Goal: Task Accomplishment & Management: Manage account settings

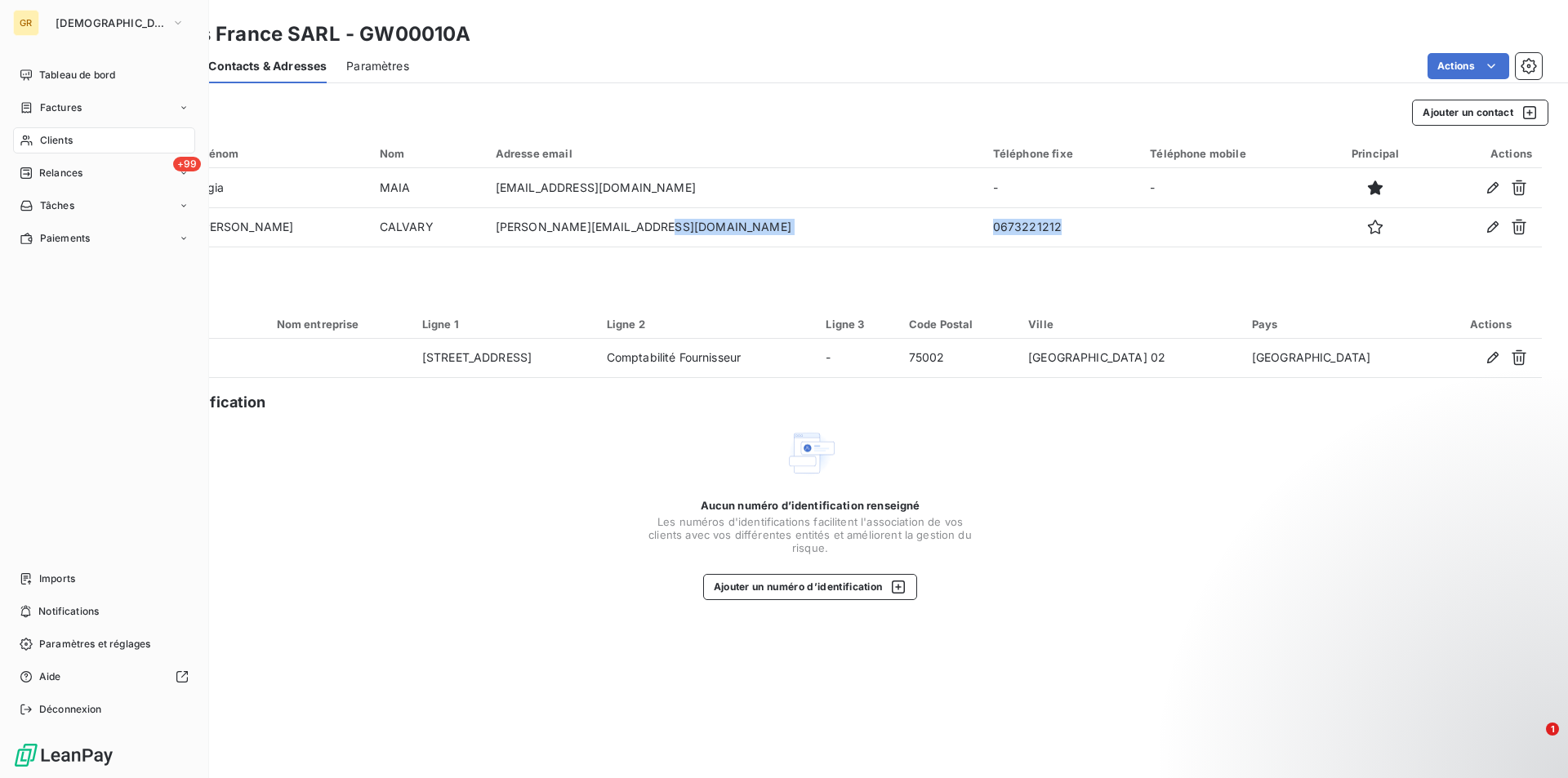
click at [64, 140] on span "Clients" at bounding box center [56, 140] width 32 height 15
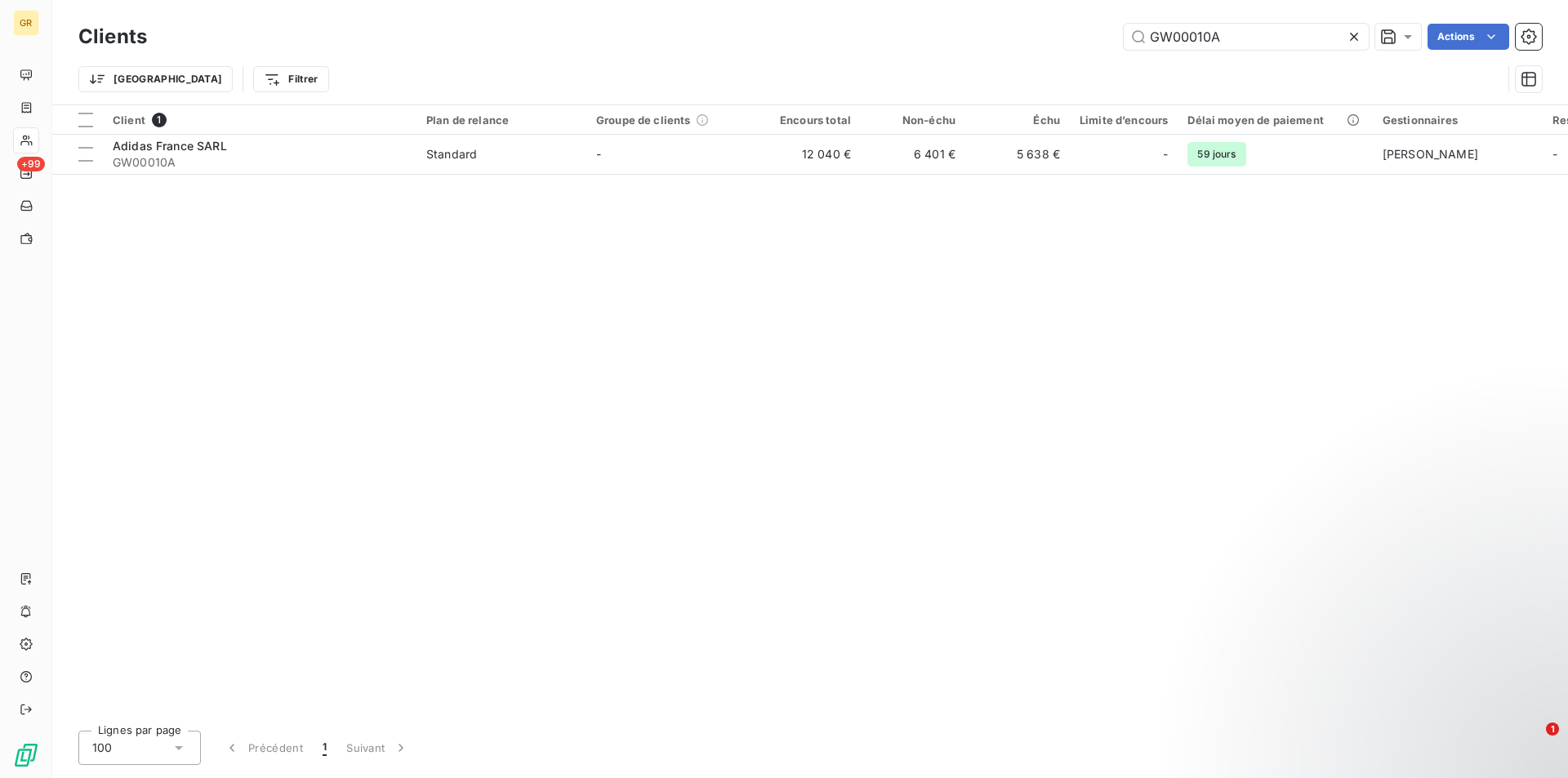
drag, startPoint x: 1256, startPoint y: 37, endPoint x: 1069, endPoint y: 72, distance: 190.2
click at [1073, 67] on div "Clients GW00010A Actions Trier Filtrer" at bounding box center [810, 61] width 1463 height 85
type input "GW00644B"
click at [758, 451] on div "Client 1 Plan de relance Groupe de clients Encours total Non-échu Échu Limite d…" at bounding box center [810, 411] width 1516 height 612
click at [628, 366] on div "Client 1 Plan de relance Groupe de clients Encours total Non-échu Échu Limite d…" at bounding box center [810, 411] width 1516 height 612
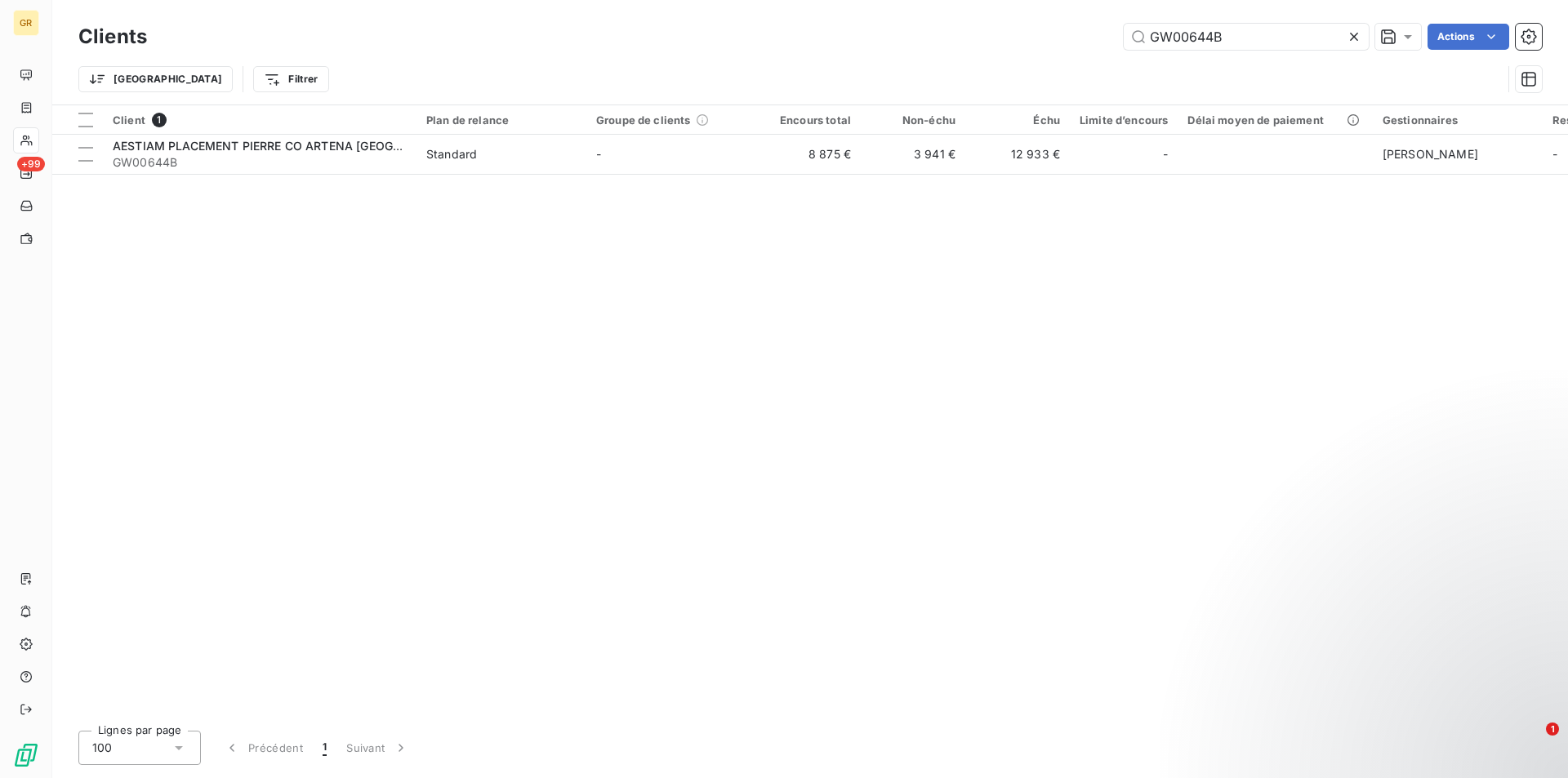
click at [671, 344] on div "Client 1 Plan de relance Groupe de clients Encours total Non-échu Échu Limite d…" at bounding box center [810, 411] width 1516 height 612
click at [699, 360] on div "Client 1 Plan de relance Groupe de clients Encours total Non-échu Échu Limite d…" at bounding box center [810, 411] width 1516 height 612
click at [585, 394] on div "Client 1 Plan de relance Groupe de clients Encours total Non-échu Échu Limite d…" at bounding box center [810, 411] width 1516 height 612
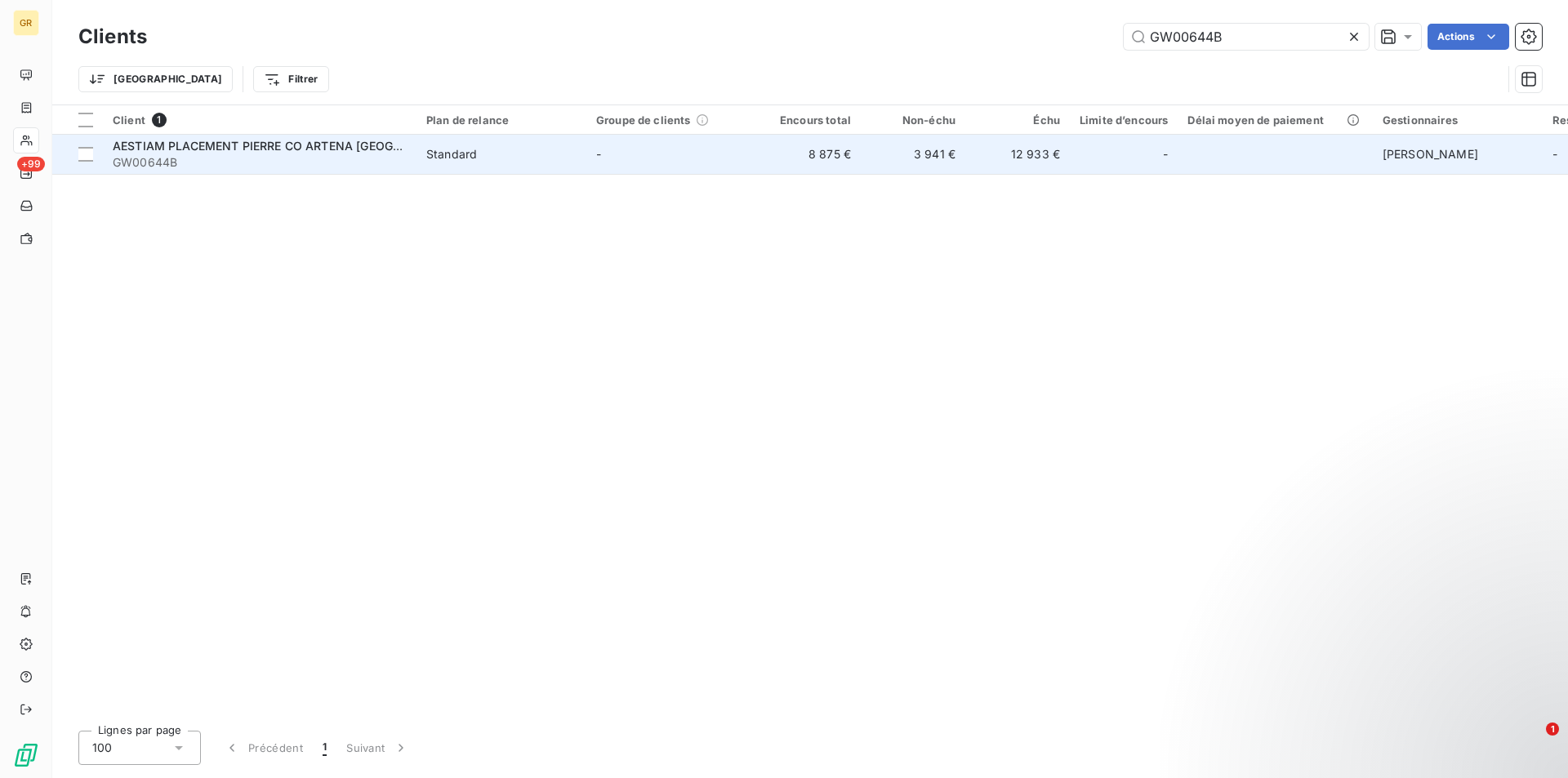
click at [571, 158] on span "Standard" at bounding box center [501, 154] width 150 height 16
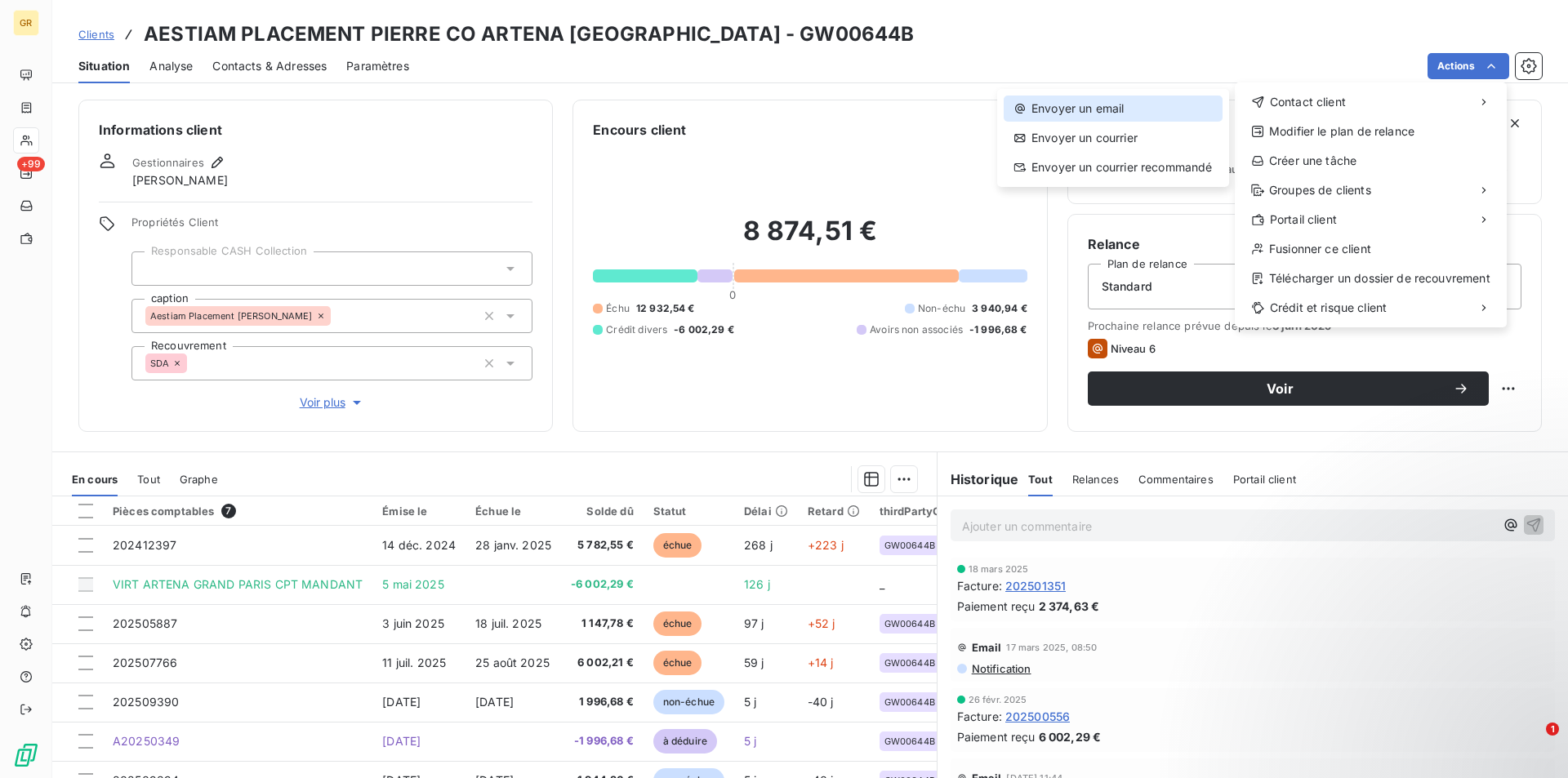
click at [1125, 113] on div "Envoyer un email" at bounding box center [1113, 108] width 219 height 26
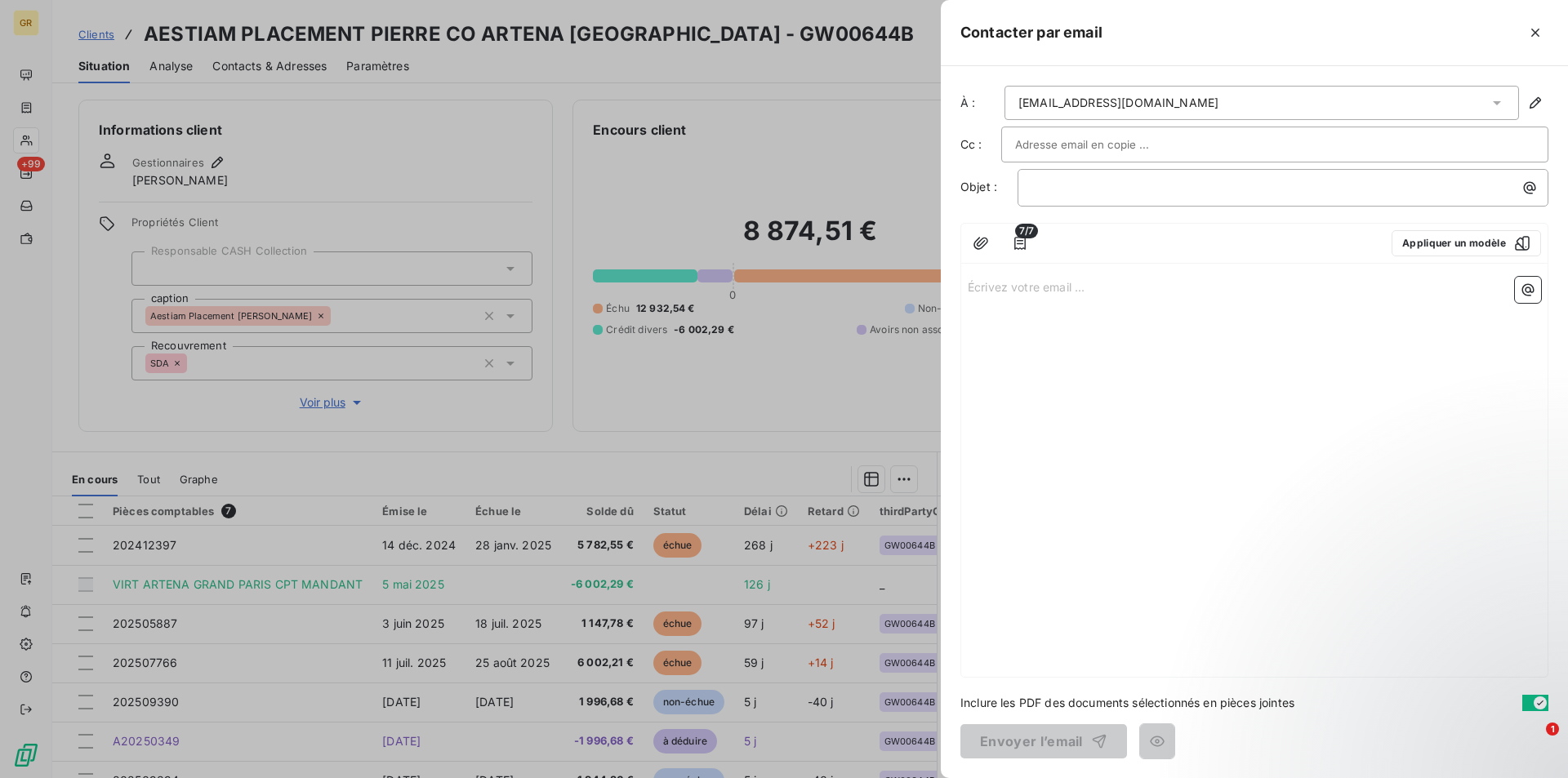
click at [1208, 151] on div at bounding box center [1274, 144] width 519 height 25
click at [1180, 150] on input "text" at bounding box center [1274, 144] width 519 height 25
click at [1180, 153] on div at bounding box center [1274, 144] width 519 height 25
click at [1173, 187] on p "﻿" at bounding box center [1287, 187] width 512 height 19
click at [1530, 188] on icon "button" at bounding box center [1529, 187] width 16 height 16
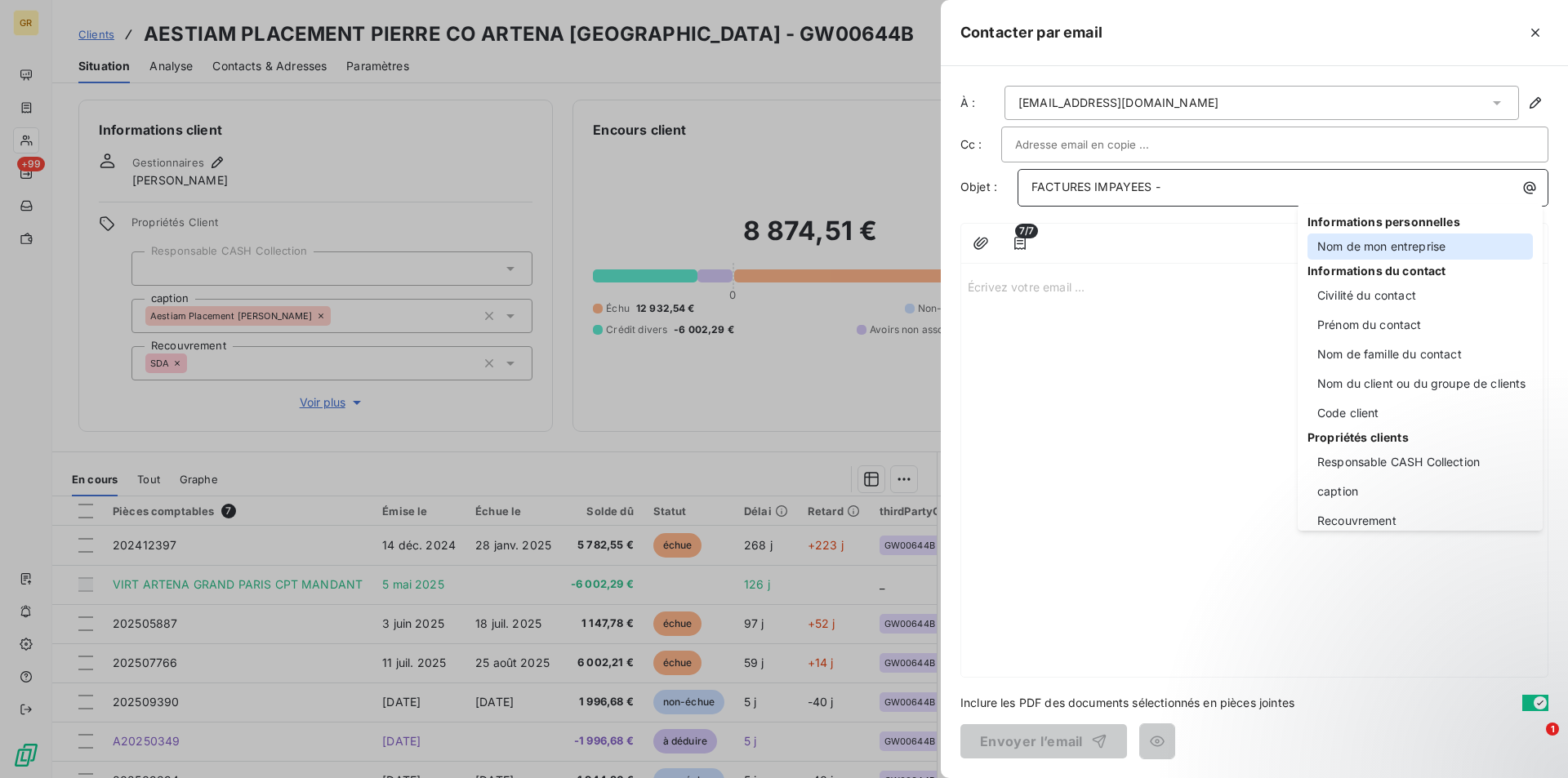
click at [1375, 249] on div "Nom de mon entreprise" at bounding box center [1420, 246] width 225 height 26
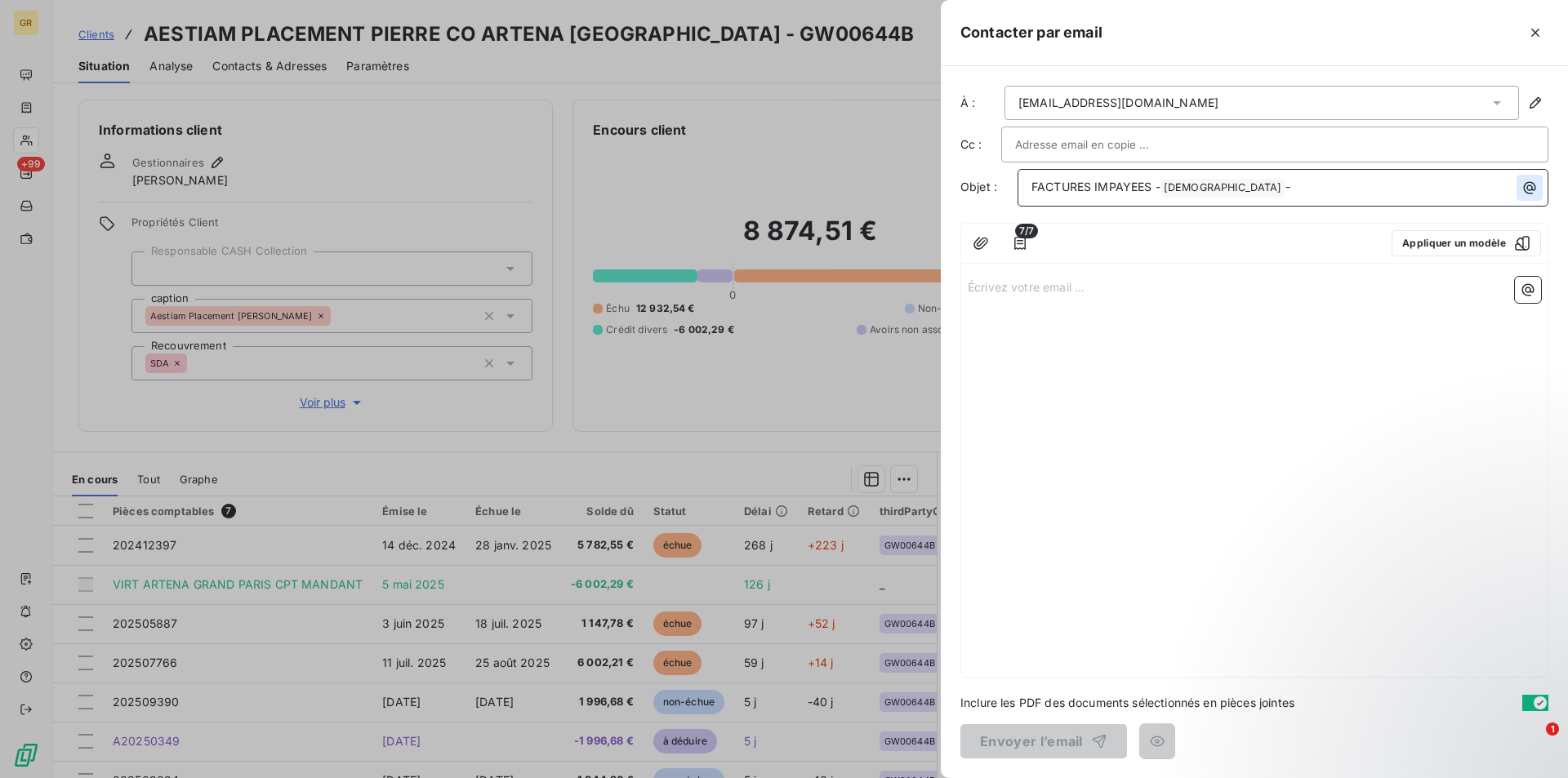
click at [1531, 190] on icon "button" at bounding box center [1530, 188] width 12 height 12
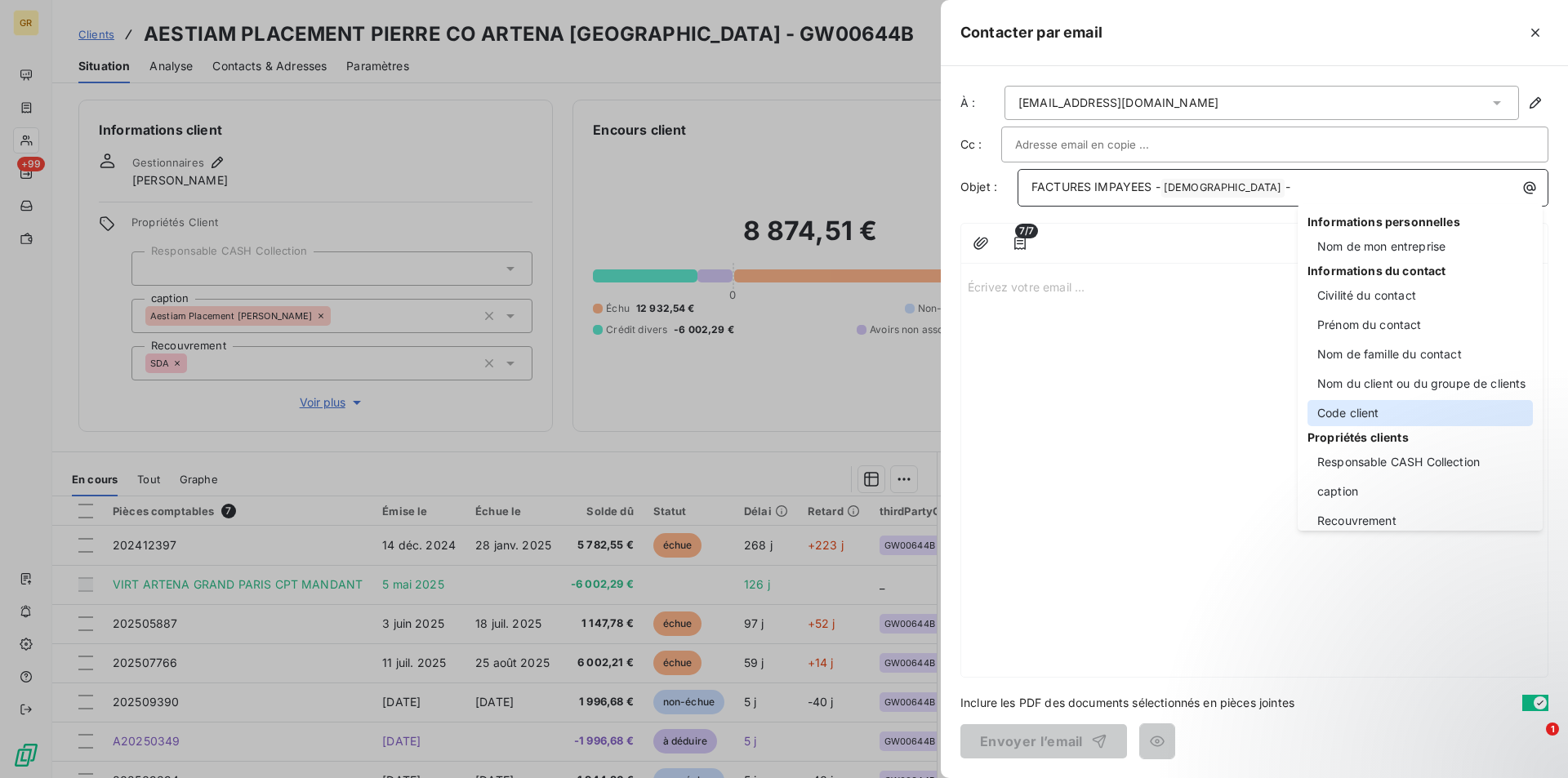
click at [1366, 416] on div "Code client" at bounding box center [1420, 412] width 225 height 26
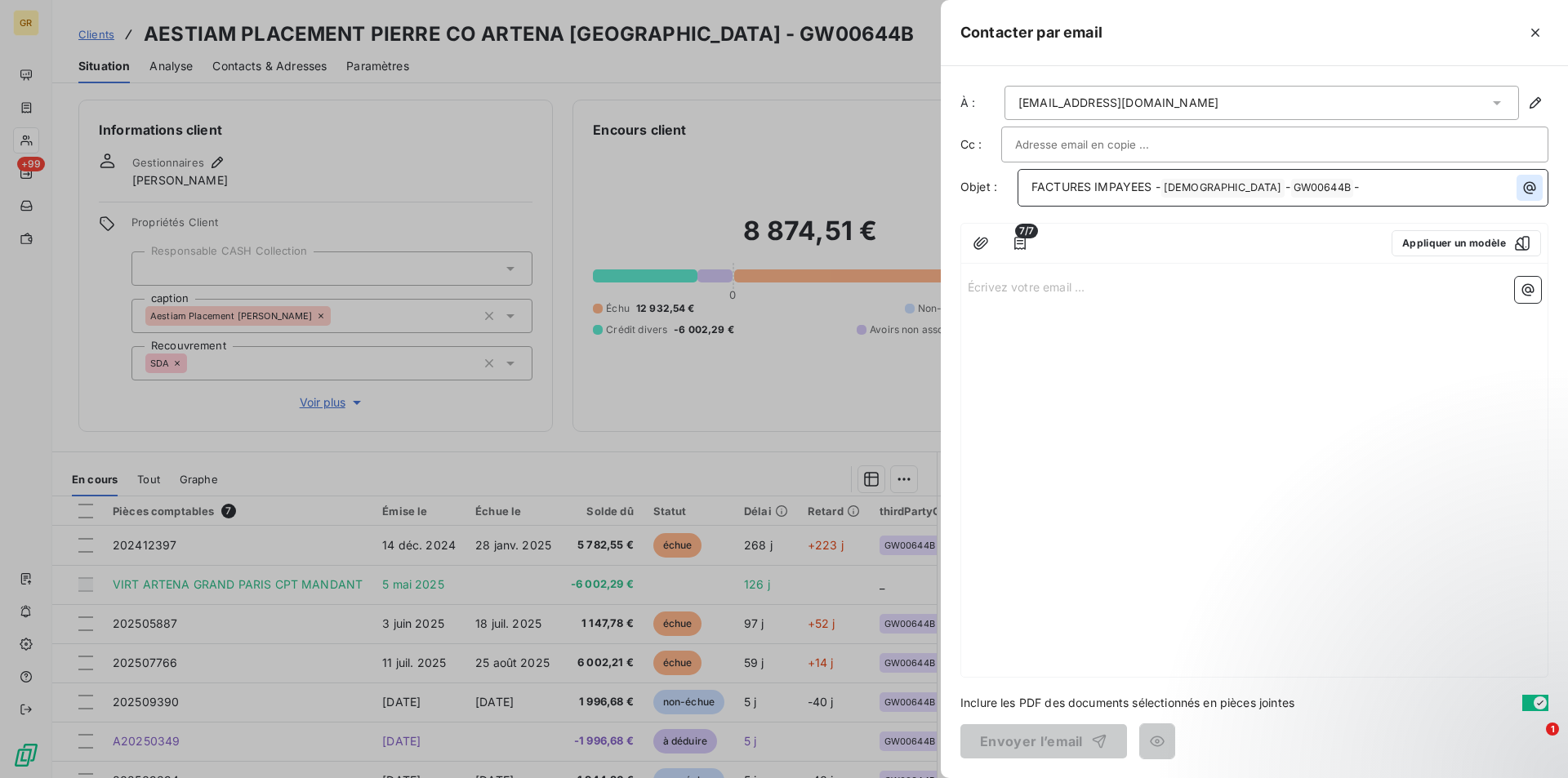
click at [1523, 183] on icon "button" at bounding box center [1529, 187] width 16 height 16
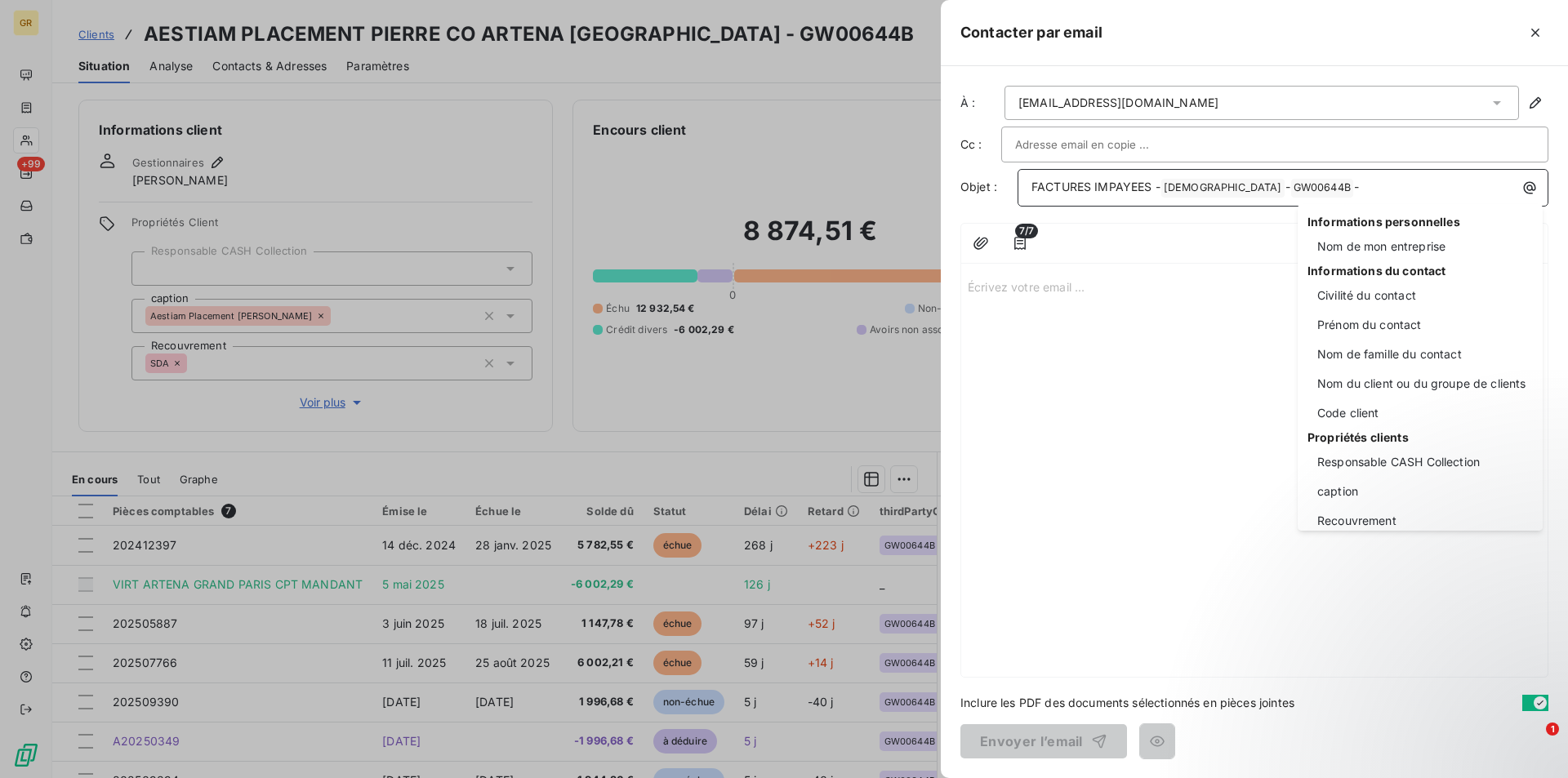
click at [1348, 184] on html "GR +99 Clients AESTIAM PLACEMENT PIERRE CO ARTENA GRAND PARIS - GW00644B Situat…" at bounding box center [784, 389] width 1568 height 778
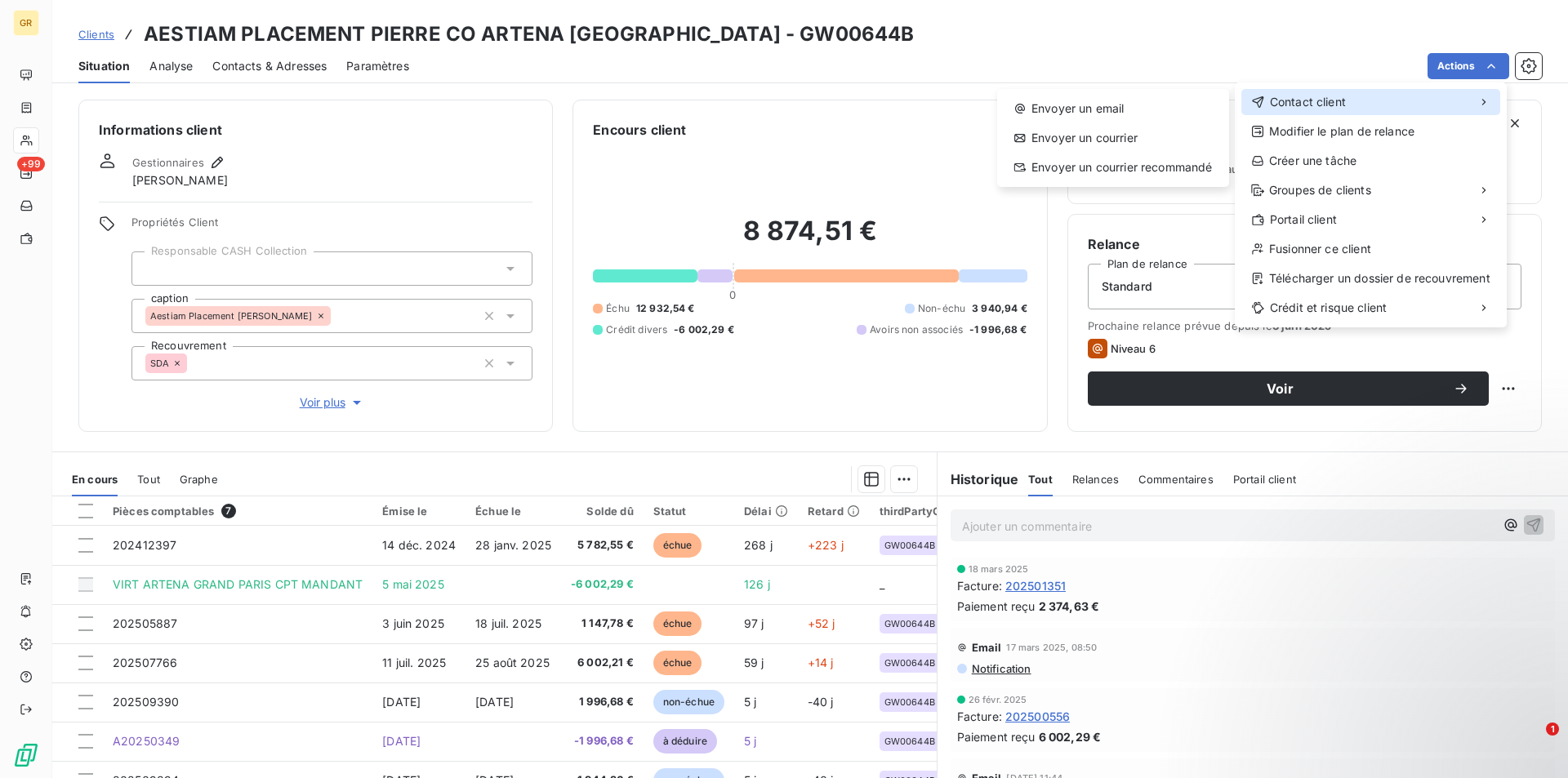
click at [1305, 100] on span "Contact client" at bounding box center [1308, 102] width 76 height 16
click at [1099, 114] on div "Envoyer un email" at bounding box center [1113, 108] width 219 height 26
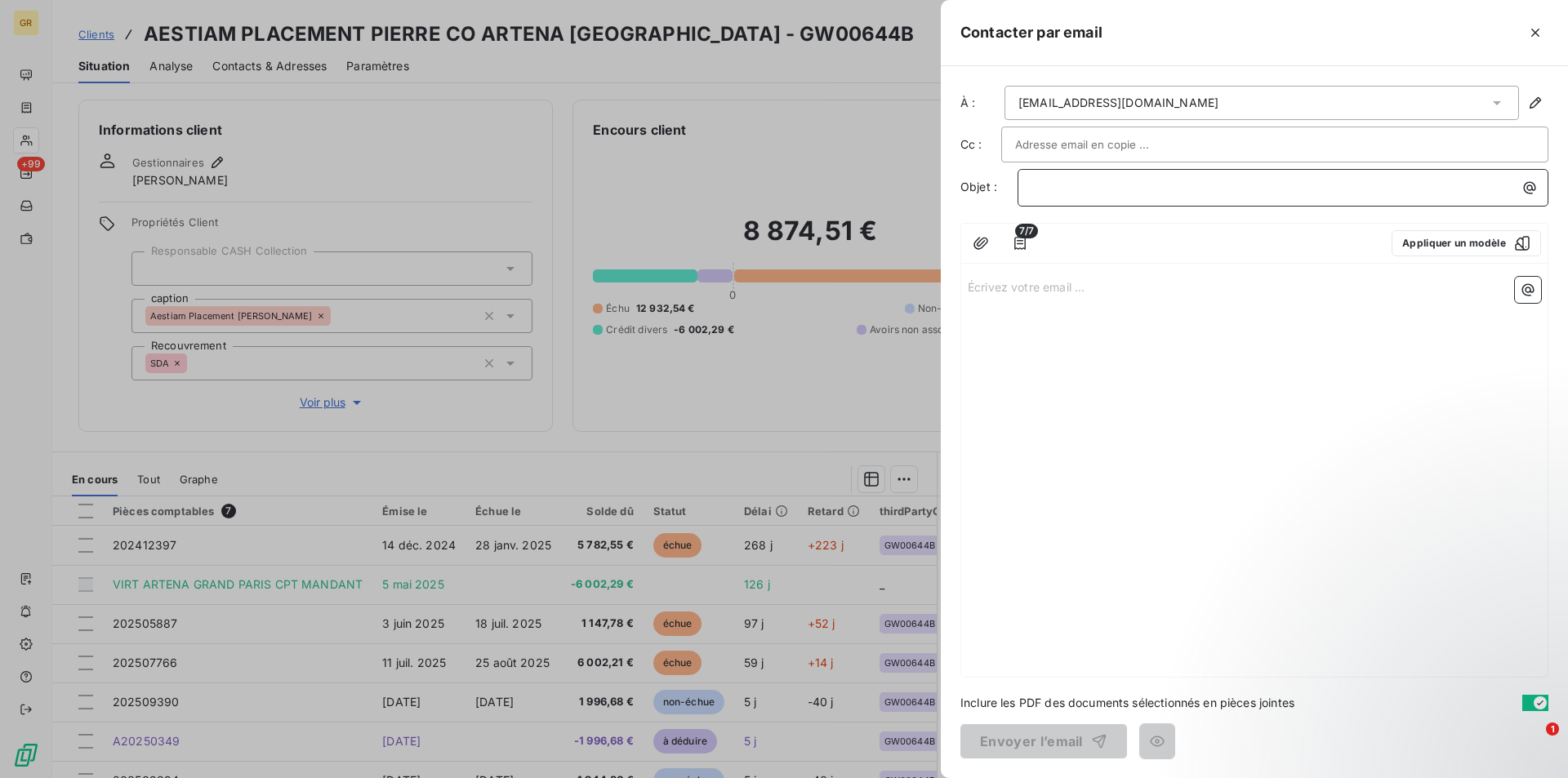
drag, startPoint x: 1354, startPoint y: 184, endPoint x: 1372, endPoint y: 180, distance: 18.4
click at [1355, 183] on p "﻿" at bounding box center [1287, 187] width 512 height 19
click at [1524, 186] on icon "button" at bounding box center [1530, 188] width 12 height 12
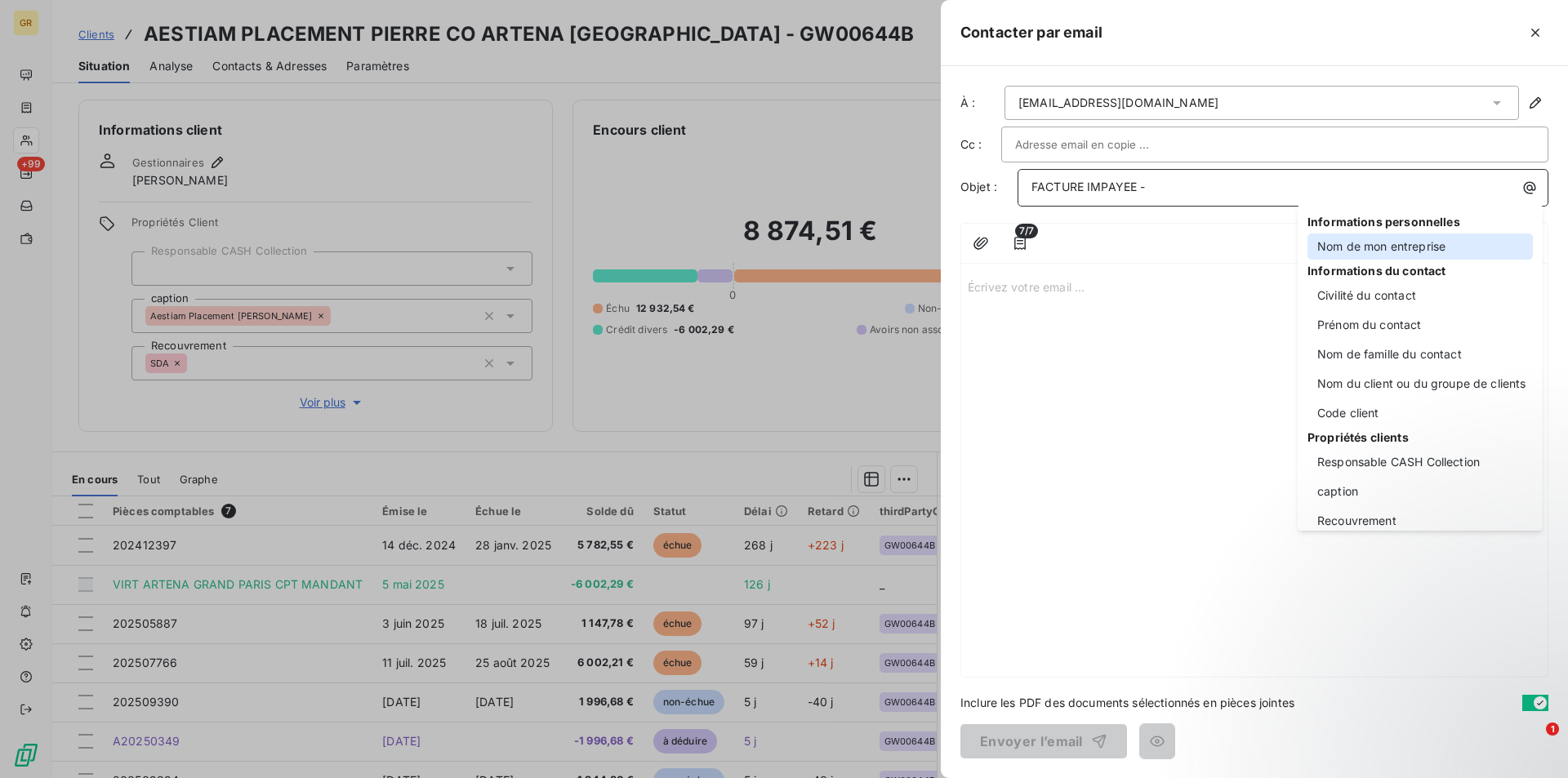
click at [1359, 245] on div "Nom de mon entreprise" at bounding box center [1420, 246] width 225 height 26
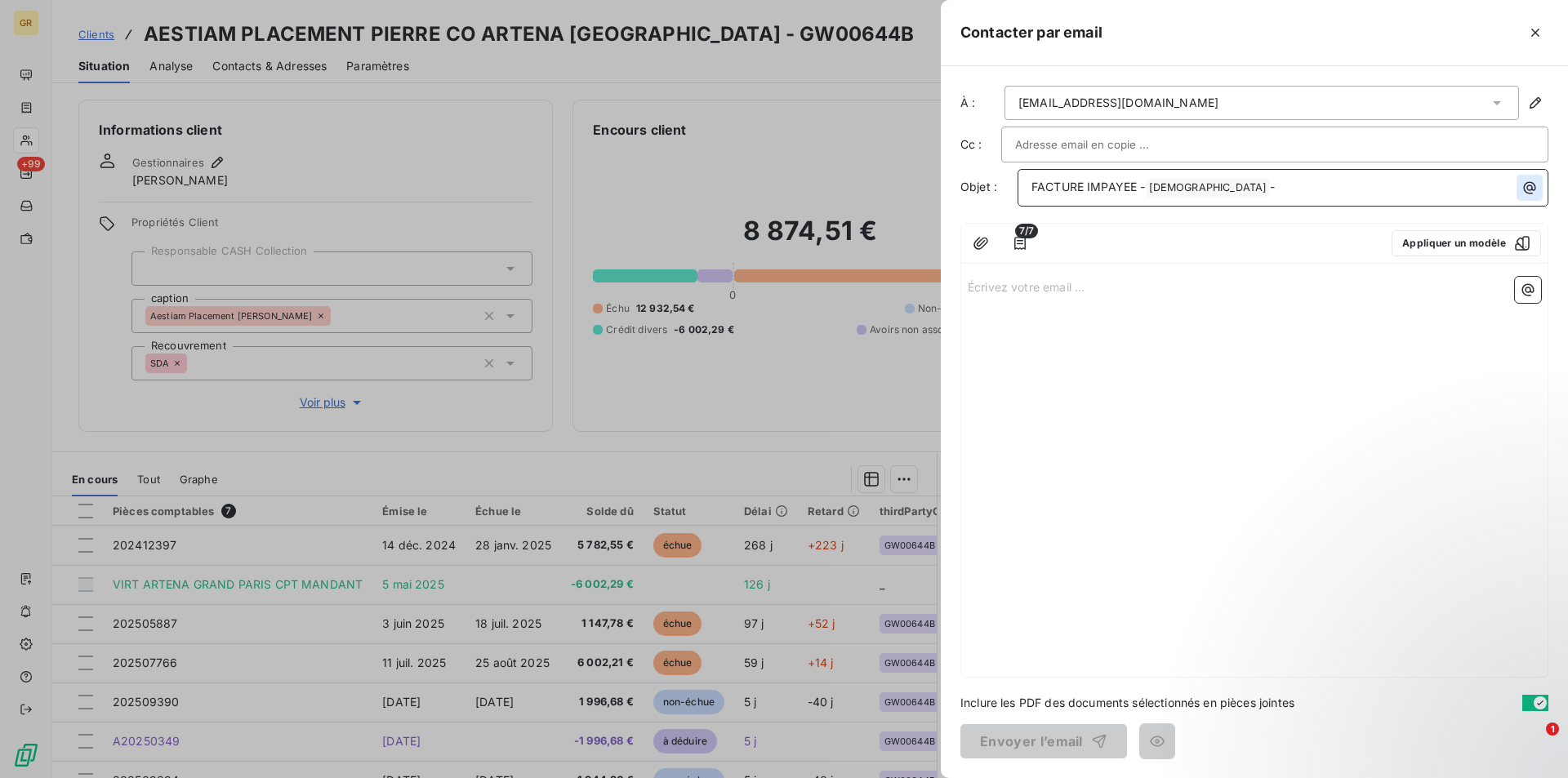
click at [1525, 193] on icon "button" at bounding box center [1529, 187] width 16 height 16
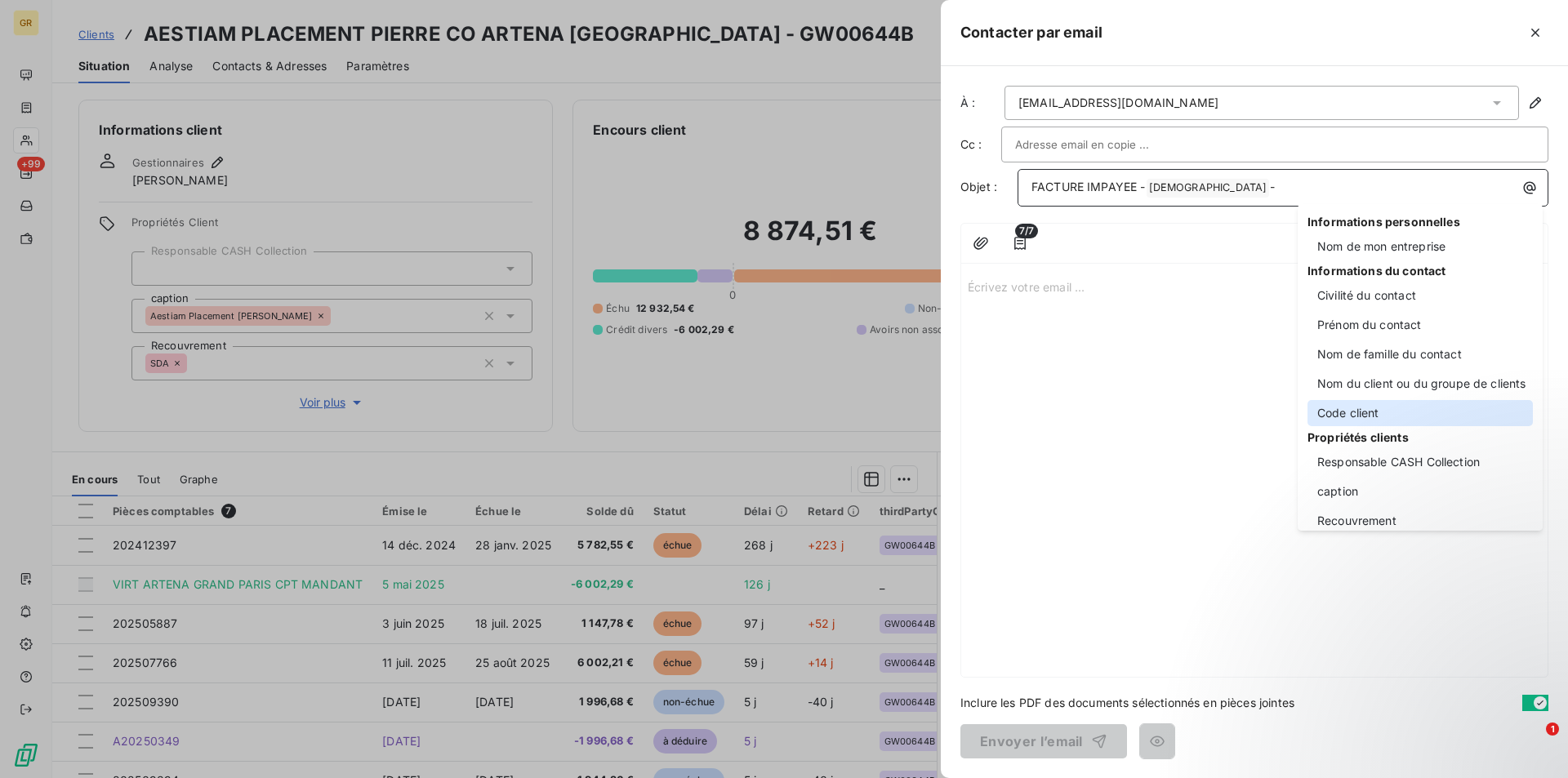
click at [1341, 408] on div "Code client" at bounding box center [1420, 412] width 225 height 26
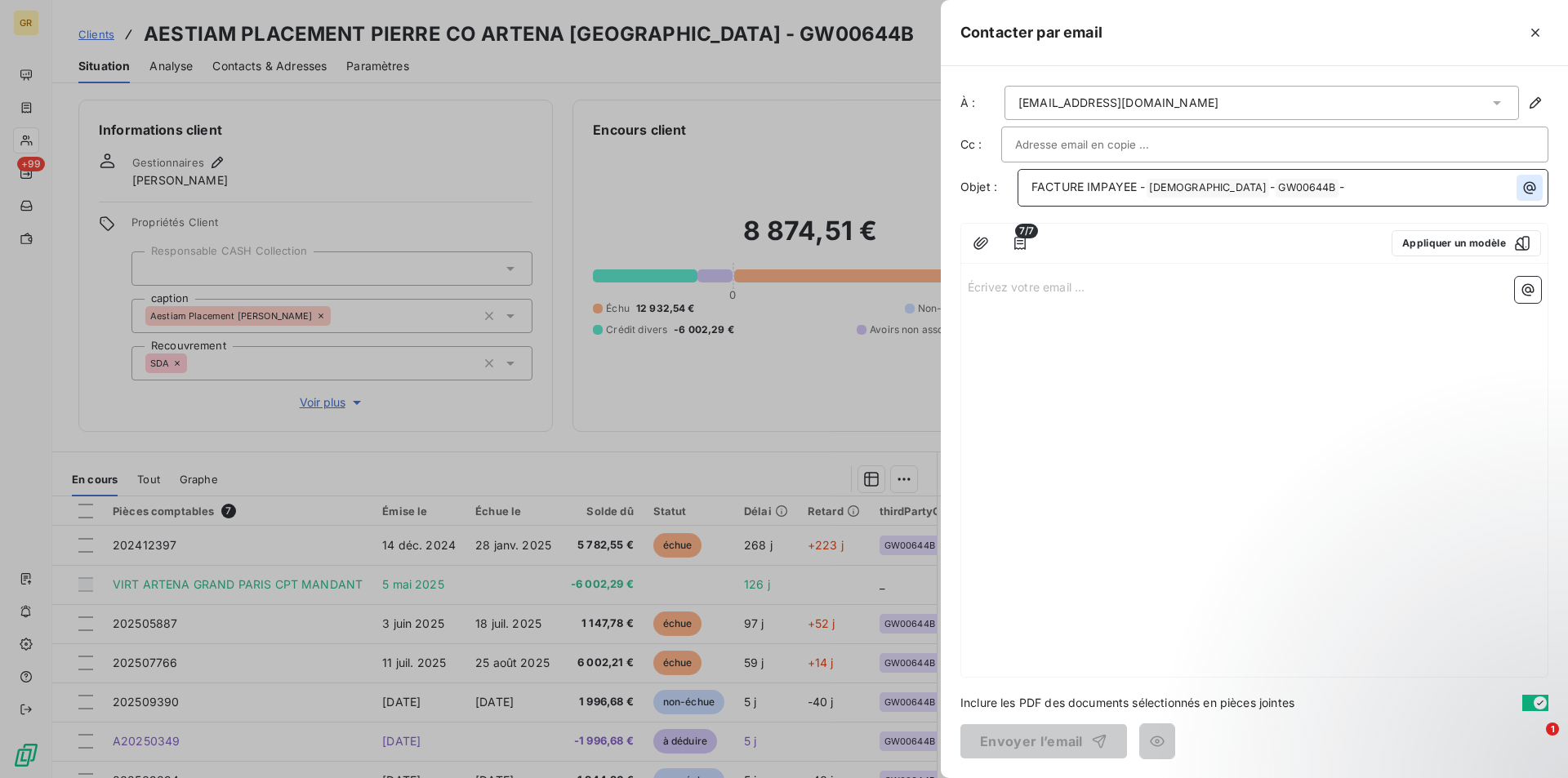
click at [1528, 184] on icon "button" at bounding box center [1529, 187] width 16 height 16
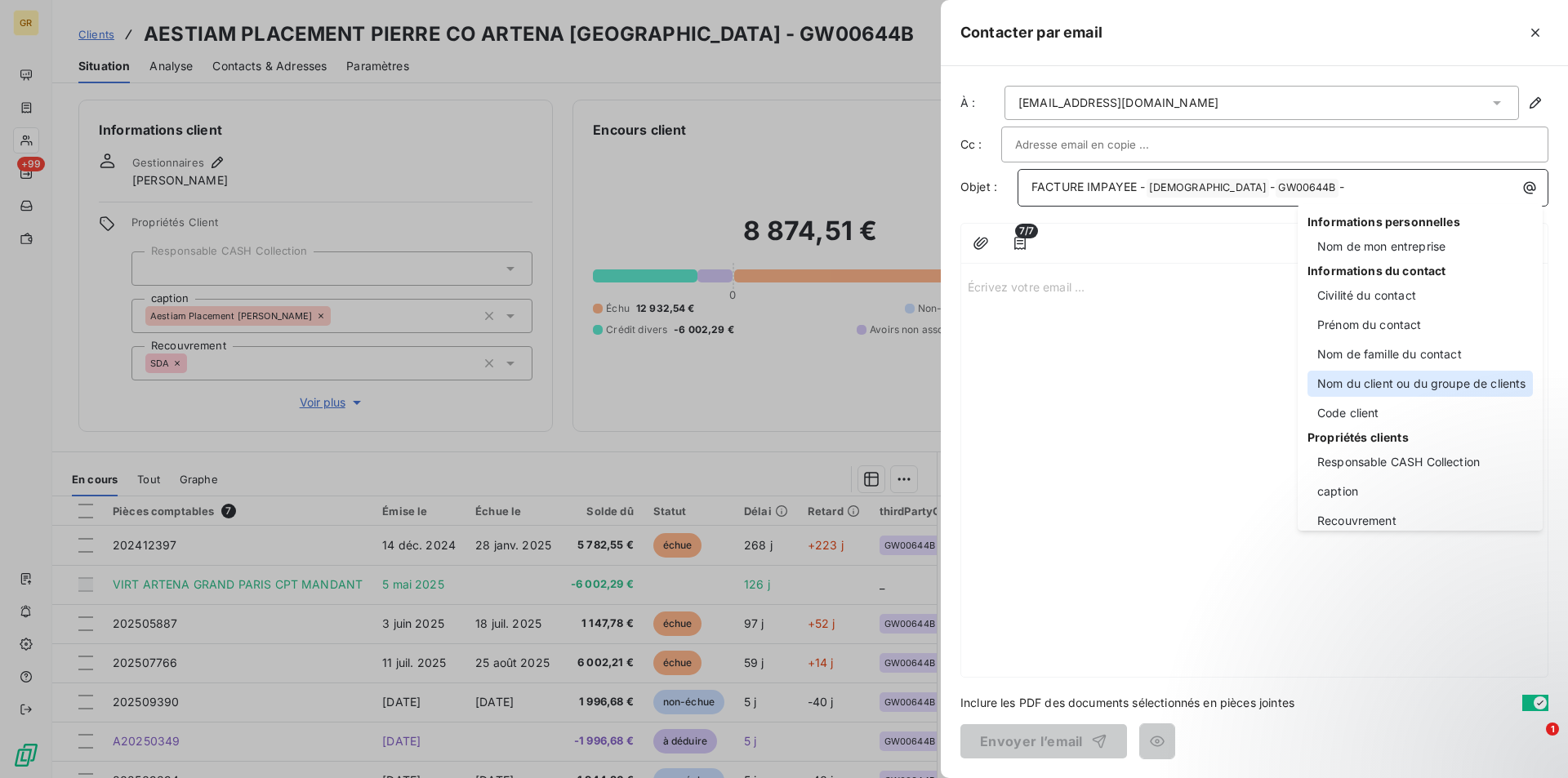
click at [1358, 392] on div "Nom du client ou du groupe de clients" at bounding box center [1420, 383] width 225 height 26
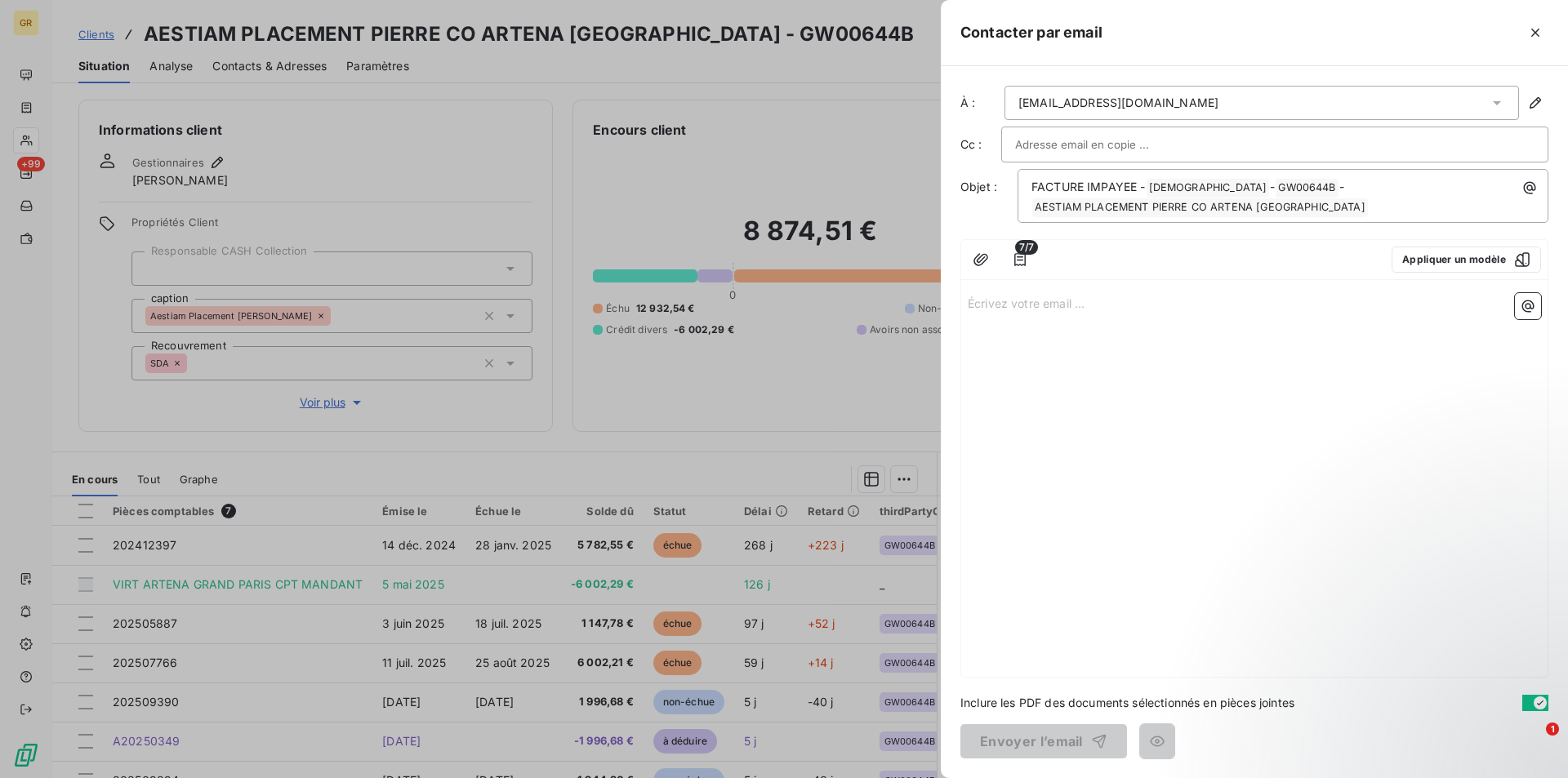
click at [1006, 304] on p "Écrivez votre email ... ﻿" at bounding box center [1254, 302] width 573 height 19
click at [1030, 307] on p "Écrivez votre email ... ﻿" at bounding box center [1254, 302] width 573 height 19
click at [1067, 337] on p "﻿" at bounding box center [1254, 340] width 573 height 19
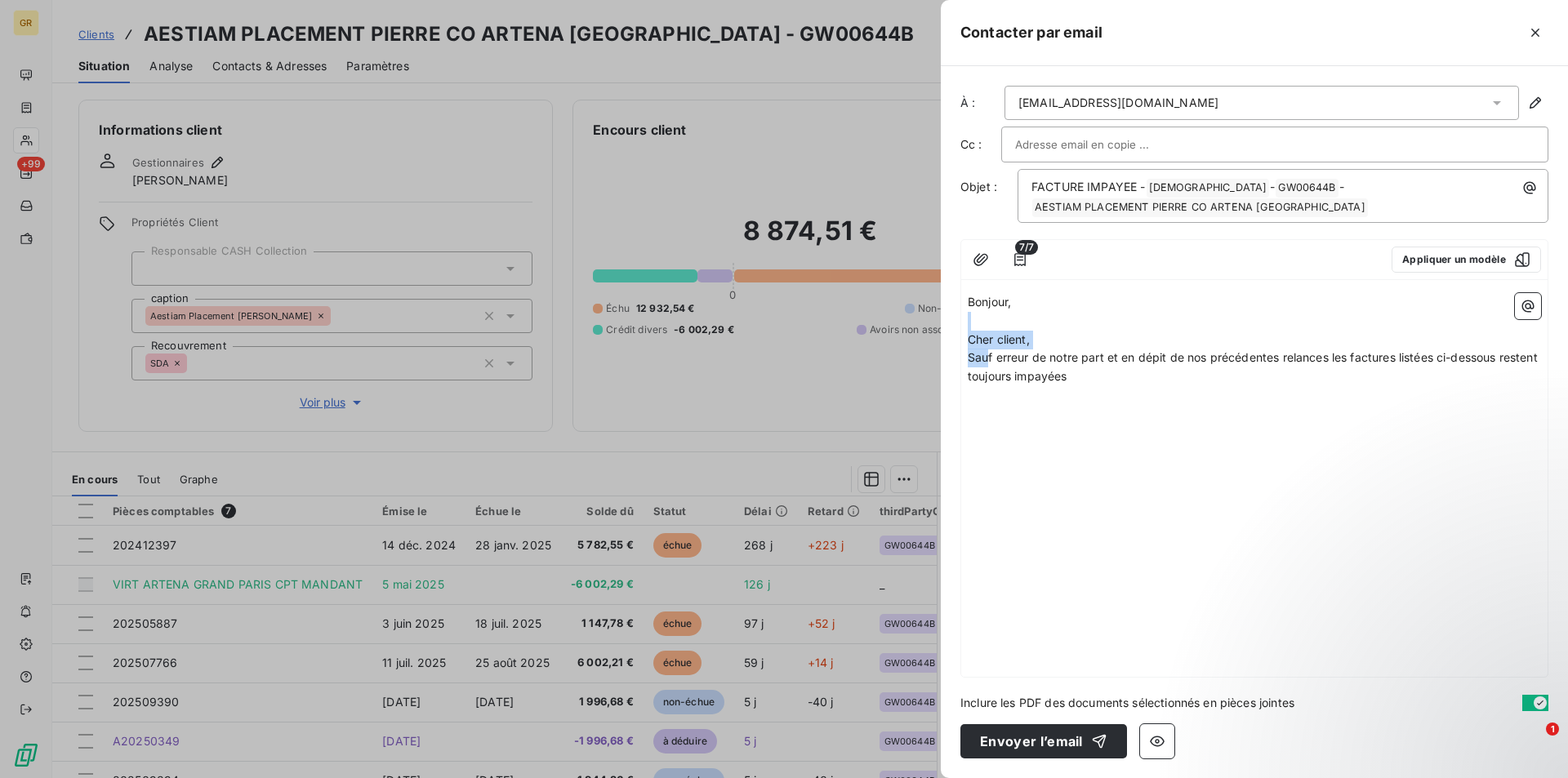
drag, startPoint x: 1026, startPoint y: 348, endPoint x: 991, endPoint y: 349, distance: 35.0
click at [991, 349] on div "Bonjour, ﻿ Cher client, Sauf erreur de notre part et en dépit de nos précédente…" at bounding box center [1254, 348] width 573 height 112
click at [1056, 338] on p "Cher client," at bounding box center [1254, 340] width 573 height 19
click at [1055, 348] on p "Cher client," at bounding box center [1254, 340] width 573 height 19
drag, startPoint x: 1051, startPoint y: 347, endPoint x: 957, endPoint y: 347, distance: 94.0
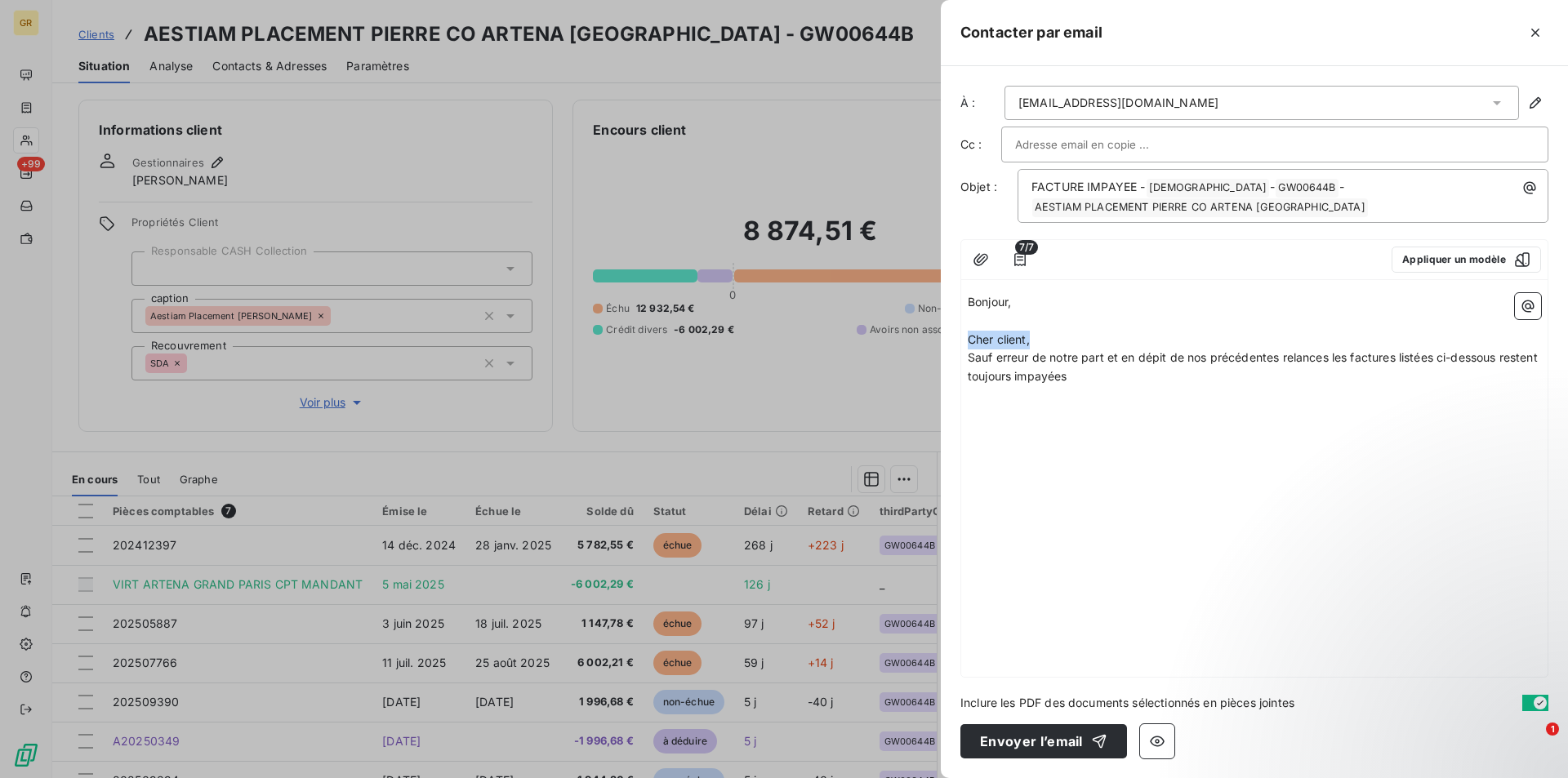
click at [957, 347] on div "À : ml.savelli@csfproxy.com Cc : Objet : FACTURE IMPAYEE - GREENWISHES ﻿ - GW00…" at bounding box center [1254, 422] width 627 height 712
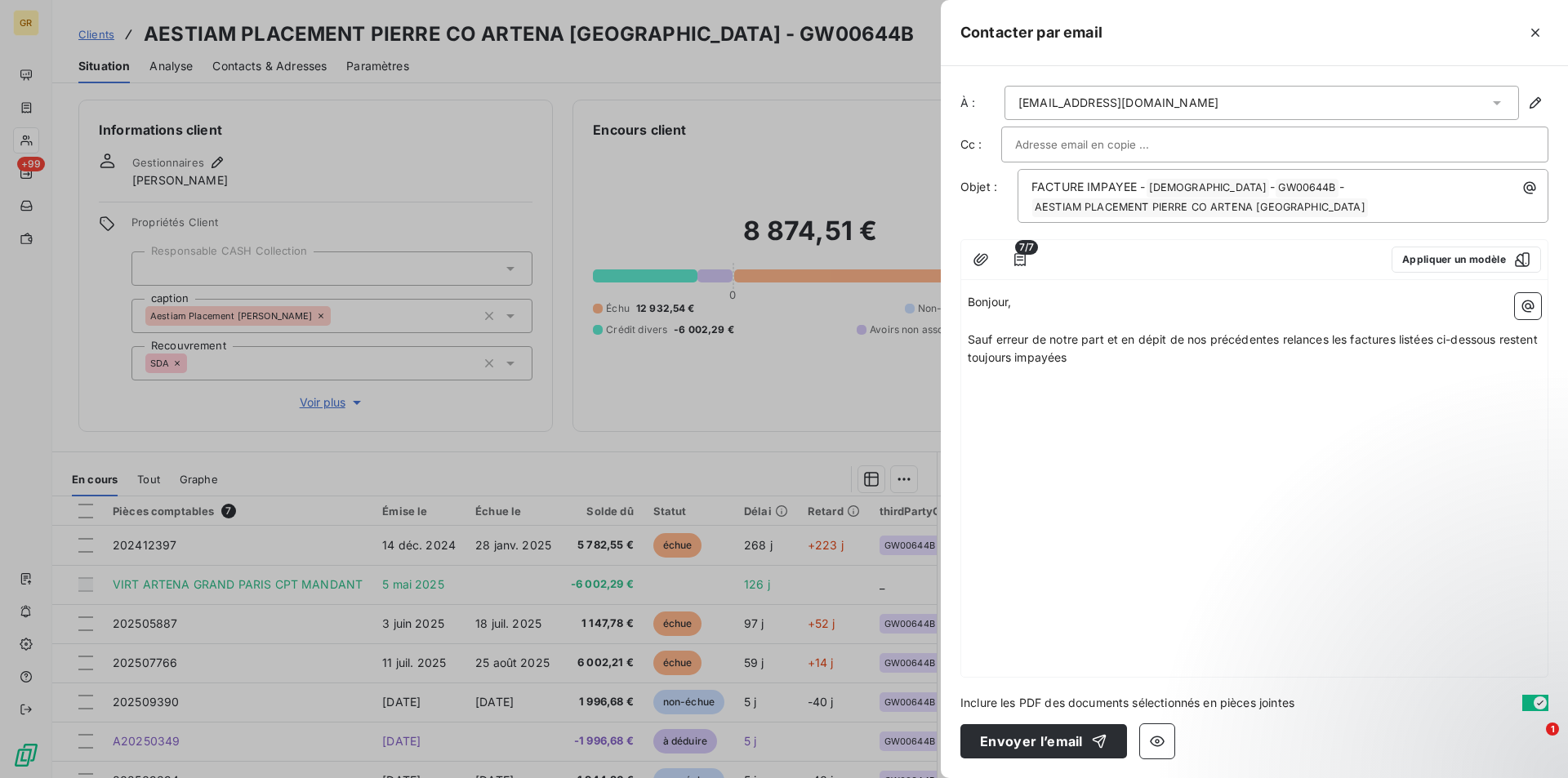
click at [1130, 369] on p "﻿" at bounding box center [1254, 377] width 573 height 19
click at [1113, 359] on p "Sauf erreur de notre part et en dépit de nos précédentes relances les factures …" at bounding box center [1254, 349] width 573 height 38
click at [1522, 307] on icon "button" at bounding box center [1528, 306] width 12 height 12
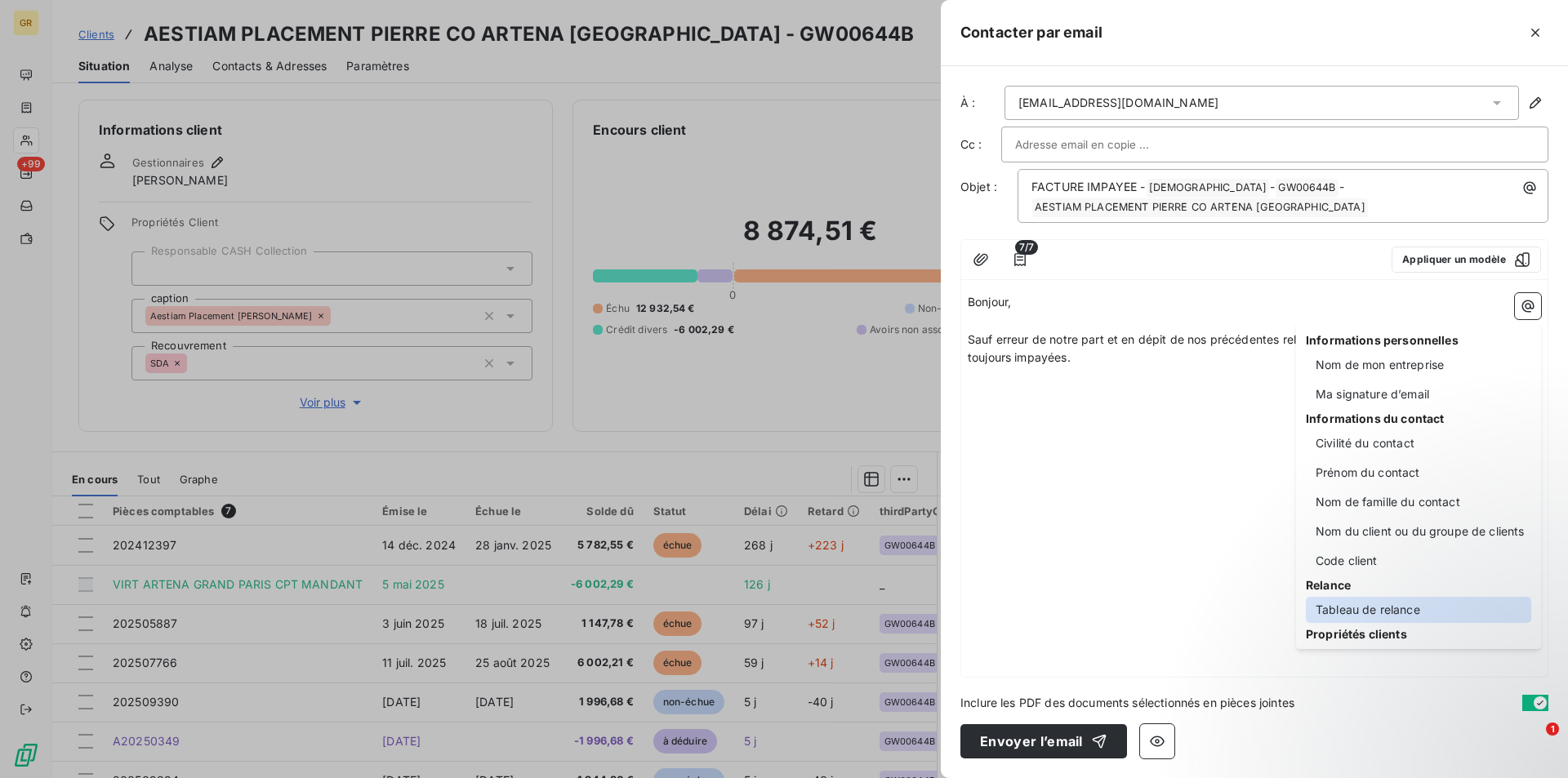
click at [1360, 611] on div "Tableau de relance" at bounding box center [1419, 610] width 225 height 26
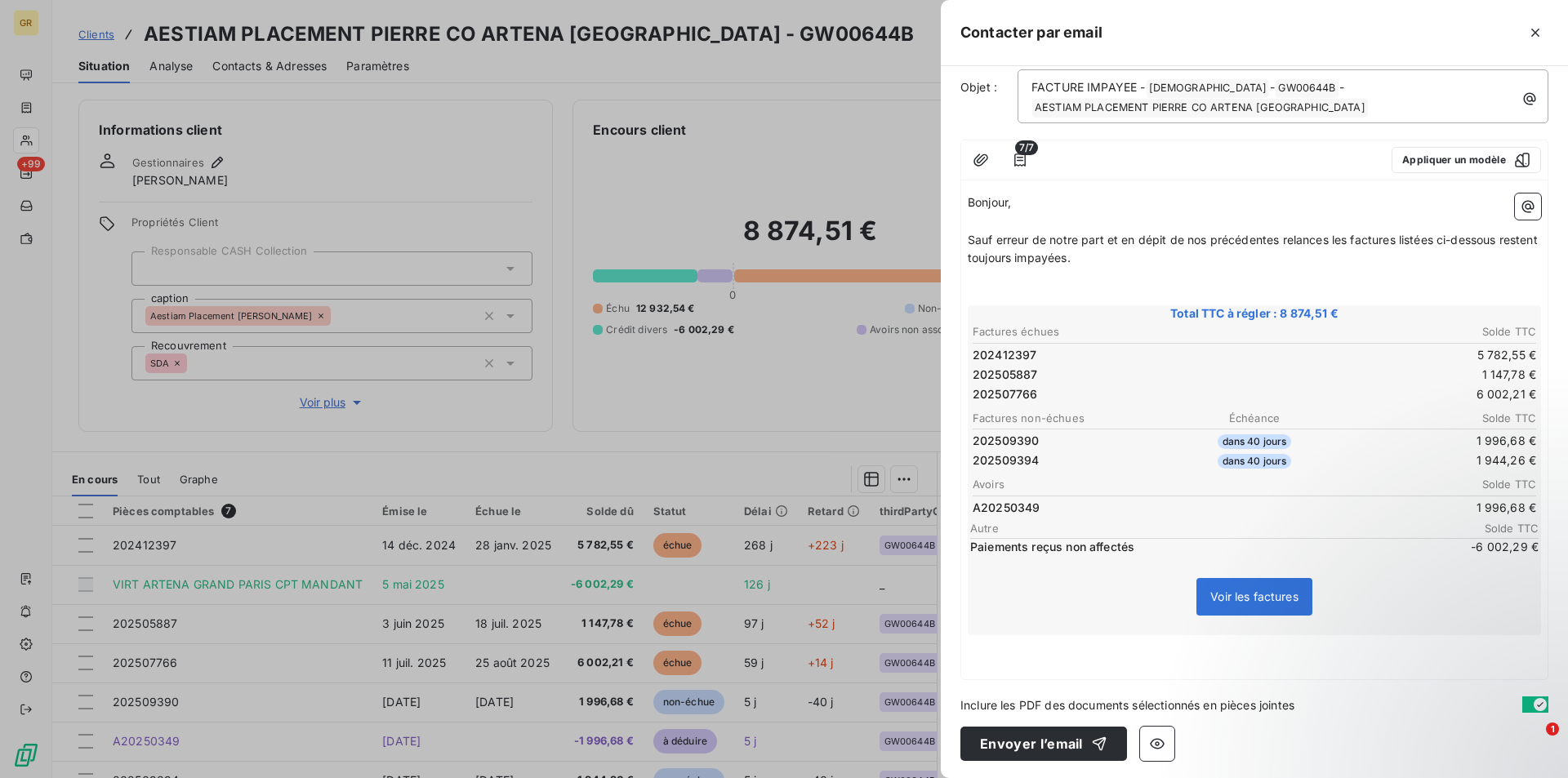
scroll to position [102, 0]
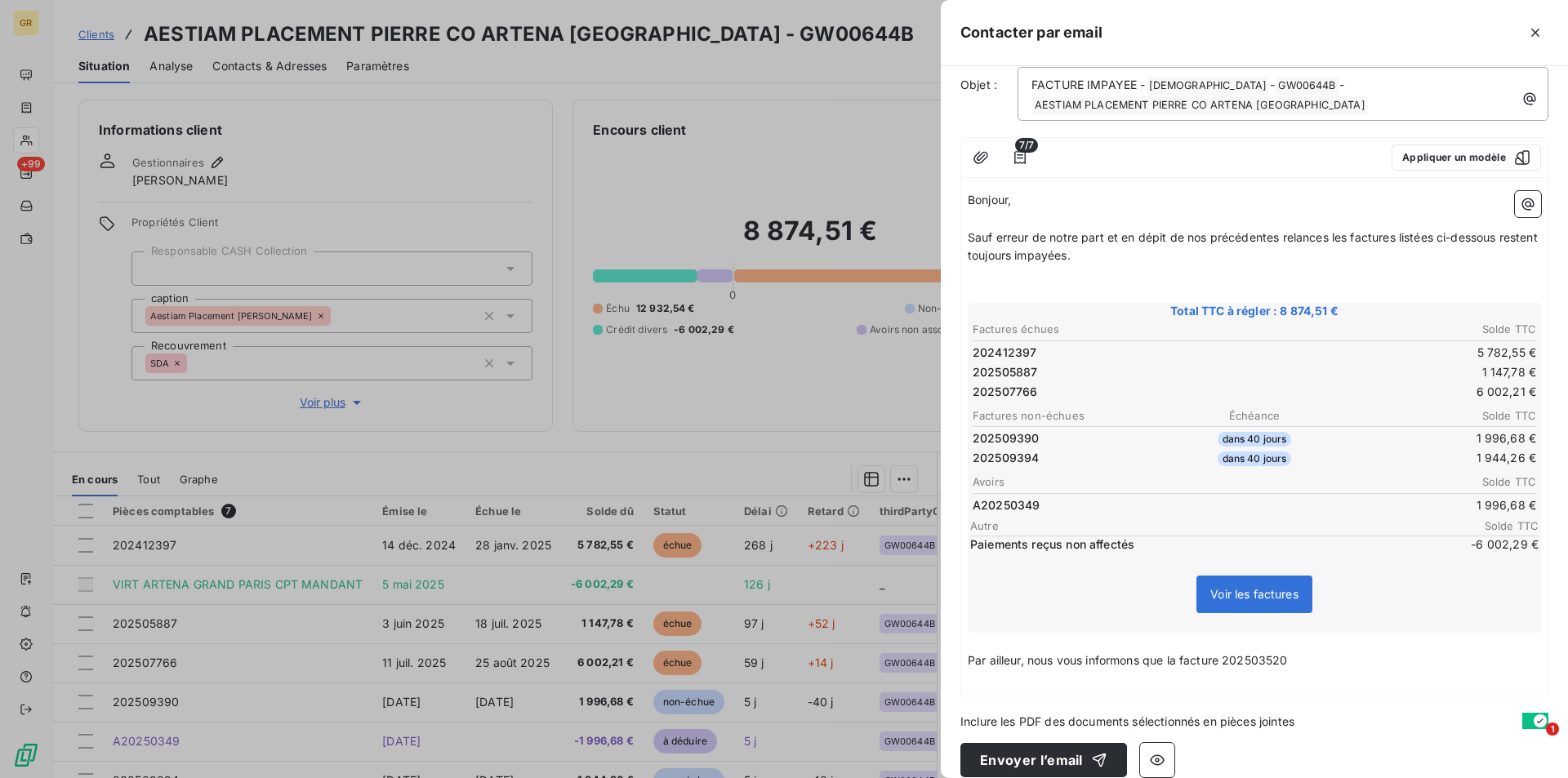
click at [1333, 668] on p "Par ailleur, nous vous informons que la facture 202503520" at bounding box center [1254, 661] width 573 height 19
click at [1021, 660] on span "Par ailleur, nous vous informons que la facture 202503520" at bounding box center [1127, 660] width 320 height 14
click at [1188, 660] on span "Par ailleurs, nous vous informons que la facture 202503520" at bounding box center [1131, 660] width 326 height 14
click at [1301, 660] on p "Par ailleurs, nous vous informons que facture 202503520" at bounding box center [1254, 661] width 573 height 19
click at [1178, 662] on span "Par ailleurs, nous vous informons que facture 20250352" at bounding box center [1122, 660] width 309 height 14
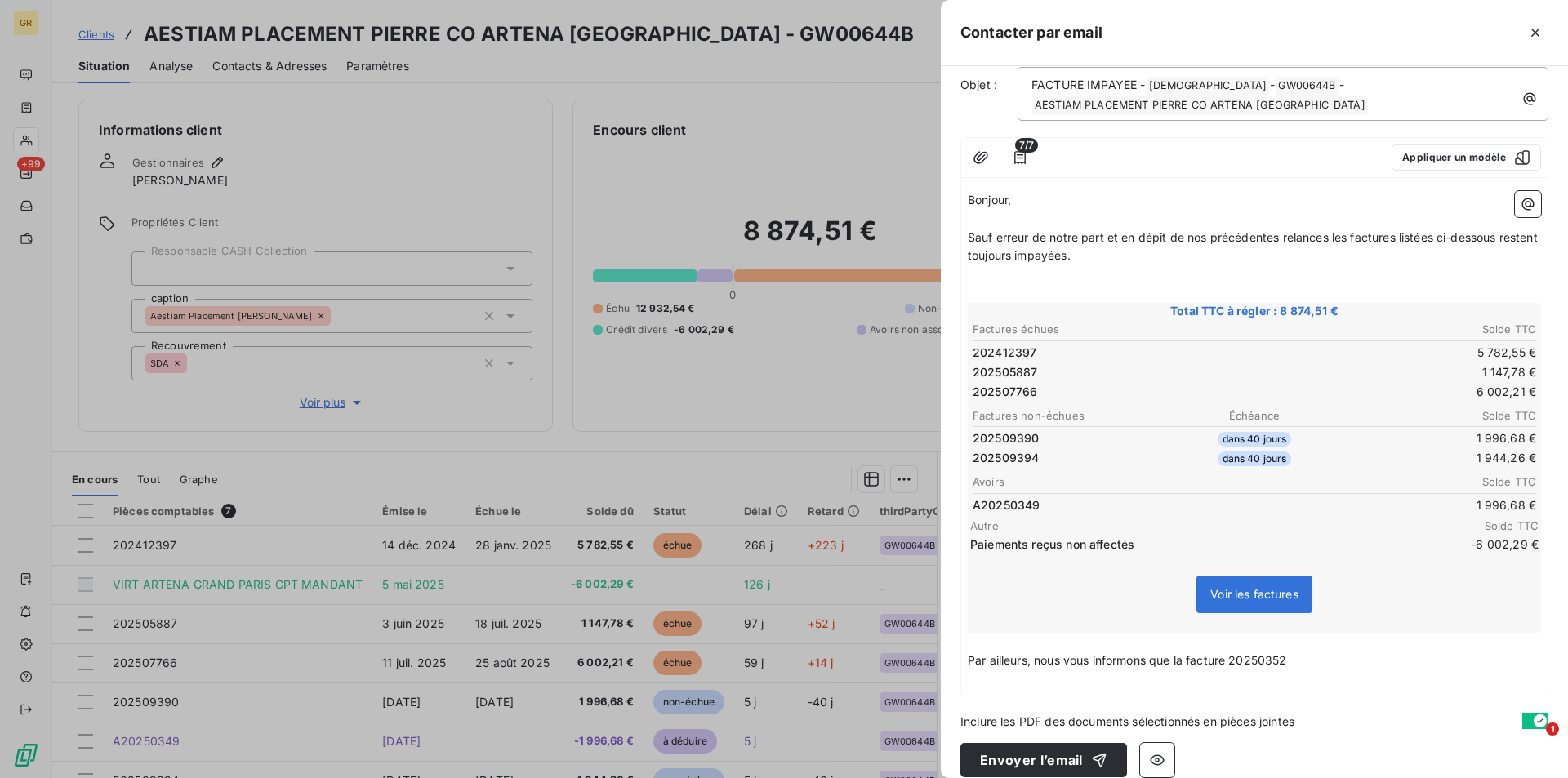
click at [1323, 666] on p "Par ailleurs, nous vous informons que la facture 20250352" at bounding box center [1254, 661] width 573 height 19
click at [1431, 661] on p "Par ailleurs, nous vous informons que la facture 202503520 a été lettré avec l'…" at bounding box center [1254, 661] width 573 height 19
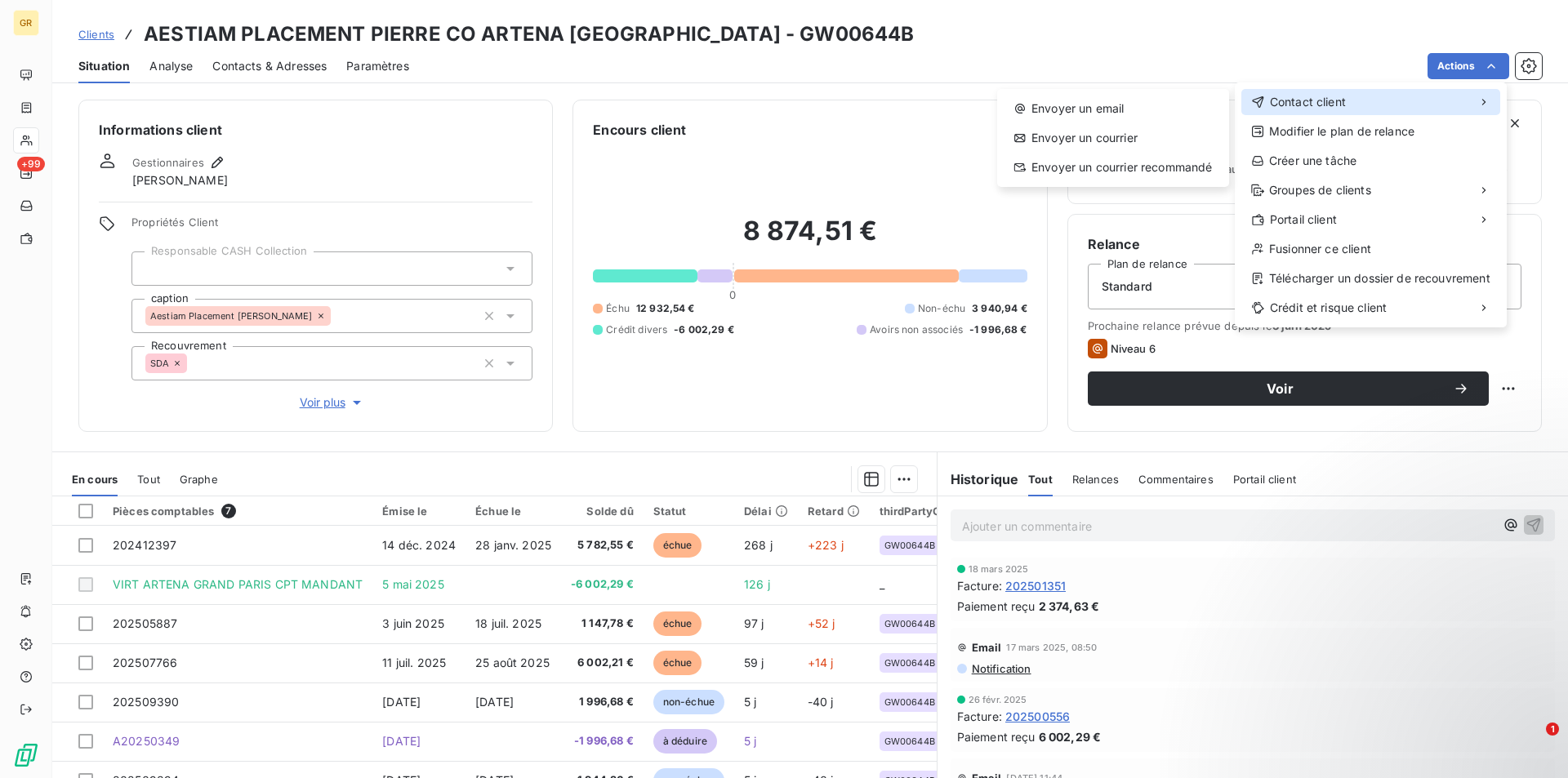
click at [1357, 101] on div "Contact client" at bounding box center [1370, 102] width 259 height 26
click at [1115, 101] on div "Envoyer un email" at bounding box center [1113, 108] width 219 height 26
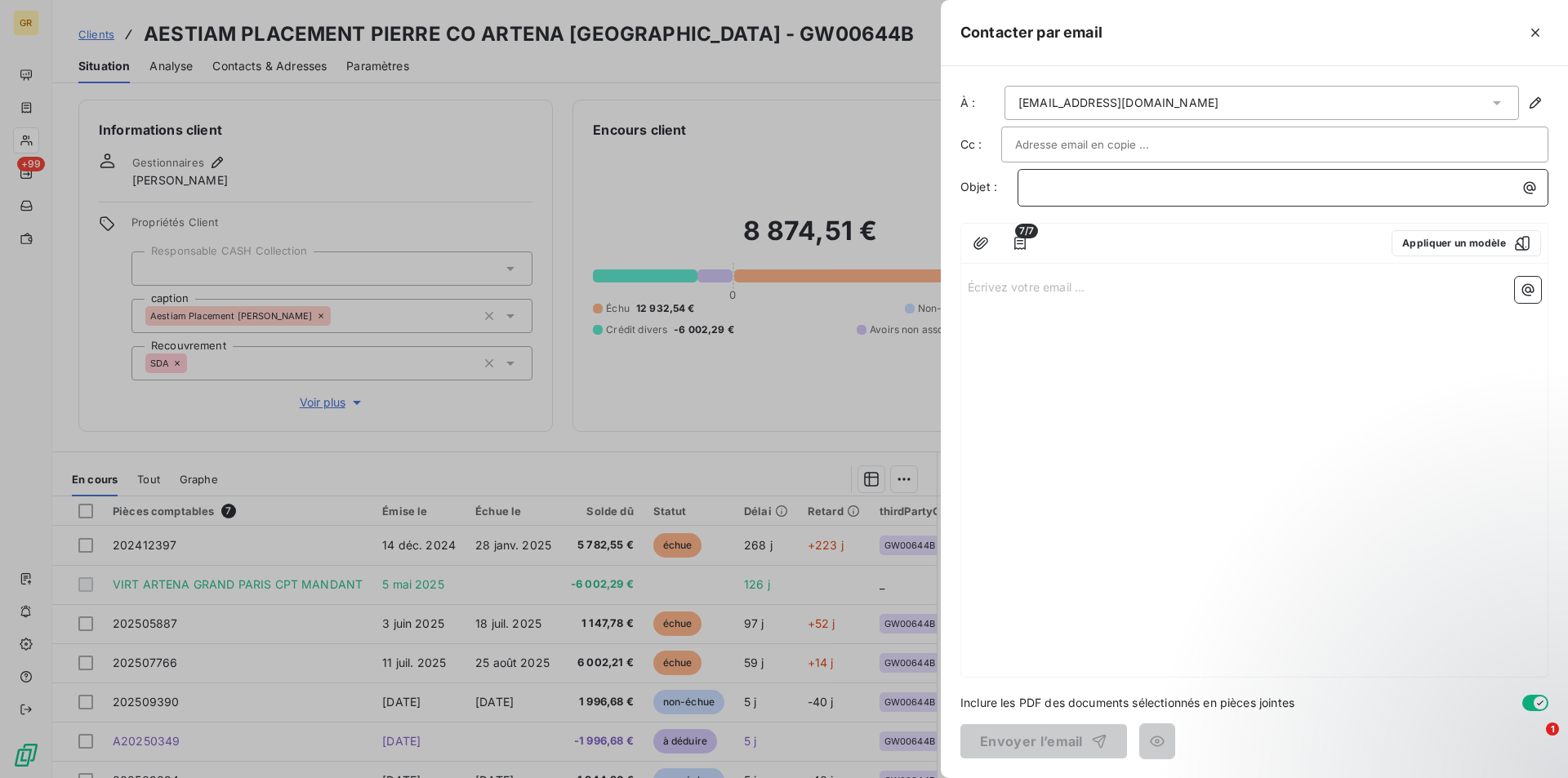
click at [1181, 177] on div "﻿" at bounding box center [1283, 186] width 519 height 22
click at [1525, 186] on icon "button" at bounding box center [1529, 187] width 16 height 16
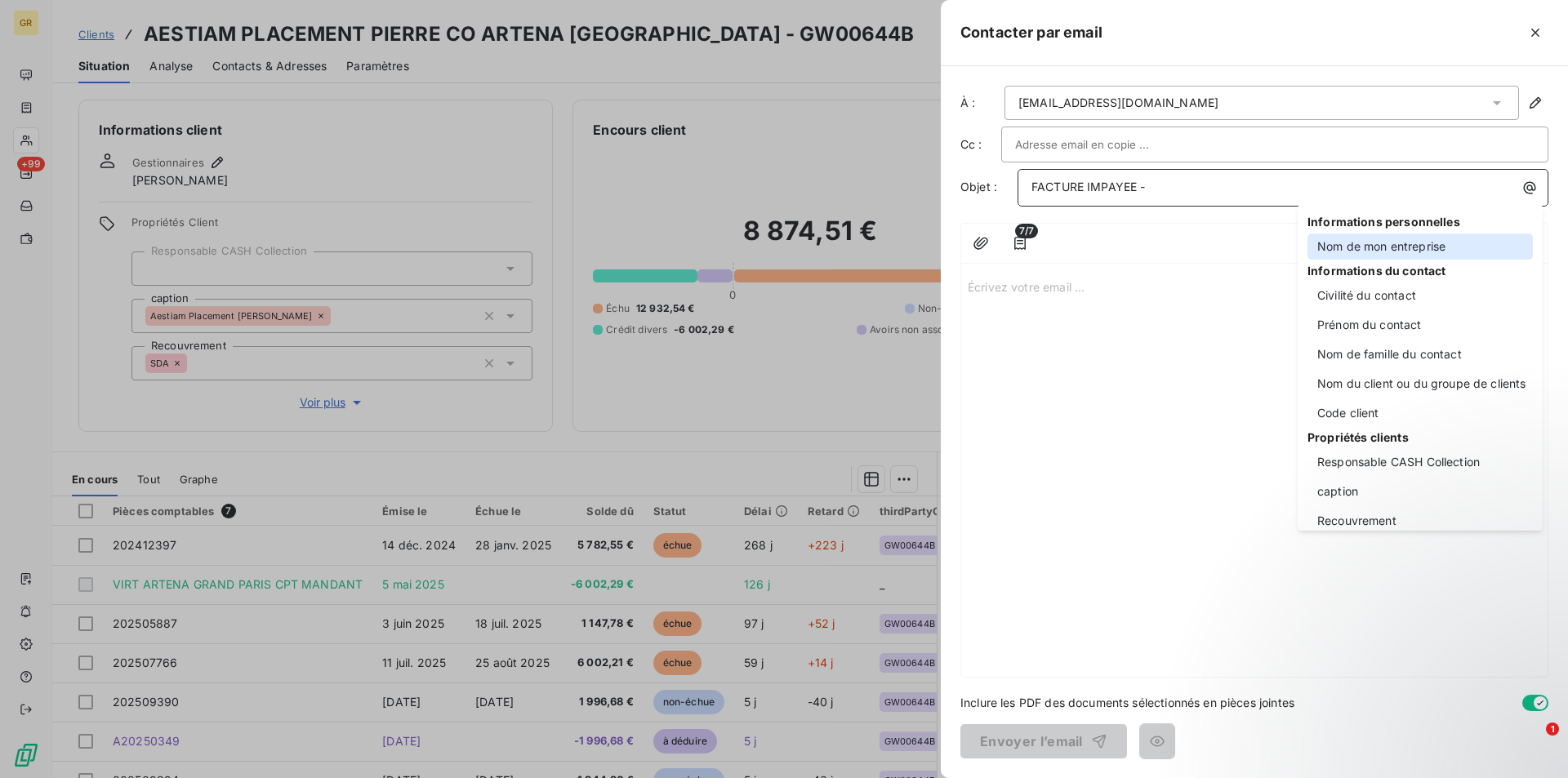
click at [1357, 249] on div "Nom de mon entreprise" at bounding box center [1420, 246] width 225 height 26
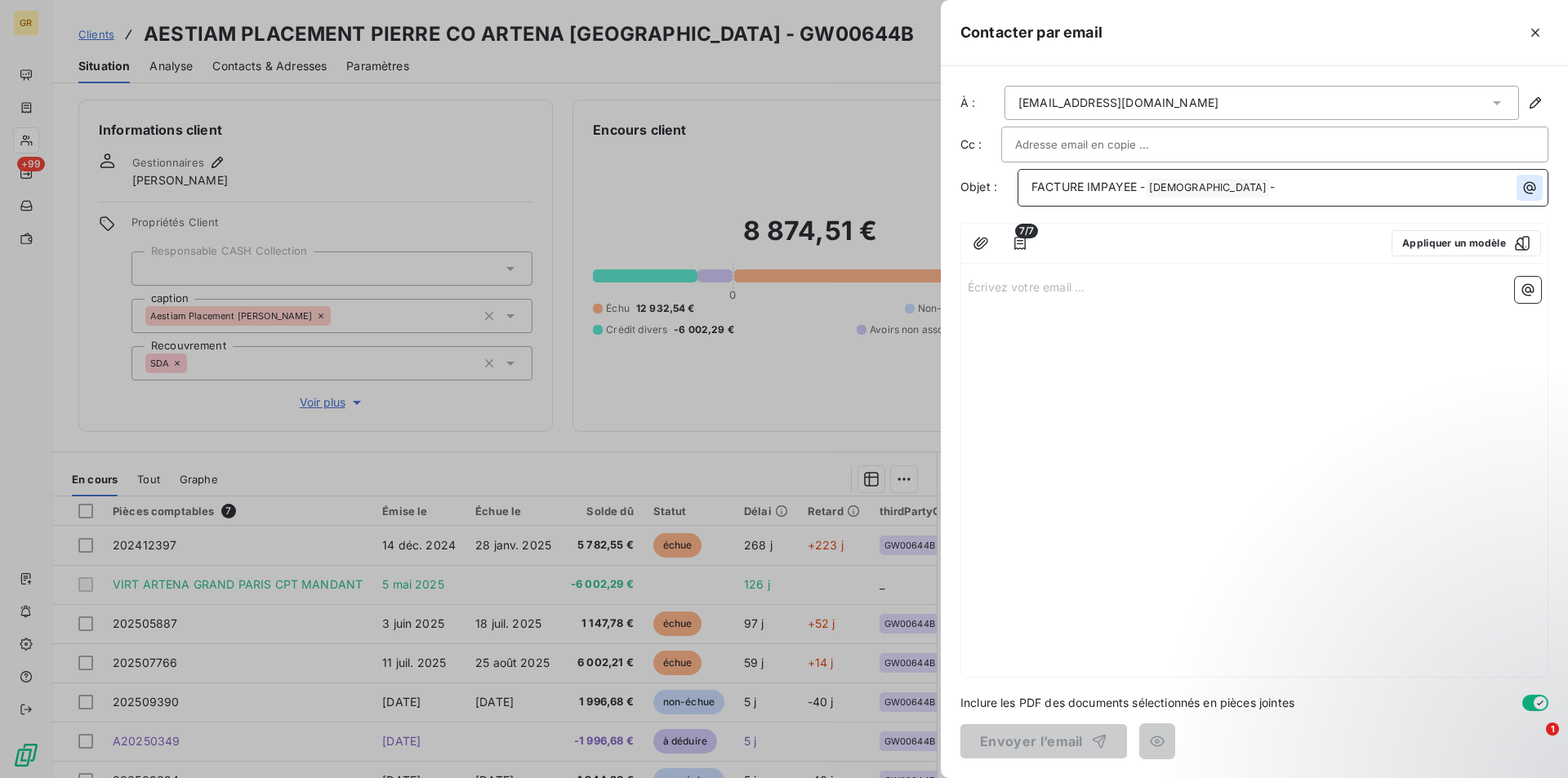
click at [1538, 186] on button "button" at bounding box center [1529, 188] width 26 height 26
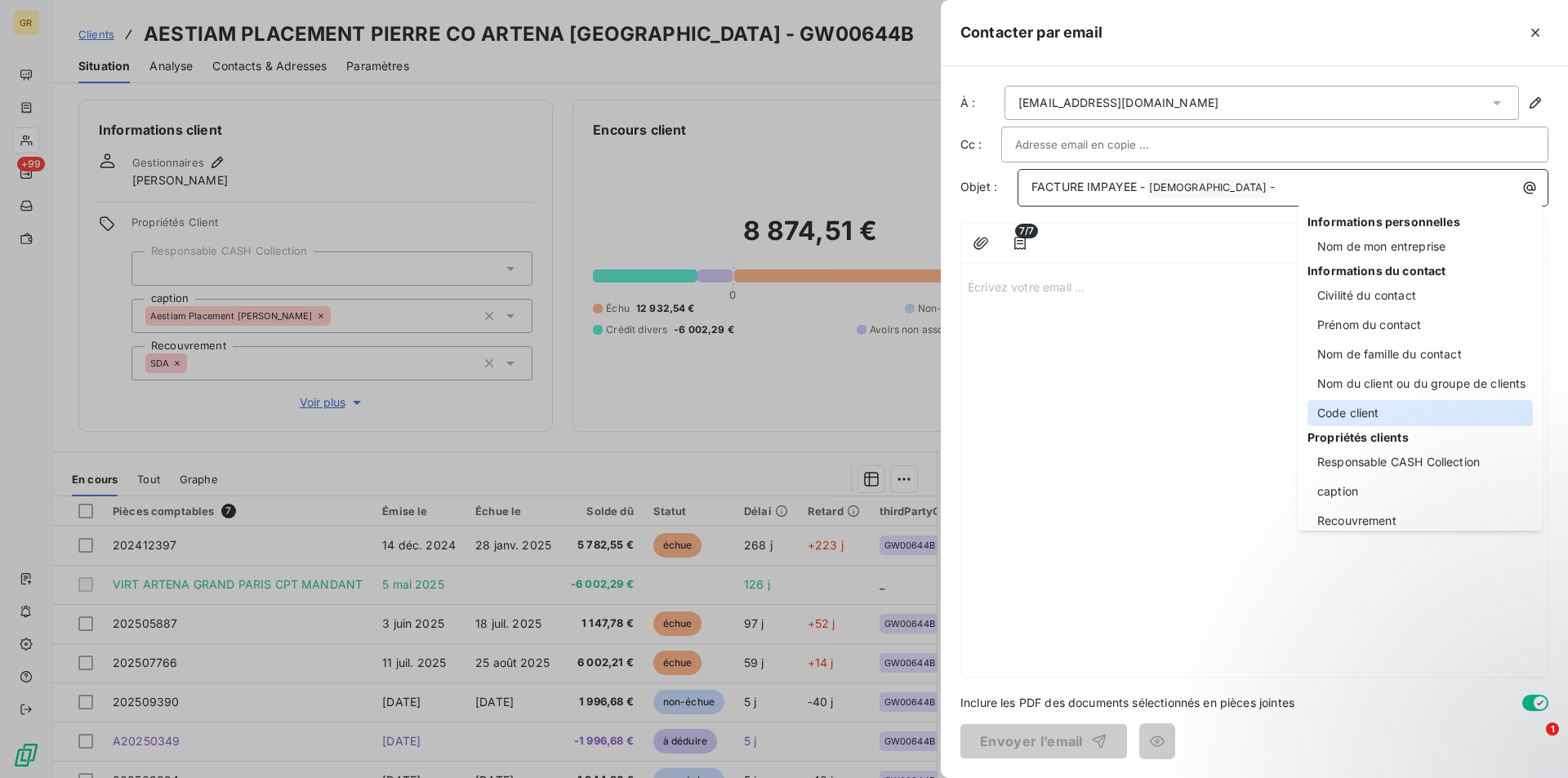
click at [1376, 415] on div "Code client" at bounding box center [1420, 412] width 225 height 26
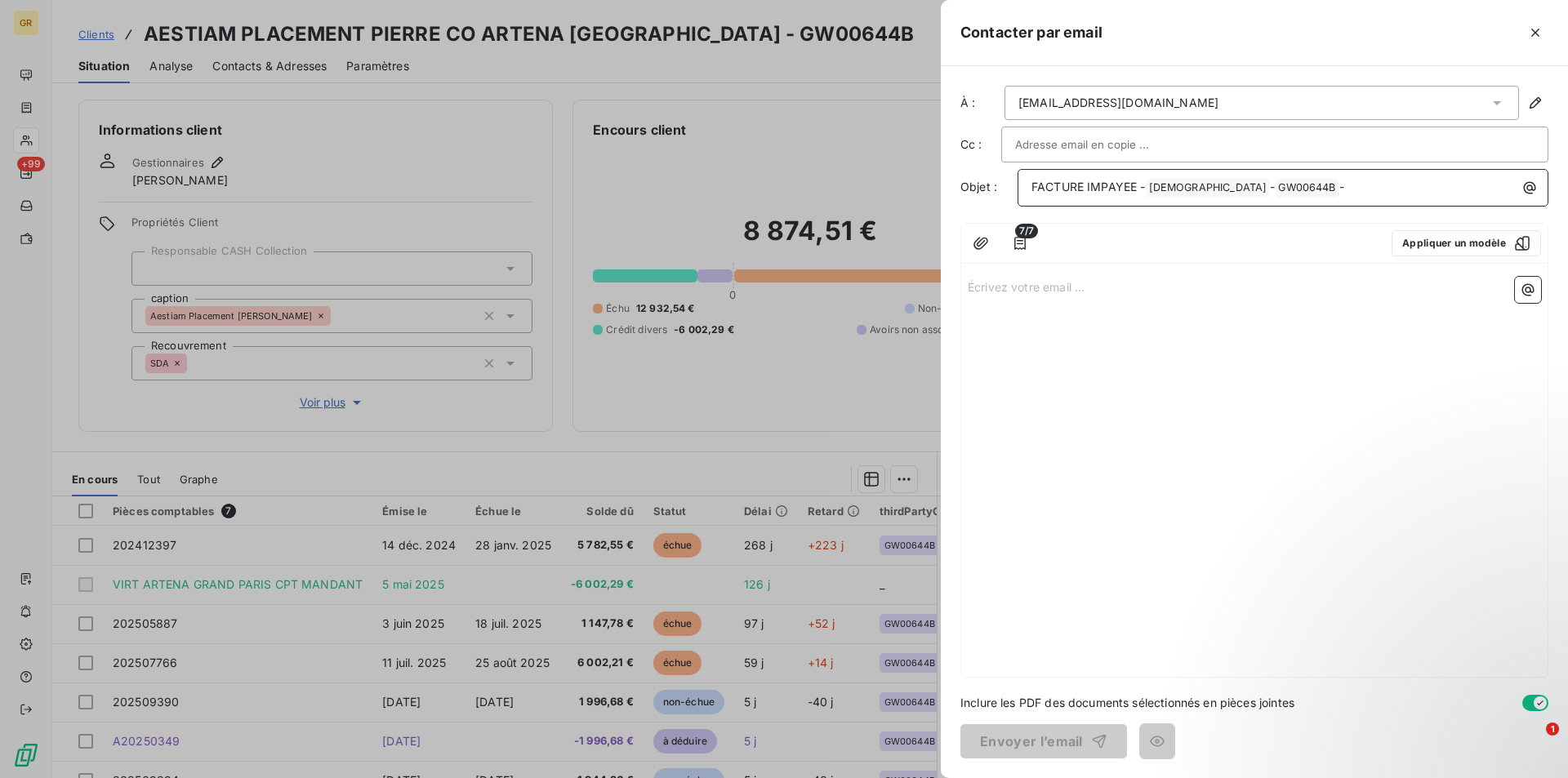
click at [1524, 192] on icon "button" at bounding box center [1529, 187] width 16 height 16
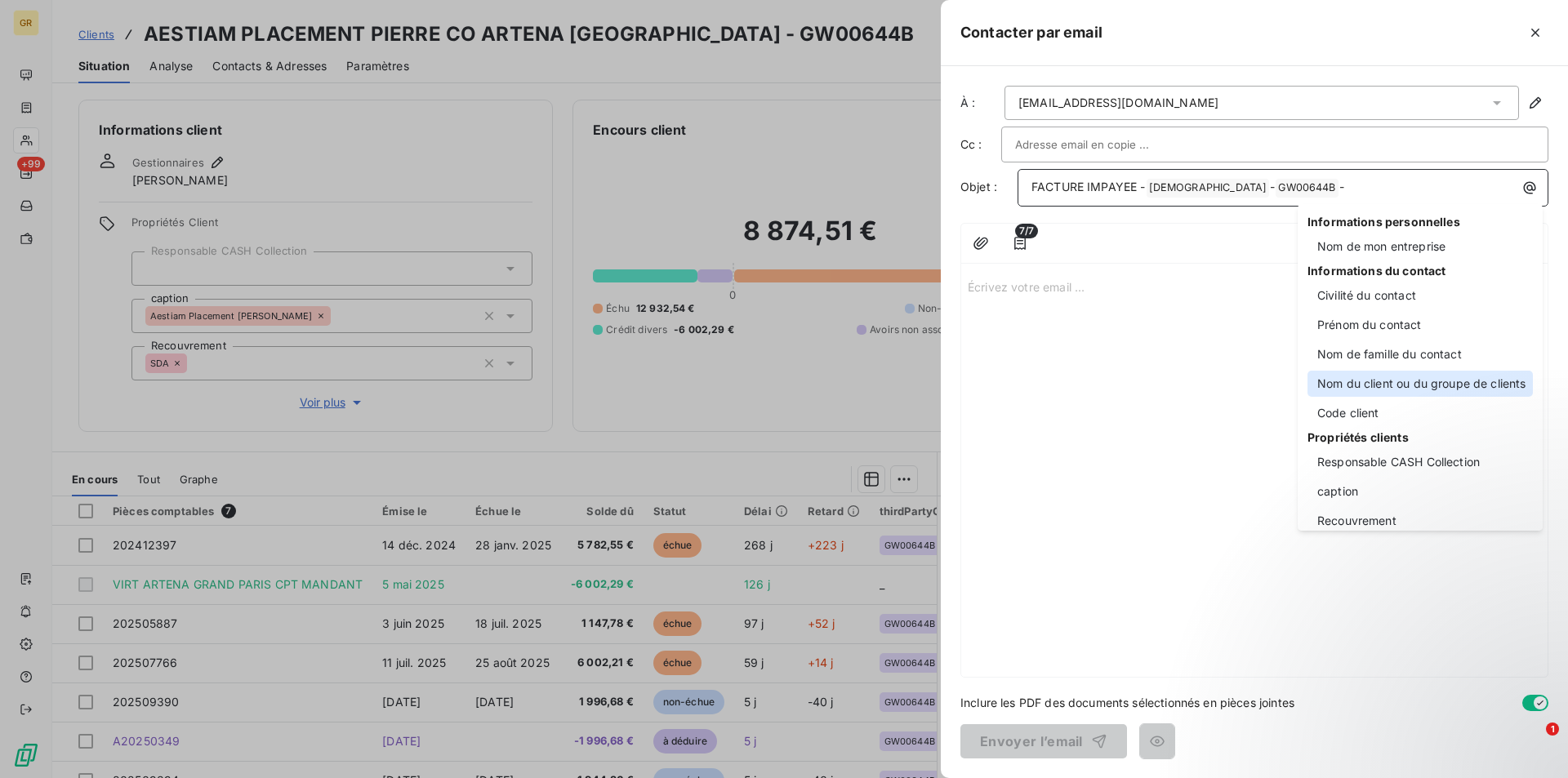
click at [1355, 388] on div "Nom du client ou du groupe de clients" at bounding box center [1420, 383] width 225 height 26
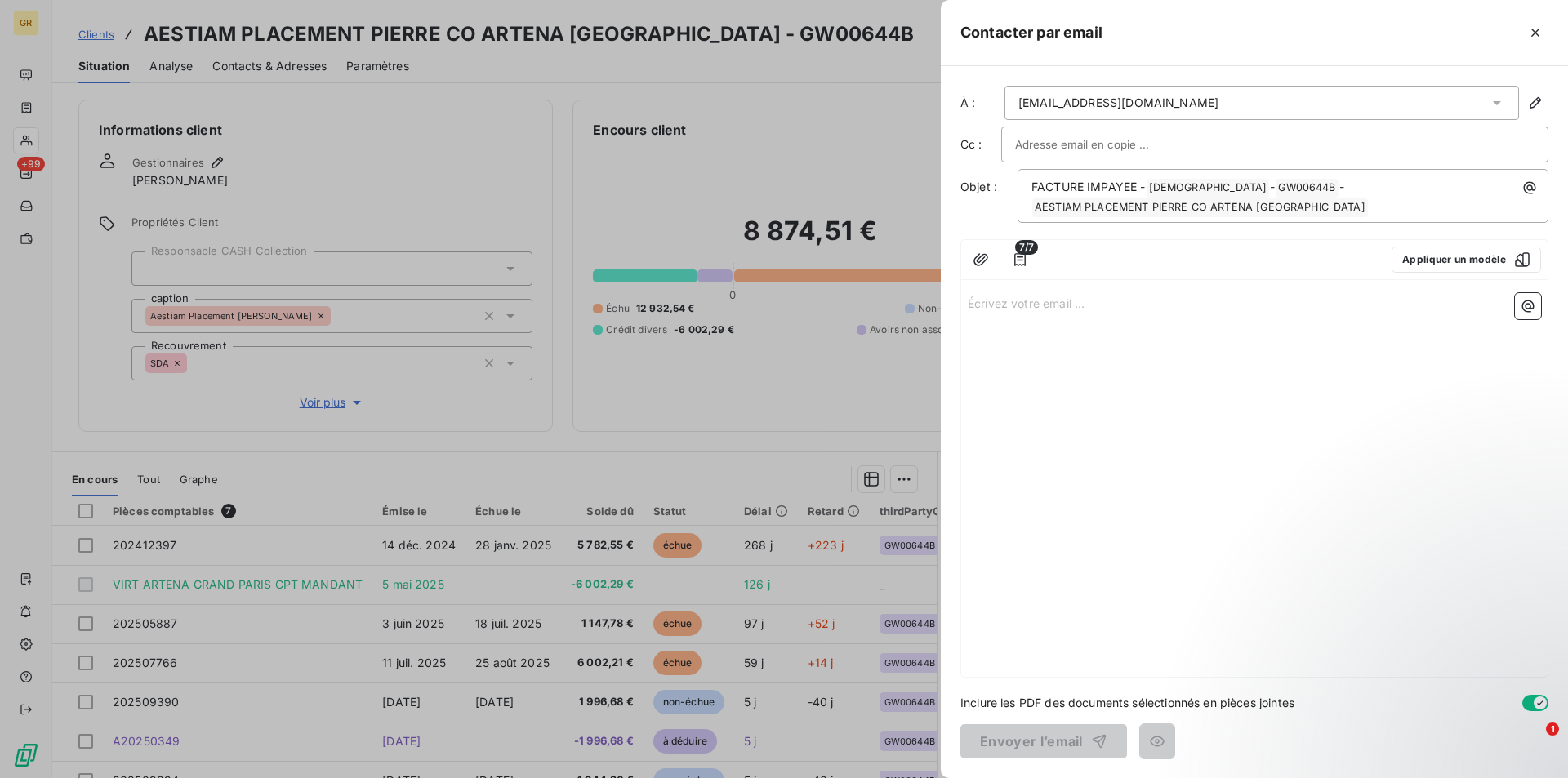
click at [1019, 315] on div "Écrivez votre email ... ﻿" at bounding box center [1254, 482] width 586 height 390
click at [1026, 307] on p "Écrivez votre email ... ﻿" at bounding box center [1254, 302] width 573 height 19
drag, startPoint x: 1039, startPoint y: 326, endPoint x: 1061, endPoint y: 340, distance: 26.1
click at [1039, 326] on p "﻿" at bounding box center [1254, 321] width 573 height 19
drag, startPoint x: 1078, startPoint y: 355, endPoint x: 970, endPoint y: 337, distance: 109.5
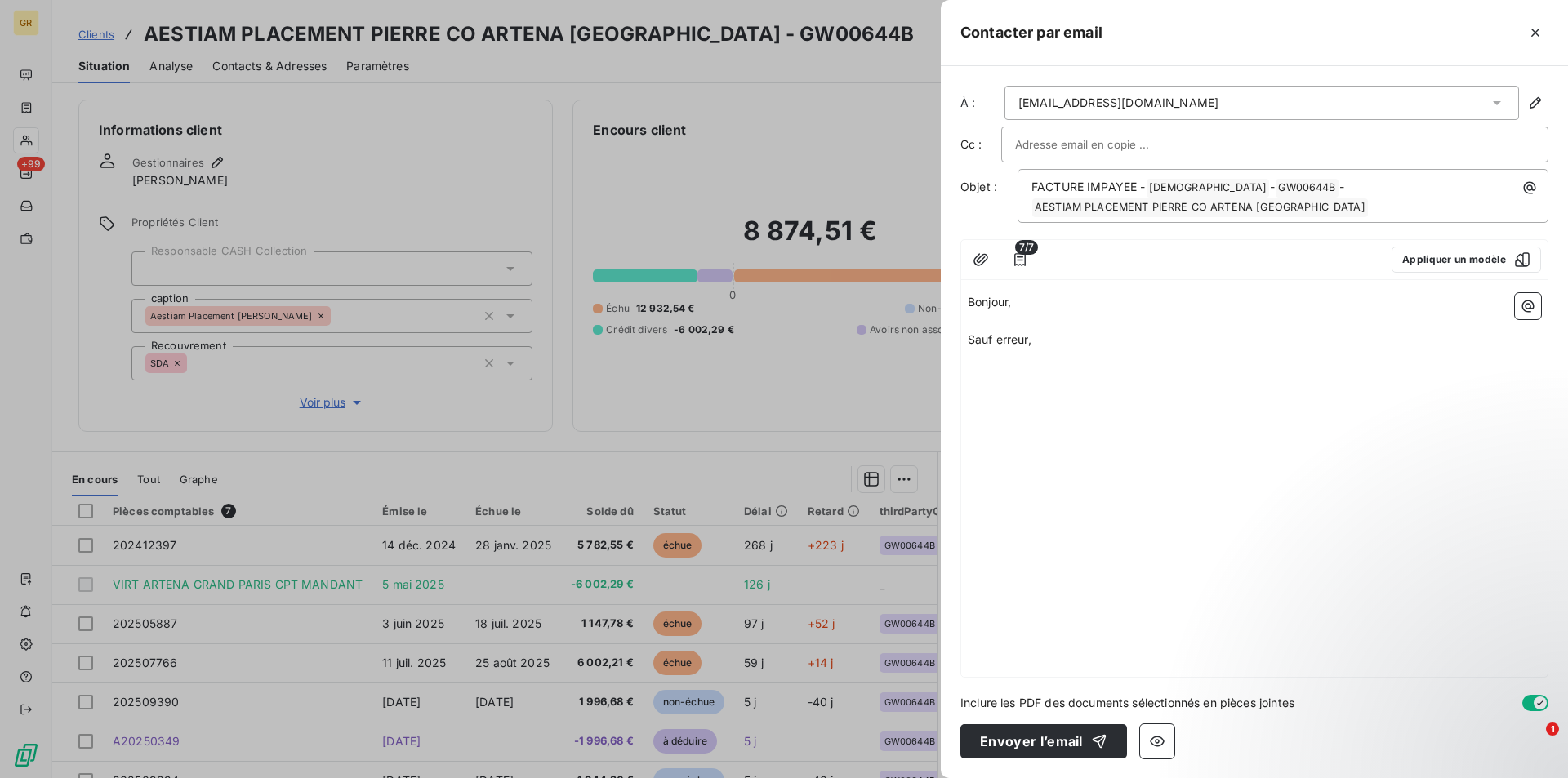
click at [970, 337] on div "Bonjour, ﻿ Sauf erreur," at bounding box center [1254, 482] width 586 height 390
drag, startPoint x: 1010, startPoint y: 336, endPoint x: 1026, endPoint y: 344, distance: 17.9
click at [1011, 336] on span "Sauf erreur," at bounding box center [999, 339] width 64 height 14
drag, startPoint x: 1036, startPoint y: 340, endPoint x: 961, endPoint y: 347, distance: 75.3
click at [961, 347] on div "Bonjour, ﻿ Sauf erreur," at bounding box center [1254, 482] width 586 height 390
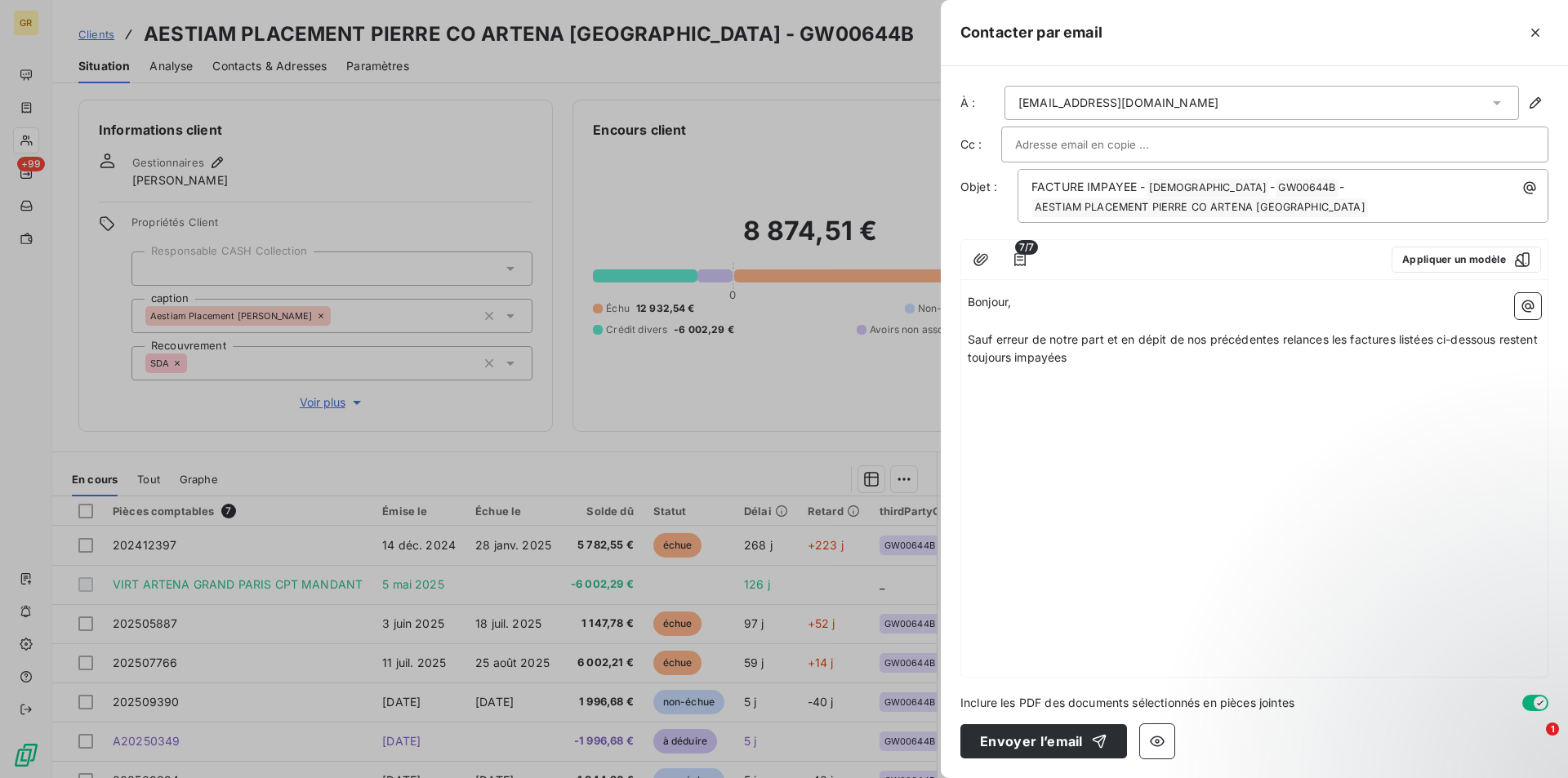
click at [1130, 365] on p "Sauf erreur de notre part et en dépit de nos précédentes relances les factures …" at bounding box center [1254, 349] width 573 height 38
click at [1527, 307] on icon "button" at bounding box center [1527, 306] width 16 height 16
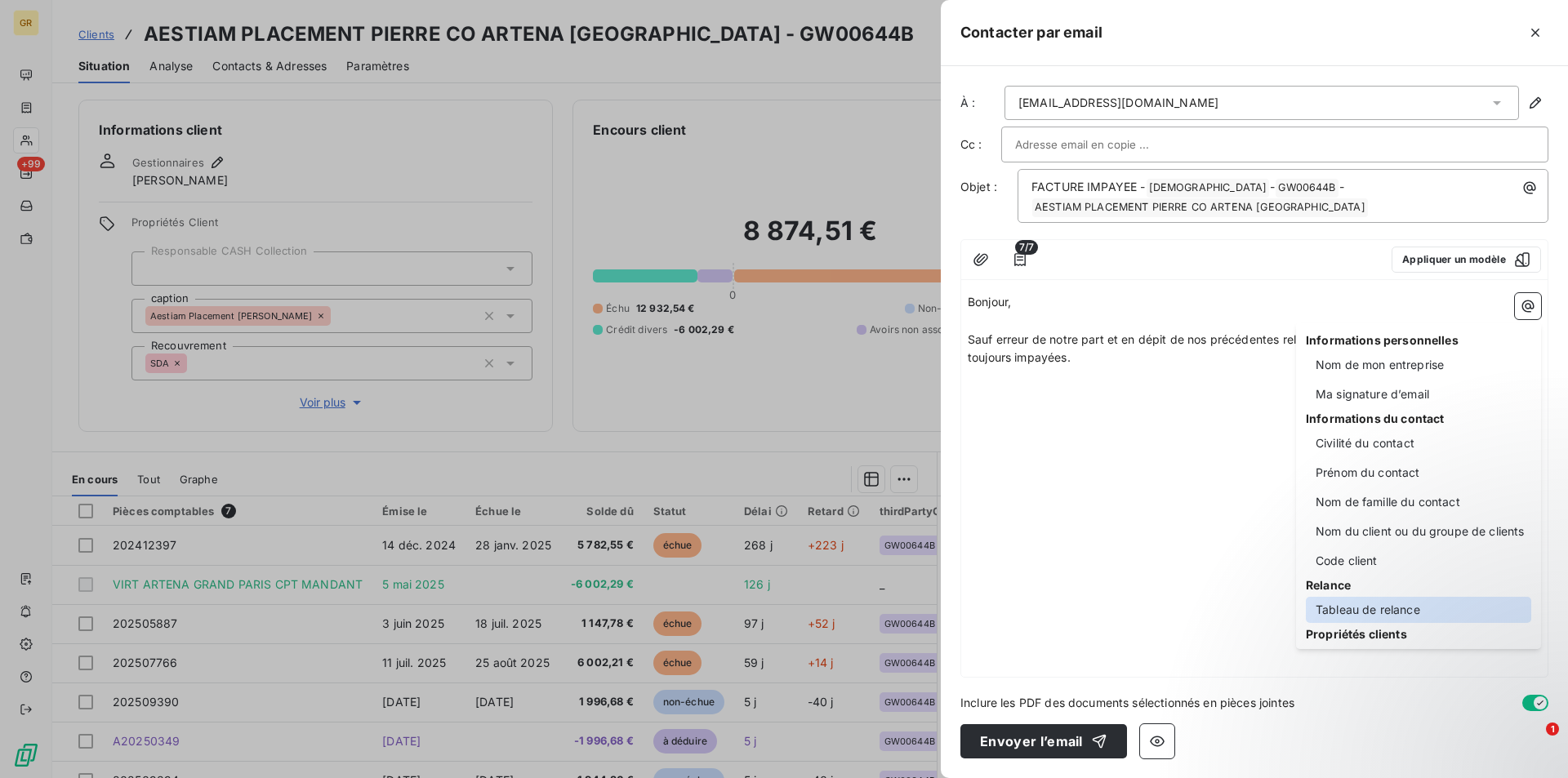
click at [1353, 602] on div "Tableau de relance" at bounding box center [1419, 610] width 225 height 26
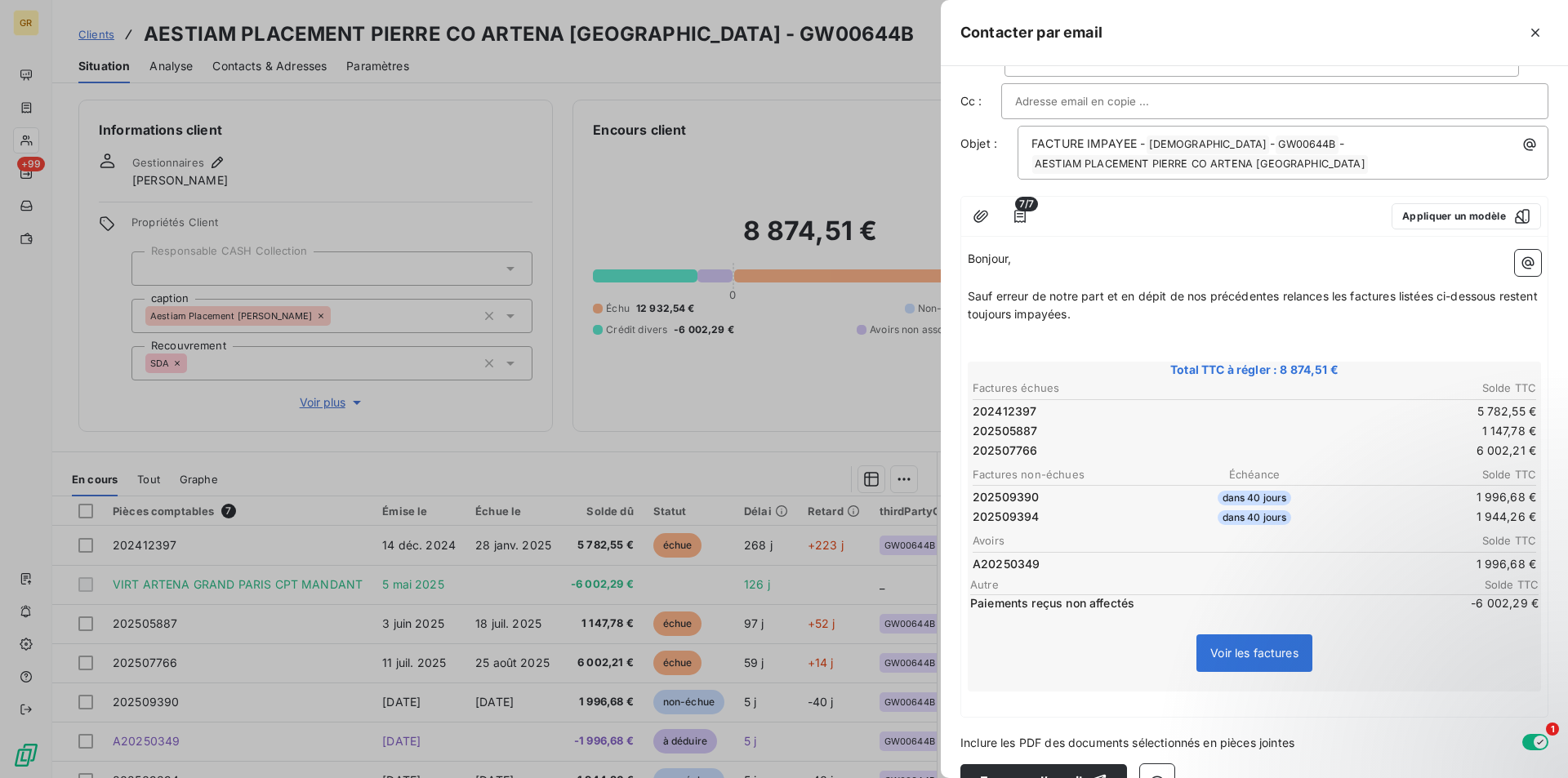
scroll to position [84, 0]
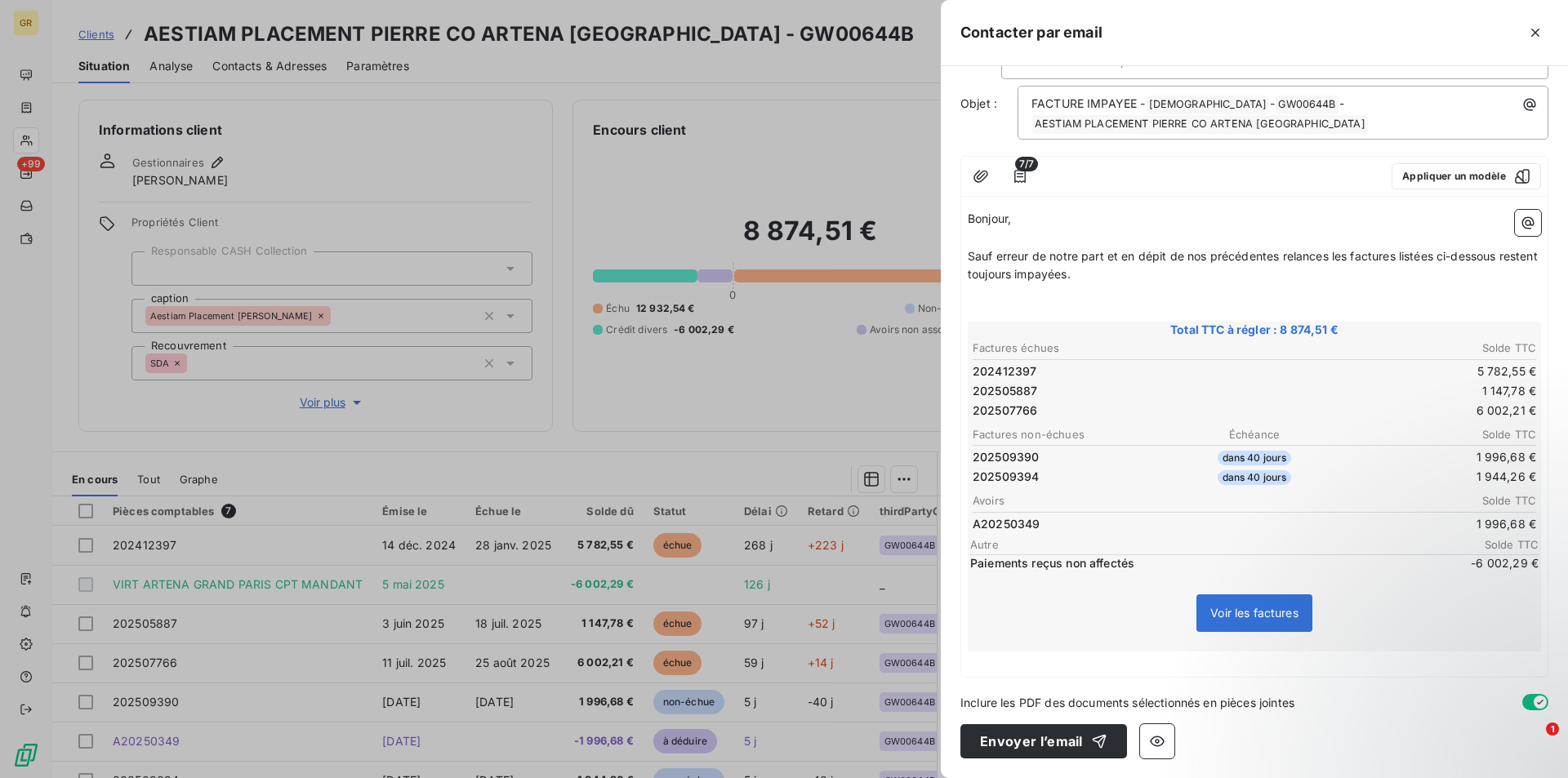
drag, startPoint x: 978, startPoint y: 686, endPoint x: 995, endPoint y: 677, distance: 19.2
click at [982, 686] on div "À : ml.savelli@csfproxy.com Cc : Objet : FACTURE IMPAYEE - GREENWISHES ﻿ - GW00…" at bounding box center [1254, 422] width 627 height 712
click at [999, 665] on p "﻿" at bounding box center [1254, 661] width 573 height 19
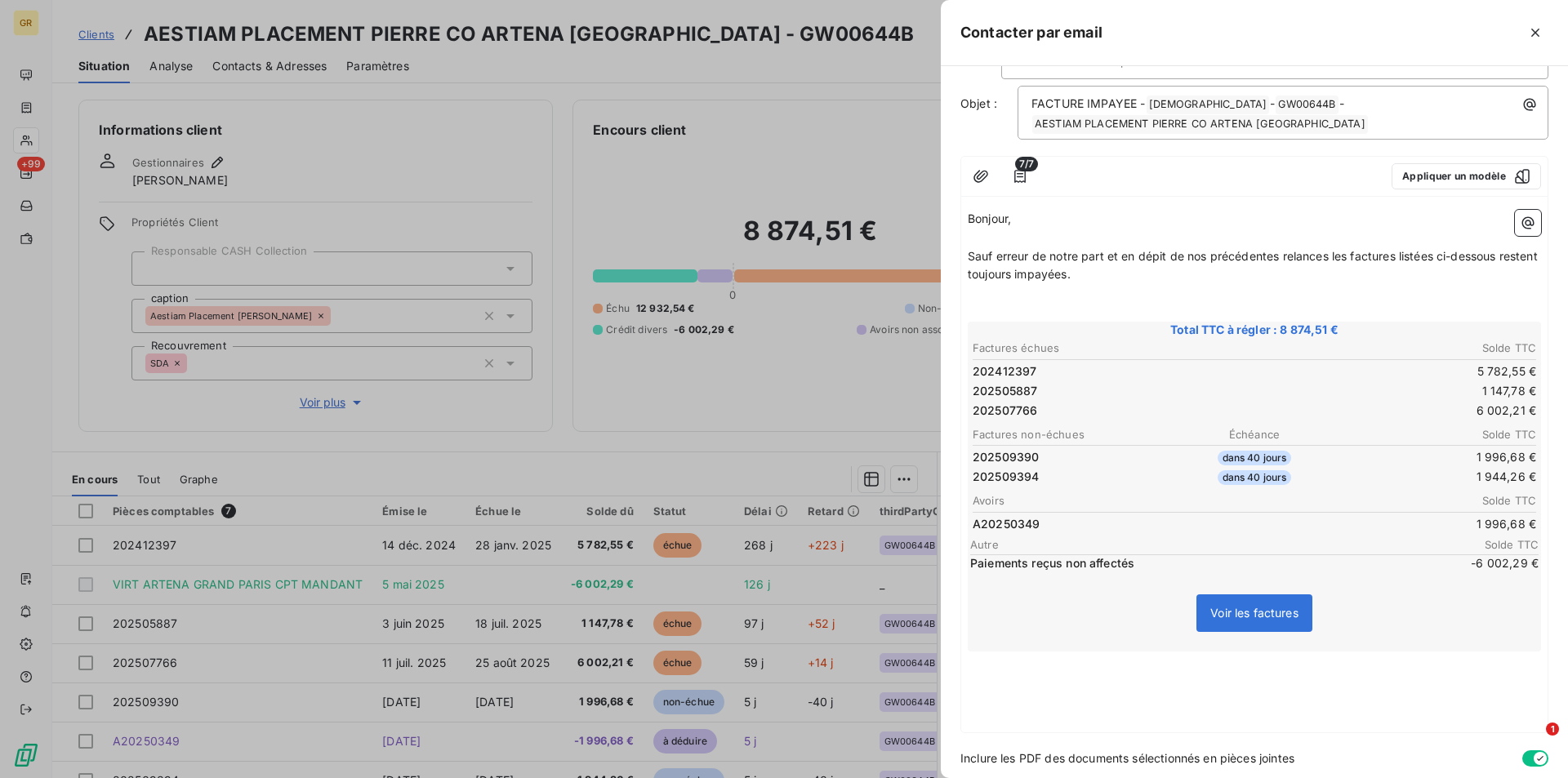
click at [998, 674] on p "﻿" at bounding box center [1254, 680] width 573 height 19
click at [1255, 679] on p "Par ailleurs, nous vous informons que la facture" at bounding box center [1254, 680] width 573 height 19
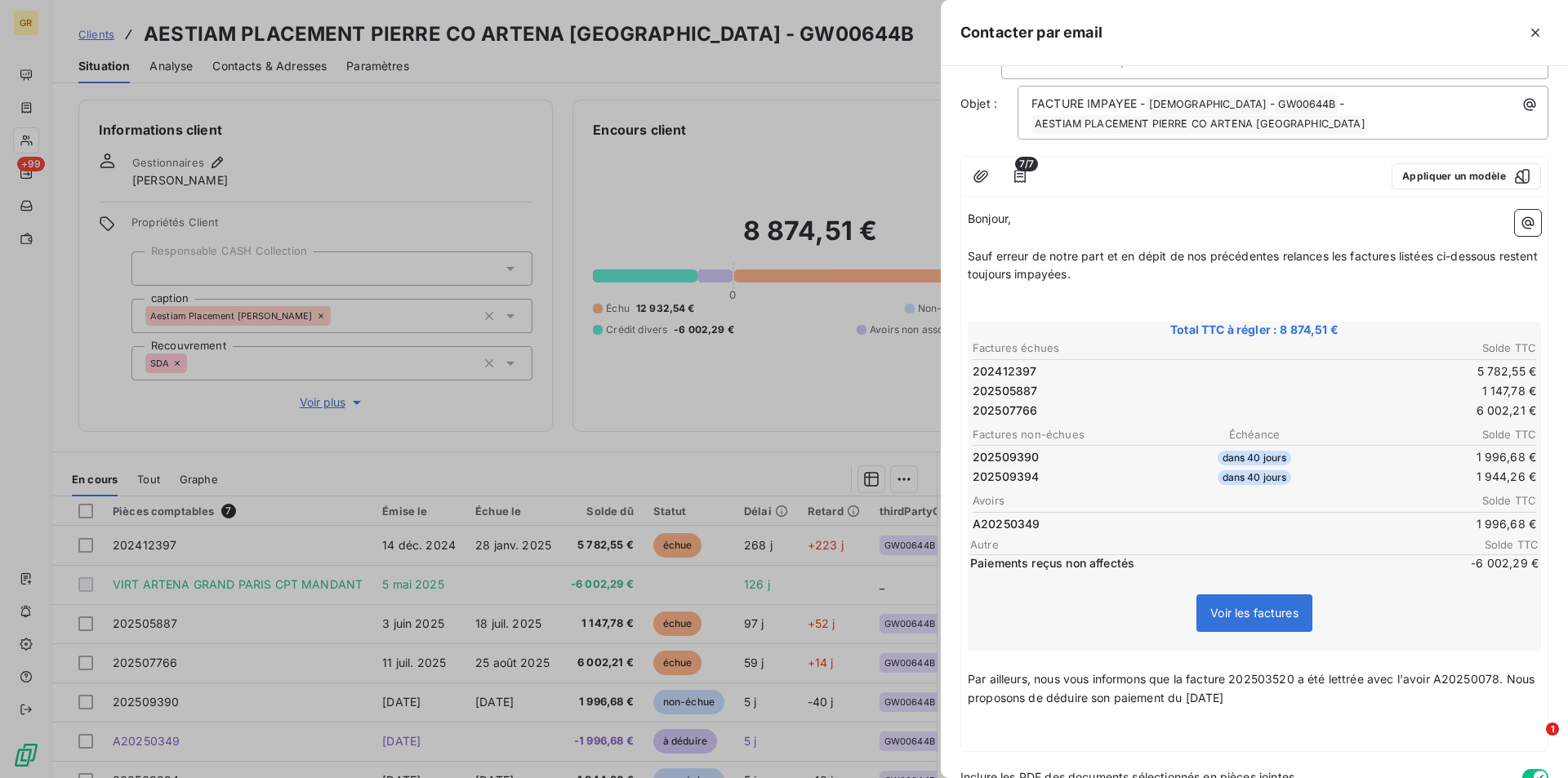
click at [1000, 705] on p "Par ailleurs, nous vous informons que la facture 202503520 a été lettrée avec l…" at bounding box center [1254, 689] width 573 height 38
click at [1331, 698] on p "Par ailleurs, nous vous informons que la facture 202503520 a été lettrée avec l…" at bounding box center [1254, 689] width 573 height 38
click at [988, 722] on p "﻿" at bounding box center [1254, 717] width 573 height 19
click at [1431, 697] on span "Par ailleurs, nous vous informons que la facture 202503520 a été lettrée avec l…" at bounding box center [1252, 688] width 570 height 32
click at [1435, 706] on p "Par ailleurs, nous vous informons que la facture 202503520 a été lettrée avec l…" at bounding box center [1254, 689] width 573 height 38
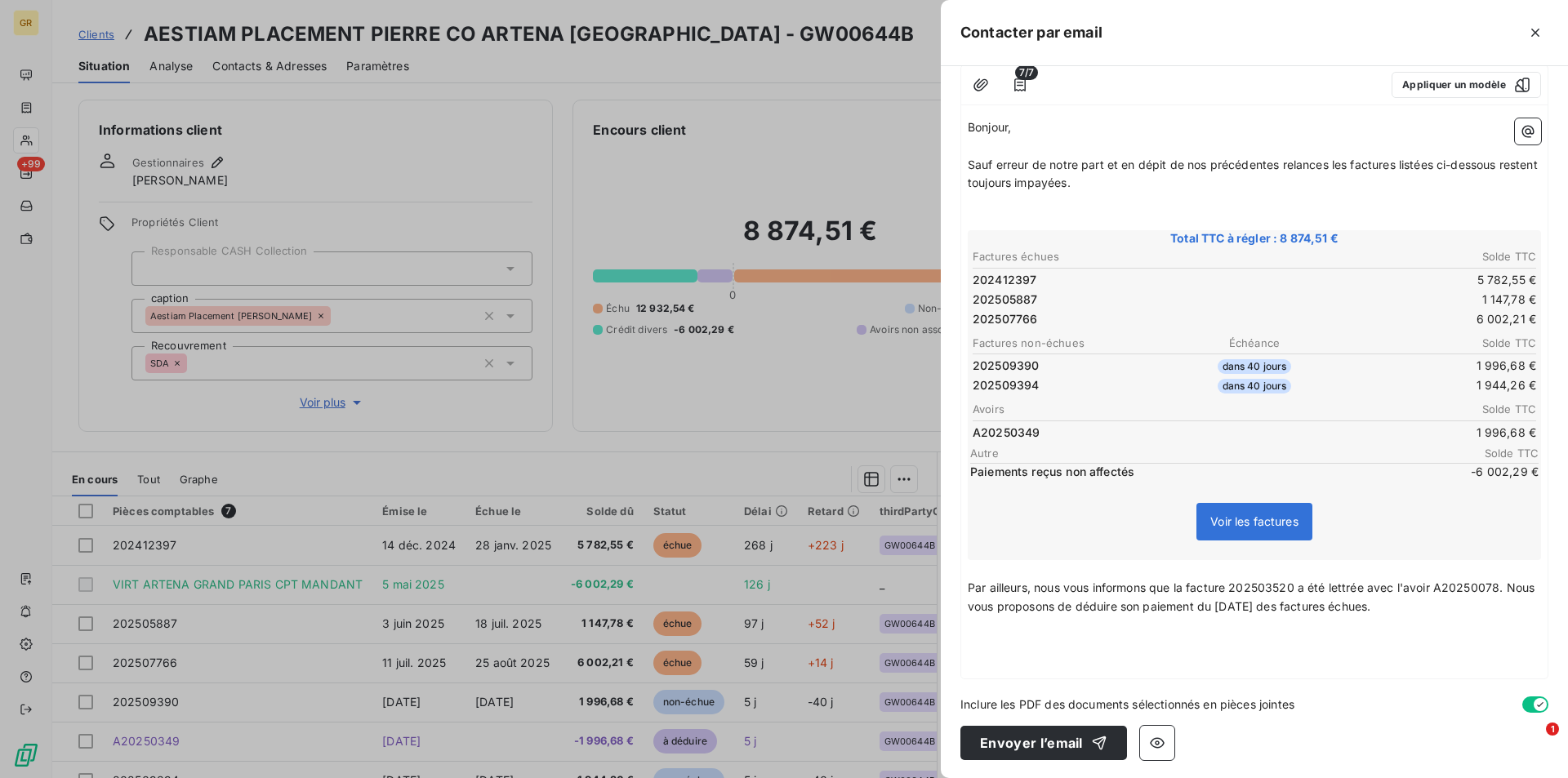
scroll to position [177, 0]
click at [1442, 615] on p "﻿" at bounding box center [1254, 624] width 573 height 19
click at [1454, 602] on p "Par ailleurs, nous vous informons que la facture 202503520 a été lettrée avec l…" at bounding box center [1254, 596] width 573 height 38
drag, startPoint x: 1040, startPoint y: 602, endPoint x: 1069, endPoint y: 570, distance: 43.2
click at [962, 606] on div "Bonjour, ﻿ Sauf erreur de notre part et en dépit de nos précédentes relances le…" at bounding box center [1254, 394] width 586 height 567
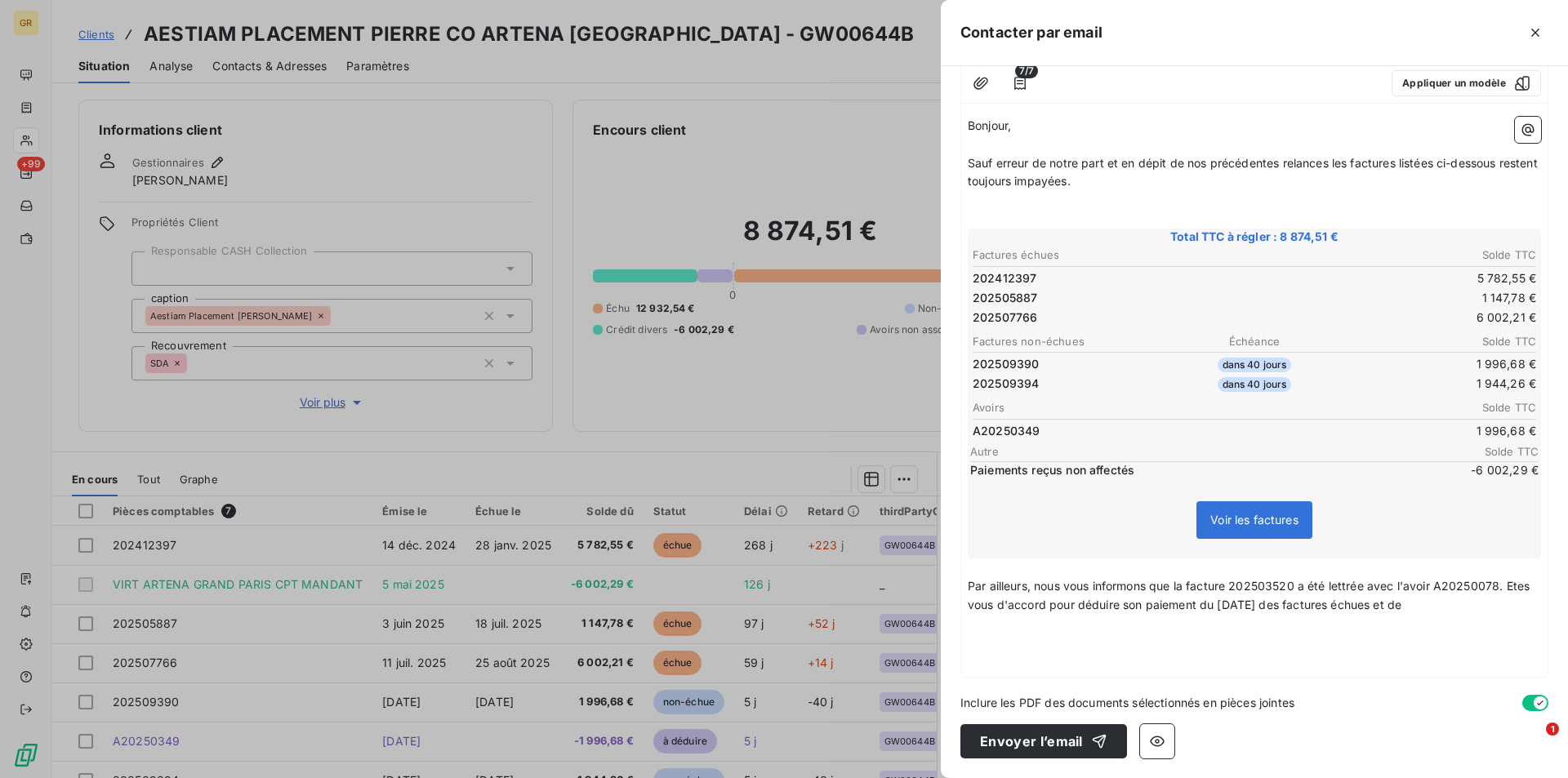
click at [1466, 607] on p "Par ailleurs, nous vous informons que la facture 202503520 a été lettrée avec l…" at bounding box center [1254, 596] width 573 height 38
click at [995, 605] on span "Par ailleurs, nous vous informons que la facture 202503520 a été lettrée avec l…" at bounding box center [1250, 595] width 565 height 32
click at [1496, 609] on p "Par ailleurs, nous vous informons que la facture 202503520 a été lettrée avec l…" at bounding box center [1254, 596] width 573 height 38
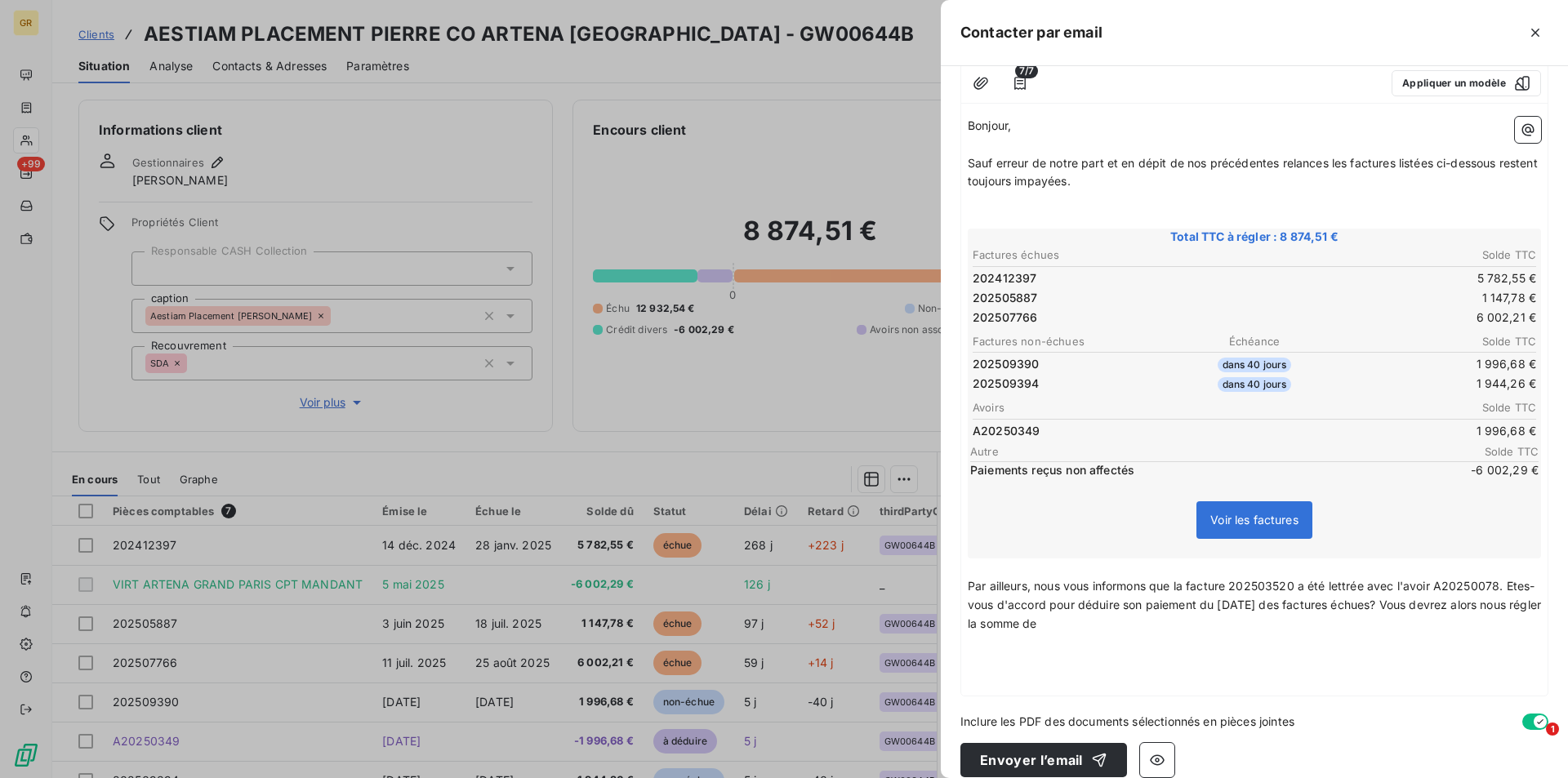
click at [1149, 629] on p "Par ailleurs, nous vous informons que la facture 202503520 a été lettrée avec l…" at bounding box center [1254, 605] width 573 height 56
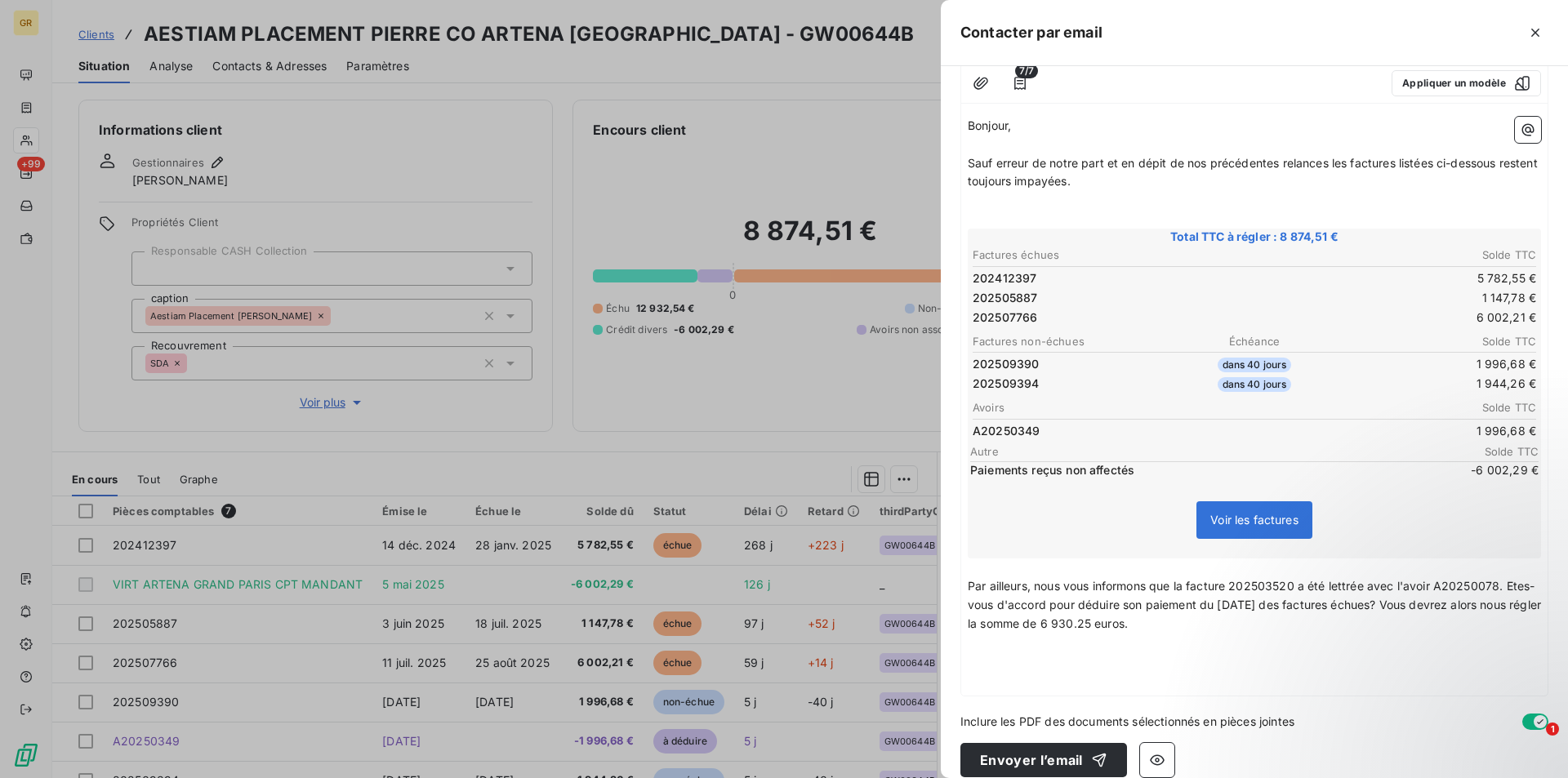
drag, startPoint x: 1507, startPoint y: 586, endPoint x: 1518, endPoint y: 615, distance: 31.0
click at [1507, 586] on span "Par ailleurs, nous vous informons que la facture 202503520 a été lettrée avec l…" at bounding box center [1255, 605] width 576 height 51
click at [1270, 619] on p "Par ailleurs, nous vous informons que la facture 202503520 a été lettrée avec l…" at bounding box center [1254, 605] width 573 height 56
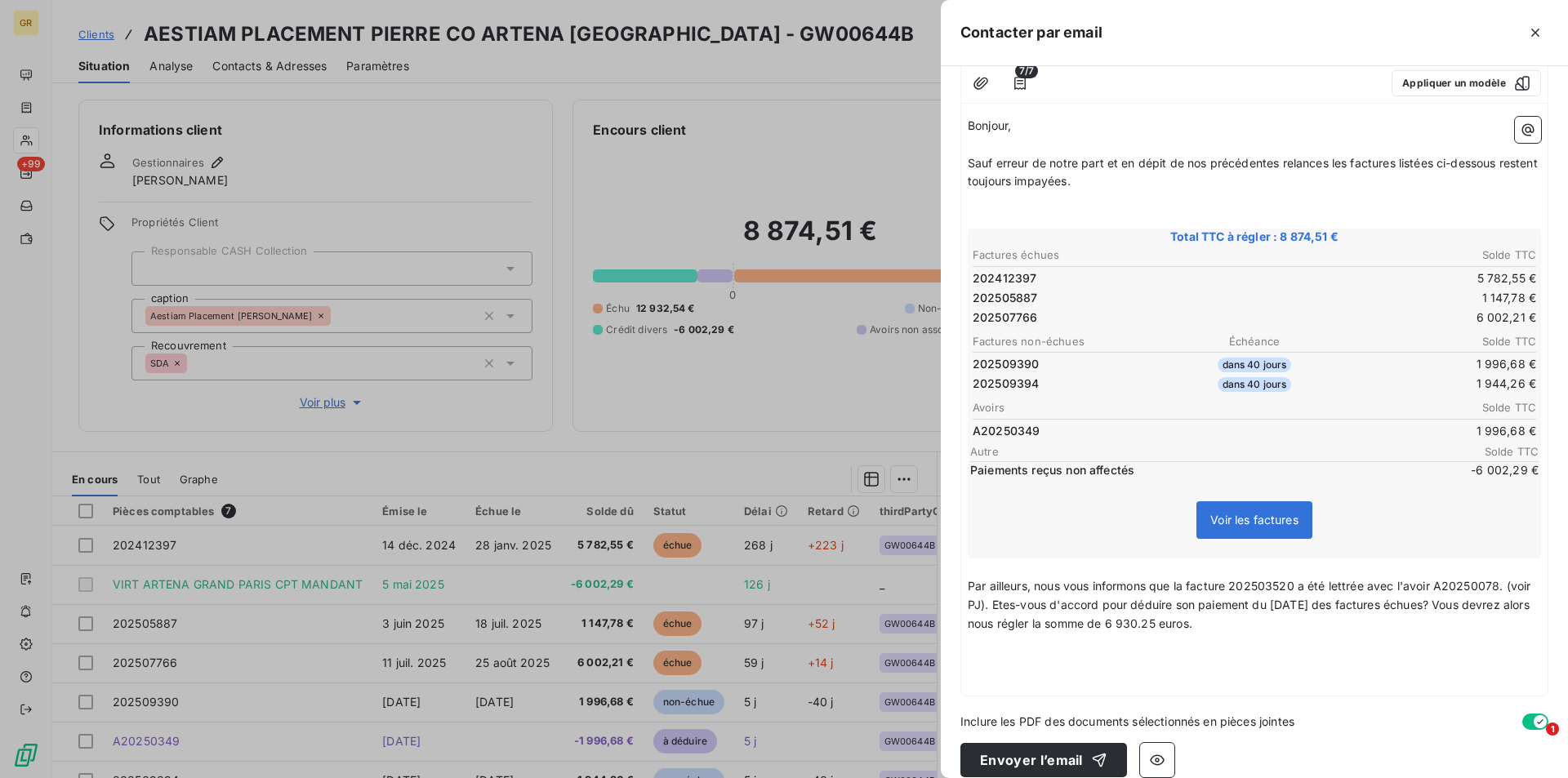
click at [987, 643] on p "﻿" at bounding box center [1254, 642] width 573 height 19
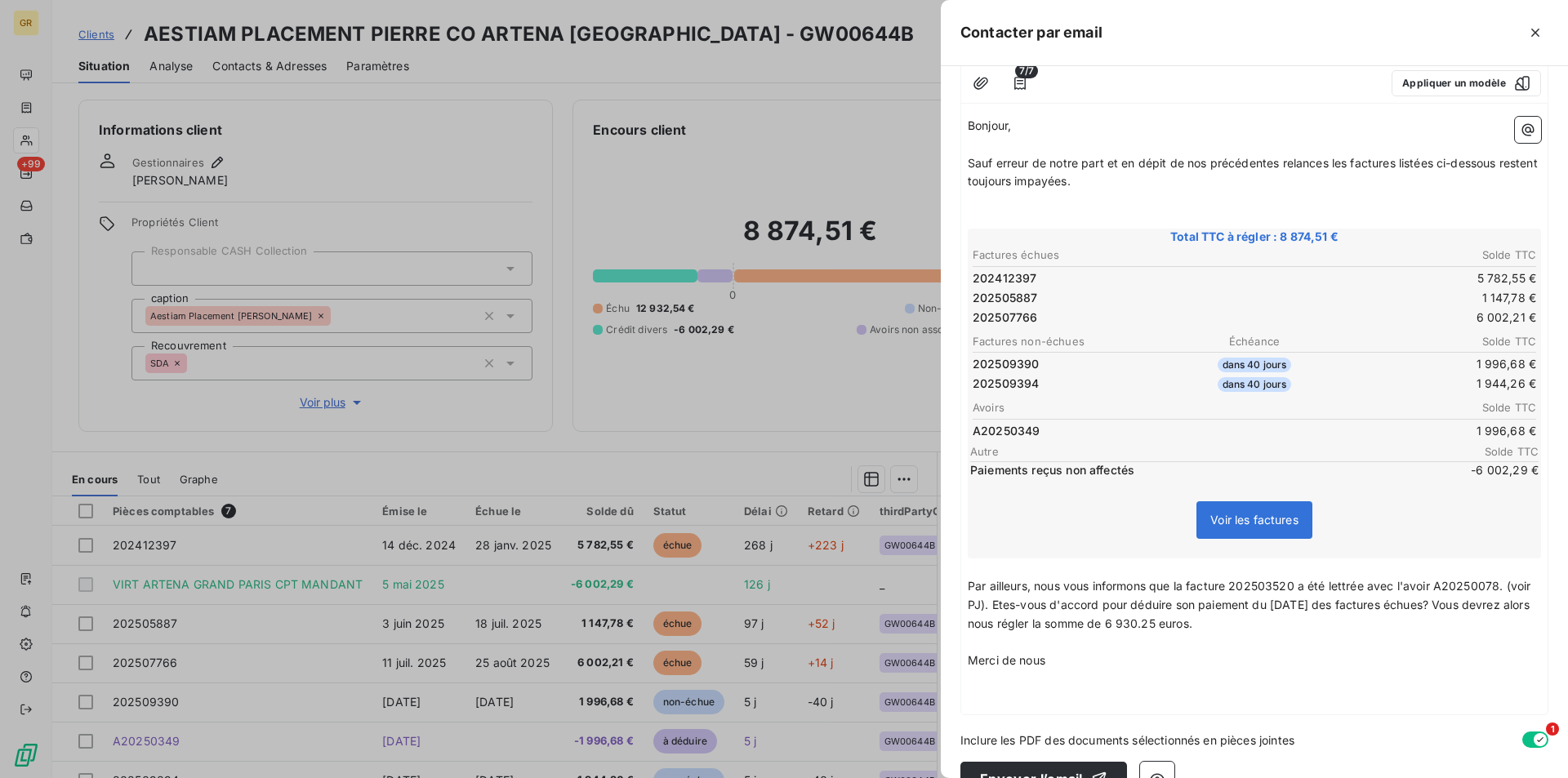
drag, startPoint x: 1049, startPoint y: 663, endPoint x: 970, endPoint y: 667, distance: 79.1
click at [970, 667] on span "Merci de nous" at bounding box center [1006, 660] width 78 height 14
click at [1062, 661] on p "Merci de nous" at bounding box center [1254, 661] width 573 height 19
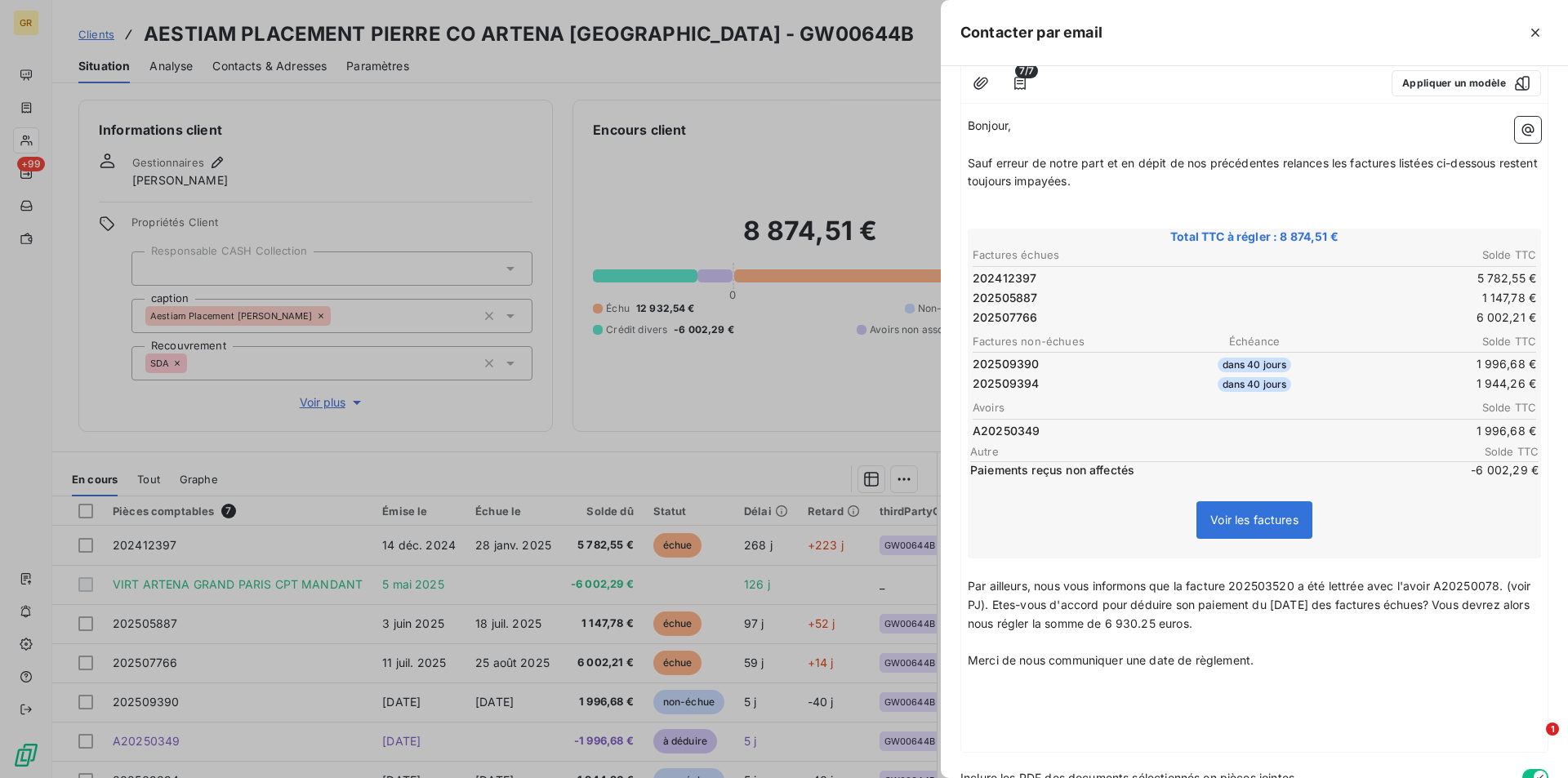
click at [1006, 701] on p "﻿" at bounding box center [1254, 699] width 573 height 19
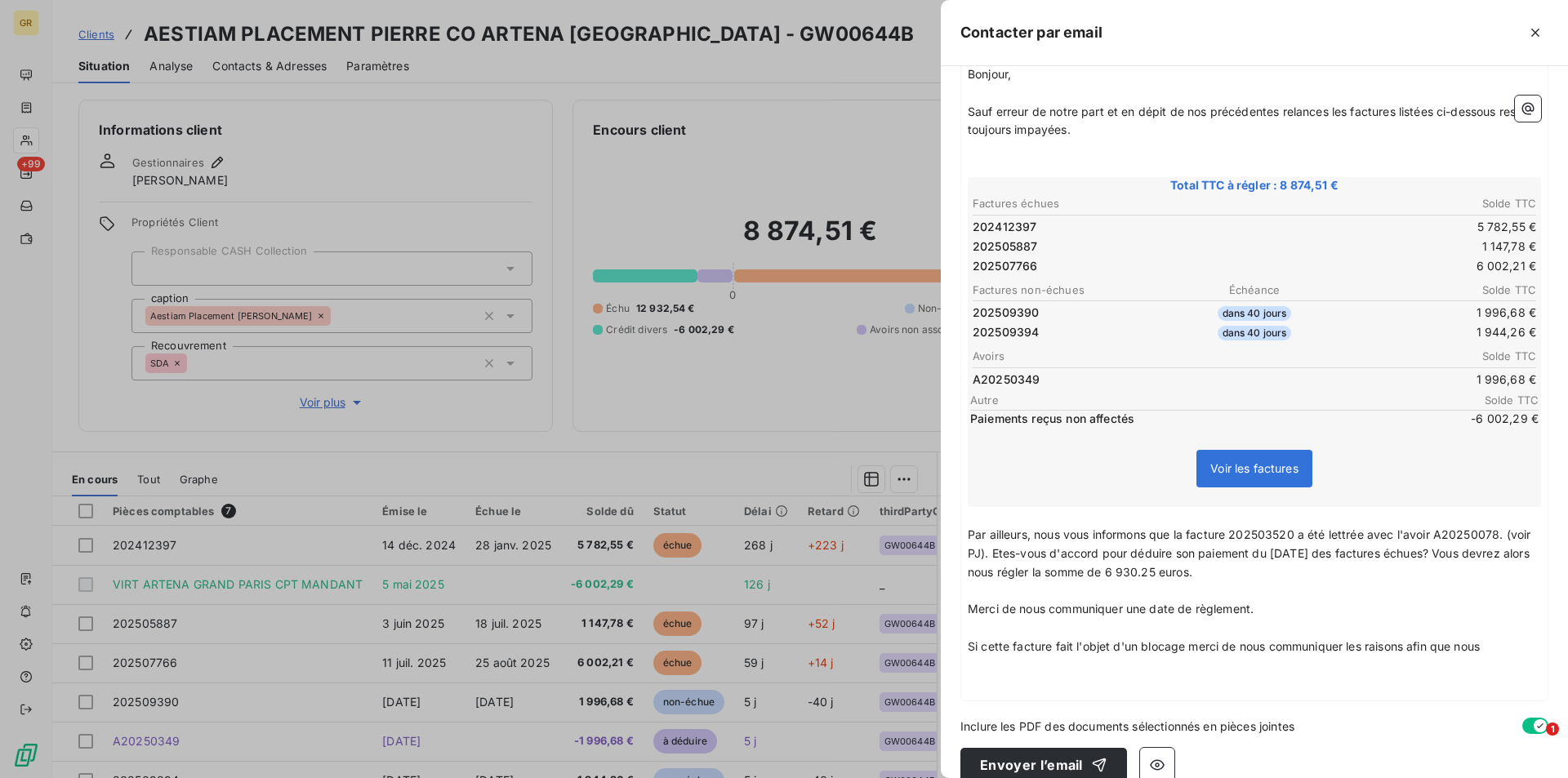
scroll to position [251, 0]
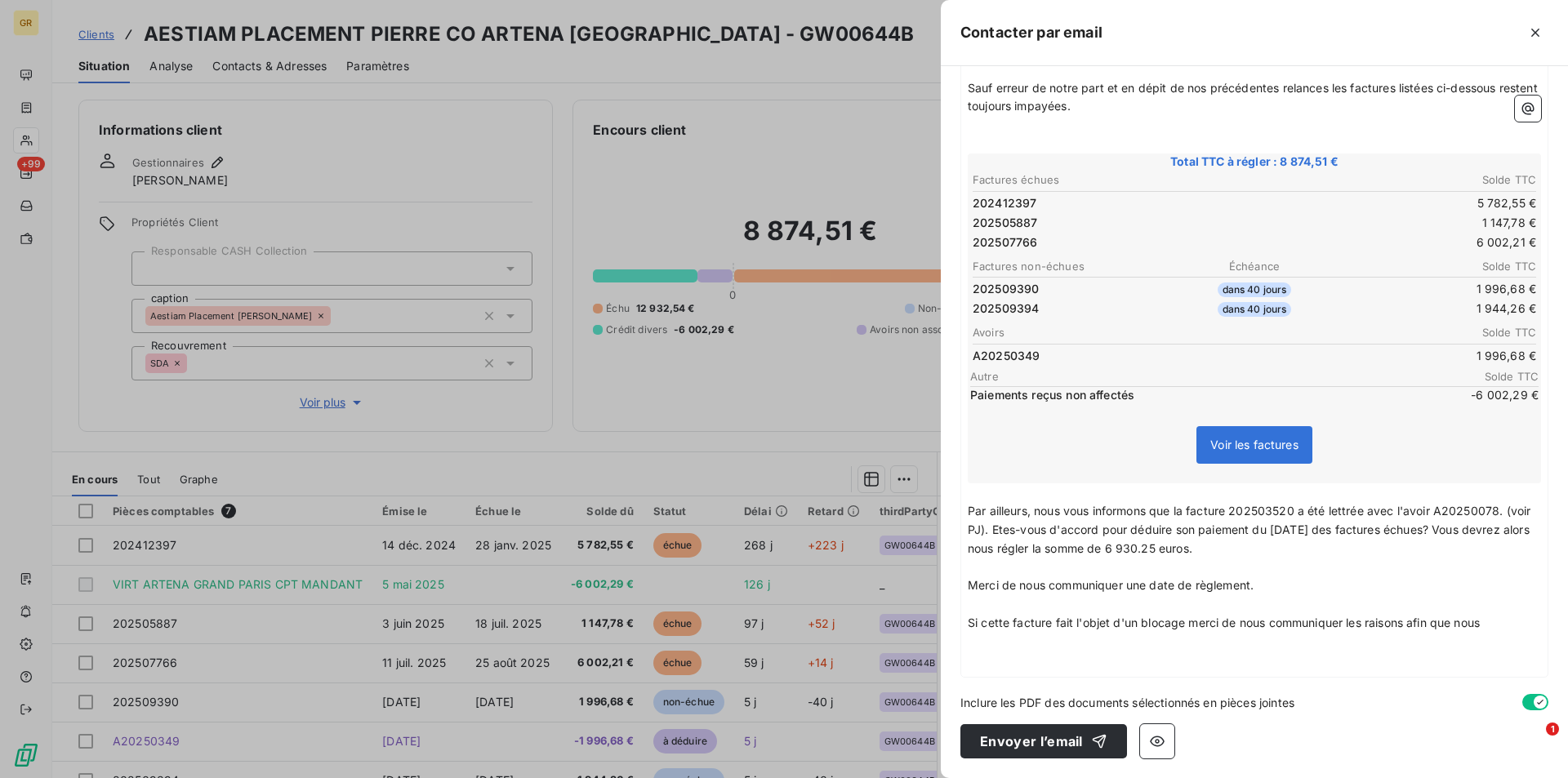
click at [1009, 624] on span "Si cette facture fait l'objet d'un blocage merci de nous communiquer les raison…" at bounding box center [1223, 623] width 512 height 14
click at [1044, 625] on span "Si ces facture fait l'objet d'un blocage merci de nous communiquer les raisons …" at bounding box center [1219, 623] width 503 height 14
click at [1068, 621] on span "Si ces factures fait l'objet d'un blocage merci de nous communiquer les raisons…" at bounding box center [1222, 623] width 509 height 14
drag, startPoint x: 1145, startPoint y: 623, endPoint x: 1505, endPoint y: 637, distance: 360.3
click at [1512, 635] on div "Bonjour, ﻿ Sauf erreur de notre part et en dépit de nos précédentes relances le…" at bounding box center [1254, 356] width 573 height 629
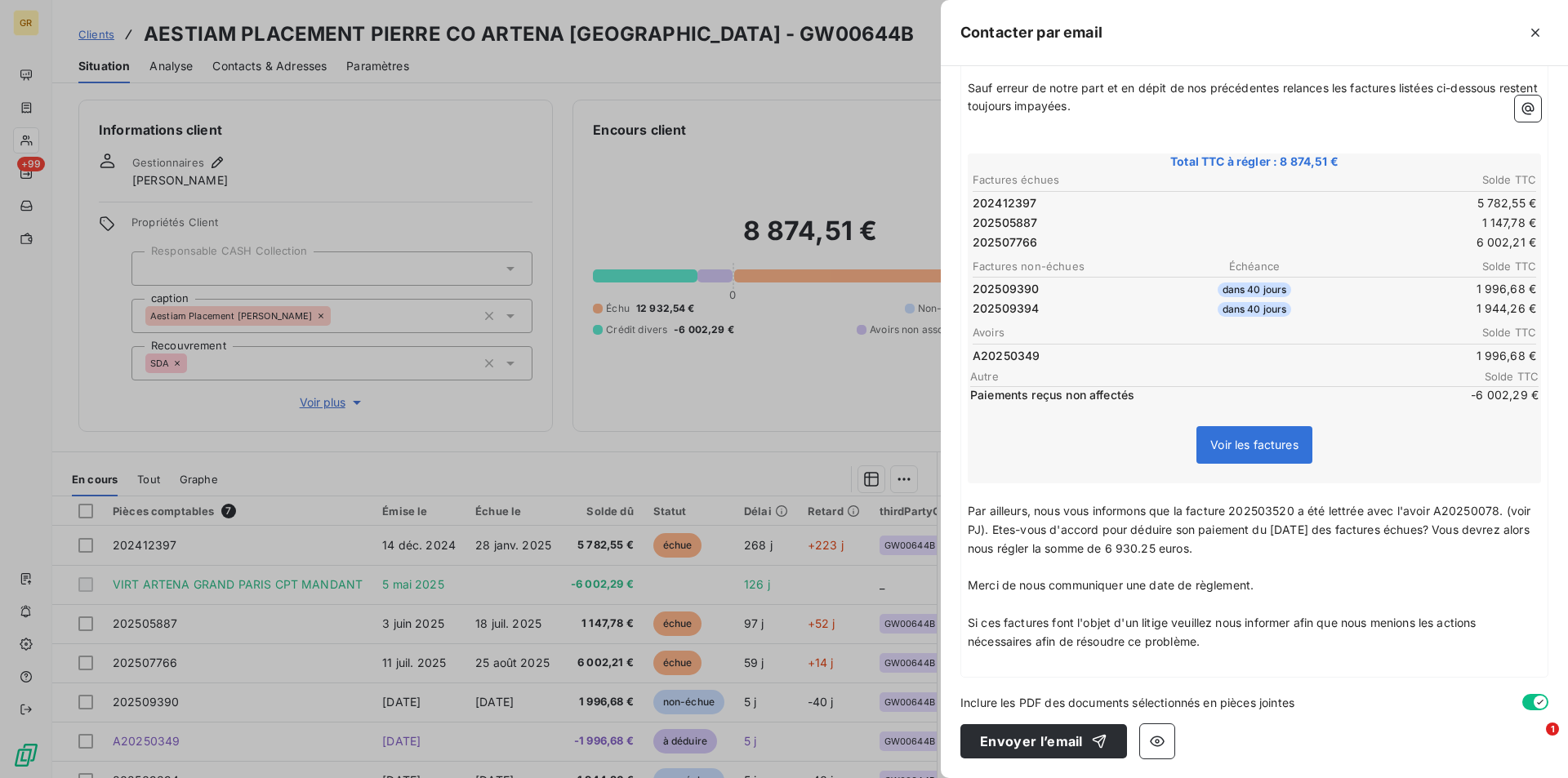
click at [1167, 623] on span "Si ces factures font l'objet d'un litige veuillez nous informer afin que nous m…" at bounding box center [1223, 632] width 512 height 32
click at [972, 586] on span "Merci de nous communiquer une date de règlement." at bounding box center [1110, 585] width 286 height 14
click at [1300, 583] on p "Nous souhaitons également avoir une date de règlement." at bounding box center [1254, 586] width 573 height 19
click at [1157, 588] on span "Nous souhaitons également avoir une date de règlement svp." at bounding box center [1137, 585] width 339 height 14
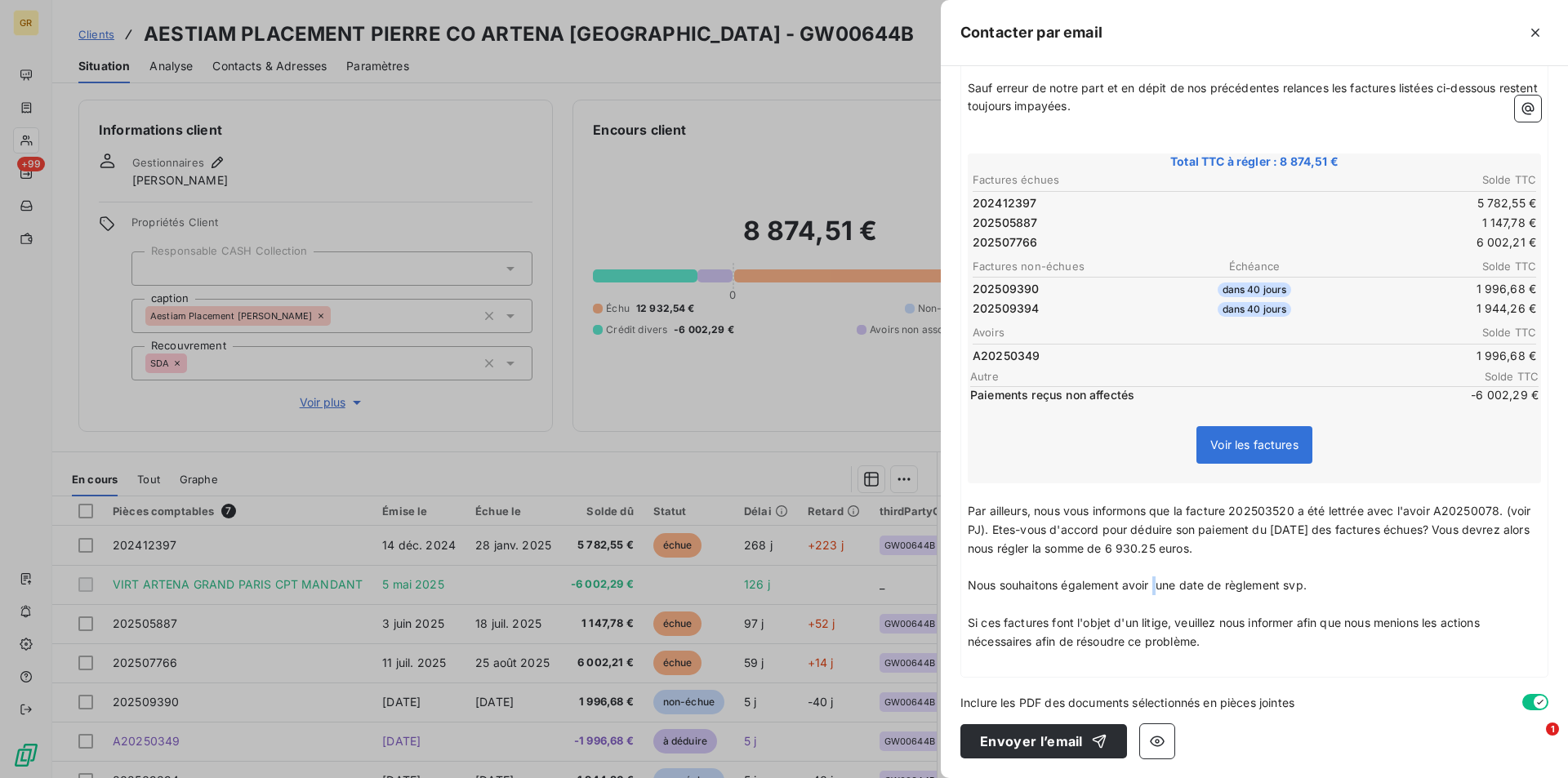
click at [1158, 583] on span "Nous souhaitons également avoir une date de règlement svp." at bounding box center [1137, 585] width 339 height 14
drag, startPoint x: 1253, startPoint y: 620, endPoint x: 1248, endPoint y: 636, distance: 16.8
click at [1253, 623] on span "Si ces factures font l'objet d'un litige, veuillez nous informer afin que nous …" at bounding box center [1225, 632] width 515 height 32
click at [1210, 652] on p "﻿" at bounding box center [1254, 661] width 573 height 19
drag, startPoint x: 1132, startPoint y: 641, endPoint x: 1134, endPoint y: 657, distance: 16.1
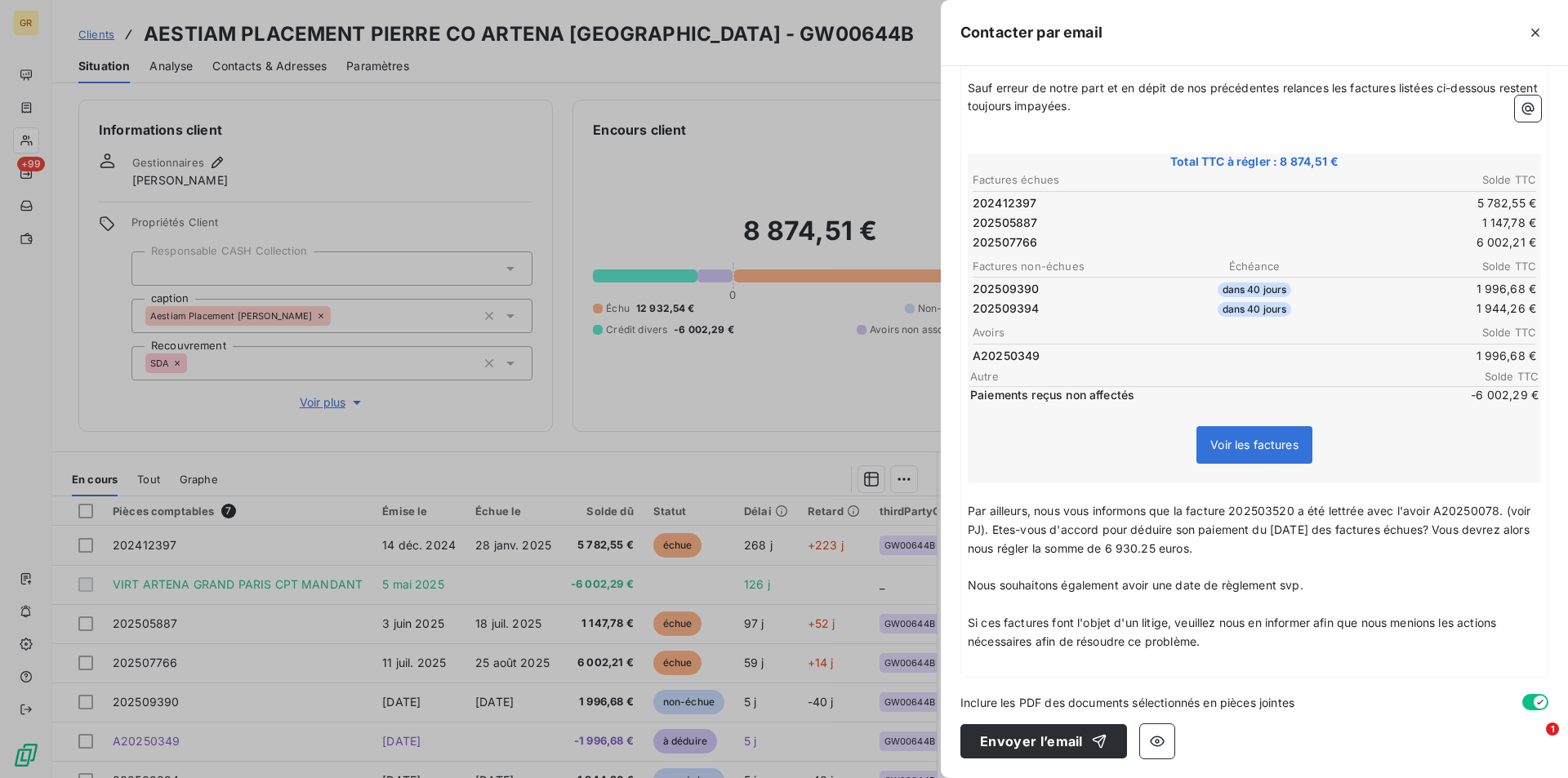
click at [1133, 646] on span "Si ces factures font l'objet d'un litige, veuillez nous en informer afin que no…" at bounding box center [1233, 632] width 531 height 32
click at [1244, 649] on p "Si ces factures font l'objet d'un litige, veuillez nous en informer afin que no…" at bounding box center [1254, 633] width 573 height 38
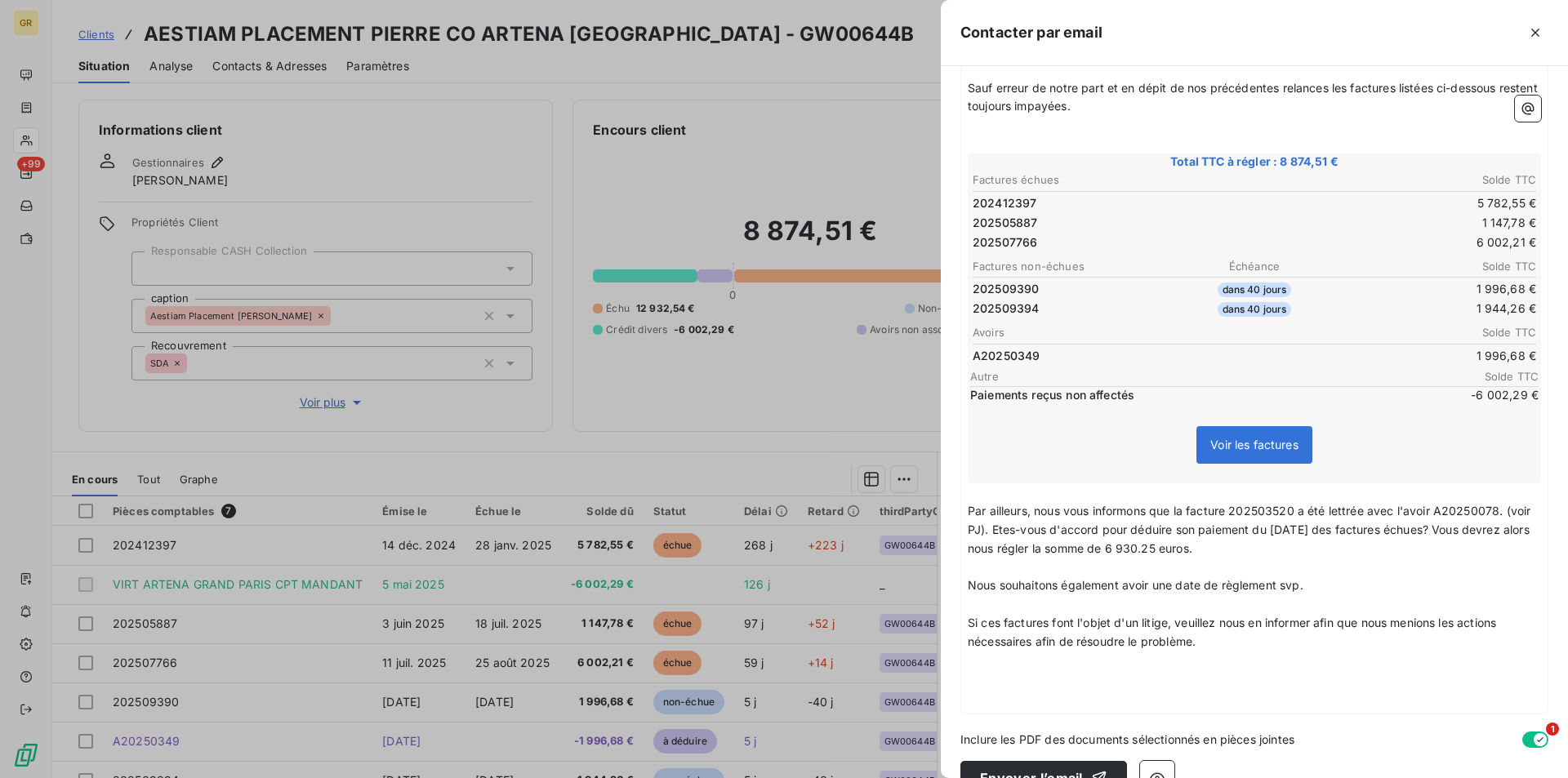
click at [987, 671] on div "Bonjour, ﻿ Sauf erreur de notre part et en dépit de nos précédentes relances le…" at bounding box center [1254, 375] width 573 height 666
click at [987, 671] on p "﻿" at bounding box center [1254, 680] width 573 height 19
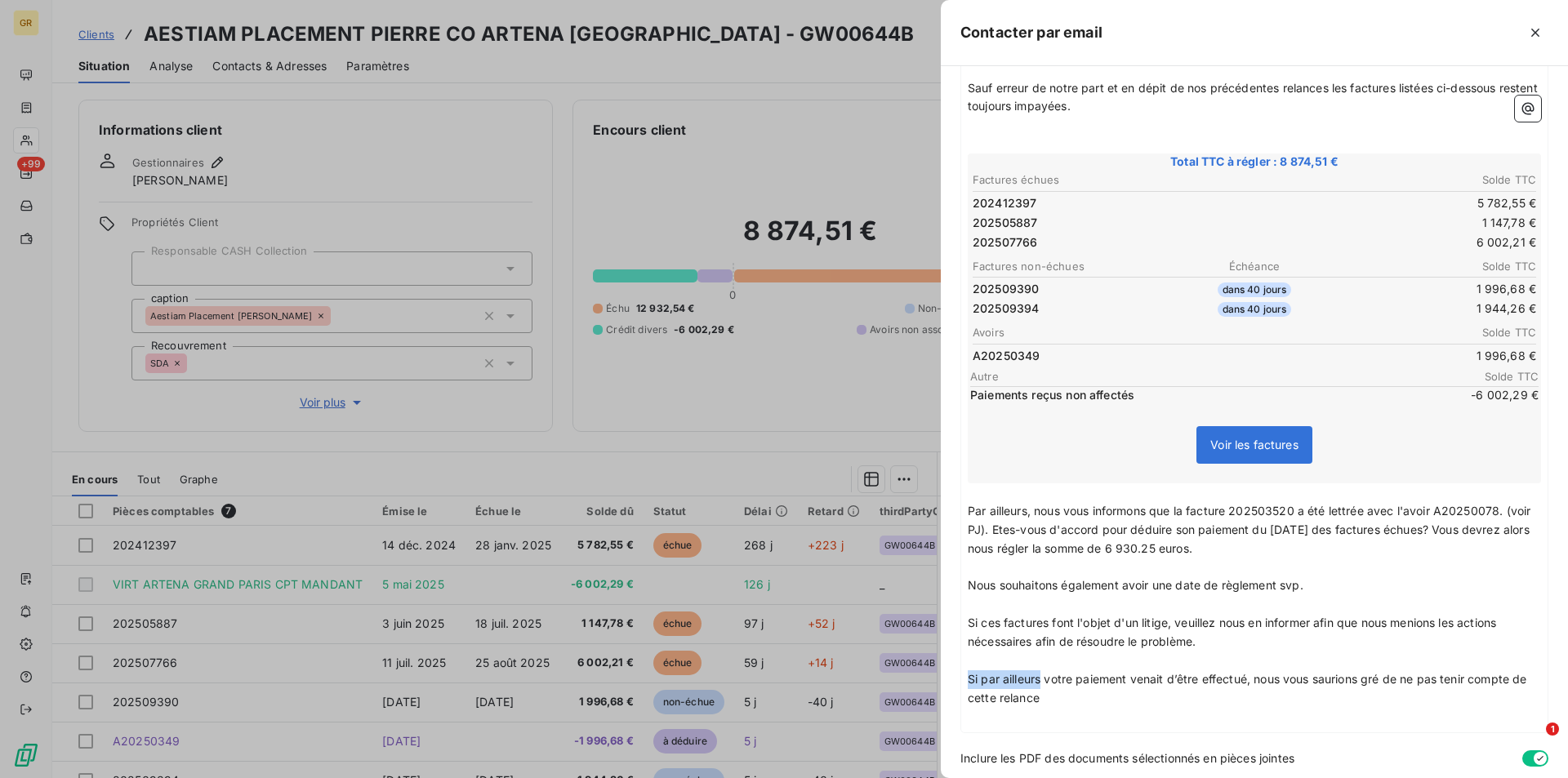
drag, startPoint x: 1040, startPoint y: 681, endPoint x: 946, endPoint y: 668, distance: 94.9
click at [939, 777] on div "Contacter par email À : ml.savelli@csfproxy.com Cc : Objet : FACTURE IMPAYEE - …" at bounding box center [784, 778] width 1568 height 0
click at [996, 681] on span "Dansoù votre paiement venait d’être effectué, nous vous saurions gré de ne pas …" at bounding box center [1249, 688] width 562 height 32
click at [1056, 705] on p "Dans où votre paiement venait d’être effectué, nous vous saurions gré de ne pas…" at bounding box center [1254, 689] width 573 height 38
click at [981, 728] on p "﻿" at bounding box center [1254, 735] width 573 height 19
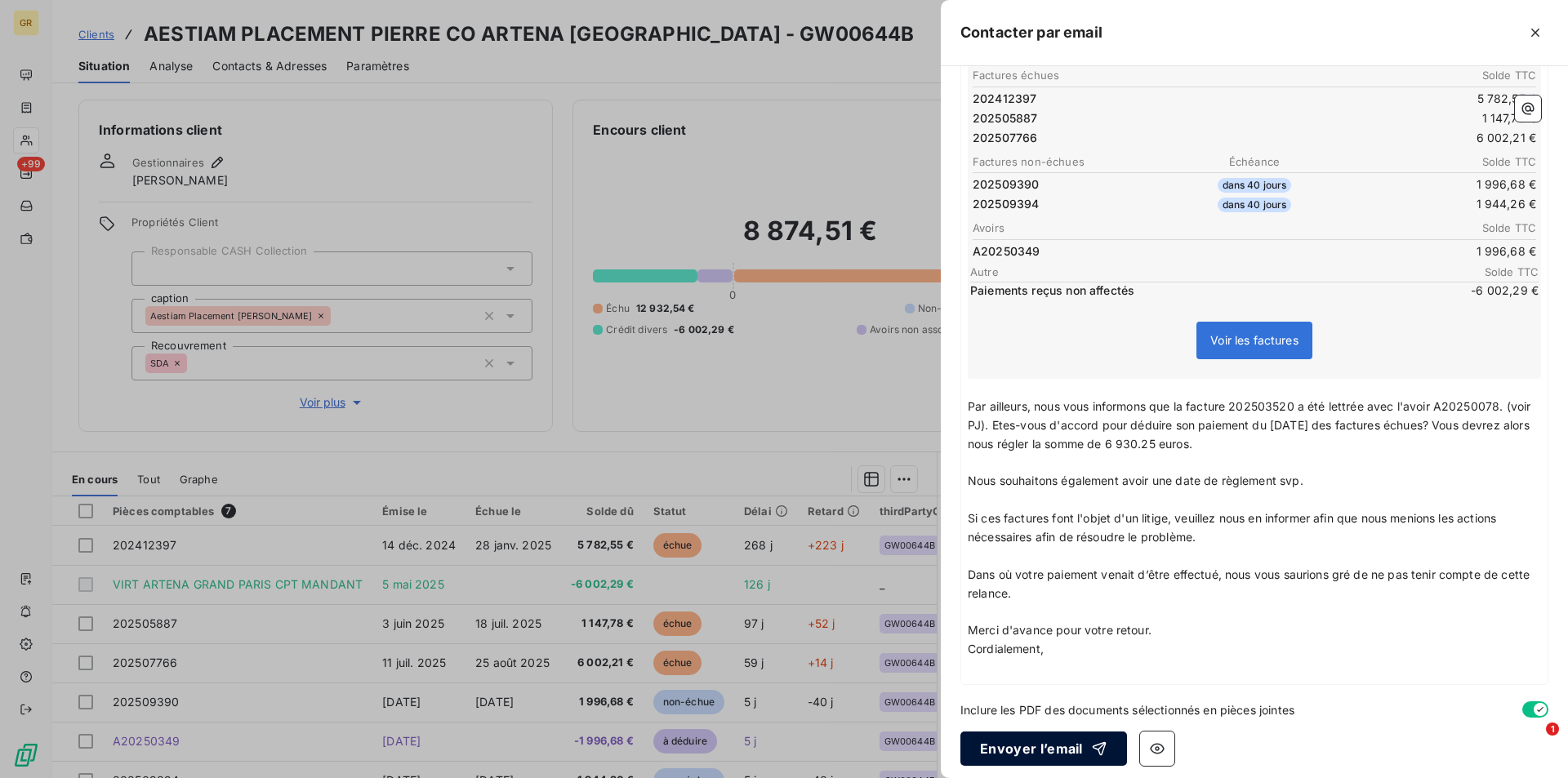
scroll to position [363, 0]
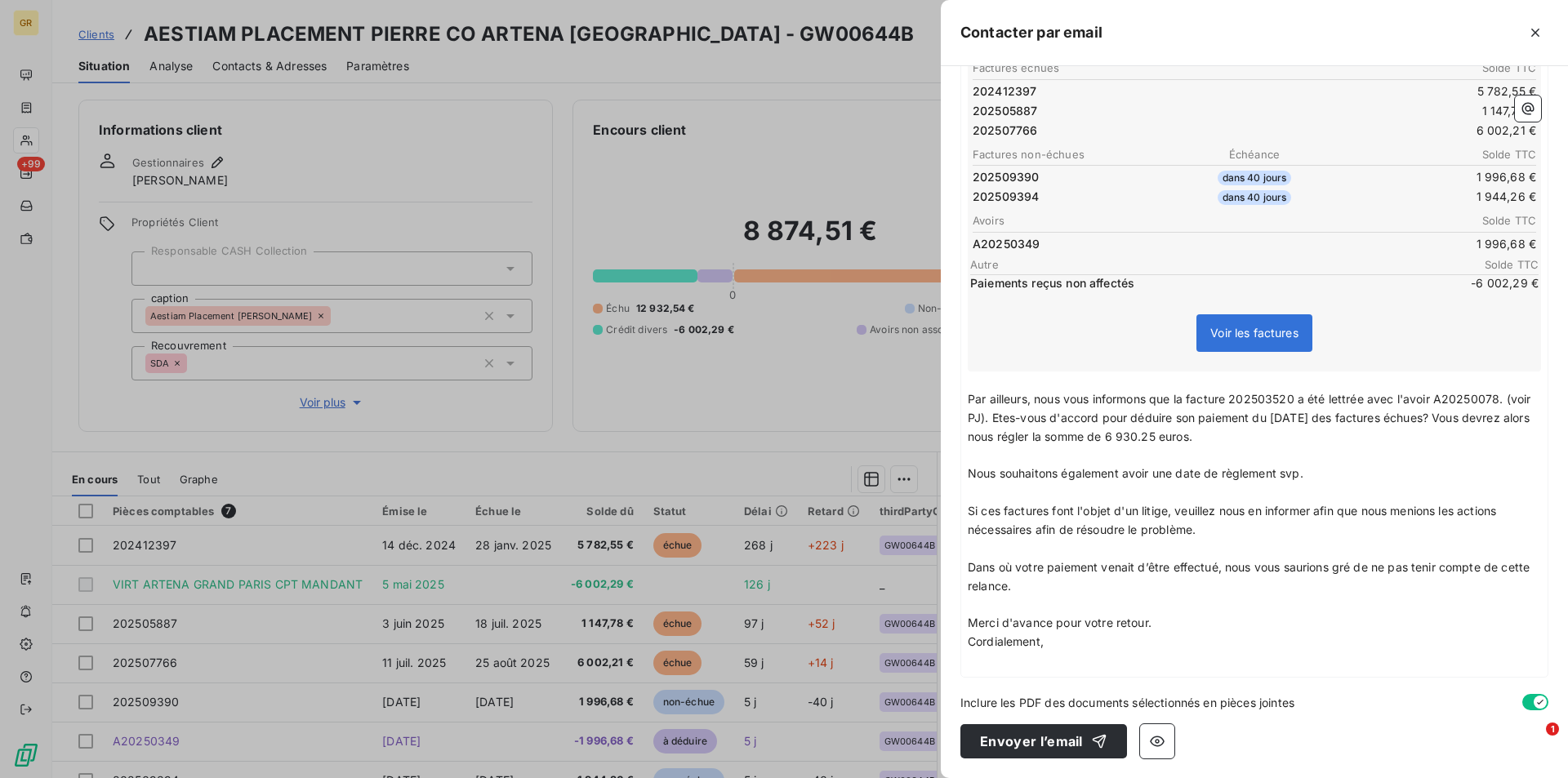
click at [997, 567] on span "Dans où votre paiement venait d’être effectué, nous vous saurions gré de ne pas…" at bounding box center [1250, 576] width 565 height 32
click at [1155, 623] on p "Merci d'avance pour votre retour." at bounding box center [1254, 623] width 573 height 19
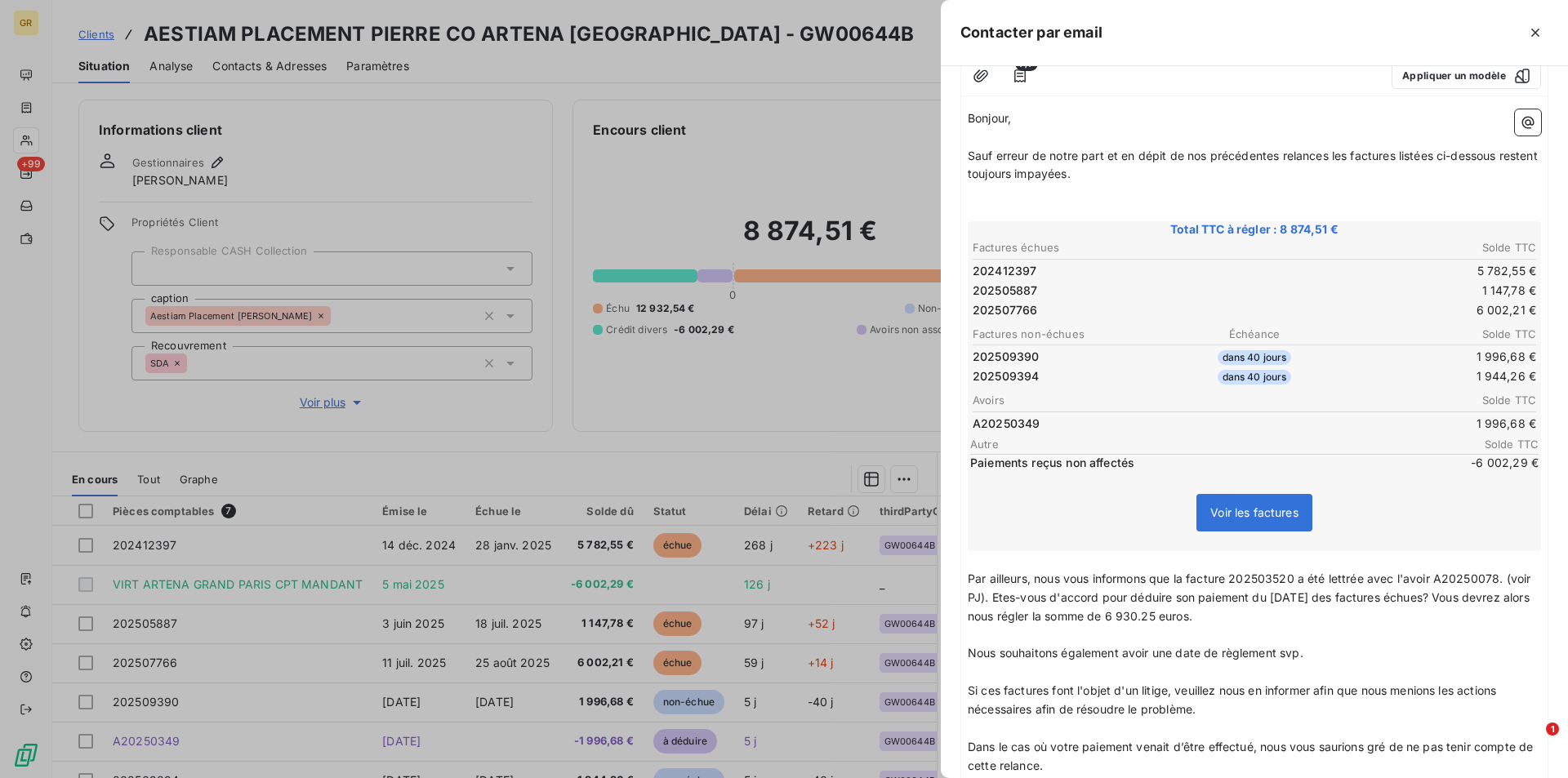
scroll to position [382, 0]
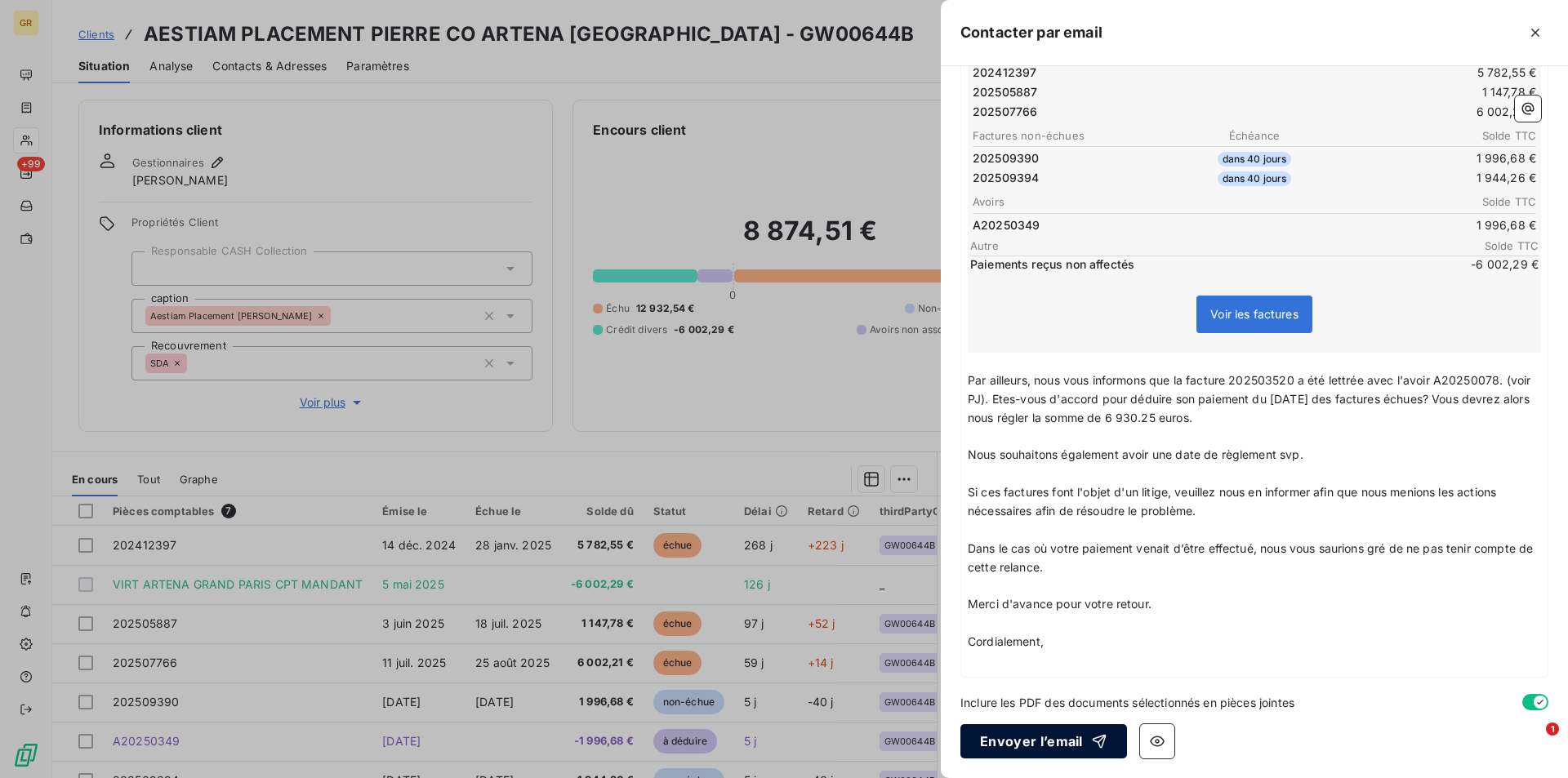
click at [1048, 743] on button "Envoyer l’email" at bounding box center [1043, 741] width 167 height 34
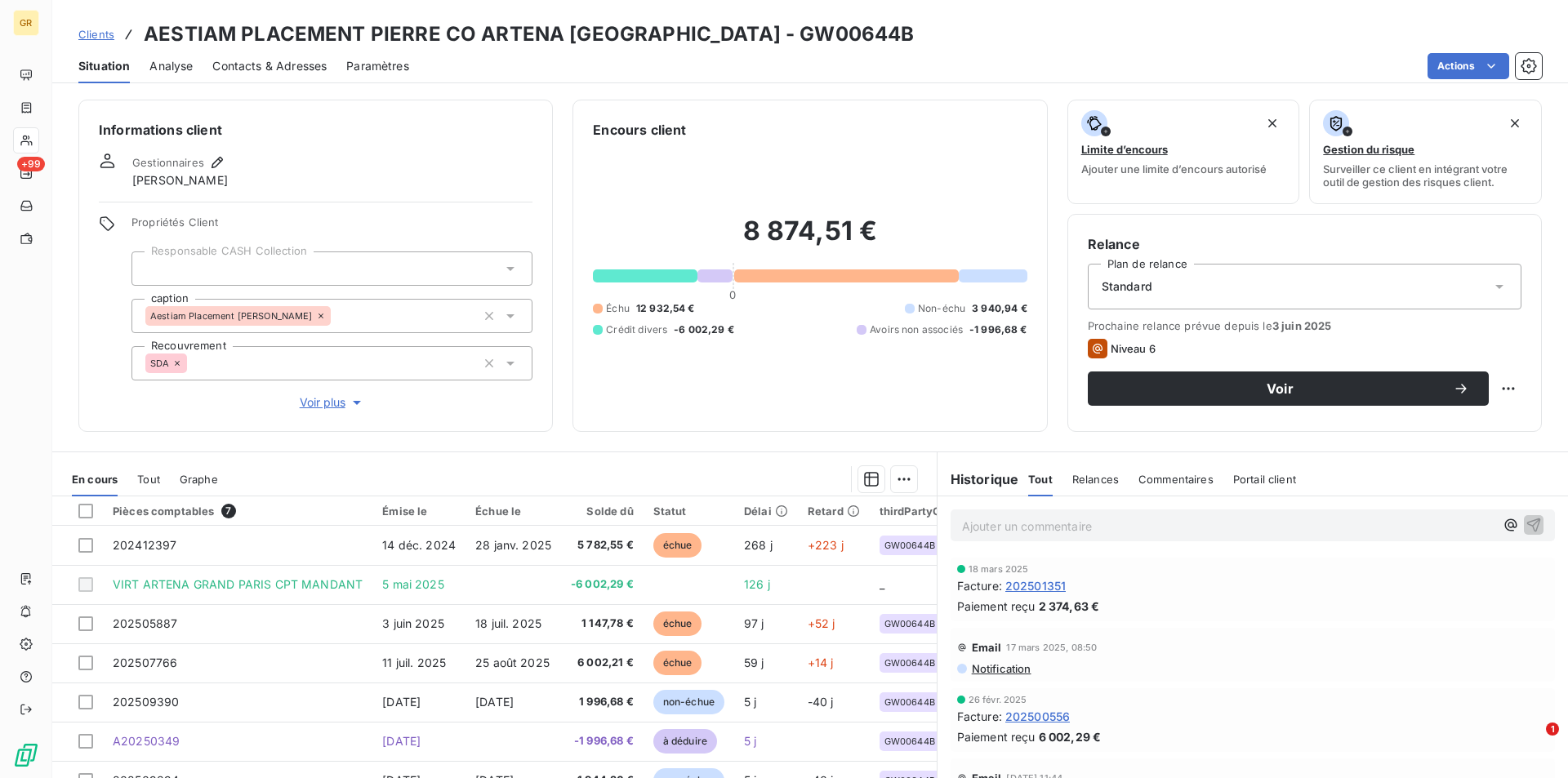
click at [307, 73] on span "Contacts & Adresses" at bounding box center [270, 66] width 114 height 16
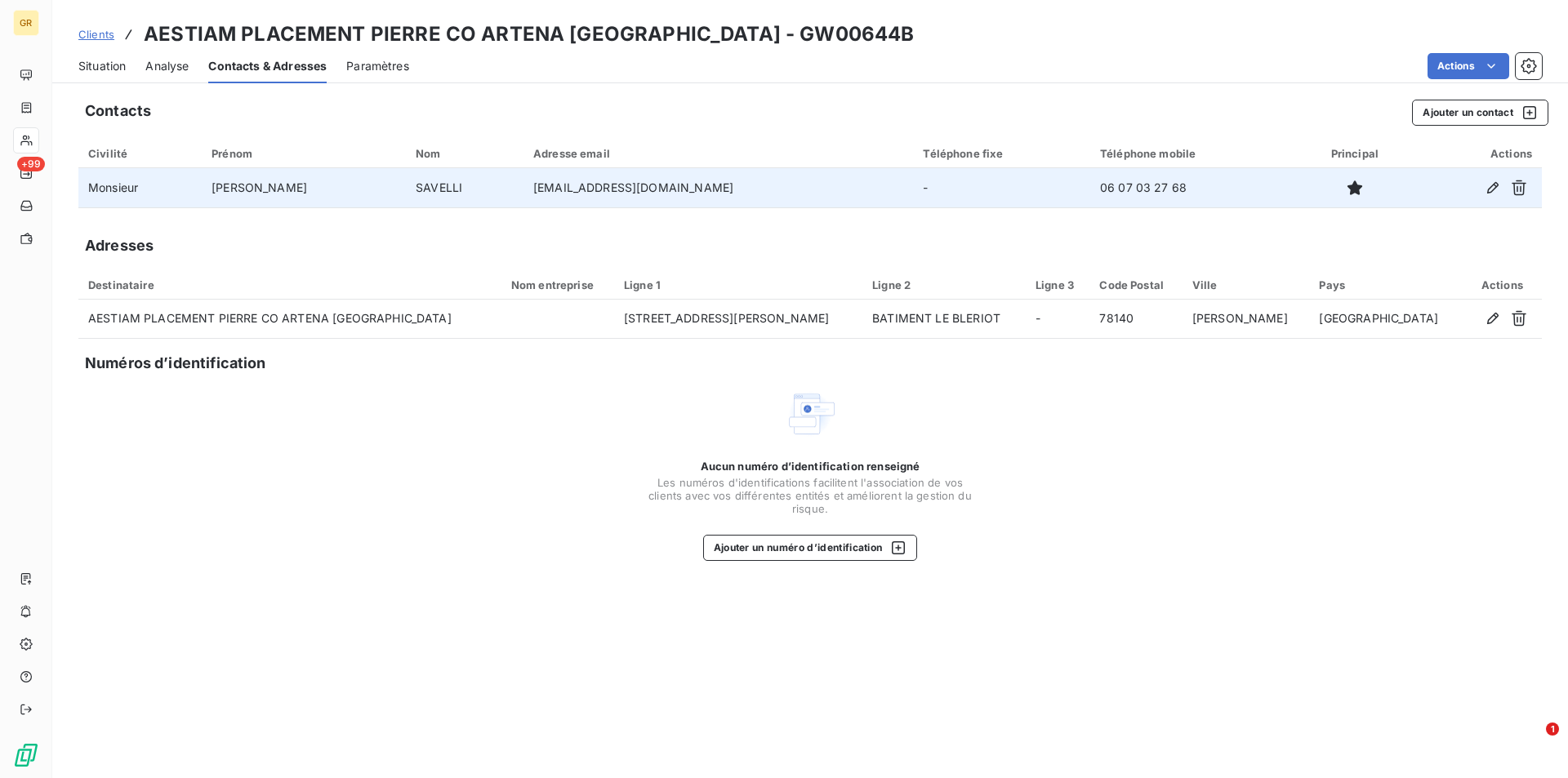
click at [692, 189] on td "ml.savelli@csfproxy.com" at bounding box center [718, 188] width 389 height 39
drag, startPoint x: 690, startPoint y: 188, endPoint x: 551, endPoint y: 186, distance: 139.0
click at [551, 186] on td "ml.savelli@csfproxy.com" at bounding box center [718, 188] width 389 height 39
copy td "ml.savelli@csfproxy.com"
click at [1136, 196] on td "06 07 03 27 68" at bounding box center [1192, 188] width 205 height 39
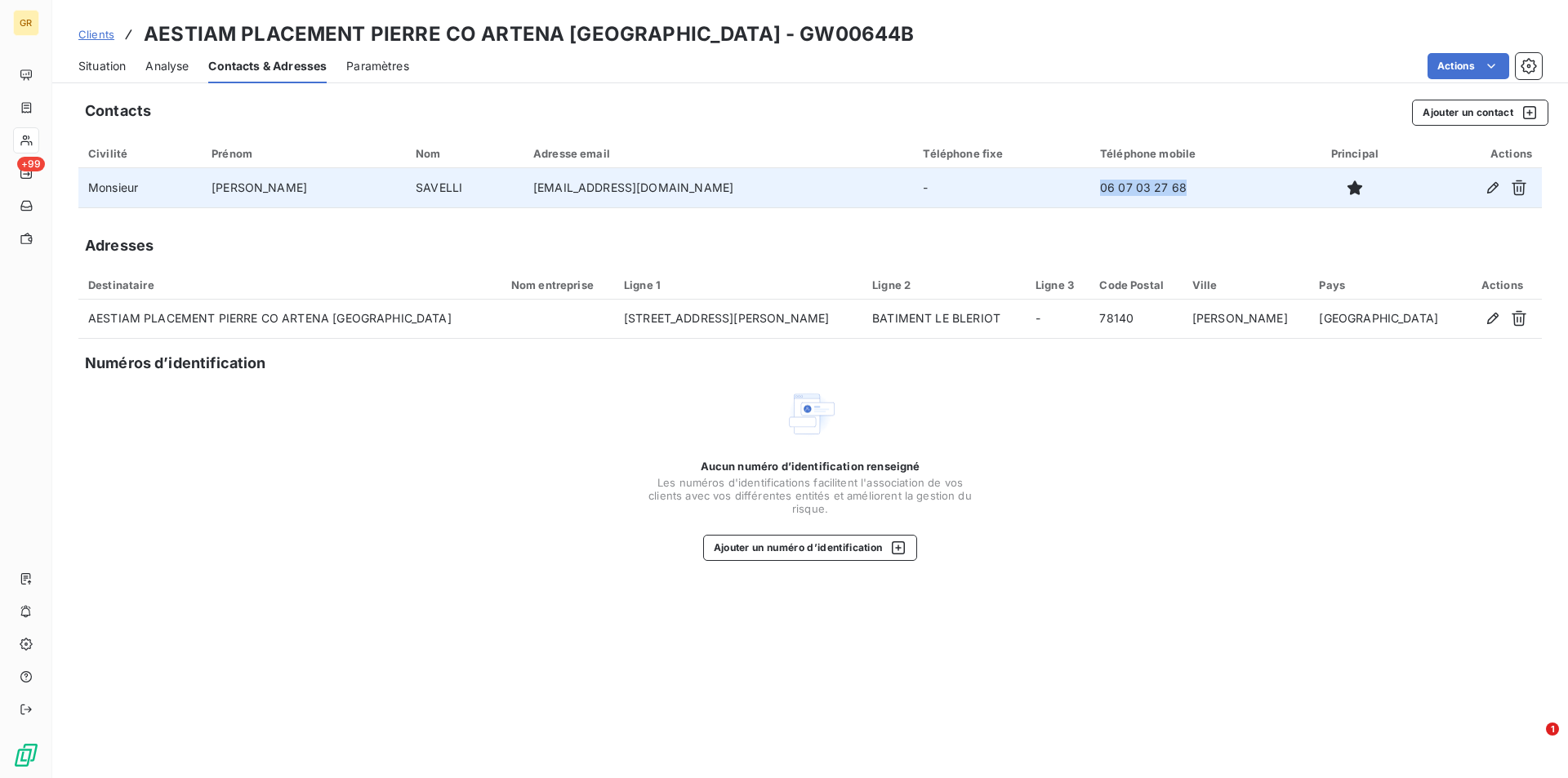
drag, startPoint x: 1141, startPoint y: 190, endPoint x: 1046, endPoint y: 188, distance: 95.0
click at [1090, 188] on td "06 07 03 27 68" at bounding box center [1192, 188] width 205 height 39
copy td "06 07 03 27 68"
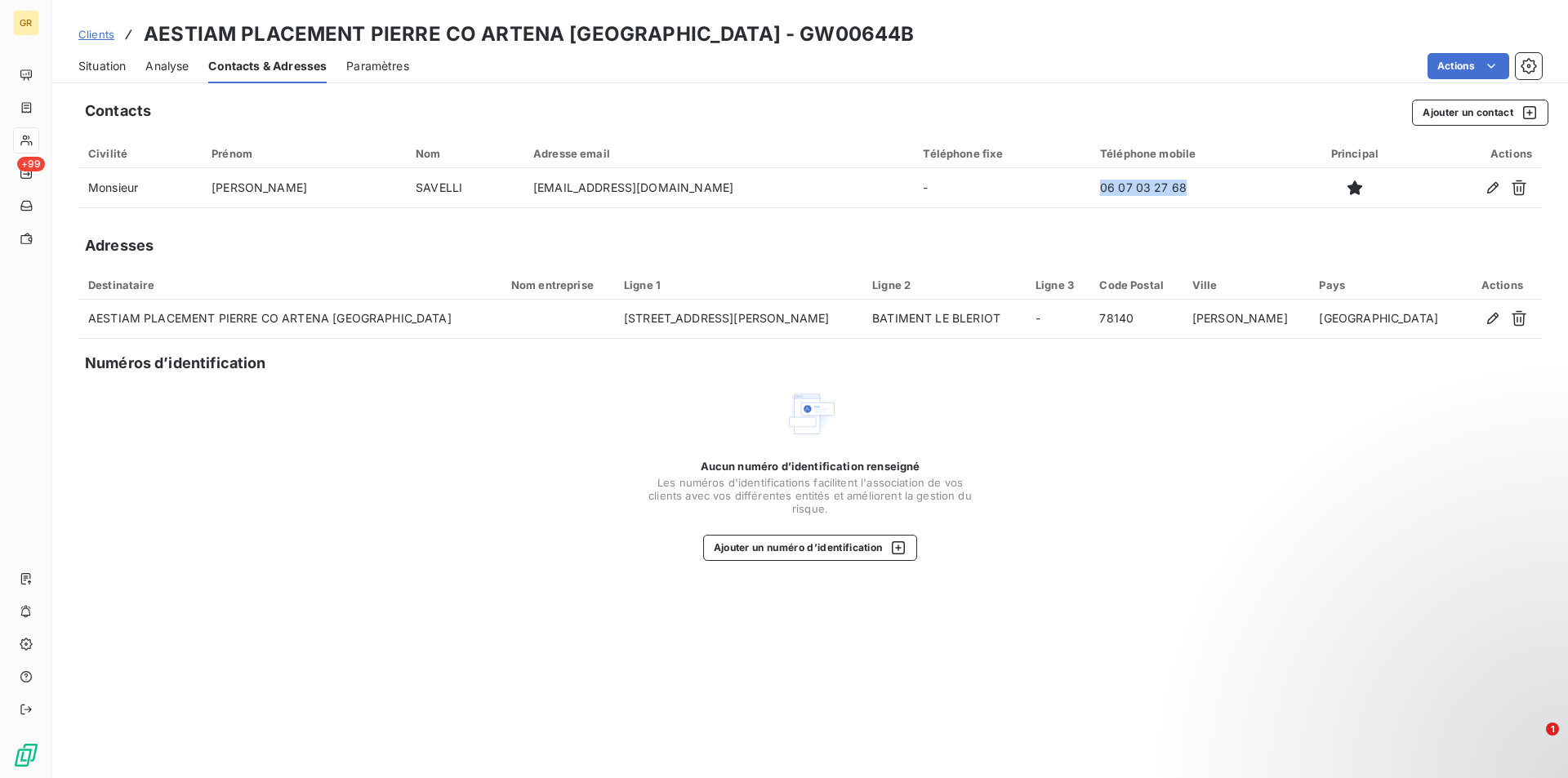
click at [1155, 462] on div "Aucun numéro d’identification renseigné Les numéros d'identifications faciliten…" at bounding box center [810, 474] width 1463 height 173
click at [412, 537] on div "Aucun numéro d’identification renseigné Les numéros d'identifications faciliten…" at bounding box center [810, 474] width 1463 height 173
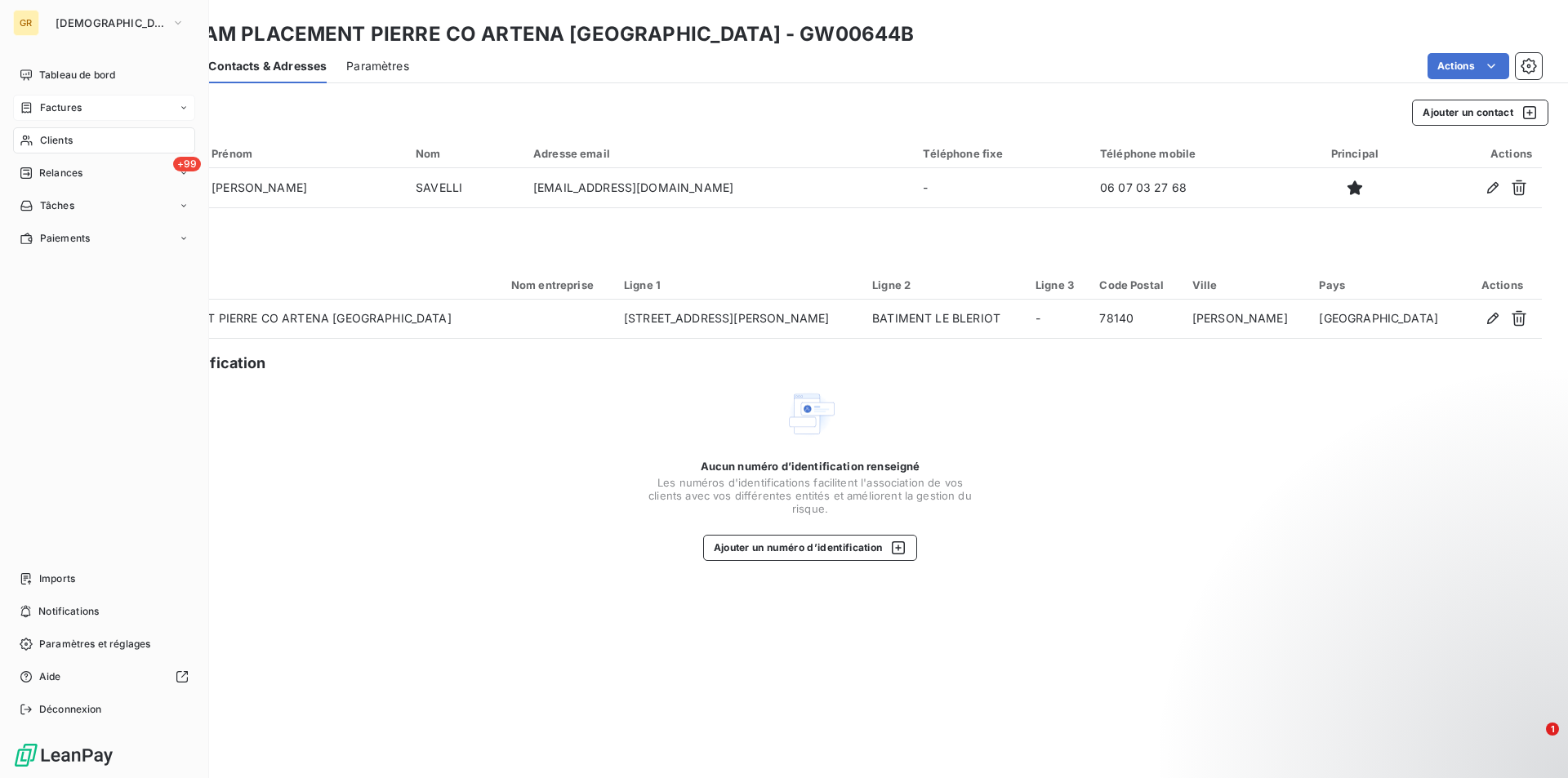
click at [64, 103] on span "Factures" at bounding box center [61, 108] width 42 height 15
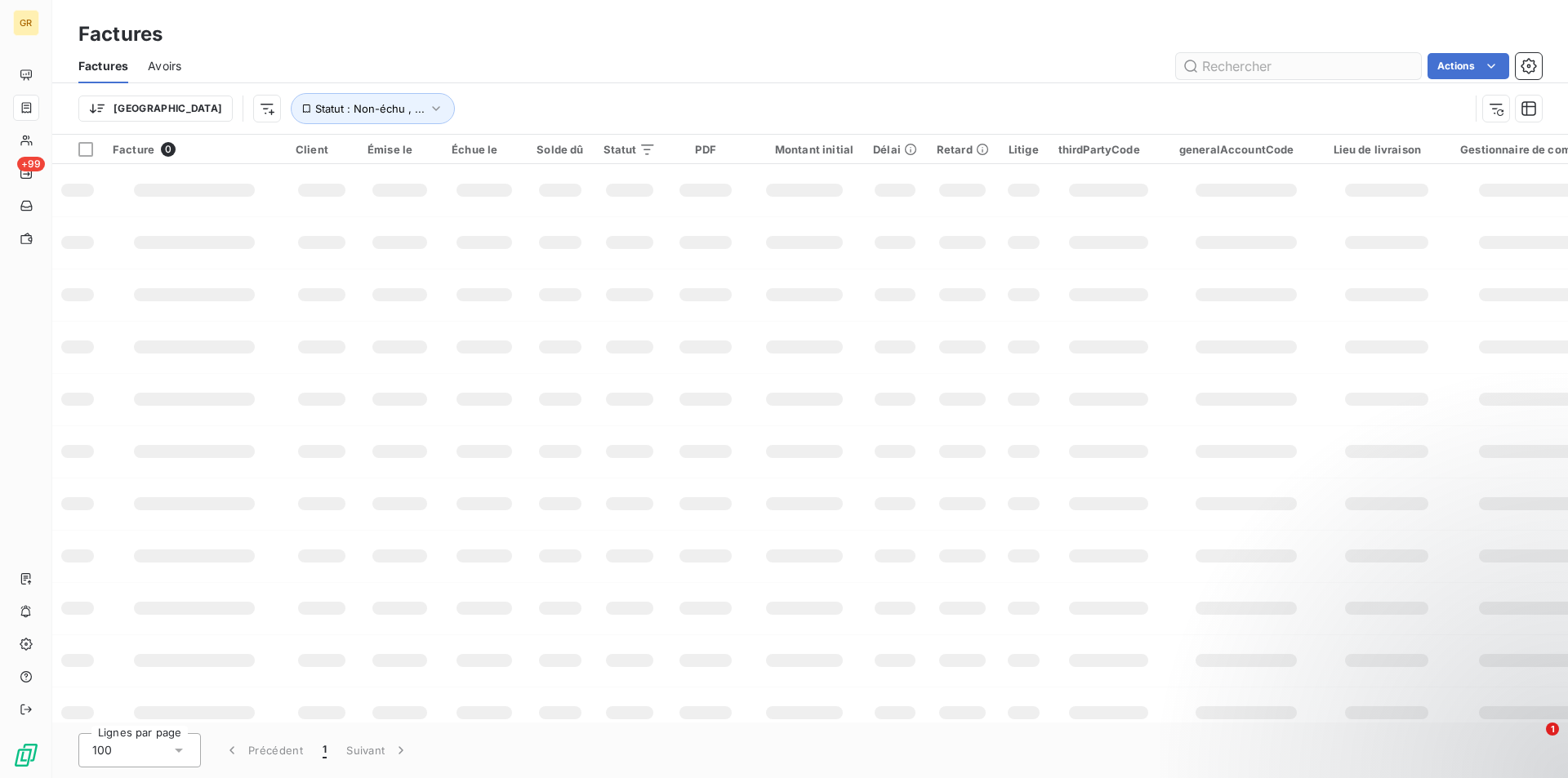
click at [1313, 66] on input "text" at bounding box center [1298, 66] width 245 height 26
click at [1132, 53] on div "202504 Actions" at bounding box center [871, 66] width 1341 height 26
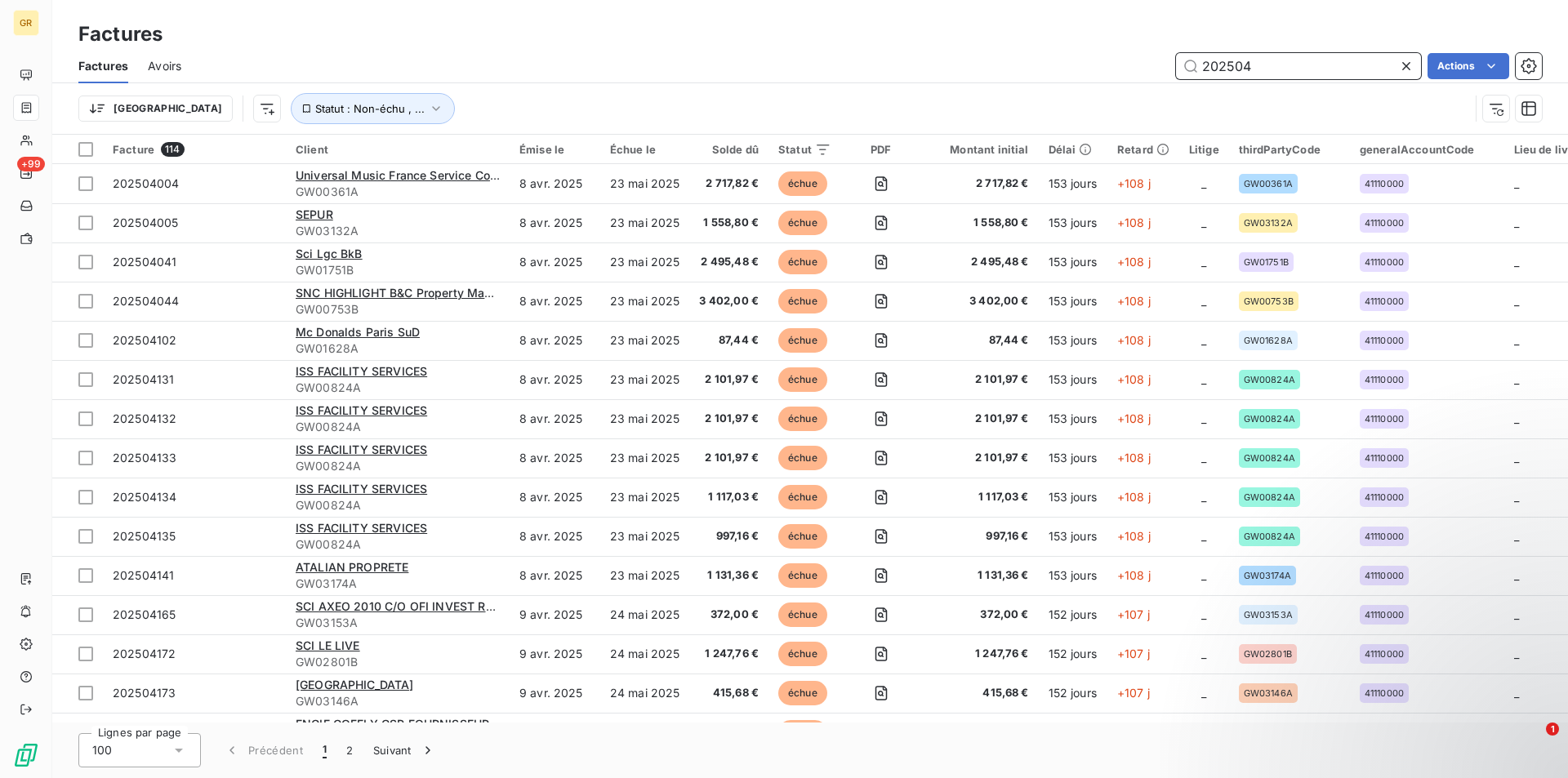
paste input "GW01140A"
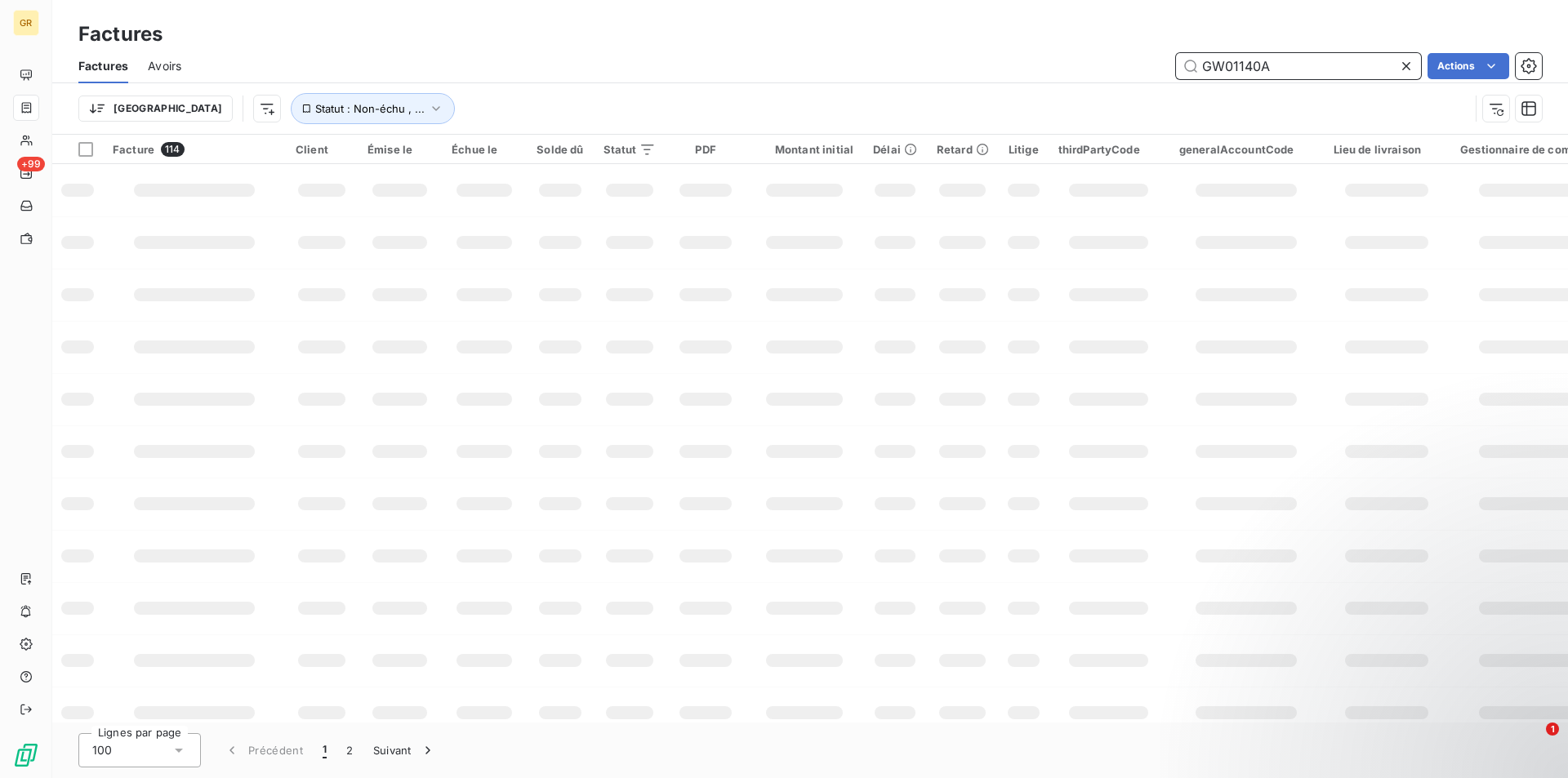
click at [1270, 69] on input "GW01140A" at bounding box center [1298, 66] width 245 height 26
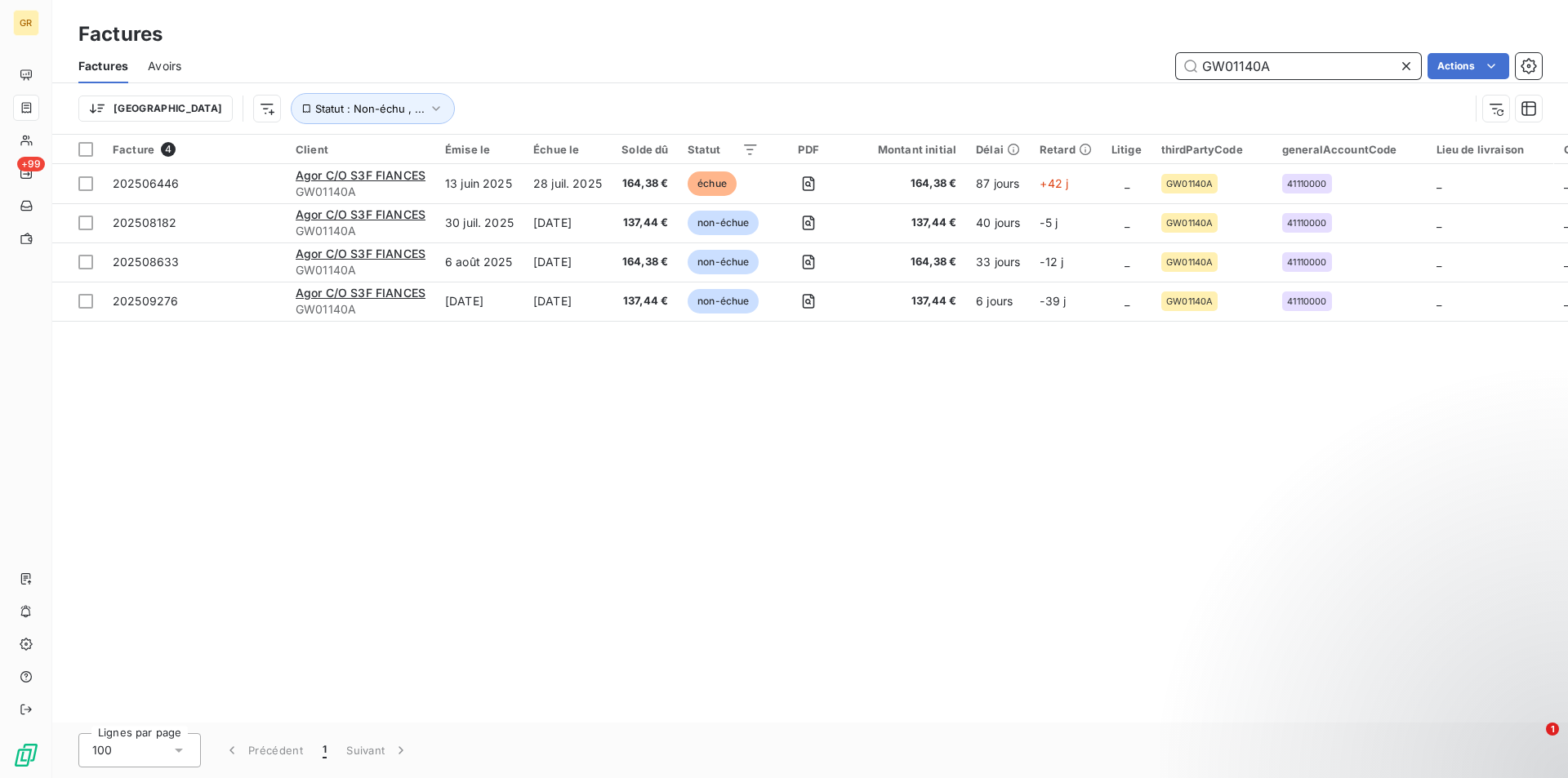
drag, startPoint x: 1270, startPoint y: 69, endPoint x: 1200, endPoint y: 70, distance: 70.0
click at [1201, 70] on input "GW01140A" at bounding box center [1298, 66] width 245 height 26
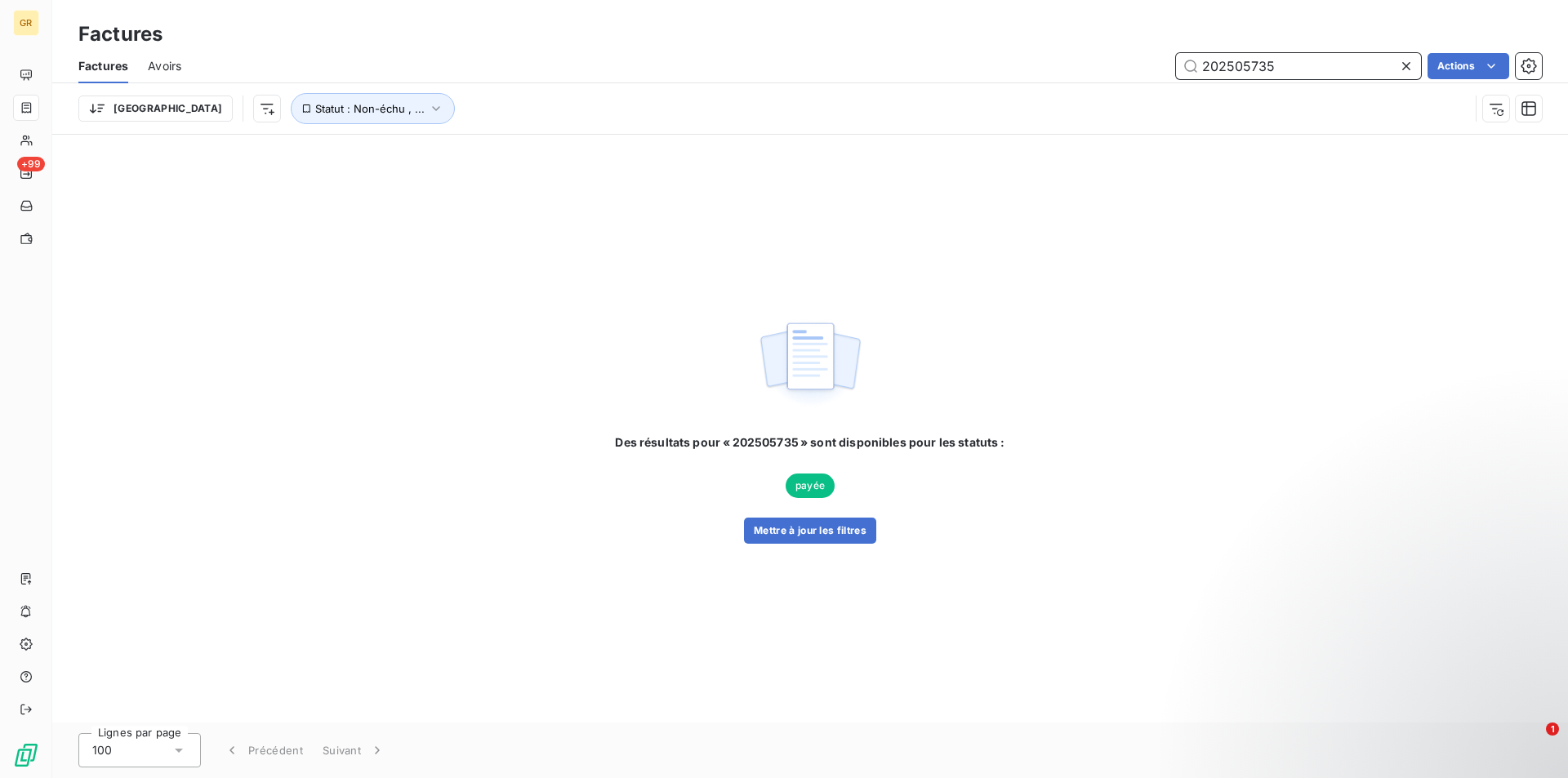
type input "202505735"
drag, startPoint x: 1208, startPoint y: 152, endPoint x: 1255, endPoint y: 132, distance: 51.1
click at [1223, 144] on div "Des résultats pour « 202505735 » sont disponibles pour les statuts : payée Mett…" at bounding box center [810, 429] width 1516 height 588
click at [1301, 58] on input "202505735" at bounding box center [1298, 66] width 245 height 26
click at [1337, 67] on input "202505735" at bounding box center [1298, 66] width 245 height 26
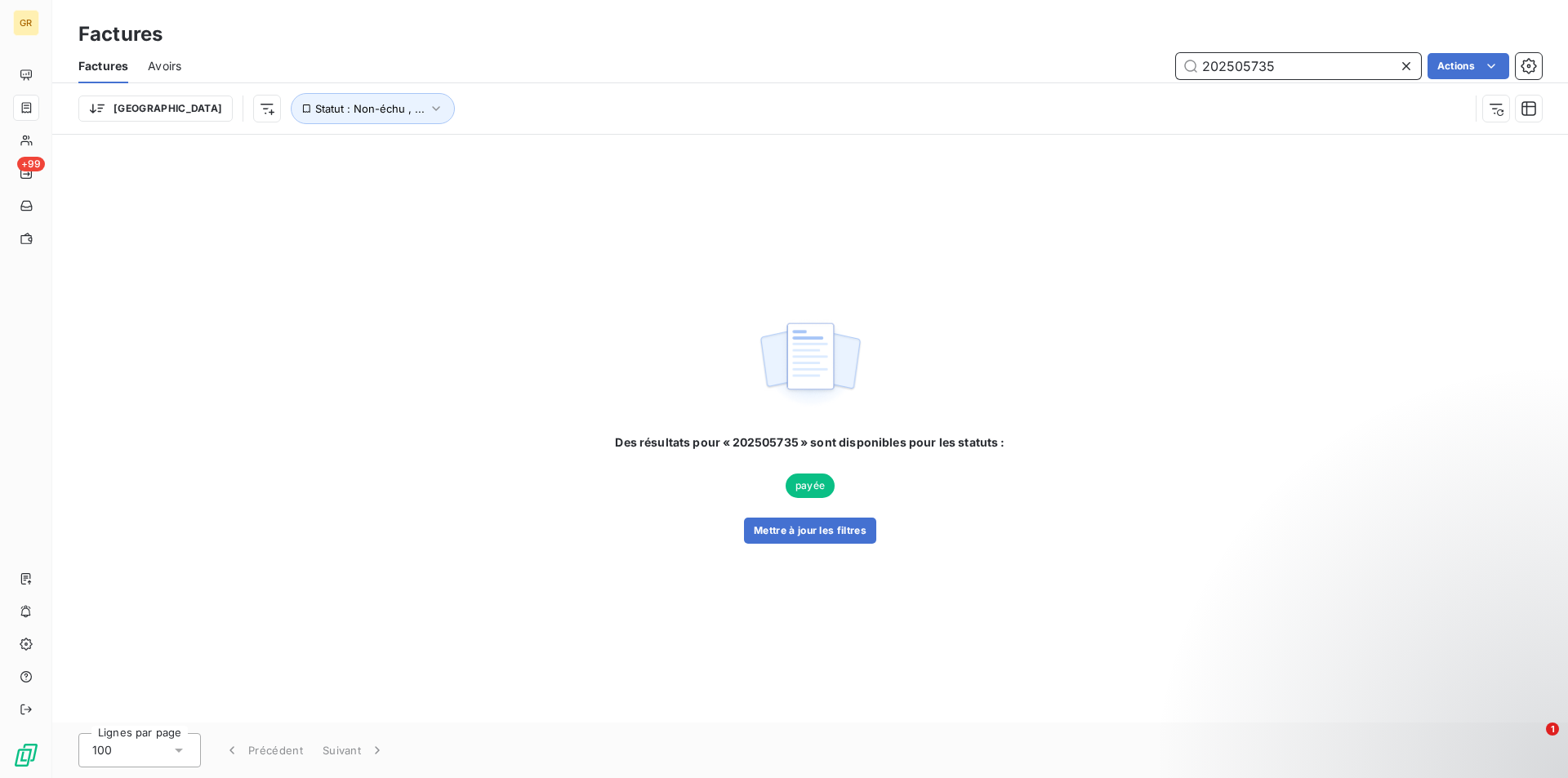
click at [1336, 68] on input "202505735" at bounding box center [1298, 66] width 245 height 26
click at [388, 344] on div "Des résultats pour « 202505735 » sont disponibles pour les statuts : payée Mett…" at bounding box center [810, 429] width 1516 height 588
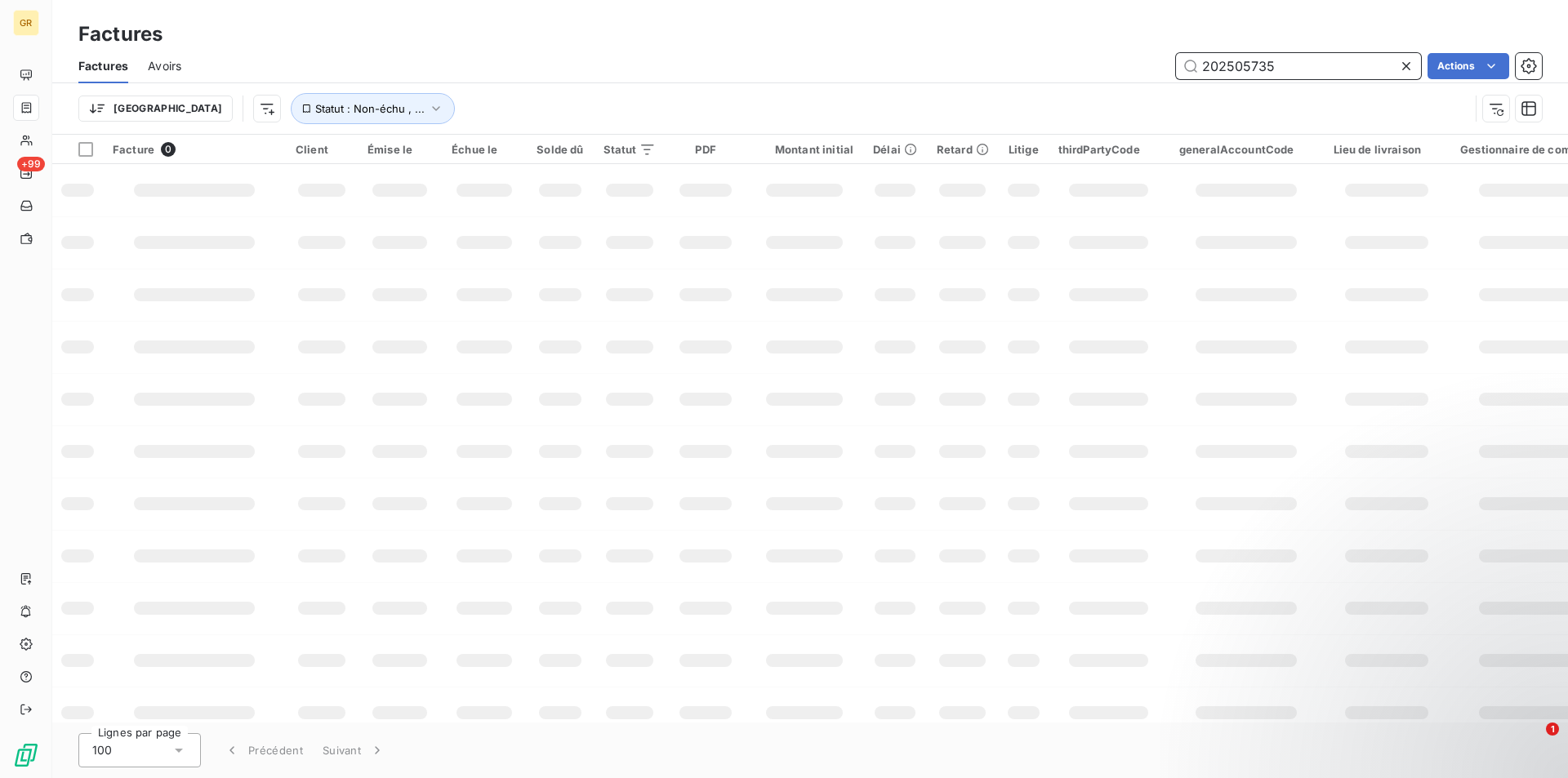
click at [1300, 67] on input "202505735" at bounding box center [1298, 66] width 245 height 26
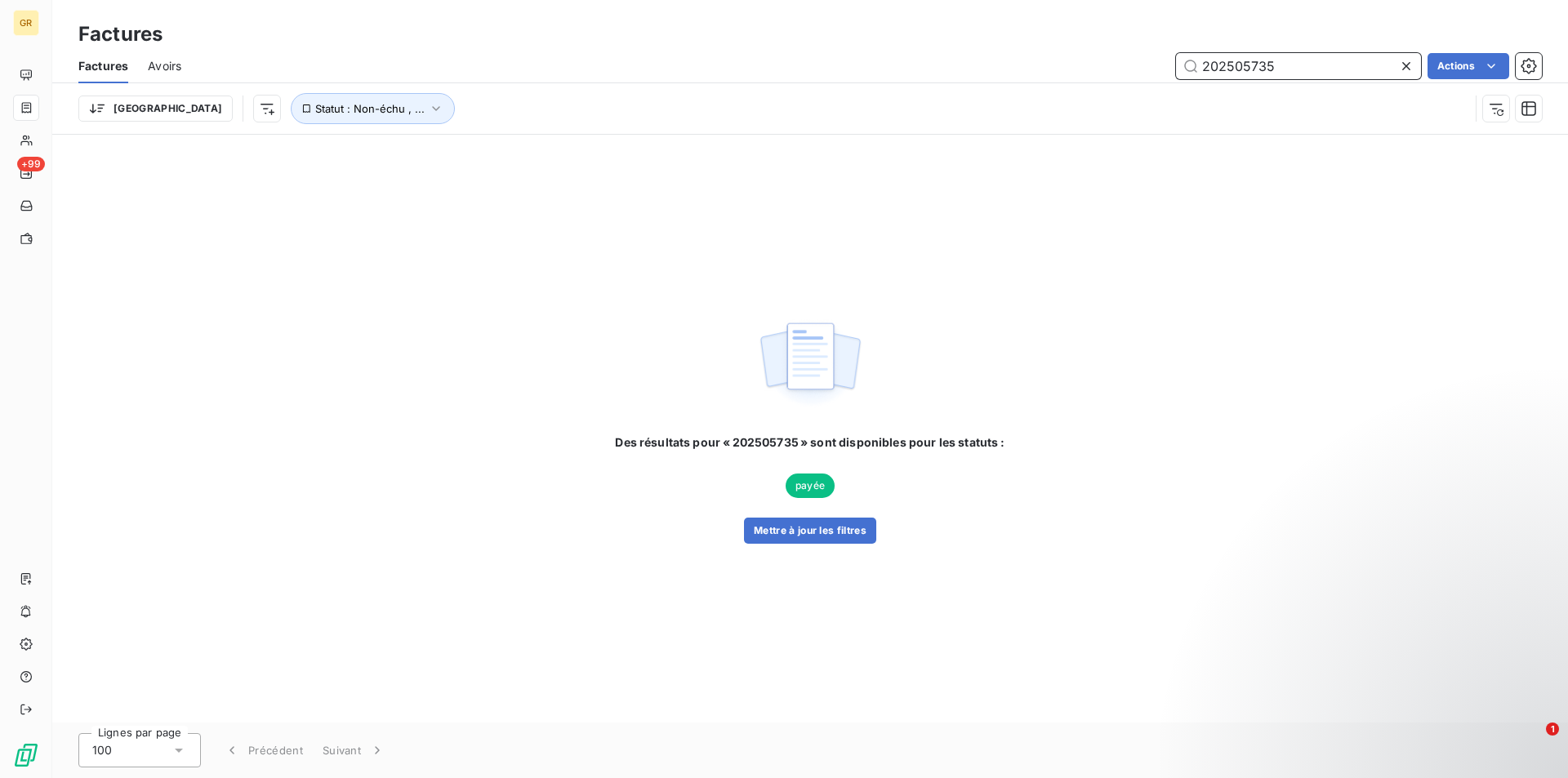
click at [1300, 67] on input "202505735" at bounding box center [1298, 66] width 245 height 26
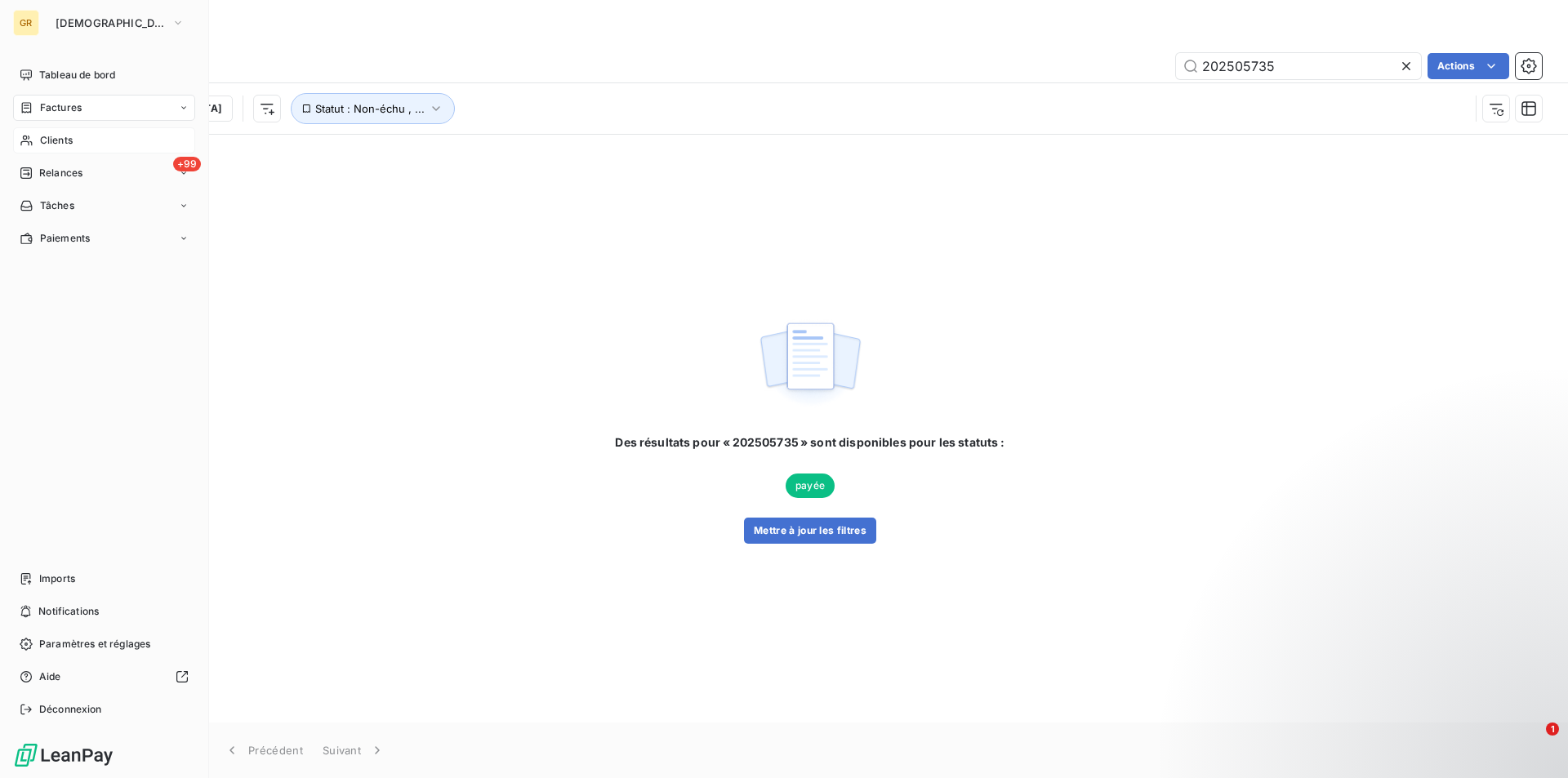
click at [59, 143] on span "Clients" at bounding box center [56, 140] width 32 height 15
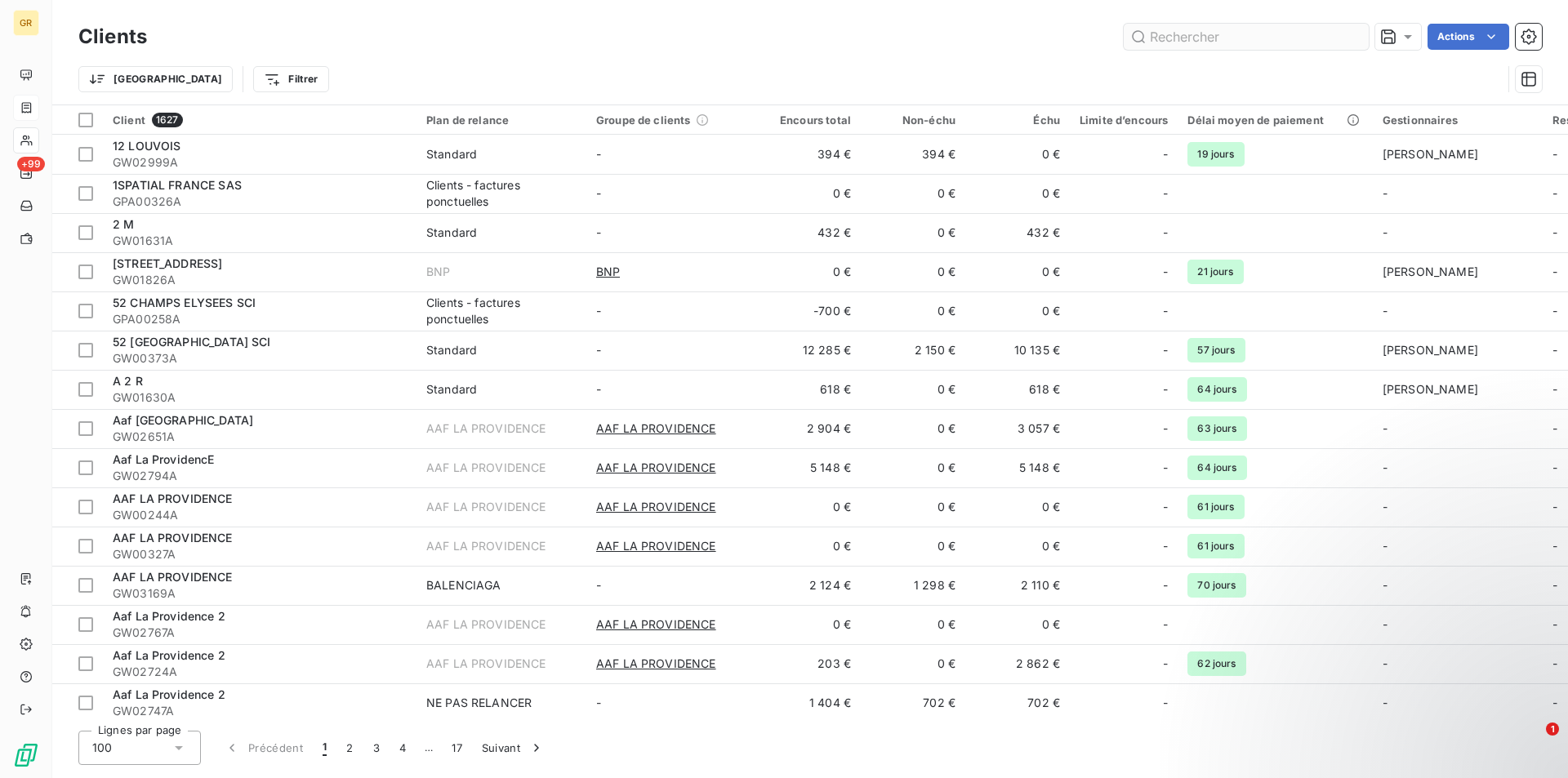
click at [1274, 43] on input "text" at bounding box center [1246, 37] width 245 height 26
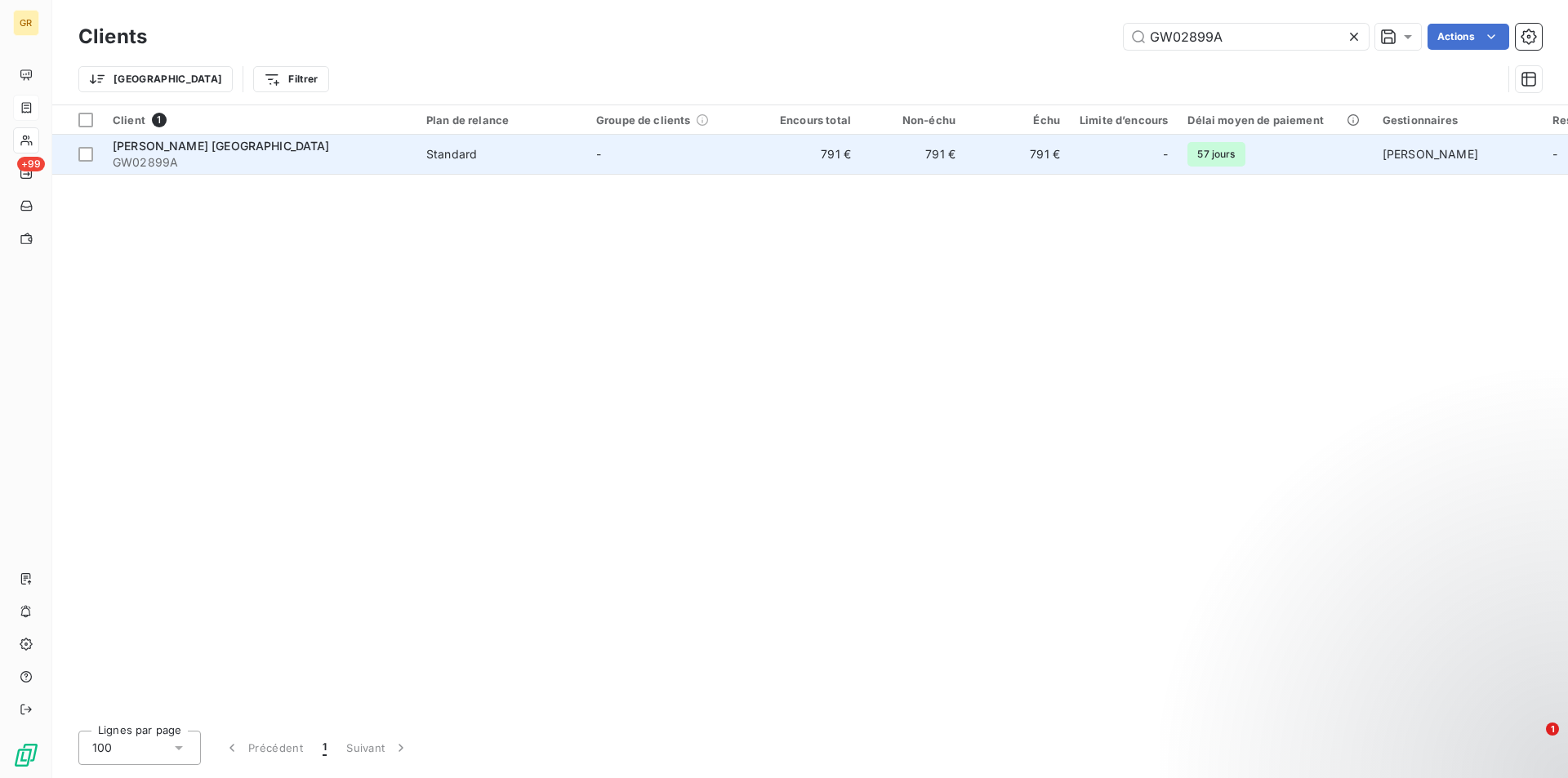
type input "GW02899A"
click at [525, 155] on span "Standard" at bounding box center [501, 154] width 150 height 16
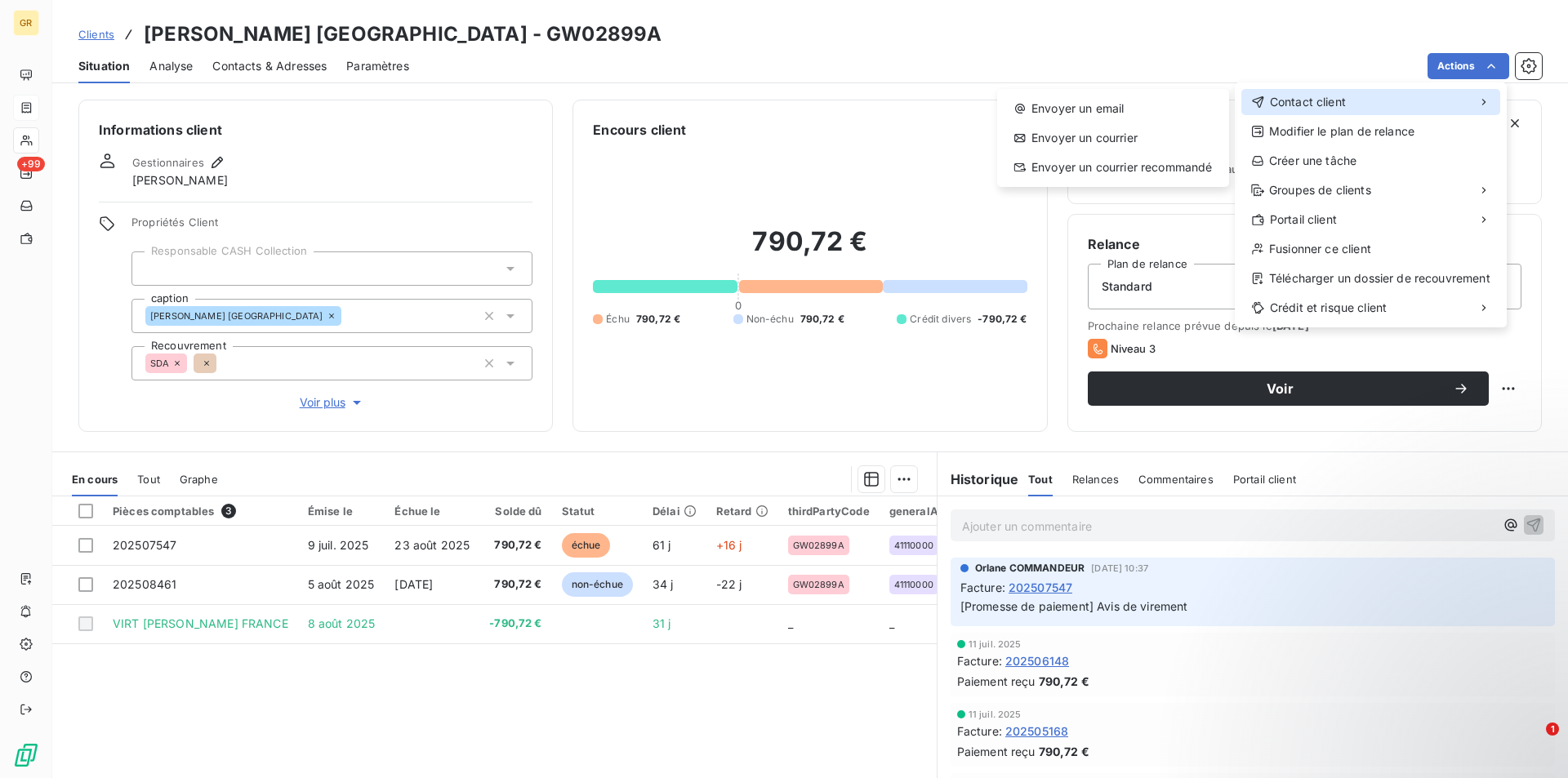
click at [1358, 104] on div "Contact client" at bounding box center [1370, 102] width 259 height 26
click at [1150, 108] on div "Envoyer un email" at bounding box center [1113, 108] width 219 height 26
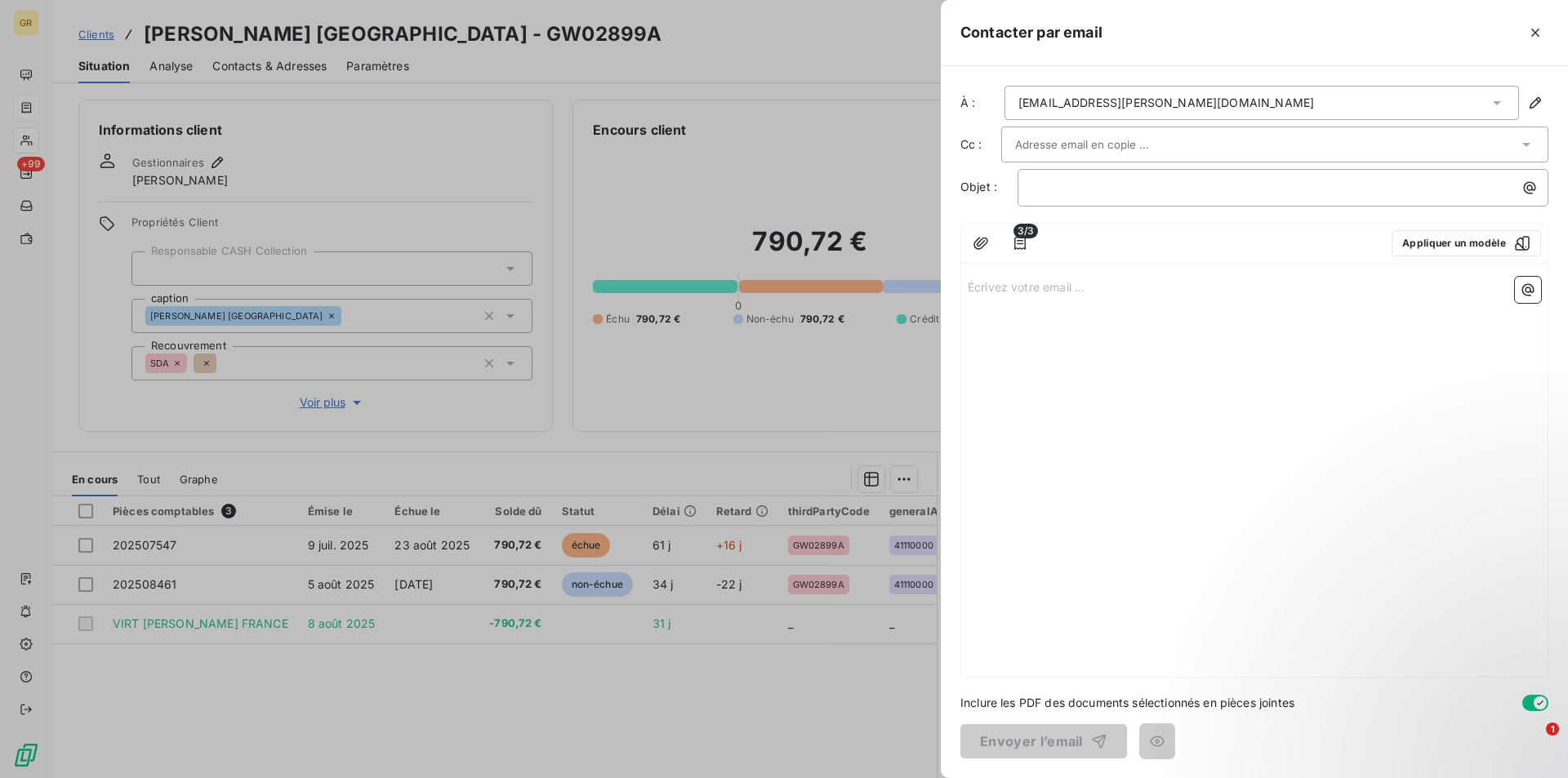
click at [1148, 139] on input "text" at bounding box center [1103, 144] width 176 height 25
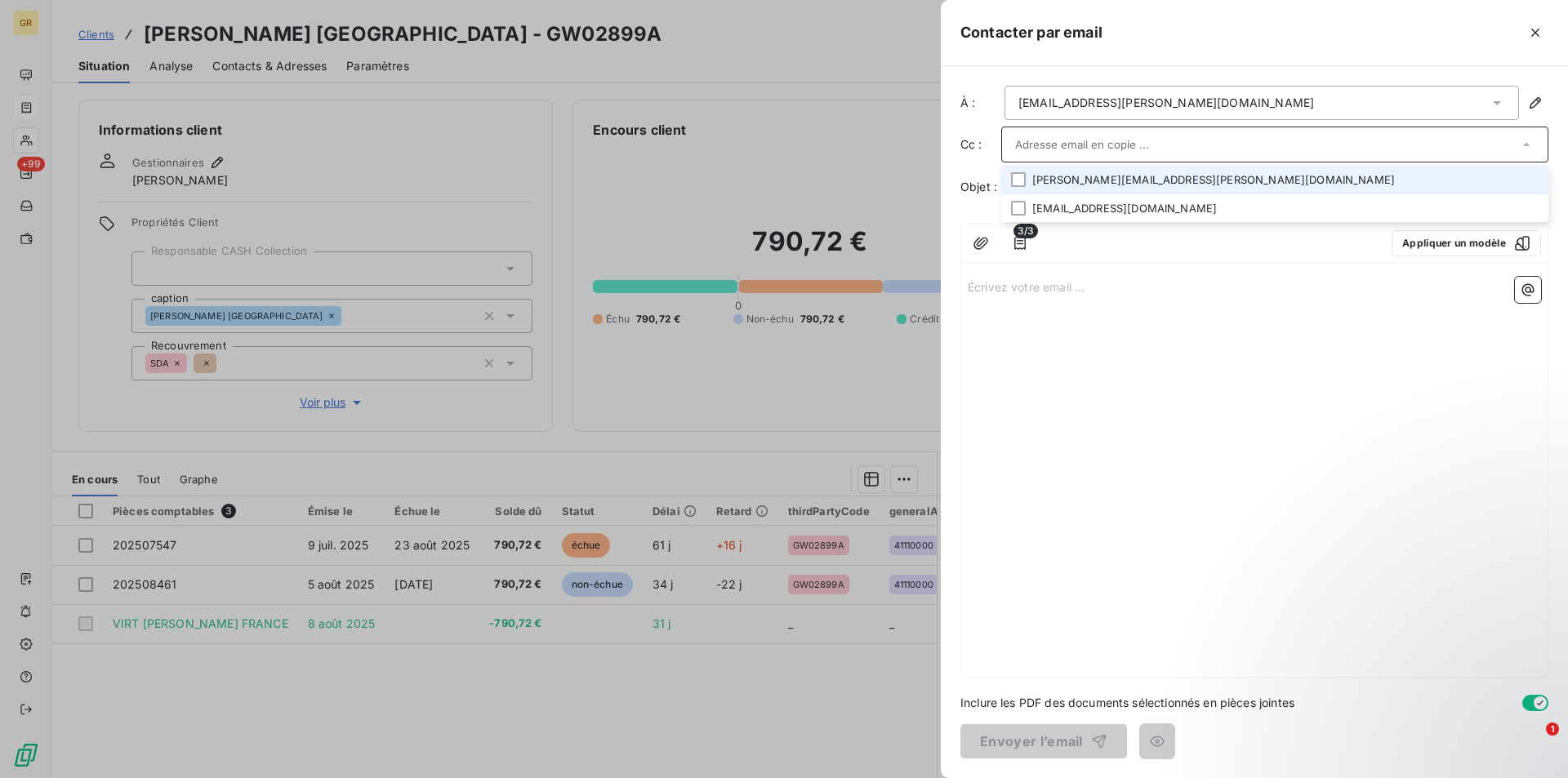
click at [1025, 187] on div at bounding box center [1018, 179] width 15 height 15
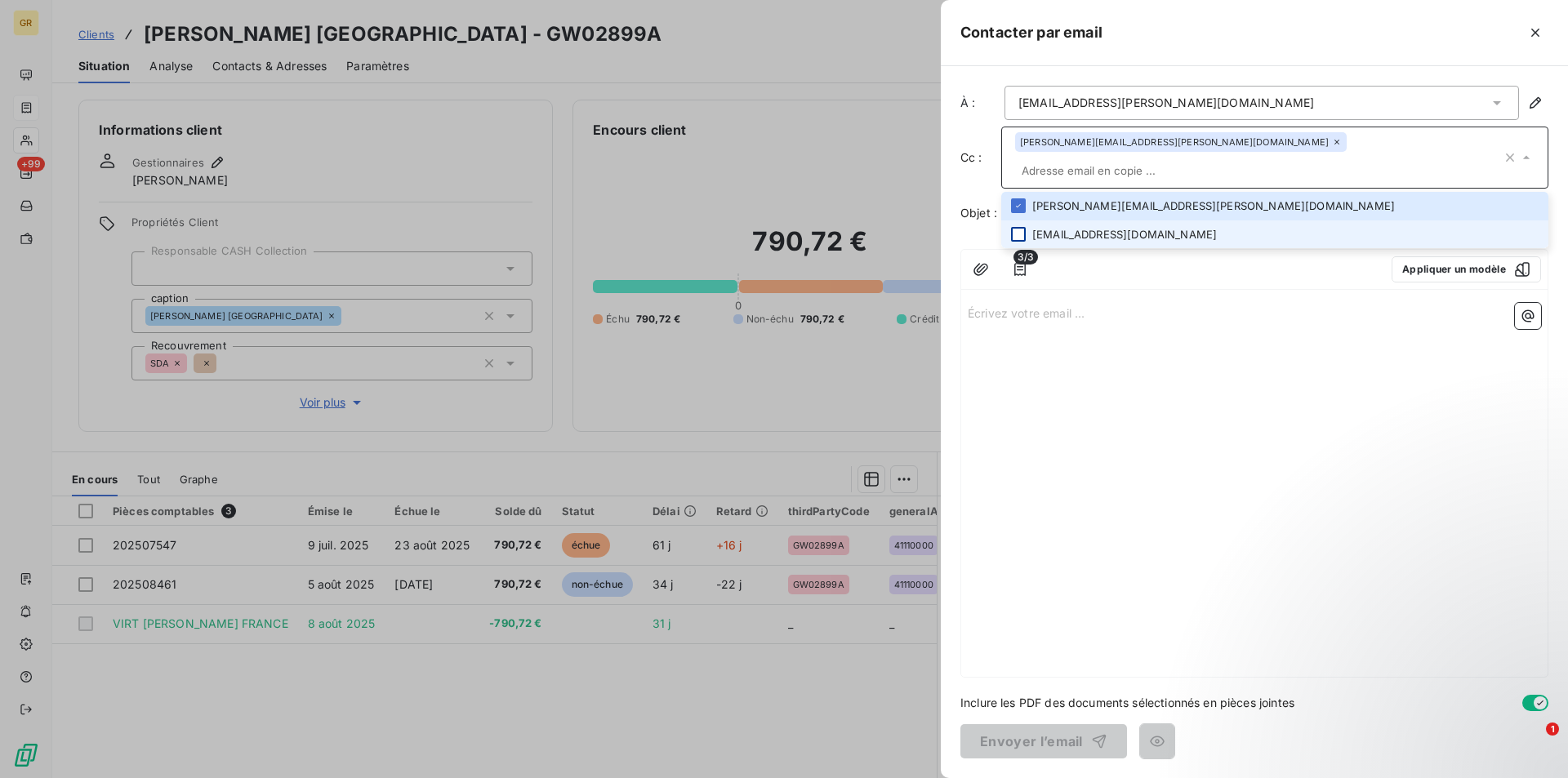
click at [1023, 227] on div at bounding box center [1018, 234] width 15 height 15
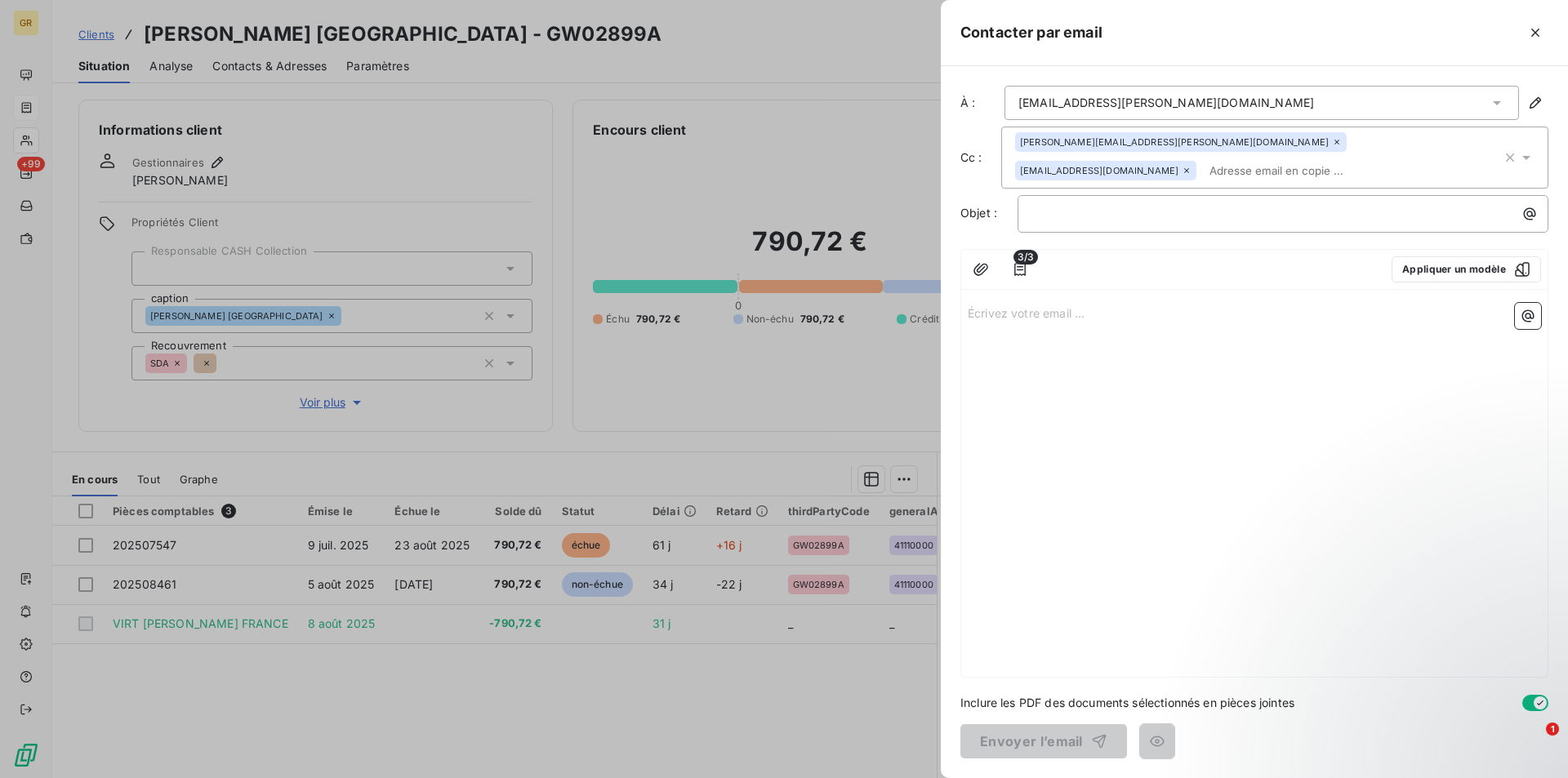
click at [1126, 292] on div "3/3 Appliquer un modèle Écrivez votre email ... ﻿" at bounding box center [1254, 464] width 588 height 429
click at [1101, 218] on p "﻿" at bounding box center [1287, 214] width 512 height 19
click at [1529, 211] on icon "button" at bounding box center [1529, 214] width 16 height 16
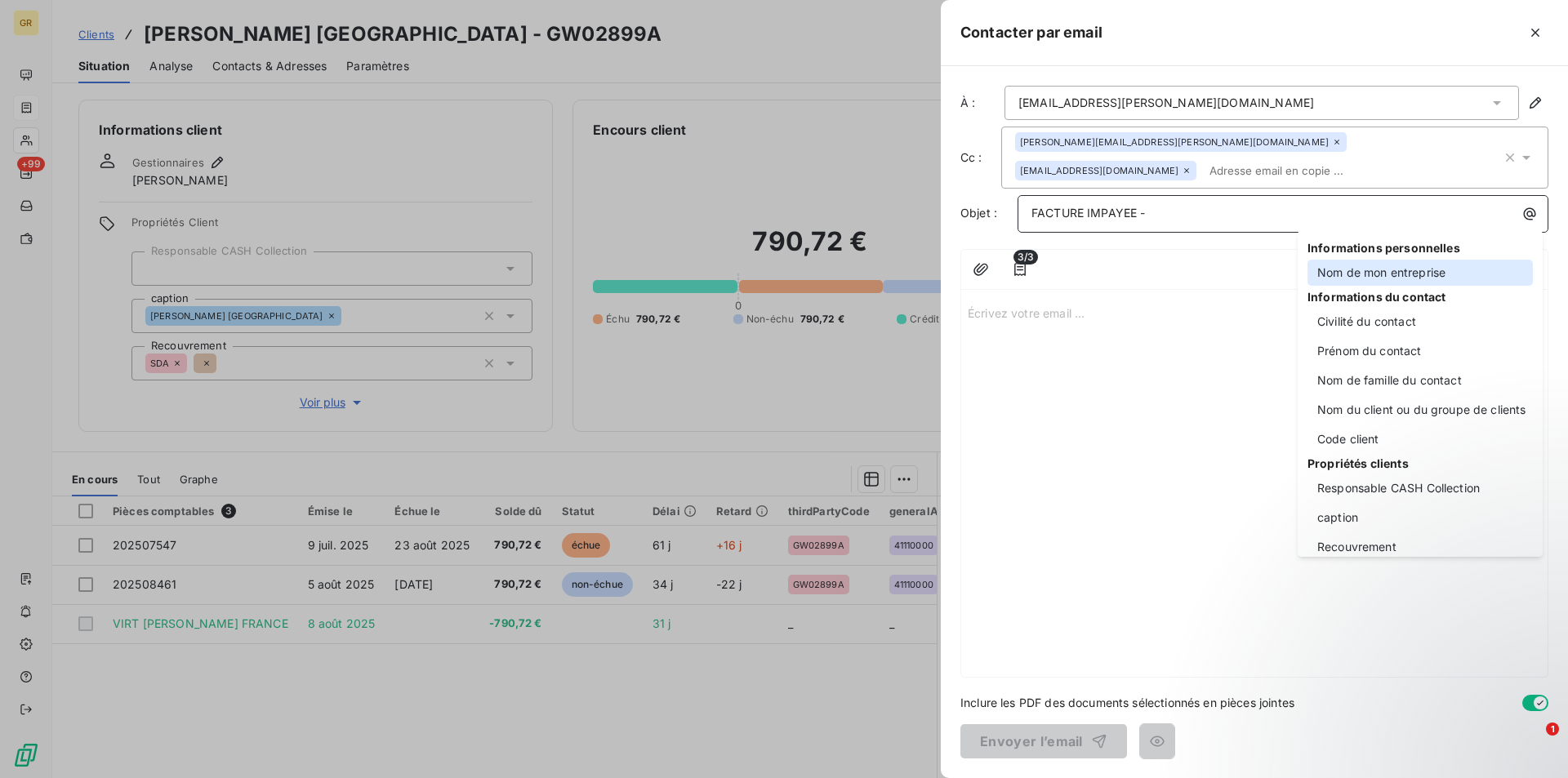
click at [1374, 264] on div "Nom de mon entreprise" at bounding box center [1420, 272] width 225 height 26
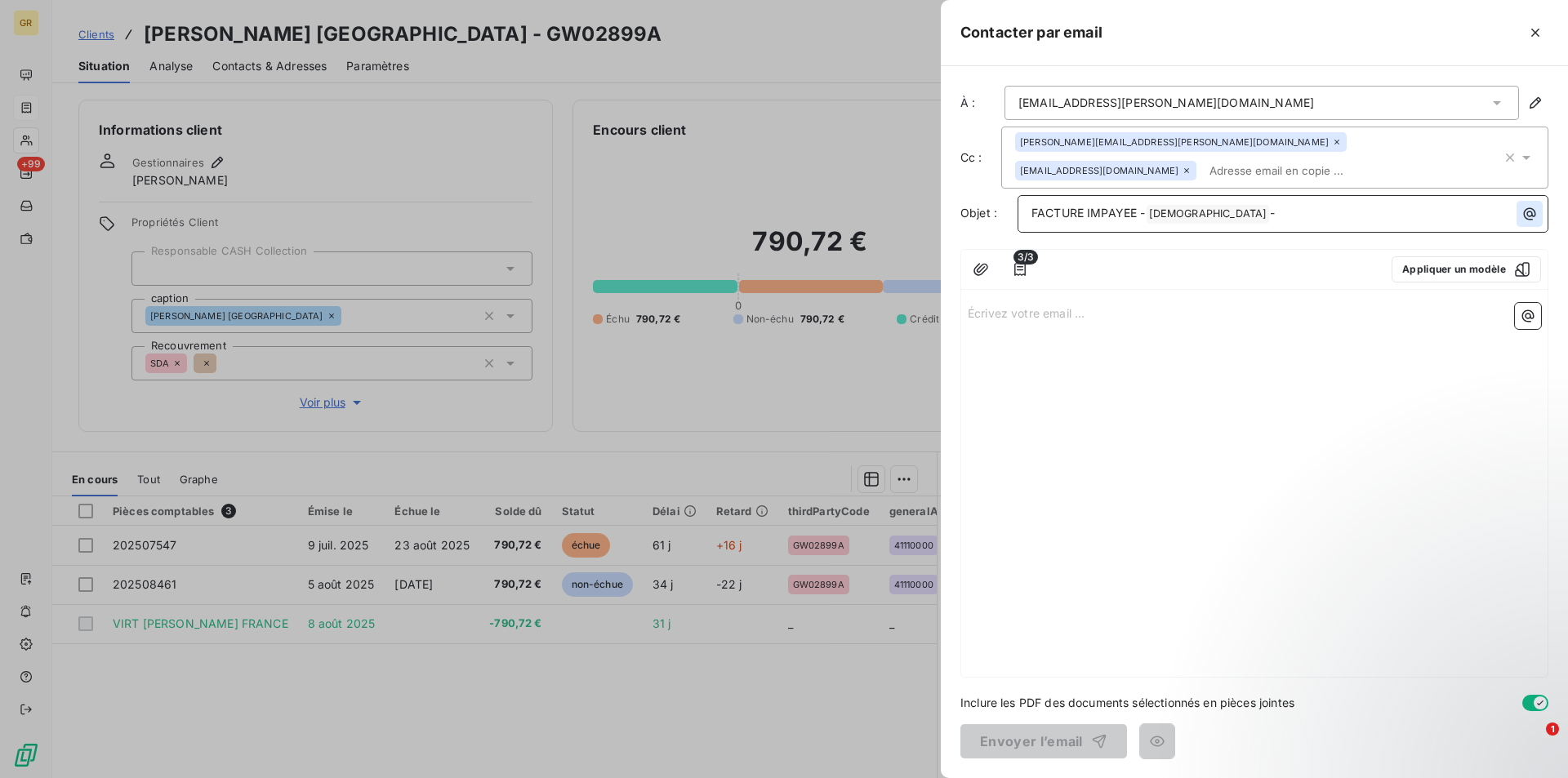
click at [1522, 203] on button "button" at bounding box center [1529, 214] width 26 height 26
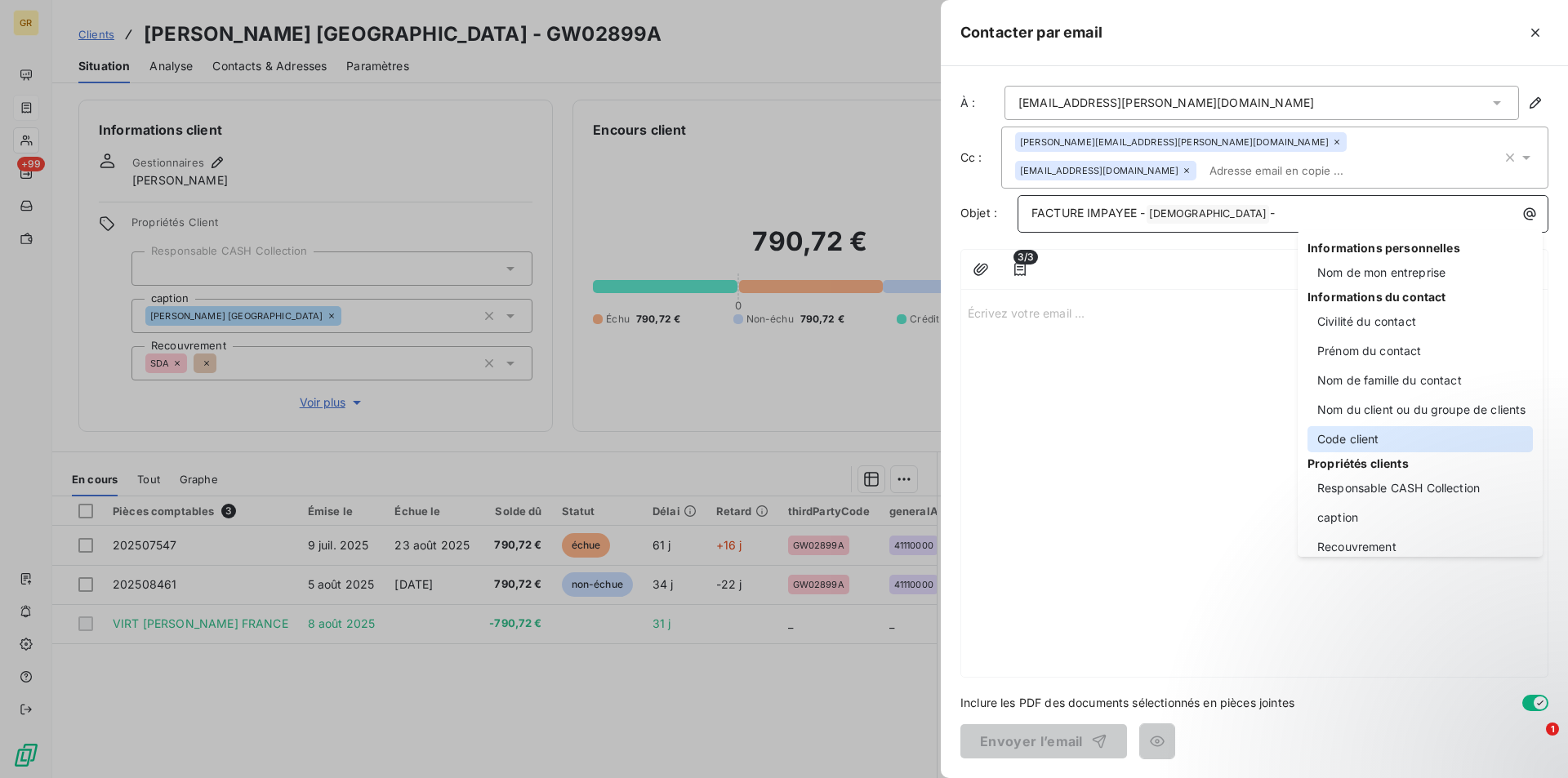
click at [1342, 442] on div "Code client" at bounding box center [1420, 439] width 225 height 26
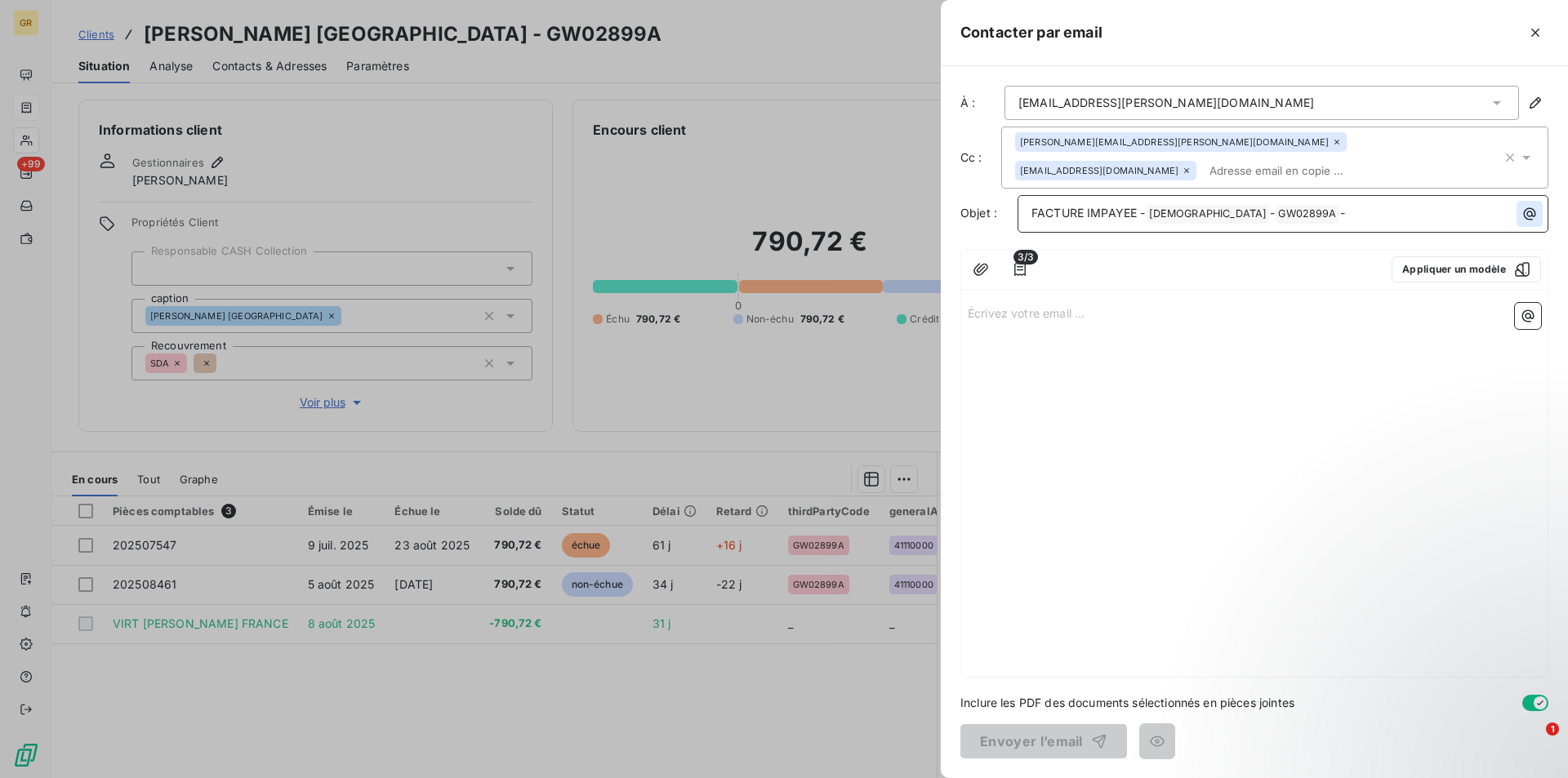
click at [1534, 216] on icon "button" at bounding box center [1530, 214] width 12 height 12
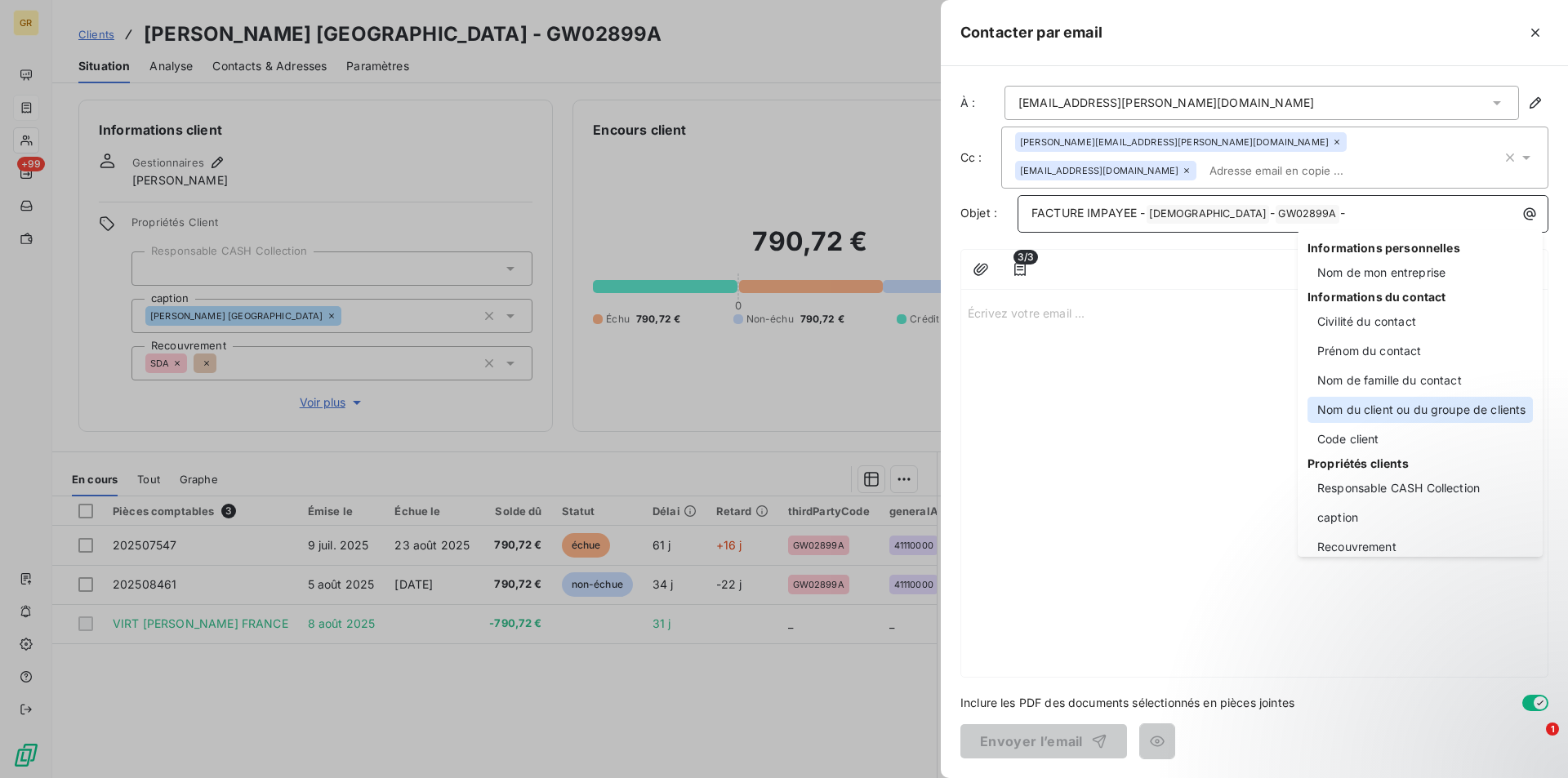
click at [1349, 407] on div "Nom du client ou du groupe de clients" at bounding box center [1420, 410] width 225 height 26
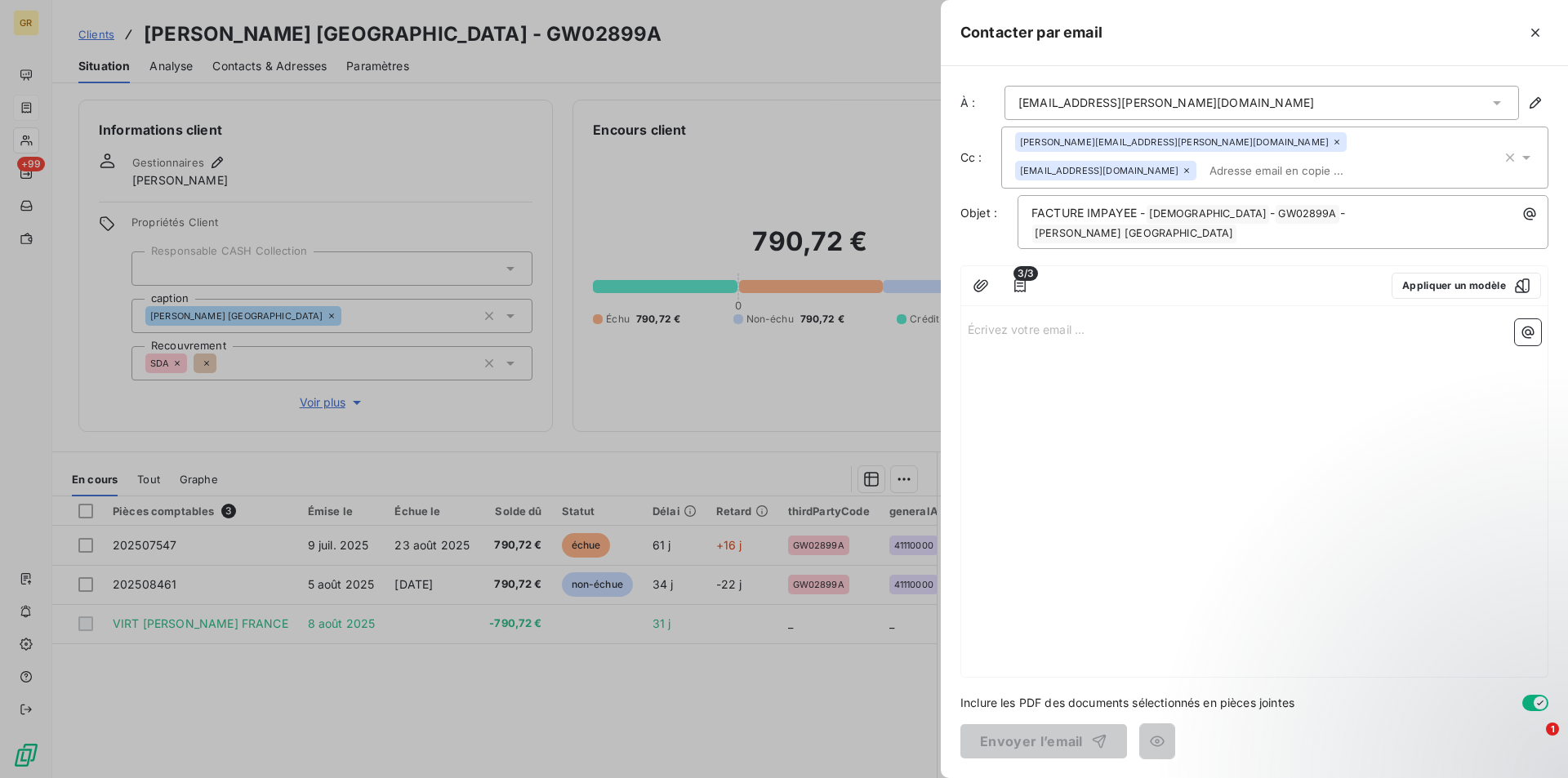
click at [1006, 319] on p "Écrivez votre email ... ﻿" at bounding box center [1254, 329] width 573 height 19
click at [1034, 319] on p "Écrivez votre email ... ﻿" at bounding box center [1254, 329] width 573 height 19
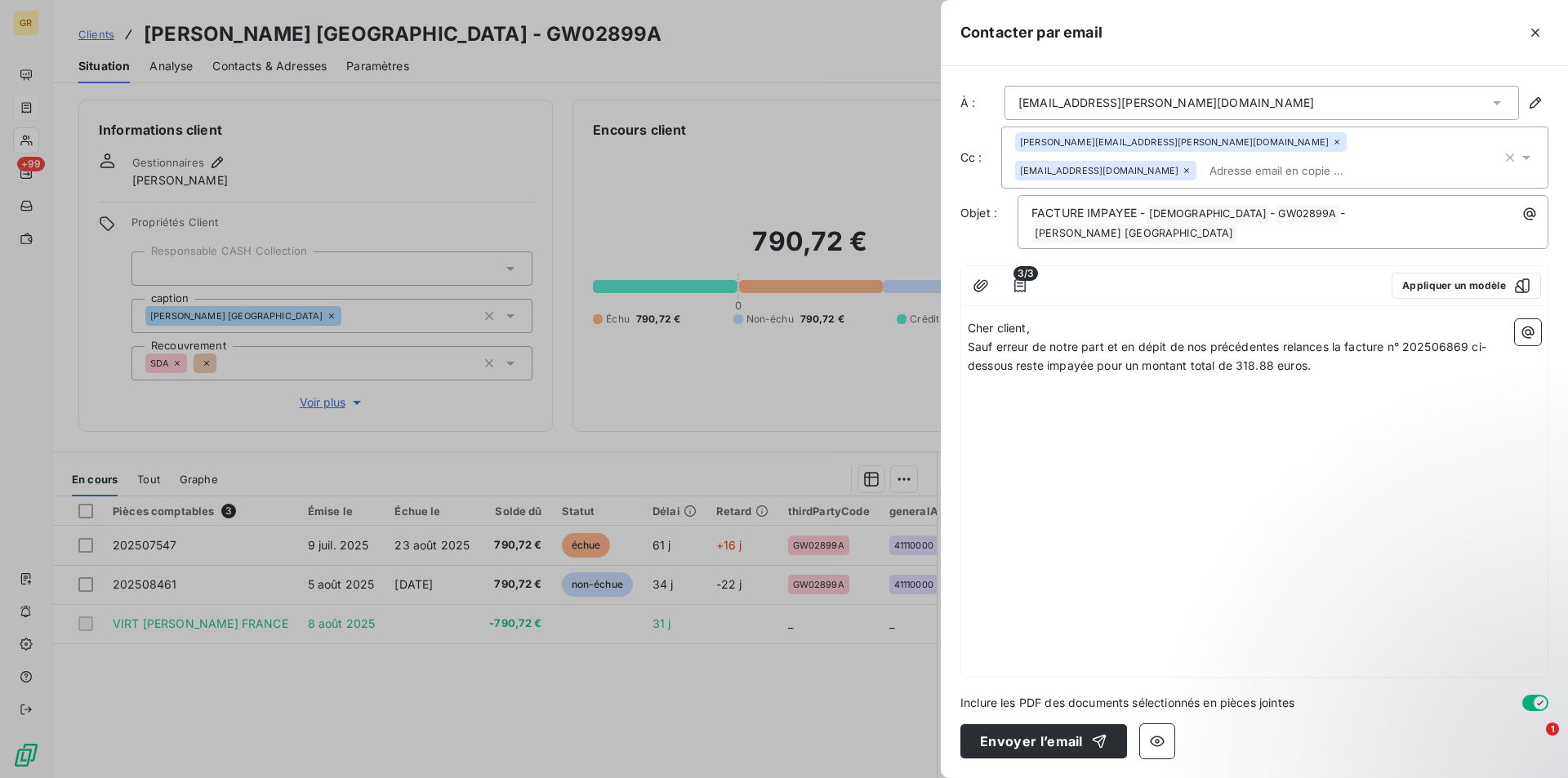
click at [1076, 319] on p "Cher client," at bounding box center [1254, 329] width 573 height 19
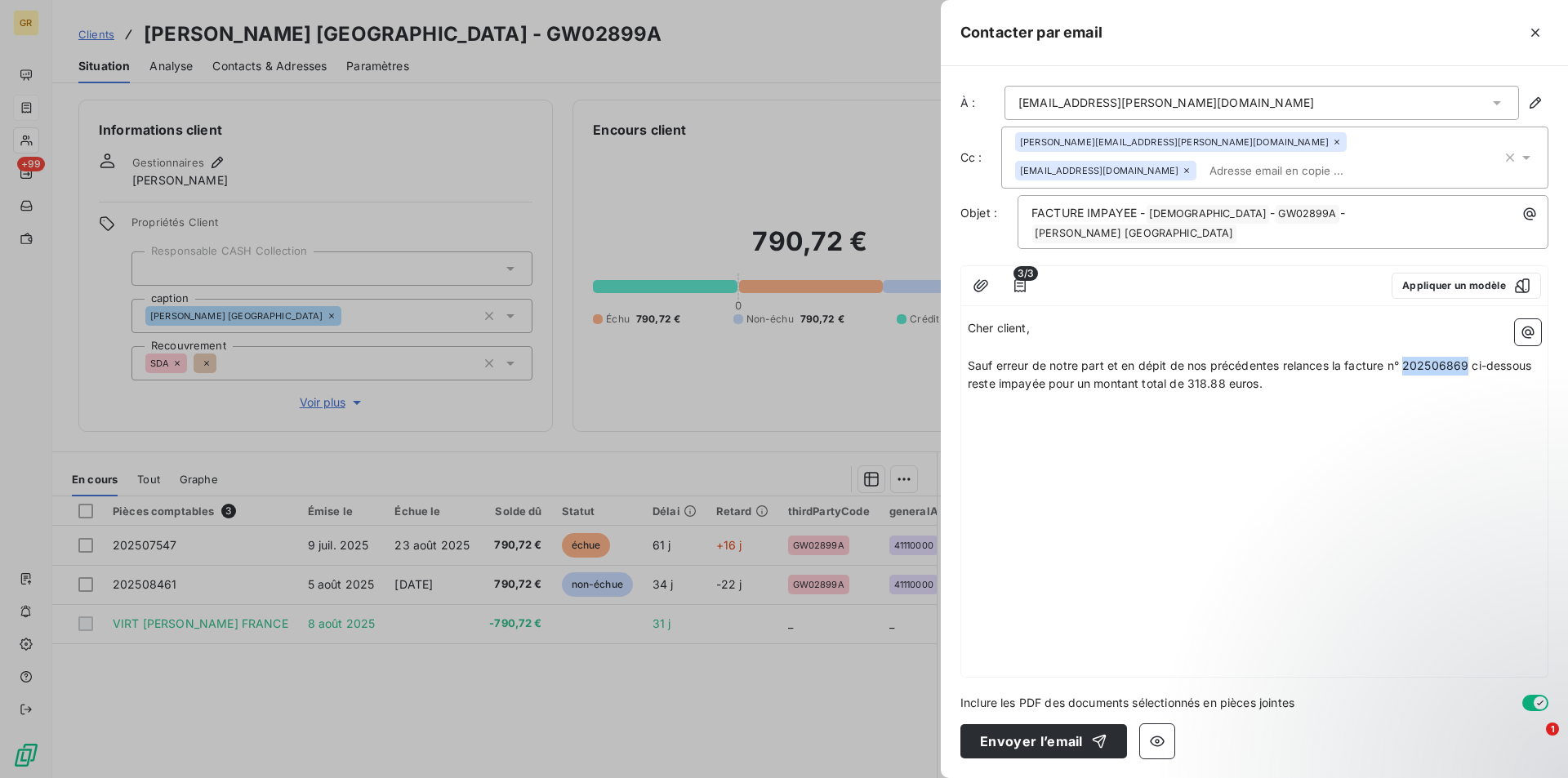
drag, startPoint x: 1468, startPoint y: 349, endPoint x: 1409, endPoint y: 344, distance: 59.2
click at [1410, 359] on span "Sauf erreur de notre part et en dépit de nos précédentes relances la facture n°…" at bounding box center [1251, 375] width 567 height 32
click at [1261, 369] on span "Sauf erreur de notre part et en dépit de nos précédentes relances la facture n°…" at bounding box center [1253, 375] width 571 height 32
drag, startPoint x: 1226, startPoint y: 367, endPoint x: 1189, endPoint y: 369, distance: 37.1
click at [1189, 369] on span "Sauf erreur de notre part et en dépit de nos précédentes relances la facture n°…" at bounding box center [1253, 375] width 571 height 32
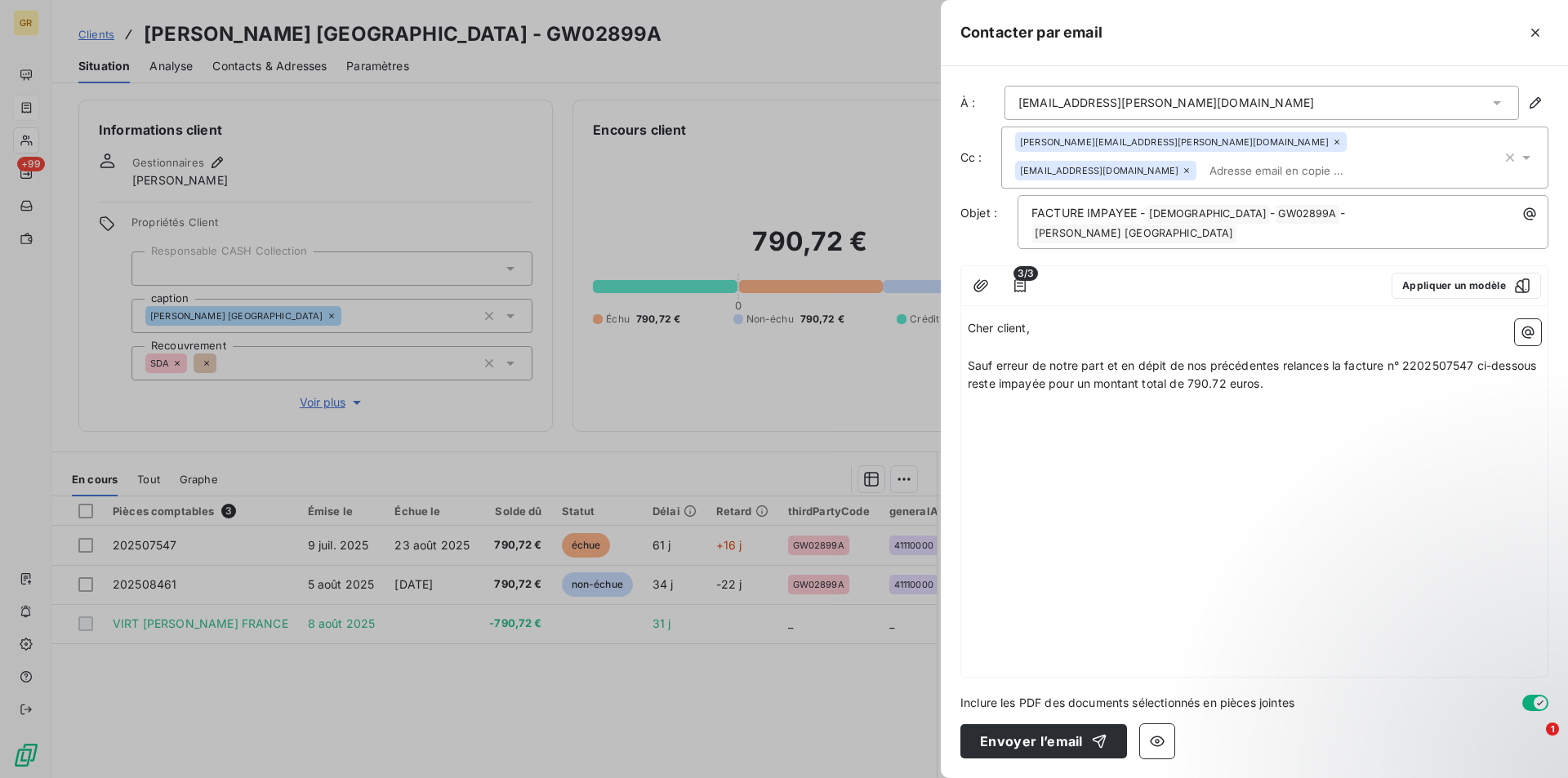
drag, startPoint x: 1291, startPoint y: 366, endPoint x: 1292, endPoint y: 376, distance: 10.0
click at [1292, 374] on p "Sauf erreur de notre part et en dépit de nos précédentes relances la facture n°…" at bounding box center [1254, 376] width 573 height 38
click at [1535, 325] on icon "button" at bounding box center [1527, 332] width 16 height 16
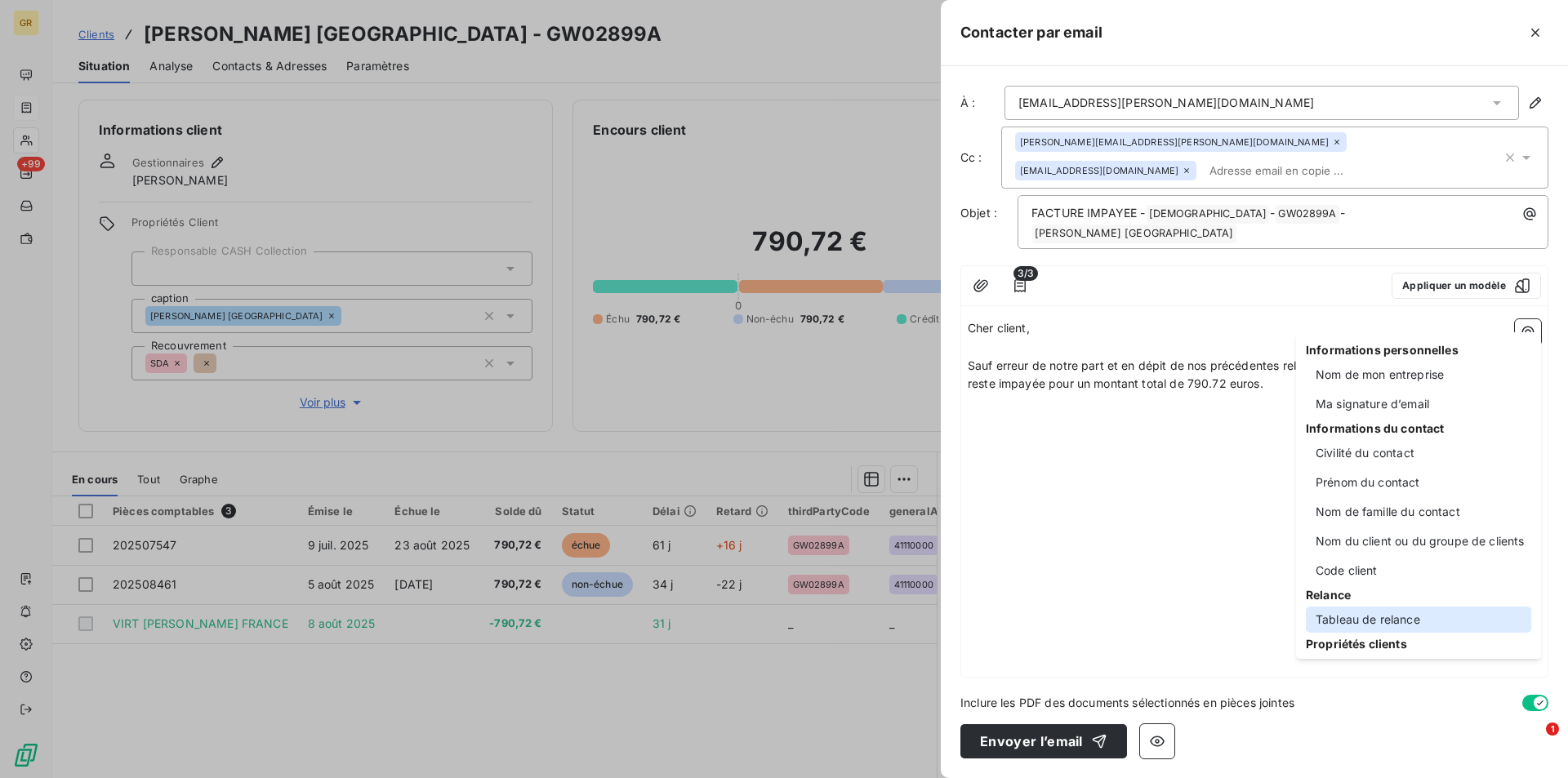
click at [1394, 616] on div "Tableau de relance" at bounding box center [1419, 619] width 225 height 26
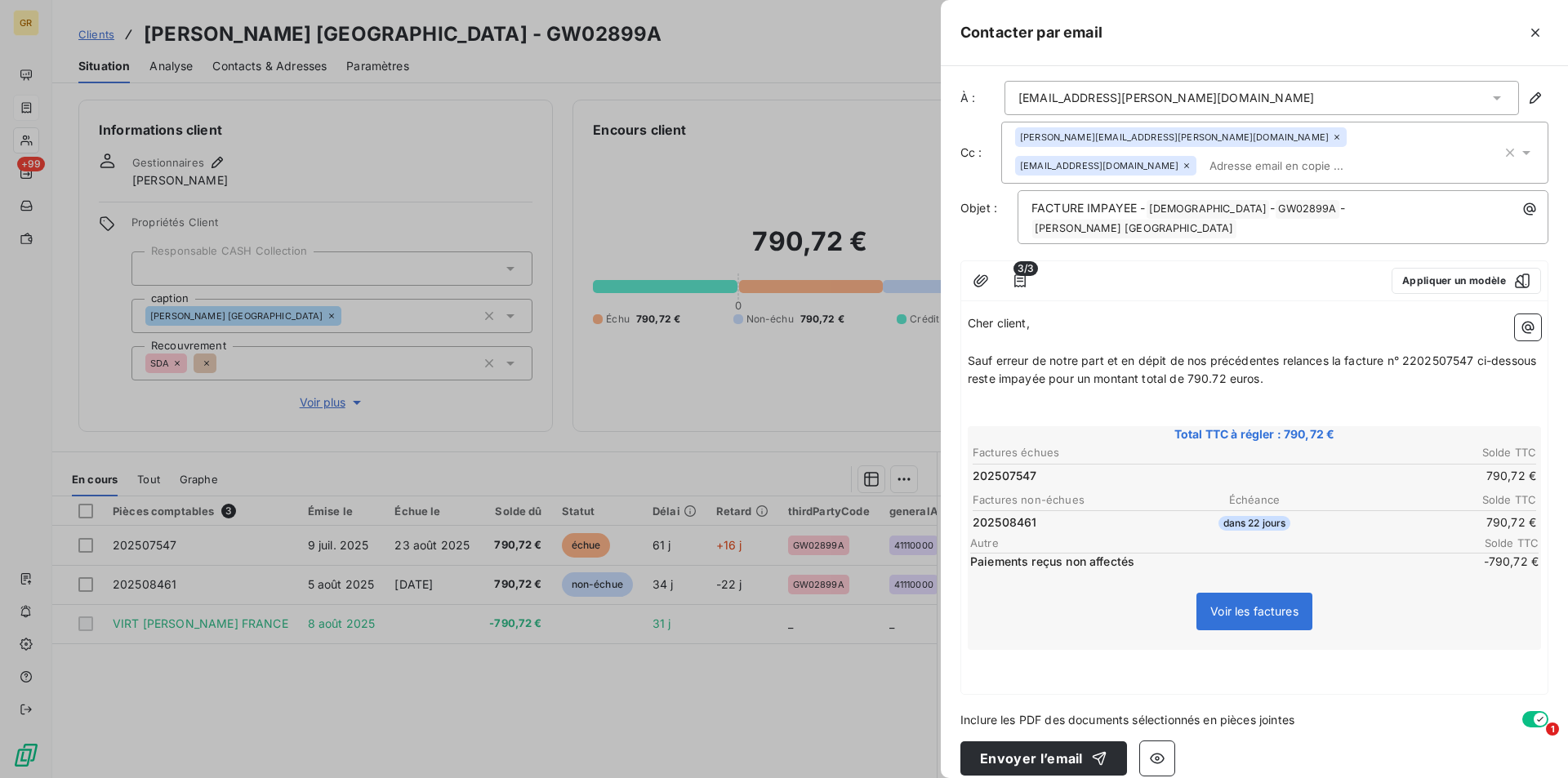
scroll to position [6, 0]
click at [1069, 668] on p "﻿" at bounding box center [1254, 677] width 573 height 19
click at [1009, 668] on p "﻿" at bounding box center [1254, 677] width 573 height 19
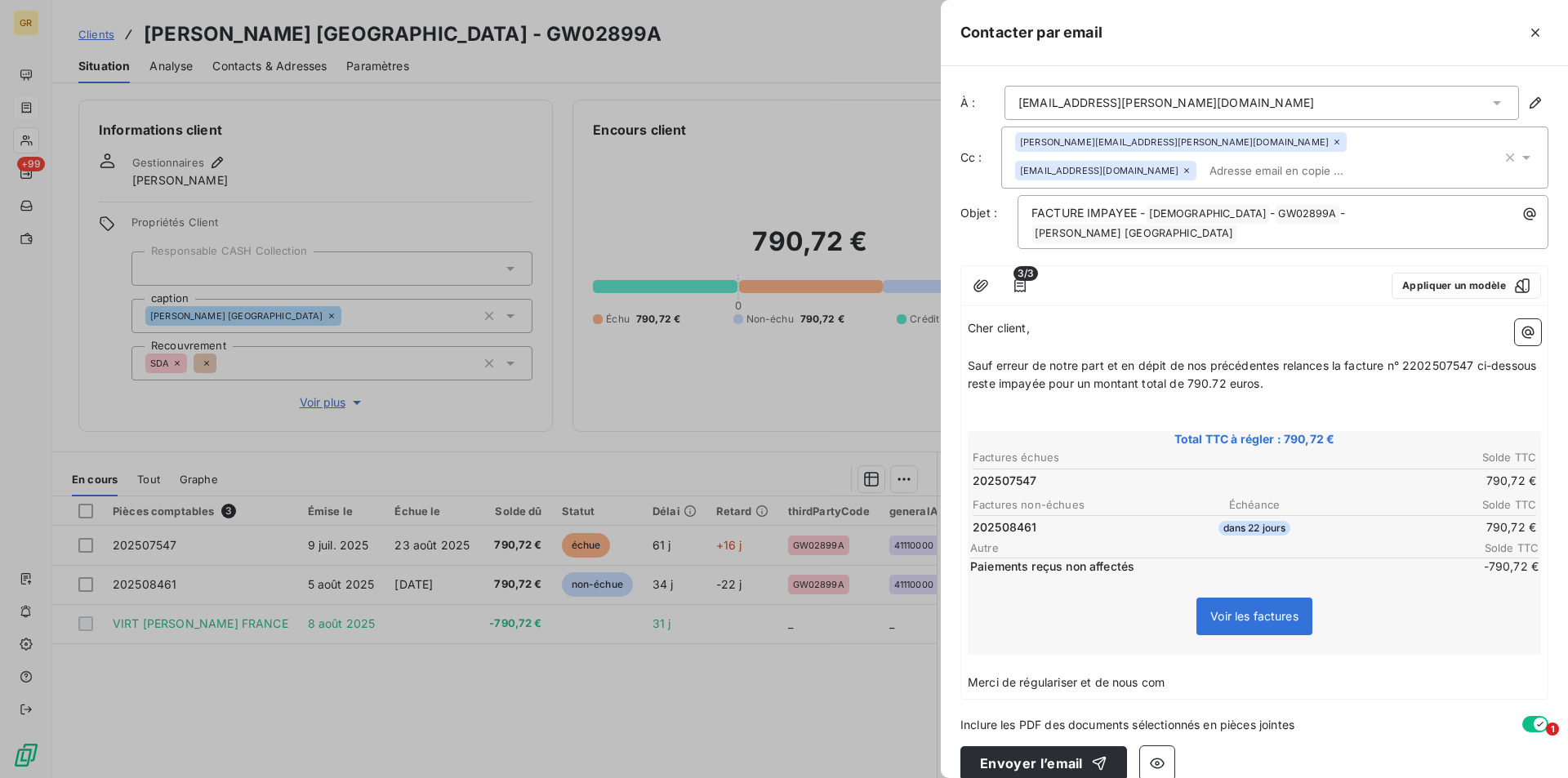
click at [1201, 674] on p "Merci de régulariser et de nous com" at bounding box center [1254, 683] width 573 height 19
drag, startPoint x: 1200, startPoint y: 664, endPoint x: 966, endPoint y: 680, distance: 234.5
click at [966, 678] on div "Cher client, ﻿ Sauf erreur de notre part et en dépit de nos précédentes relance…" at bounding box center [1254, 506] width 586 height 386
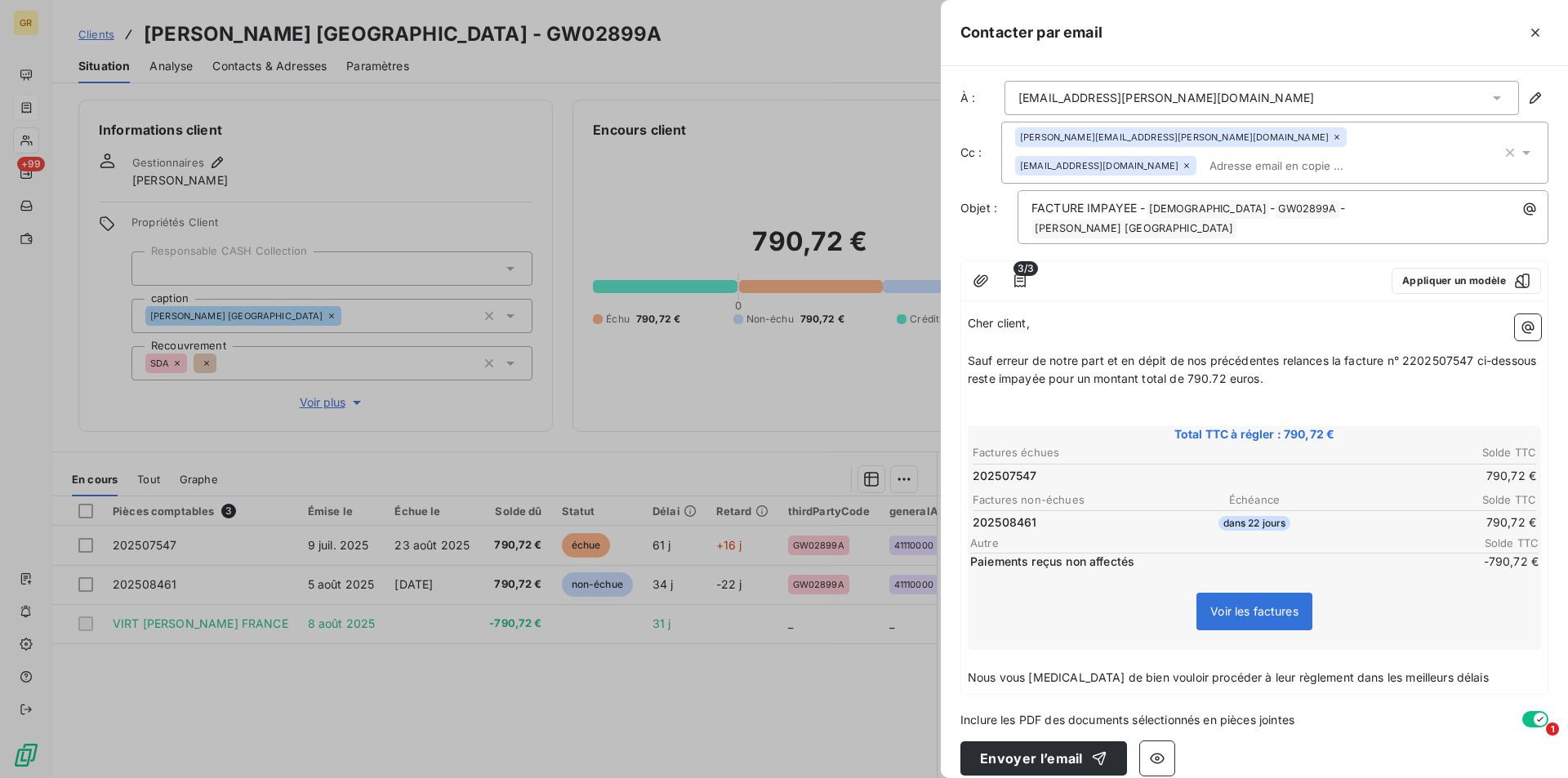
scroll to position [6, 0]
click at [1451, 668] on p "Nous vous prions de bien vouloir procéder à leur règlement dans les meilleurs d…" at bounding box center [1254, 677] width 573 height 19
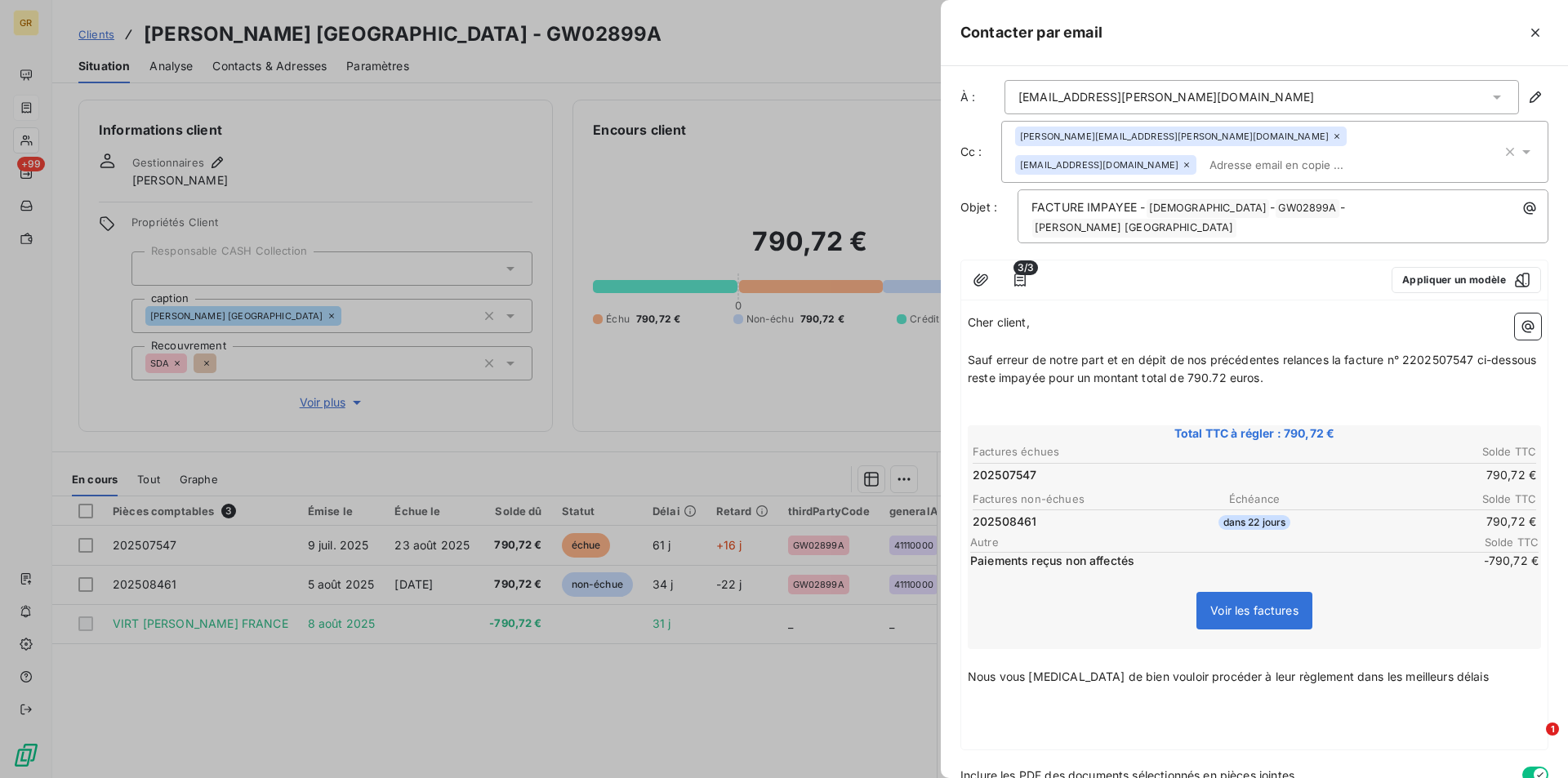
scroll to position [62, 0]
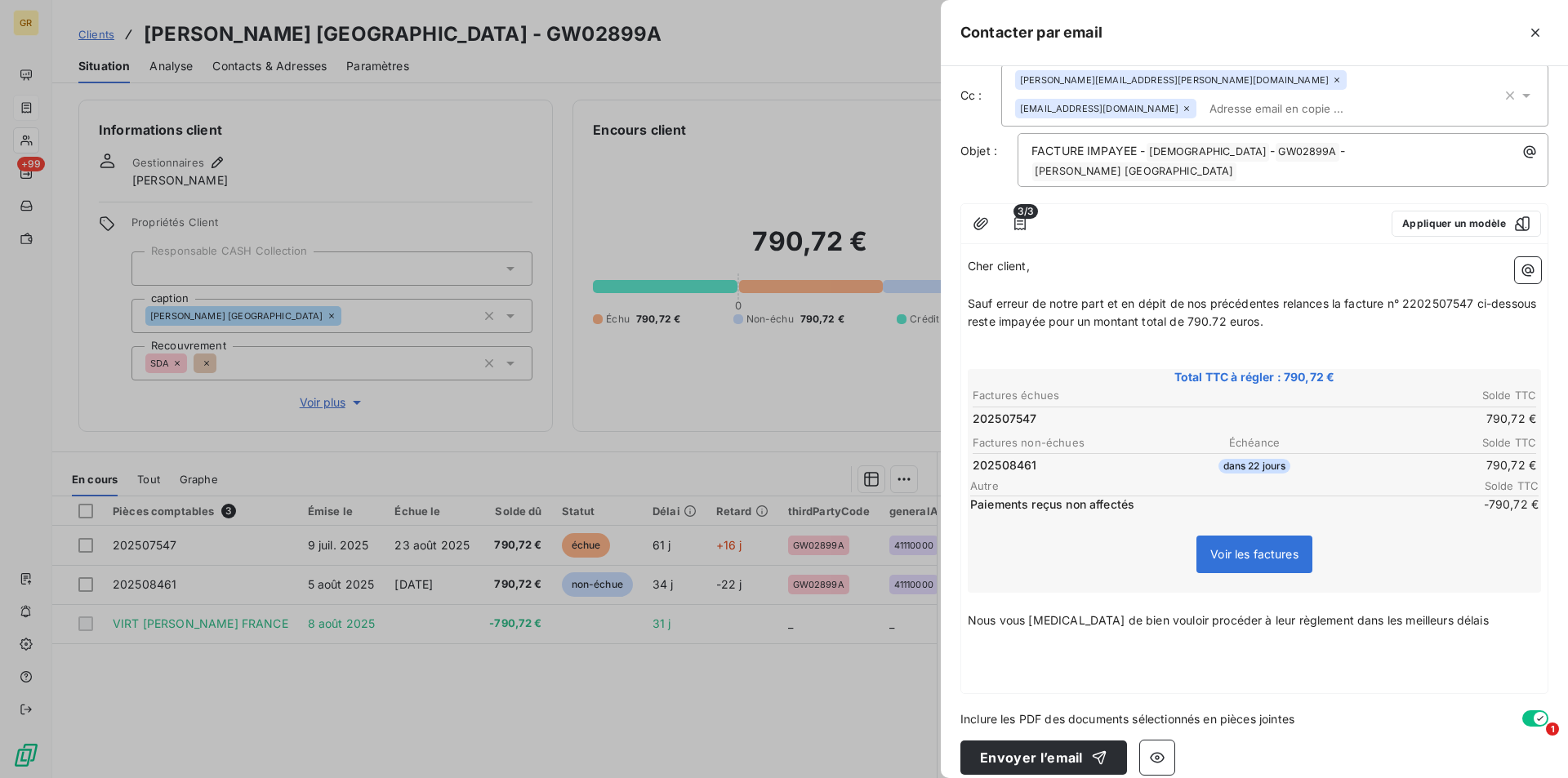
click at [1467, 630] on p "﻿" at bounding box center [1254, 640] width 573 height 19
drag, startPoint x: 1468, startPoint y: 605, endPoint x: 1208, endPoint y: 606, distance: 260.0
click at [1208, 611] on p "Nous vous prions de bien vouloir procéder à leur règlement dans les meilleurs d…" at bounding box center [1254, 621] width 573 height 19
drag, startPoint x: 1150, startPoint y: 605, endPoint x: 985, endPoint y: 581, distance: 166.7
click at [909, 777] on div "Contacter par email À : alice.carotenuto@kering.com Cc : marta.baptistadacostap…" at bounding box center [784, 778] width 1568 height 0
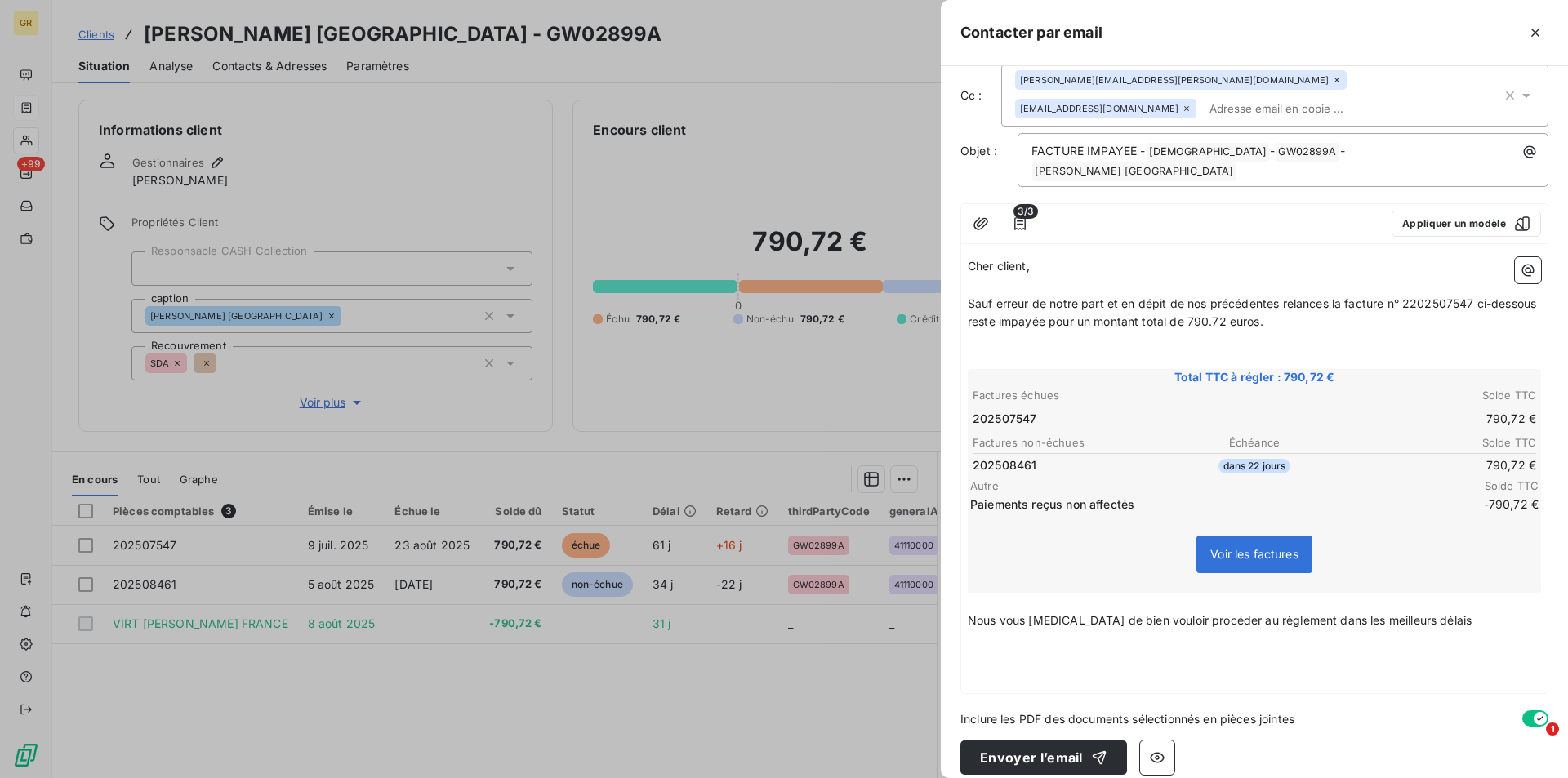
scroll to position [44, 0]
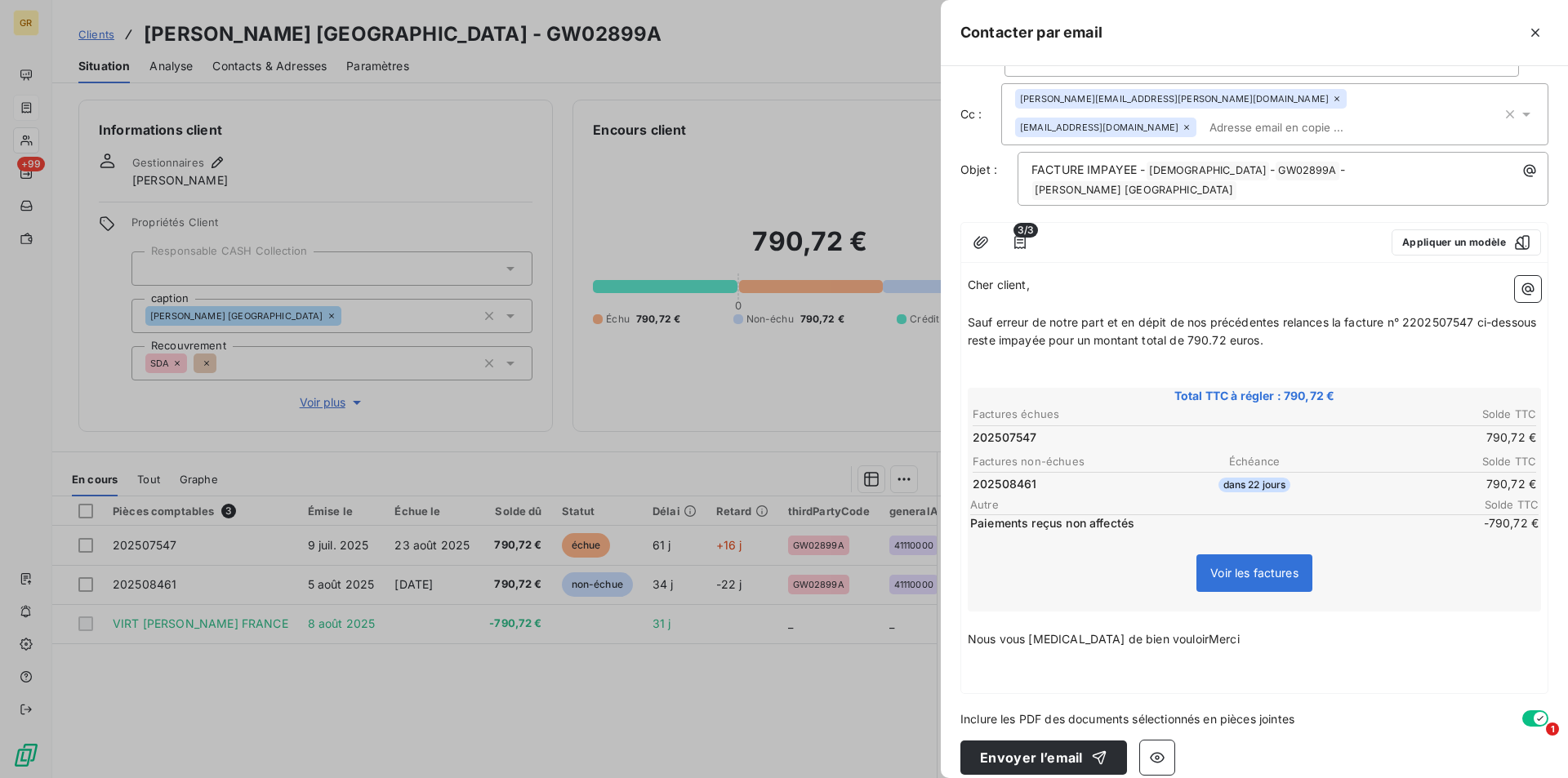
click at [1206, 630] on p "Nous vous prions de bien vouloirMerci" at bounding box center [1254, 640] width 573 height 19
drag, startPoint x: 1207, startPoint y: 623, endPoint x: 990, endPoint y: 622, distance: 217.0
click at [971, 630] on p "Nous vous prions de bien vouloirMerci" at bounding box center [1254, 640] width 573 height 19
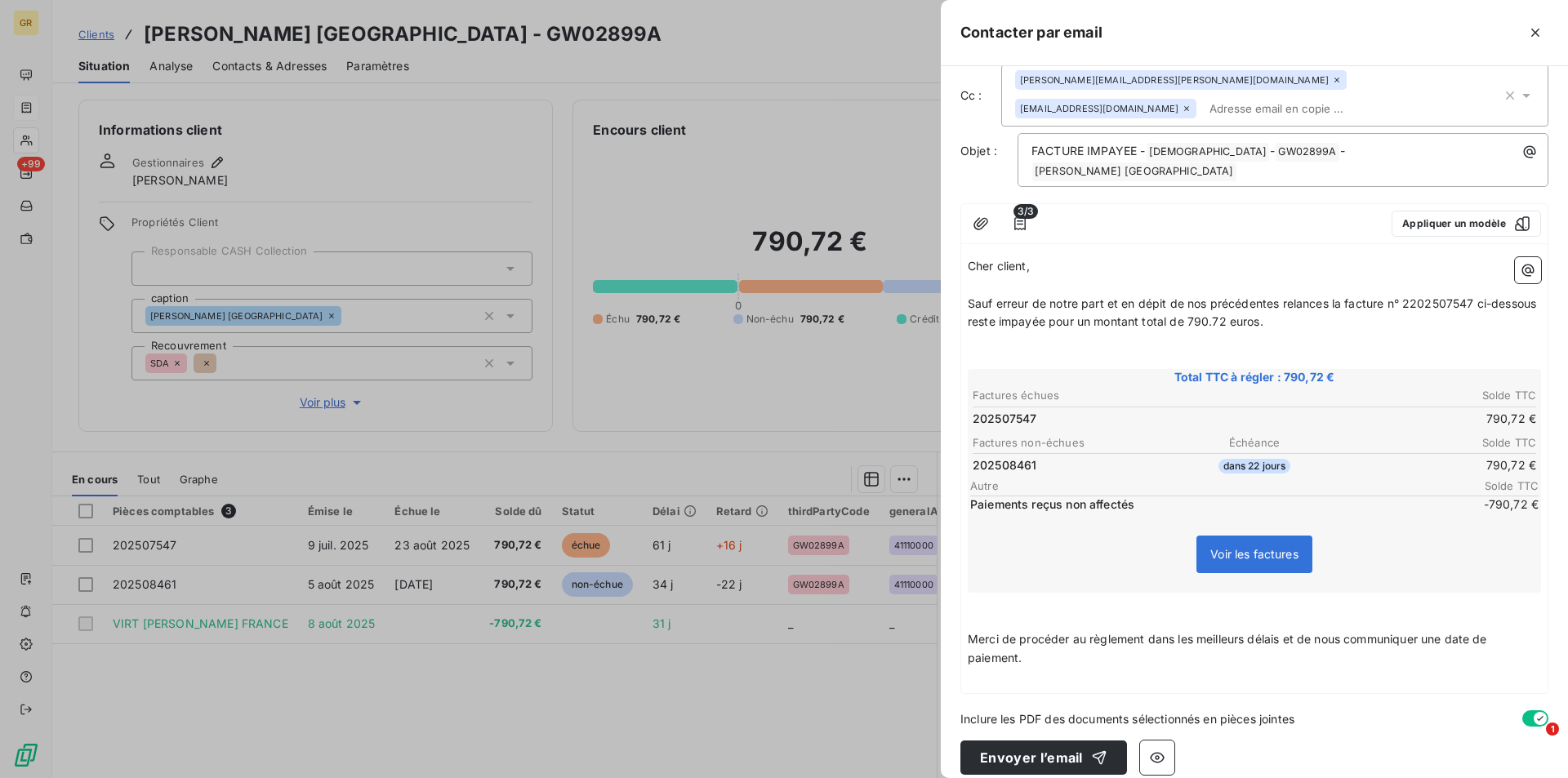
click at [1050, 668] on p "﻿" at bounding box center [1254, 677] width 573 height 19
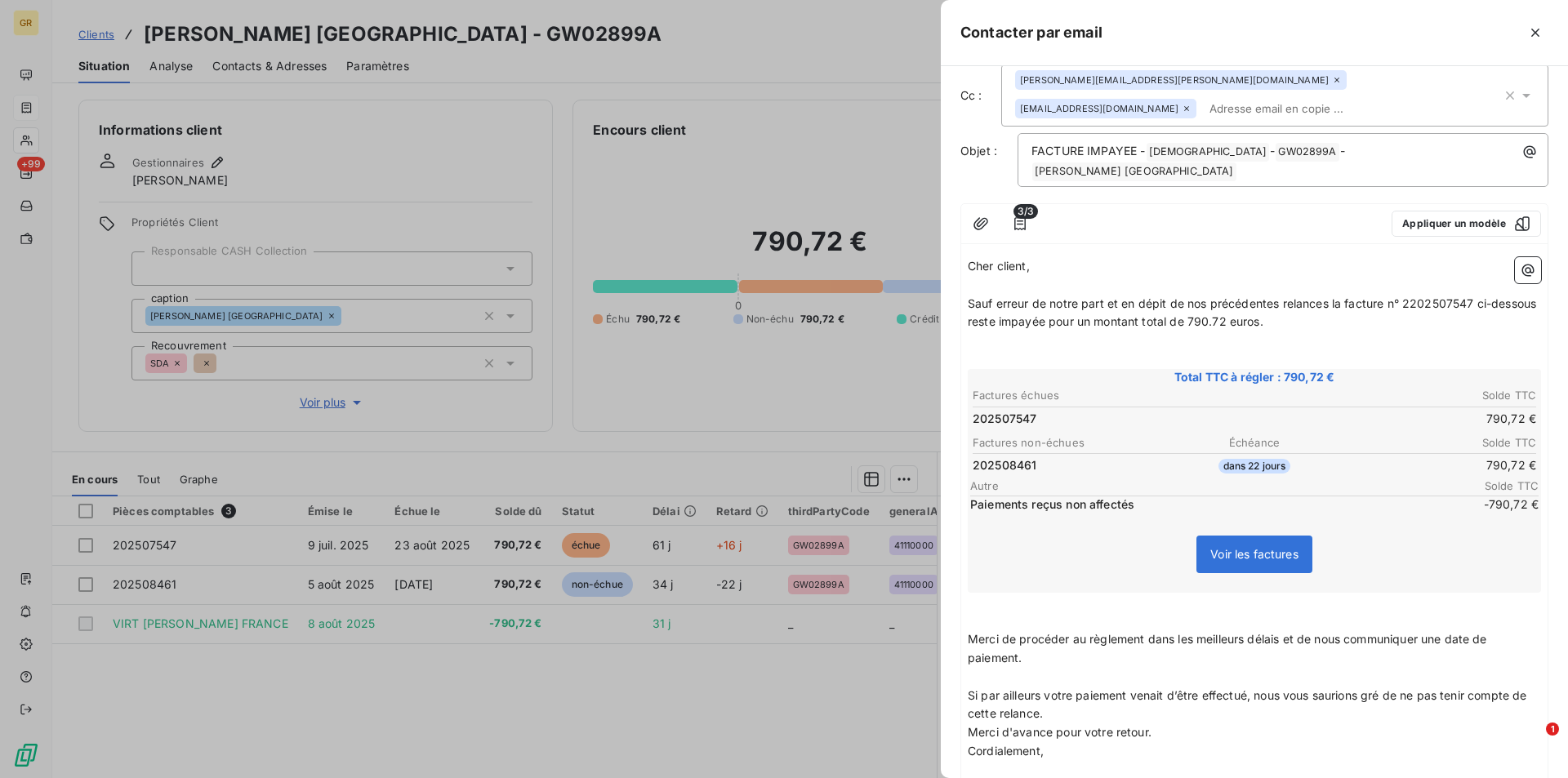
click at [1074, 723] on p "Merci d'avance pour votre retour." at bounding box center [1254, 733] width 573 height 19
click at [1070, 700] on p "Si par ailleurs votre paiement venait d’être effectué, nous vous saurions gré d…" at bounding box center [1254, 705] width 573 height 38
click at [1170, 742] on p "Merci d'avance pour votre retour." at bounding box center [1254, 752] width 573 height 19
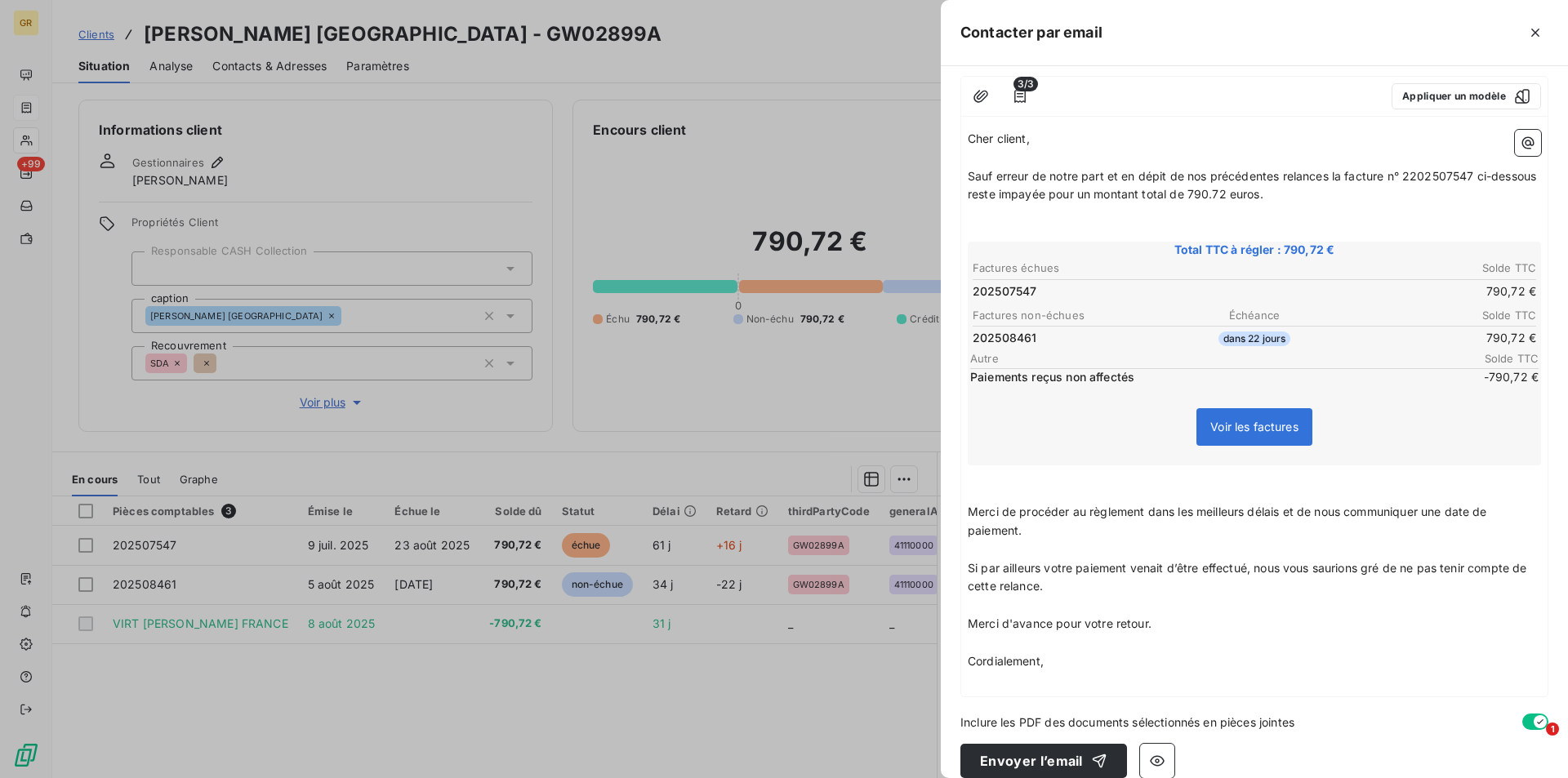
scroll to position [193, 0]
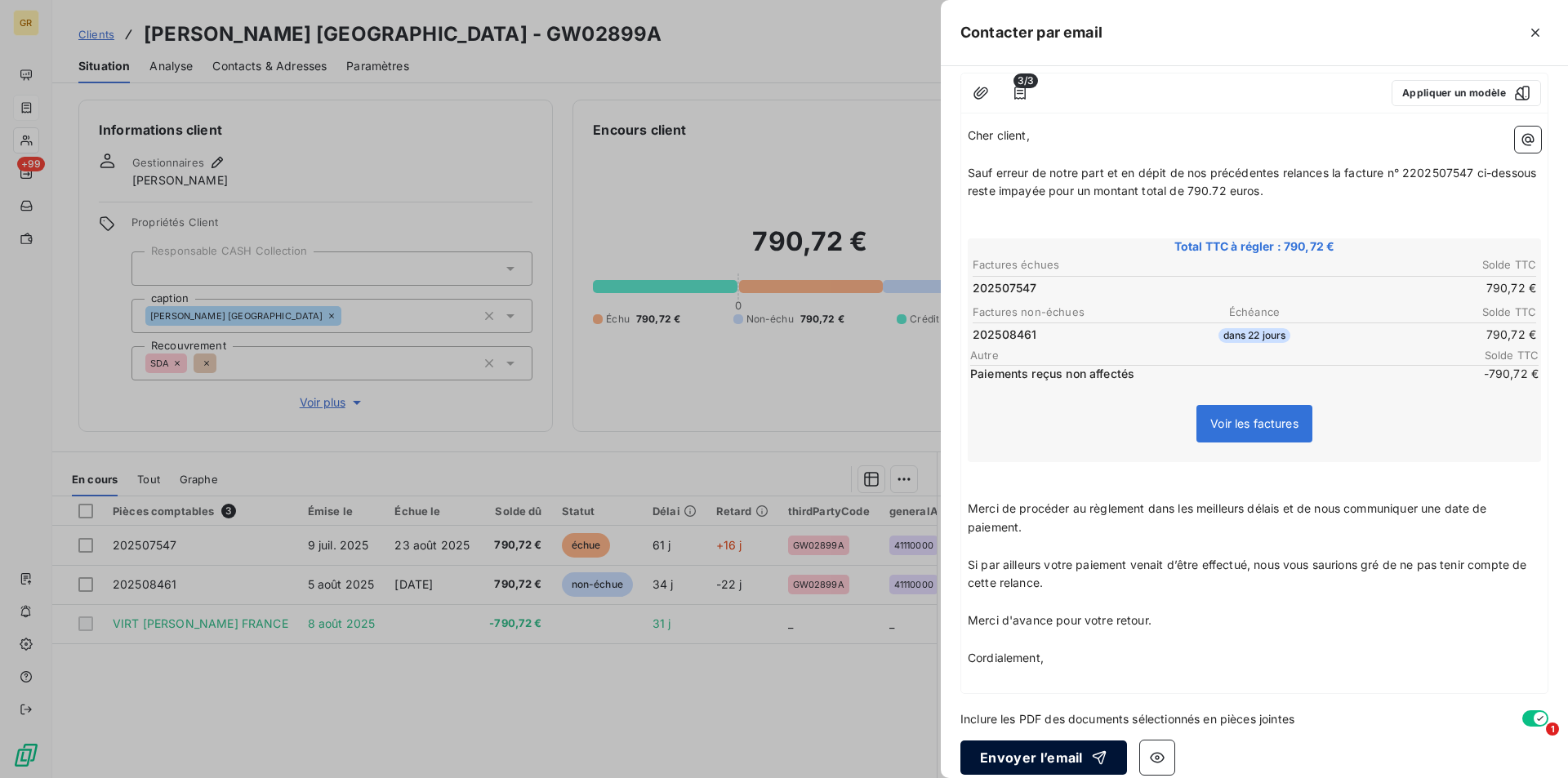
click at [1048, 745] on button "Envoyer l’email" at bounding box center [1043, 758] width 167 height 34
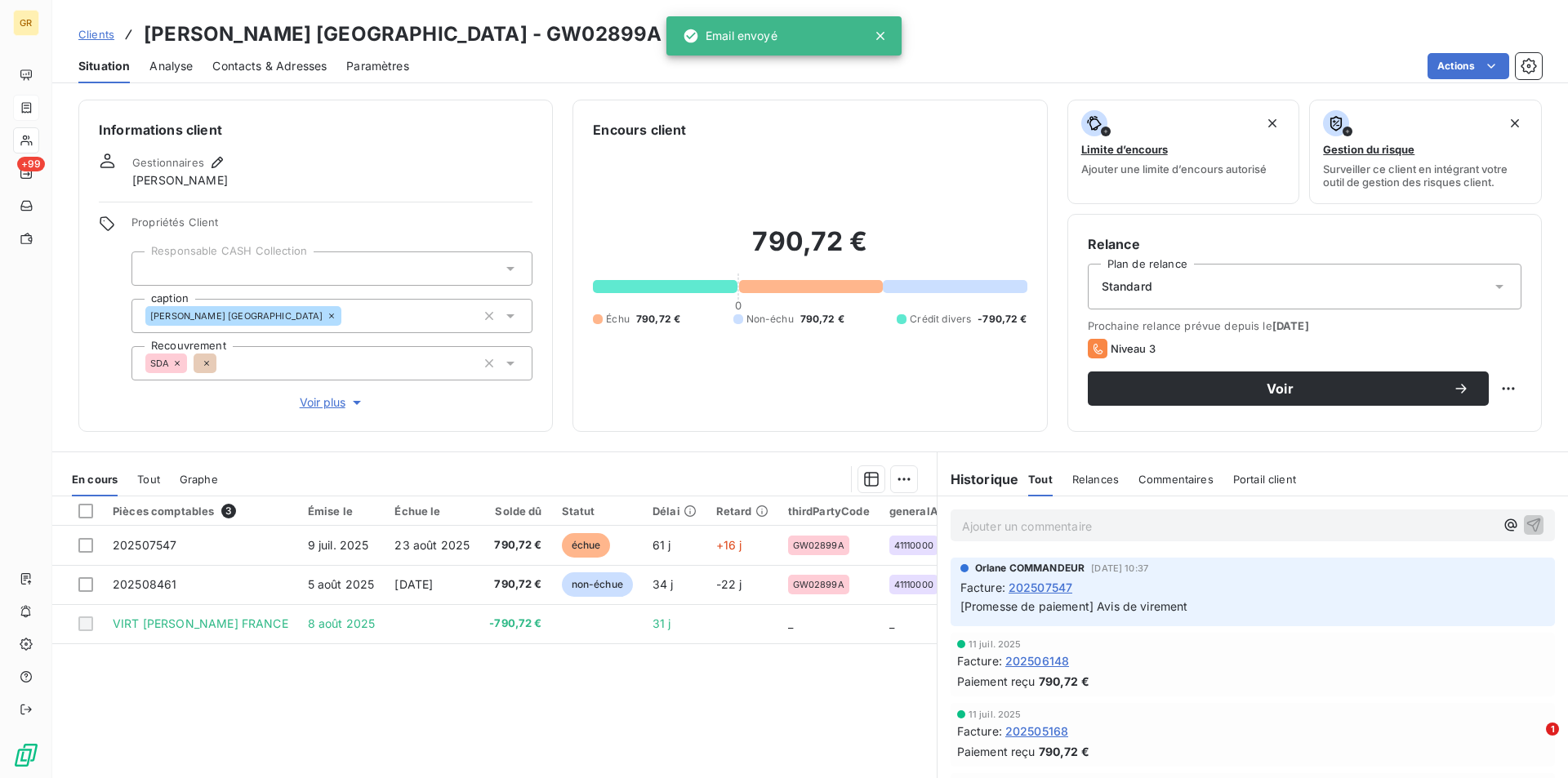
click at [290, 65] on span "Contacts & Adresses" at bounding box center [270, 66] width 114 height 16
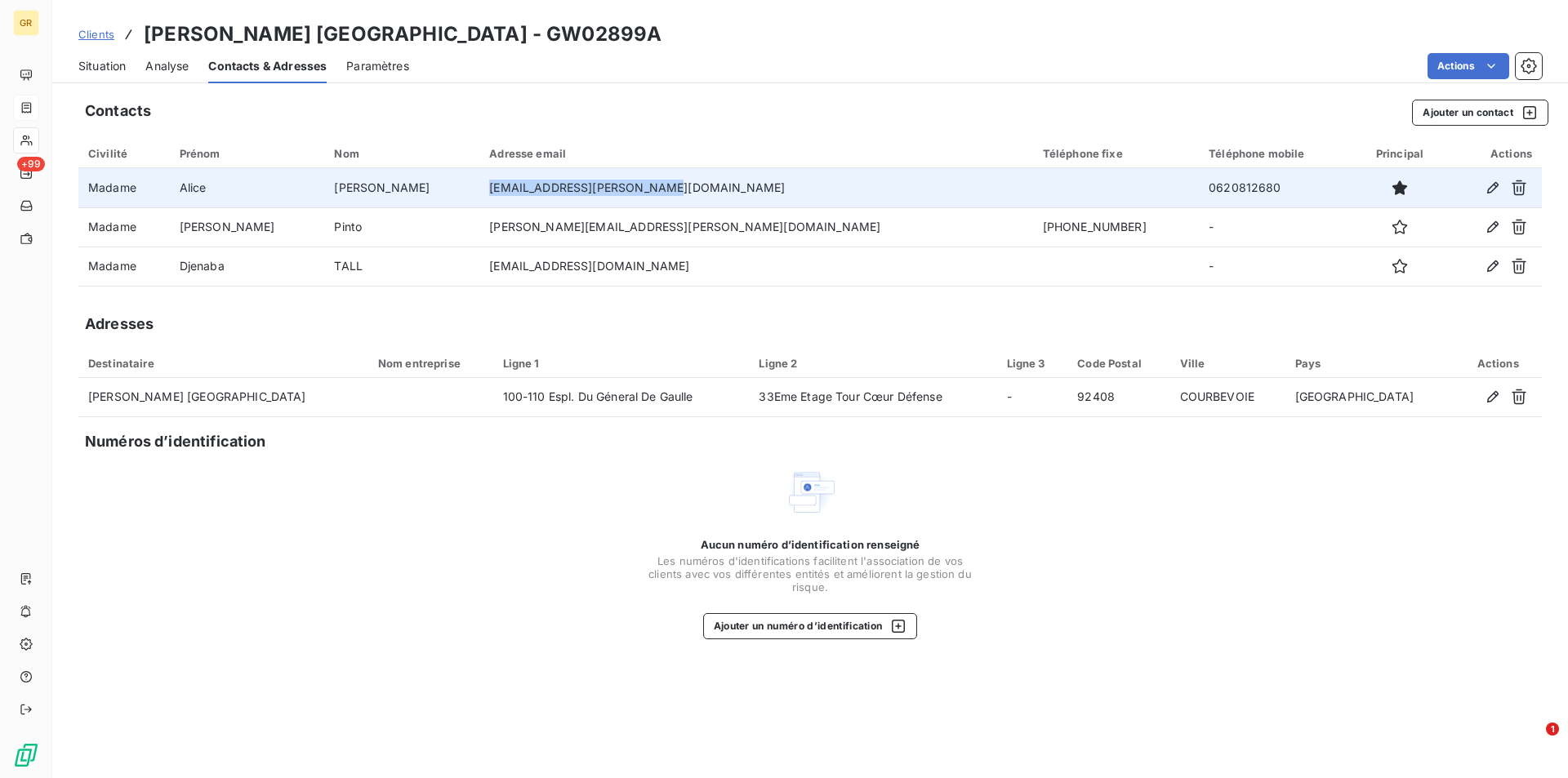
drag, startPoint x: 635, startPoint y: 190, endPoint x: 455, endPoint y: 189, distance: 180.0
click at [479, 189] on td "alice.carotenuto@kering.com" at bounding box center [755, 188] width 553 height 39
copy td "alice.carotenuto@kering.com"
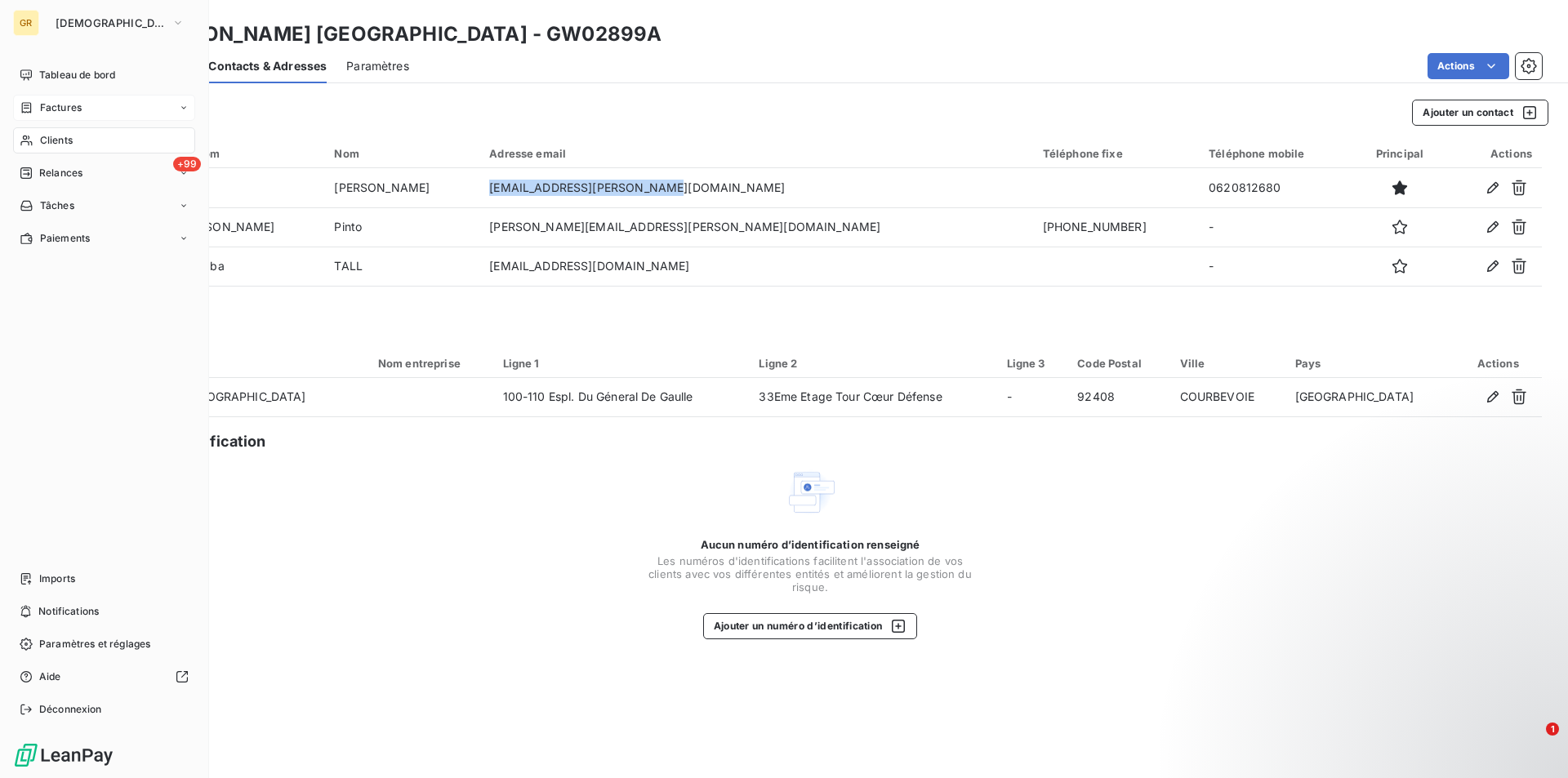
click at [63, 141] on span "Clients" at bounding box center [56, 140] width 32 height 15
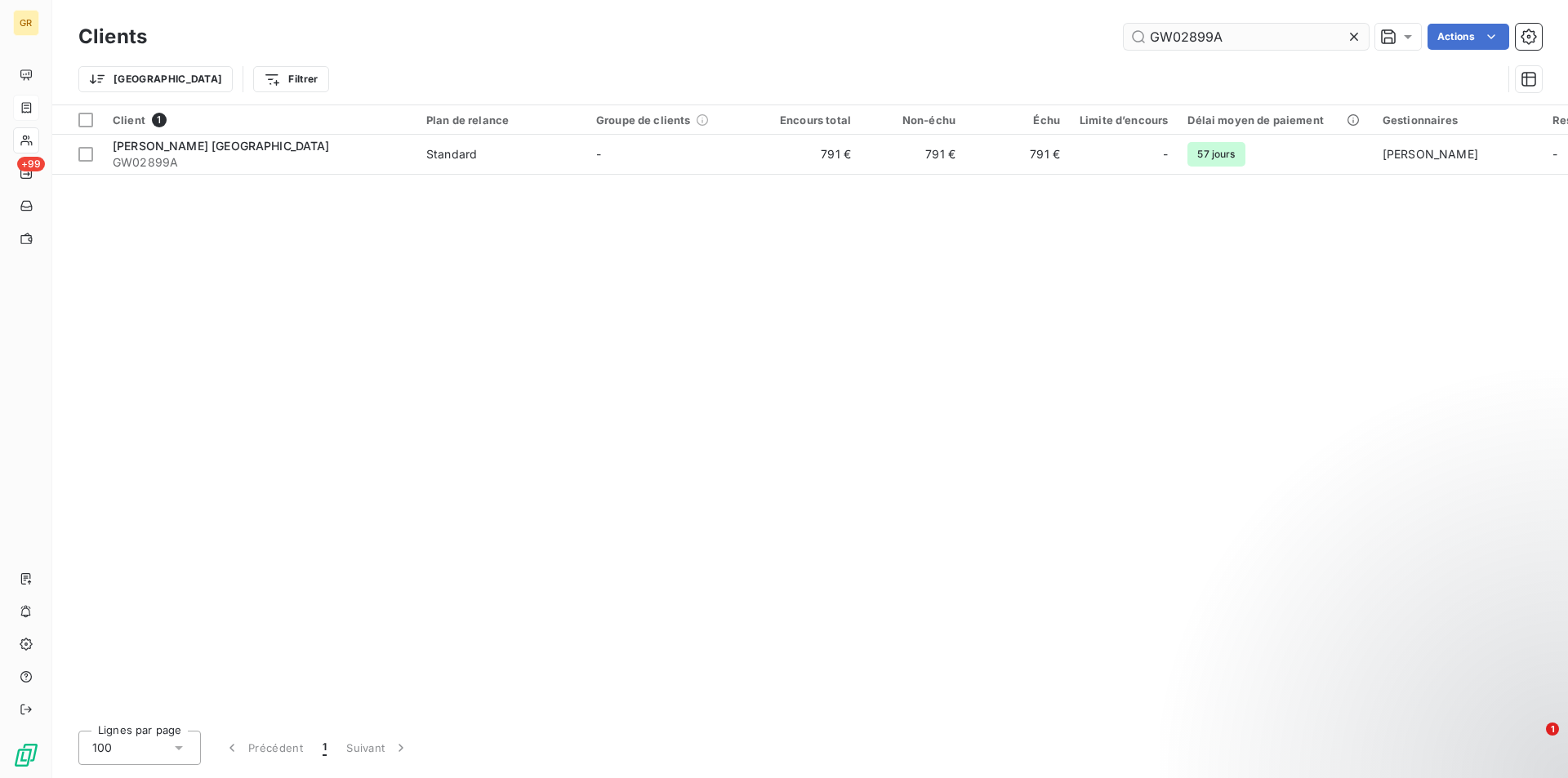
click at [1230, 36] on input "GW02899A" at bounding box center [1246, 37] width 245 height 26
drag, startPoint x: 1230, startPoint y: 36, endPoint x: 1081, endPoint y: 36, distance: 149.0
click at [1081, 36] on div "GW02899A Actions" at bounding box center [854, 37] width 1375 height 26
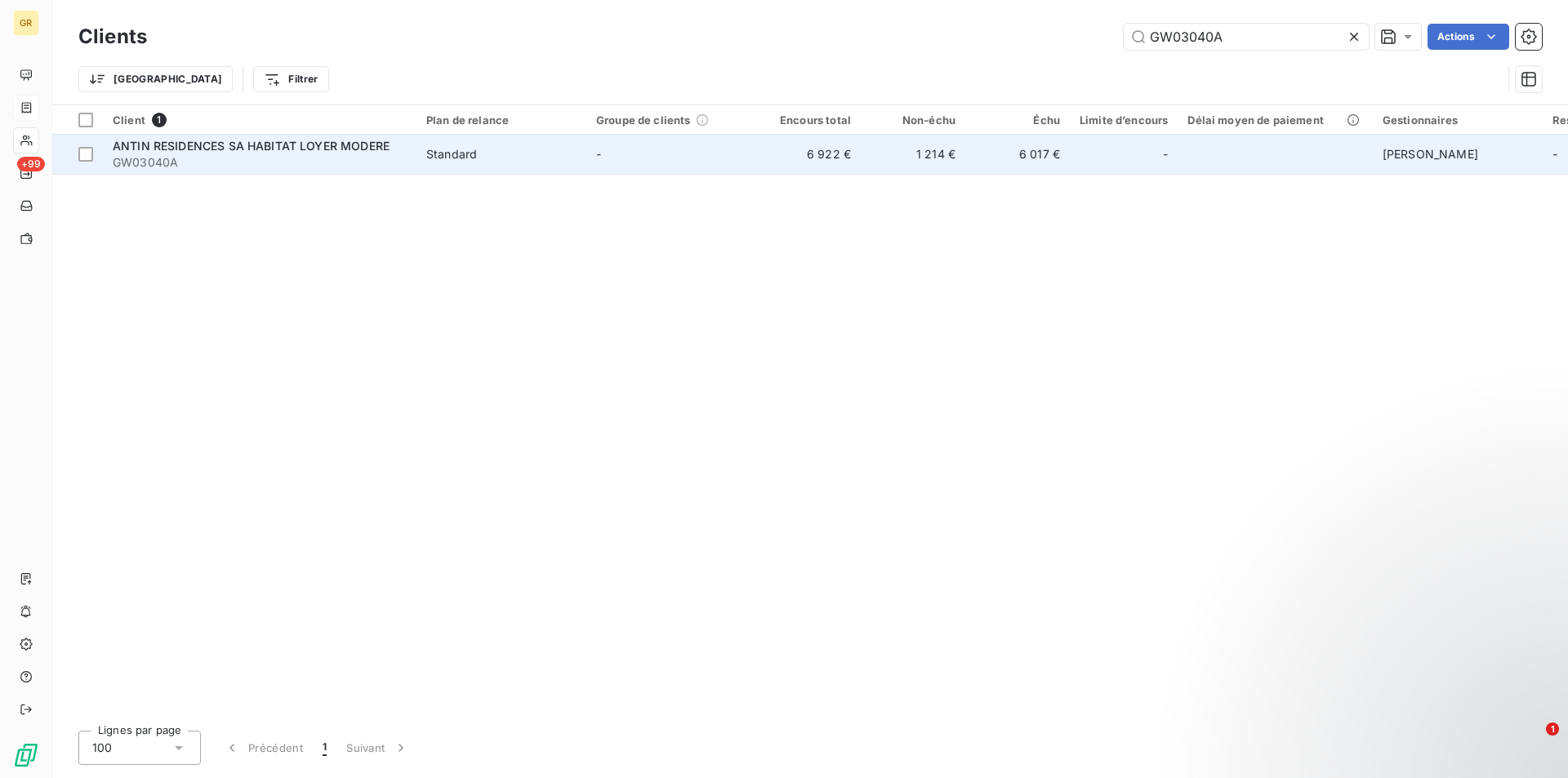
type input "GW03040A"
click at [509, 160] on span "Standard" at bounding box center [501, 154] width 150 height 16
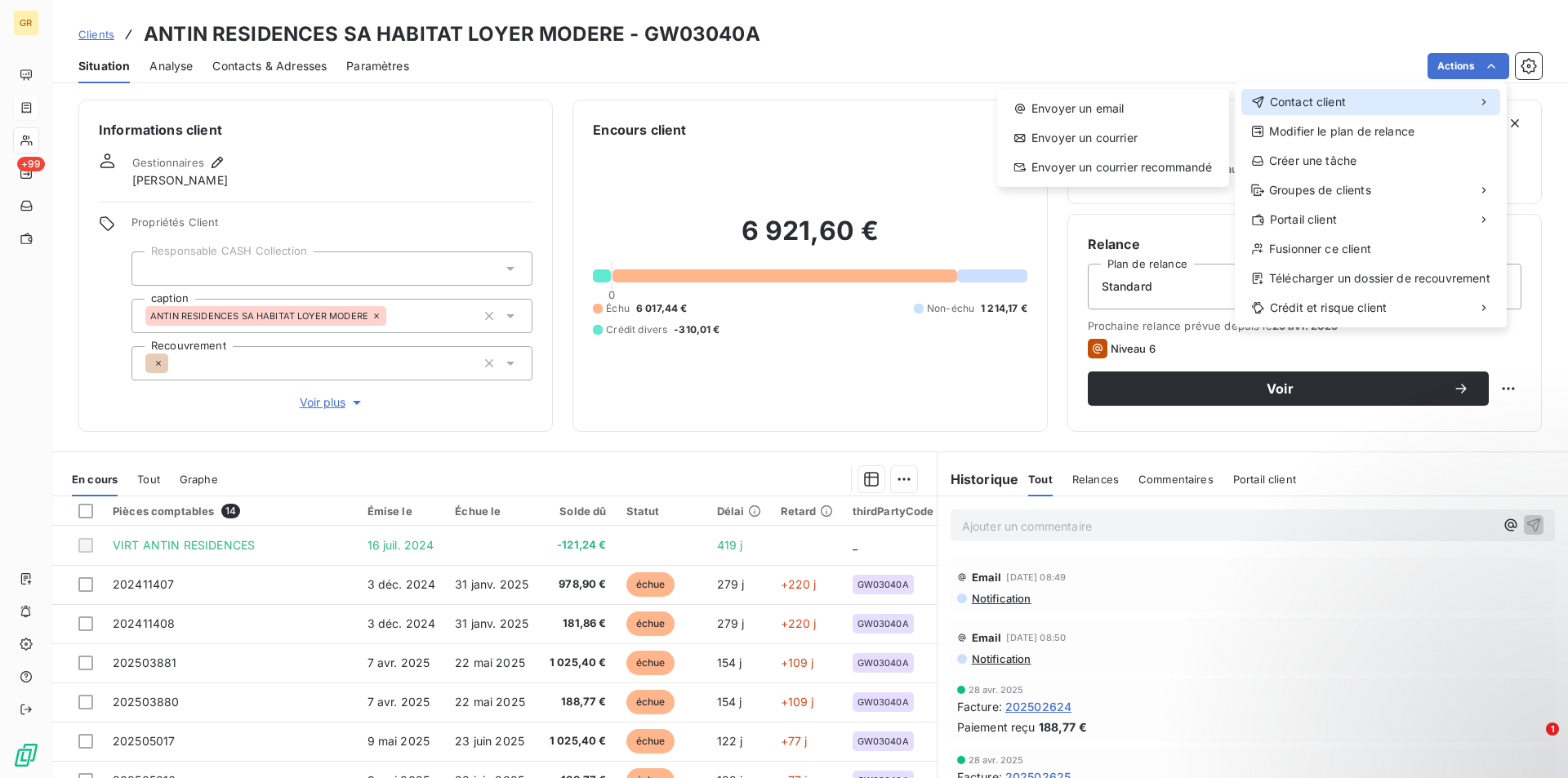
click at [1313, 99] on span "Contact client" at bounding box center [1308, 102] width 76 height 16
click at [1126, 109] on div "Envoyer un email" at bounding box center [1113, 108] width 219 height 26
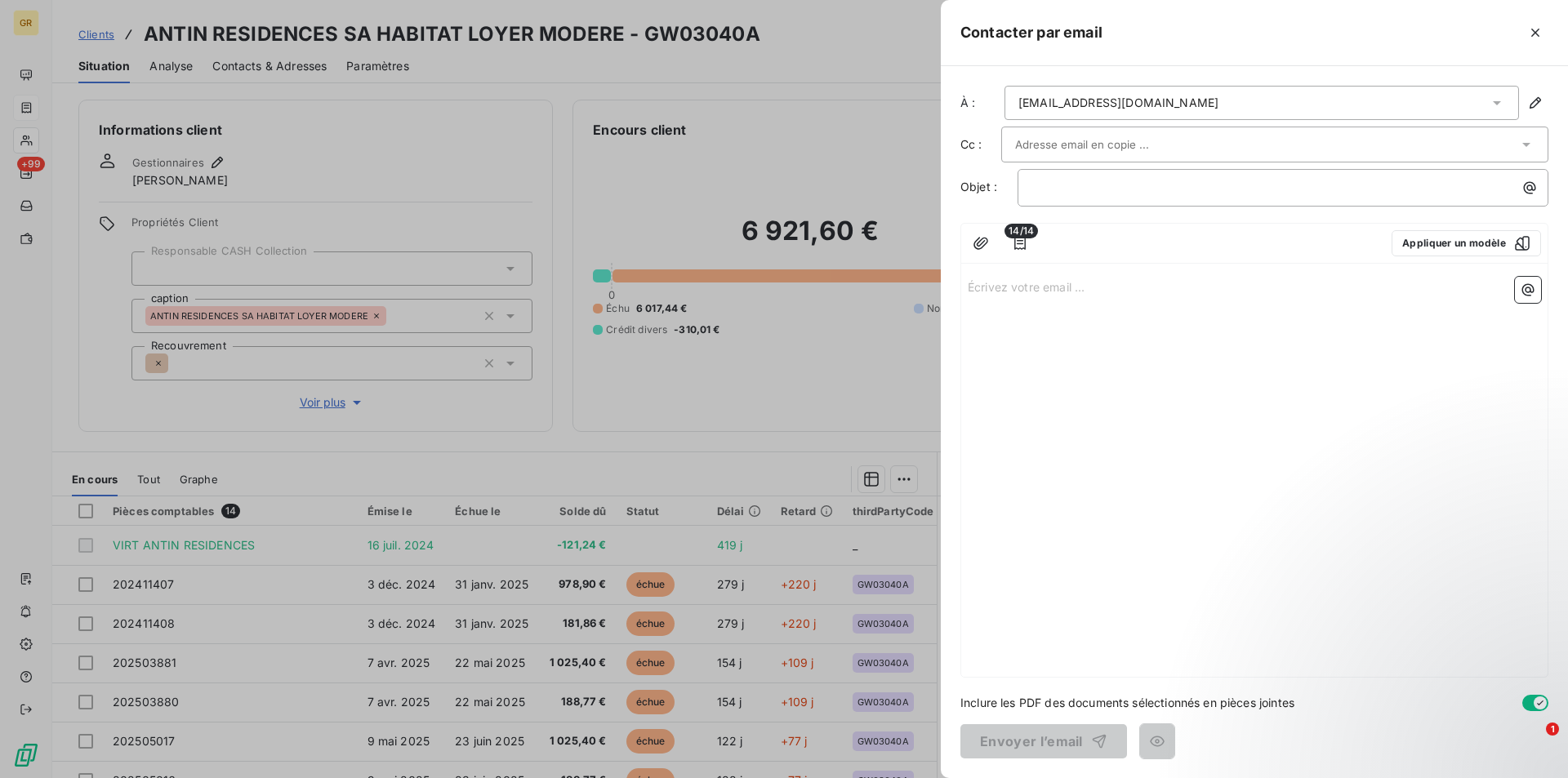
click at [1101, 135] on input "text" at bounding box center [1103, 144] width 176 height 25
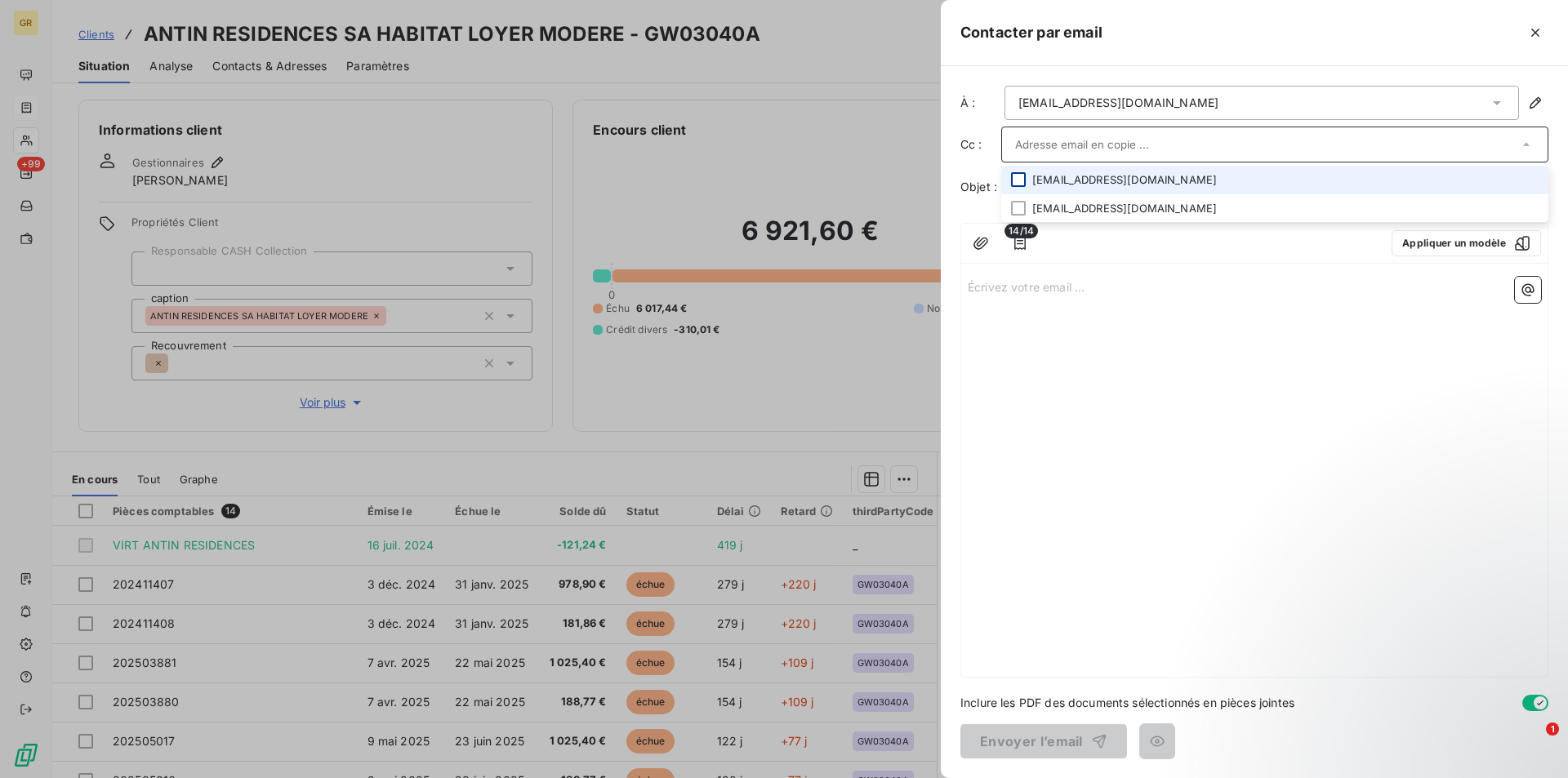
click at [1014, 177] on div at bounding box center [1018, 179] width 15 height 15
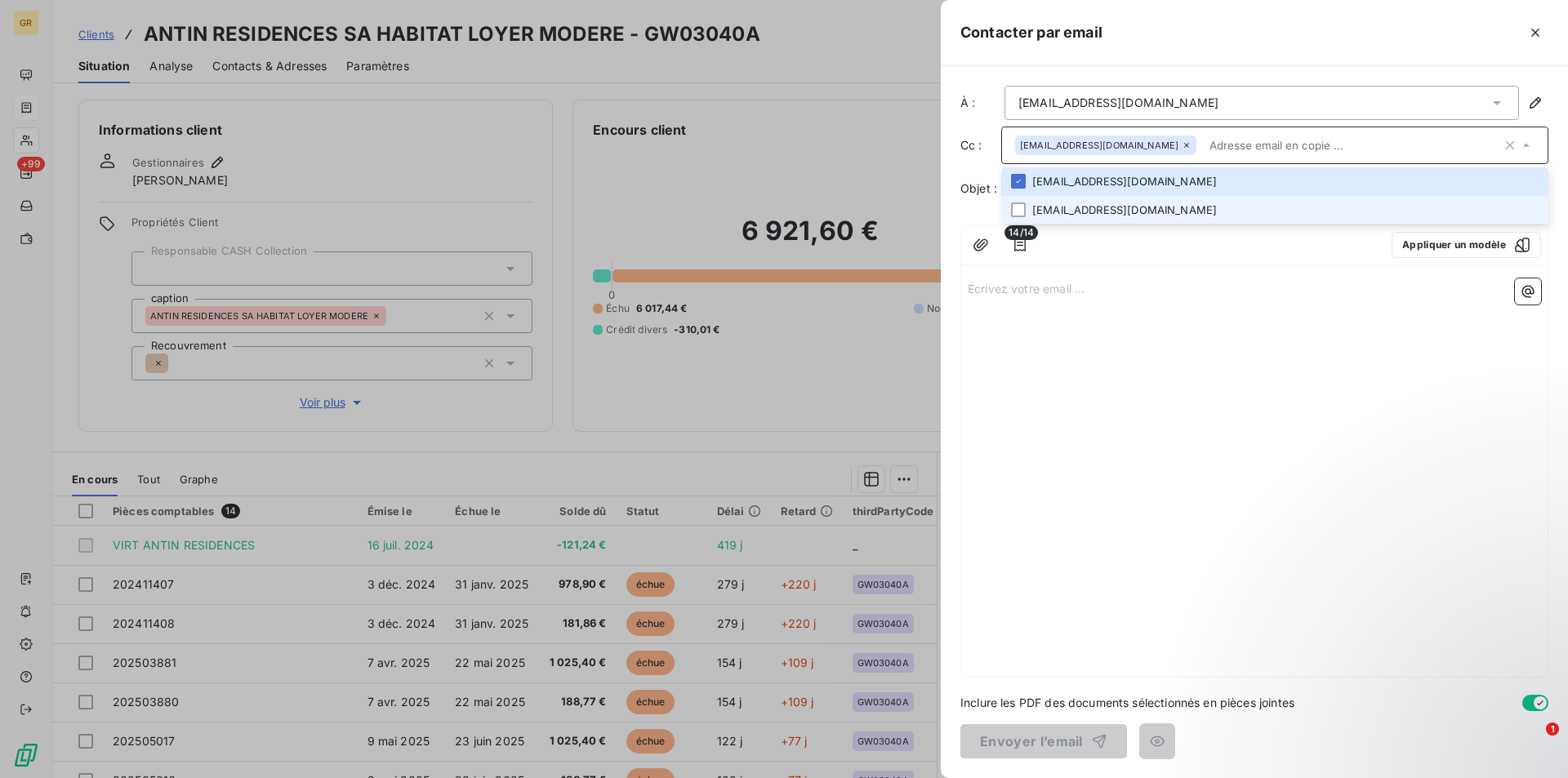
click at [1026, 214] on li "reglements.fournisseurs@groupe-arcade.com" at bounding box center [1274, 209] width 547 height 28
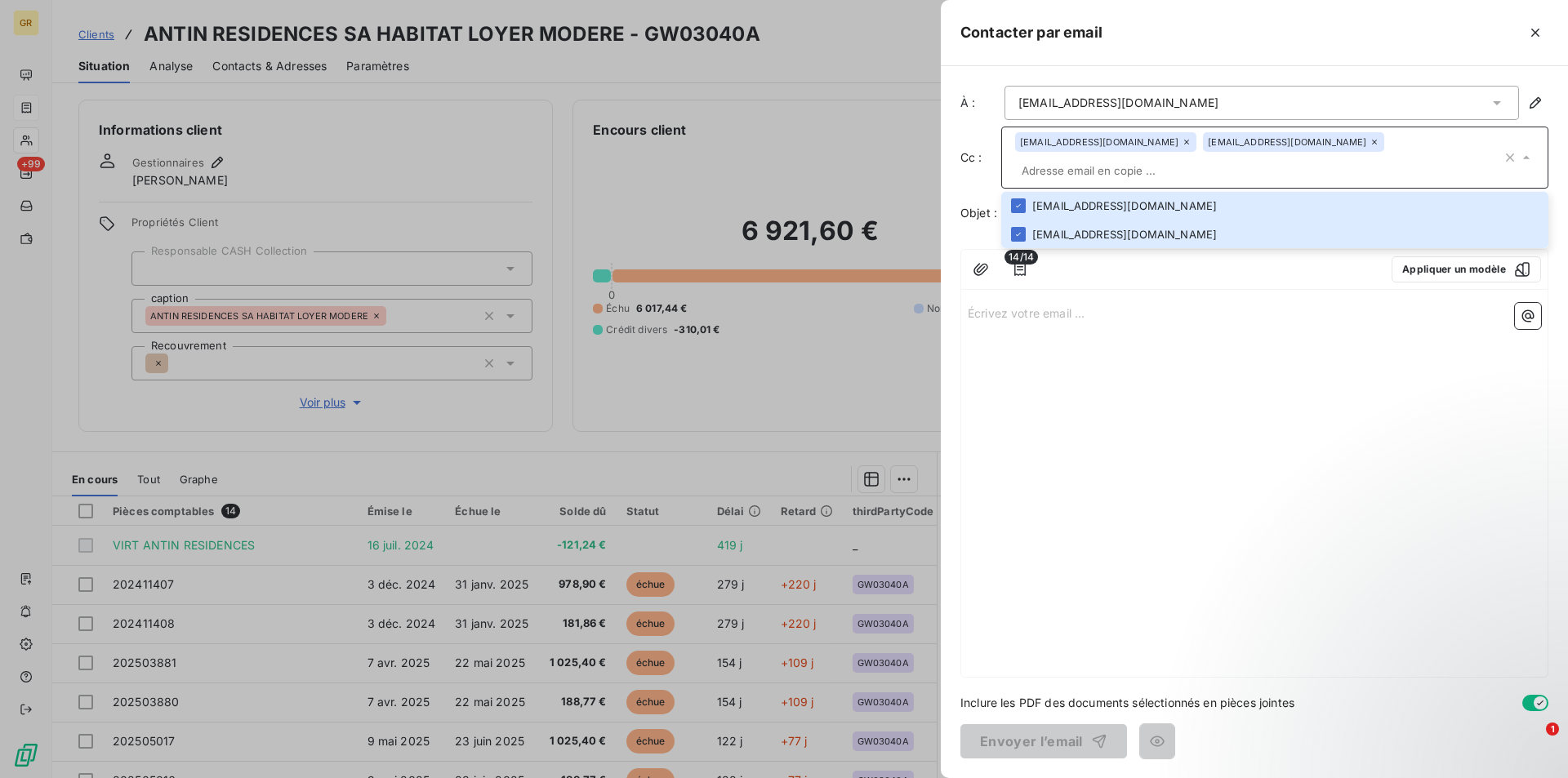
click at [1384, 139] on div "reglements.fournisseurs@groupe-arcade.com" at bounding box center [1293, 142] width 181 height 20
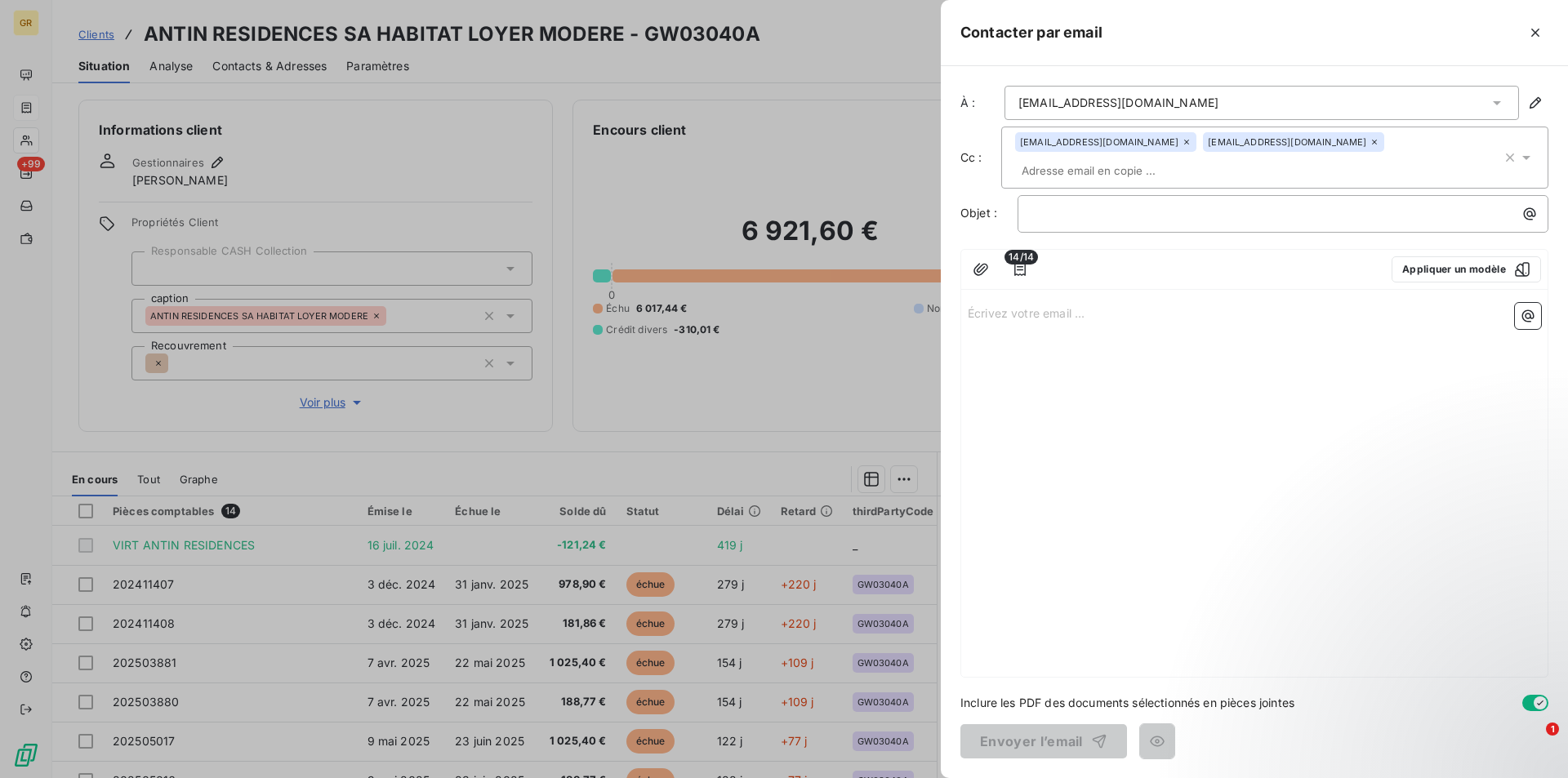
click at [1379, 140] on icon at bounding box center [1373, 142] width 9 height 9
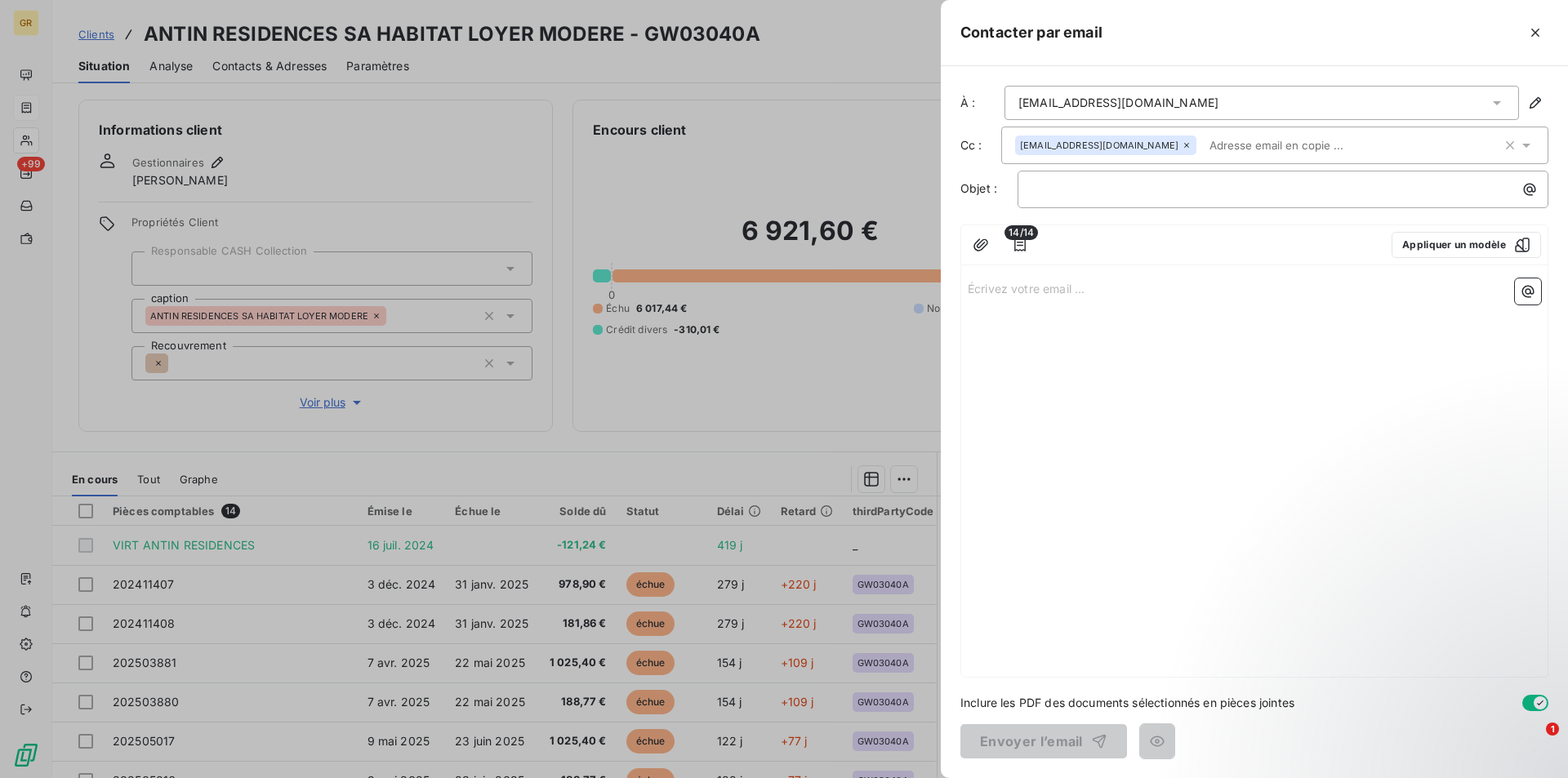
click at [1101, 350] on div "Écrivez votre email ... ﻿" at bounding box center [1254, 474] width 586 height 405
click at [1082, 187] on p "﻿" at bounding box center [1287, 189] width 512 height 19
click at [1028, 190] on div "FACTURES - IMPAYEE" at bounding box center [1283, 188] width 519 height 22
click at [1258, 193] on p "URGENT !!!!!FACTURES - IMPAYEE" at bounding box center [1287, 189] width 512 height 19
click at [1528, 189] on icon "button" at bounding box center [1529, 189] width 16 height 16
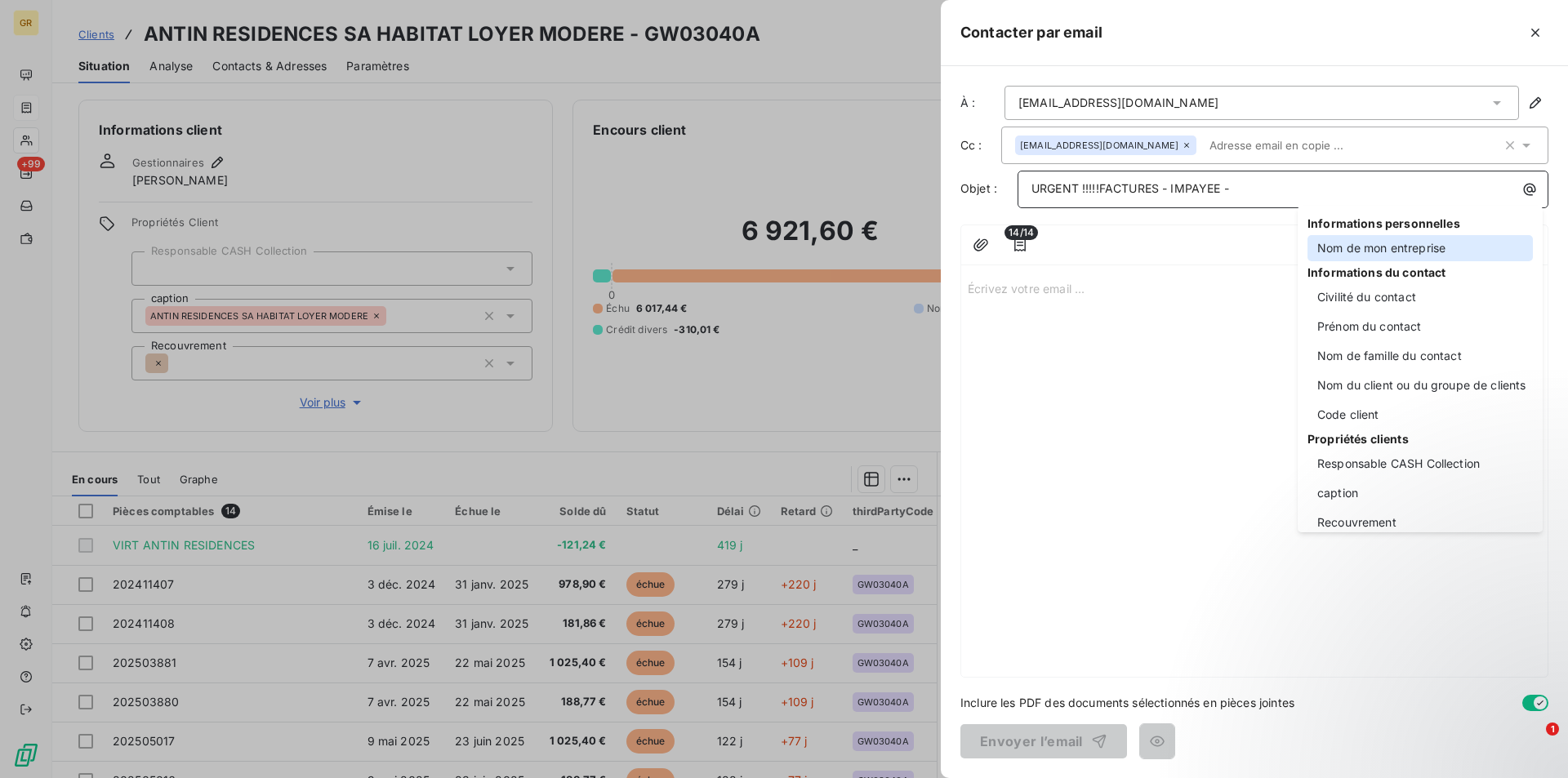
click at [1357, 247] on div "Nom de mon entreprise" at bounding box center [1420, 248] width 225 height 26
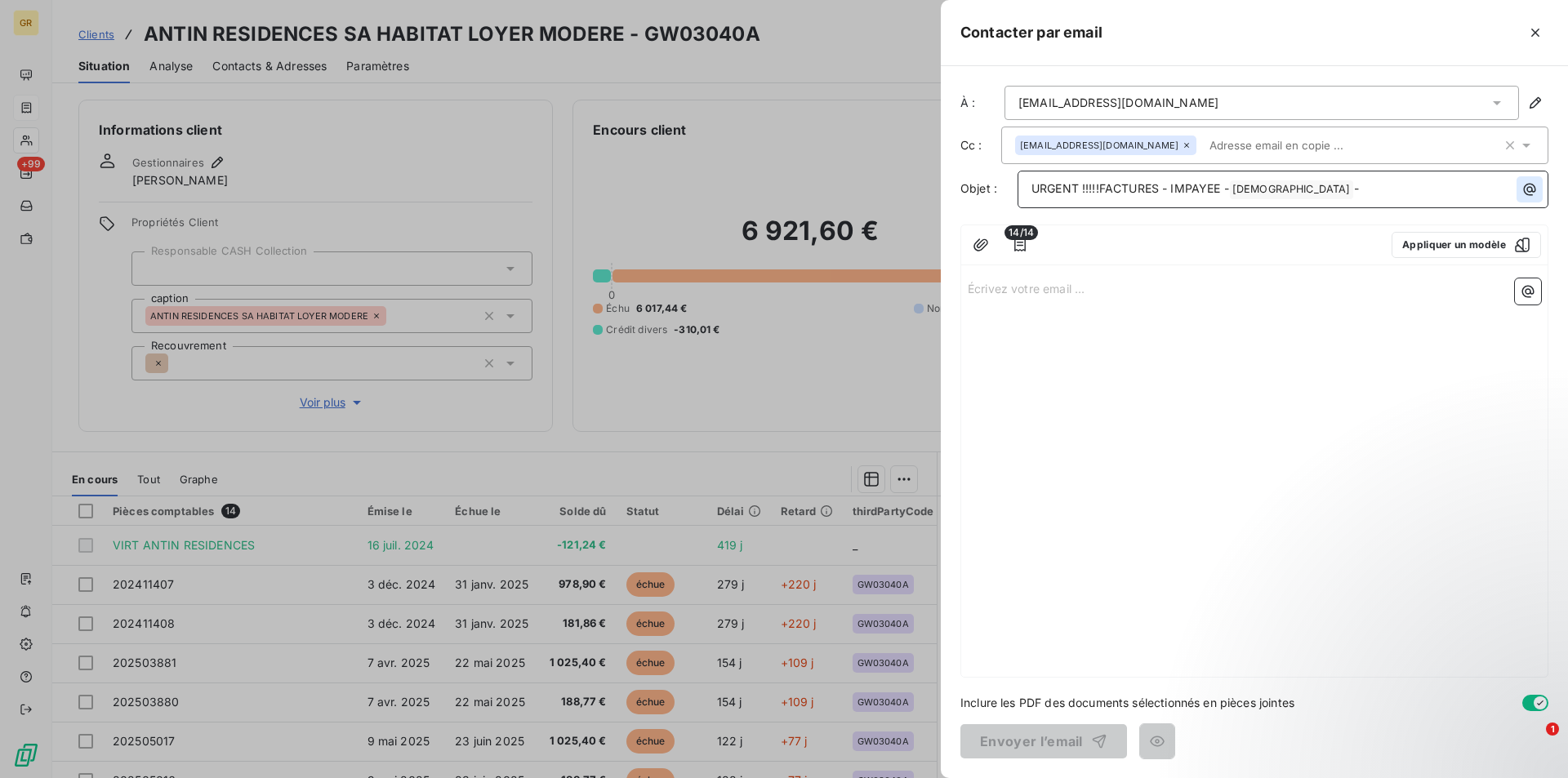
click at [1518, 181] on button "button" at bounding box center [1529, 190] width 26 height 26
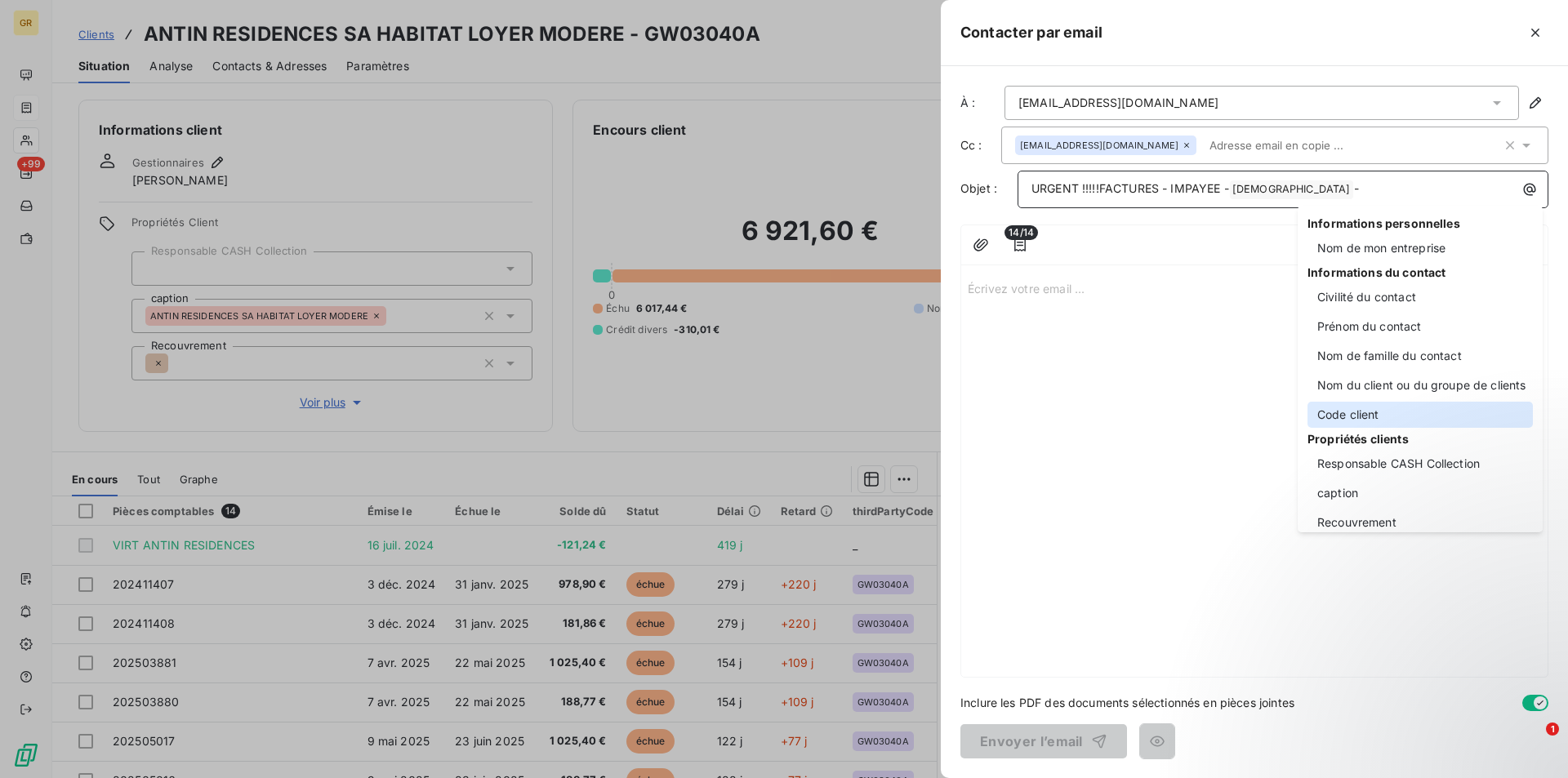
click at [1337, 404] on div "Code client" at bounding box center [1420, 414] width 225 height 26
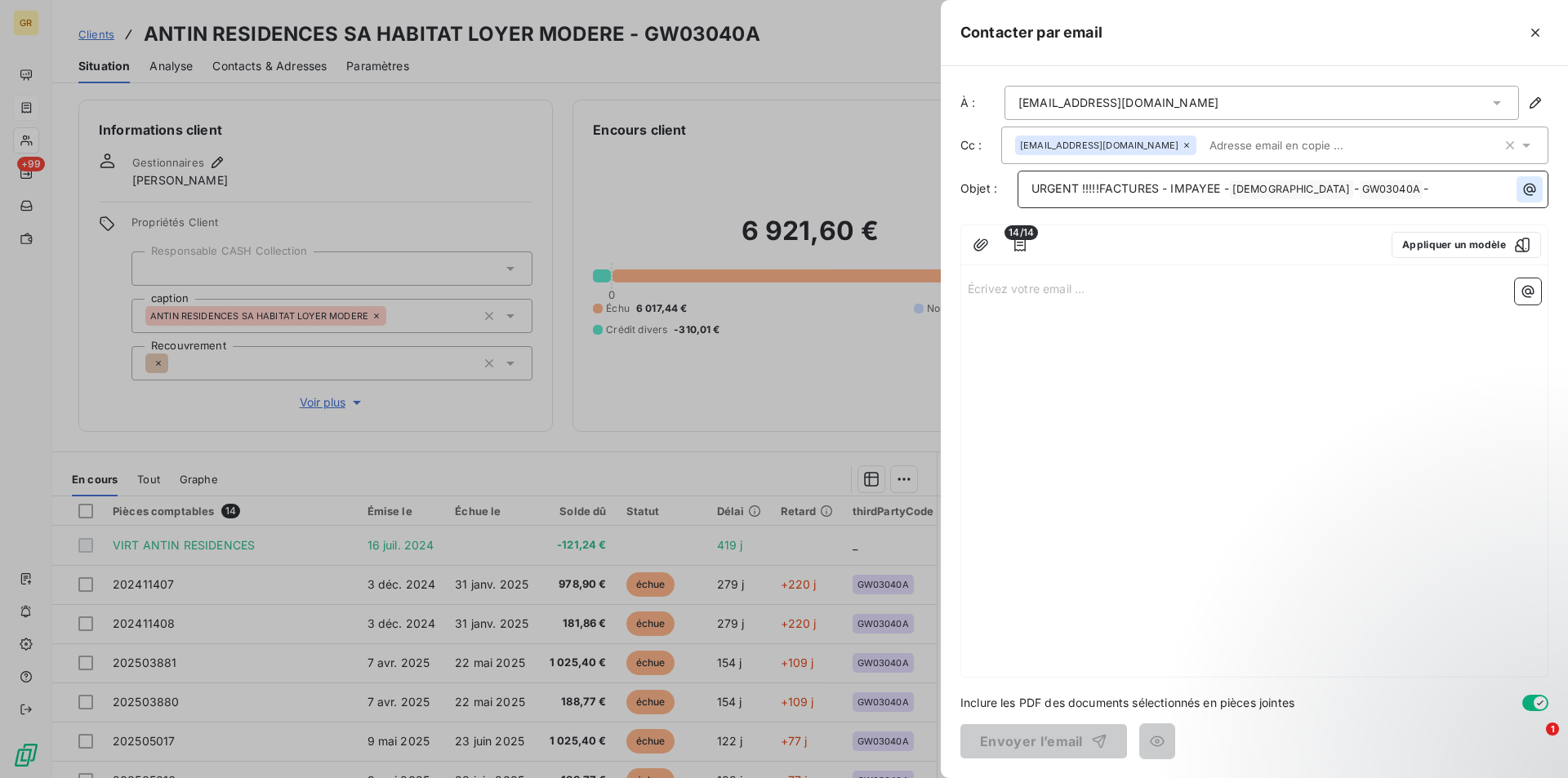
click at [1530, 193] on icon "button" at bounding box center [1529, 189] width 16 height 16
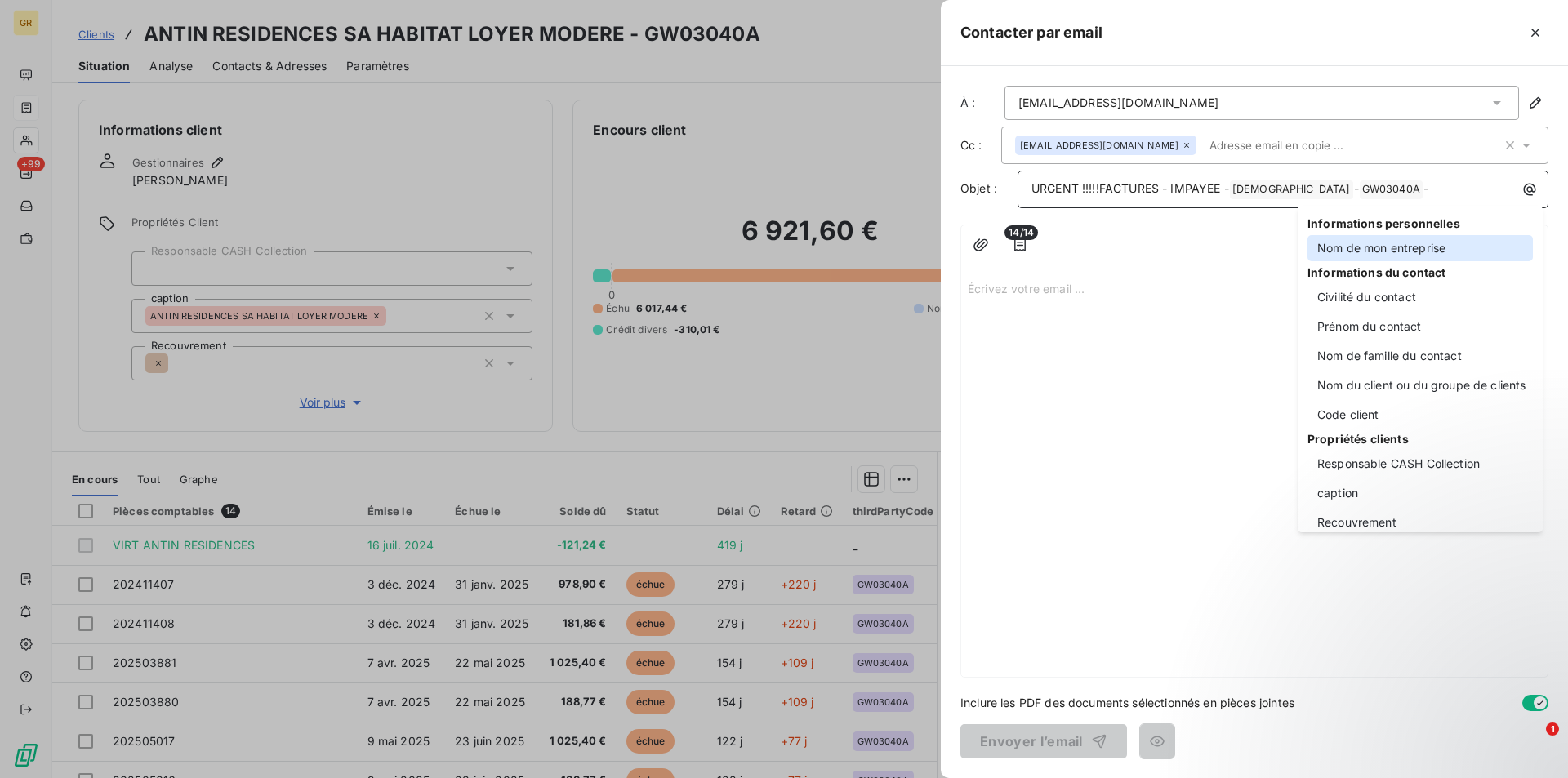
click at [1345, 249] on div "Nom de mon entreprise" at bounding box center [1420, 248] width 225 height 26
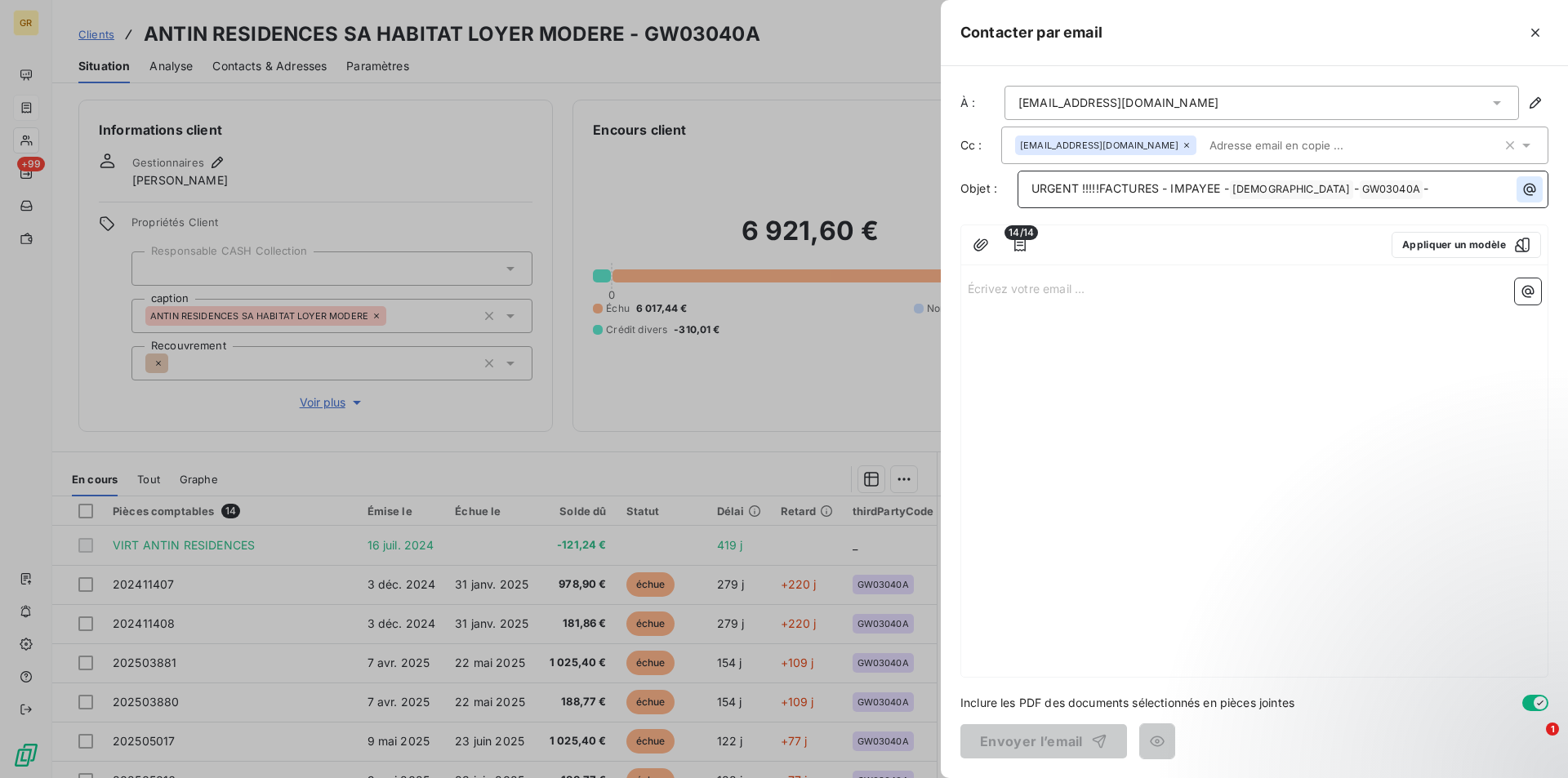
click at [1527, 190] on icon "button" at bounding box center [1530, 190] width 12 height 12
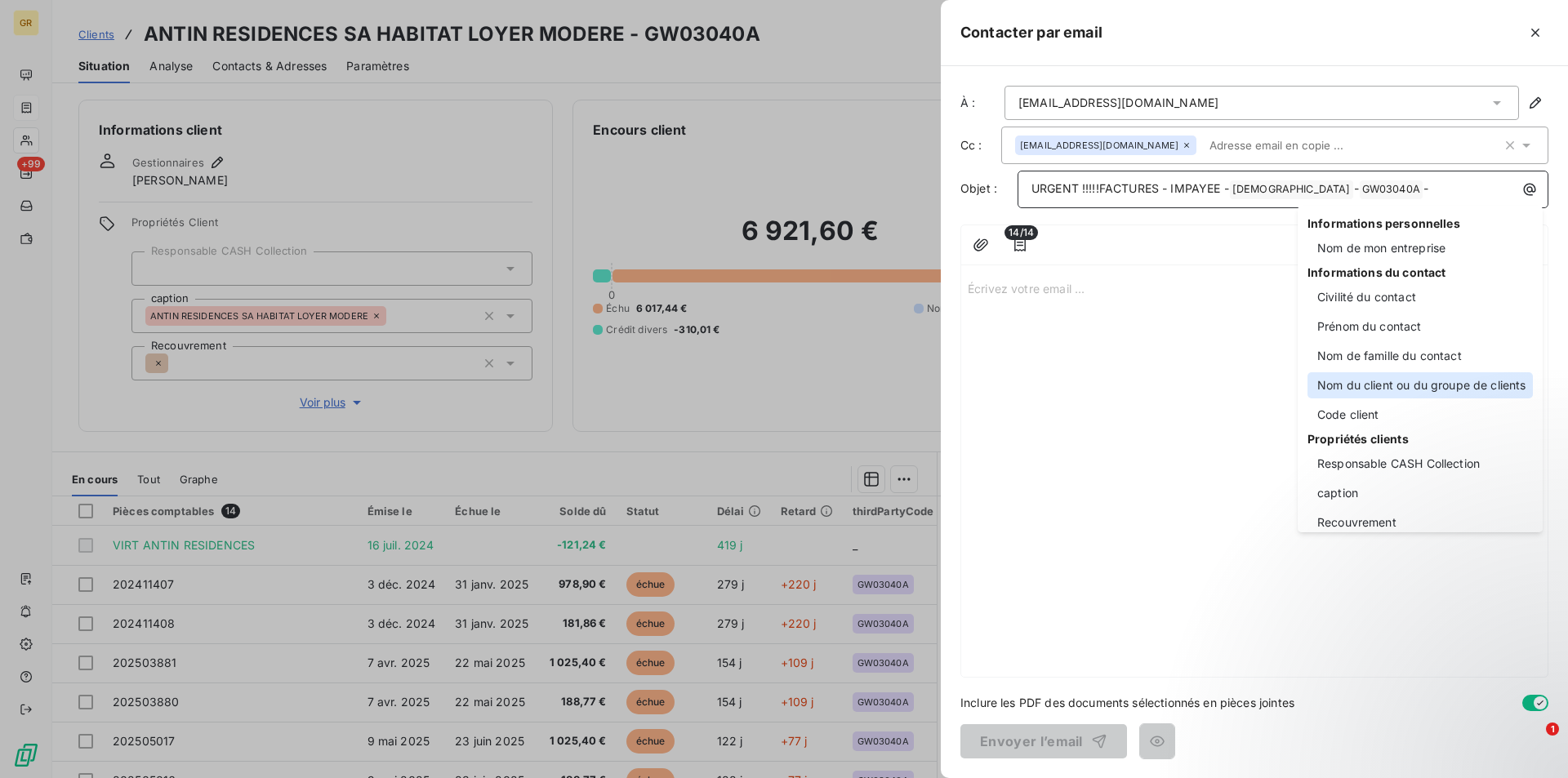
click at [1379, 390] on div "Nom du client ou du groupe de clients" at bounding box center [1420, 385] width 225 height 26
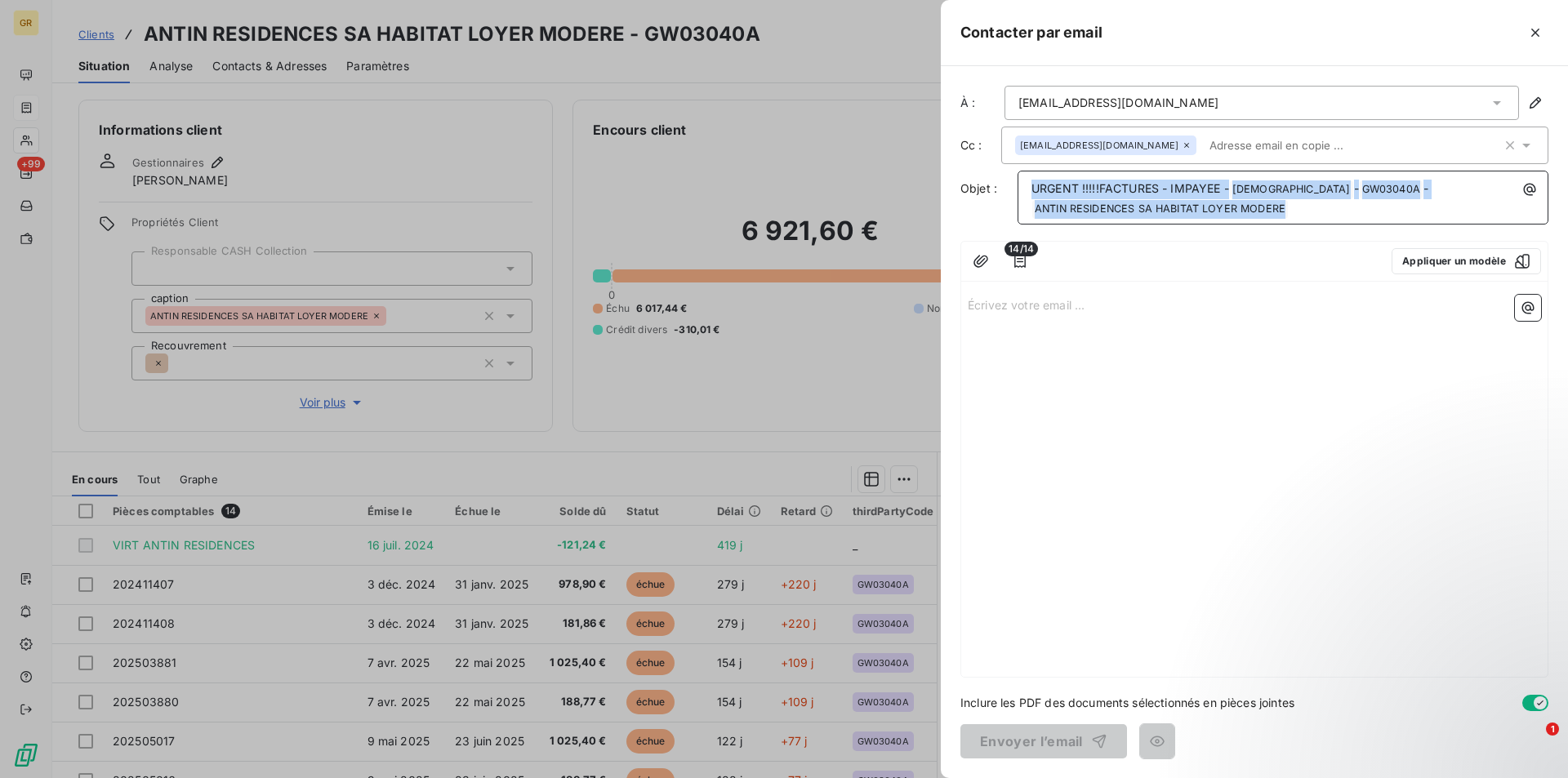
drag, startPoint x: 1309, startPoint y: 219, endPoint x: 1196, endPoint y: 221, distance: 113.0
click at [1061, 223] on div "URGENT !!!!!FACTURES - IMPAYEE - GREENWISHES ﻿ - GW03040A ﻿ - ANTIN RESIDENCES …" at bounding box center [1282, 197] width 530 height 54
click at [1279, 209] on span "ANTIN RESIDENCES SA HABITAT LOYER MODERE ﻿" at bounding box center [1160, 209] width 255 height 19
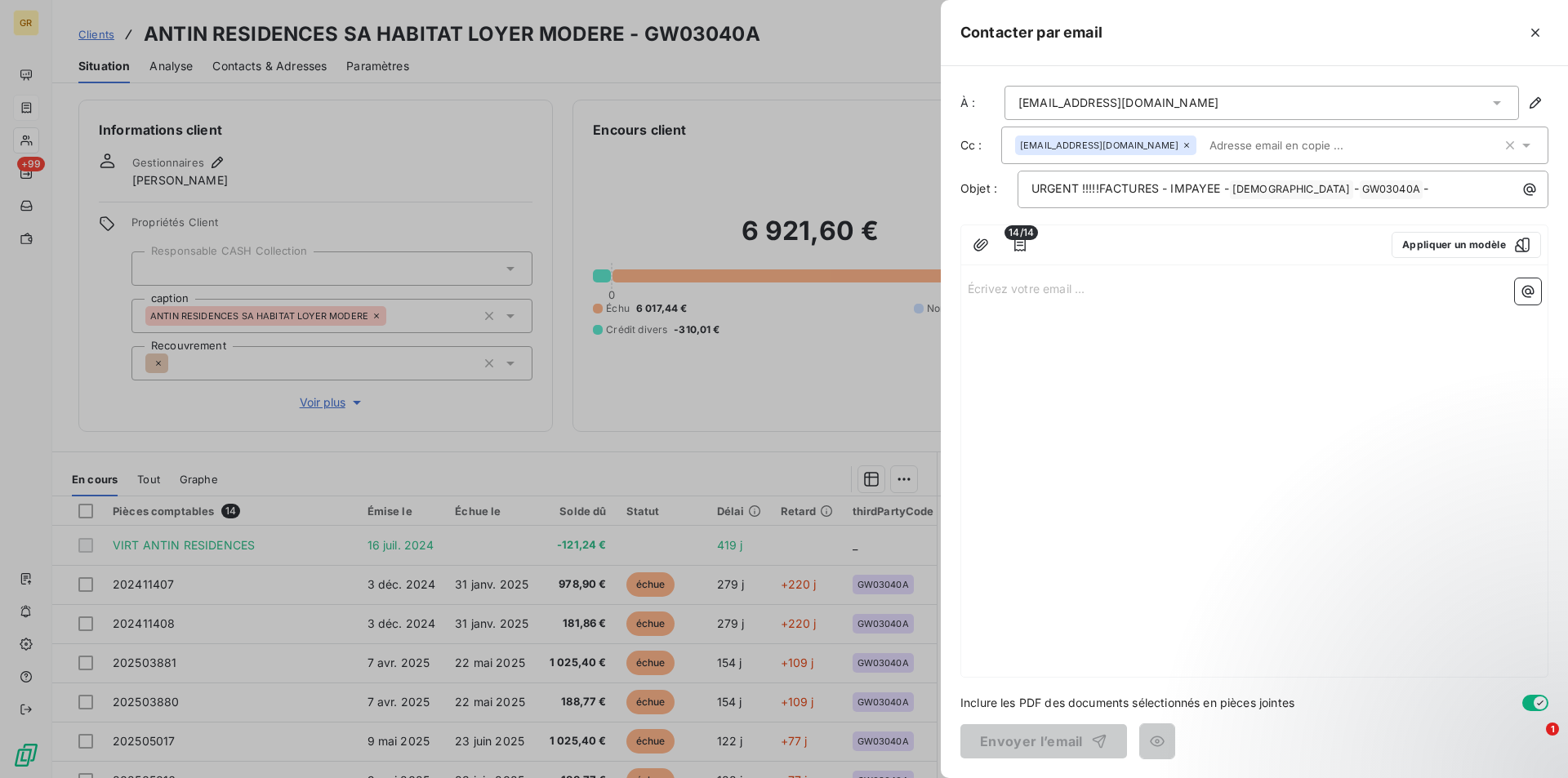
click at [1034, 336] on div "Écrivez votre email ... ﻿" at bounding box center [1254, 474] width 586 height 405
click at [1067, 317] on div "Écrivez votre email ... ﻿" at bounding box center [1254, 474] width 586 height 405
click at [1009, 284] on p "Écrivez votre email ... ﻿" at bounding box center [1254, 288] width 573 height 19
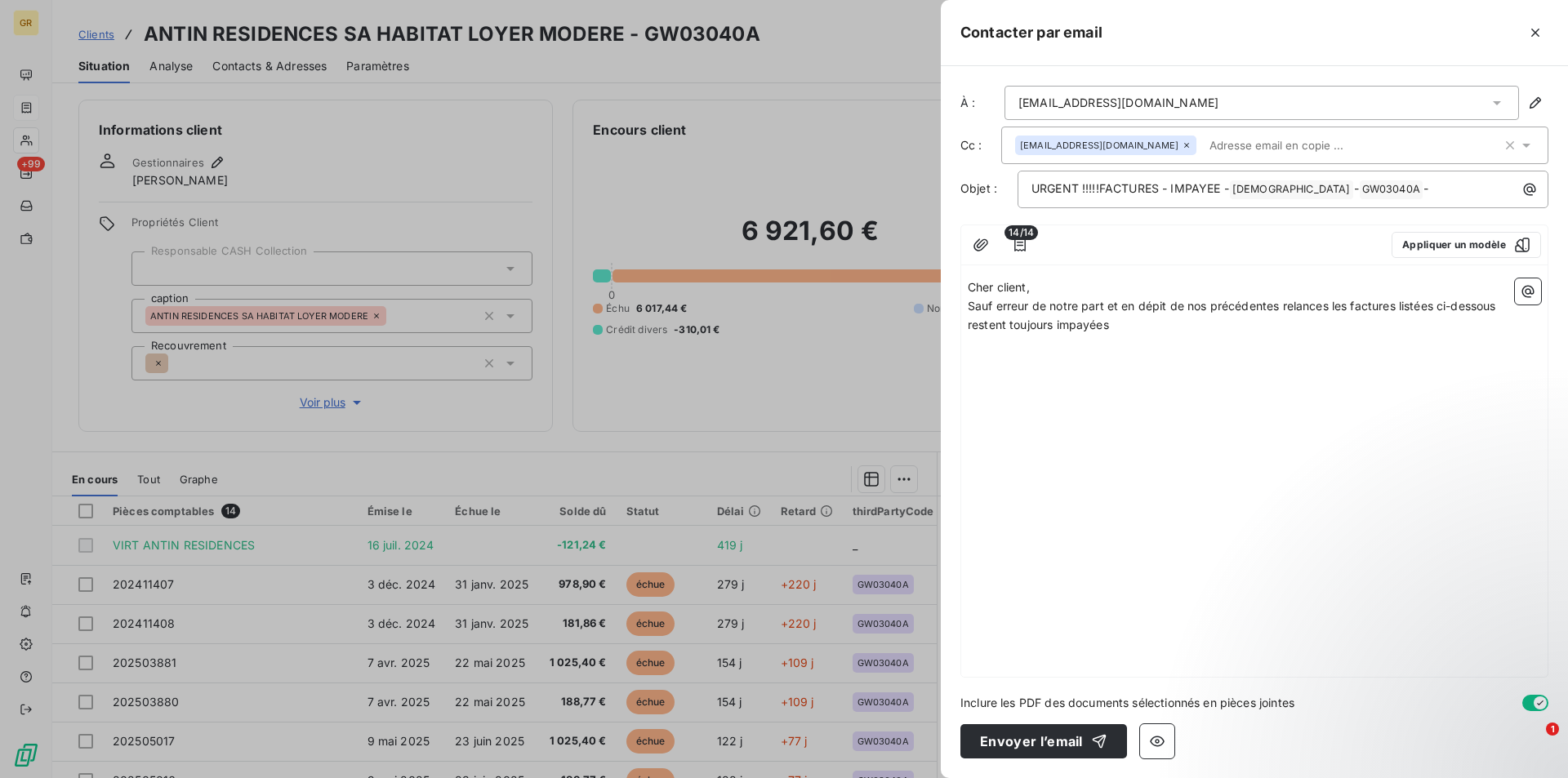
click at [1047, 278] on div "Cher client, Sauf erreur de notre part et en dépit de nos précédentes relances …" at bounding box center [1254, 474] width 586 height 405
click at [1040, 292] on p "Cher client," at bounding box center [1254, 288] width 573 height 19
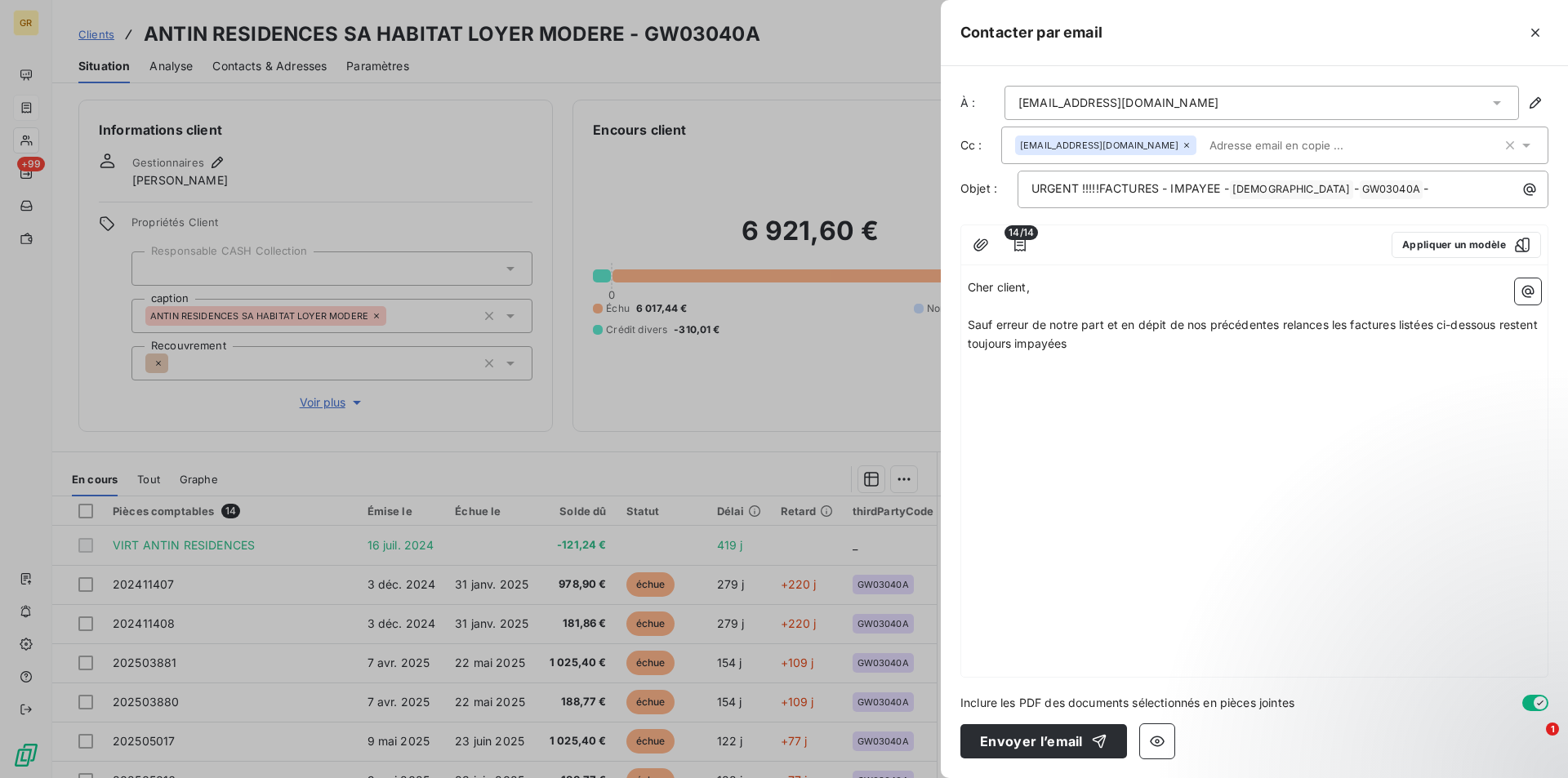
click at [1143, 349] on p "Sauf erreur de notre part et en dépit de nos précédentes relances les factures …" at bounding box center [1254, 335] width 573 height 38
click at [1425, 184] on p "URGENT !!!!!FACTURES - IMPAYEE - GREENWISHES ﻿ - GW03040A ﻿ -" at bounding box center [1287, 189] width 512 height 20
click at [1524, 290] on icon "button" at bounding box center [1527, 291] width 16 height 16
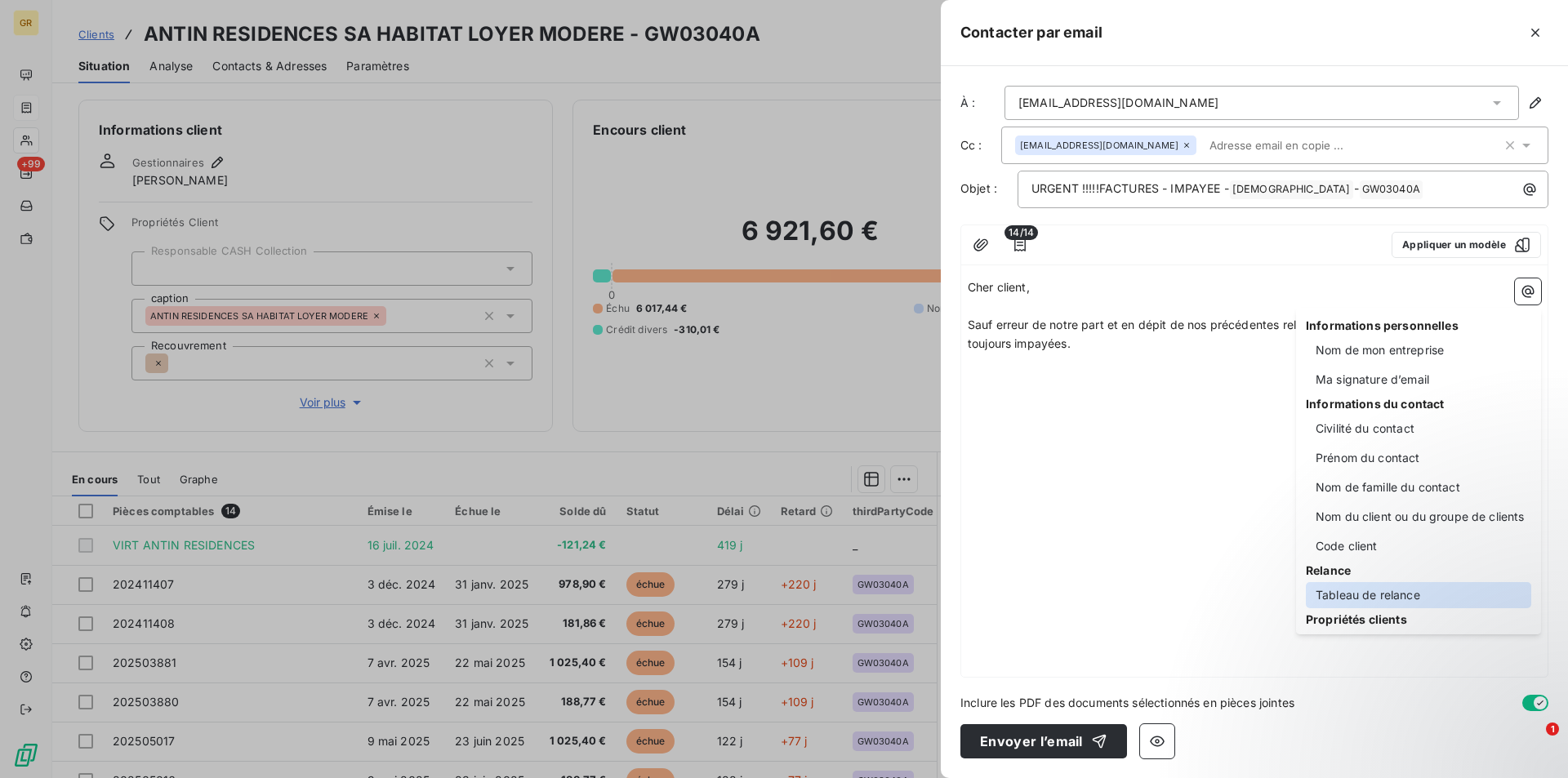
click at [1340, 595] on div "Tableau de relance" at bounding box center [1419, 595] width 225 height 26
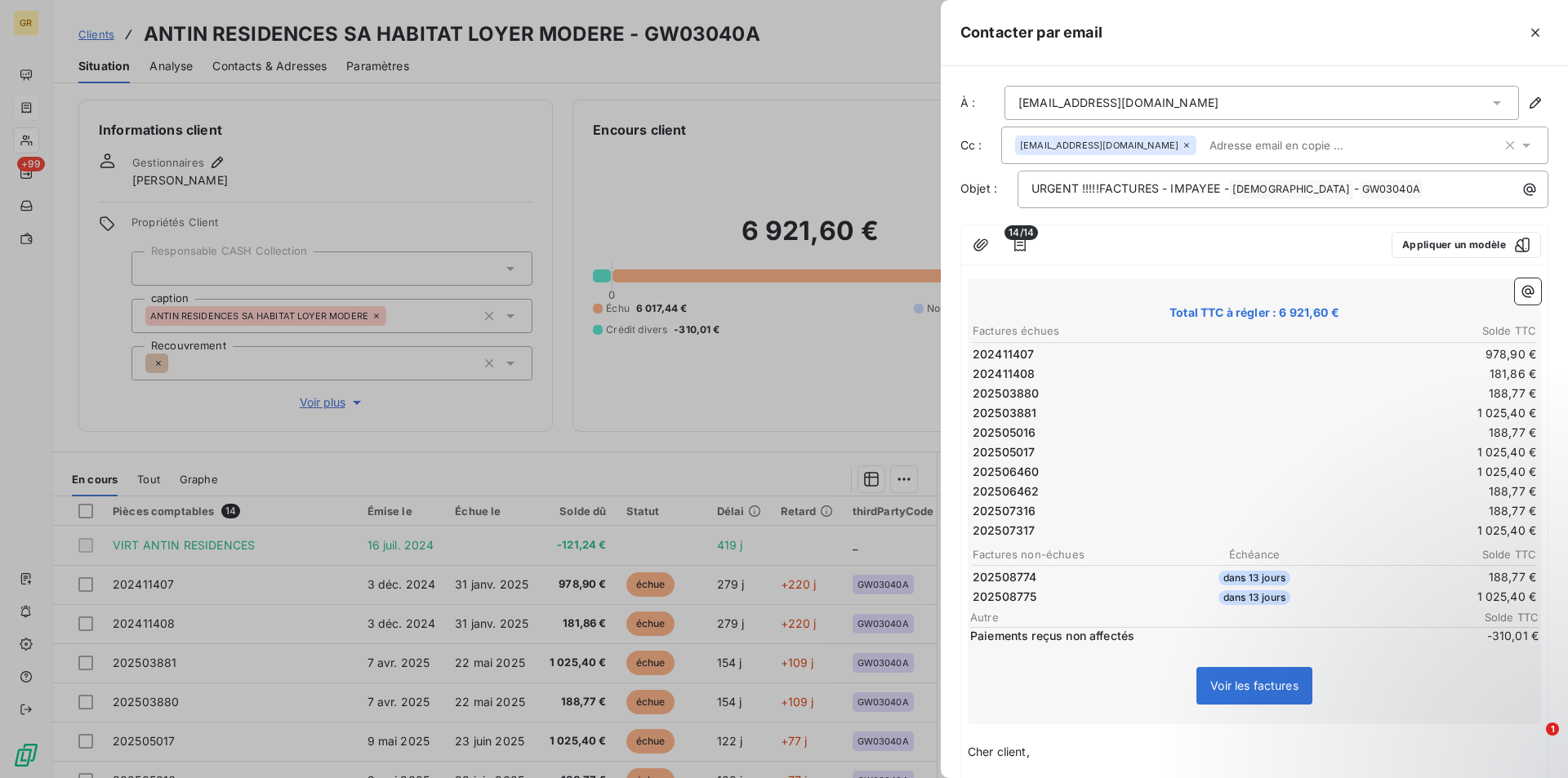
click at [1068, 400] on td "202503880" at bounding box center [1113, 393] width 282 height 18
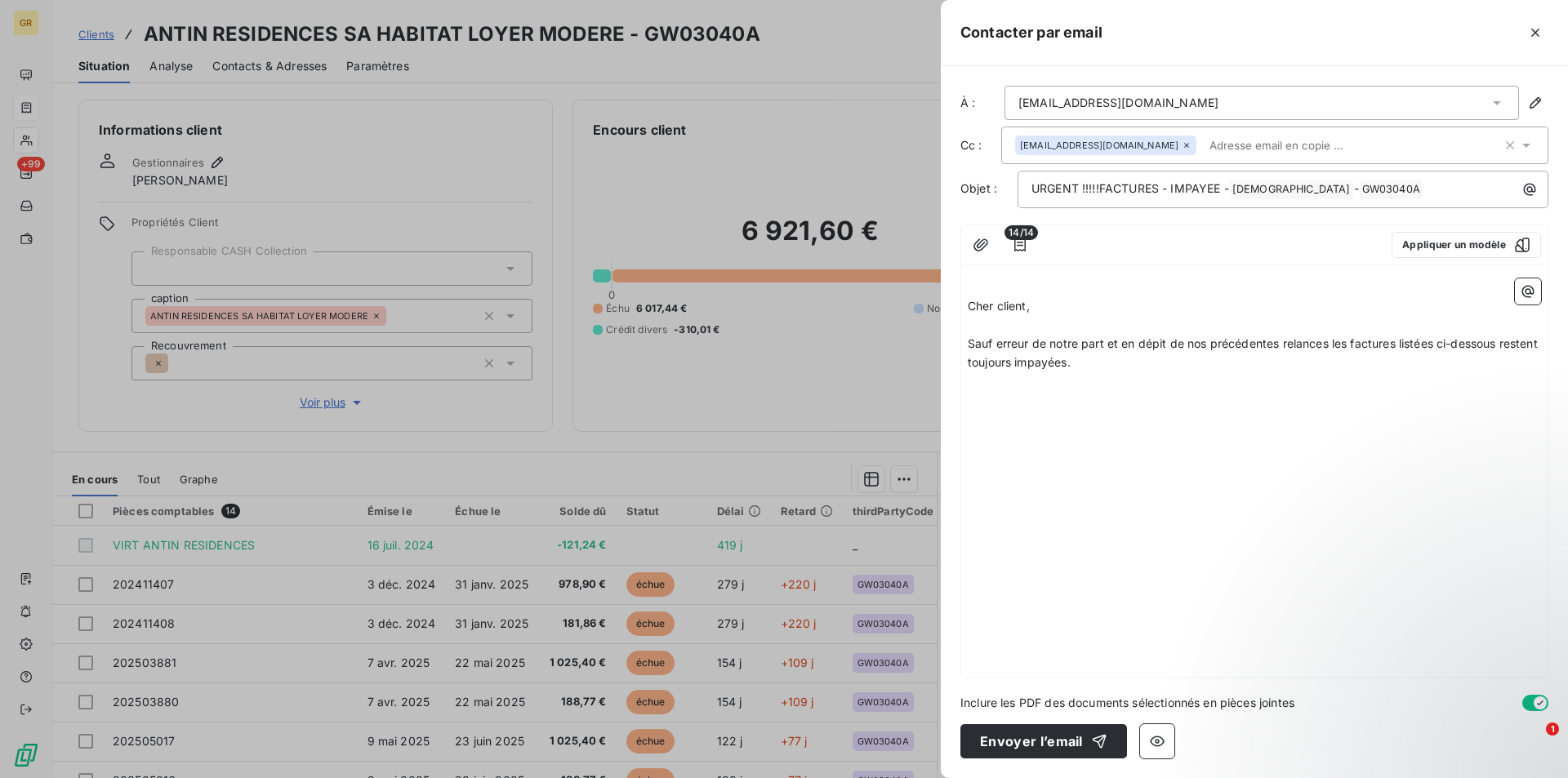
click at [1011, 424] on p "﻿" at bounding box center [1254, 418] width 573 height 19
click at [1528, 290] on icon "button" at bounding box center [1527, 291] width 16 height 16
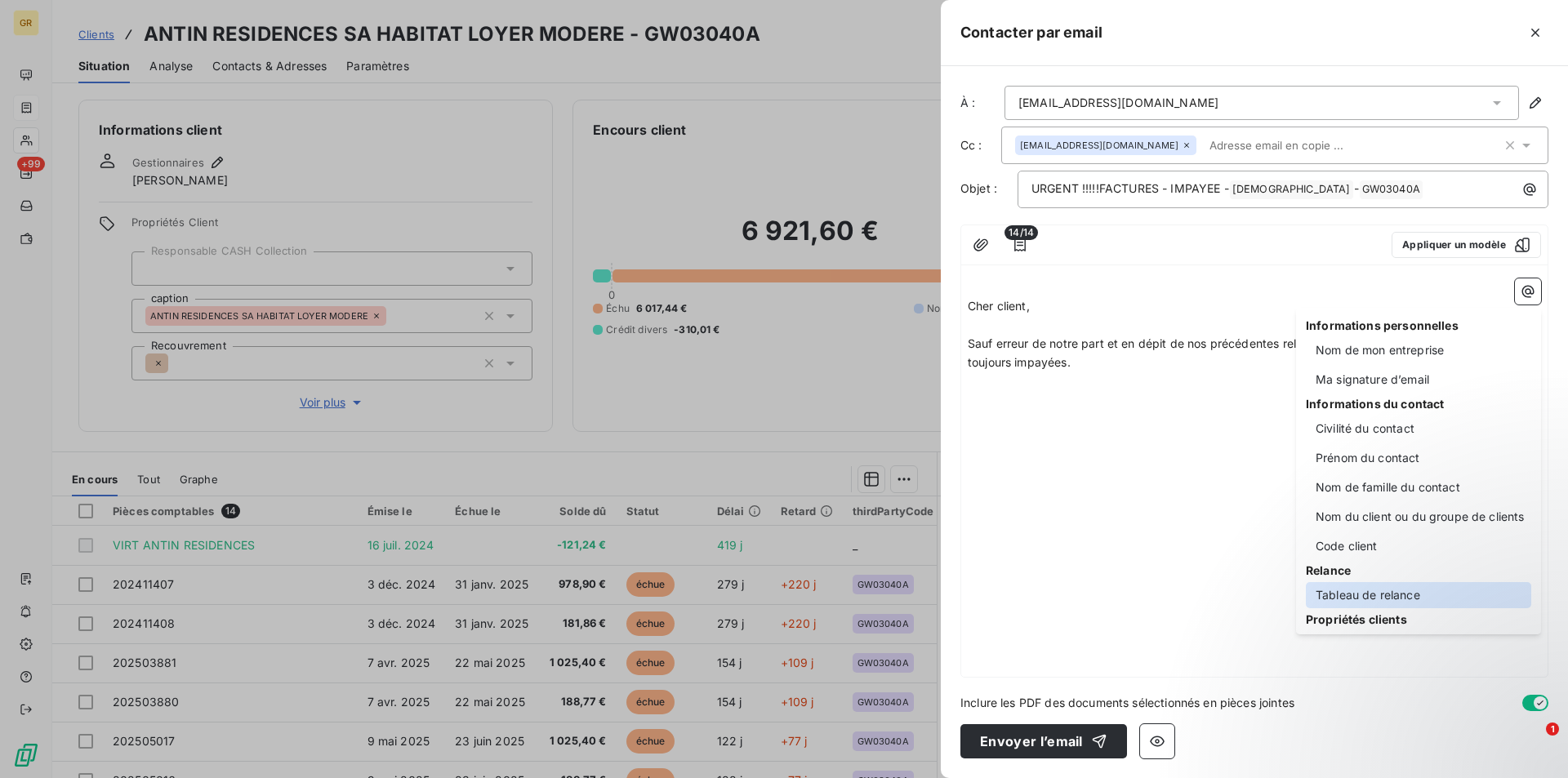
click at [1389, 591] on div "Tableau de relance" at bounding box center [1419, 595] width 225 height 26
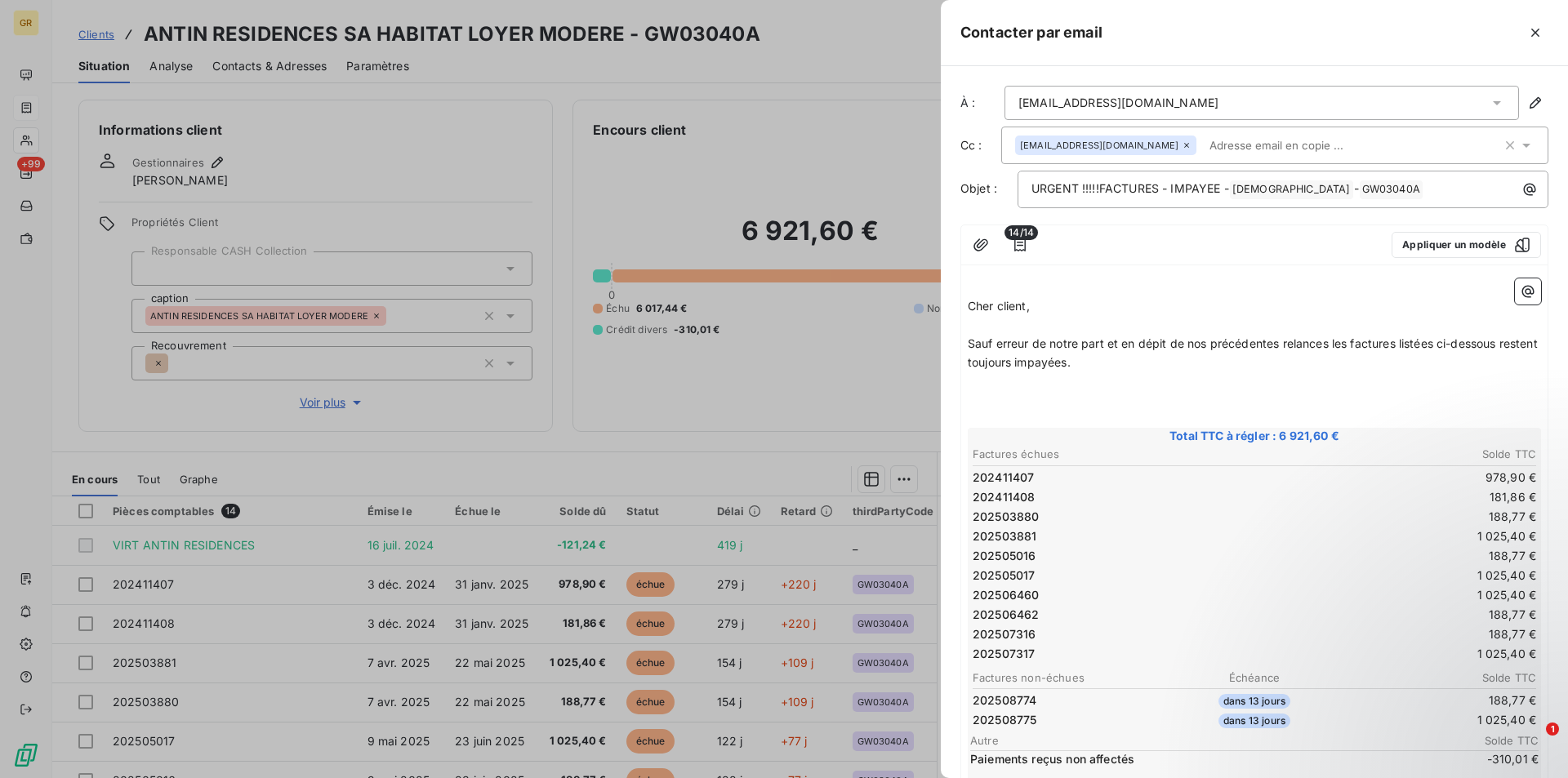
click at [1006, 407] on p "﻿" at bounding box center [1254, 400] width 573 height 19
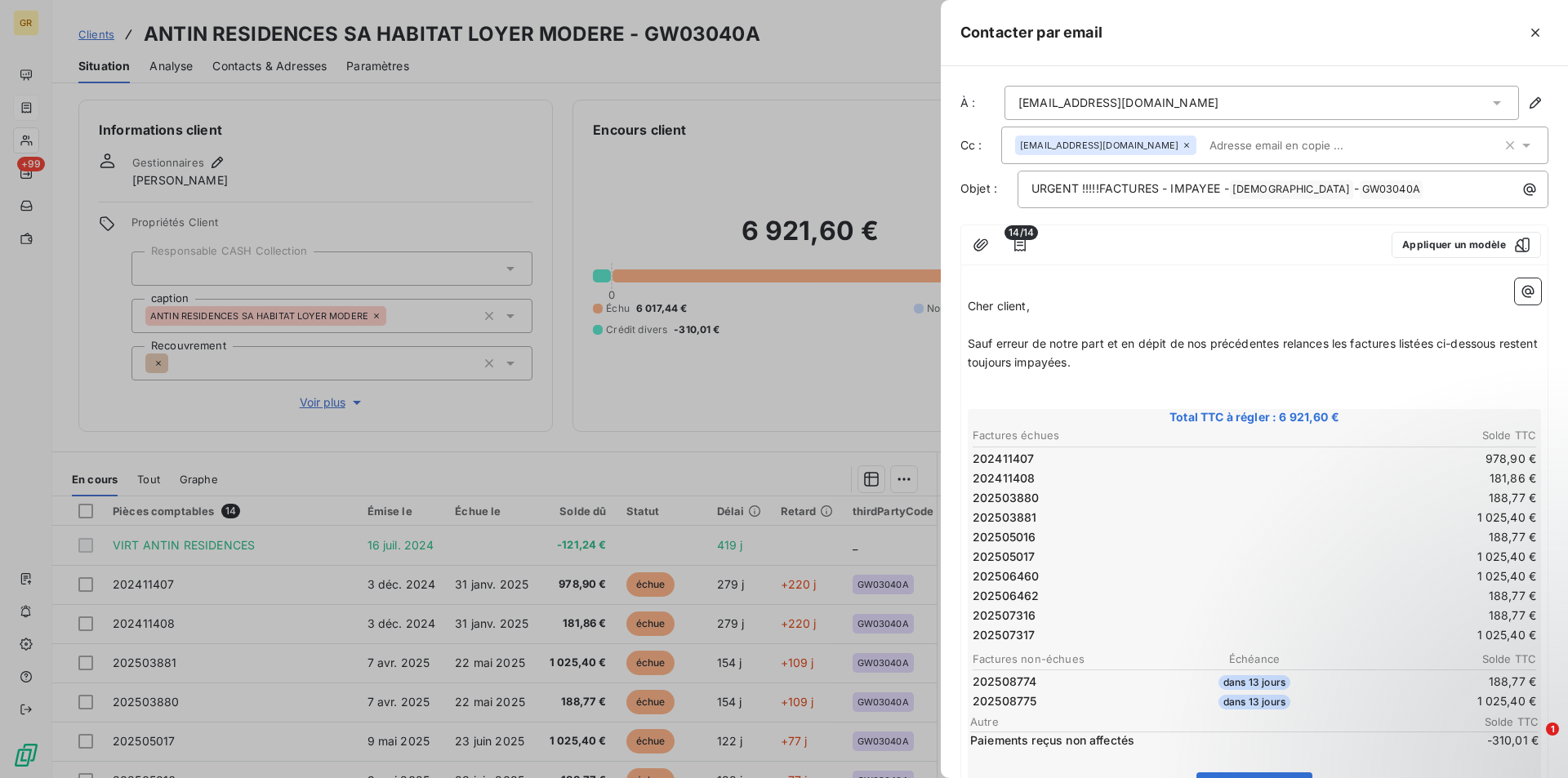
click at [992, 395] on p "﻿" at bounding box center [1254, 400] width 573 height 19
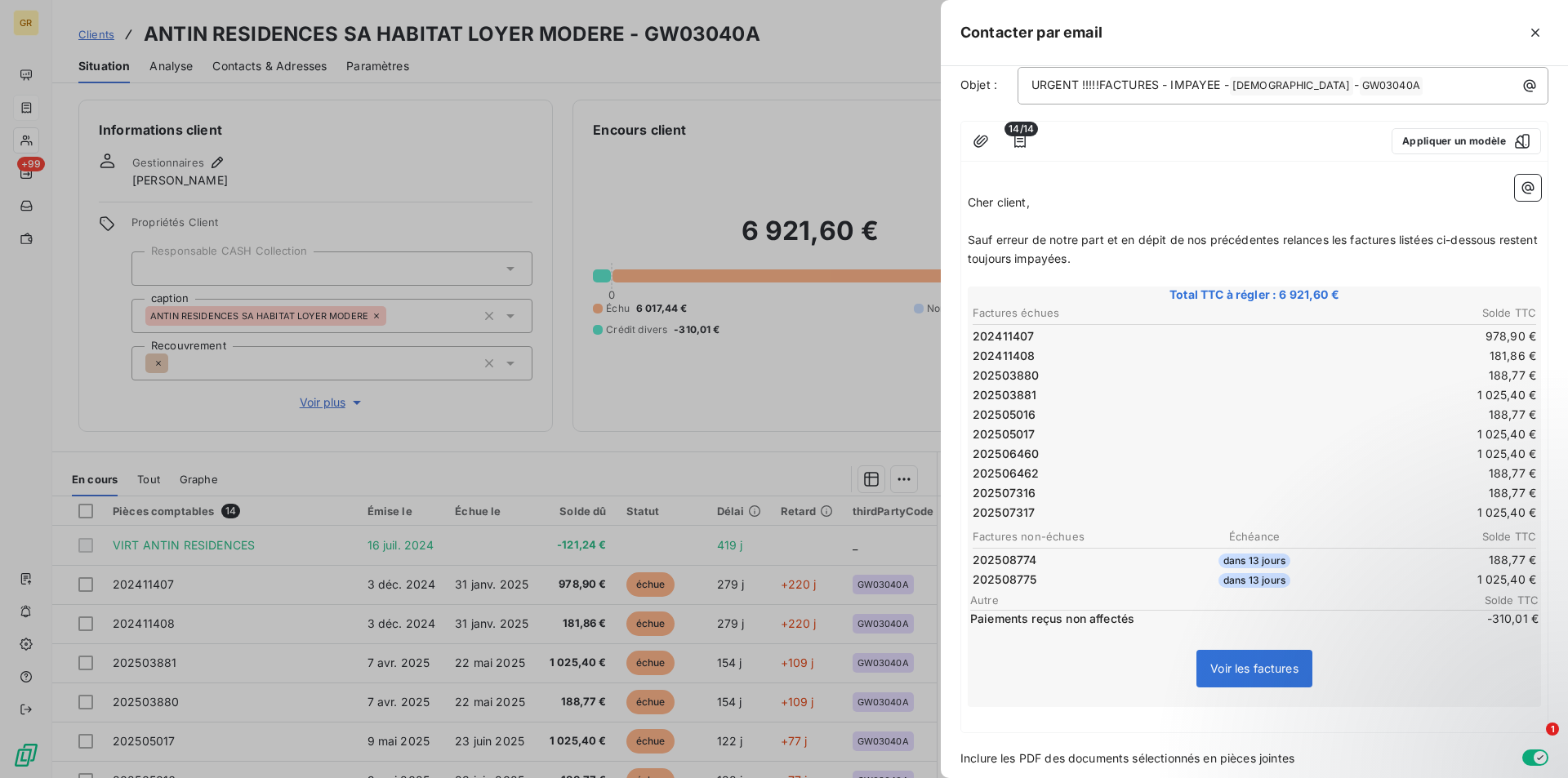
scroll to position [159, 0]
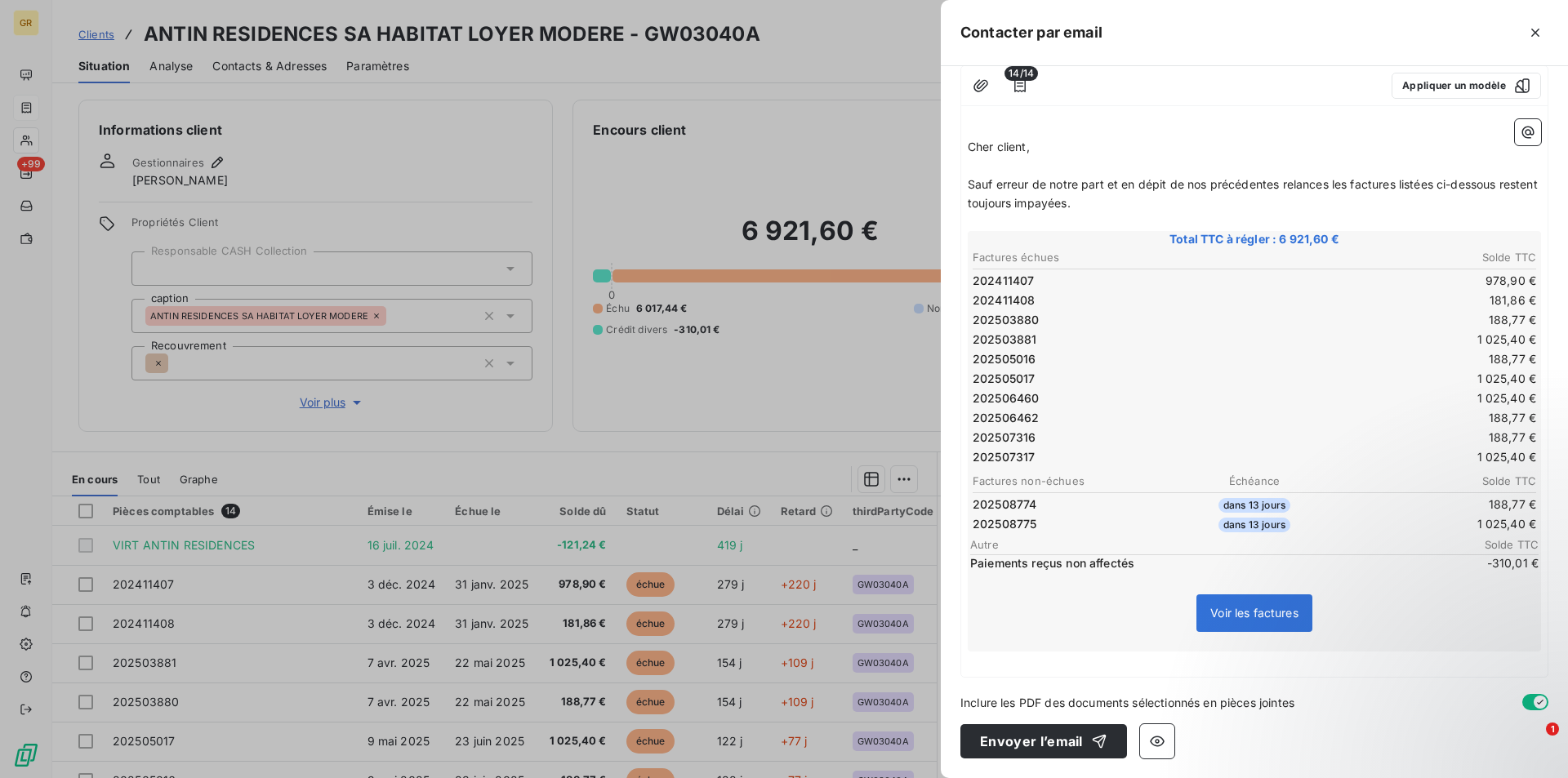
click at [1051, 668] on p "﻿" at bounding box center [1254, 661] width 573 height 19
drag, startPoint x: 1026, startPoint y: 142, endPoint x: 991, endPoint y: 162, distance: 40.3
click at [964, 162] on div "﻿ Cher client, ﻿ Sauf erreur de notre part et en dépit de nos précédentes relan…" at bounding box center [1254, 395] width 586 height 564
click at [1025, 154] on p "Cher client," at bounding box center [1254, 148] width 573 height 19
click at [1026, 143] on span "Cher client," at bounding box center [998, 146] width 62 height 14
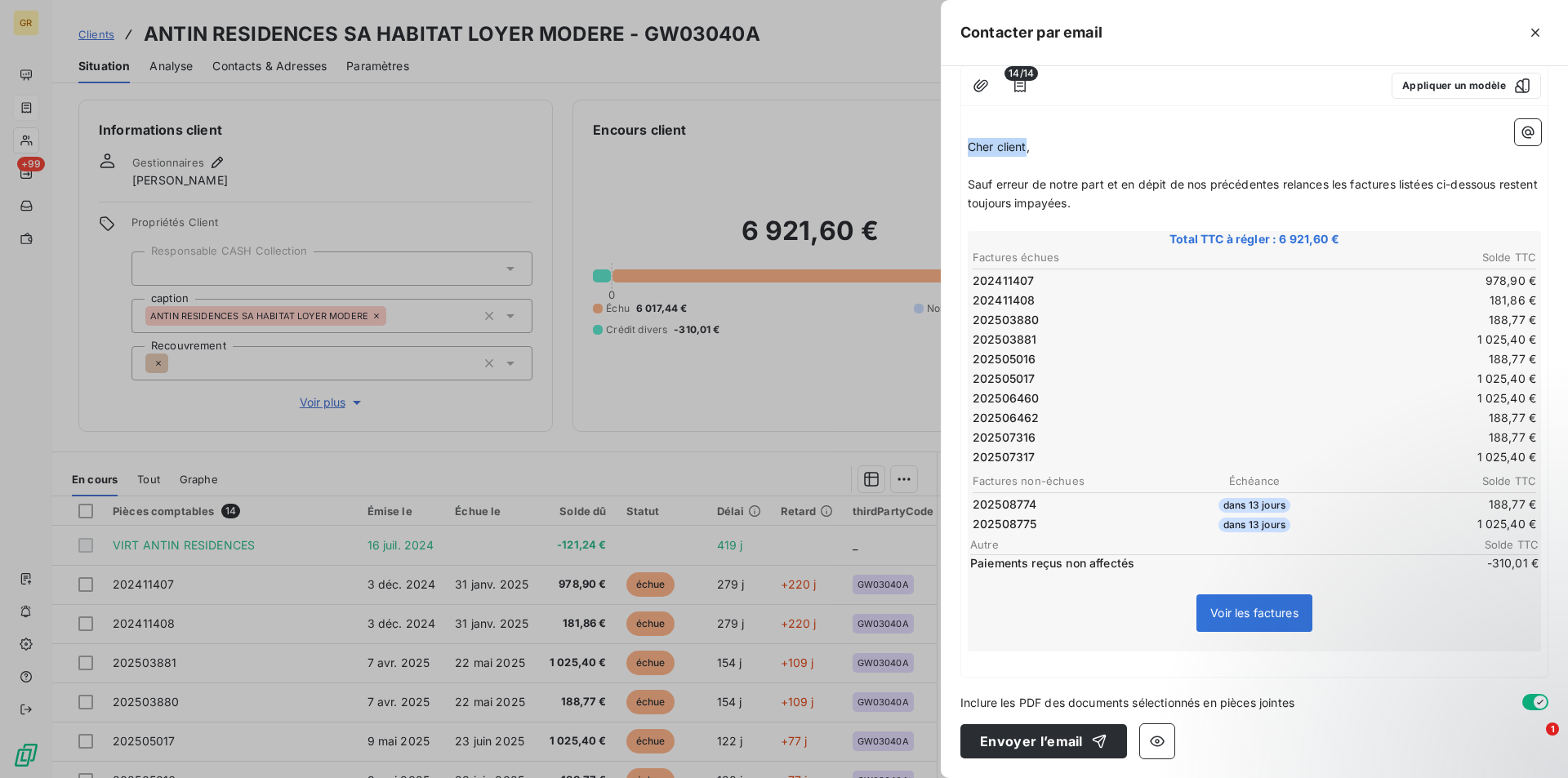
drag, startPoint x: 1028, startPoint y: 143, endPoint x: 955, endPoint y: 153, distance: 73.7
click at [955, 153] on div "À : abdelmajid.chaali@antin-residences.fr Cc : celine.jaillet@antin-residences.…" at bounding box center [1254, 422] width 627 height 712
click at [1003, 665] on p "﻿" at bounding box center [1254, 661] width 573 height 19
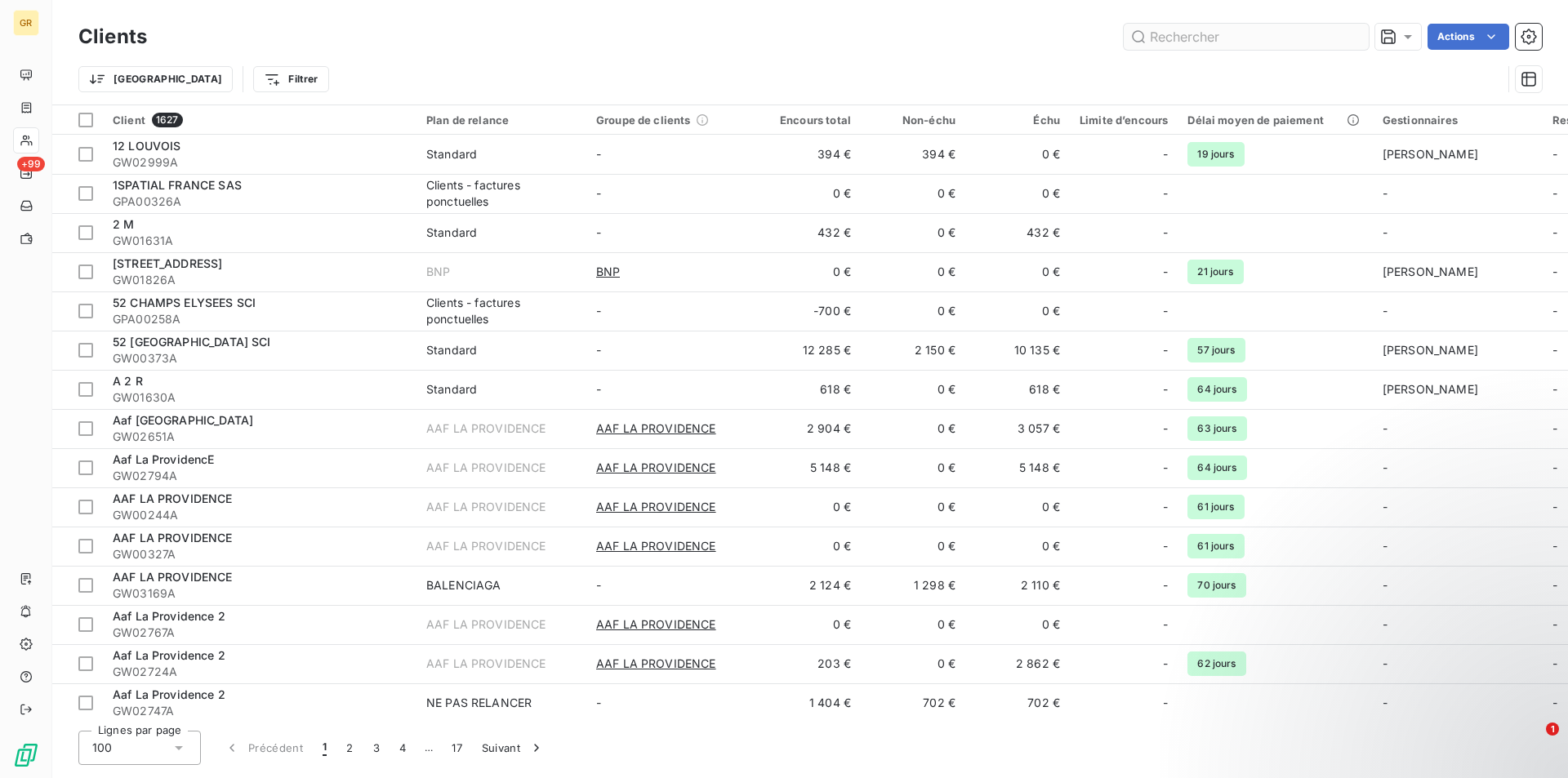
click at [1269, 36] on input "text" at bounding box center [1246, 37] width 245 height 26
click at [1278, 42] on input "text" at bounding box center [1246, 37] width 245 height 26
paste input "GW03040A"
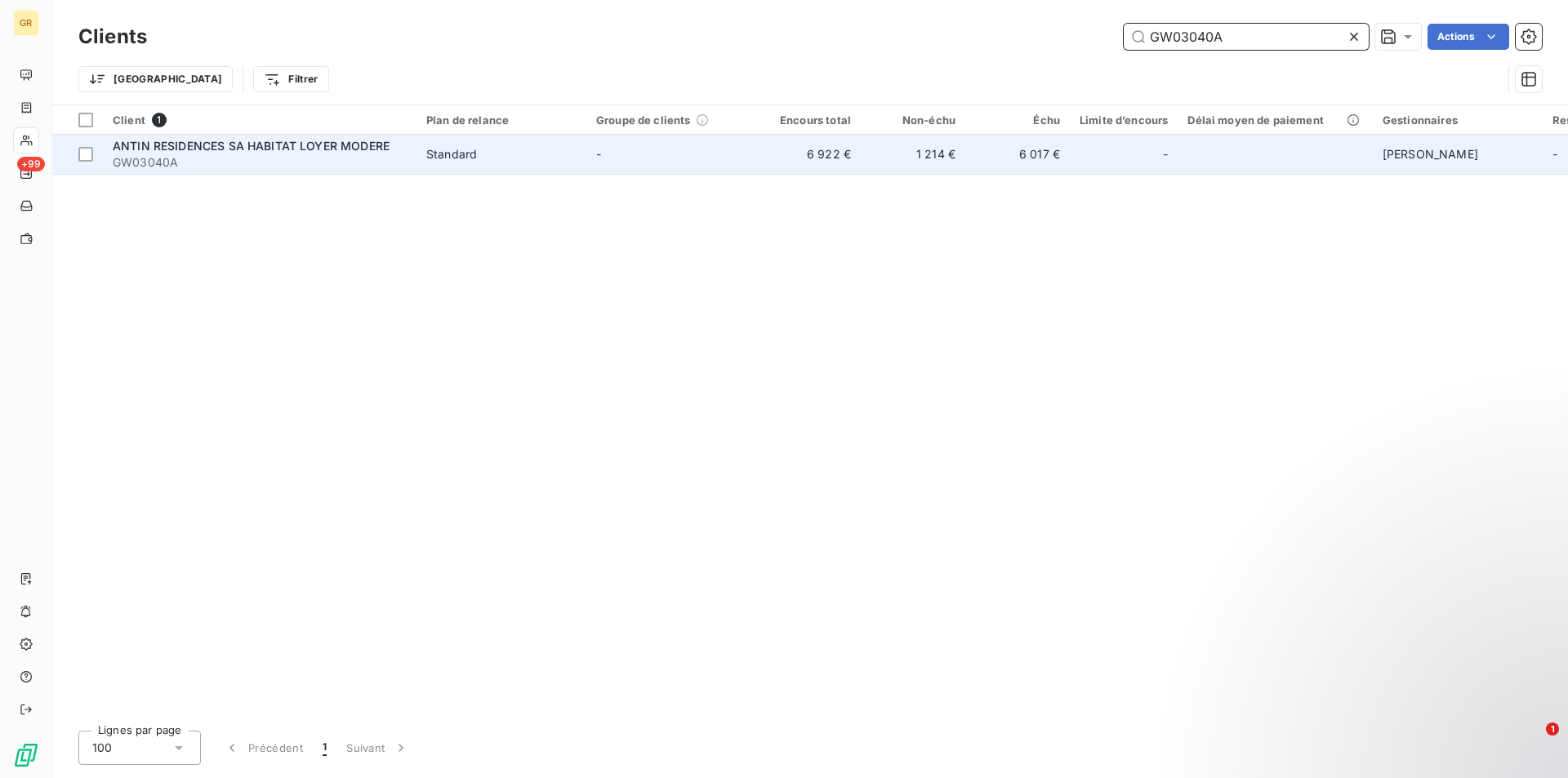
type input "GW03040A"
drag, startPoint x: 380, startPoint y: 154, endPoint x: 390, endPoint y: 153, distance: 10.0
click at [381, 153] on div "ANTIN RESIDENCES SA HABITAT LOYER MODERE GW03040A" at bounding box center [260, 155] width 294 height 32
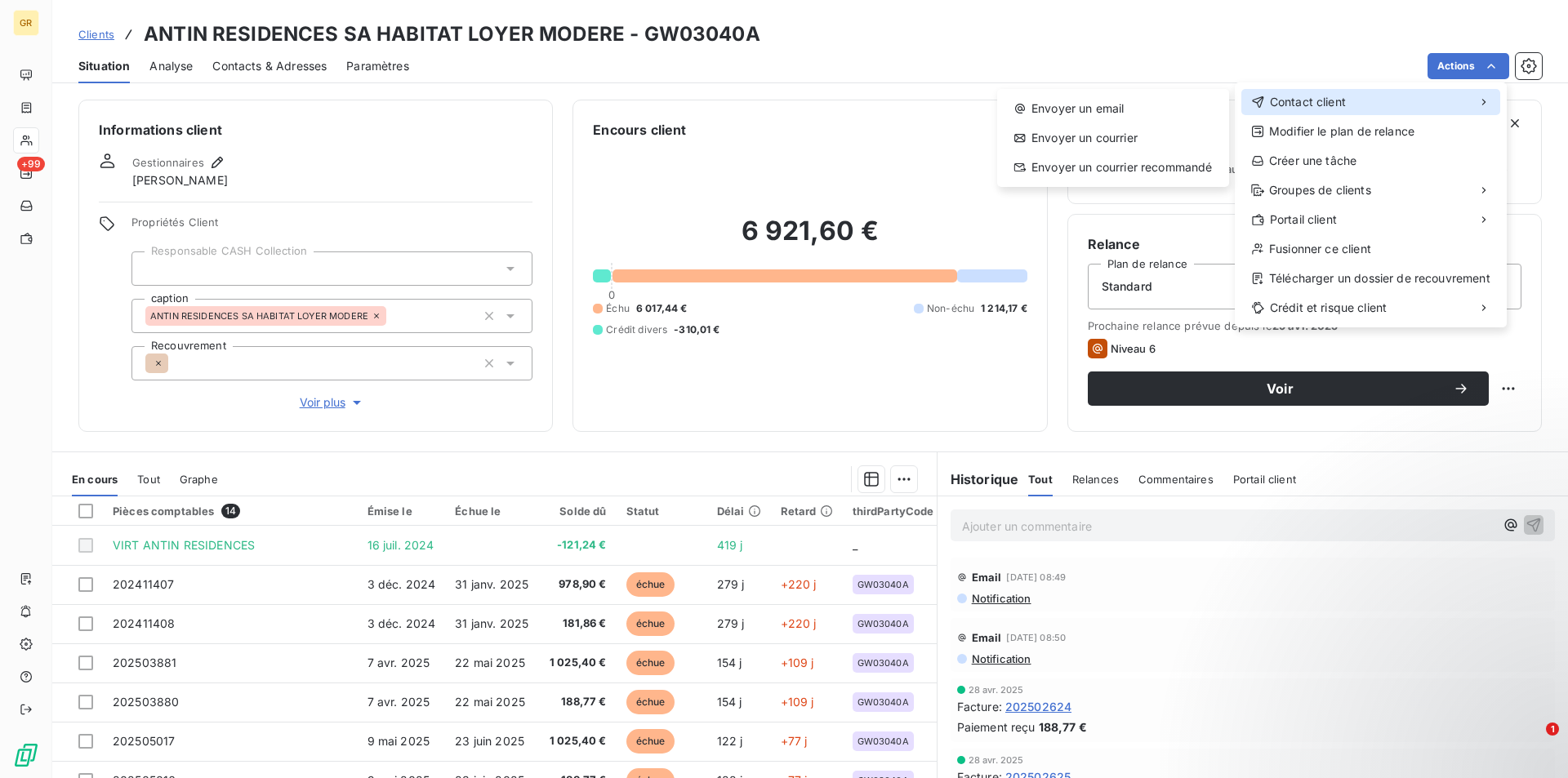
click at [1337, 107] on span "Contact client" at bounding box center [1308, 102] width 76 height 16
click at [1095, 113] on div "Envoyer un email" at bounding box center [1113, 108] width 219 height 26
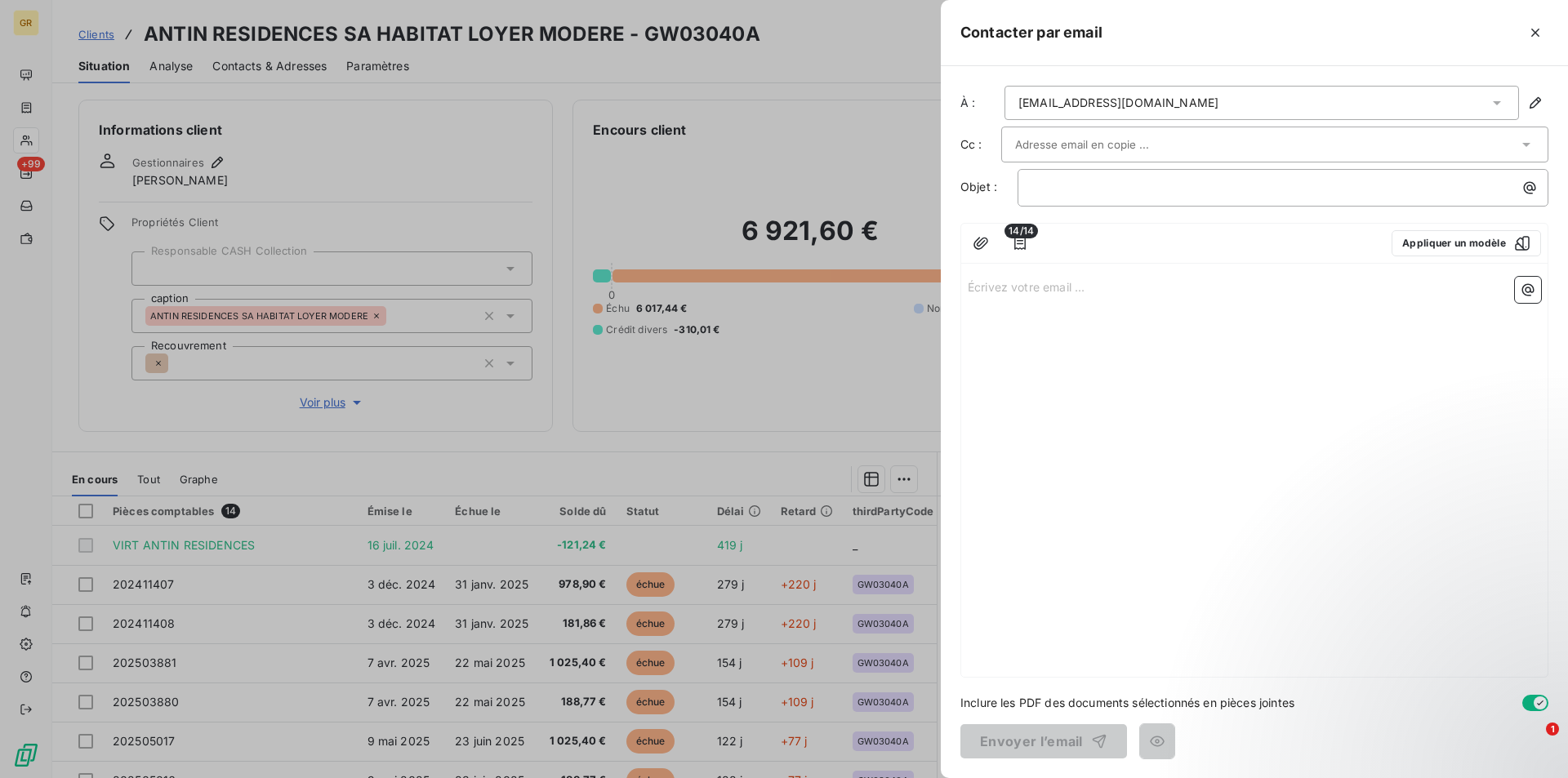
click at [1107, 138] on input "text" at bounding box center [1103, 144] width 176 height 25
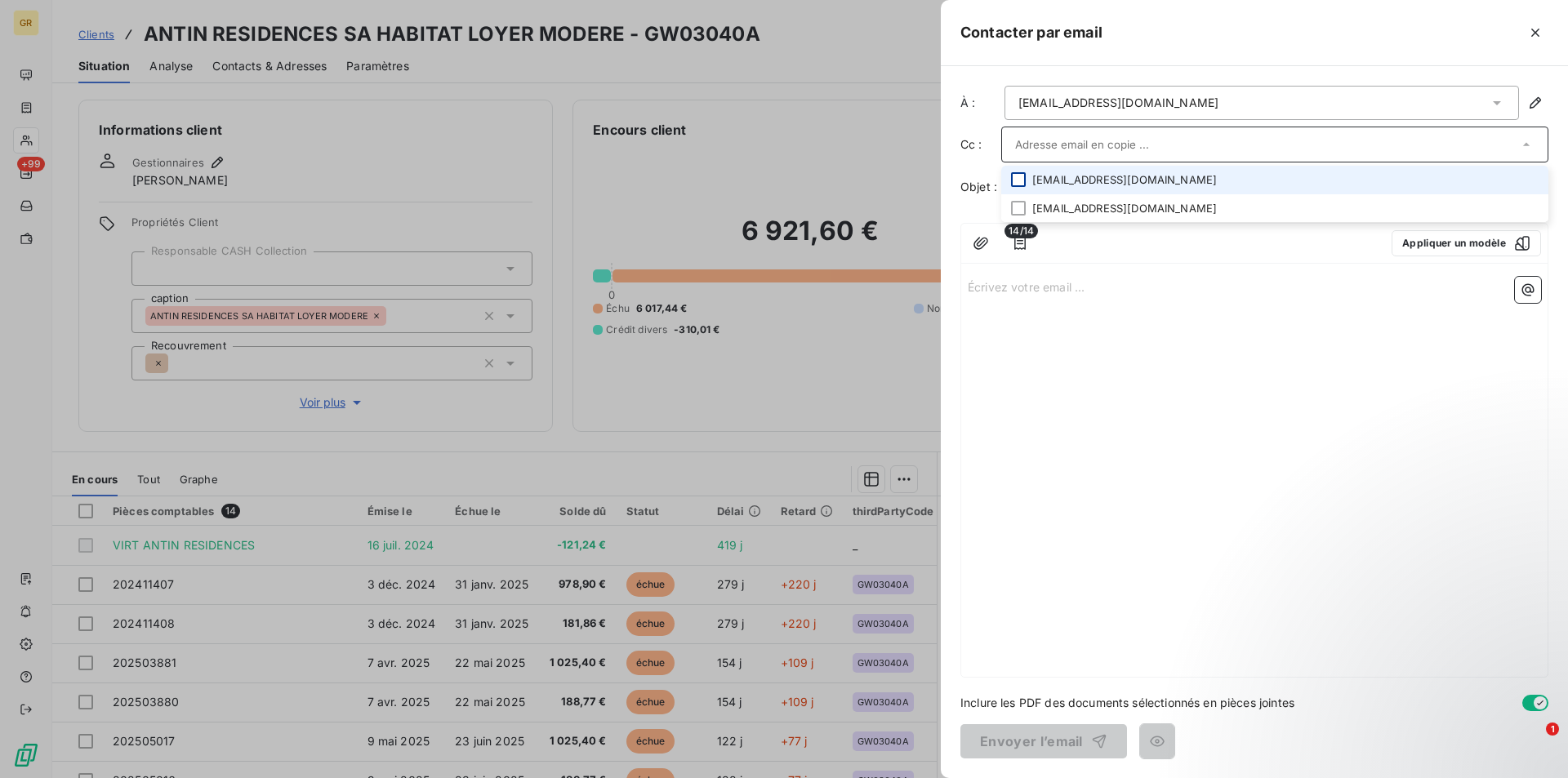
click at [1021, 180] on div at bounding box center [1018, 179] width 15 height 15
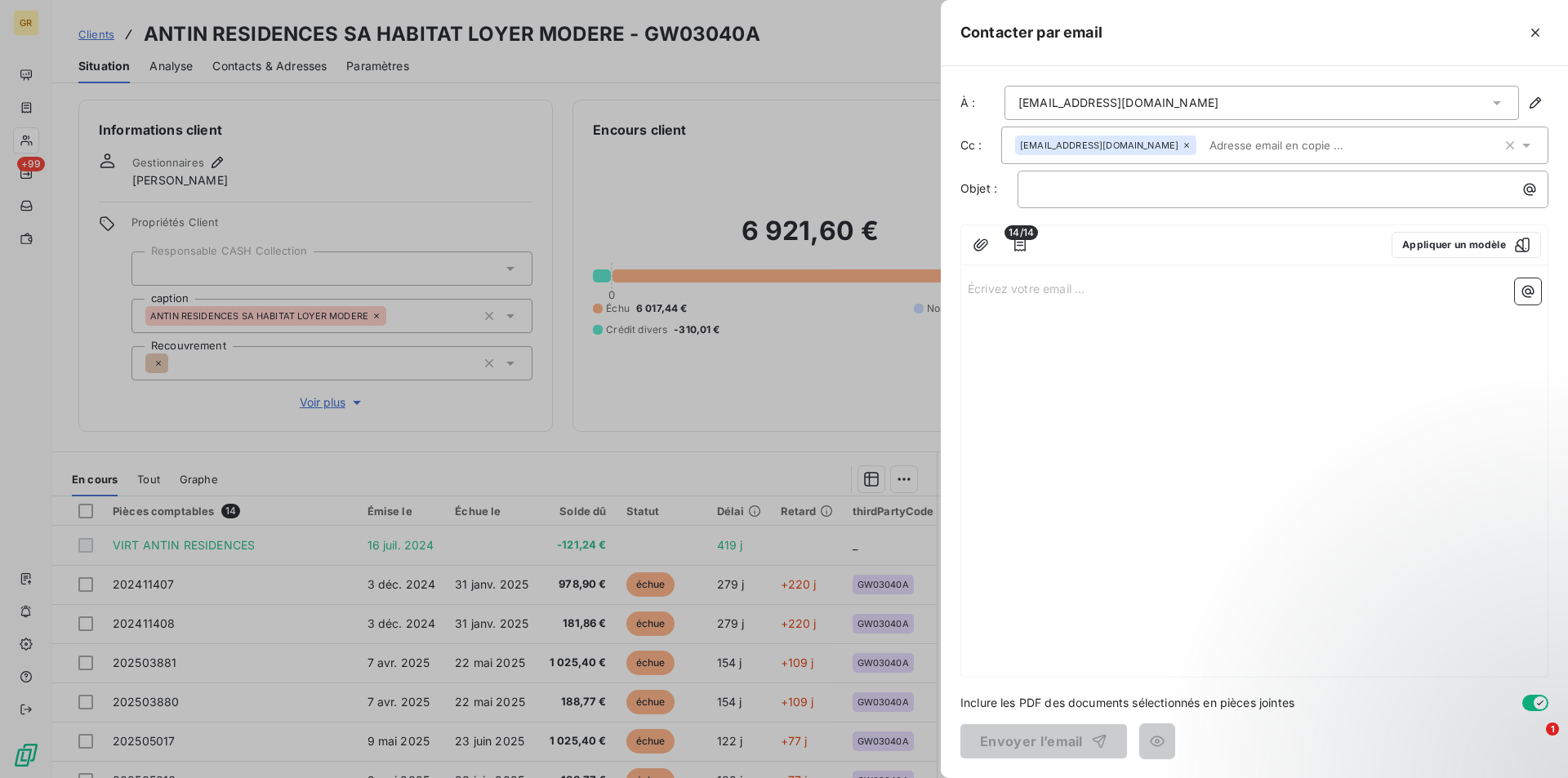
click at [1135, 331] on div "Écrivez votre email ... ﻿" at bounding box center [1254, 474] width 586 height 405
click at [1103, 186] on p "﻿" at bounding box center [1287, 189] width 512 height 19
click at [1534, 192] on icon "button" at bounding box center [1530, 190] width 12 height 12
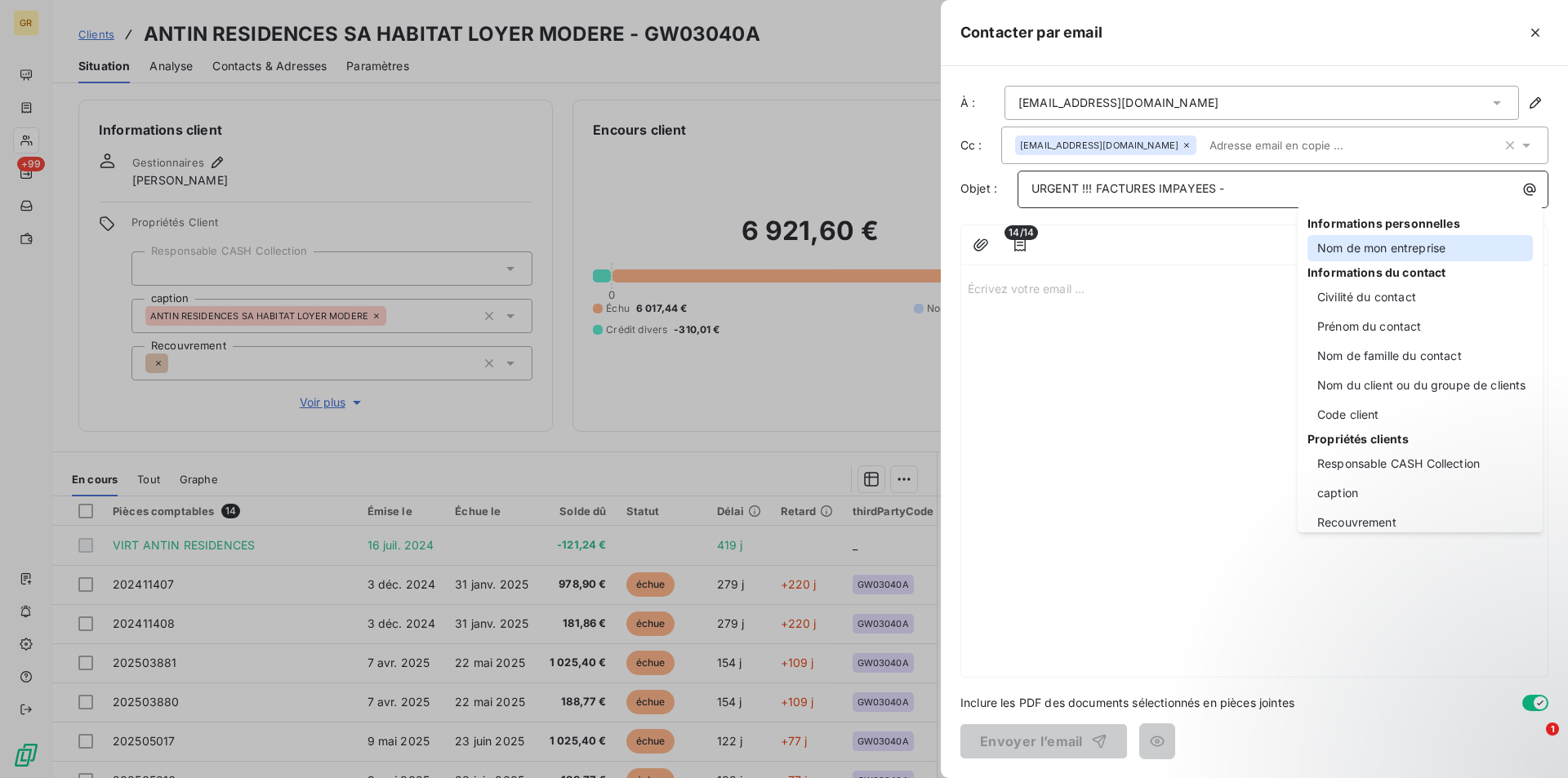
click at [1358, 246] on div "Nom de mon entreprise" at bounding box center [1420, 248] width 225 height 26
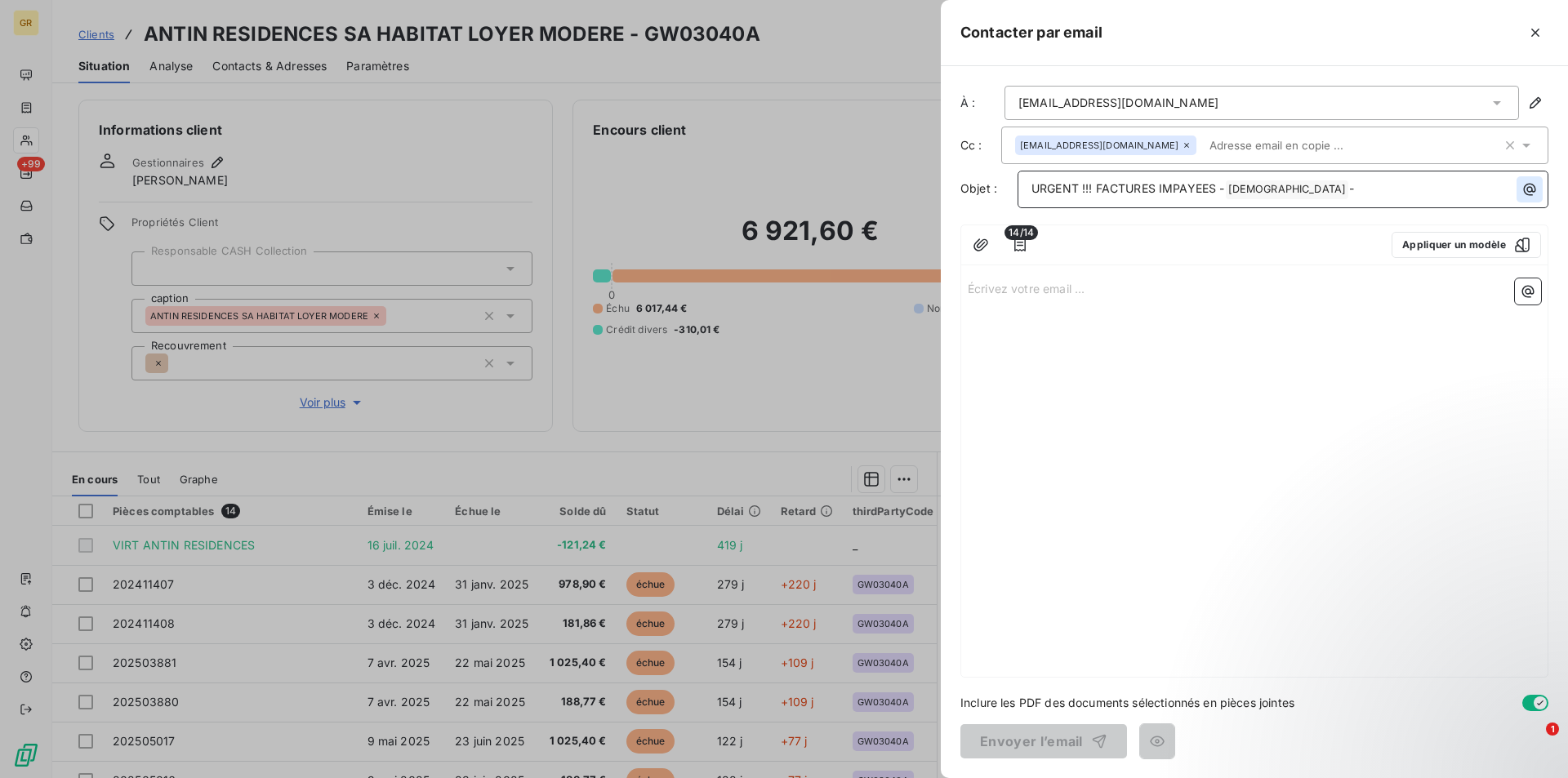
click at [1532, 188] on icon "button" at bounding box center [1529, 189] width 16 height 16
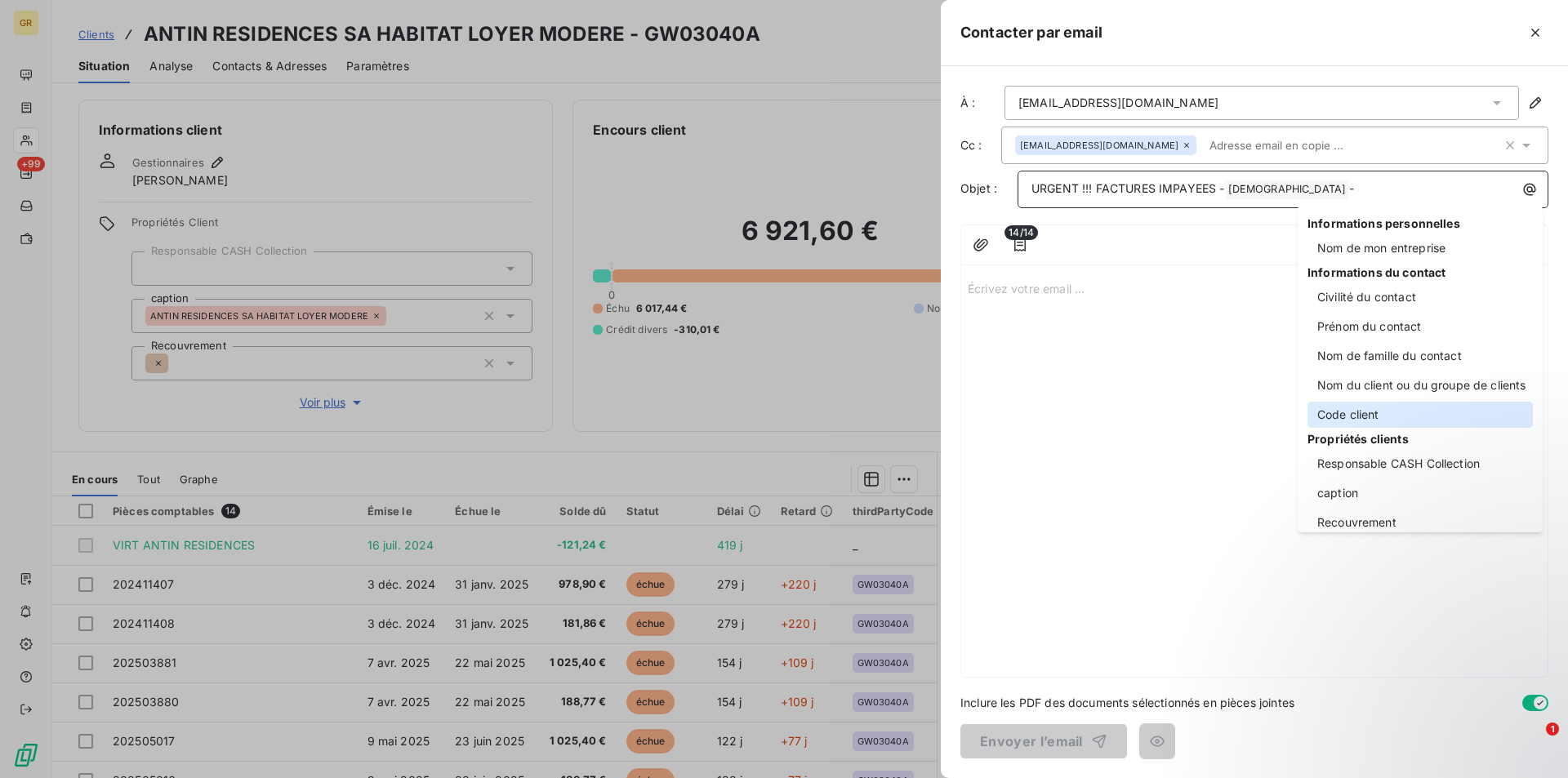
click at [1371, 424] on div "Code client" at bounding box center [1420, 414] width 225 height 26
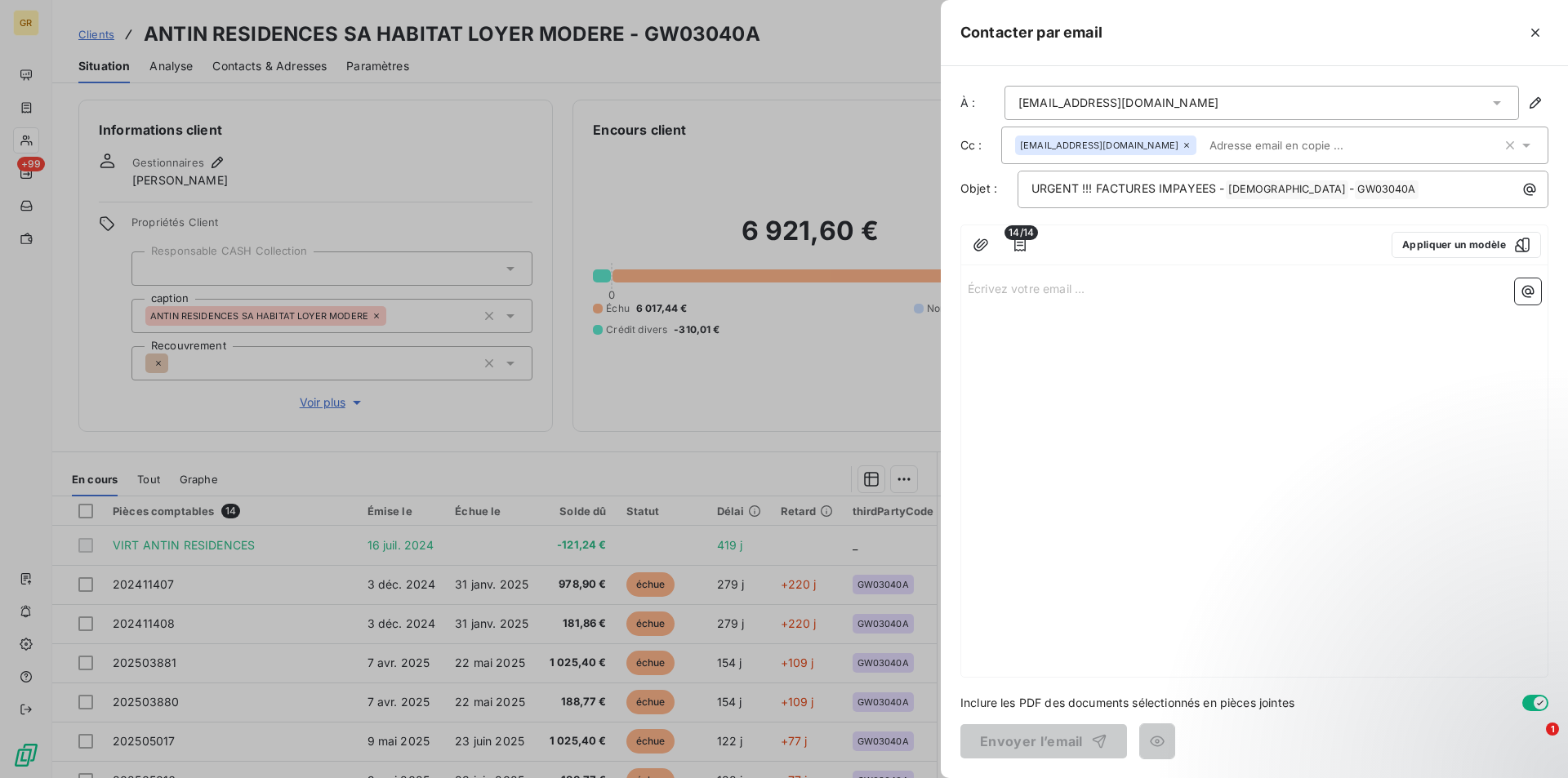
drag, startPoint x: 998, startPoint y: 283, endPoint x: 1035, endPoint y: 258, distance: 44.7
click at [1001, 283] on p "Écrivez votre email ... ﻿" at bounding box center [1254, 288] width 573 height 19
click at [983, 328] on p "﻿" at bounding box center [1254, 325] width 573 height 19
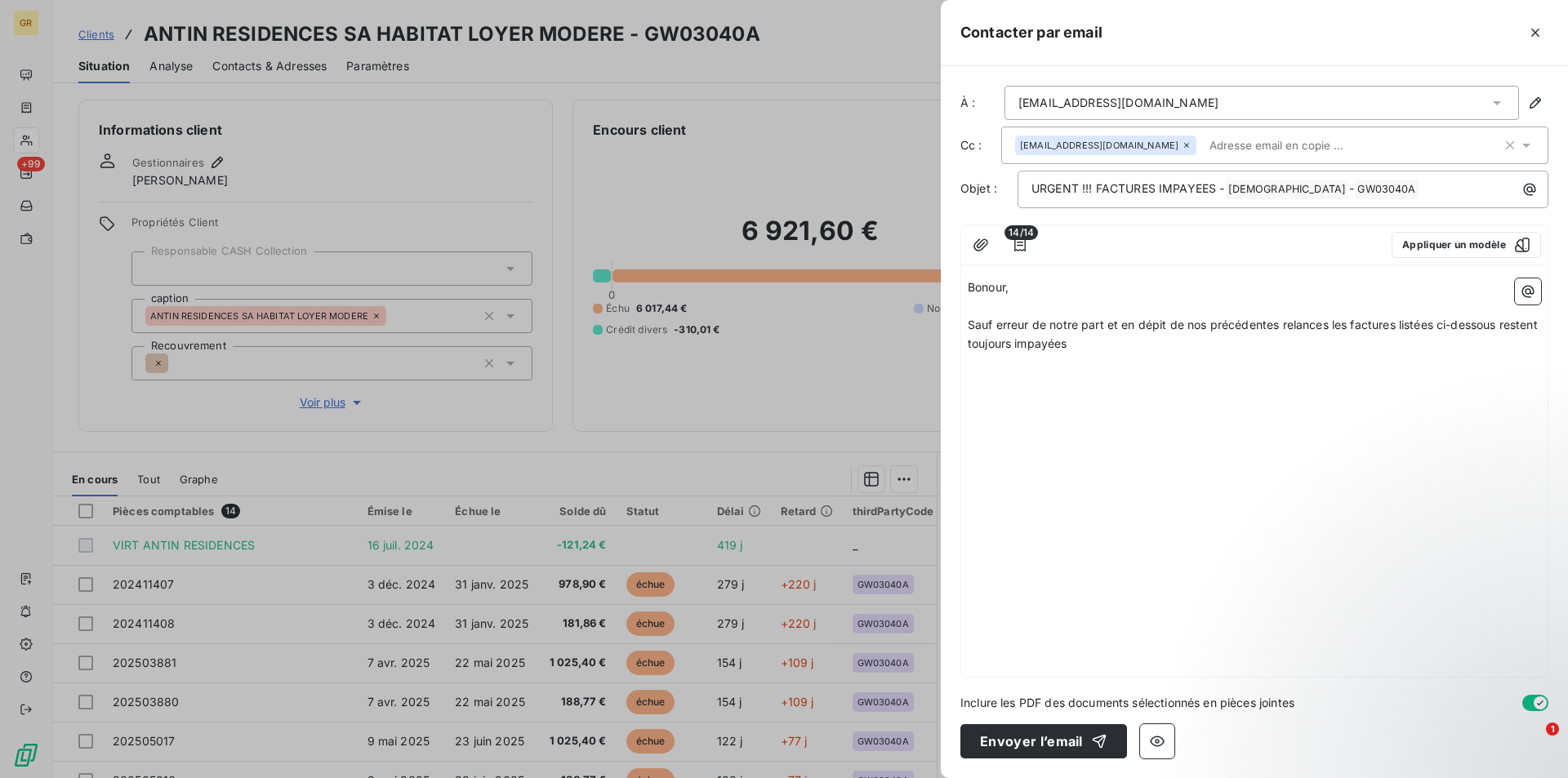
click at [990, 286] on span "Bonour," at bounding box center [988, 287] width 41 height 14
click at [1141, 346] on p "Sauf erreur de notre part et en dépit de nos précédentes relances les factures …" at bounding box center [1254, 335] width 573 height 38
click at [1530, 298] on icon "button" at bounding box center [1527, 291] width 16 height 16
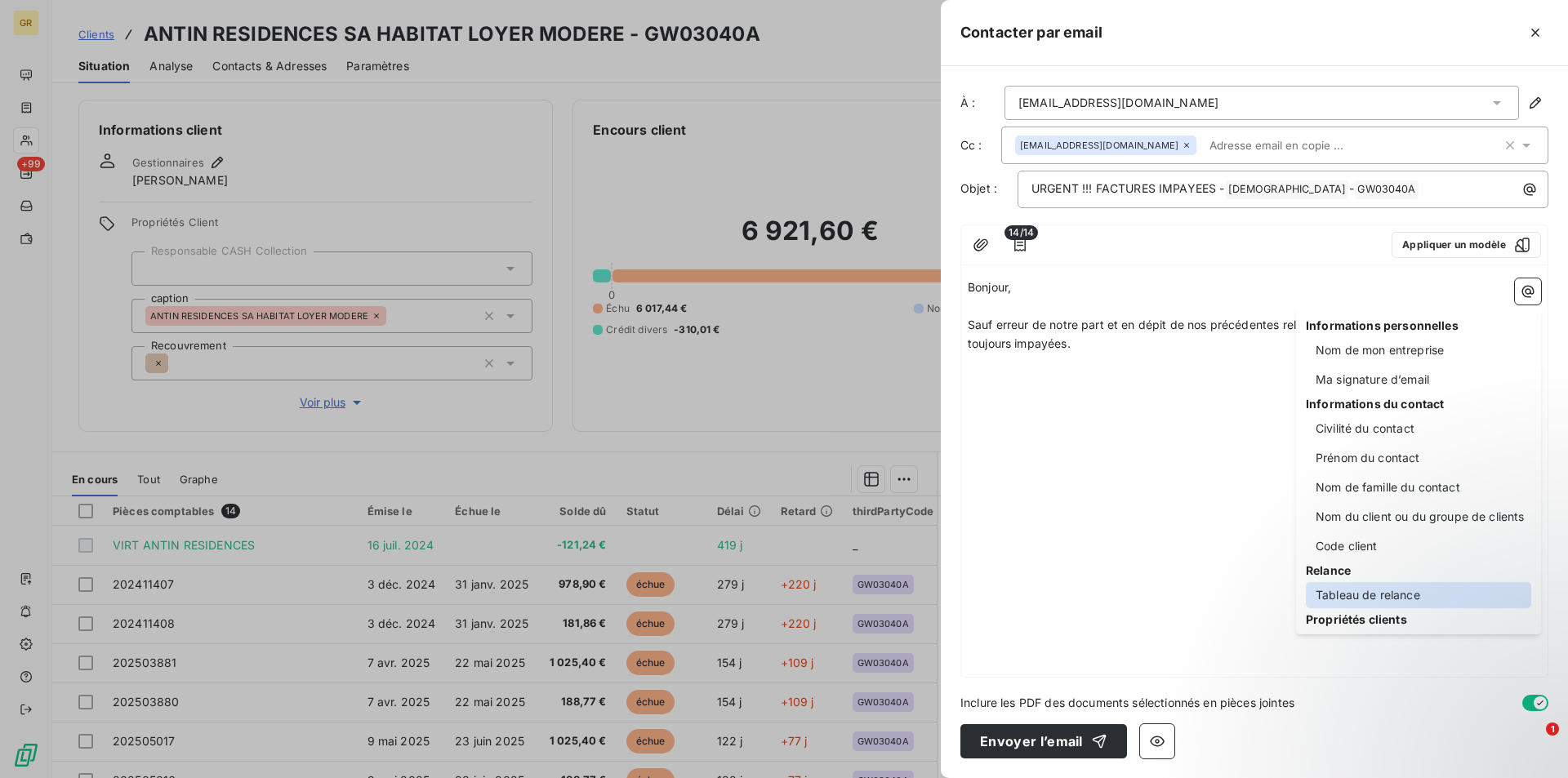
click at [1330, 592] on div "Tableau de relance" at bounding box center [1419, 595] width 225 height 26
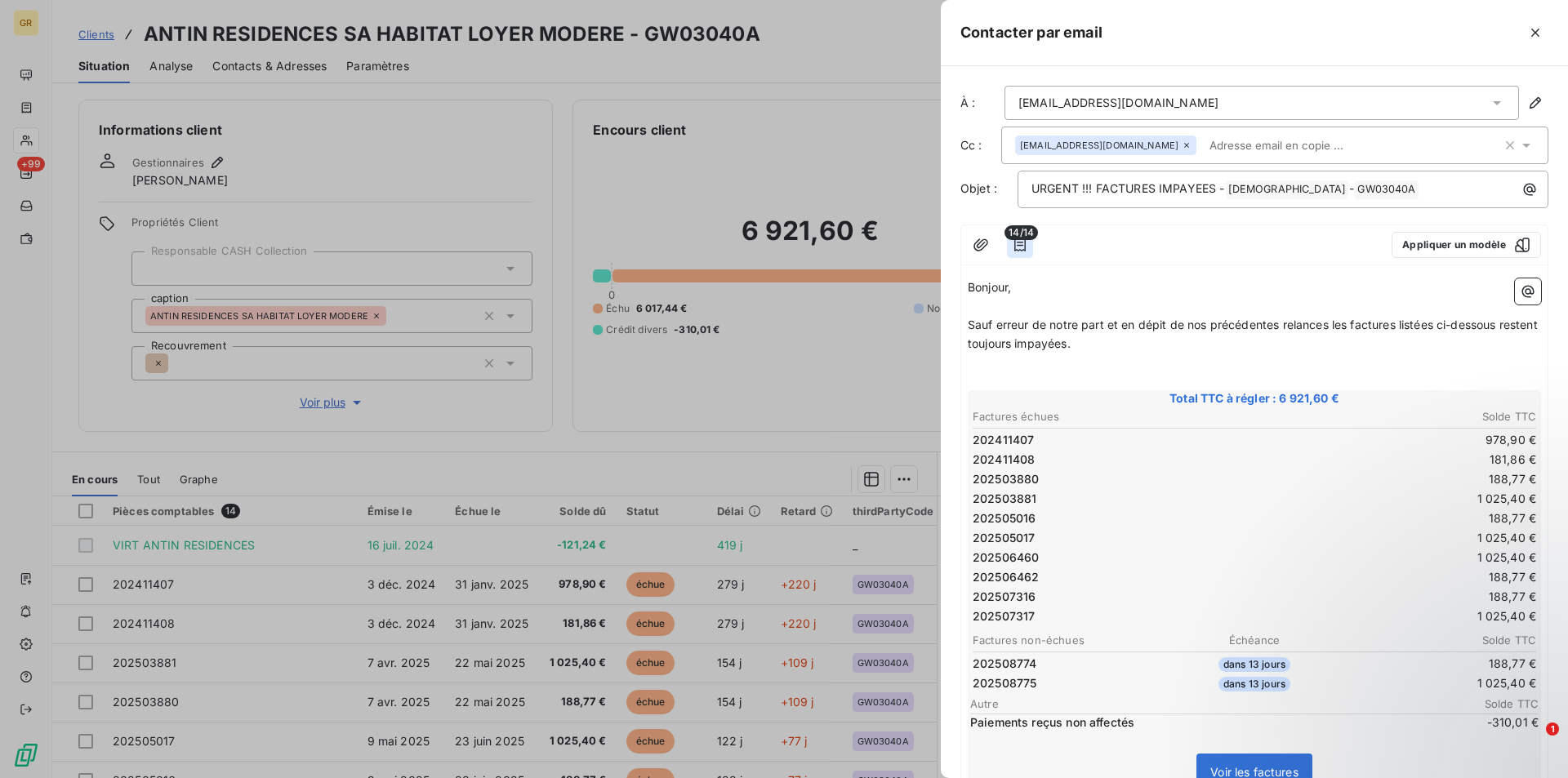
click at [1018, 242] on icon "button" at bounding box center [1019, 244] width 11 height 13
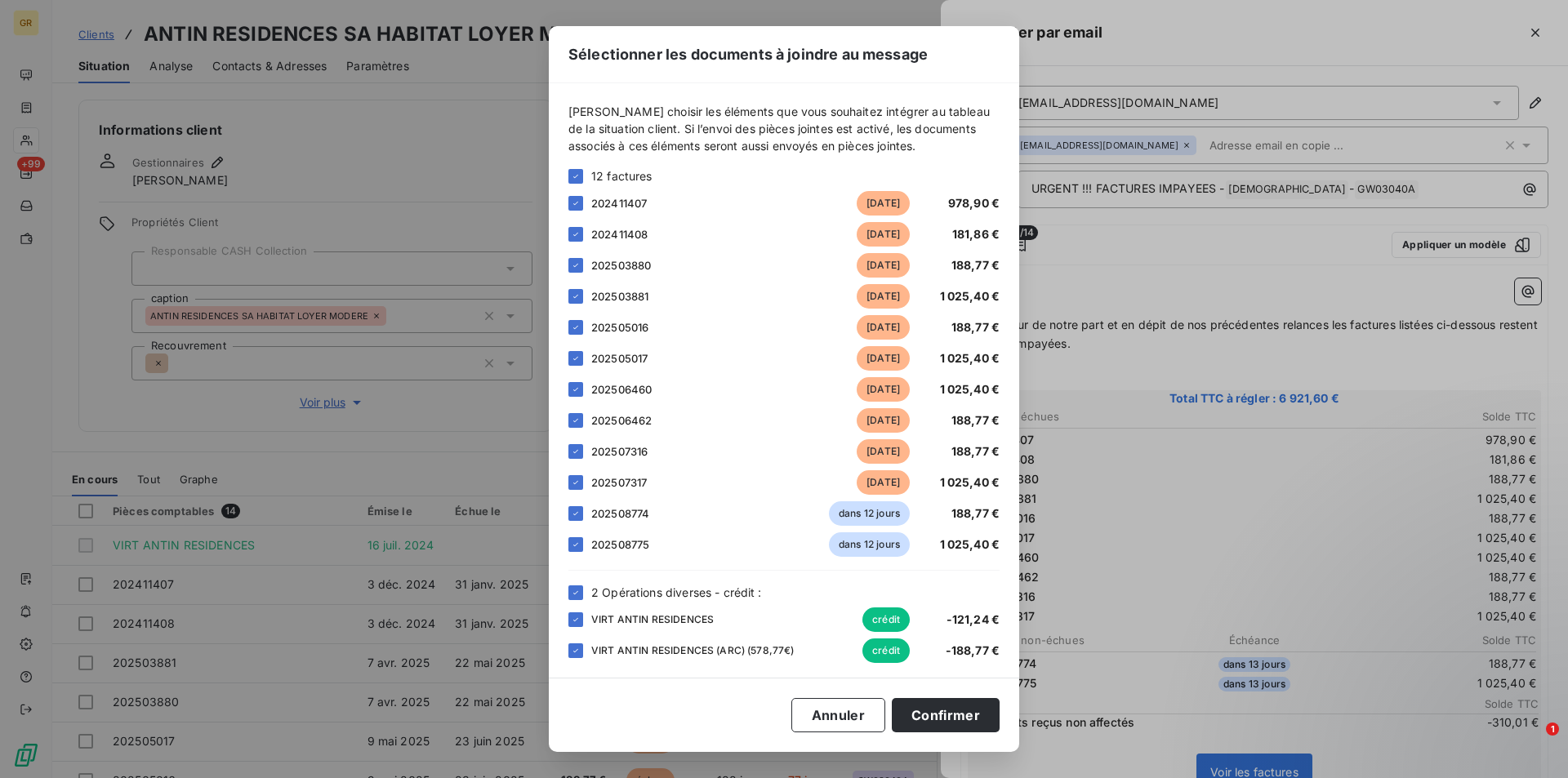
click at [483, 480] on div "Sélectionner les documents à joindre au message [PERSON_NAME] choisir les éléme…" at bounding box center [784, 389] width 1568 height 778
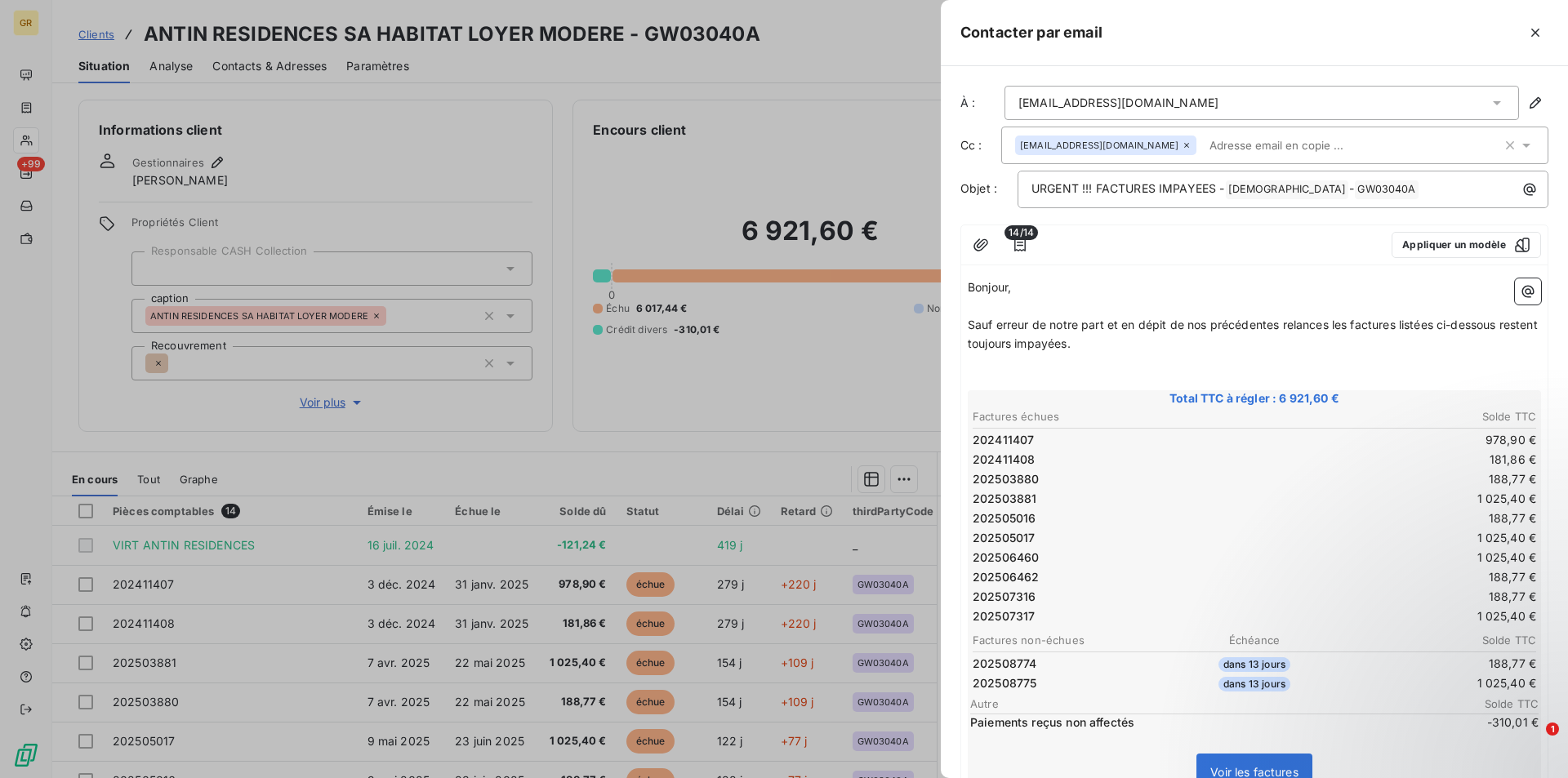
click at [1537, 30] on icon "button" at bounding box center [1536, 32] width 9 height 9
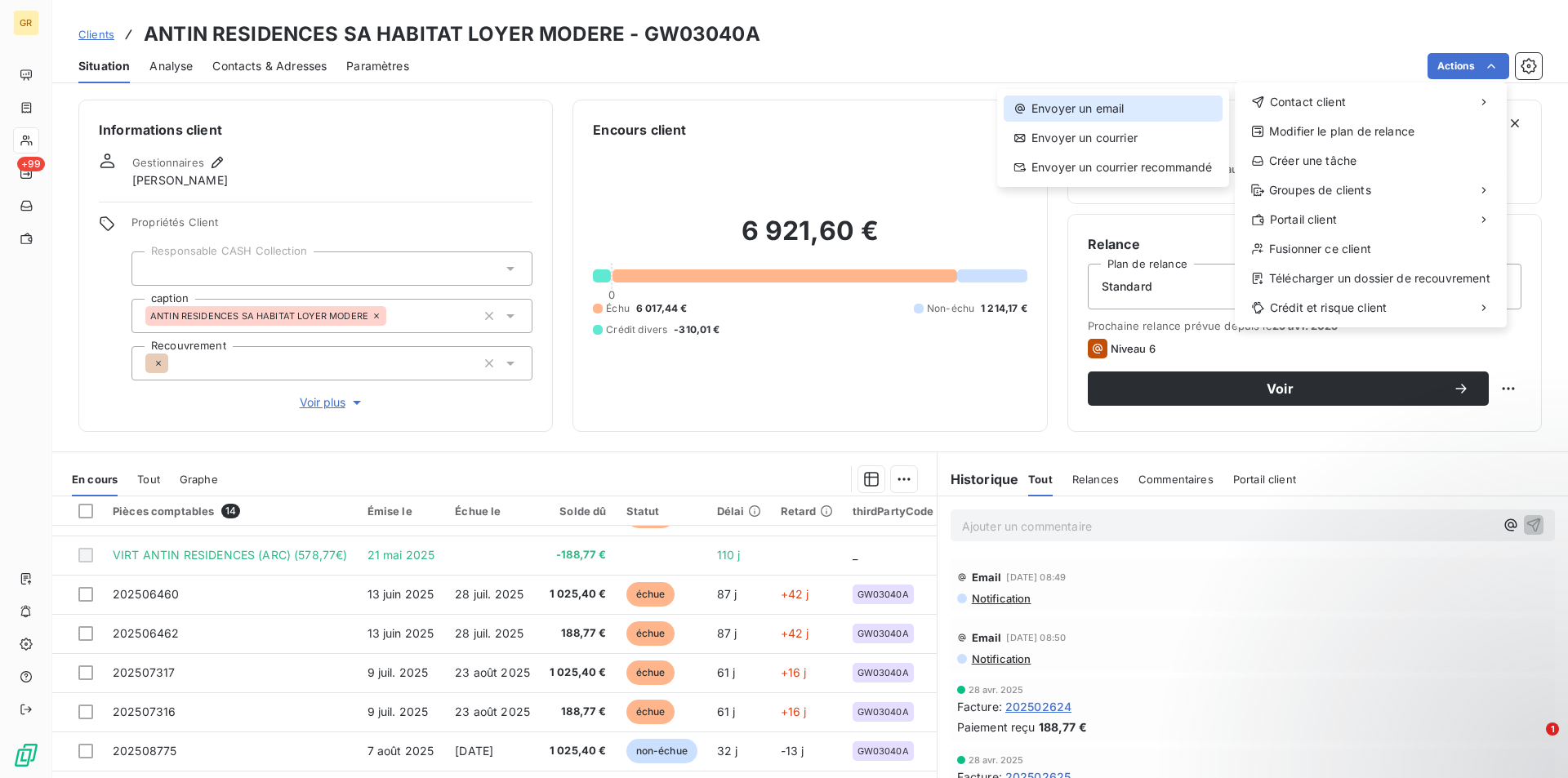
click at [1112, 108] on div "Envoyer un email" at bounding box center [1113, 108] width 219 height 26
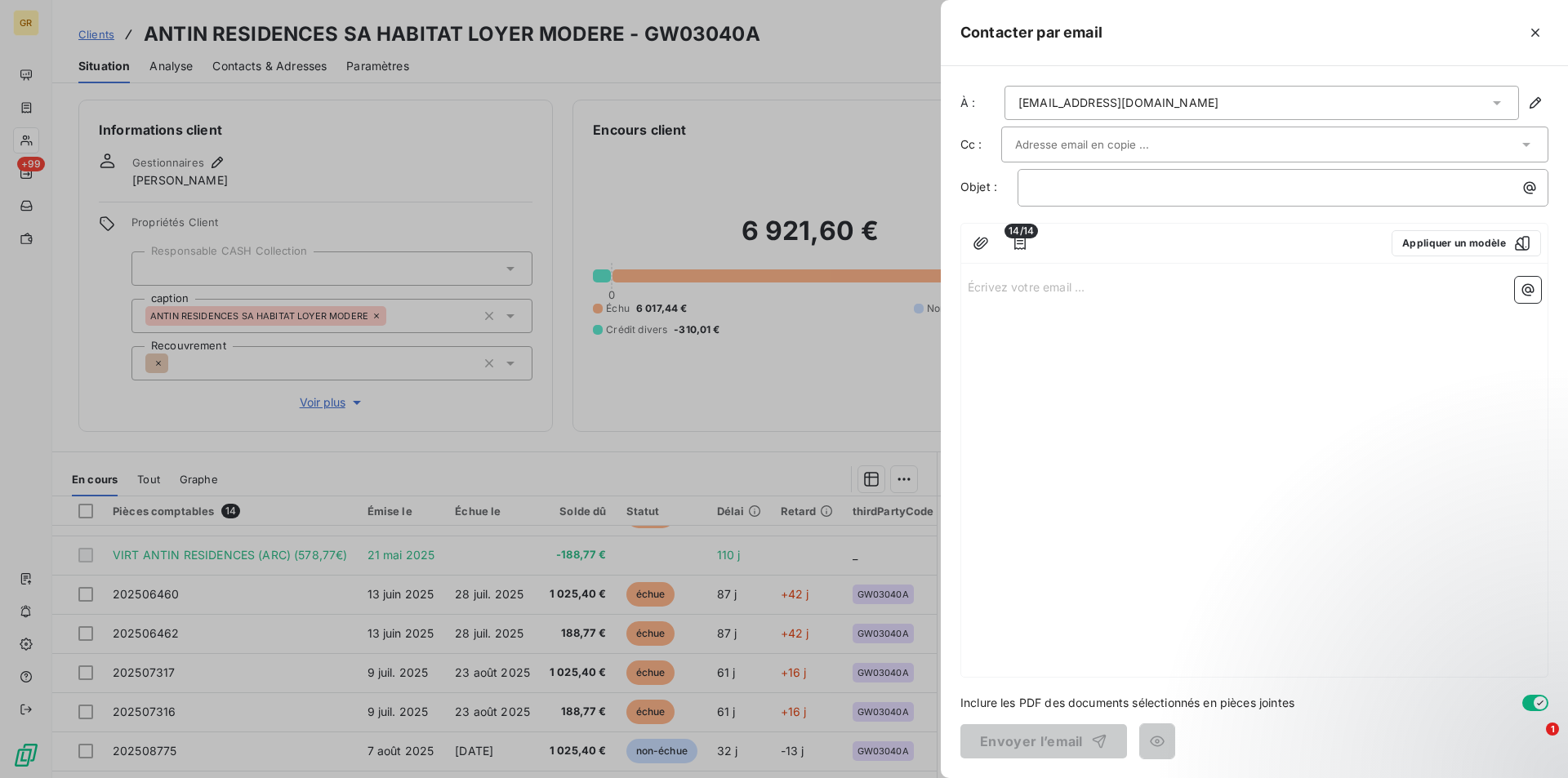
drag, startPoint x: 1107, startPoint y: 142, endPoint x: 1127, endPoint y: 153, distance: 22.8
click at [1107, 141] on input "text" at bounding box center [1103, 144] width 176 height 25
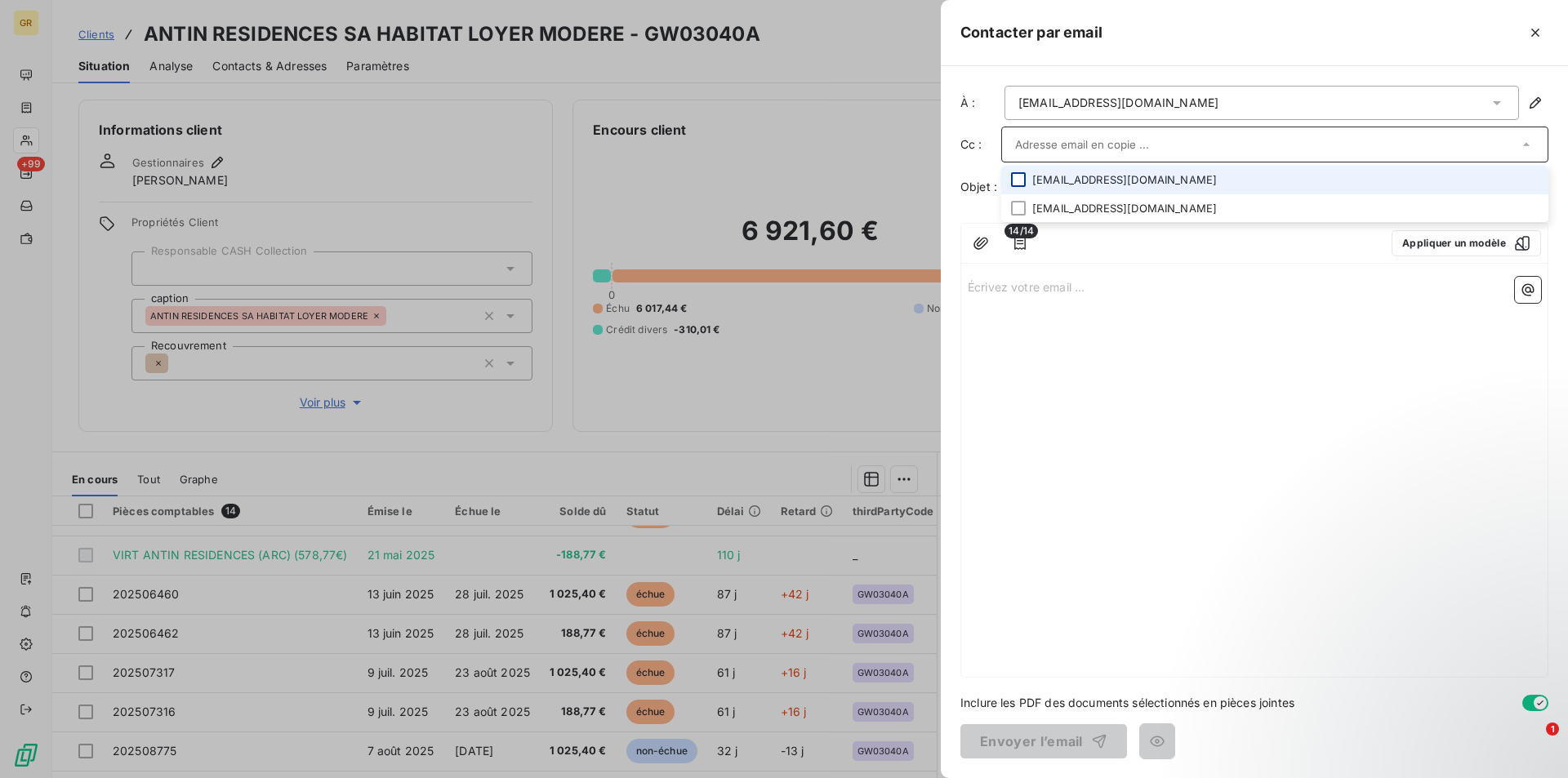
click at [1015, 178] on div at bounding box center [1018, 179] width 15 height 15
click at [1131, 289] on p "Écrivez votre email ... ﻿" at bounding box center [1254, 288] width 573 height 19
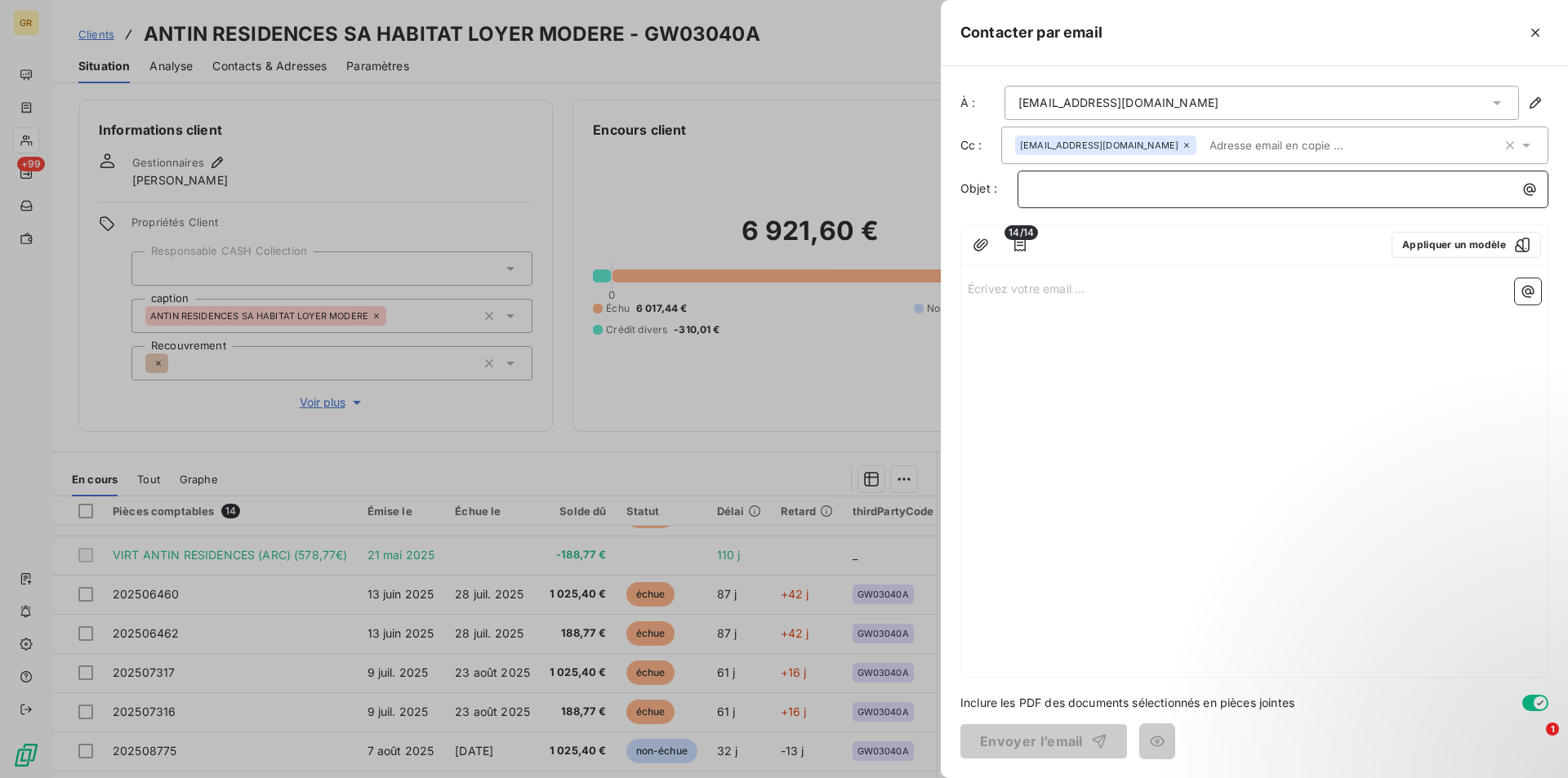
click at [1074, 189] on p "﻿" at bounding box center [1287, 189] width 512 height 19
click at [1521, 190] on icon "button" at bounding box center [1529, 189] width 16 height 16
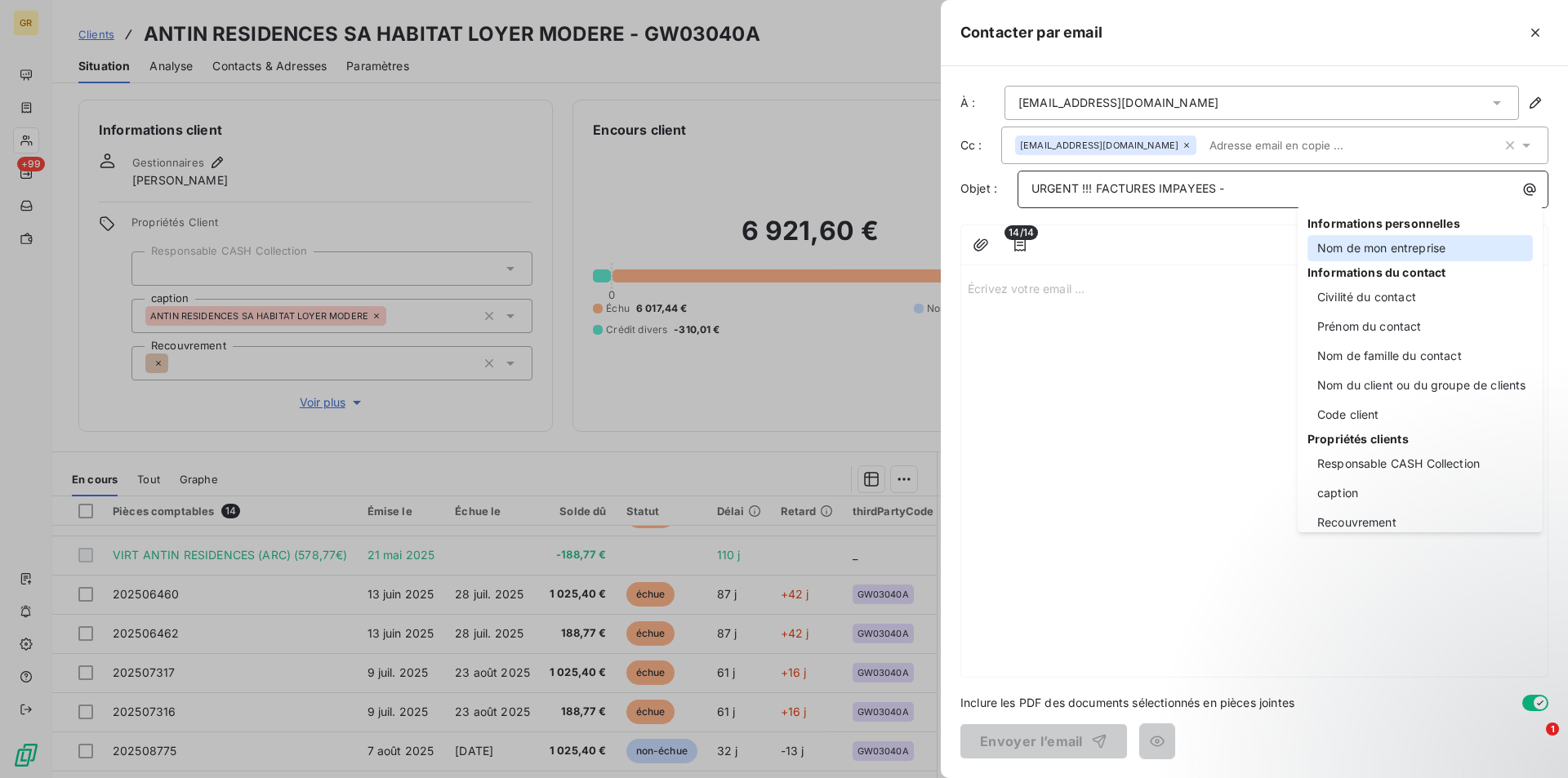
click at [1364, 247] on div "Nom de mon entreprise" at bounding box center [1420, 248] width 225 height 26
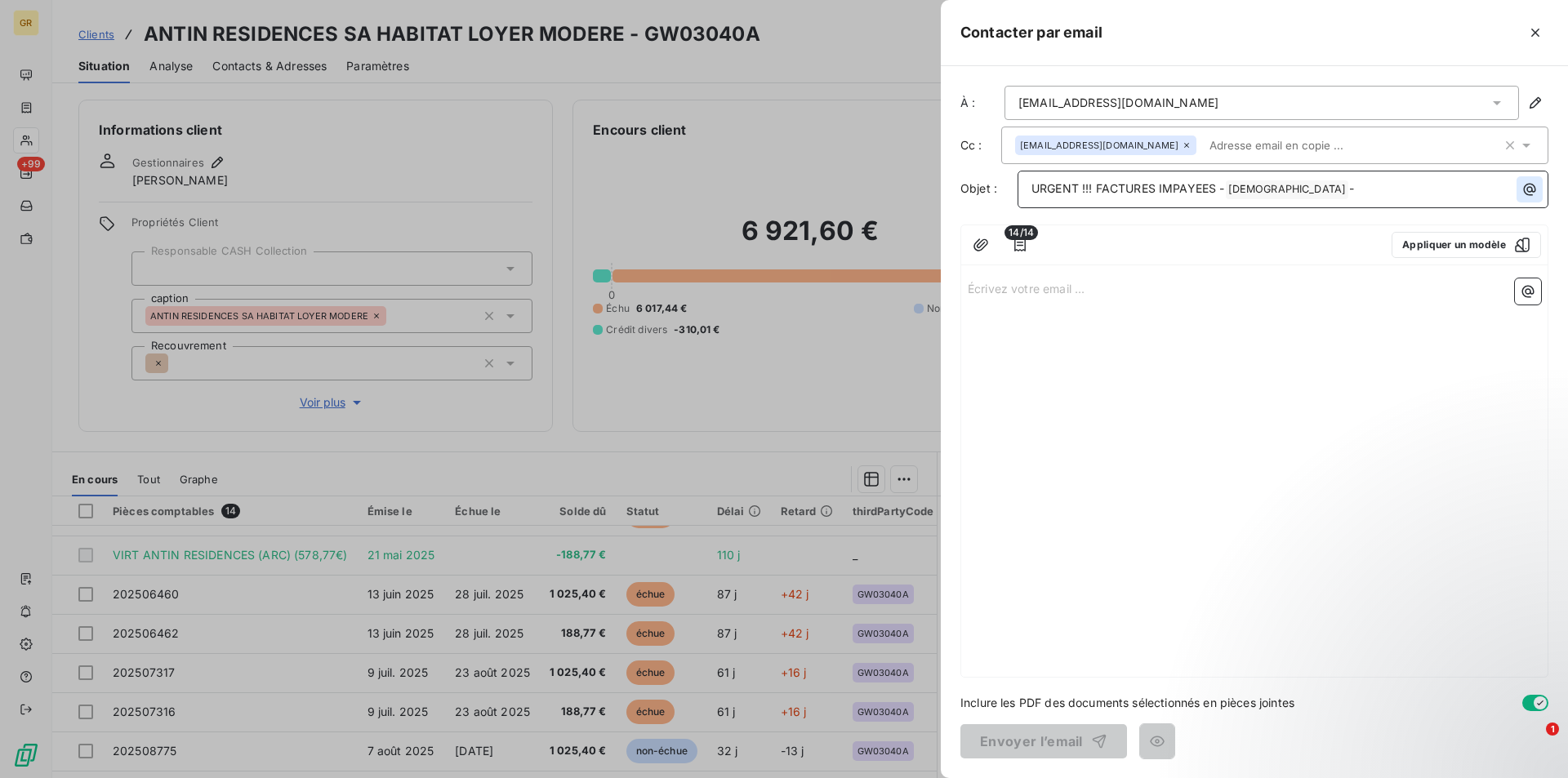
click at [1524, 189] on icon "button" at bounding box center [1530, 190] width 12 height 12
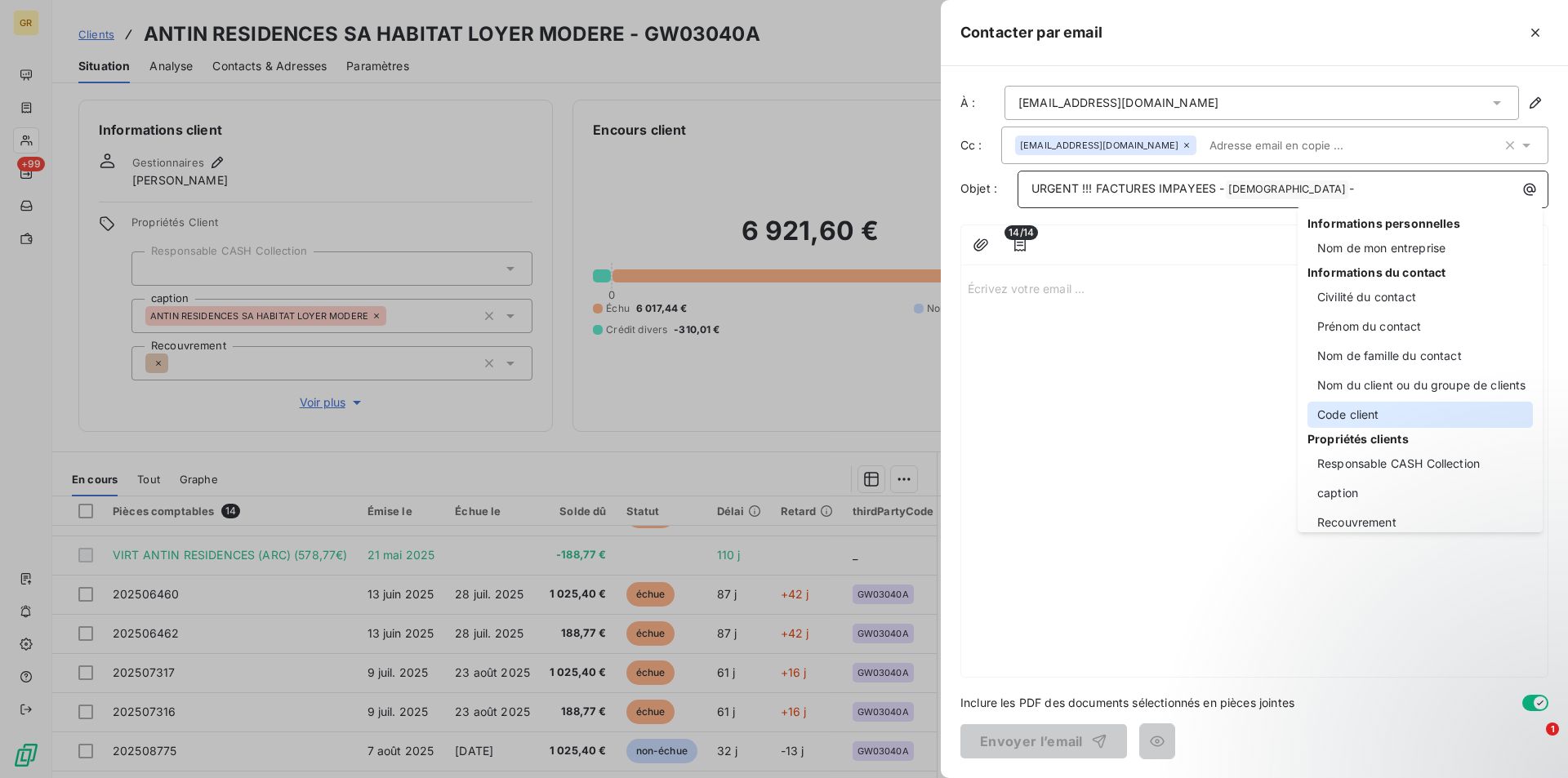
click at [1362, 409] on div "Code client" at bounding box center [1420, 414] width 225 height 26
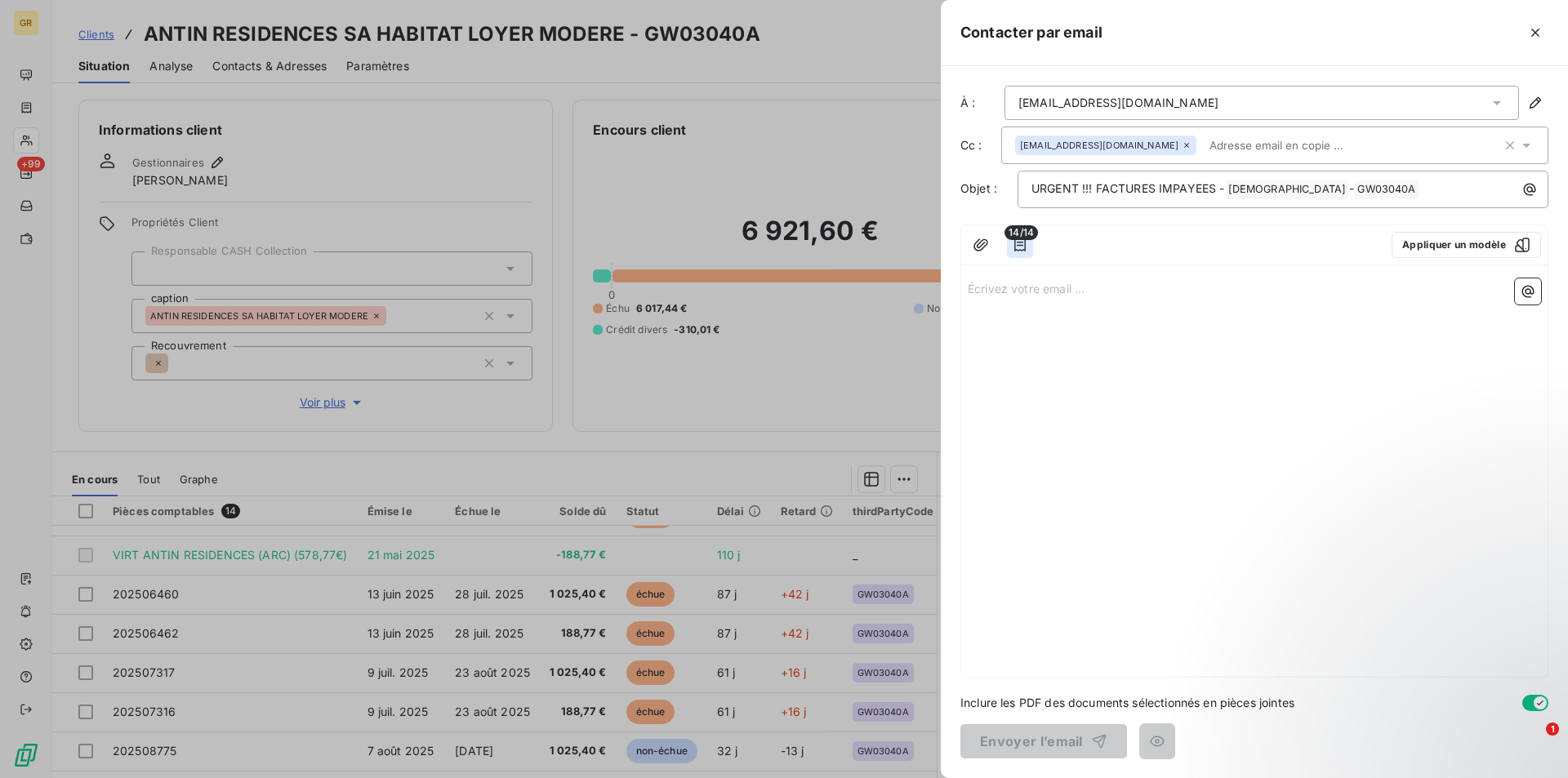
click at [1027, 247] on icon "button" at bounding box center [1020, 244] width 16 height 16
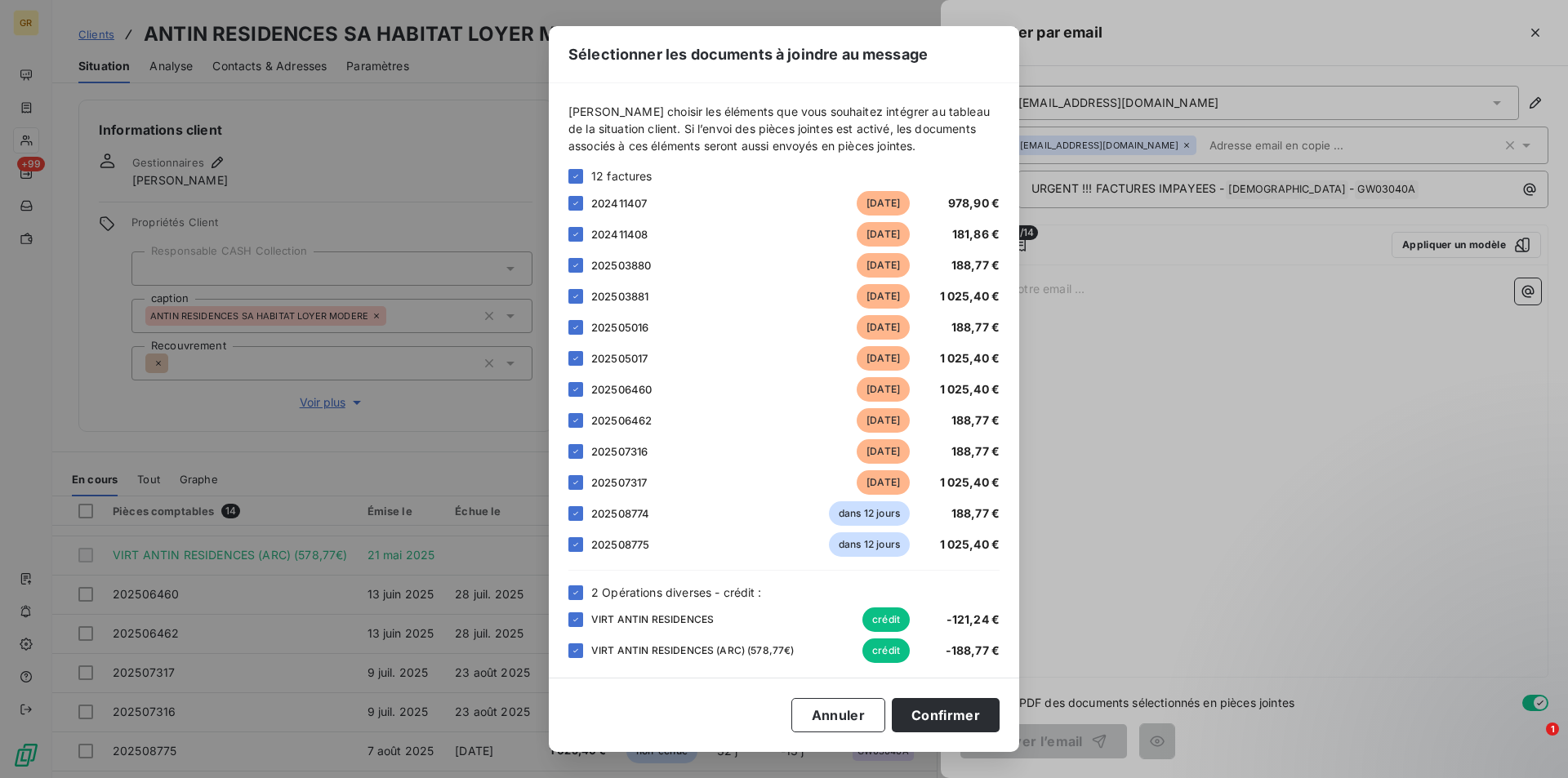
drag, startPoint x: 571, startPoint y: 265, endPoint x: 589, endPoint y: 270, distance: 18.7
click at [571, 264] on icon at bounding box center [575, 265] width 9 height 9
click at [944, 718] on button "Confirmer" at bounding box center [945, 715] width 108 height 34
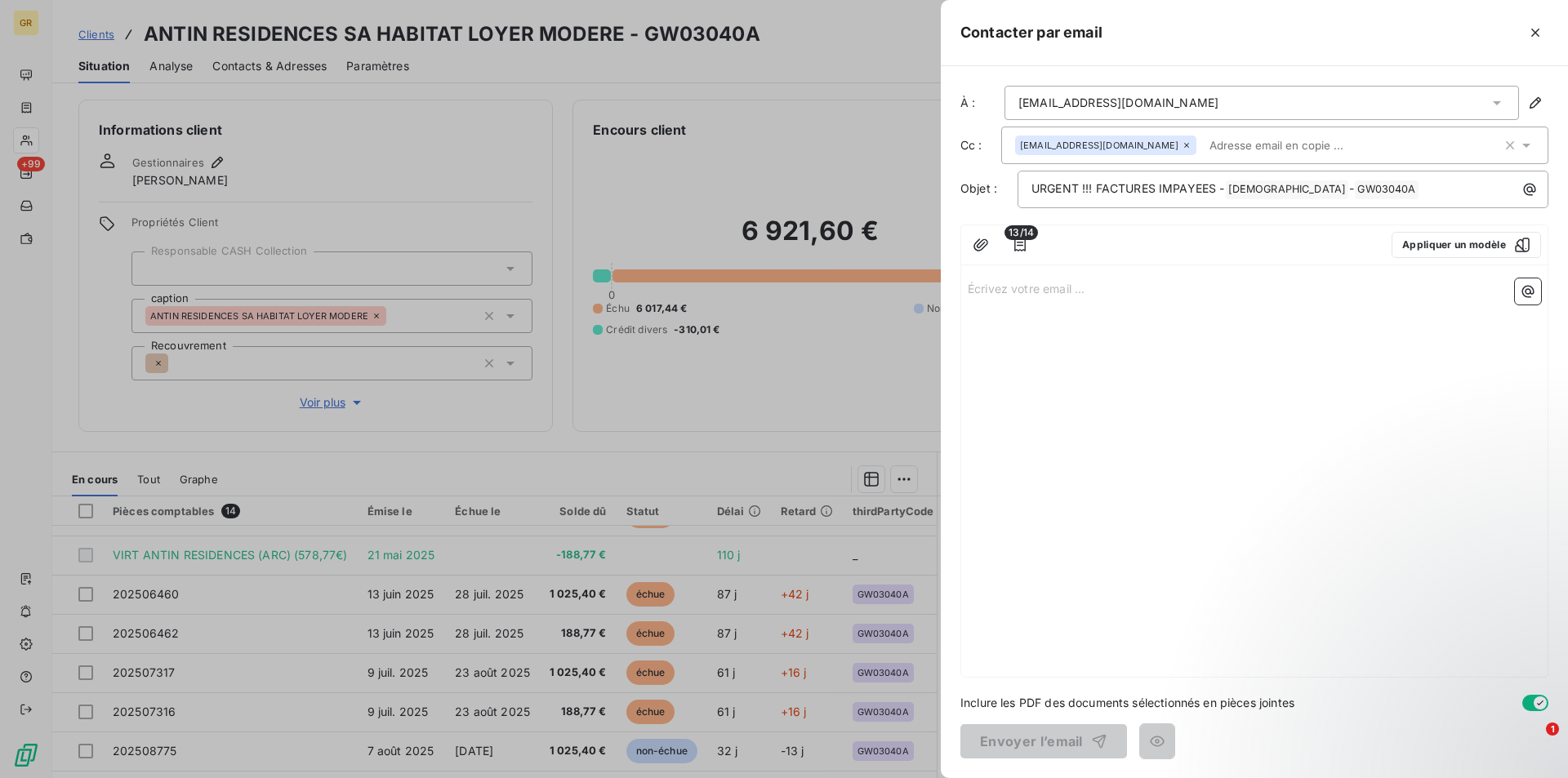
click at [1032, 287] on p "Écrivez votre email ... ﻿" at bounding box center [1254, 288] width 573 height 19
click at [993, 314] on p "﻿" at bounding box center [1254, 307] width 573 height 19
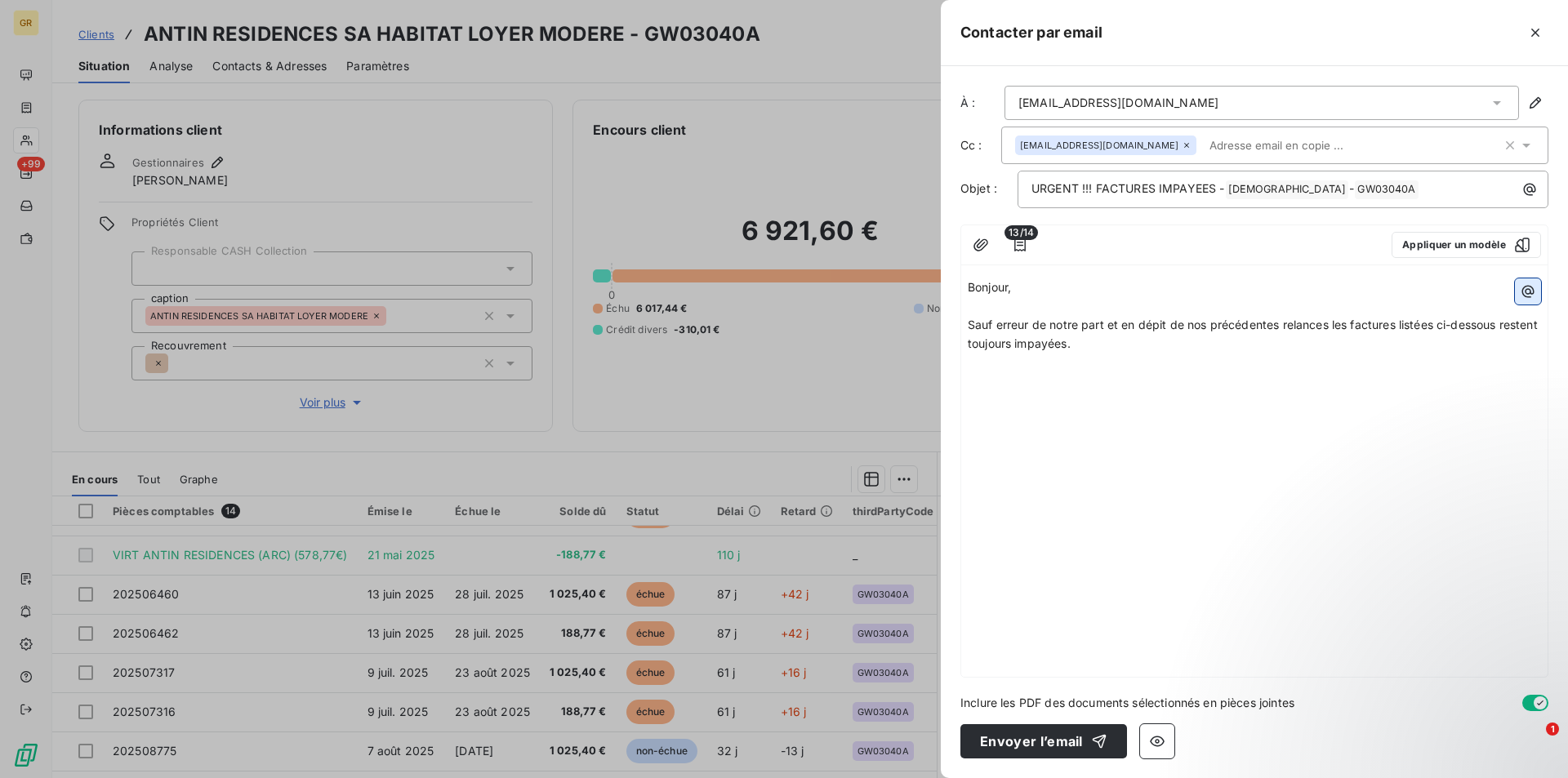
click at [1526, 289] on icon "button" at bounding box center [1527, 291] width 16 height 16
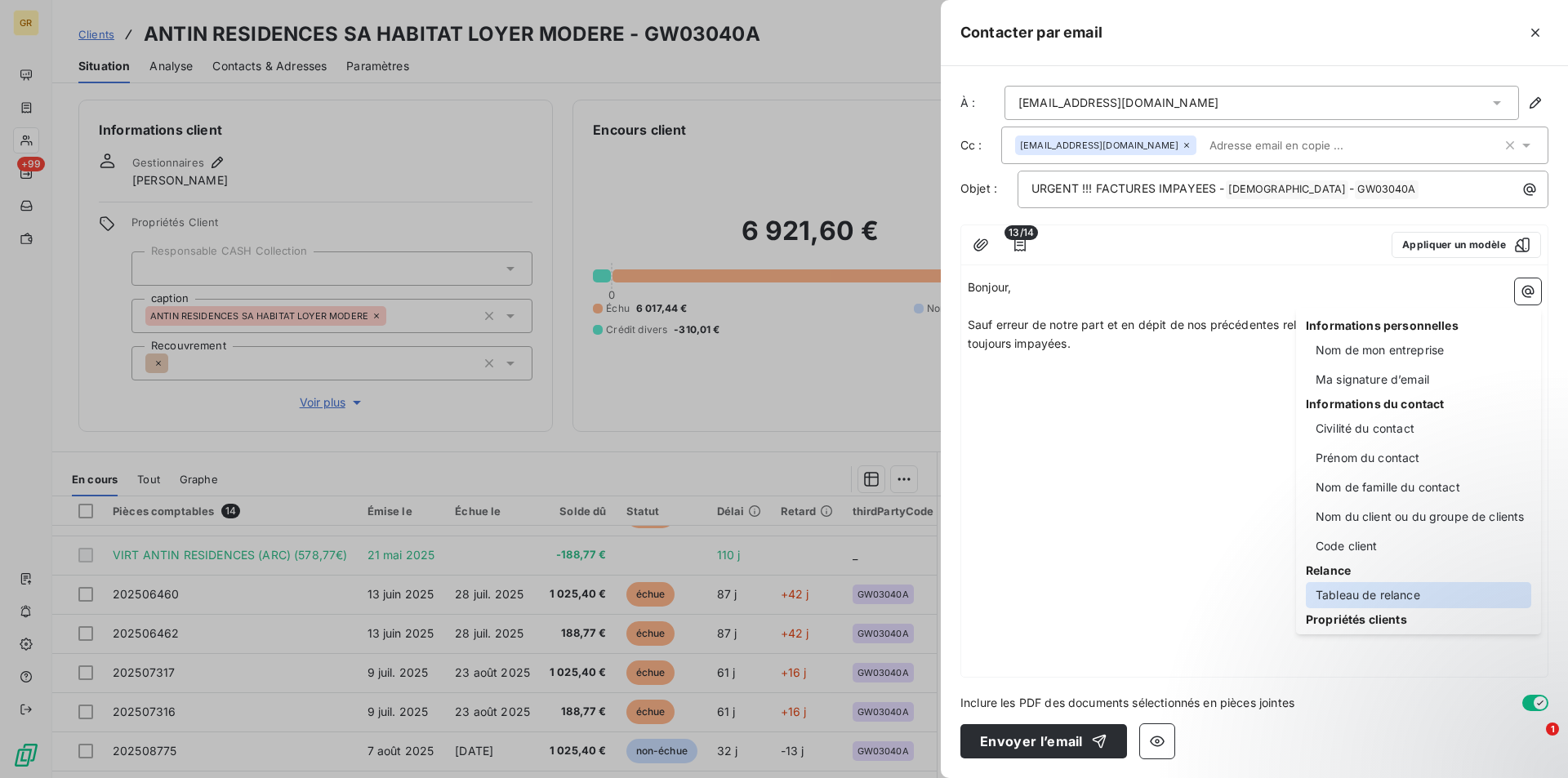
click at [1396, 596] on div "Tableau de relance" at bounding box center [1419, 595] width 225 height 26
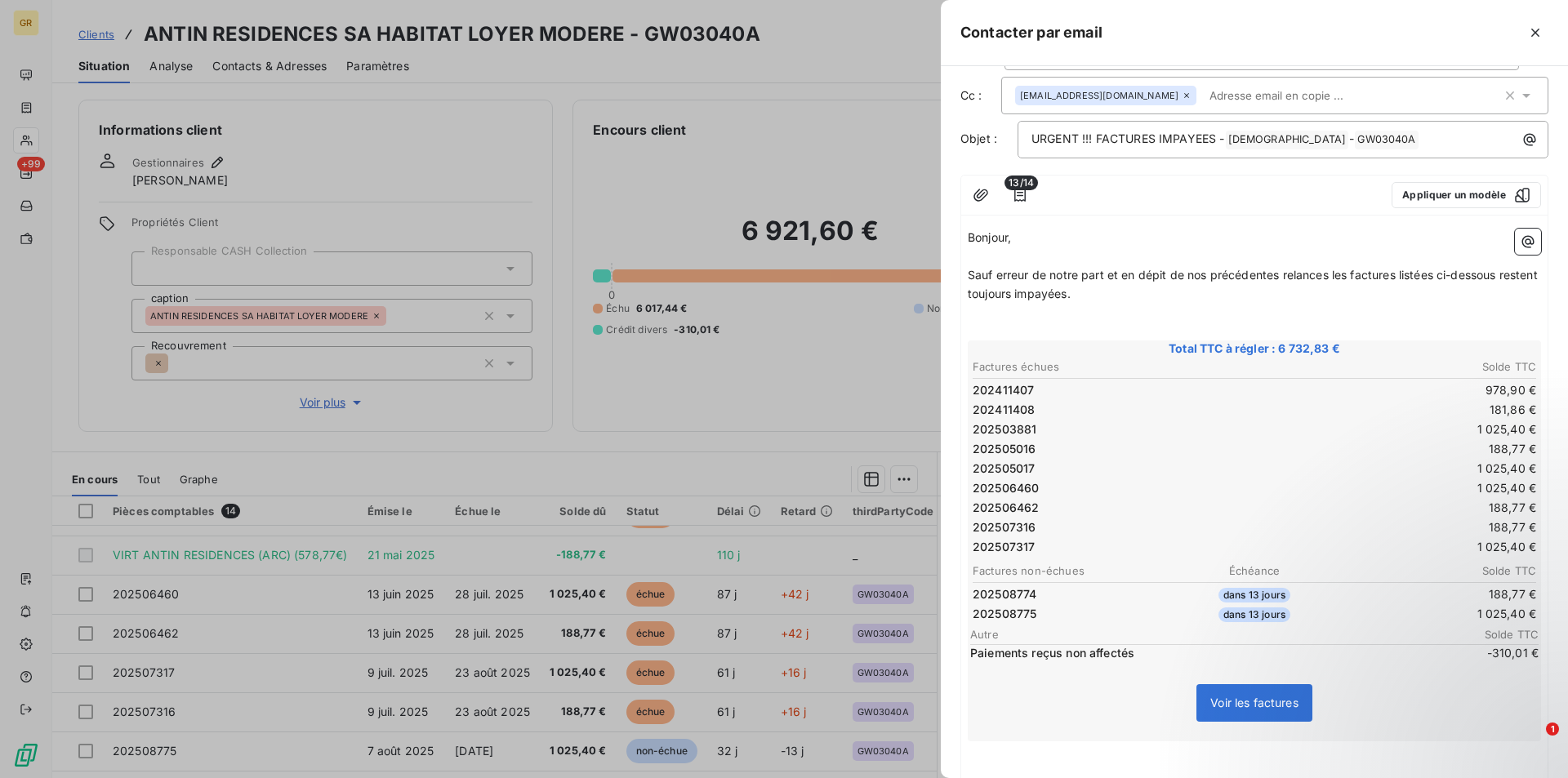
scroll to position [158, 0]
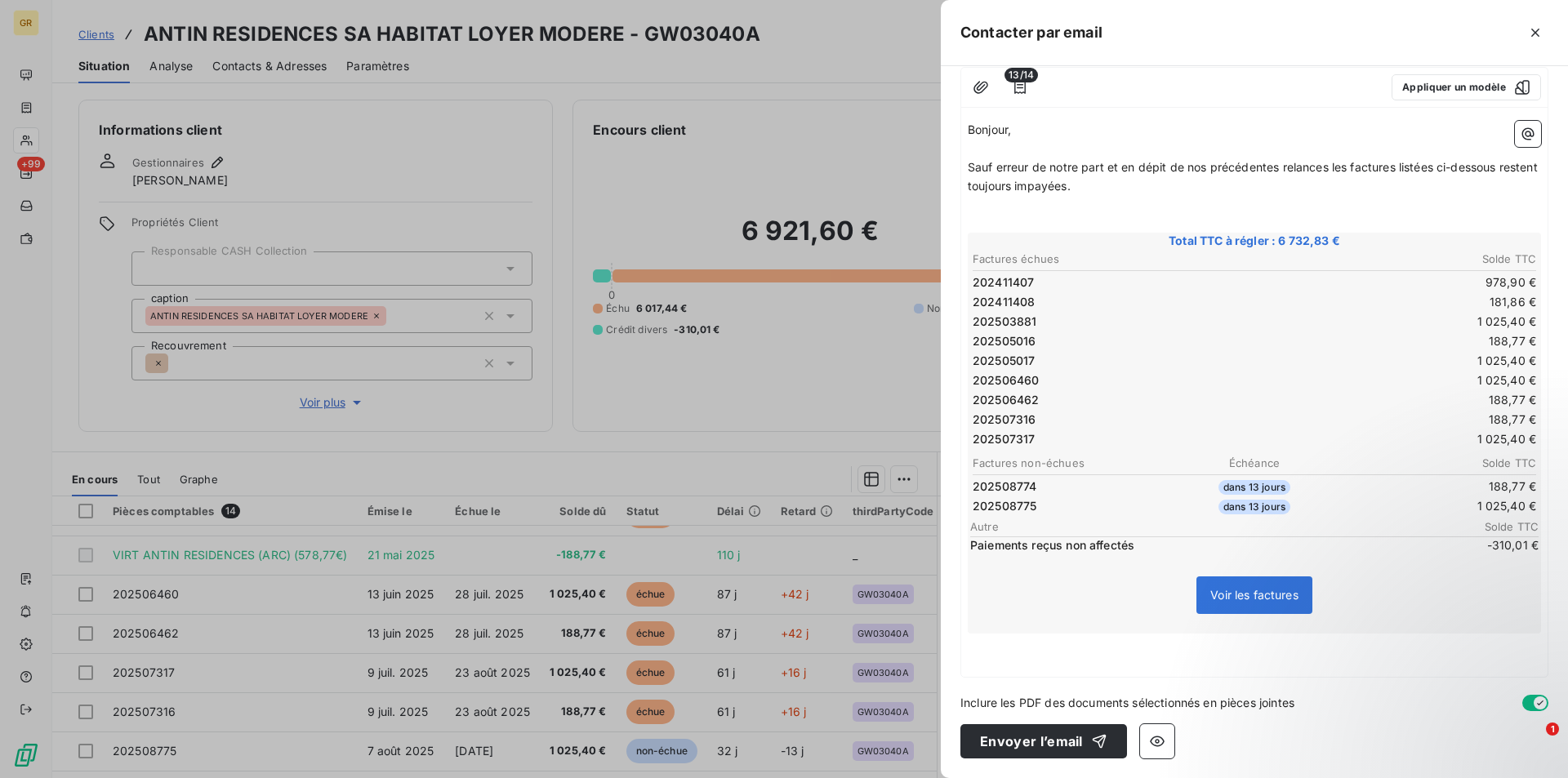
click at [1015, 645] on p "﻿" at bounding box center [1254, 643] width 573 height 19
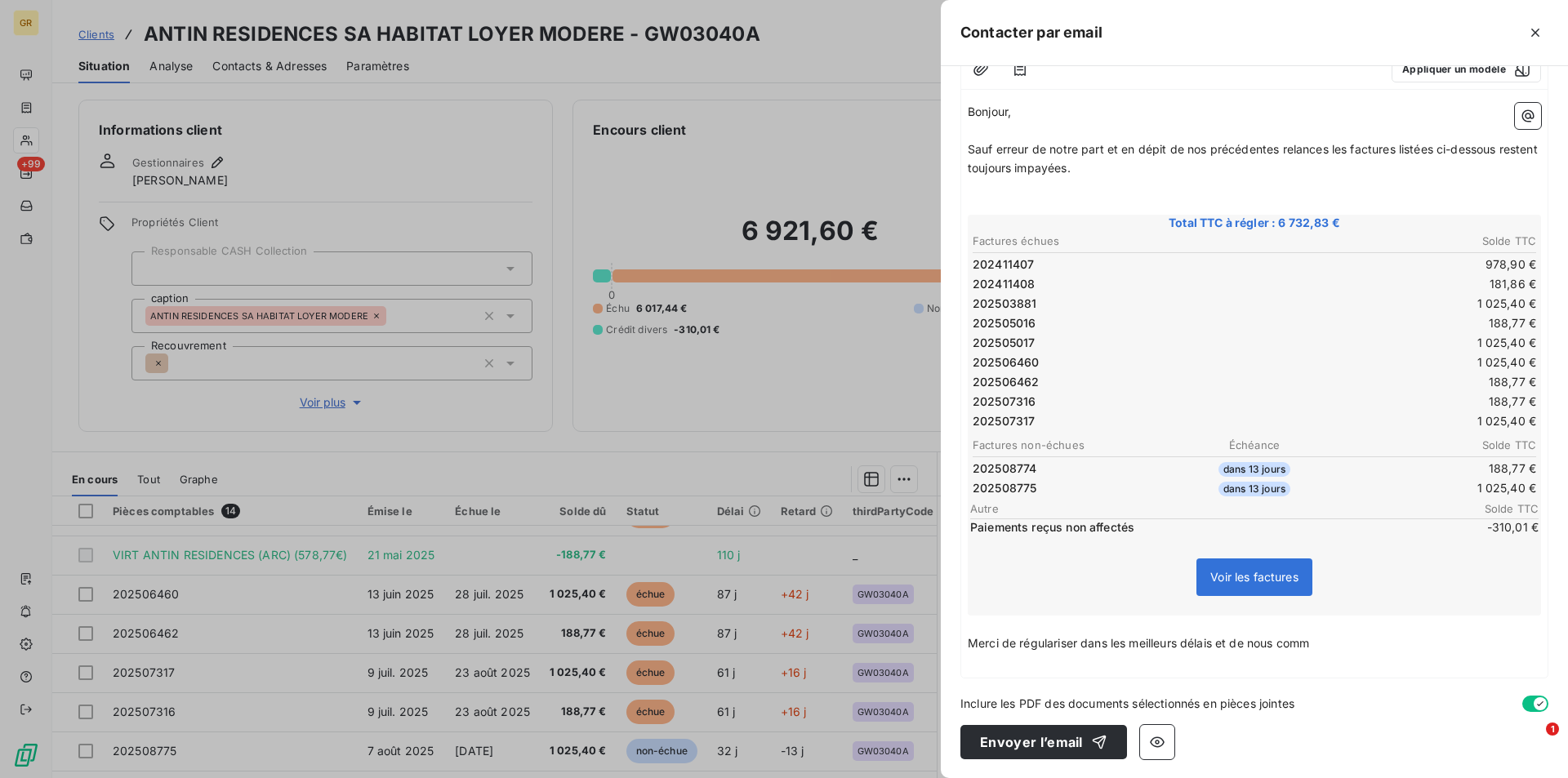
scroll to position [177, 0]
click at [1341, 642] on p "Merci de régulariser dans les meilleurs délais et de nous comm" at bounding box center [1254, 643] width 573 height 19
drag, startPoint x: 1363, startPoint y: 642, endPoint x: 1371, endPoint y: 647, distance: 9.4
click at [1366, 645] on span "Merci de régulariser dans les meilleurs délais et de nous communiquer dans les …" at bounding box center [1227, 642] width 520 height 14
drag, startPoint x: 1473, startPoint y: 635, endPoint x: 1489, endPoint y: 648, distance: 20.6
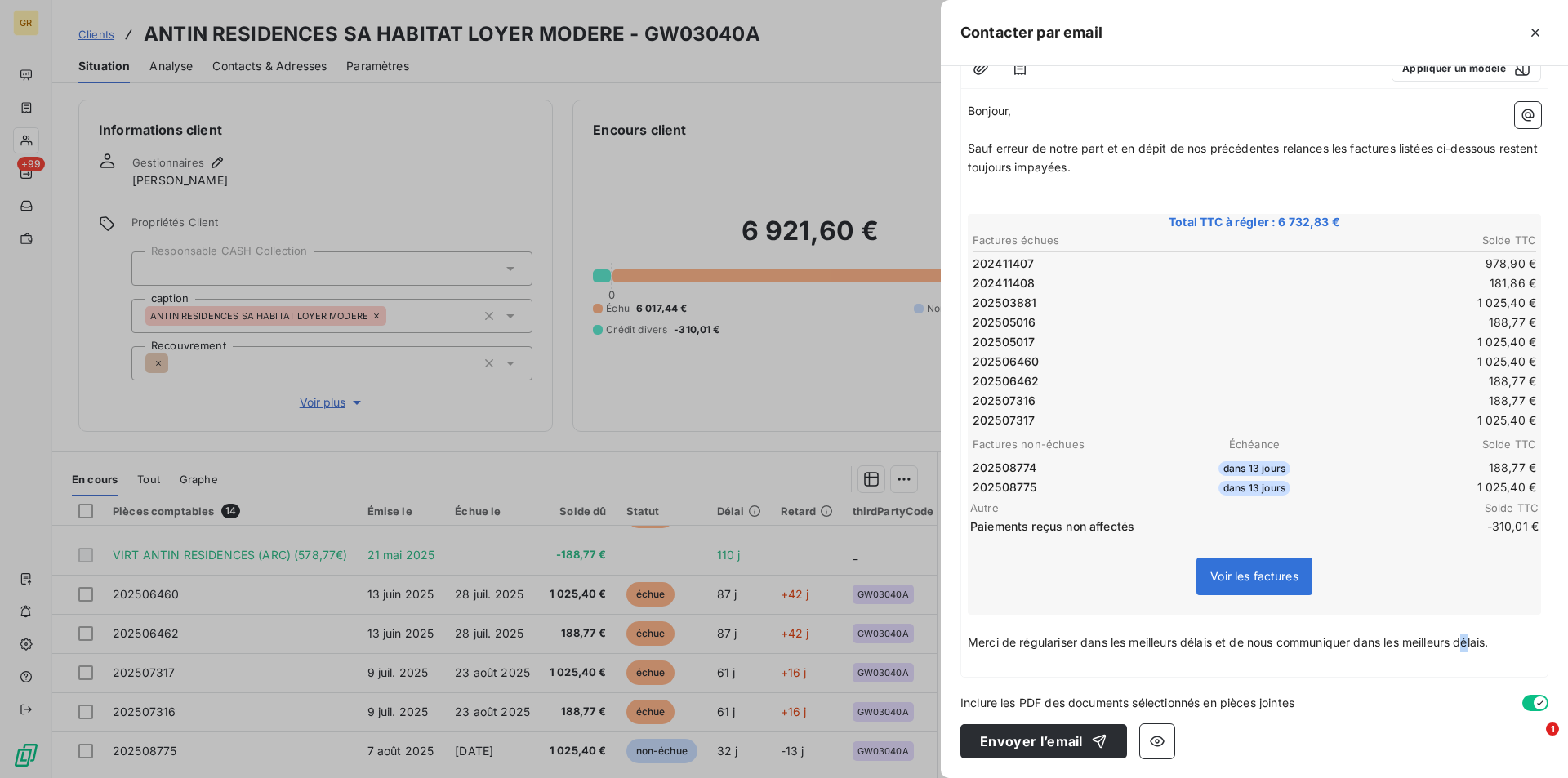
click at [1482, 641] on span "Merci de régulariser dans les meilleurs délais et de nous communiquer dans les …" at bounding box center [1227, 642] width 520 height 14
drag, startPoint x: 1501, startPoint y: 647, endPoint x: 1364, endPoint y: 646, distance: 137.0
click at [1364, 646] on p "Merci de régulariser dans les meilleurs délais et de nous communiquer dans les …" at bounding box center [1254, 643] width 573 height 19
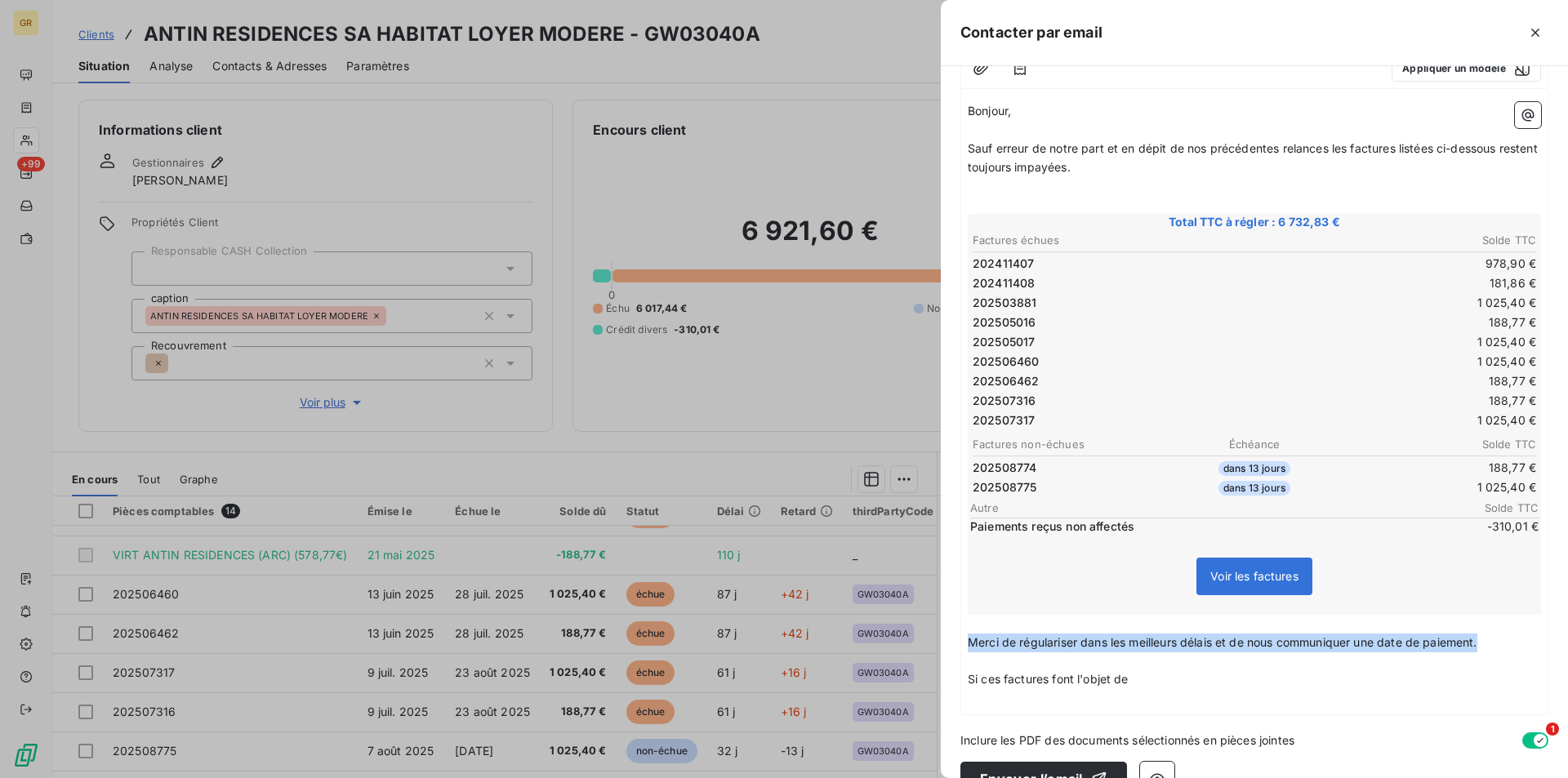
drag, startPoint x: 1489, startPoint y: 641, endPoint x: 960, endPoint y: 648, distance: 529.0
click at [963, 647] on div "Bonjour, ﻿ Sauf erreur de notre part et en dépit de nos précédentes relances le…" at bounding box center [1254, 405] width 586 height 619
click at [966, 664] on div "Bonjour, ﻿ Sauf erreur de notre part et en dépit de nos précédentes relances le…" at bounding box center [1254, 405] width 586 height 619
click at [979, 667] on p "﻿" at bounding box center [1254, 661] width 573 height 19
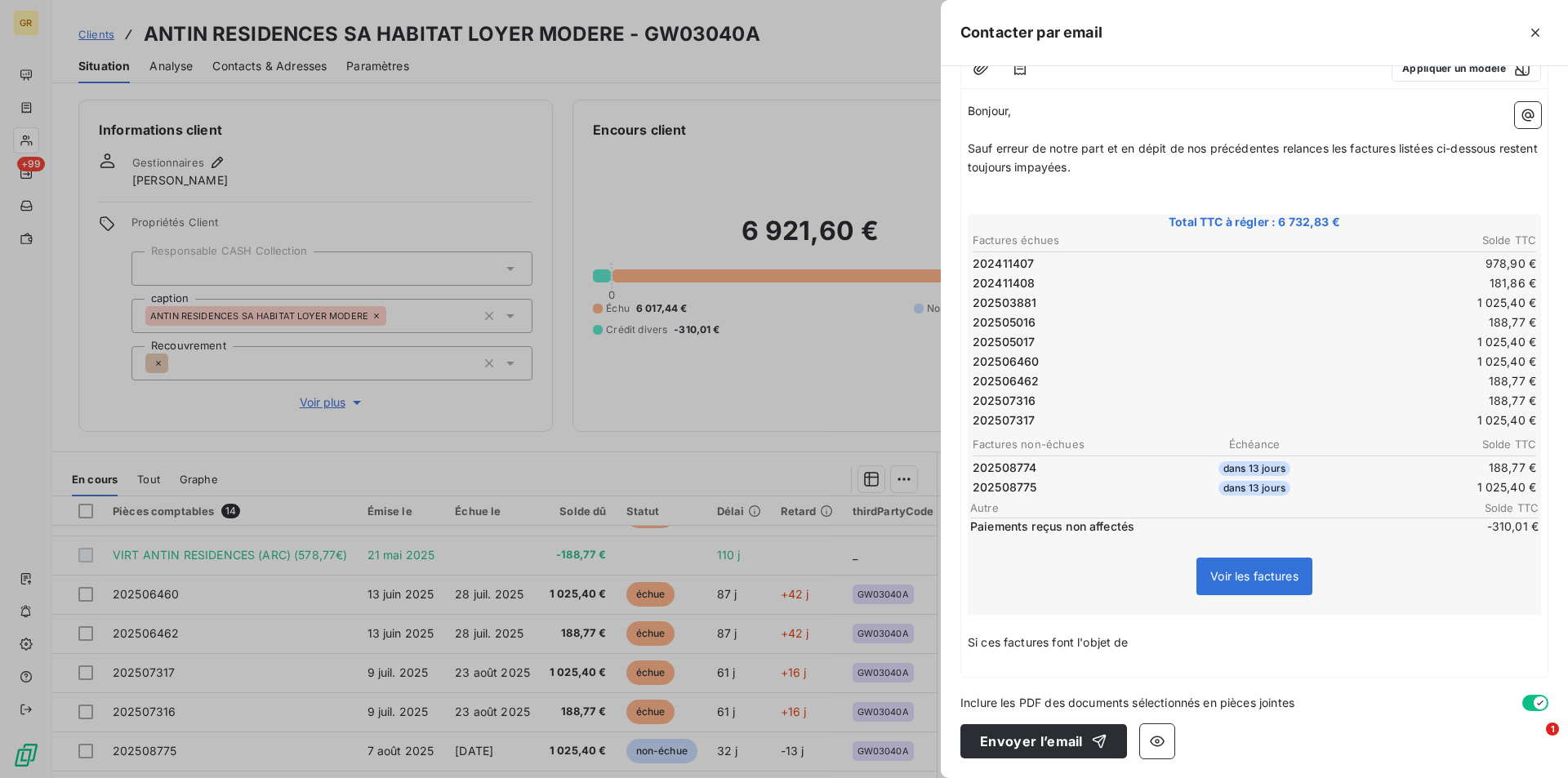
click at [1139, 645] on p "Si ces factures font l'objet de" at bounding box center [1254, 643] width 573 height 19
click at [1202, 646] on span "Si ces factures font l'objet d'un litige merci de nous en informer dans le cas …" at bounding box center [1214, 642] width 494 height 14
click at [1233, 643] on span "Si ces factures font l'objet d'un litige veuillez de nous en informer dans le c…" at bounding box center [1220, 642] width 506 height 14
click at [1470, 643] on p "Si ces factures font l'objet d'un litige veuillez nous en informer dans le cas …" at bounding box center [1254, 643] width 573 height 19
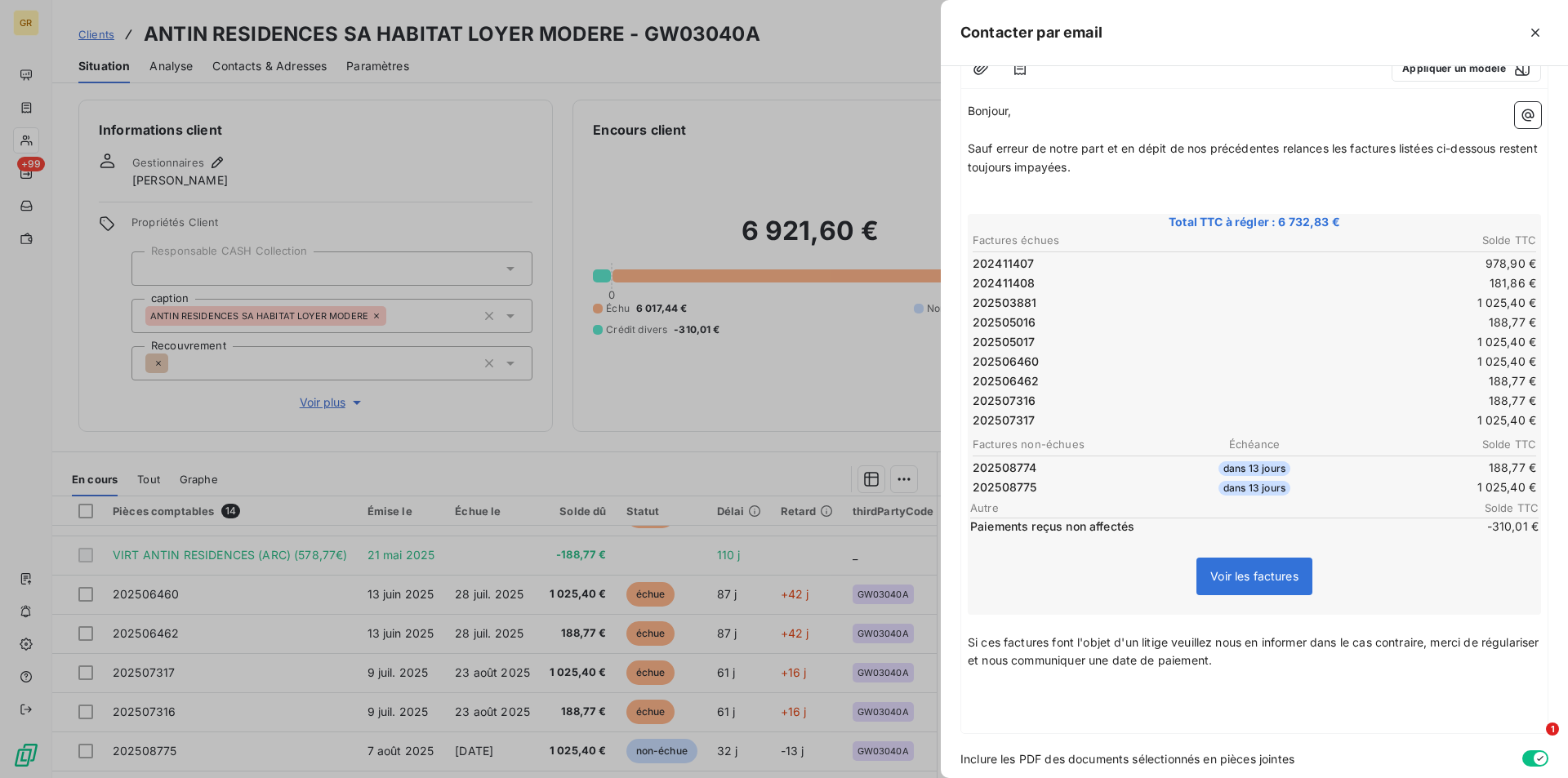
click at [1168, 645] on span "Si ces factures font l'objet d'un litige veuillez nous en informer dans le cas …" at bounding box center [1255, 652] width 575 height 32
click at [1311, 645] on span "Si ces factures font l'objet d'un litige, veuillez nous en informer dans le cas…" at bounding box center [1226, 652] width 517 height 32
click at [1314, 646] on span "Si ces factures font l'objet d'un litige, veuillez nous en informer dans le cas…" at bounding box center [1226, 652] width 517 height 32
click at [1031, 664] on span "Si ces factures font l'objet d'un litige, veuillez nous en informer. Dans le ca…" at bounding box center [1227, 652] width 520 height 32
click at [1013, 706] on p "﻿" at bounding box center [1254, 699] width 573 height 19
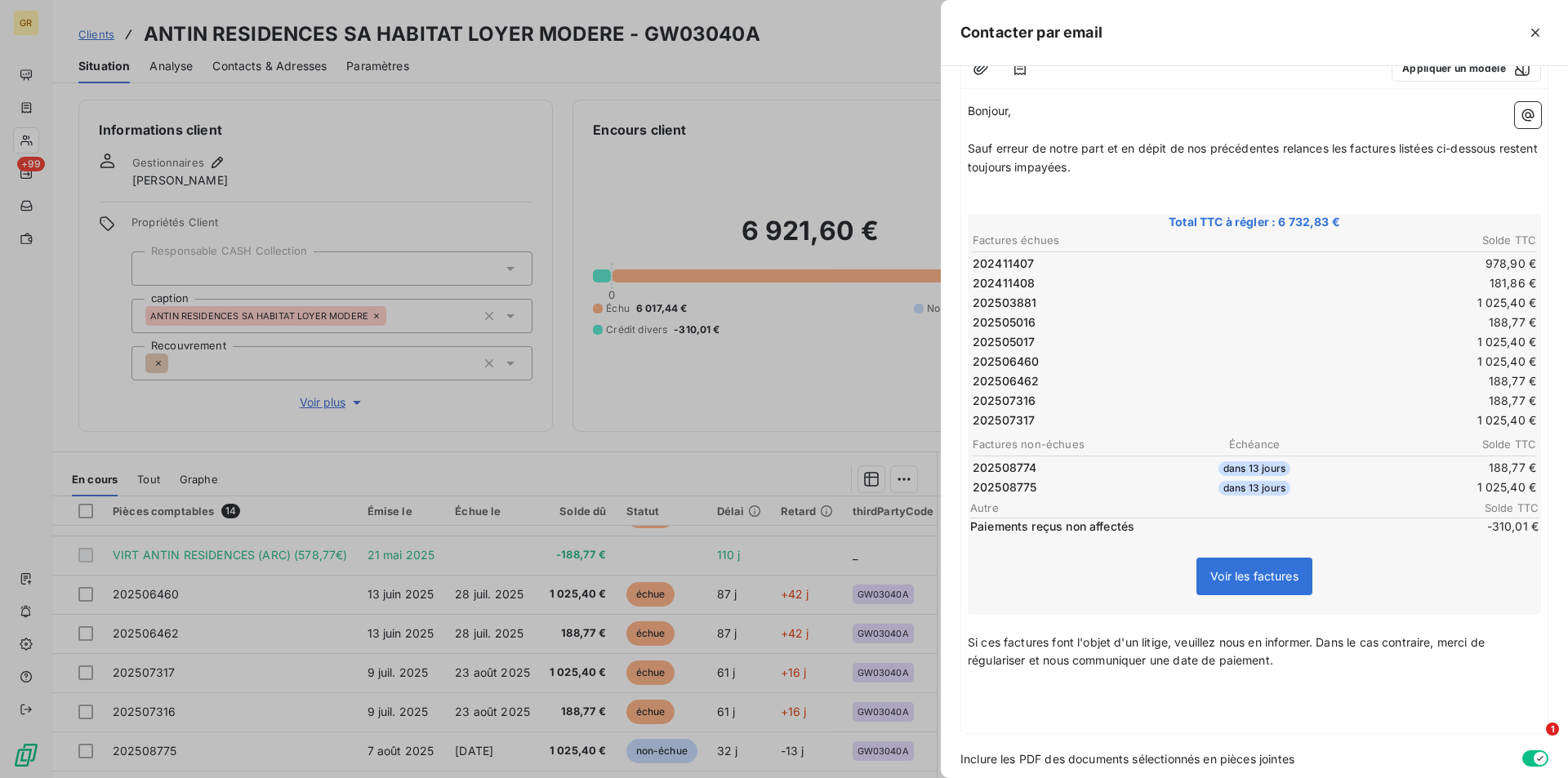
click at [999, 720] on p "﻿" at bounding box center [1254, 717] width 573 height 19
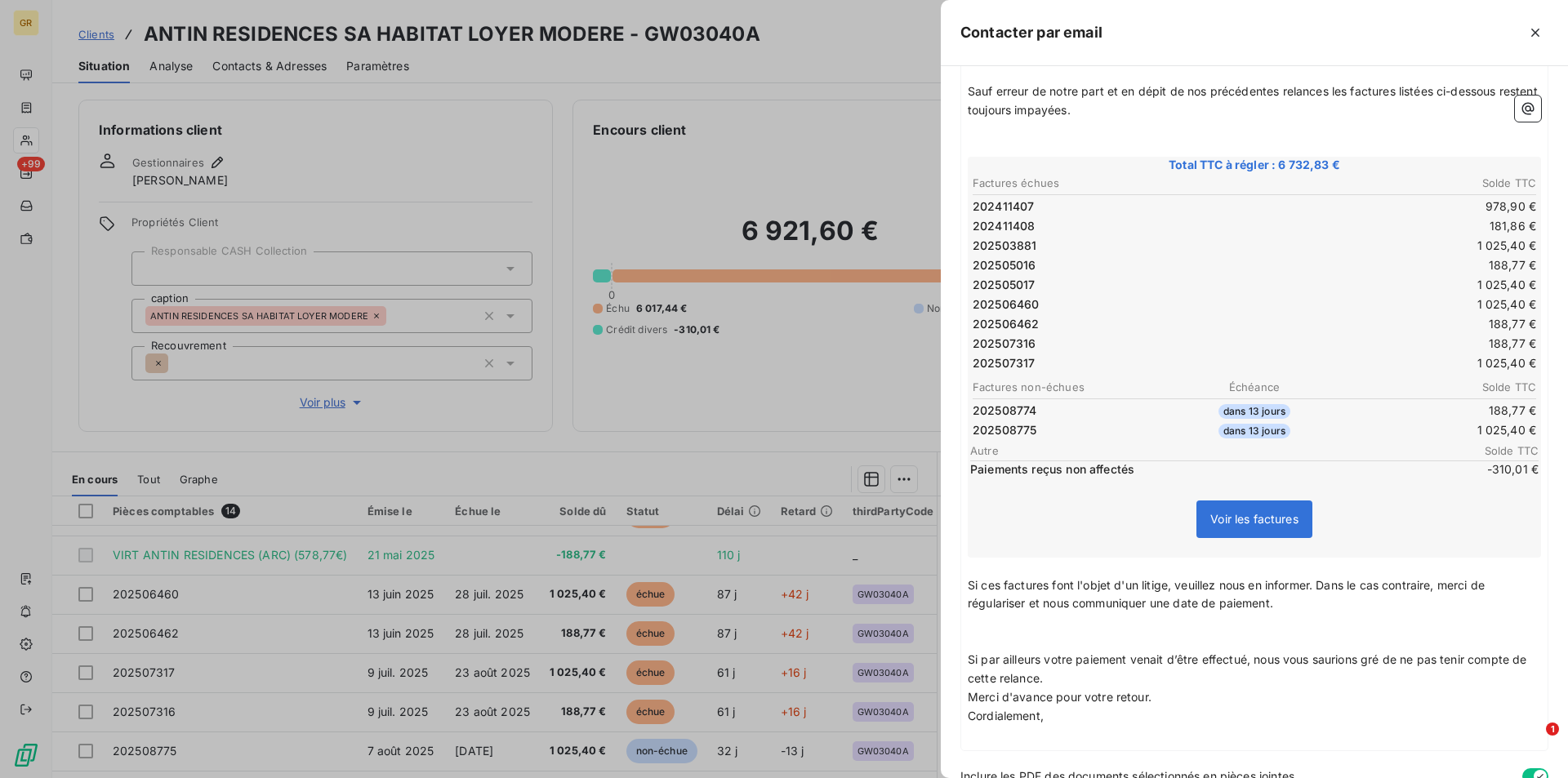
scroll to position [307, 0]
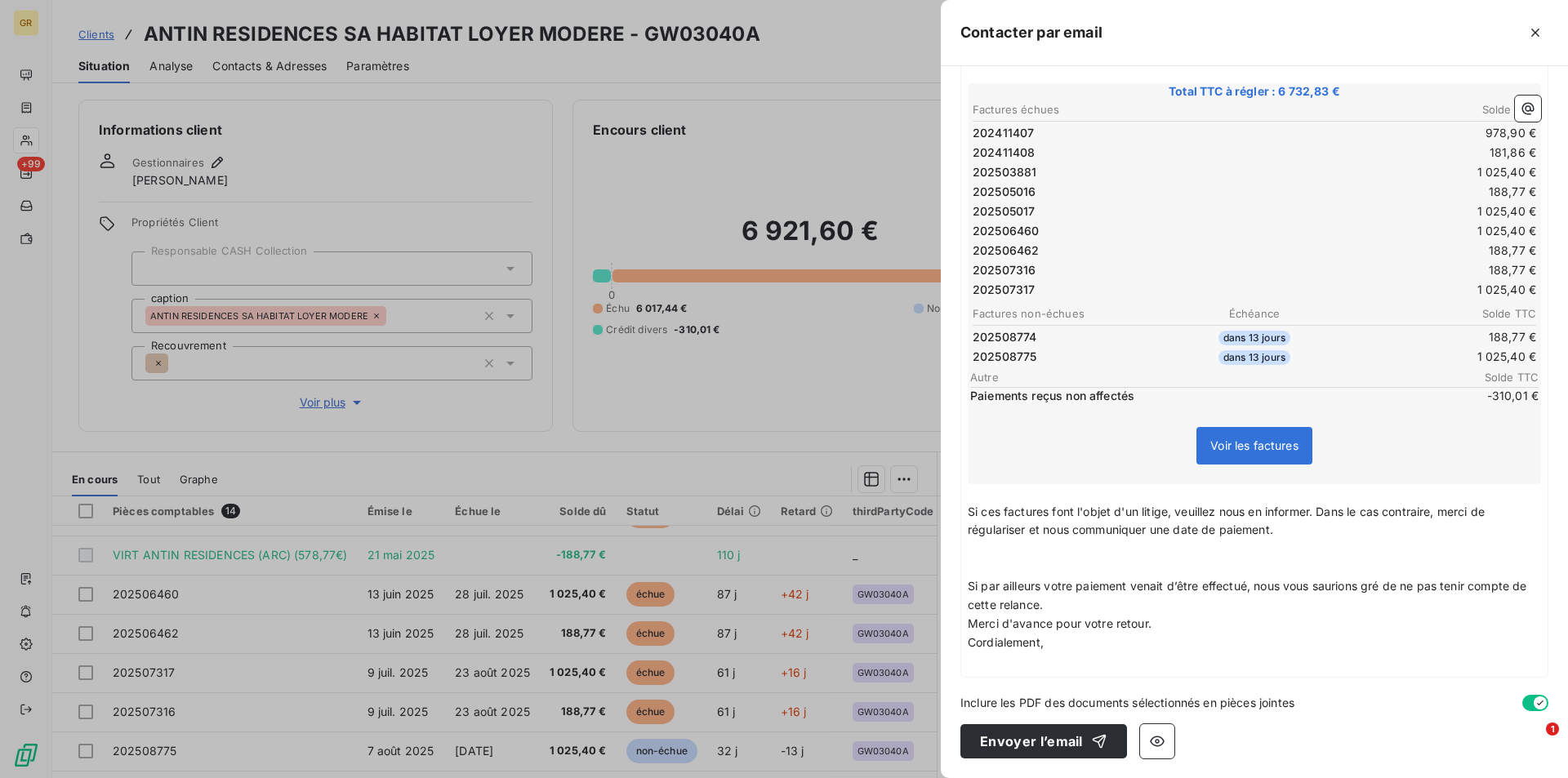
click at [1073, 610] on p "Si par ailleurs votre paiement venait d’être effectué, nous vous saurions gré d…" at bounding box center [1254, 596] width 573 height 38
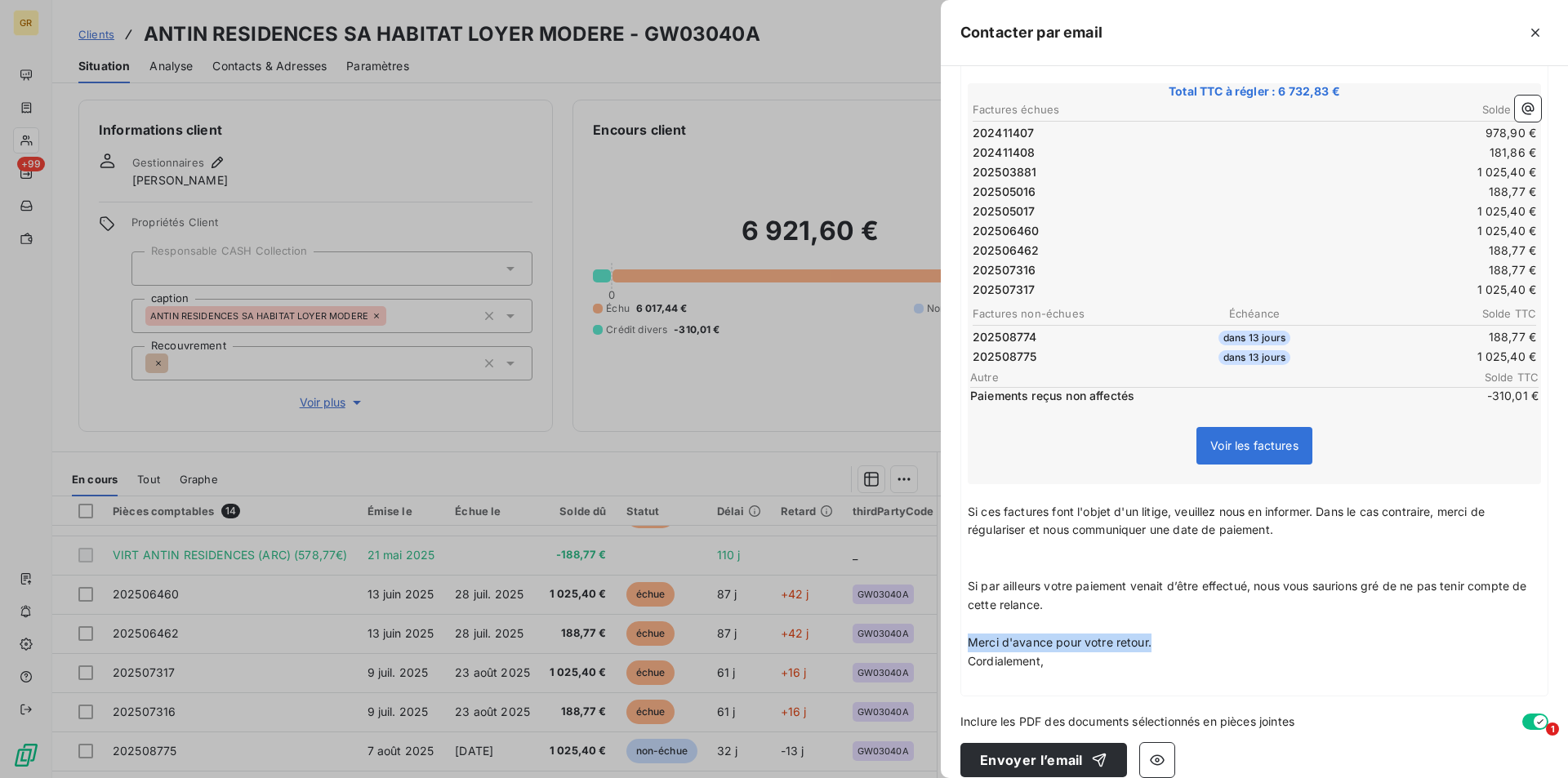
drag, startPoint x: 1077, startPoint y: 658, endPoint x: 957, endPoint y: 641, distance: 121.2
click at [957, 641] on div "À : abdelmajid.chaali@antin-residences.fr Cc : celine.jaillet@antin-residences.…" at bounding box center [1254, 422] width 627 height 712
click at [968, 585] on span "Si par ailleurs votre paiement venait d’être effectué, nous vous saurions gré d…" at bounding box center [1249, 595] width 563 height 32
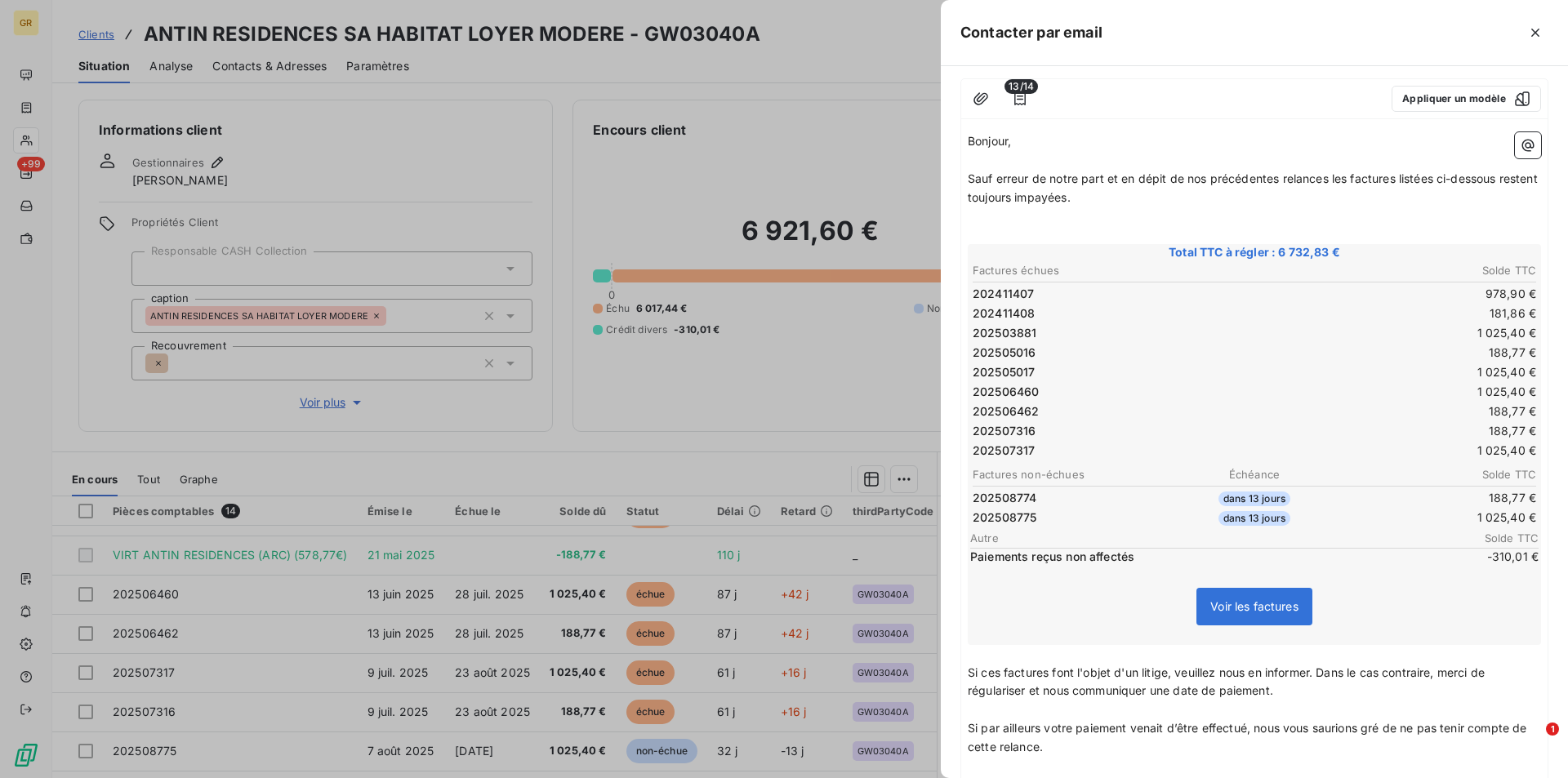
scroll to position [163, 0]
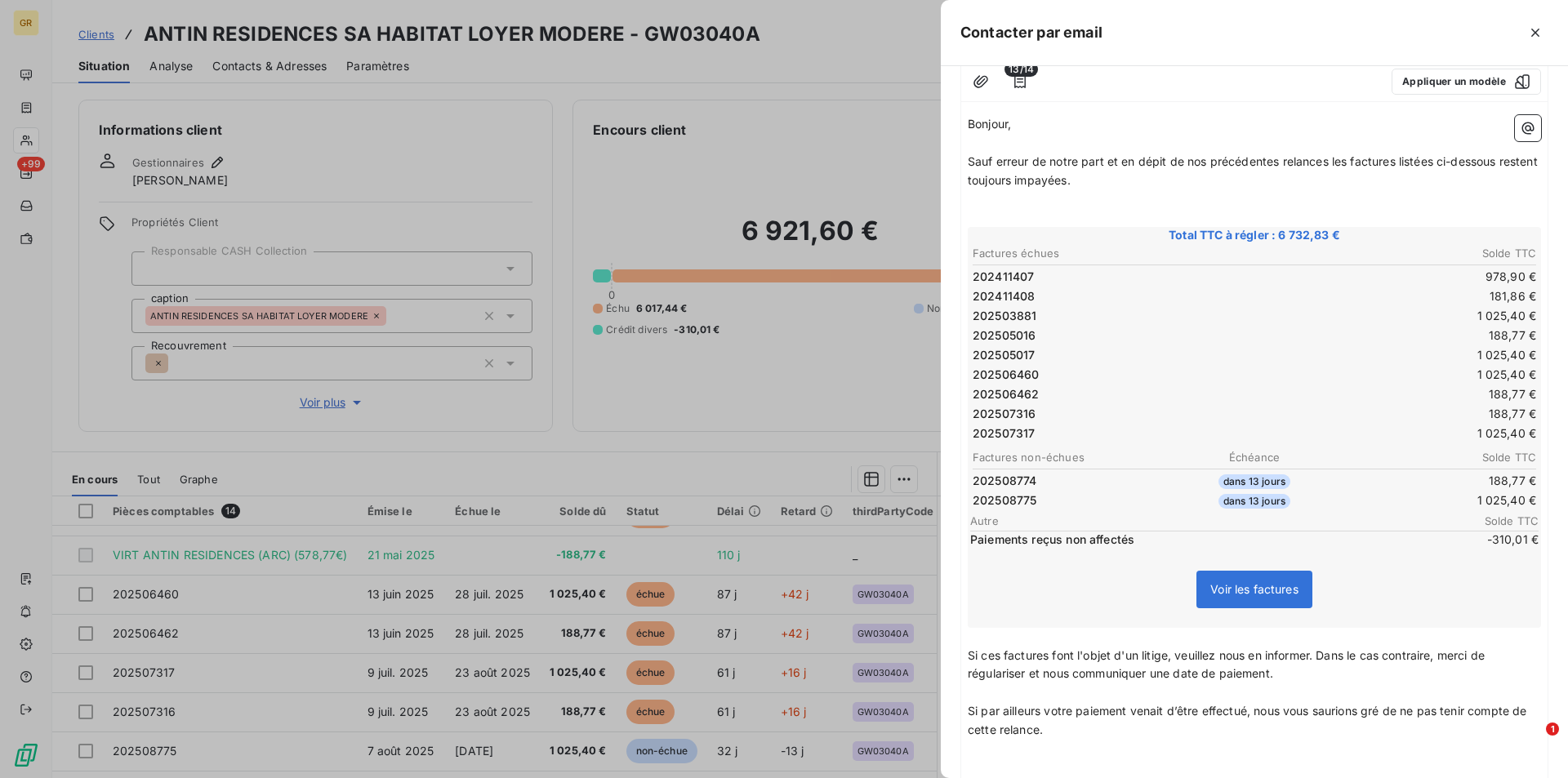
click at [1132, 181] on p "Sauf erreur de notre part et en dépit de nos précédentes relances les factures …" at bounding box center [1254, 172] width 573 height 38
click at [1122, 177] on span "Sauf erreur de notre part et en dépit de nos précédentes relances les factures …" at bounding box center [1254, 171] width 573 height 32
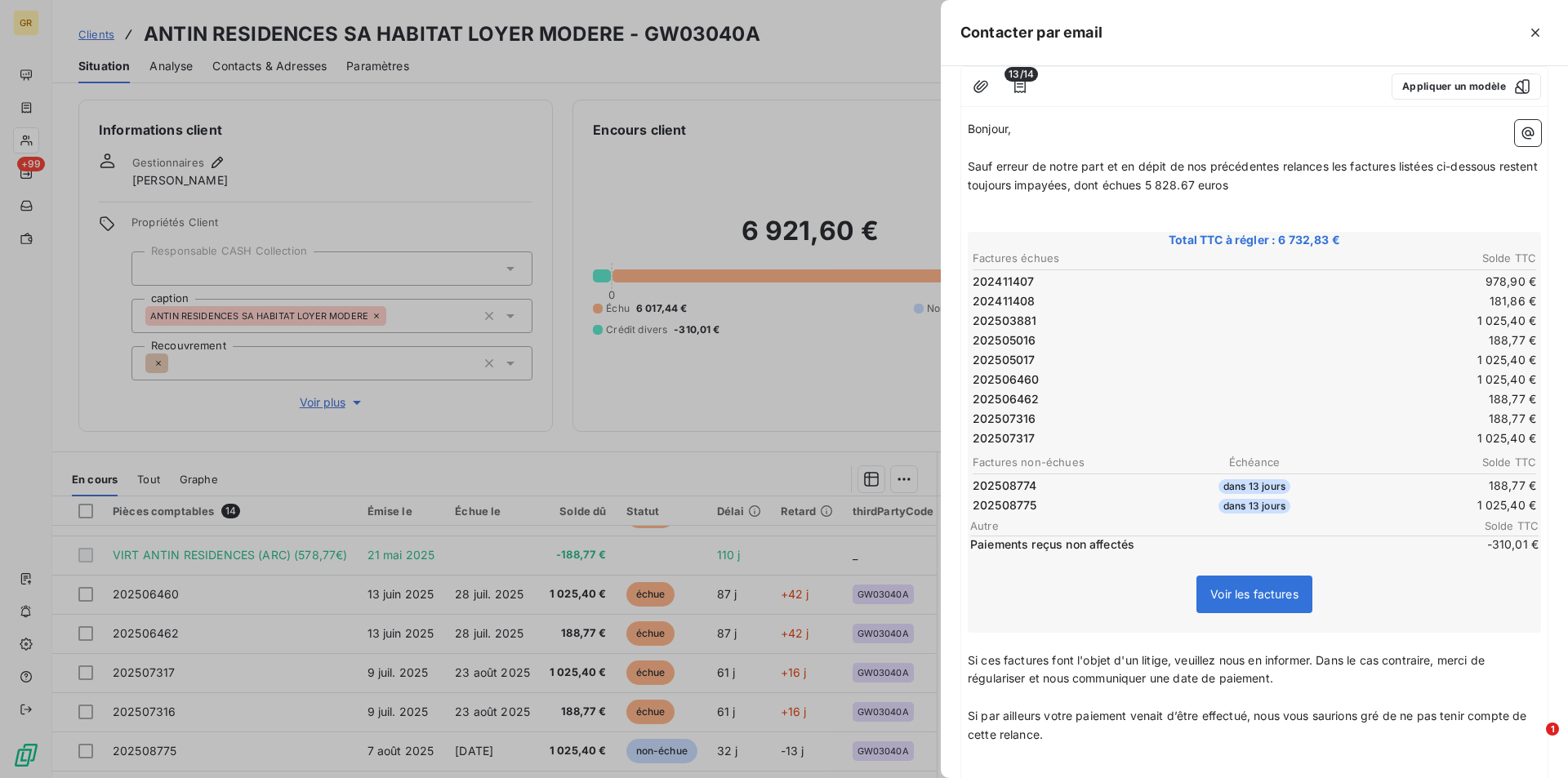
scroll to position [0, 0]
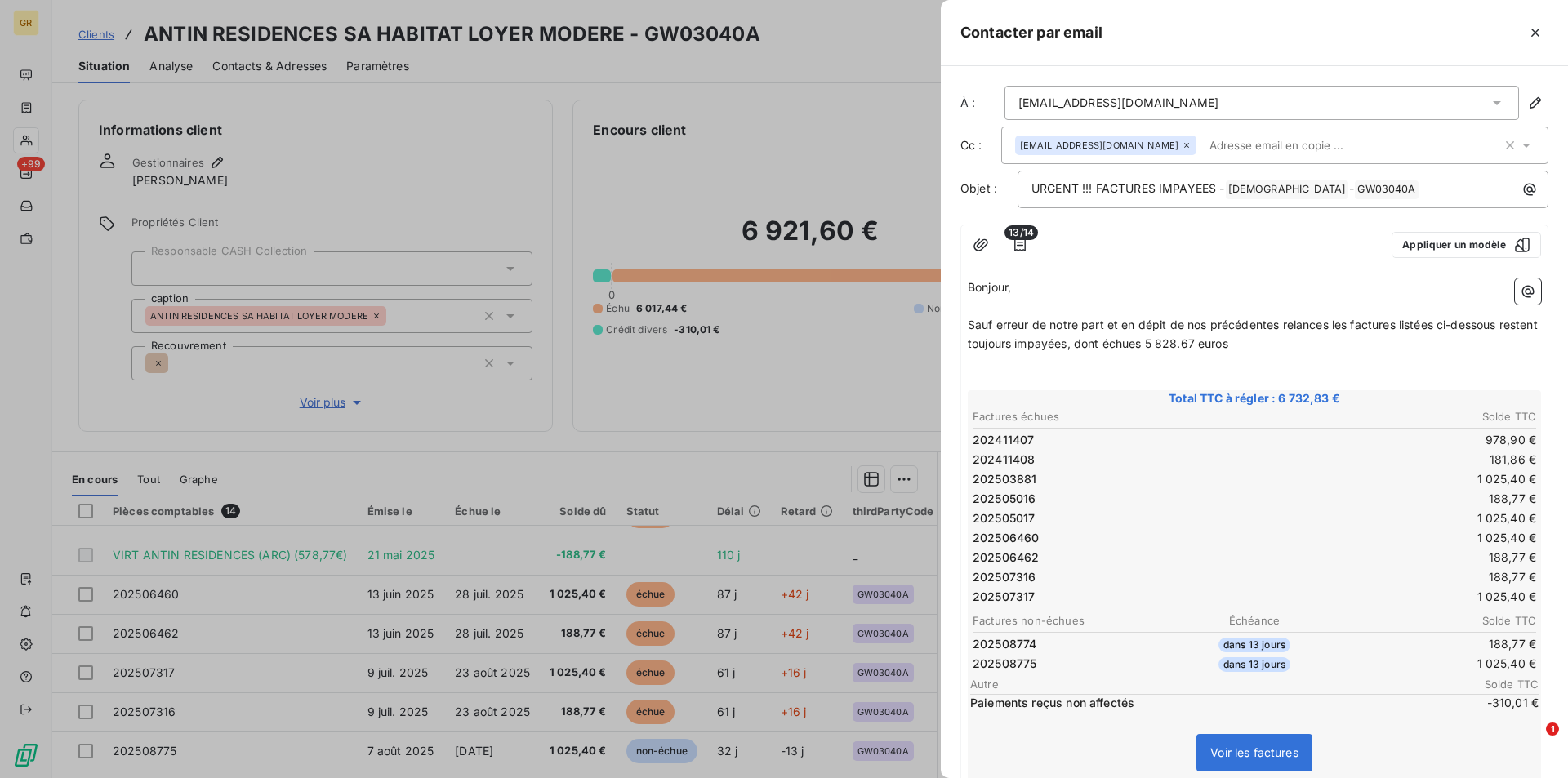
click at [1274, 343] on p "Sauf erreur de notre part et en dépit de nos précédentes relances les factures …" at bounding box center [1254, 335] width 573 height 38
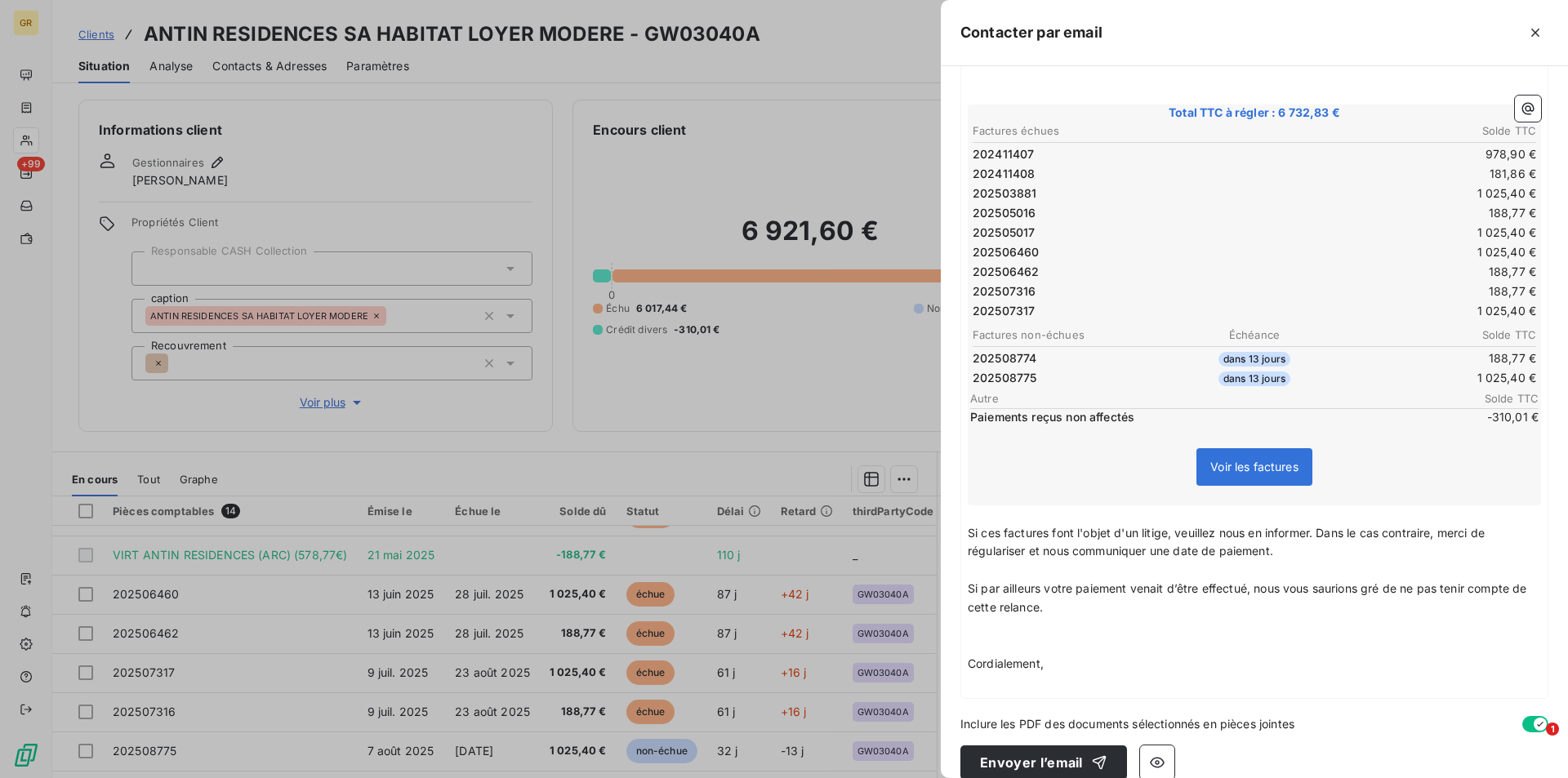
scroll to position [307, 0]
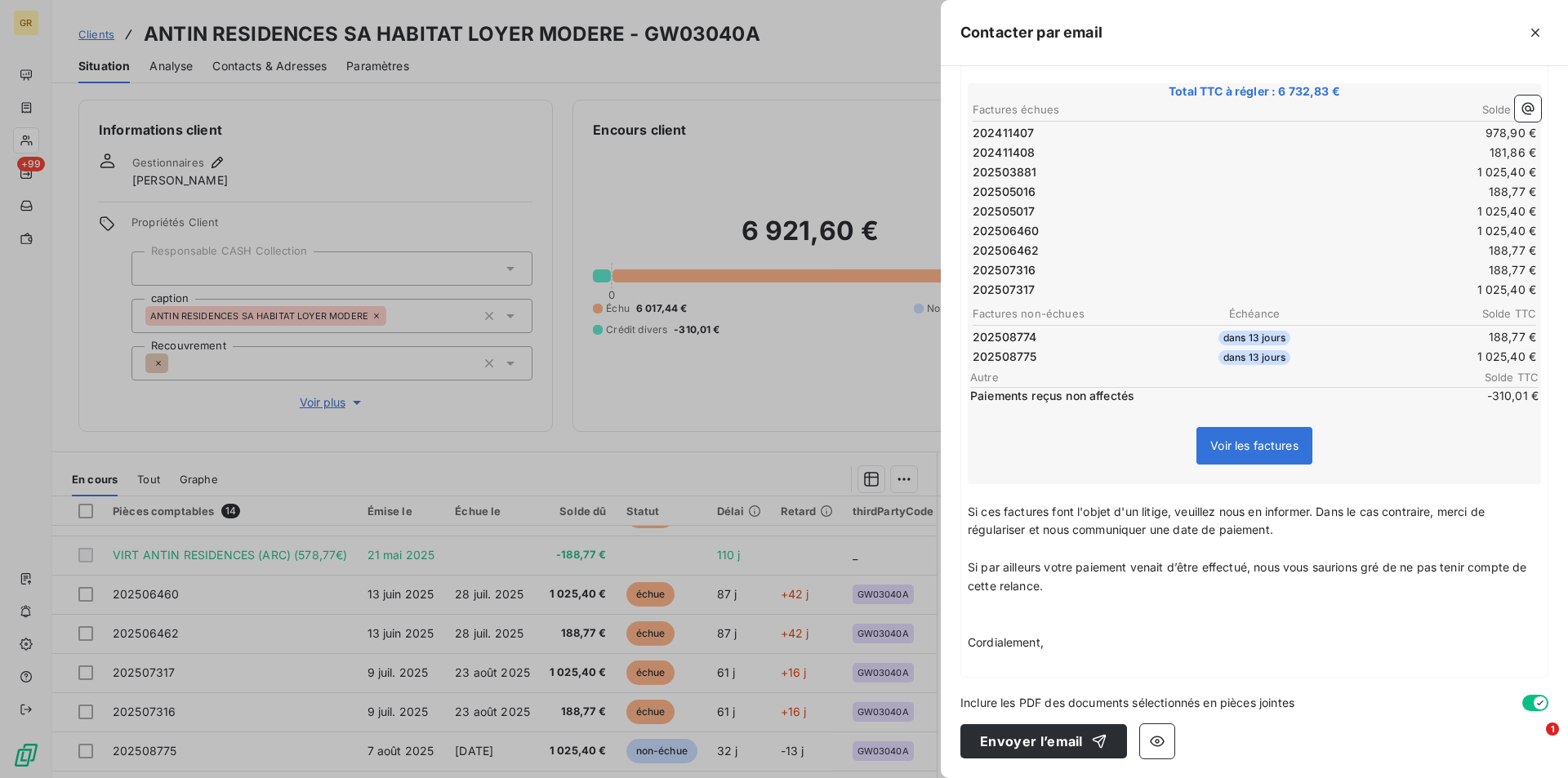
click at [1056, 637] on p "Cordialement," at bounding box center [1254, 643] width 573 height 19
click at [1044, 751] on button "Envoyer l’email" at bounding box center [1043, 741] width 167 height 34
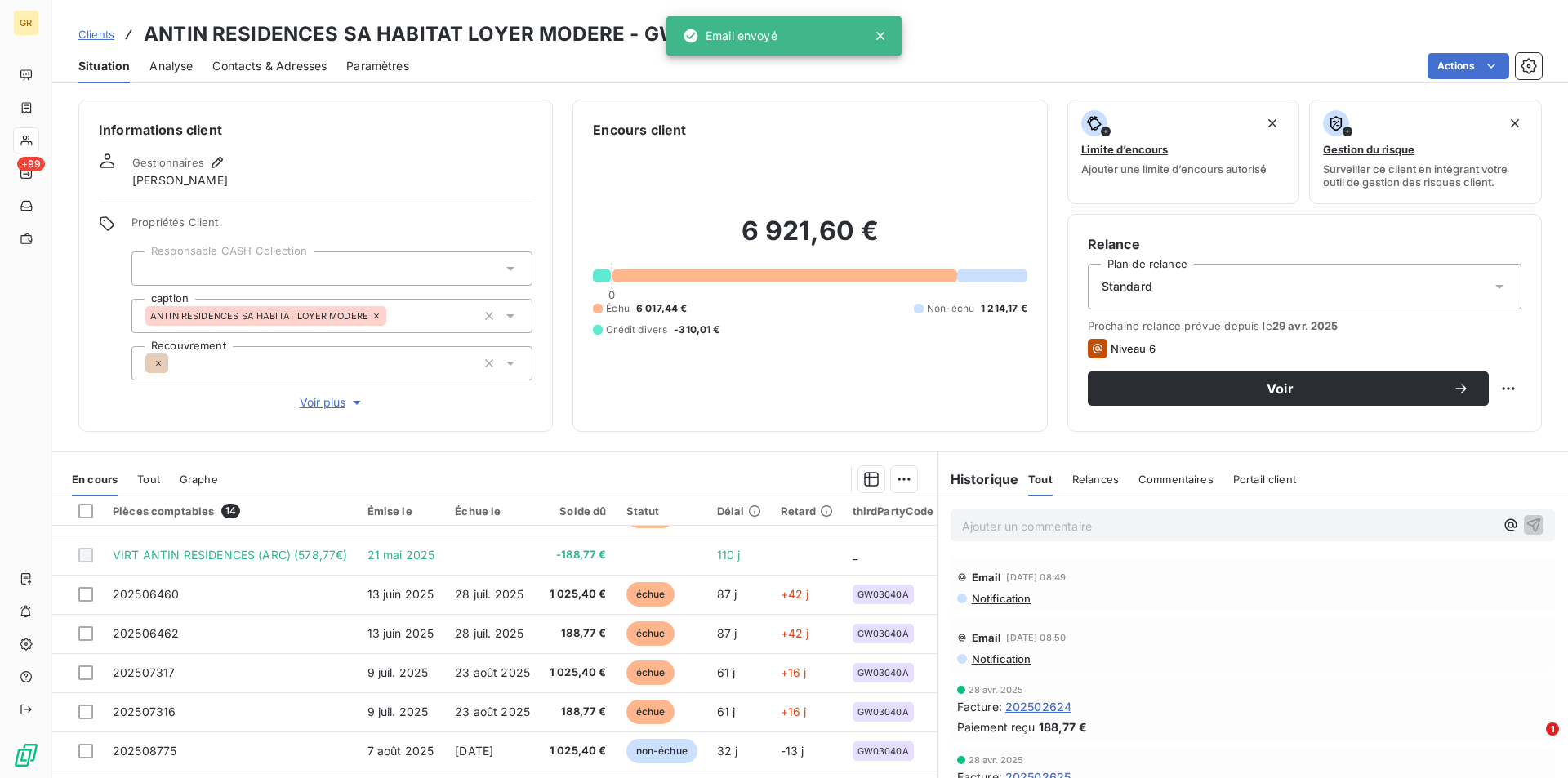
click at [283, 63] on span "Contacts & Adresses" at bounding box center [270, 66] width 114 height 16
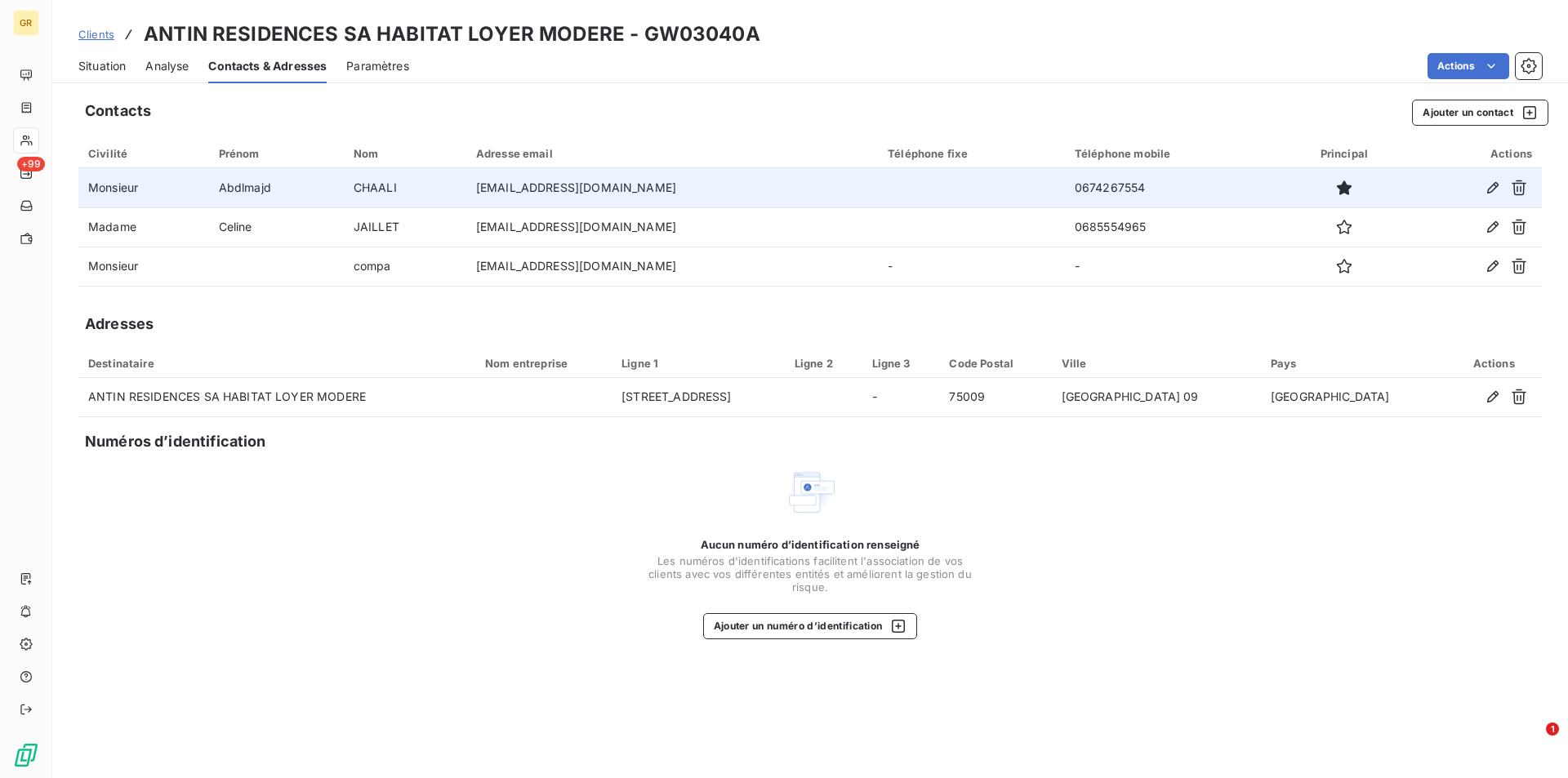
drag, startPoint x: 681, startPoint y: 186, endPoint x: 455, endPoint y: 187, distance: 226.0
click at [466, 185] on td "abdelmajid.chaali@antin-residences.fr" at bounding box center [672, 188] width 412 height 39
copy td "abdelmajid.chaali@antin-residences.fr"
drag, startPoint x: 1186, startPoint y: 190, endPoint x: 1097, endPoint y: 183, distance: 89.3
click at [1097, 183] on tr "Monsieur Abdlmajd CHAALI abdelmajid.chaali@antin-residences.fr 0674267554" at bounding box center [810, 188] width 1463 height 39
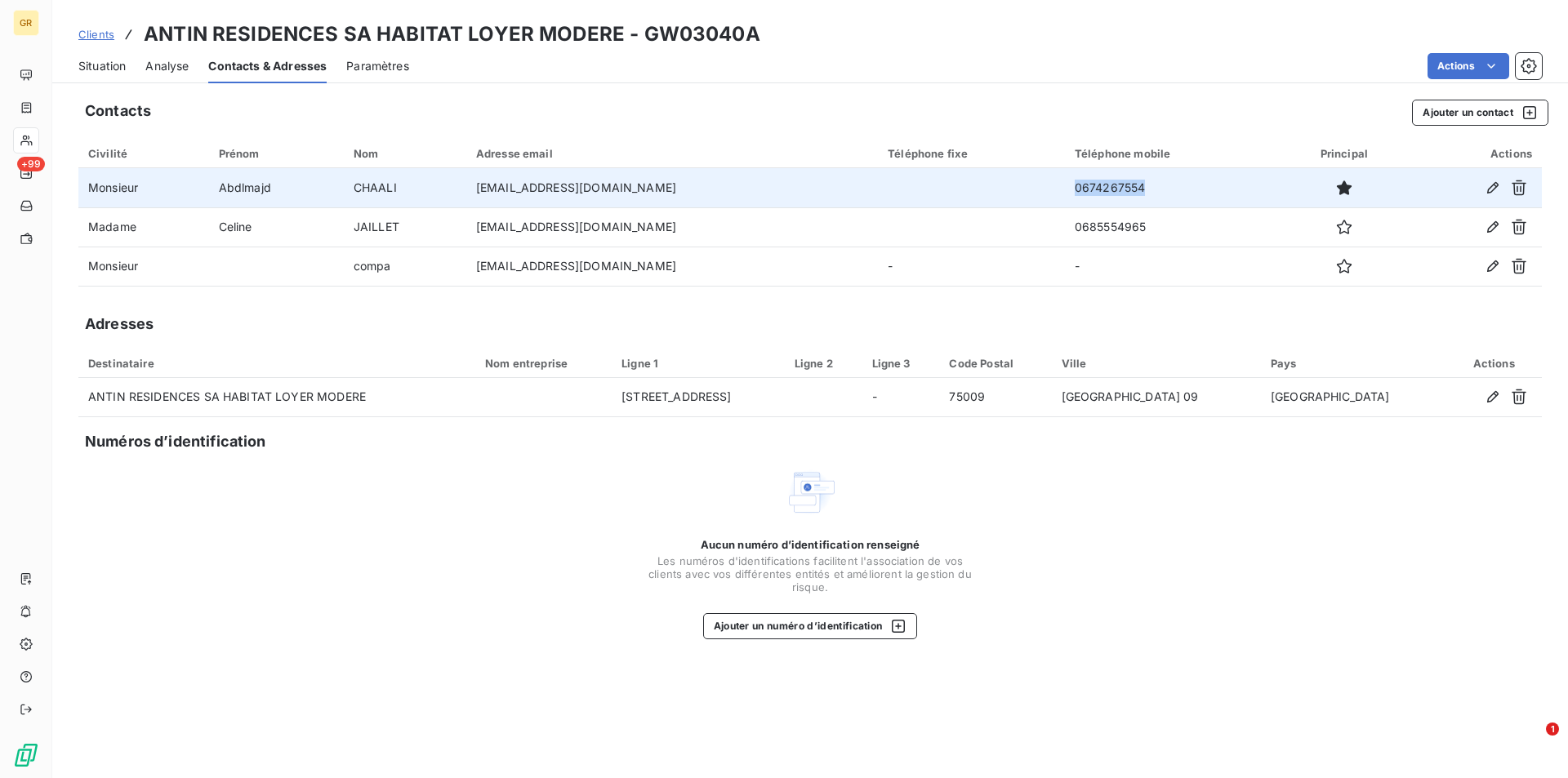
copy tr "0674267554"
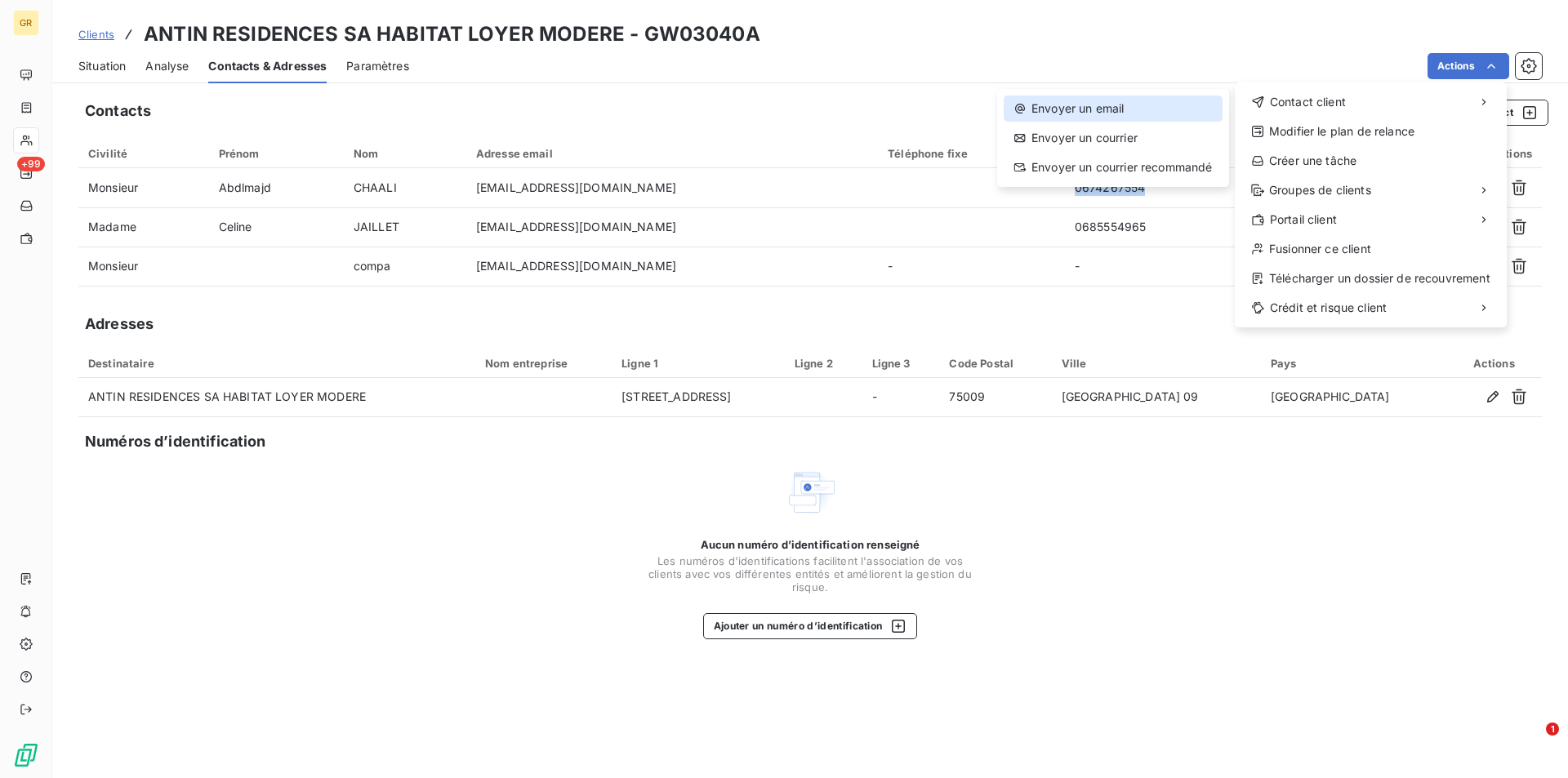
click at [1123, 110] on div "Envoyer un email" at bounding box center [1113, 108] width 219 height 26
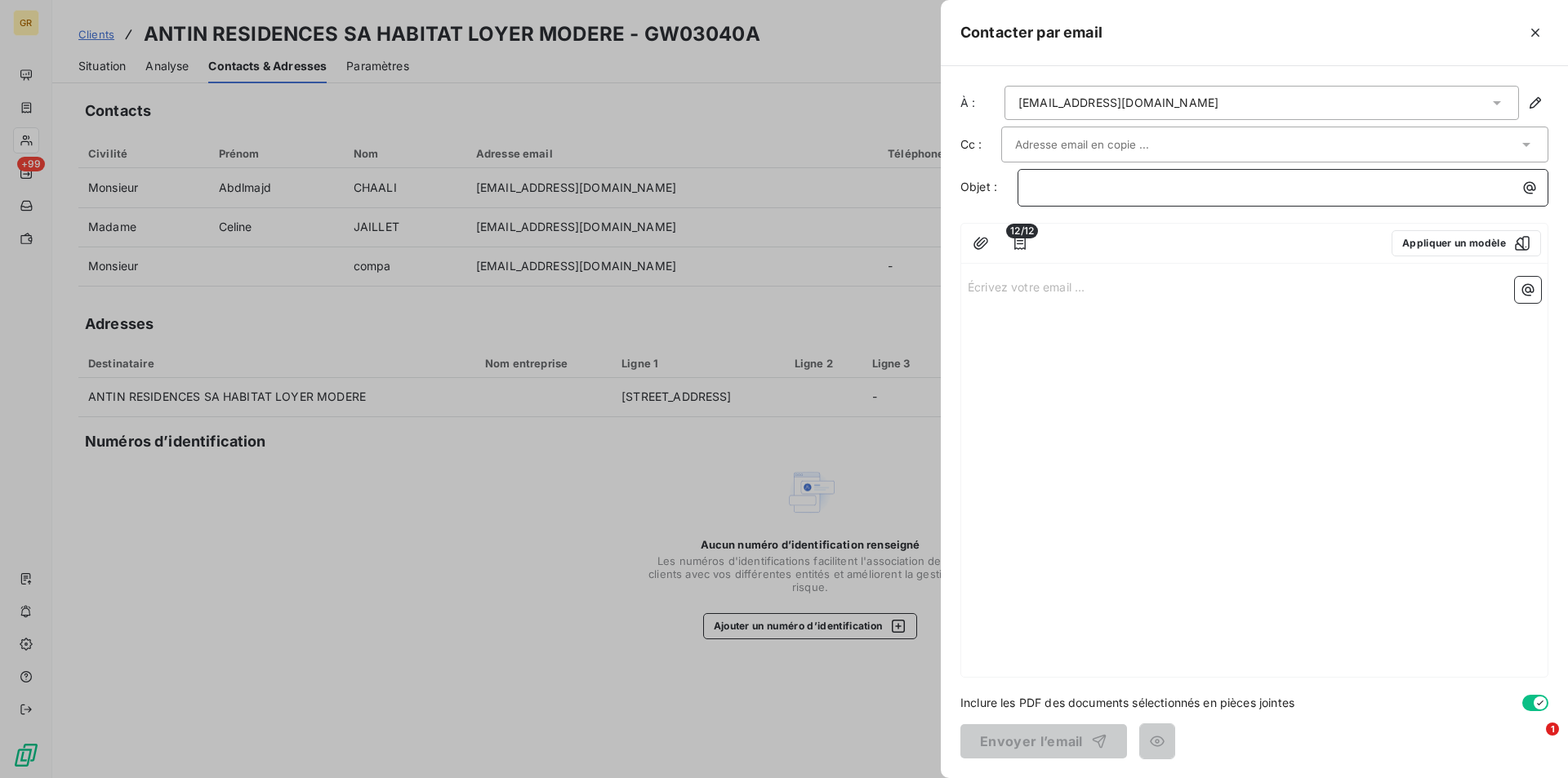
click at [1125, 187] on p "﻿" at bounding box center [1287, 187] width 512 height 19
click at [1527, 190] on icon "button" at bounding box center [1529, 187] width 16 height 16
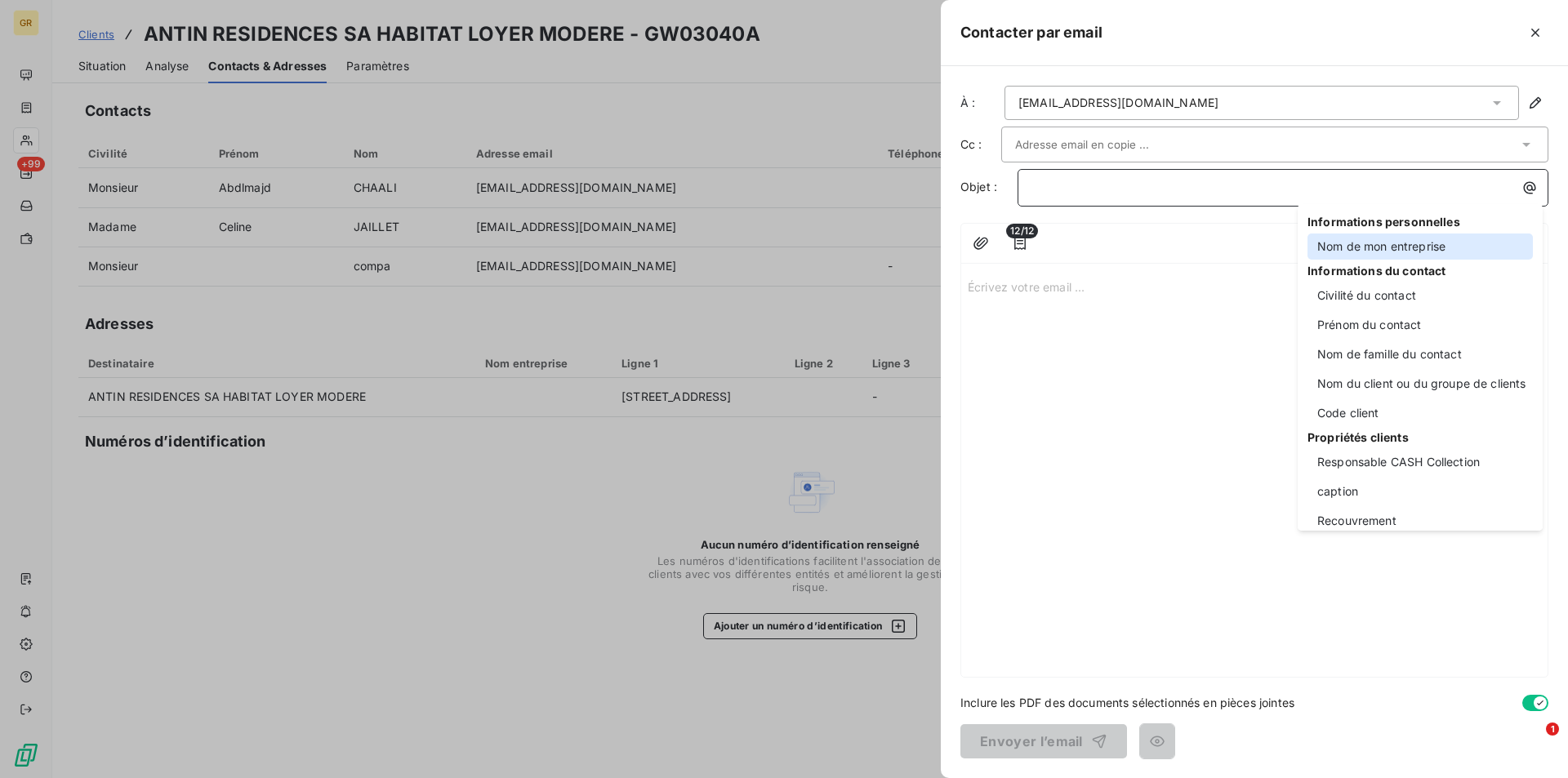
click at [1375, 251] on div "Nom de mon entreprise" at bounding box center [1420, 246] width 225 height 26
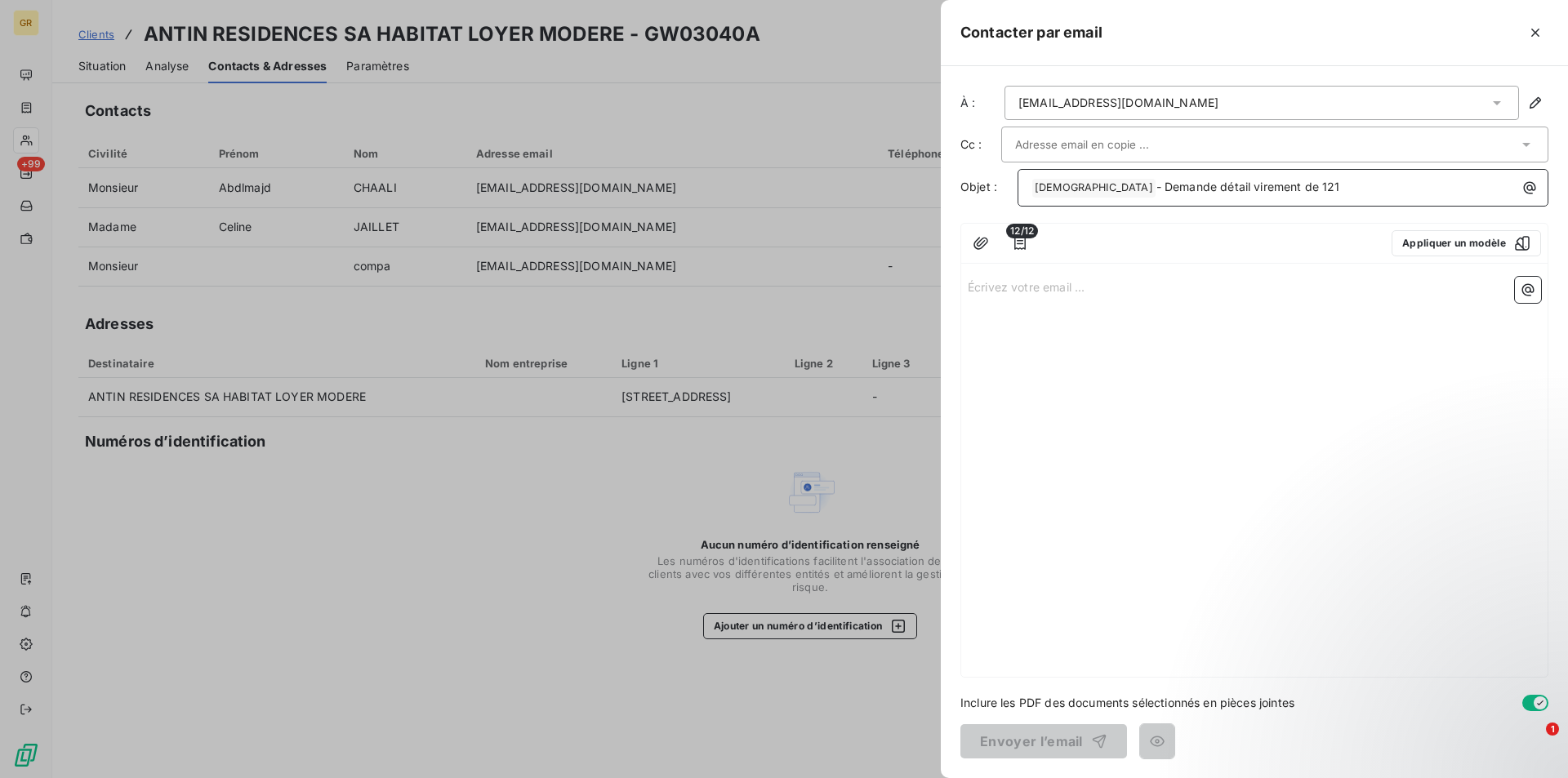
click at [1345, 181] on p "﻿ GREENWISHES ﻿ - Demande détail virement de 121" at bounding box center [1287, 187] width 512 height 20
click at [1017, 242] on icon "button" at bounding box center [1020, 243] width 16 height 16
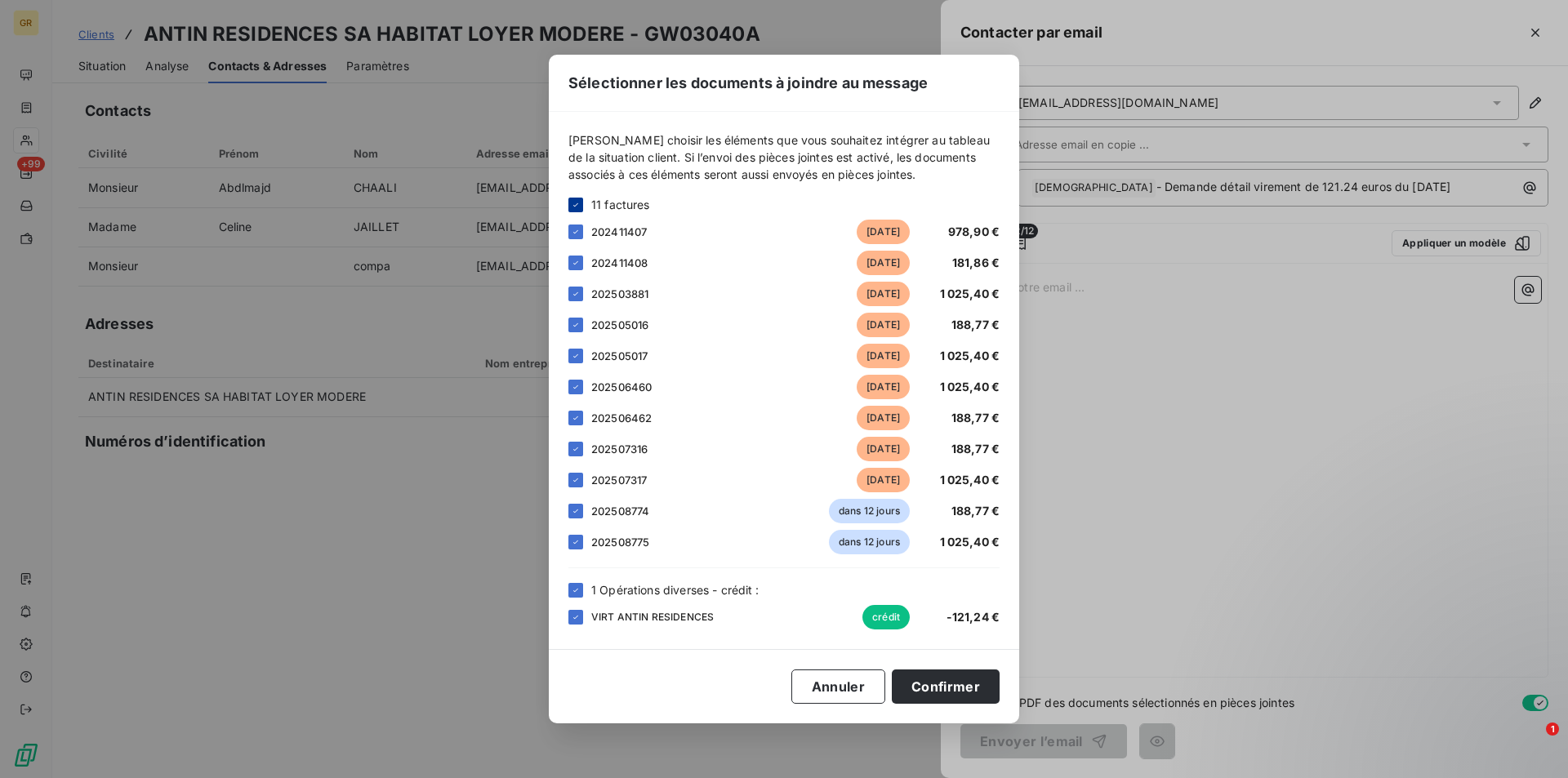
click at [577, 206] on icon at bounding box center [575, 204] width 9 height 9
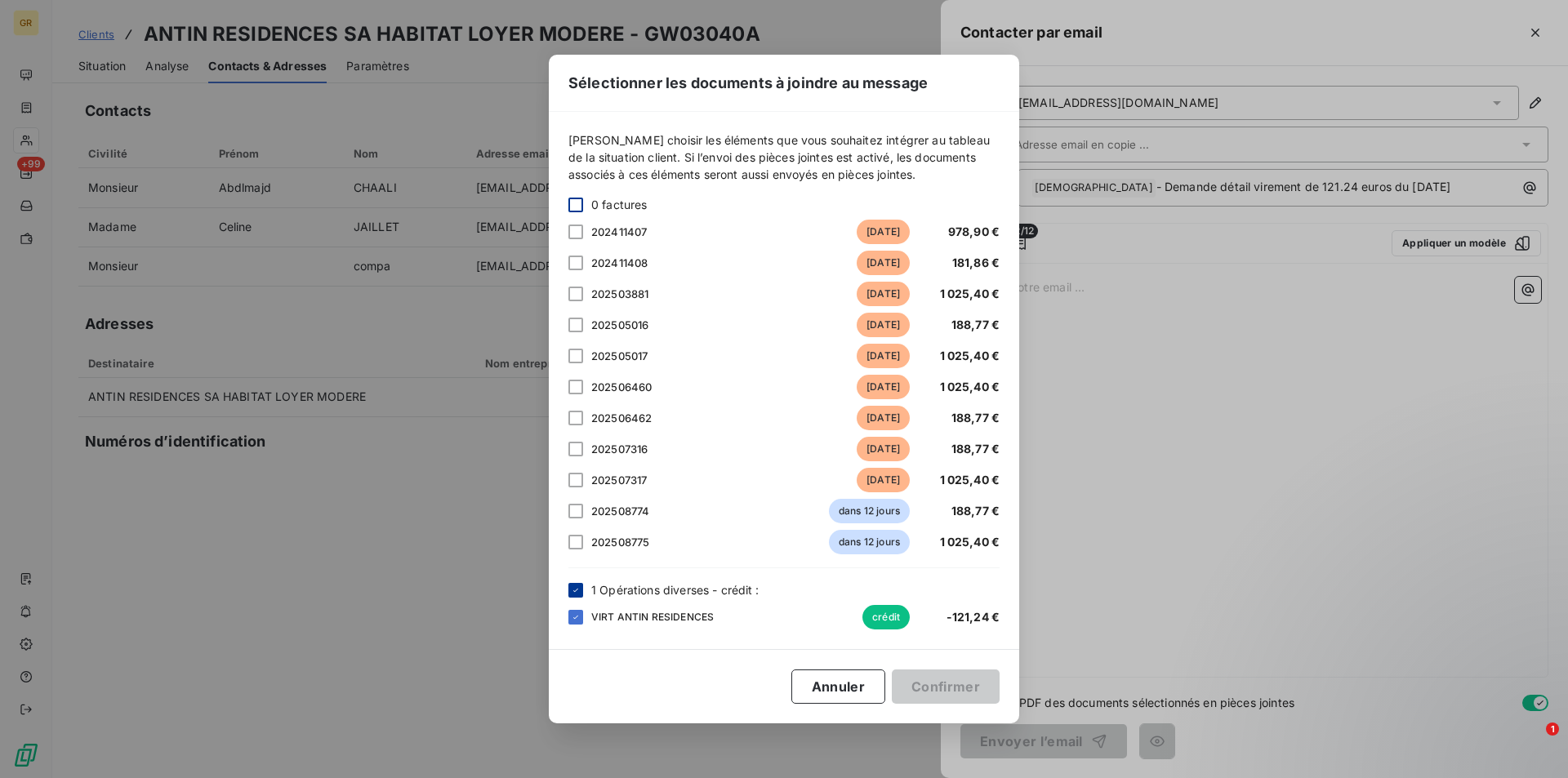
click at [576, 588] on icon at bounding box center [575, 590] width 9 height 9
click at [1119, 490] on div "Sélectionner les documents à joindre au message Veuillez choisir les éléments q…" at bounding box center [784, 389] width 1568 height 778
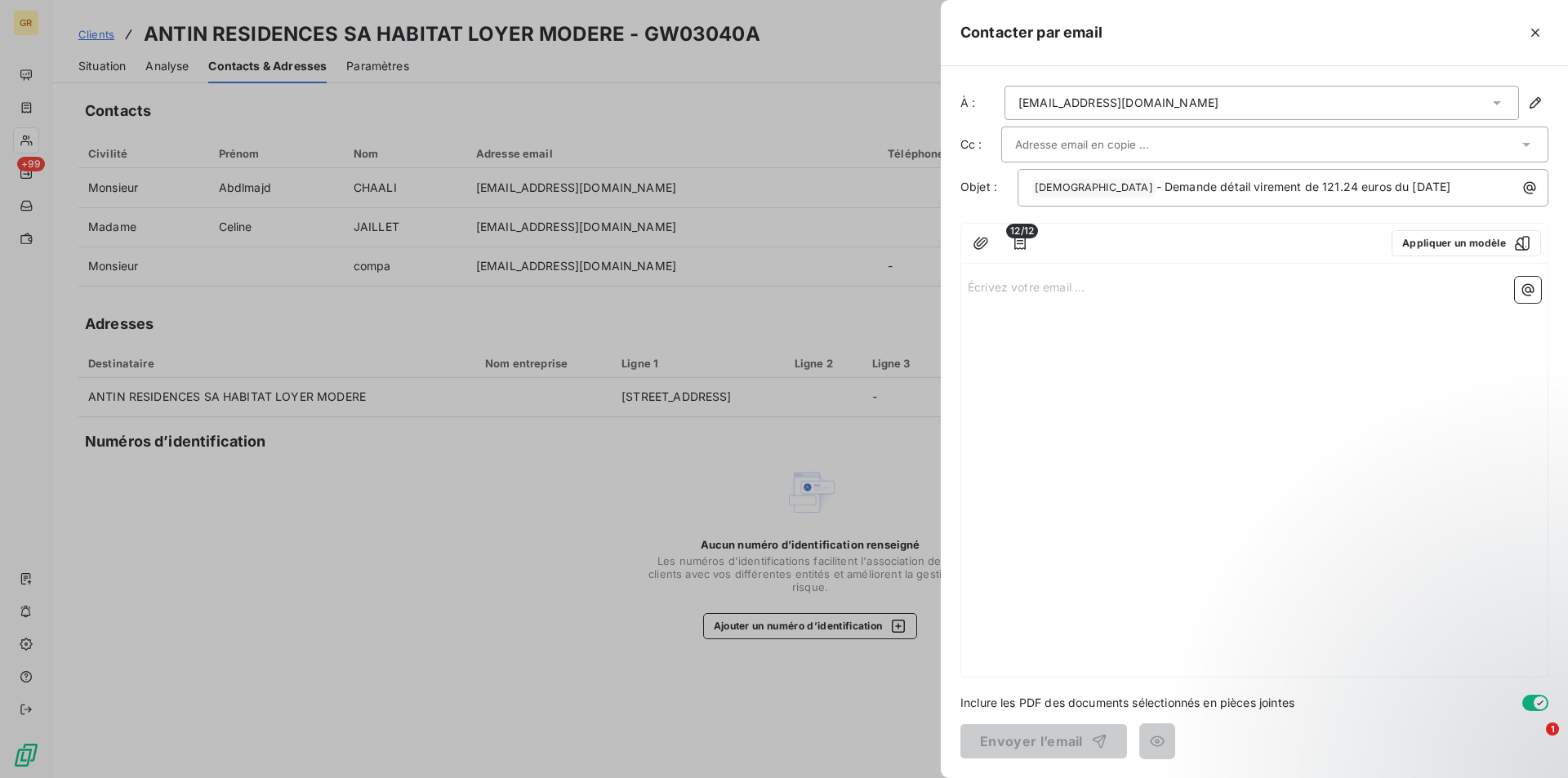
click at [1027, 236] on span "12/12" at bounding box center [1021, 231] width 32 height 15
click at [1021, 241] on icon "button" at bounding box center [1019, 243] width 11 height 13
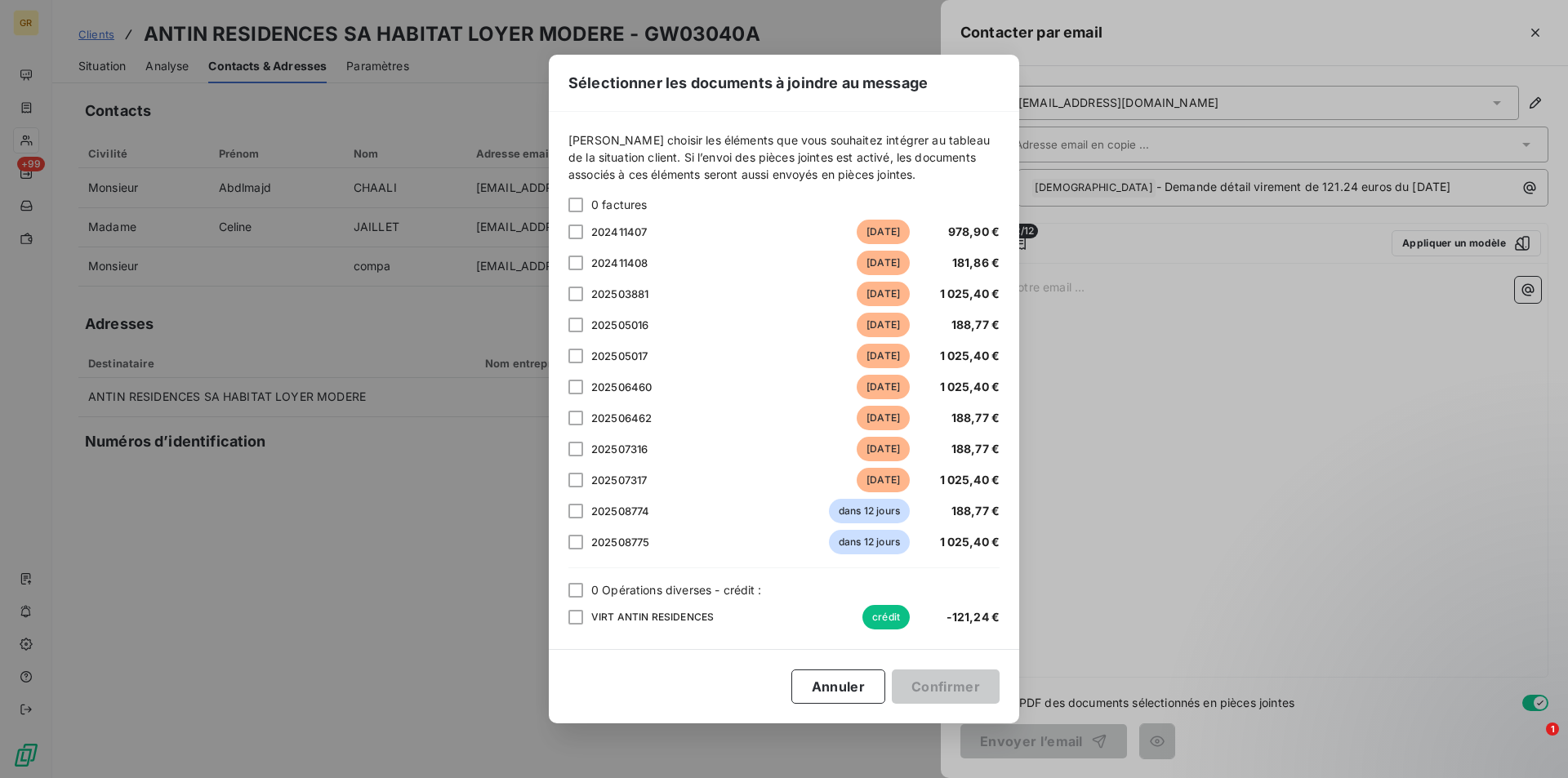
click at [1241, 532] on div "Sélectionner les documents à joindre au message Veuillez choisir les éléments q…" at bounding box center [784, 389] width 1568 height 778
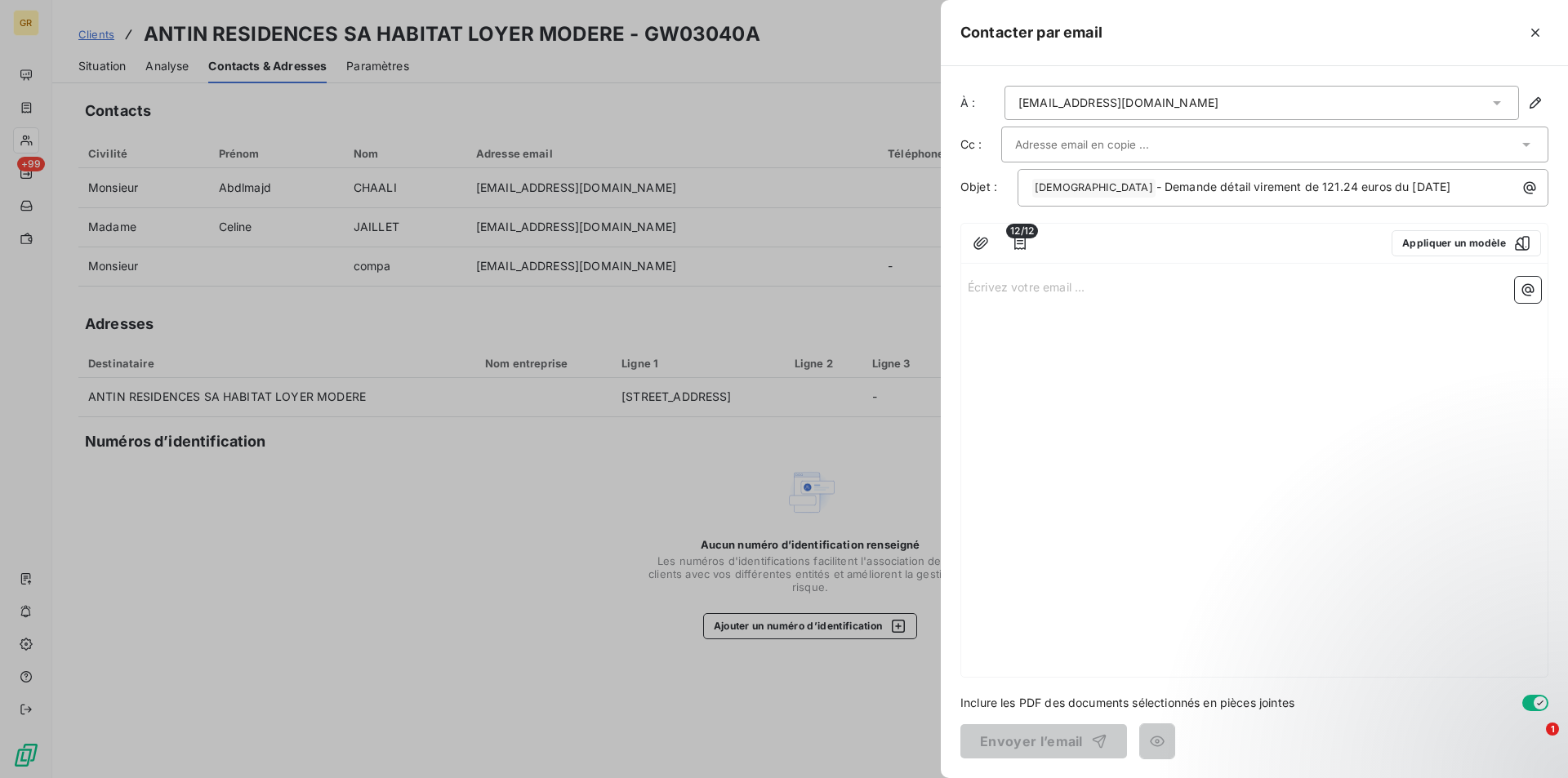
drag, startPoint x: 1069, startPoint y: 291, endPoint x: 1056, endPoint y: 291, distance: 13.0
click at [1068, 290] on p "Écrivez votre email ... ﻿" at bounding box center [1254, 286] width 573 height 19
click at [1022, 237] on div "12/12" at bounding box center [1020, 243] width 26 height 26
click at [1021, 238] on icon "button" at bounding box center [1020, 243] width 16 height 16
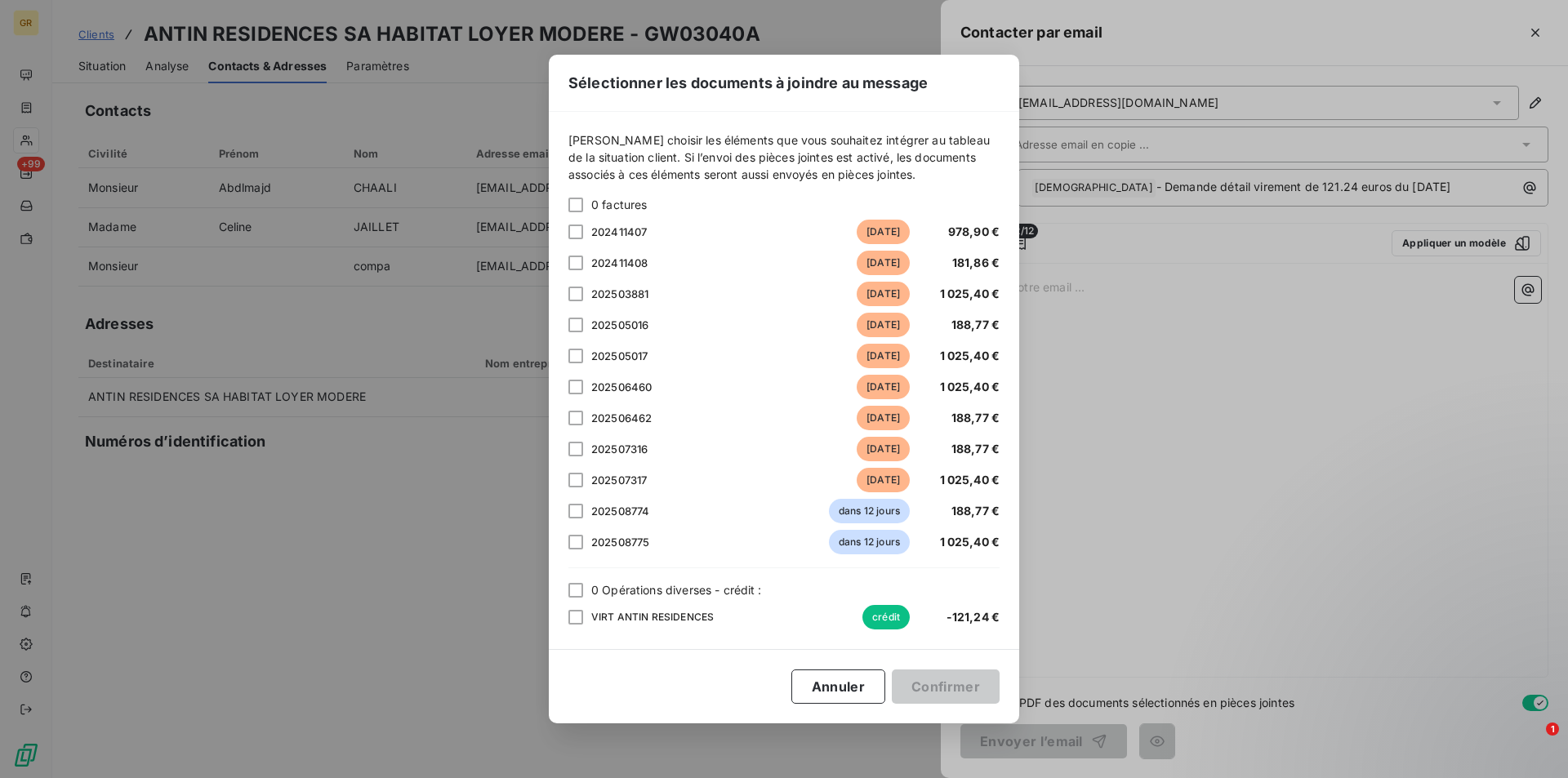
click at [1085, 323] on div "Sélectionner les documents à joindre au message Veuillez choisir les éléments q…" at bounding box center [784, 389] width 1568 height 778
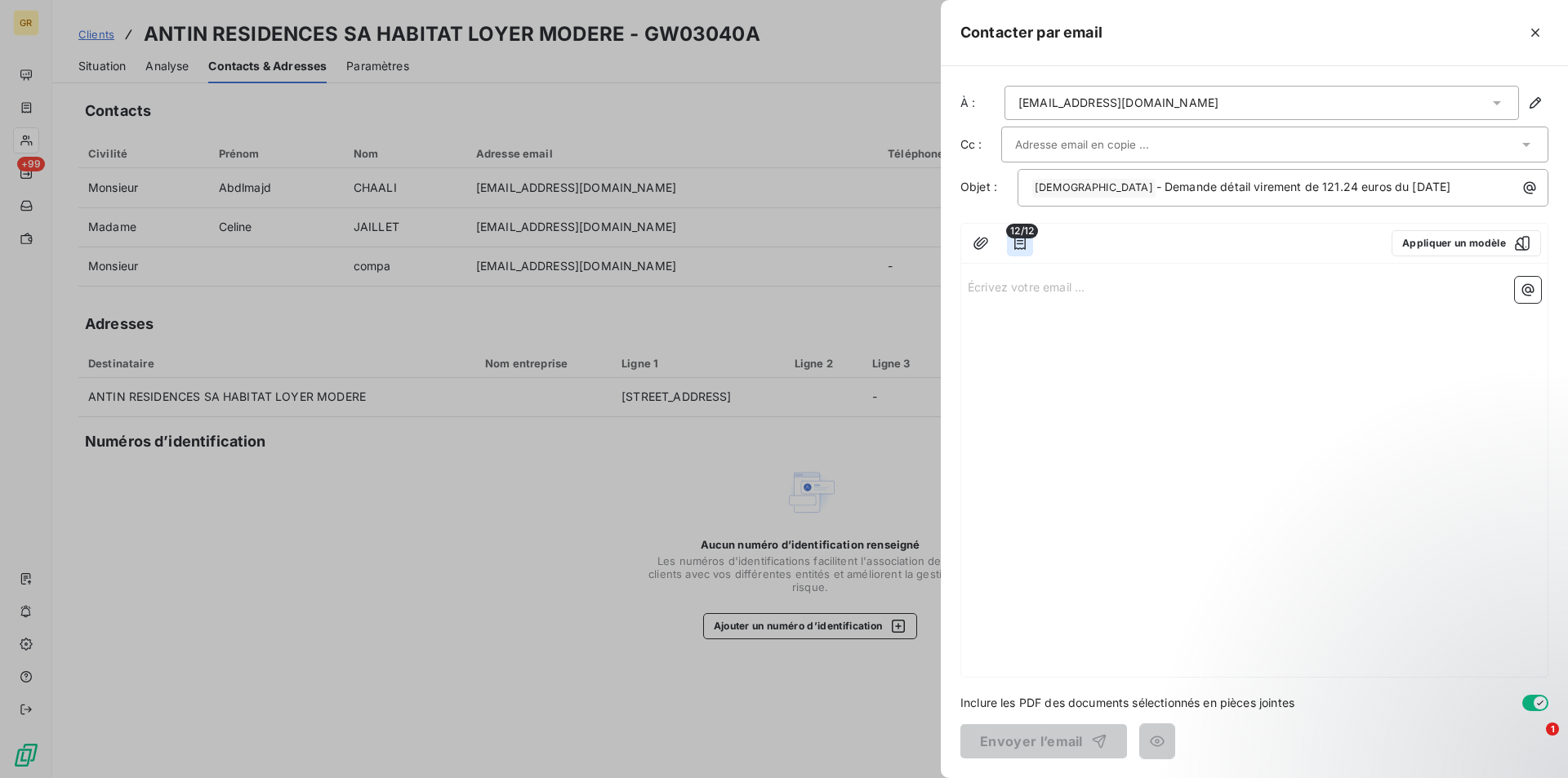
click at [1016, 241] on icon "button" at bounding box center [1020, 243] width 16 height 16
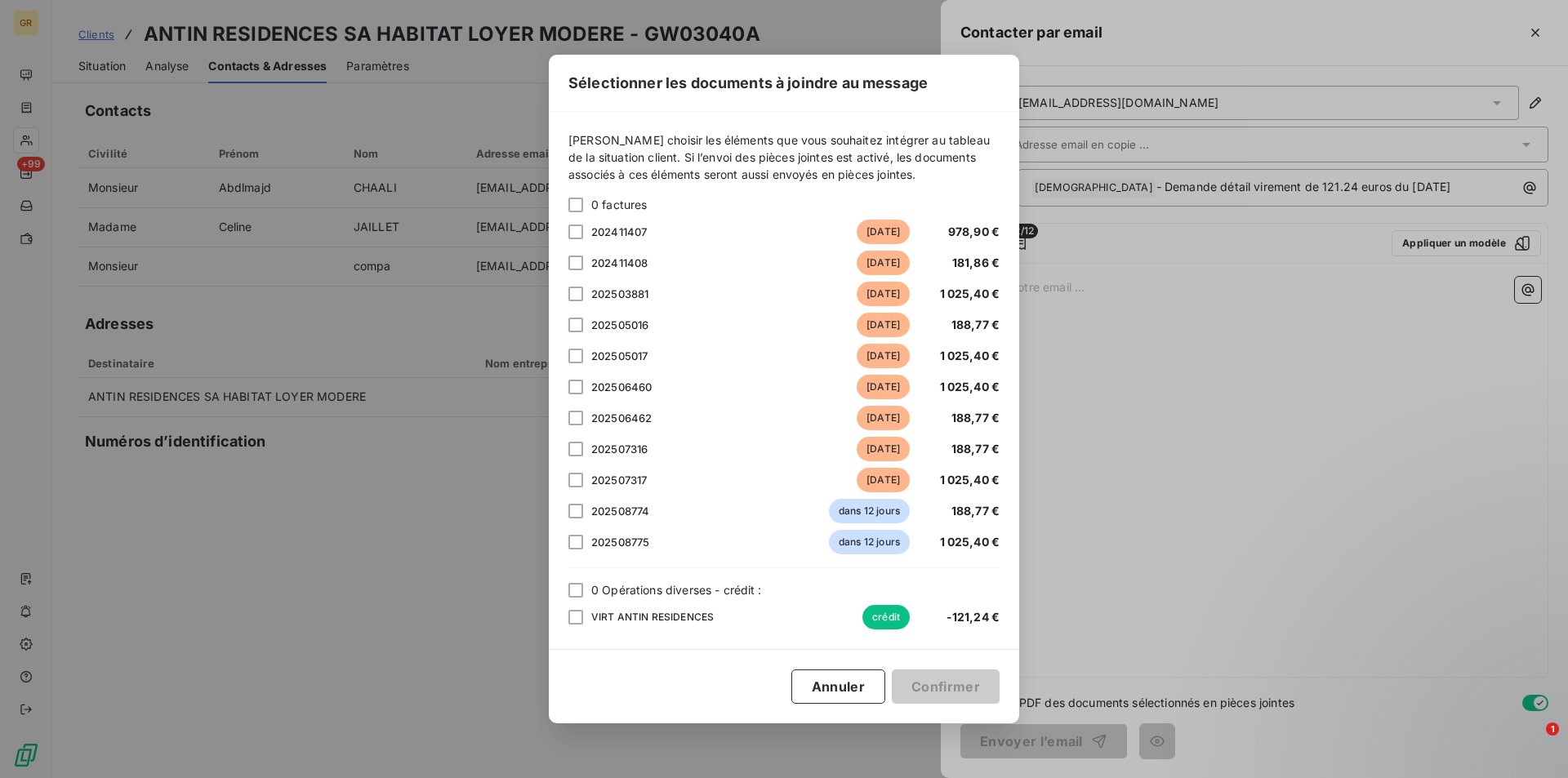
click at [1203, 408] on div "Sélectionner les documents à joindre au message Veuillez choisir les éléments q…" at bounding box center [784, 389] width 1568 height 778
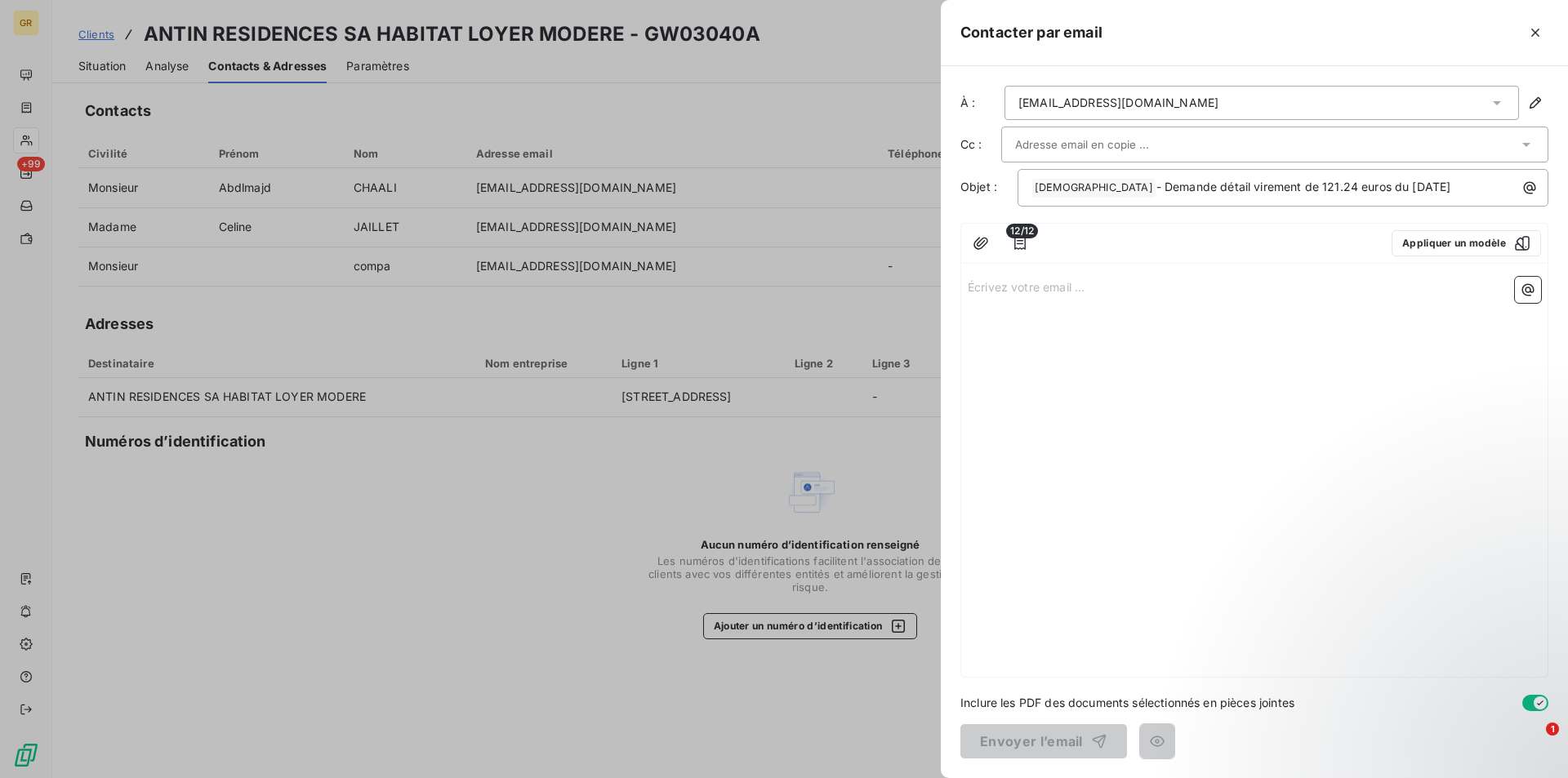
click at [1052, 286] on p "Écrivez votre email ... ﻿" at bounding box center [1254, 286] width 573 height 19
click at [1019, 243] on icon "button" at bounding box center [1019, 243] width 11 height 13
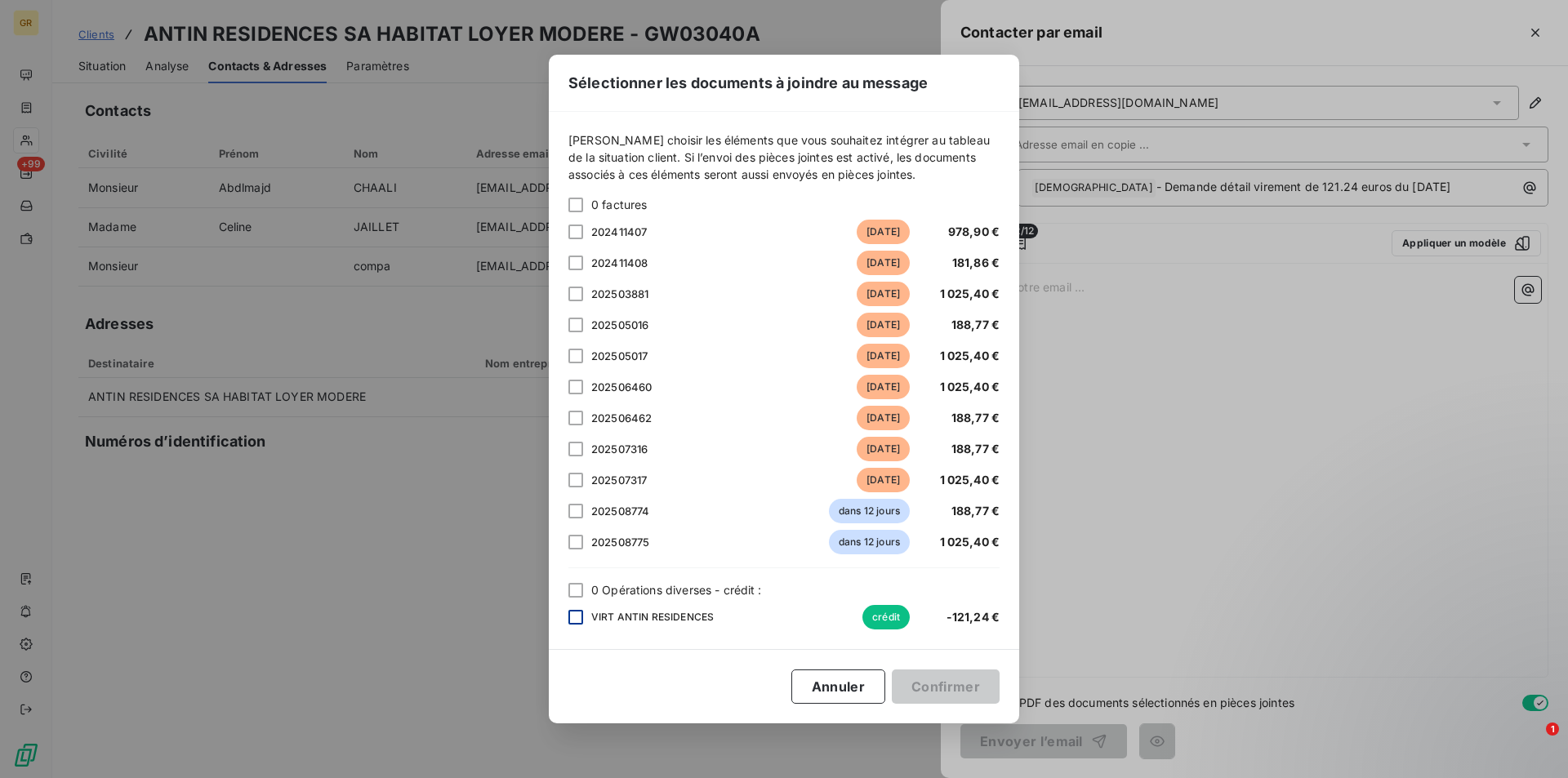
click at [581, 617] on div at bounding box center [575, 617] width 15 height 15
click at [1146, 521] on div "Sélectionner les documents à joindre au message Veuillez choisir les éléments q…" at bounding box center [784, 389] width 1568 height 778
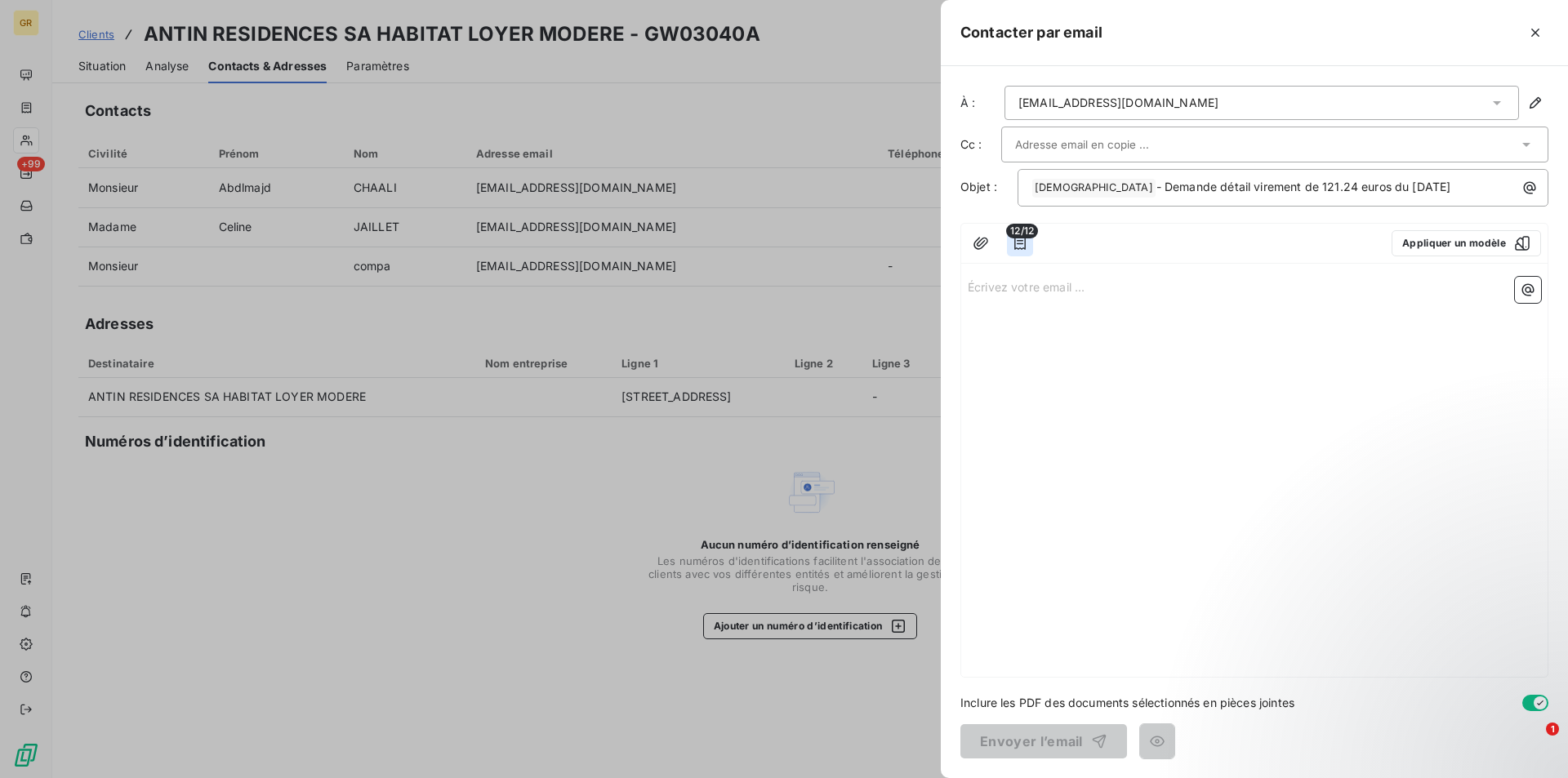
click at [1027, 239] on icon "button" at bounding box center [1020, 243] width 16 height 16
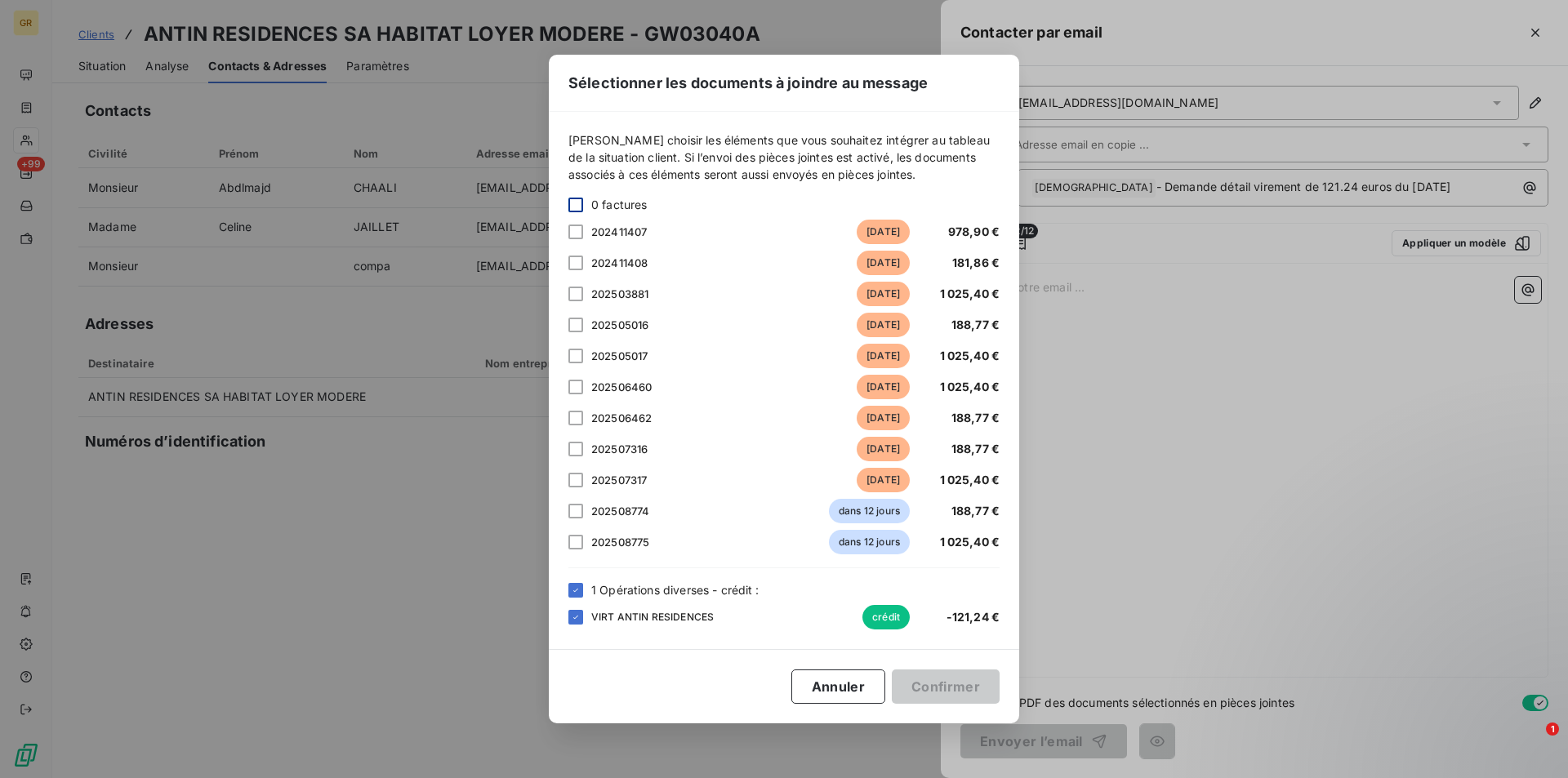
click at [582, 204] on div "0 factures" at bounding box center [783, 204] width 431 height 17
click at [580, 205] on div at bounding box center [575, 204] width 15 height 15
click at [582, 540] on div at bounding box center [575, 541] width 15 height 15
click at [580, 513] on icon at bounding box center [575, 511] width 9 height 9
click at [576, 477] on icon at bounding box center [575, 479] width 9 height 9
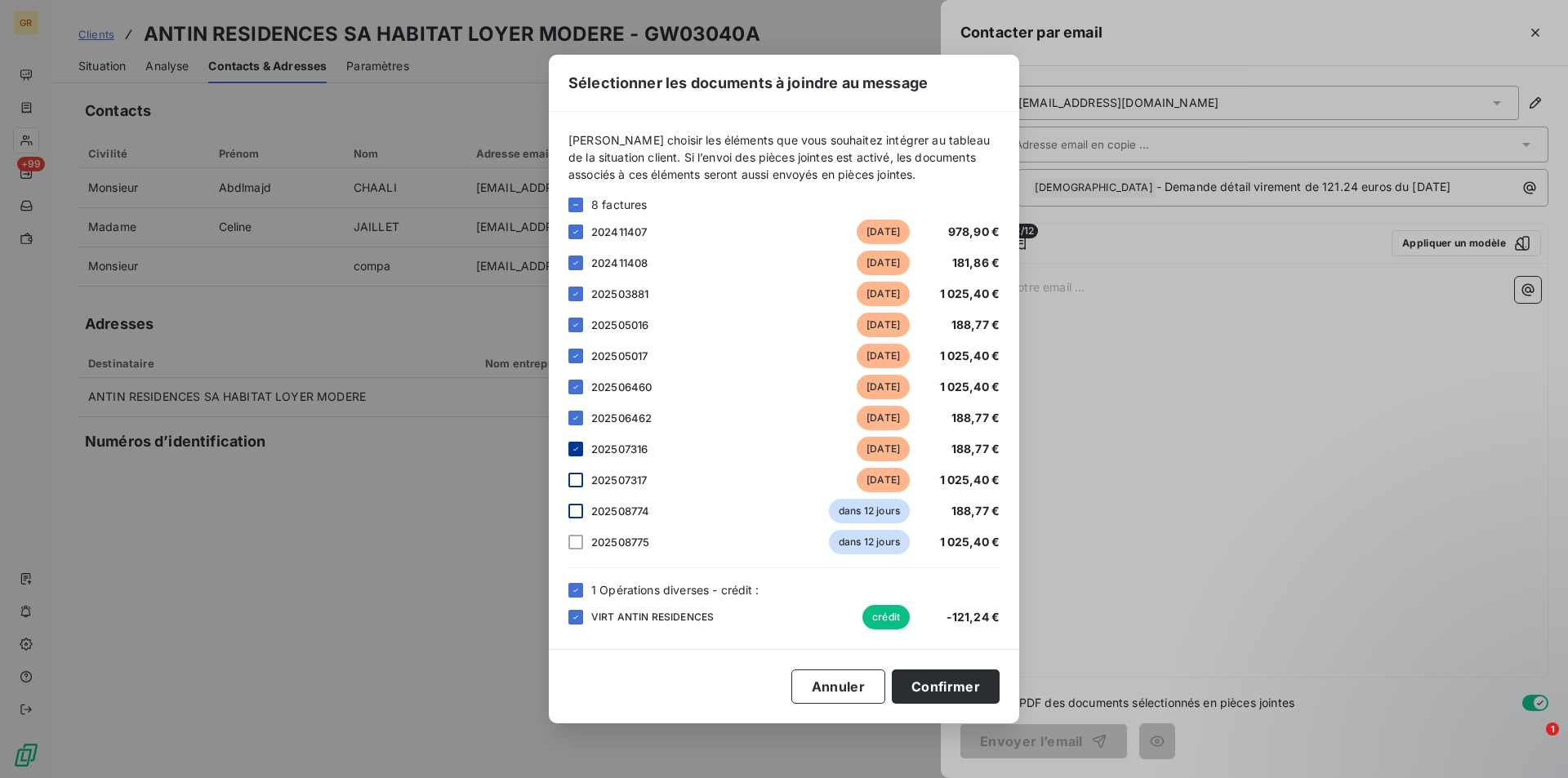
click at [576, 453] on icon at bounding box center [575, 448] width 9 height 9
drag, startPoint x: 581, startPoint y: 418, endPoint x: 578, endPoint y: 391, distance: 27.2
click at [581, 418] on div at bounding box center [575, 418] width 15 height 15
click at [576, 381] on div at bounding box center [575, 387] width 15 height 15
click at [576, 360] on icon at bounding box center [575, 355] width 9 height 9
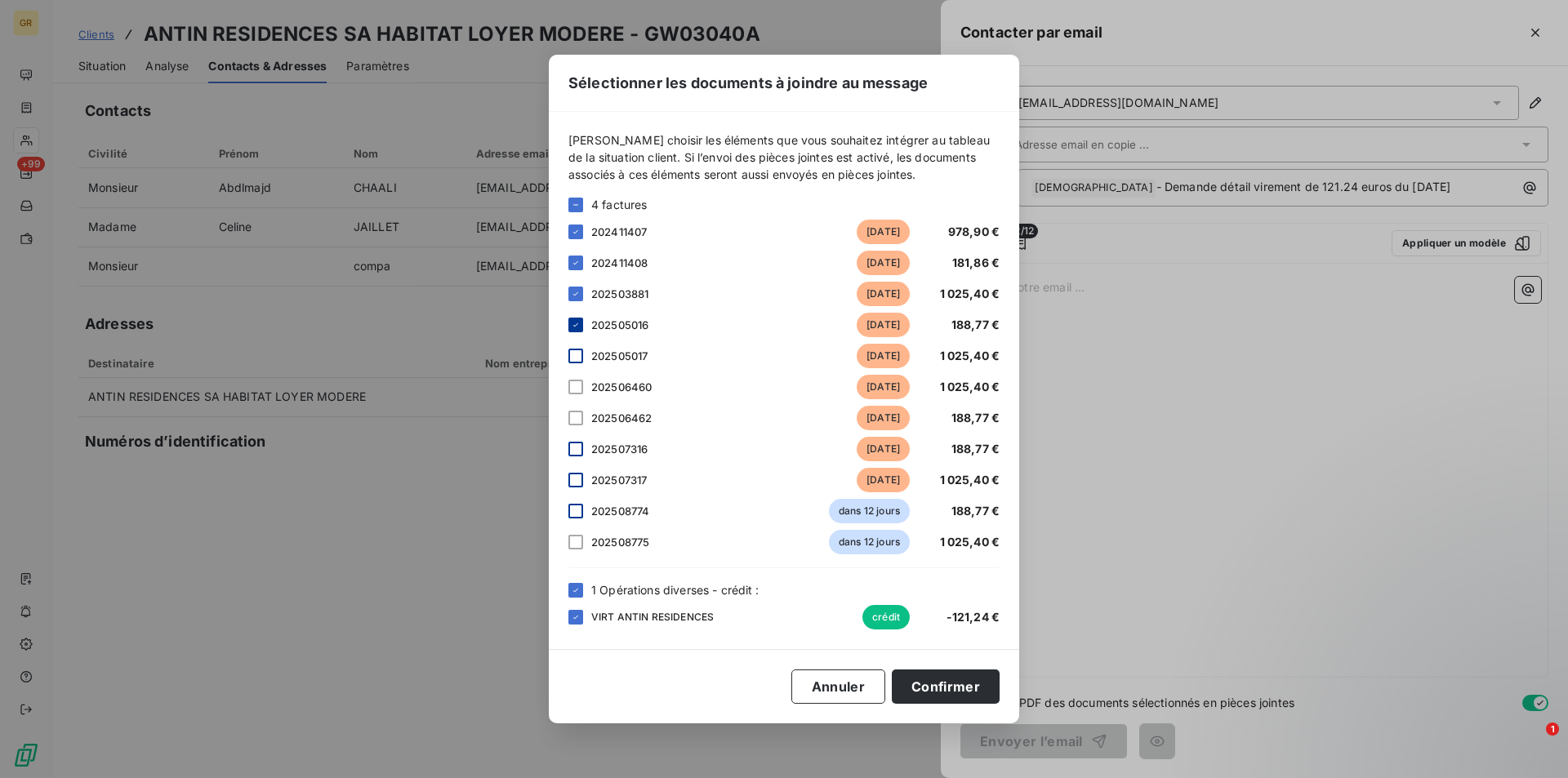
click at [579, 325] on icon at bounding box center [575, 325] width 9 height 9
click at [578, 290] on icon at bounding box center [575, 293] width 9 height 9
click at [575, 261] on icon at bounding box center [575, 262] width 9 height 9
click at [574, 232] on icon at bounding box center [575, 231] width 9 height 9
click at [1237, 532] on div "Sélectionner les documents à joindre au message Veuillez choisir les éléments q…" at bounding box center [784, 389] width 1568 height 778
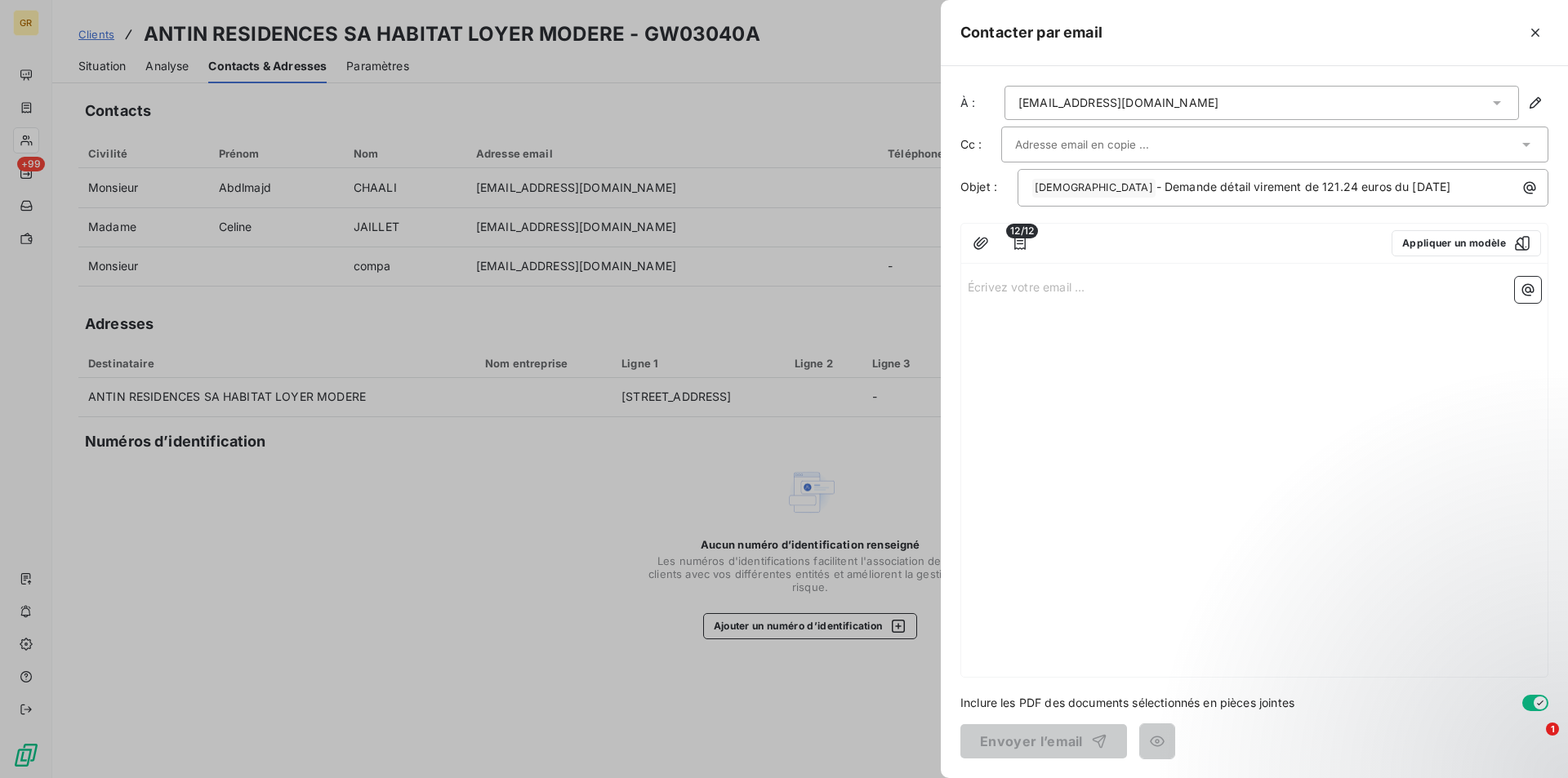
click at [1049, 291] on p "Écrivez votre email ... ﻿" at bounding box center [1254, 286] width 573 height 19
click at [1019, 284] on p "Écrivez votre email ... ﻿" at bounding box center [1254, 286] width 573 height 19
click at [1501, 240] on button "Appliquer un modèle" at bounding box center [1466, 243] width 149 height 26
click at [1475, 244] on button "Appliquer un modèle" at bounding box center [1466, 243] width 149 height 26
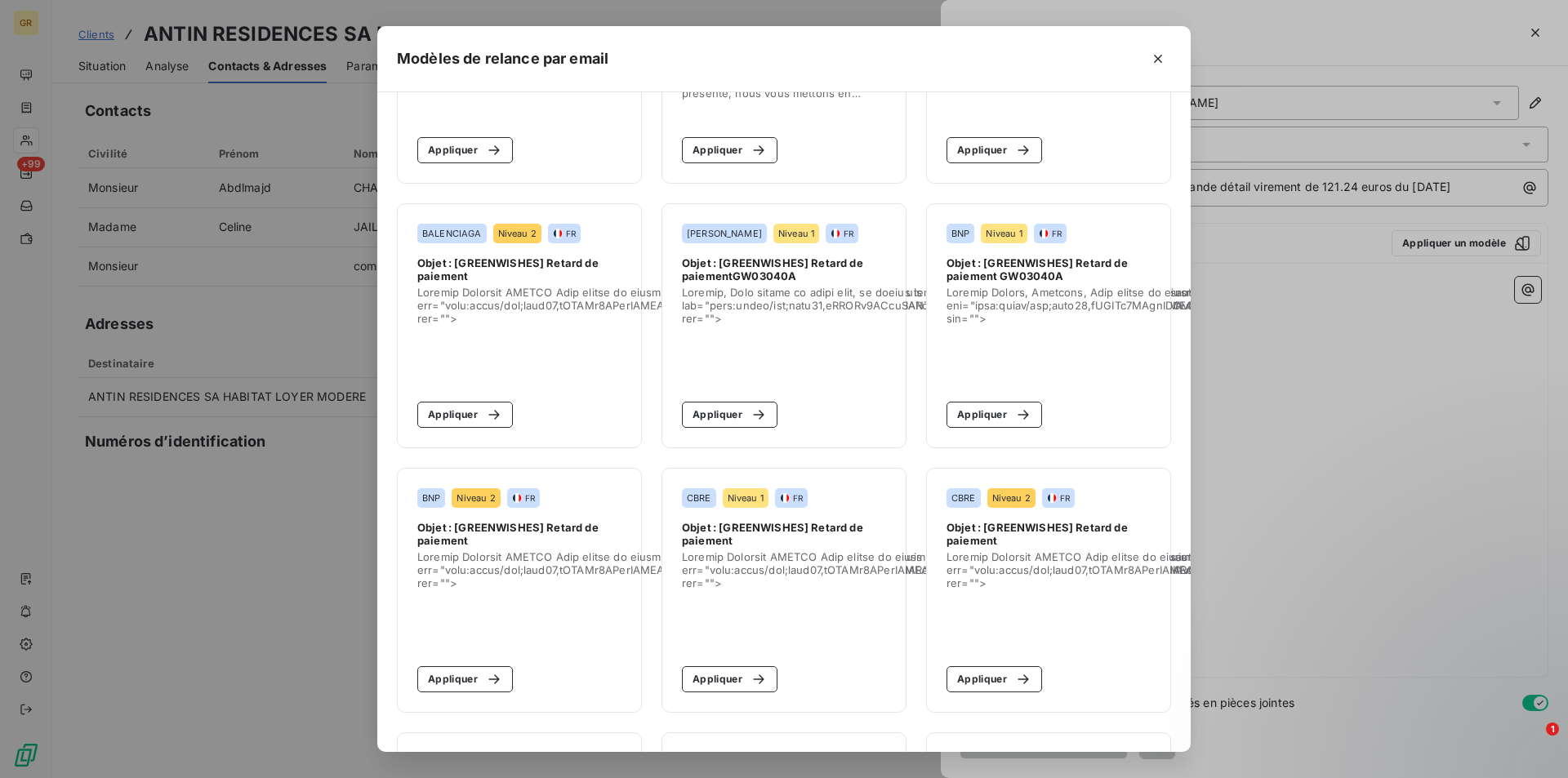
scroll to position [1715, 0]
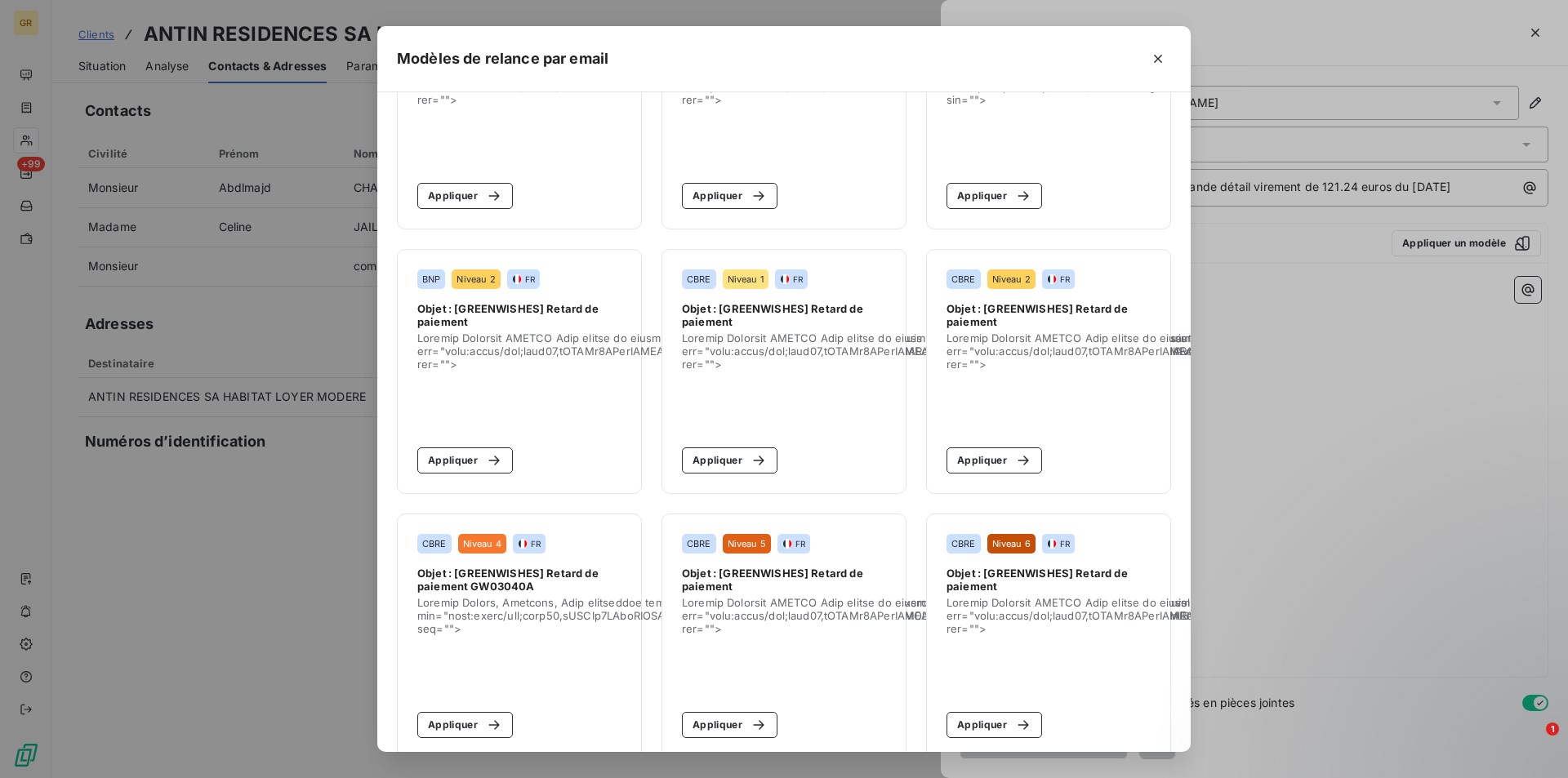
click at [1350, 529] on div "Modèles de relance par email Standard Niveau 1 FR Plan par défaut Objet : [GREE…" at bounding box center [784, 389] width 1568 height 778
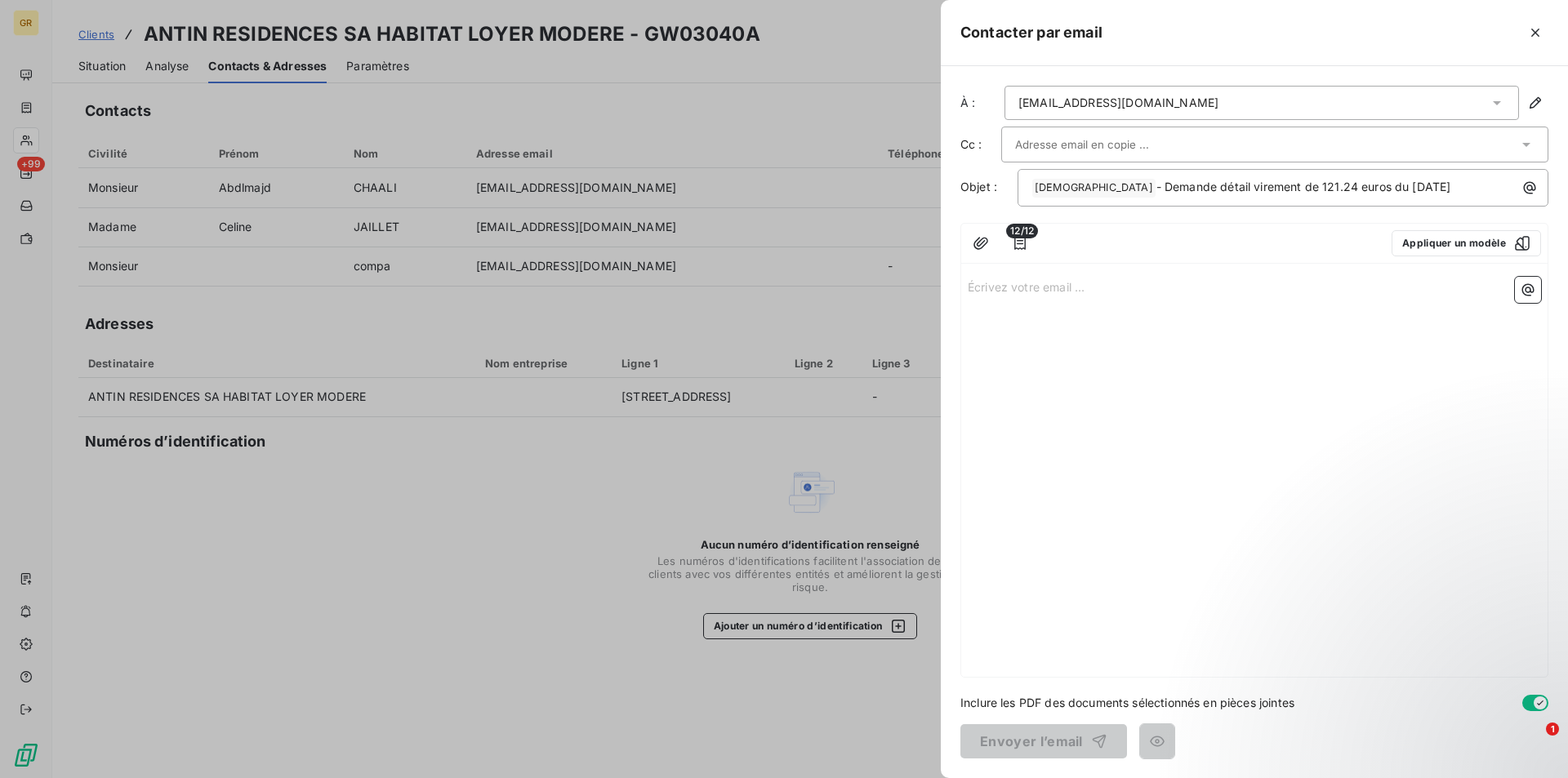
click at [1068, 295] on p "Écrivez votre email ... ﻿" at bounding box center [1254, 286] width 573 height 19
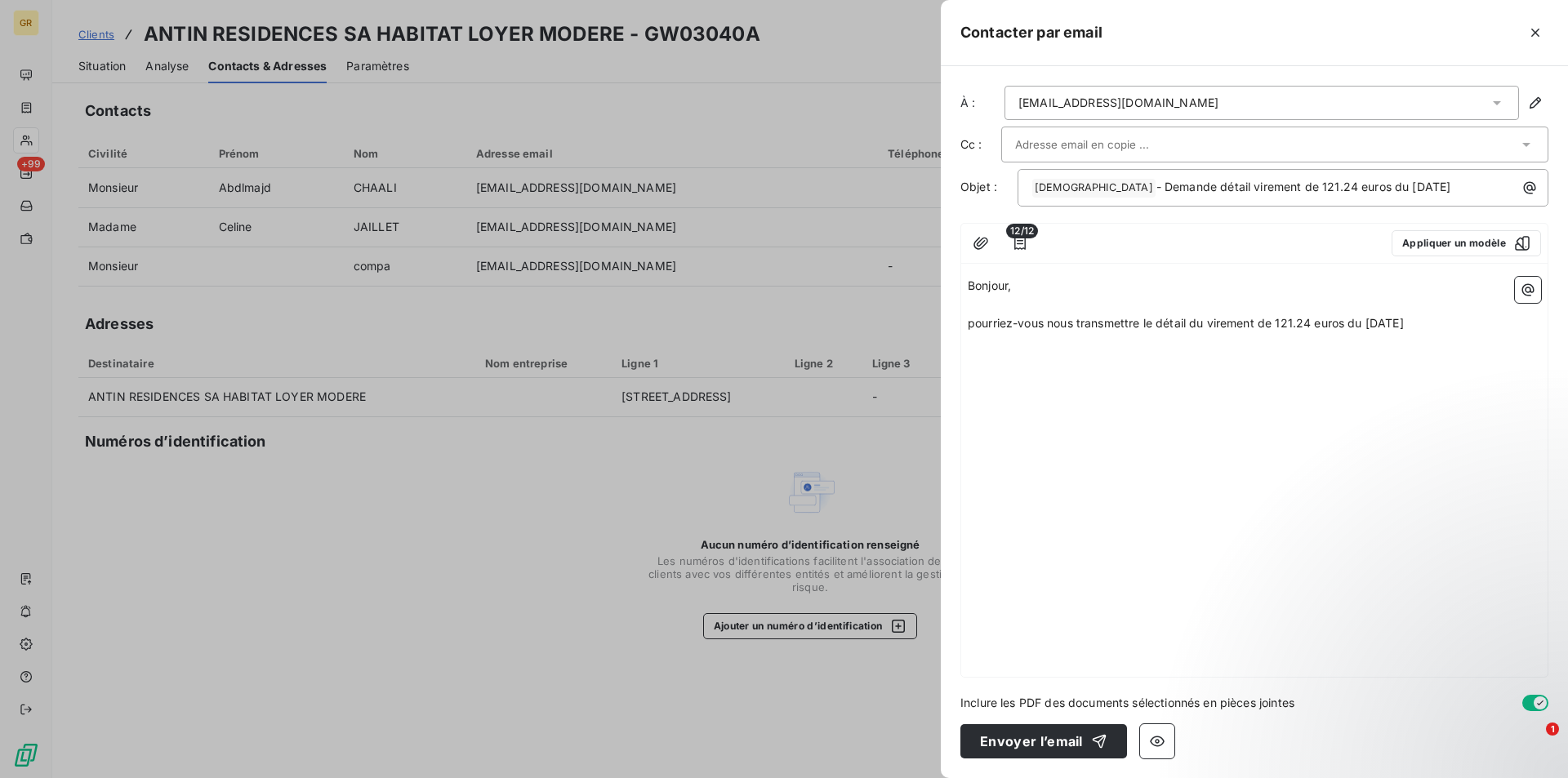
click at [973, 325] on span "pourriez-vous nous transmettre le détail du virement de 121.24 euros du 16/07/2…" at bounding box center [1185, 323] width 436 height 14
click at [1448, 328] on p "Pourriez-vous nous transmettre le détail du virement de 121.24 euros du 16/07/2…" at bounding box center [1254, 324] width 573 height 19
click at [1502, 330] on p "Pourriez-vous nous transmettre le détail du virement de 121.24 euros du 16/07/2…" at bounding box center [1254, 324] width 573 height 19
click at [1243, 343] on p "Pourriez-vous nous transmettre le détail du virement de 121.24 euros du 16/07/2…" at bounding box center [1254, 333] width 573 height 38
click at [974, 378] on span "merci d'avance pour votre retour." at bounding box center [1059, 378] width 183 height 14
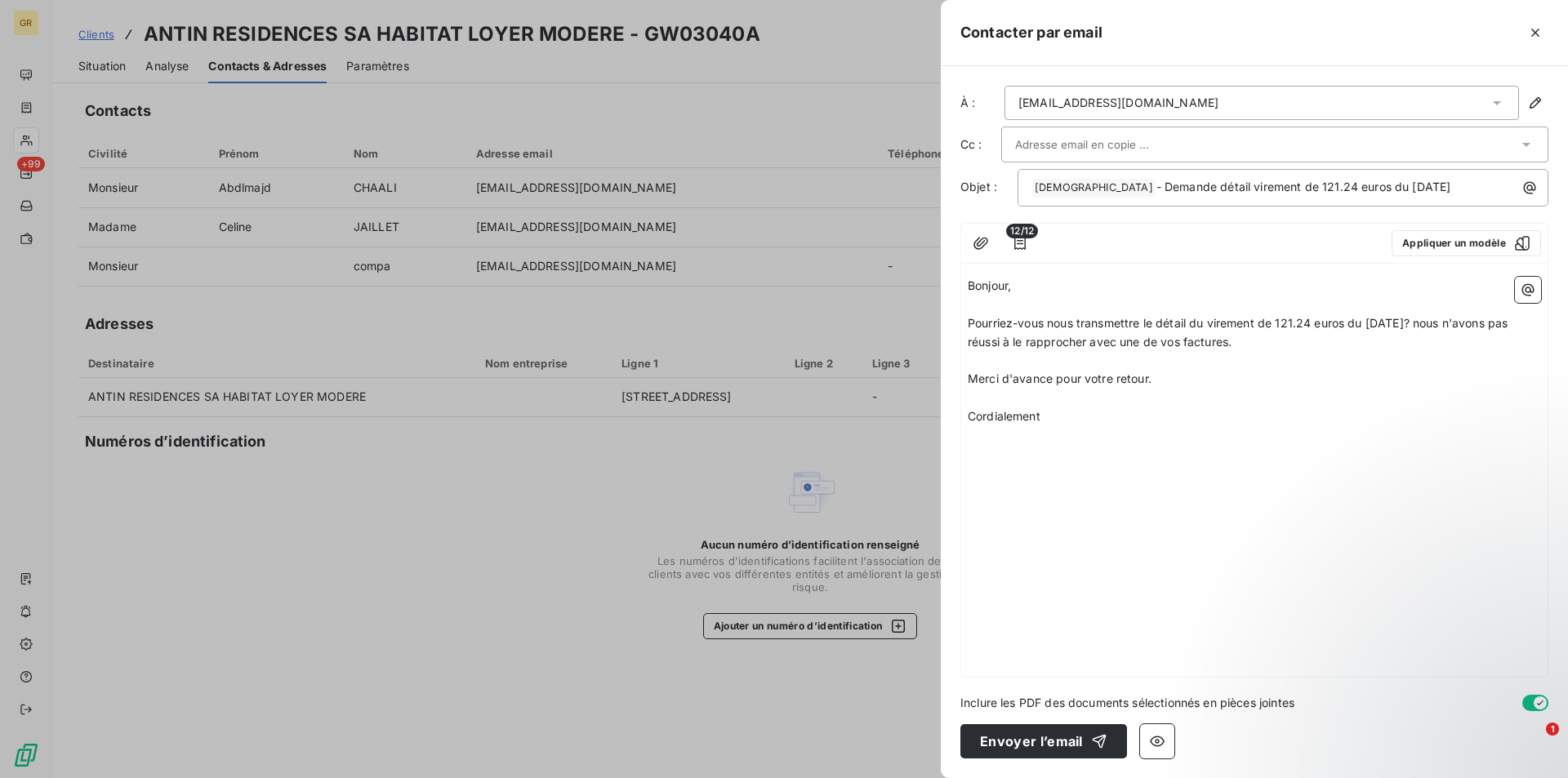
click at [1043, 426] on div "Bonjour, ﻿ Pourriez-vous nous transmettre le détail du virement de 121.24 euros…" at bounding box center [1254, 473] width 586 height 407
click at [1051, 421] on p "Cordialement" at bounding box center [1254, 417] width 573 height 19
click at [1067, 737] on button "Envoyer l’email" at bounding box center [1043, 741] width 167 height 34
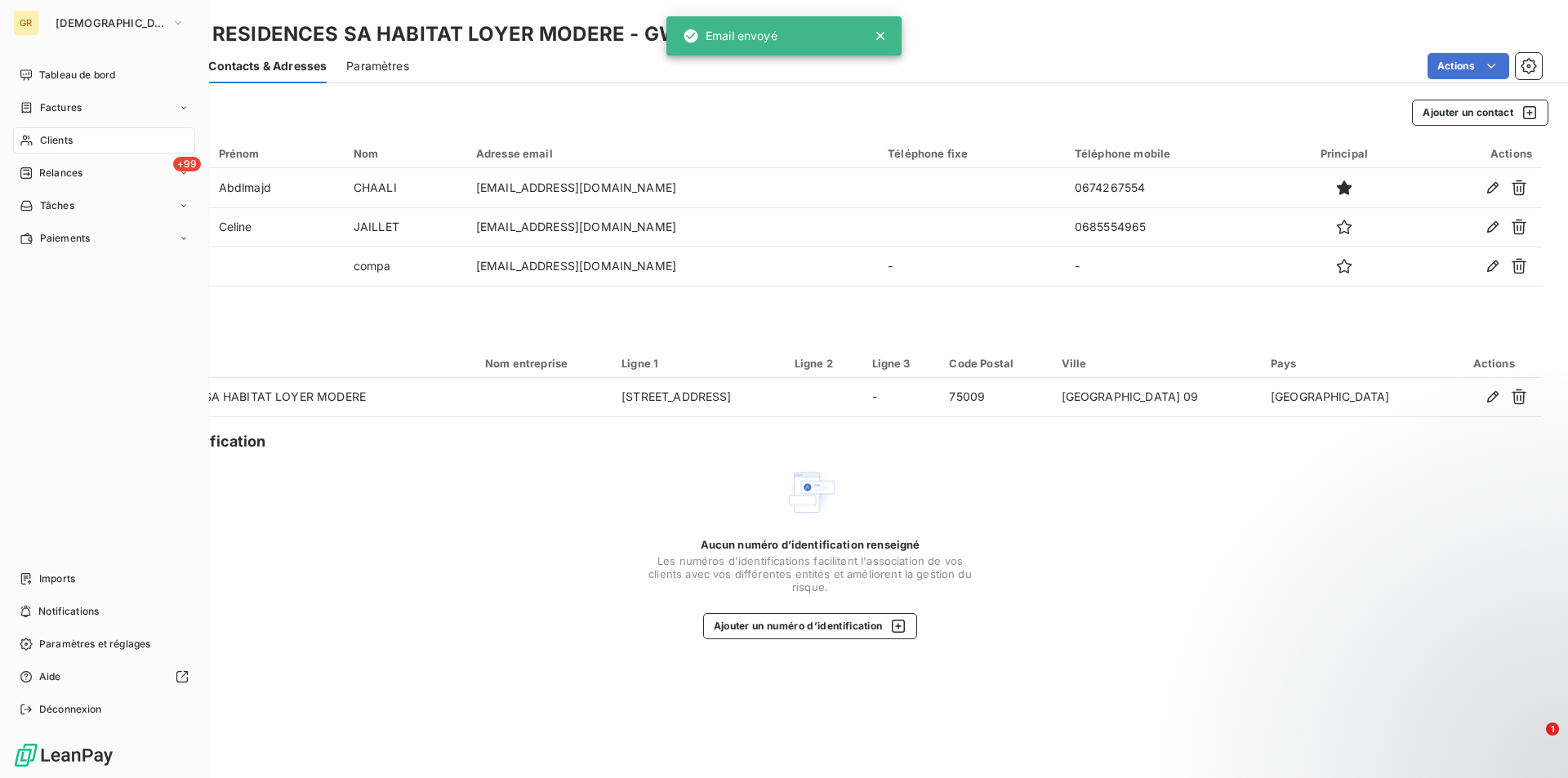
click at [65, 139] on span "Clients" at bounding box center [56, 140] width 32 height 15
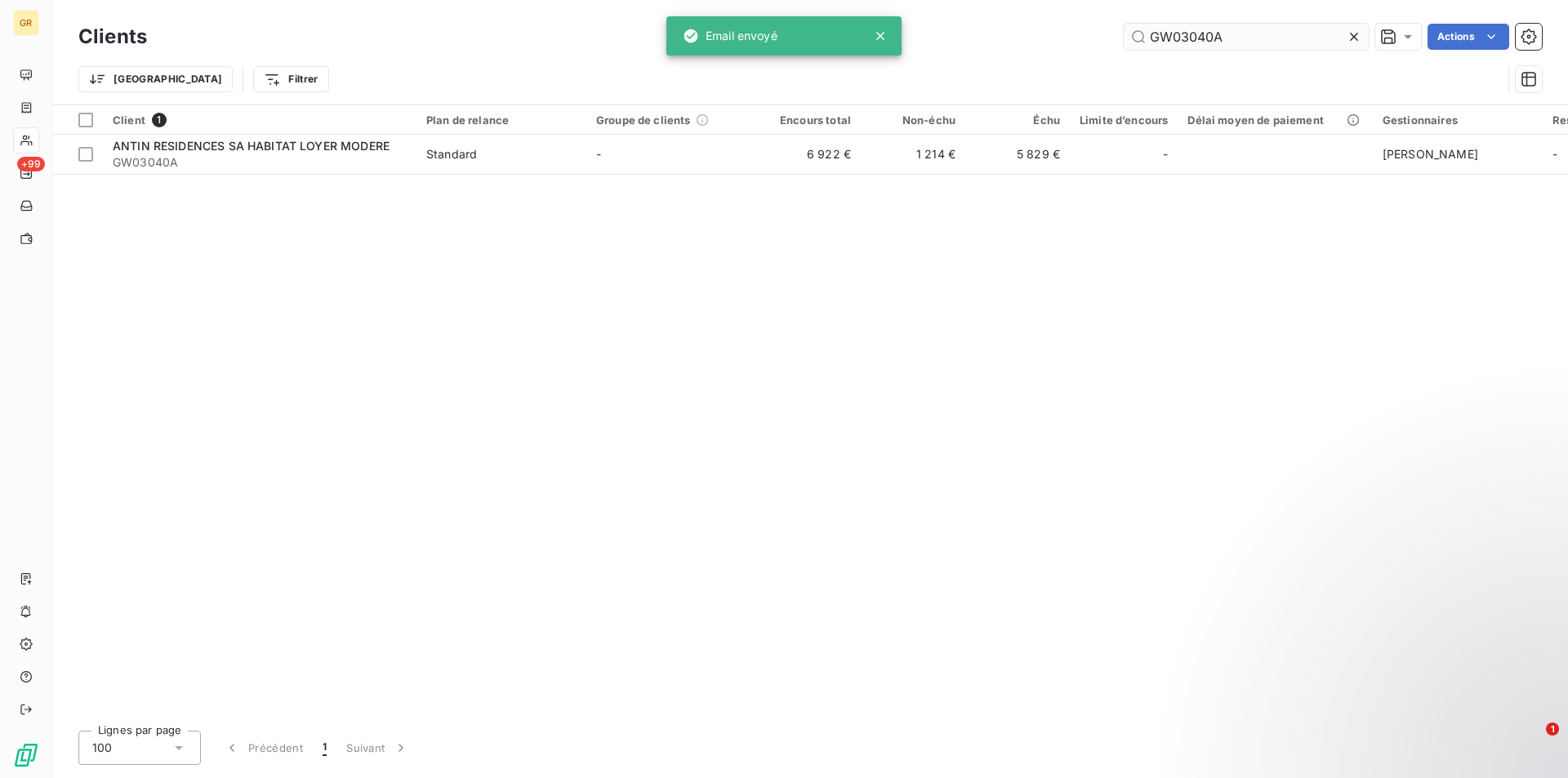
click at [1244, 44] on input "GW03040A" at bounding box center [1246, 37] width 245 height 26
drag, startPoint x: 1244, startPoint y: 44, endPoint x: 983, endPoint y: 32, distance: 261.3
click at [983, 32] on div "GW03040A Actions" at bounding box center [854, 37] width 1375 height 26
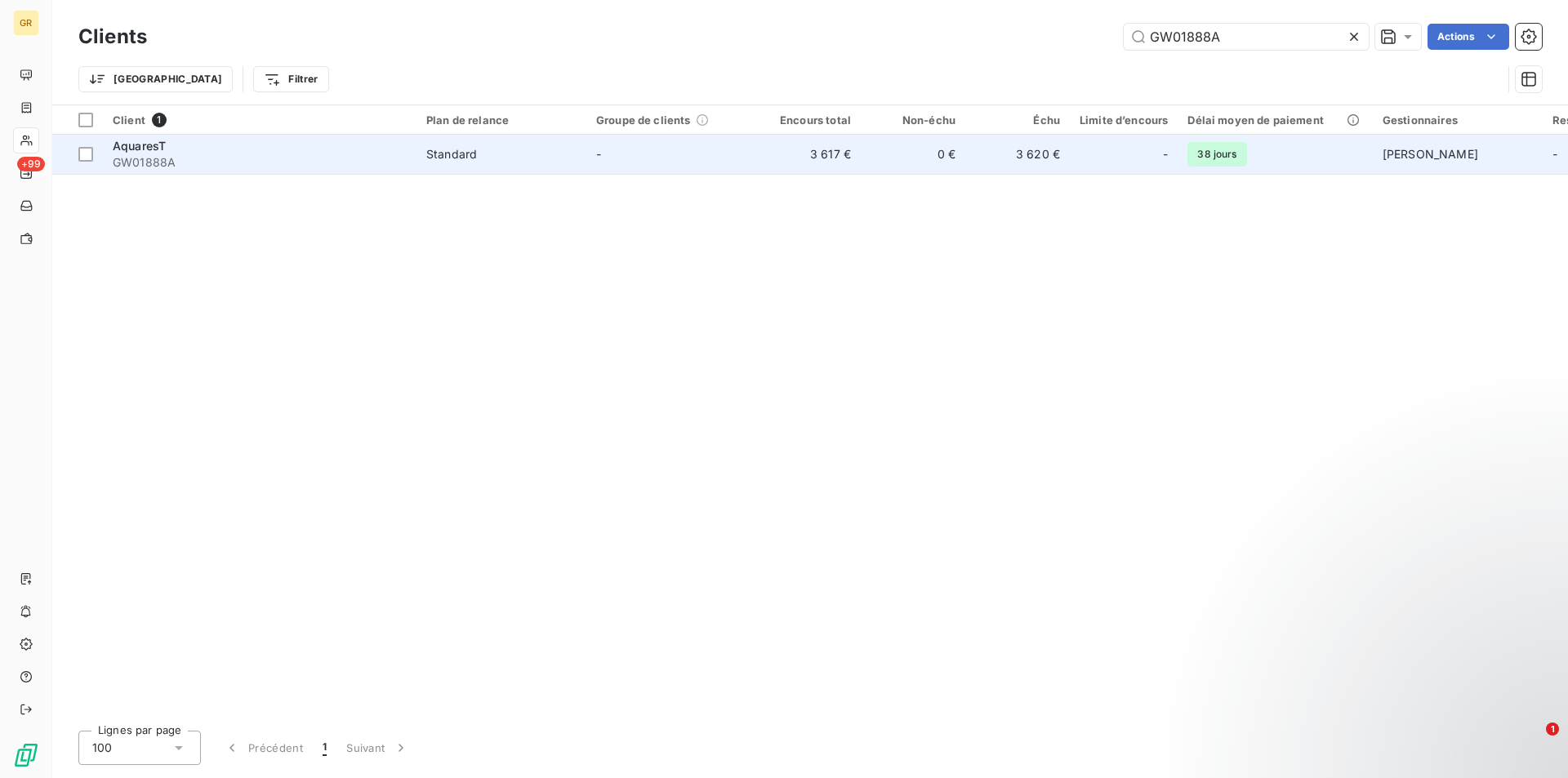
type input "GW01888A"
click at [808, 158] on td "3 617 €" at bounding box center [808, 155] width 104 height 39
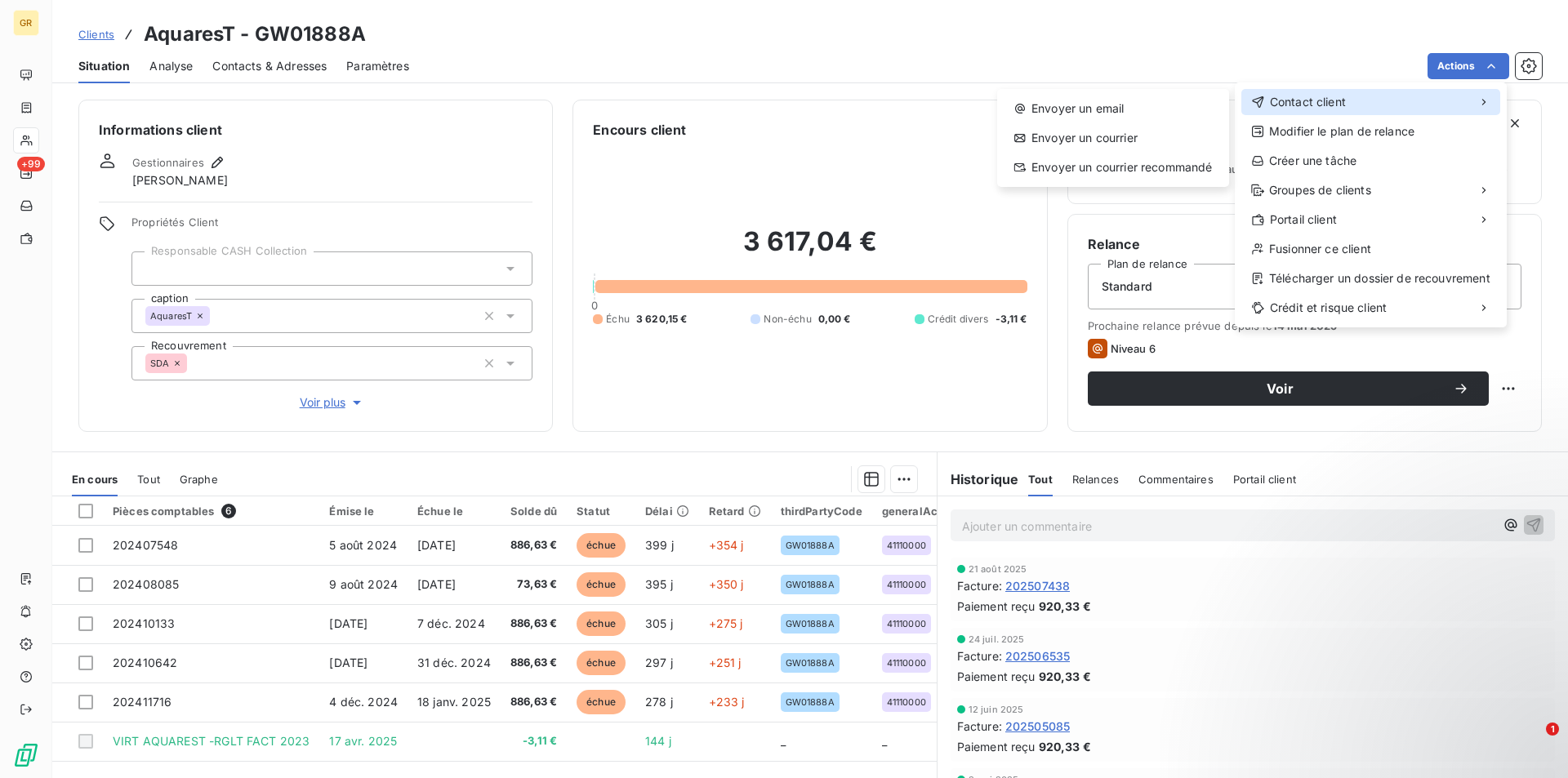
click at [1311, 102] on span "Contact client" at bounding box center [1308, 102] width 76 height 16
click at [1105, 108] on div "Envoyer un email" at bounding box center [1113, 108] width 219 height 26
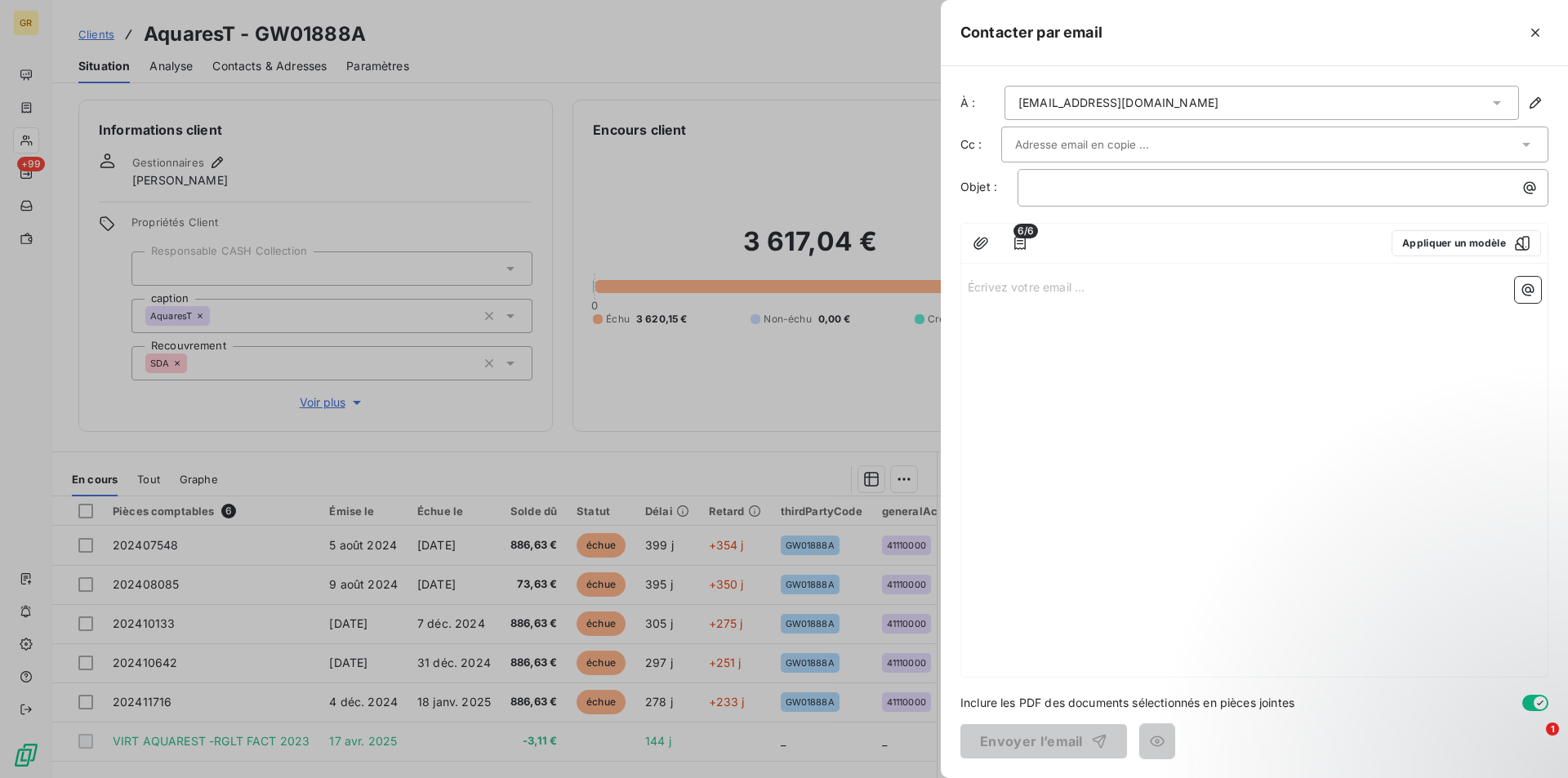
click at [1109, 155] on input "text" at bounding box center [1103, 144] width 176 height 25
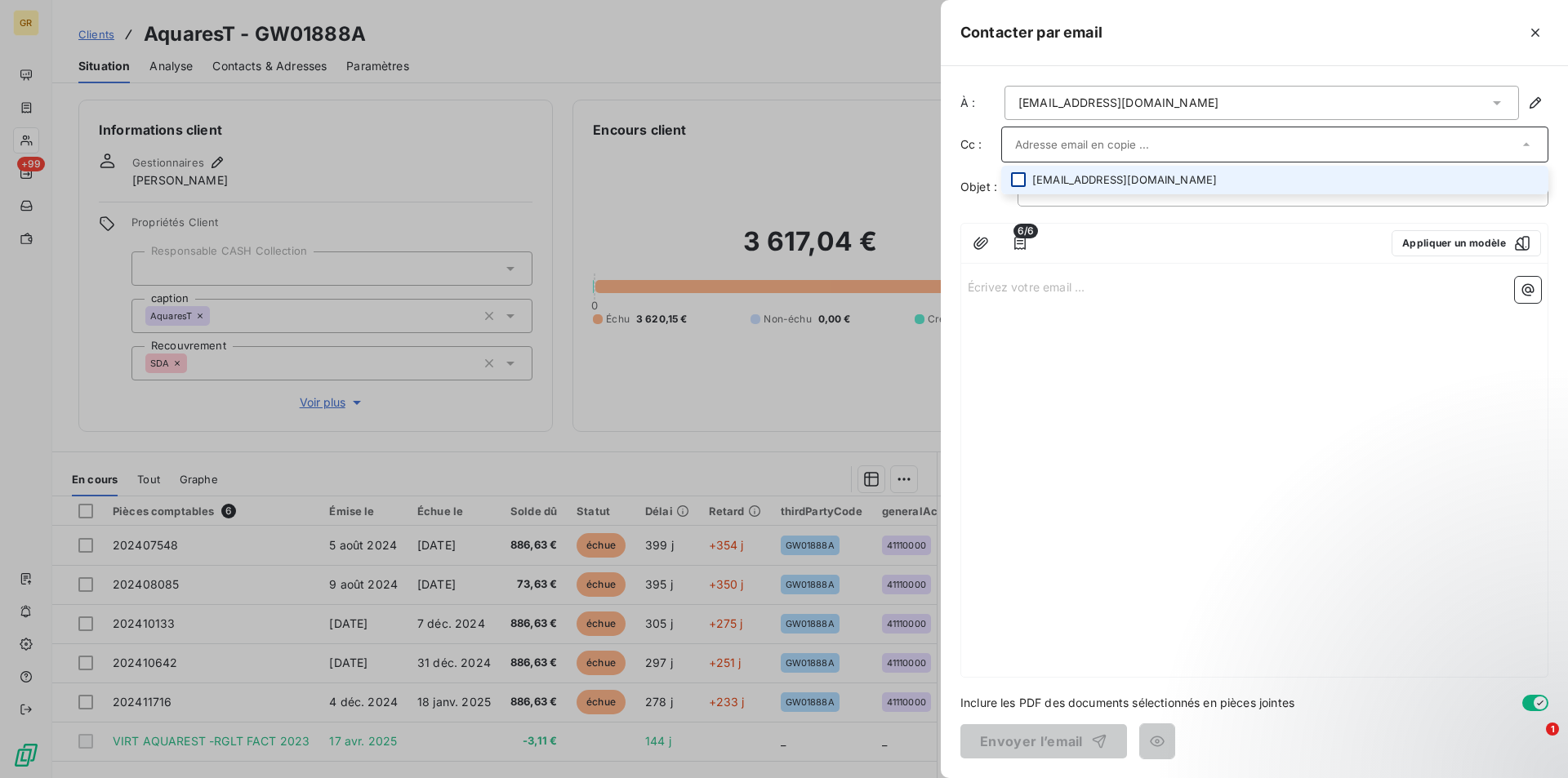
click at [1022, 179] on div at bounding box center [1018, 179] width 15 height 15
click at [1173, 273] on div "Écrivez votre email ... ﻿" at bounding box center [1254, 474] width 586 height 405
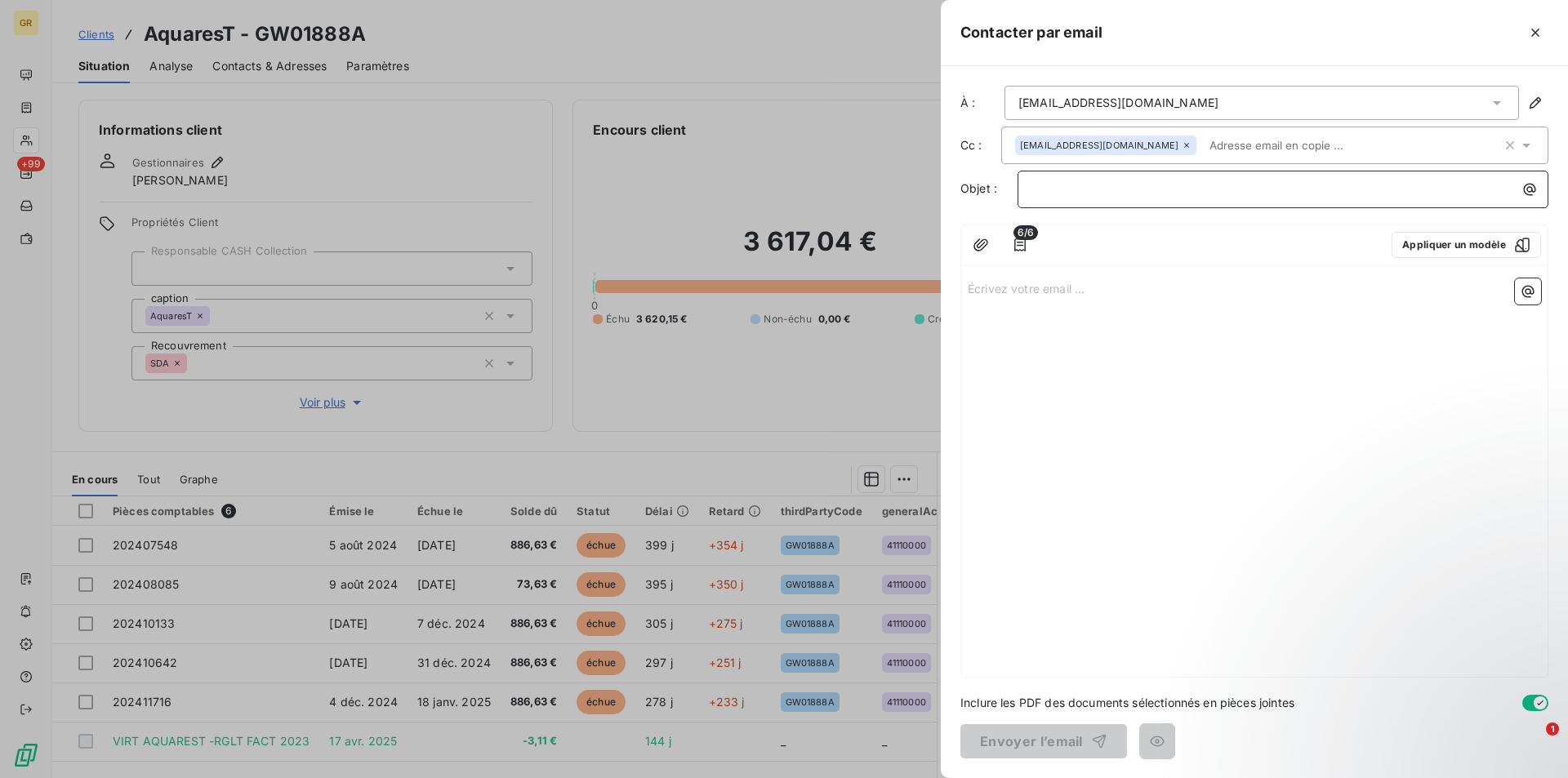
click at [1158, 189] on p "﻿" at bounding box center [1287, 189] width 512 height 19
click at [1530, 183] on icon "button" at bounding box center [1529, 189] width 16 height 16
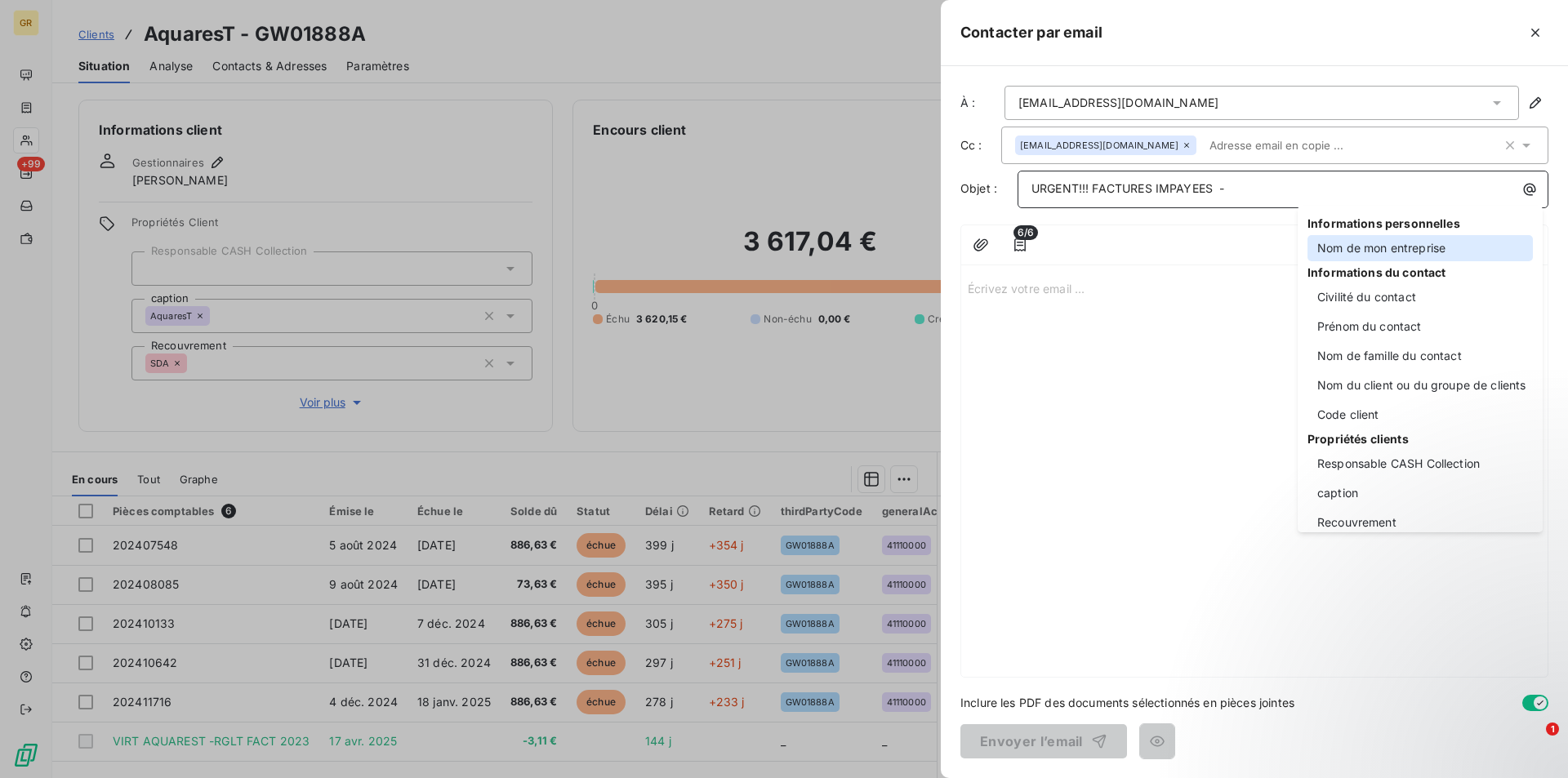
click at [1368, 247] on div "Nom de mon entreprise" at bounding box center [1420, 248] width 225 height 26
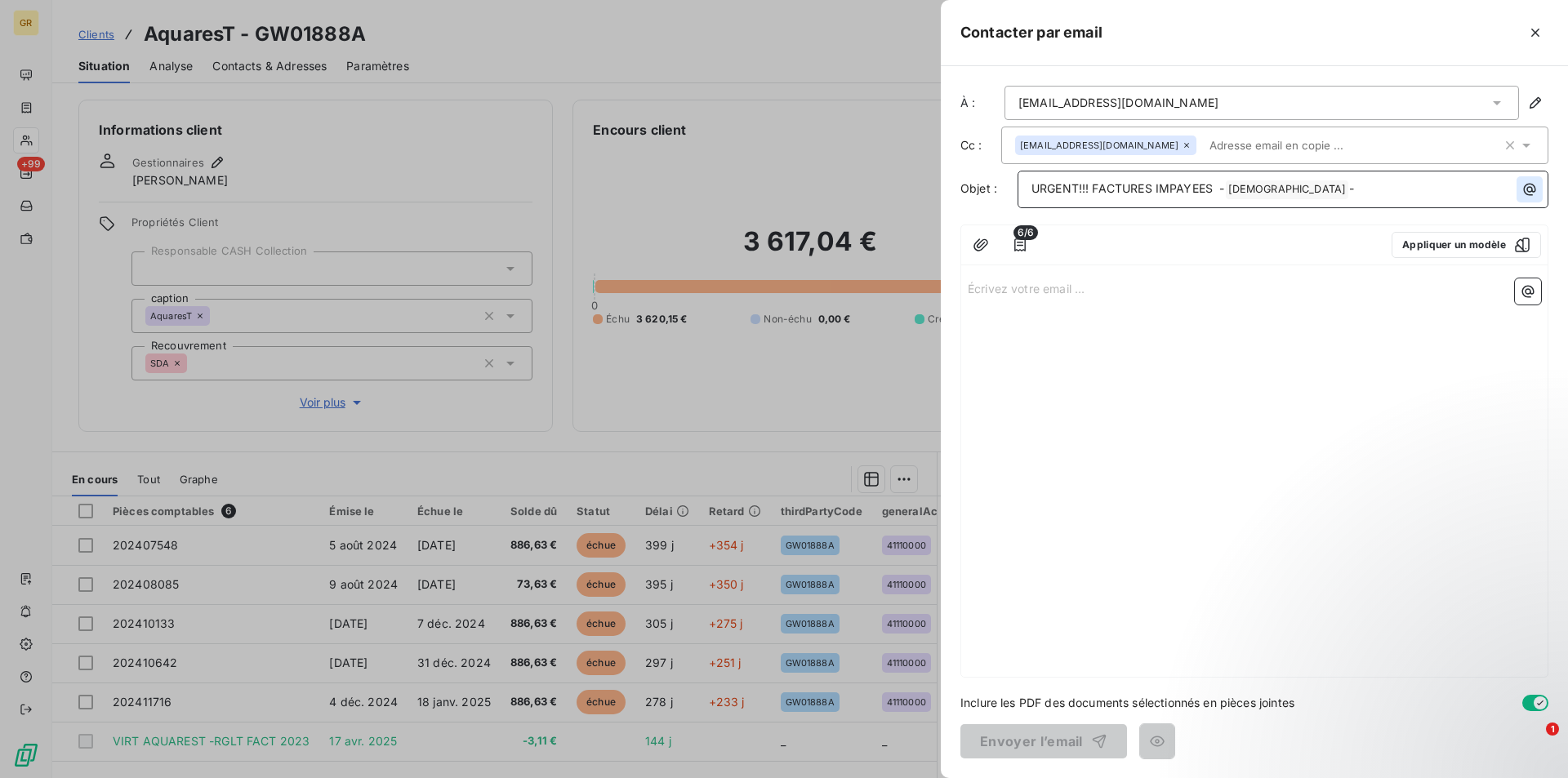
click at [1524, 188] on icon "button" at bounding box center [1529, 189] width 16 height 16
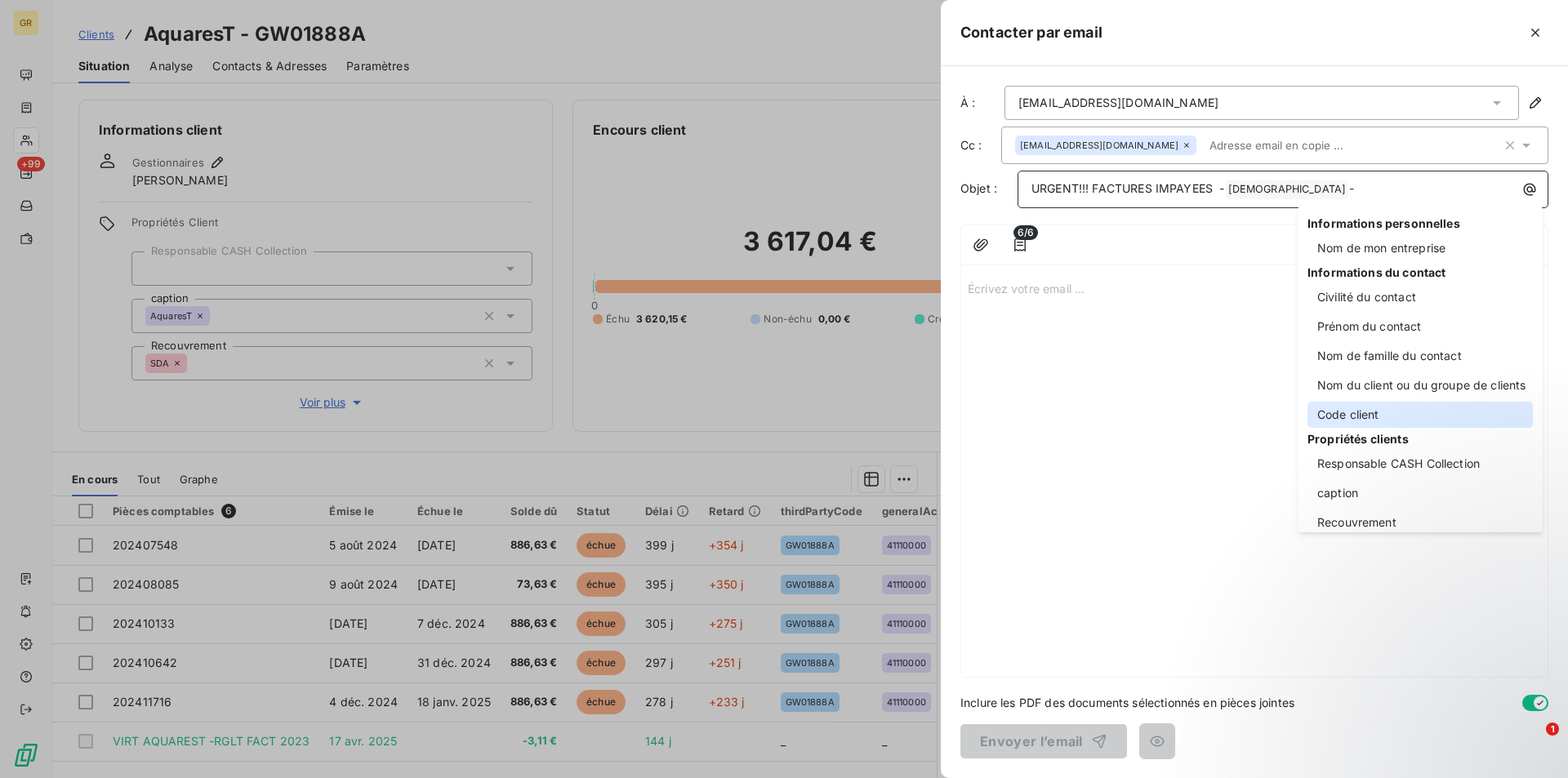
click at [1338, 402] on div "Code client" at bounding box center [1420, 414] width 225 height 26
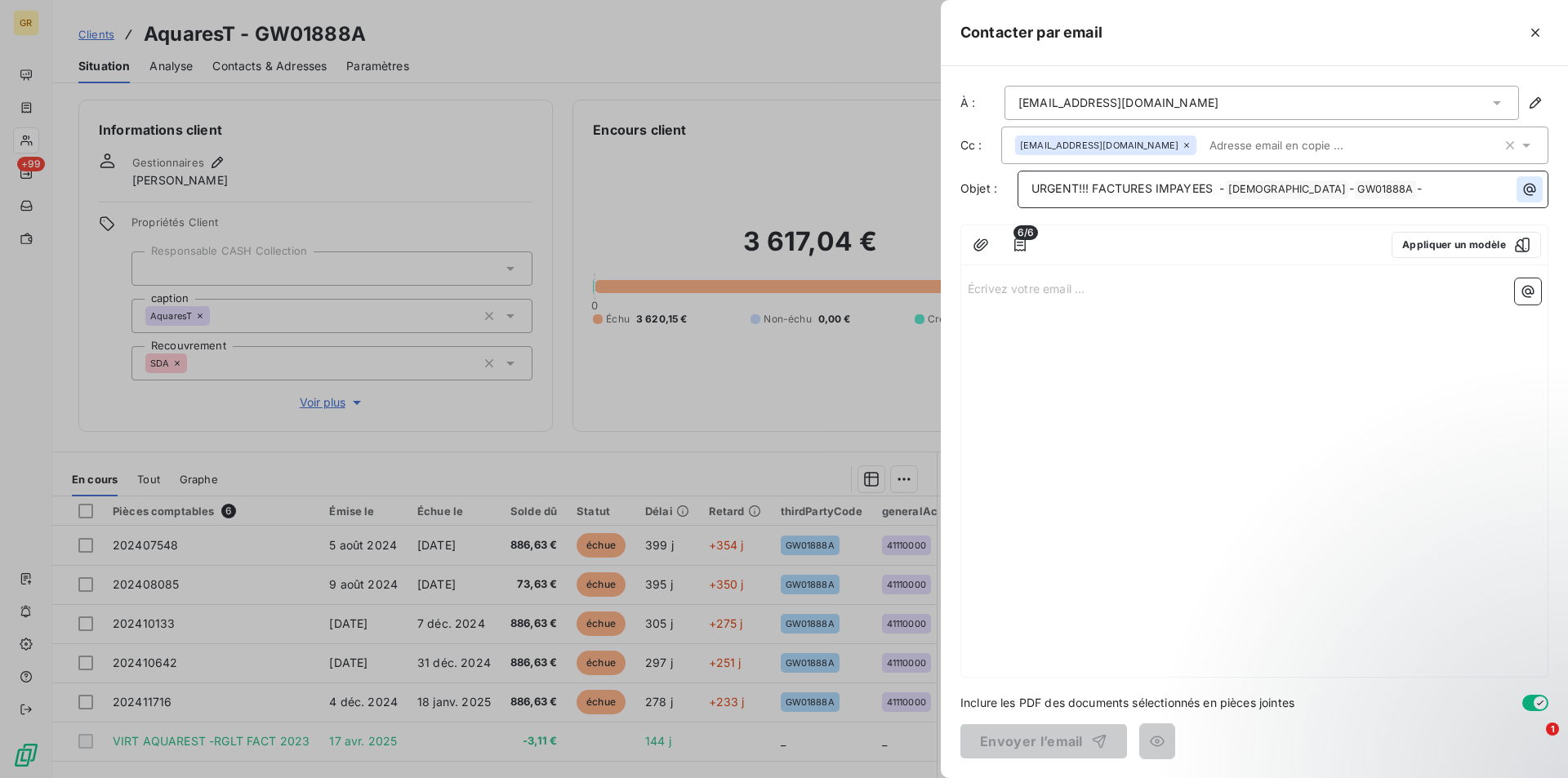
click at [1529, 190] on icon "button" at bounding box center [1529, 189] width 16 height 16
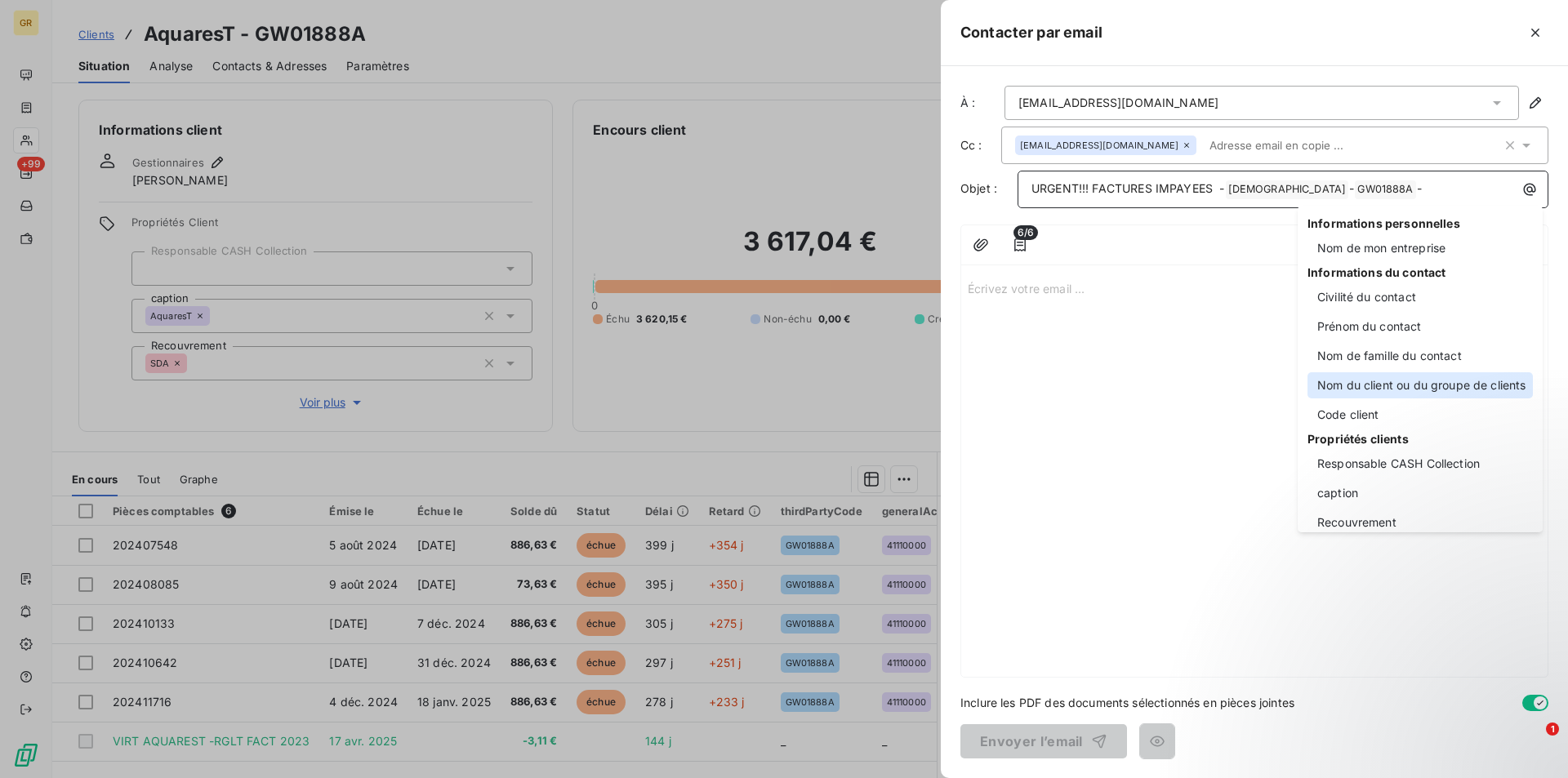
click at [1360, 378] on div "Nom du client ou du groupe de clients" at bounding box center [1420, 385] width 225 height 26
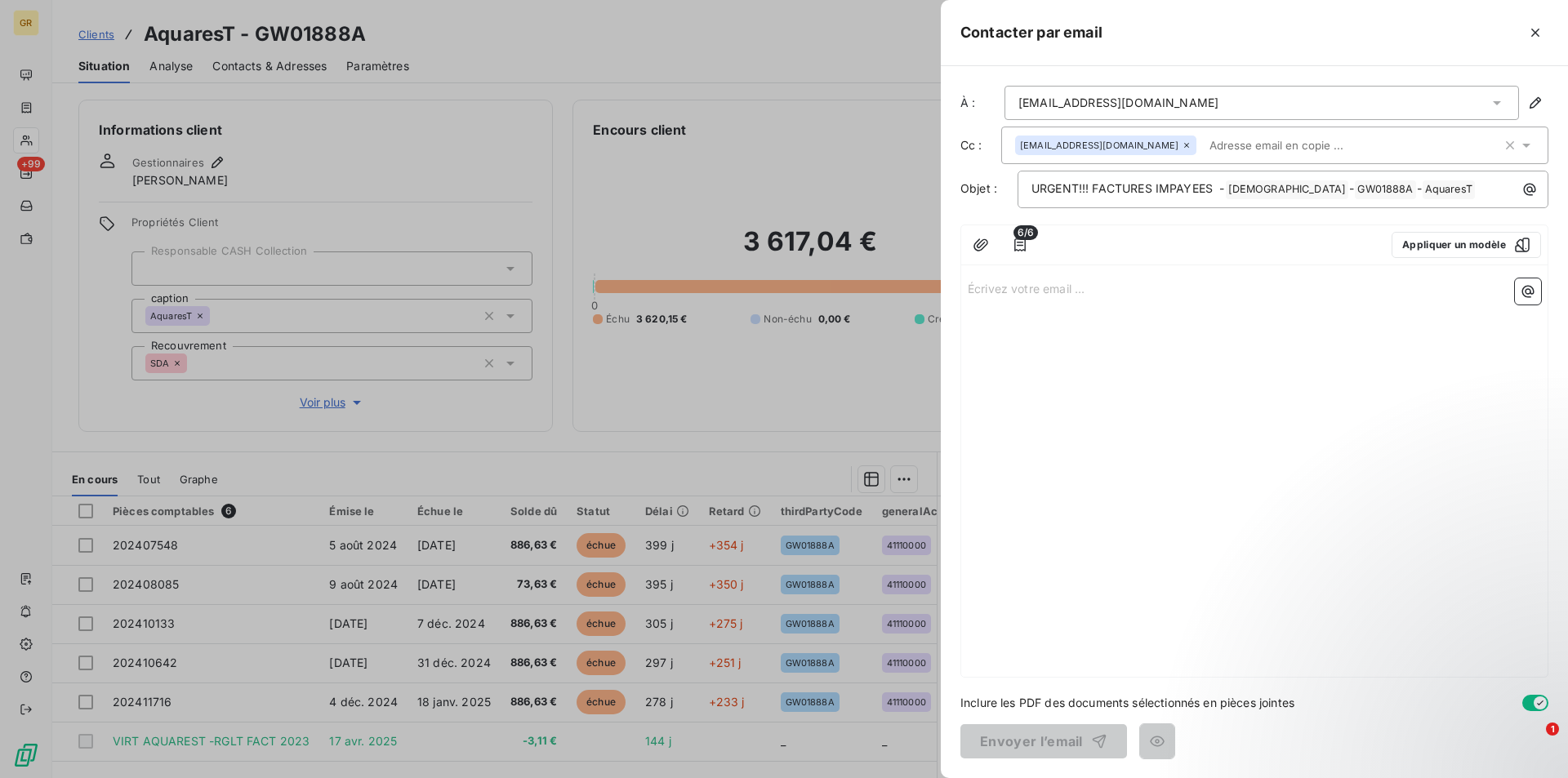
click at [1015, 270] on div "6/6 Appliquer un modèle Écrivez votre email ... ﻿" at bounding box center [1254, 451] width 588 height 453
click at [1022, 284] on p "Écrivez votre email ... ﻿" at bounding box center [1254, 288] width 573 height 19
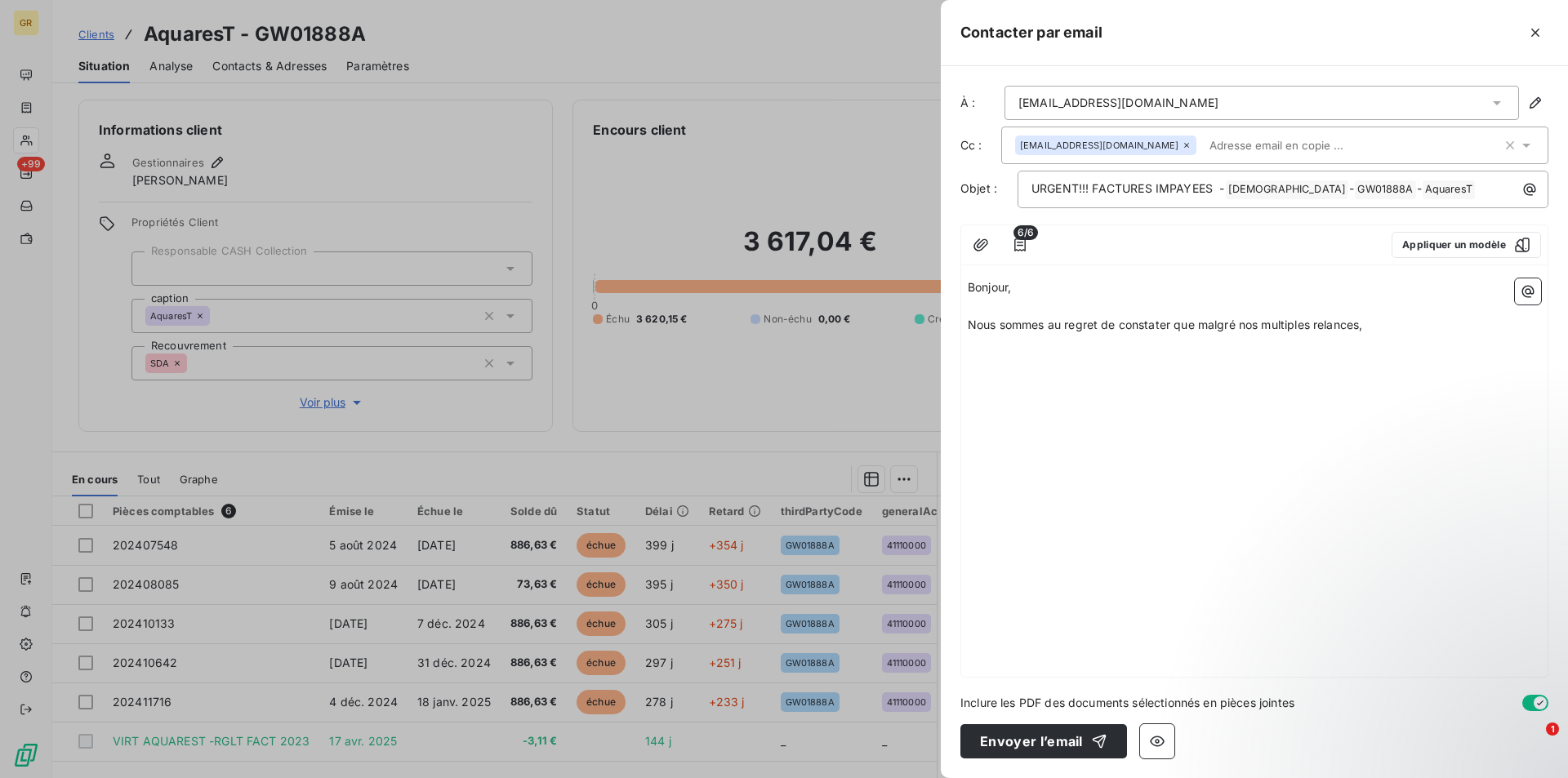
click at [1372, 319] on p "Nous sommes au regret de constater que malgré nos multiples relances," at bounding box center [1254, 325] width 573 height 19
click at [1523, 301] on button "button" at bounding box center [1528, 291] width 26 height 26
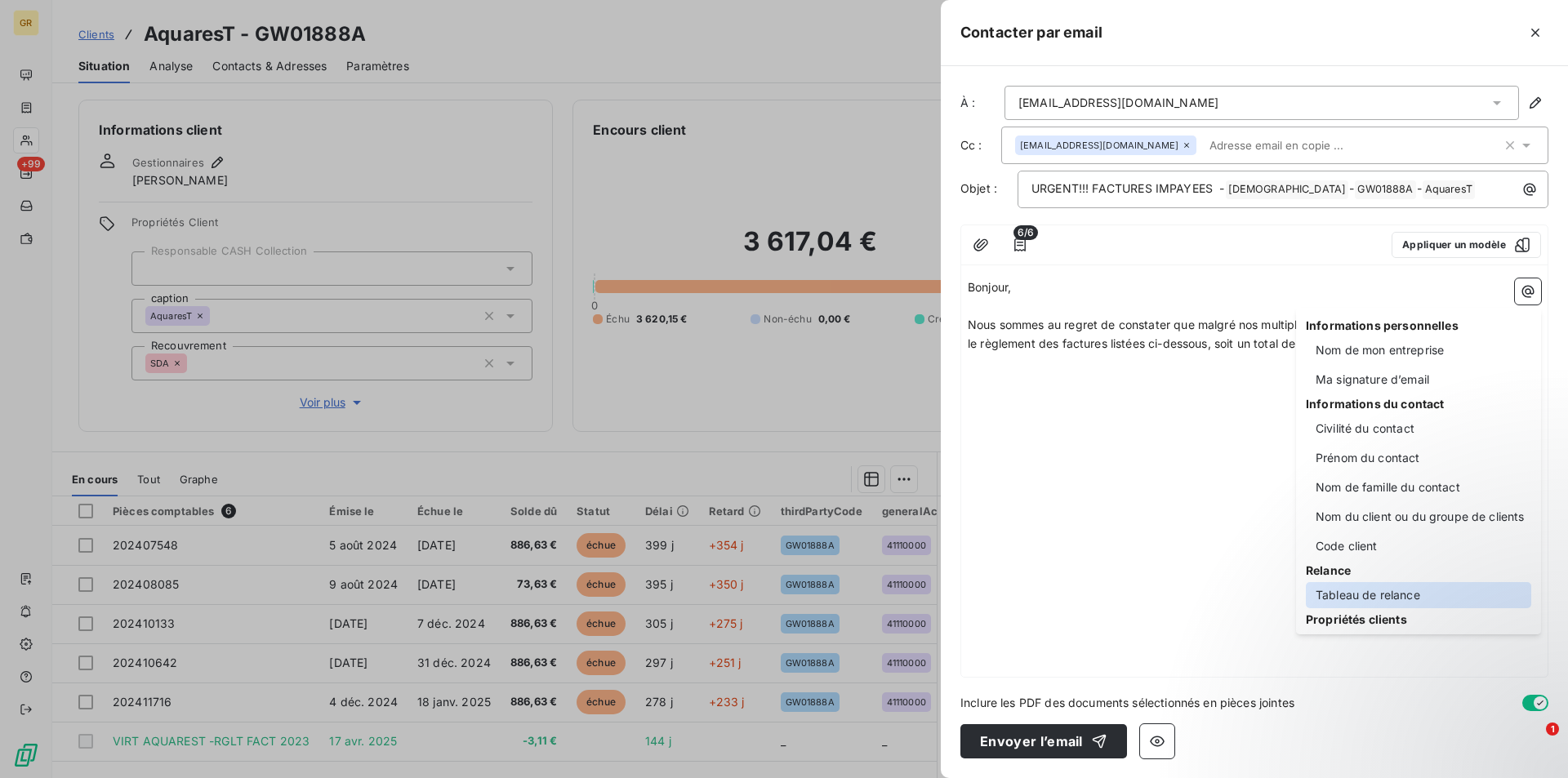
click at [1352, 591] on div "Tableau de relance" at bounding box center [1419, 595] width 225 height 26
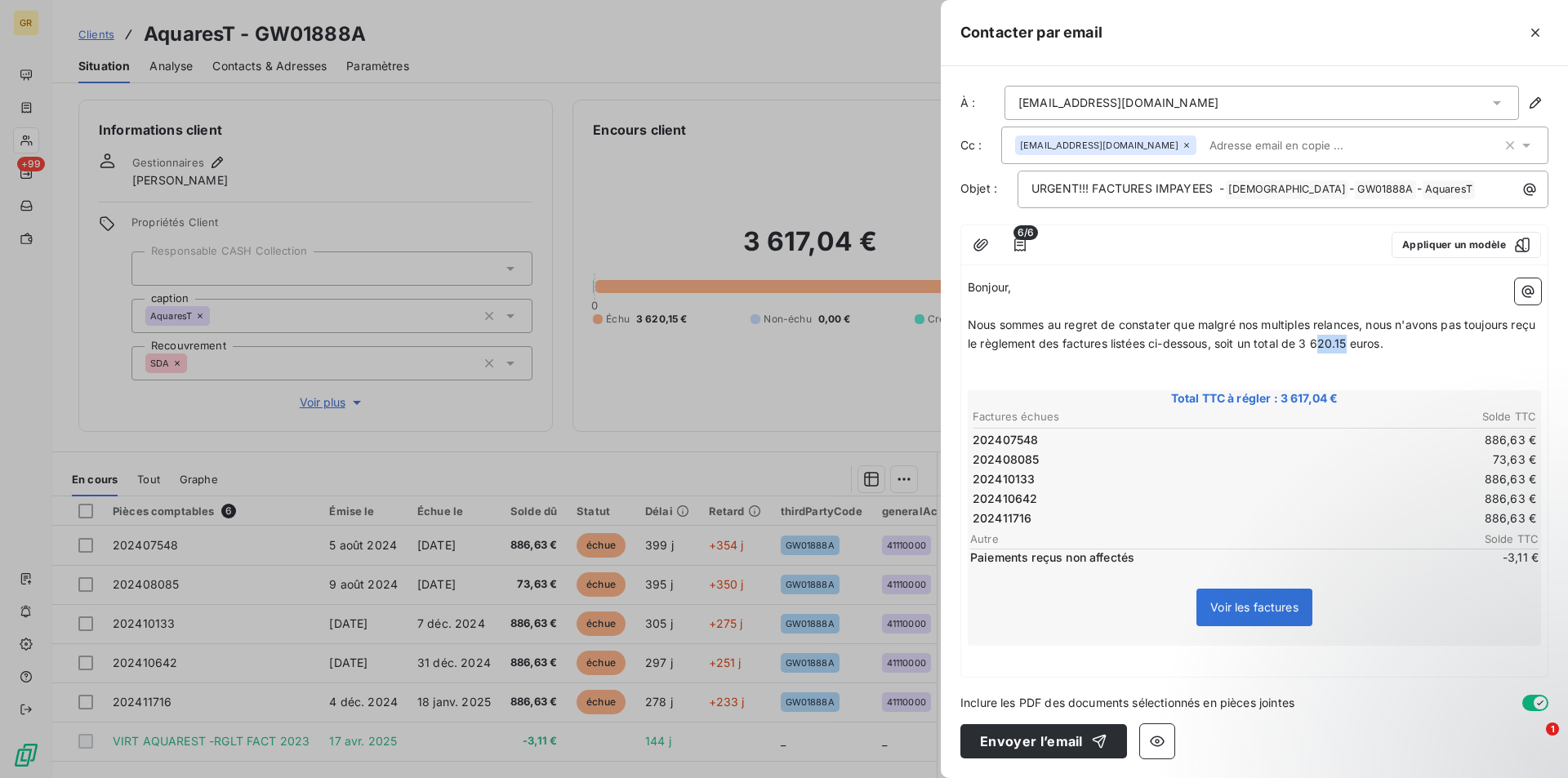
drag, startPoint x: 1376, startPoint y: 342, endPoint x: 1352, endPoint y: 343, distance: 24.0
click at [1349, 342] on span "Nous sommes au regret de constater que malgré nos multiples relances, nous n'av…" at bounding box center [1253, 334] width 570 height 32
click at [1064, 665] on div "Bonjour, ﻿ Nous sommes au regret de constater que malgré nos multiples relances…" at bounding box center [1254, 474] width 586 height 405
click at [1027, 661] on p "﻿" at bounding box center [1254, 655] width 573 height 19
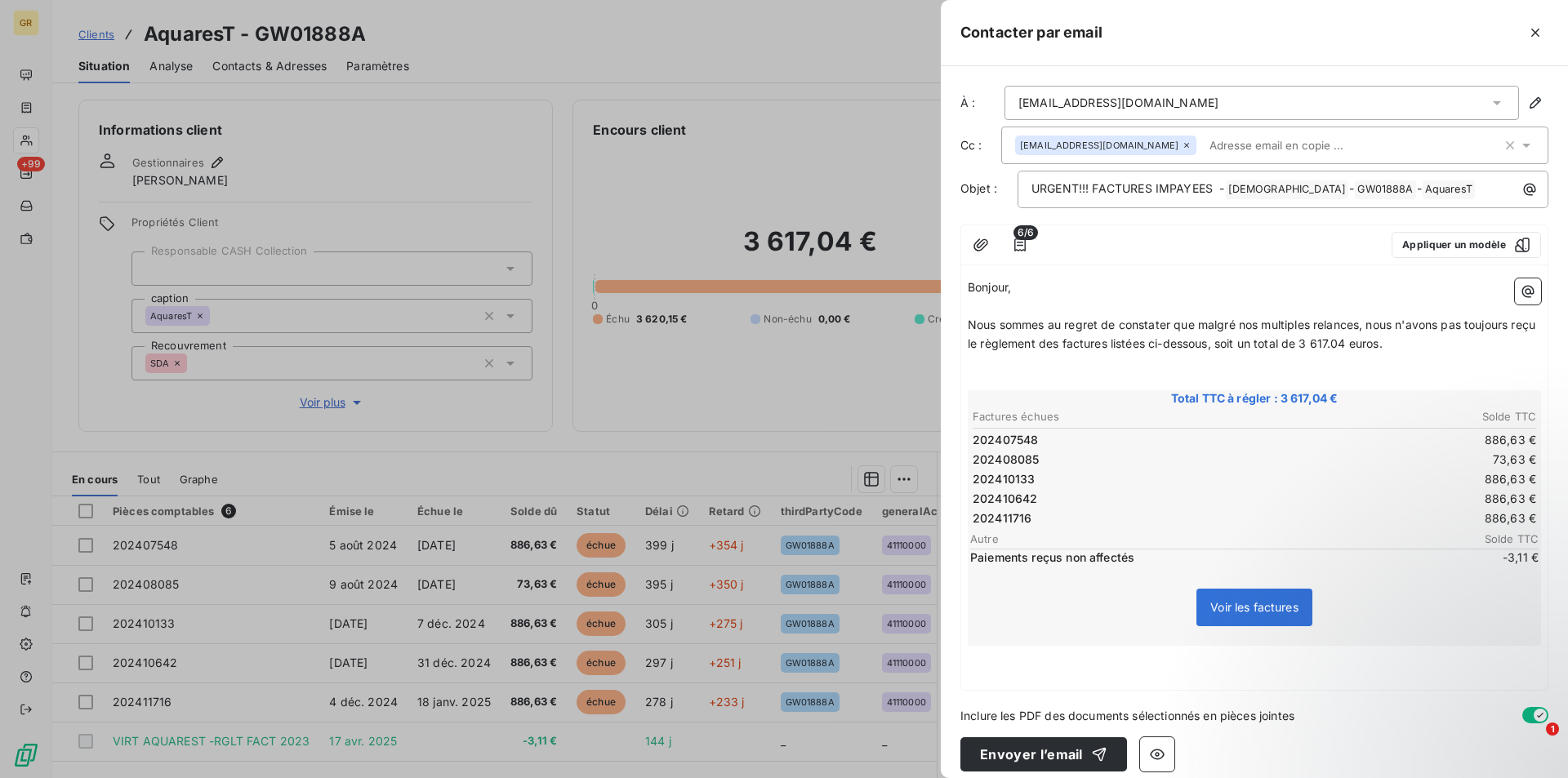
click at [1014, 663] on p "﻿" at bounding box center [1254, 655] width 573 height 19
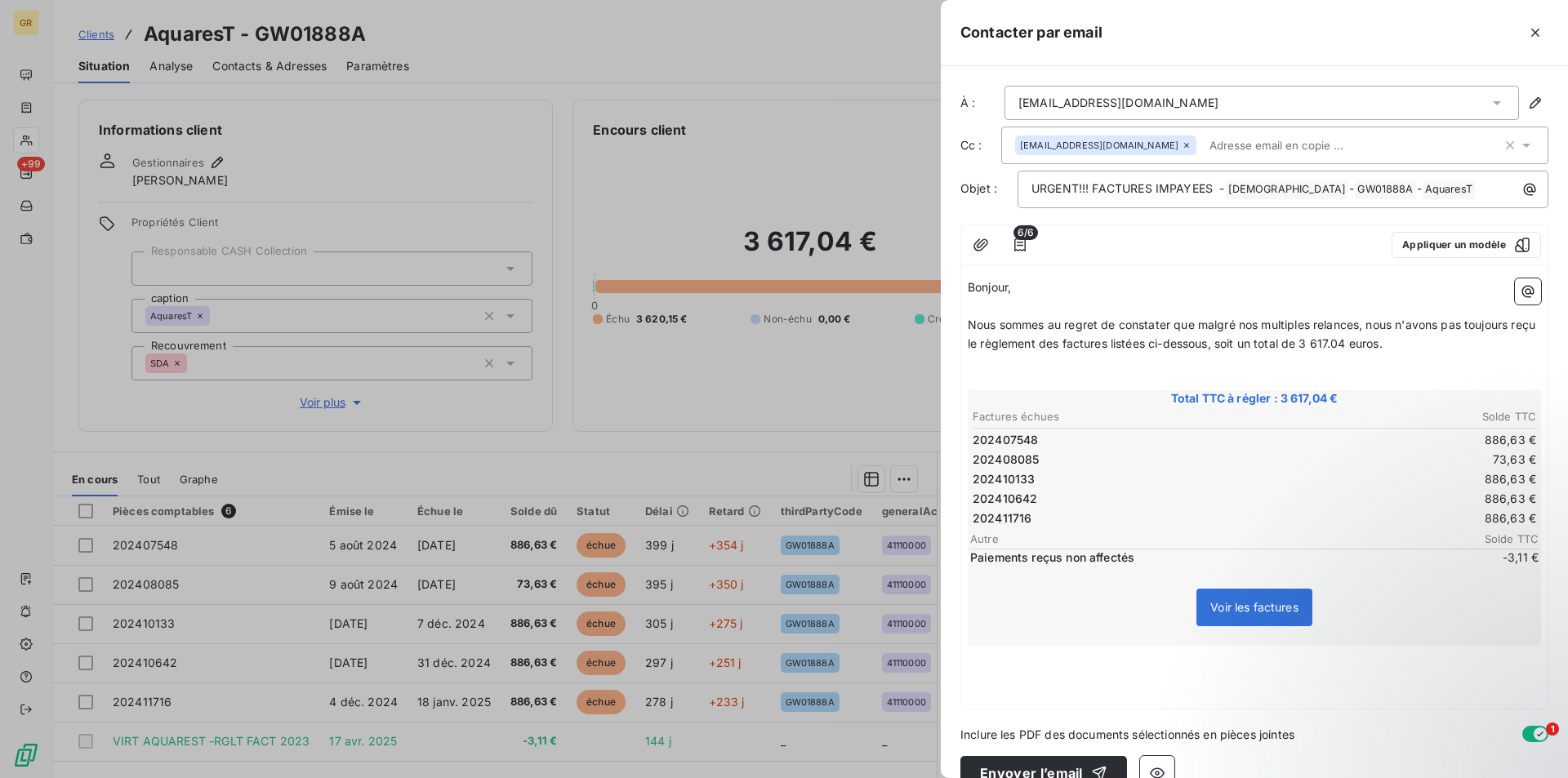
click at [982, 662] on p "﻿" at bounding box center [1254, 655] width 573 height 19
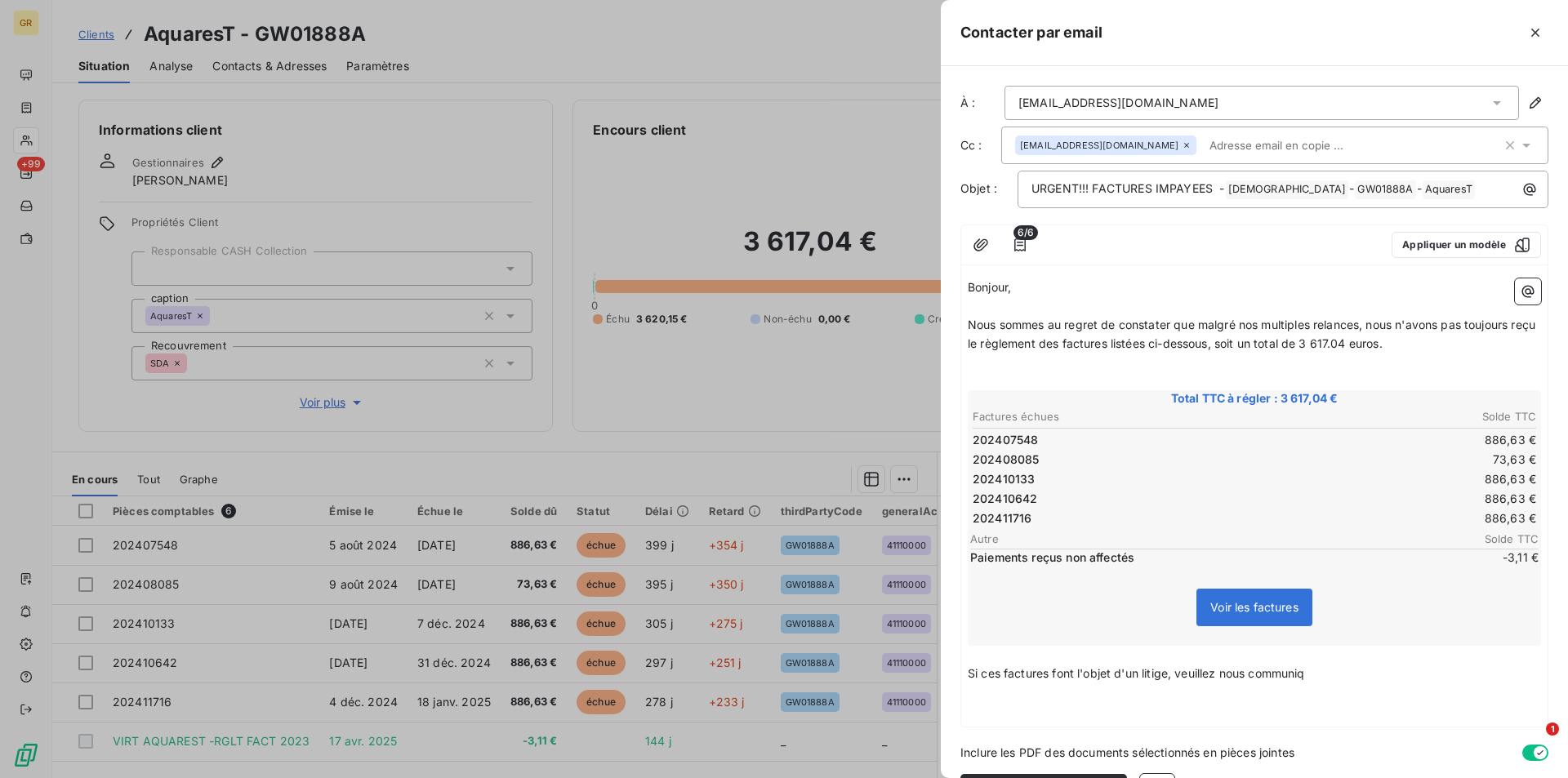
click at [1305, 670] on span "Si ces factures font l'objet d'un litige, veuillez nous communiq" at bounding box center [1136, 673] width 337 height 14
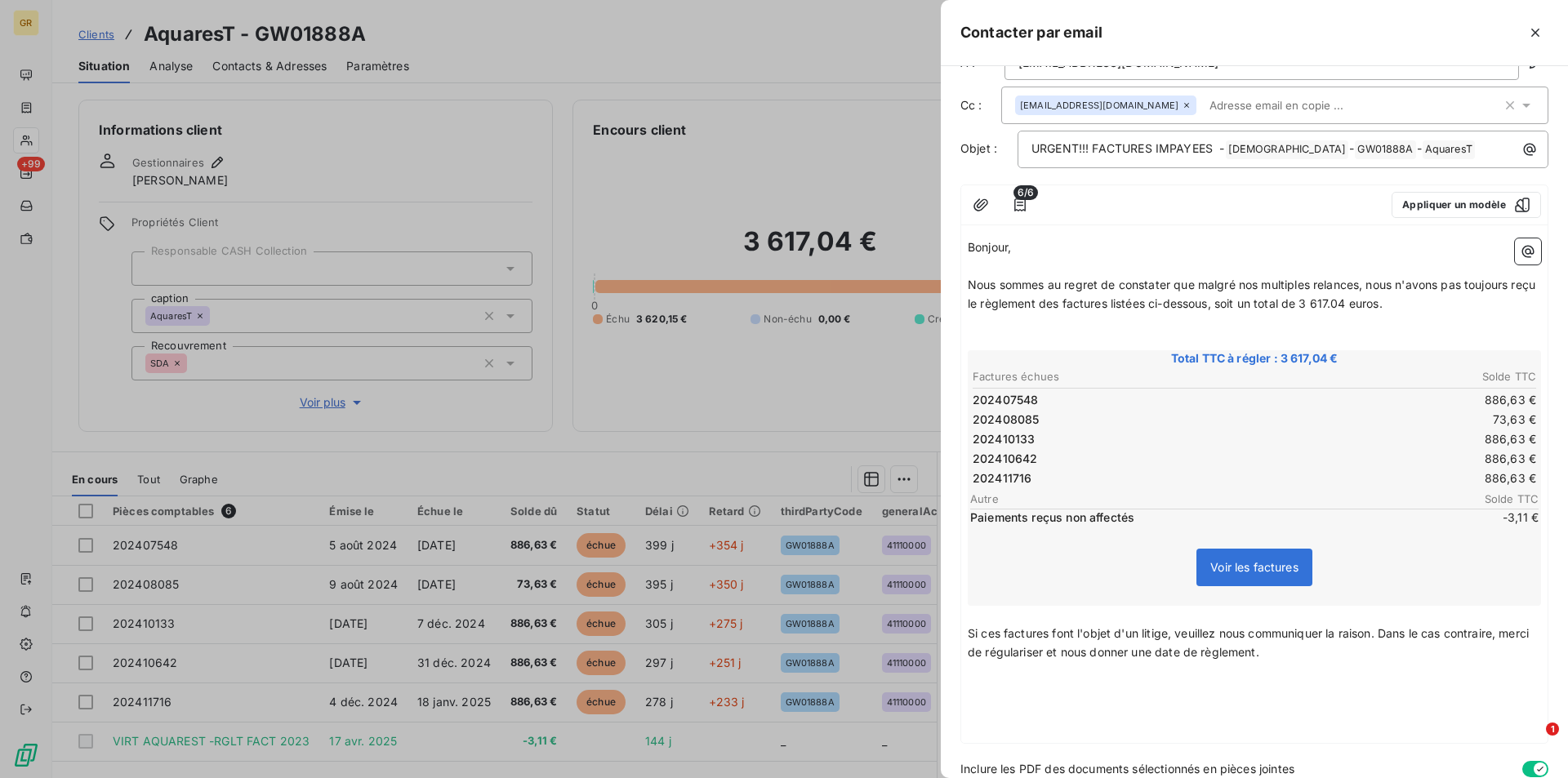
scroll to position [106, 0]
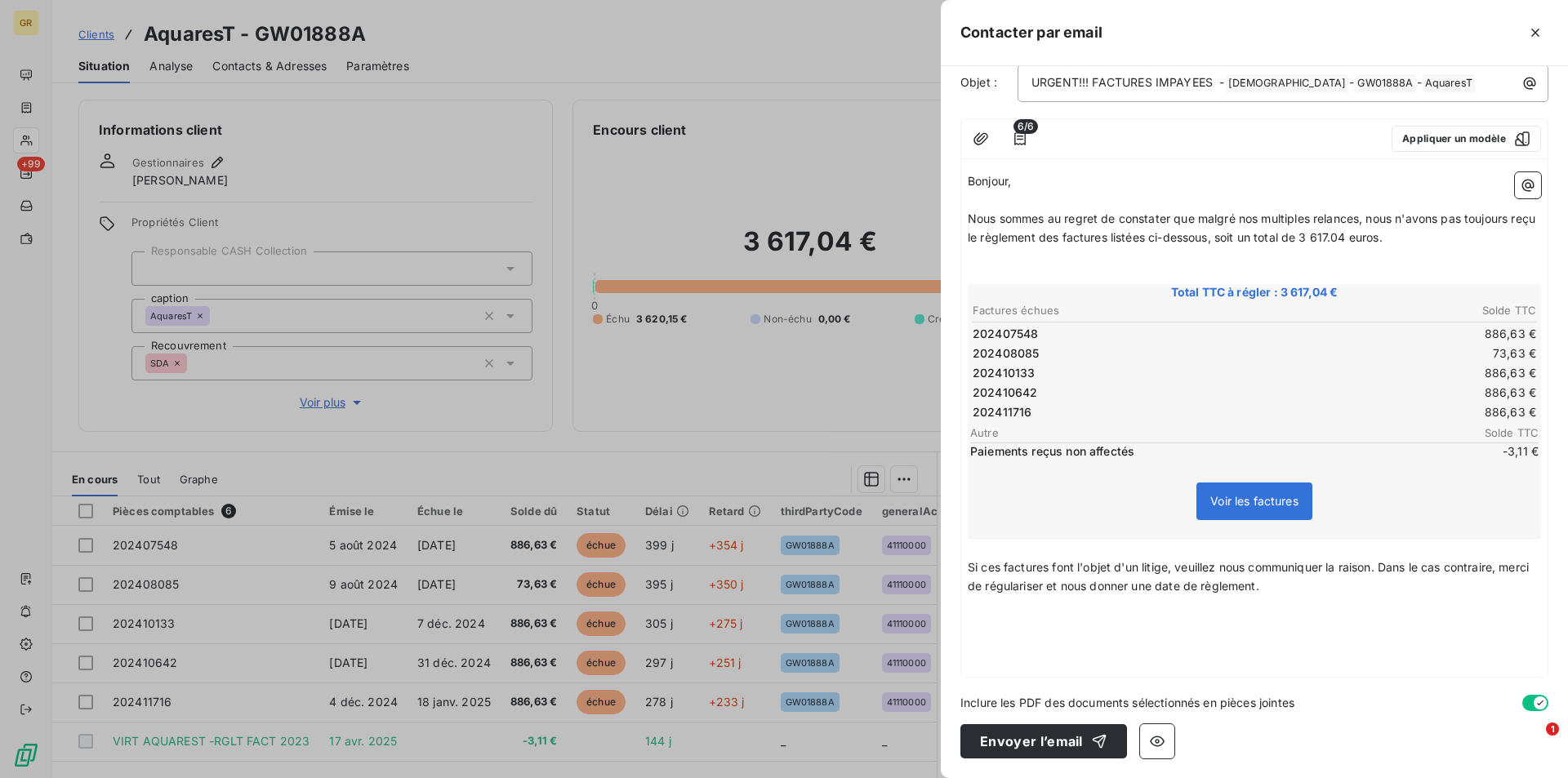
click at [998, 623] on p "﻿" at bounding box center [1254, 623] width 573 height 19
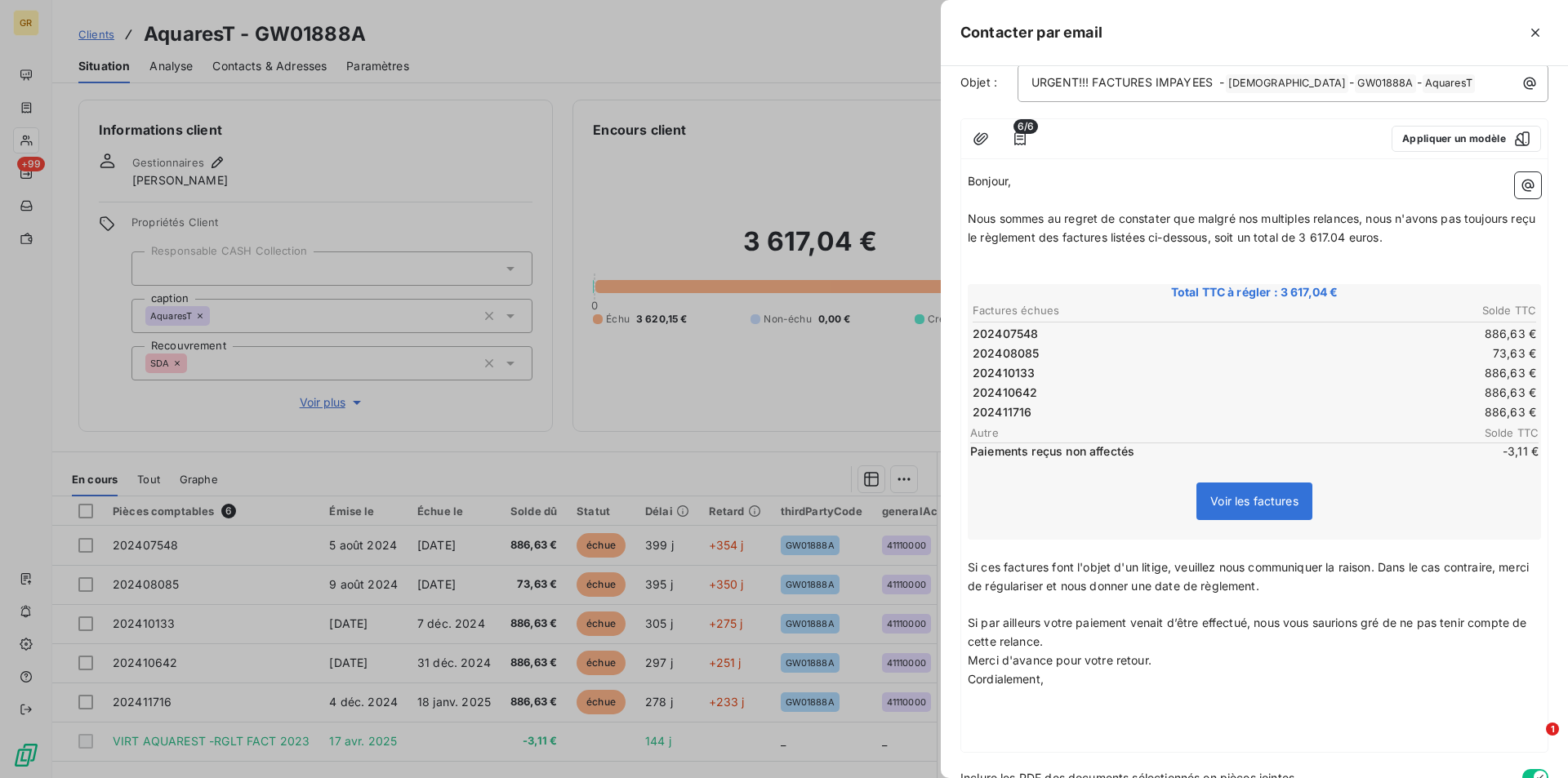
click at [1070, 650] on p "Si par ailleurs votre paiement venait d’être effectué, nous vous saurions gré d…" at bounding box center [1254, 633] width 573 height 38
click at [1161, 675] on p "Merci d'avance pour votre retour." at bounding box center [1254, 680] width 573 height 19
drag, startPoint x: 1176, startPoint y: 682, endPoint x: 957, endPoint y: 679, distance: 219.0
click at [957, 679] on div "À : aquarest@pdf.basware.com Cc : ali.djeziri@fr.mcd.com Objet : URGENT!!! FACT…" at bounding box center [1254, 422] width 627 height 712
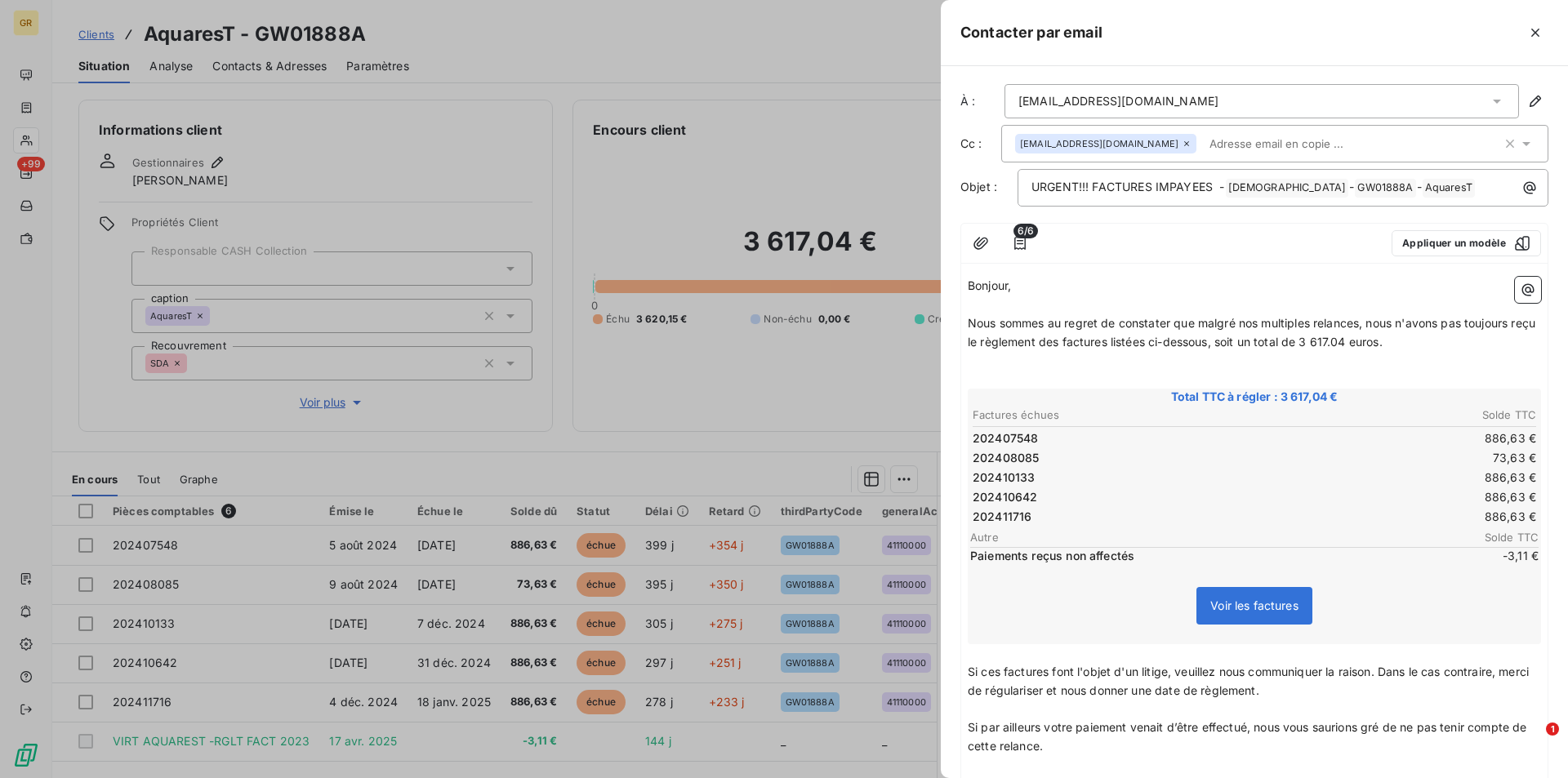
scroll to position [0, 0]
click at [1027, 295] on p "Bonjour," at bounding box center [1254, 288] width 573 height 19
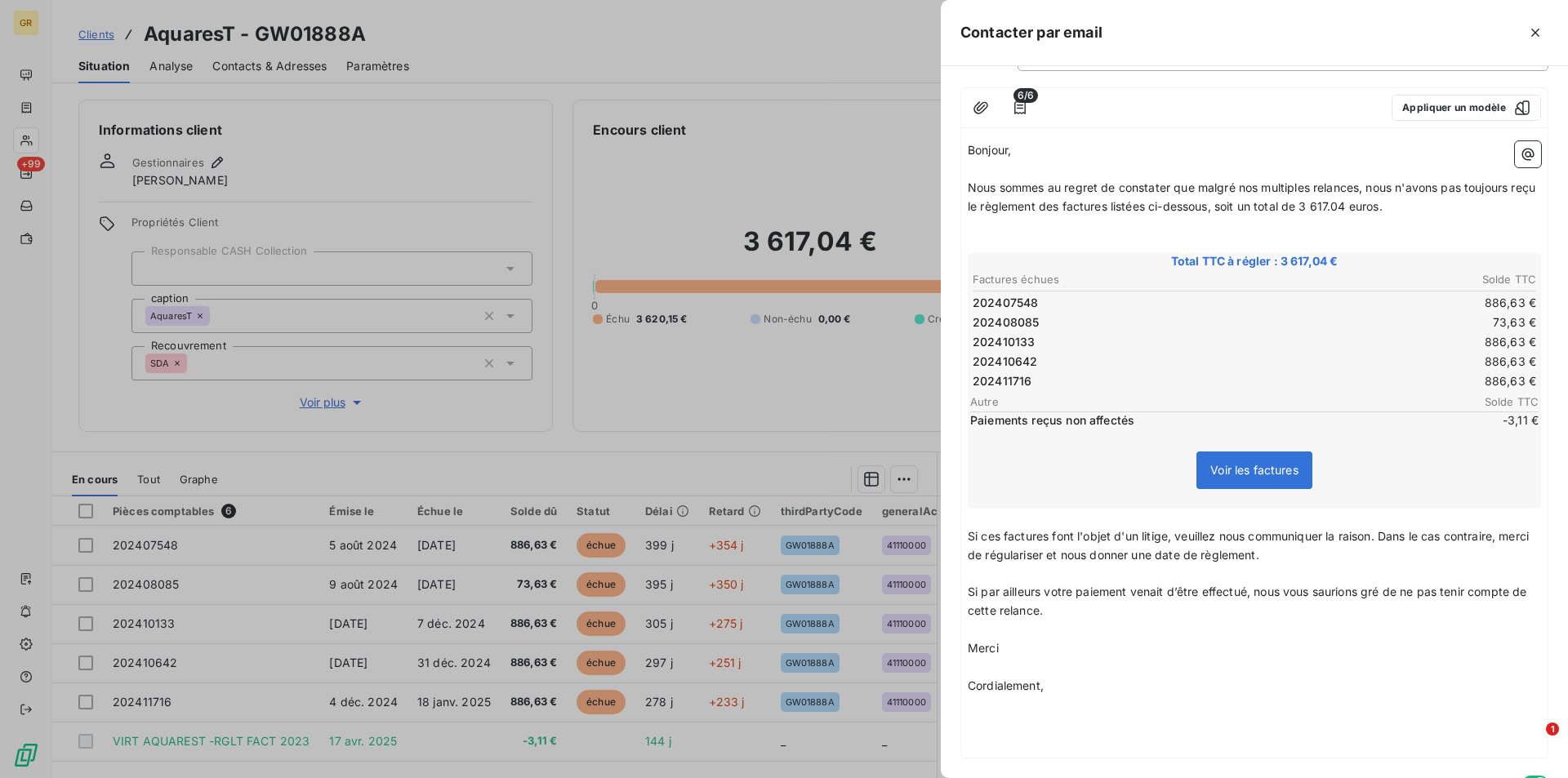
scroll to position [137, 0]
click at [1083, 203] on span "Nous sommes au regret de constater que malgré nos multiples relances, nous n'av…" at bounding box center [1253, 197] width 570 height 32
click at [1417, 214] on p "Nous sommes au regret de constater que malgré nos multiples relances, nous n'av…" at bounding box center [1254, 198] width 573 height 38
click at [1062, 166] on p "﻿" at bounding box center [1254, 170] width 573 height 19
click at [1040, 161] on p "﻿" at bounding box center [1254, 170] width 573 height 19
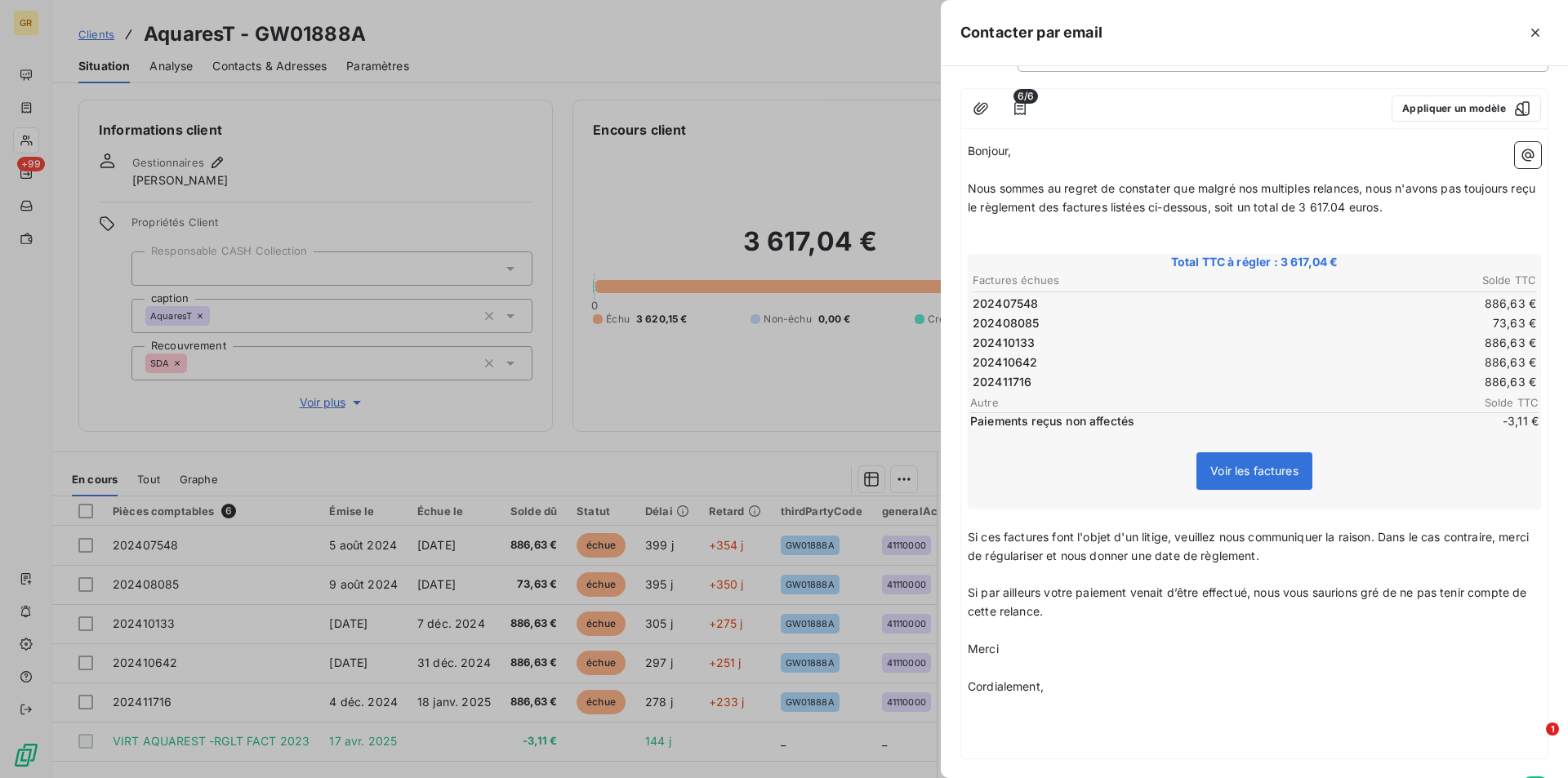
click at [1026, 146] on p "Bonjour," at bounding box center [1254, 151] width 573 height 19
click at [1429, 212] on p "Nous sommes au regret de constater que malgré nos multiples relances, nous n'av…" at bounding box center [1254, 198] width 573 height 38
click at [1417, 207] on p "Nous sommes au regret de constater que malgré nos multiples relances, nous n'av…" at bounding box center [1254, 198] width 573 height 38
click at [1292, 553] on span "Si ces factures font l'objet d'un litige, veuillez nous communiquer la raison. …" at bounding box center [1249, 547] width 565 height 32
click at [1295, 555] on span "Si ces factures font l'objet d'un litige, veuillez nous communiquer la raison. …" at bounding box center [1249, 547] width 565 height 32
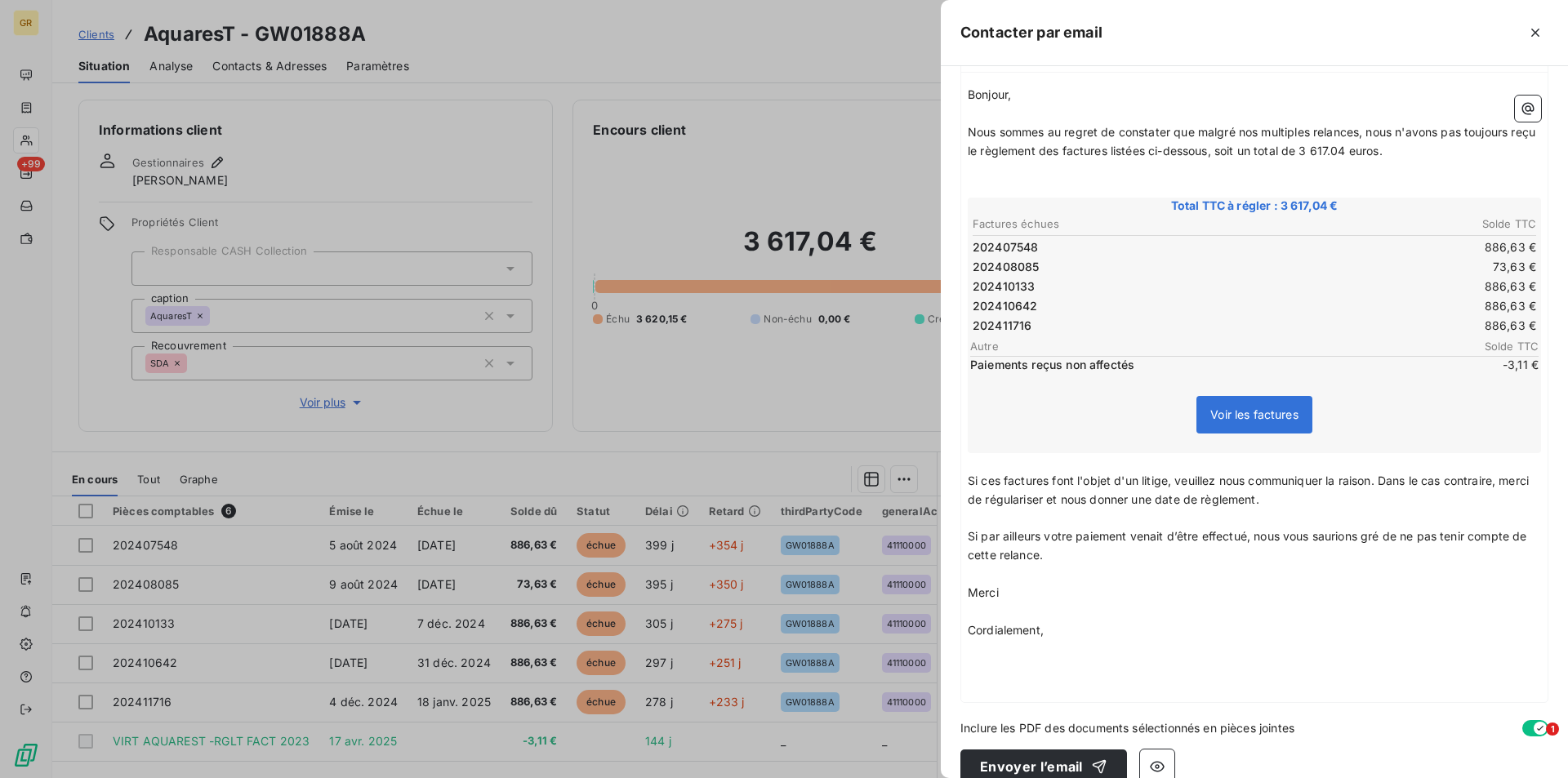
scroll to position [218, 0]
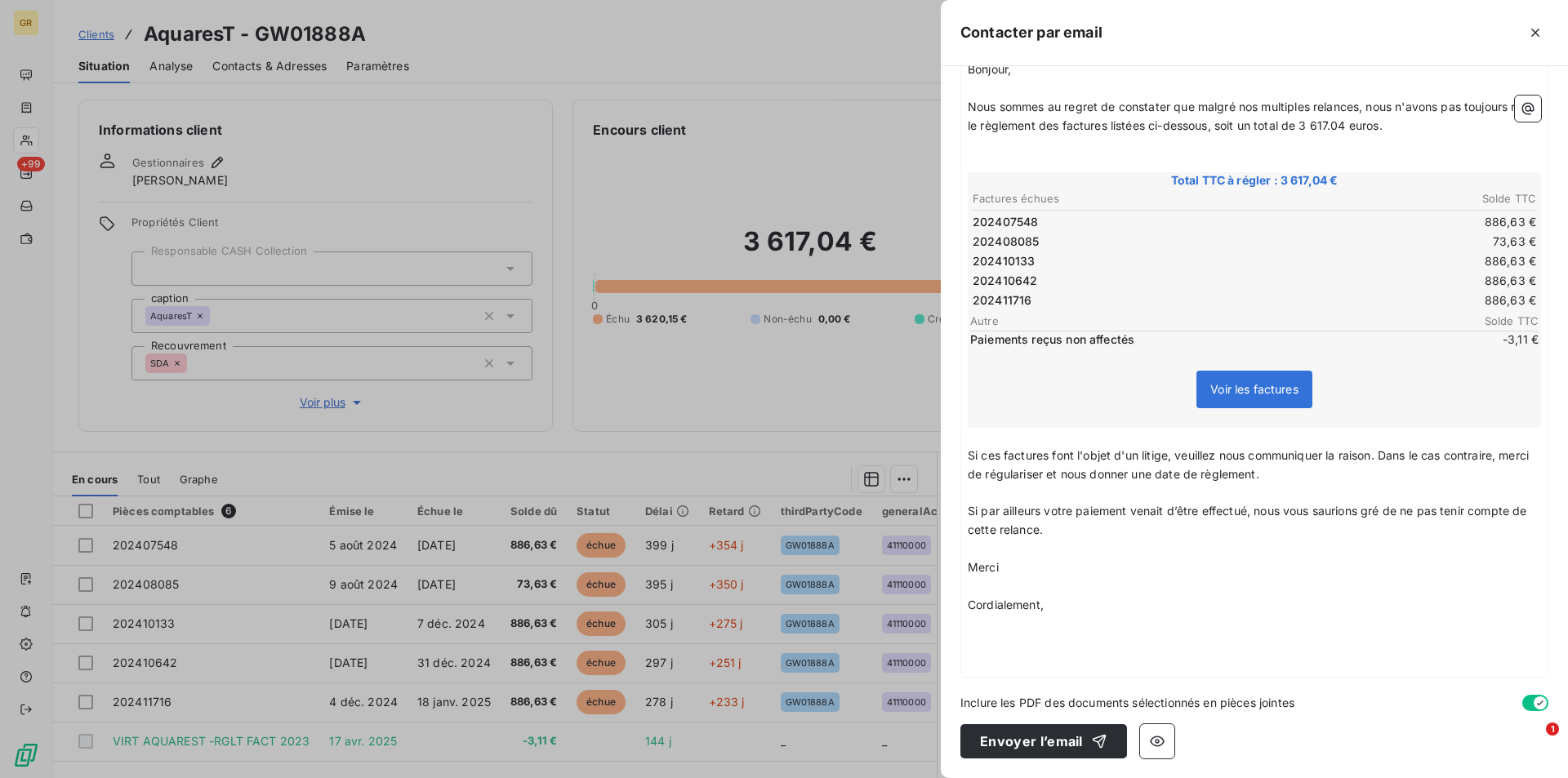
click at [1009, 656] on p "﻿" at bounding box center [1254, 661] width 573 height 19
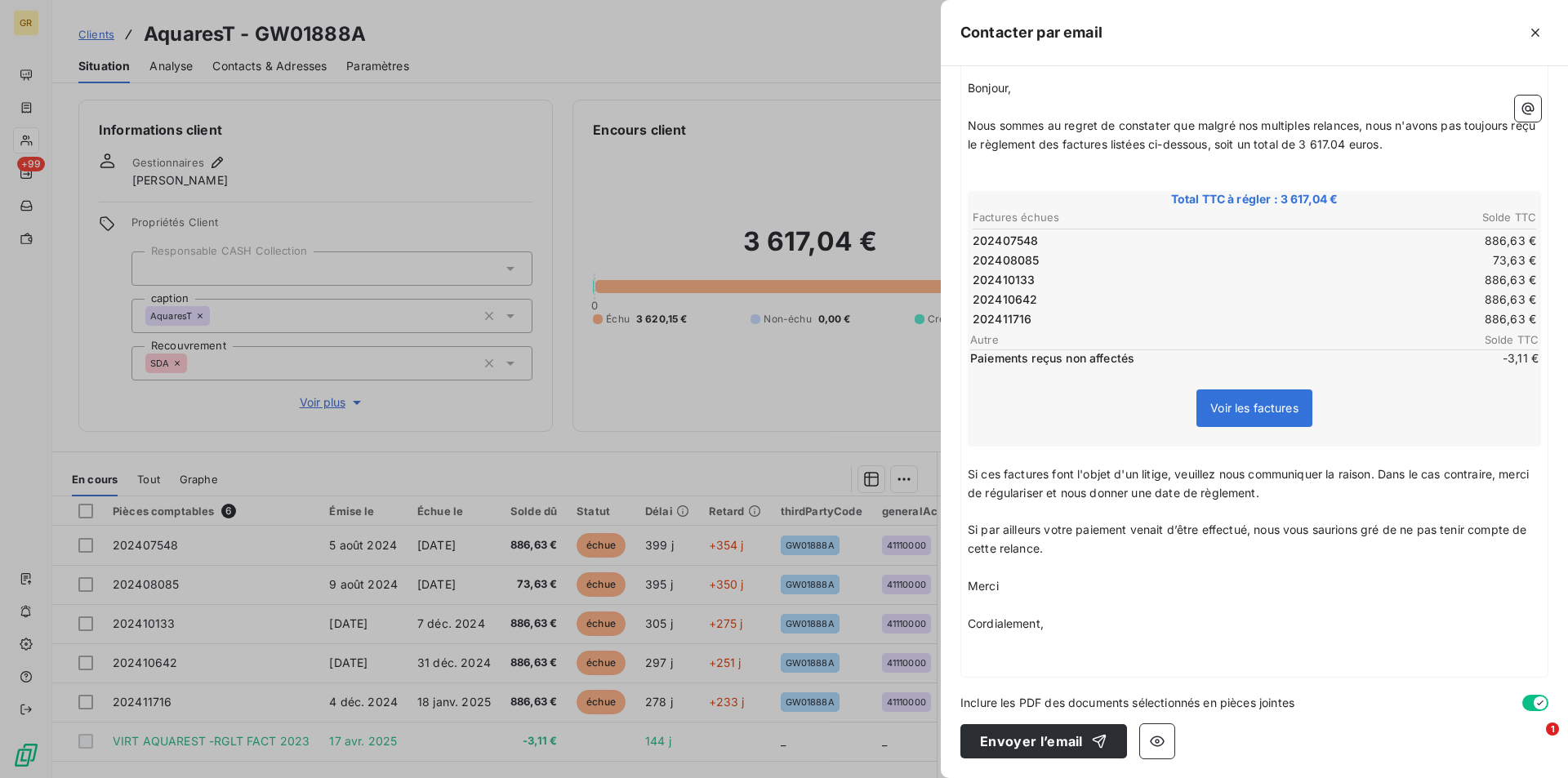
scroll to position [199, 0]
click at [967, 576] on div "Bonjour, ﻿ Nous sommes au regret de constater que malgré nos multiples relances…" at bounding box center [1254, 375] width 586 height 605
click at [969, 584] on span "Merci" at bounding box center [983, 586] width 31 height 14
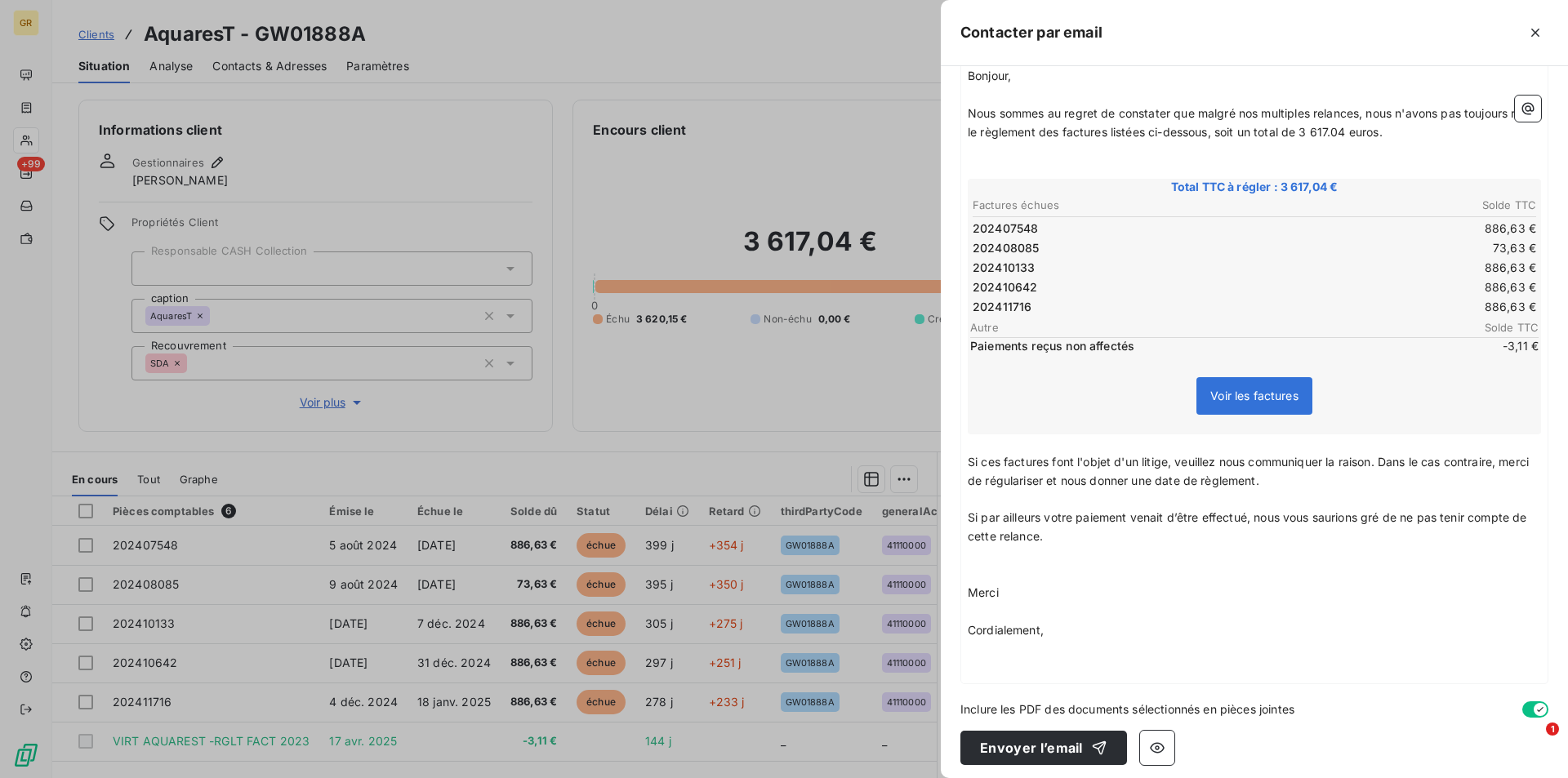
scroll to position [218, 0]
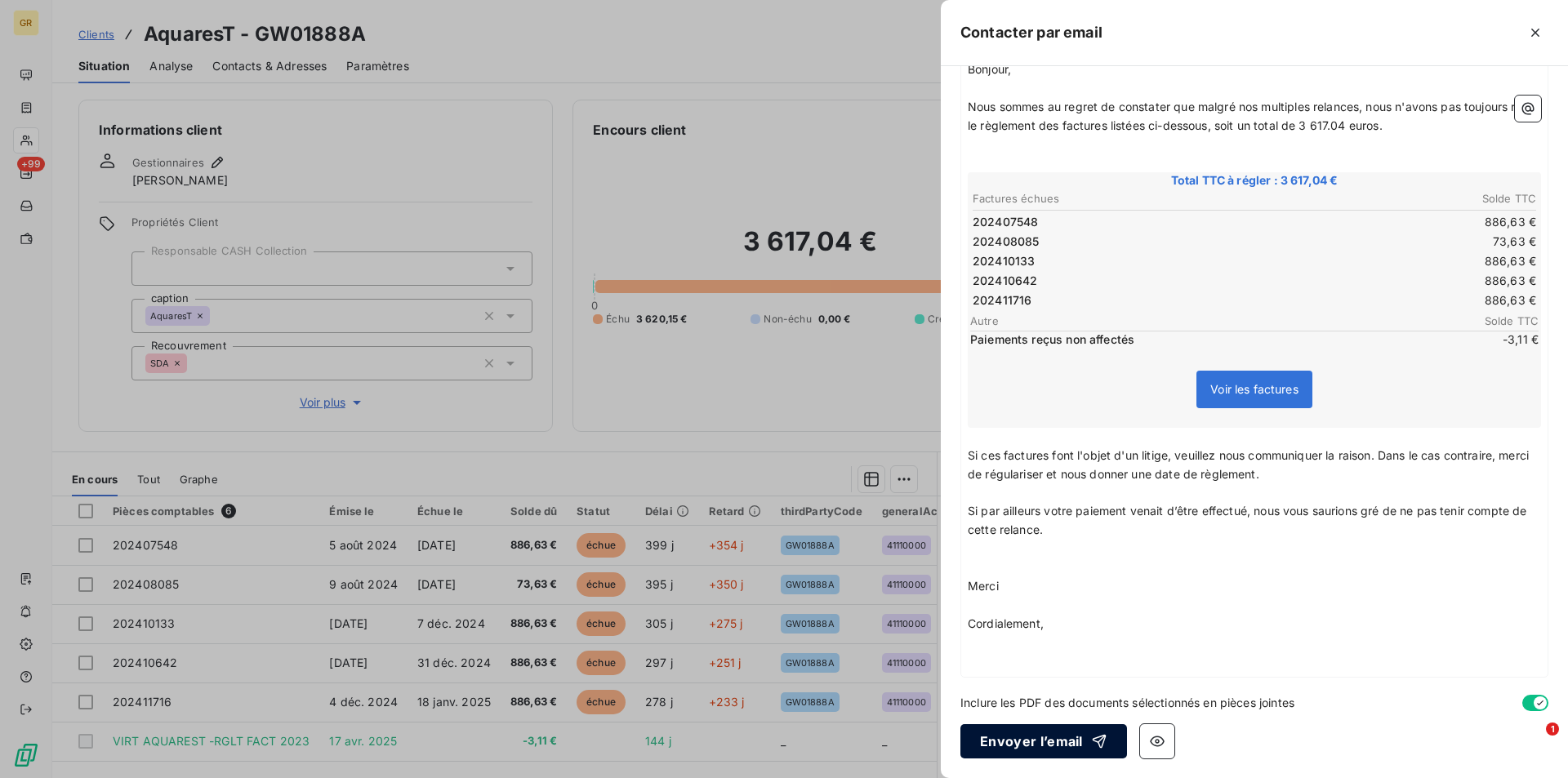
click at [1047, 738] on button "Envoyer l’email" at bounding box center [1043, 741] width 167 height 34
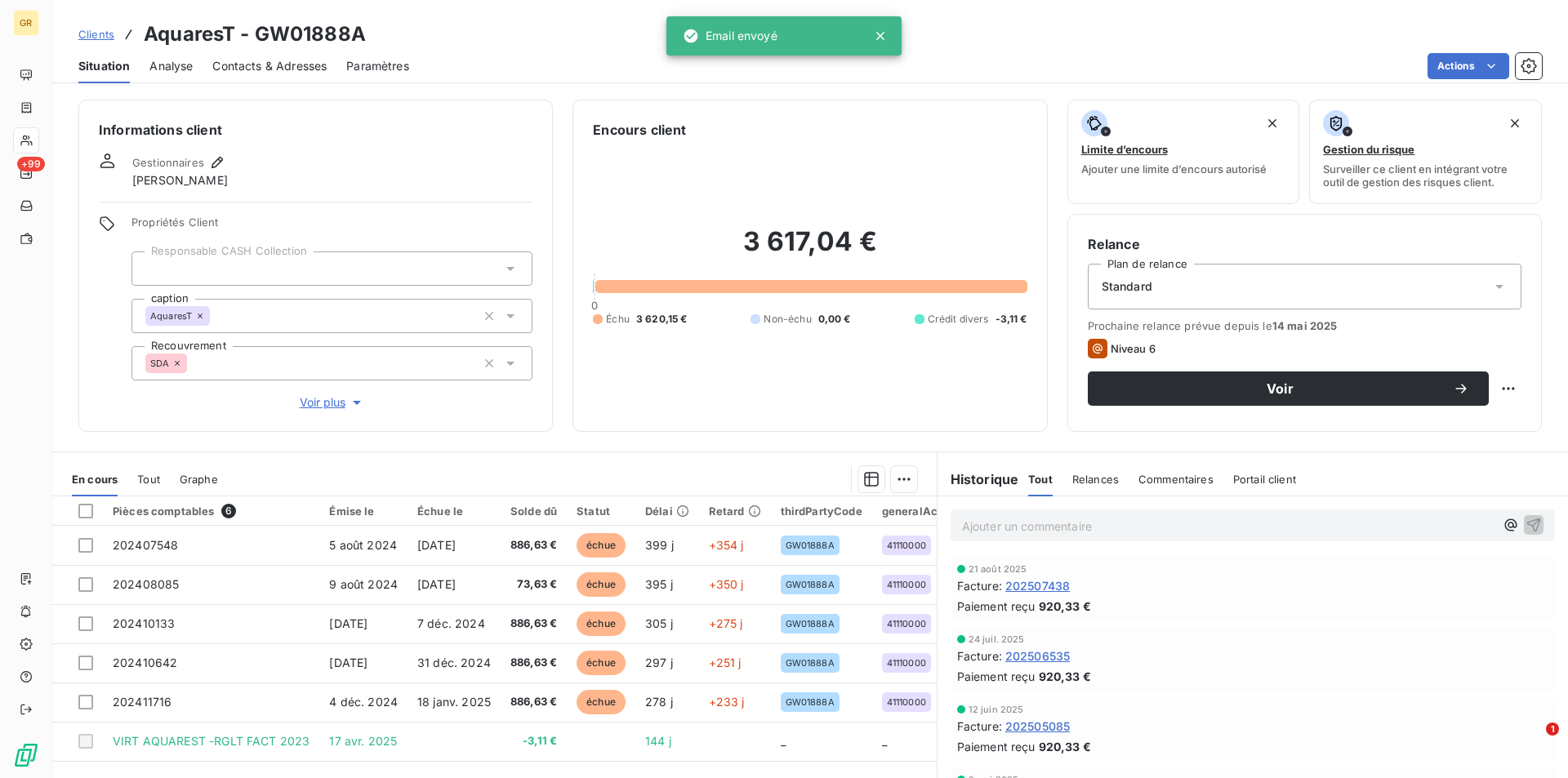
click at [258, 71] on span "Contacts & Adresses" at bounding box center [270, 66] width 114 height 16
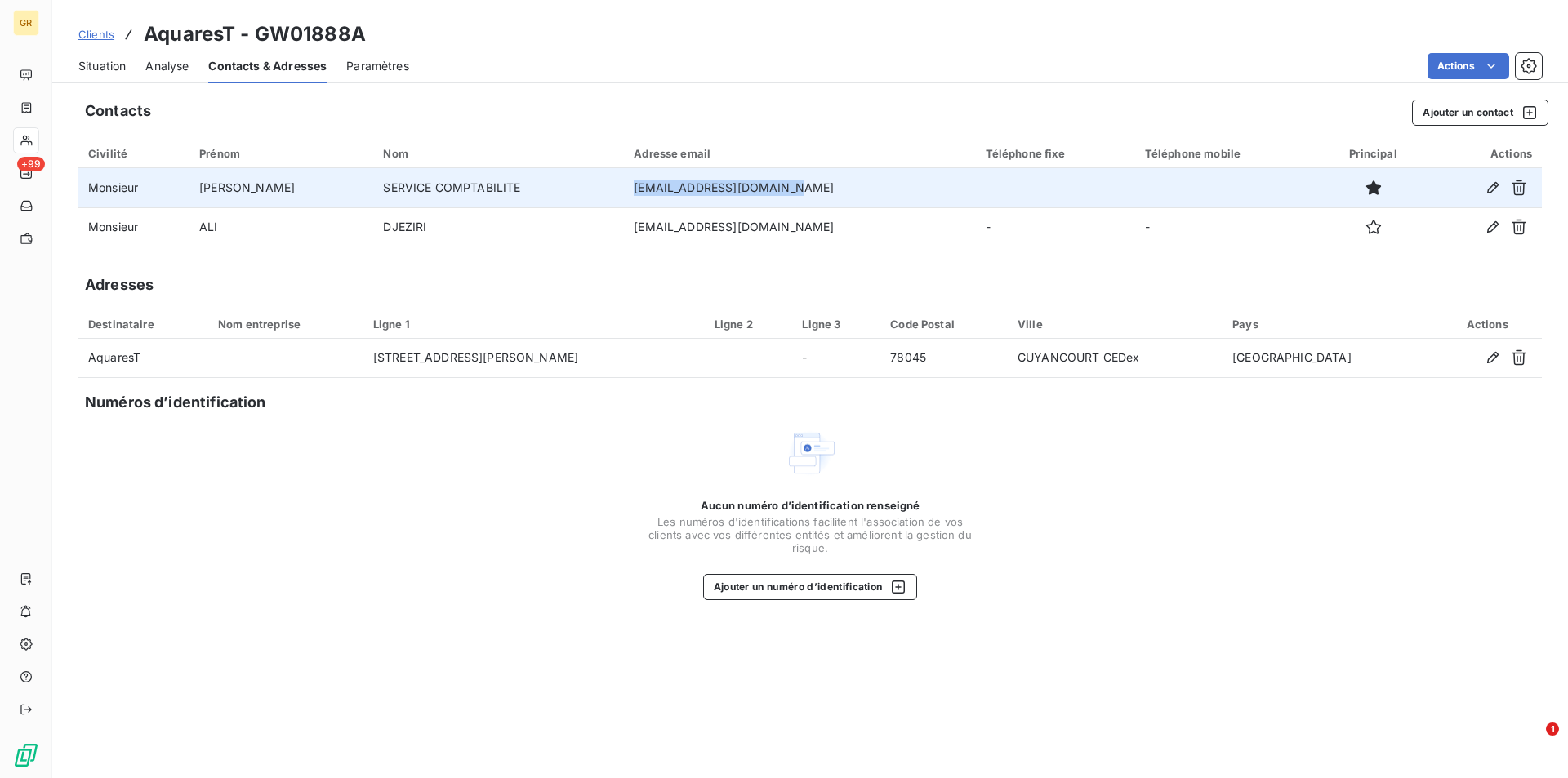
drag, startPoint x: 760, startPoint y: 186, endPoint x: 602, endPoint y: 173, distance: 158.5
click at [623, 173] on td "aquarest@pdf.basware.com" at bounding box center [799, 188] width 351 height 39
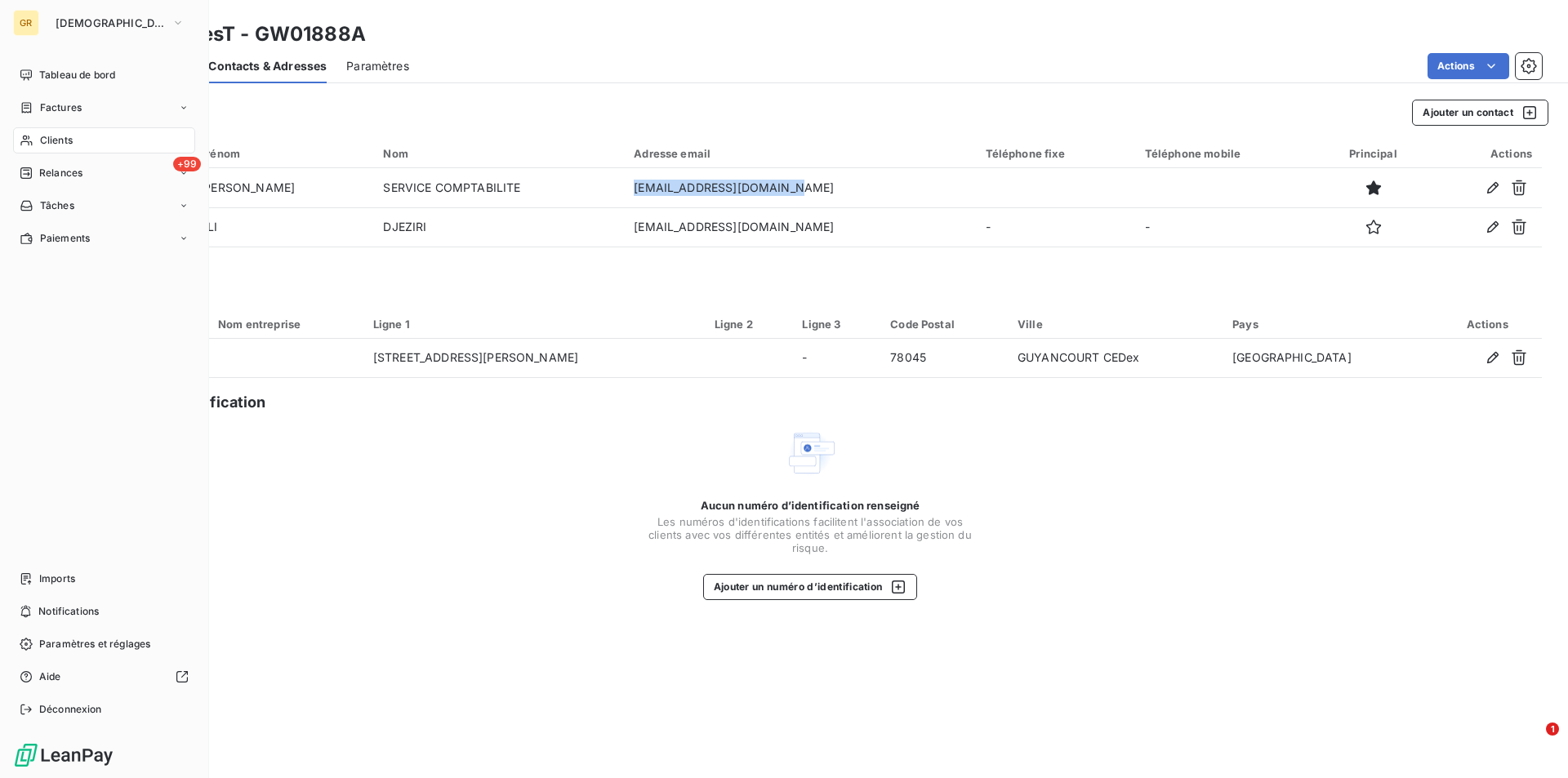
click at [52, 149] on div "Clients" at bounding box center [103, 140] width 182 height 26
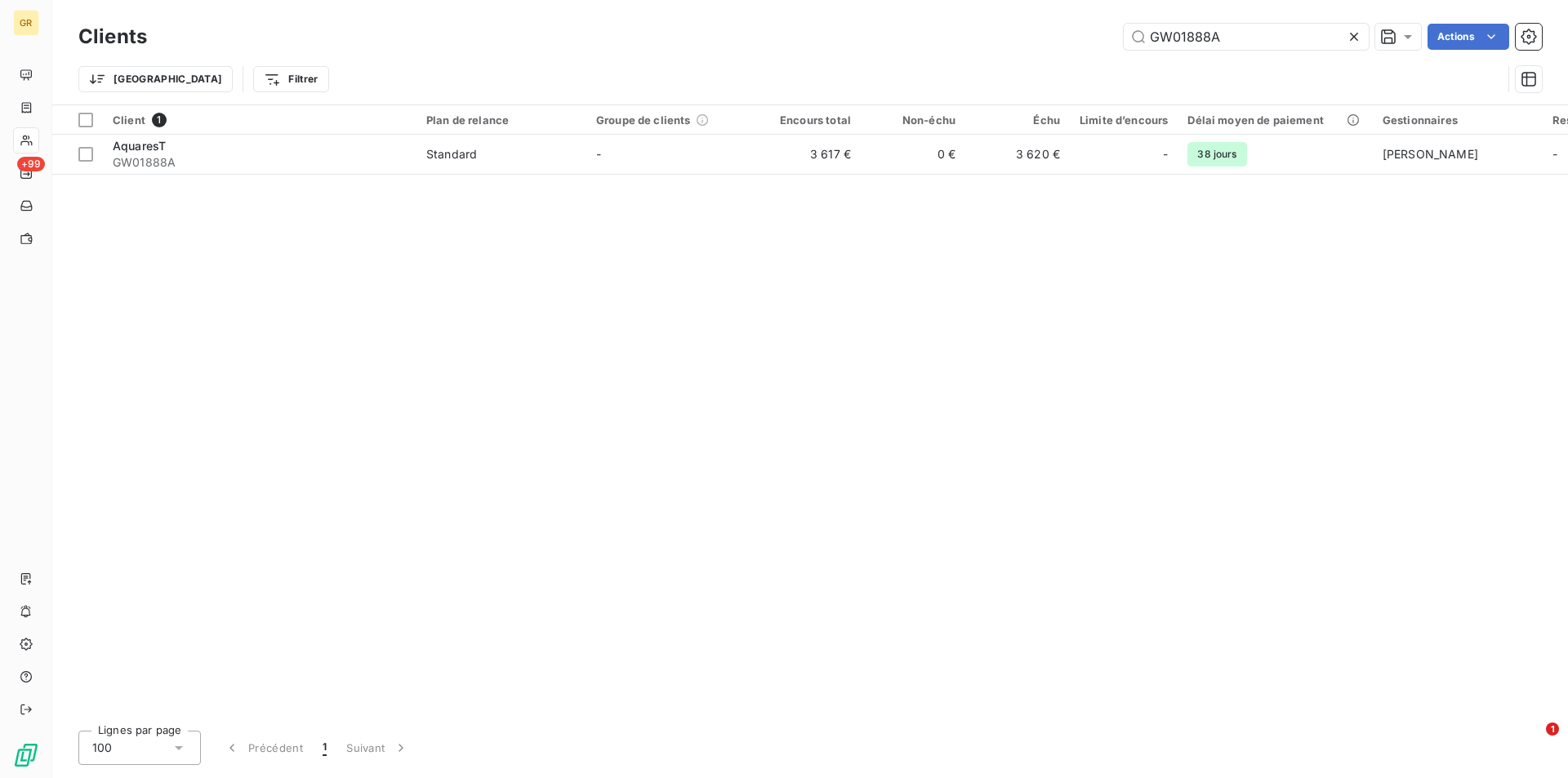
drag, startPoint x: 1223, startPoint y: 37, endPoint x: 1019, endPoint y: 24, distance: 204.4
click at [1021, 23] on div "Clients GW01888A Actions" at bounding box center [810, 37] width 1463 height 34
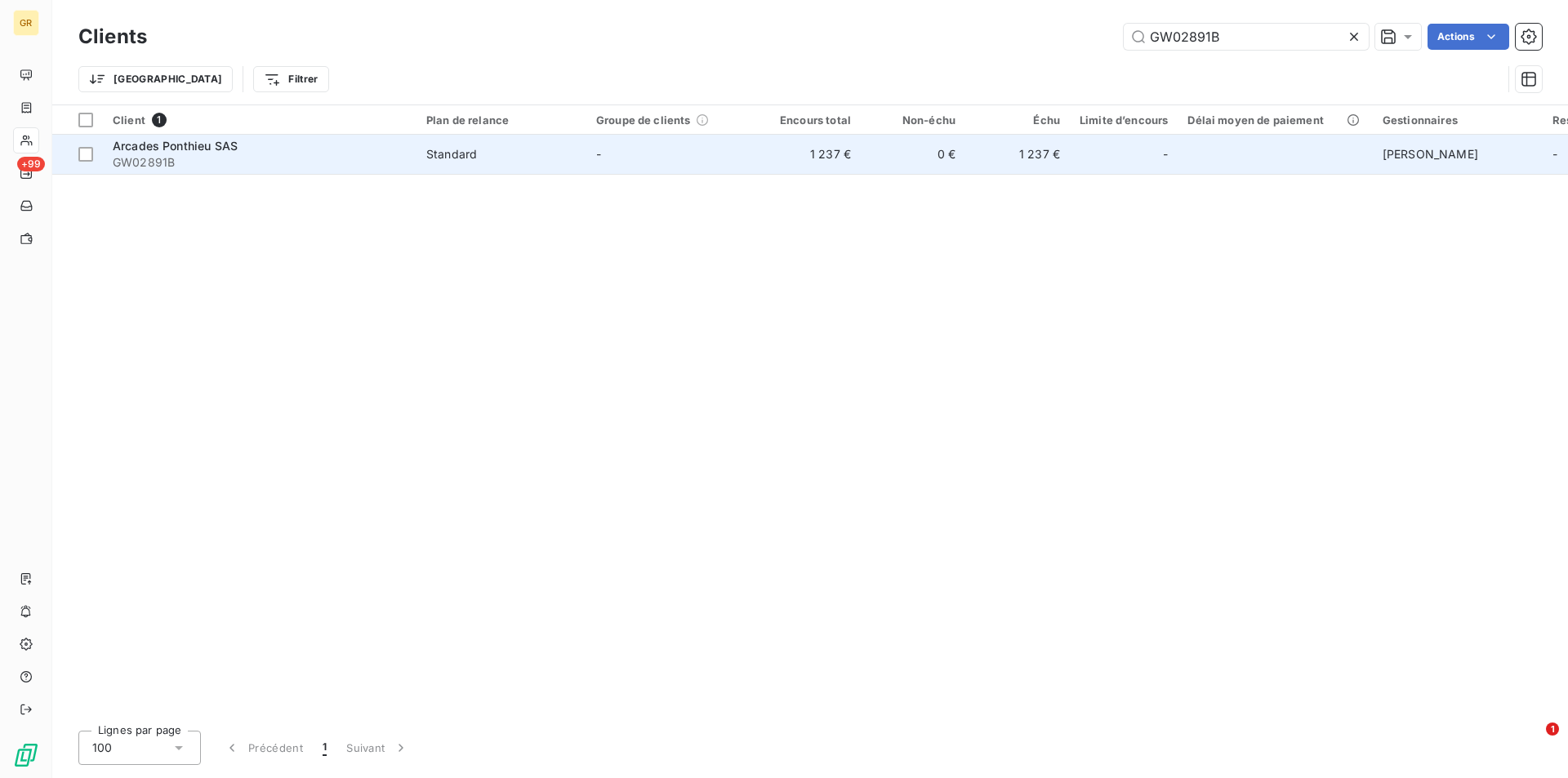
type input "GW02891B"
click at [693, 164] on td "-" at bounding box center [670, 155] width 170 height 39
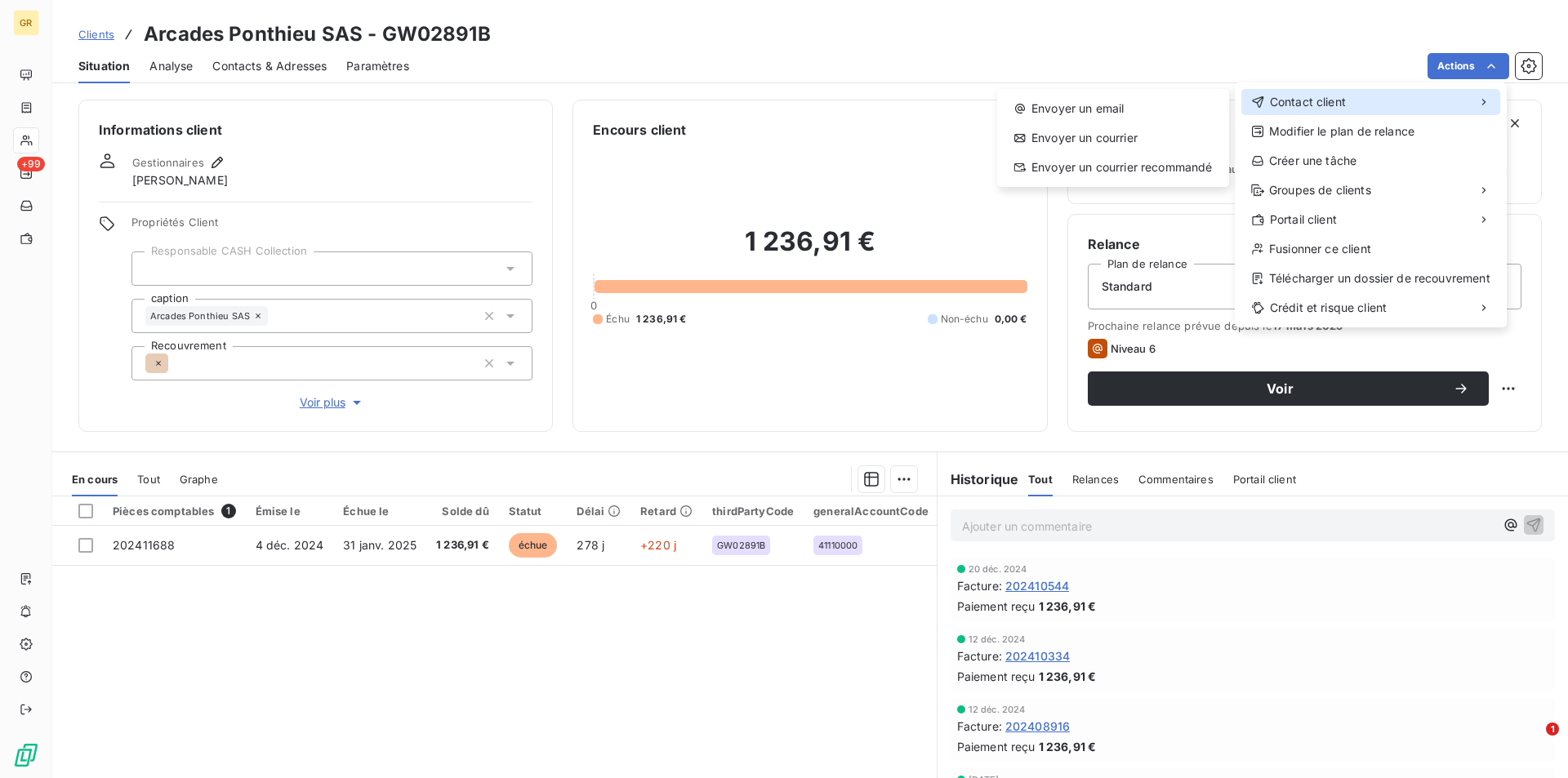
click at [1307, 105] on span "Contact client" at bounding box center [1308, 102] width 76 height 16
click at [1097, 111] on div "Envoyer un email" at bounding box center [1113, 108] width 219 height 26
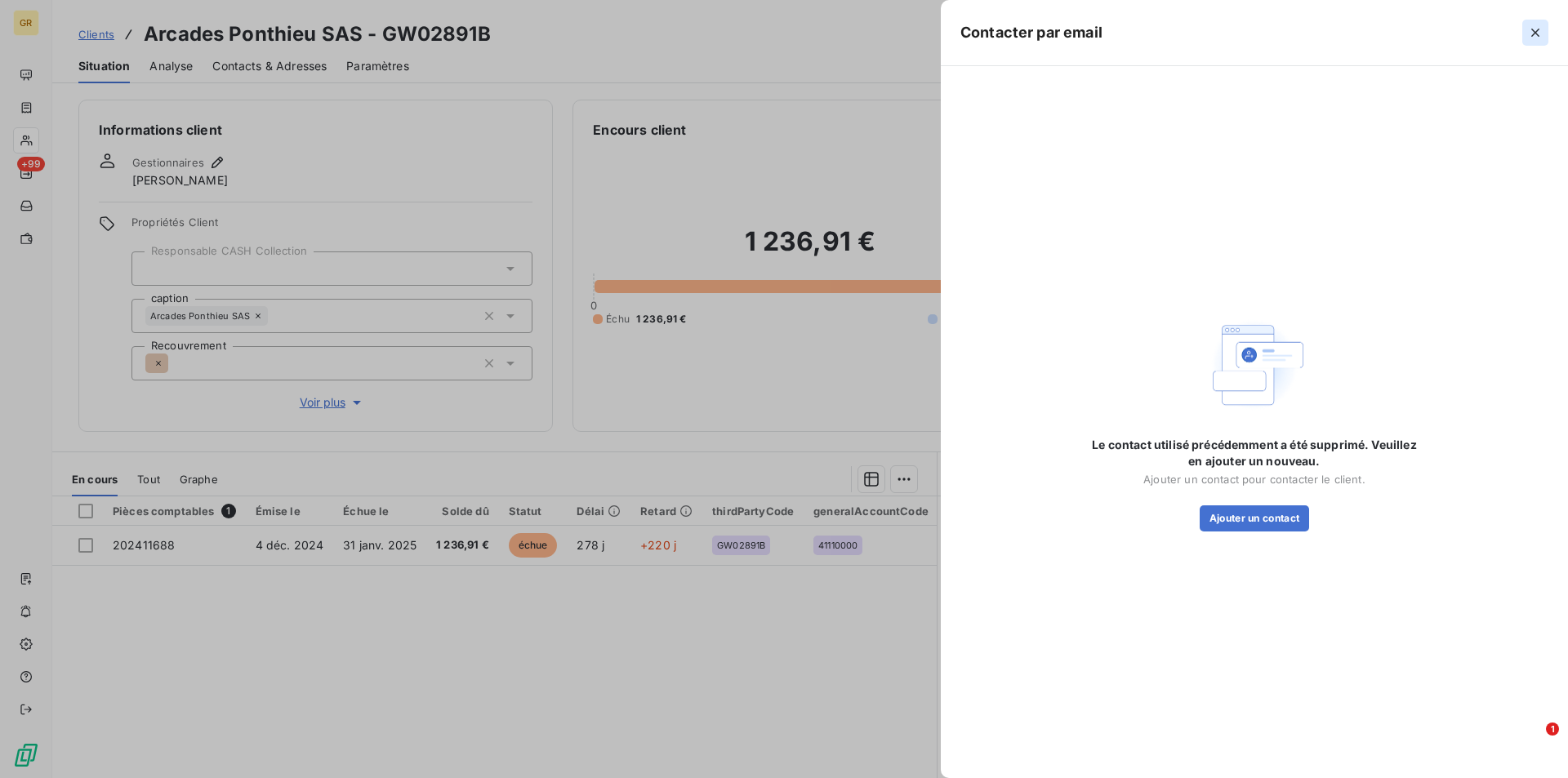
click at [1533, 38] on icon "button" at bounding box center [1535, 32] width 16 height 16
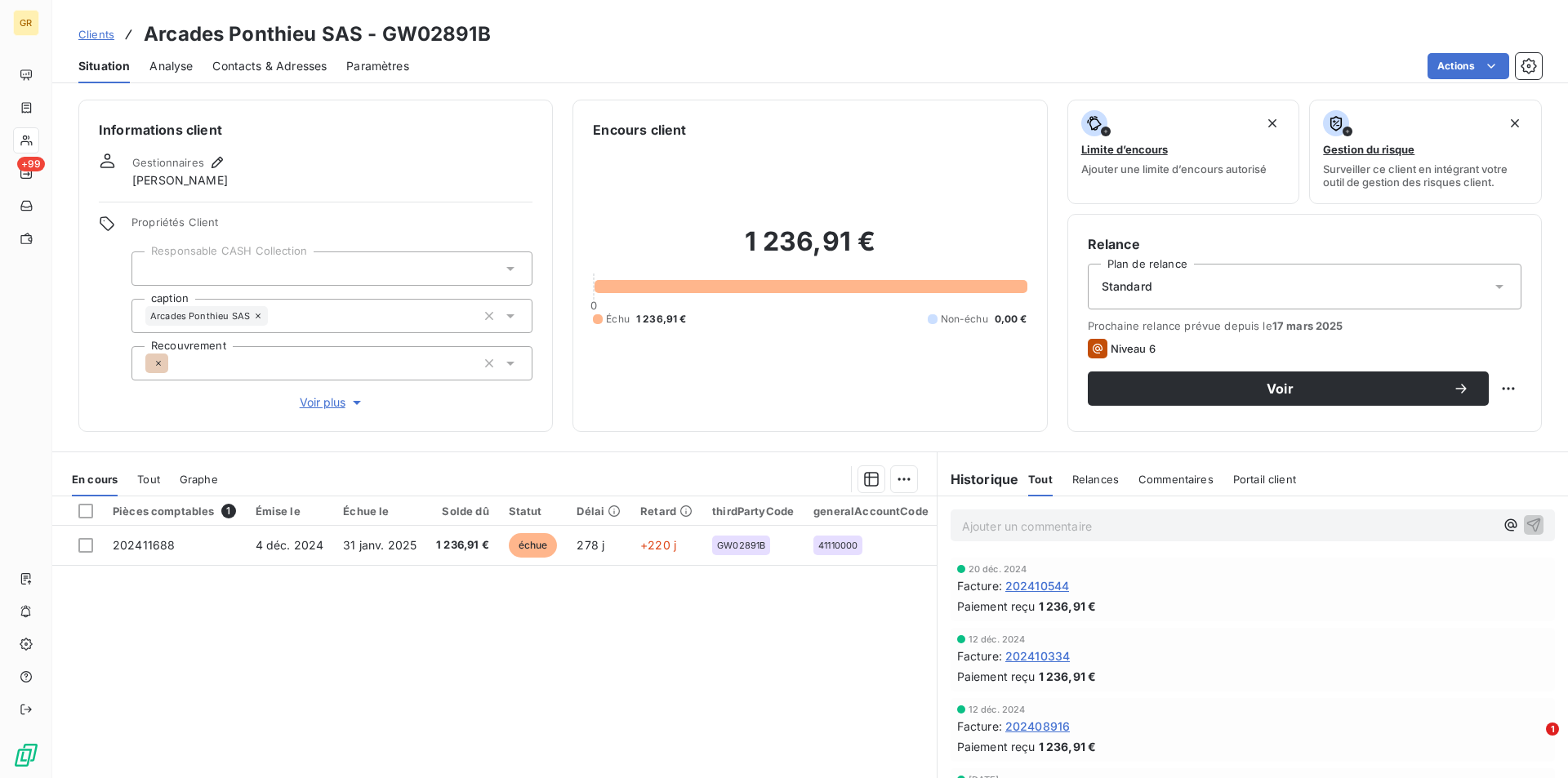
click at [291, 67] on span "Contacts & Adresses" at bounding box center [270, 66] width 114 height 16
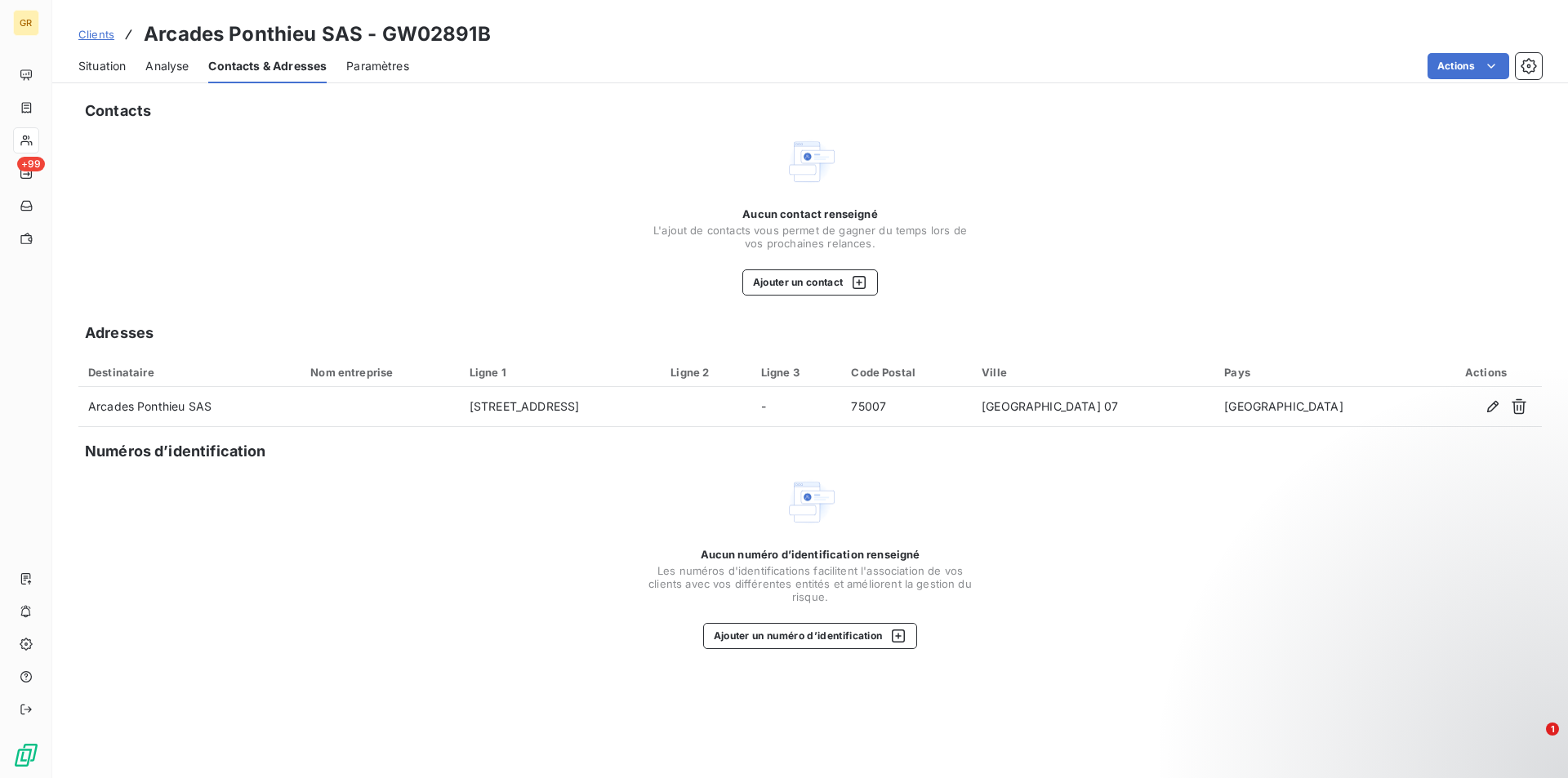
click at [92, 65] on span "Situation" at bounding box center [102, 66] width 47 height 16
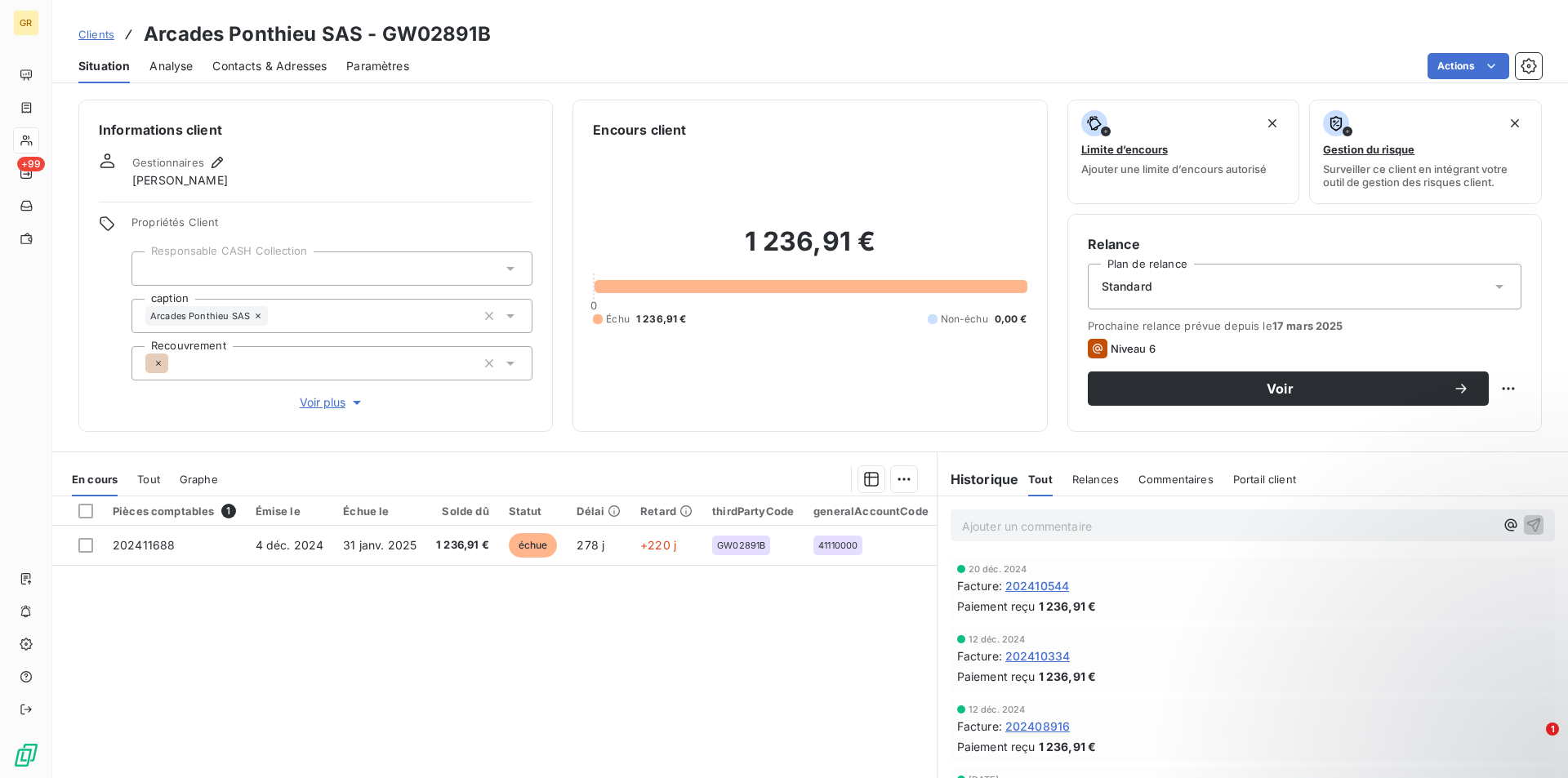
click at [171, 65] on span "Analyse" at bounding box center [171, 66] width 44 height 16
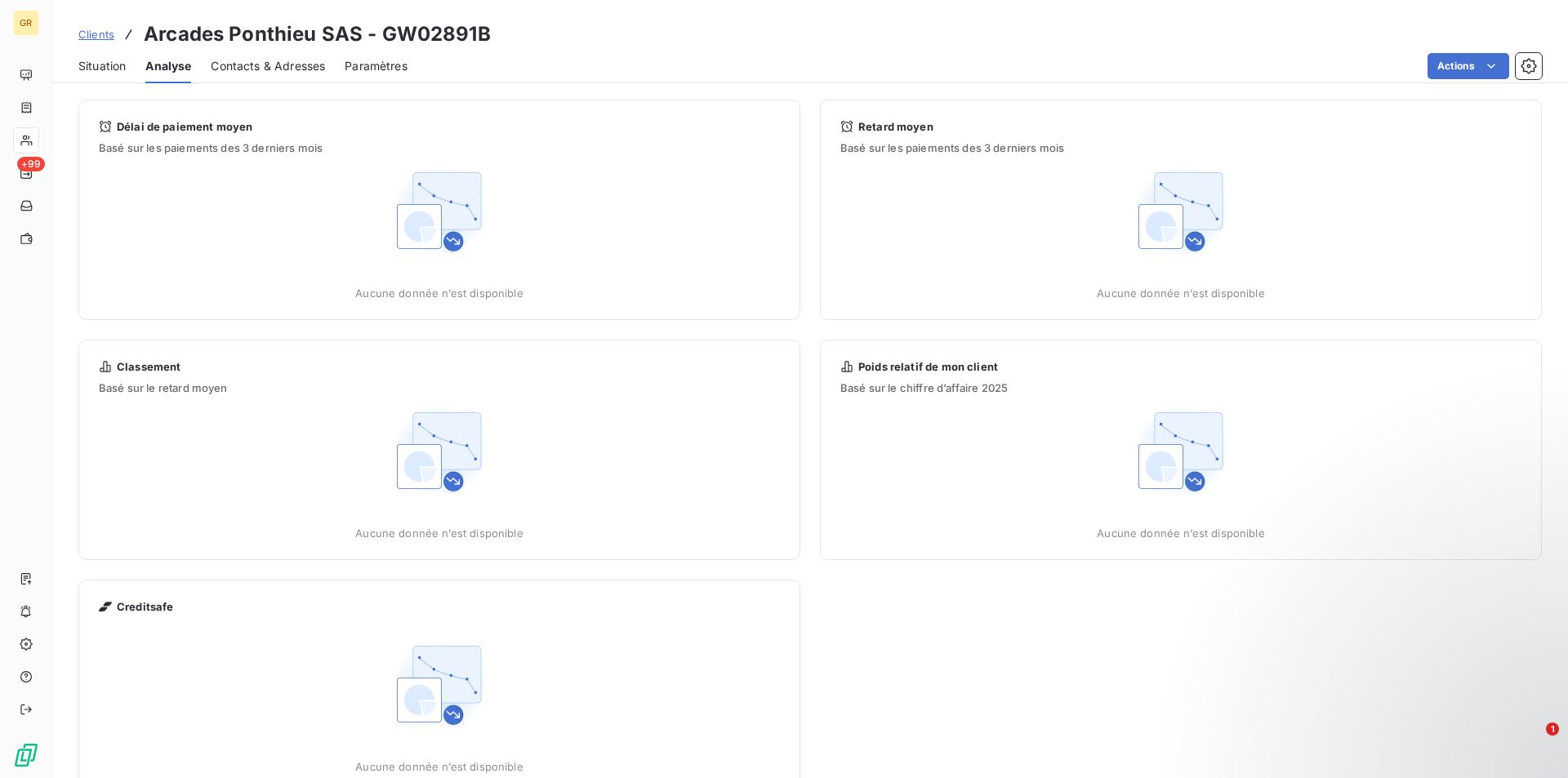
click at [367, 65] on span "Paramètres" at bounding box center [376, 66] width 63 height 16
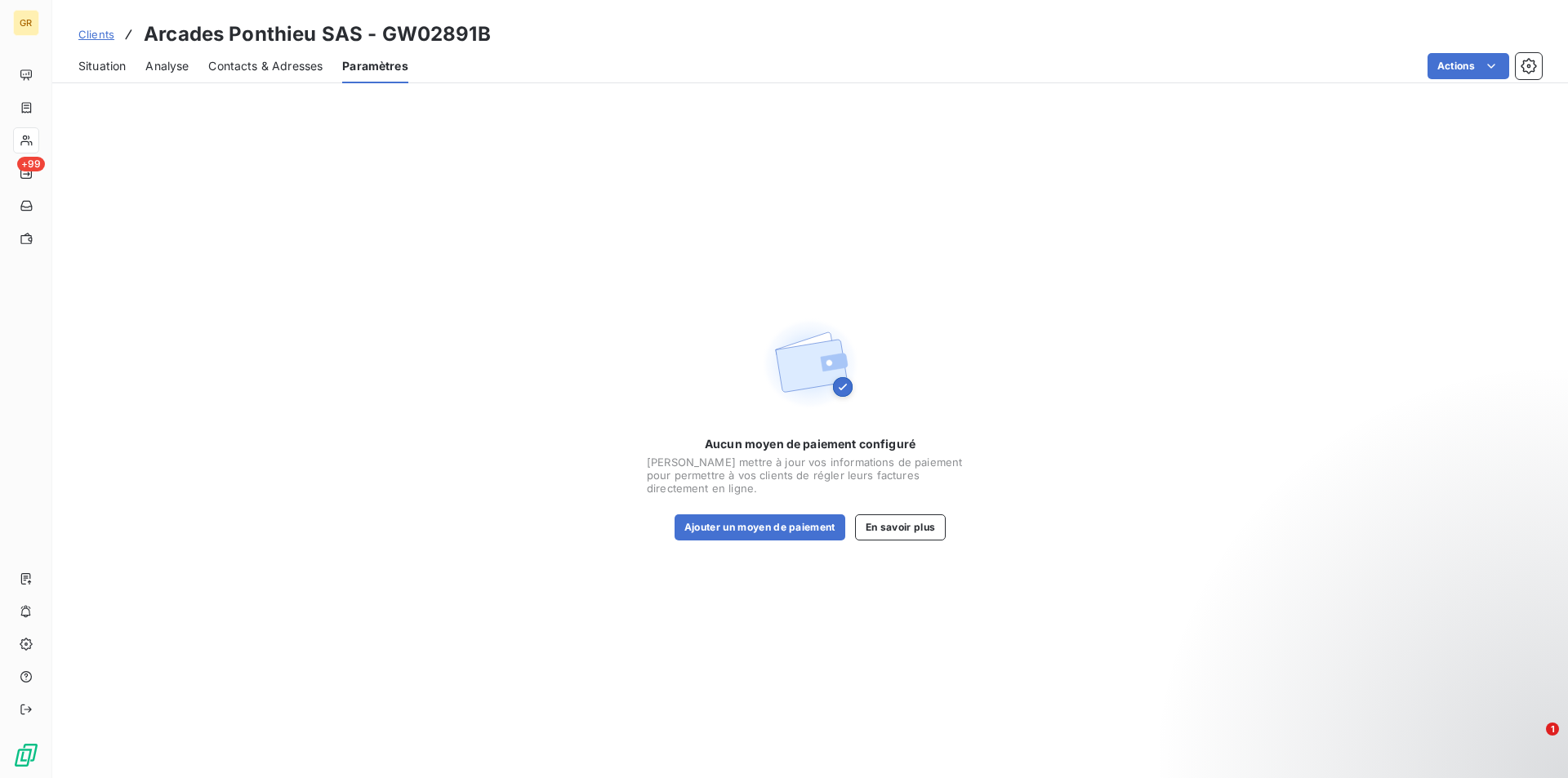
click at [109, 56] on div "Situation" at bounding box center [102, 66] width 47 height 34
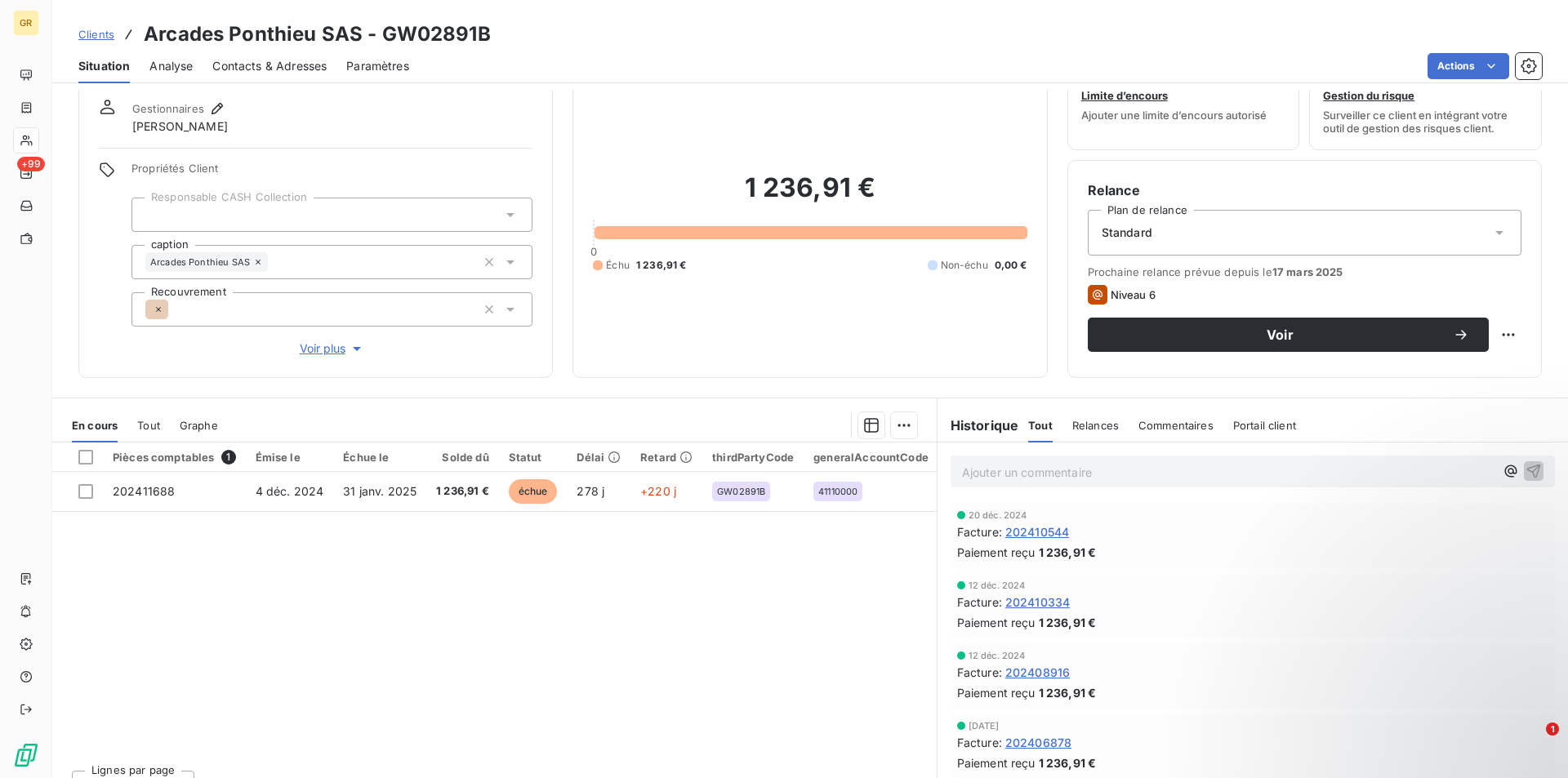
scroll to position [82, 0]
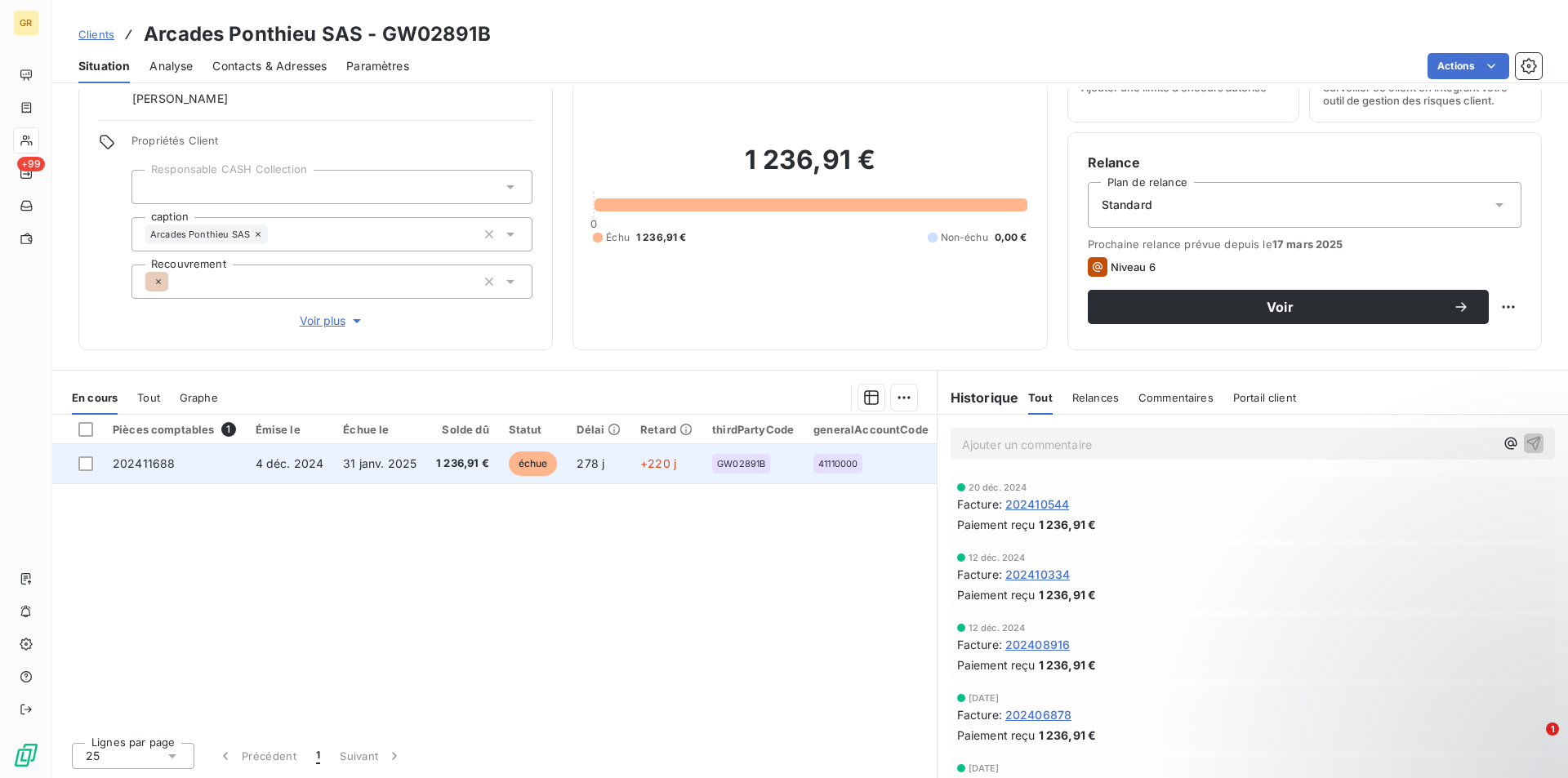
click at [158, 462] on span "202411688" at bounding box center [143, 463] width 62 height 14
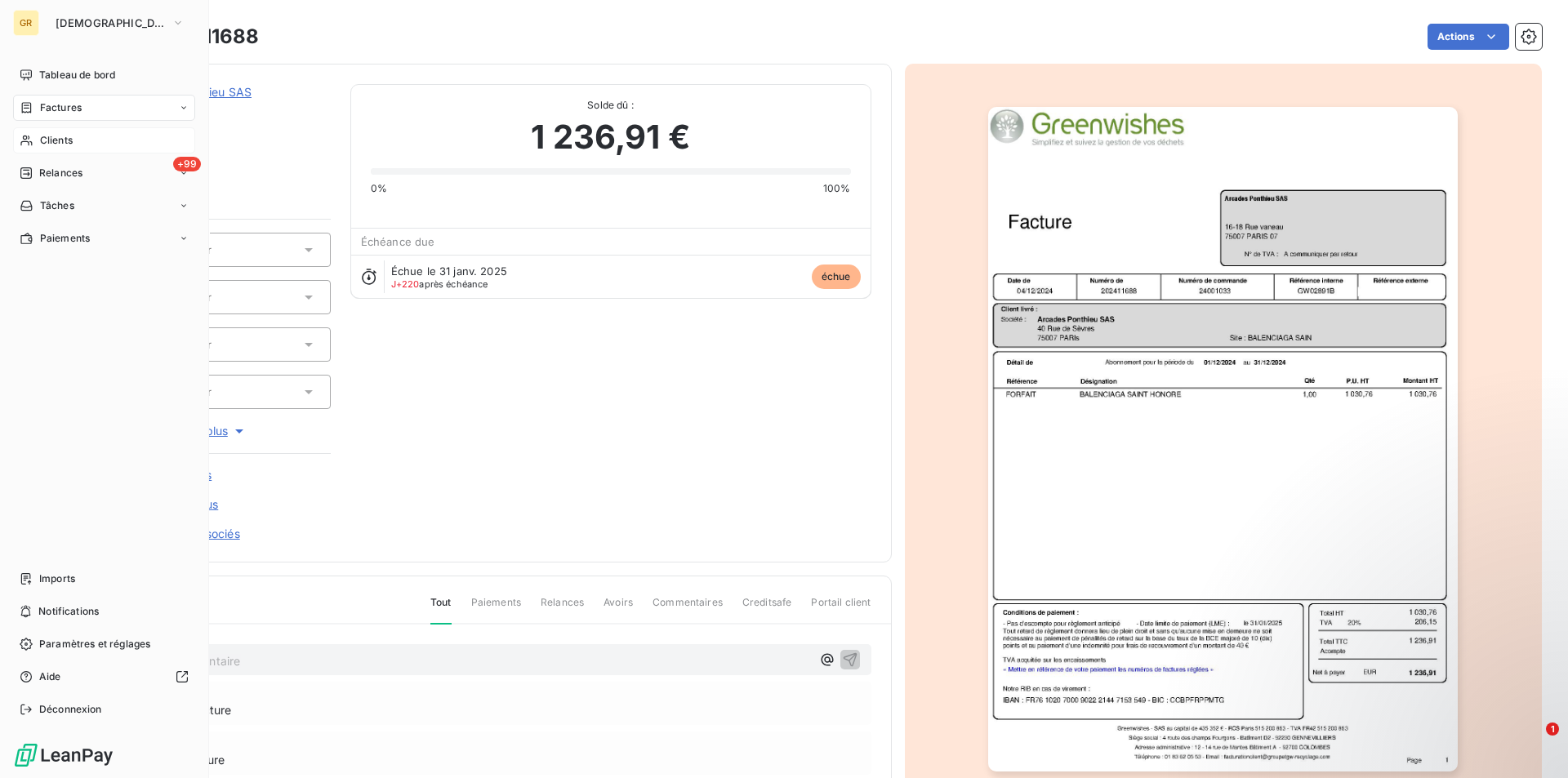
click at [66, 139] on span "Clients" at bounding box center [56, 140] width 32 height 15
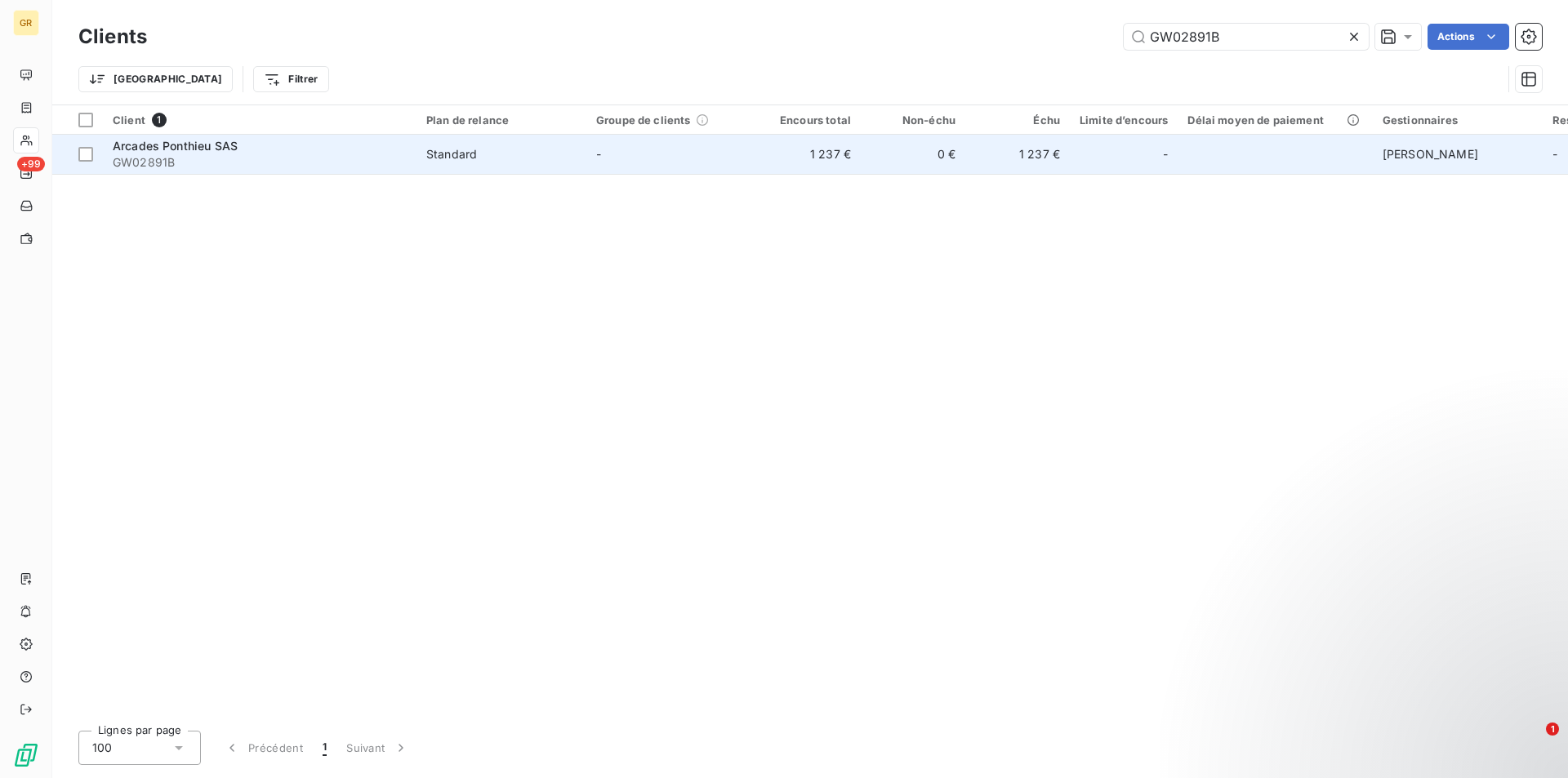
click at [410, 154] on td "Arcades Ponthieu SAS GW02891B" at bounding box center [259, 155] width 313 height 39
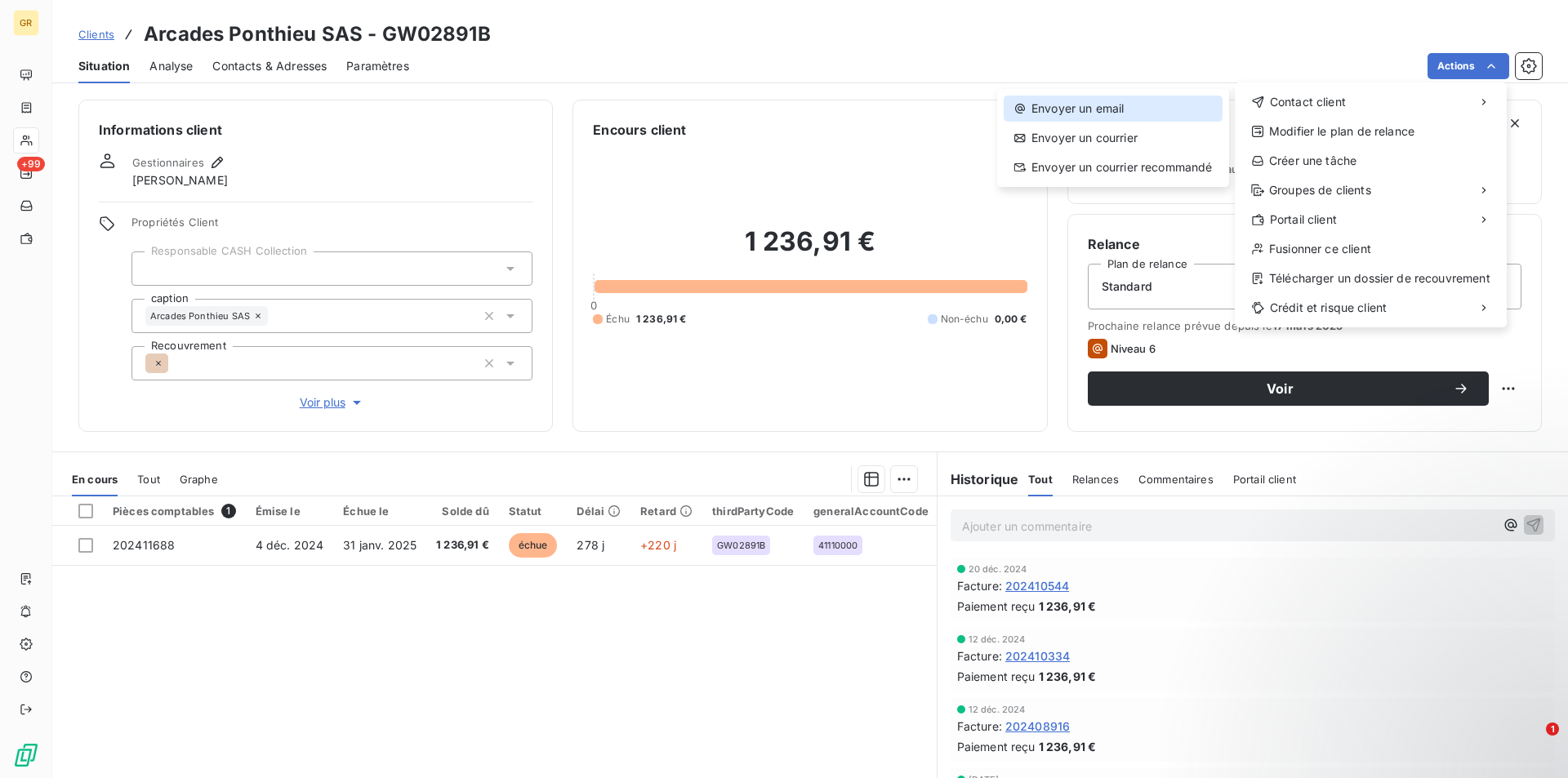
click at [1071, 97] on div "Envoyer un email" at bounding box center [1113, 108] width 219 height 26
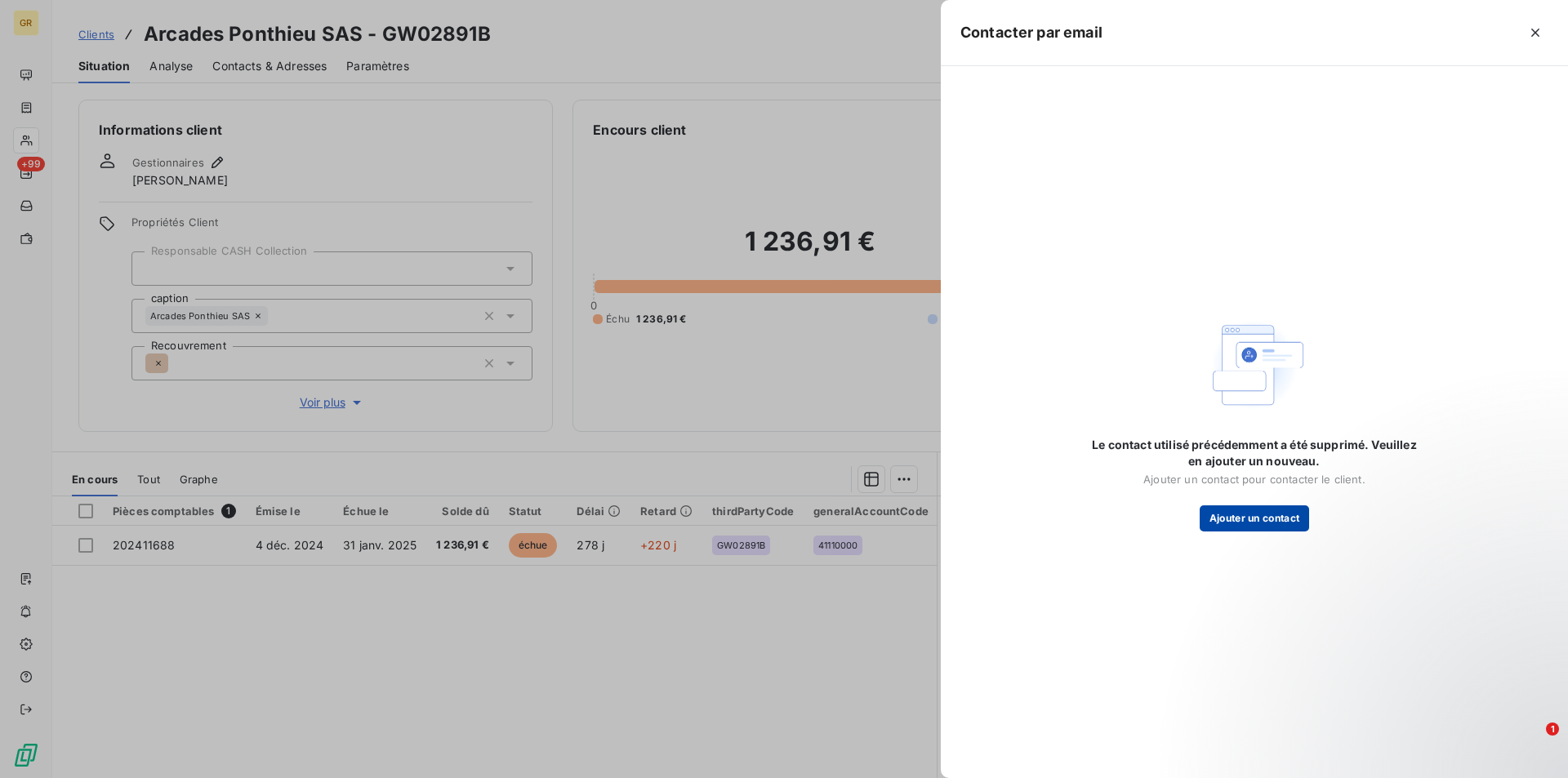
click at [1249, 522] on button "Ajouter un contact" at bounding box center [1254, 518] width 110 height 26
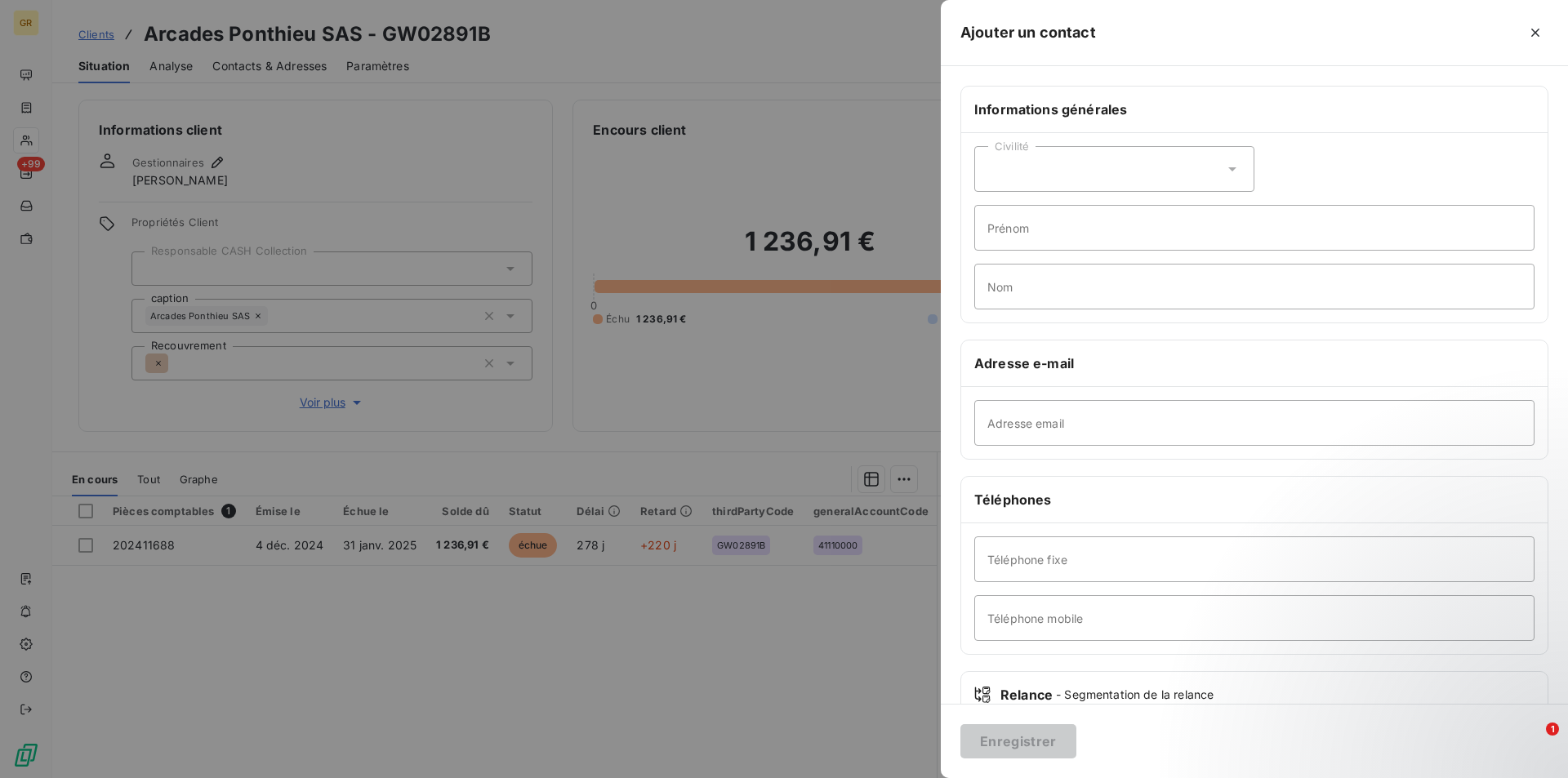
click at [1079, 161] on div "Civilité" at bounding box center [1115, 169] width 280 height 46
click at [994, 208] on input "radio" at bounding box center [992, 209] width 16 height 16
click at [1064, 225] on input "Prénom" at bounding box center [1255, 228] width 560 height 46
type input "CAROTENUTO"
drag, startPoint x: 1035, startPoint y: 233, endPoint x: 955, endPoint y: 235, distance: 80.0
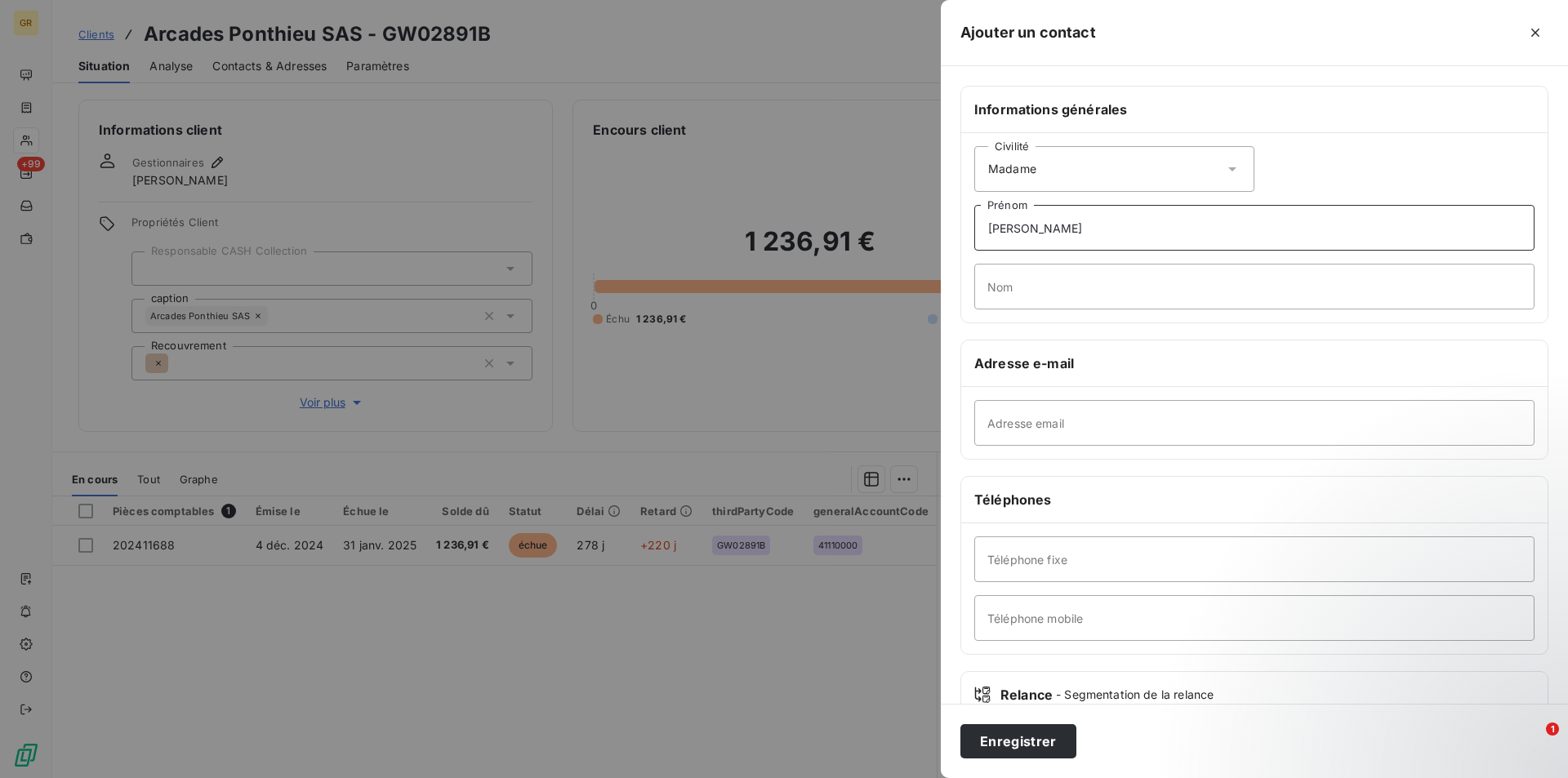
click at [955, 235] on div "Informations générales Civilité Madame CAROTENUTO Prénom Nom Adresse e-mail Adr…" at bounding box center [1254, 447] width 627 height 725
click at [1059, 280] on input "Nom" at bounding box center [1255, 287] width 560 height 46
paste input "CAROTENUTO"
type input "CAROTENUTO"
click at [1069, 241] on input "Prénom" at bounding box center [1255, 228] width 560 height 46
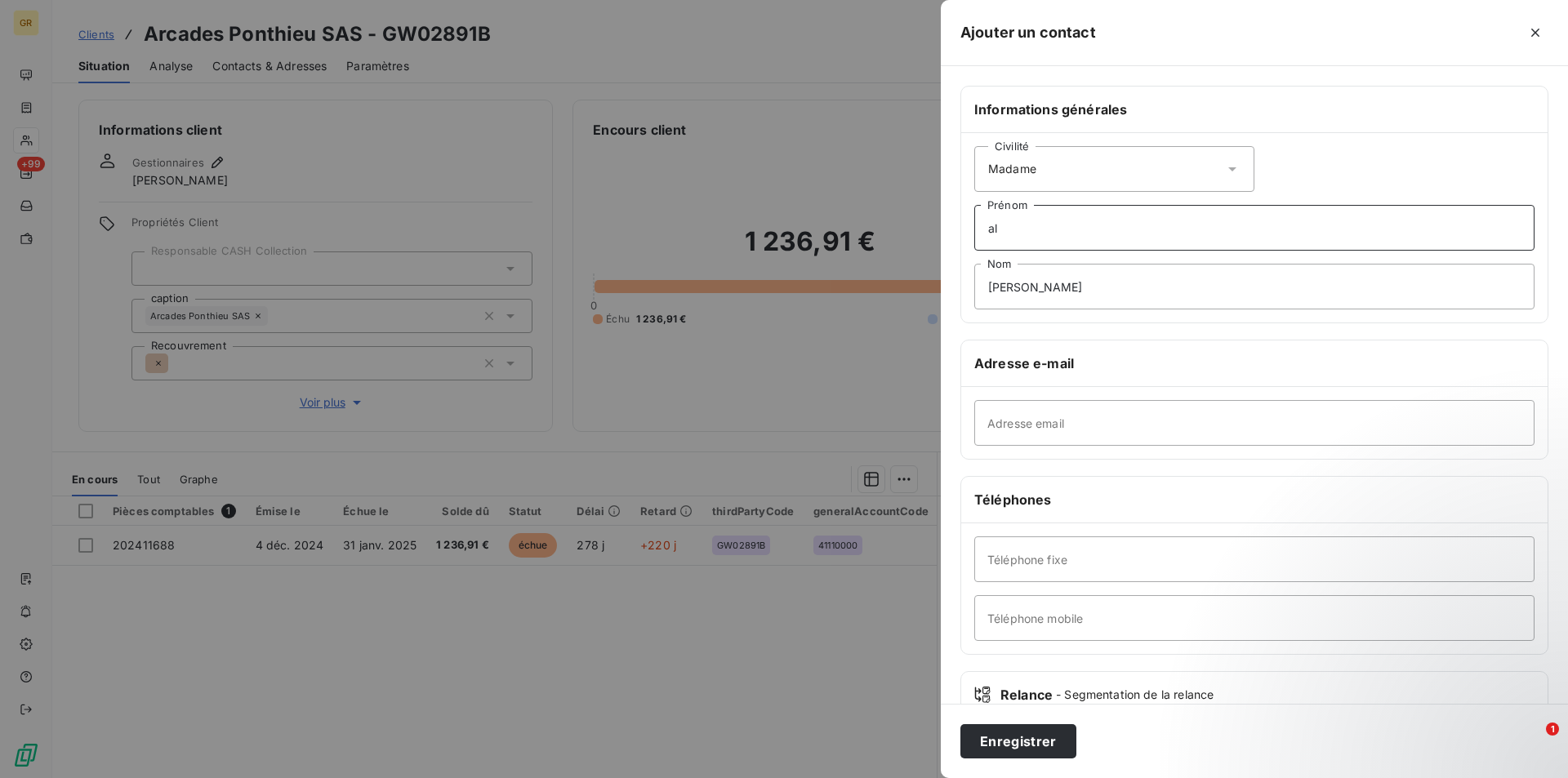
type input "a"
type input "Alice"
click at [1099, 417] on input "Adresse email" at bounding box center [1255, 423] width 560 height 46
paste input "CAROTENUTO"
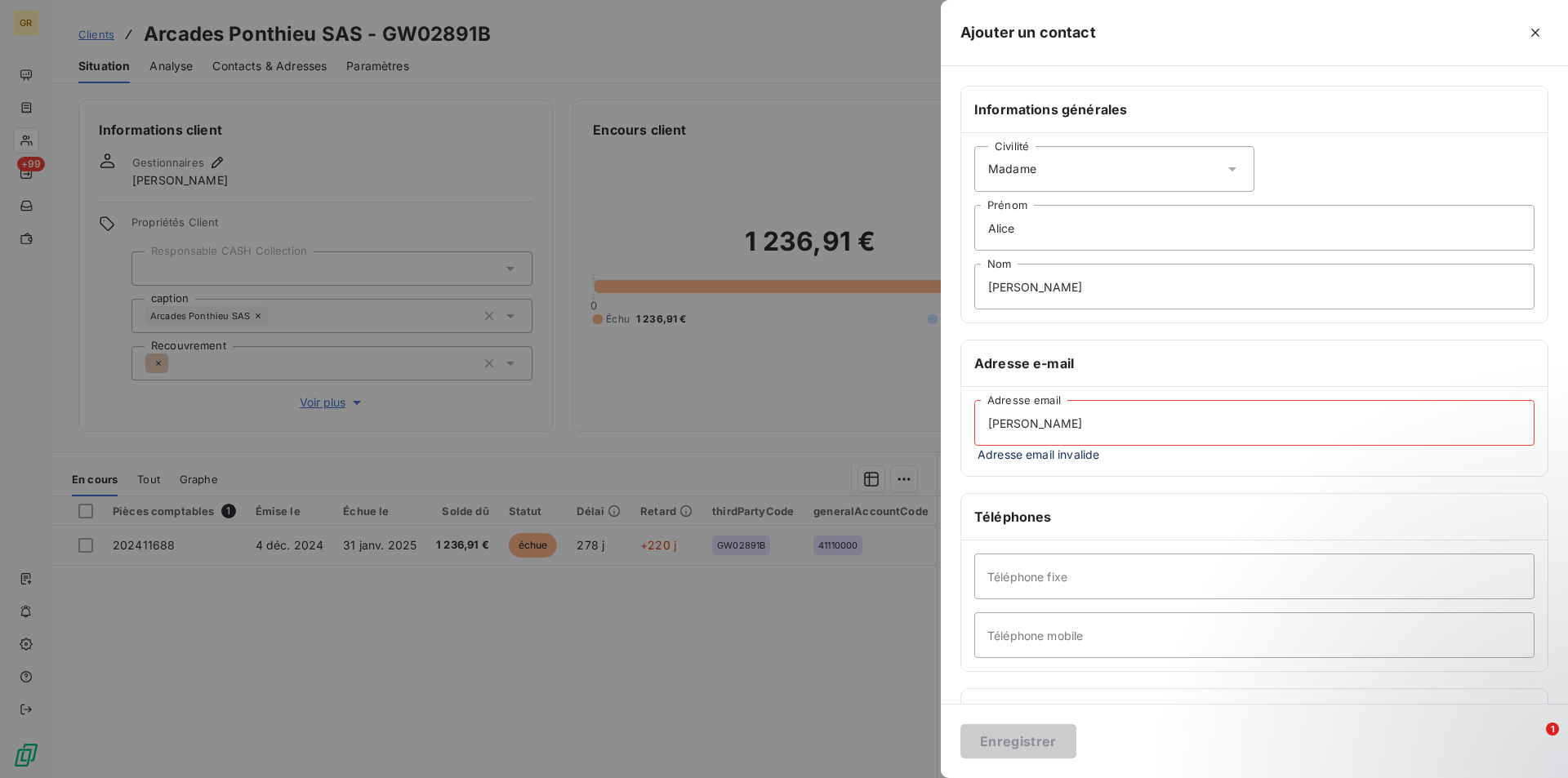
click at [1101, 427] on input "CAROTENUTO" at bounding box center [1255, 423] width 560 height 46
drag, startPoint x: 947, startPoint y: 424, endPoint x: 922, endPoint y: 424, distance: 25.0
click at [922, 777] on div "Ajouter un contact Informations générales Civilité Madame Alice Prénom CAROTENU…" at bounding box center [784, 778] width 1568 height 0
paste input "alice.carotenuto@kering.com"
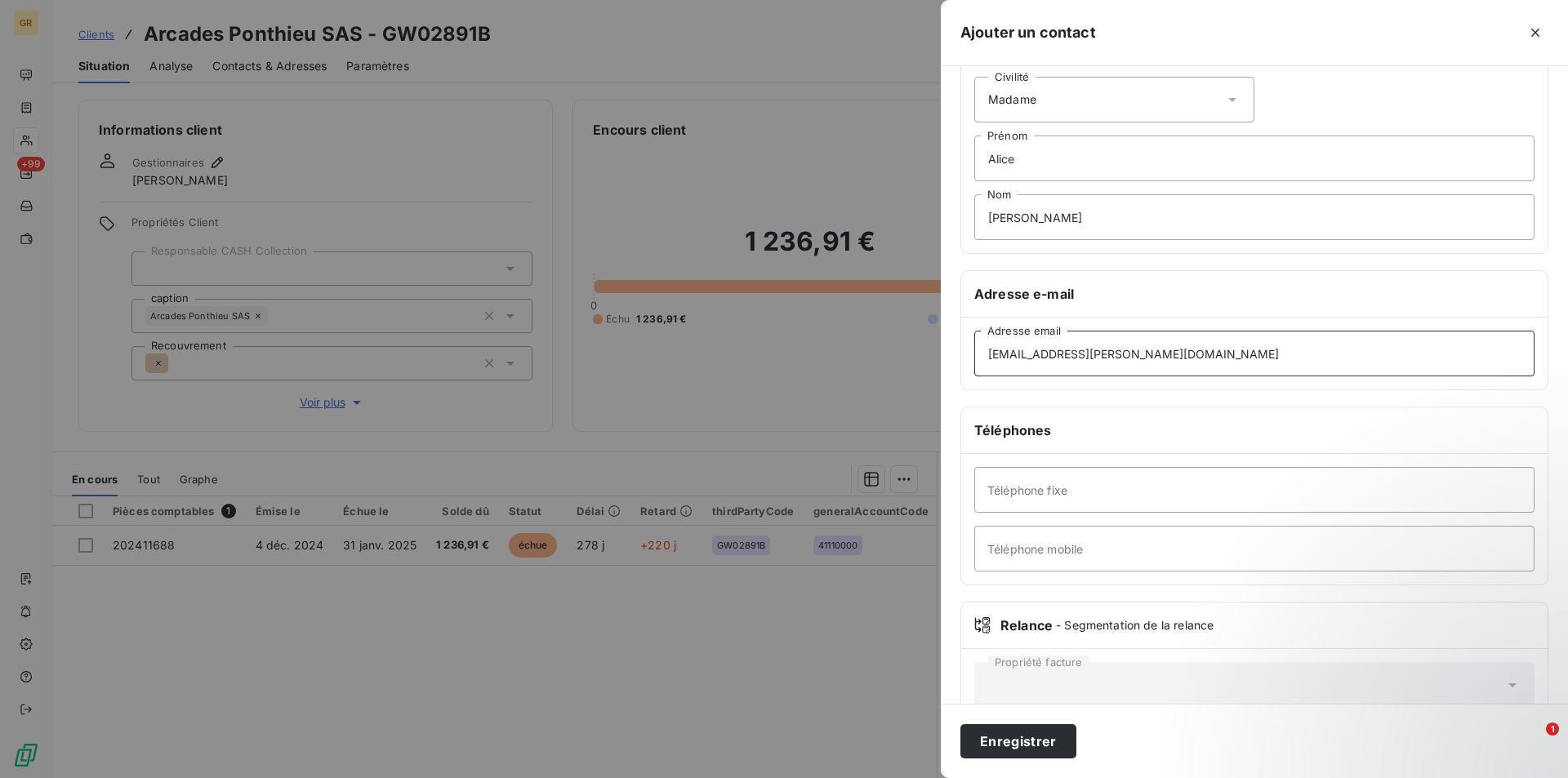
scroll to position [107, 0]
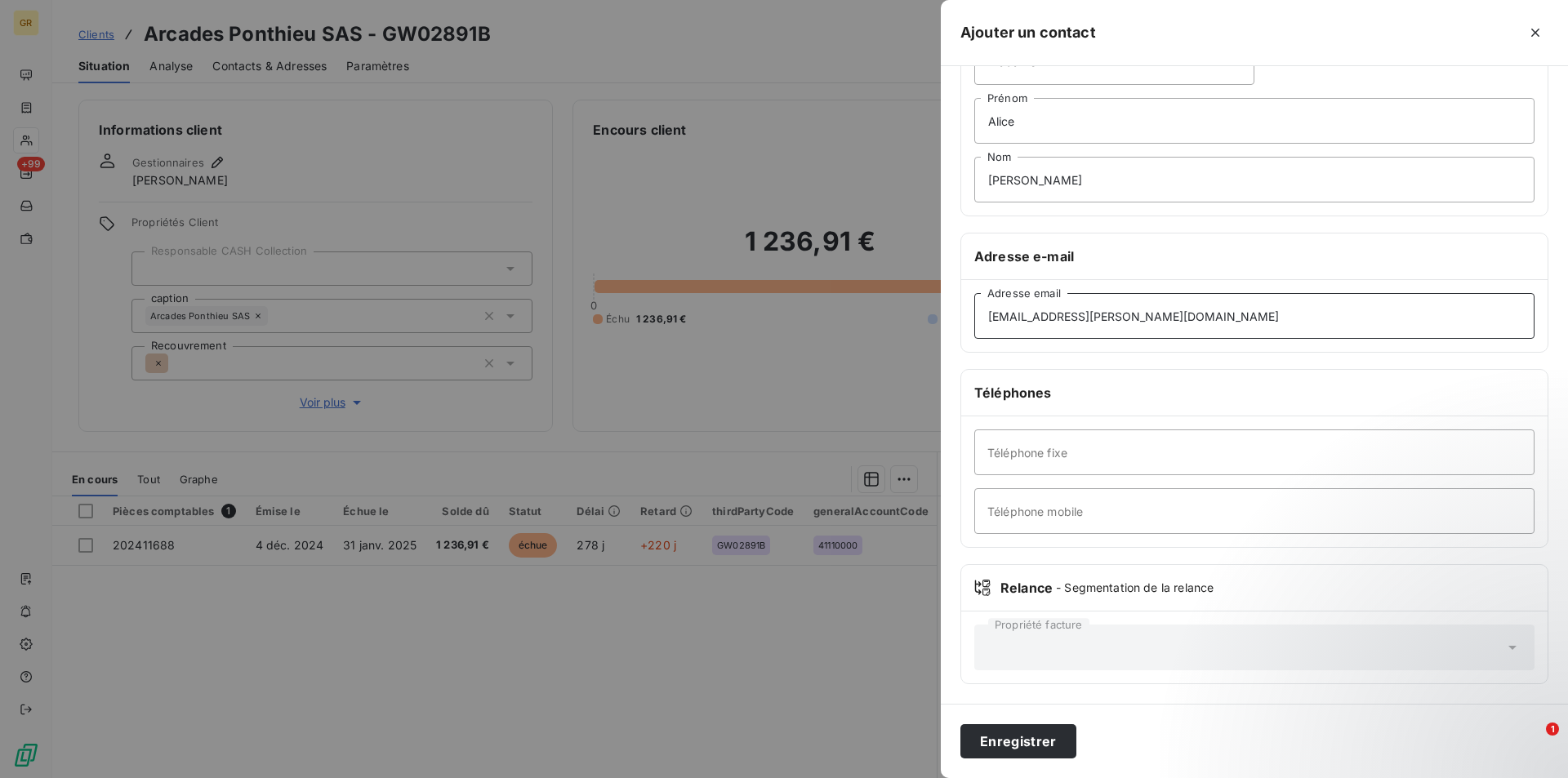
type input "alice.carotenuto@kering.com"
click at [1090, 523] on input "Téléphone mobile" at bounding box center [1255, 512] width 560 height 46
paste input "06 20 81 26 80"
type input "06 20 81 26 80"
click at [1042, 745] on button "Enregistrer" at bounding box center [1018, 741] width 116 height 34
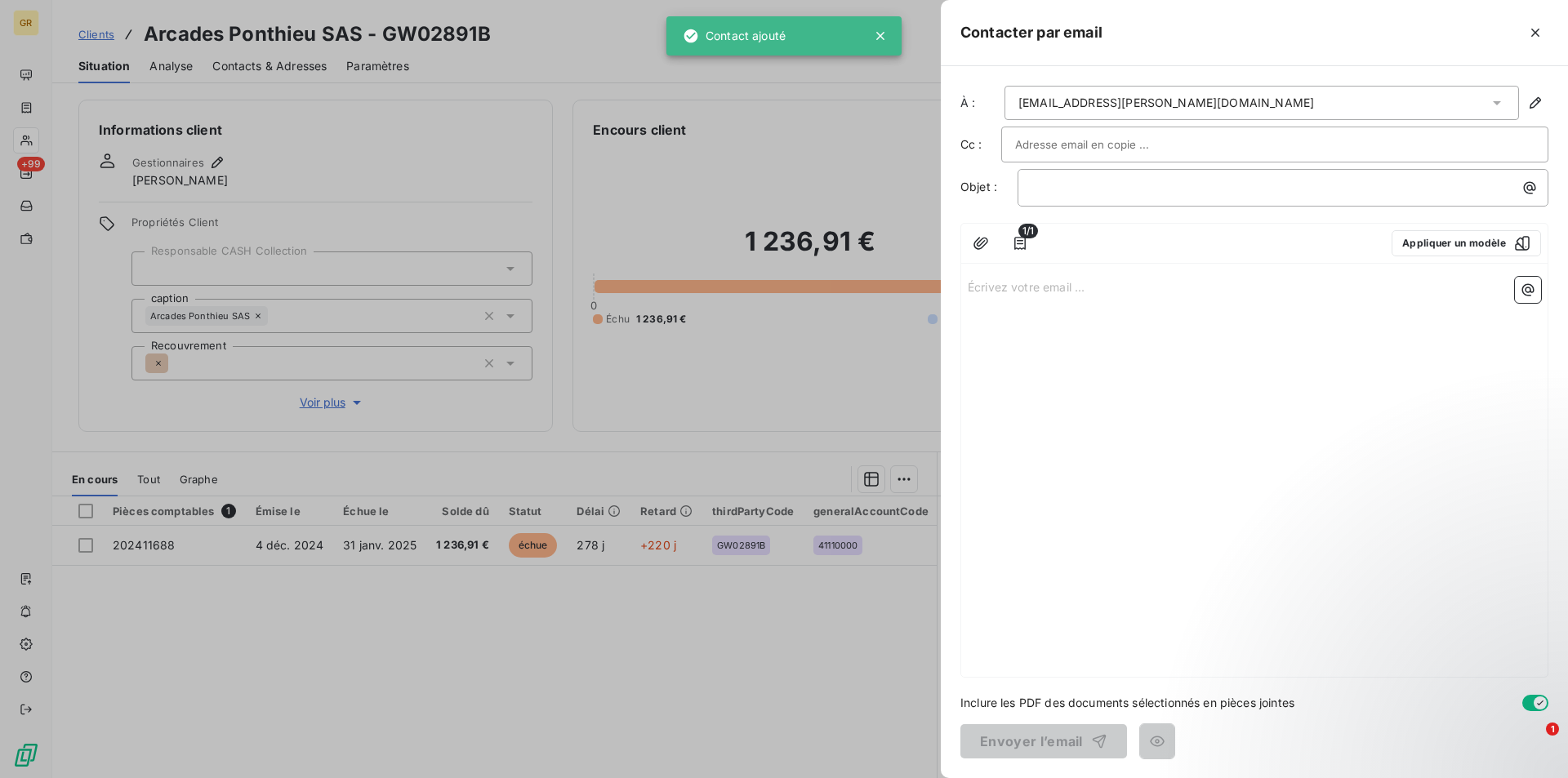
click at [1200, 103] on div "alice.carotenuto@kering.com" at bounding box center [1261, 102] width 514 height 34
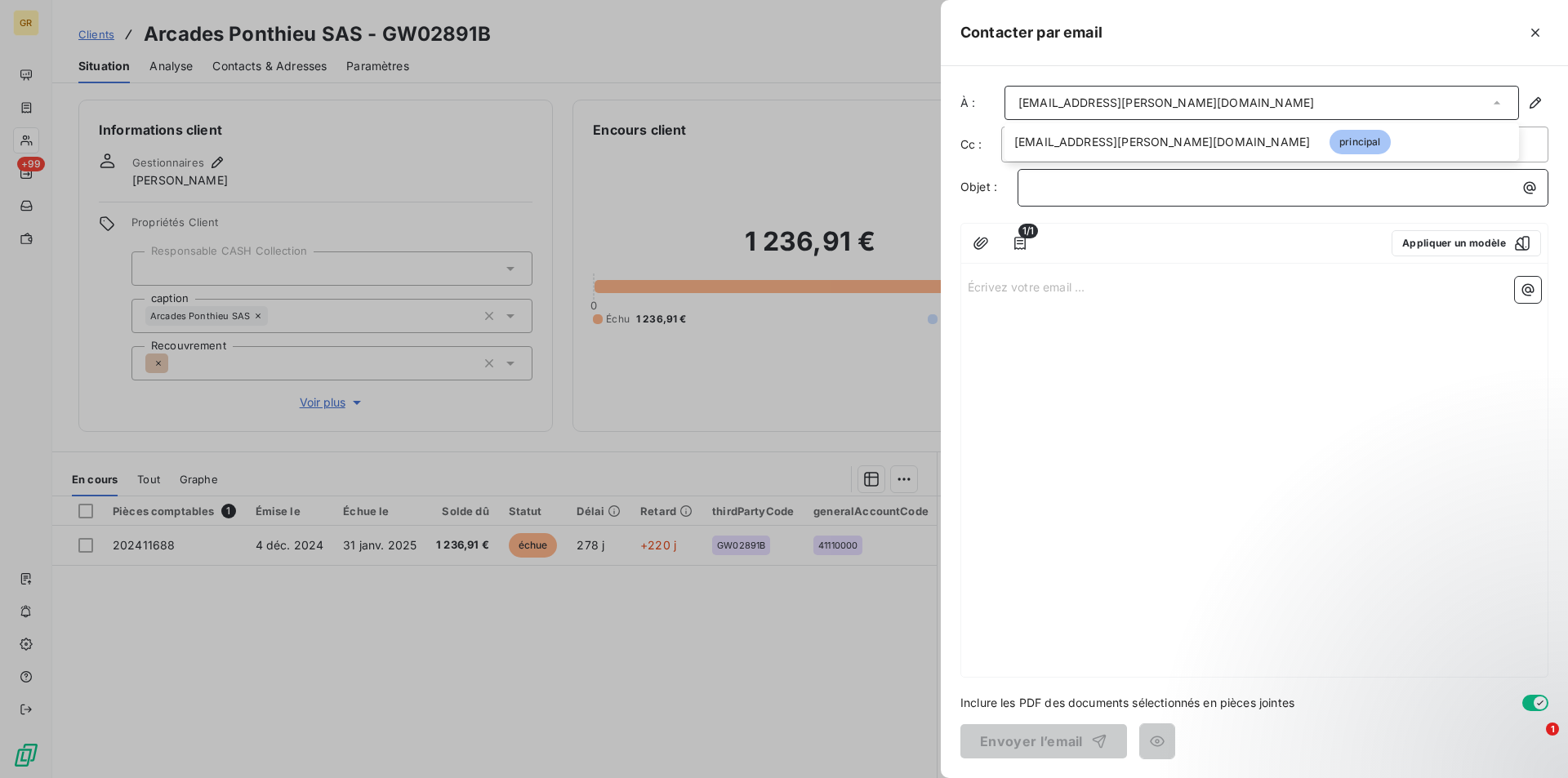
click at [1139, 177] on div "﻿" at bounding box center [1283, 186] width 519 height 22
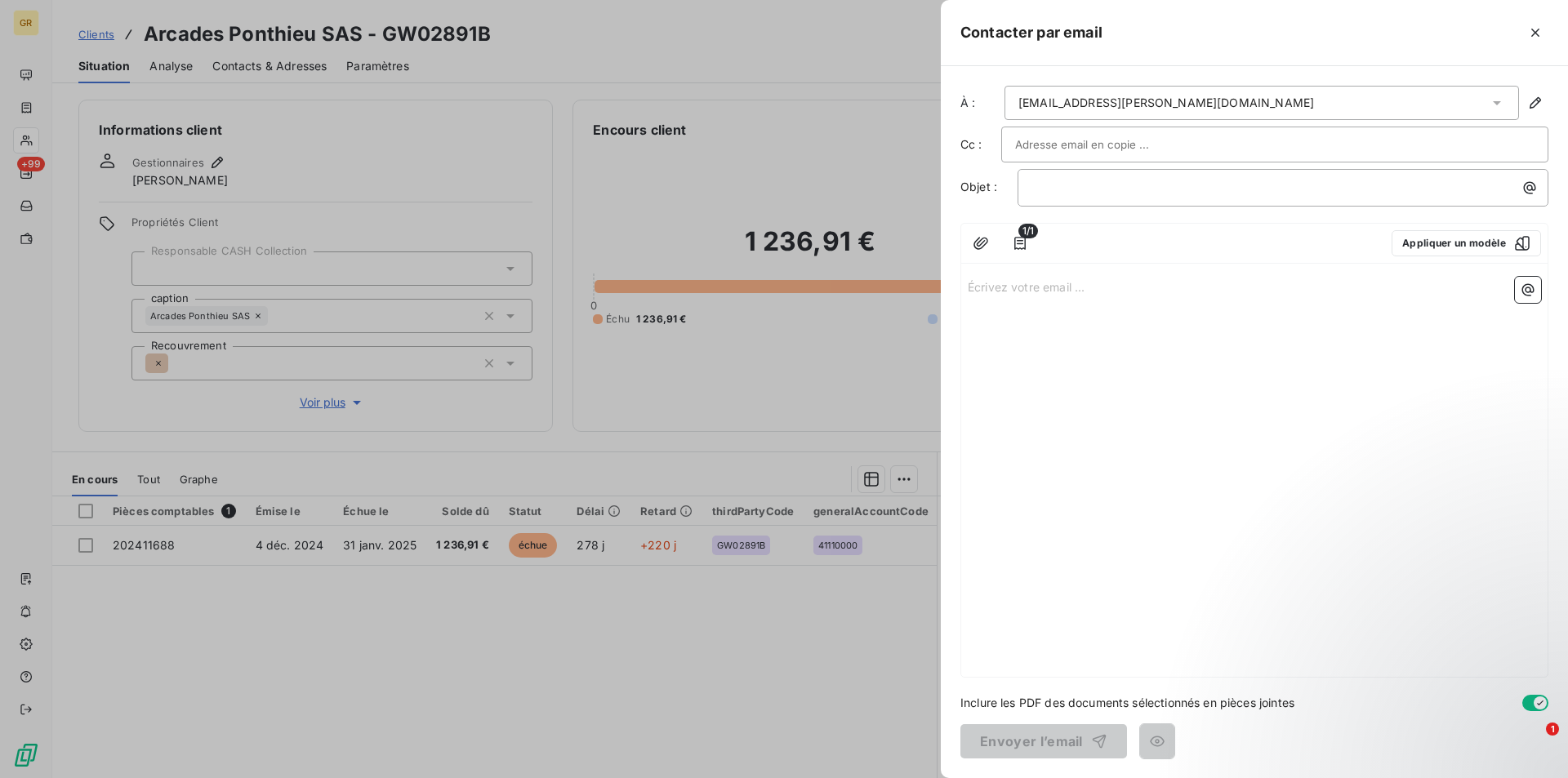
click at [1034, 285] on p "Écrivez votre email ... ﻿" at bounding box center [1254, 286] width 573 height 19
click at [1007, 299] on div "Écrivez votre email ... ﻿" at bounding box center [1254, 473] width 586 height 407
click at [1018, 294] on p "Écrivez votre email ... ﻿" at bounding box center [1254, 286] width 573 height 19
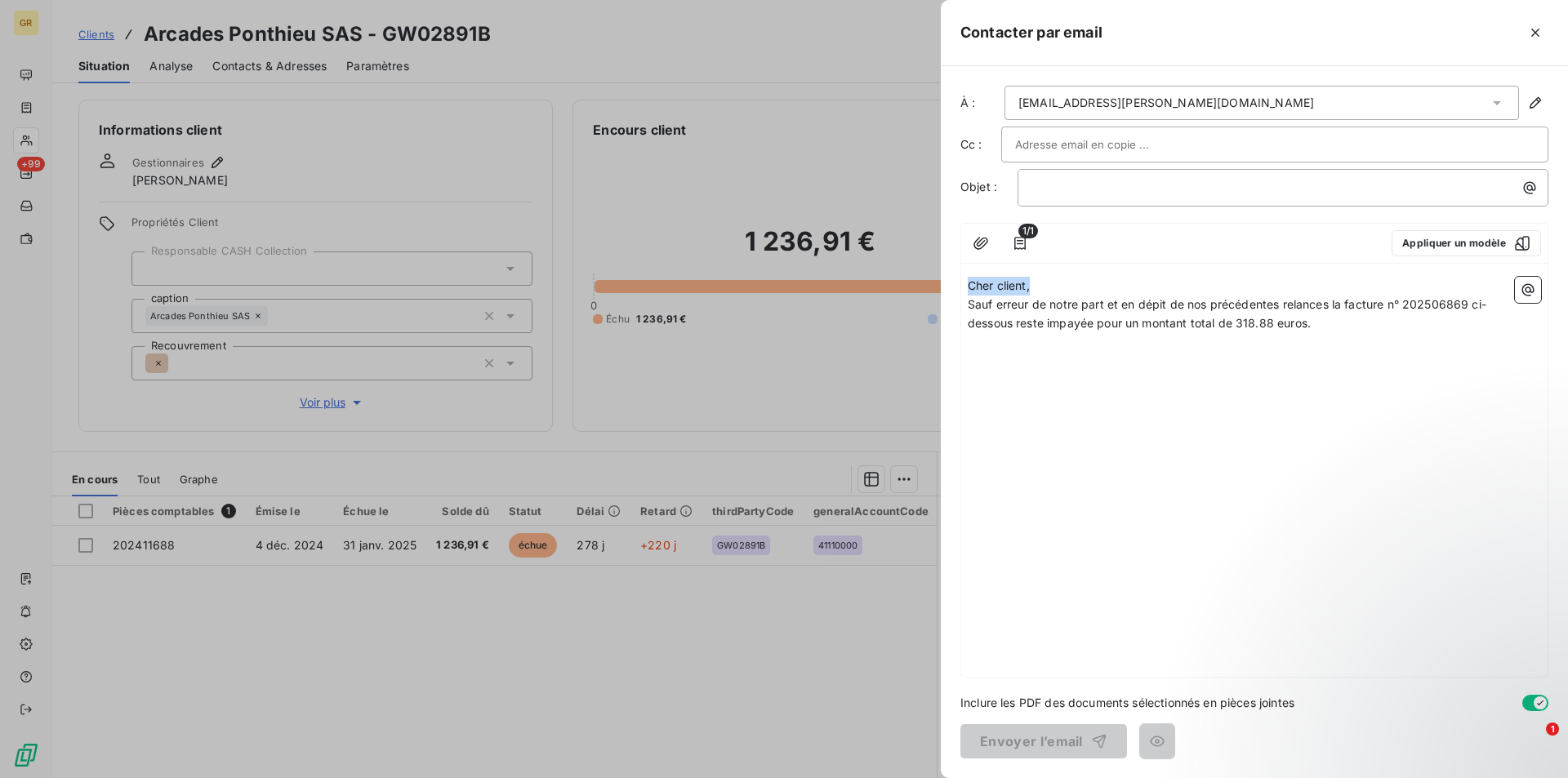
drag, startPoint x: 1033, startPoint y: 289, endPoint x: 950, endPoint y: 290, distance: 83.0
click at [950, 290] on div "À : alice.carotenuto@kering.com Cc : Objet : ﻿ 1/1 Appliquer un modèle Cher cli…" at bounding box center [1254, 422] width 627 height 712
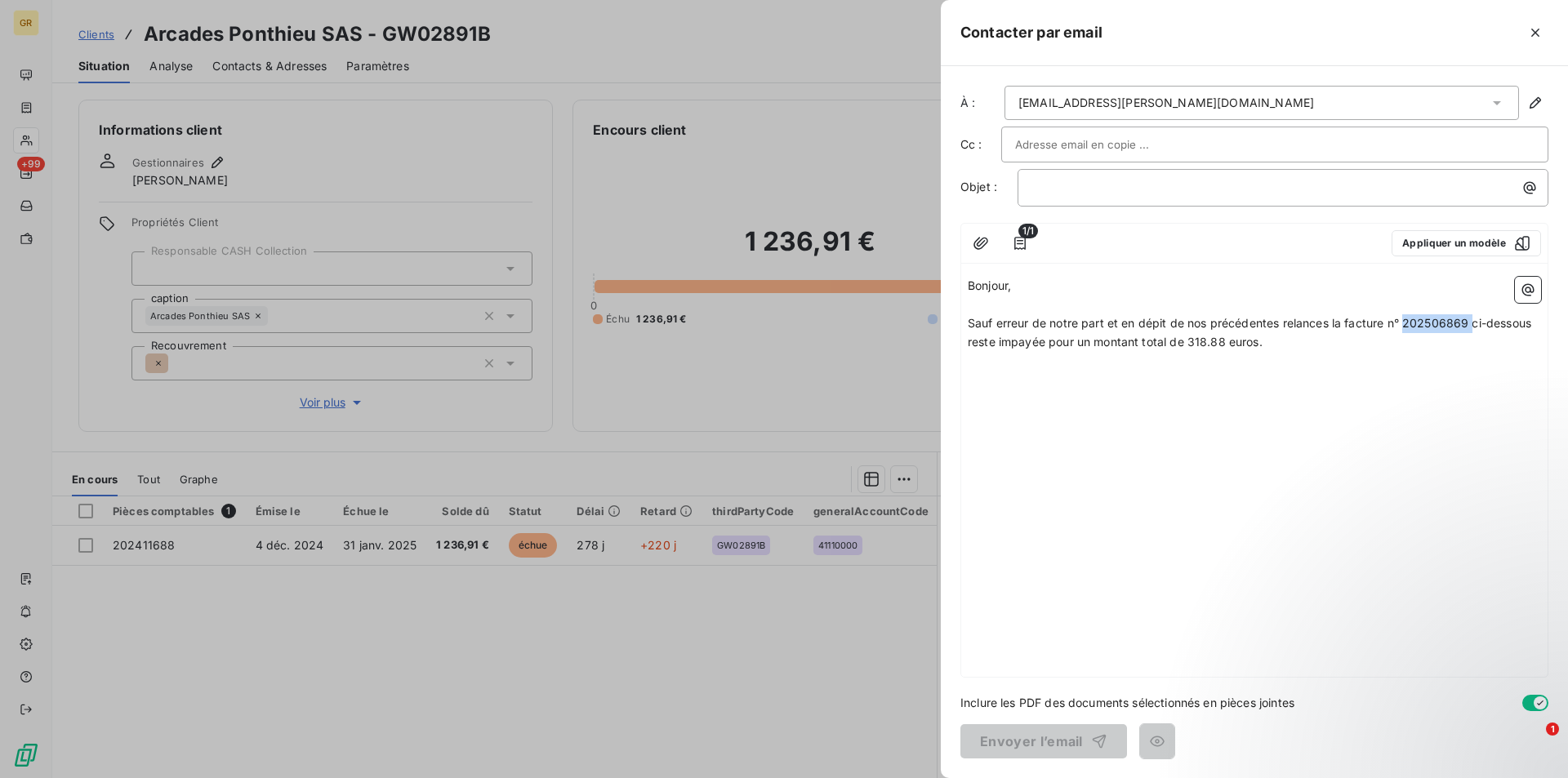
drag, startPoint x: 1408, startPoint y: 322, endPoint x: 1472, endPoint y: 325, distance: 64.1
click at [1472, 325] on span "Sauf erreur de notre part et en dépit de nos précédentes relances la facture n°…" at bounding box center [1251, 332] width 567 height 32
drag, startPoint x: 1223, startPoint y: 343, endPoint x: 1210, endPoint y: 345, distance: 13.2
click at [1204, 341] on span "Sauf erreur de notre part et en dépit de nos précédentes relances la facture n°…" at bounding box center [1249, 332] width 563 height 32
drag, startPoint x: 1225, startPoint y: 341, endPoint x: 1217, endPoint y: 347, distance: 10.0
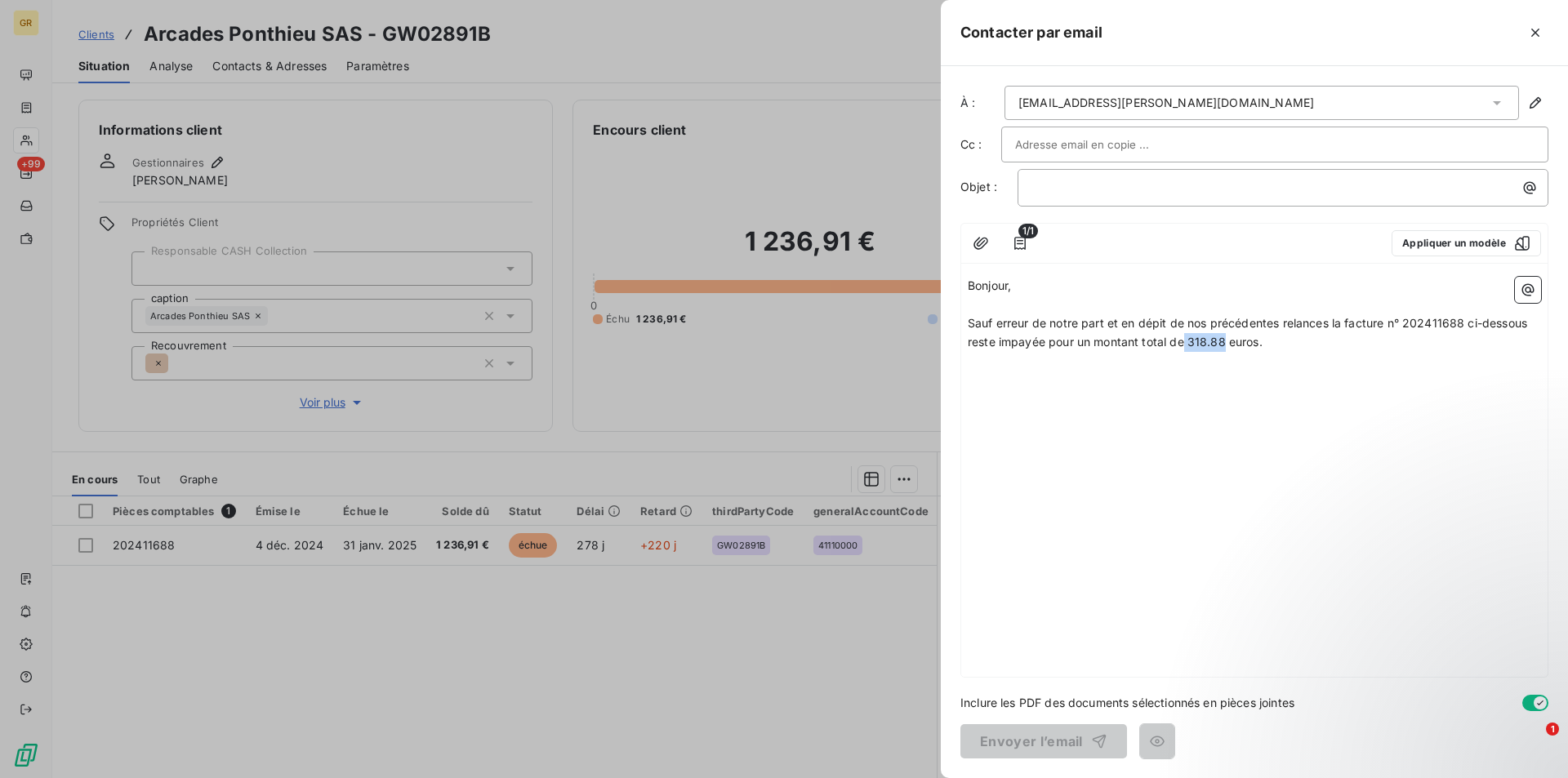
click at [1196, 343] on span "Sauf erreur de notre part et en dépit de nos précédentes relances la facture n°…" at bounding box center [1249, 332] width 563 height 32
click at [1087, 381] on div "Bonjour, ﻿ Sauf erreur de notre part et en dépit de nos précédentes relances la…" at bounding box center [1254, 473] width 586 height 407
click at [1285, 348] on p "Sauf erreur de notre part et en dépit de nos précédentes relances la facture n°…" at bounding box center [1254, 333] width 573 height 38
click at [1522, 293] on icon "button" at bounding box center [1527, 290] width 16 height 16
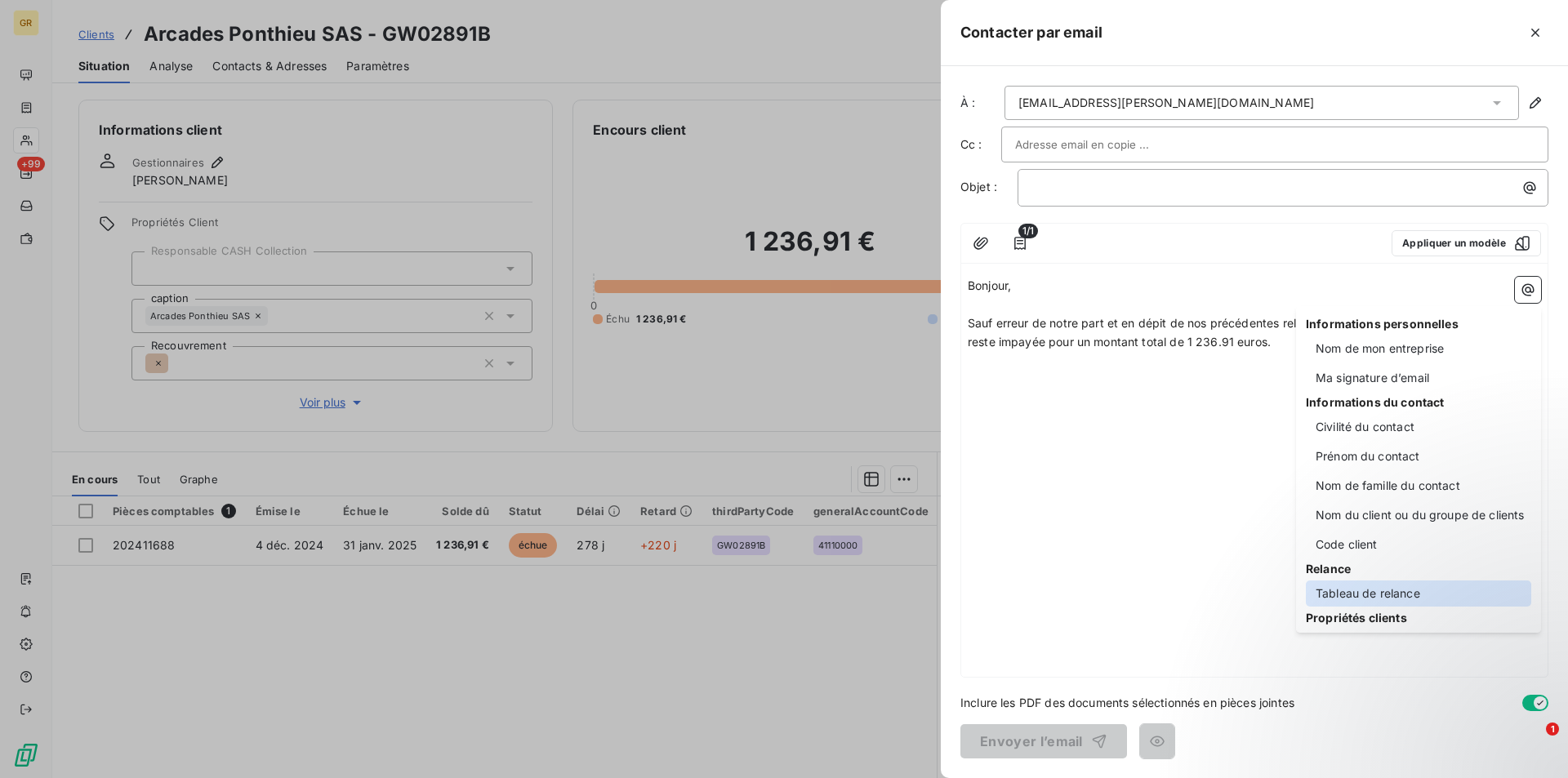
click at [1347, 594] on div "Tableau de relance" at bounding box center [1419, 594] width 225 height 26
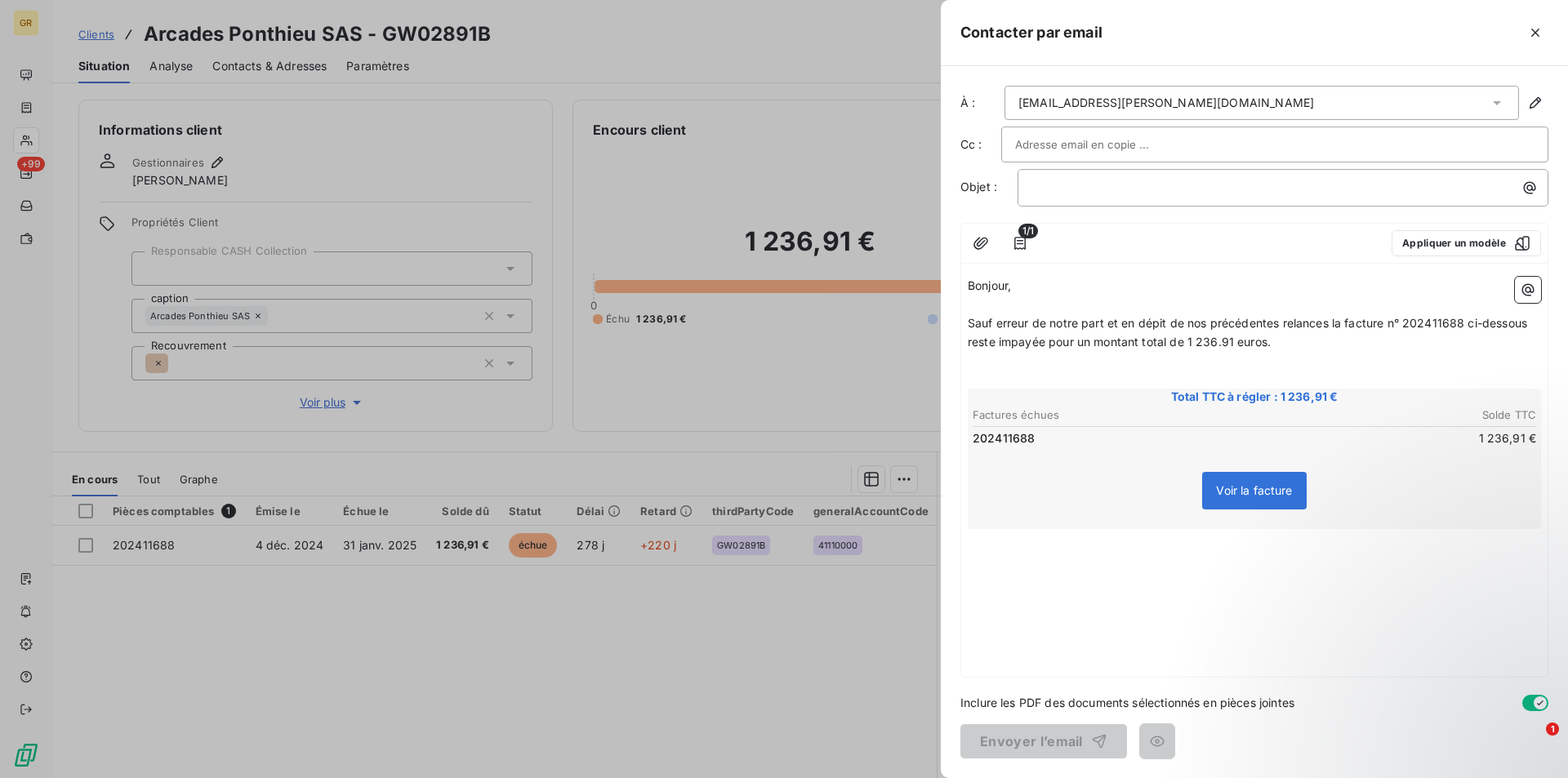
click at [1008, 534] on p "﻿" at bounding box center [1254, 539] width 573 height 19
click at [998, 567] on p "﻿" at bounding box center [1254, 576] width 573 height 19
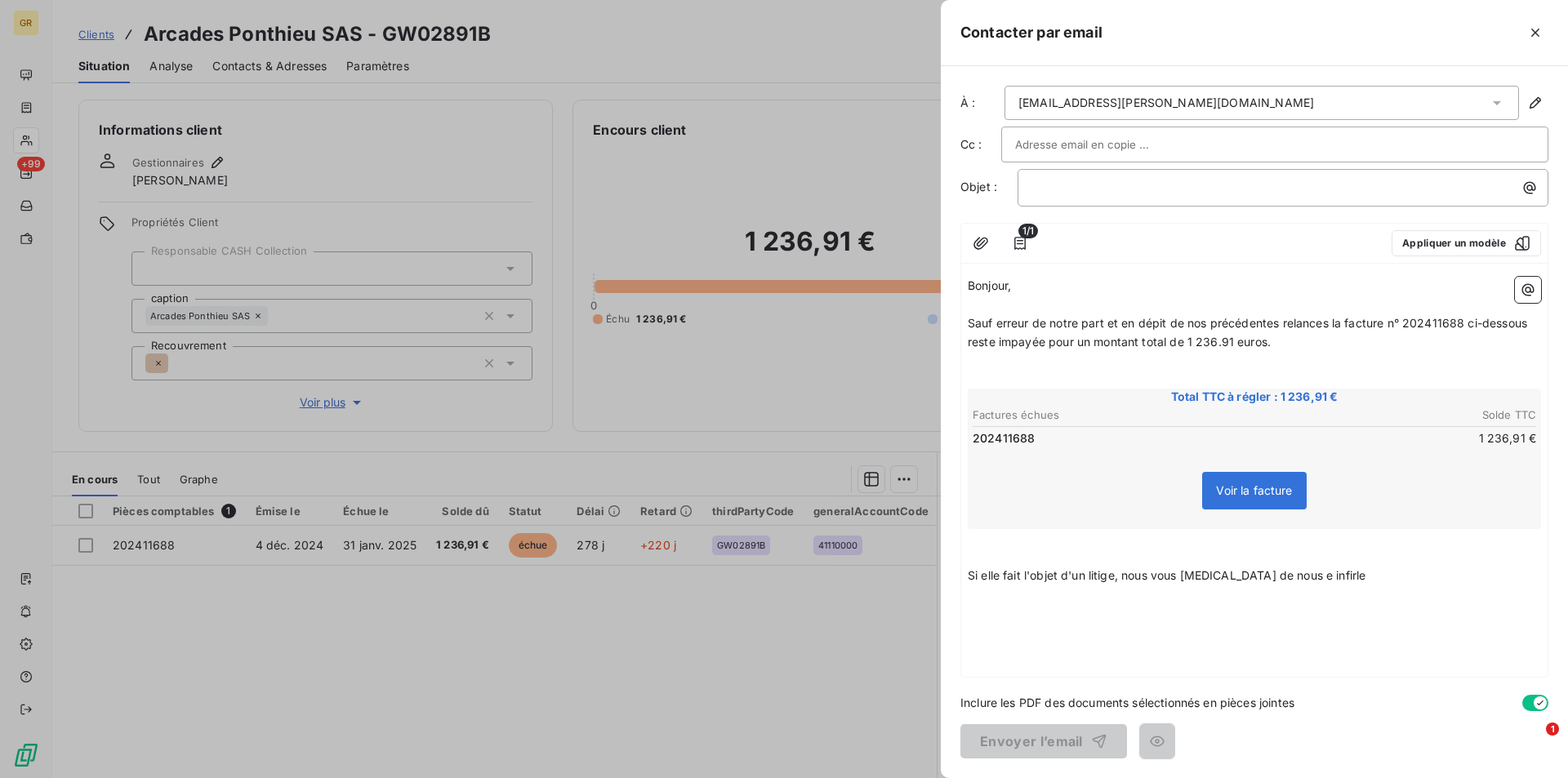
click at [1321, 575] on p "Si elle fait l'objet d'un litige, nous vous prions de nous e infirle" at bounding box center [1254, 576] width 573 height 19
click at [1025, 669] on div "Bonjour, ﻿ Sauf erreur de notre part et en dépit de nos précédentes relances la…" at bounding box center [1254, 473] width 586 height 407
click at [1036, 623] on p "﻿" at bounding box center [1254, 632] width 573 height 19
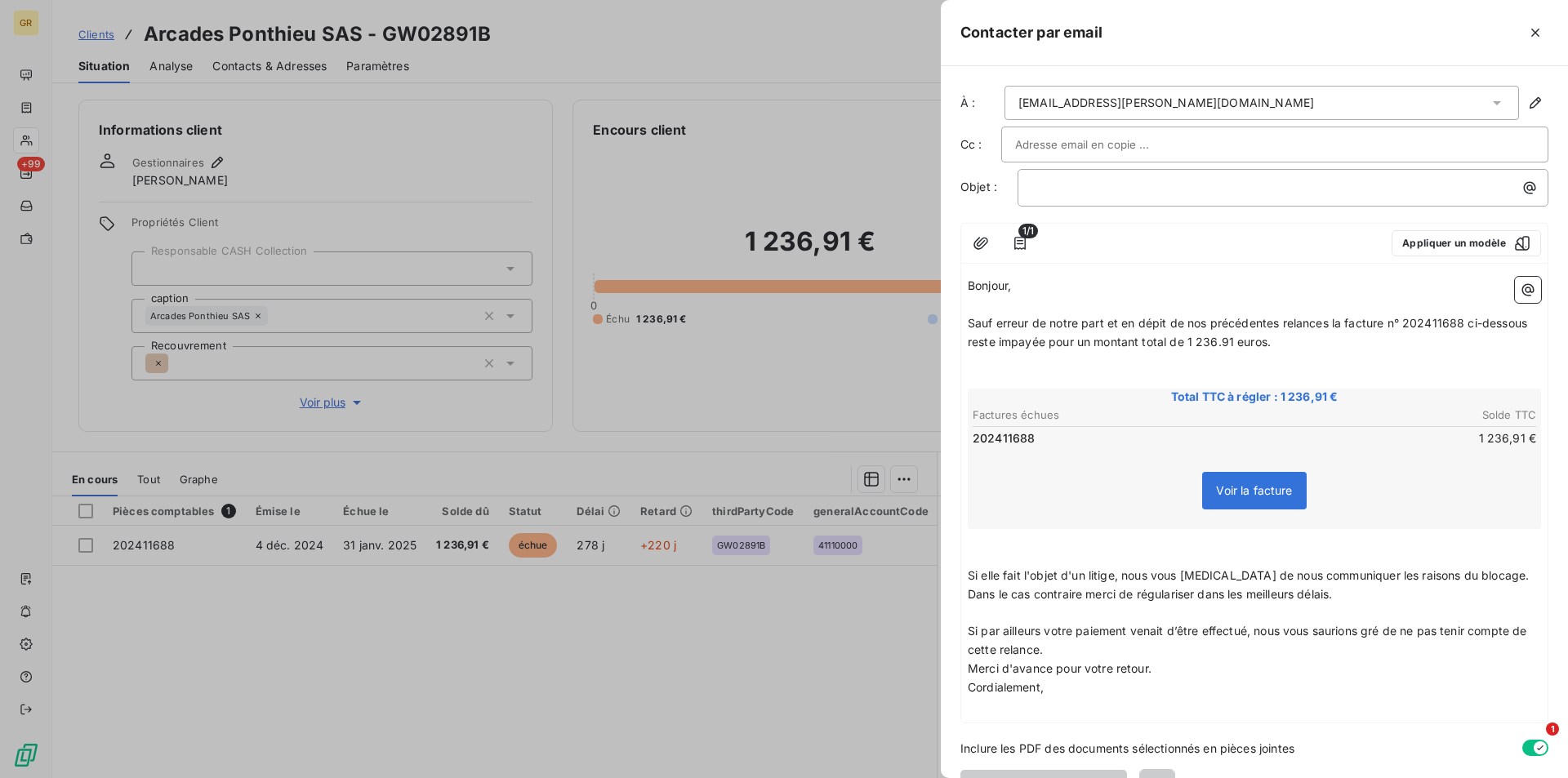
click at [1085, 656] on p "Si par ailleurs votre paiement venait d’être effectué, nous vous saurions gré d…" at bounding box center [1254, 641] width 573 height 38
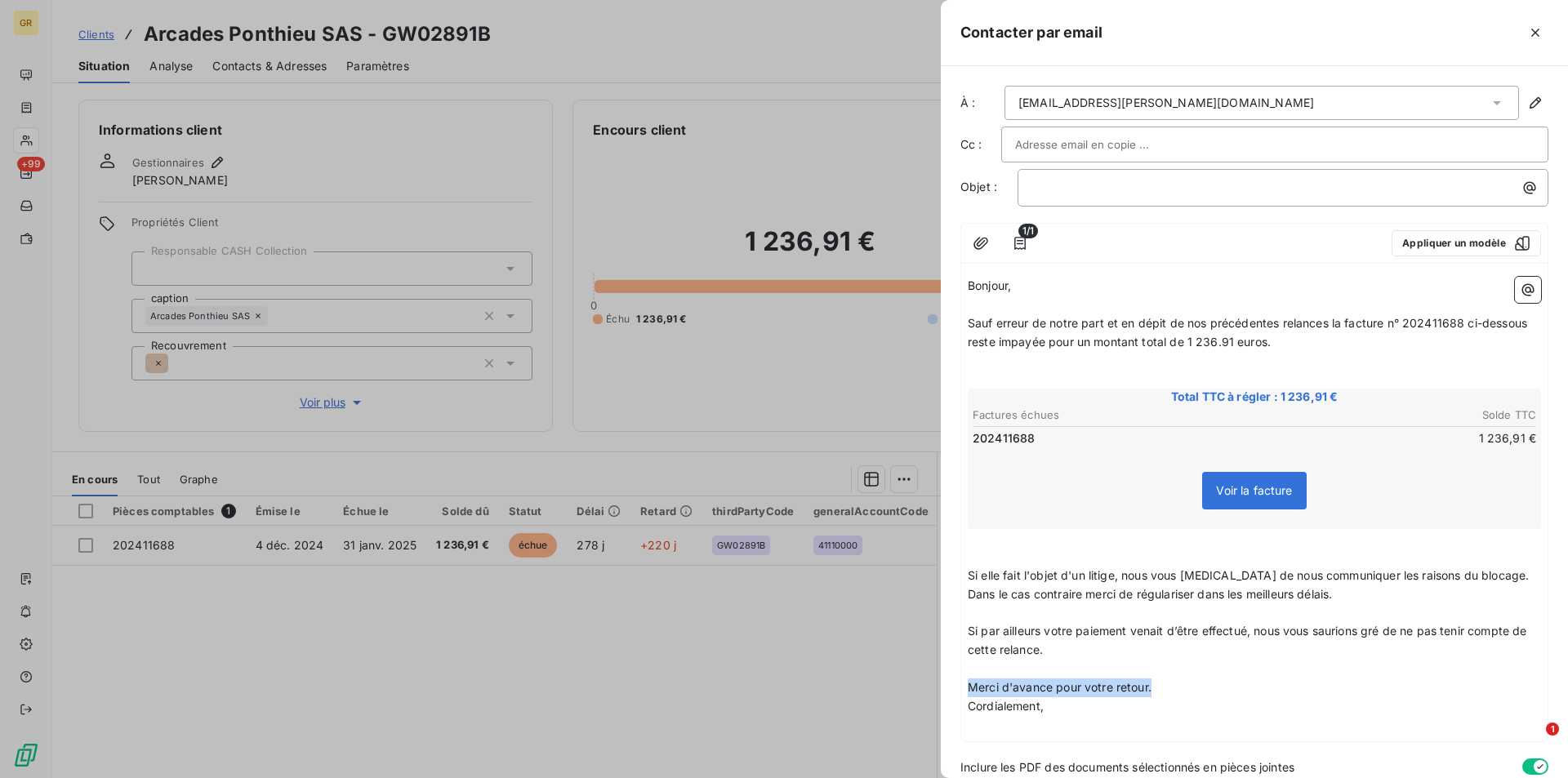
drag, startPoint x: 1159, startPoint y: 683, endPoint x: 971, endPoint y: 684, distance: 188.0
click at [971, 684] on p "Merci d'avance pour votre retour." at bounding box center [1254, 688] width 573 height 19
click at [1301, 594] on p "Si elle fait l'objet d'un litige, nous vous prions de nous communiquer les rais…" at bounding box center [1254, 586] width 573 height 38
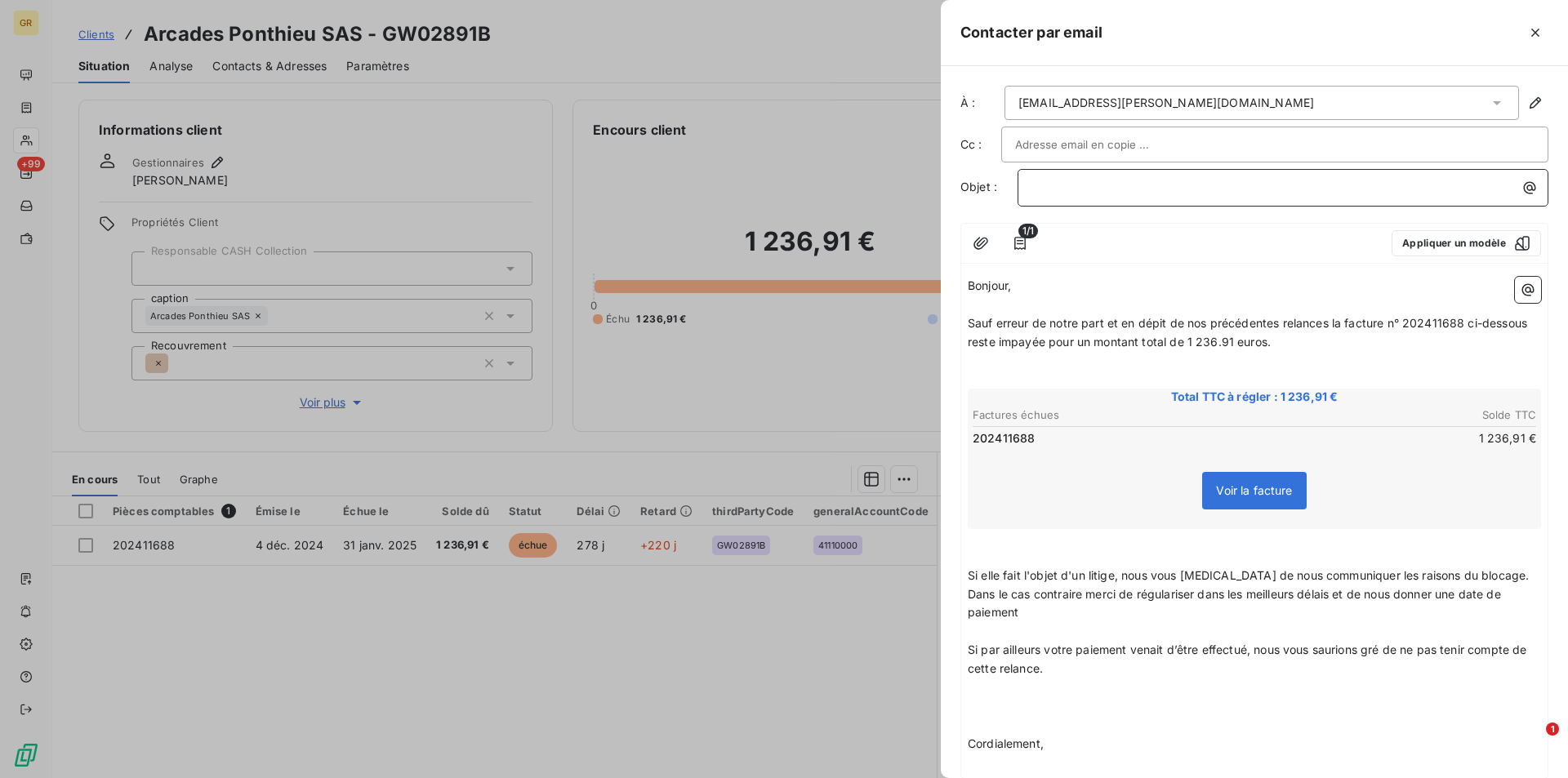
click at [1128, 191] on p "﻿" at bounding box center [1287, 187] width 512 height 19
click at [1521, 181] on icon "button" at bounding box center [1529, 187] width 16 height 16
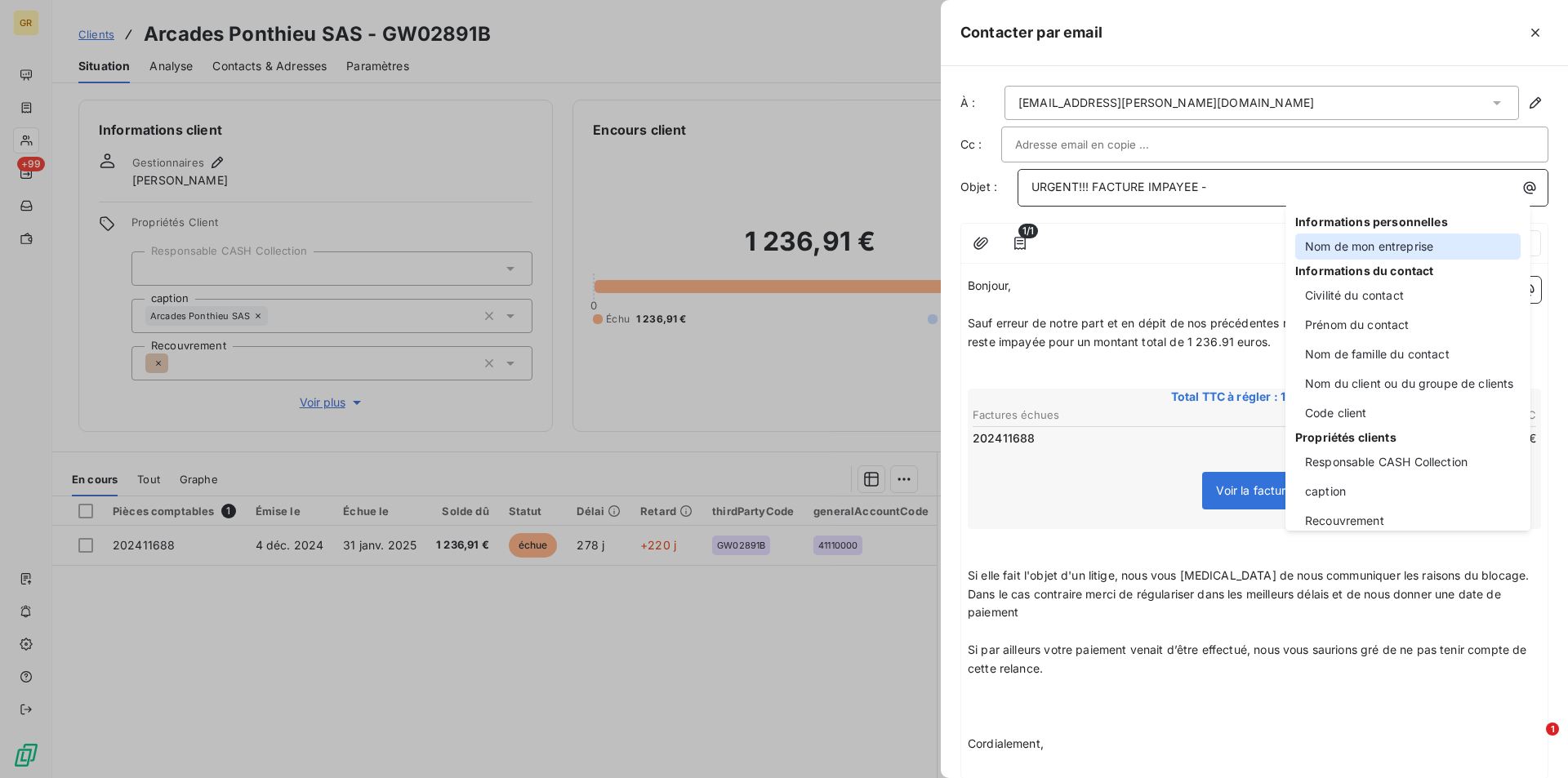
click at [1341, 246] on div "Nom de mon entreprise" at bounding box center [1407, 246] width 225 height 26
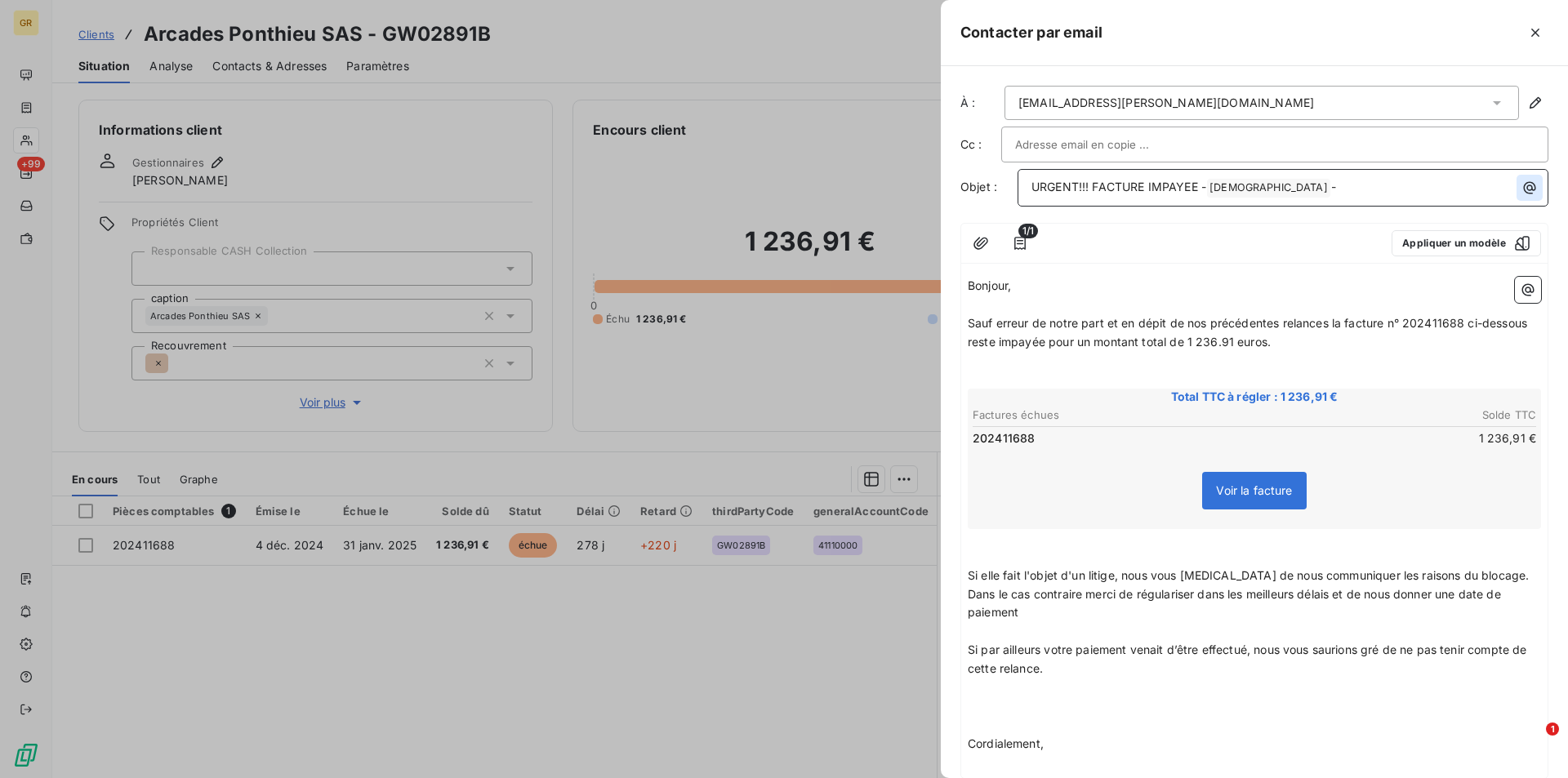
click at [1524, 190] on icon "button" at bounding box center [1530, 188] width 12 height 12
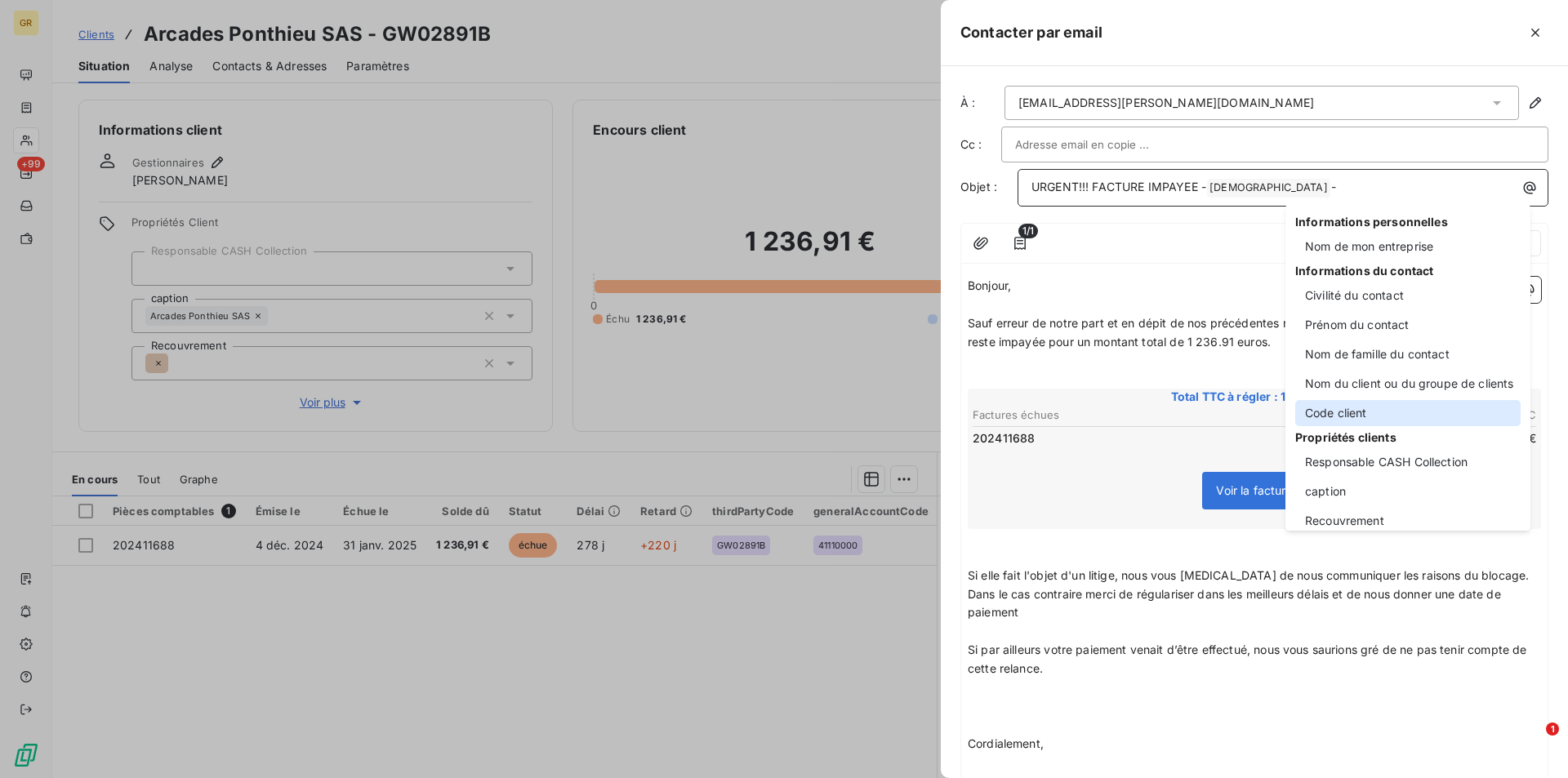
click at [1323, 409] on div "Code client" at bounding box center [1407, 412] width 225 height 26
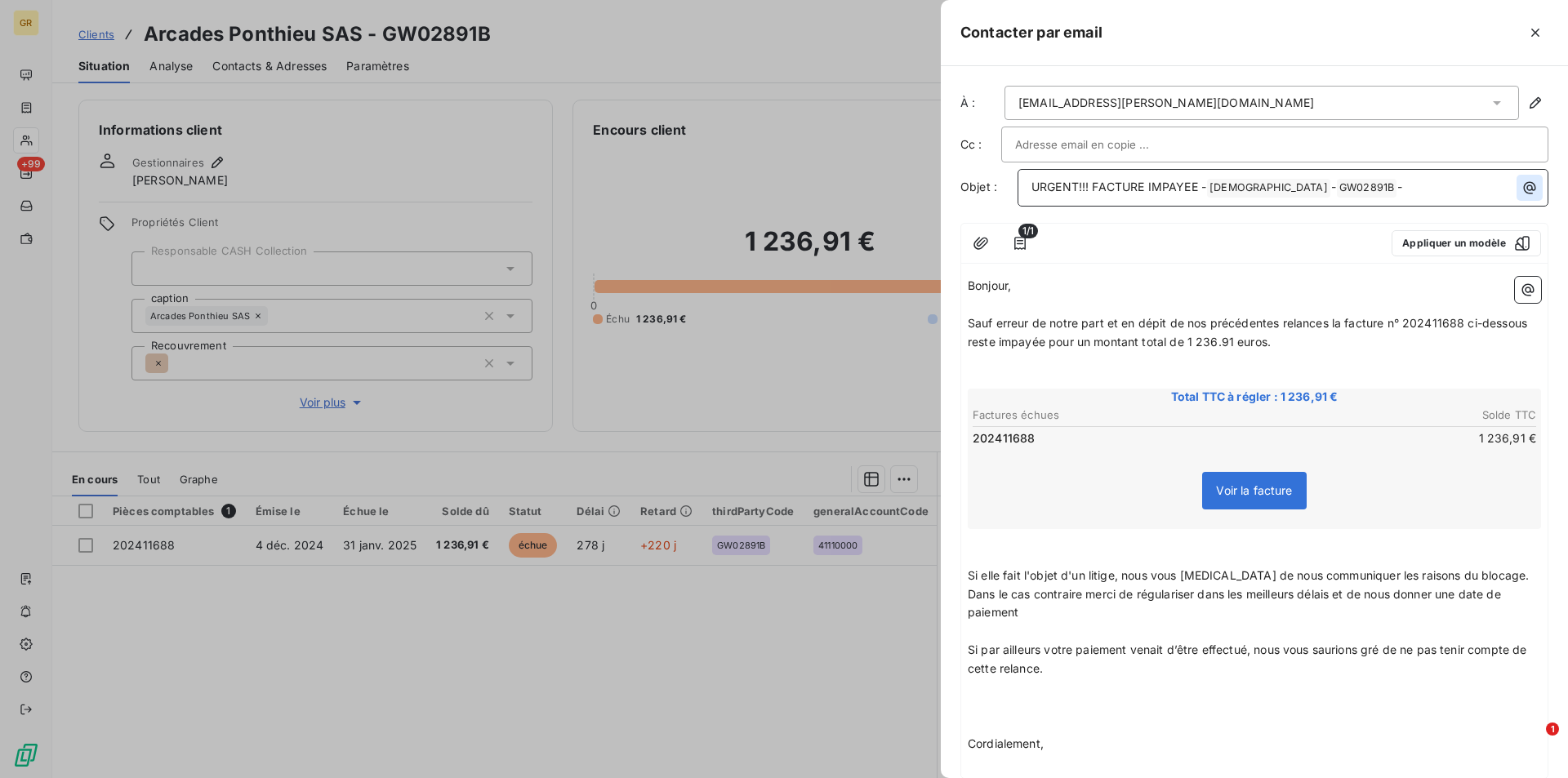
click at [1521, 189] on icon "button" at bounding box center [1529, 187] width 16 height 16
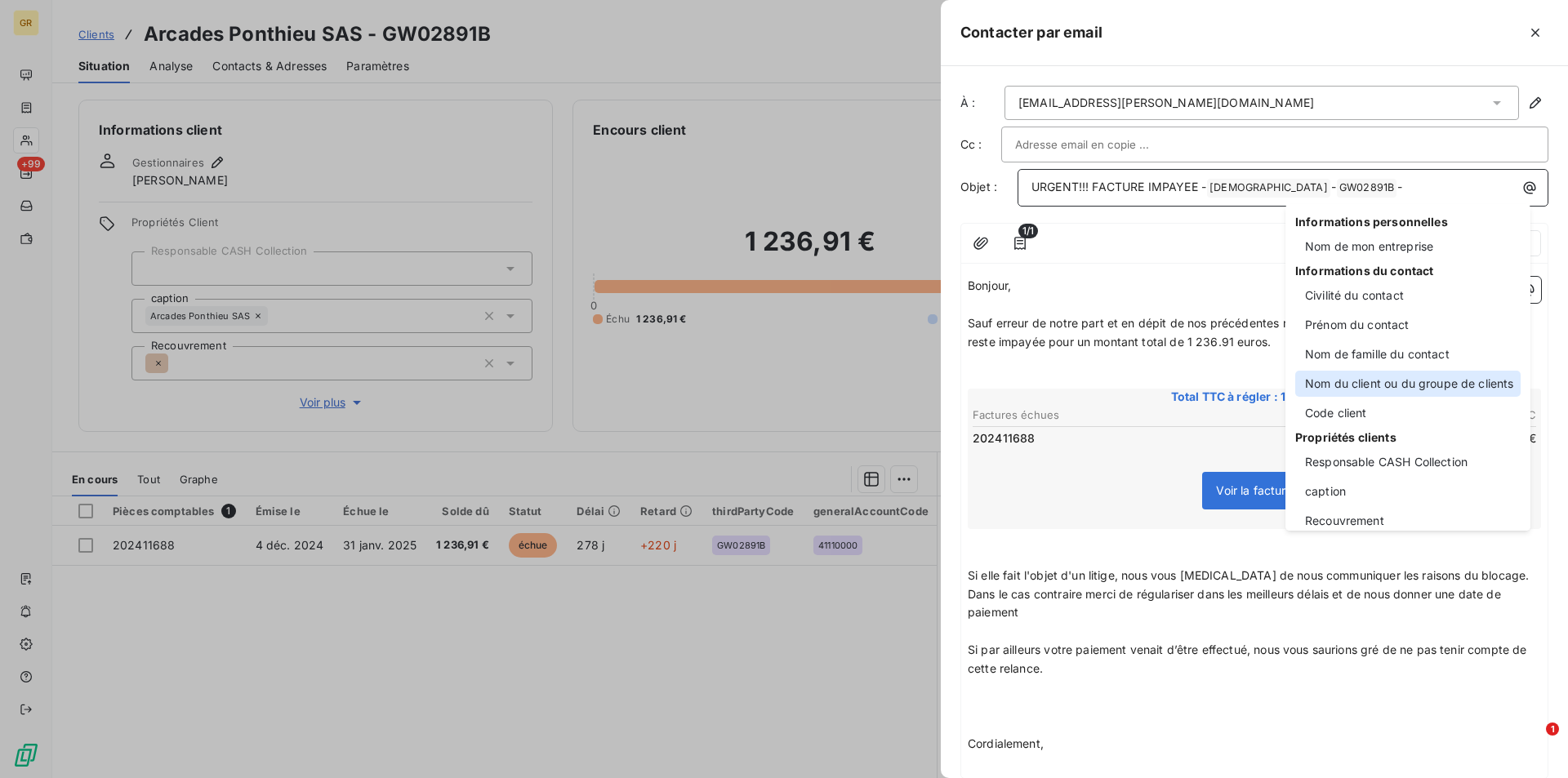
click at [1366, 386] on div "Nom du client ou du groupe de clients" at bounding box center [1407, 383] width 225 height 26
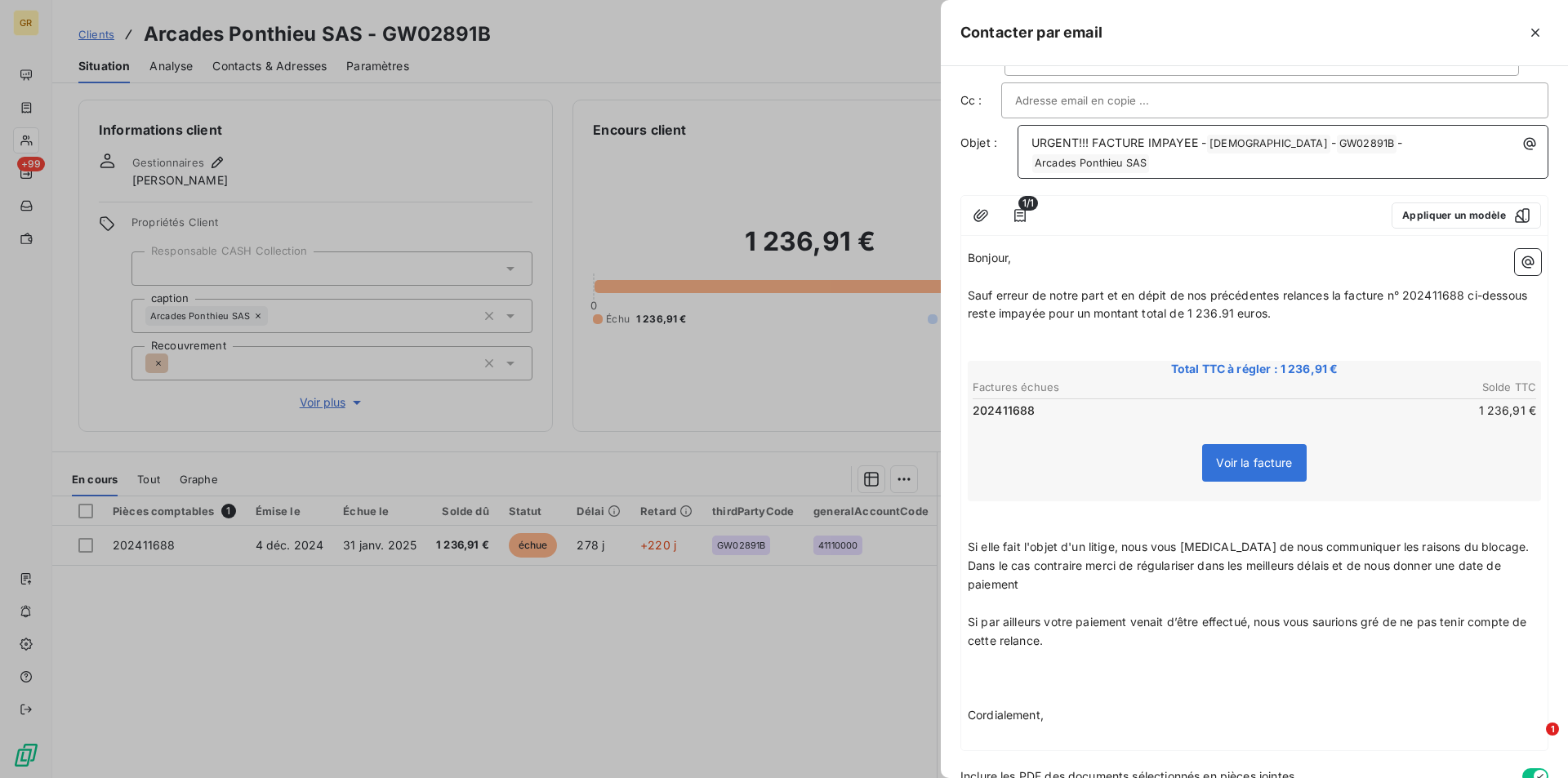
scroll to position [83, 0]
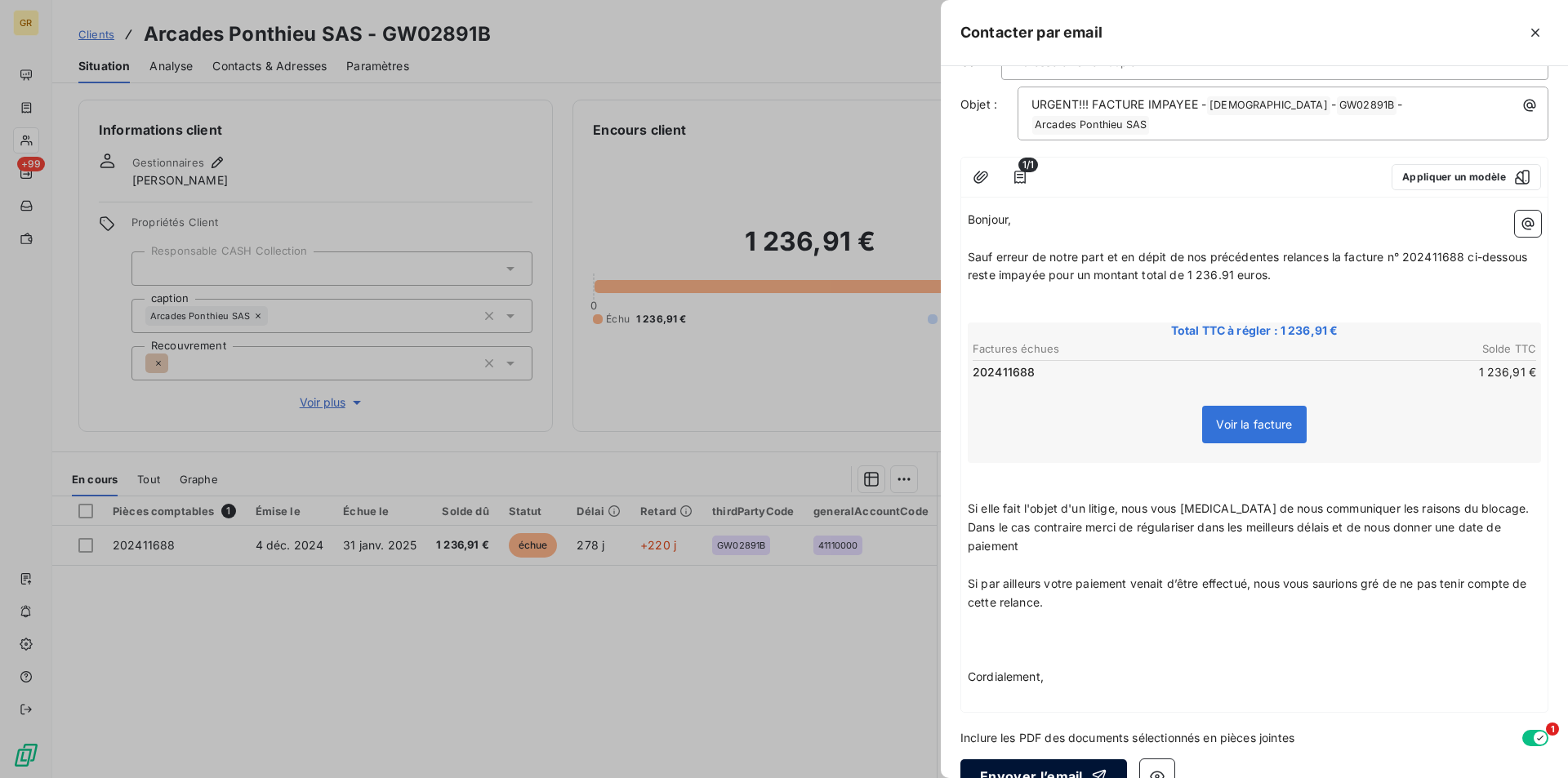
click at [1049, 759] on button "Envoyer l’email" at bounding box center [1043, 776] width 167 height 34
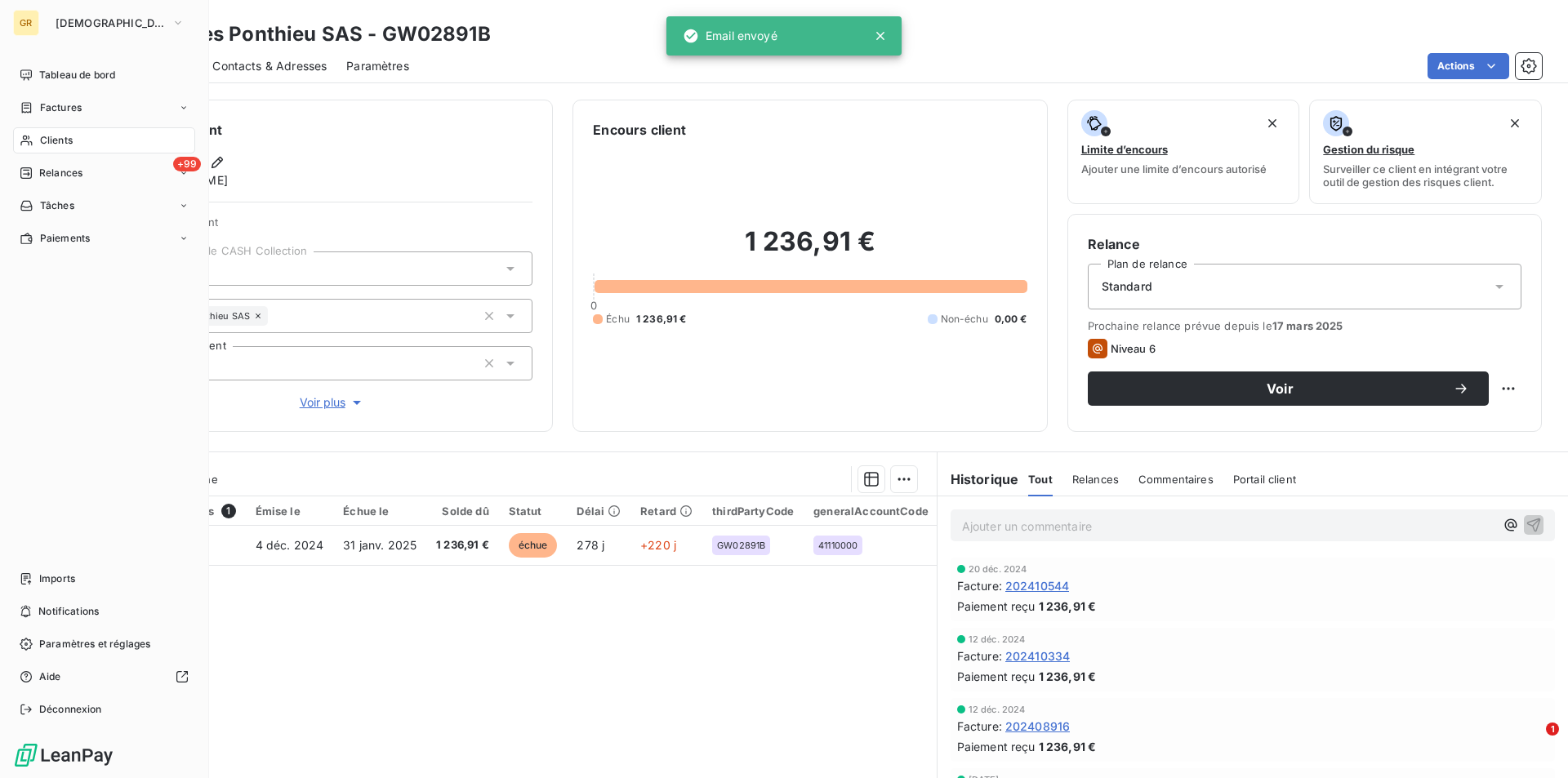
click at [60, 139] on span "Clients" at bounding box center [56, 140] width 32 height 15
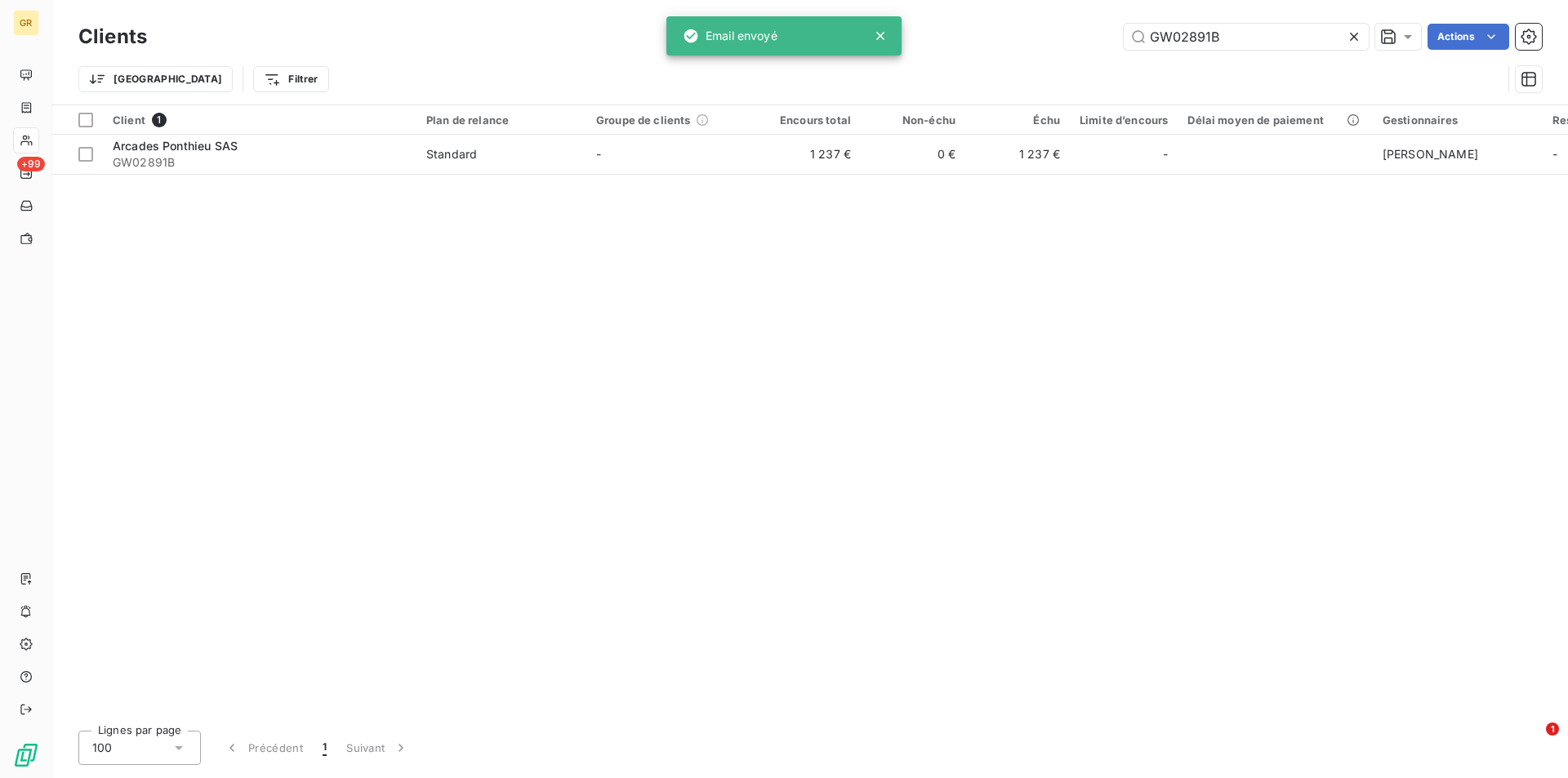
drag, startPoint x: 1232, startPoint y: 38, endPoint x: 1086, endPoint y: 35, distance: 146.0
click at [1086, 35] on div "GW02891B Actions" at bounding box center [854, 37] width 1375 height 26
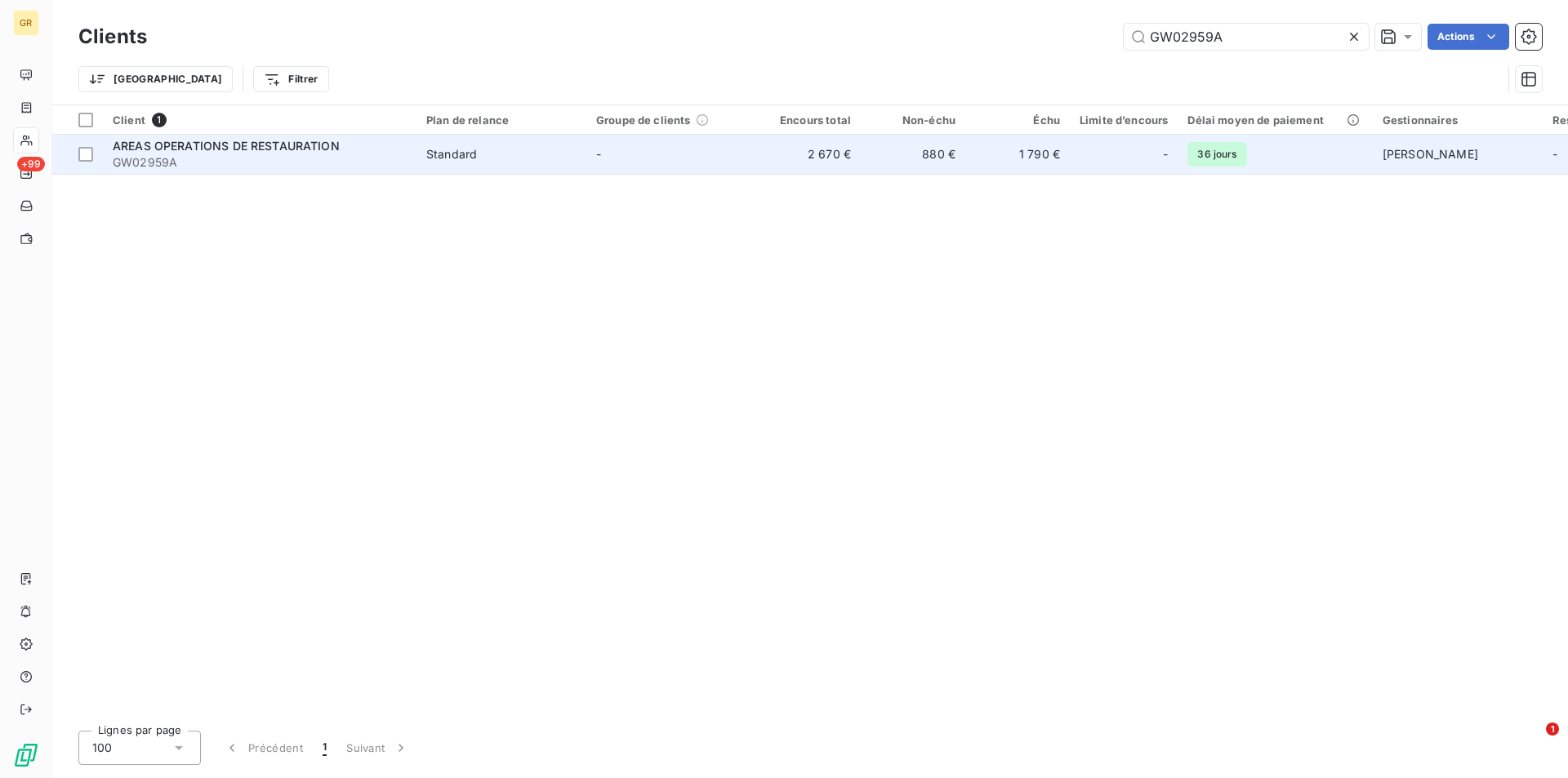
type input "GW02959A"
click at [537, 150] on span "Standard" at bounding box center [501, 154] width 150 height 16
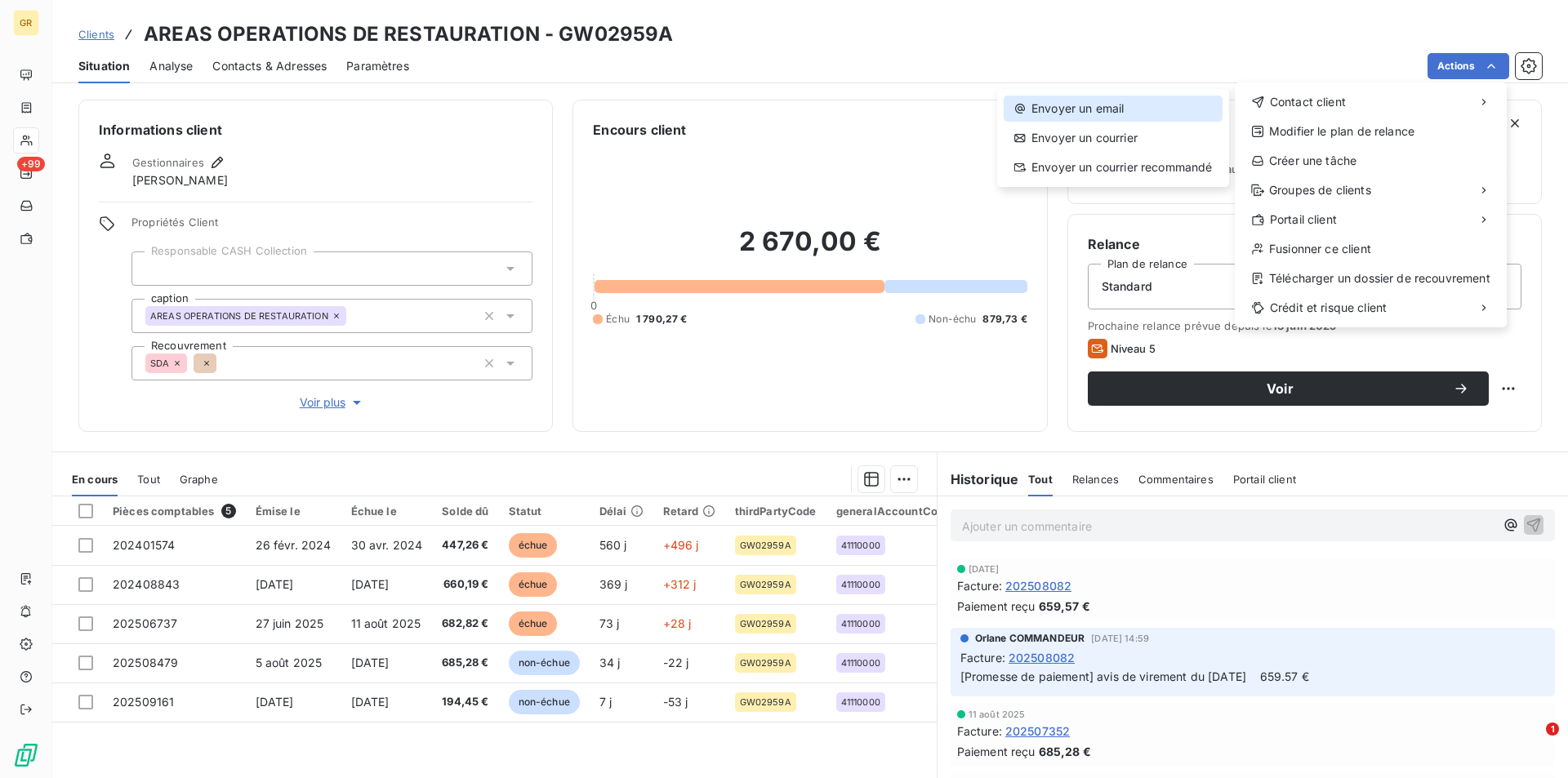
click at [1103, 112] on div "Envoyer un email" at bounding box center [1113, 108] width 219 height 26
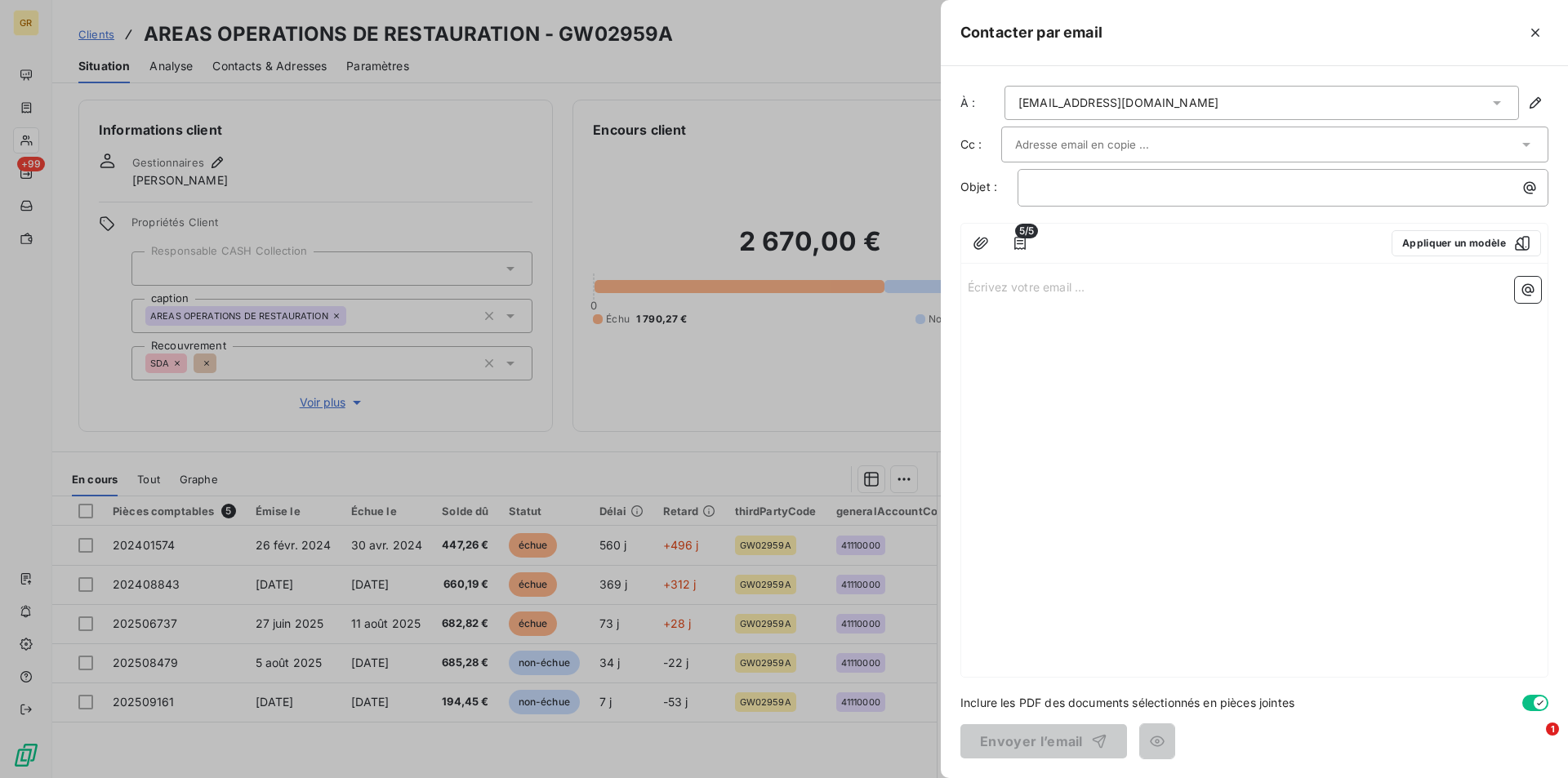
click at [1098, 142] on input "text" at bounding box center [1103, 144] width 176 height 25
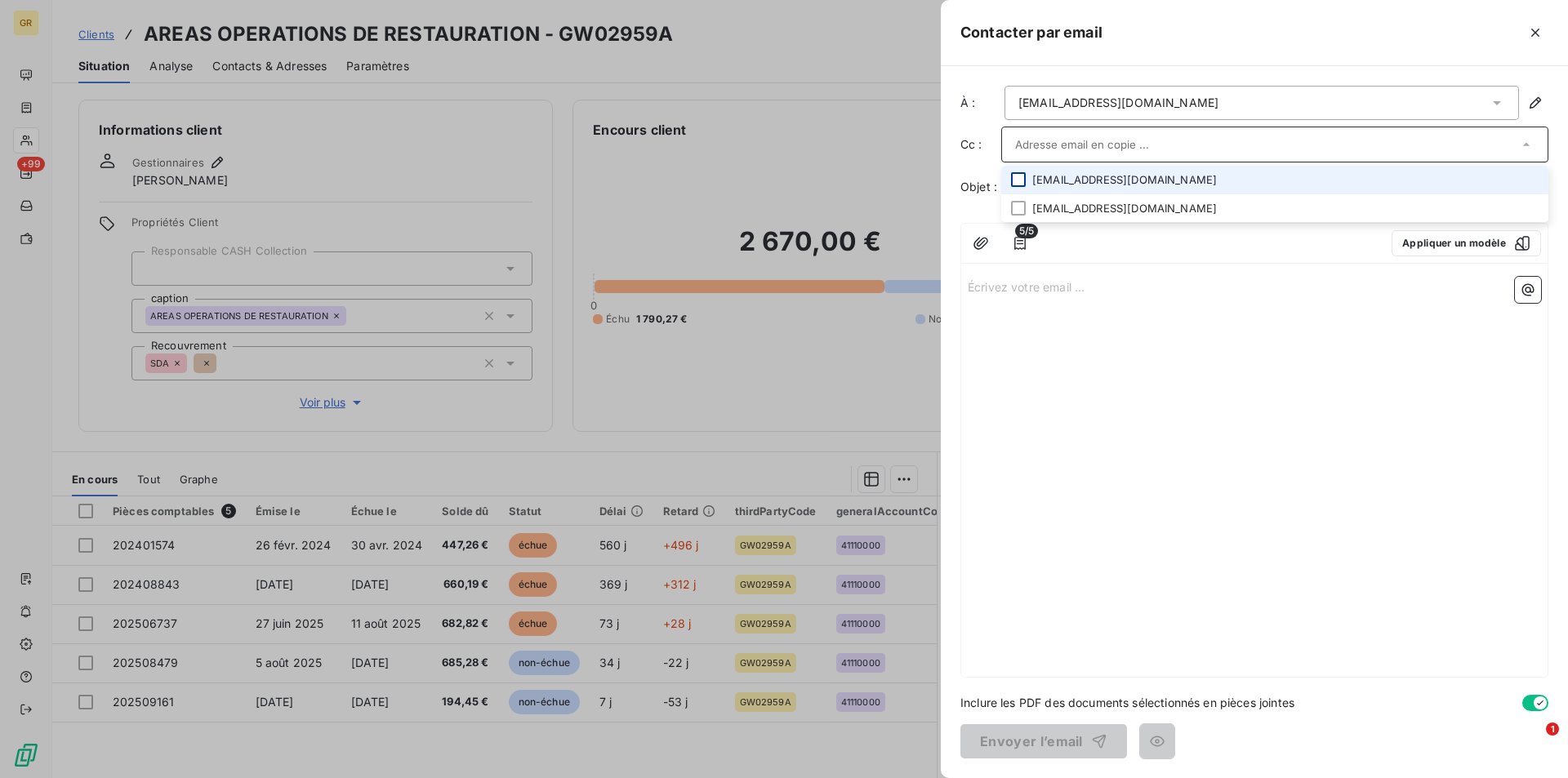
click at [1020, 180] on div at bounding box center [1018, 179] width 15 height 15
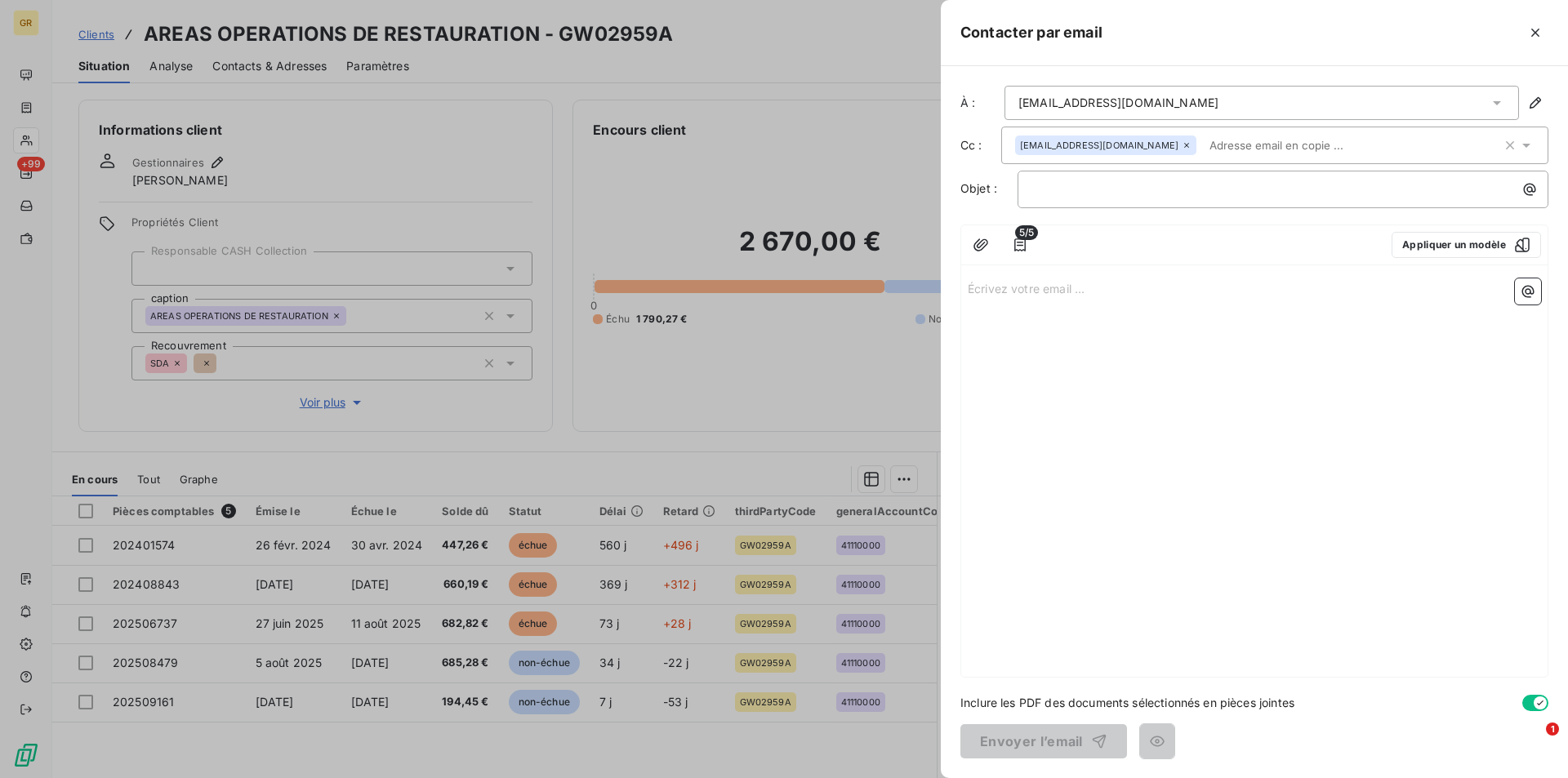
click at [1050, 365] on div "Écrivez votre email ... ﻿" at bounding box center [1254, 474] width 586 height 405
click at [1068, 191] on p "﻿" at bounding box center [1287, 189] width 512 height 19
click at [1533, 193] on icon "button" at bounding box center [1529, 189] width 16 height 16
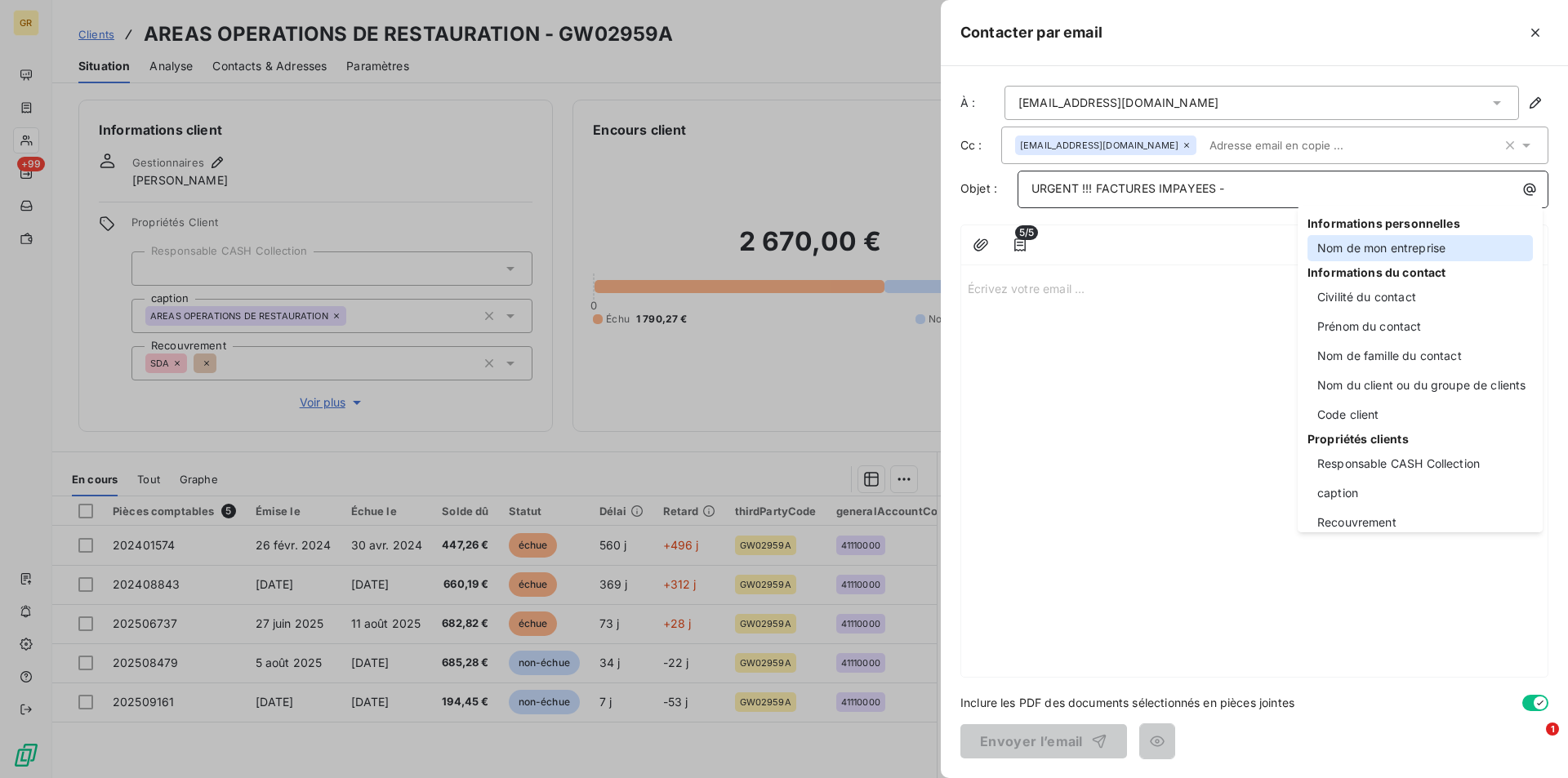
click at [1385, 243] on div "Nom de mon entreprise" at bounding box center [1420, 248] width 225 height 26
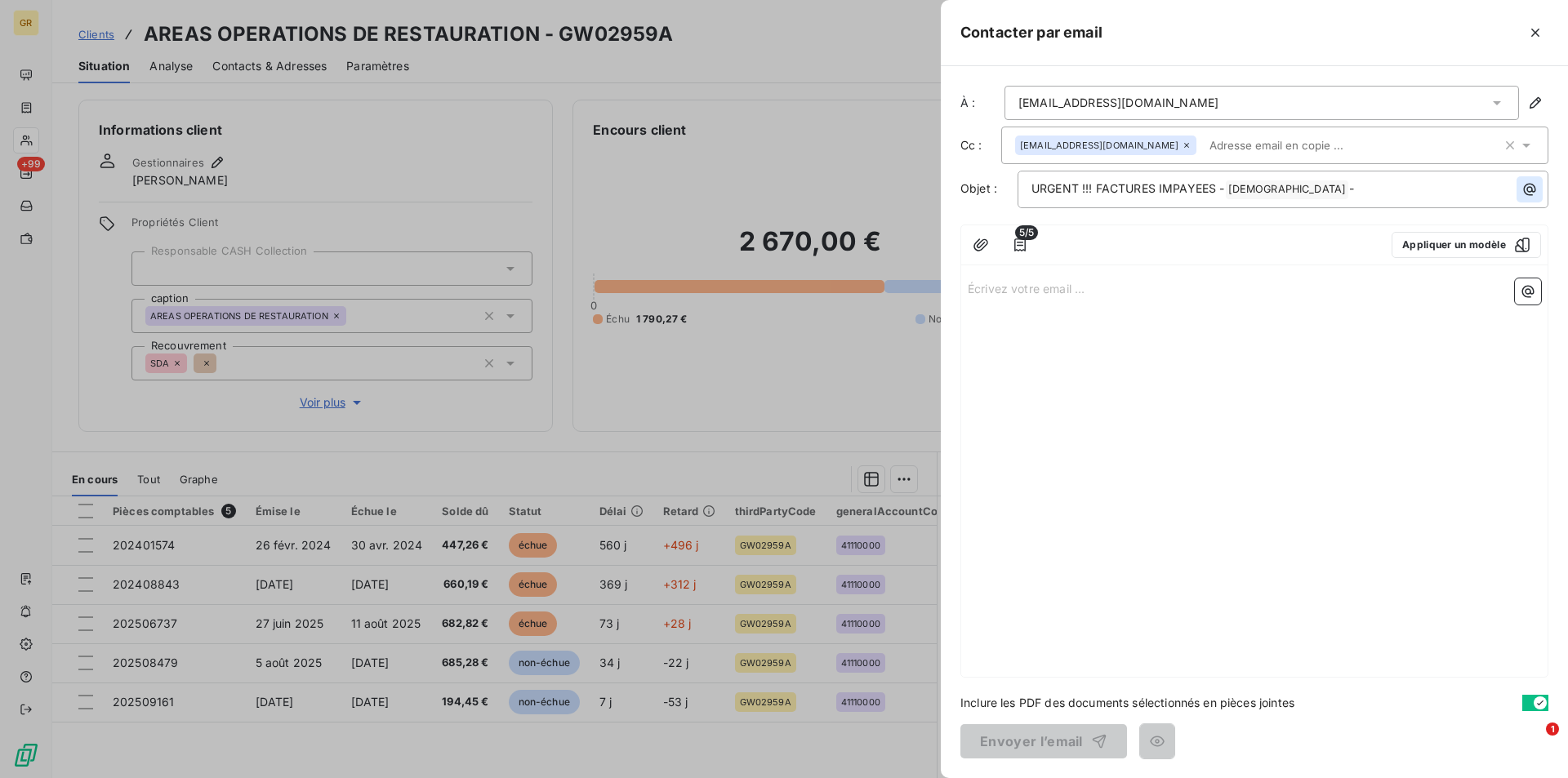
click at [1524, 193] on icon "button" at bounding box center [1529, 189] width 16 height 16
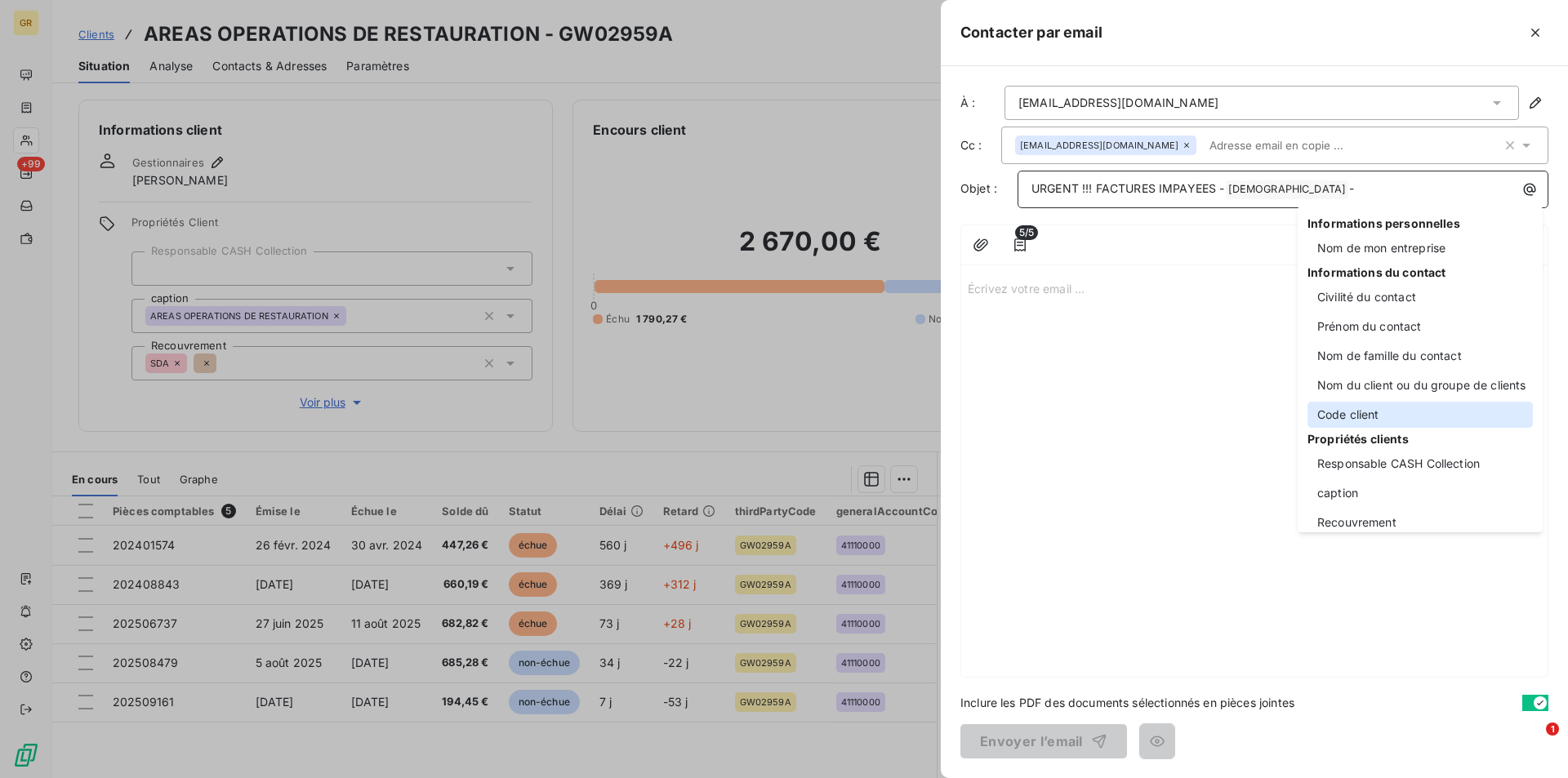
click at [1370, 415] on div "Code client" at bounding box center [1420, 414] width 225 height 26
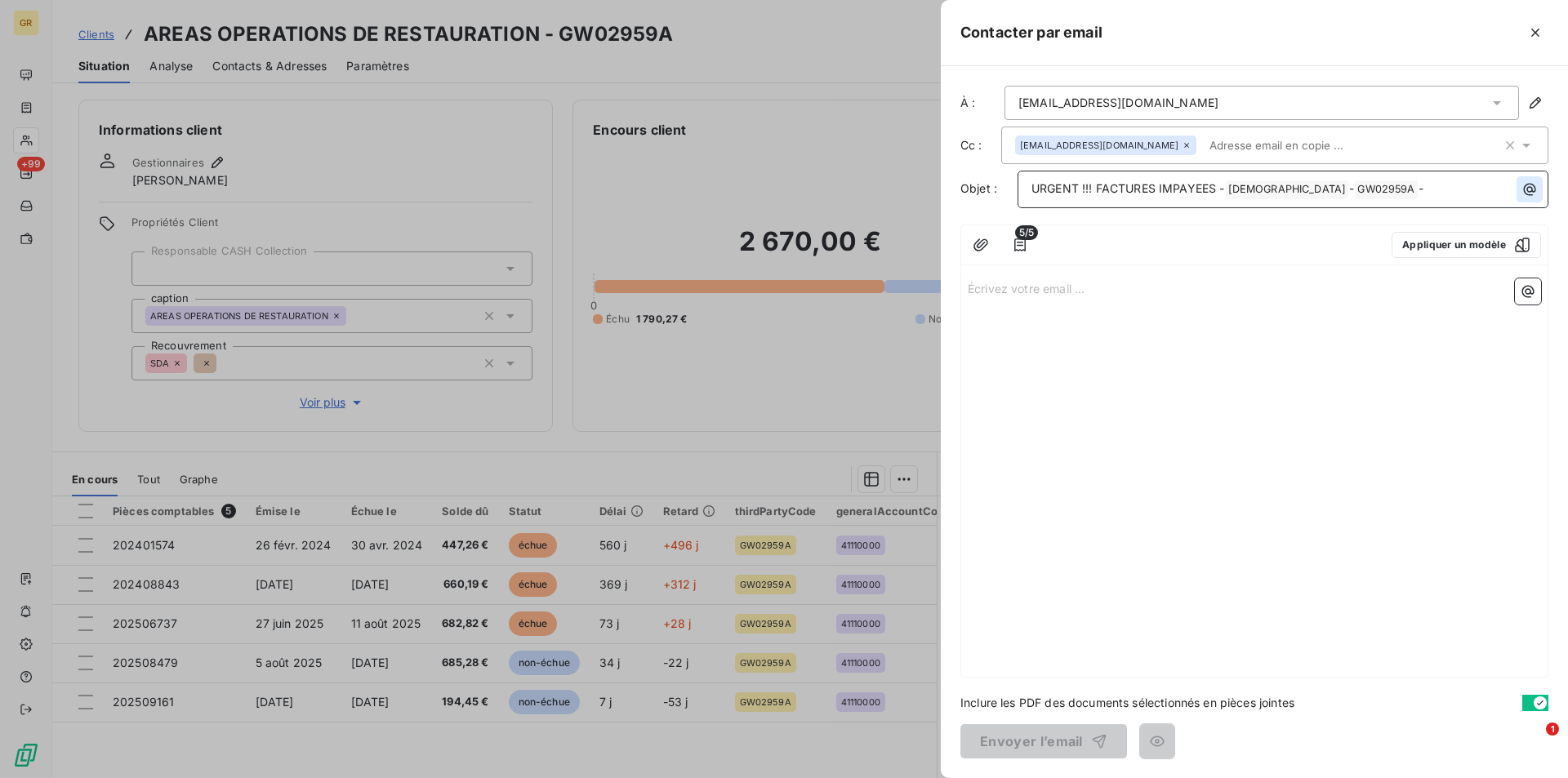
click at [1530, 198] on button "button" at bounding box center [1529, 190] width 26 height 26
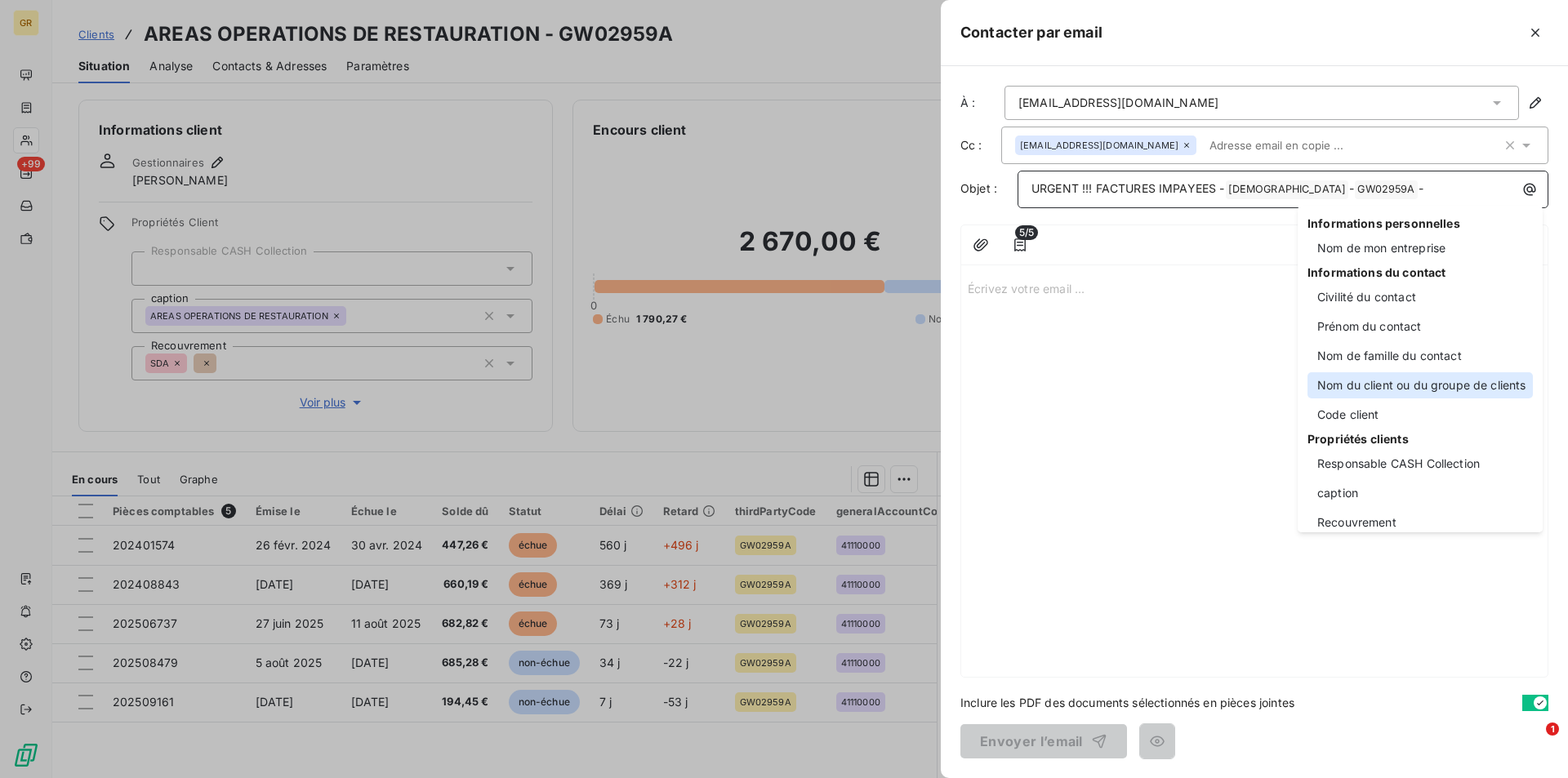
click at [1361, 388] on div "Nom du client ou du groupe de clients" at bounding box center [1420, 385] width 225 height 26
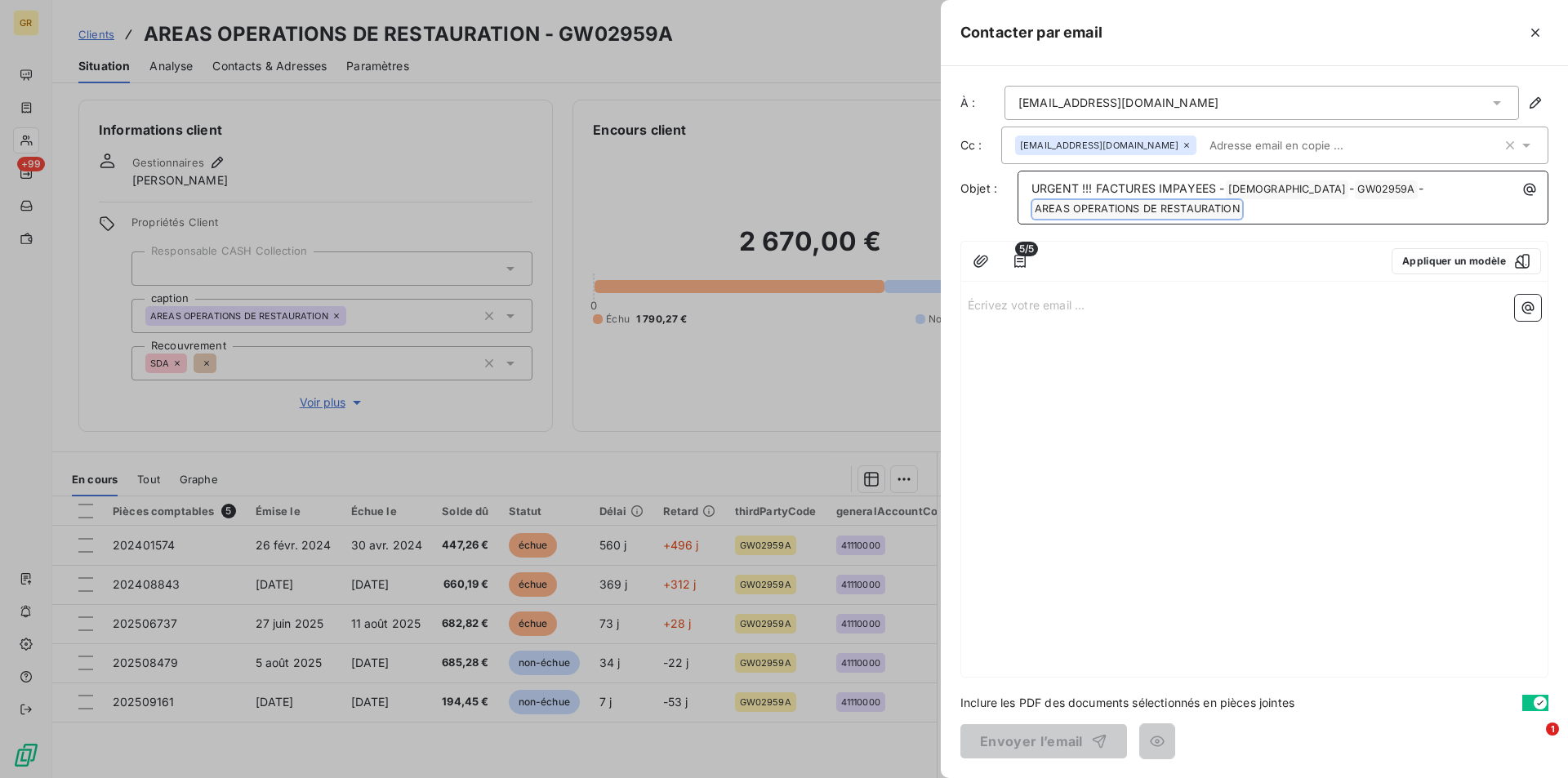
drag, startPoint x: 1271, startPoint y: 212, endPoint x: 1028, endPoint y: 214, distance: 243.0
click at [1028, 214] on div "URGENT !!! FACTURES IMPAYEES - GREENWISHES ﻿ - GW02959A ﻿ - AREAS OPERATIONS DE…" at bounding box center [1283, 198] width 519 height 43
click at [1035, 287] on p "Écrivez votre email ... ﻿" at bounding box center [1254, 288] width 573 height 19
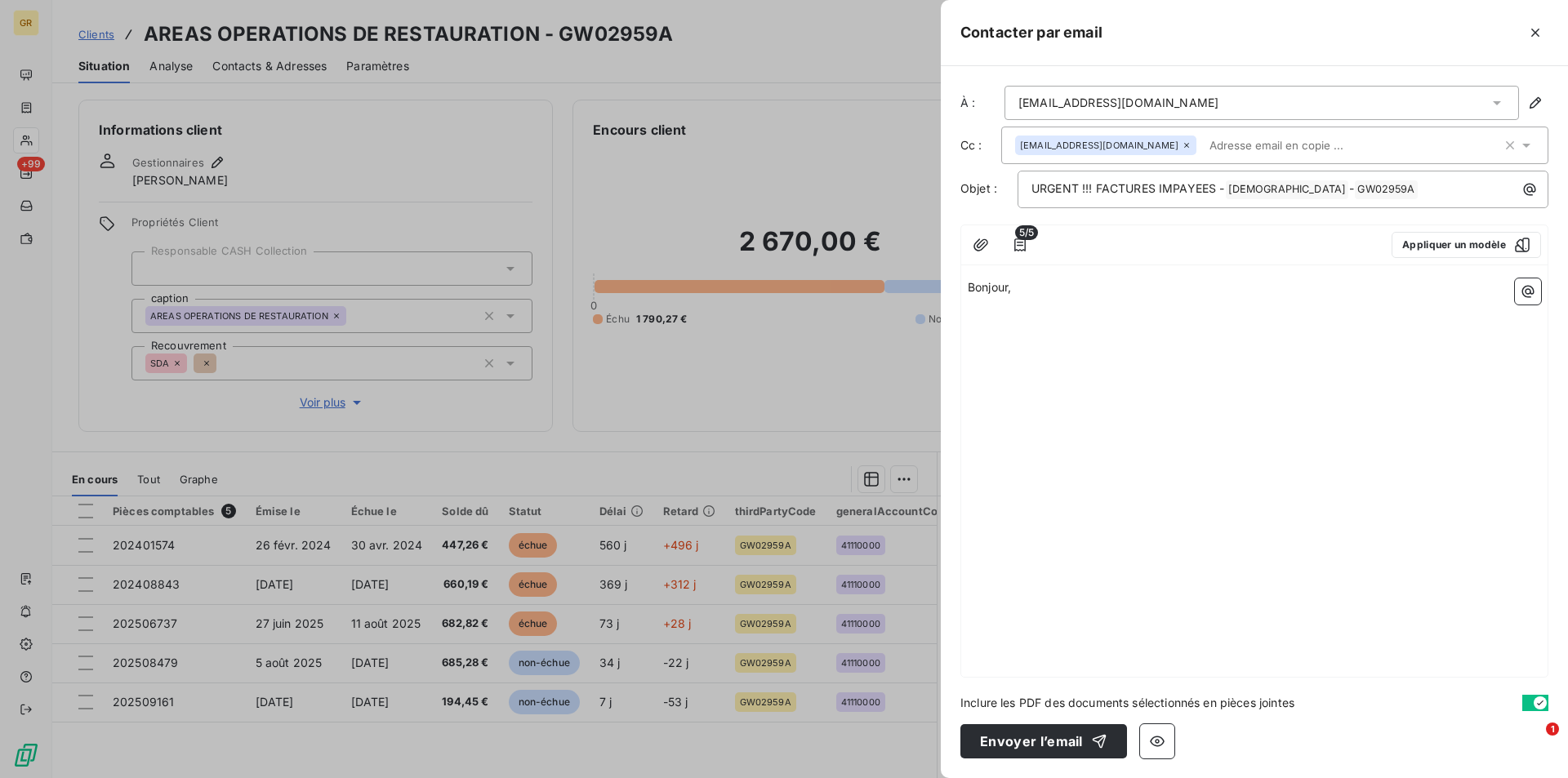
click at [1029, 350] on div "Bonjour, ﻿ ﻿" at bounding box center [1254, 474] width 586 height 405
click at [993, 331] on p "﻿" at bounding box center [1254, 325] width 573 height 19
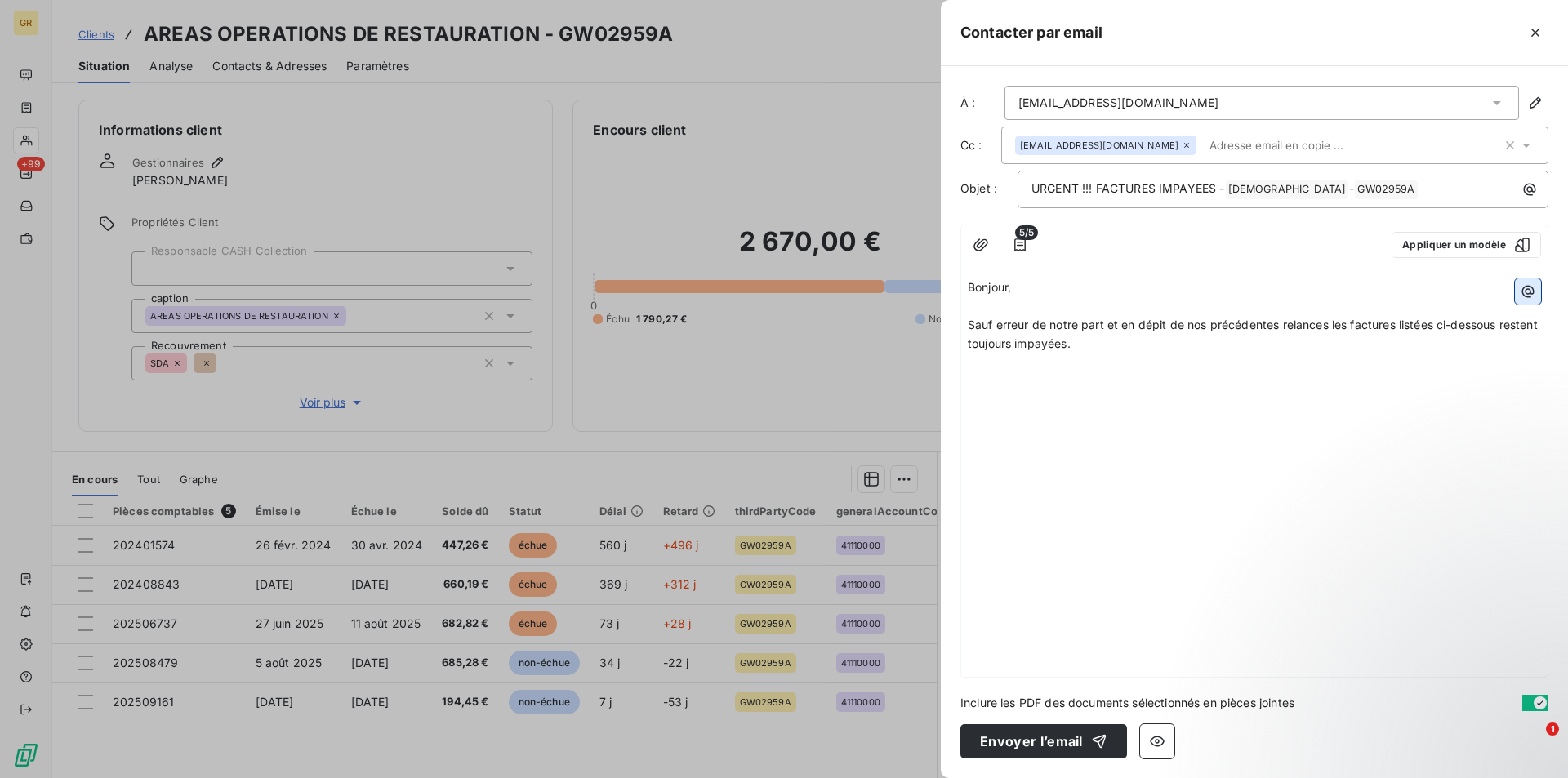
click at [1529, 290] on icon "button" at bounding box center [1527, 291] width 16 height 16
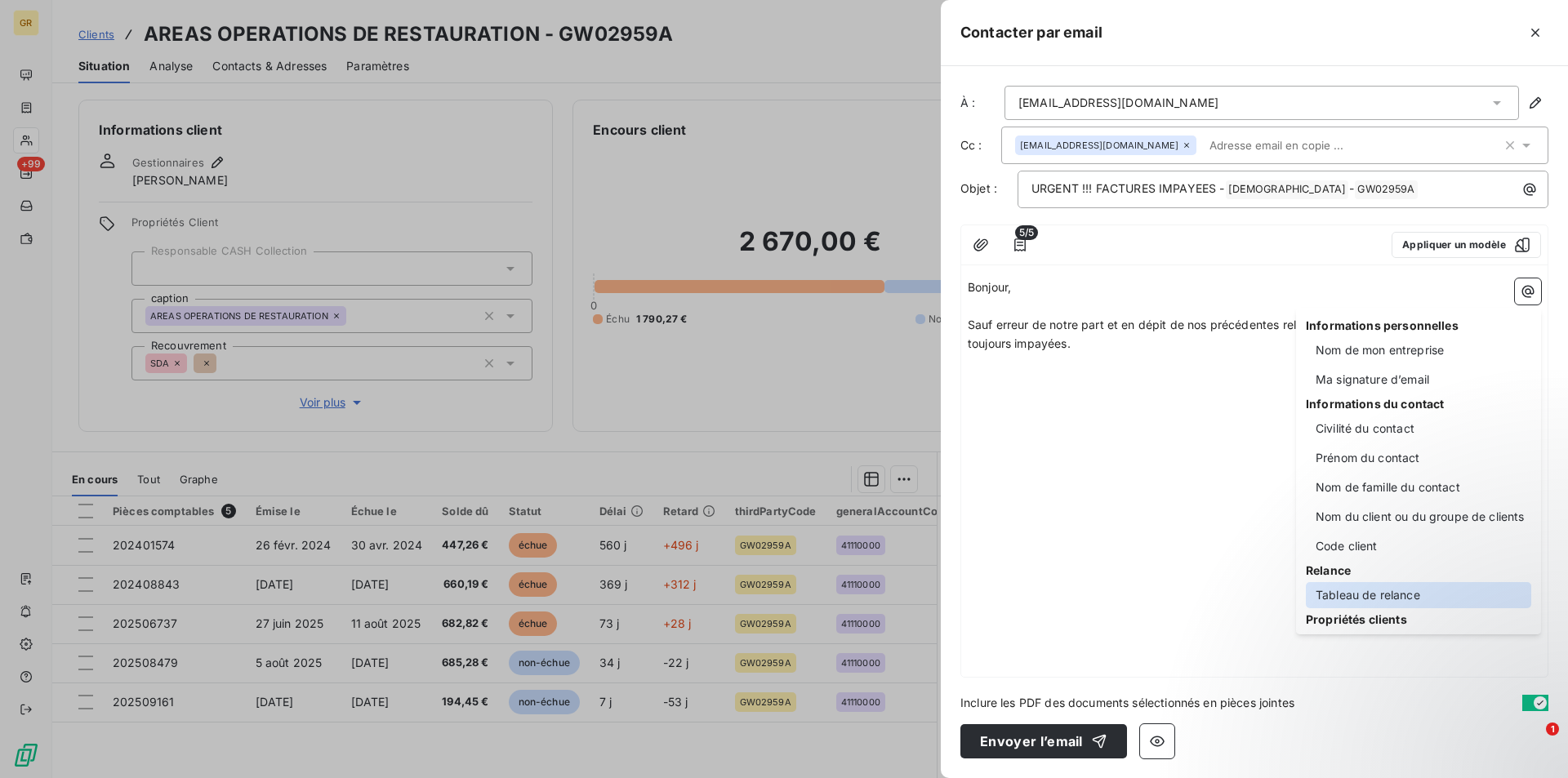
click at [1366, 595] on div "Tableau de relance" at bounding box center [1419, 595] width 225 height 26
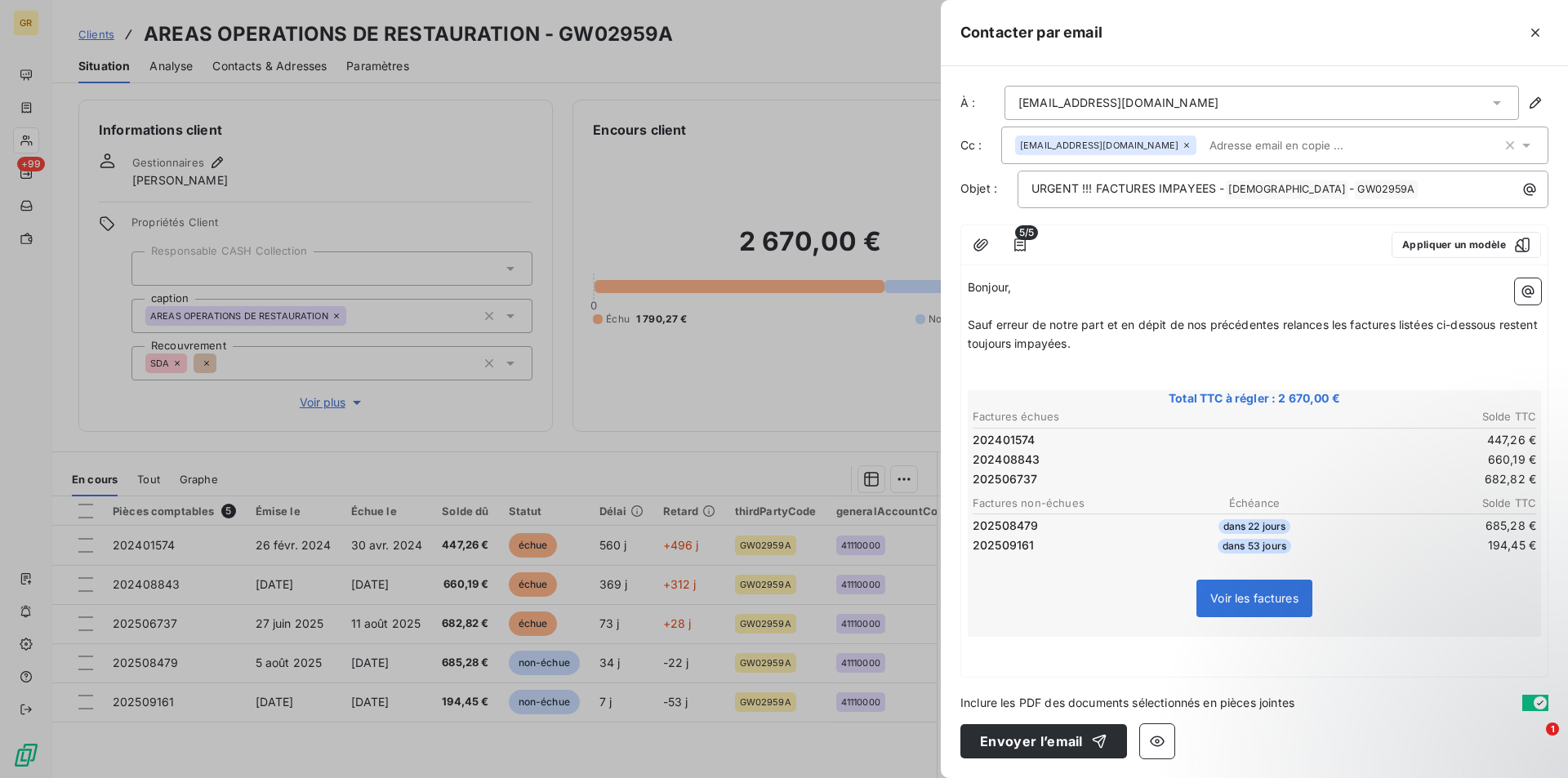
click at [1146, 355] on p "﻿" at bounding box center [1254, 363] width 573 height 19
click at [1145, 343] on p "Sauf erreur de notre part et en dépit de nos précédentes relances les factures …" at bounding box center [1254, 335] width 573 height 38
click at [1069, 656] on div "Bonjour, ﻿ Sauf erreur de notre part et en dépit de nos précédentes relances le…" at bounding box center [1254, 474] width 586 height 405
click at [1048, 655] on p "﻿" at bounding box center [1254, 646] width 573 height 19
click at [995, 648] on p "﻿" at bounding box center [1254, 646] width 573 height 19
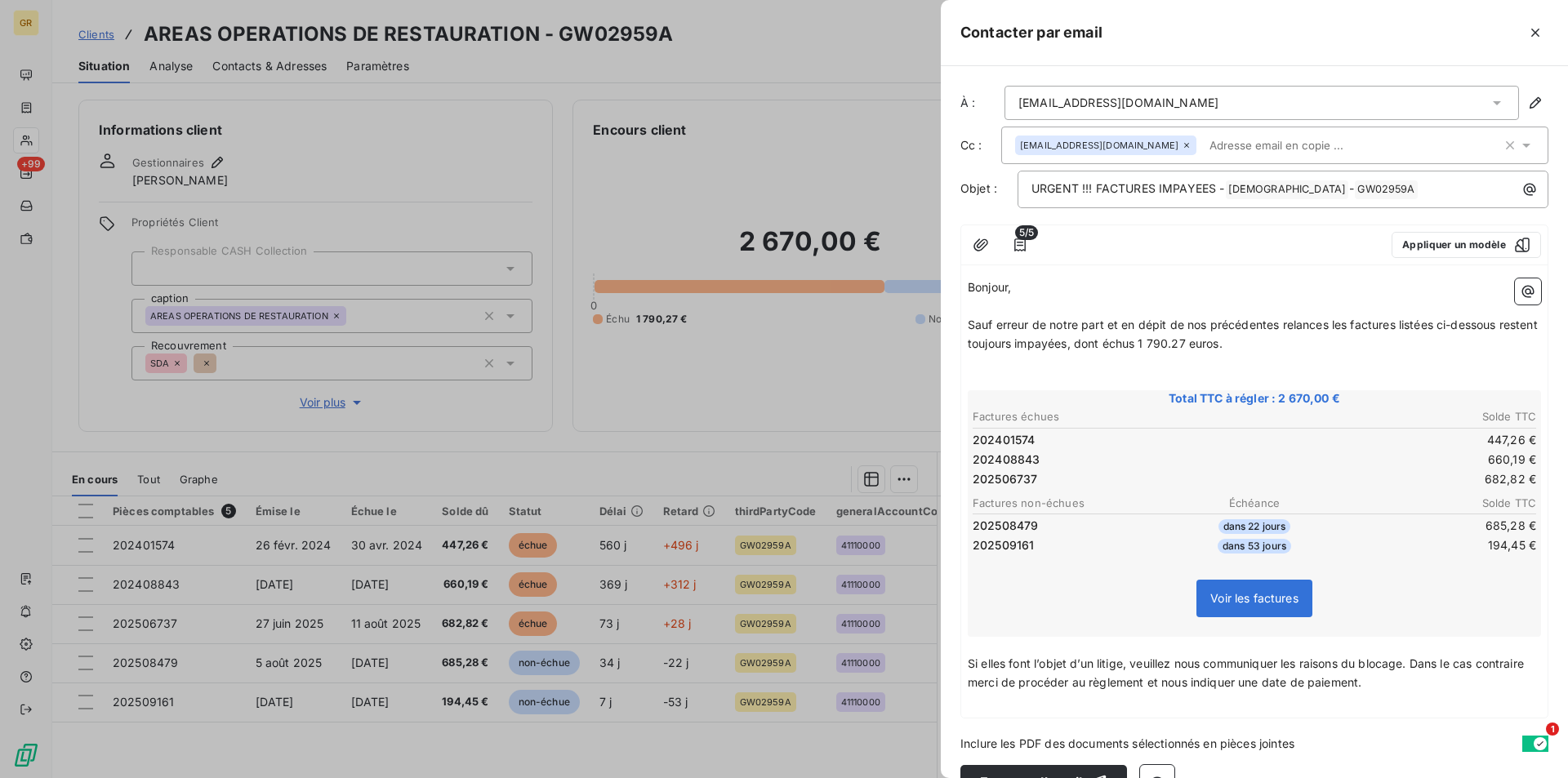
click at [1427, 689] on p "Si elles font l’objet d’un litige, veuillez nous communiquer les raisons du blo…" at bounding box center [1254, 674] width 573 height 38
click at [1142, 683] on span "Si elles font l’objet d’un litige, veuillez nous communiquer les raisons du blo…" at bounding box center [1247, 673] width 559 height 32
drag, startPoint x: 1130, startPoint y: 681, endPoint x: 1138, endPoint y: 716, distance: 35.9
click at [1130, 692] on p "Si elles font l’objet d’un litige, veuillez nous communiquer les raisons du blo…" at bounding box center [1254, 674] width 573 height 38
click at [1439, 687] on p "Si elles font l’objet d’un litige, veuillez nous communiquer les raisons du blo…" at bounding box center [1254, 674] width 573 height 38
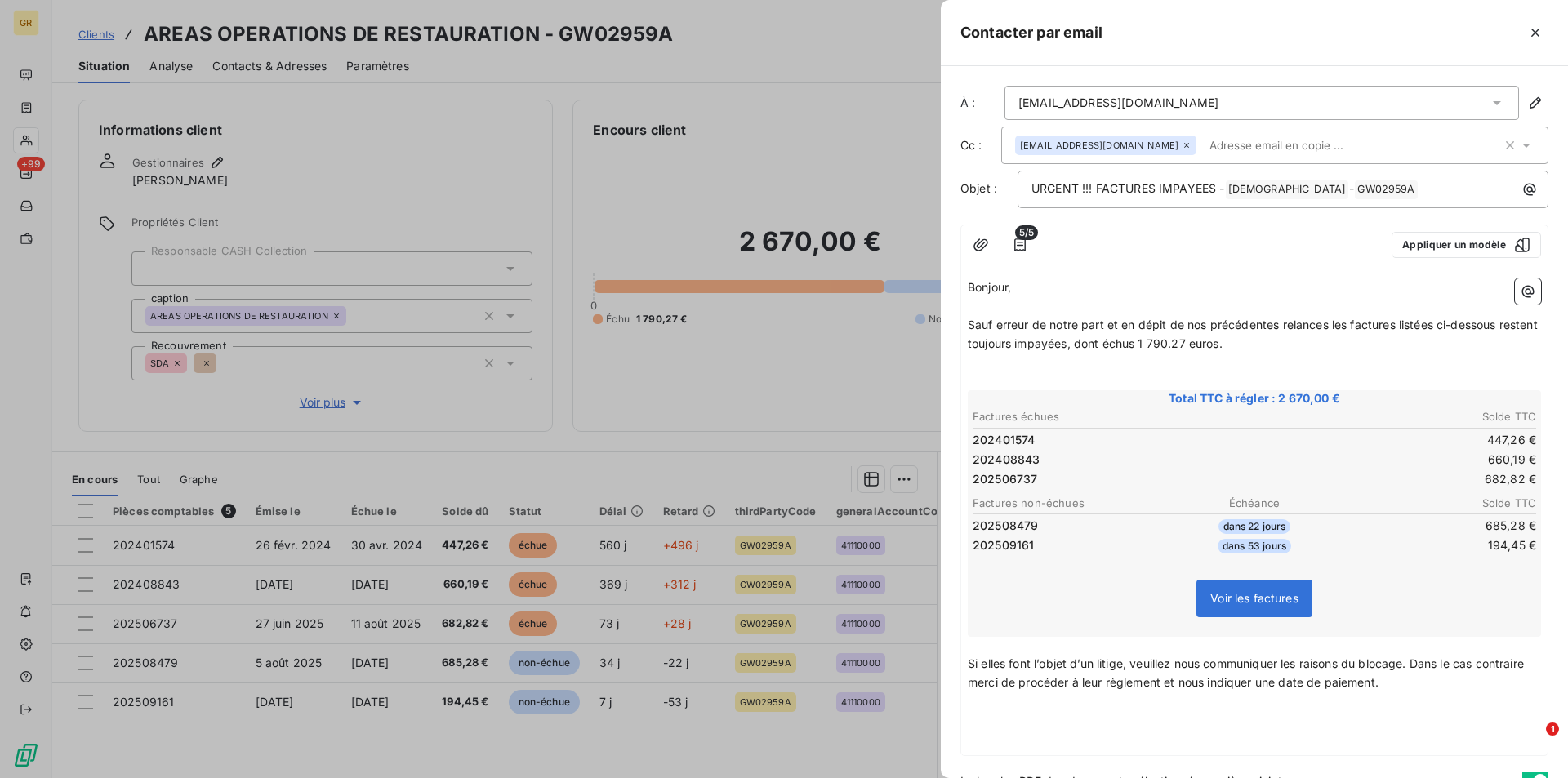
click at [1024, 733] on p "﻿" at bounding box center [1254, 740] width 573 height 19
click at [989, 716] on p "﻿" at bounding box center [1254, 721] width 573 height 19
click at [1073, 739] on p "Si par ailleurs votre paiement venait d’être effectué, nous vous saurions gré d…" at bounding box center [1254, 730] width 573 height 38
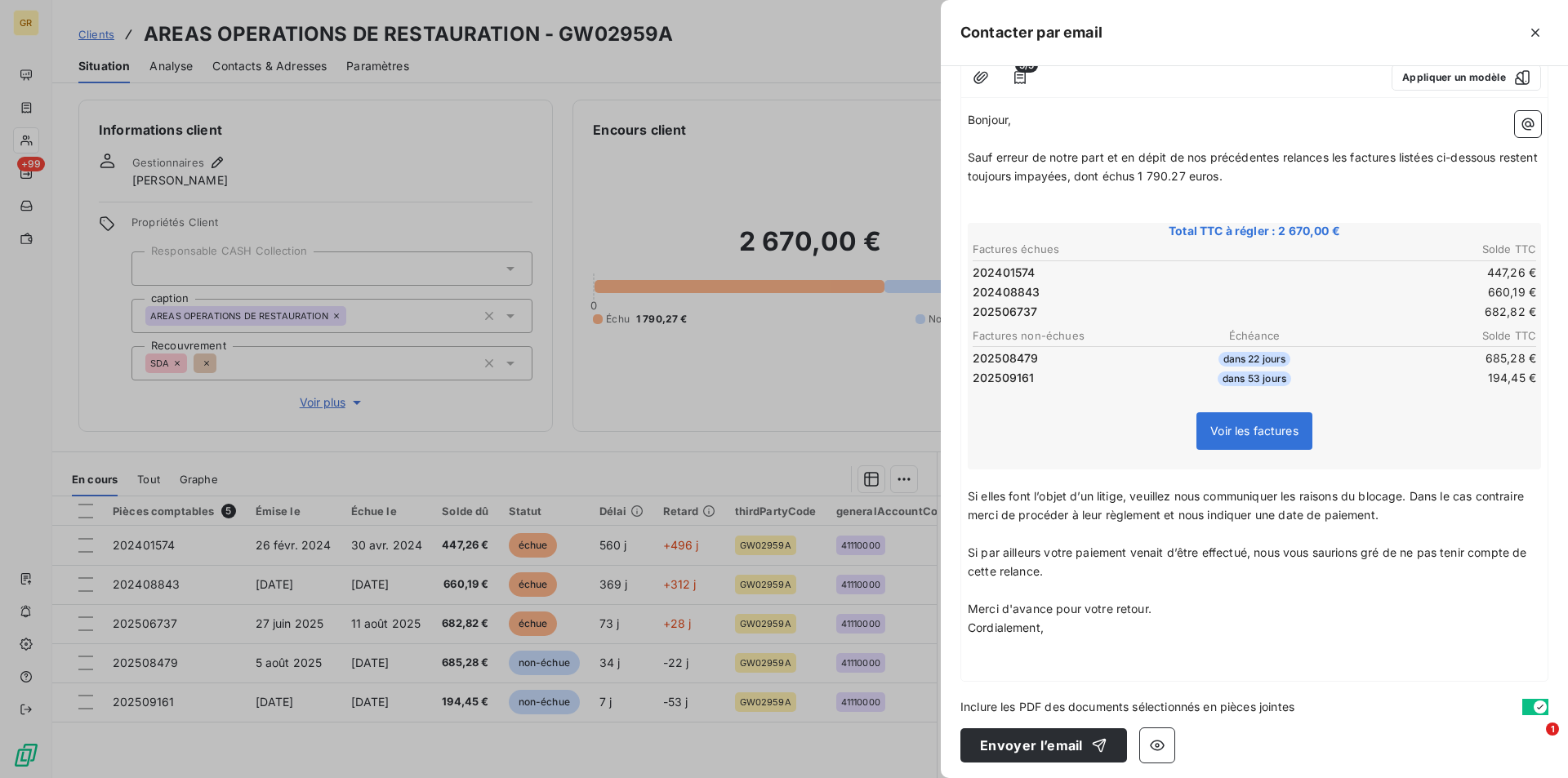
scroll to position [172, 0]
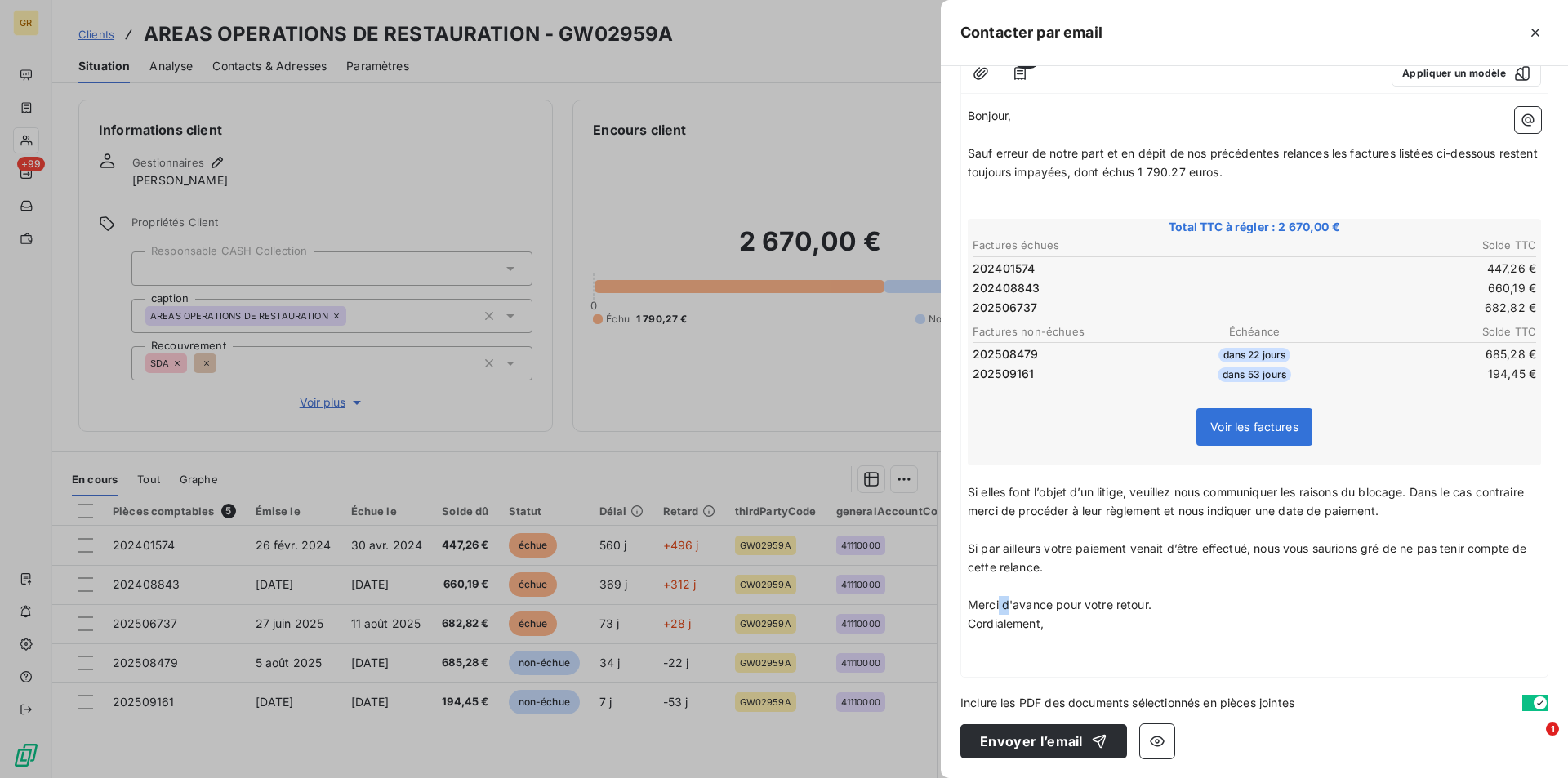
drag, startPoint x: 1162, startPoint y: 607, endPoint x: 1009, endPoint y: 608, distance: 153.0
click at [1009, 608] on p "Merci d'avance pour votre retour." at bounding box center [1254, 605] width 573 height 19
click at [1125, 611] on span "Merci d'avance pour votre retour." at bounding box center [1059, 605] width 184 height 14
drag, startPoint x: 1168, startPoint y: 600, endPoint x: 1003, endPoint y: 605, distance: 165.1
click at [1003, 605] on p "Merci d'avance pour votre retour." at bounding box center [1254, 605] width 573 height 19
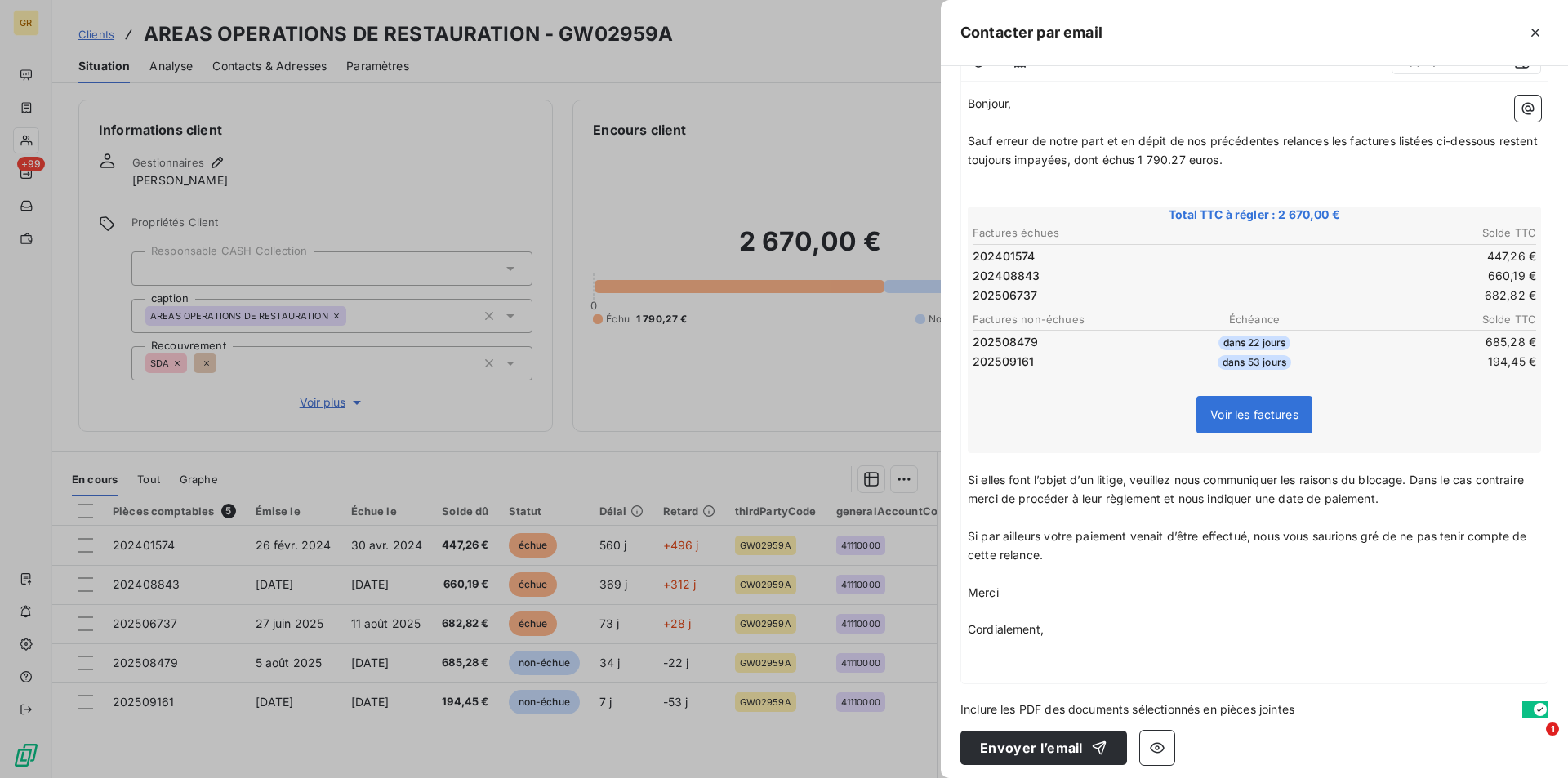
scroll to position [190, 0]
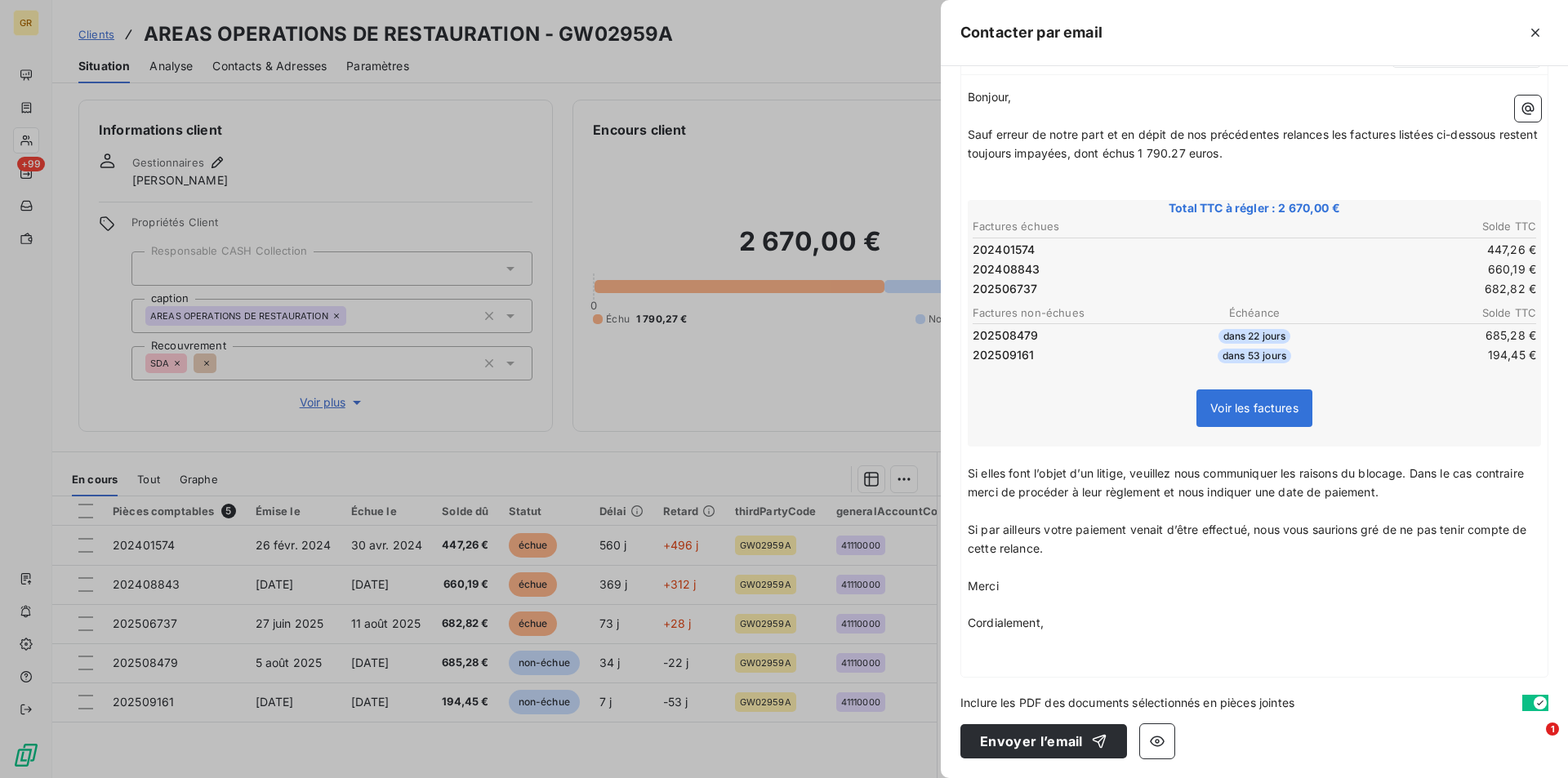
drag, startPoint x: 1216, startPoint y: 490, endPoint x: 1214, endPoint y: 512, distance: 22.1
click at [1217, 490] on span "Si elles font l’objet d’un litige, veuillez nous communiquer les raisons du blo…" at bounding box center [1247, 483] width 559 height 32
click at [1218, 495] on span "Si elles font l’objet d’un litige, veuillez nous communiquer les raisons du blo…" at bounding box center [1247, 483] width 559 height 32
click at [1013, 746] on button "Envoyer l’email" at bounding box center [1043, 741] width 167 height 34
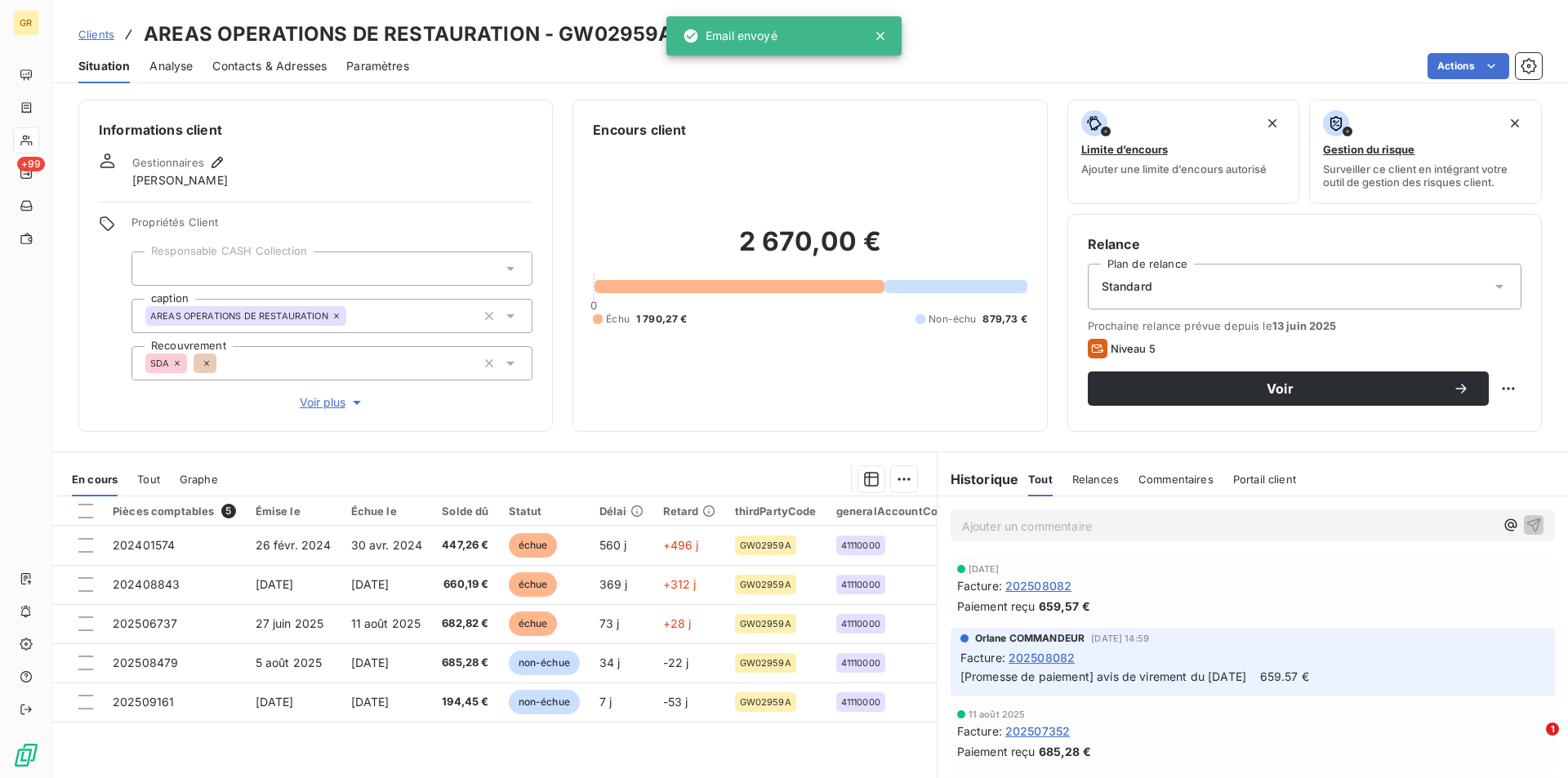
click at [274, 73] on span "Contacts & Adresses" at bounding box center [270, 66] width 114 height 16
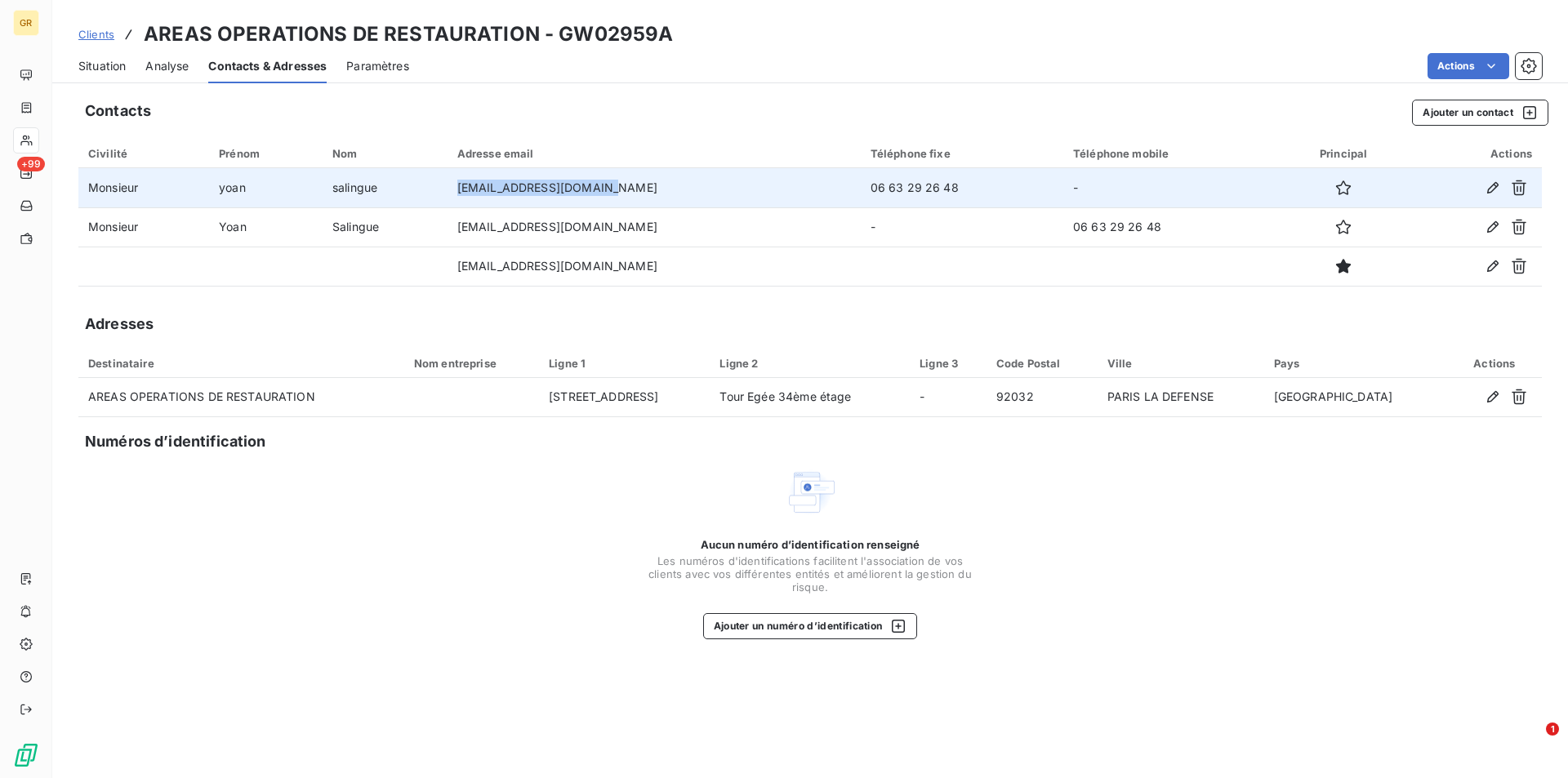
drag, startPoint x: 610, startPoint y: 189, endPoint x: 445, endPoint y: 179, distance: 165.3
click at [445, 179] on tr "Monsieur yoan salingue yoan.salingue@areas.com 06 63 29 26 48 -" at bounding box center [810, 188] width 1463 height 39
copy tr "[EMAIL_ADDRESS][DOMAIN_NAME]"
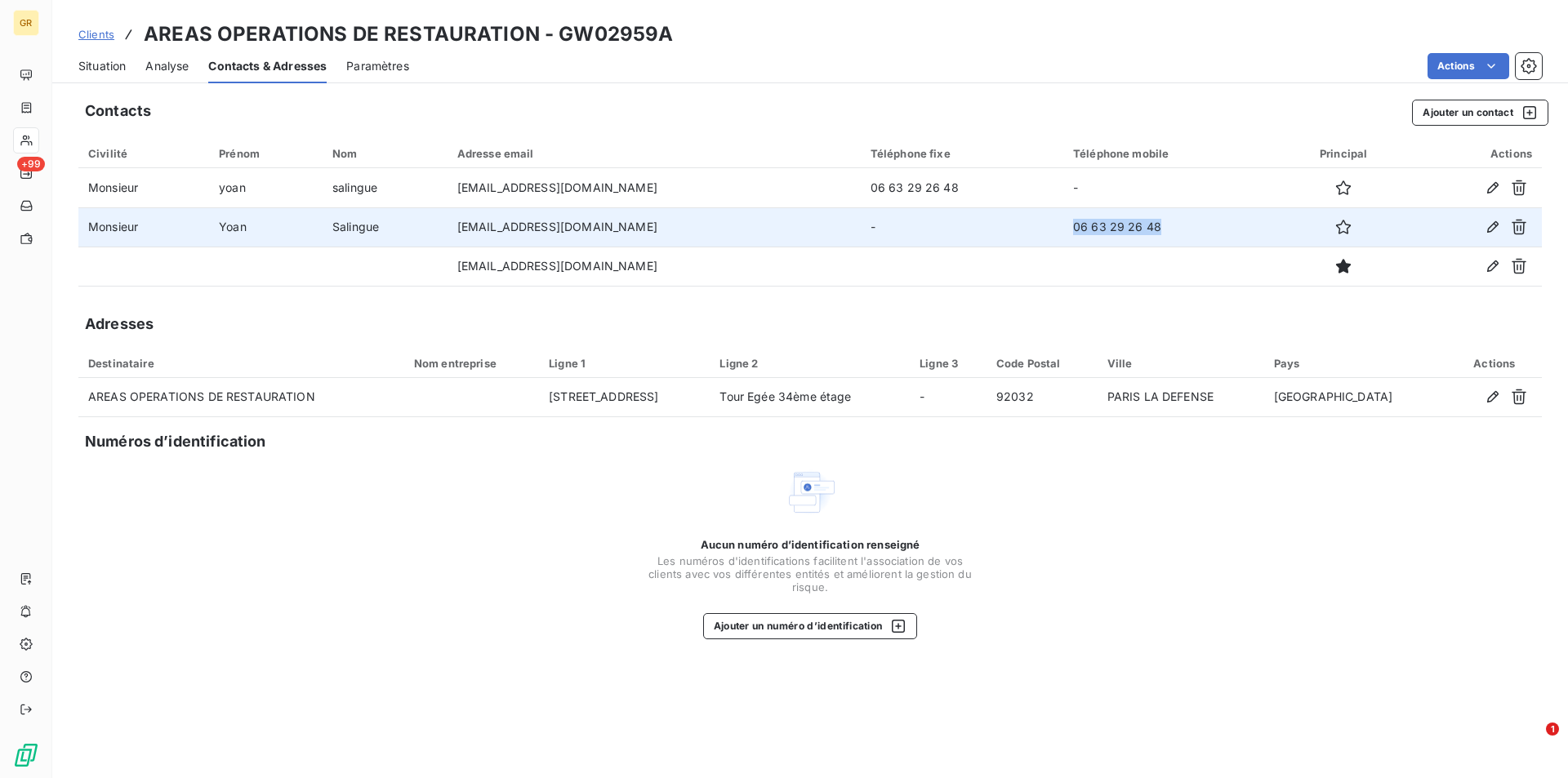
drag, startPoint x: 1189, startPoint y: 230, endPoint x: 1074, endPoint y: 228, distance: 115.0
click at [1074, 228] on td "06 63 29 26 48" at bounding box center [1172, 227] width 217 height 39
copy td "06 63 29 26 48"
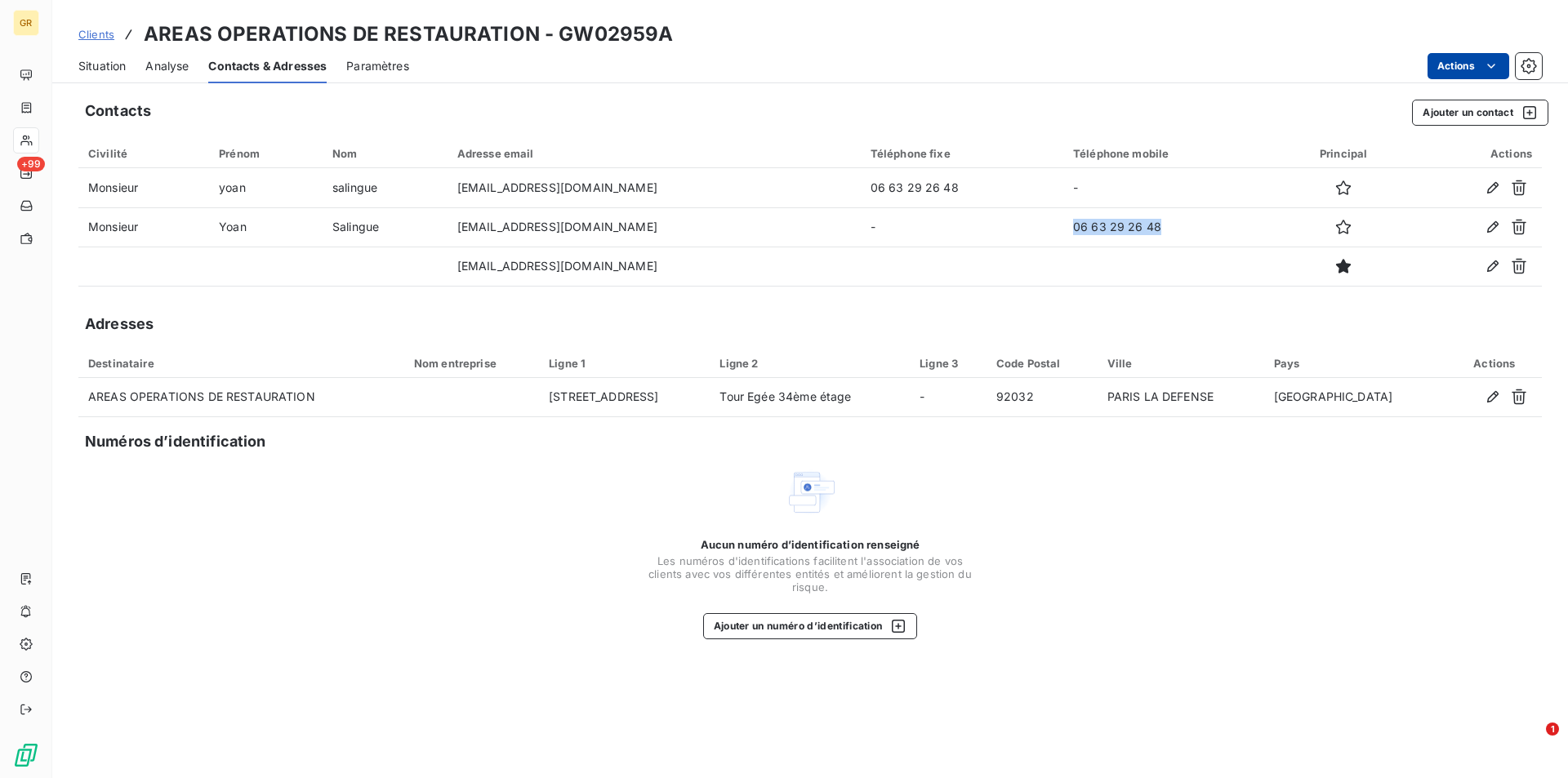
click at [1507, 67] on html "GR +99 Clients AREAS OPERATIONS DE RESTAURATION - GW02959A Situation Analyse Co…" at bounding box center [784, 389] width 1568 height 778
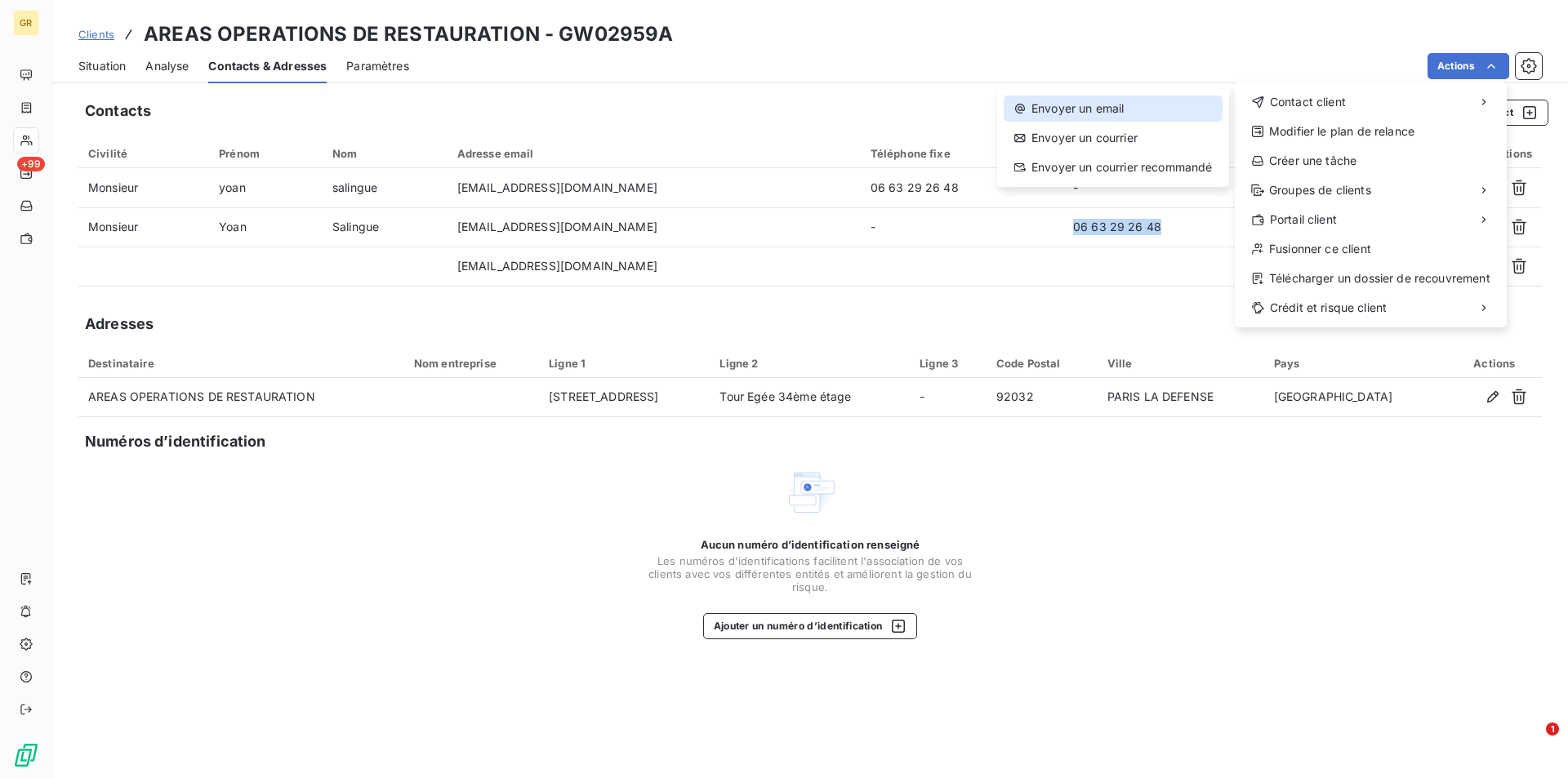
click at [1119, 114] on div "Envoyer un email" at bounding box center [1113, 108] width 219 height 26
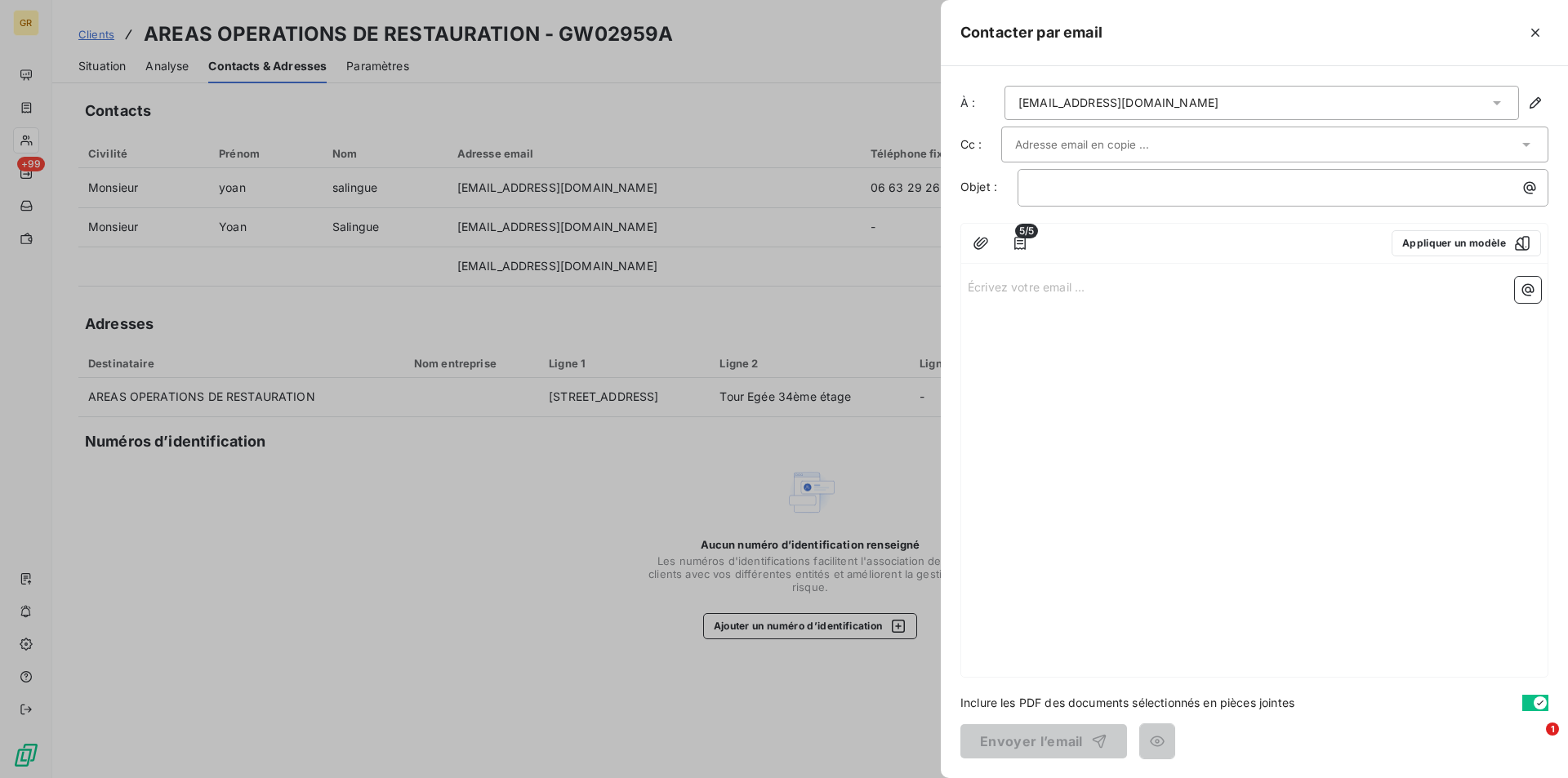
click at [1548, 43] on div "Contacter par email" at bounding box center [1254, 32] width 627 height 66
drag, startPoint x: 1529, startPoint y: 33, endPoint x: 1425, endPoint y: 11, distance: 106.3
click at [1529, 33] on icon "button" at bounding box center [1535, 32] width 16 height 16
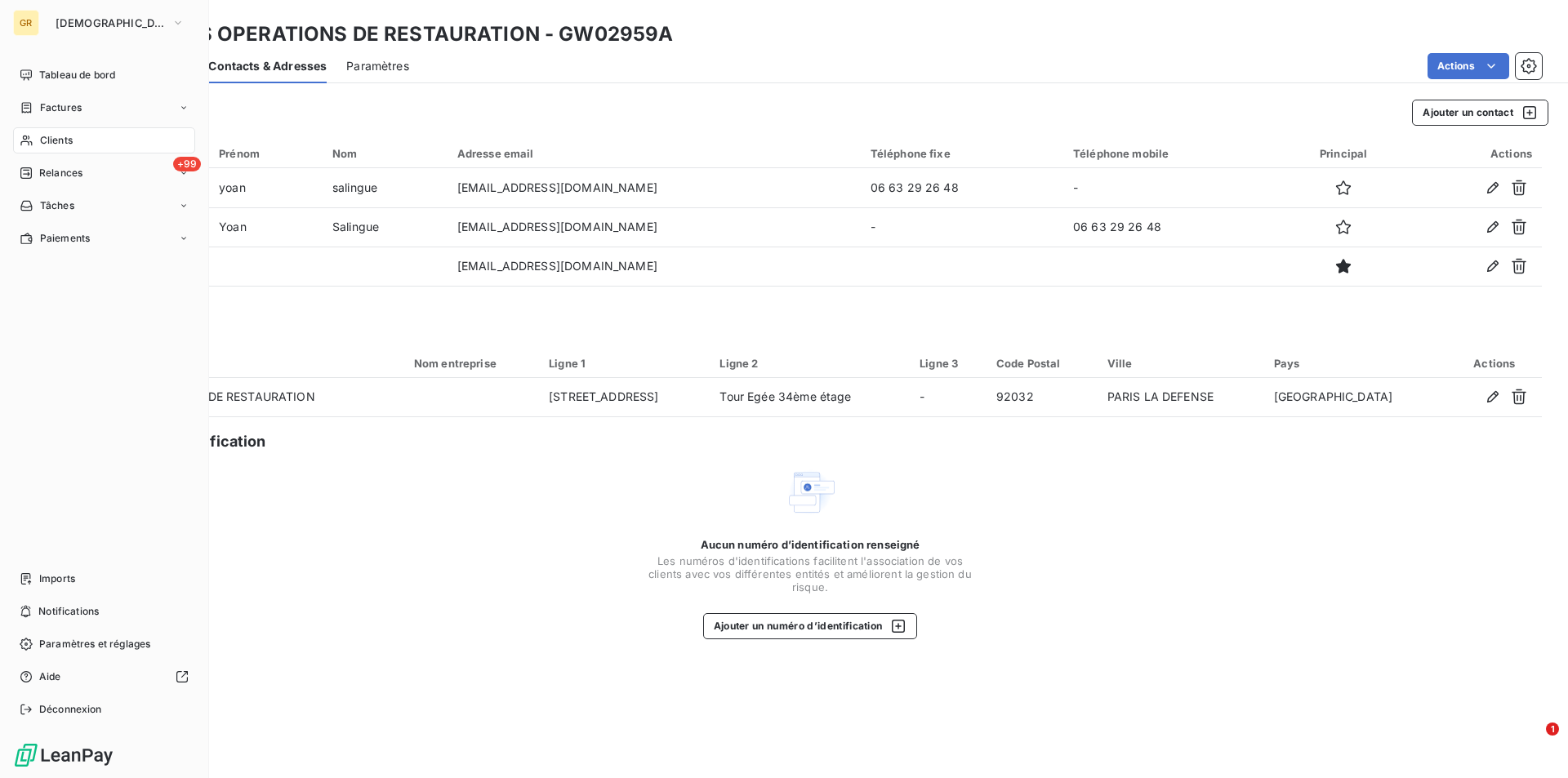
drag, startPoint x: 56, startPoint y: 133, endPoint x: 73, endPoint y: 136, distance: 17.3
click at [56, 134] on span "Clients" at bounding box center [56, 140] width 32 height 15
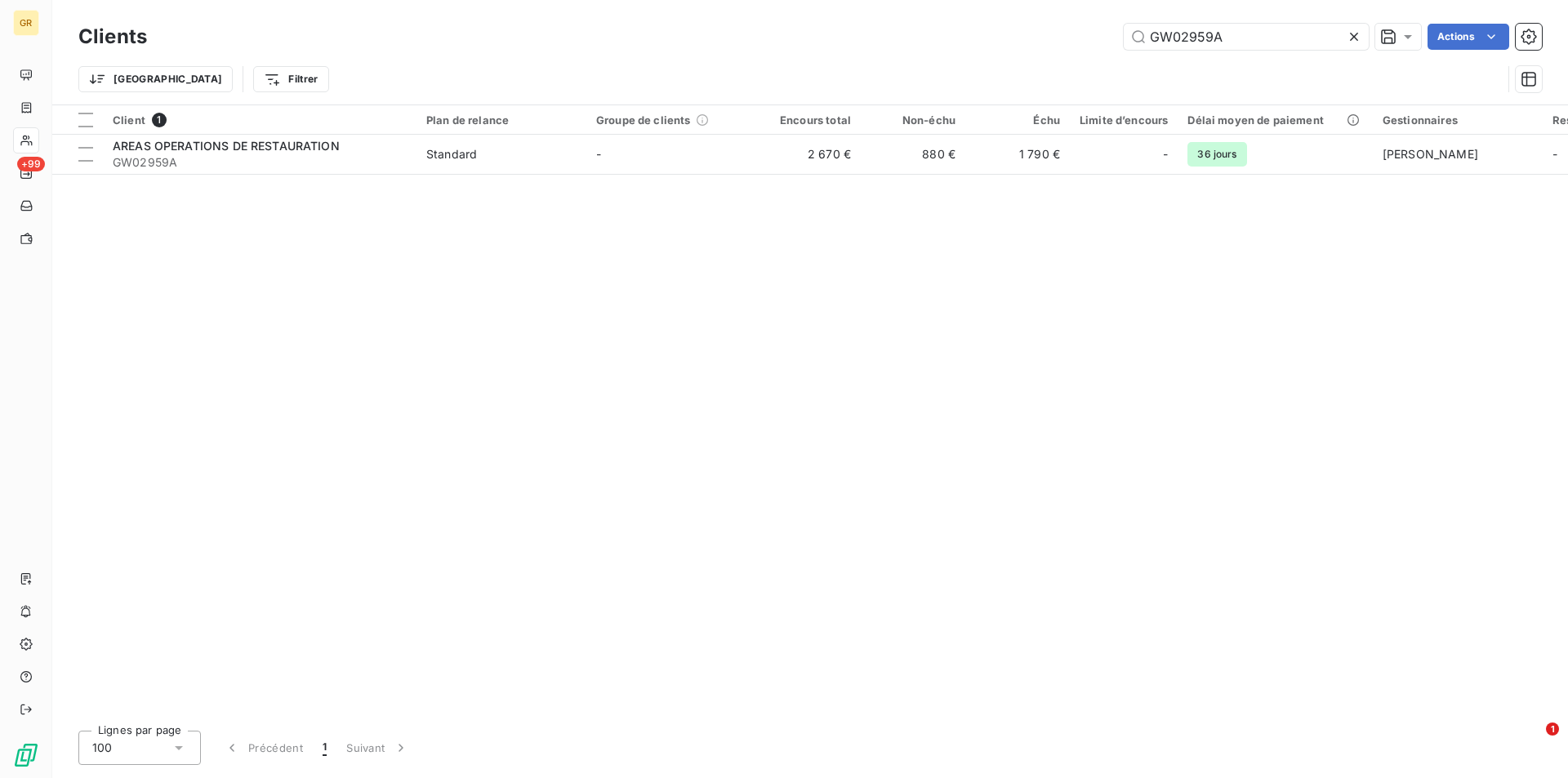
drag, startPoint x: 1138, startPoint y: 42, endPoint x: 1053, endPoint y: 36, distance: 85.2
click at [1053, 36] on div "GW02959A Actions" at bounding box center [854, 37] width 1375 height 26
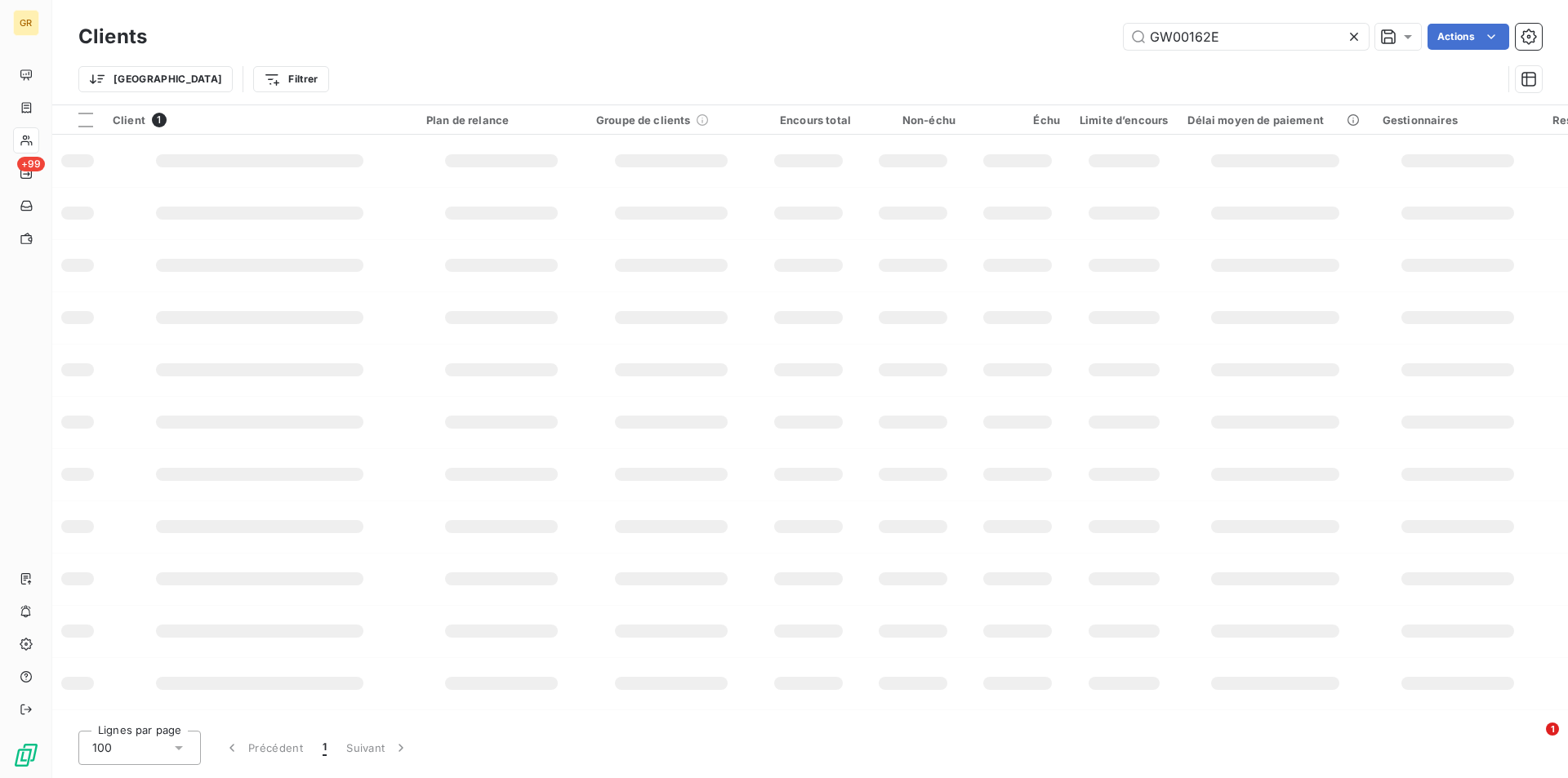
type input "GW00162E"
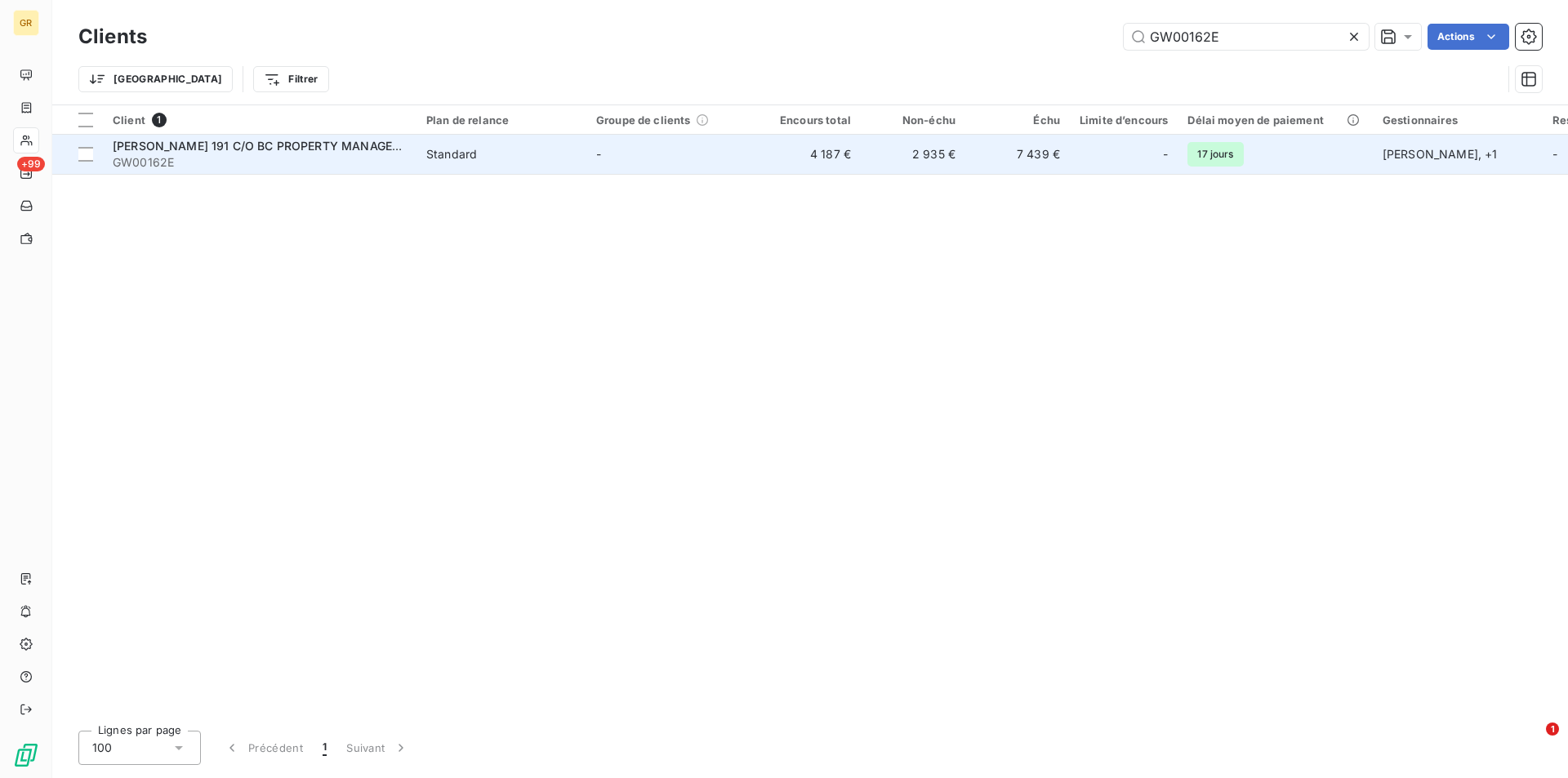
click at [324, 156] on span "GW00162E" at bounding box center [260, 162] width 294 height 16
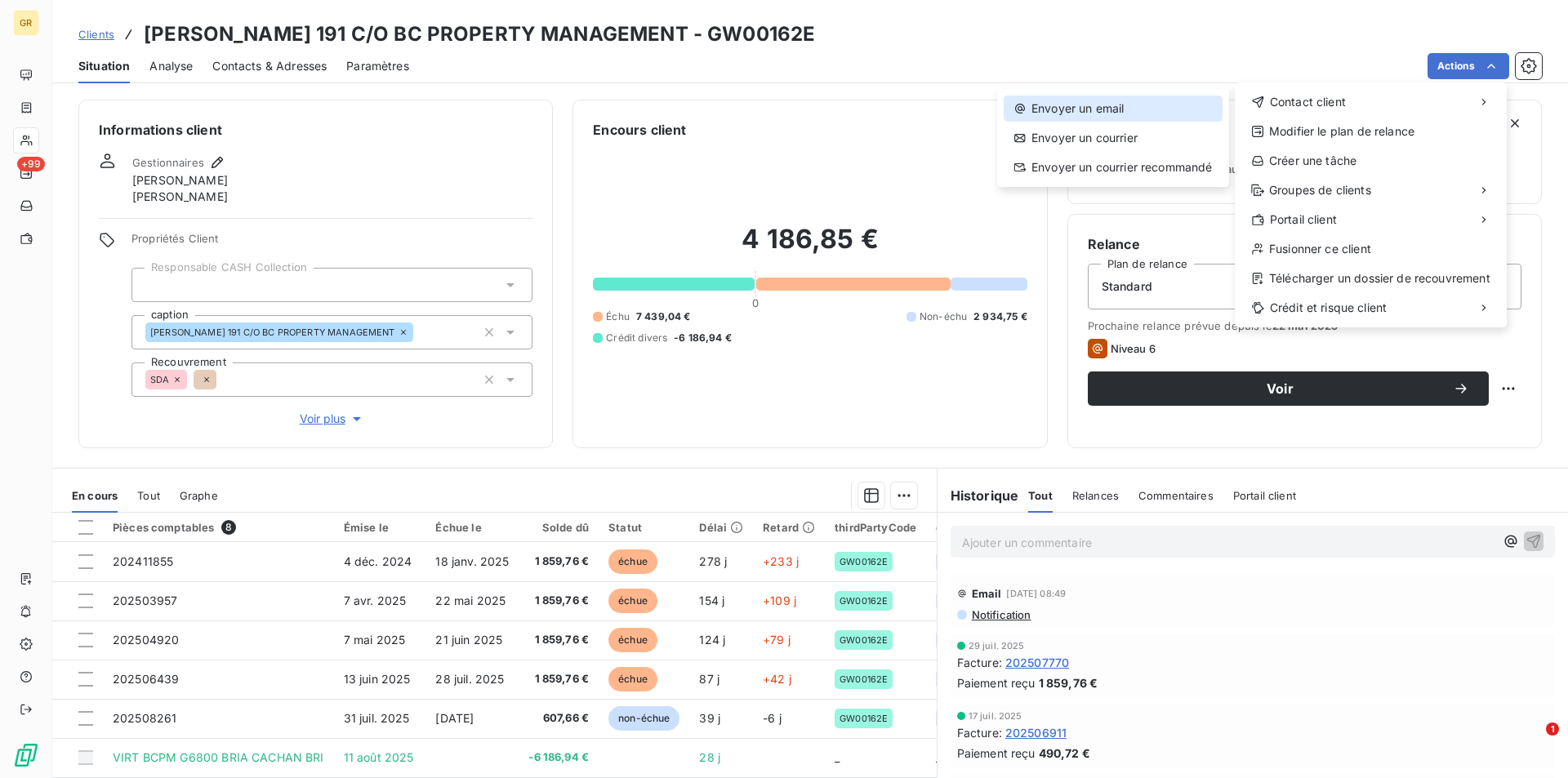
click at [1136, 105] on div "Envoyer un email" at bounding box center [1113, 108] width 219 height 26
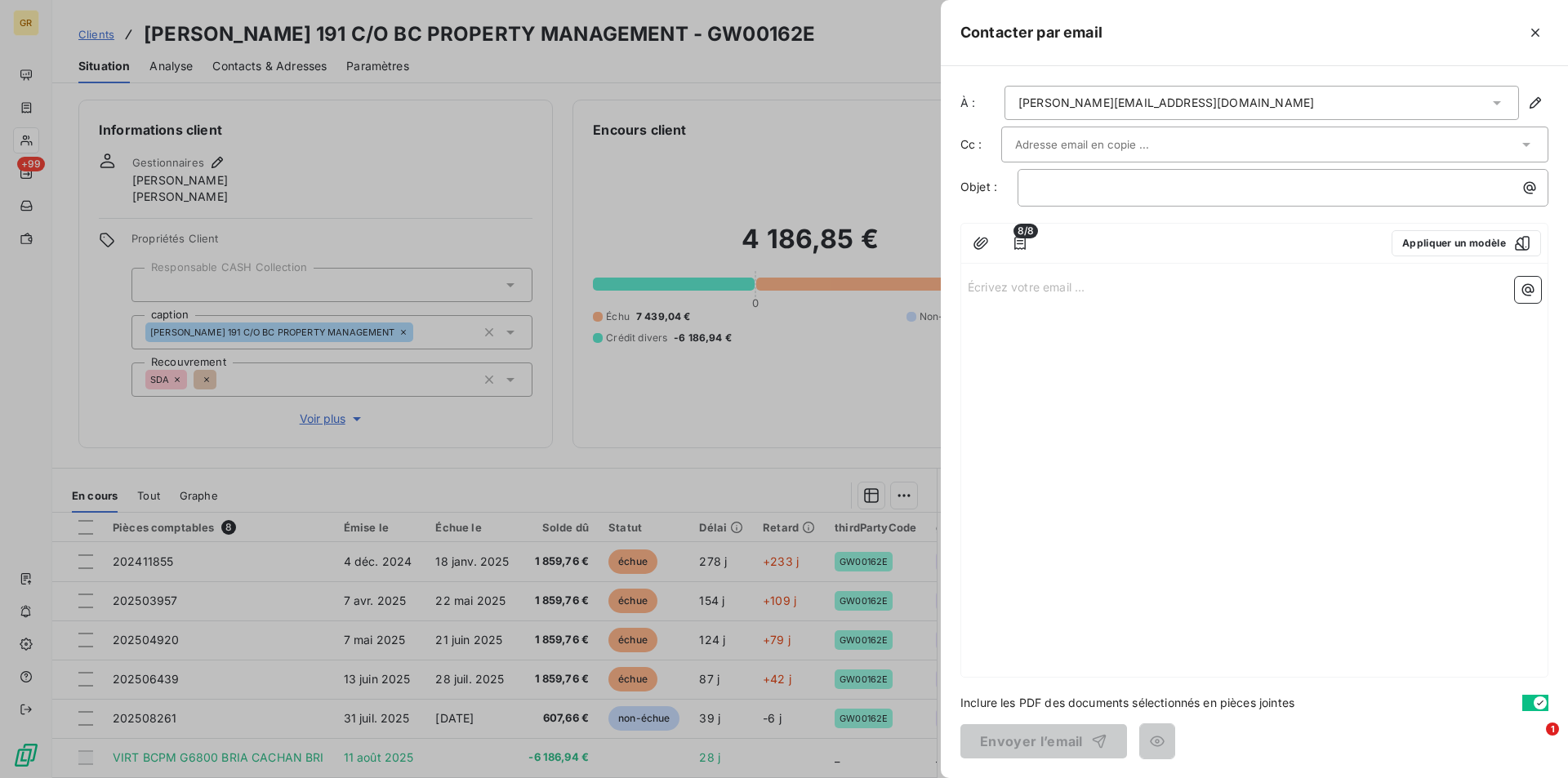
click at [1132, 149] on input "text" at bounding box center [1103, 144] width 176 height 25
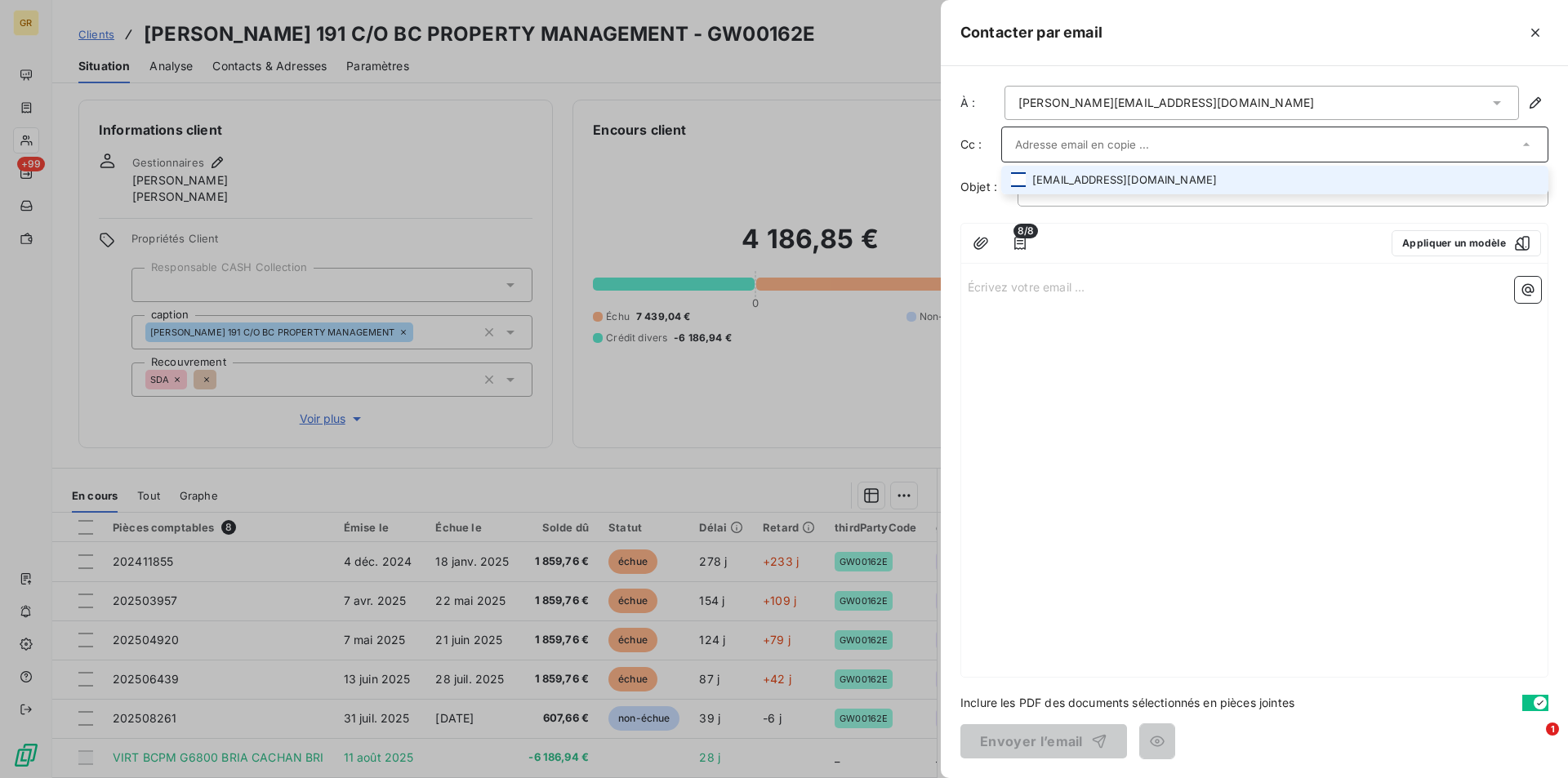
click at [1020, 178] on div at bounding box center [1018, 179] width 15 height 15
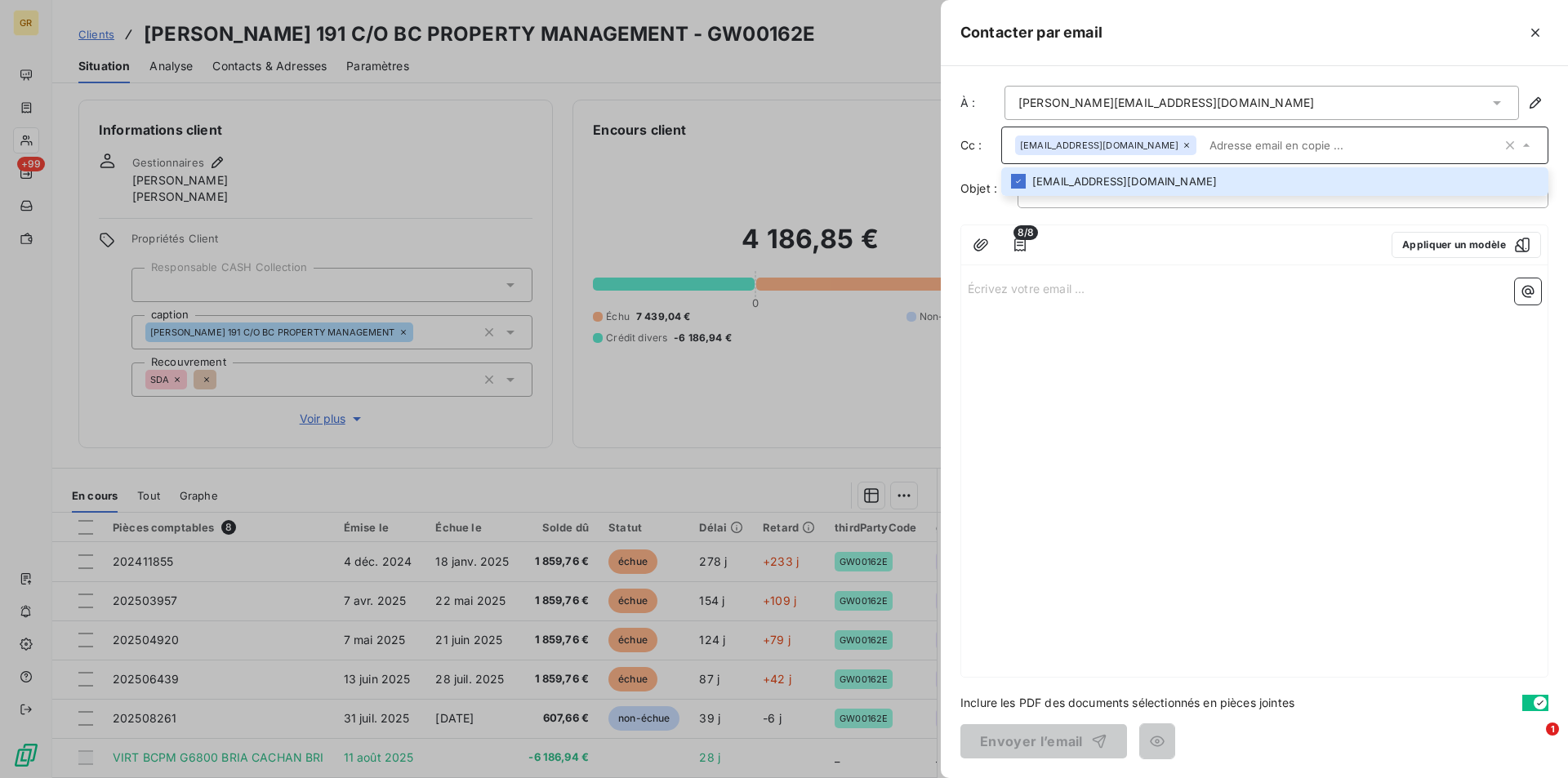
click at [1141, 206] on div "﻿" at bounding box center [1282, 190] width 530 height 38
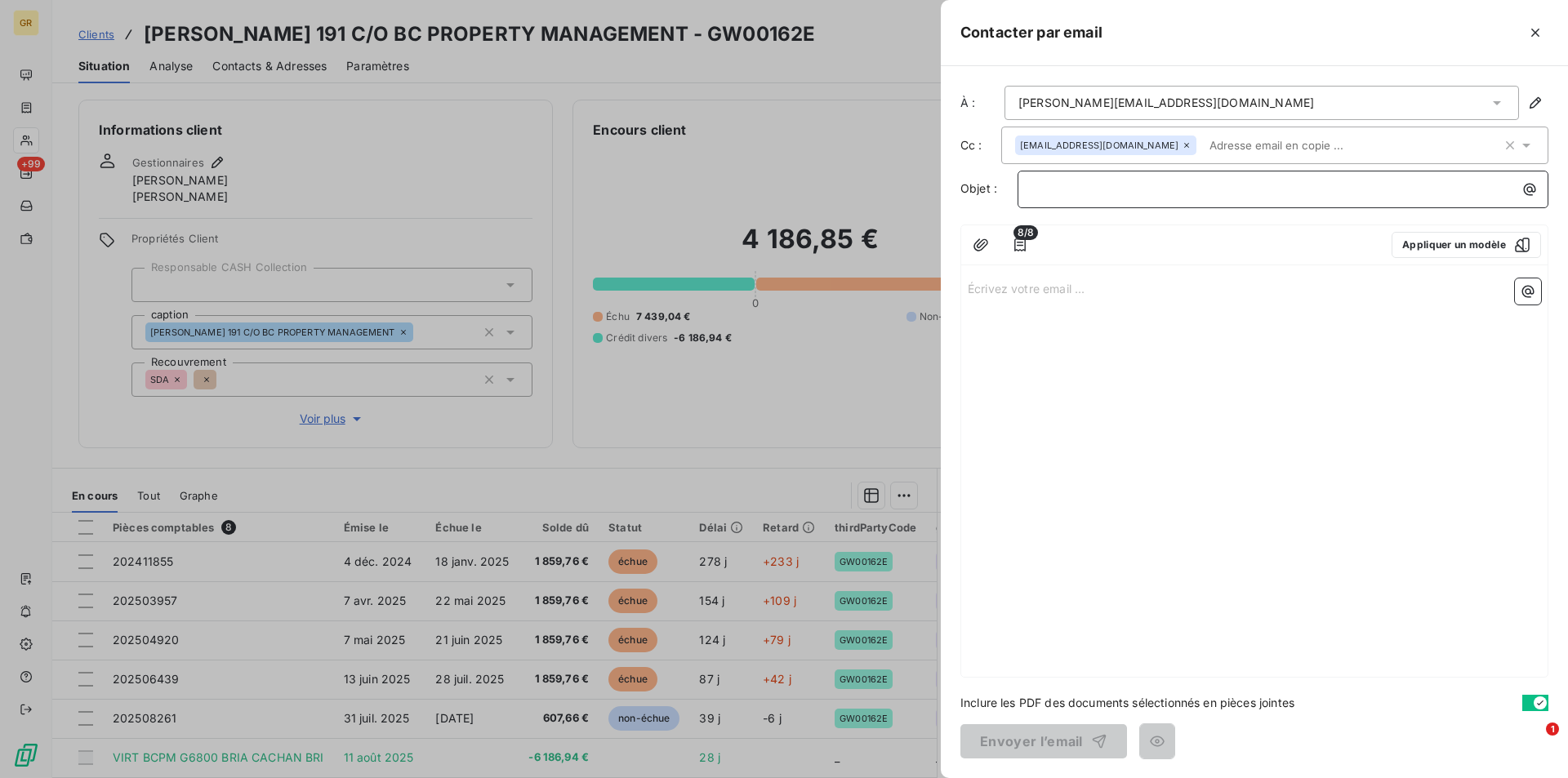
click at [1143, 196] on p "﻿" at bounding box center [1287, 189] width 512 height 19
click at [1530, 191] on icon "button" at bounding box center [1529, 189] width 16 height 16
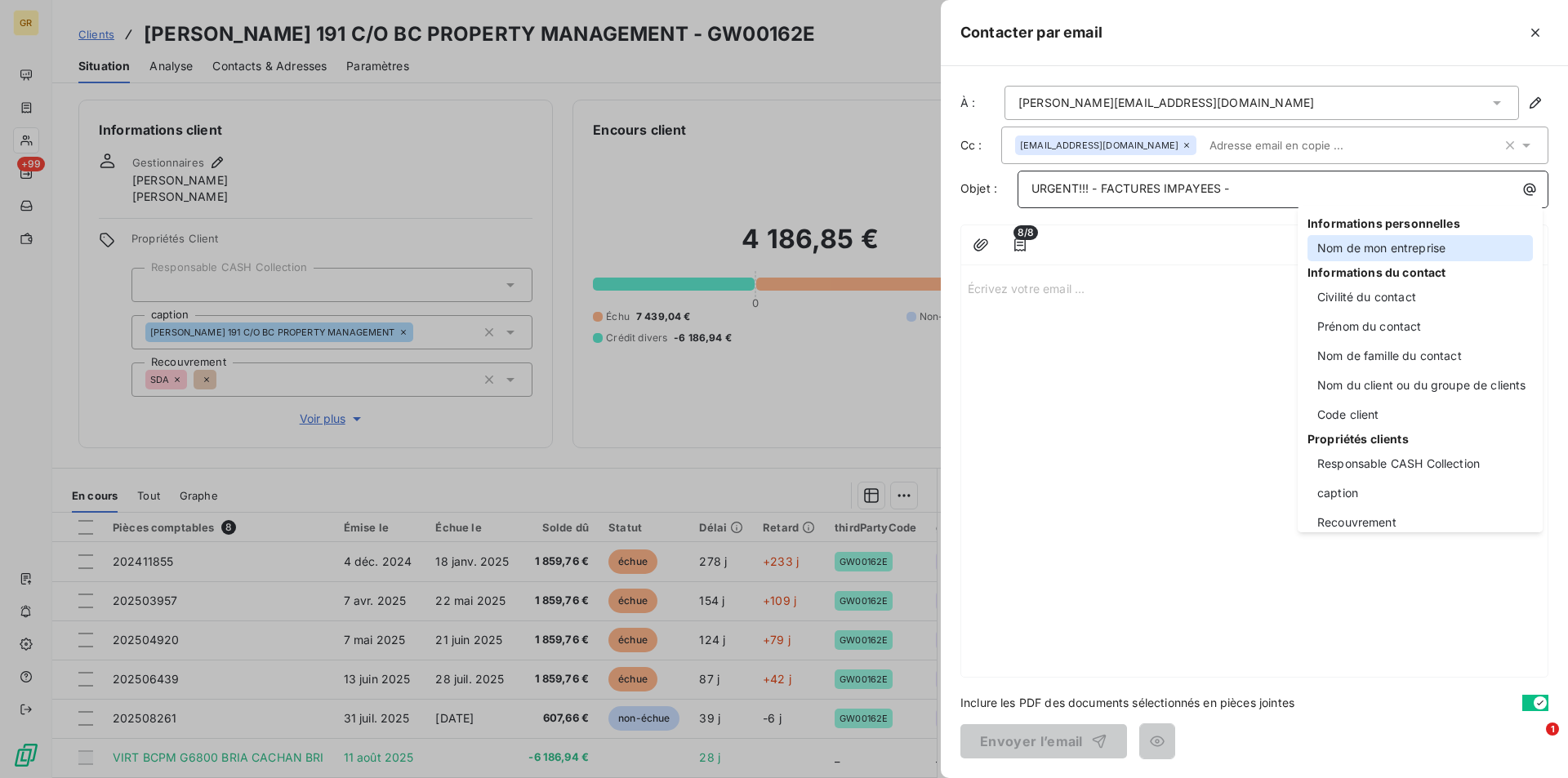
click at [1361, 244] on div "Nom de mon entreprise" at bounding box center [1420, 248] width 225 height 26
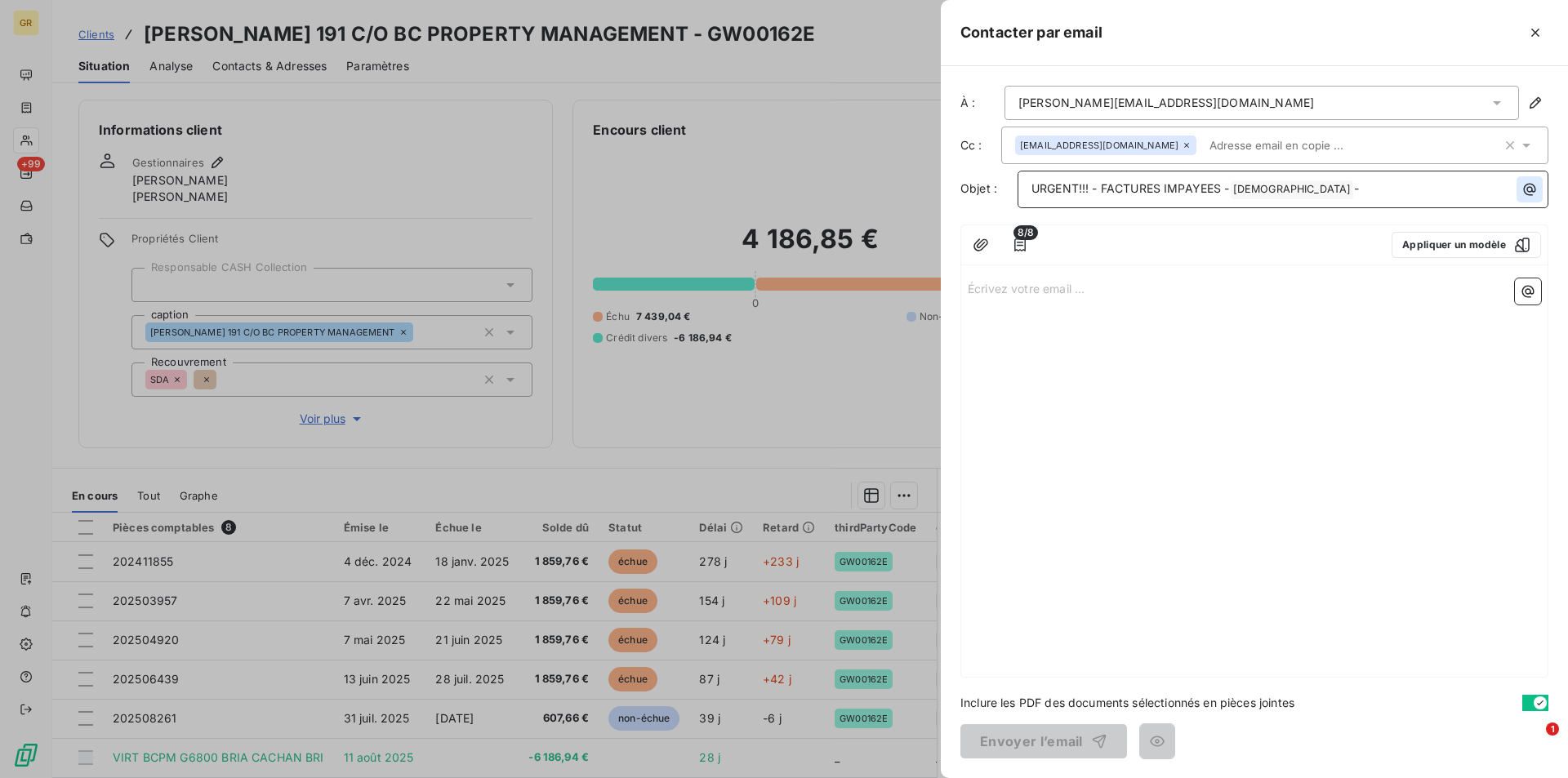
click at [1532, 188] on icon "button" at bounding box center [1530, 190] width 12 height 12
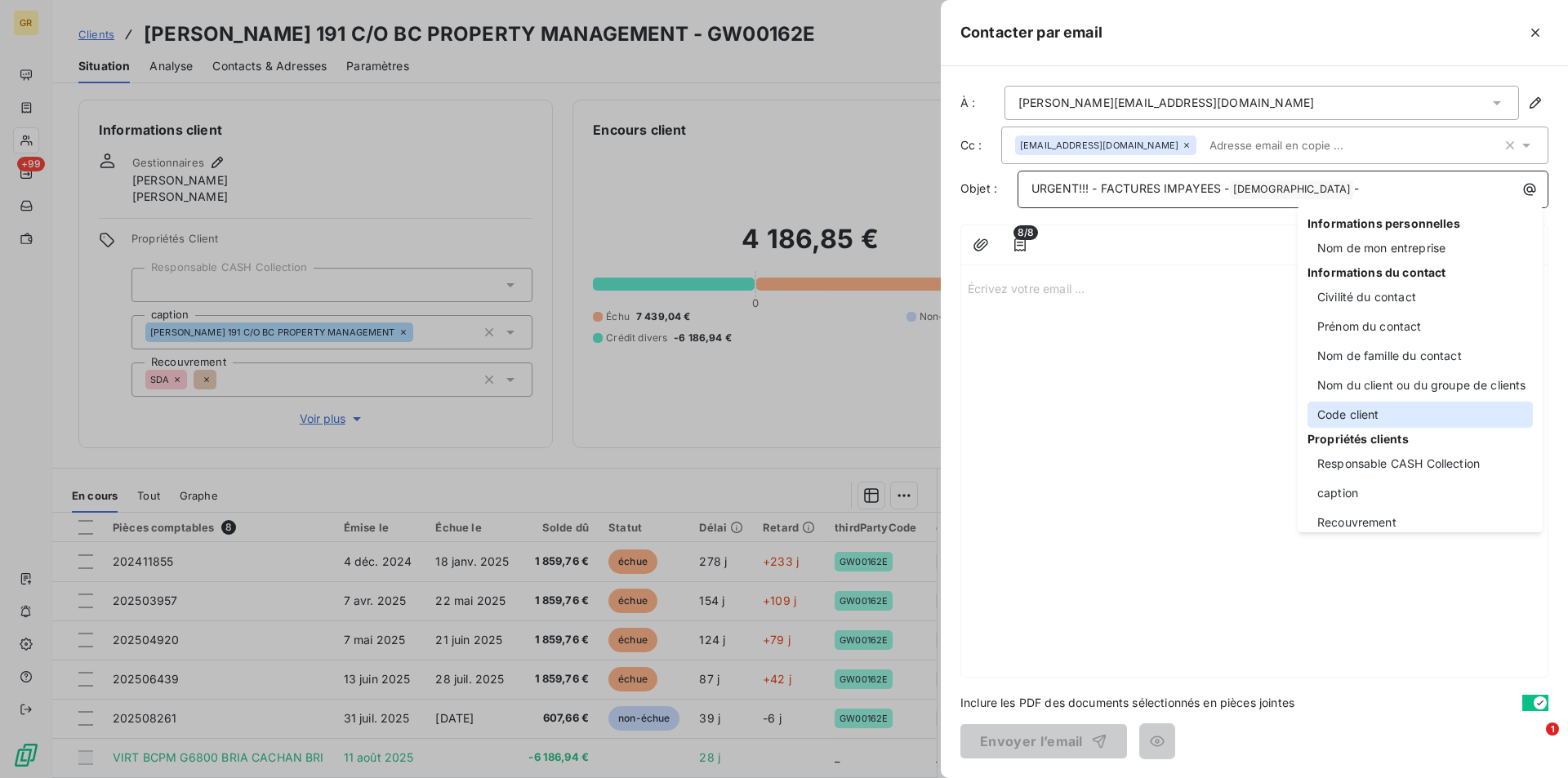
click at [1352, 416] on div "Code client" at bounding box center [1420, 414] width 225 height 26
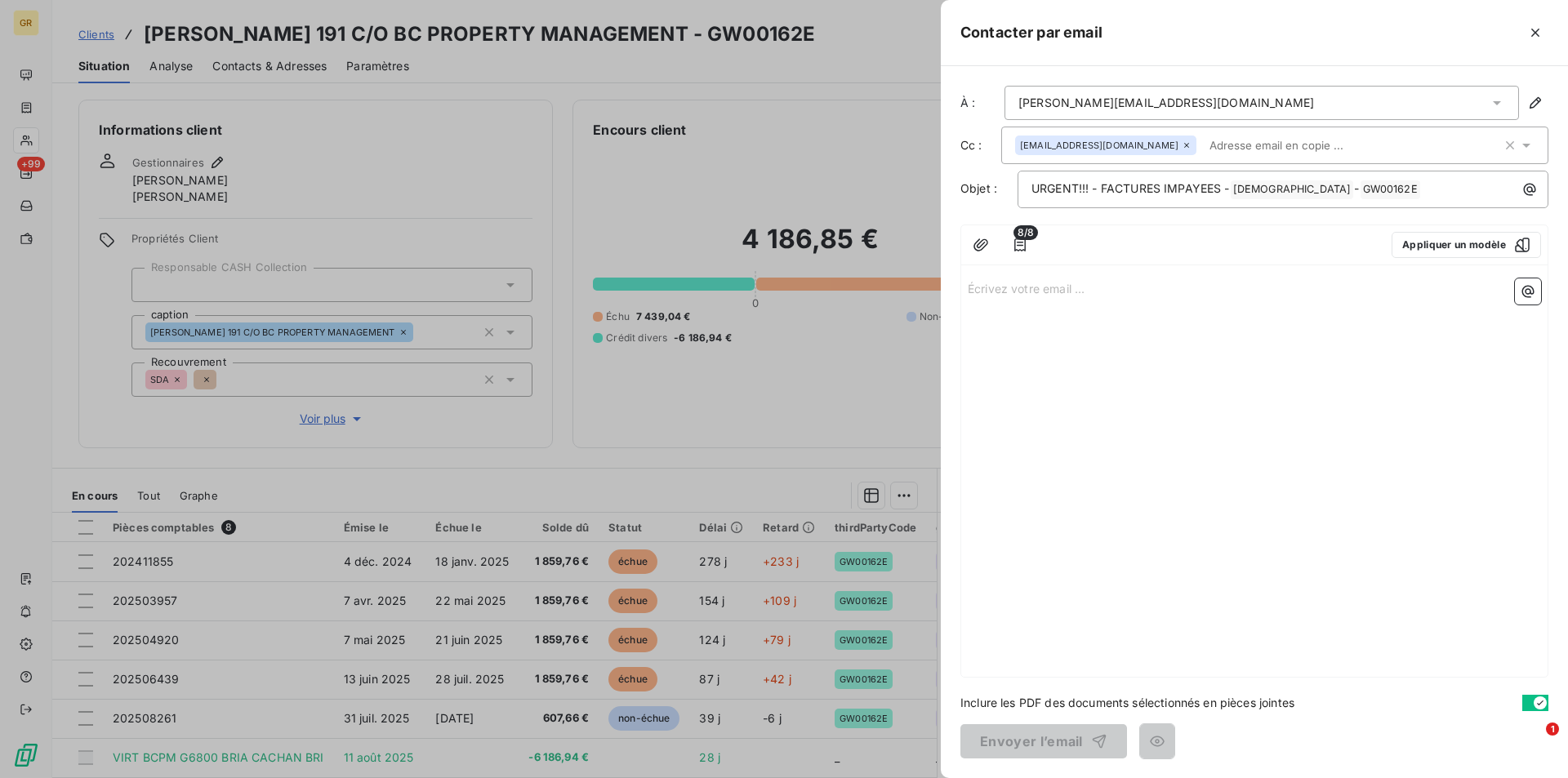
click at [1013, 293] on p "Écrivez votre email ... ﻿" at bounding box center [1254, 288] width 573 height 19
click at [1422, 188] on p "URGENT!!! - FACTURES IMPAYEES - GREENWISHES ﻿ - GW00162E ﻿ ﻿" at bounding box center [1287, 189] width 512 height 20
click at [1519, 192] on button "button" at bounding box center [1529, 190] width 26 height 26
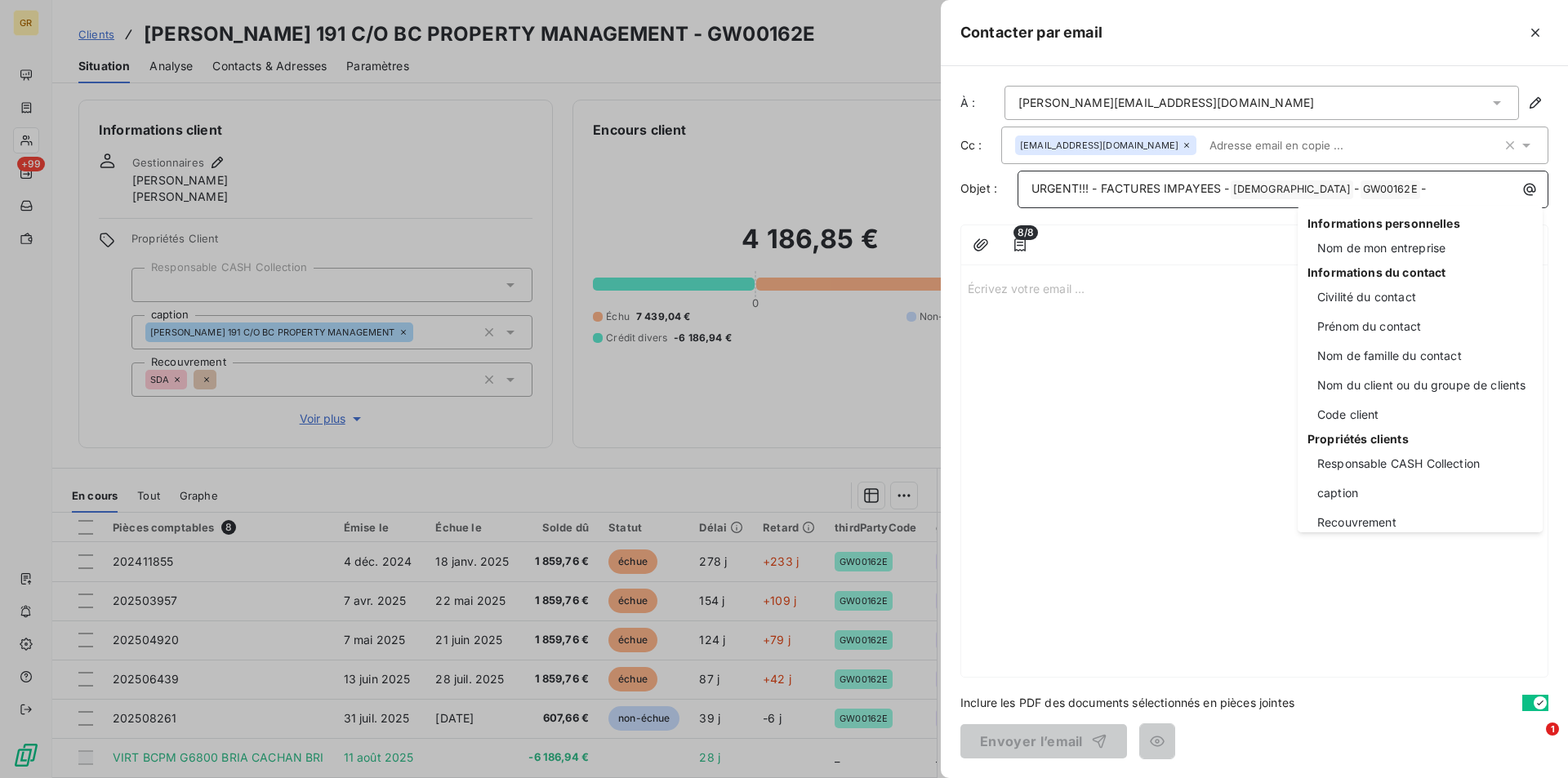
click at [1344, 371] on div "Informations personnelles Nom de mon entreprise Informations du contact Civilit…" at bounding box center [1419, 369] width 245 height 326
click at [1344, 386] on div "Nom du client ou du groupe de clients" at bounding box center [1420, 385] width 225 height 26
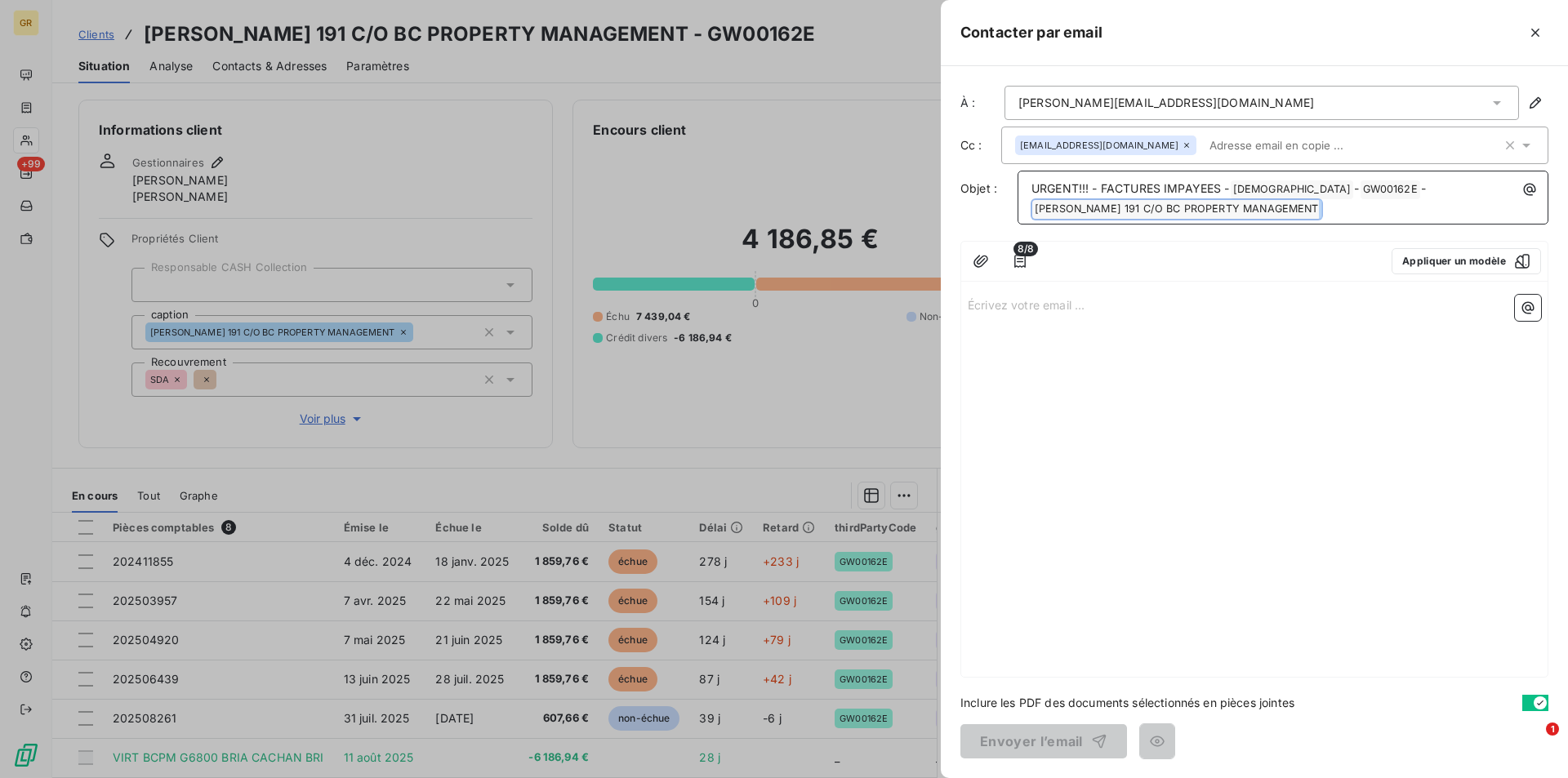
drag, startPoint x: 1341, startPoint y: 214, endPoint x: 1062, endPoint y: 214, distance: 279.0
click at [1062, 214] on p "URGENT!!! - FACTURES IMPAYEES - GREENWISHES ﻿ - GW00162E ﻿ - ARISTIDE BRIAND 19…" at bounding box center [1287, 199] width 512 height 39
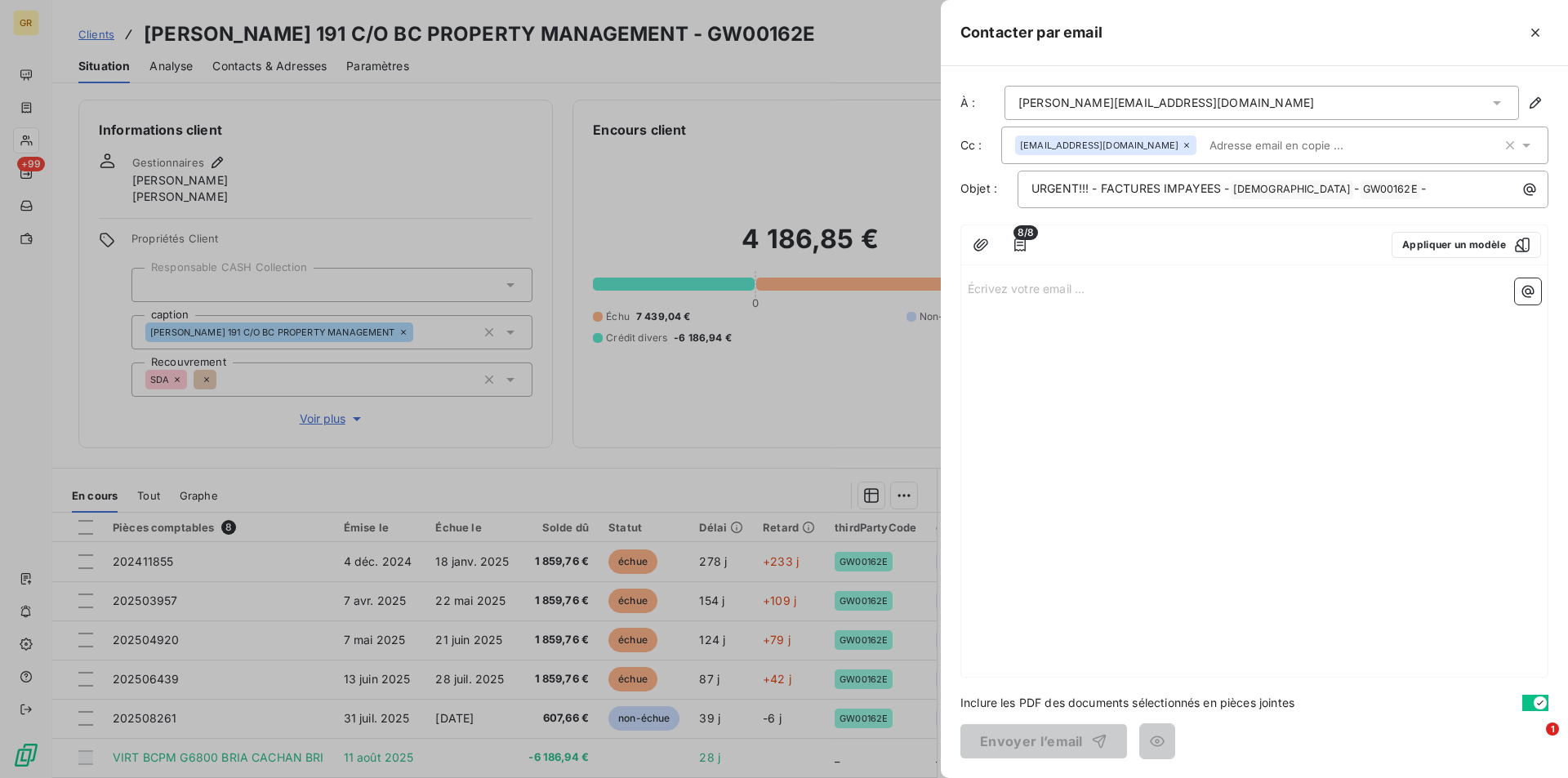
click at [998, 291] on p "Écrivez votre email ... ﻿" at bounding box center [1254, 288] width 573 height 19
click at [1015, 301] on div "Écrivez votre email ... ﻿" at bounding box center [1254, 474] width 586 height 405
click at [1019, 298] on div "Écrivez votre email ... ﻿" at bounding box center [1254, 474] width 586 height 405
click at [1021, 295] on p "Écrivez votre email ... ﻿" at bounding box center [1254, 288] width 573 height 19
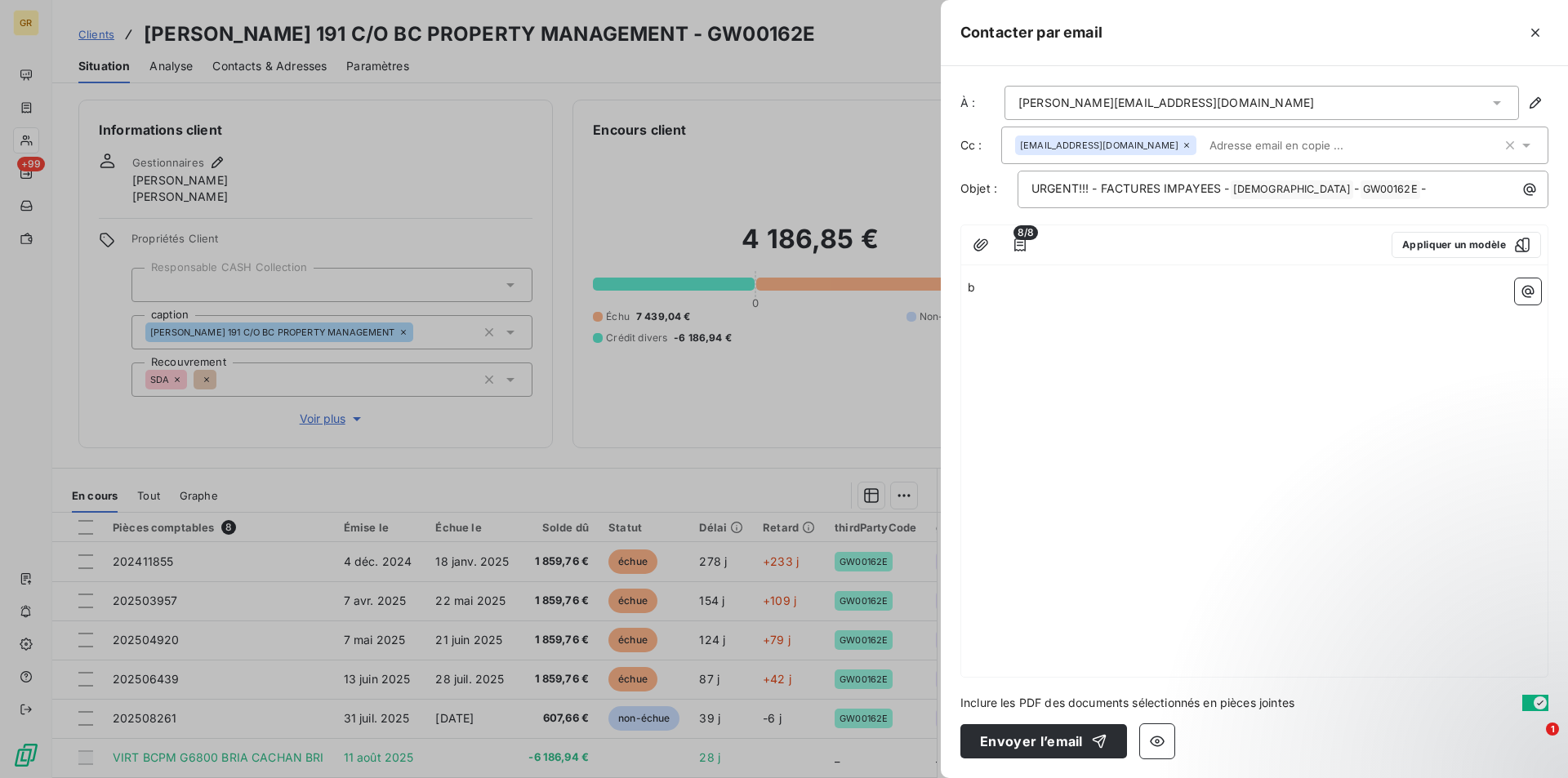
click at [1031, 300] on div "b" at bounding box center [1254, 474] width 586 height 405
drag, startPoint x: 1015, startPoint y: 290, endPoint x: 957, endPoint y: 289, distance: 58.0
click at [957, 289] on div "À : w.lestrat@bcfrance.com Cc : comptabcpm@bcfrance.com Objet : URGENT!!! - FAC…" at bounding box center [1254, 422] width 627 height 712
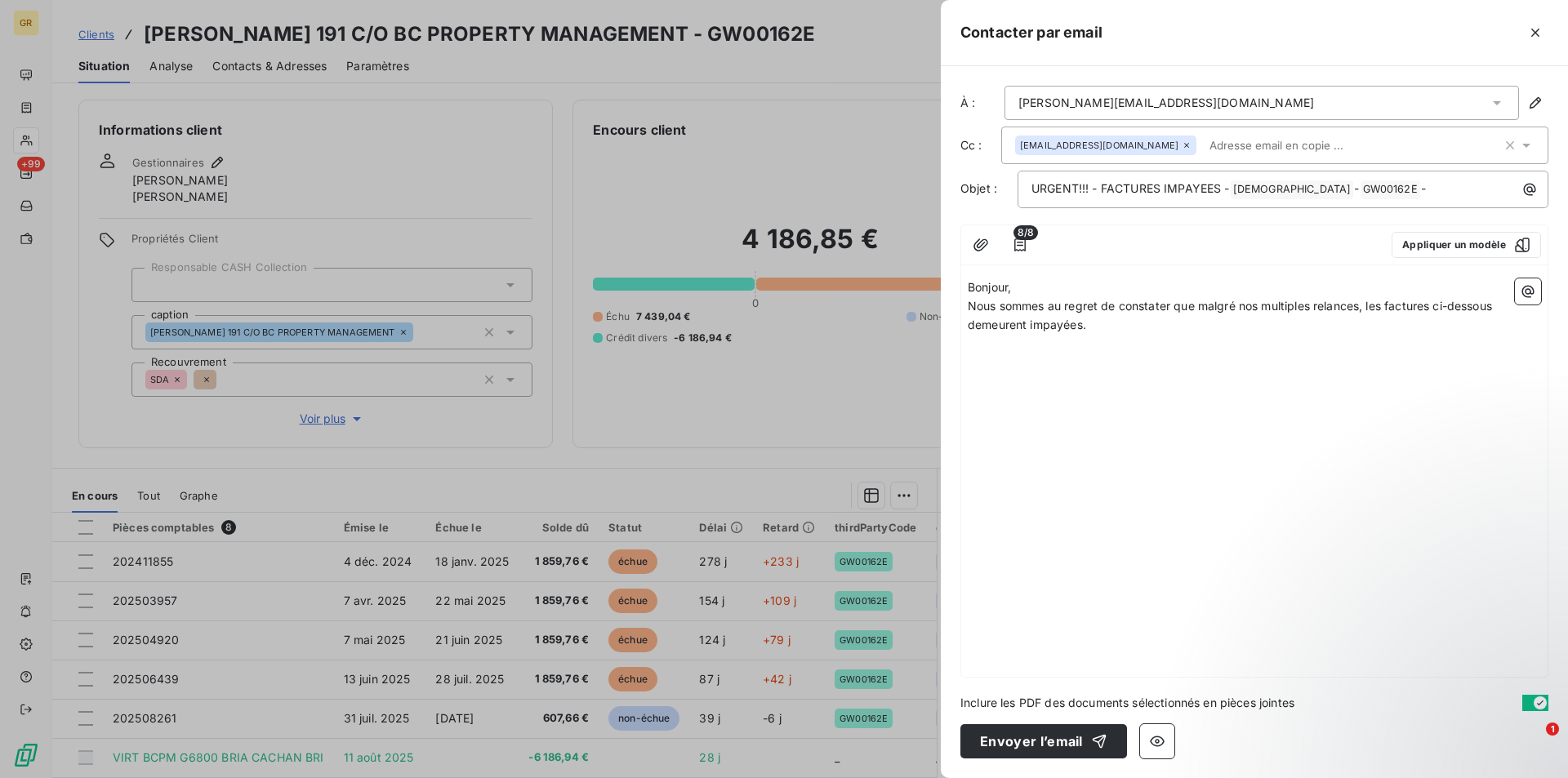
click at [1040, 289] on p "Bonjour," at bounding box center [1254, 288] width 573 height 19
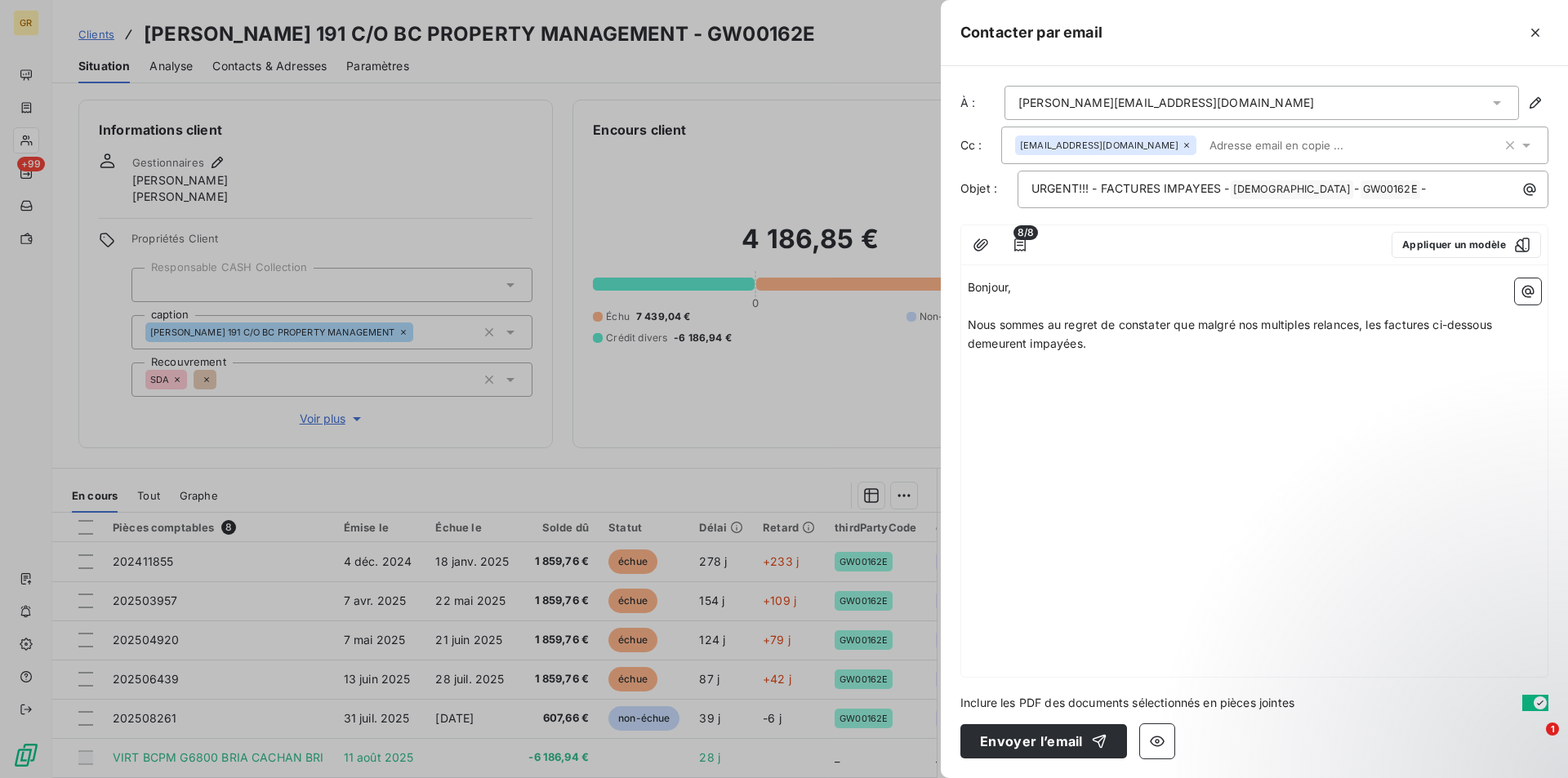
click at [1097, 347] on p "Nous sommes au regret de constater que malgré nos multiples relances, les factu…" at bounding box center [1254, 335] width 573 height 38
click at [1530, 297] on icon "button" at bounding box center [1528, 292] width 12 height 12
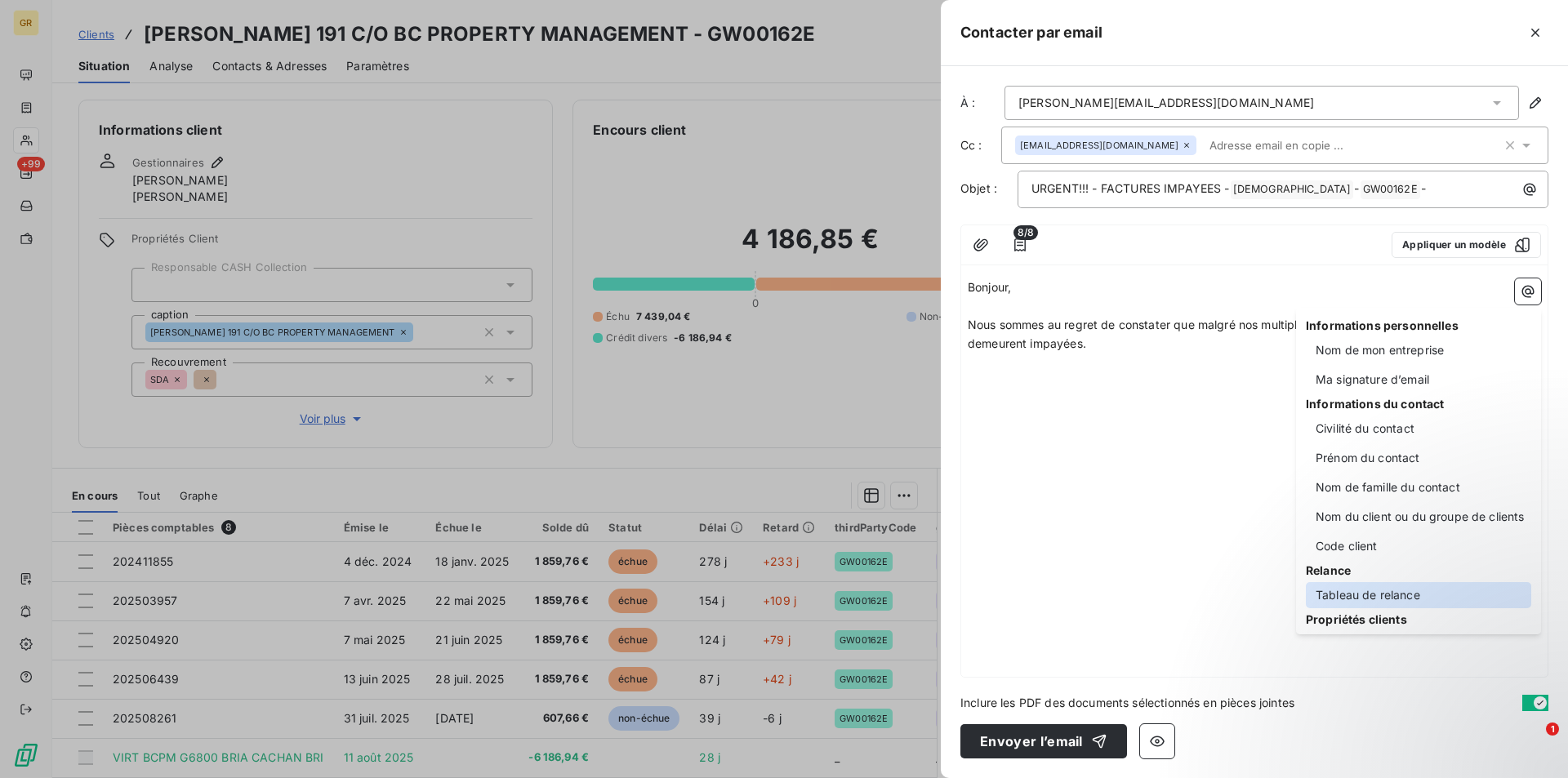
click at [1349, 600] on div "Tableau de relance" at bounding box center [1419, 595] width 225 height 26
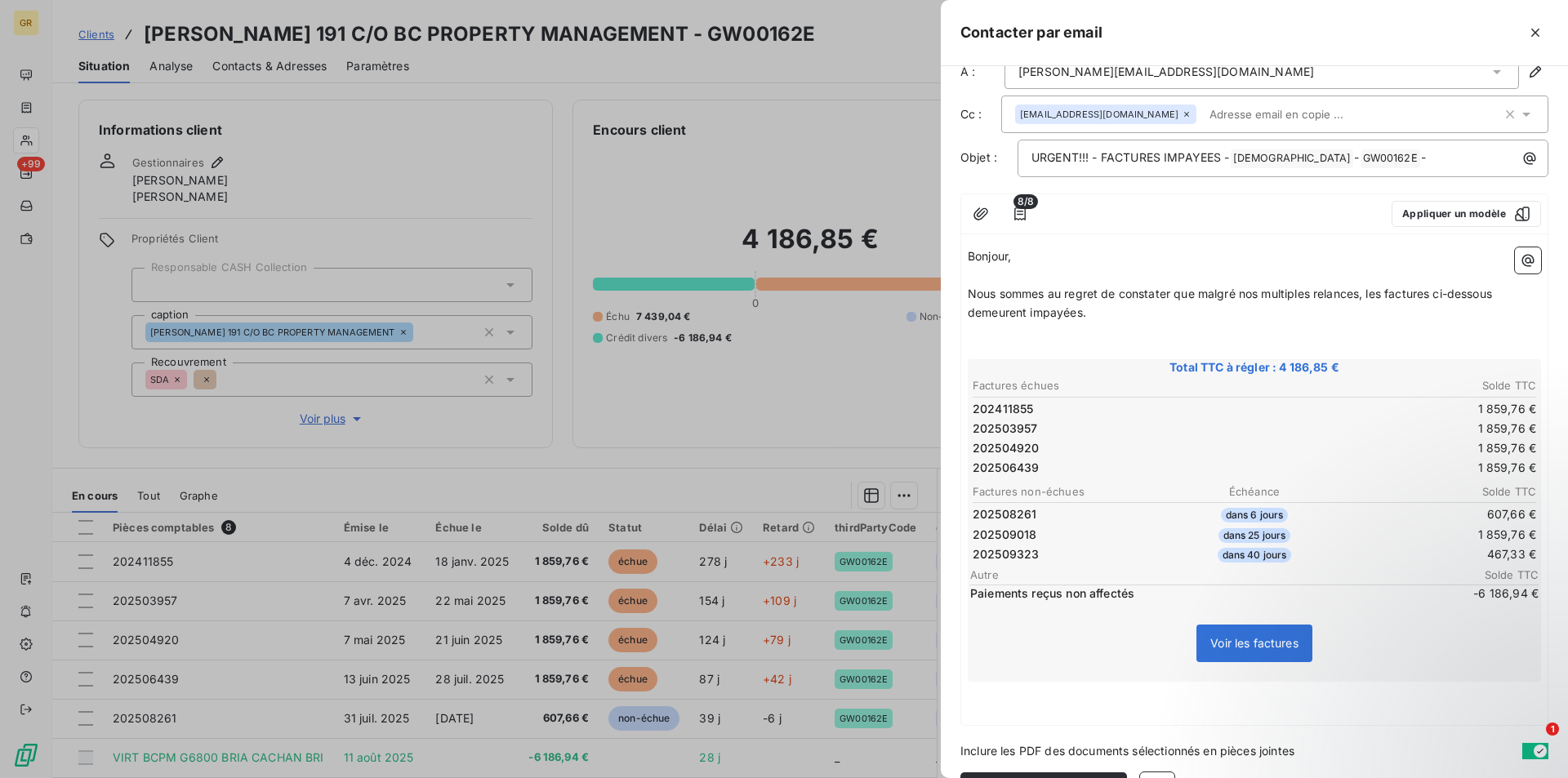
scroll to position [79, 0]
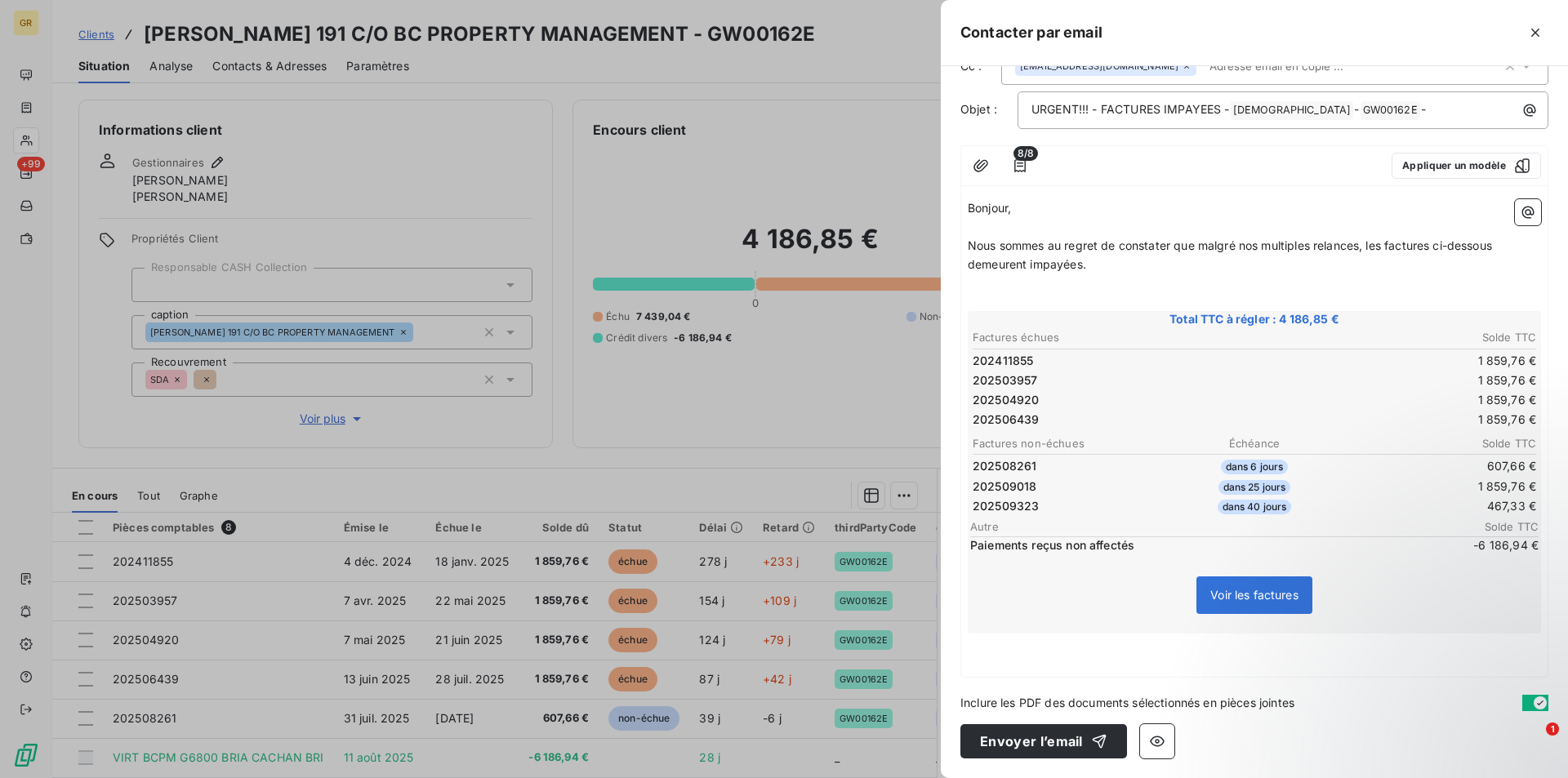
click at [1202, 673] on div "Bonjour, ﻿ Nous sommes au regret de constater que malgré nos multiples relances…" at bounding box center [1254, 435] width 586 height 484
click at [1122, 264] on p "Nous sommes au regret de constater que malgré nos multiples relances, les factu…" at bounding box center [1254, 255] width 573 height 38
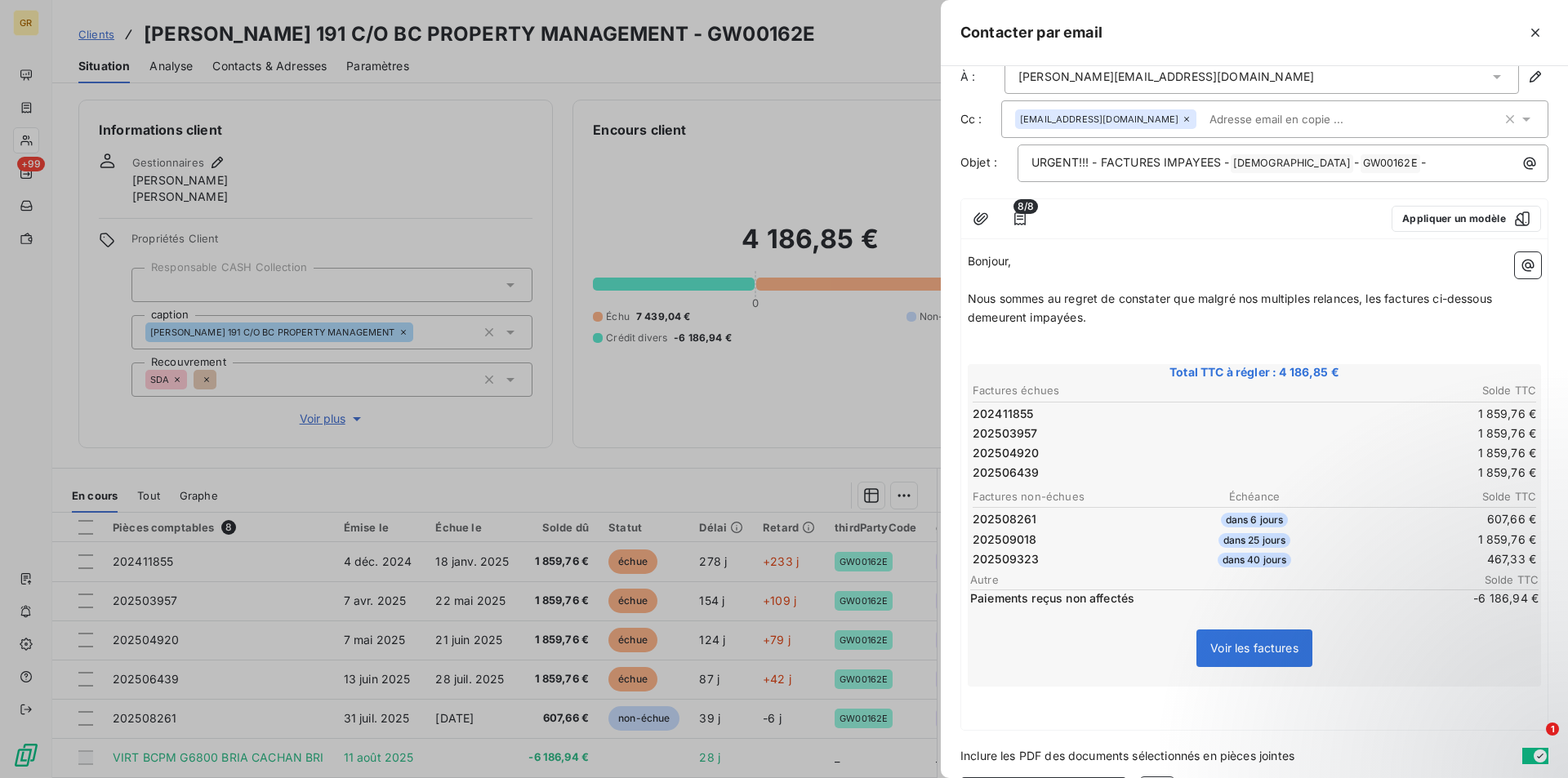
scroll to position [0, 0]
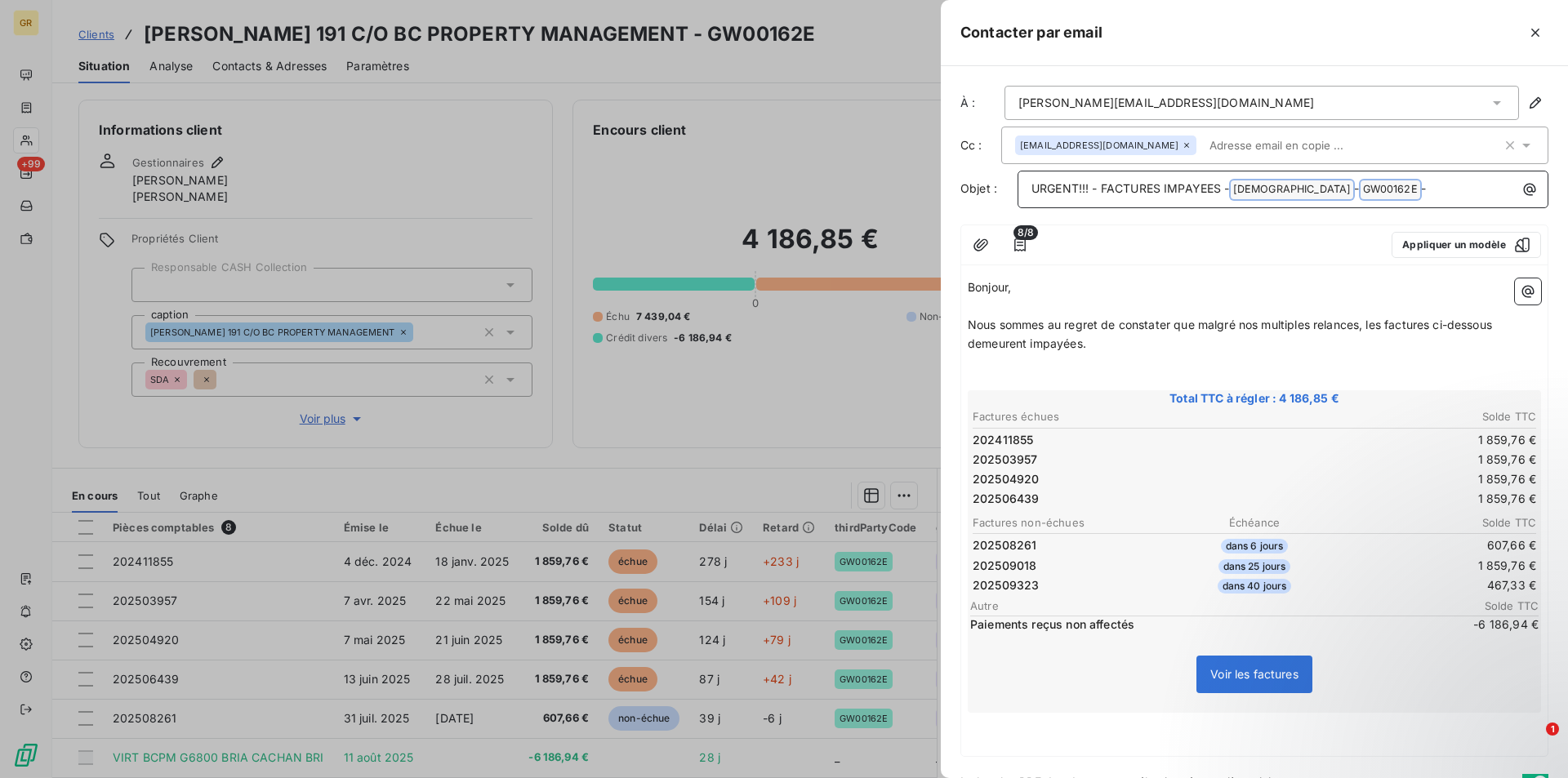
drag, startPoint x: 1406, startPoint y: 190, endPoint x: 1029, endPoint y: 184, distance: 377.0
click at [1029, 184] on div "URGENT!!! - FACTURES IMPAYEES - GREENWISHES ﻿ - GW00162E ﻿ -" at bounding box center [1283, 188] width 519 height 23
click at [1516, 177] on button "button" at bounding box center [1529, 190] width 26 height 26
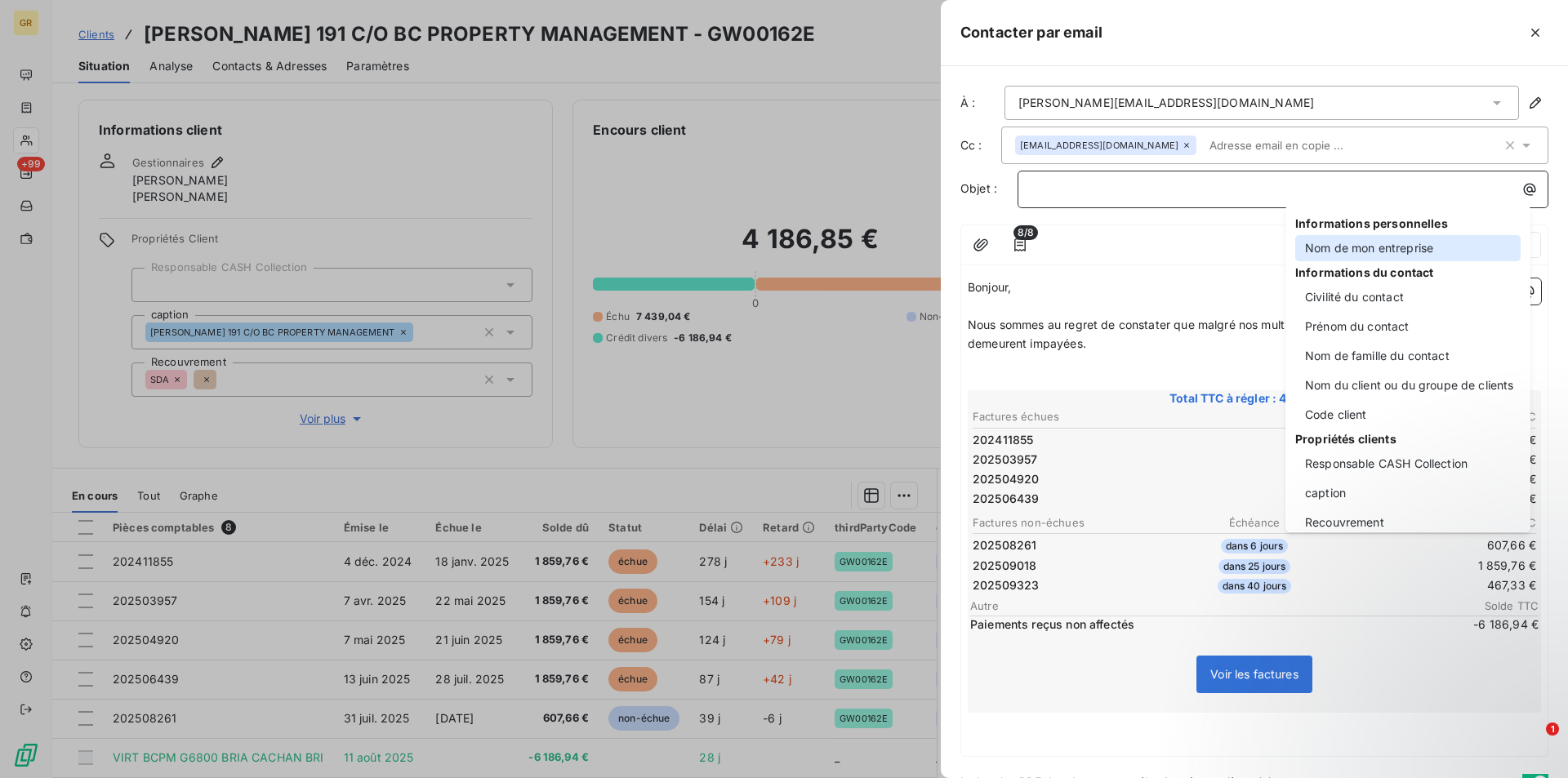
click at [1349, 255] on div "Nom de mon entreprise" at bounding box center [1407, 248] width 225 height 26
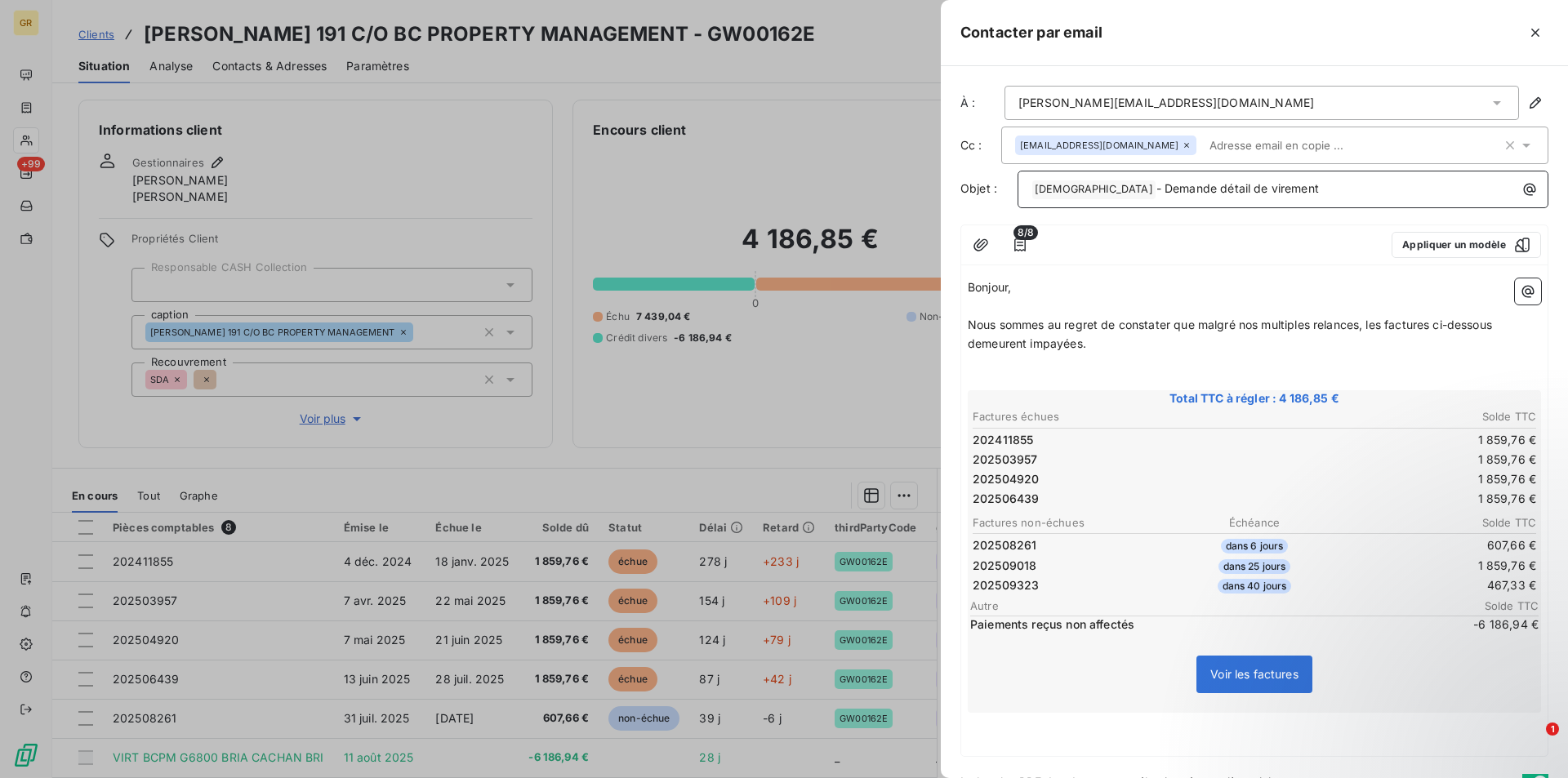
click at [1326, 198] on p "﻿ GREENWISHES ﻿ - Demande détail de virement" at bounding box center [1287, 189] width 512 height 20
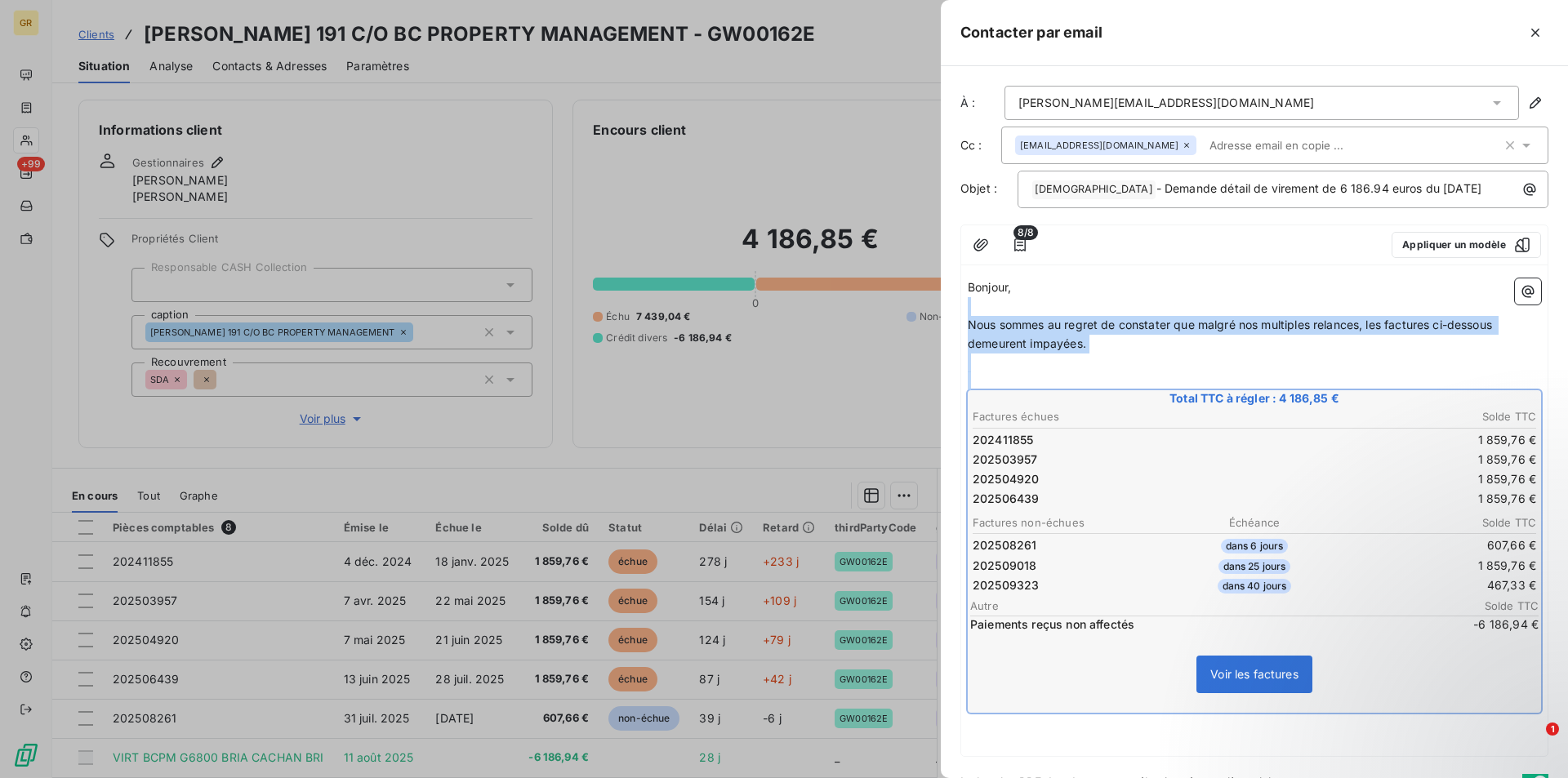
drag, startPoint x: 976, startPoint y: 308, endPoint x: 1373, endPoint y: 578, distance: 480.1
click at [1373, 578] on div "Bonjour, ﻿ Nous sommes au regret de constater que malgré nos multiples relances…" at bounding box center [1254, 514] width 573 height 471
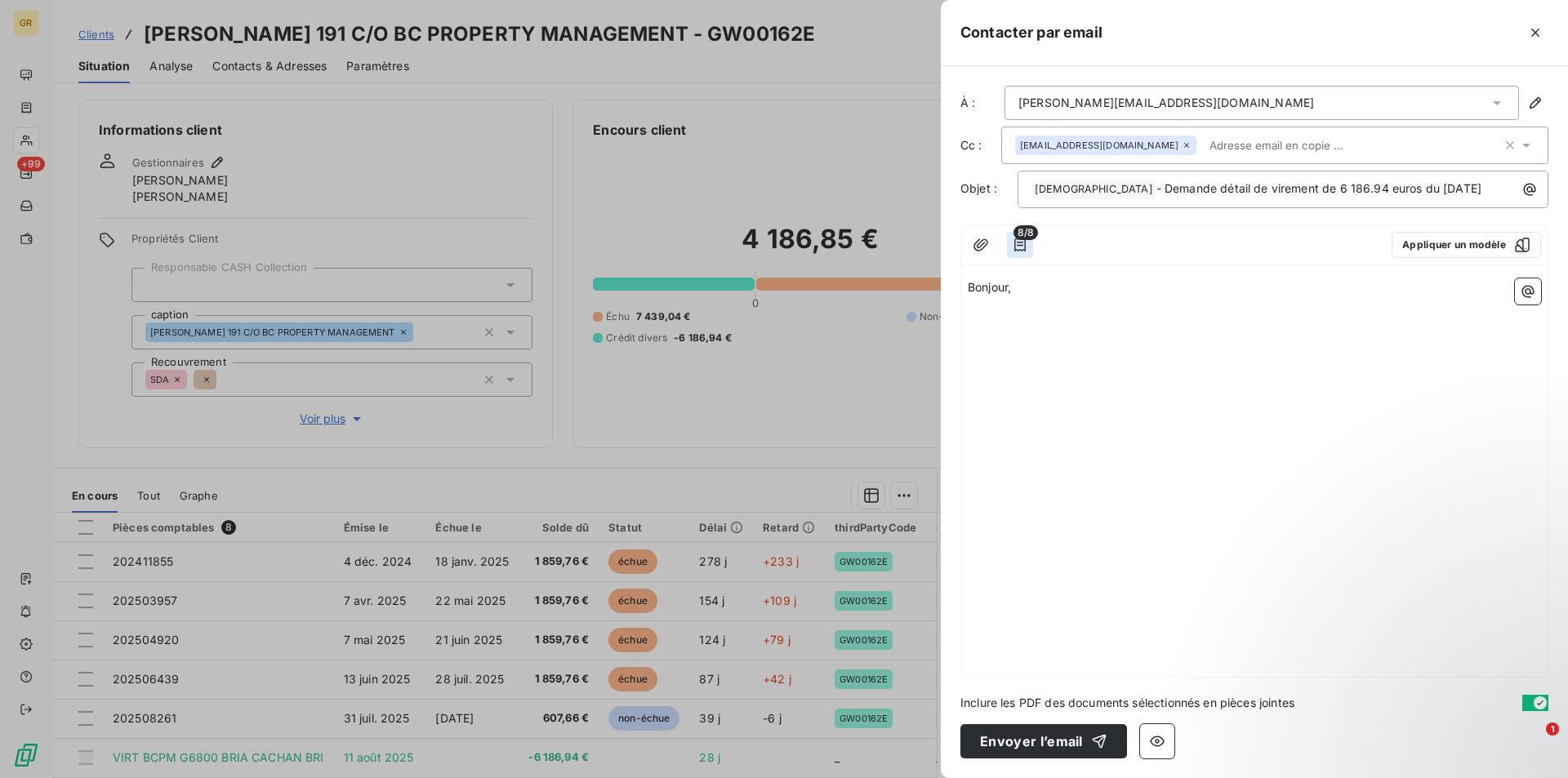
click at [1022, 245] on icon "button" at bounding box center [1019, 244] width 11 height 13
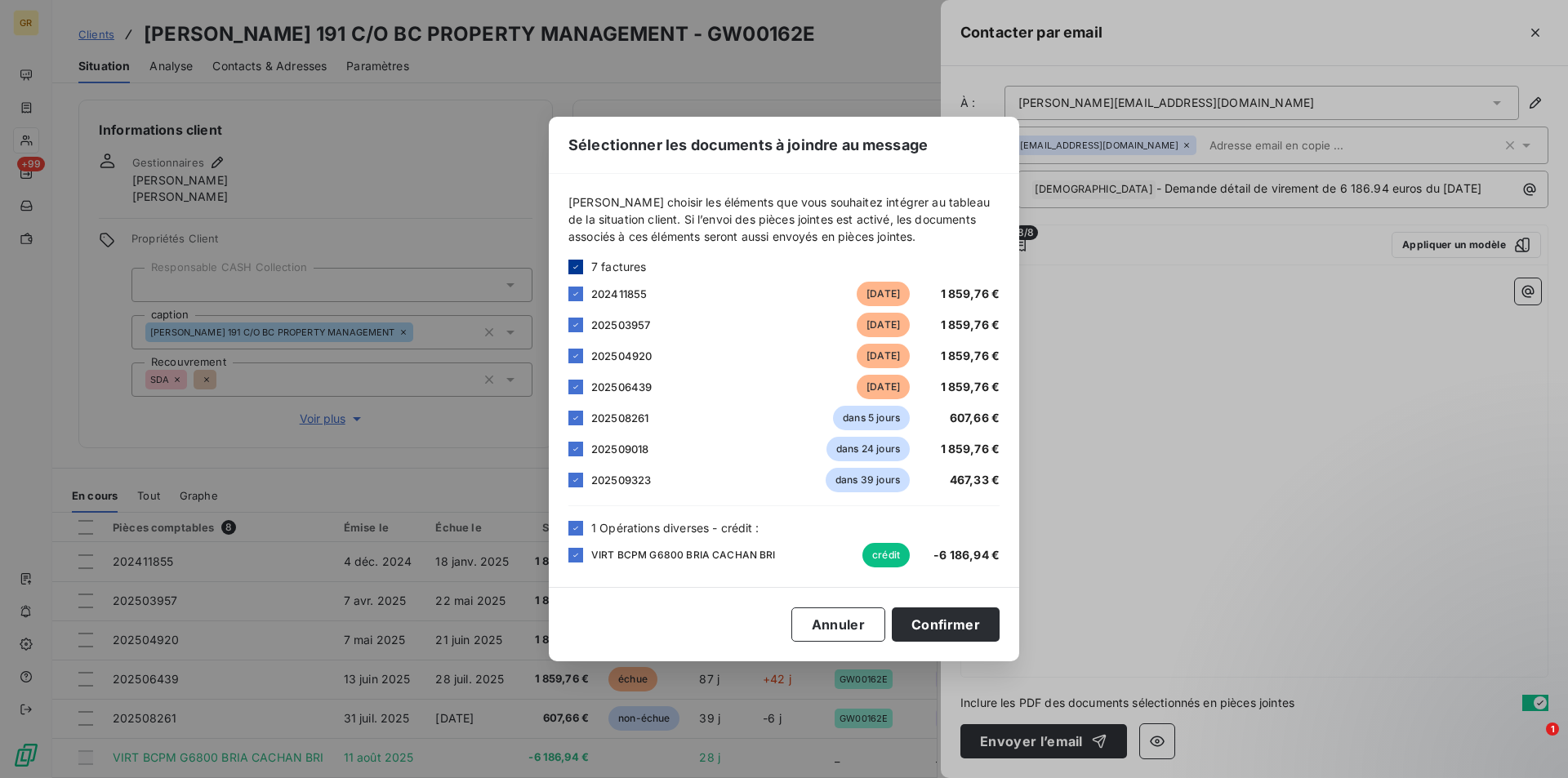
click at [576, 269] on icon at bounding box center [575, 266] width 9 height 9
drag, startPoint x: 576, startPoint y: 530, endPoint x: 574, endPoint y: 543, distance: 13.2
click at [575, 530] on icon at bounding box center [575, 528] width 9 height 9
click at [573, 553] on div at bounding box center [575, 555] width 15 height 15
click at [1161, 558] on div "Sélectionner les documents à joindre au message Veuillez choisir les éléments q…" at bounding box center [784, 389] width 1568 height 778
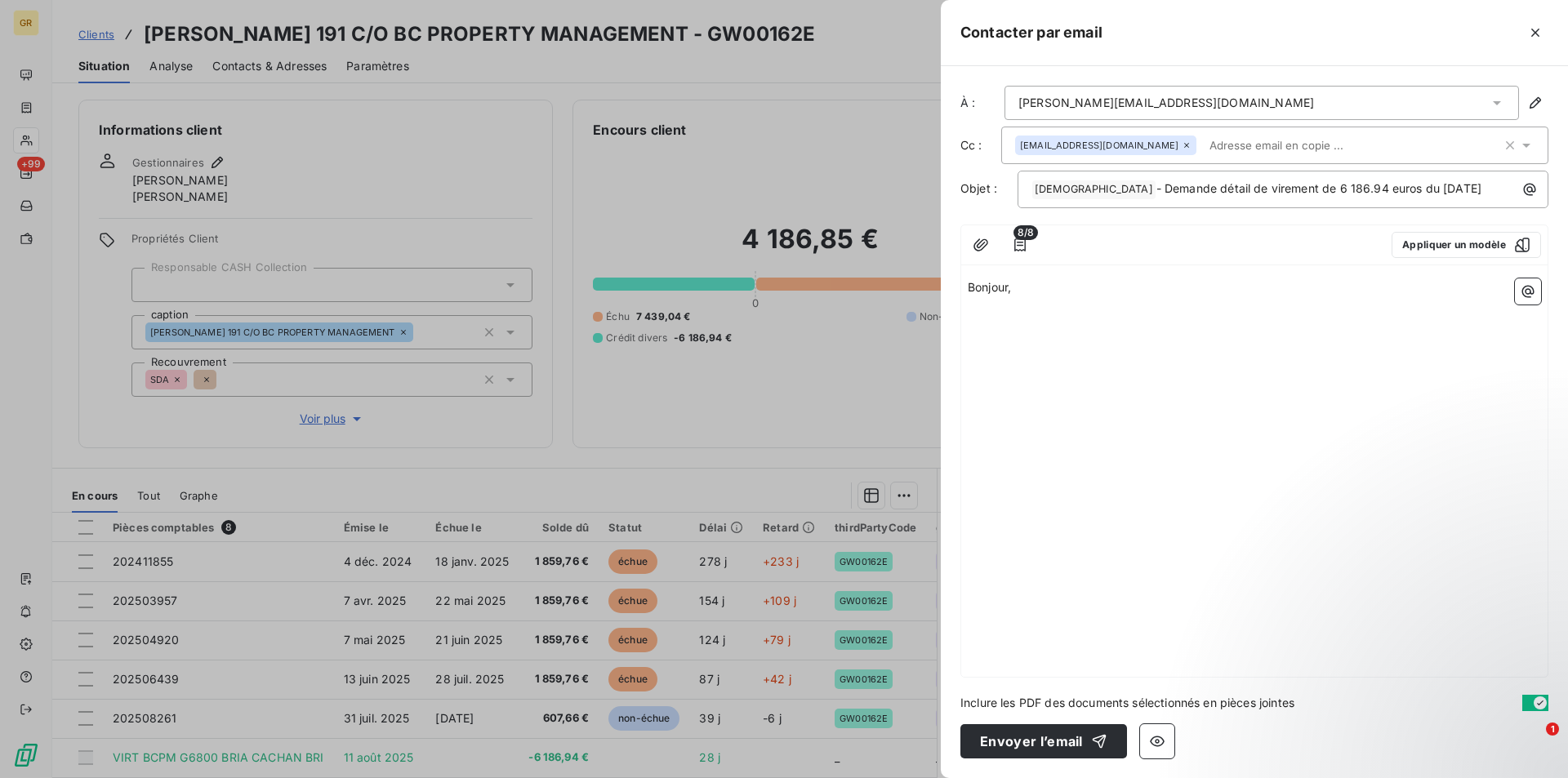
click at [1024, 238] on span "8/8" at bounding box center [1026, 232] width 25 height 15
click at [1023, 238] on span "8/8" at bounding box center [1026, 232] width 25 height 15
click at [1023, 243] on icon "button" at bounding box center [1020, 244] width 16 height 16
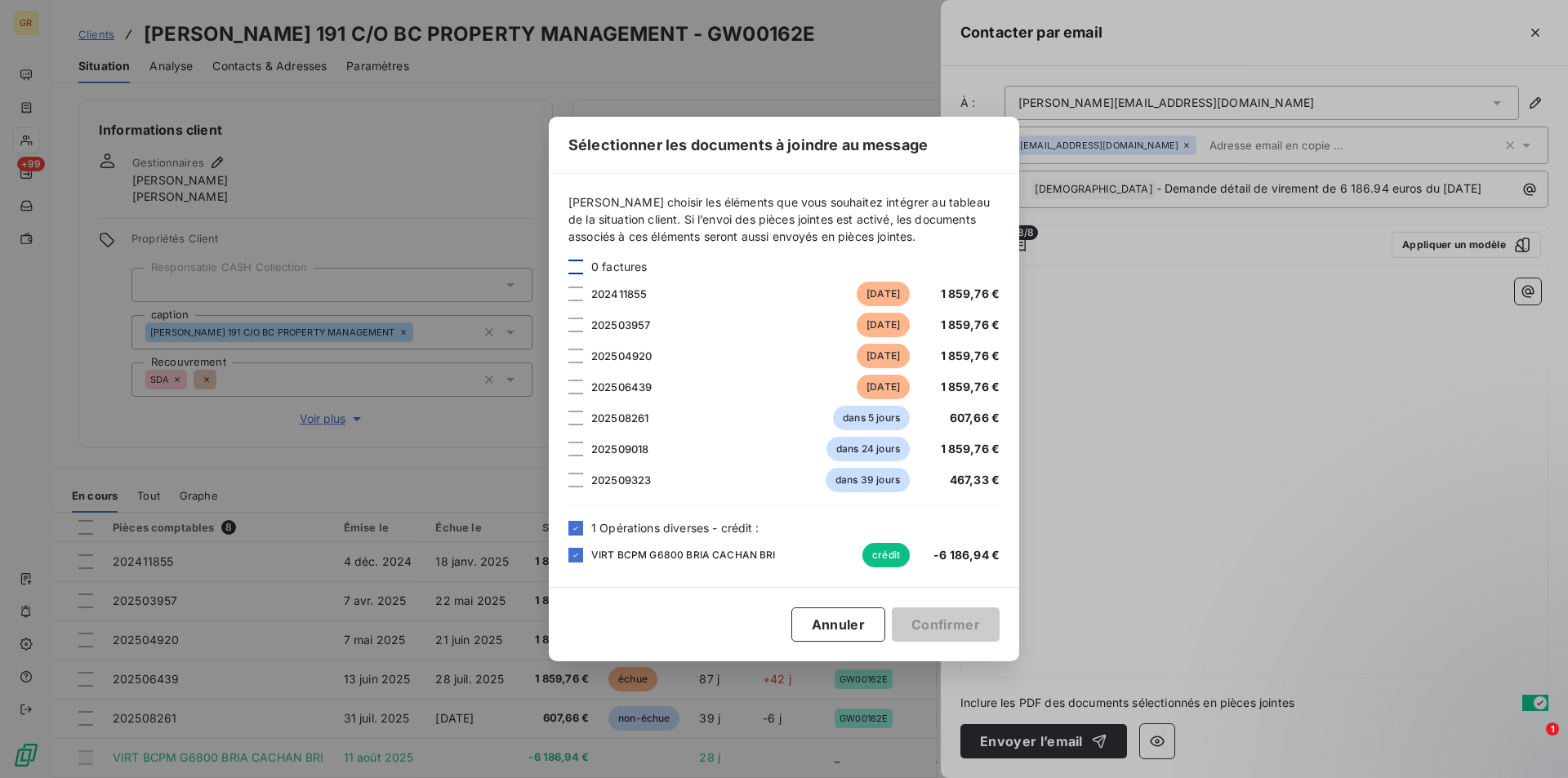
click at [575, 268] on div at bounding box center [575, 266] width 15 height 15
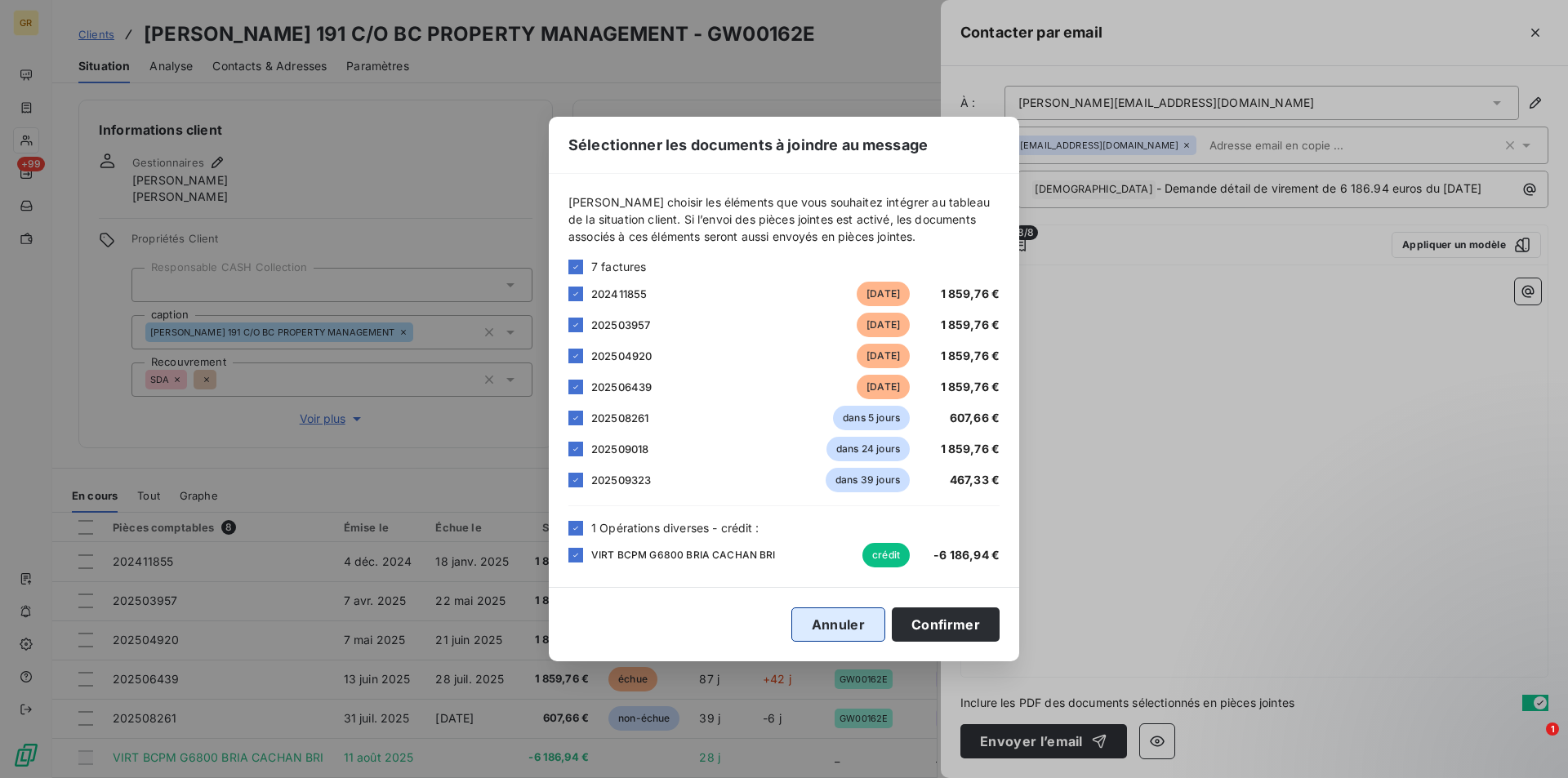
click at [851, 622] on button "Annuler" at bounding box center [838, 624] width 94 height 34
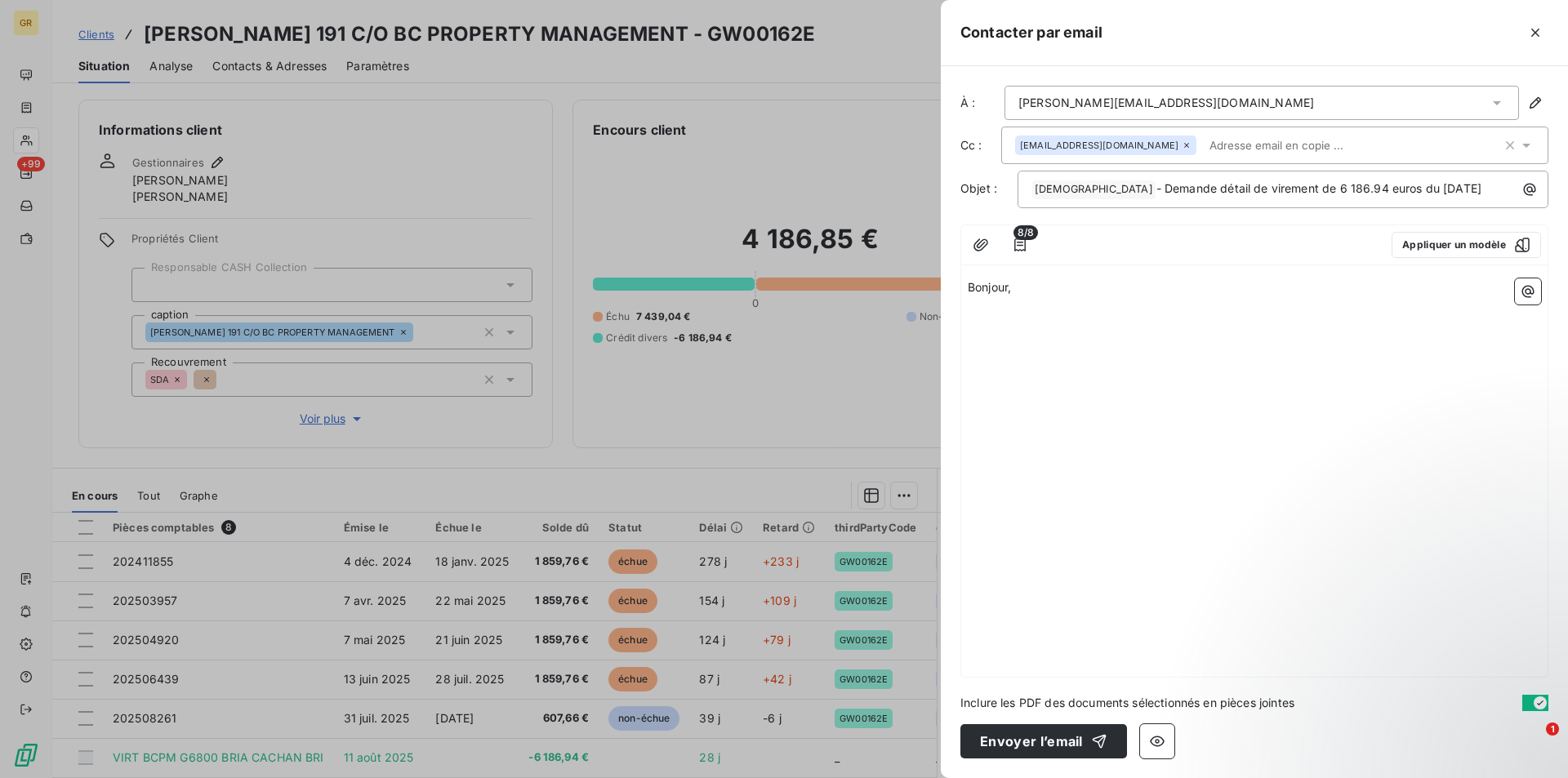
click at [1037, 295] on p "Bonjour," at bounding box center [1254, 288] width 573 height 19
click at [975, 323] on p "﻿" at bounding box center [1254, 325] width 573 height 19
click at [1317, 328] on p "pouvez-vous nous transmettre le détail du virement" at bounding box center [1254, 325] width 573 height 19
click at [970, 328] on span "pouvez-vous nous transmettre le détail du virement" at bounding box center [1109, 325] width 283 height 14
click at [1258, 325] on p "Pouvez-vous nous transmettre le détail du virement" at bounding box center [1254, 325] width 573 height 19
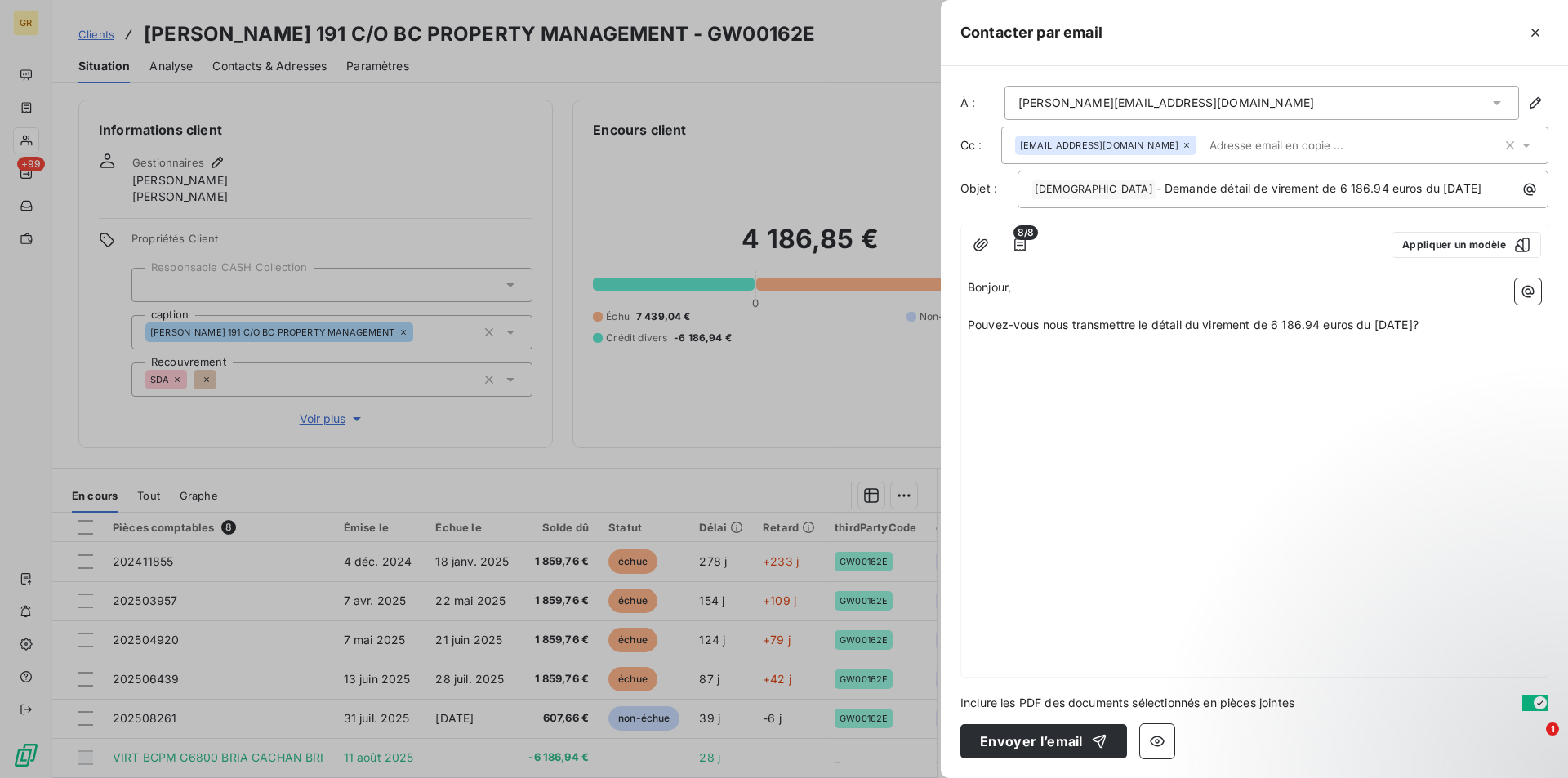
drag, startPoint x: 1454, startPoint y: 326, endPoint x: 1441, endPoint y: 338, distance: 17.7
click at [1454, 326] on p "Pouvez-vous nous transmettre le détail du virement de 6 186.94 euros du 11/08/2…" at bounding box center [1254, 325] width 573 height 19
click at [978, 382] on span "merci d'avance pour votre retour." at bounding box center [1059, 380] width 183 height 14
click at [1156, 378] on p "Merci d'avance pour votre retour." at bounding box center [1254, 381] width 573 height 19
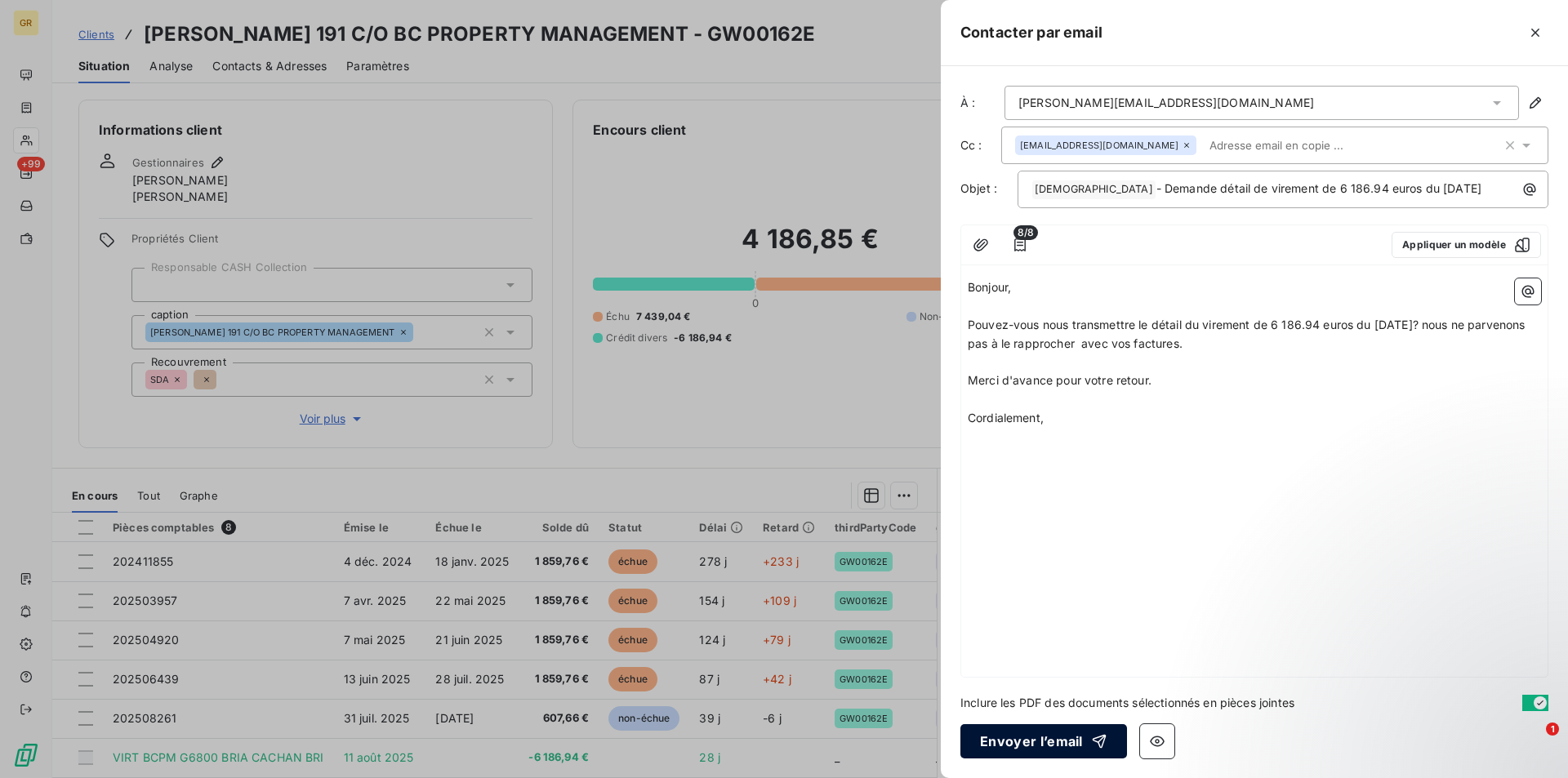
click at [1027, 751] on button "Envoyer l’email" at bounding box center [1043, 741] width 167 height 34
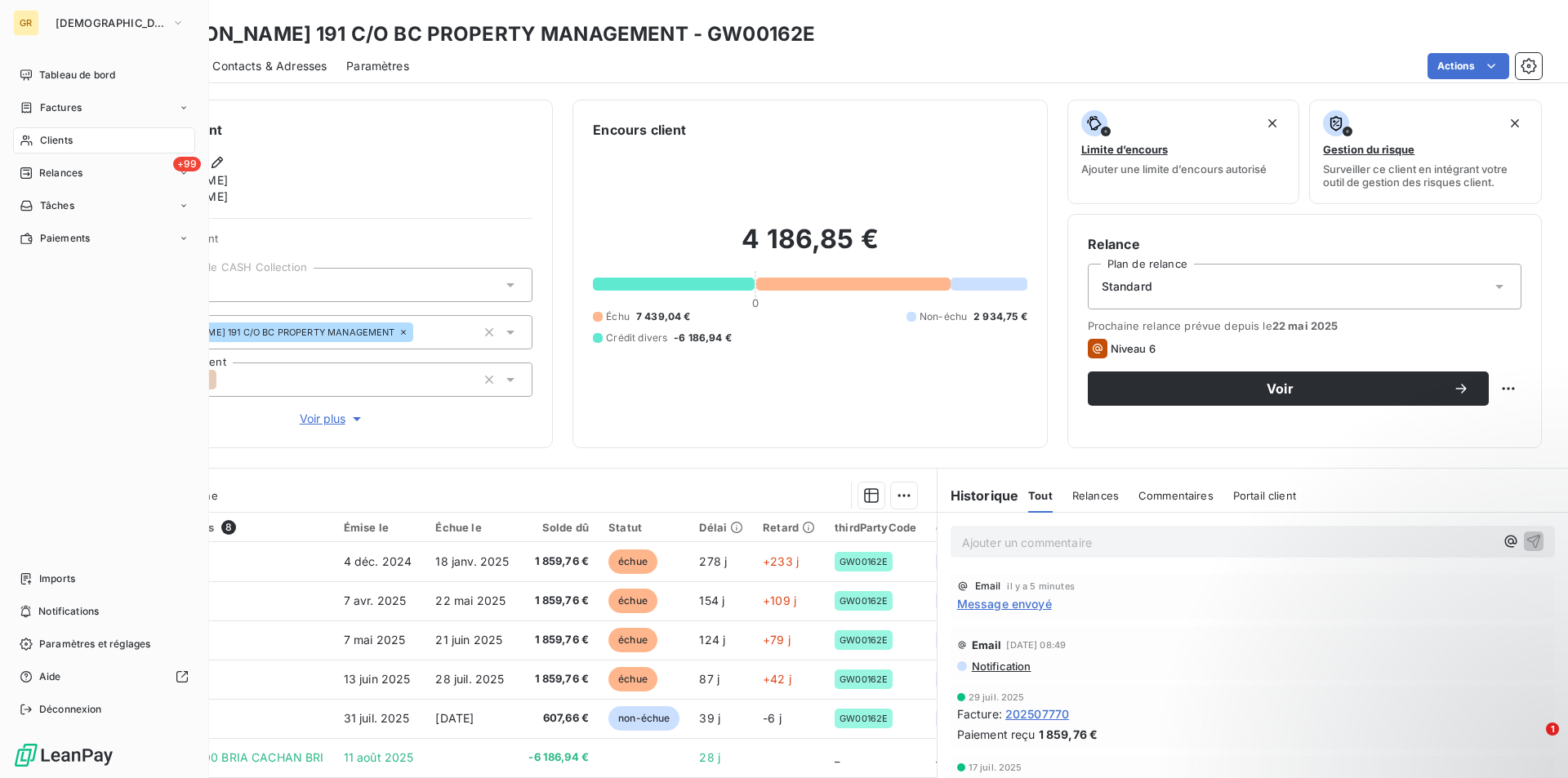
drag, startPoint x: 62, startPoint y: 138, endPoint x: 80, endPoint y: 139, distance: 18.0
click at [62, 138] on span "Clients" at bounding box center [56, 140] width 32 height 15
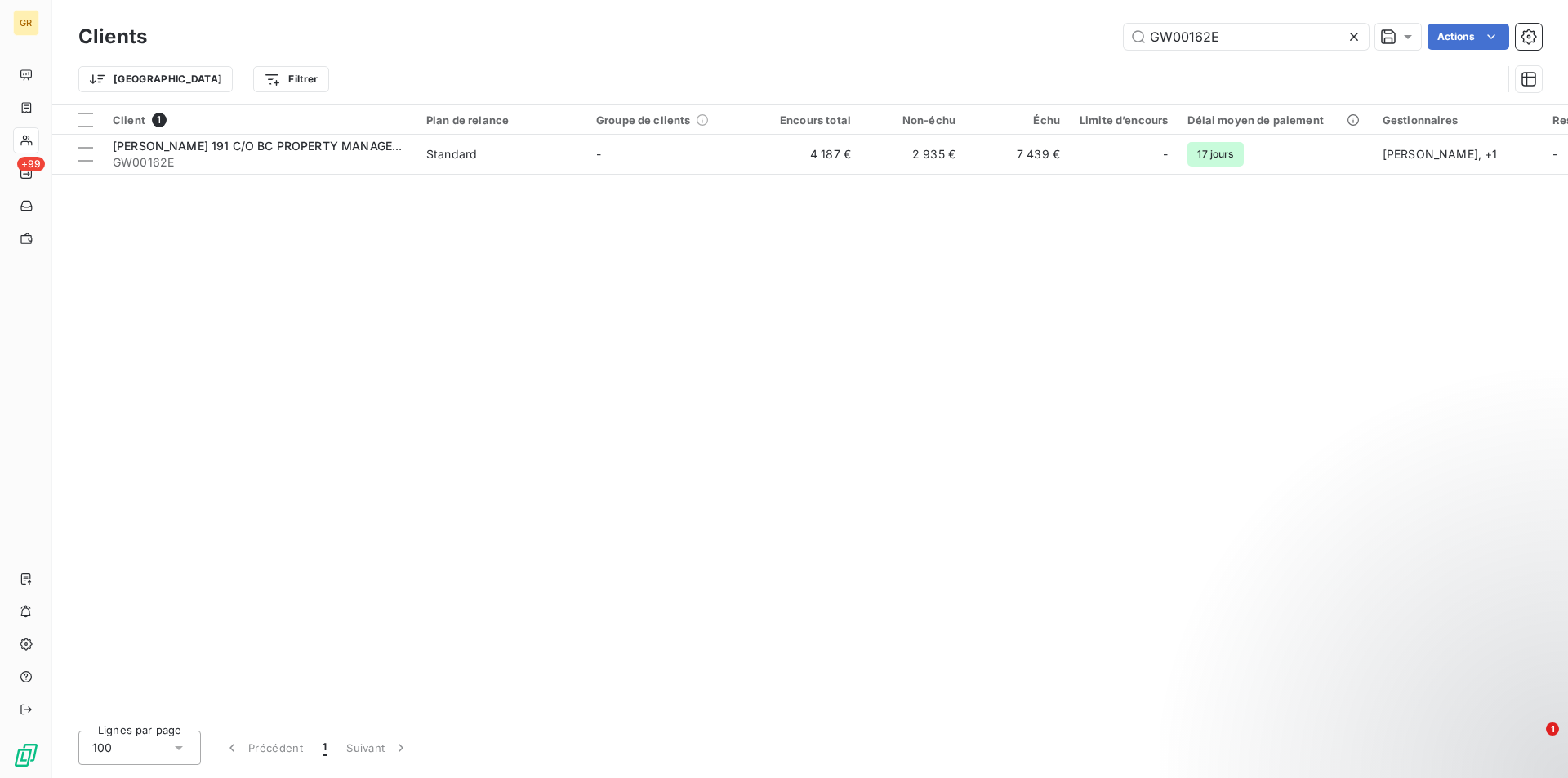
drag, startPoint x: 1255, startPoint y: 39, endPoint x: 1057, endPoint y: 30, distance: 198.2
click at [1057, 30] on div "GW00162E Actions" at bounding box center [854, 37] width 1375 height 26
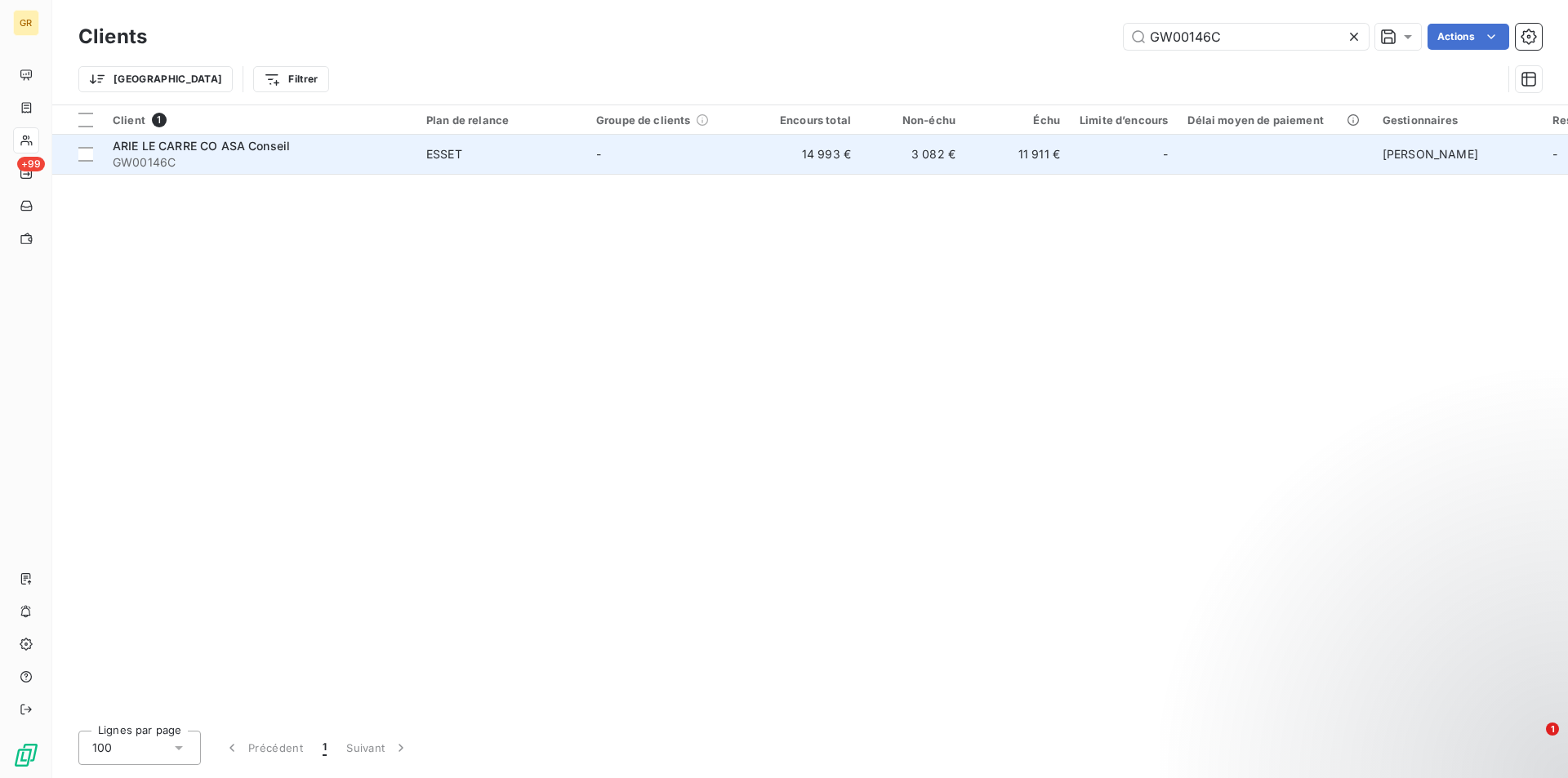
type input "GW00146C"
click at [560, 167] on td "ESSET" at bounding box center [501, 155] width 170 height 39
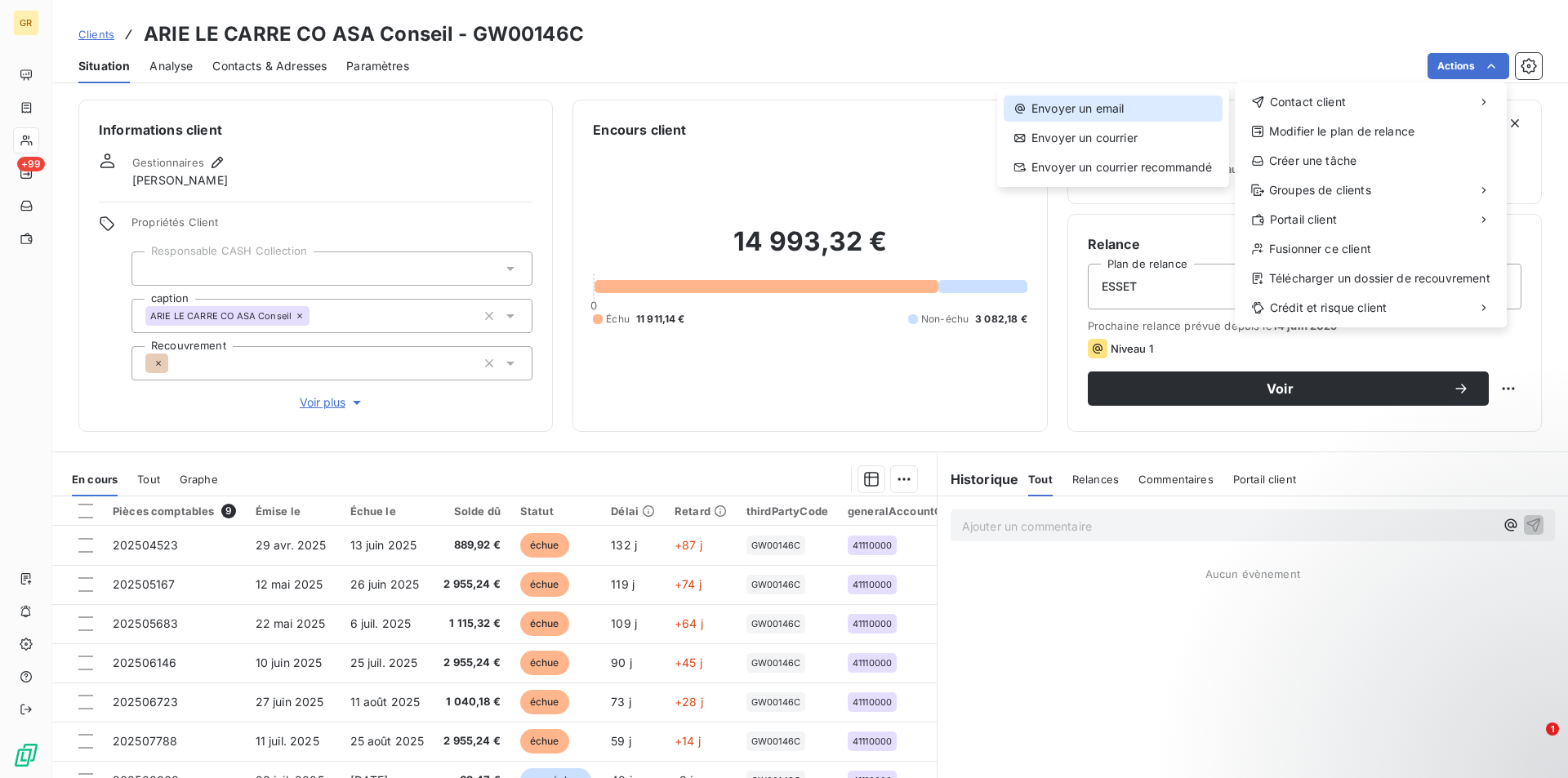
click at [1096, 102] on div "Envoyer un email" at bounding box center [1113, 108] width 219 height 26
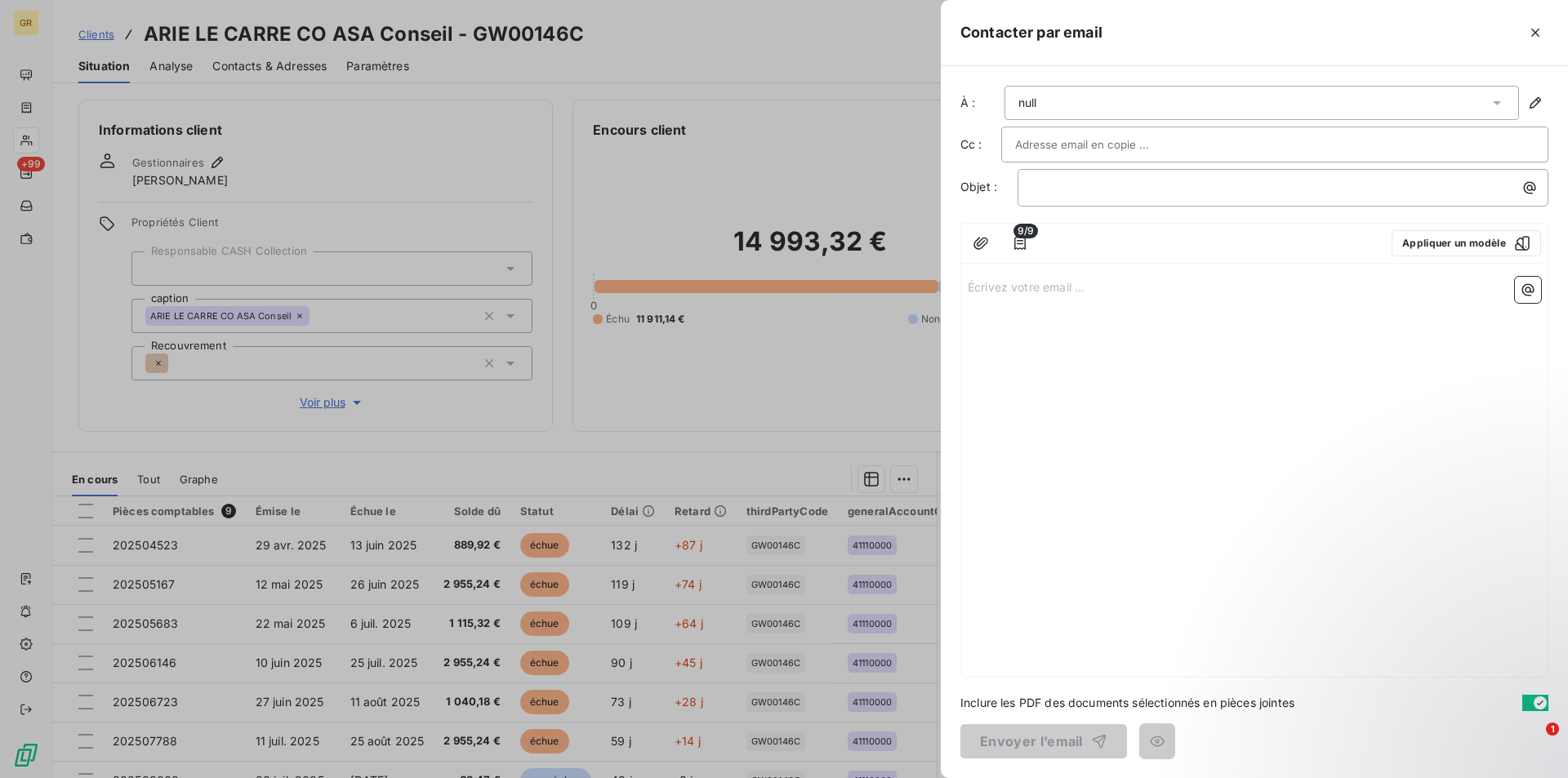
click at [1095, 104] on div "null" at bounding box center [1261, 102] width 514 height 34
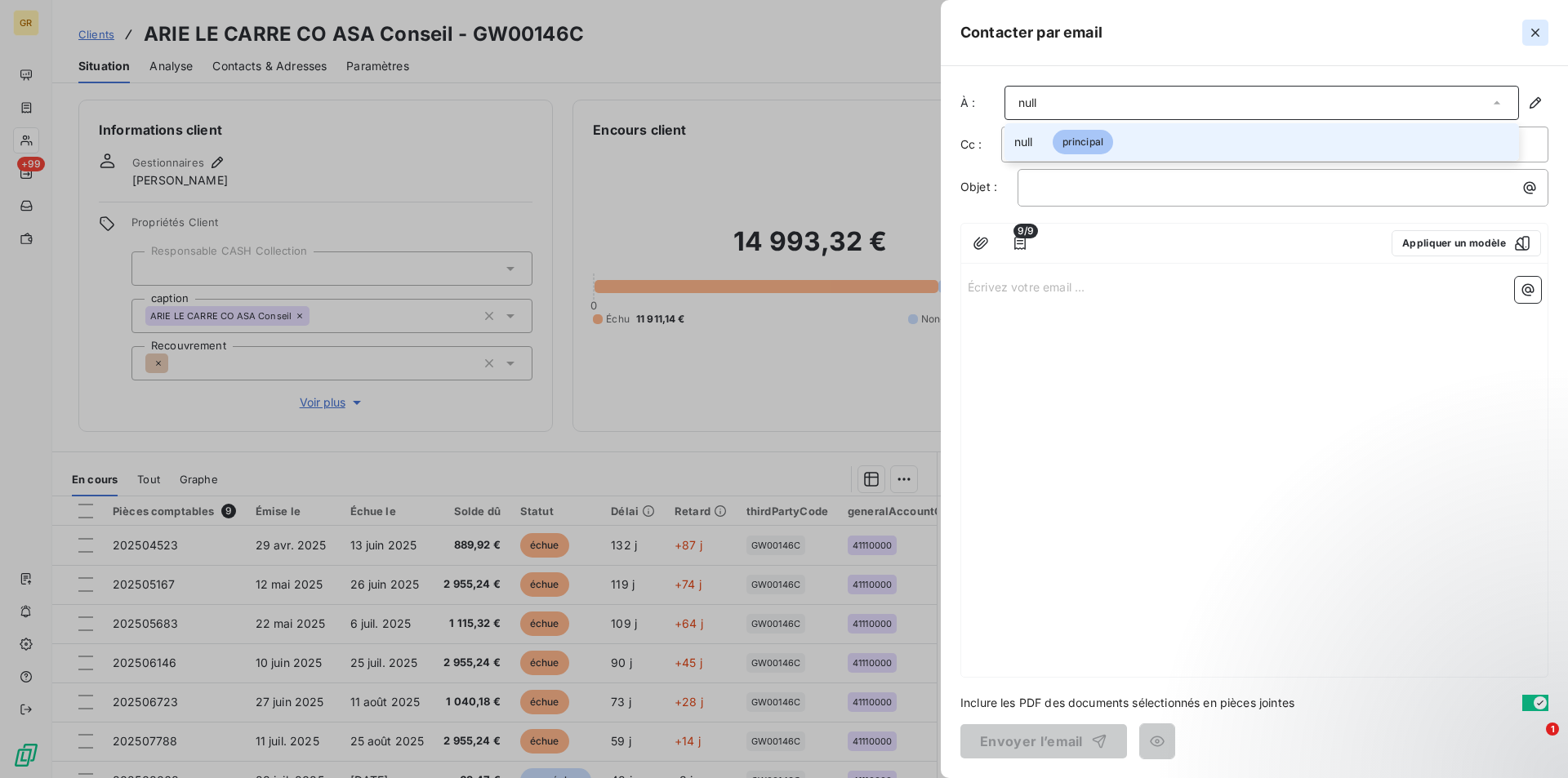
click at [1533, 36] on icon "button" at bounding box center [1536, 32] width 9 height 9
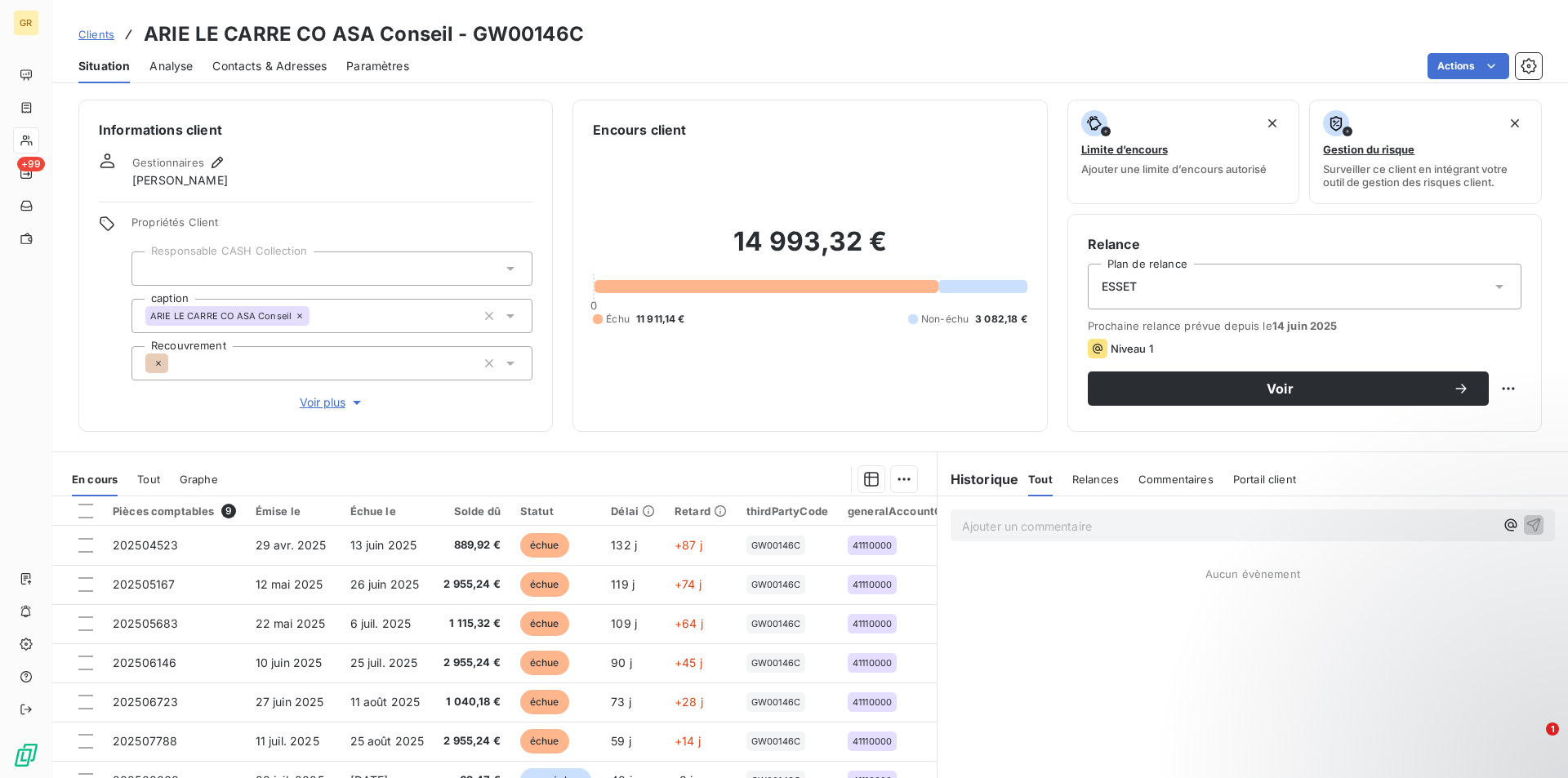
click at [269, 63] on span "Contacts & Adresses" at bounding box center [270, 66] width 114 height 16
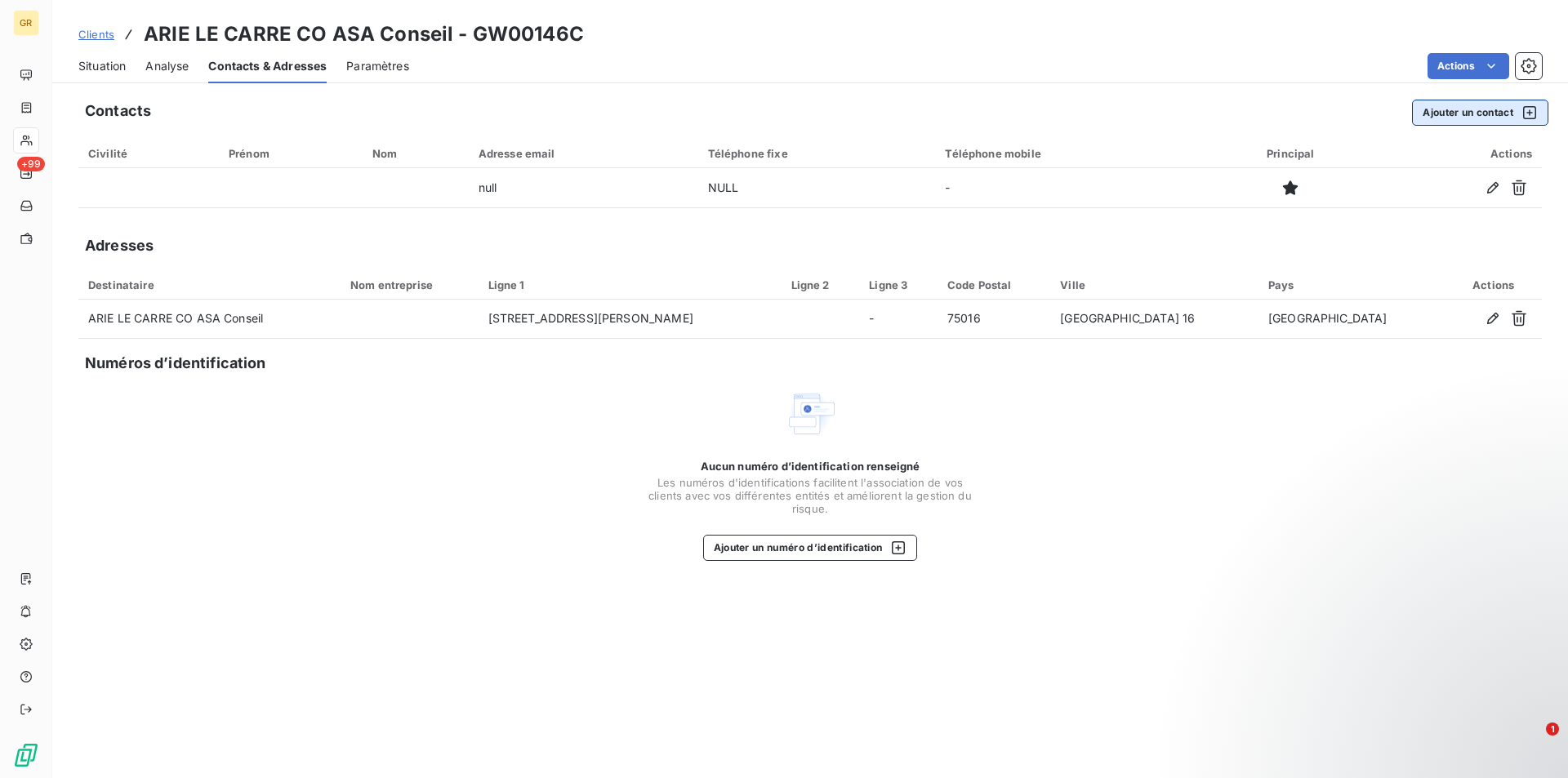
click at [1493, 114] on button "Ajouter un contact" at bounding box center [1480, 113] width 137 height 26
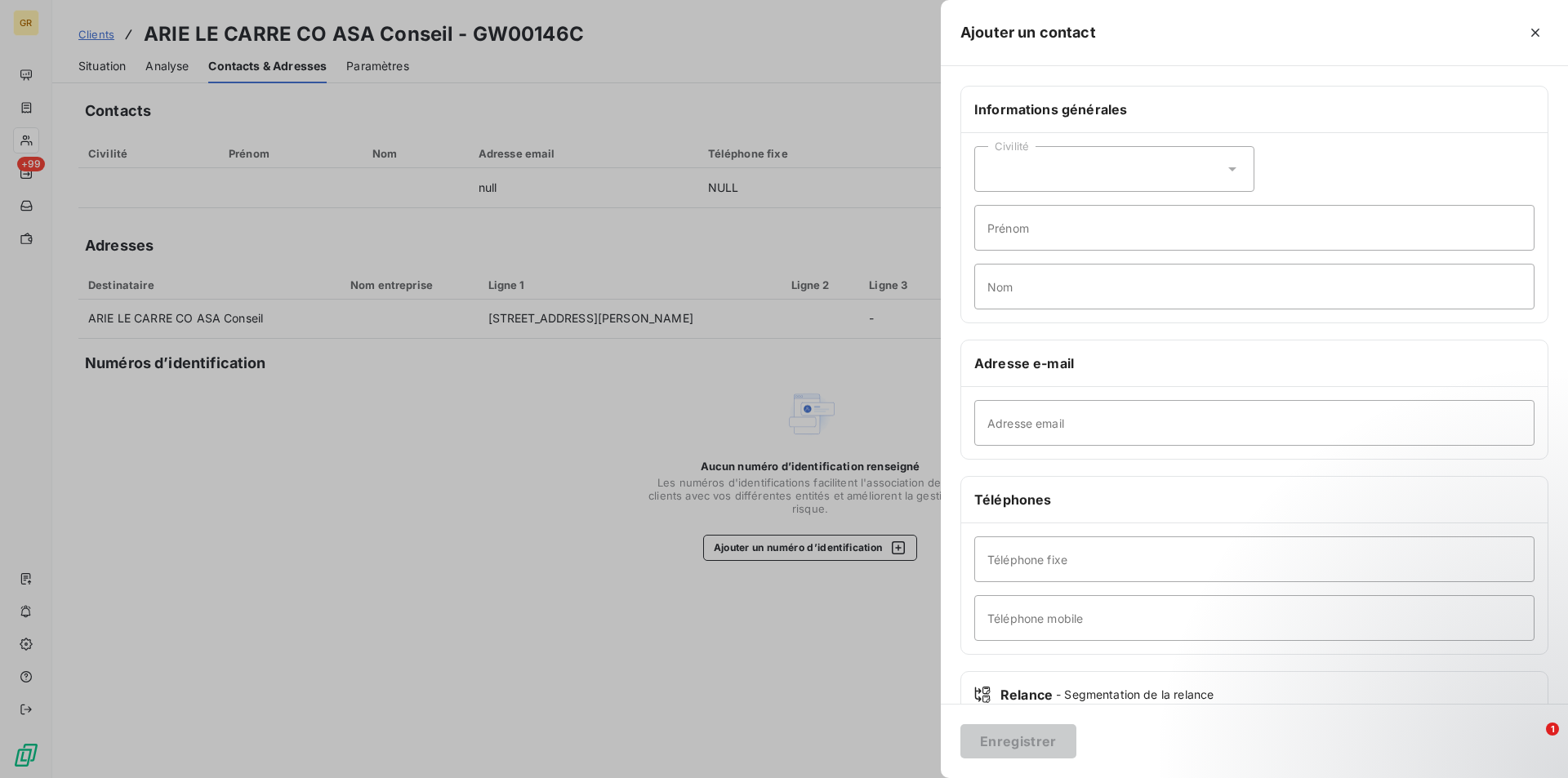
click at [1045, 171] on div "Civilité" at bounding box center [1115, 169] width 280 height 46
drag, startPoint x: 1022, startPoint y: 232, endPoint x: 1030, endPoint y: 247, distance: 17.0
click at [1021, 235] on span "Monsieur" at bounding box center [1031, 240] width 49 height 15
click at [1055, 230] on input "Prénom" at bounding box center [1255, 228] width 560 height 46
type input "PERRONET"
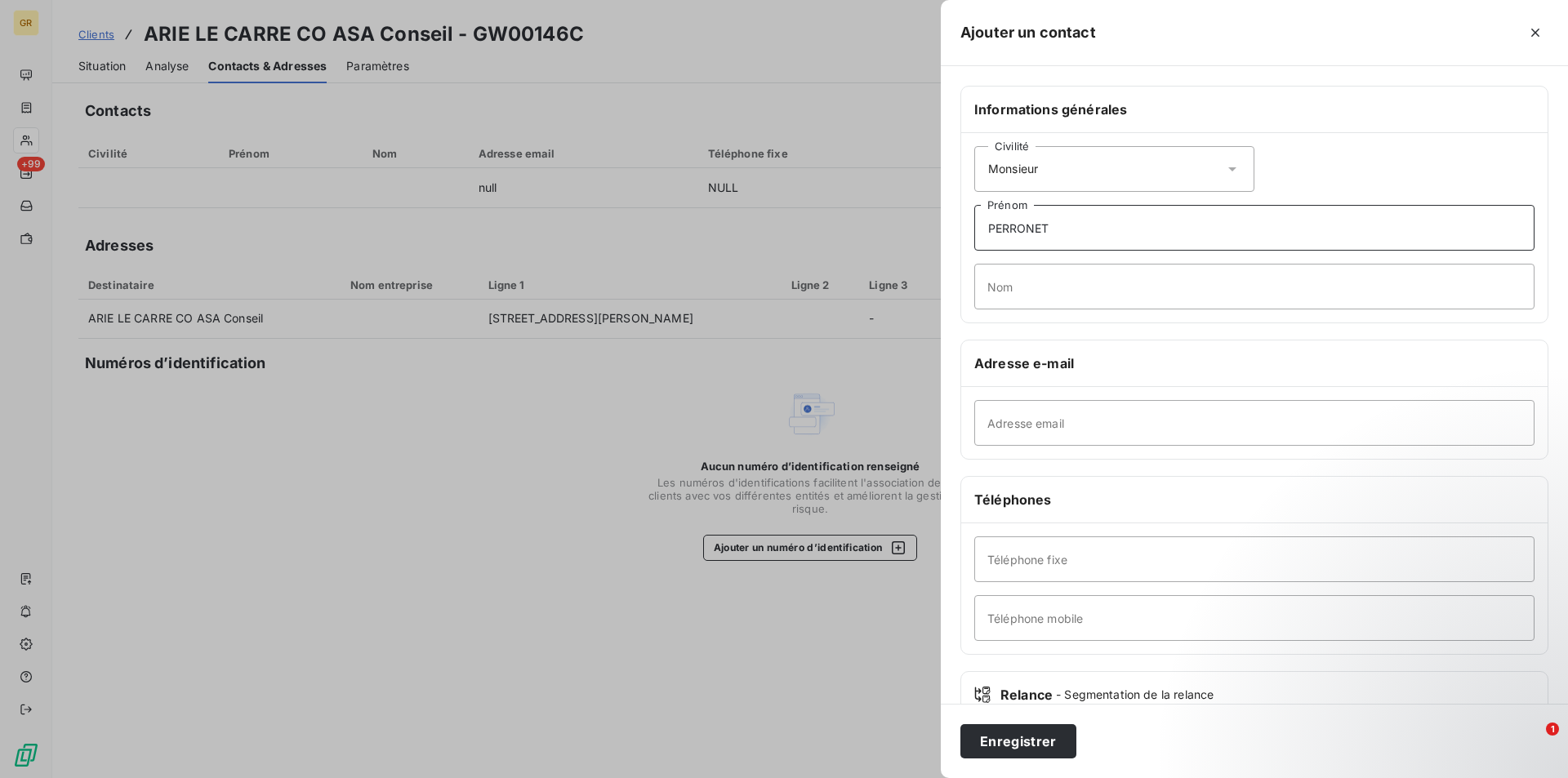
drag, startPoint x: 1098, startPoint y: 207, endPoint x: 1031, endPoint y: 223, distance: 68.9
click at [1008, 213] on input "PERRONET" at bounding box center [1255, 228] width 560 height 46
drag, startPoint x: 1055, startPoint y: 230, endPoint x: 1064, endPoint y: 240, distance: 13.5
click at [1056, 231] on input "PERRONET" at bounding box center [1255, 228] width 560 height 46
click at [1068, 233] on input "PERRONET" at bounding box center [1255, 228] width 560 height 46
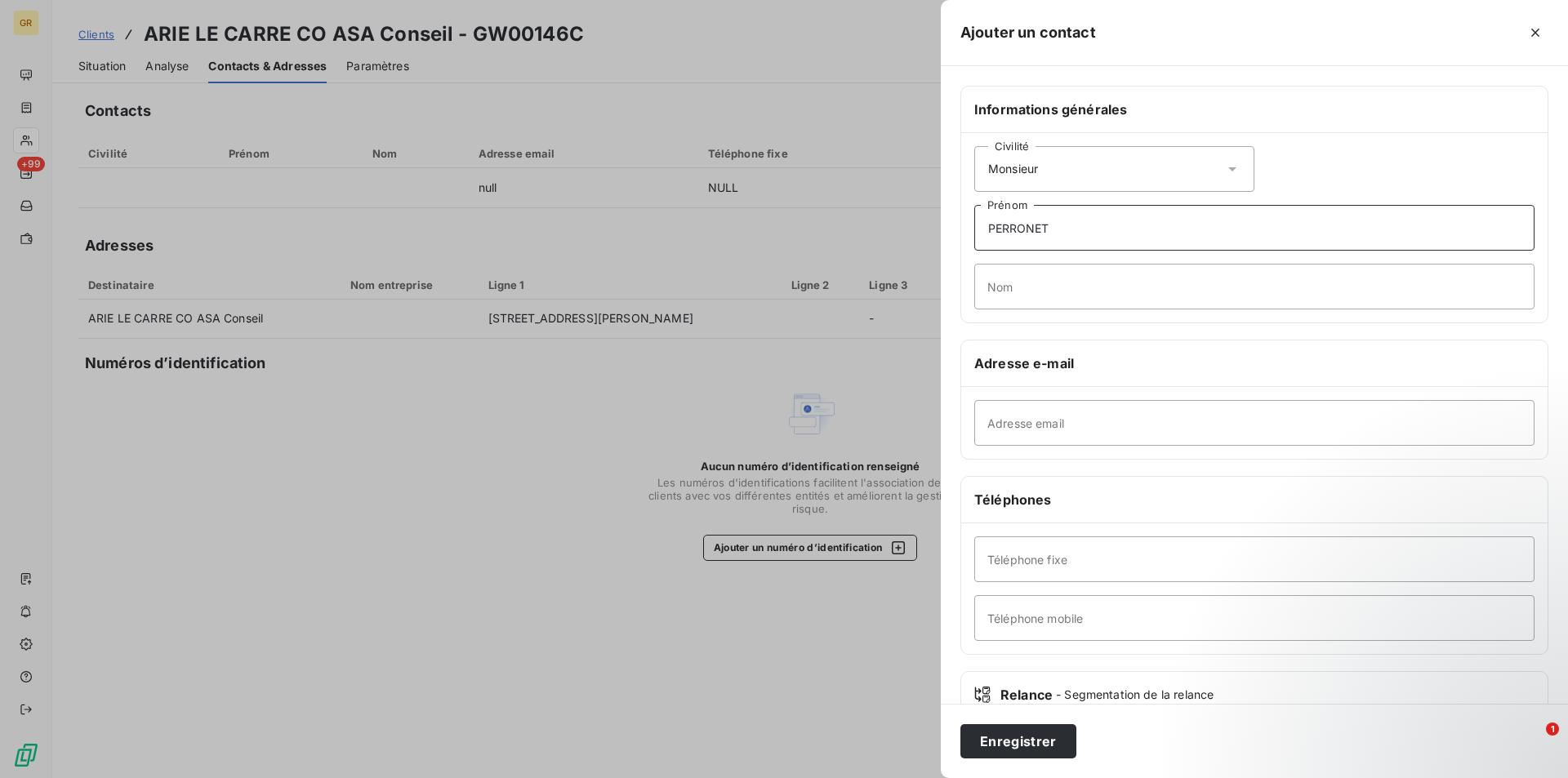
drag, startPoint x: 1024, startPoint y: 230, endPoint x: 930, endPoint y: 226, distance: 94.1
click at [933, 777] on div "Ajouter un contact Informations générales Civilité Monsieur PERRONET Prénom Nom…" at bounding box center [784, 778] width 1568 height 0
click at [1027, 277] on input "Nom" at bounding box center [1255, 287] width 560 height 46
paste input "PERRONET"
type input "PERRONET"
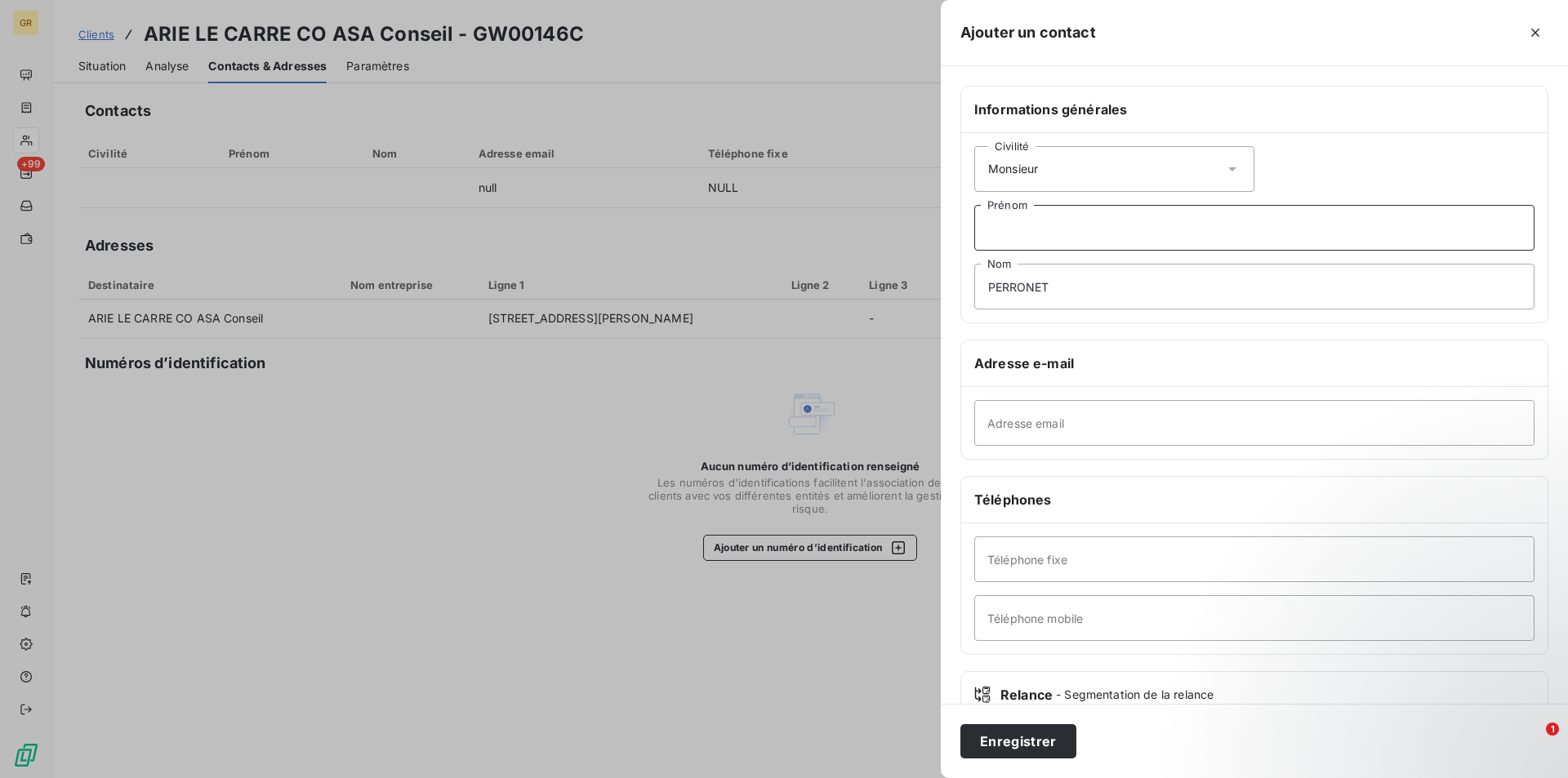
click at [1078, 228] on input "Prénom" at bounding box center [1255, 228] width 560 height 46
type input "PIERRE"
click at [1055, 427] on input "Adresse email" at bounding box center [1255, 423] width 560 height 46
paste input "pierre.peronnet@pba-expert.com"
type input "pierre.peronnet@pba-expert.com"
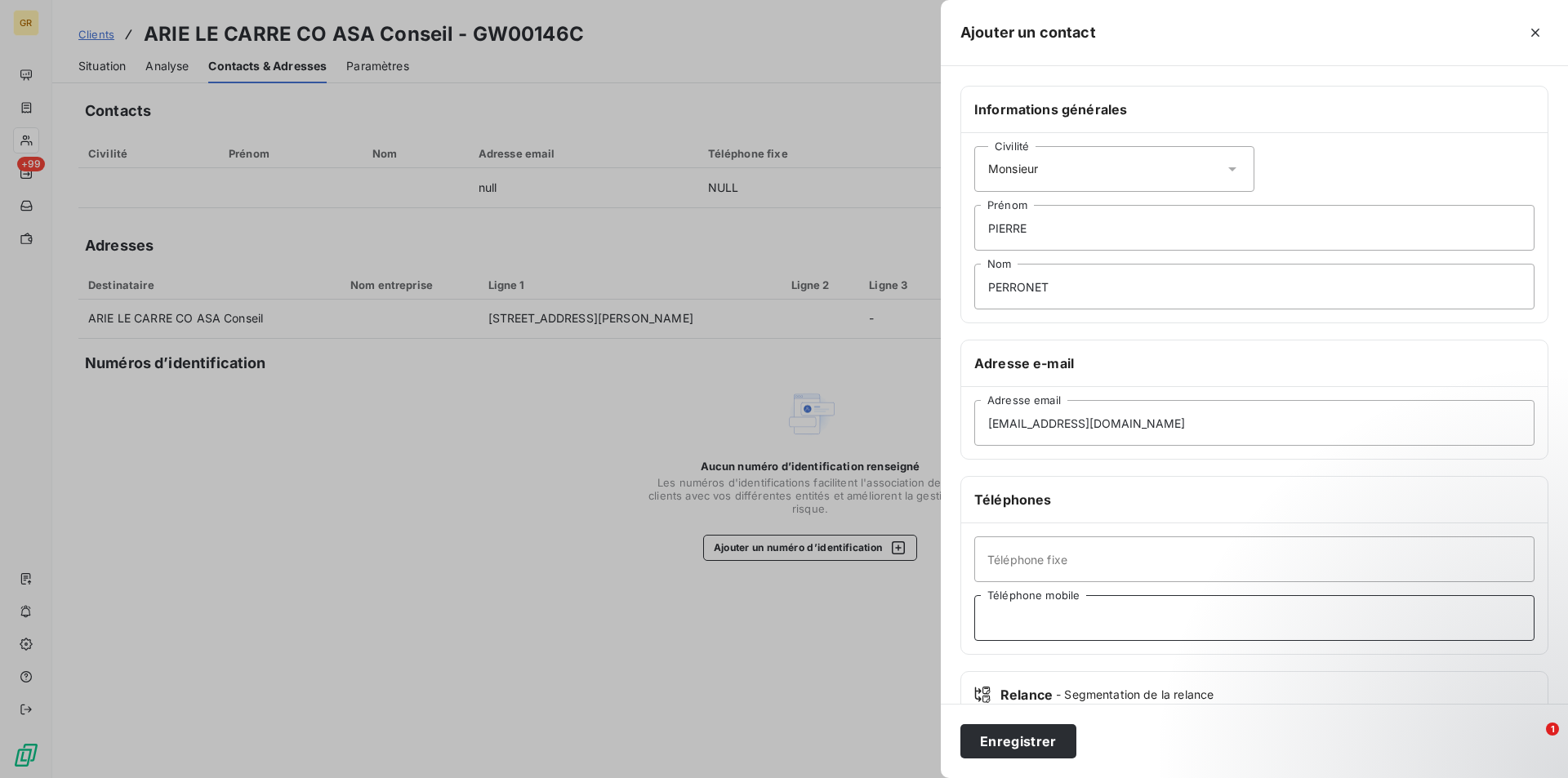
click at [1123, 623] on input "Téléphone mobile" at bounding box center [1255, 618] width 560 height 46
paste input "06 10 13 17 43"
type input "06 10 13 17 43"
drag, startPoint x: 1039, startPoint y: 749, endPoint x: 1051, endPoint y: 734, distance: 19.2
click at [1039, 749] on button "Enregistrer" at bounding box center [1018, 741] width 116 height 34
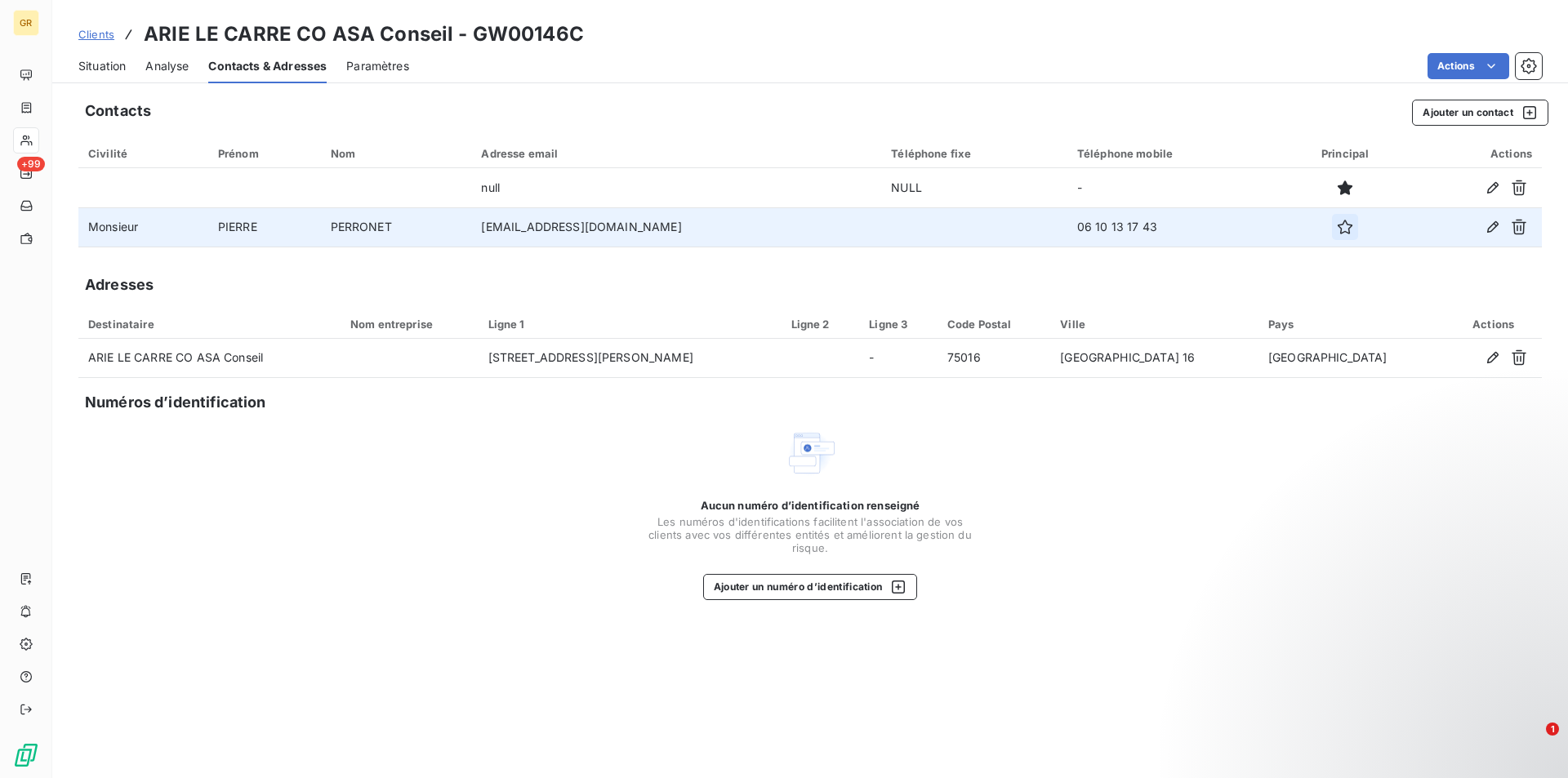
click at [1343, 231] on icon "button" at bounding box center [1344, 226] width 16 height 16
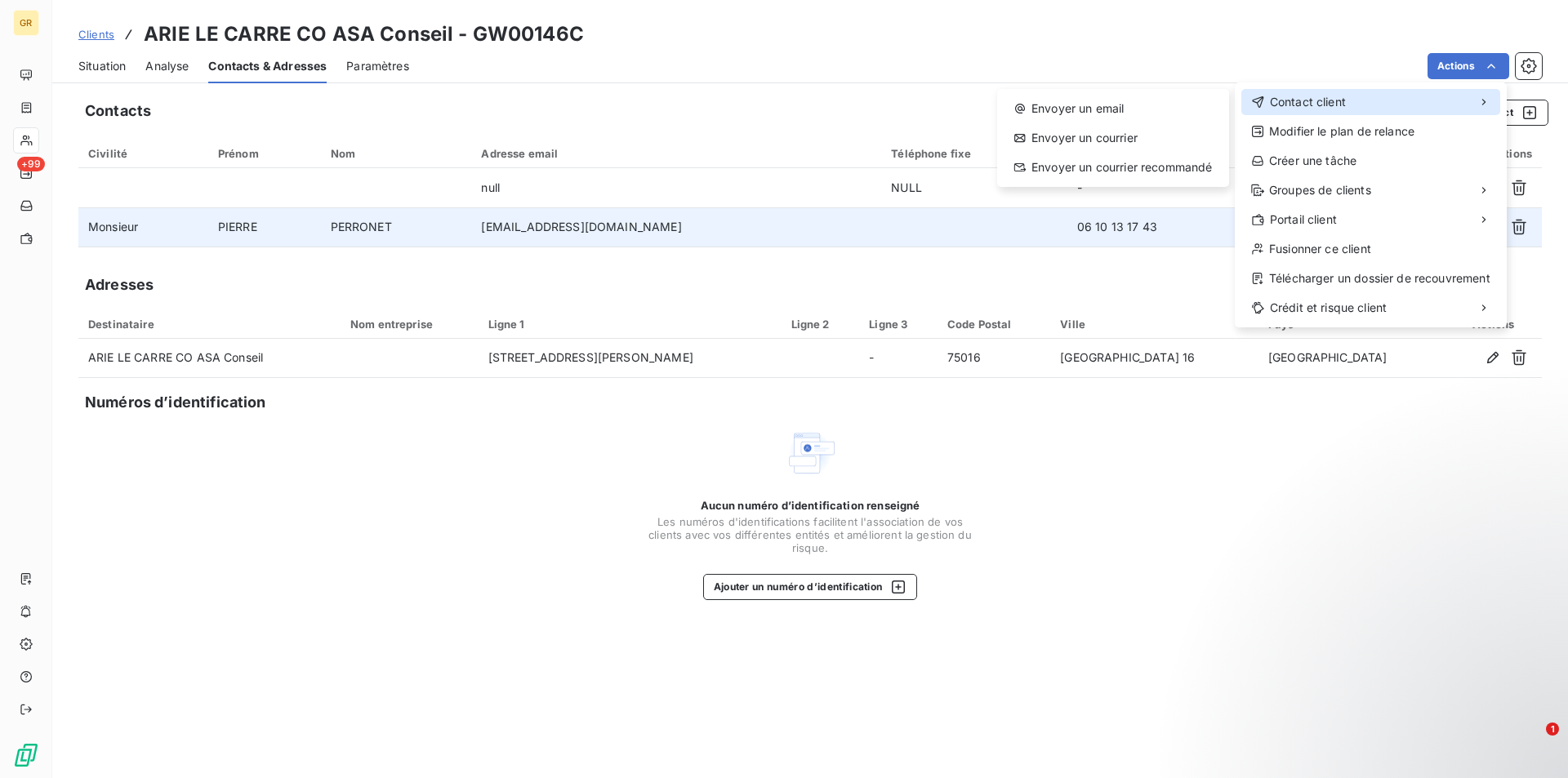
click at [1347, 99] on div "Contact client" at bounding box center [1370, 102] width 259 height 26
click at [1141, 112] on div "Envoyer un email" at bounding box center [1113, 108] width 219 height 26
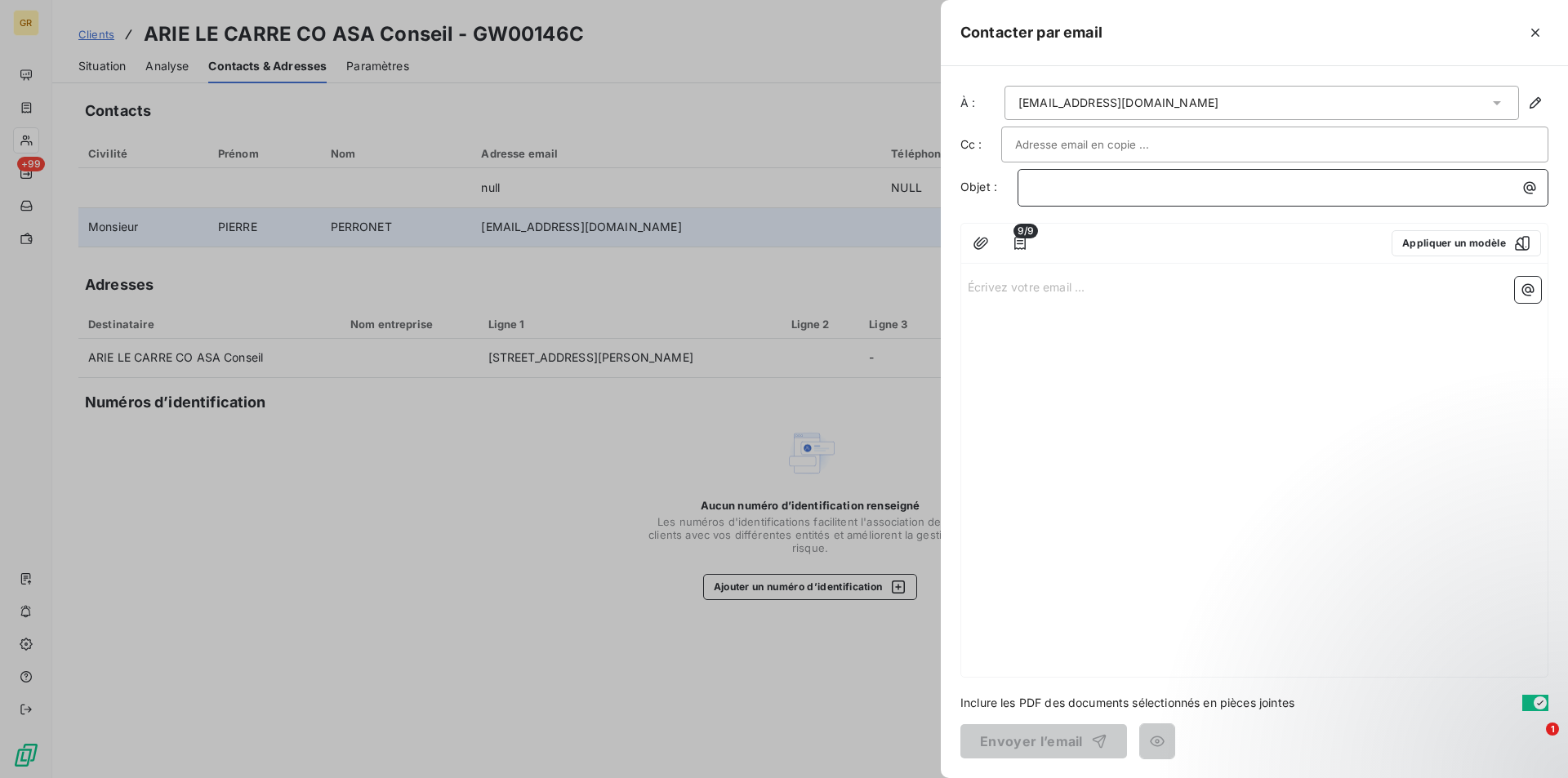
click at [1089, 185] on p "﻿" at bounding box center [1287, 187] width 512 height 19
drag, startPoint x: 1539, startPoint y: 34, endPoint x: 967, endPoint y: 37, distance: 572.0
click at [1539, 34] on icon "button" at bounding box center [1535, 32] width 16 height 16
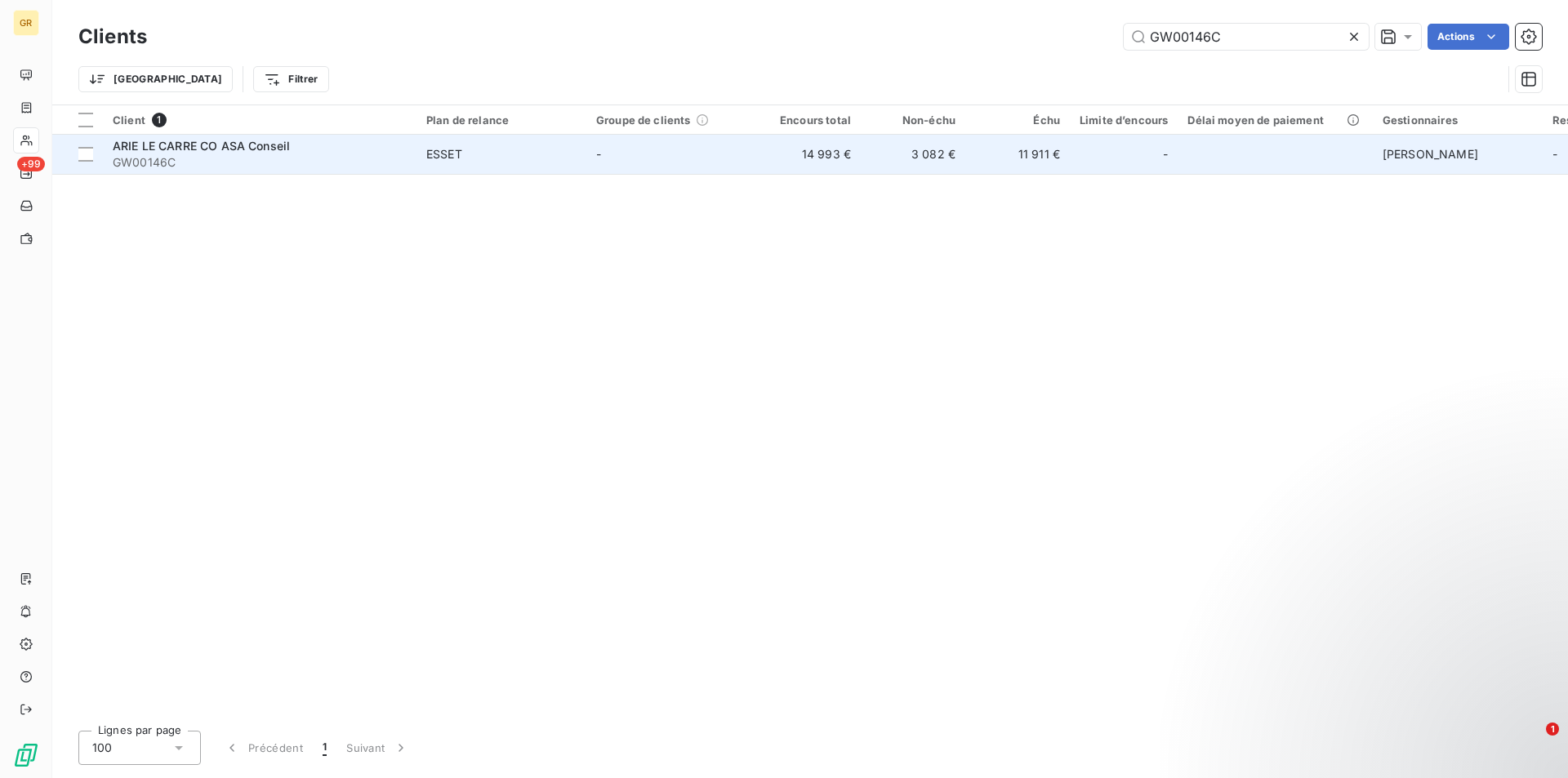
click at [452, 149] on div "ESSET" at bounding box center [444, 154] width 36 height 16
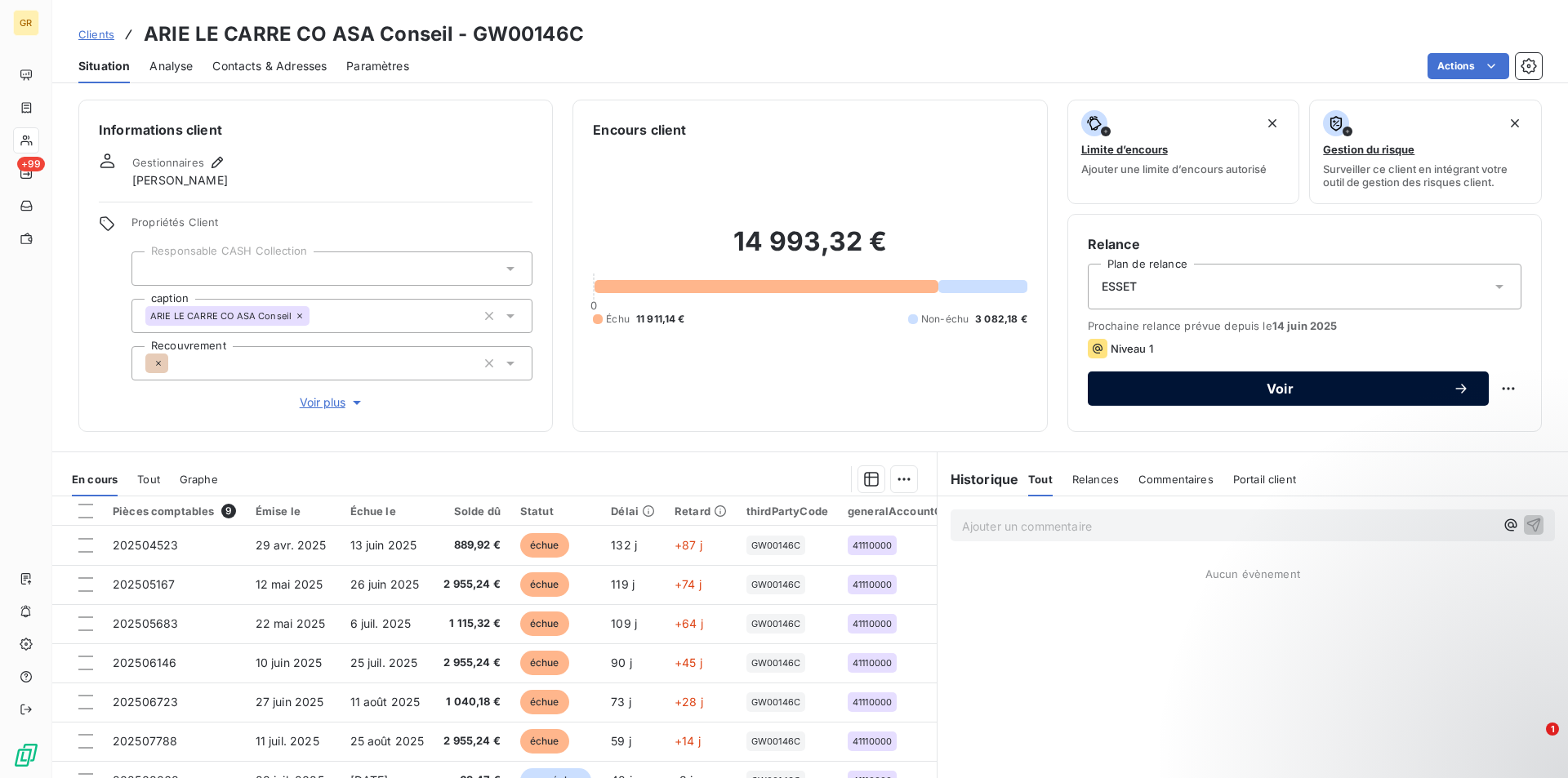
click at [1274, 385] on span "Voir" at bounding box center [1279, 388] width 345 height 13
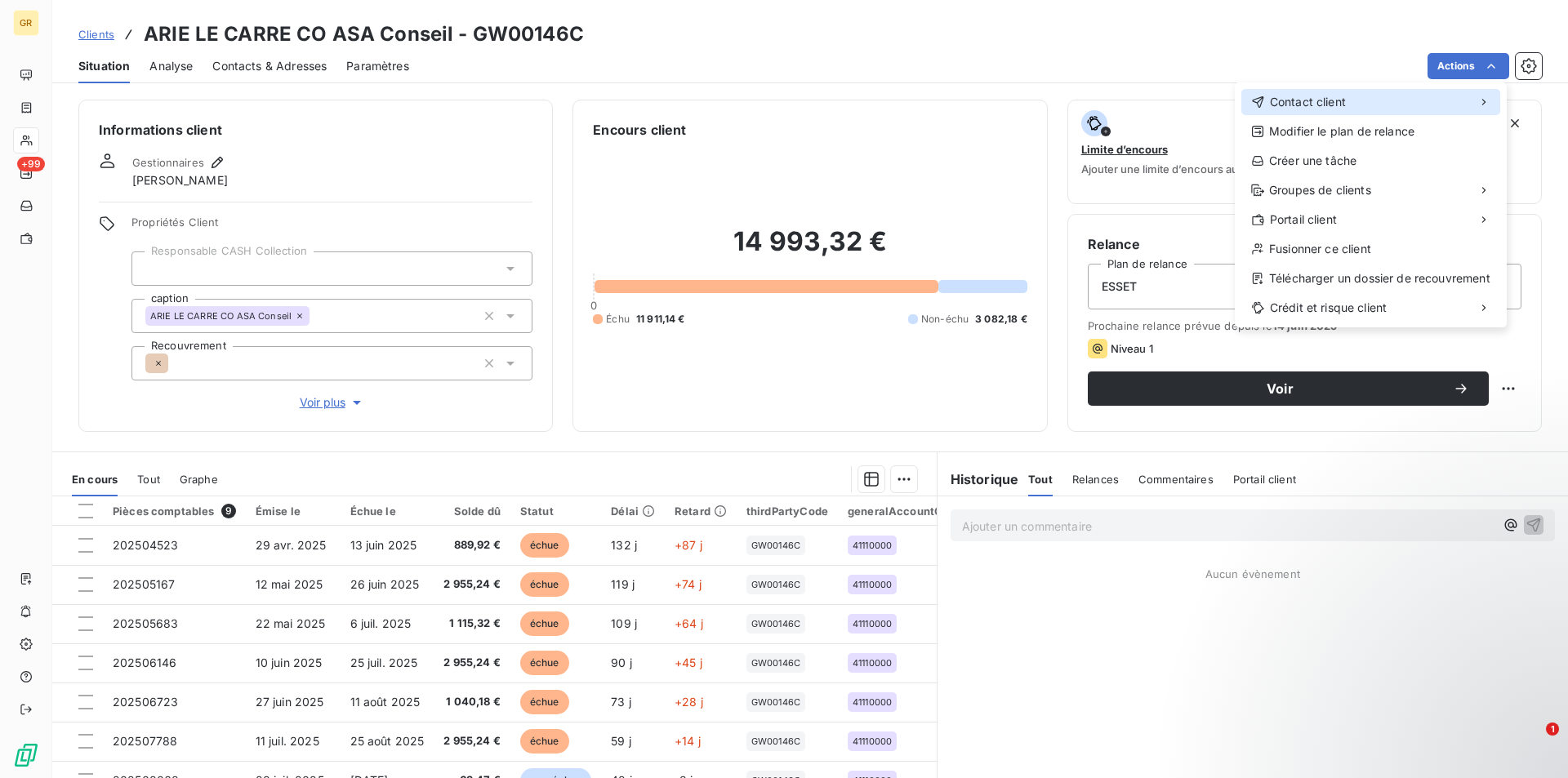
click at [1322, 101] on span "Contact client" at bounding box center [1308, 102] width 76 height 16
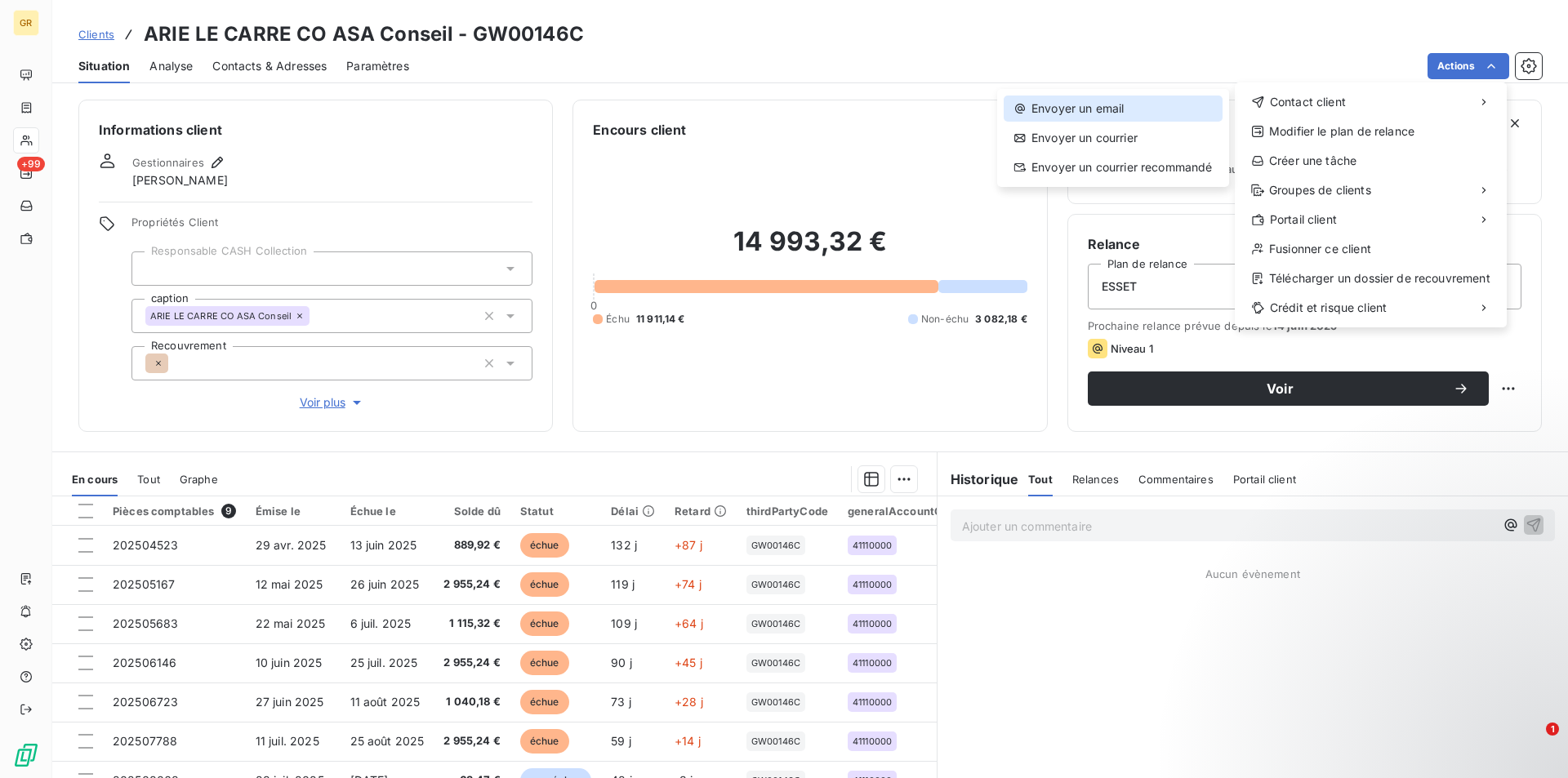
click at [1083, 106] on div "Envoyer un email" at bounding box center [1113, 108] width 219 height 26
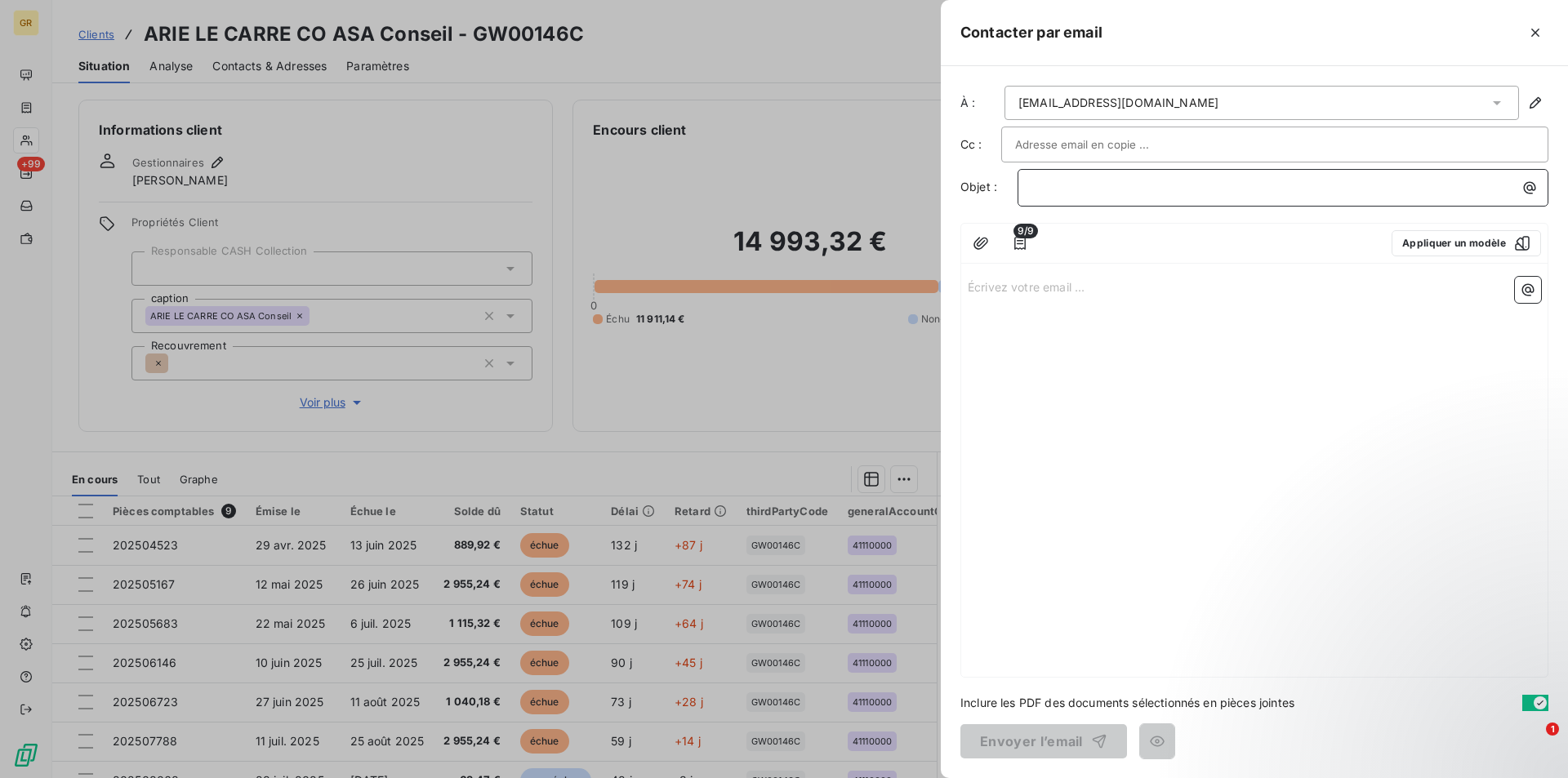
click at [1093, 184] on p "﻿" at bounding box center [1287, 187] width 512 height 19
click at [1534, 184] on icon "button" at bounding box center [1529, 187] width 16 height 16
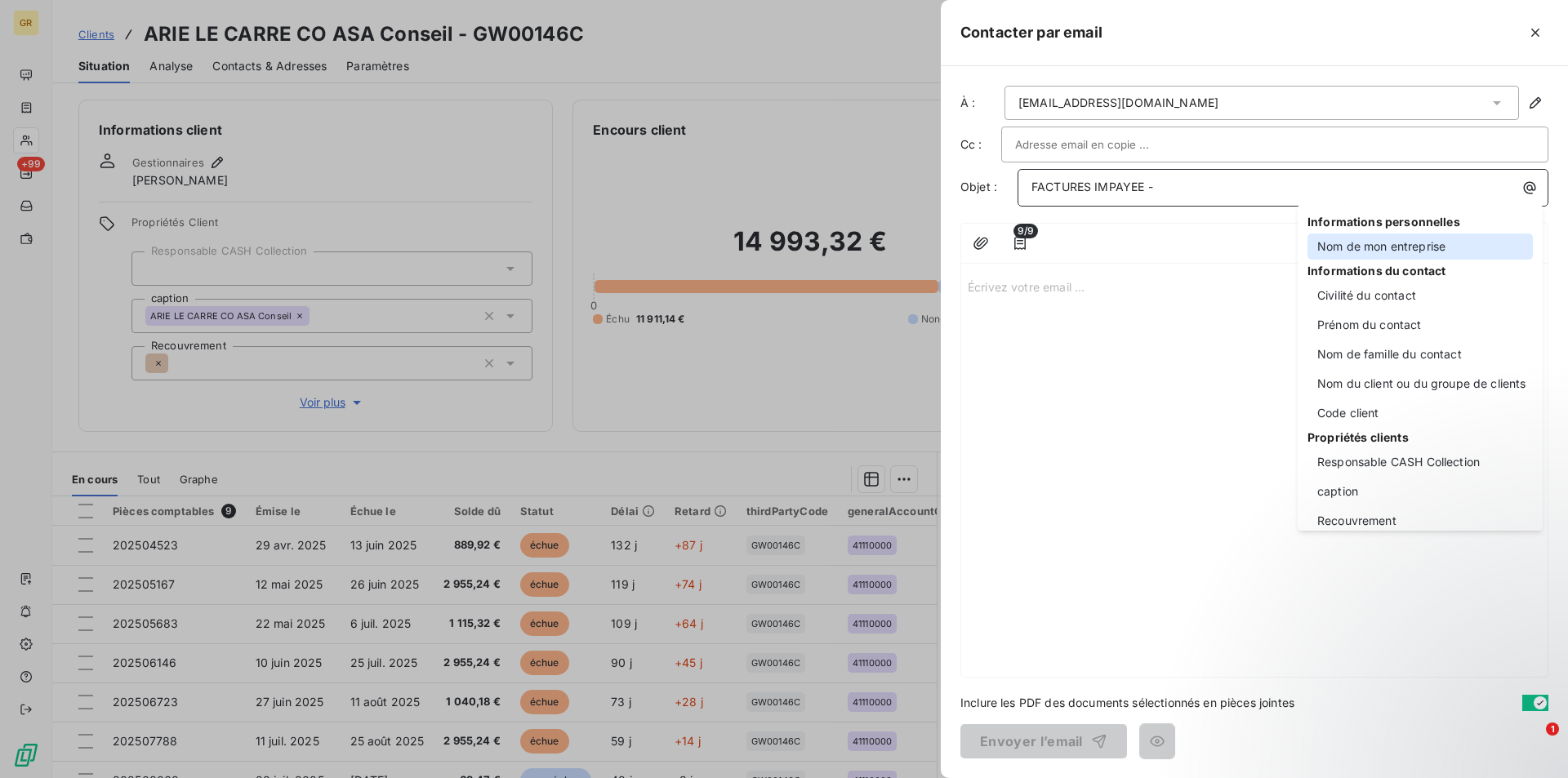
click at [1394, 249] on div "Nom de mon entreprise" at bounding box center [1420, 246] width 225 height 26
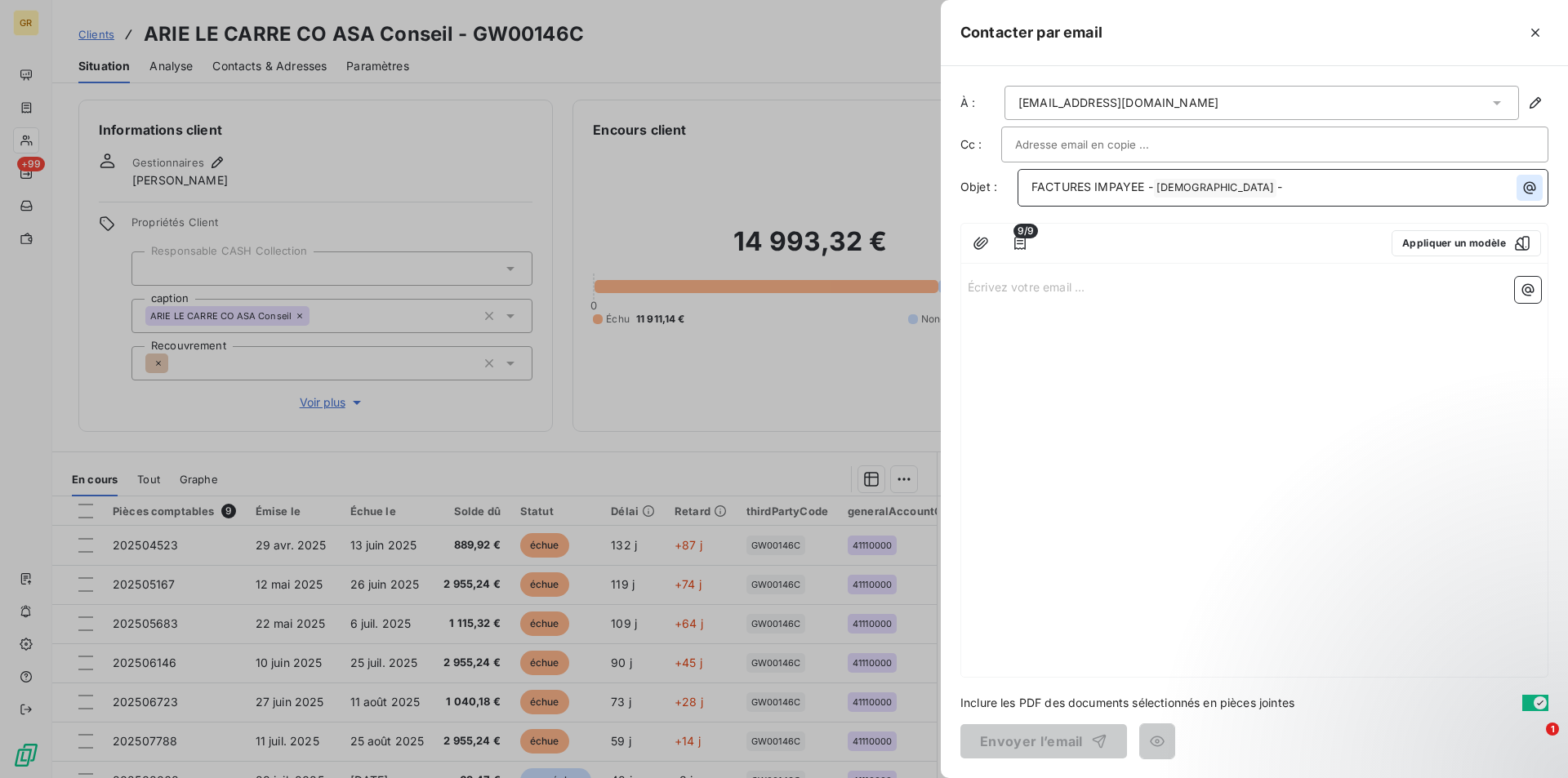
click at [1534, 187] on icon "button" at bounding box center [1529, 187] width 16 height 16
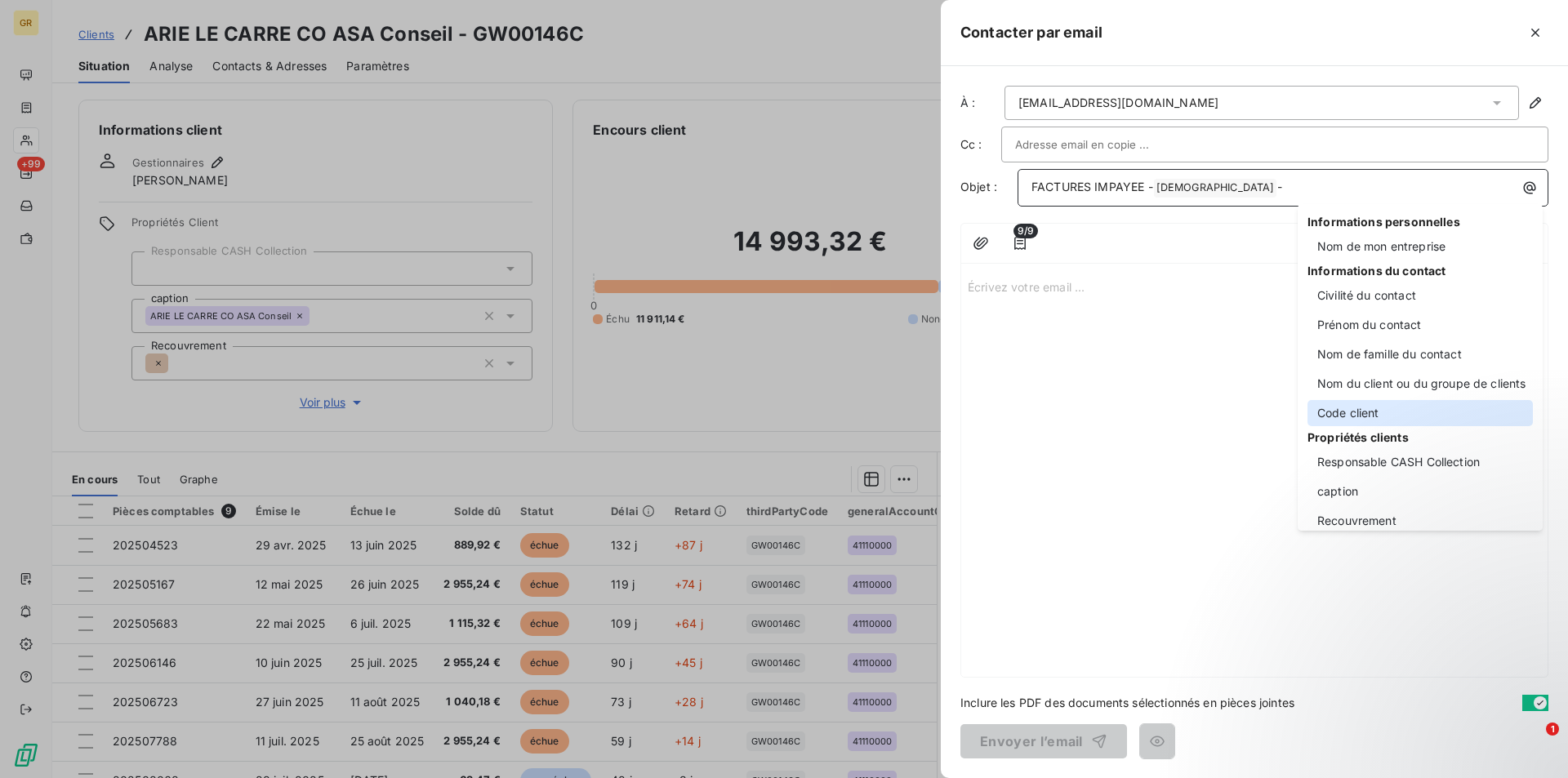
click at [1366, 417] on div "Code client" at bounding box center [1420, 412] width 225 height 26
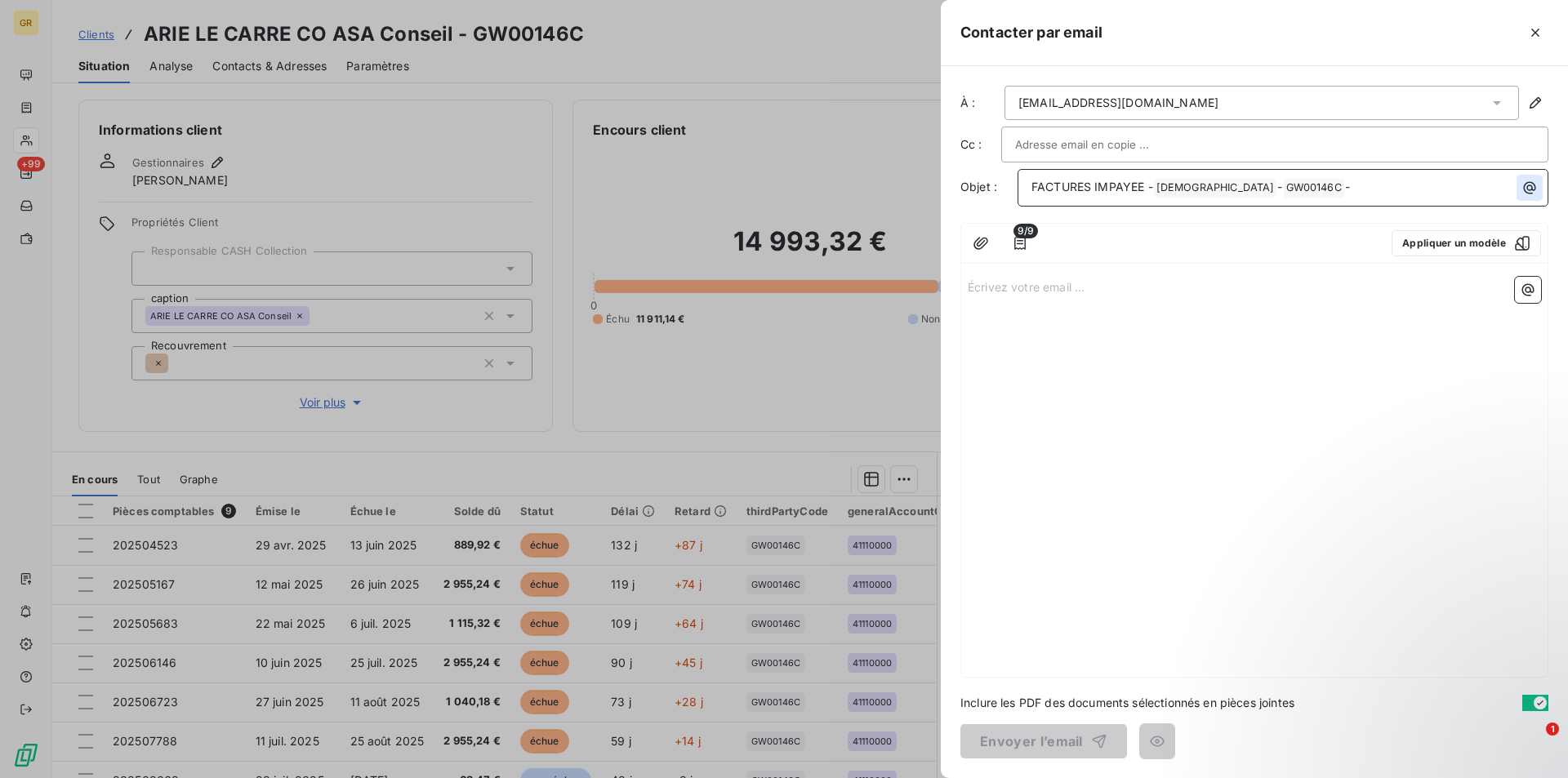
click at [1526, 184] on icon "button" at bounding box center [1529, 187] width 16 height 16
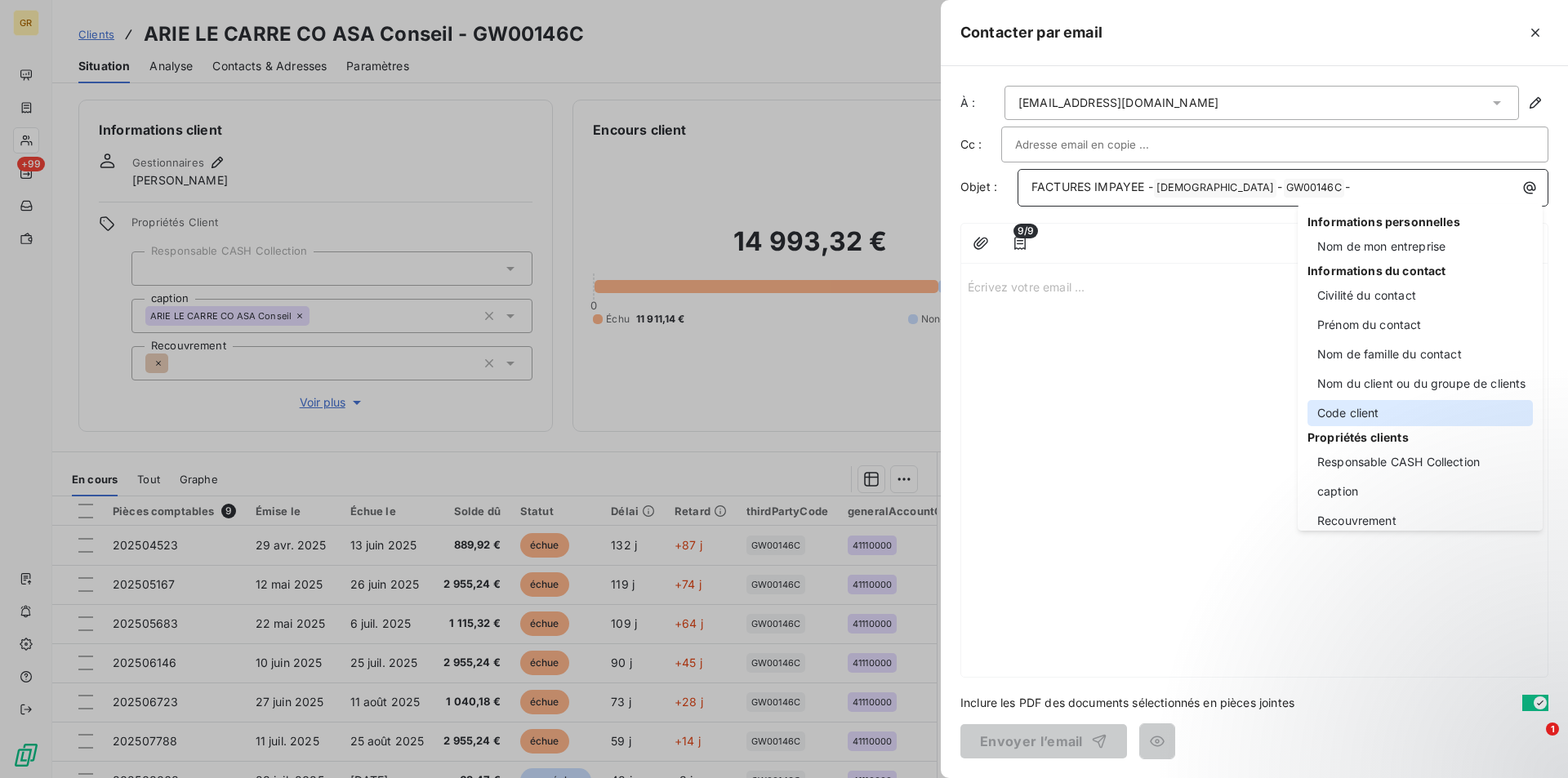
click at [1354, 413] on div "Code client" at bounding box center [1420, 412] width 225 height 26
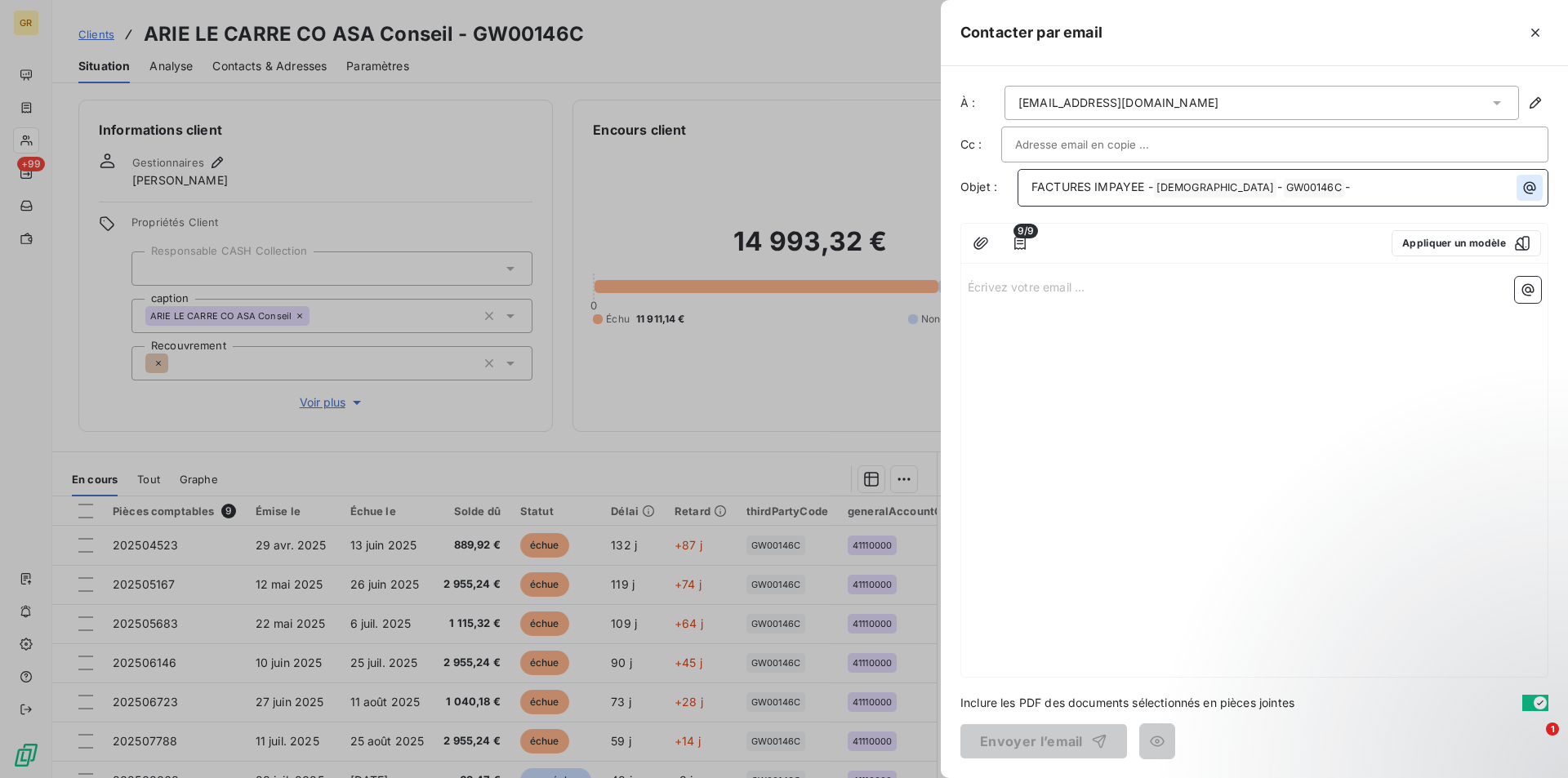
click at [1529, 193] on icon "button" at bounding box center [1530, 188] width 12 height 12
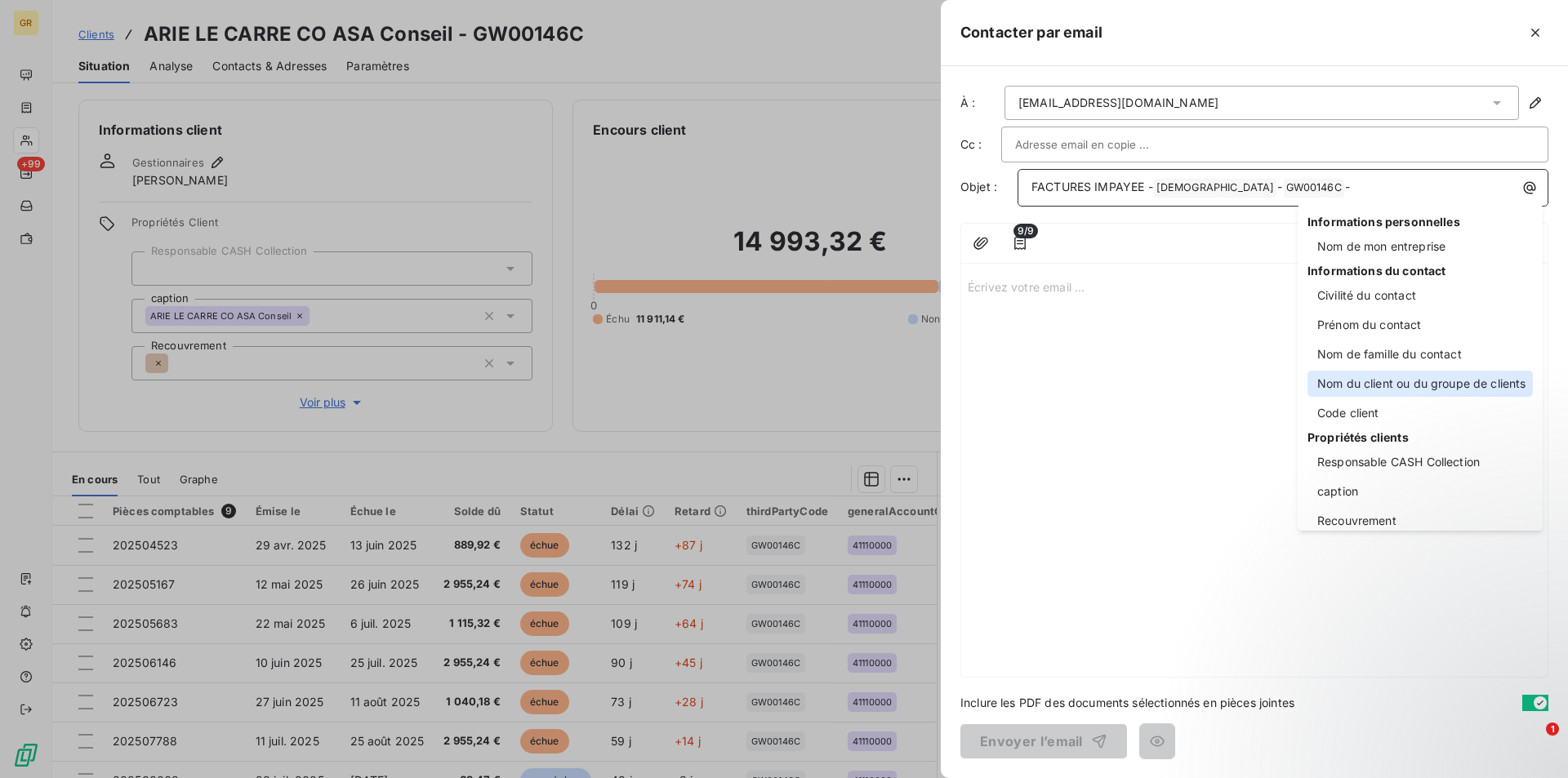
click at [1360, 379] on div "Nom du client ou du groupe de clients" at bounding box center [1420, 383] width 225 height 26
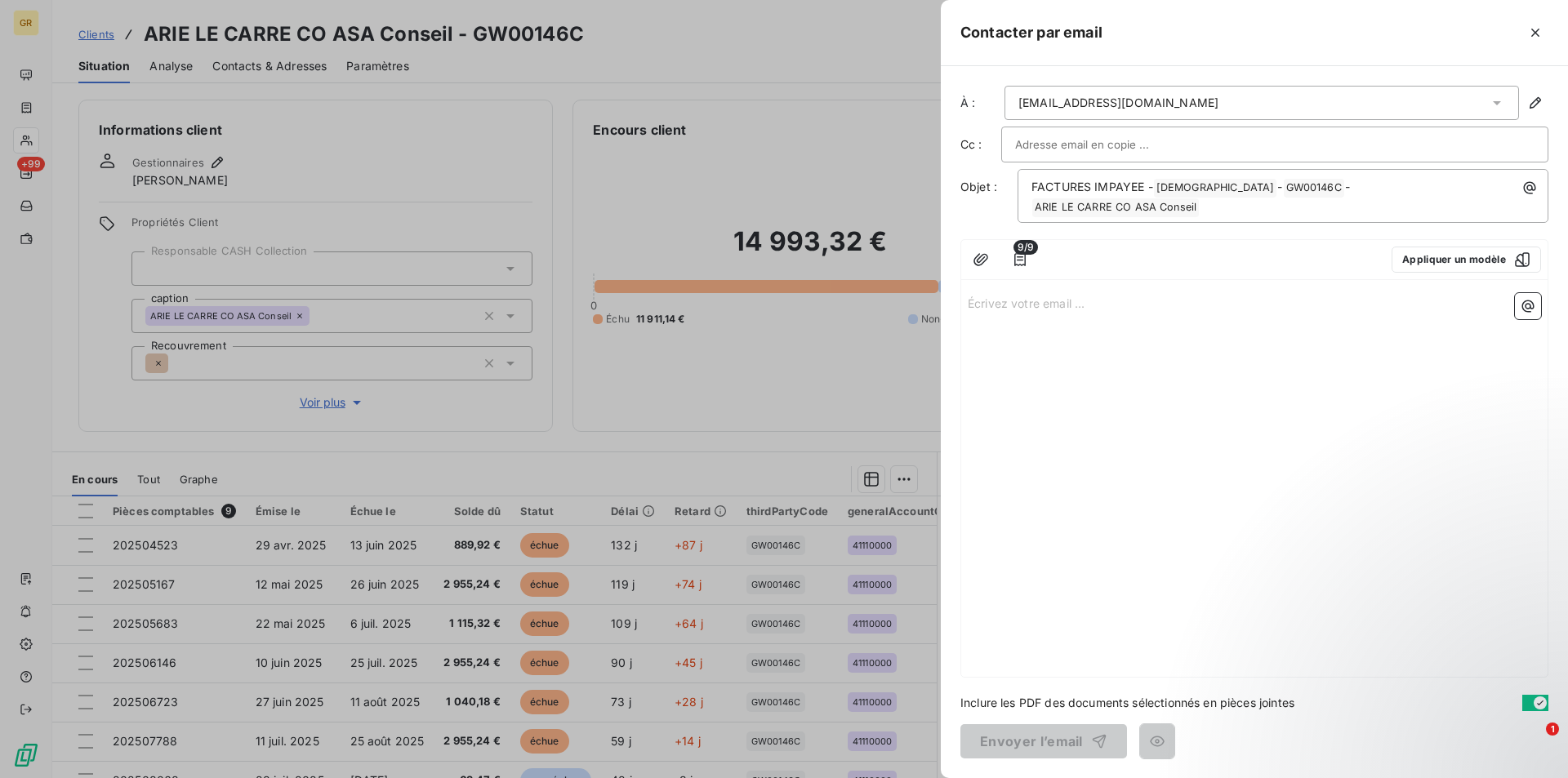
click at [1019, 308] on div "Écrivez votre email ... ﻿" at bounding box center [1254, 482] width 586 height 390
click at [1021, 293] on p "Écrivez votre email ... ﻿" at bounding box center [1254, 302] width 573 height 19
click at [994, 331] on p "﻿" at bounding box center [1254, 340] width 573 height 19
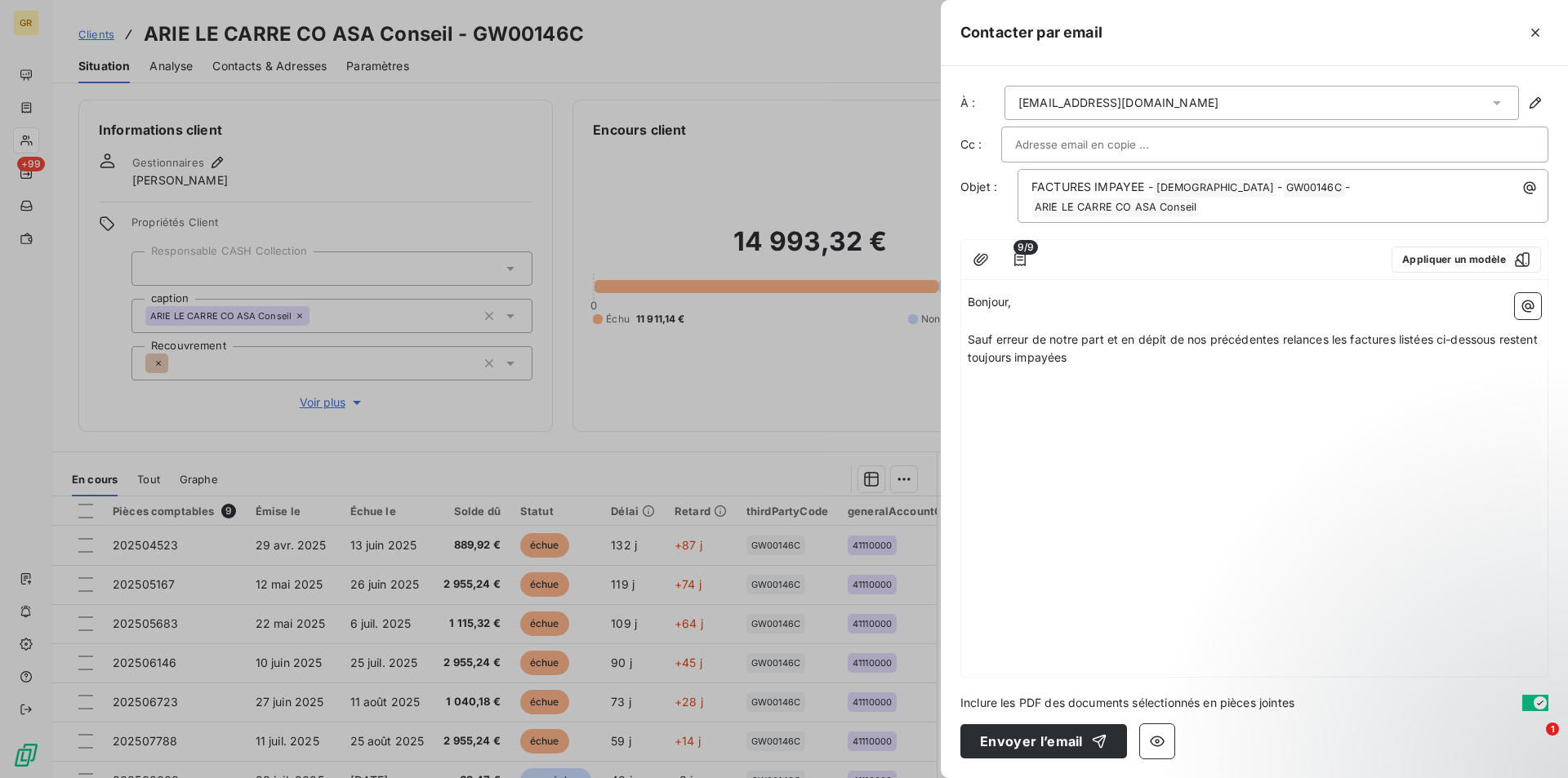
click at [1204, 332] on span "Sauf erreur de notre part et en dépit de nos précédentes relances les factures …" at bounding box center [1254, 348] width 573 height 32
click at [1282, 332] on span "Sauf erreur de notre part et en dépit de notre précédentes relances les facture…" at bounding box center [1237, 348] width 541 height 32
click at [1335, 331] on p "Sauf erreur de notre part et en dépit de notre précédente relances les factures…" at bounding box center [1254, 349] width 573 height 38
click at [1330, 332] on span "Sauf erreur de notre part et en dépit de notre précédente relances les factures…" at bounding box center [1255, 348] width 576 height 32
click at [1101, 351] on p "Sauf erreur de notre part et en dépit de notre précédente relance les factures …" at bounding box center [1254, 349] width 573 height 38
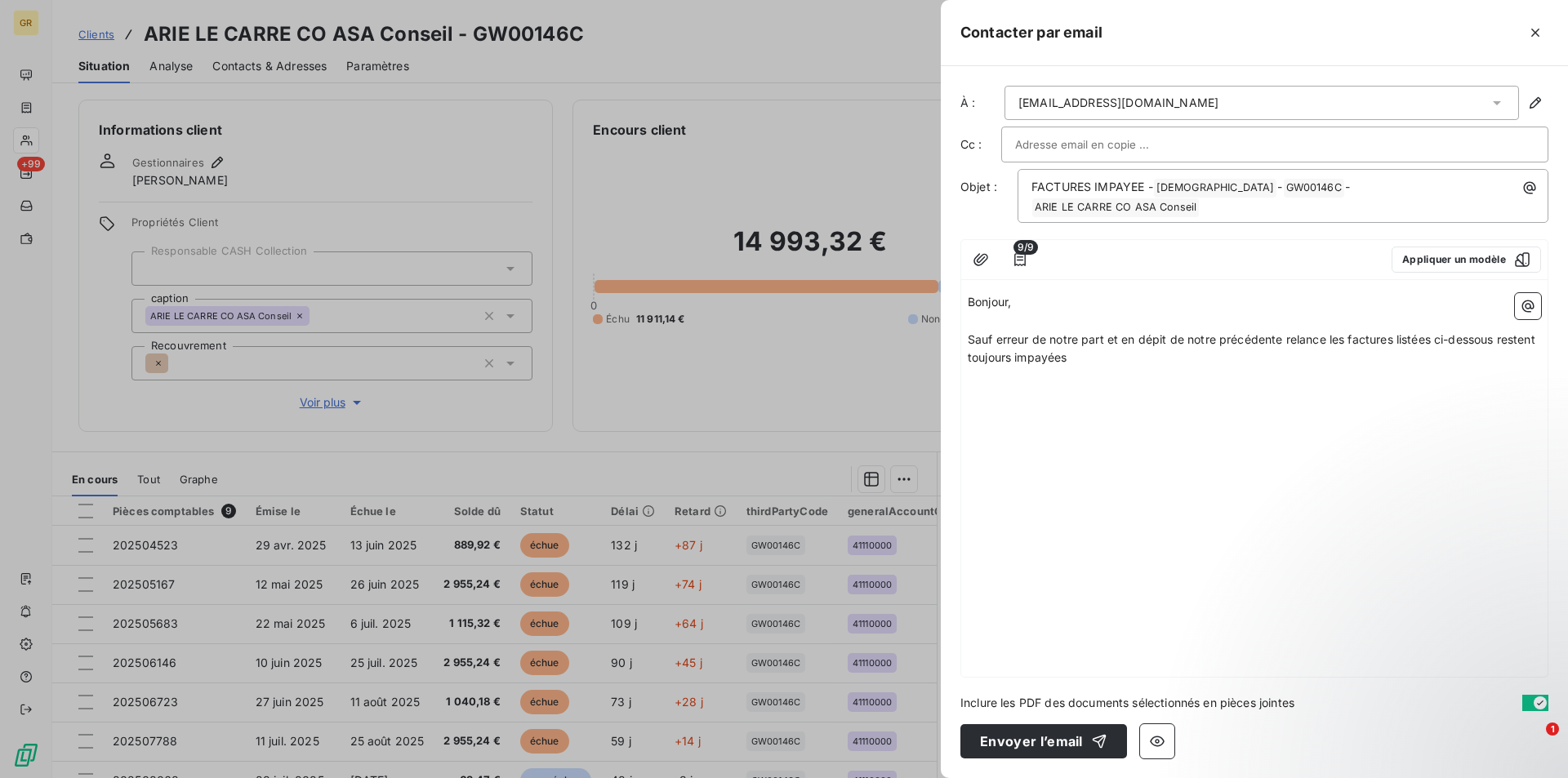
click at [1084, 347] on p "Sauf erreur de notre part et en dépit de notre précédente relance les factures …" at bounding box center [1254, 349] width 573 height 38
click at [1001, 379] on div "Bonjour, ﻿ Sauf erreur de notre part et en dépit de notre précédente relance le…" at bounding box center [1254, 482] width 586 height 390
click at [1251, 350] on p "Sauf erreur de notre part et en dépit de notre précédente relance les factures …" at bounding box center [1254, 349] width 573 height 38
click at [1525, 298] on icon "button" at bounding box center [1527, 306] width 16 height 16
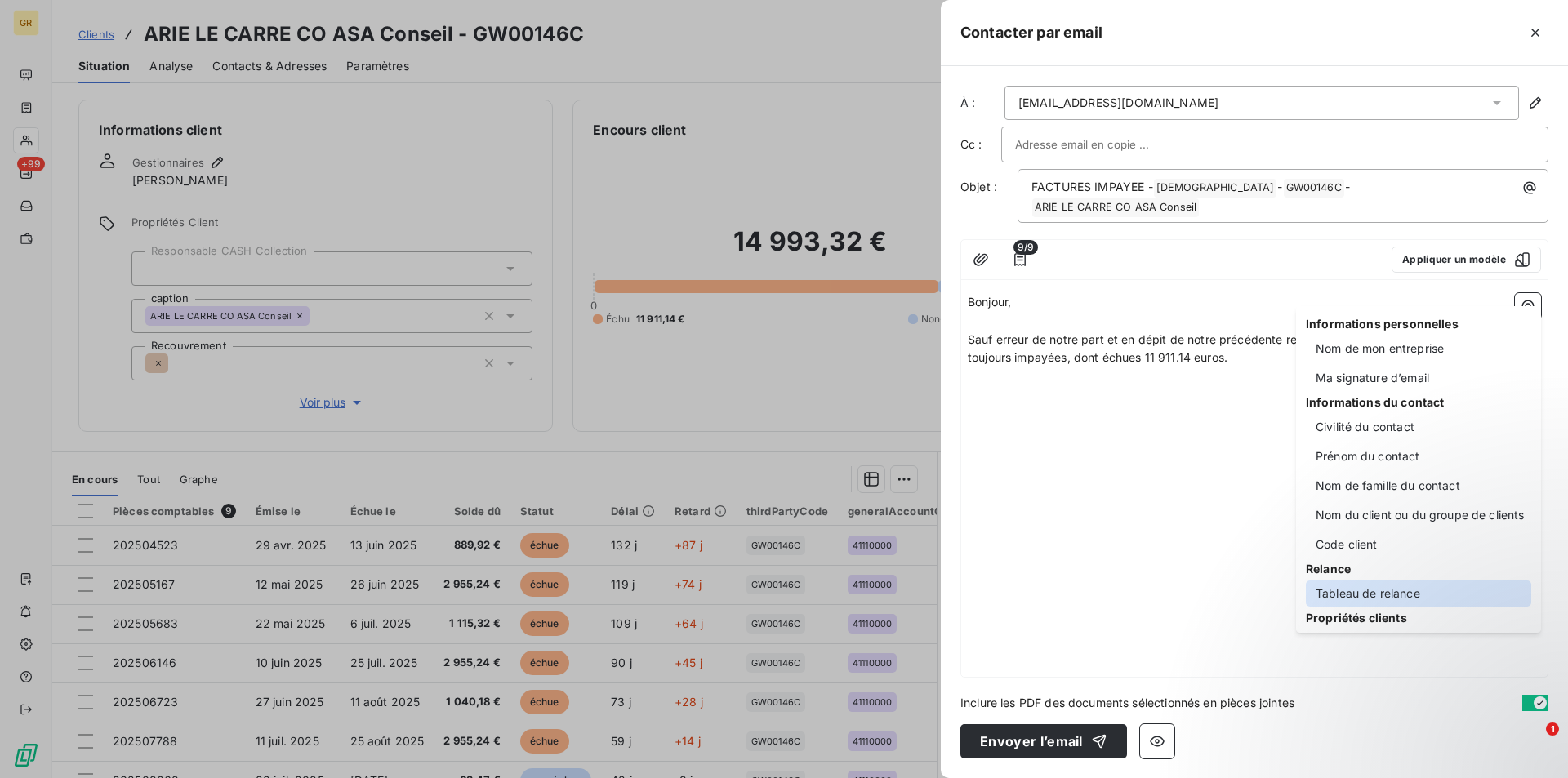
click at [1358, 596] on div "Tableau de relance" at bounding box center [1419, 594] width 225 height 26
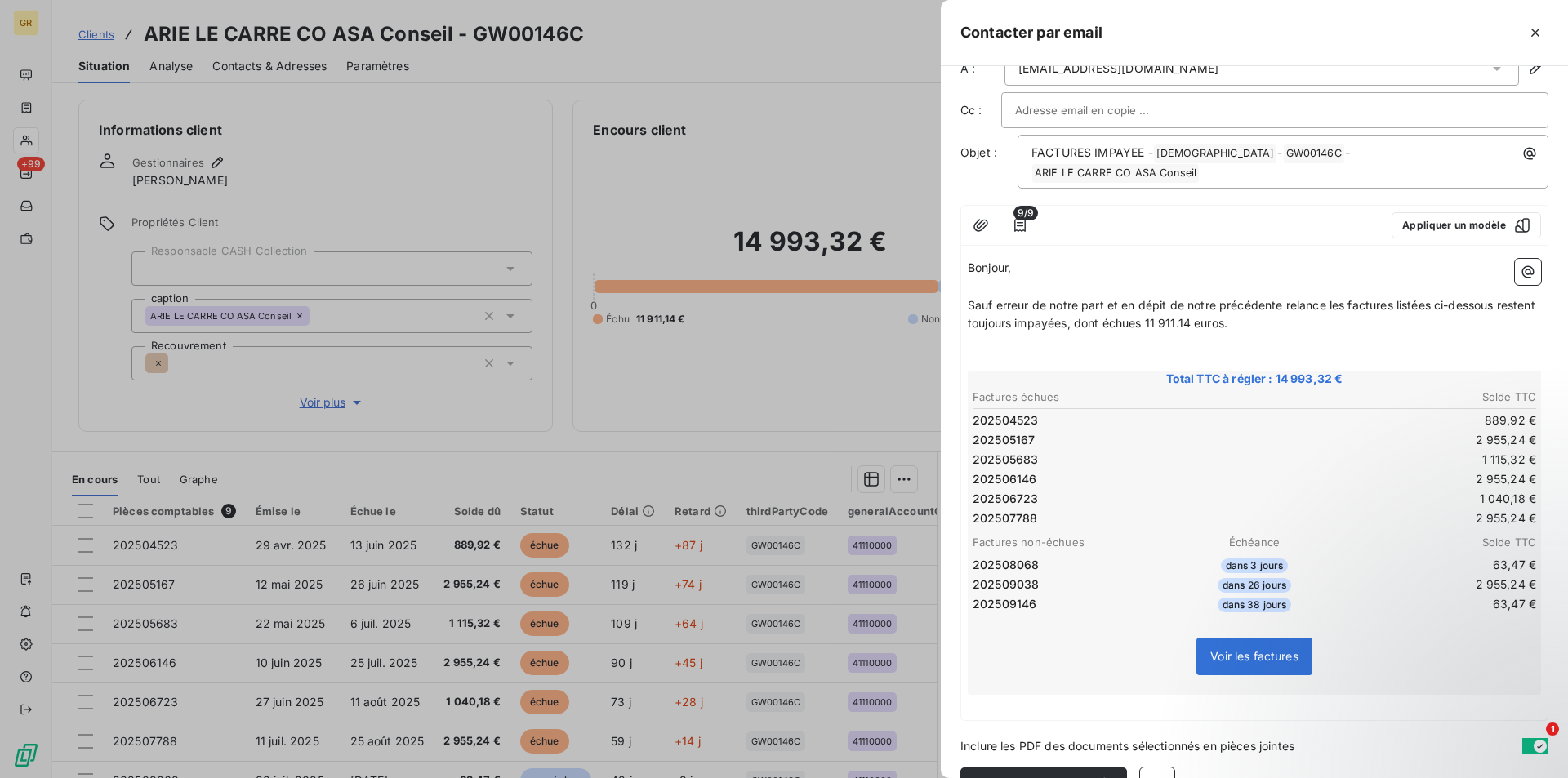
scroll to position [61, 0]
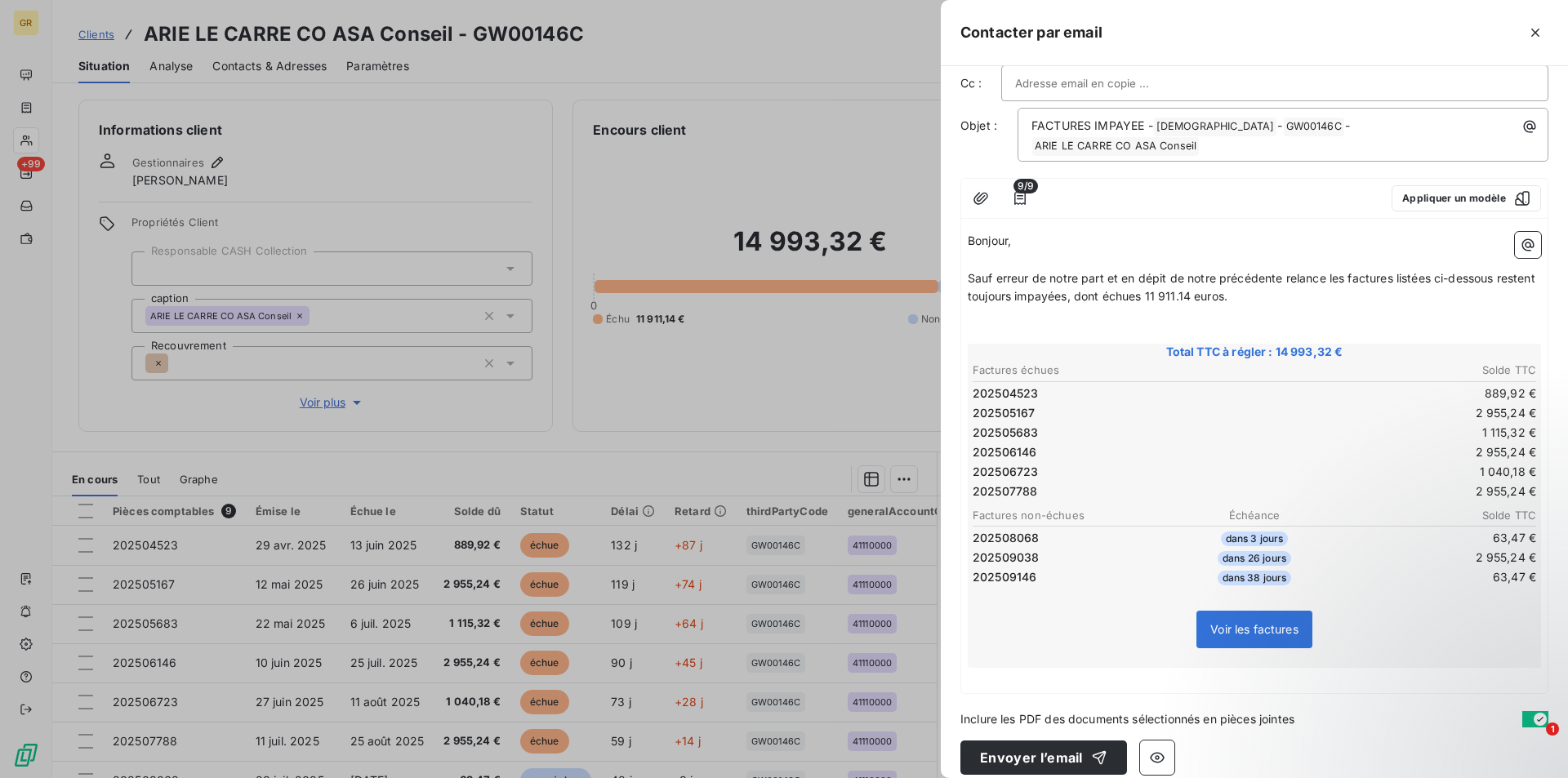
click at [1016, 668] on p "﻿" at bounding box center [1254, 677] width 573 height 19
click at [1021, 668] on p "﻿" at bounding box center [1254, 677] width 573 height 19
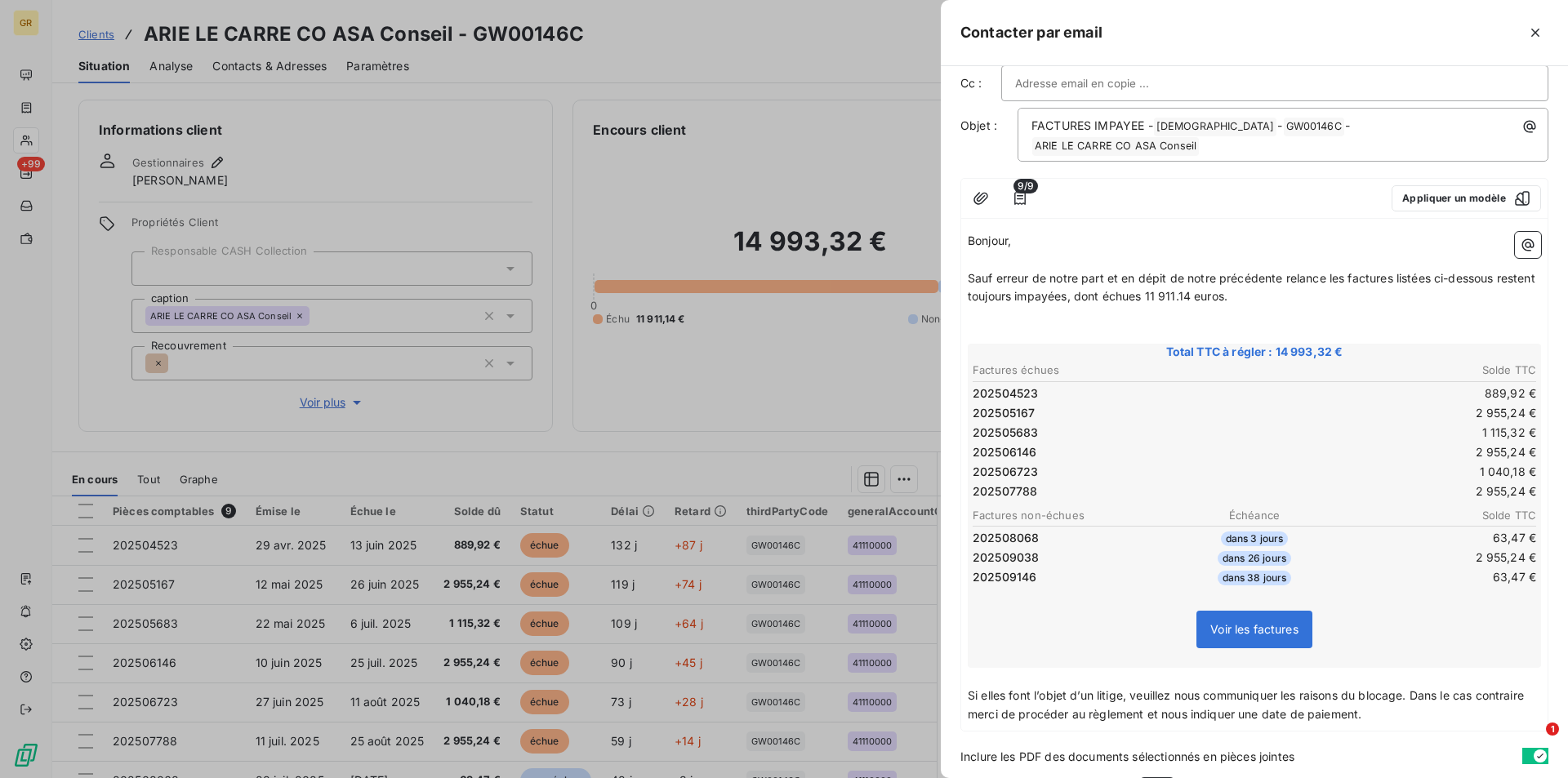
click at [1199, 697] on span "Si elles font l’objet d’un litige, veuillez nous communiquer les raisons du blo…" at bounding box center [1247, 705] width 559 height 32
click at [1033, 724] on p "Si elles font l’objet d’un litige, veuillez nous communiquer les raisons du blo…" at bounding box center [1254, 705] width 573 height 38
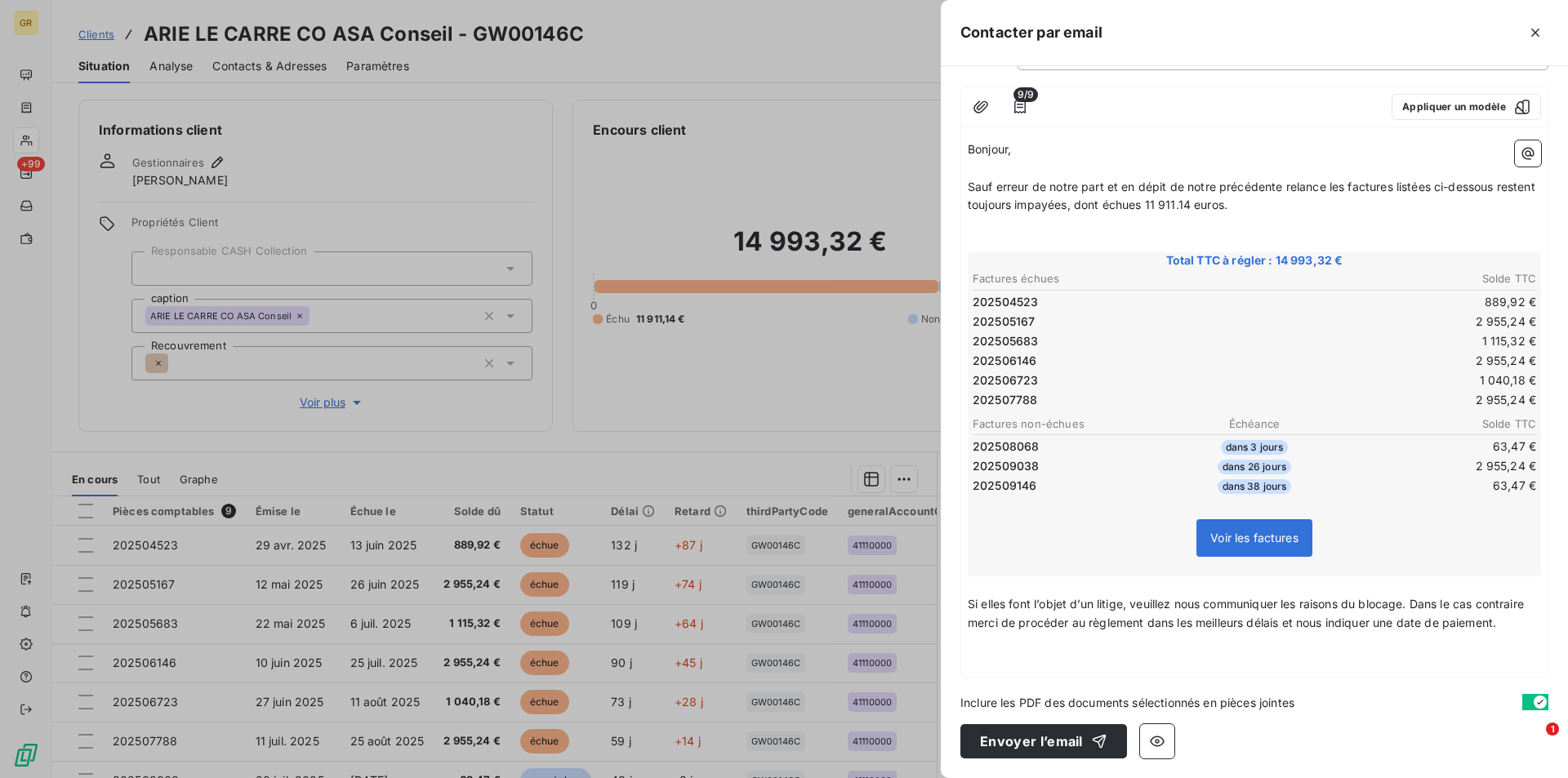
scroll to position [155, 0]
click at [1014, 655] on p "﻿" at bounding box center [1254, 661] width 573 height 19
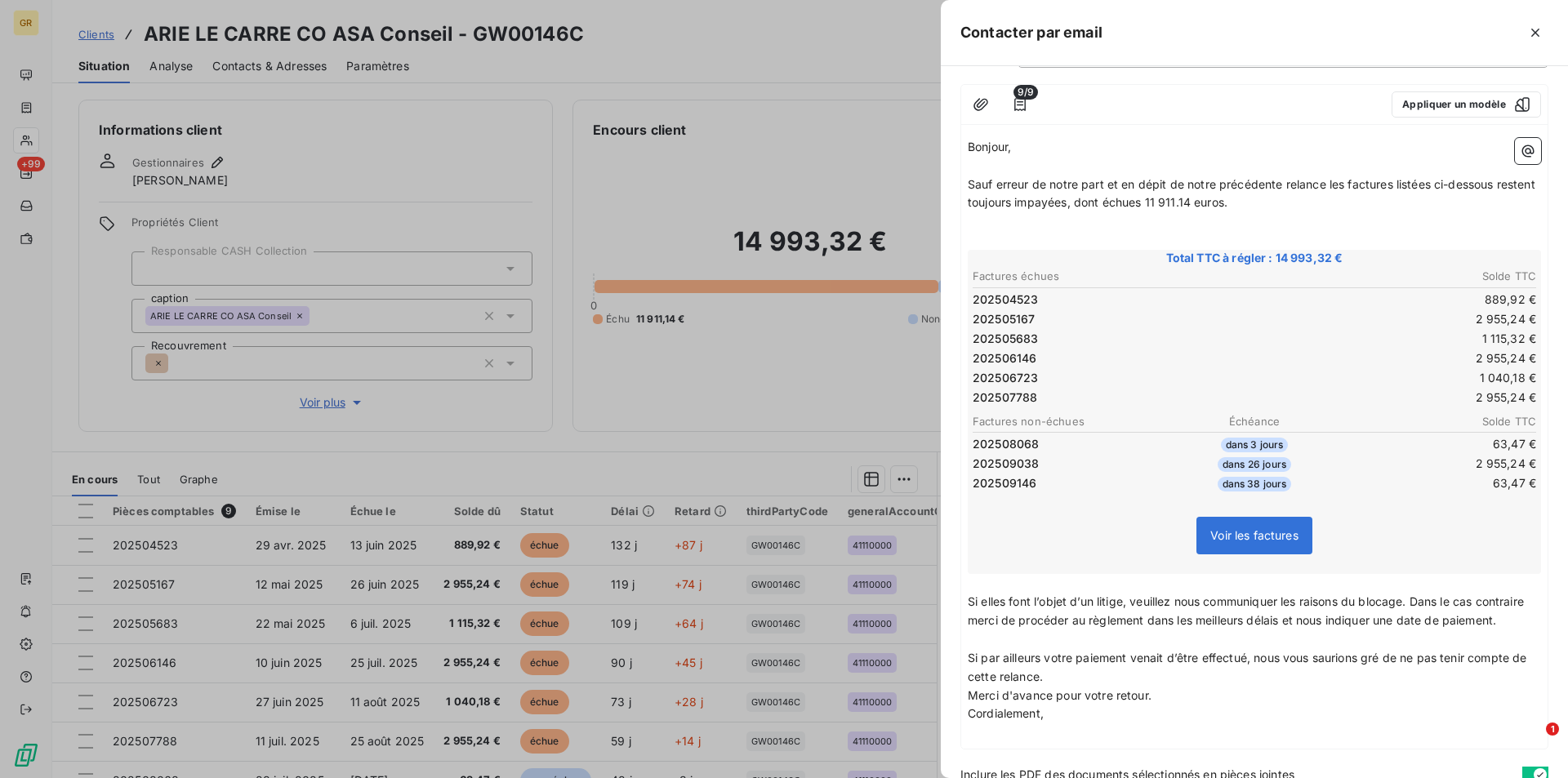
drag, startPoint x: 1074, startPoint y: 677, endPoint x: 1084, endPoint y: 680, distance: 10.4
click at [1081, 679] on p "Si par ailleurs votre paiement venait d’être effectué, nous vous saurions gré d…" at bounding box center [1254, 668] width 573 height 38
click at [1152, 717] on p "Merci d'avance pour votre retour." at bounding box center [1254, 714] width 573 height 19
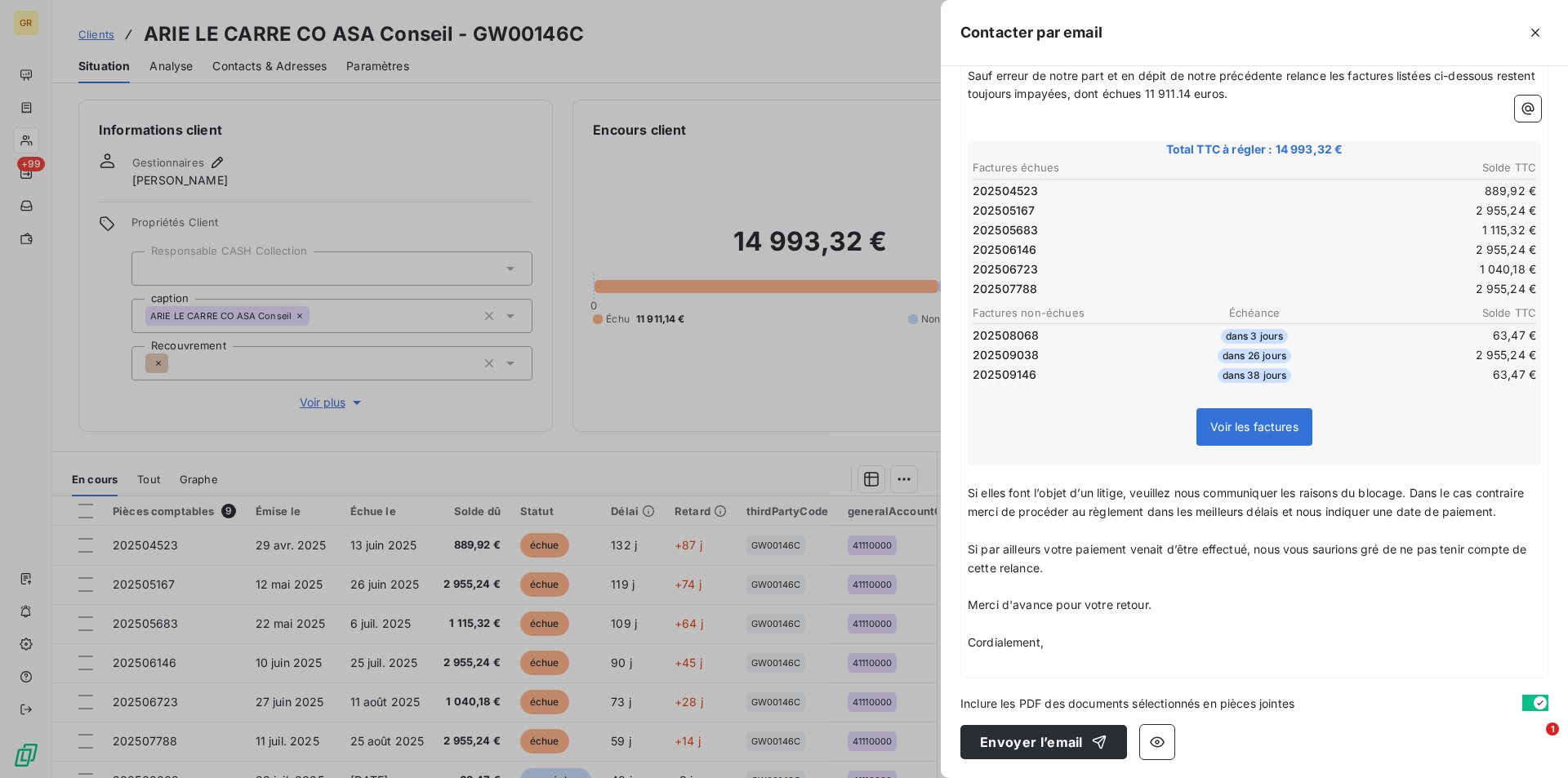
scroll to position [267, 0]
click at [1028, 750] on button "Envoyer l’email" at bounding box center [1043, 741] width 167 height 34
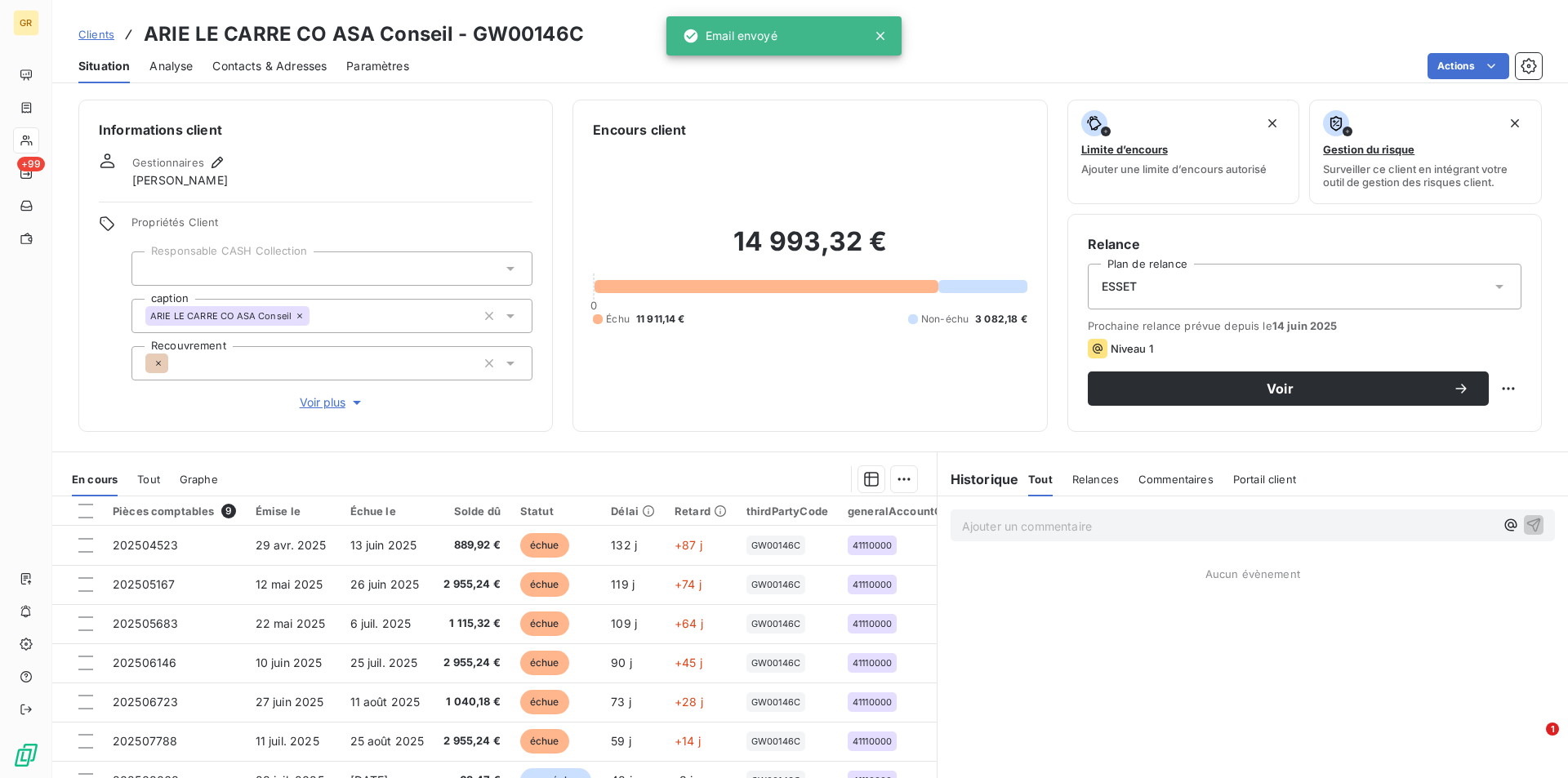
click at [267, 67] on span "Contacts & Adresses" at bounding box center [270, 66] width 114 height 16
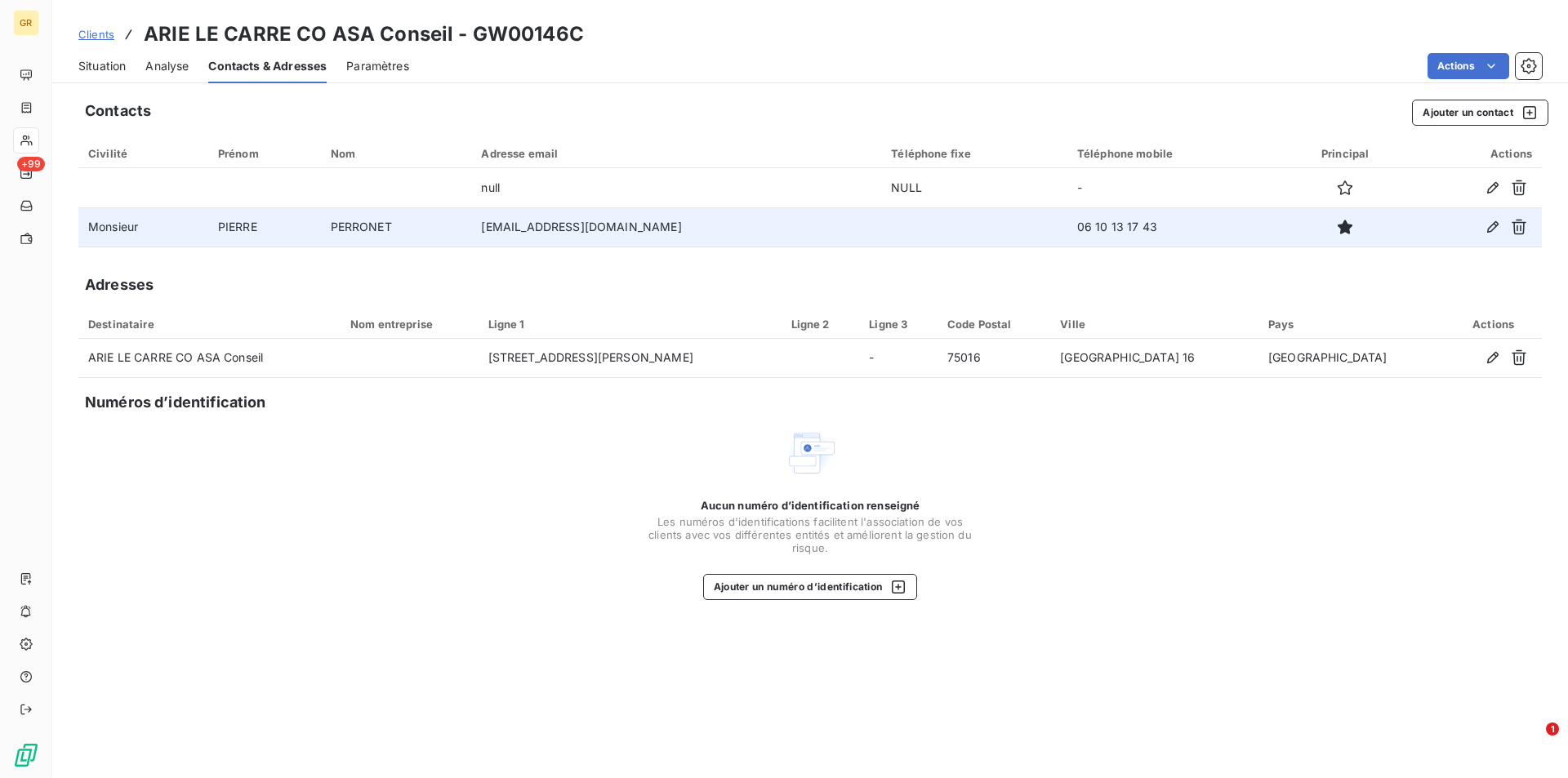
drag, startPoint x: 689, startPoint y: 231, endPoint x: 493, endPoint y: 232, distance: 196.0
click at [493, 232] on td "pierre.peronnet@pba-expert.com" at bounding box center [676, 227] width 410 height 39
copy td "pierre.peronnet@pba-expert.com"
drag, startPoint x: 1156, startPoint y: 231, endPoint x: 1069, endPoint y: 231, distance: 87.0
click at [1069, 231] on td "06 10 13 17 43" at bounding box center [1175, 227] width 215 height 39
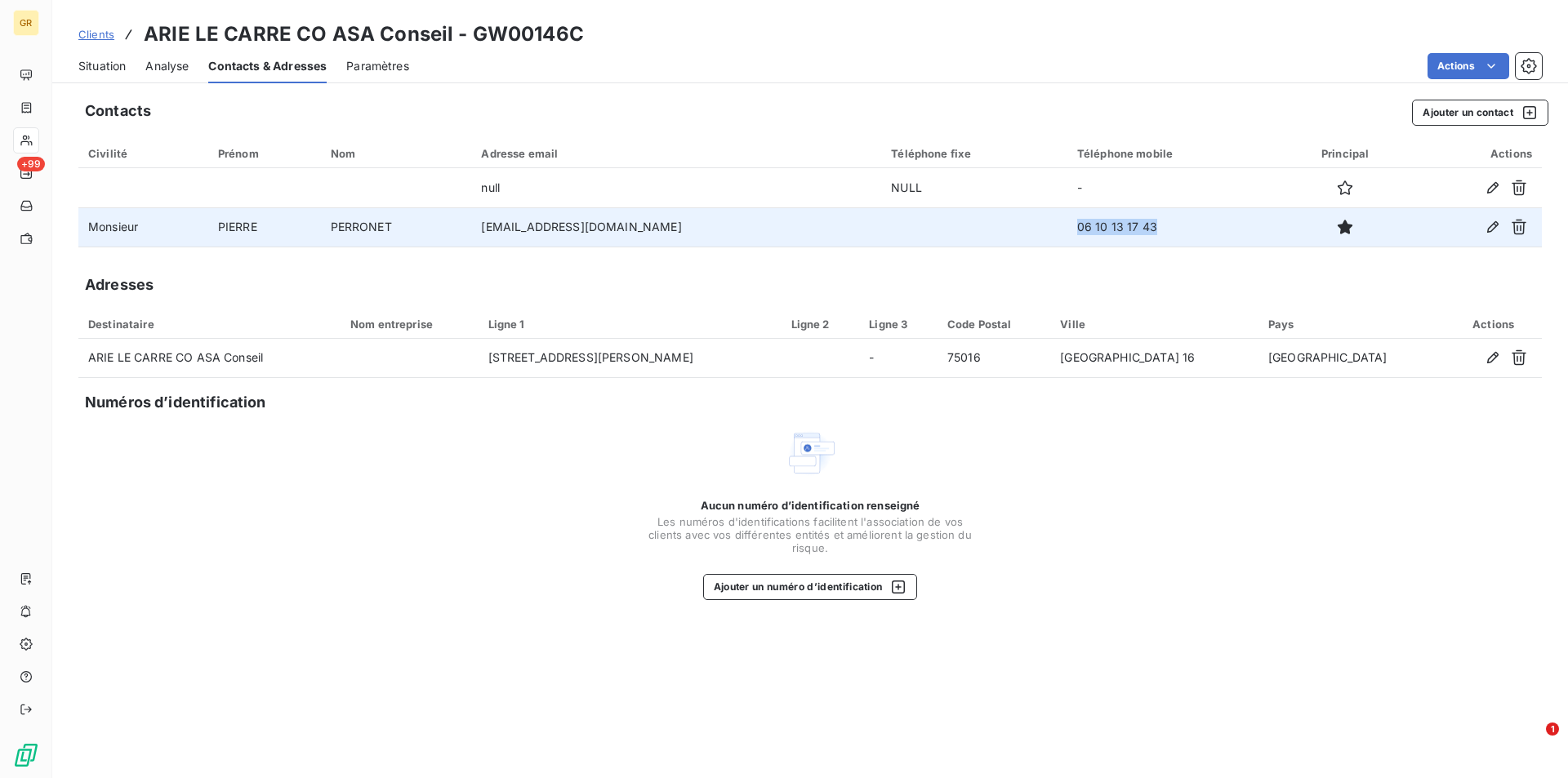
copy td "06 10 13 17 43"
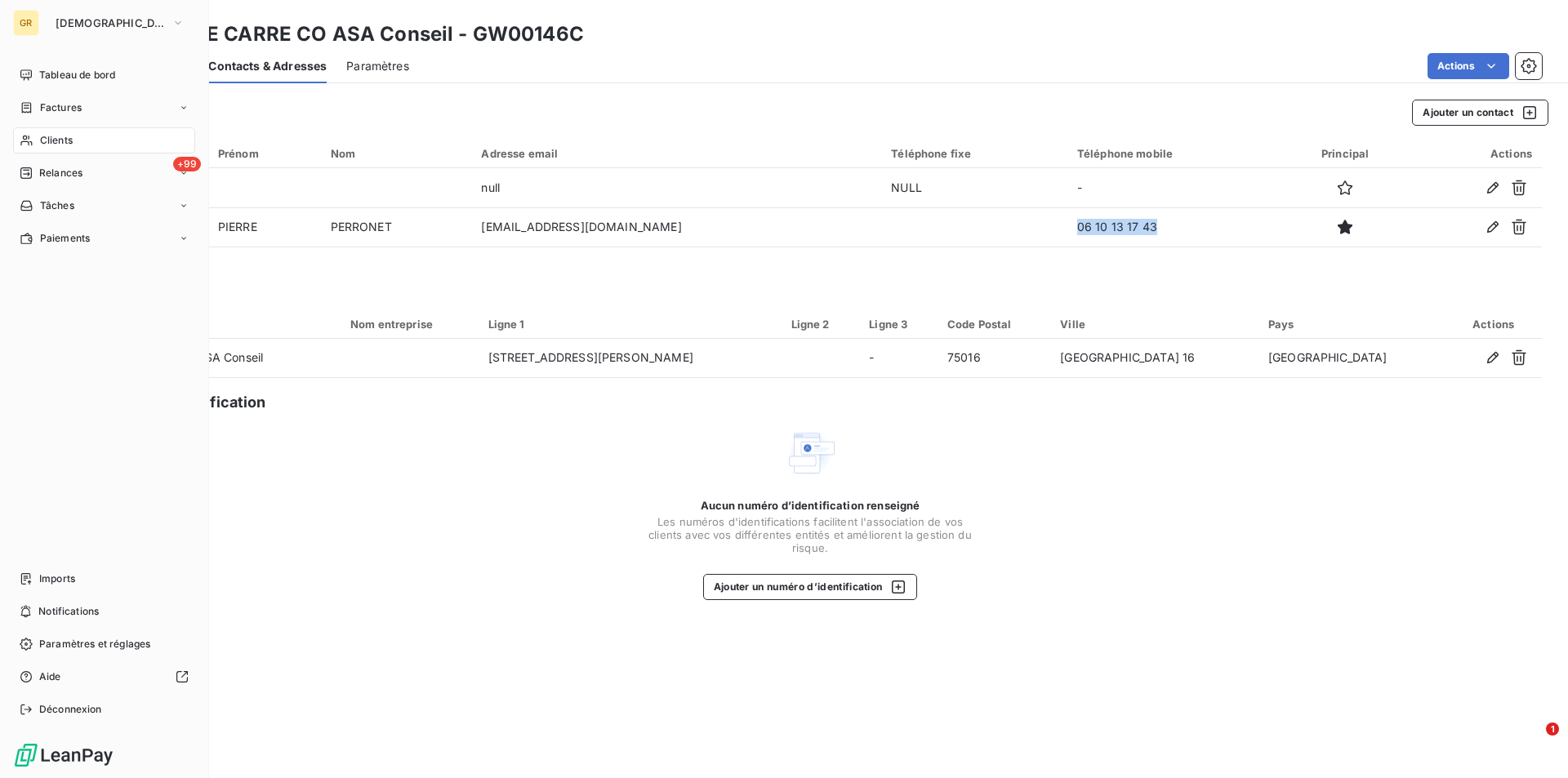
click at [54, 139] on span "Clients" at bounding box center [56, 140] width 32 height 15
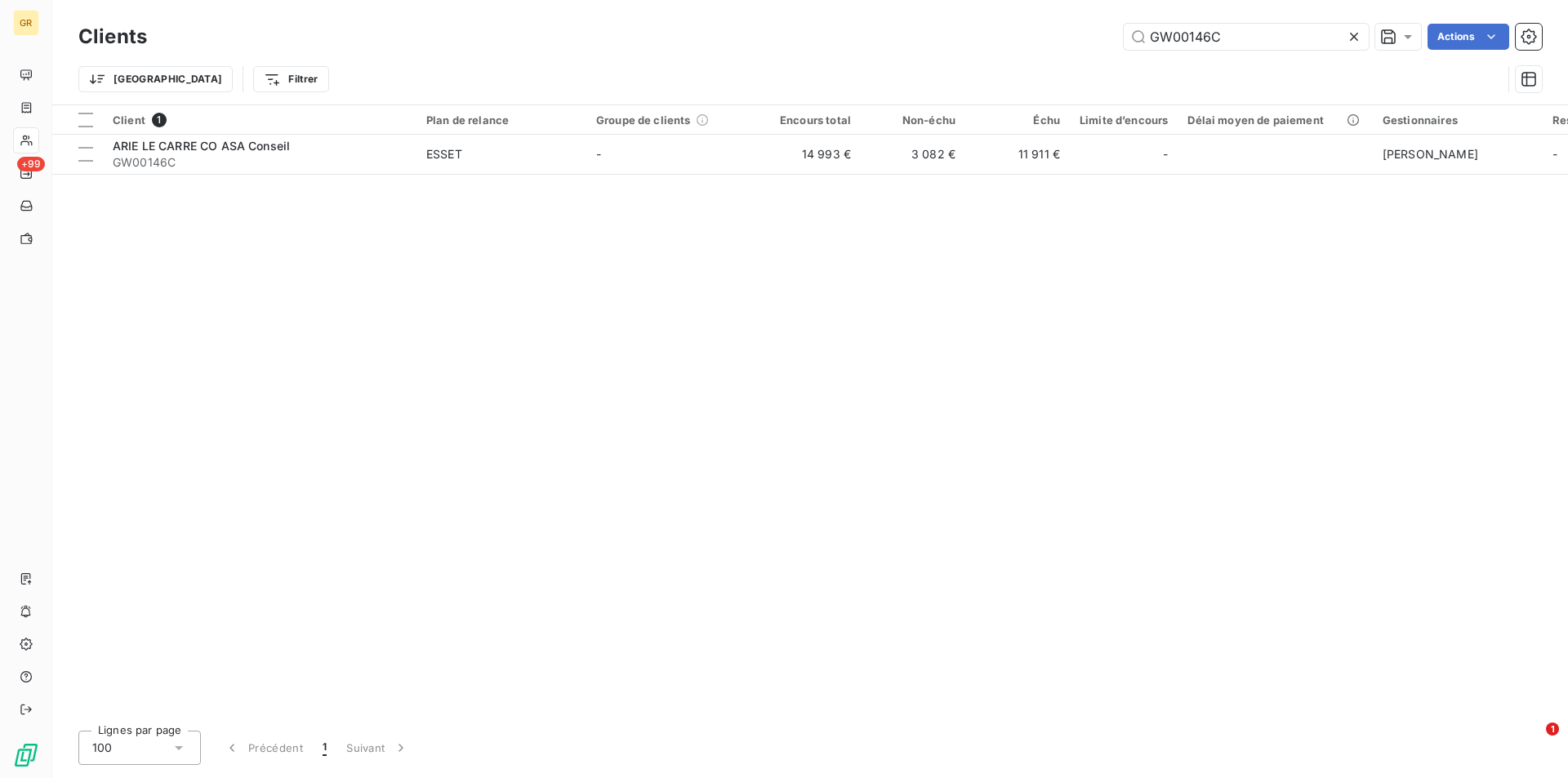
drag, startPoint x: 1095, startPoint y: 24, endPoint x: 1009, endPoint y: 28, distance: 86.1
click at [1009, 28] on div "GW00146C Actions" at bounding box center [854, 37] width 1375 height 26
type input "GW01816A"
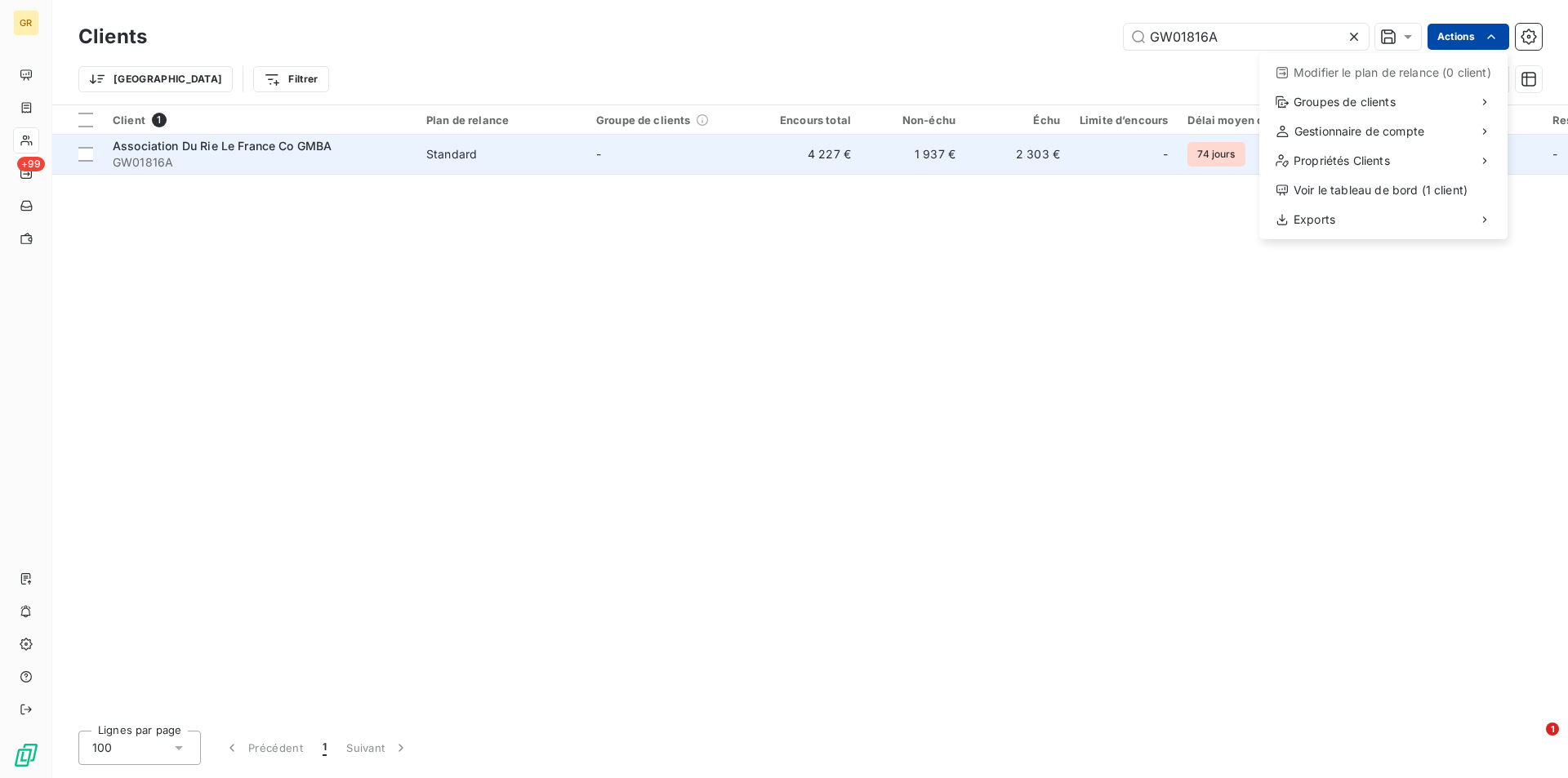
click at [233, 147] on html "GR +99 Clients GW01816A Actions Modifier le plan de relance (0 client) Groupes …" at bounding box center [784, 389] width 1568 height 778
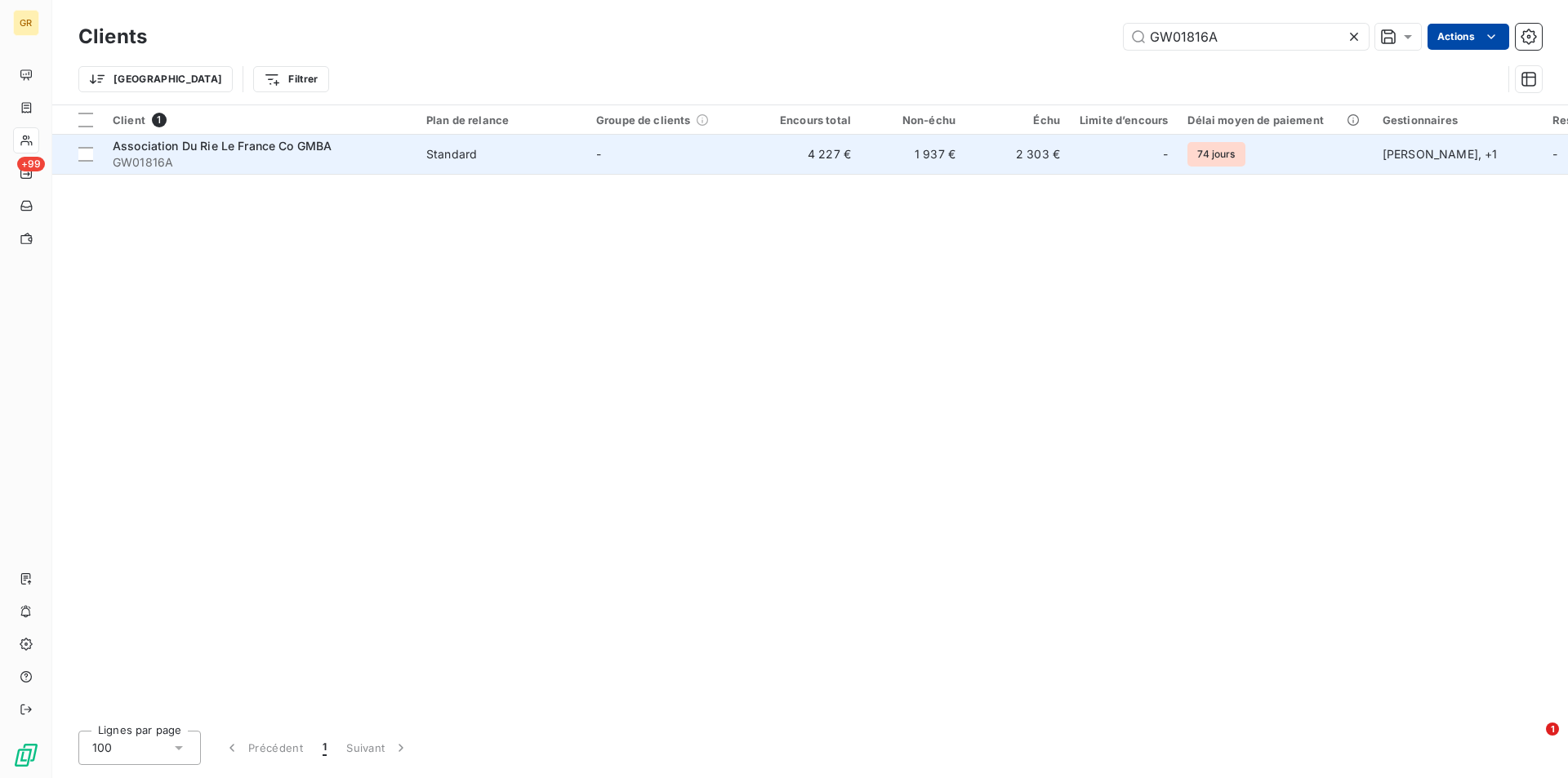
click at [272, 149] on span "Association Du Rie Le France Co GMBA" at bounding box center [222, 146] width 219 height 14
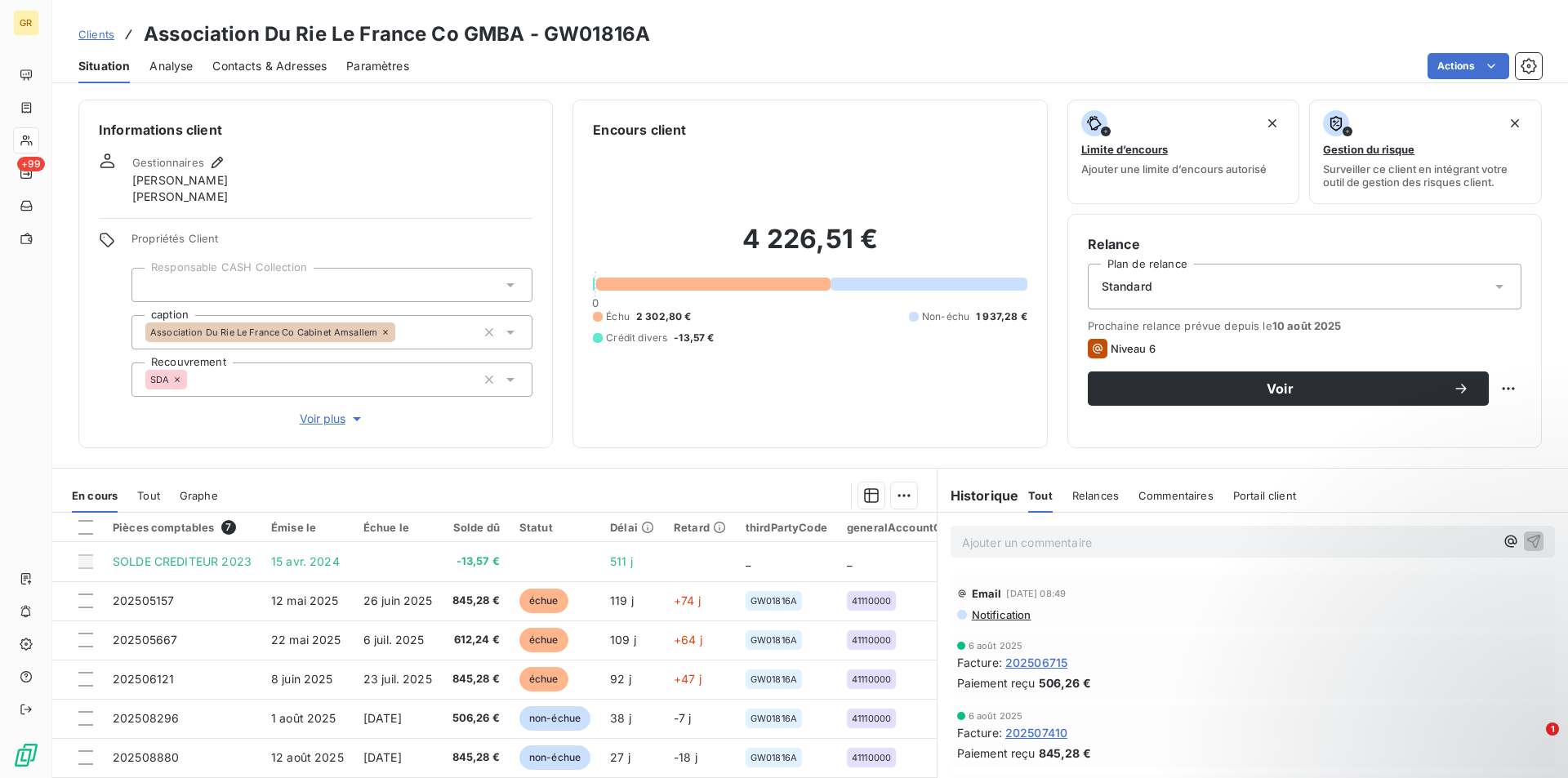
click at [255, 65] on html "GR +99 Clients Association Du Rie Le France Co GMBA - GW01816A Situation Analys…" at bounding box center [784, 389] width 1568 height 778
click at [287, 64] on span "Contacts & Adresses" at bounding box center [270, 66] width 114 height 16
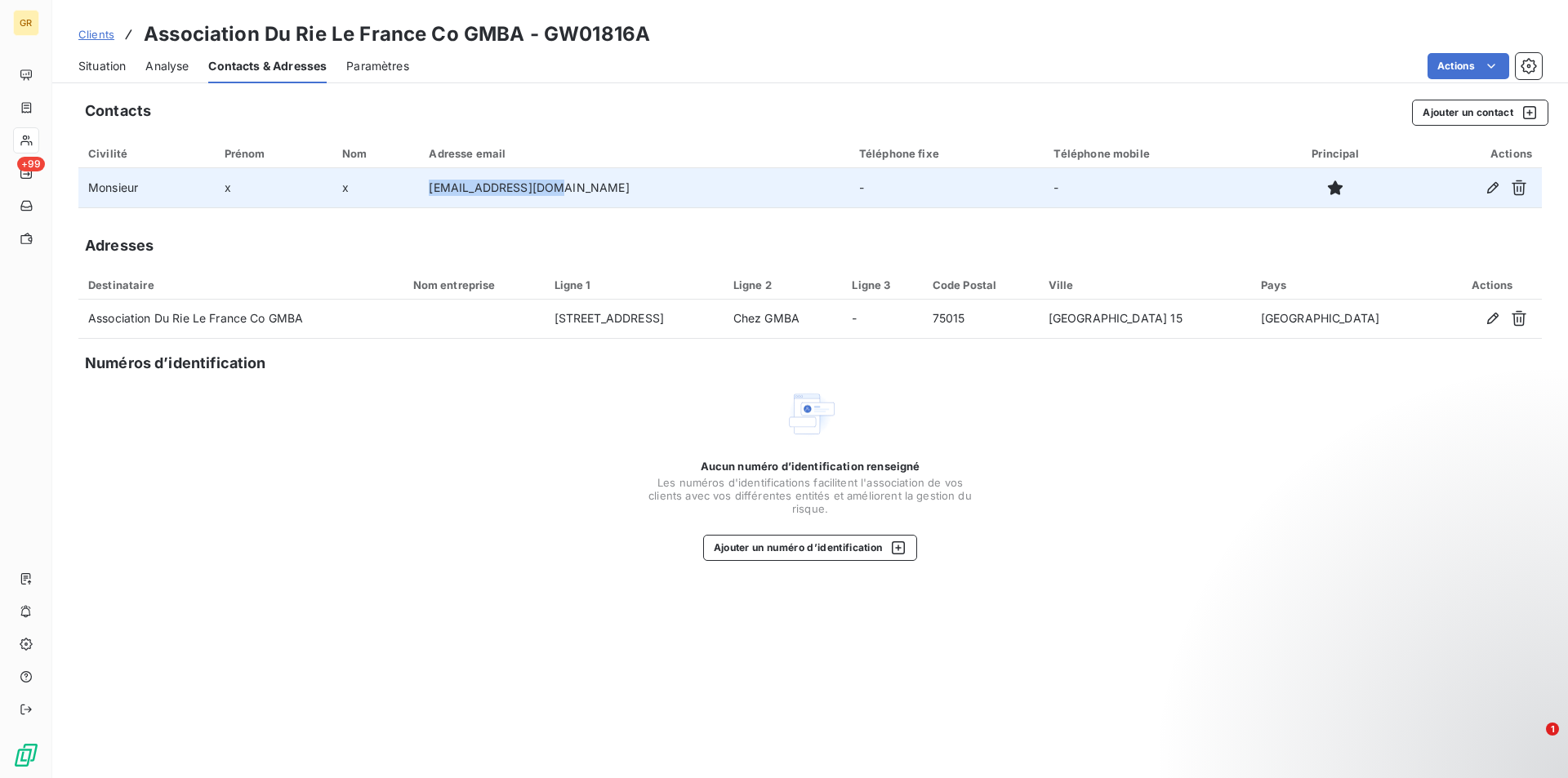
drag, startPoint x: 605, startPoint y: 190, endPoint x: 476, endPoint y: 194, distance: 129.1
click at [476, 194] on td "contact@amsallem.fr" at bounding box center [633, 188] width 430 height 39
copy td "contact@amsallem.fr"
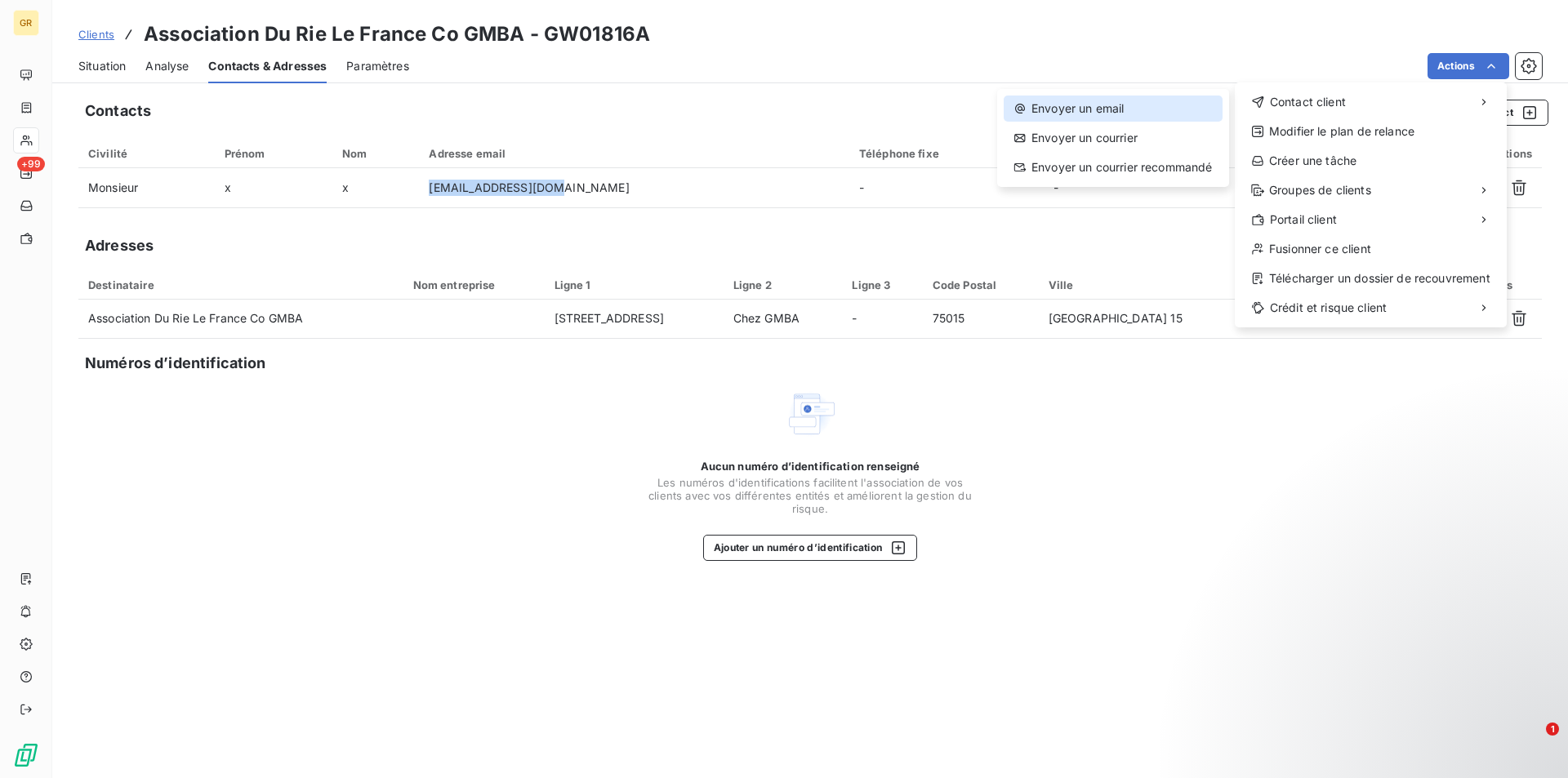
click at [1143, 114] on div "Envoyer un email" at bounding box center [1113, 108] width 219 height 26
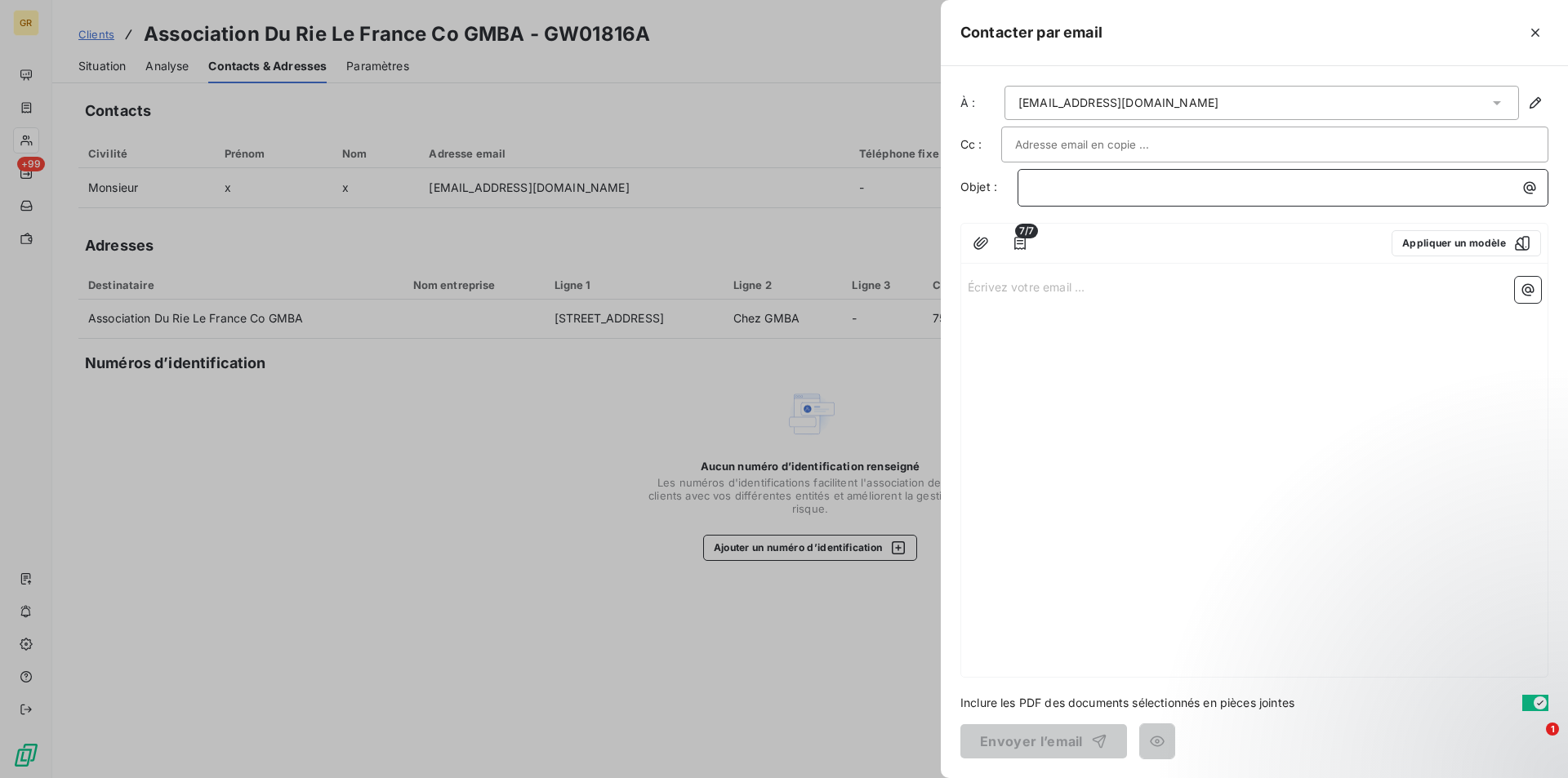
click at [1099, 184] on p "﻿" at bounding box center [1287, 187] width 512 height 19
click at [1526, 183] on icon "button" at bounding box center [1530, 188] width 12 height 12
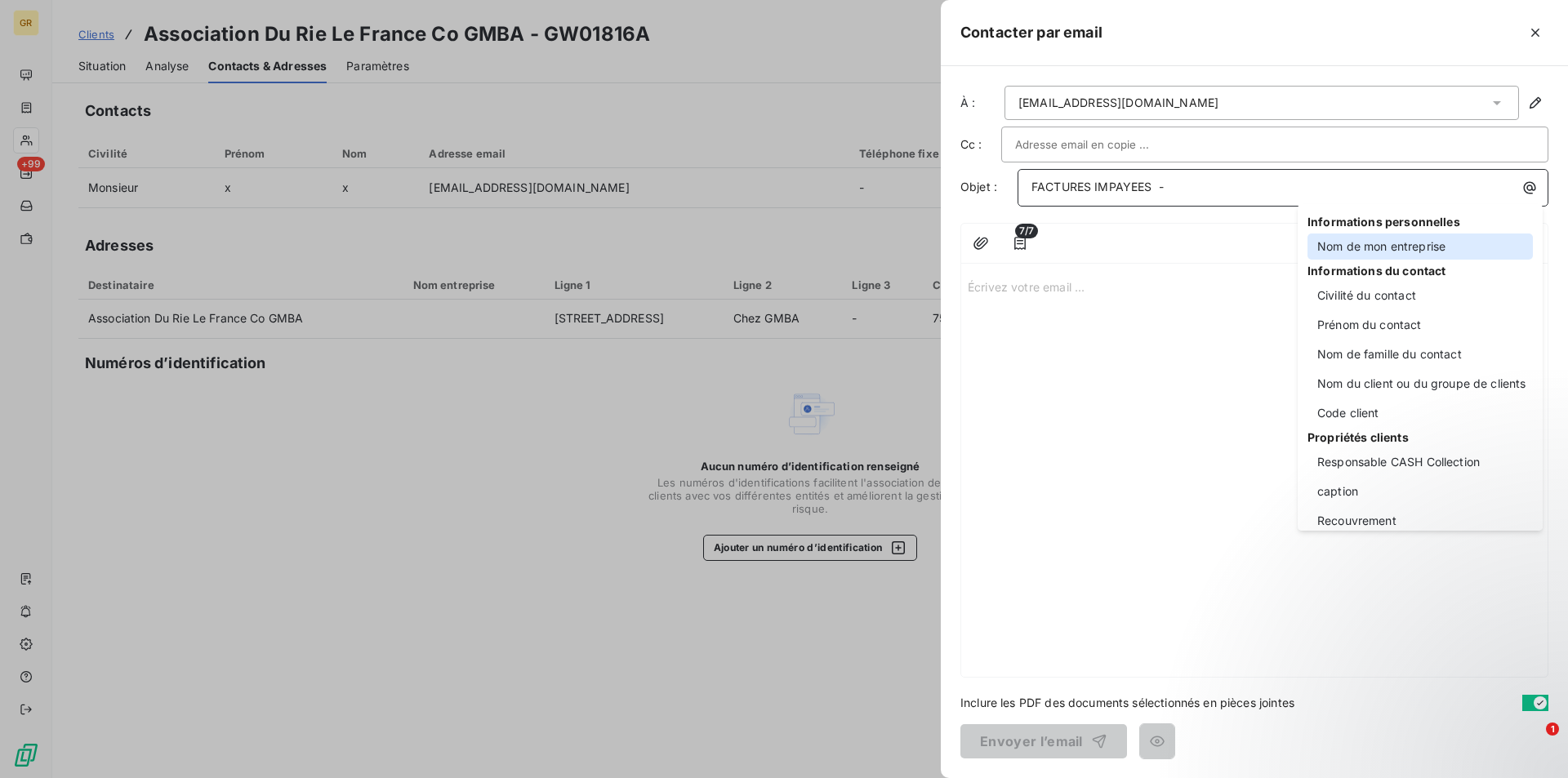
click at [1353, 249] on div "Nom de mon entreprise" at bounding box center [1420, 246] width 225 height 26
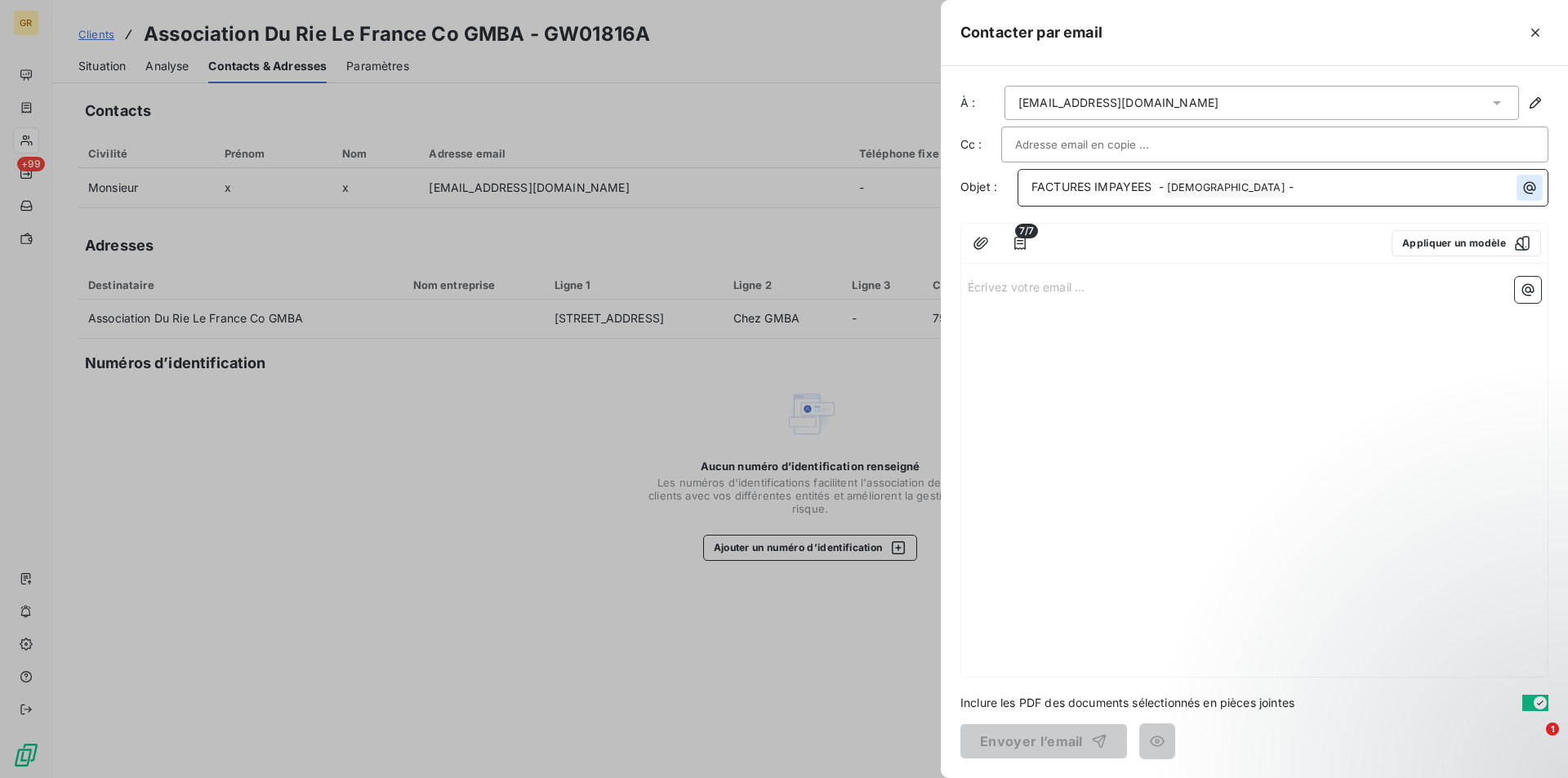
click at [1528, 198] on button "button" at bounding box center [1529, 188] width 26 height 26
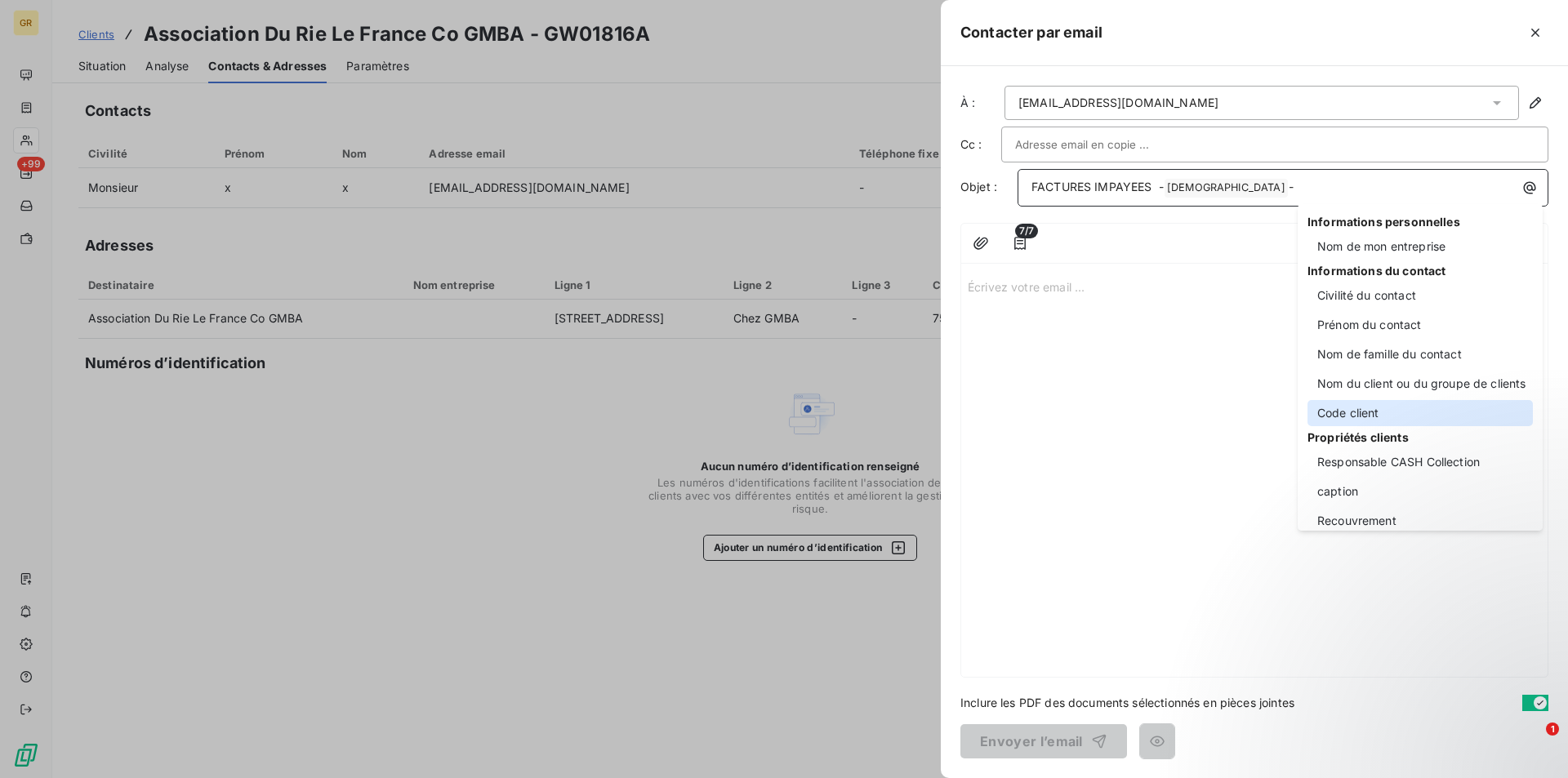
click at [1356, 412] on div "Code client" at bounding box center [1420, 412] width 225 height 26
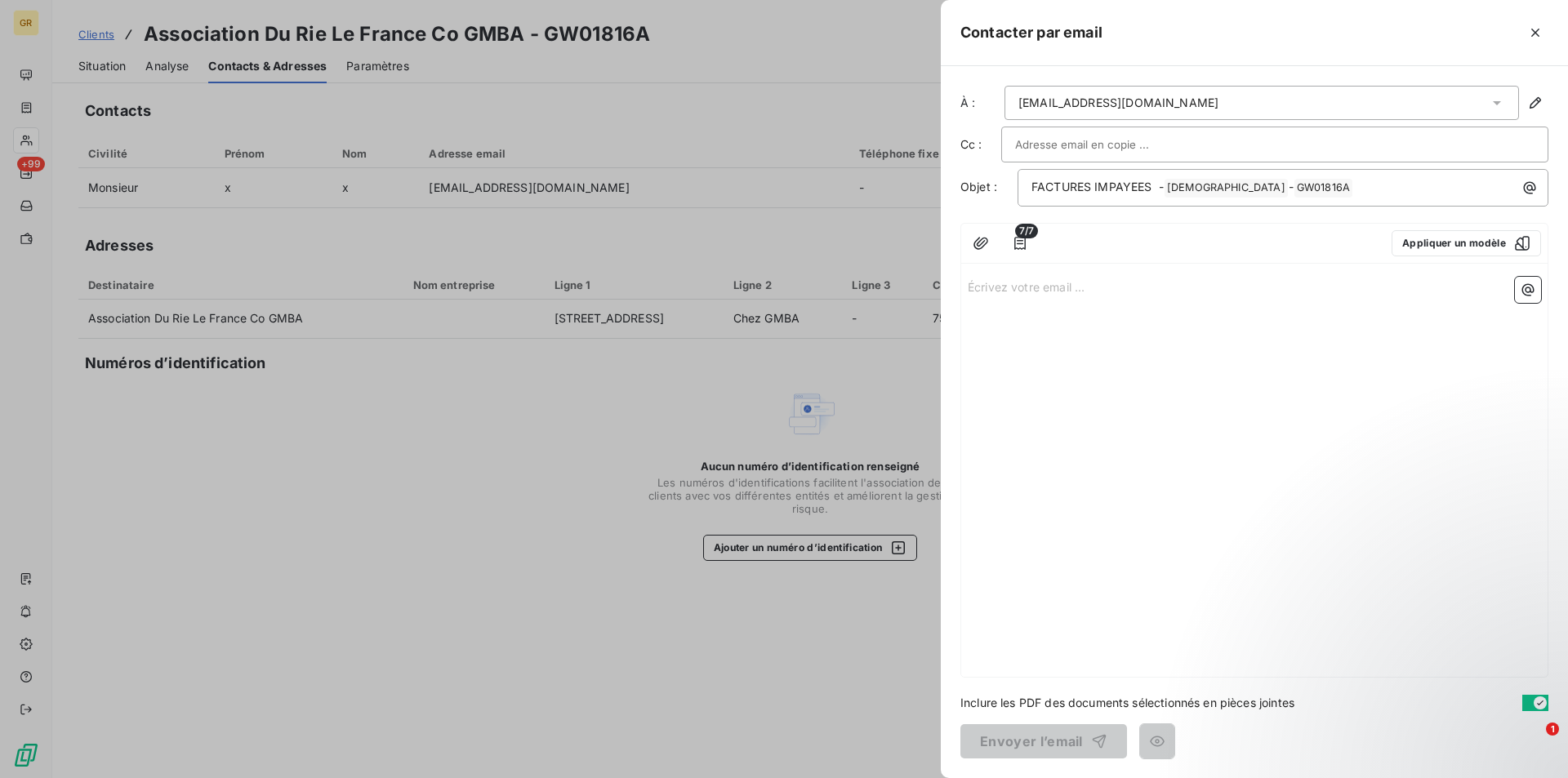
click at [1023, 290] on p "Écrivez votre email ... ﻿" at bounding box center [1254, 286] width 573 height 19
click at [1095, 317] on div "bONJOUR" at bounding box center [1254, 473] width 586 height 407
click at [1536, 37] on icon "button" at bounding box center [1535, 32] width 16 height 16
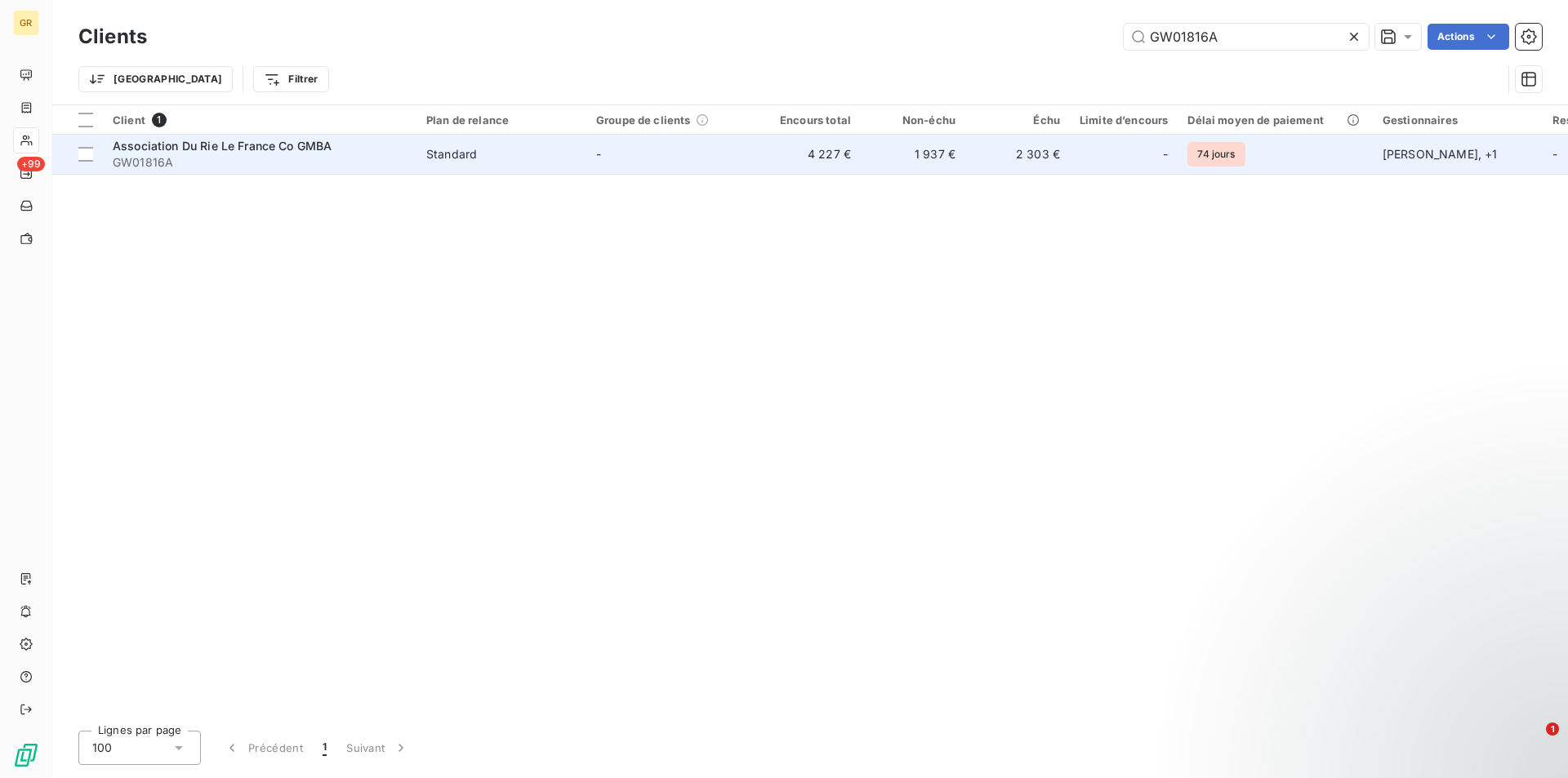
click at [234, 147] on span "Association Du Rie Le France Co GMBA" at bounding box center [222, 146] width 219 height 14
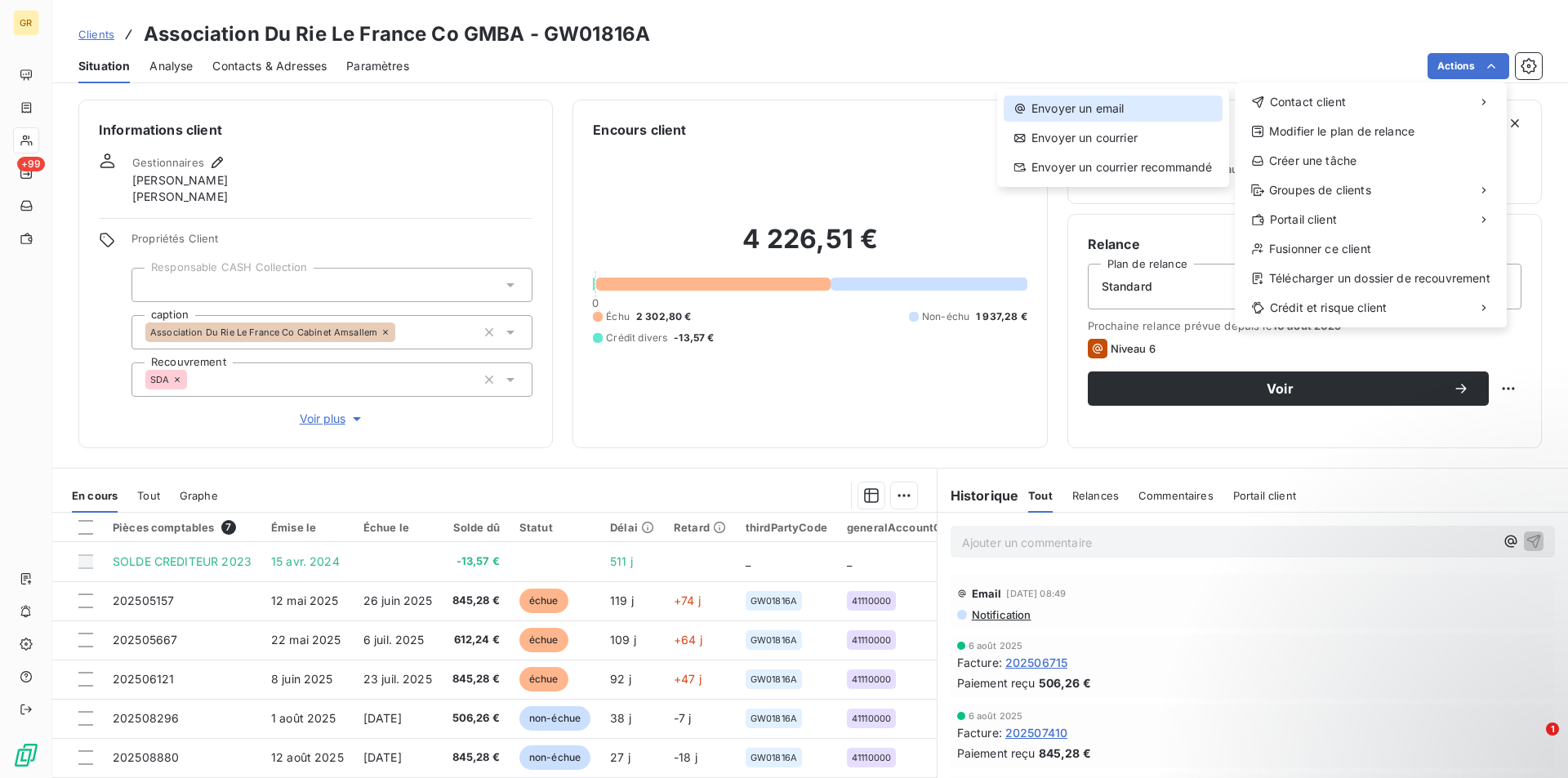
click at [1121, 102] on div "Envoyer un email" at bounding box center [1113, 108] width 219 height 26
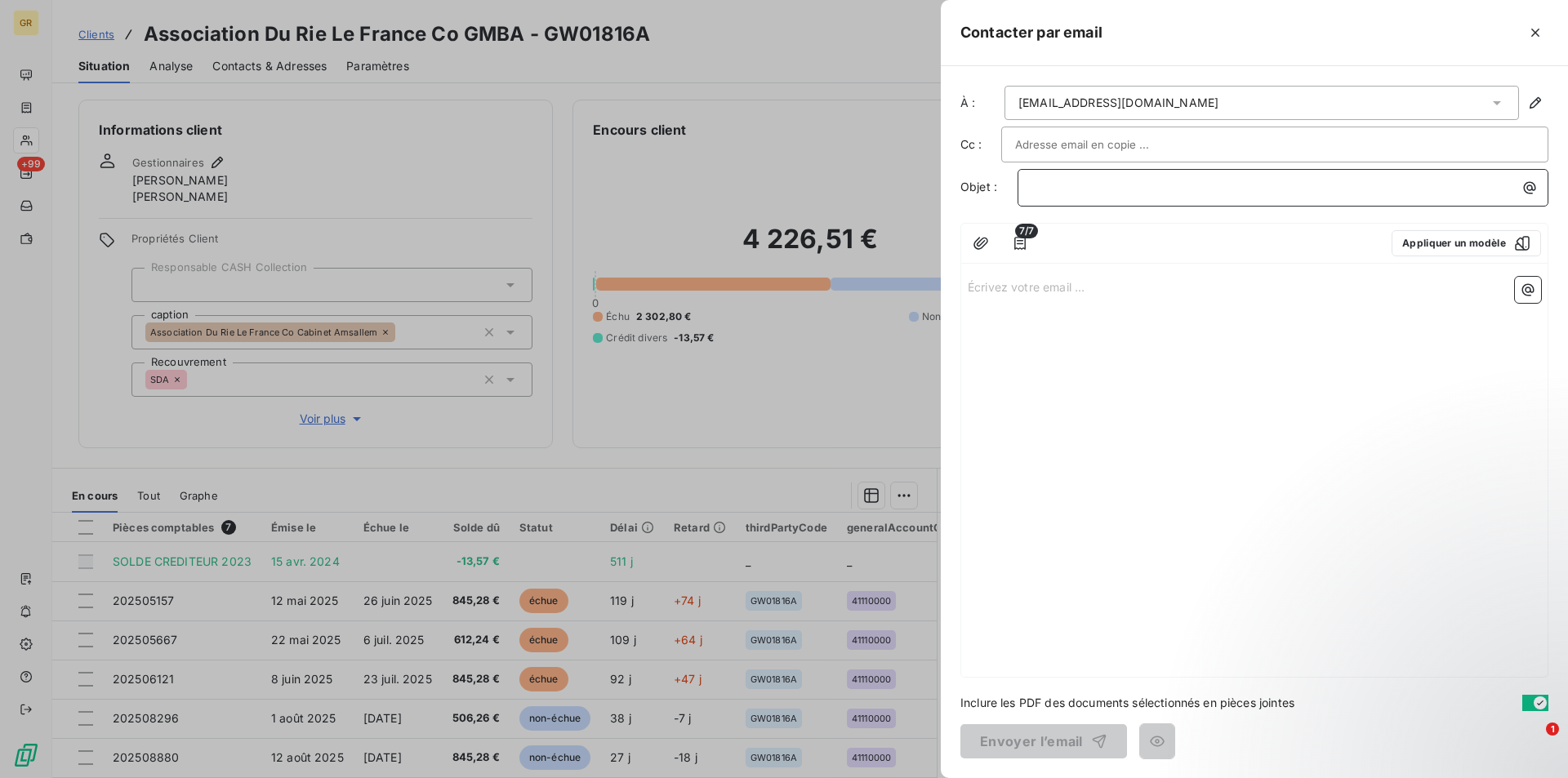
click at [1091, 184] on p "﻿" at bounding box center [1287, 187] width 512 height 19
click at [1529, 190] on icon "button" at bounding box center [1529, 187] width 16 height 16
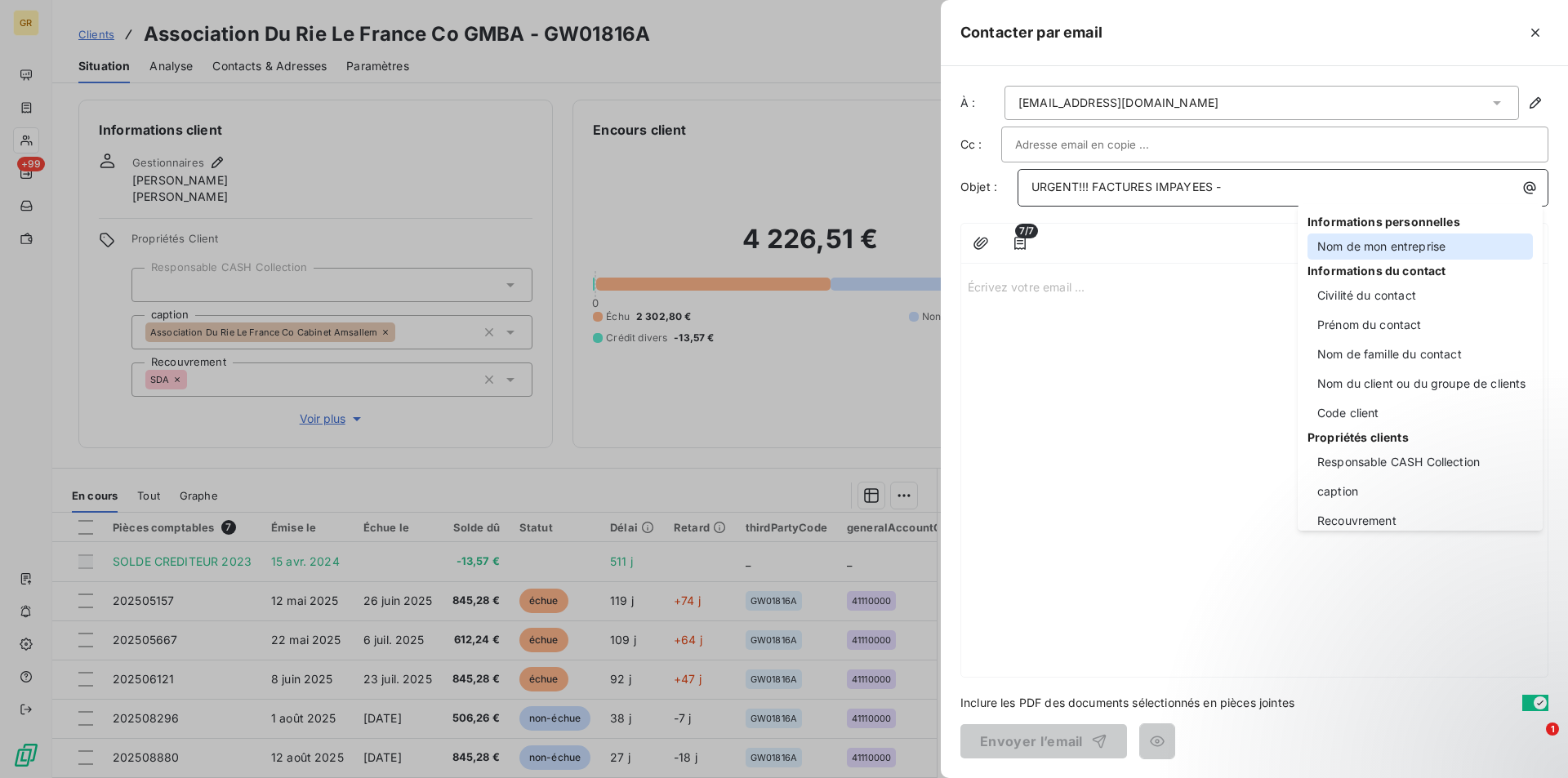
click at [1389, 243] on div "Nom de mon entreprise" at bounding box center [1420, 246] width 225 height 26
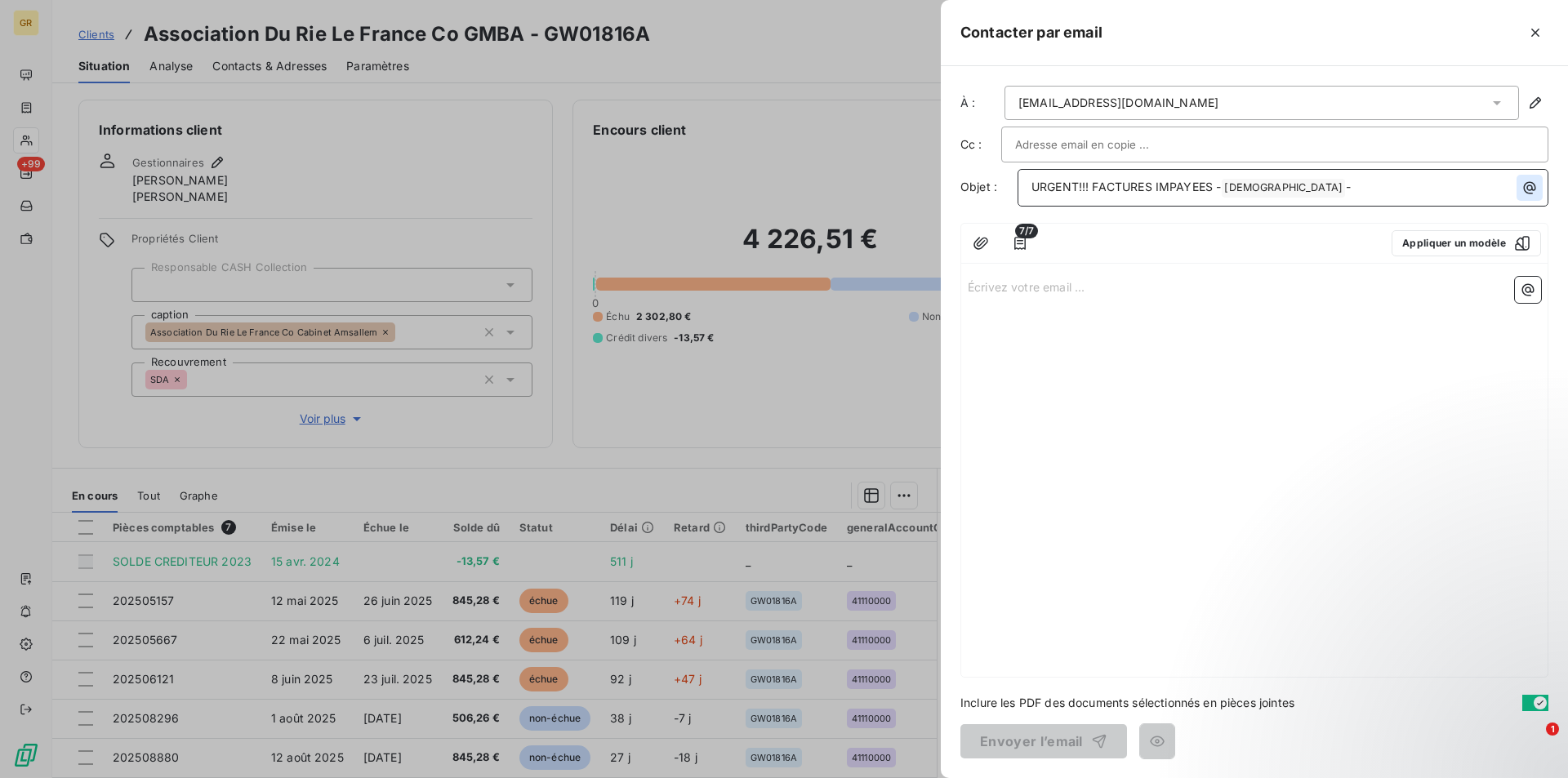
click at [1530, 199] on button "button" at bounding box center [1529, 188] width 26 height 26
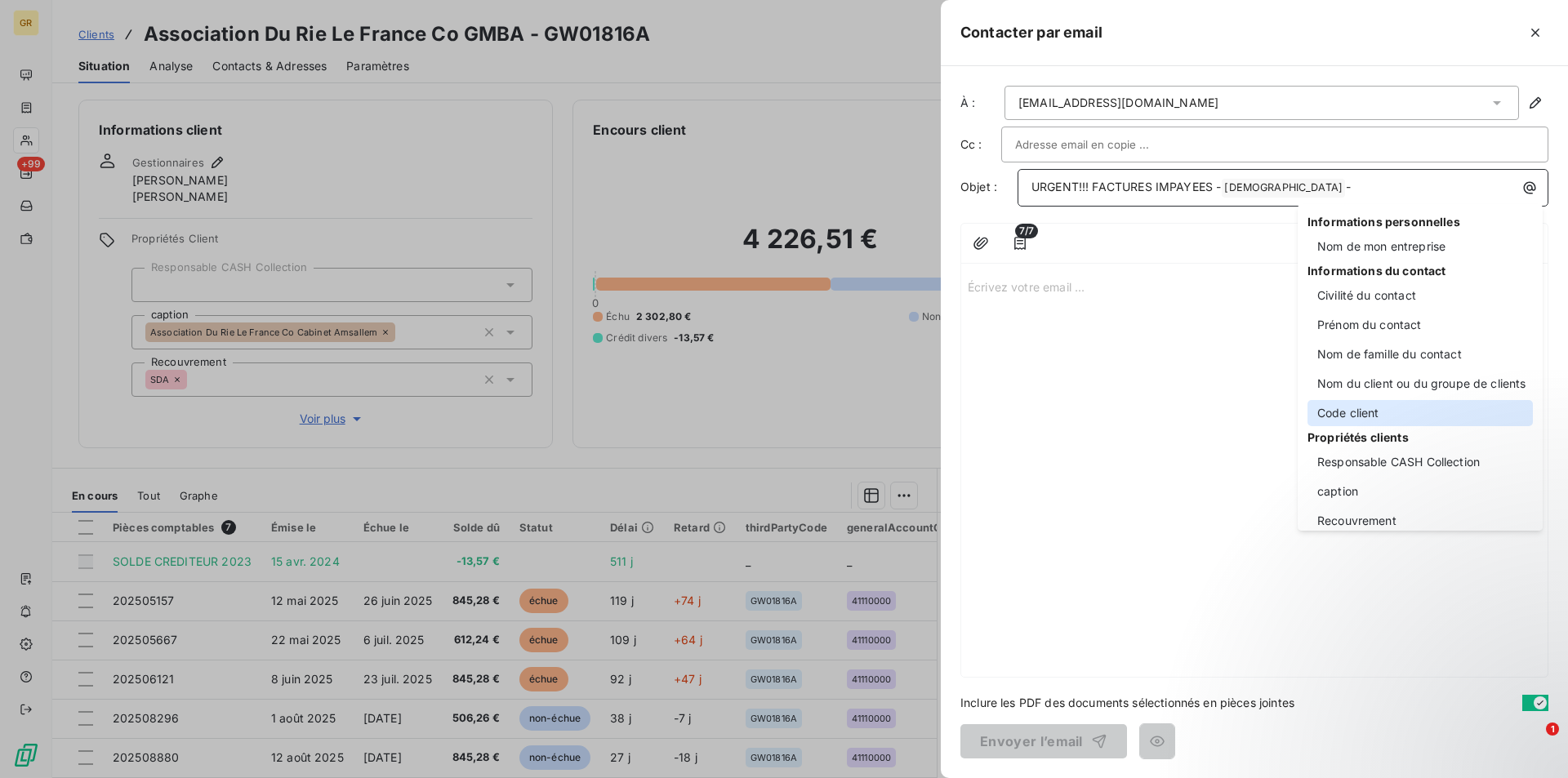
click at [1354, 412] on div "Code client" at bounding box center [1420, 412] width 225 height 26
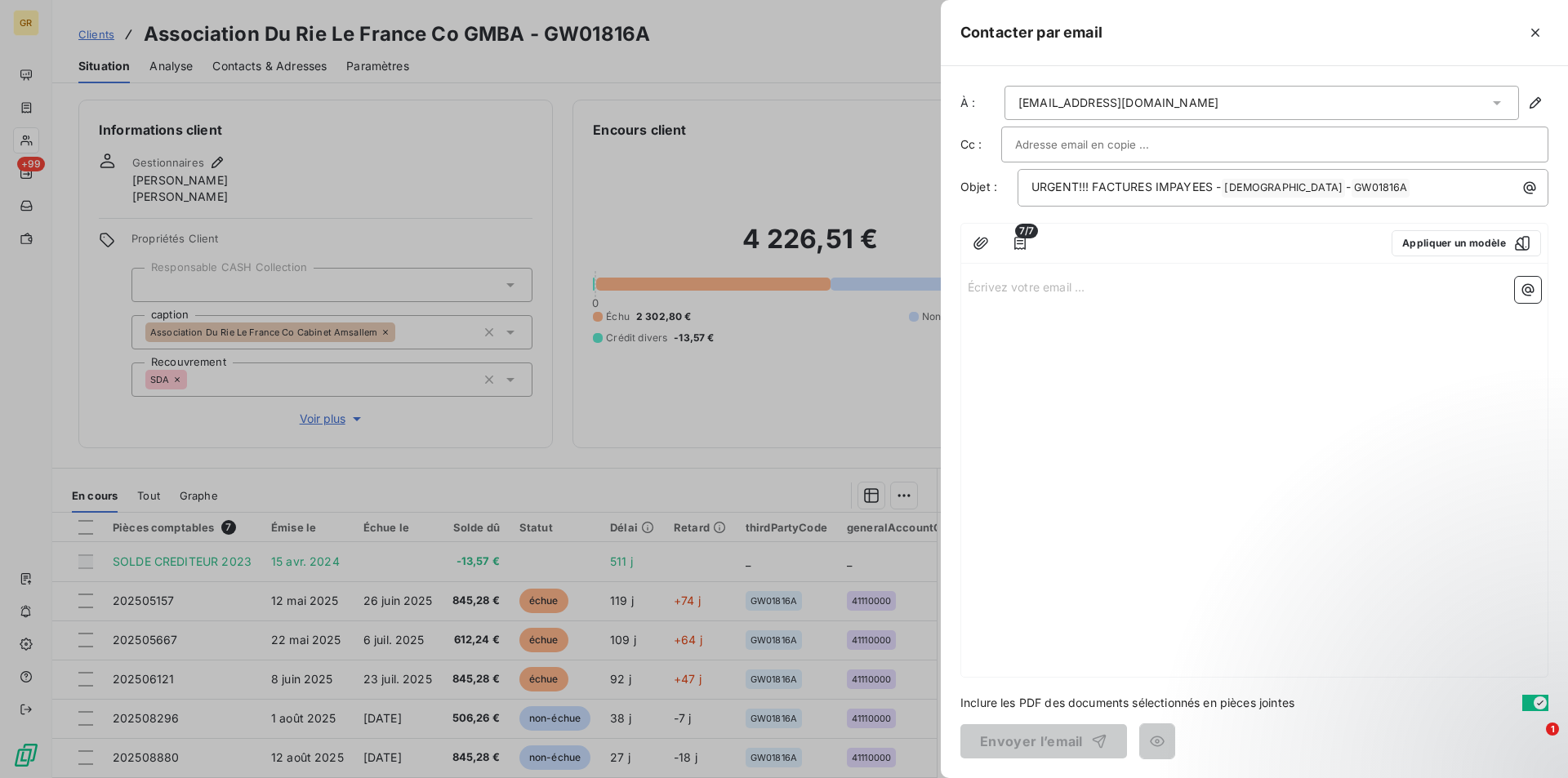
click at [1023, 288] on p "Écrivez votre email ... ﻿" at bounding box center [1254, 286] width 573 height 19
click at [1390, 190] on p "URGENT!!! FACTURES IMPAYEES - GREENWISHES ﻿ - GW01816A ﻿ ﻿" at bounding box center [1287, 187] width 512 height 20
click at [1047, 299] on div "bO" at bounding box center [1254, 473] width 586 height 407
click at [1024, 292] on p "bO" at bounding box center [1254, 286] width 573 height 19
drag, startPoint x: 1017, startPoint y: 290, endPoint x: 961, endPoint y: 291, distance: 56.0
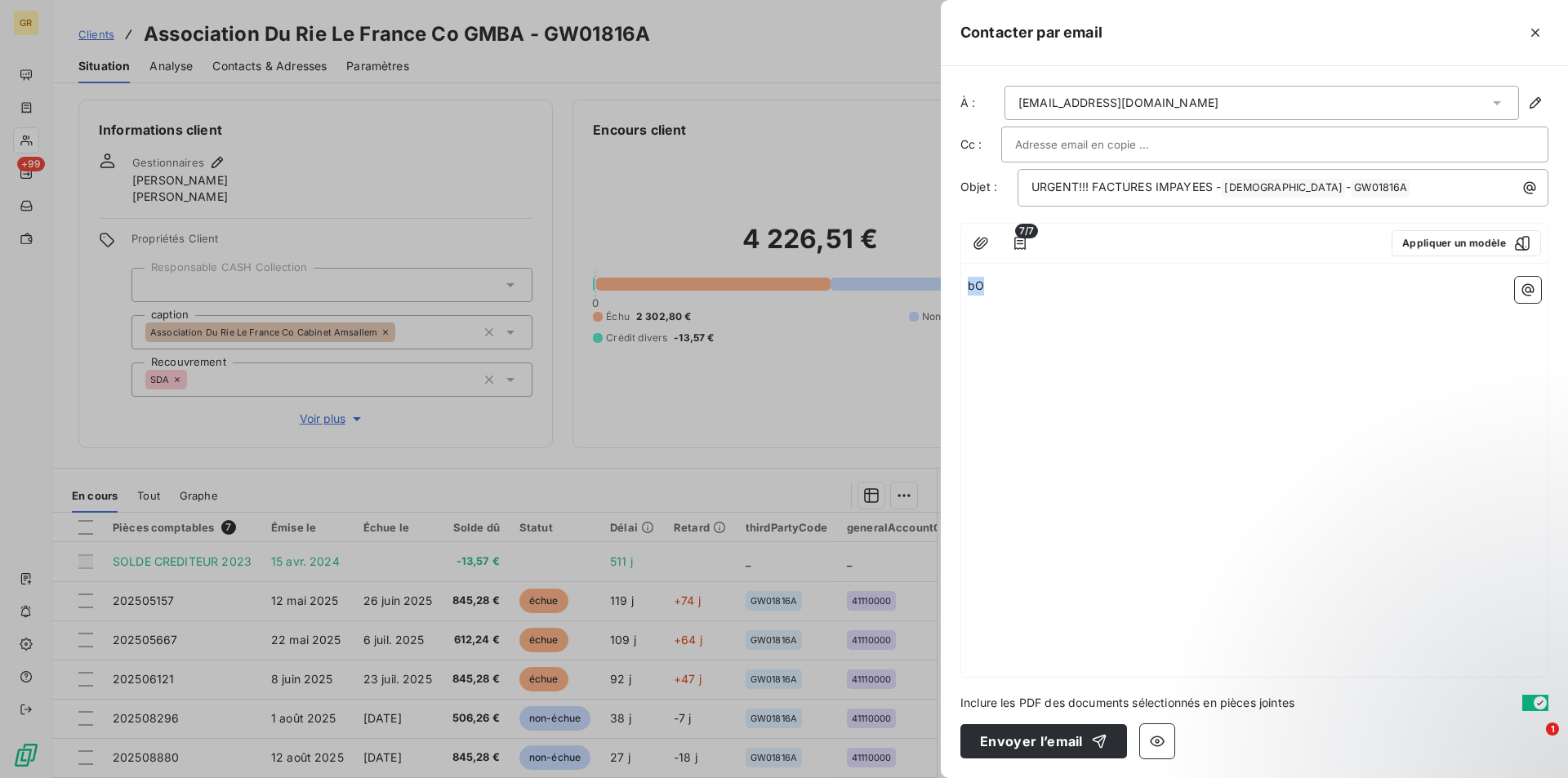
click at [961, 291] on div "bO" at bounding box center [1254, 473] width 586 height 407
click at [1034, 341] on div "Bonjour, ﻿ ﻿" at bounding box center [1254, 473] width 586 height 407
click at [996, 320] on p "﻿" at bounding box center [1254, 324] width 573 height 19
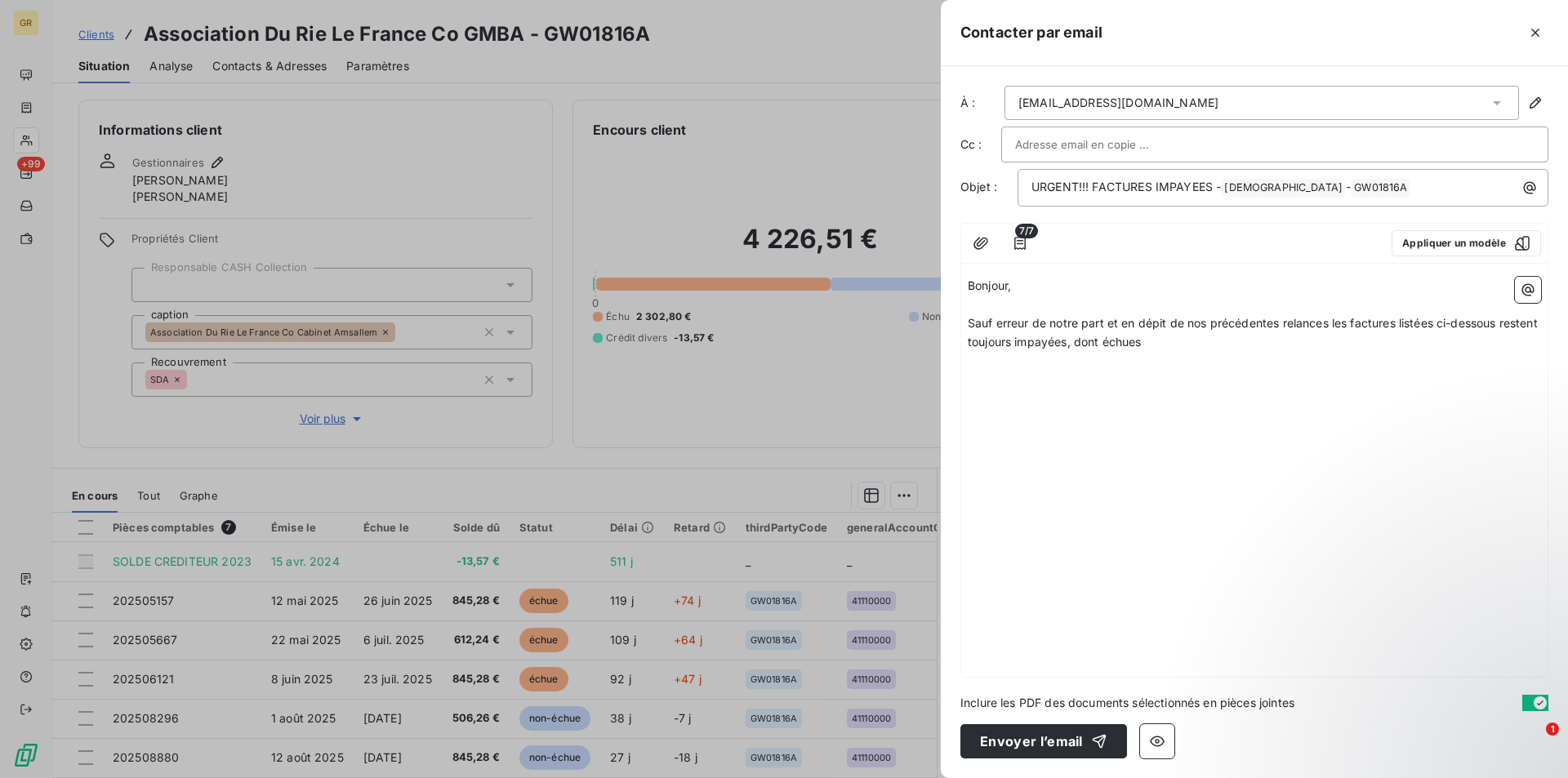
click at [1196, 348] on p "Sauf erreur de notre part et en dépit de nos précédentes relances les factures …" at bounding box center [1254, 333] width 573 height 38
click at [1521, 296] on icon "button" at bounding box center [1527, 290] width 16 height 16
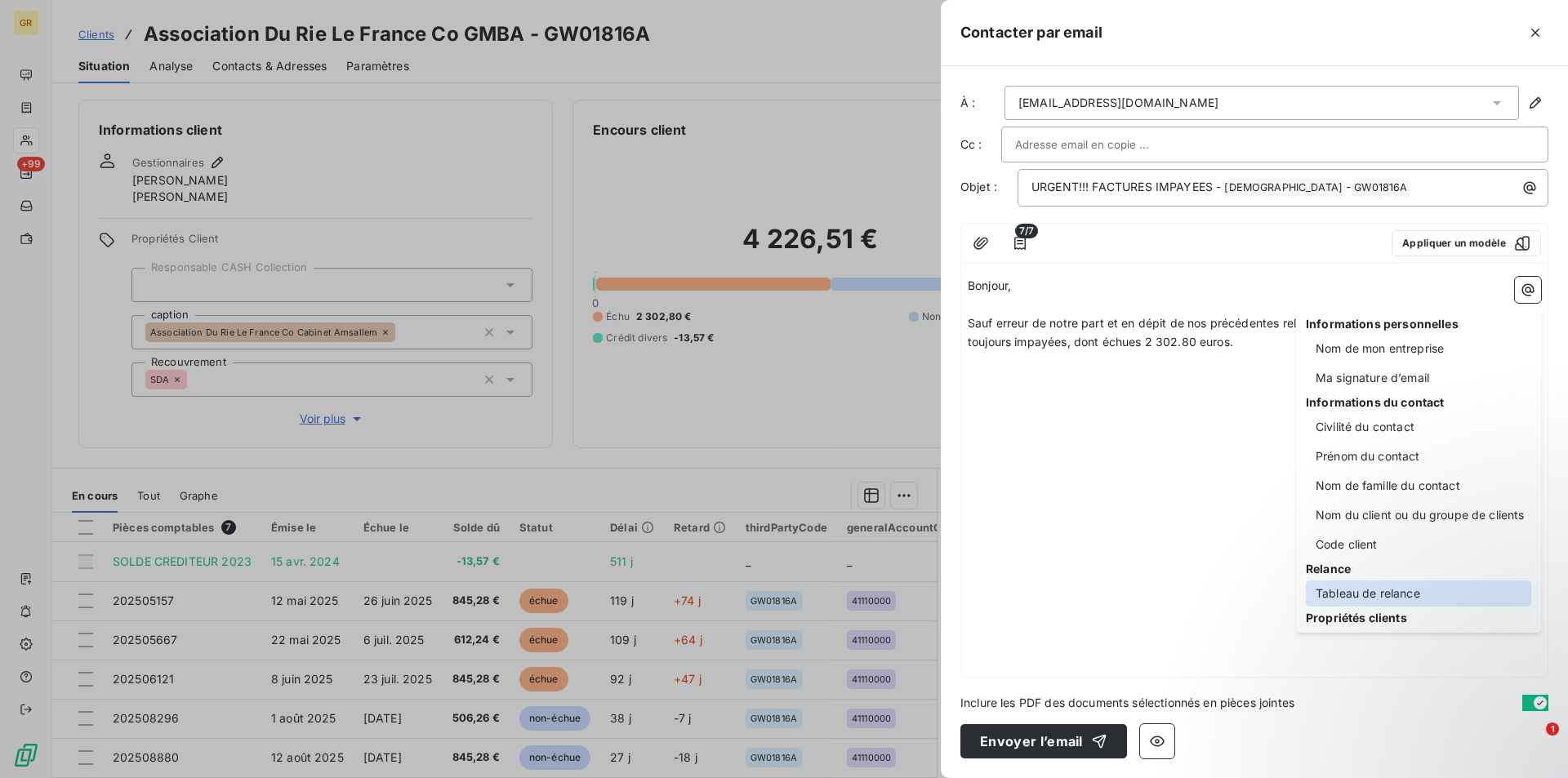
click at [1370, 590] on div "Tableau de relance" at bounding box center [1419, 594] width 225 height 26
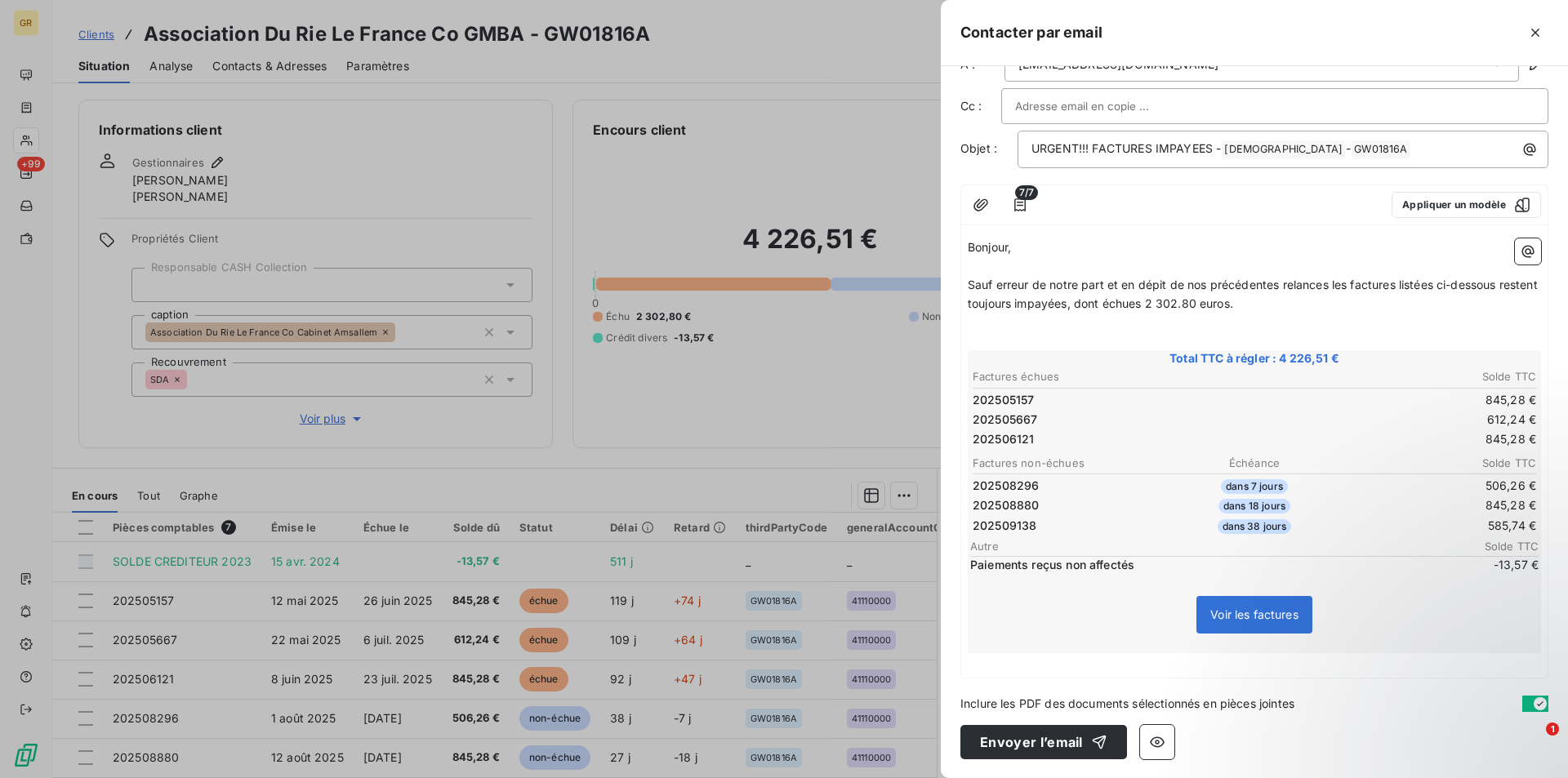
scroll to position [39, 0]
click at [1313, 313] on p "﻿" at bounding box center [1254, 322] width 573 height 19
click at [1302, 307] on p "Sauf erreur de notre part et en dépit de nos précédentes relances les factures …" at bounding box center [1254, 294] width 573 height 38
click at [1002, 661] on p "﻿" at bounding box center [1254, 662] width 573 height 19
click at [1007, 664] on p "﻿" at bounding box center [1254, 662] width 573 height 19
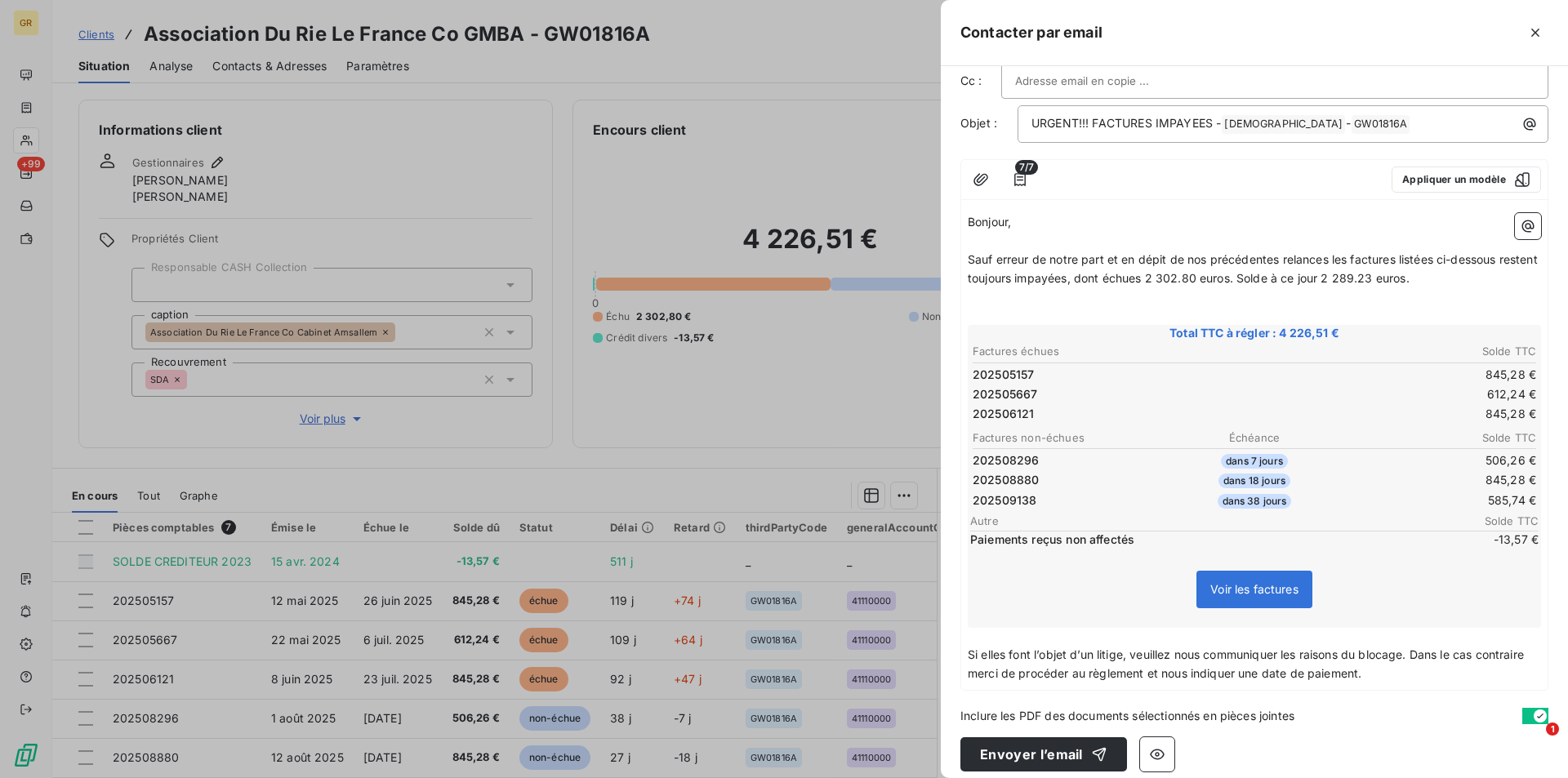
scroll to position [77, 0]
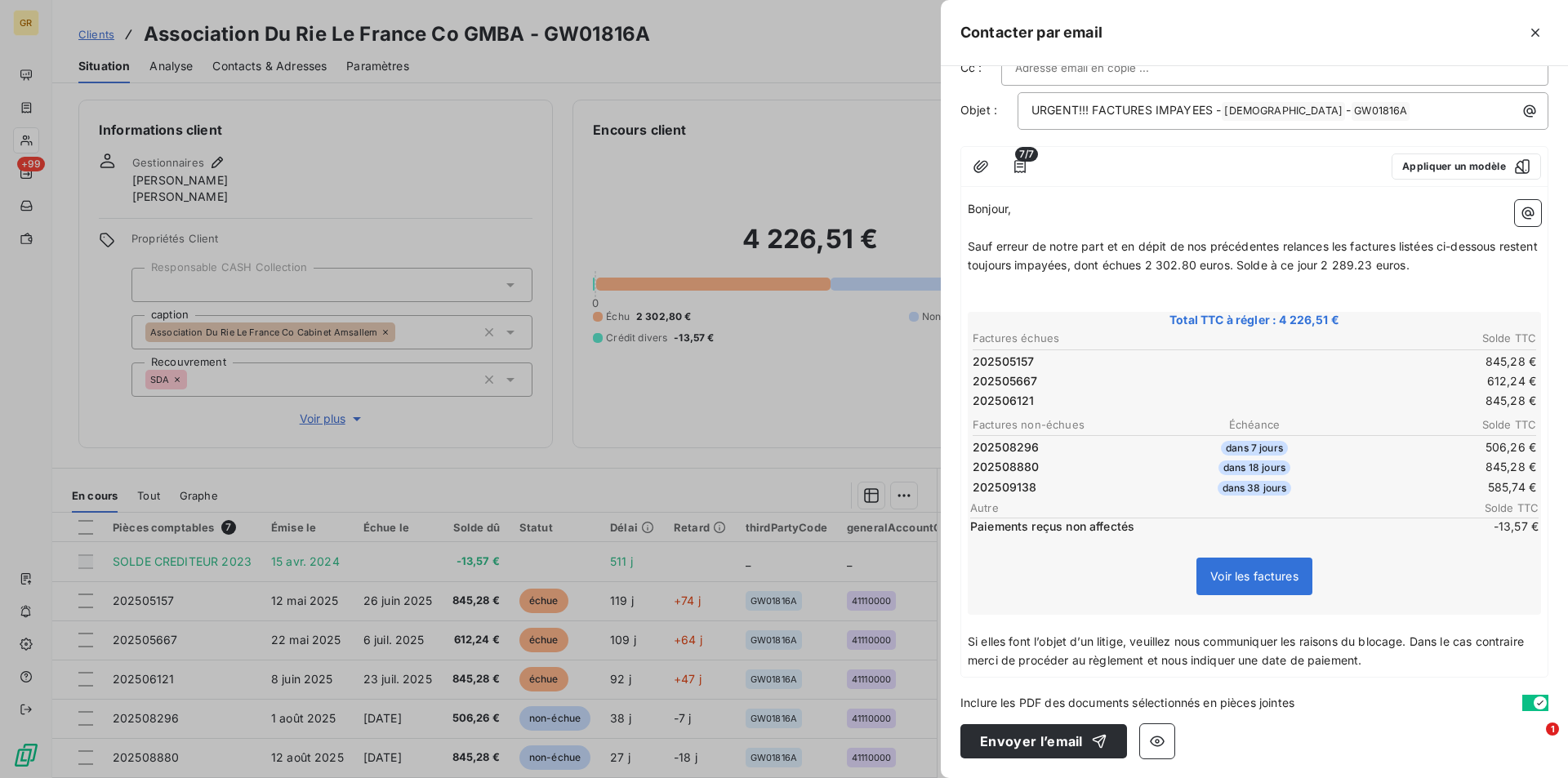
click at [1435, 658] on p "Si elles font l’objet d’un litige, veuillez nous communiquer les raisons du blo…" at bounding box center [1254, 652] width 573 height 38
click at [1432, 658] on p "Si elles font l’objet d’un litige, veuillez nous communiquer les raisons du blo…" at bounding box center [1254, 652] width 573 height 38
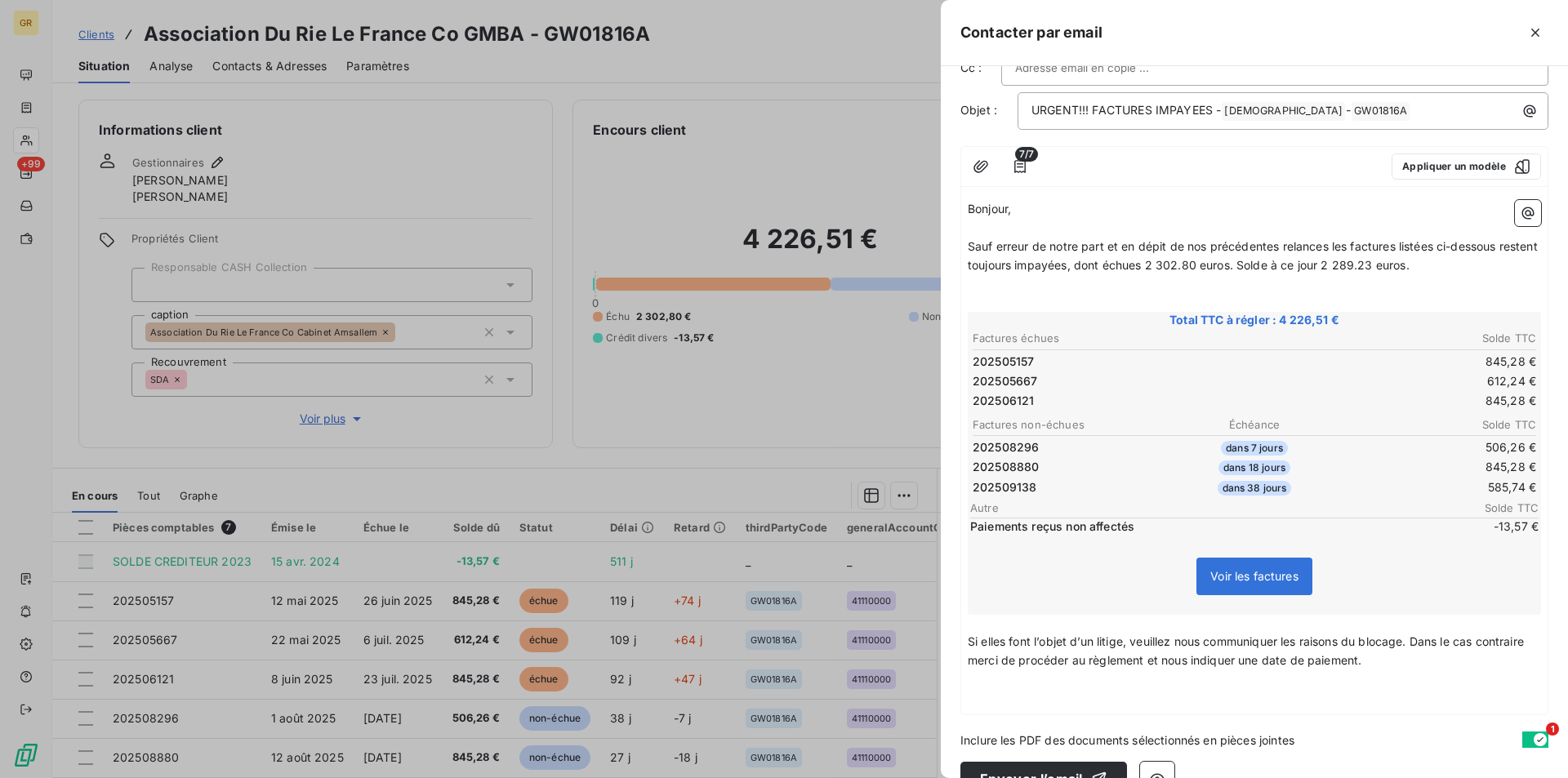
click at [1002, 691] on p "﻿" at bounding box center [1254, 699] width 573 height 19
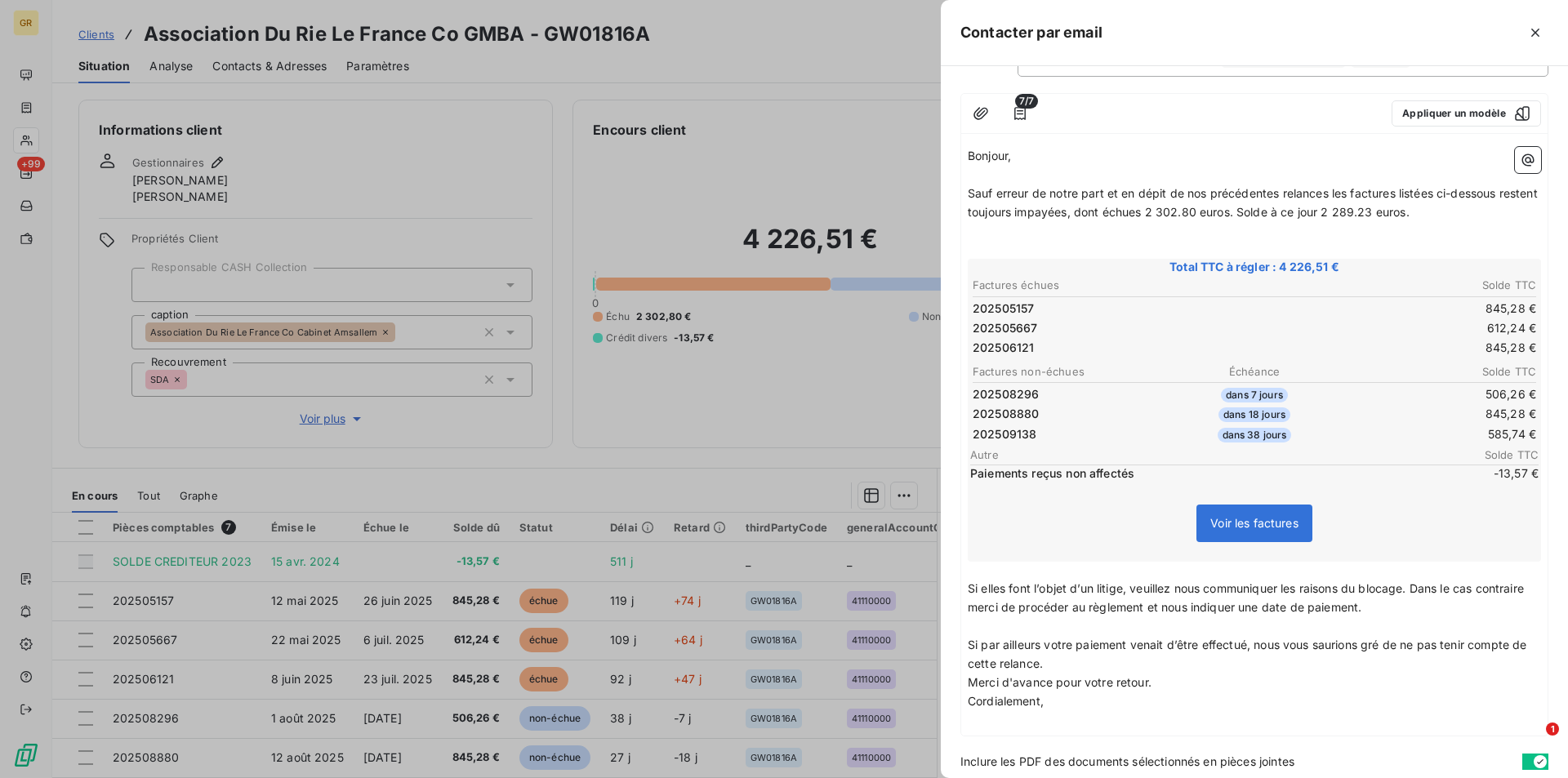
scroll to position [189, 0]
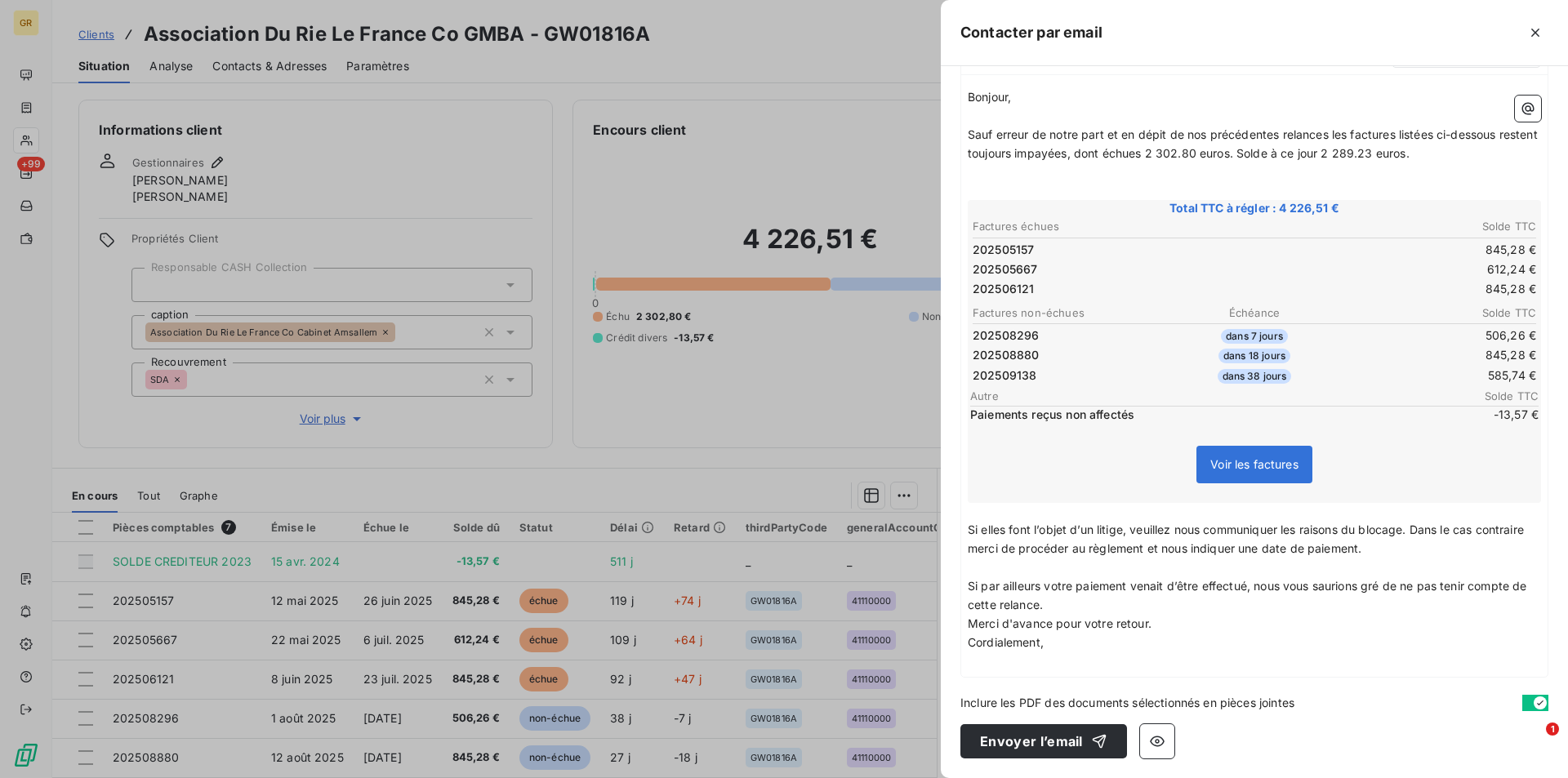
click at [1070, 610] on p "Si par ailleurs votre paiement venait d’être effectué, nous vous saurions gré d…" at bounding box center [1254, 596] width 573 height 38
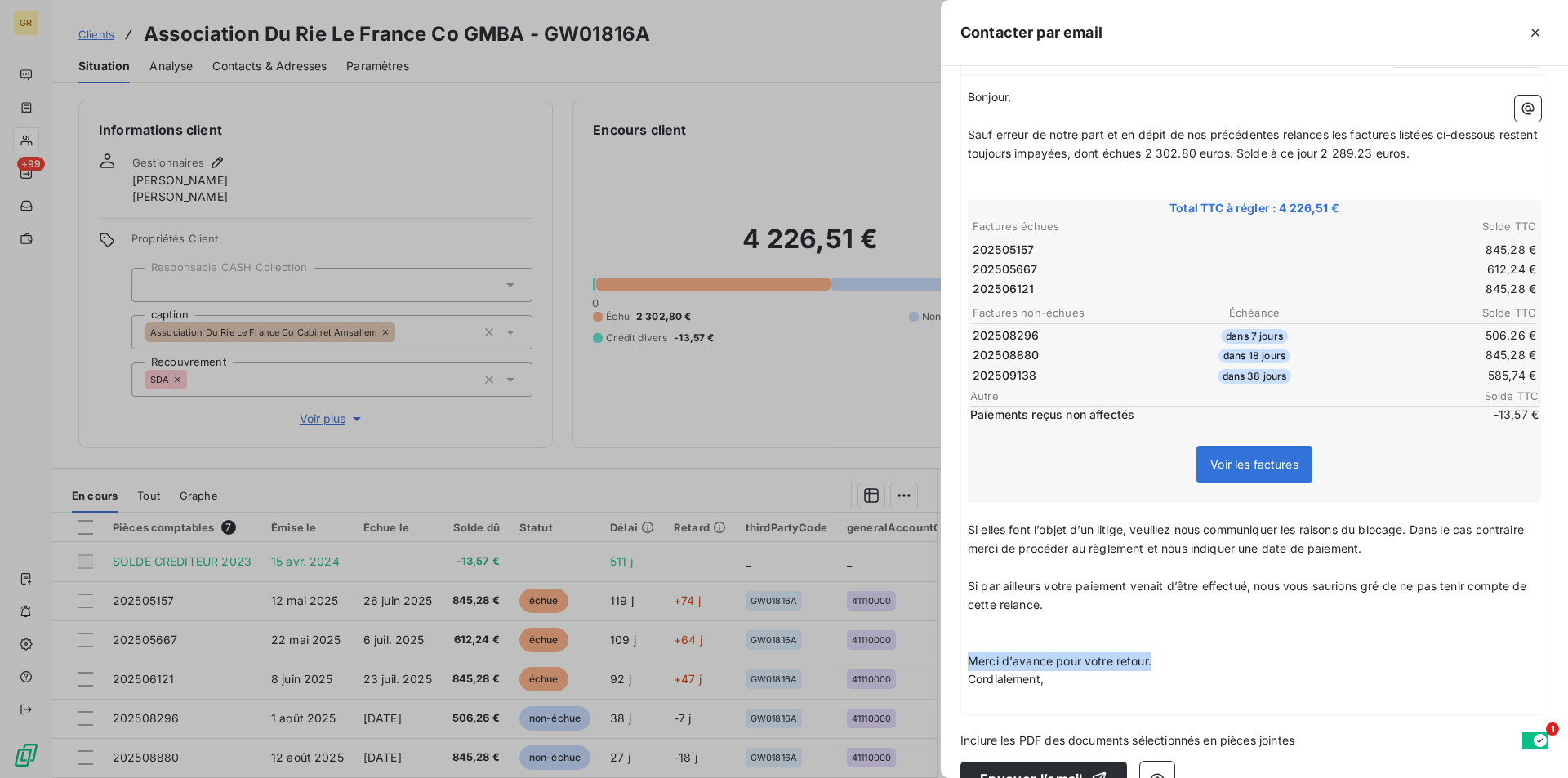
drag, startPoint x: 1157, startPoint y: 659, endPoint x: 949, endPoint y: 658, distance: 208.0
click at [949, 658] on div "À : contact@amsallem.fr Cc : Objet : URGENT!!! FACTURES IMPAYEES - GREENWISHES …" at bounding box center [1254, 422] width 627 height 712
click at [1196, 544] on span "Si elles font l’objet d’un litige, veuillez nous communiquer les raisons du blo…" at bounding box center [1247, 539] width 559 height 32
drag, startPoint x: 1143, startPoint y: 550, endPoint x: 1144, endPoint y: 560, distance: 10.0
click at [1143, 552] on span "Si elles font l’objet d’un litige, veuillez nous communiquer les raisons du blo…" at bounding box center [1247, 539] width 559 height 32
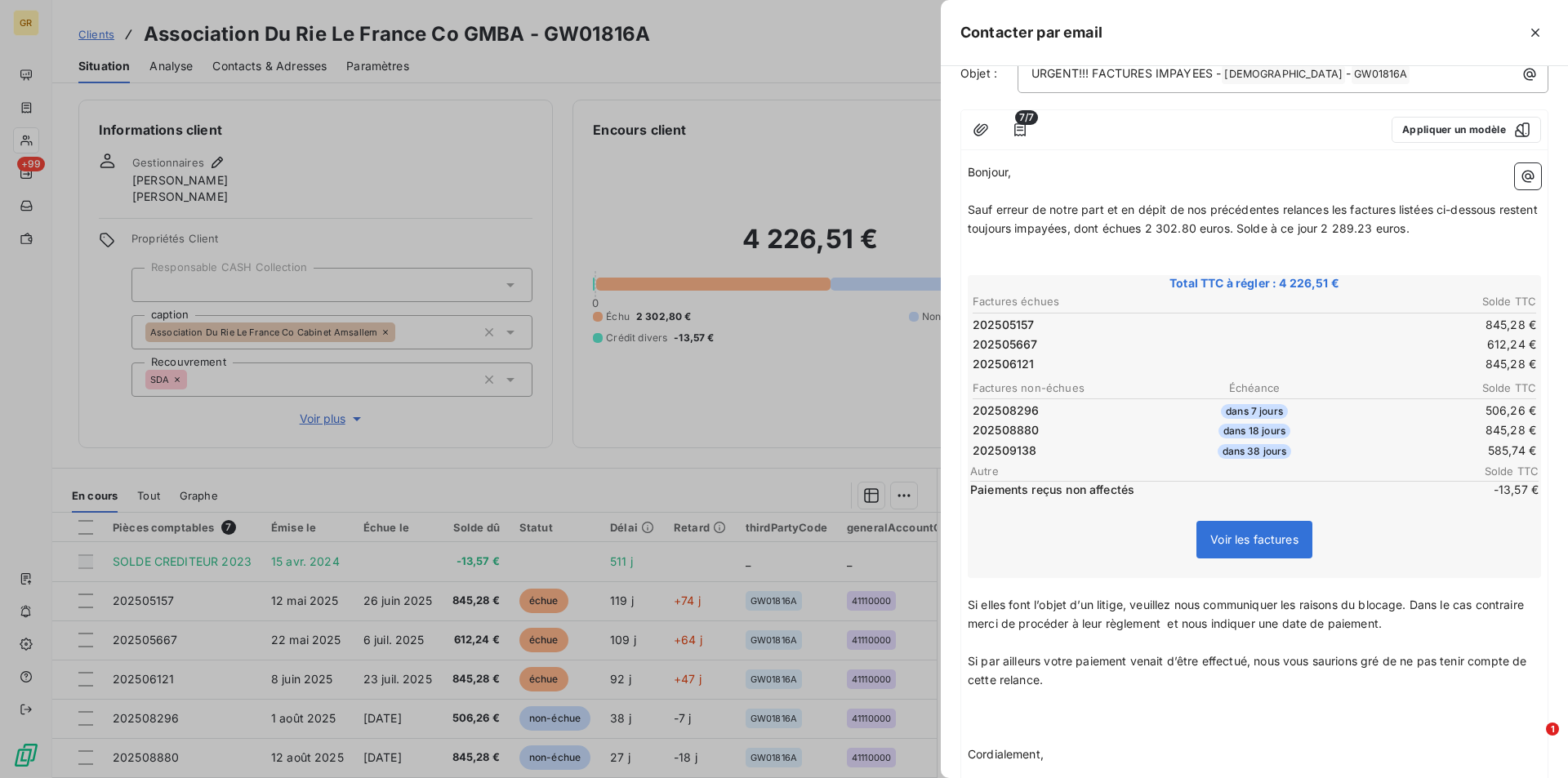
scroll to position [0, 0]
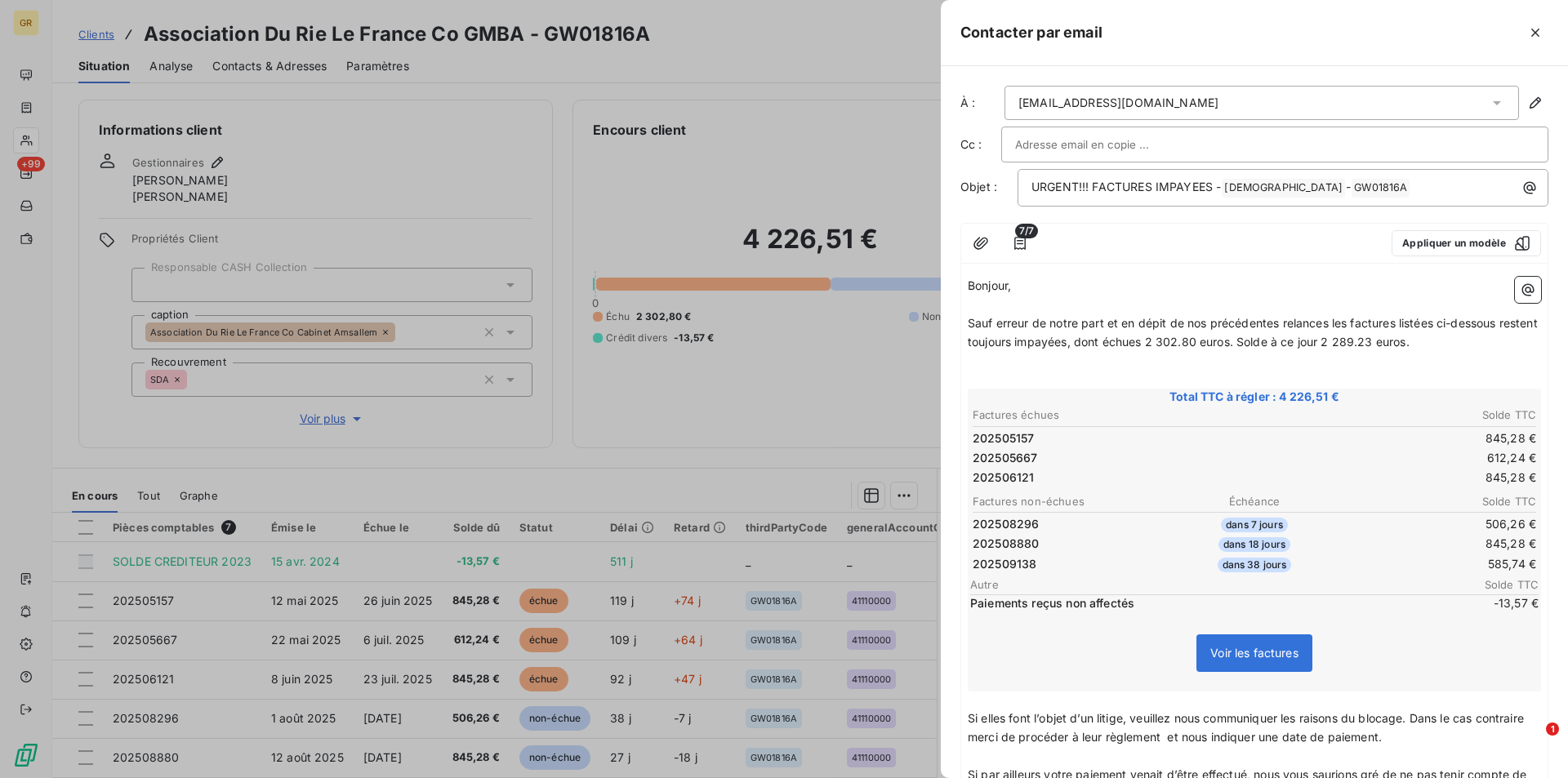
drag, startPoint x: 1159, startPoint y: 102, endPoint x: 1146, endPoint y: 102, distance: 13.0
click at [1158, 102] on div "contact@amsallem.fr" at bounding box center [1261, 102] width 514 height 34
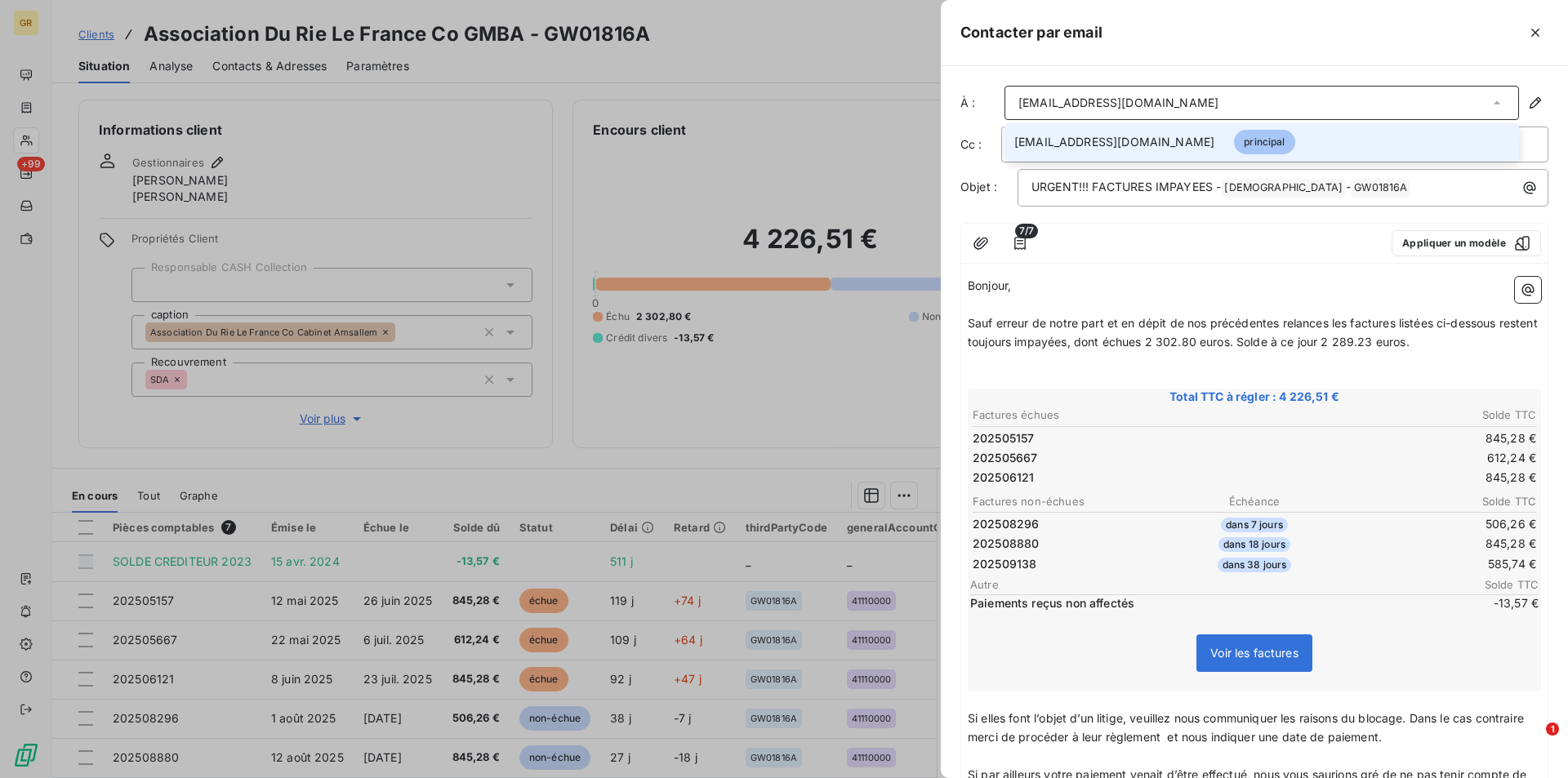
click at [1146, 102] on div "contact@amsallem.fr" at bounding box center [1261, 102] width 514 height 34
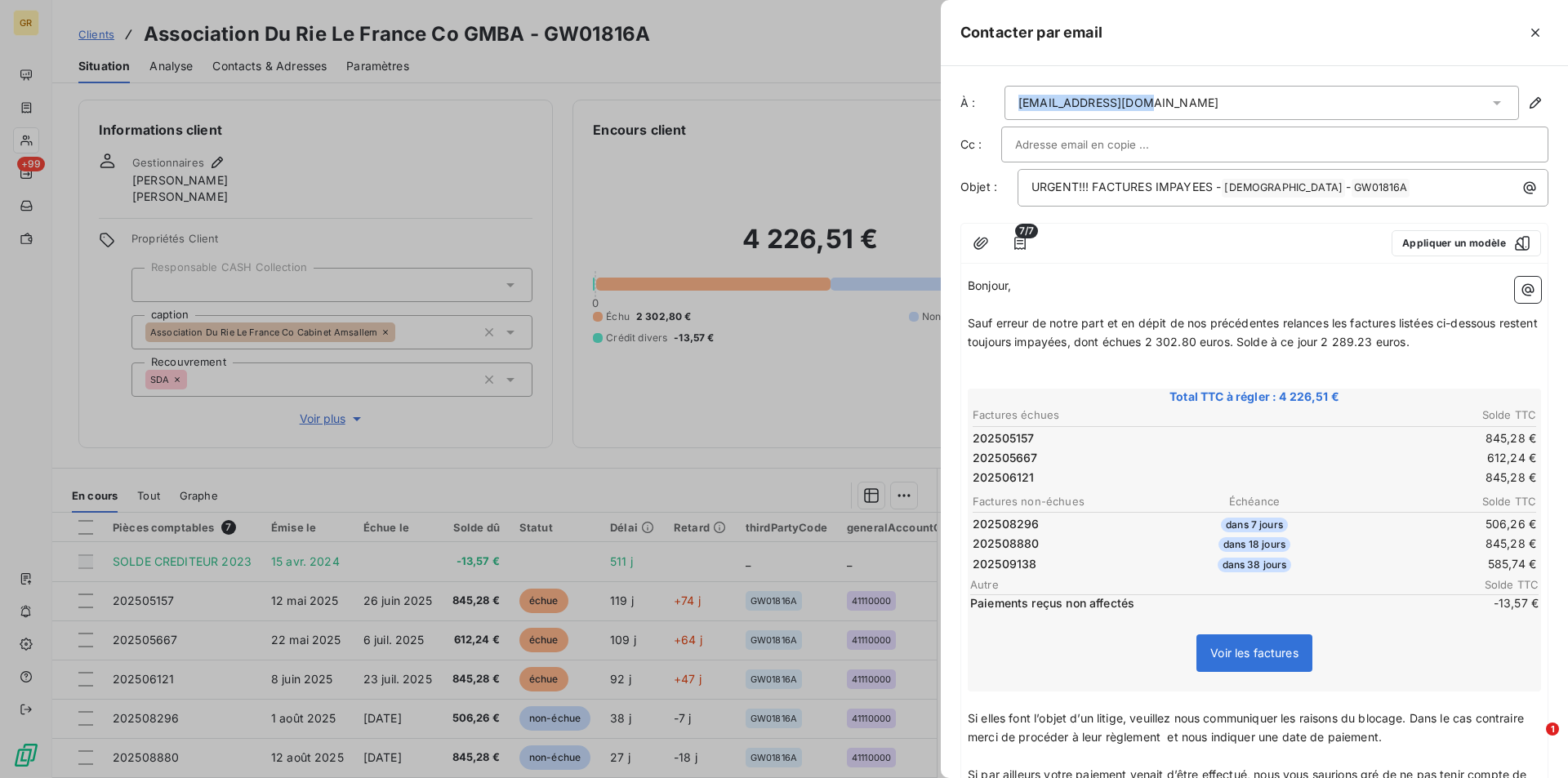
drag, startPoint x: 1144, startPoint y: 101, endPoint x: 1016, endPoint y: 102, distance: 128.0
click at [1016, 102] on div "contact@amsallem.fr" at bounding box center [1261, 102] width 514 height 34
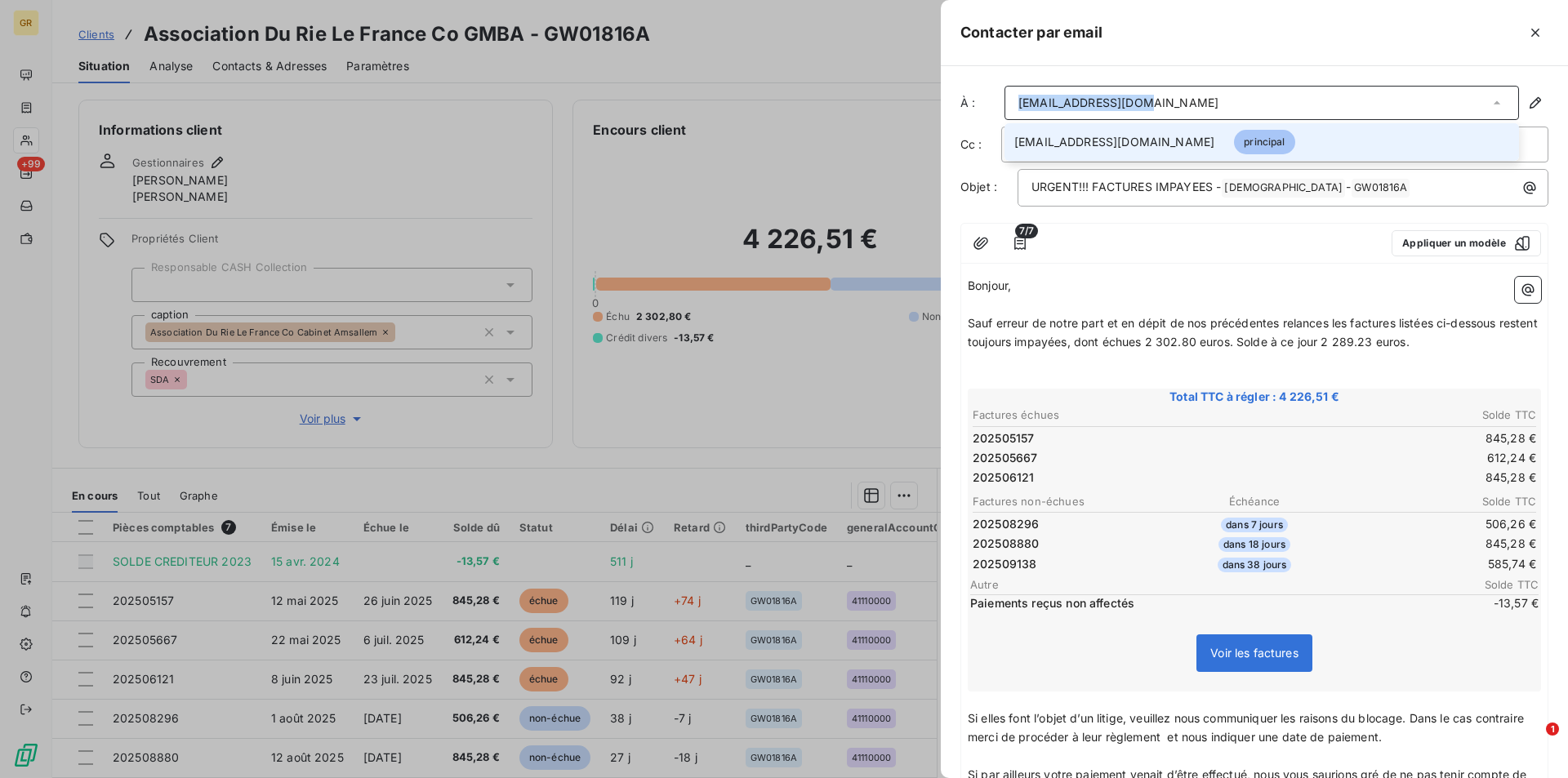
copy div "contact@amsallem.fr"
drag, startPoint x: 1079, startPoint y: 289, endPoint x: 1113, endPoint y: 392, distance: 108.5
click at [1079, 289] on p "Bonjour," at bounding box center [1254, 286] width 573 height 19
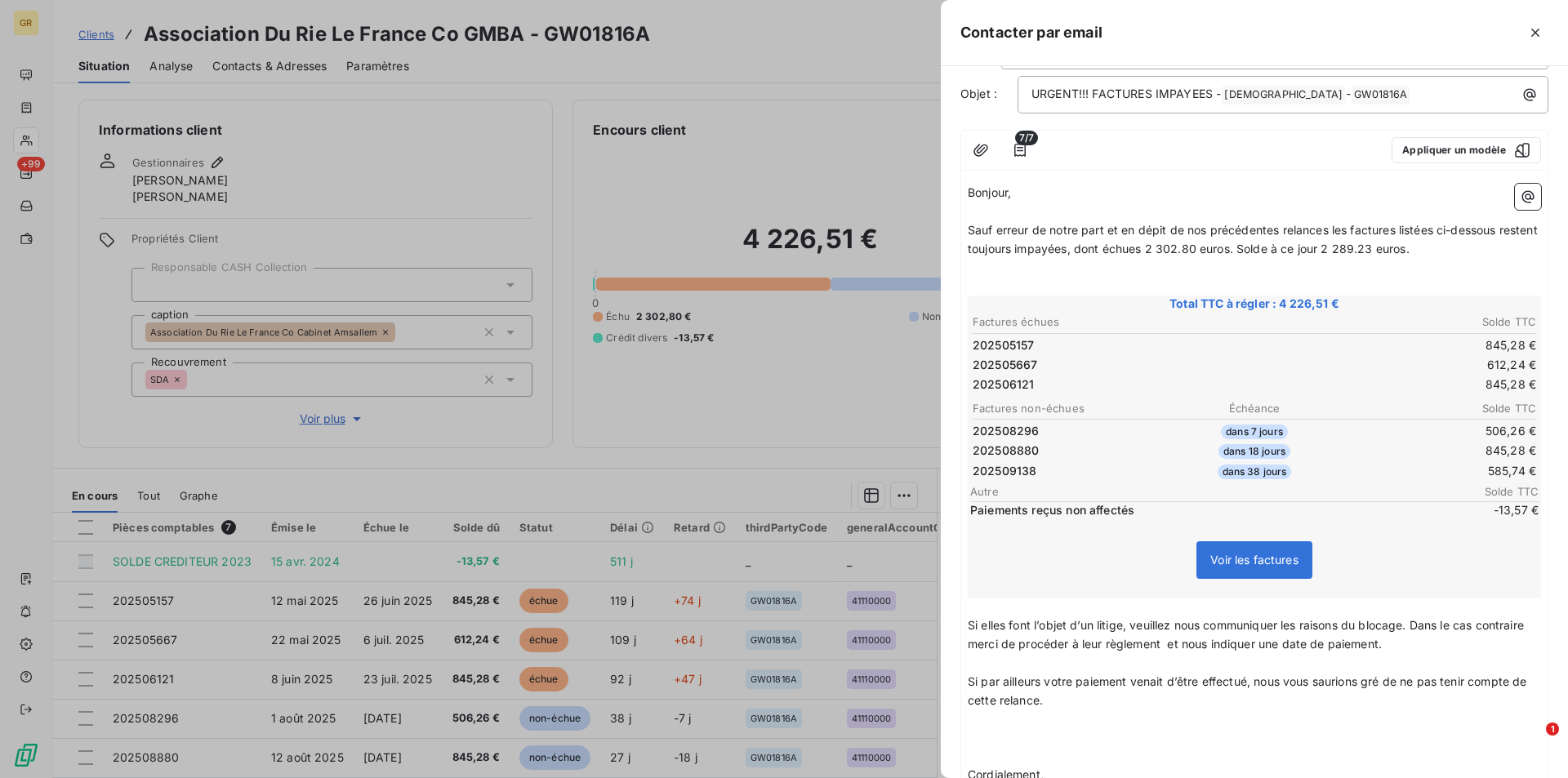
scroll to position [226, 0]
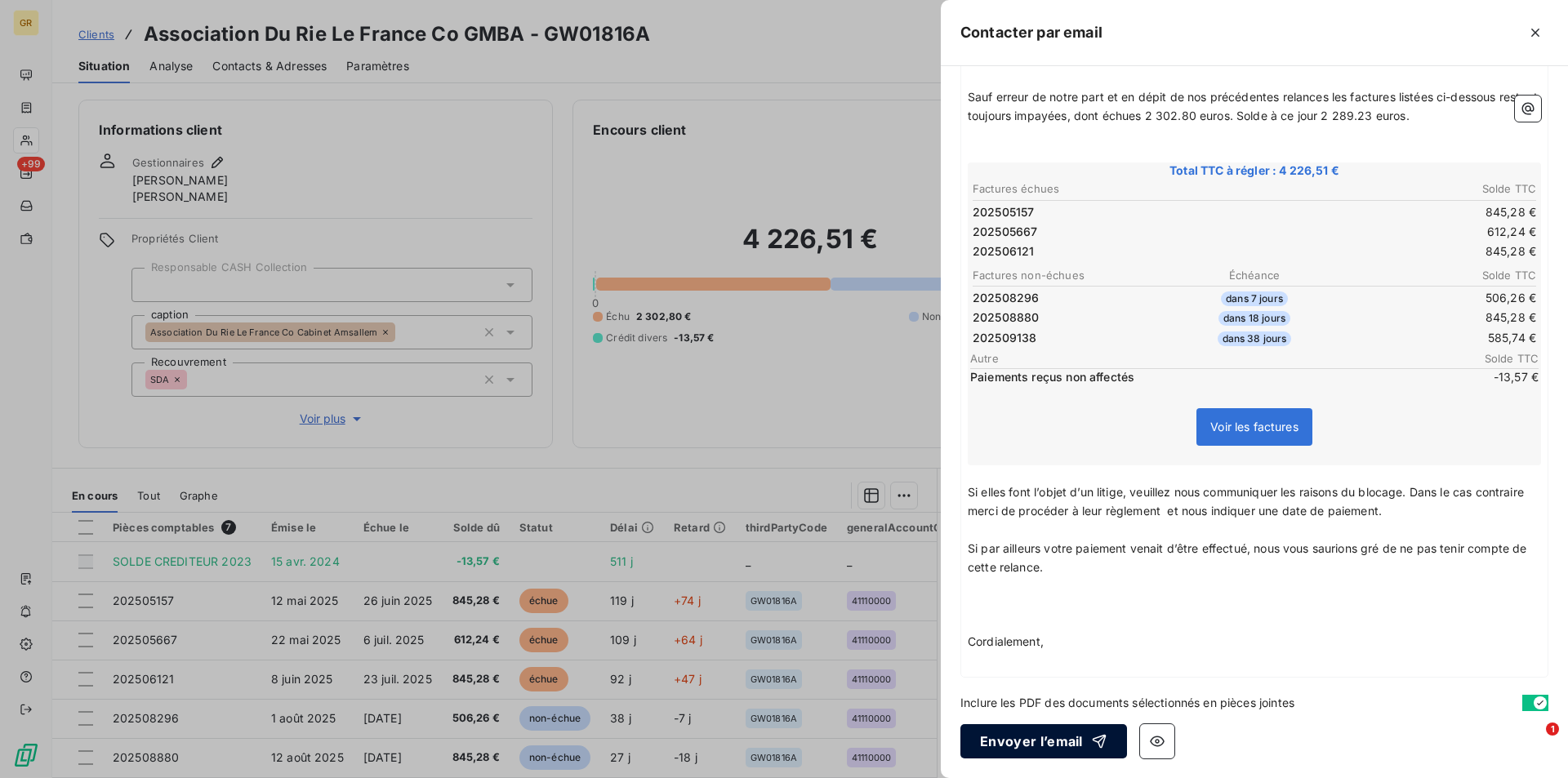
click at [1038, 741] on button "Envoyer l’email" at bounding box center [1043, 741] width 167 height 34
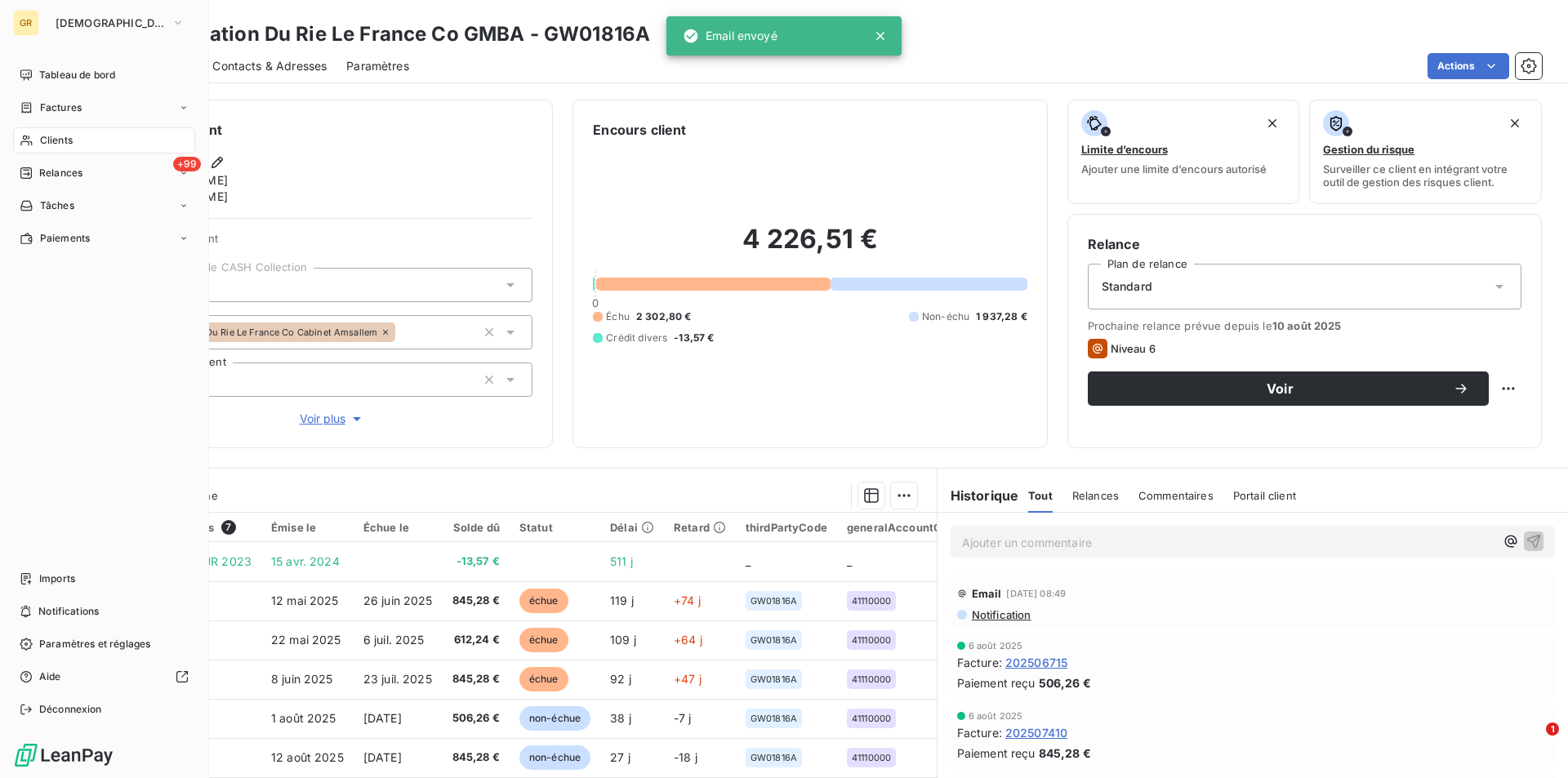
click at [64, 142] on span "Clients" at bounding box center [56, 140] width 32 height 15
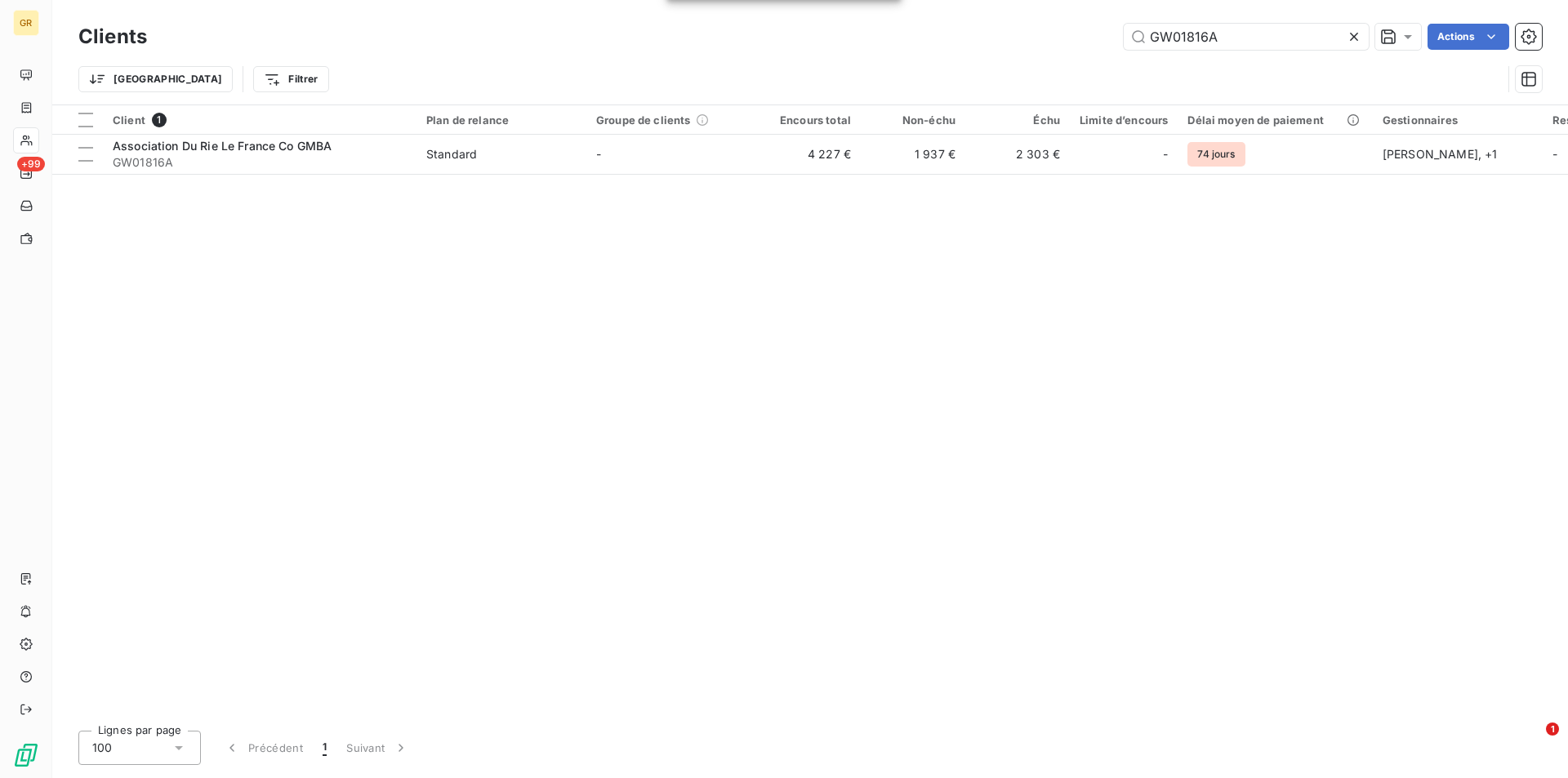
drag, startPoint x: 1254, startPoint y: 32, endPoint x: 983, endPoint y: 20, distance: 271.3
click at [983, 20] on div "Clients GW01816A Actions" at bounding box center [810, 37] width 1463 height 34
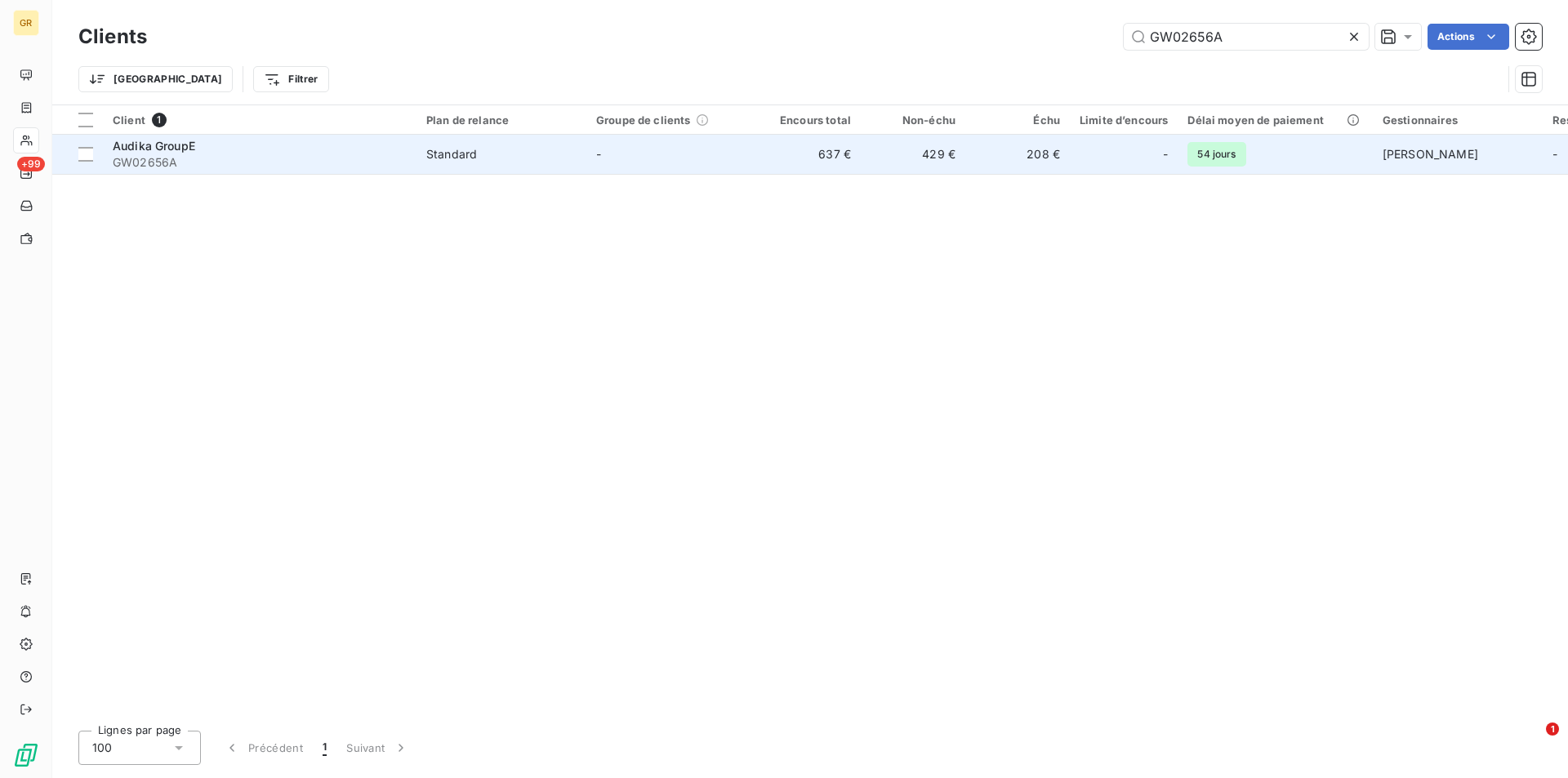
type input "GW02656A"
click at [687, 161] on td "-" at bounding box center [670, 155] width 170 height 39
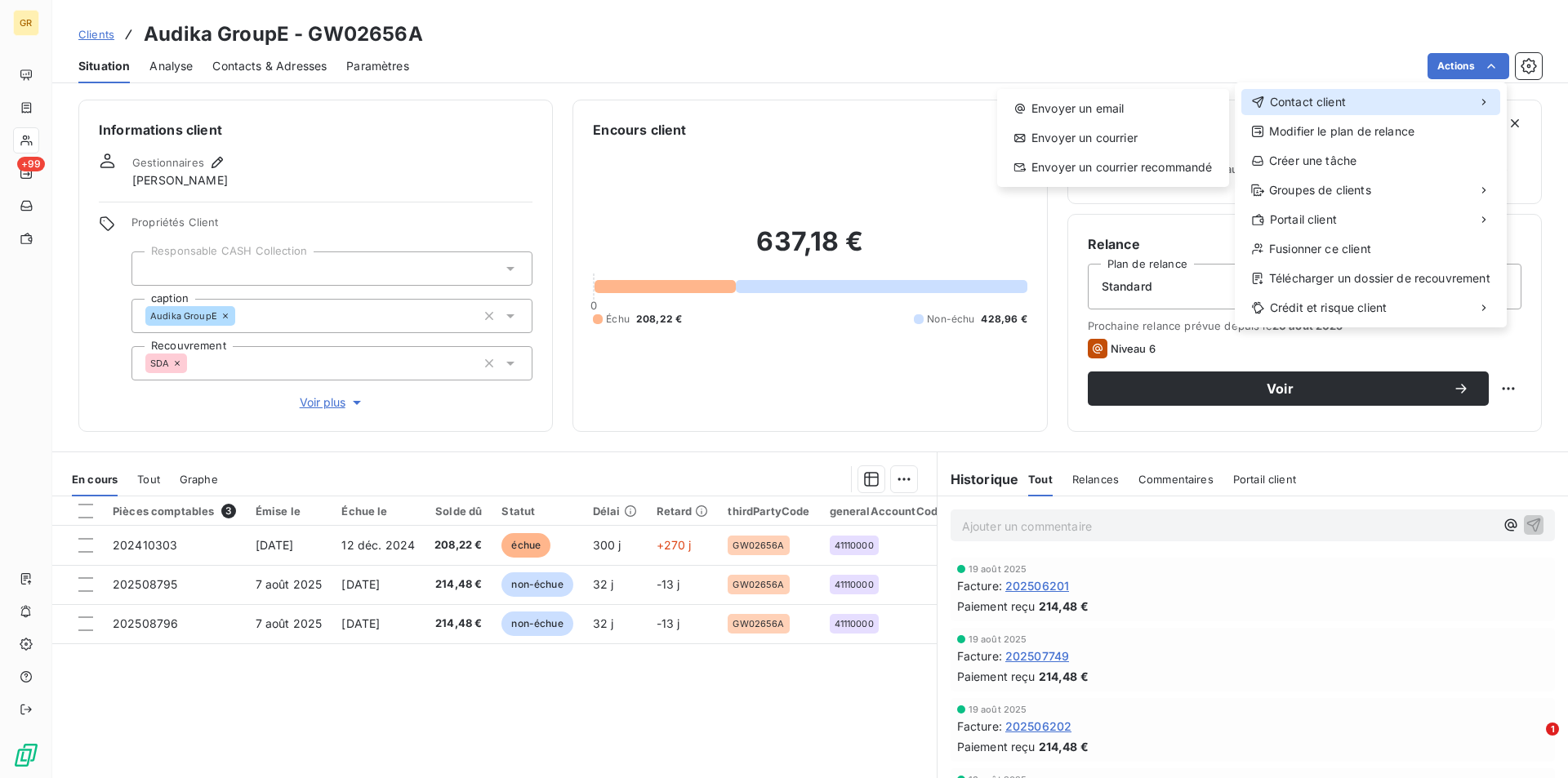
click at [1294, 107] on span "Contact client" at bounding box center [1308, 102] width 76 height 16
click at [1087, 110] on div "Envoyer un email" at bounding box center [1113, 108] width 219 height 26
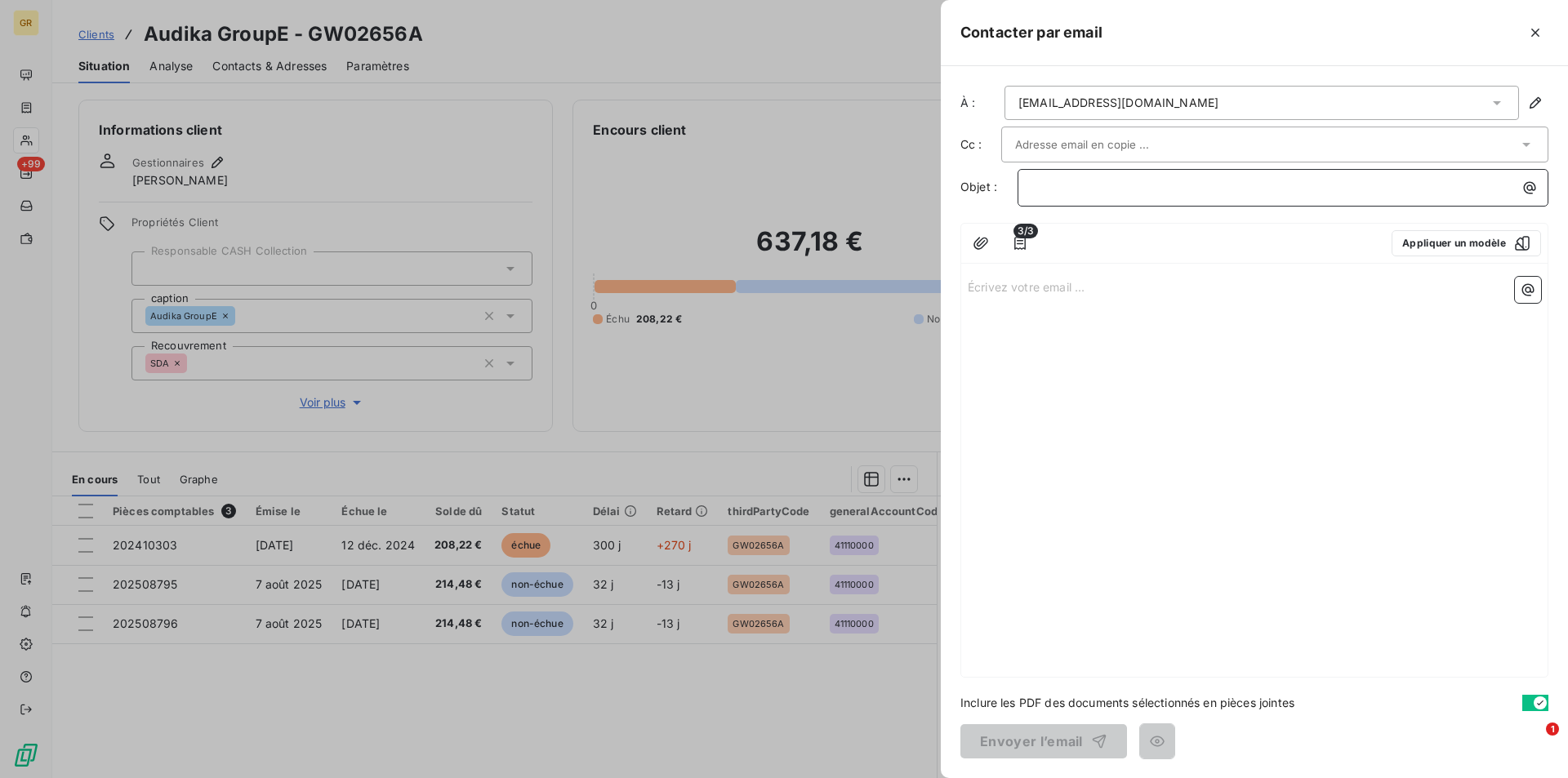
click at [1100, 189] on p "﻿" at bounding box center [1287, 187] width 512 height 19
click at [1085, 139] on input "text" at bounding box center [1103, 144] width 176 height 25
click at [1013, 177] on div at bounding box center [1018, 179] width 15 height 15
click at [1144, 223] on div "À : facture@audika.com Cc : mytb@audika.com Objet : ﻿ 3/3 Appliquer un modèle É…" at bounding box center [1254, 422] width 627 height 712
click at [1125, 188] on p "﻿" at bounding box center [1287, 189] width 512 height 19
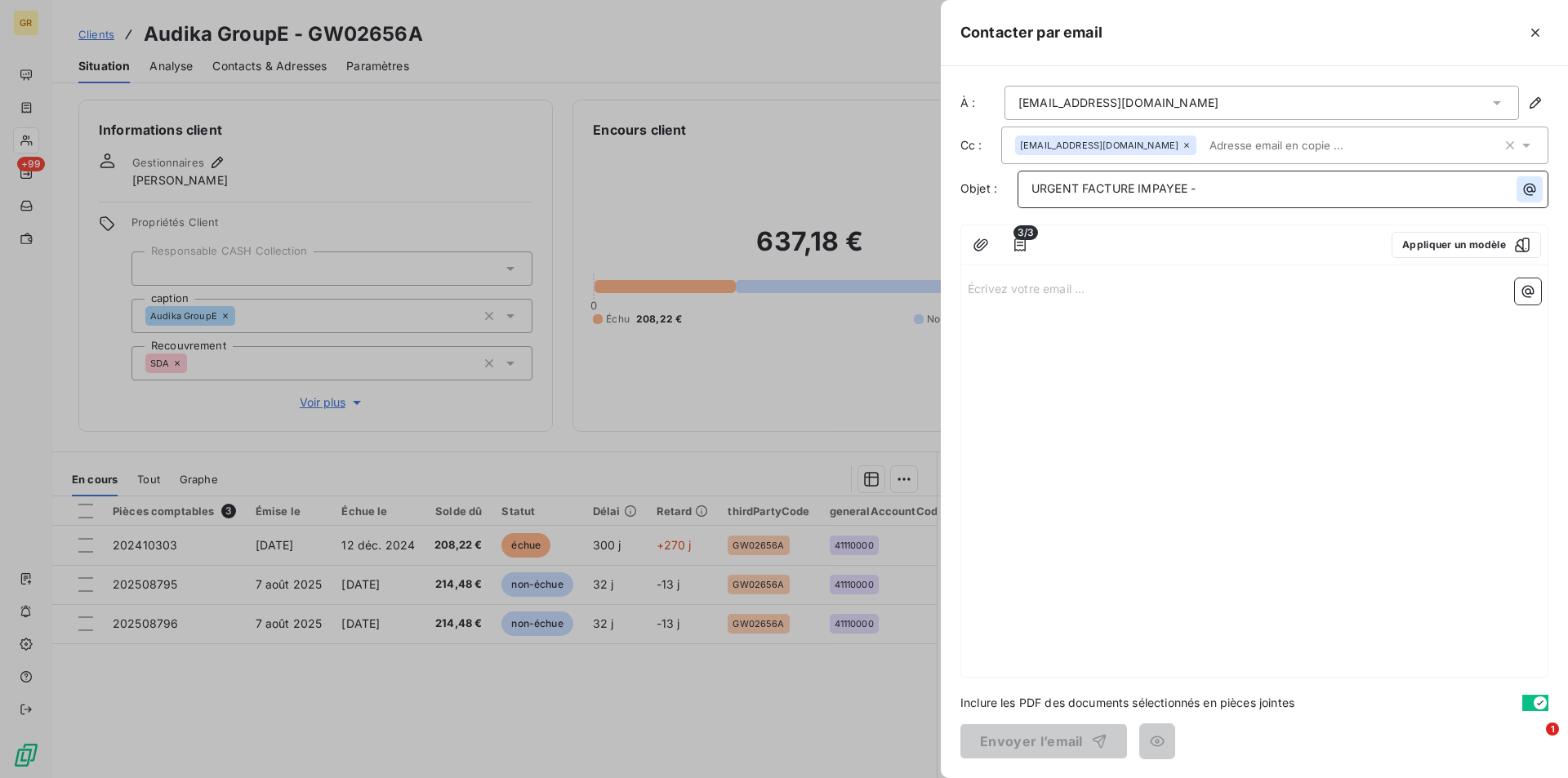
click at [1536, 188] on icon "button" at bounding box center [1529, 189] width 16 height 16
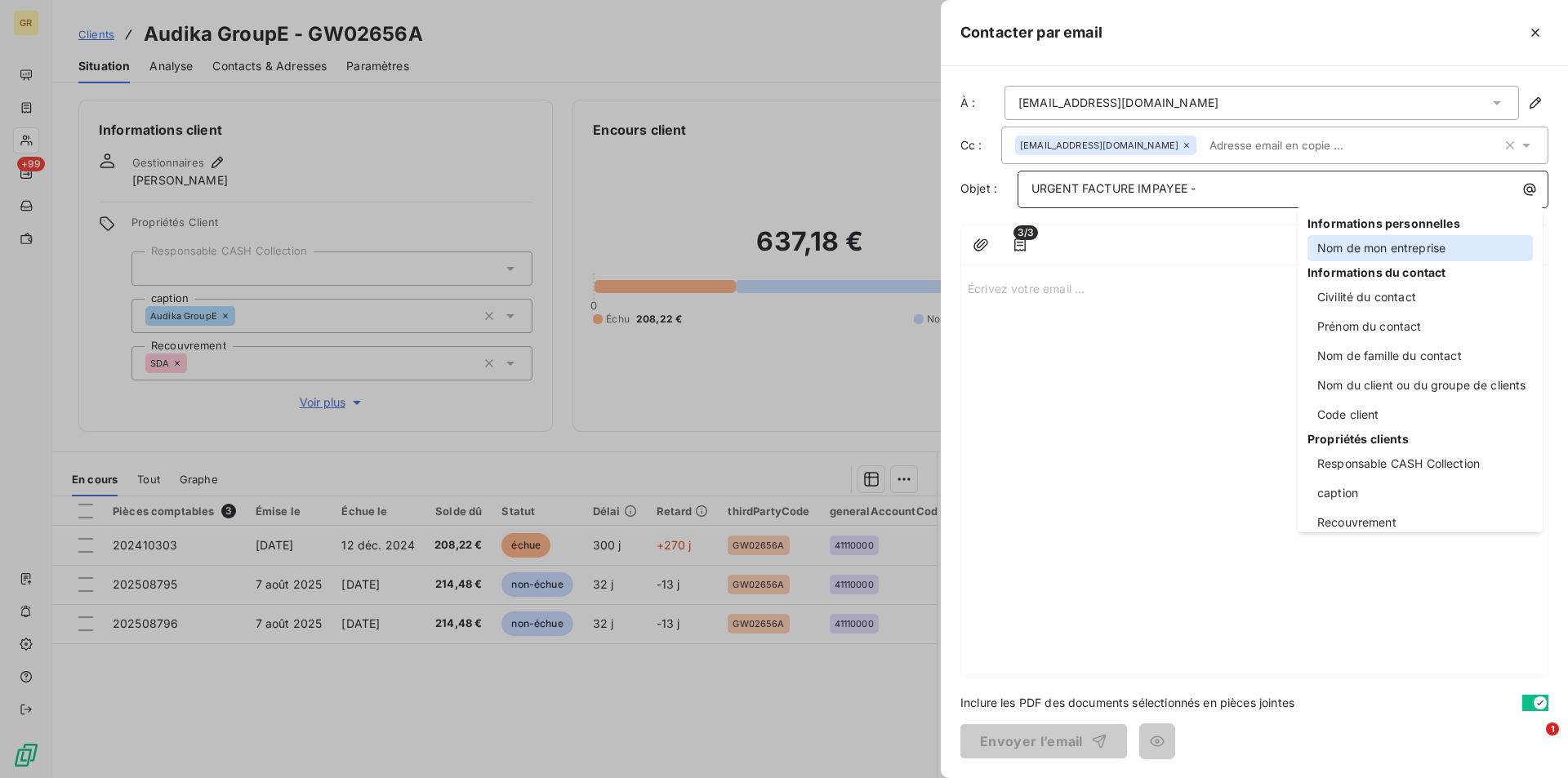
click at [1384, 257] on div "Nom de mon entreprise" at bounding box center [1420, 248] width 225 height 26
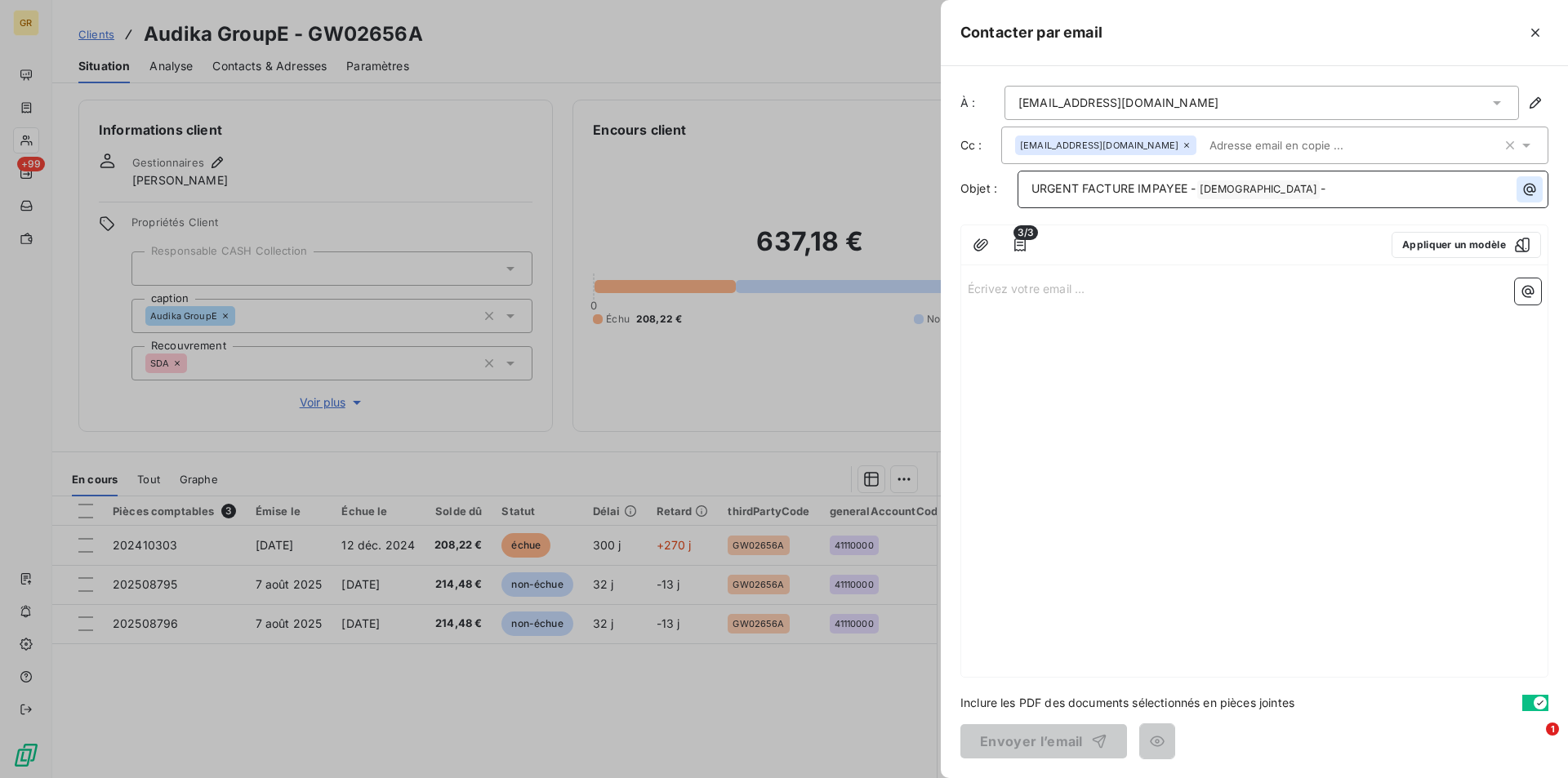
click at [1534, 190] on icon "button" at bounding box center [1530, 190] width 12 height 12
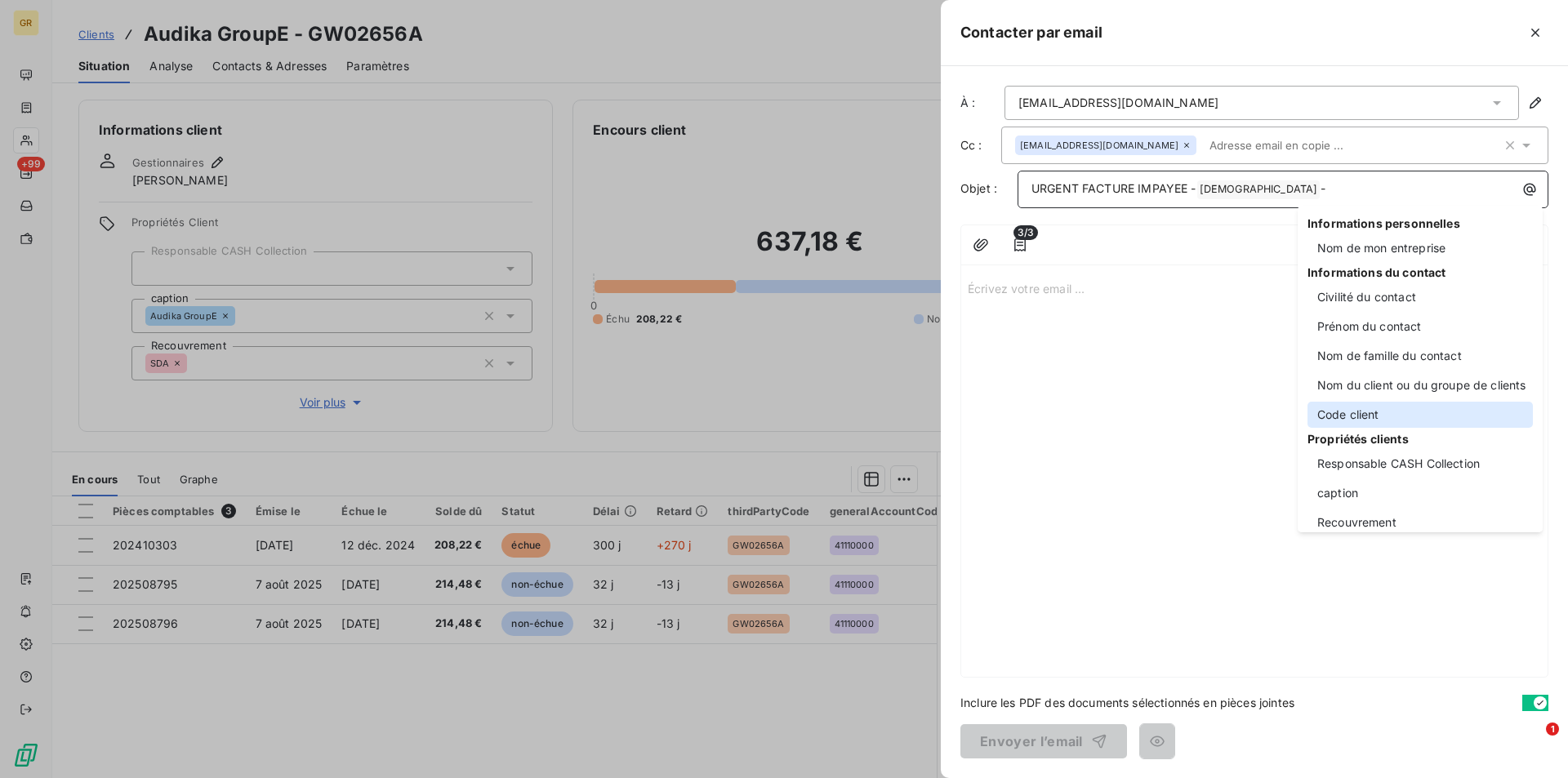
click at [1357, 407] on div "Code client" at bounding box center [1420, 414] width 225 height 26
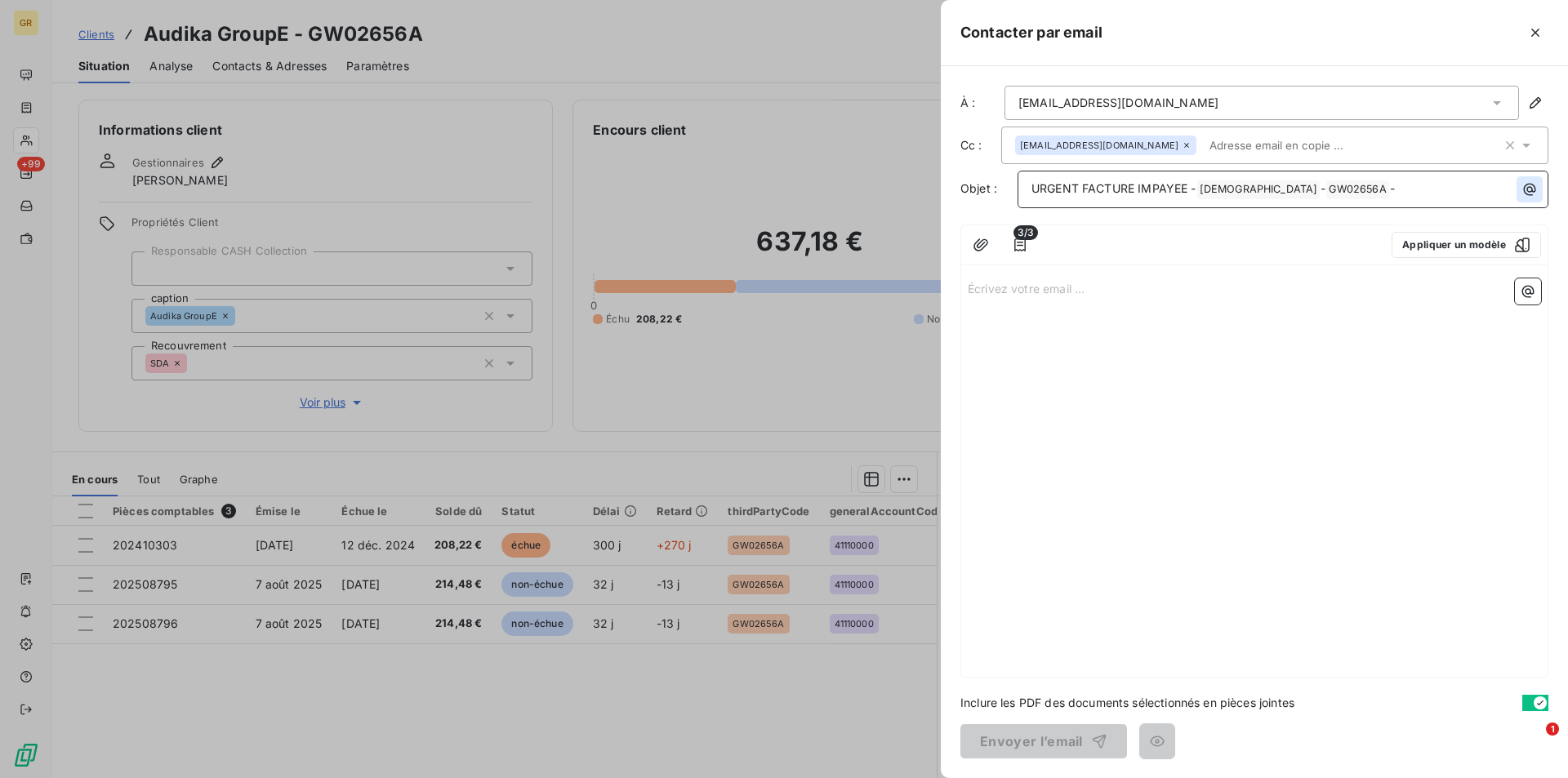
click at [1532, 186] on icon "button" at bounding box center [1529, 189] width 16 height 16
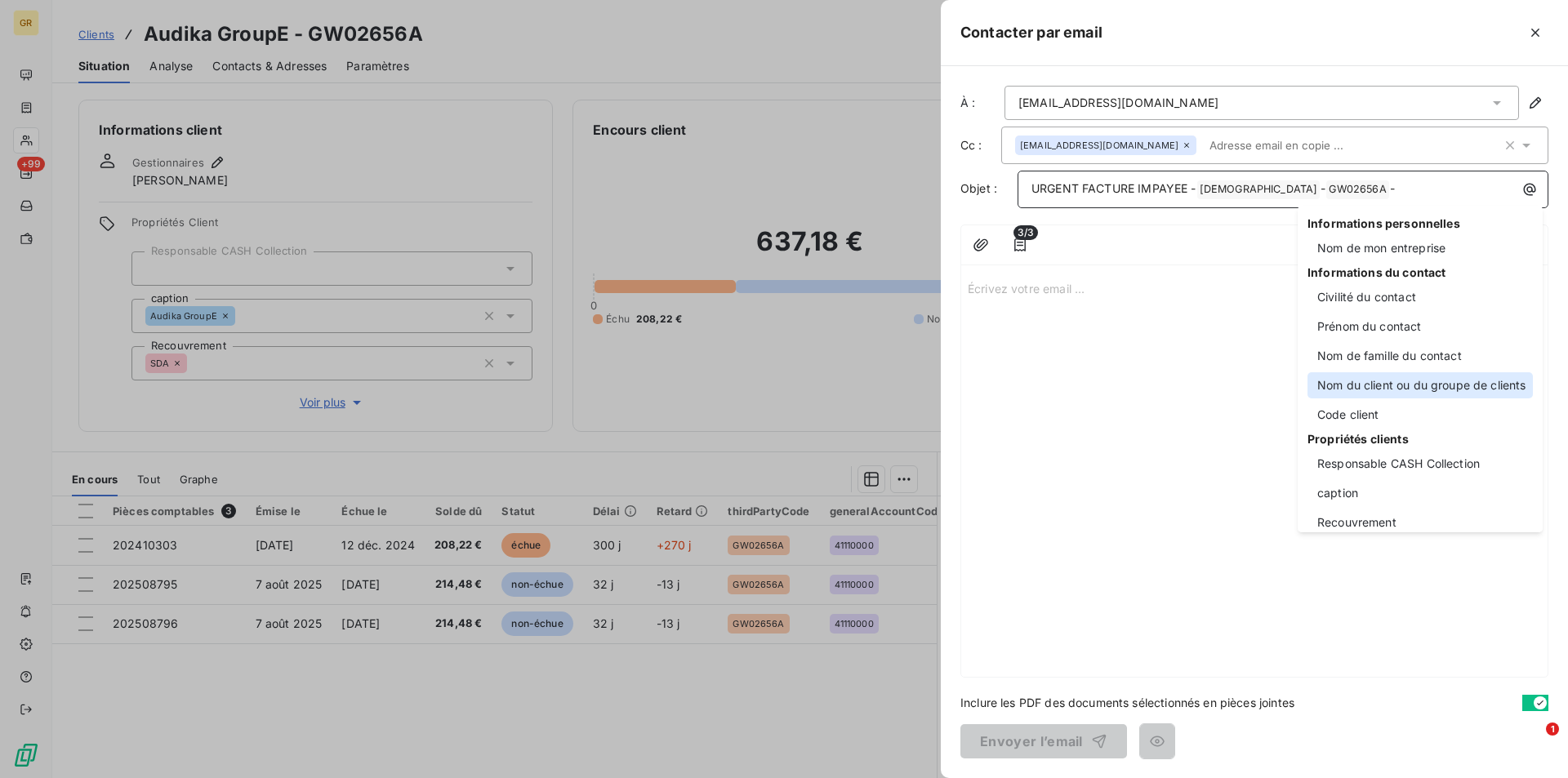
click at [1350, 381] on div "Nom du client ou du groupe de clients" at bounding box center [1420, 385] width 225 height 26
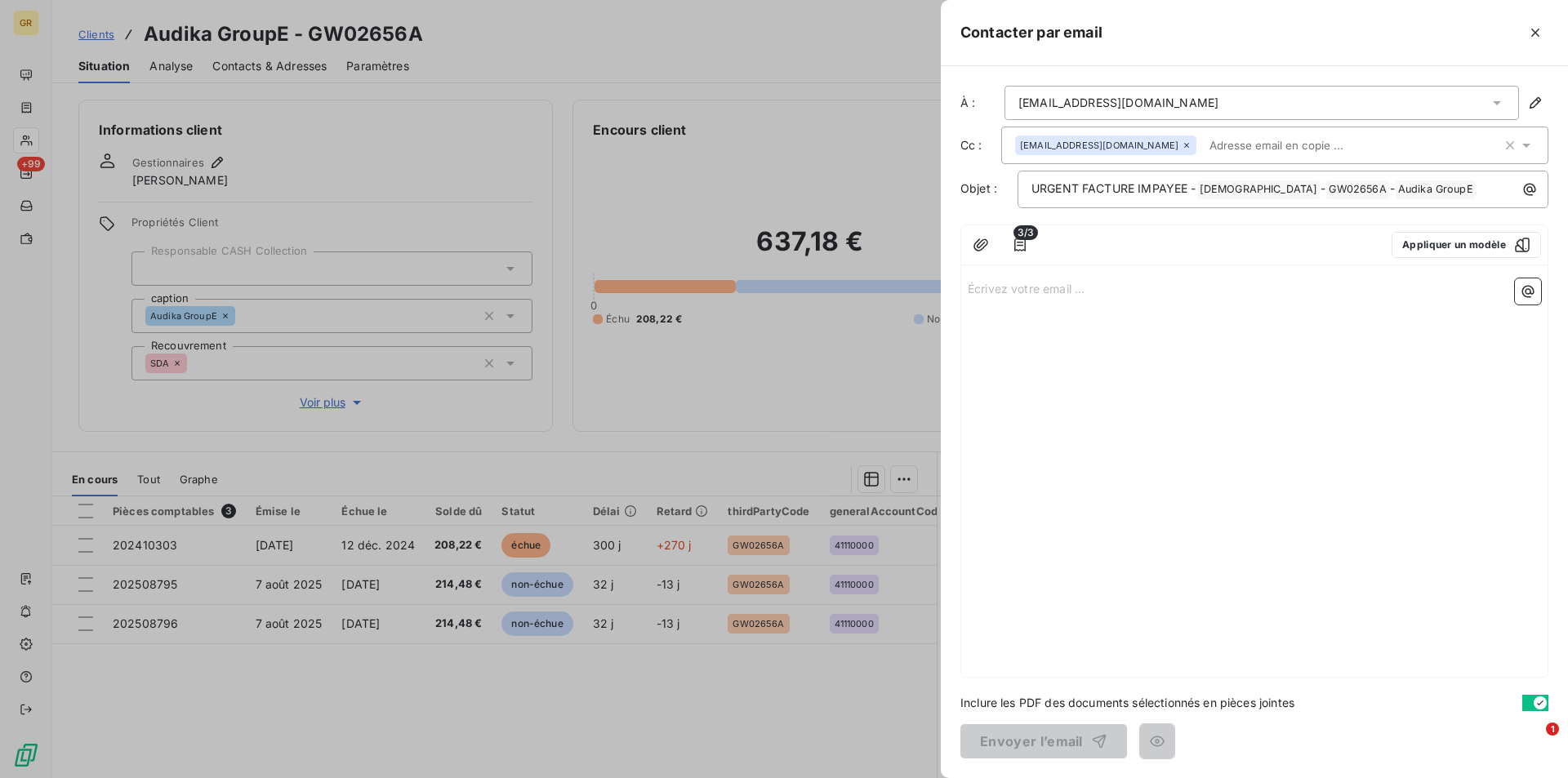
click at [1020, 290] on p "Écrivez votre email ... ﻿" at bounding box center [1254, 288] width 573 height 19
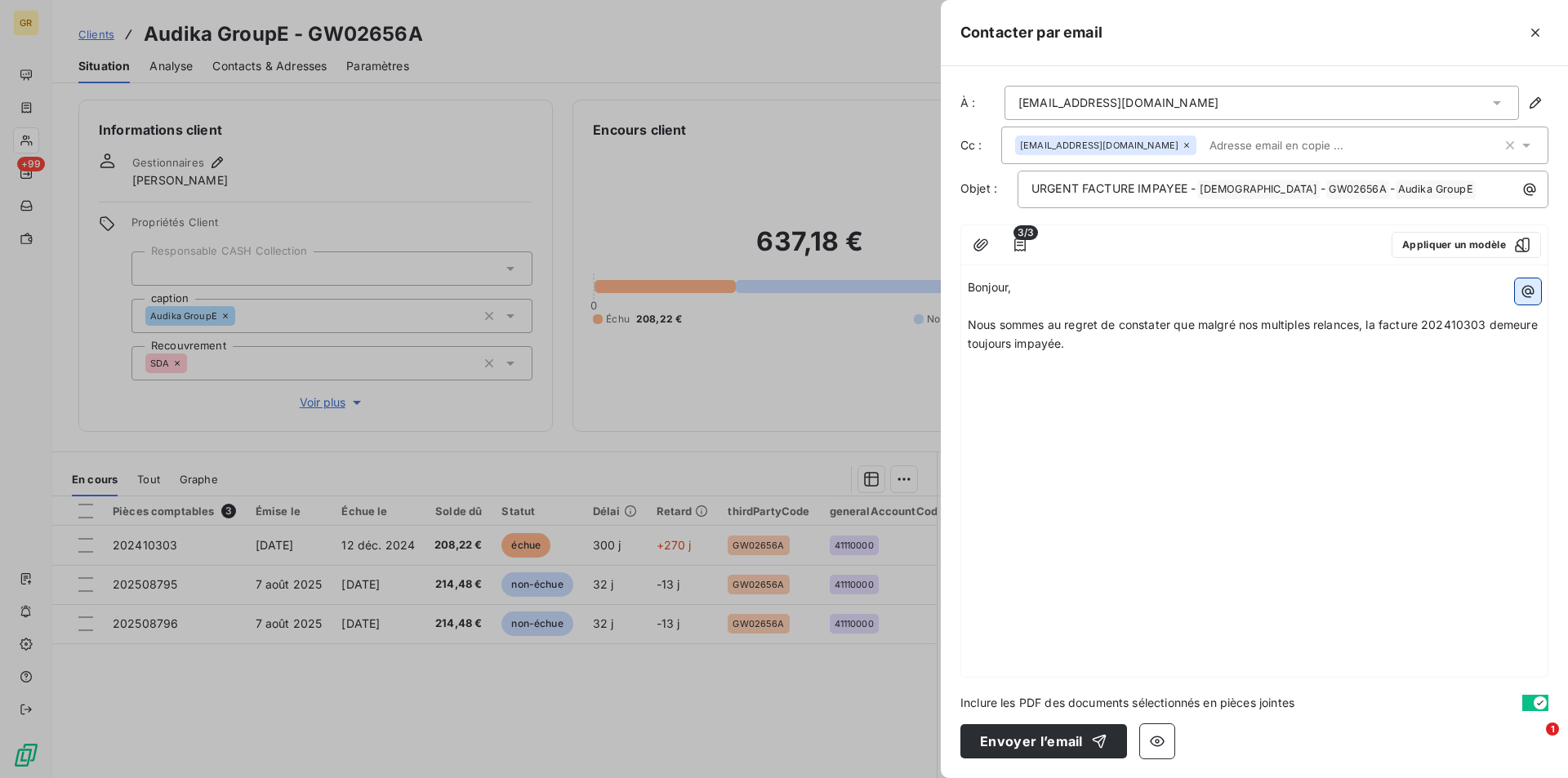
click at [1519, 290] on icon "button" at bounding box center [1527, 291] width 16 height 16
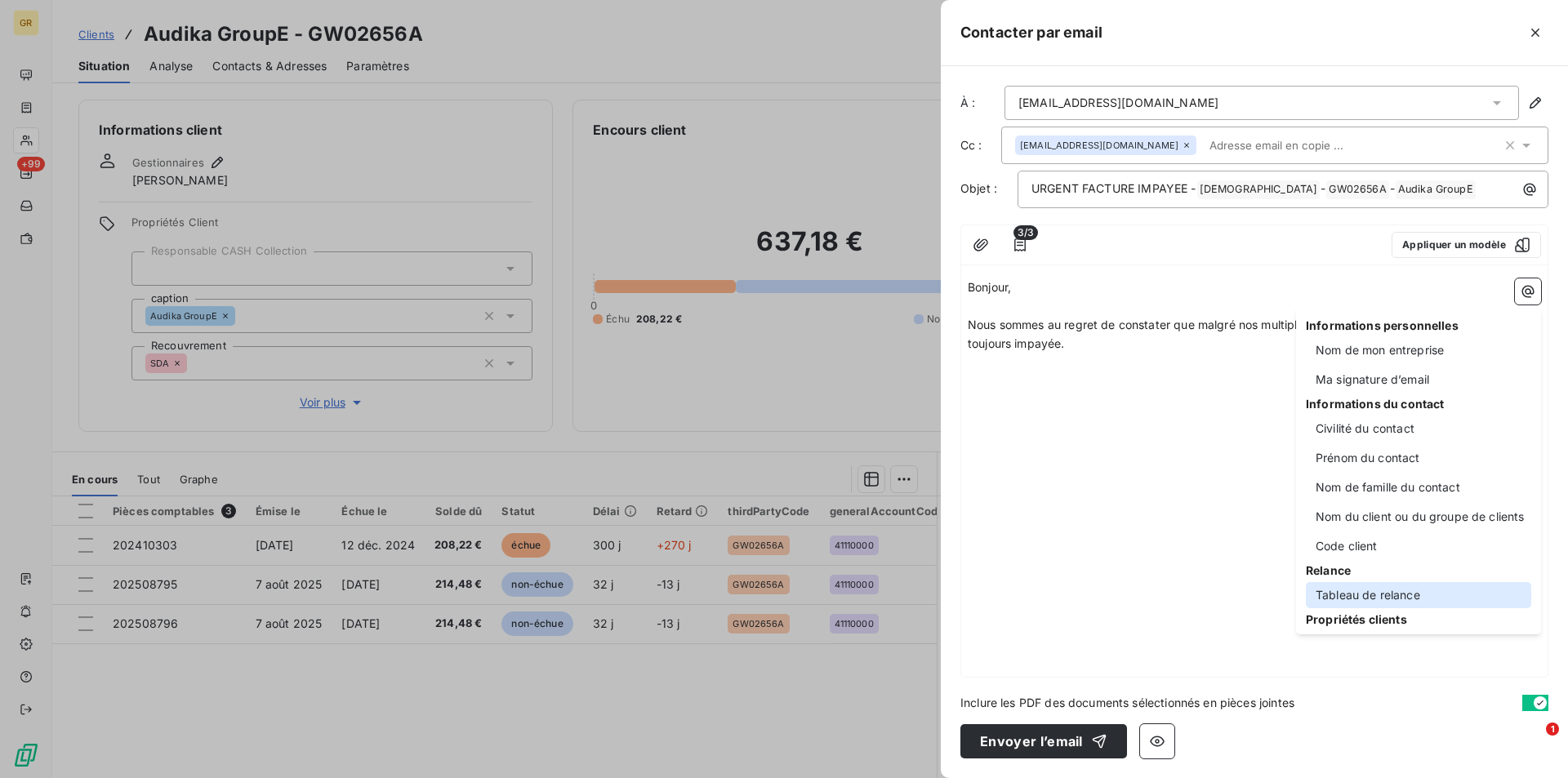
click at [1364, 599] on div "Tableau de relance" at bounding box center [1419, 595] width 225 height 26
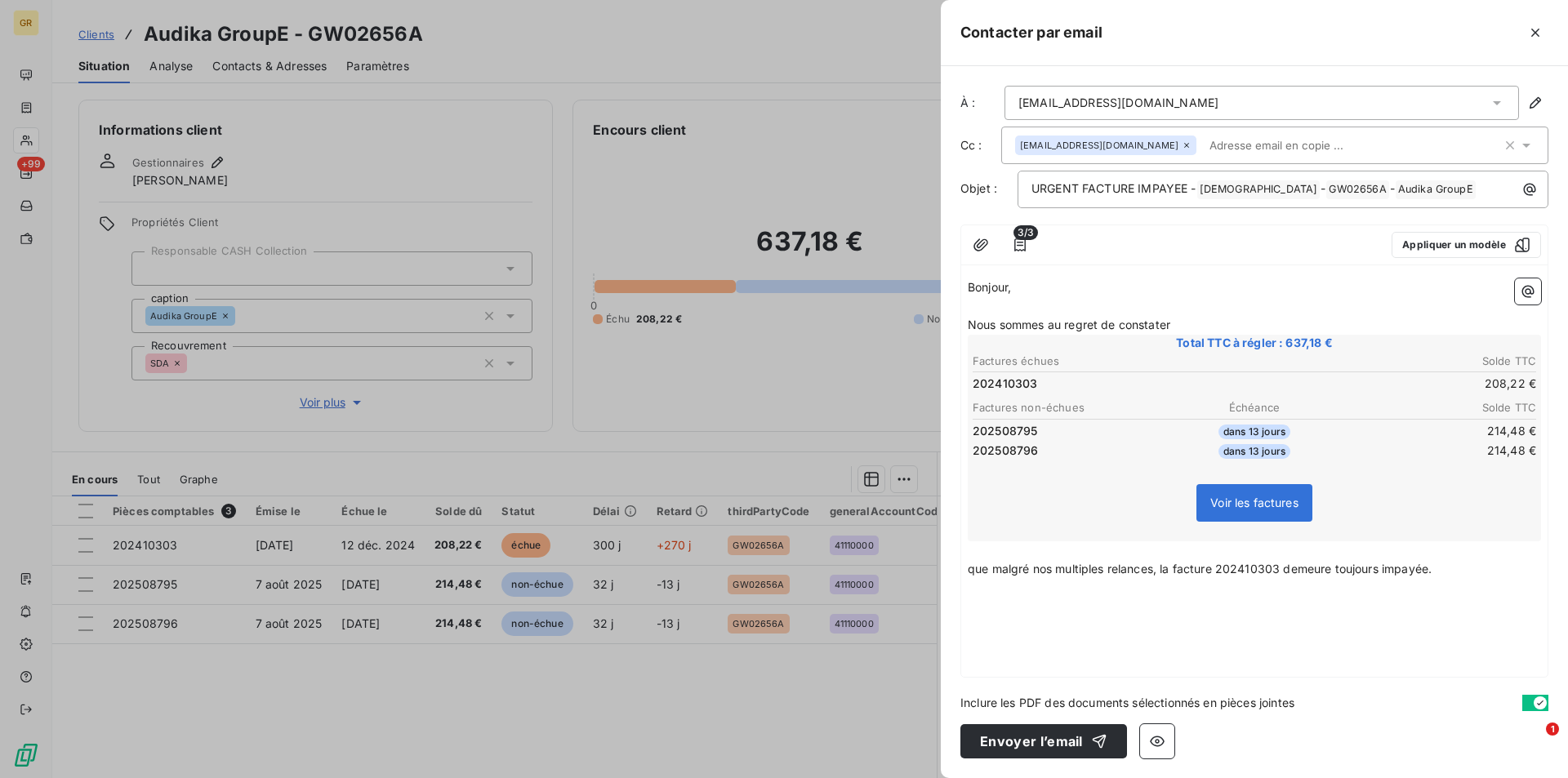
click at [1366, 431] on td "214,48 €" at bounding box center [1442, 430] width 187 height 18
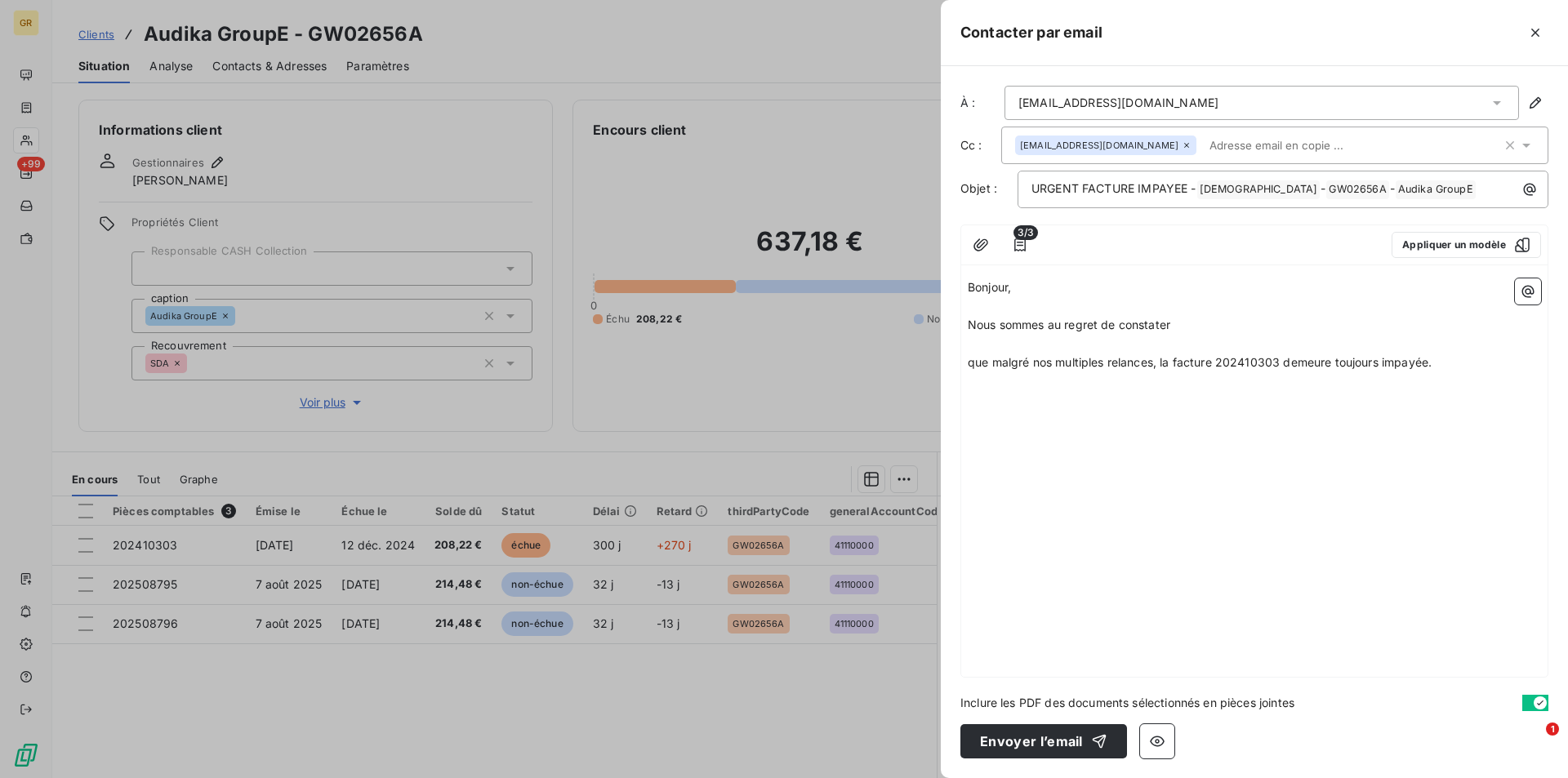
click at [1066, 416] on div "Bonjour, ﻿ Nous sommes au regret de constater ﻿ que malgré nos multiples relanc…" at bounding box center [1254, 474] width 586 height 405
click at [969, 364] on span "que malgré nos multiples relances, la facture 202410303 demeure toujours impayé…" at bounding box center [1199, 362] width 464 height 14
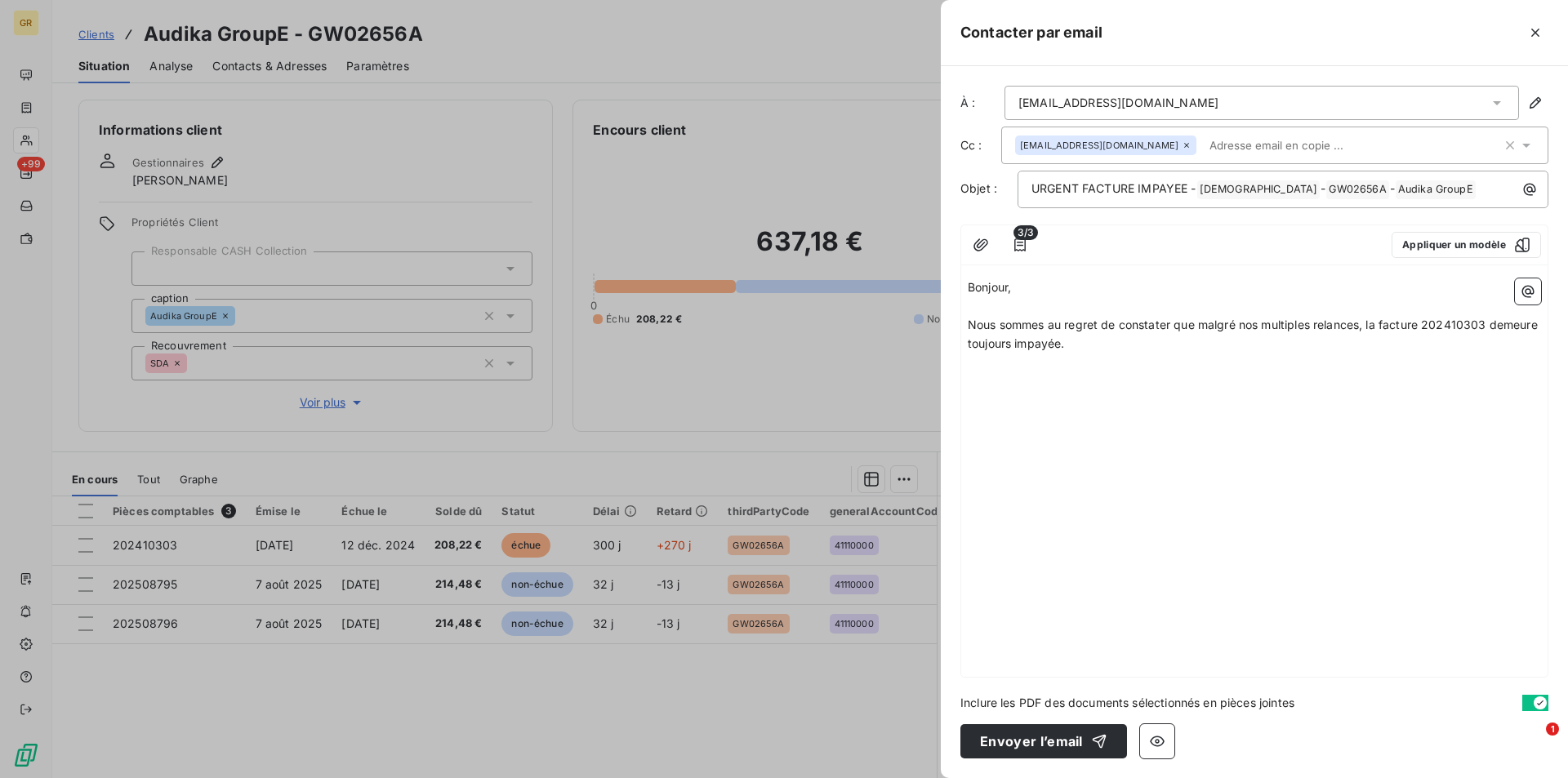
click at [1140, 380] on div "Bonjour, ﻿ Nous sommes au regret de constater que malgré nos multiples relances…" at bounding box center [1254, 474] width 586 height 405
click at [981, 380] on div "Bonjour, ﻿ Nous sommes au regret de constater que malgré nos multiples relances…" at bounding box center [1254, 474] width 586 height 405
click at [1070, 346] on p "Nous sommes au regret de constater que malgré nos multiples relances, la factur…" at bounding box center [1254, 335] width 573 height 38
click at [1527, 292] on icon "button" at bounding box center [1527, 291] width 16 height 16
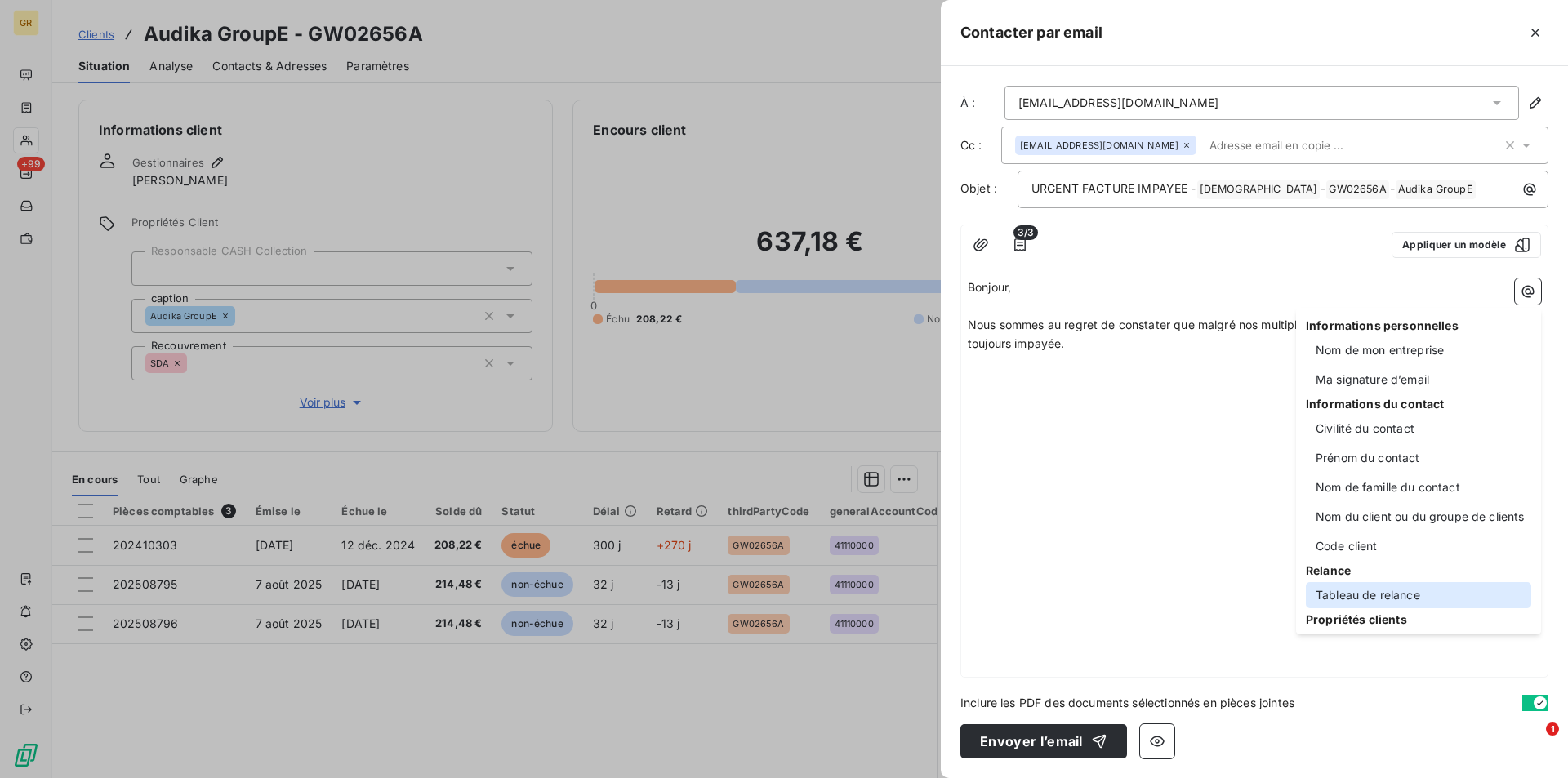
click at [1361, 594] on div "Tableau de relance" at bounding box center [1419, 595] width 225 height 26
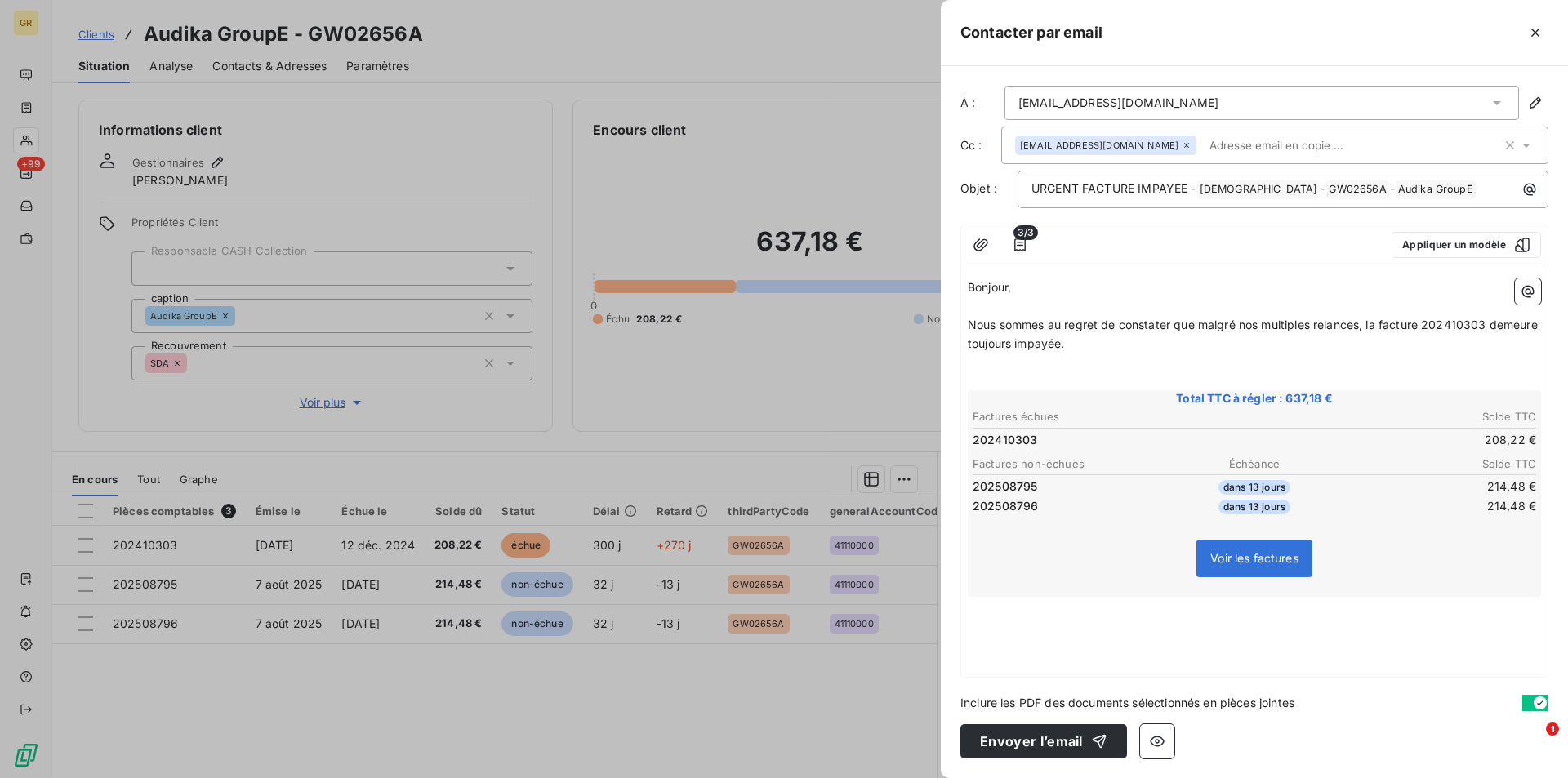
click at [992, 366] on p "﻿" at bounding box center [1254, 363] width 573 height 19
click at [979, 372] on p "﻿" at bounding box center [1254, 381] width 573 height 19
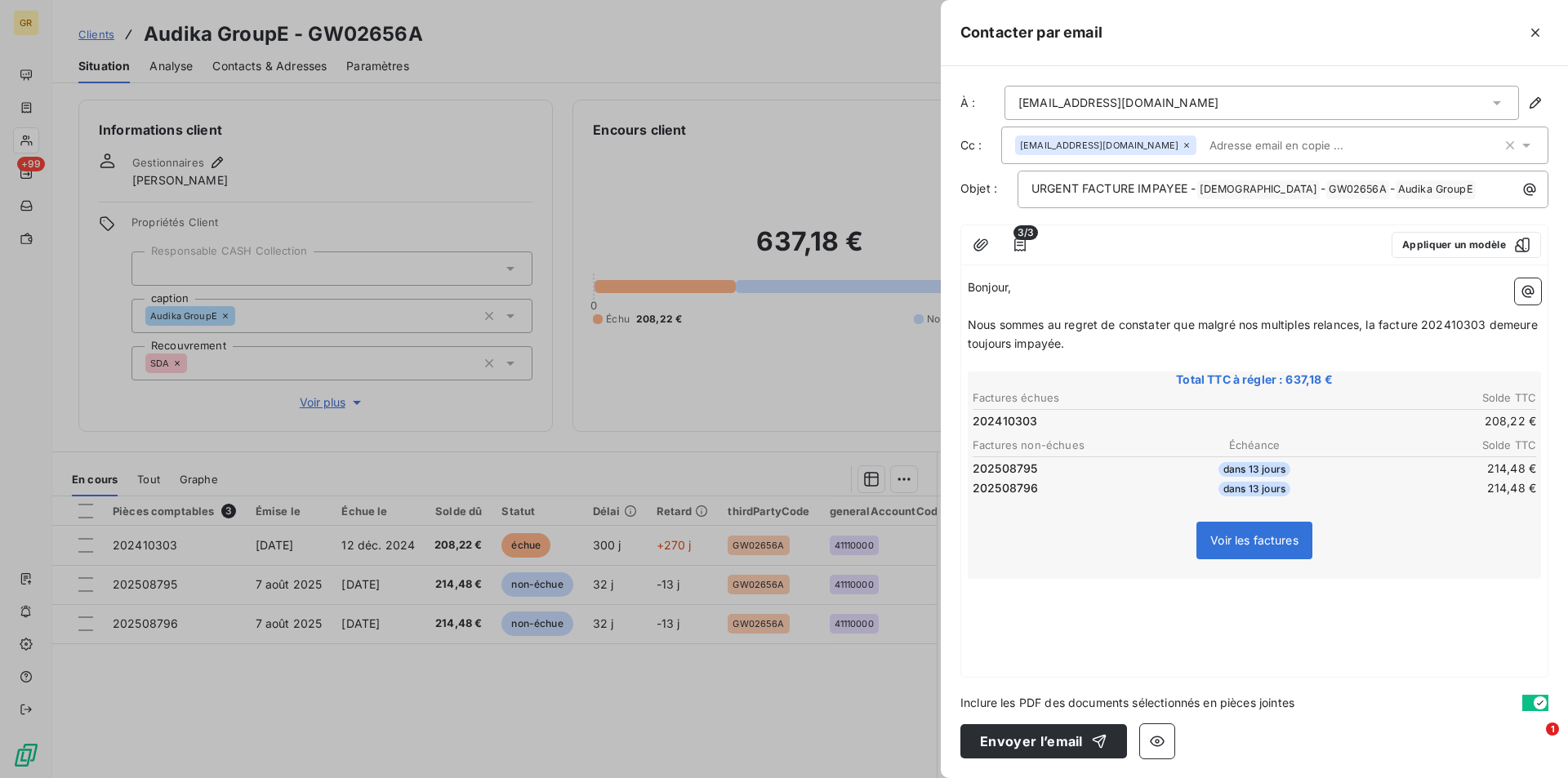
click at [1109, 350] on p "Nous sommes au regret de constater que malgré nos multiples relances, la factur…" at bounding box center [1254, 335] width 573 height 38
click at [1489, 323] on span "Nous sommes au regret de constater que malgré nos multiples relances, la factur…" at bounding box center [1254, 334] width 573 height 32
click at [1037, 638] on div "Bonjour, ﻿ Nous sommes au regret de constater que malgré nos multiples relances…" at bounding box center [1254, 474] width 586 height 405
click at [1016, 608] on div "Bonjour, ﻿ Nous sommes au regret de constater que malgré nos multiples relances…" at bounding box center [1254, 474] width 586 height 405
click at [1003, 605] on div "Bonjour, ﻿ Nous sommes au regret de constater que malgré nos multiples relances…" at bounding box center [1254, 474] width 586 height 405
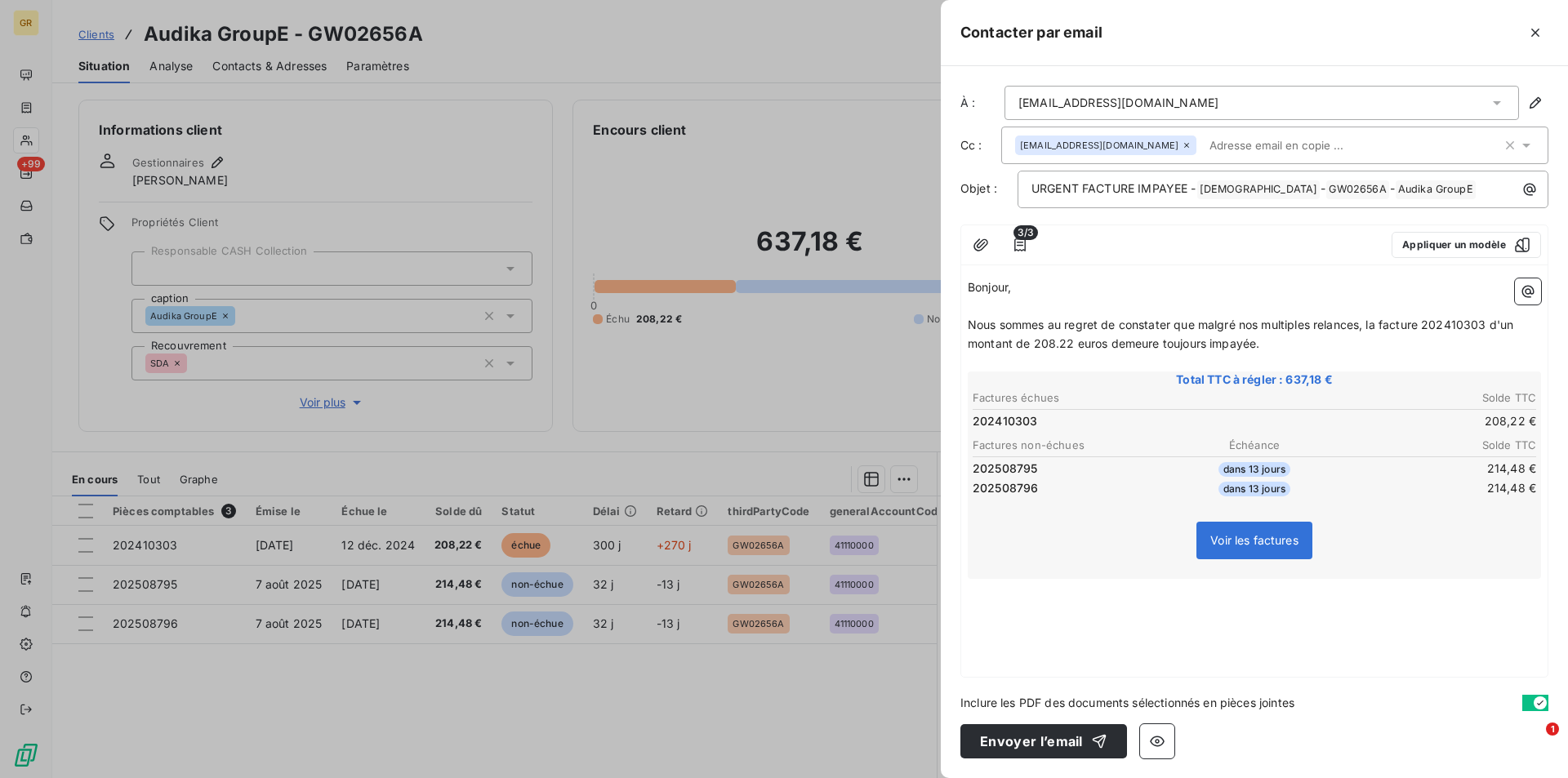
click at [999, 596] on p "﻿" at bounding box center [1254, 588] width 573 height 19
click at [1005, 604] on span "Si elles font l’objet d’un litige, veuillez nous communiquer les raisons du blo…" at bounding box center [1247, 615] width 559 height 32
click at [1024, 605] on span "Si elle font l’objet d’un litige, veuillez nous communiquer les raisons du bloc…" at bounding box center [1244, 615] width 553 height 32
click at [1407, 635] on p "Si elle fait l’objet d’un litige, veuillez nous communiquer les raisons du bloc…" at bounding box center [1254, 616] width 573 height 38
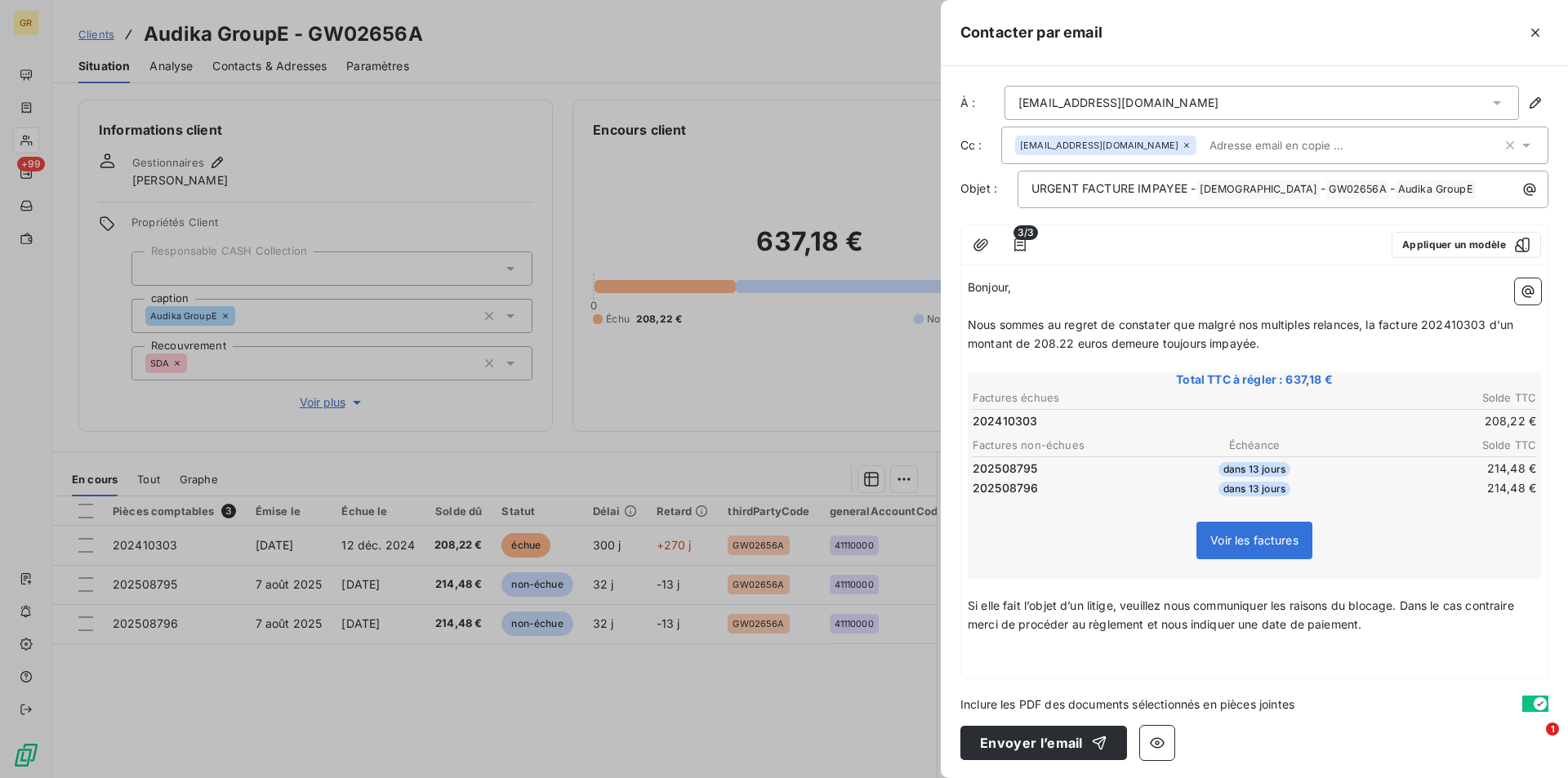
click at [1014, 677] on div "Bonjour, ﻿ Nous sommes au regret de constater que malgré nos multiples relances…" at bounding box center [1254, 475] width 586 height 407
click at [998, 662] on p "﻿" at bounding box center [1254, 663] width 573 height 19
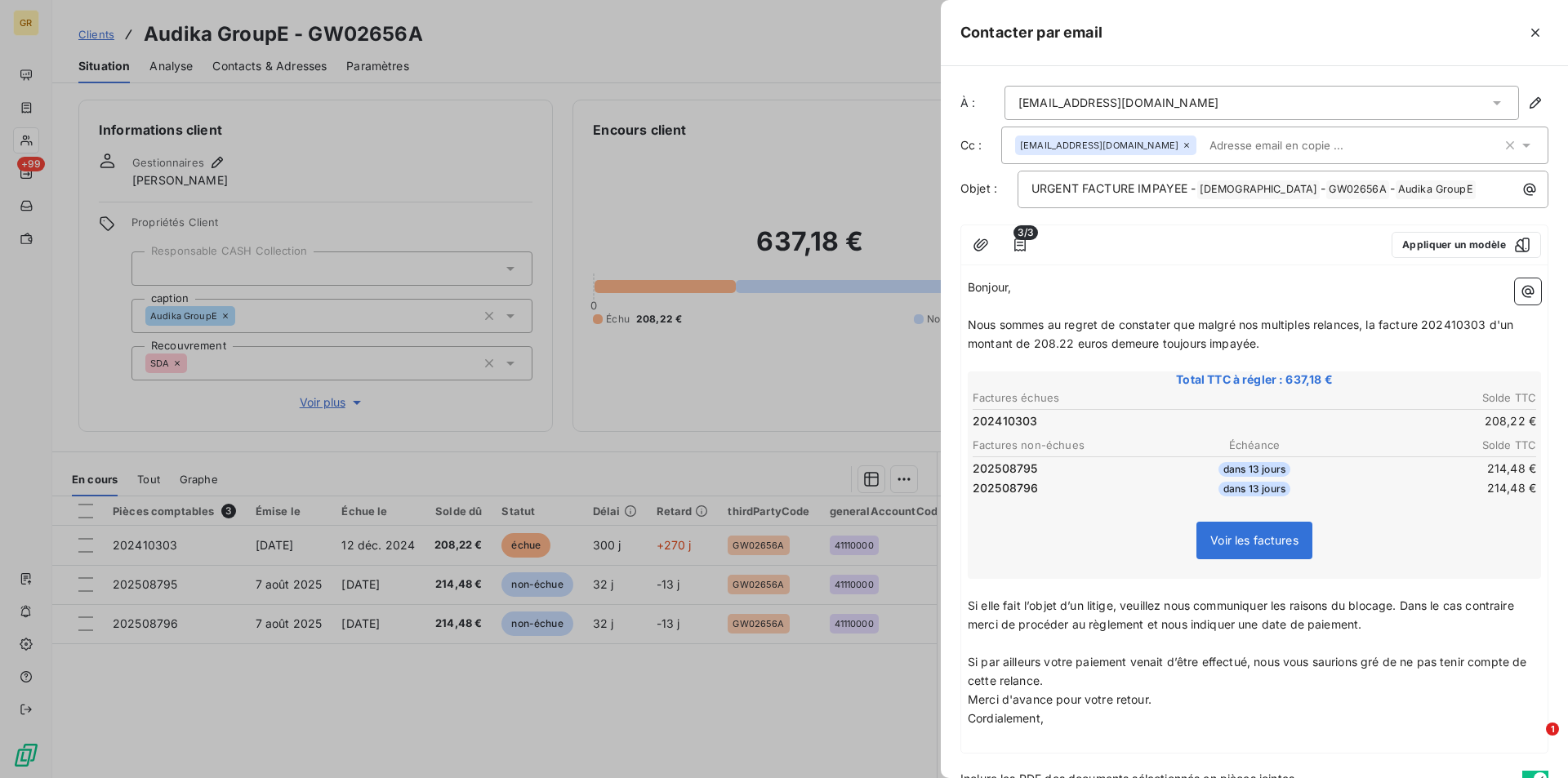
click at [1079, 679] on p "Si par ailleurs votre paiement venait d’être effectué, nous vous saurions gré d…" at bounding box center [1254, 672] width 573 height 38
drag, startPoint x: 1158, startPoint y: 719, endPoint x: 957, endPoint y: 717, distance: 201.0
click at [957, 717] on div "À : facture@audika.com Cc : mytb@audika.com Objet : URGENT FACTURE IMPAYEE - GR…" at bounding box center [1254, 422] width 627 height 712
click at [1177, 724] on p "Merci d'avance pour votre retour." at bounding box center [1254, 719] width 573 height 19
drag, startPoint x: 1172, startPoint y: 722, endPoint x: 1002, endPoint y: 716, distance: 170.1
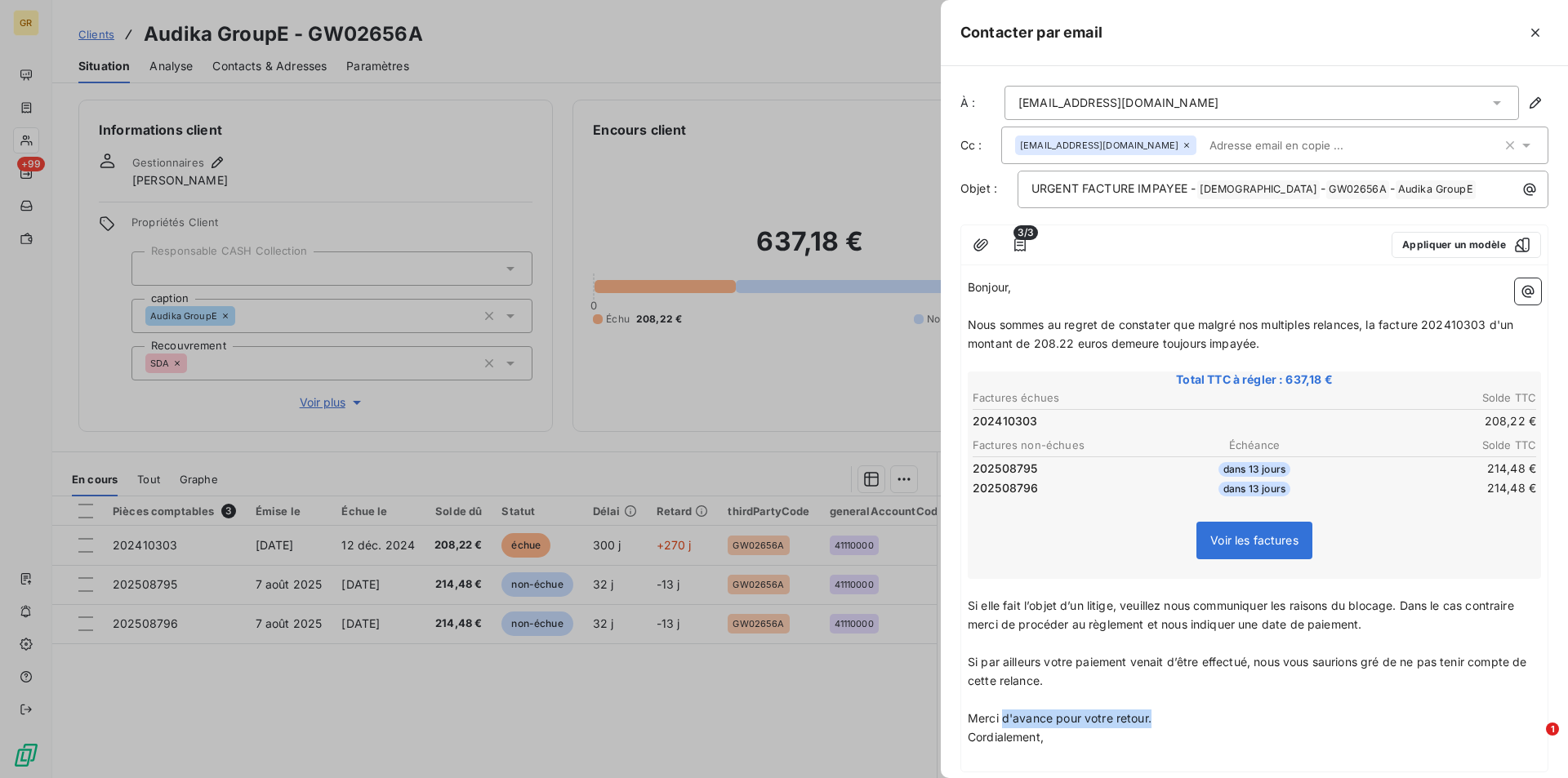
click at [1002, 716] on p "Merci d'avance pour votre retour." at bounding box center [1254, 719] width 573 height 19
drag, startPoint x: 1033, startPoint y: 712, endPoint x: 948, endPoint y: 714, distance: 85.0
click at [948, 714] on div "À : facture@audika.com Cc : mytb@audika.com Objet : URGENT FACTURE IMPAYEE - GR…" at bounding box center [1254, 422] width 627 height 712
click at [987, 738] on p "﻿" at bounding box center [1254, 738] width 573 height 19
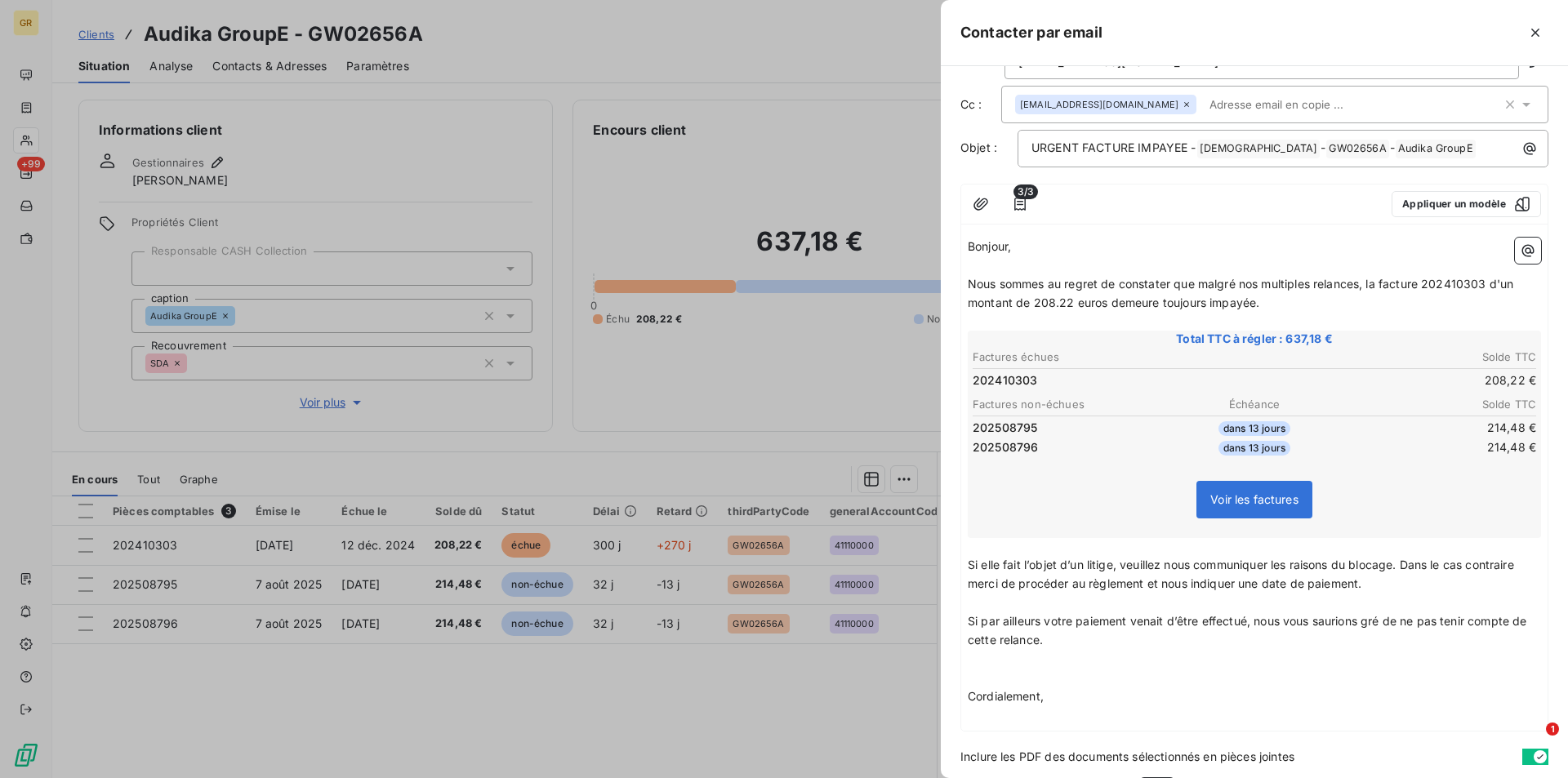
scroll to position [95, 0]
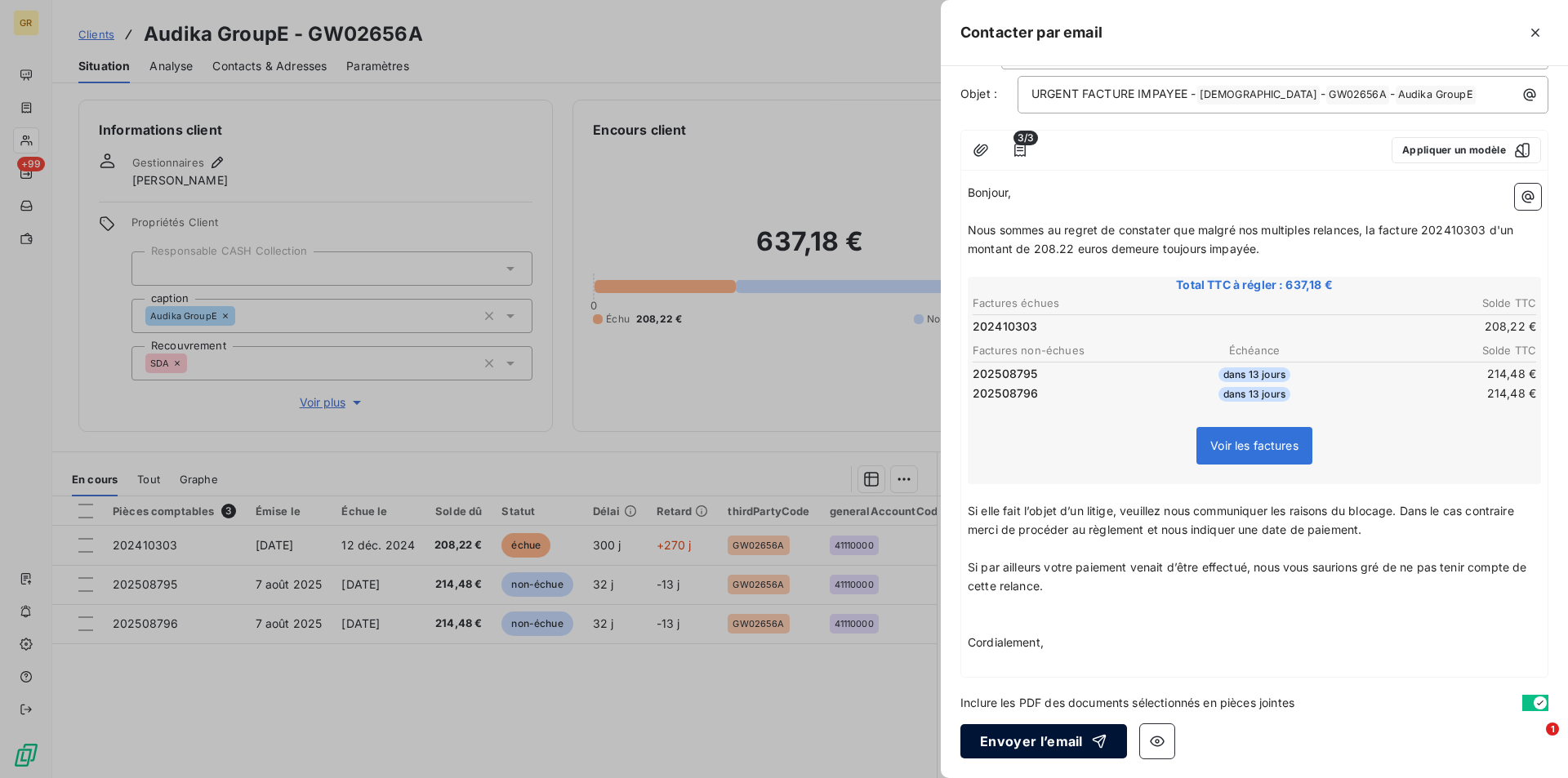
click at [1066, 742] on button "Envoyer l’email" at bounding box center [1043, 741] width 167 height 34
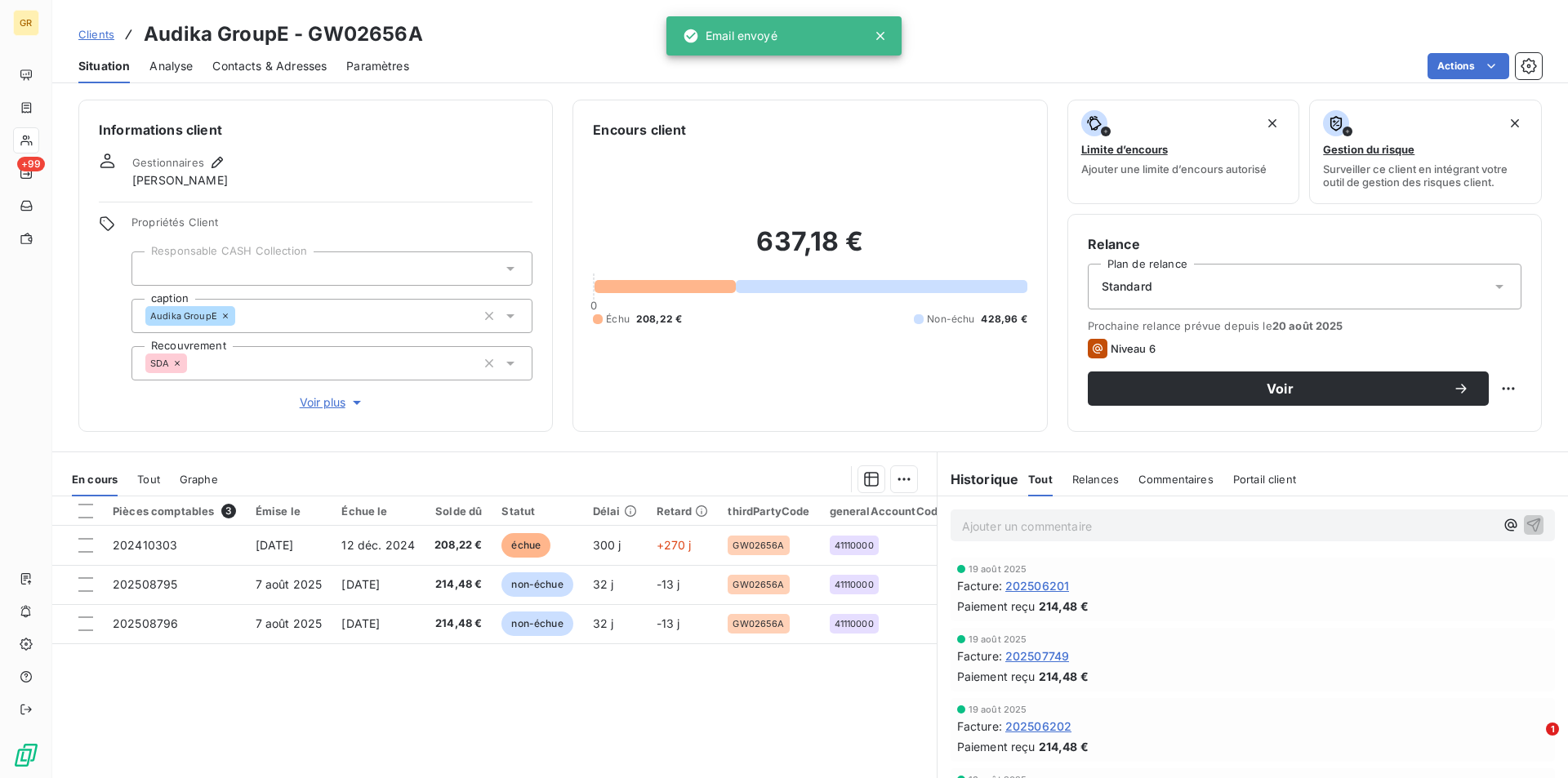
click at [285, 71] on span "Contacts & Adresses" at bounding box center [270, 66] width 114 height 16
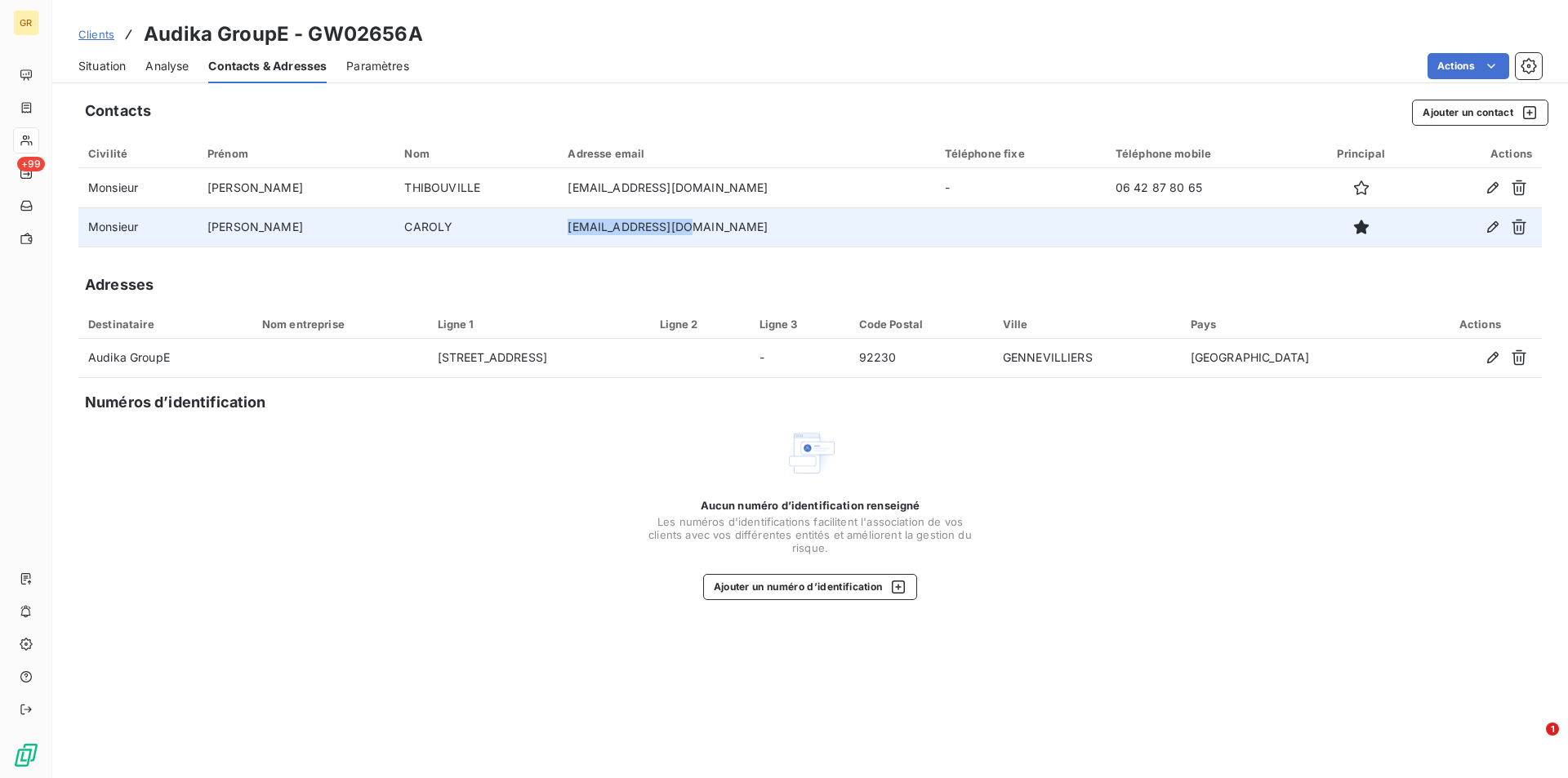
drag, startPoint x: 684, startPoint y: 232, endPoint x: 556, endPoint y: 228, distance: 128.1
click at [558, 228] on td "facture@audika.com" at bounding box center [746, 227] width 377 height 39
copy td "facture@audika.com"
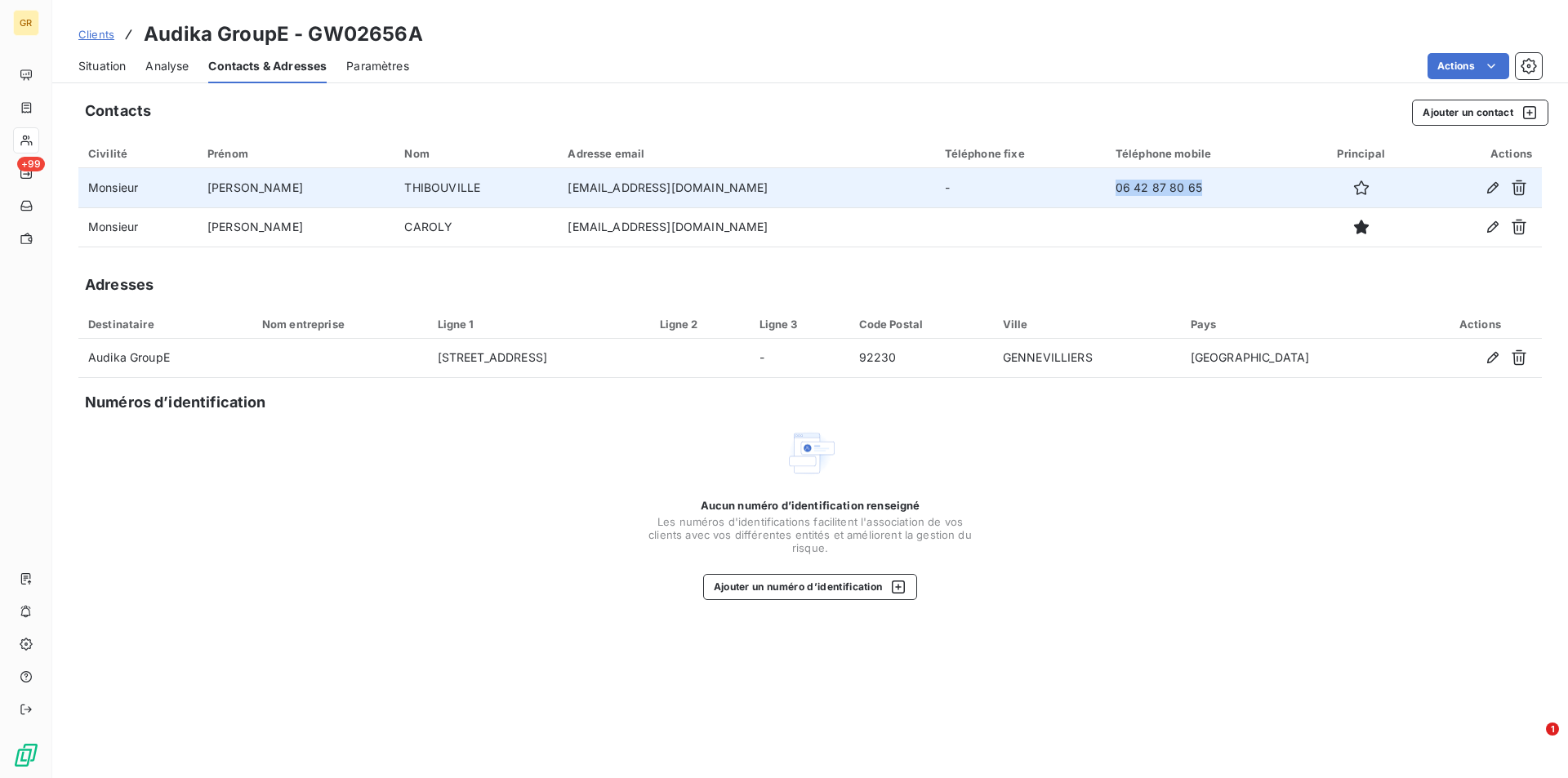
drag, startPoint x: 1127, startPoint y: 195, endPoint x: 1034, endPoint y: 190, distance: 93.1
click at [1106, 190] on td "06 42 87 80 65" at bounding box center [1204, 188] width 197 height 39
copy td "06 42 87 80 65"
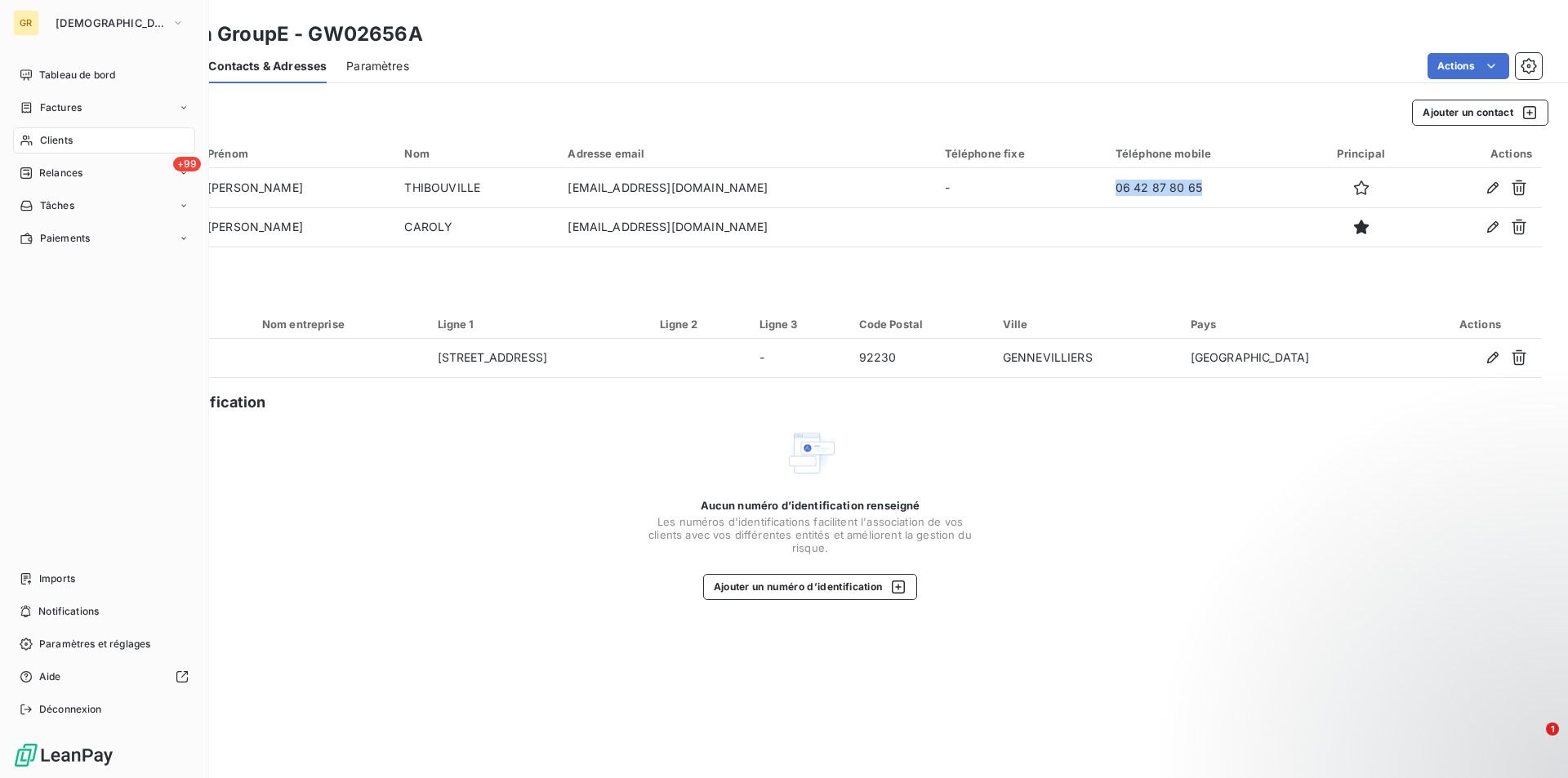
click at [58, 137] on span "Clients" at bounding box center [56, 140] width 32 height 15
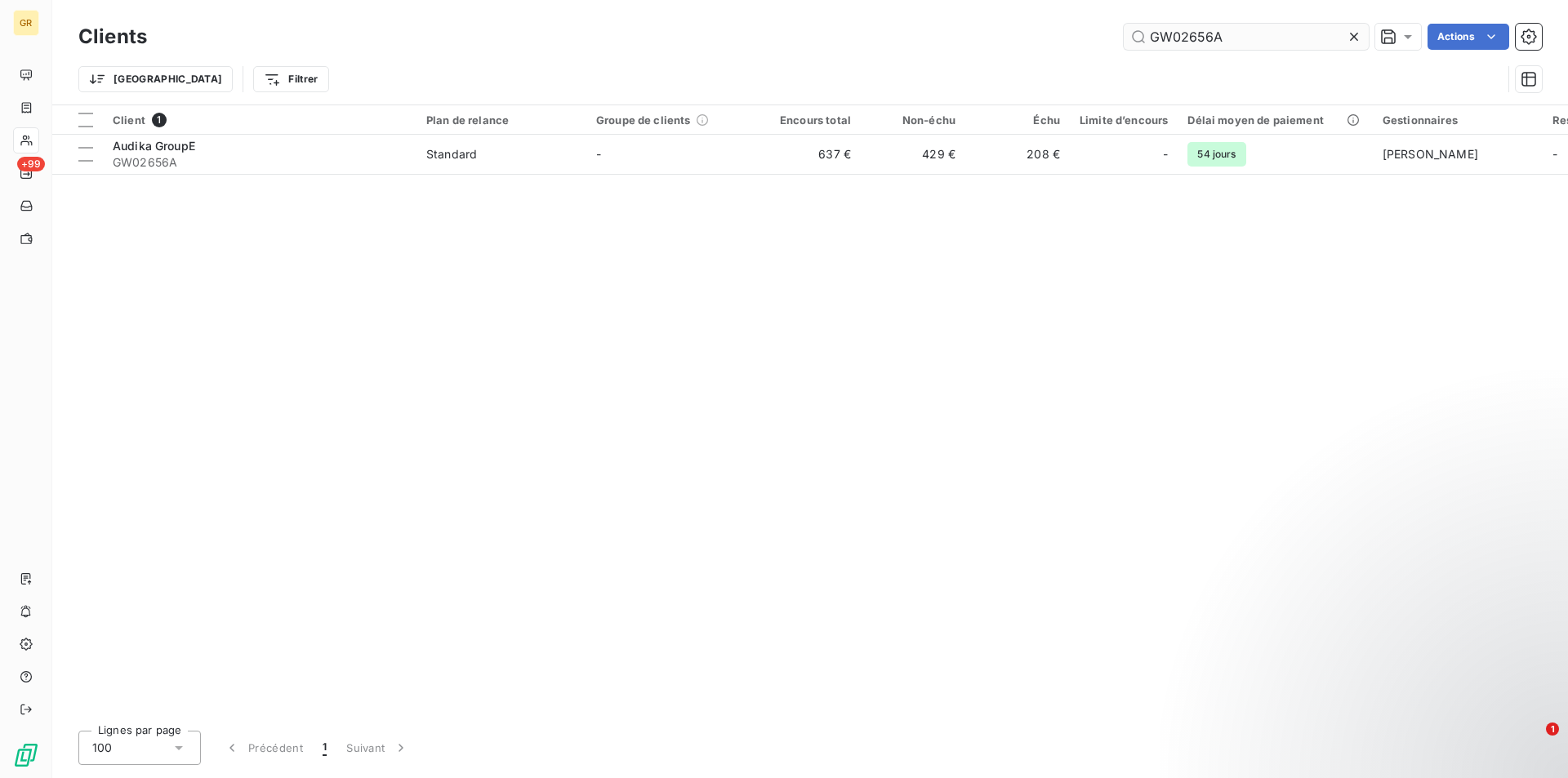
click at [1237, 46] on input "GW02656A" at bounding box center [1246, 37] width 245 height 26
click at [1265, 45] on input "GW02656A" at bounding box center [1246, 37] width 245 height 26
drag, startPoint x: 1083, startPoint y: 45, endPoint x: 989, endPoint y: 47, distance: 94.0
click at [991, 46] on div "GW02656A Actions" at bounding box center [854, 37] width 1375 height 26
paste input "3148"
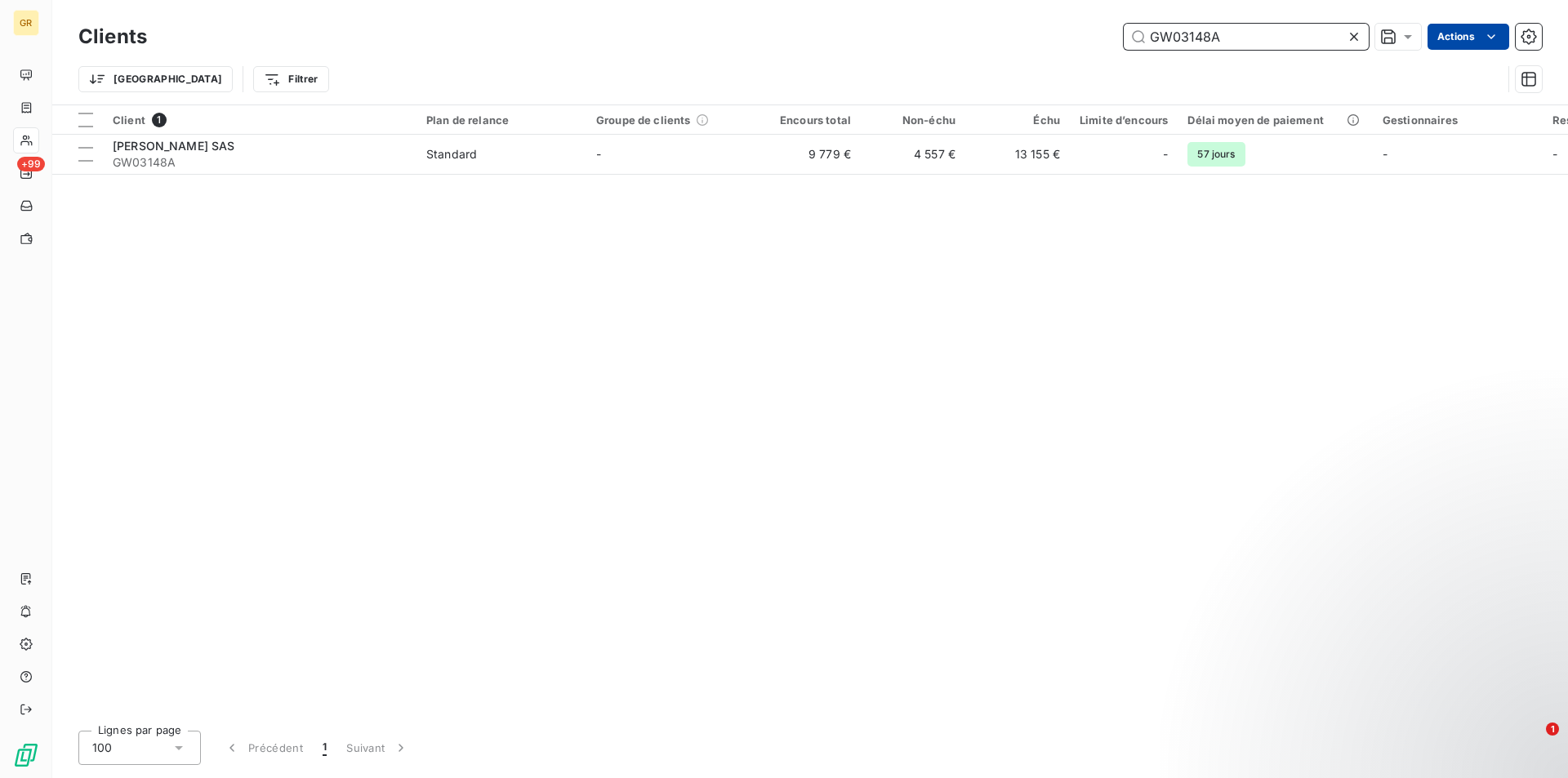
type input "GW03148A"
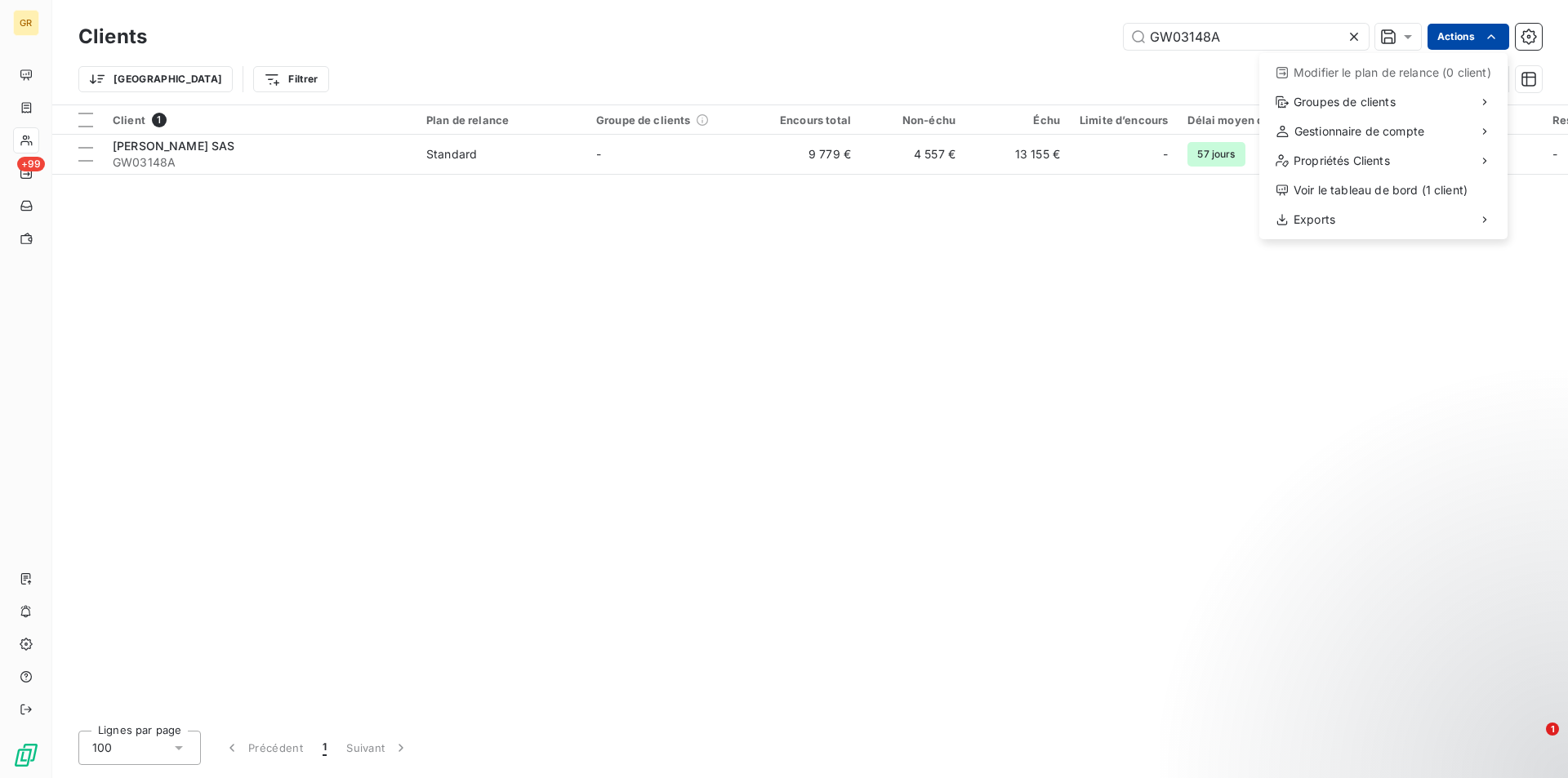
click at [174, 150] on html "GR +99 Clients GW03148A Actions Modifier le plan de relance (0 client) Groupes …" at bounding box center [784, 389] width 1568 height 778
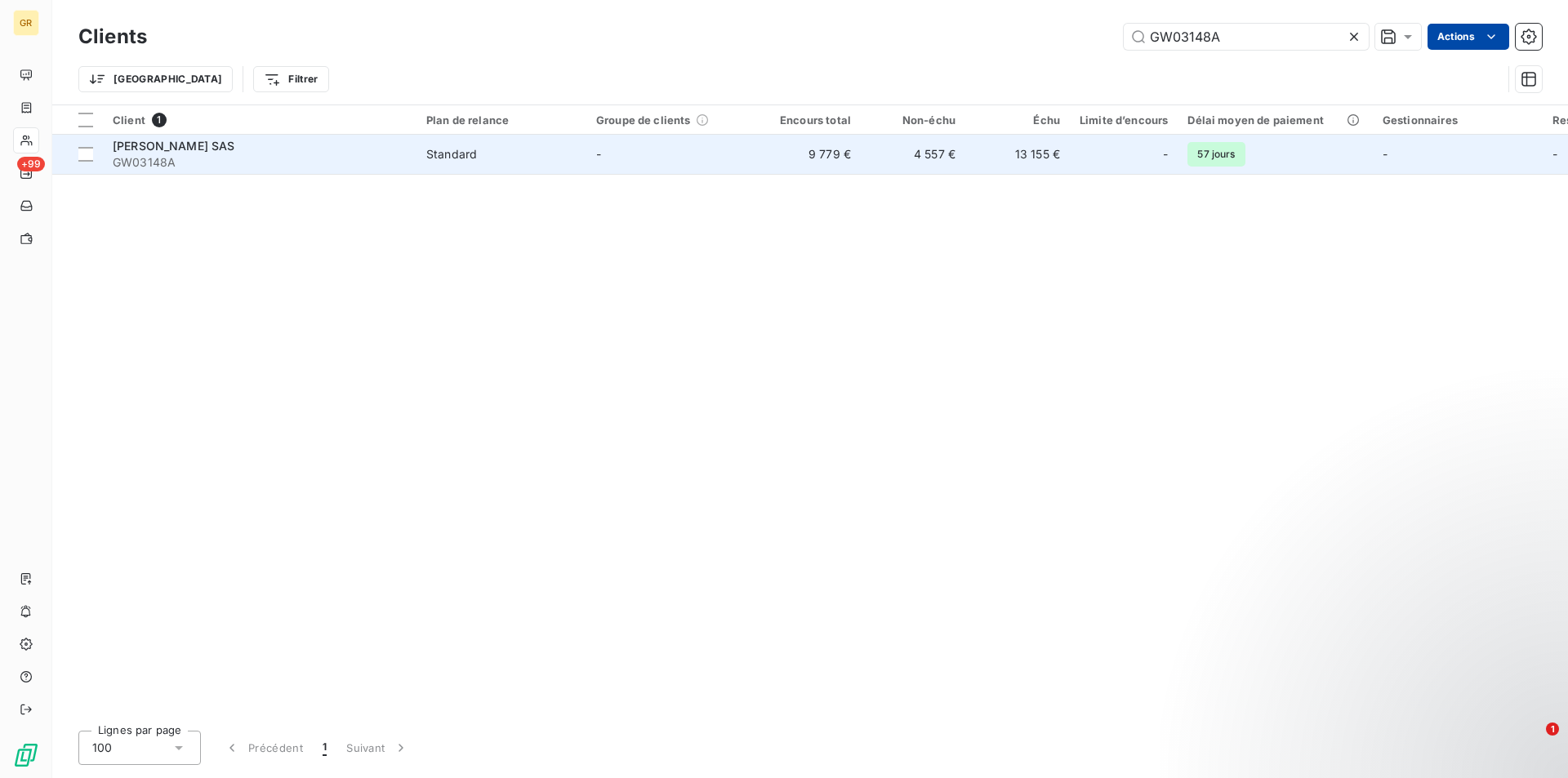
click at [416, 170] on td "AZZEDINE ALAIA SAS GW03148A" at bounding box center [259, 155] width 313 height 39
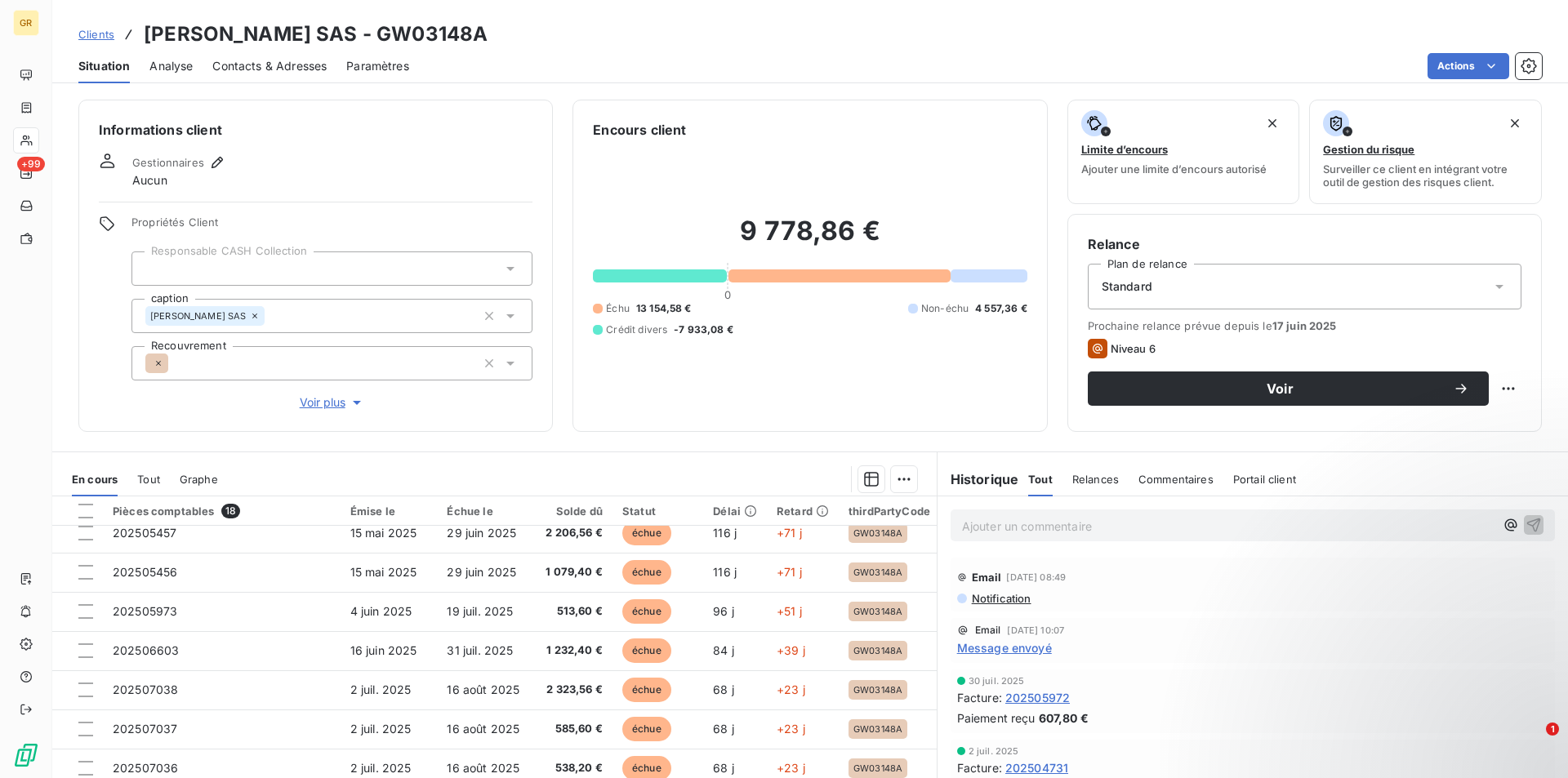
scroll to position [82, 0]
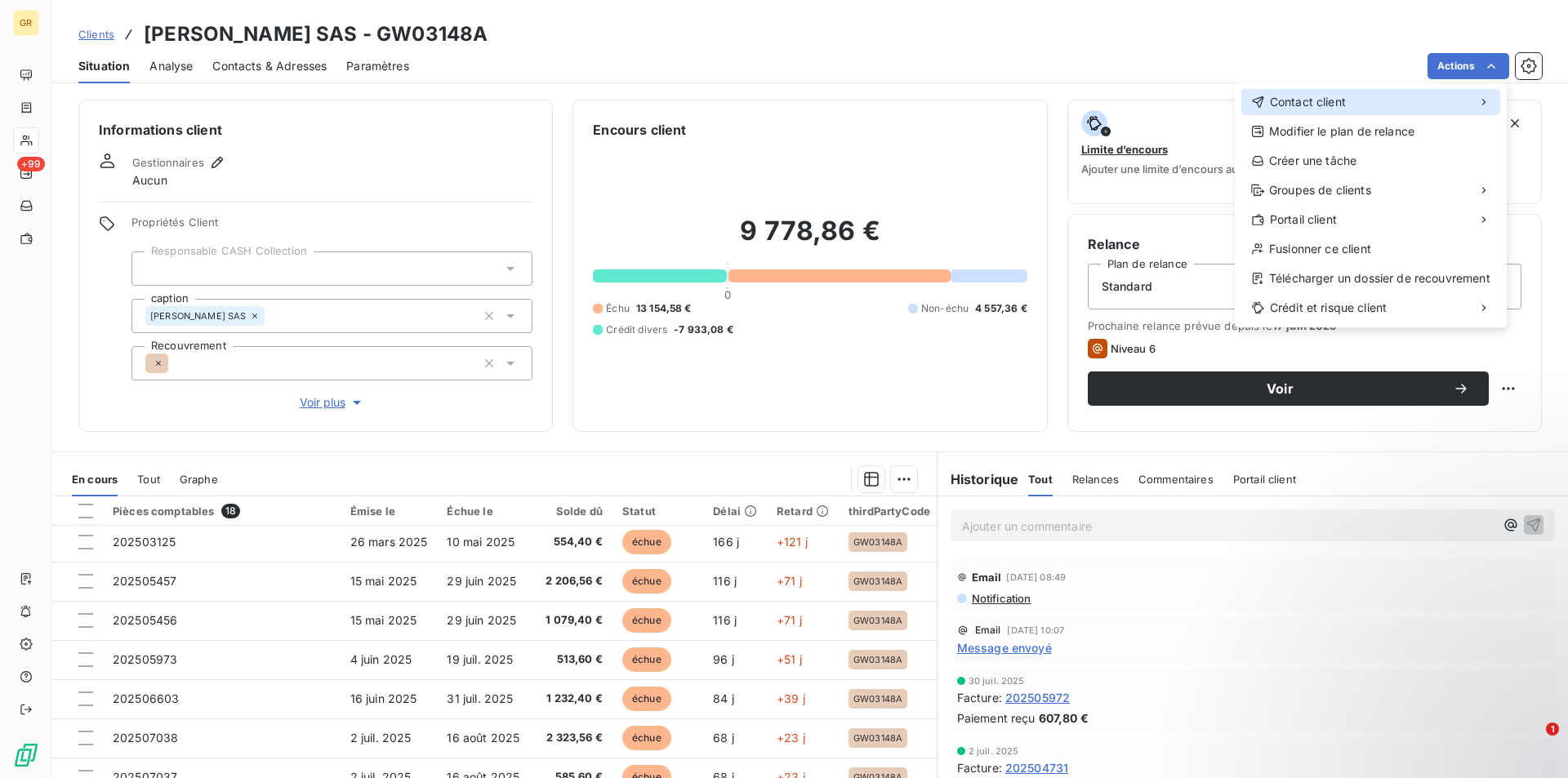
click at [1308, 102] on span "Contact client" at bounding box center [1308, 102] width 76 height 16
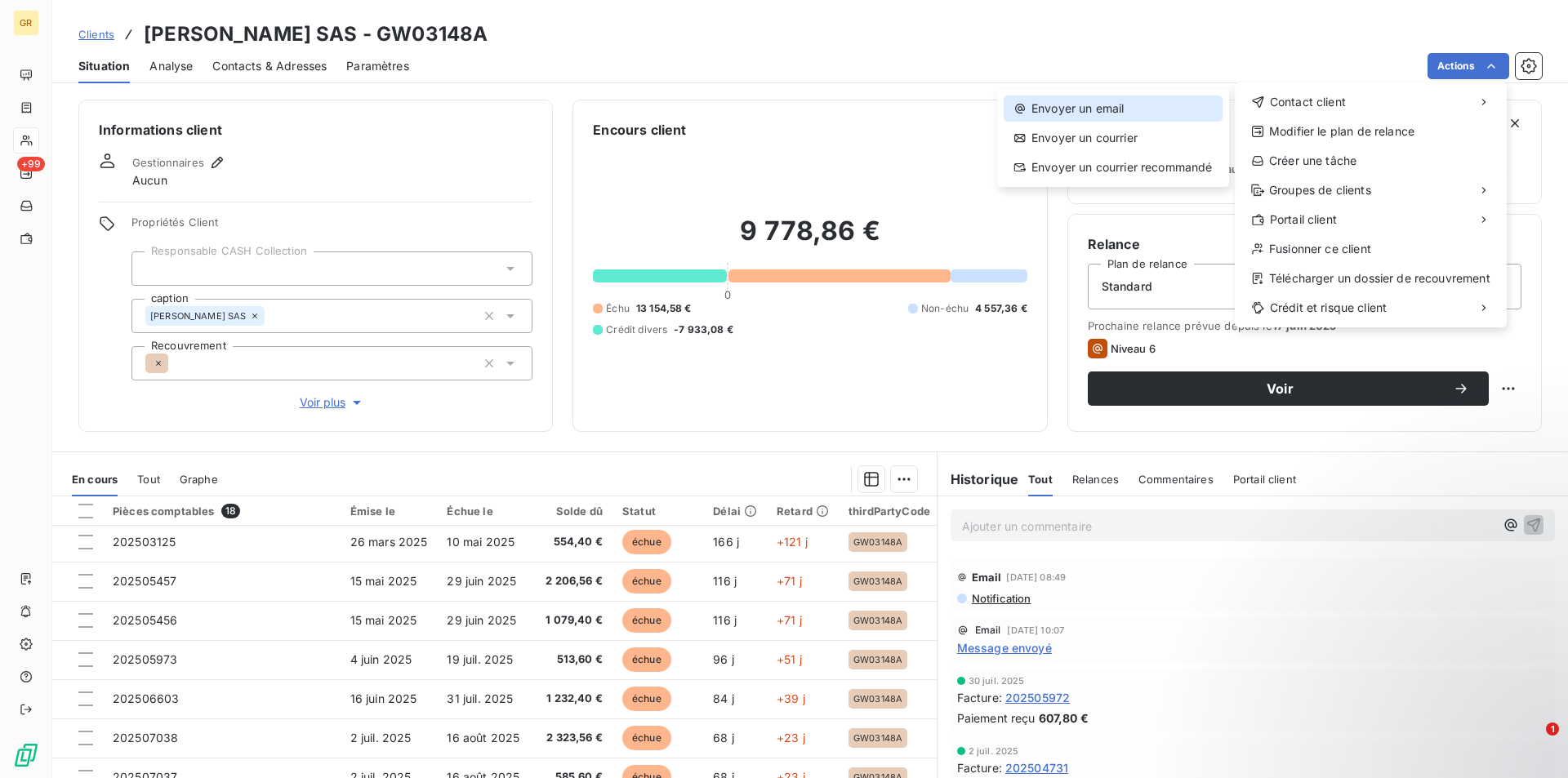
click at [1077, 112] on div "Envoyer un email" at bounding box center [1113, 108] width 219 height 26
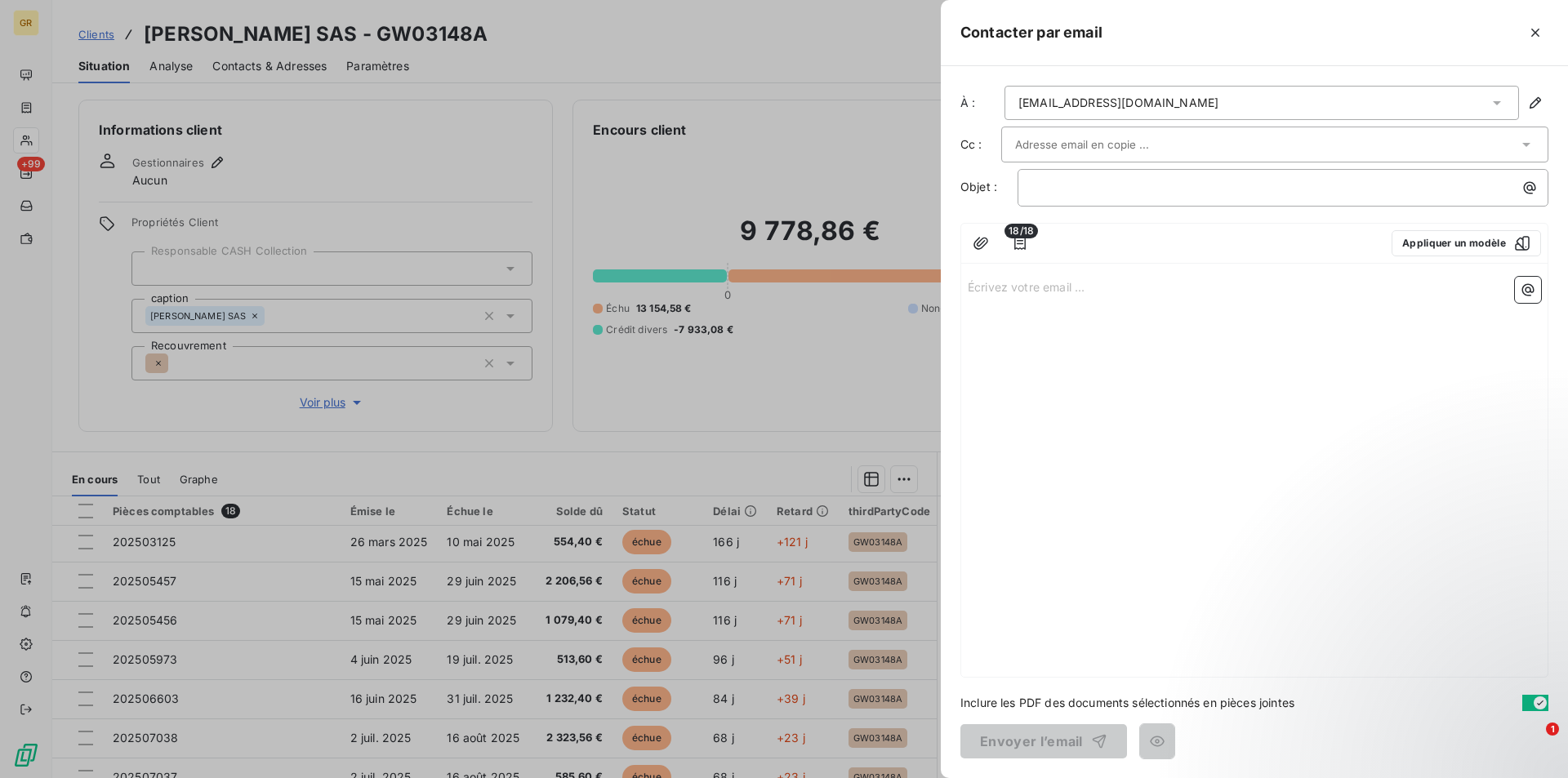
click at [1092, 136] on input "text" at bounding box center [1103, 144] width 176 height 25
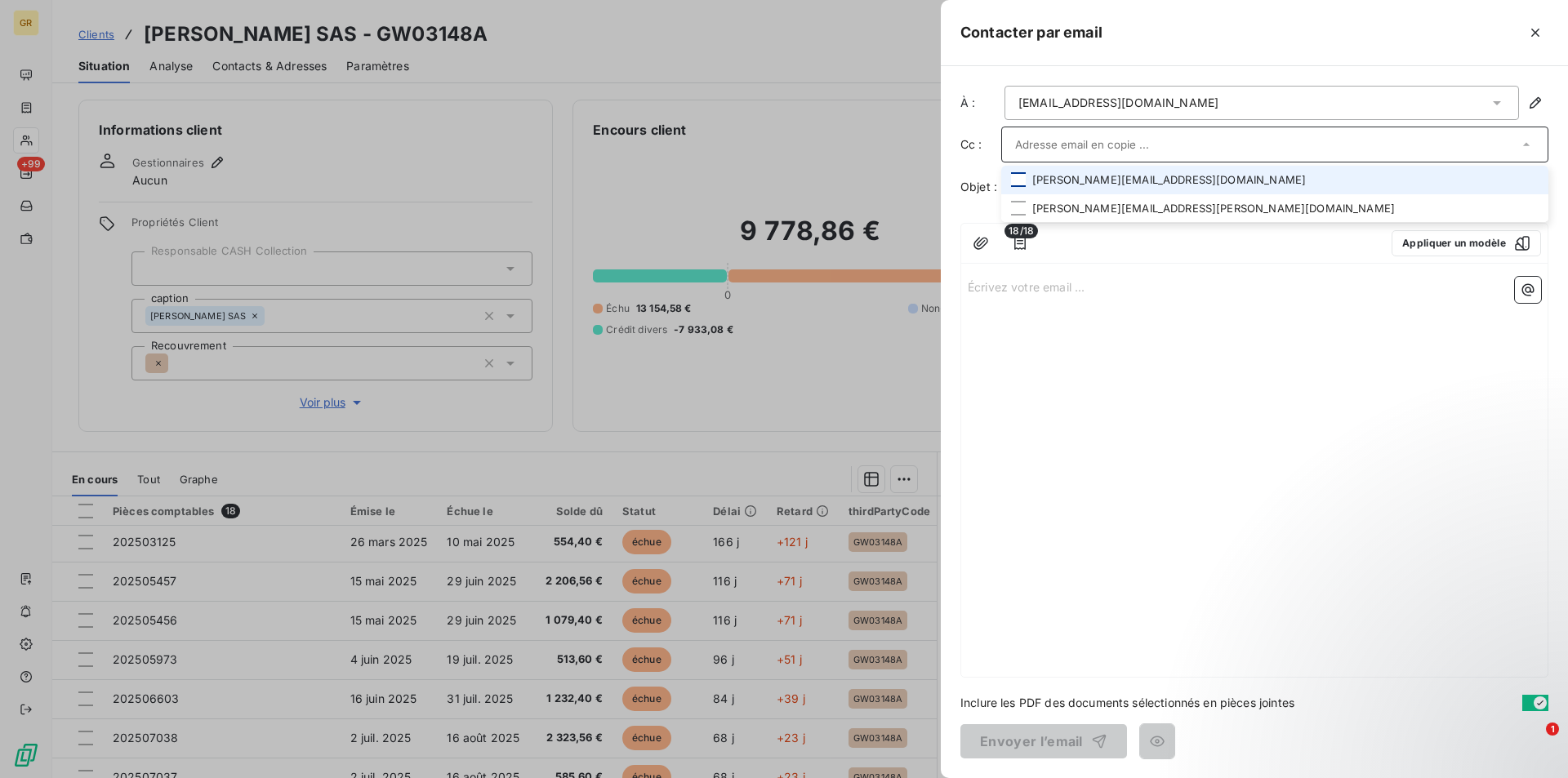
click at [1018, 180] on div at bounding box center [1018, 179] width 15 height 15
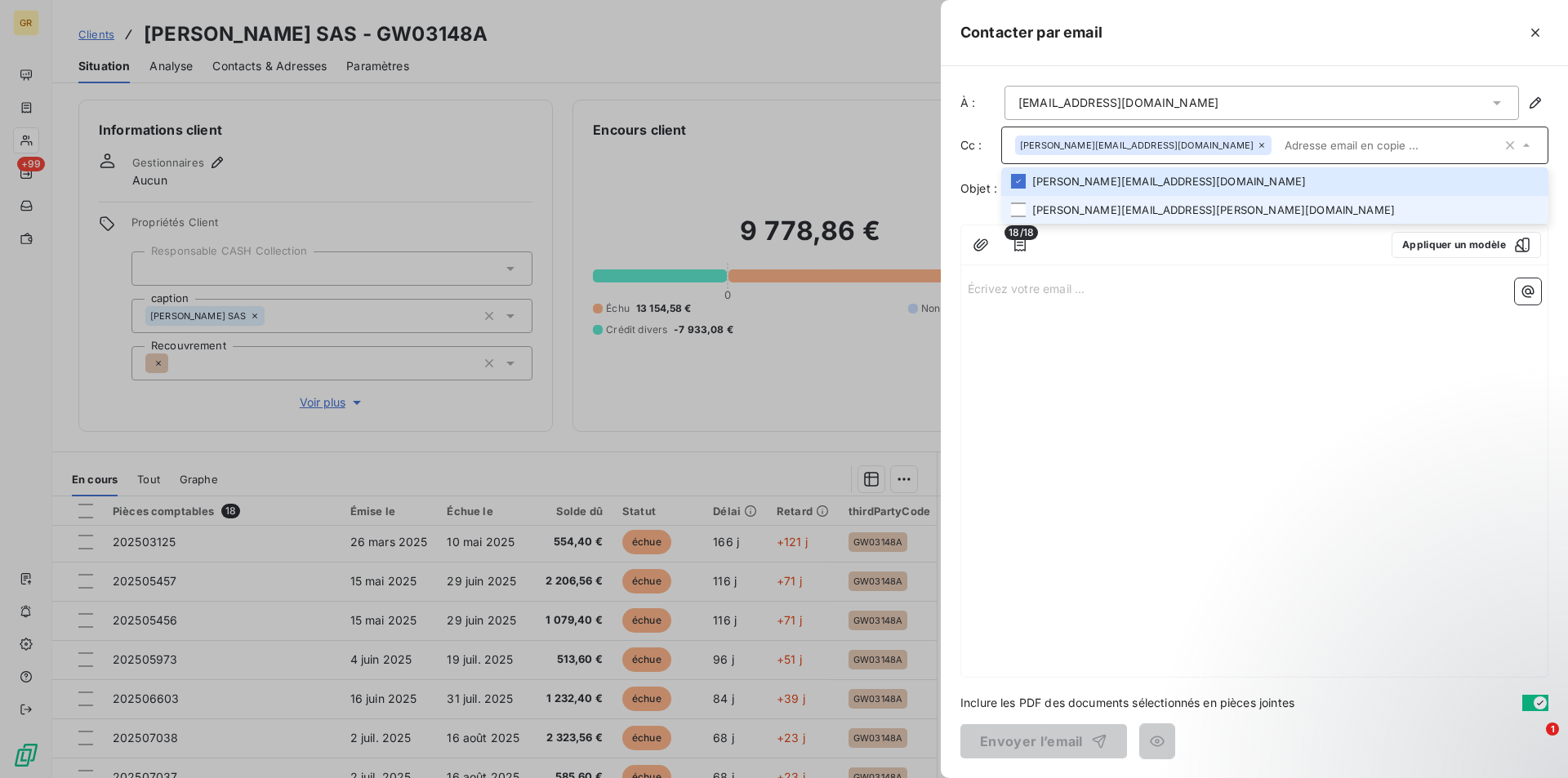
click at [1021, 217] on li "jennifer.gapasin@alaia.fr" at bounding box center [1274, 209] width 547 height 28
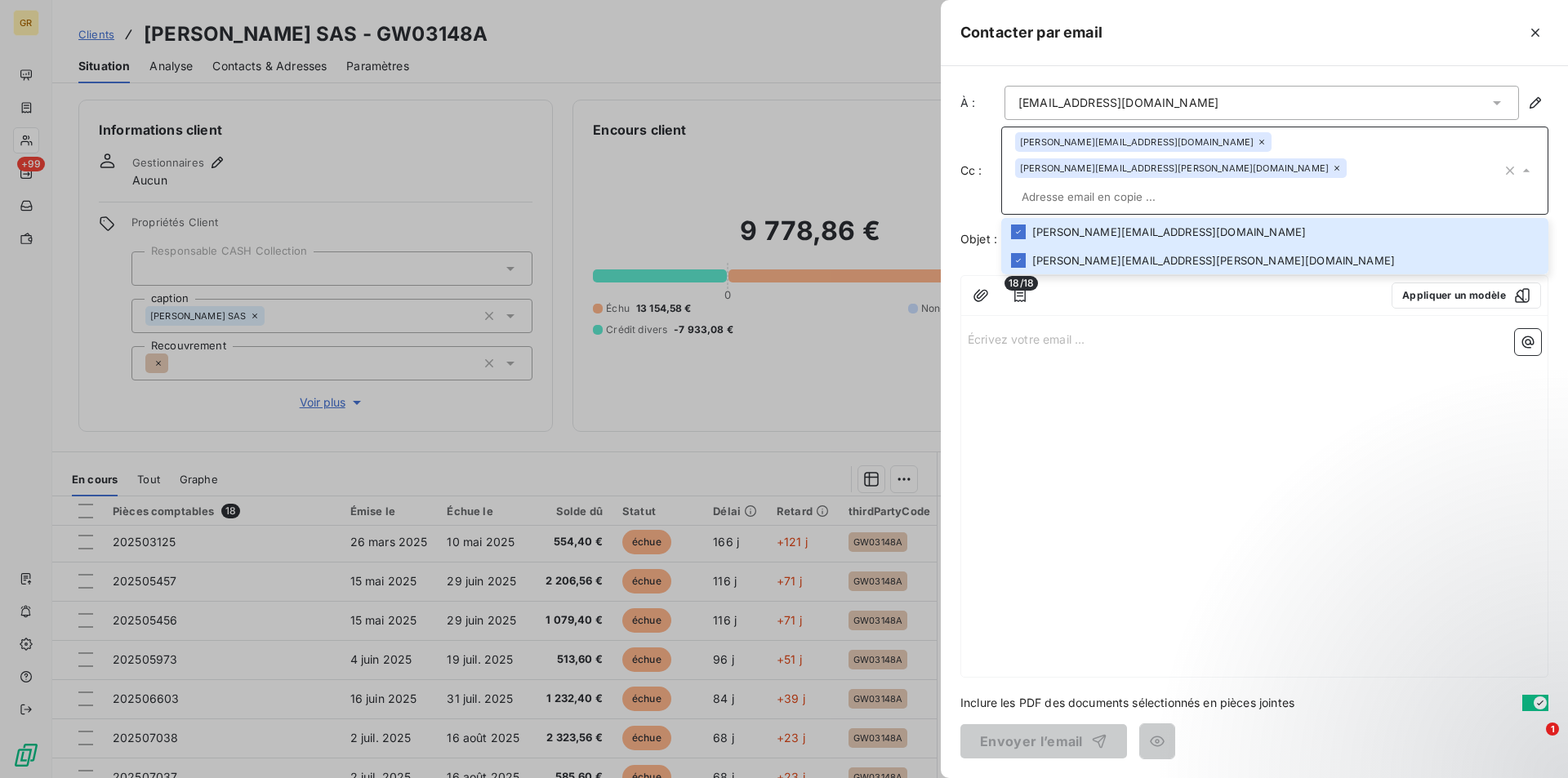
drag, startPoint x: 1231, startPoint y: 325, endPoint x: 1189, endPoint y: 266, distance: 72.4
click at [1231, 325] on div "Écrivez votre email ... ﻿" at bounding box center [1254, 500] width 586 height 354
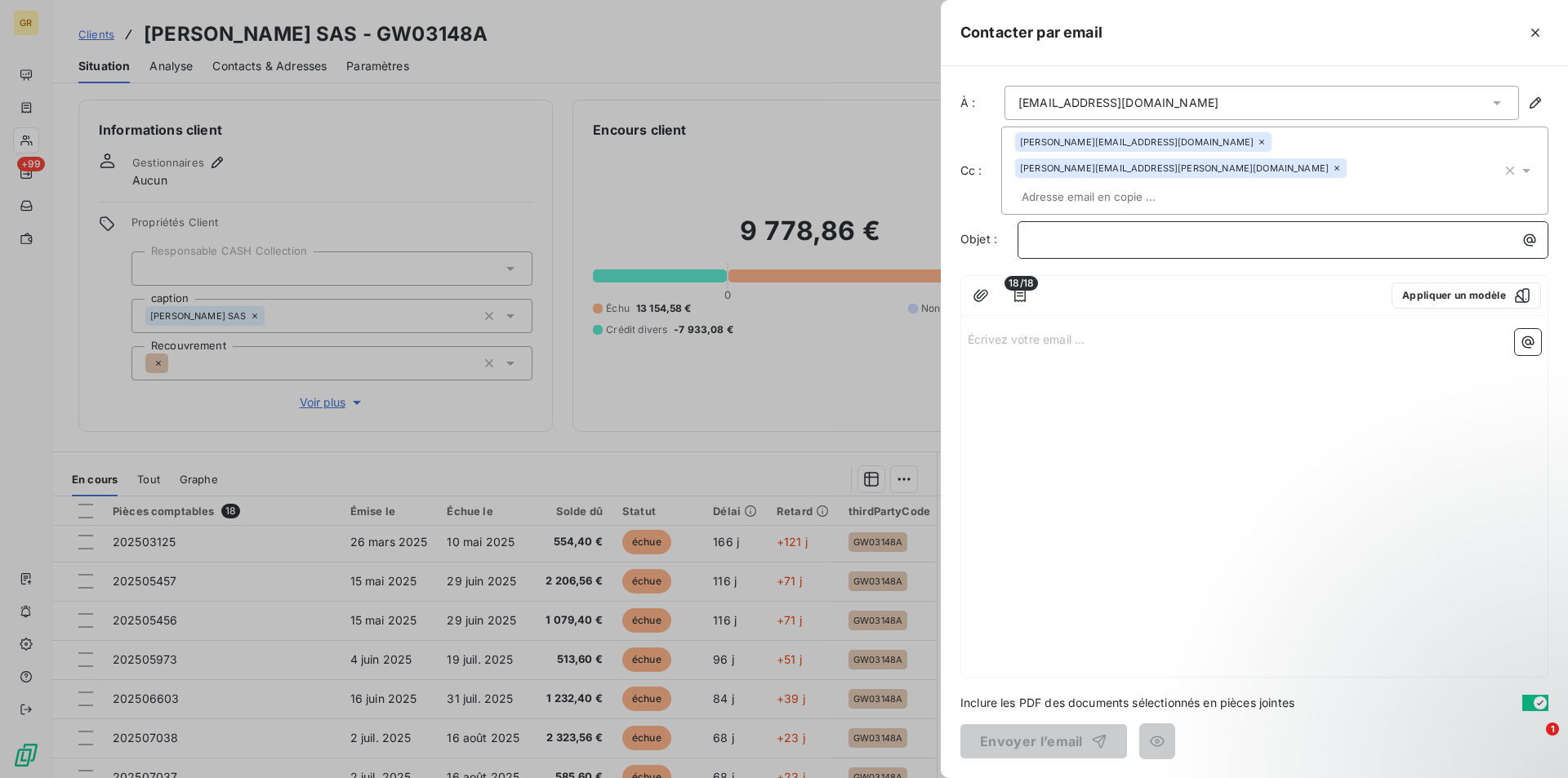
click at [1156, 231] on p "﻿" at bounding box center [1287, 240] width 512 height 19
click at [1527, 234] on icon "button" at bounding box center [1530, 240] width 12 height 12
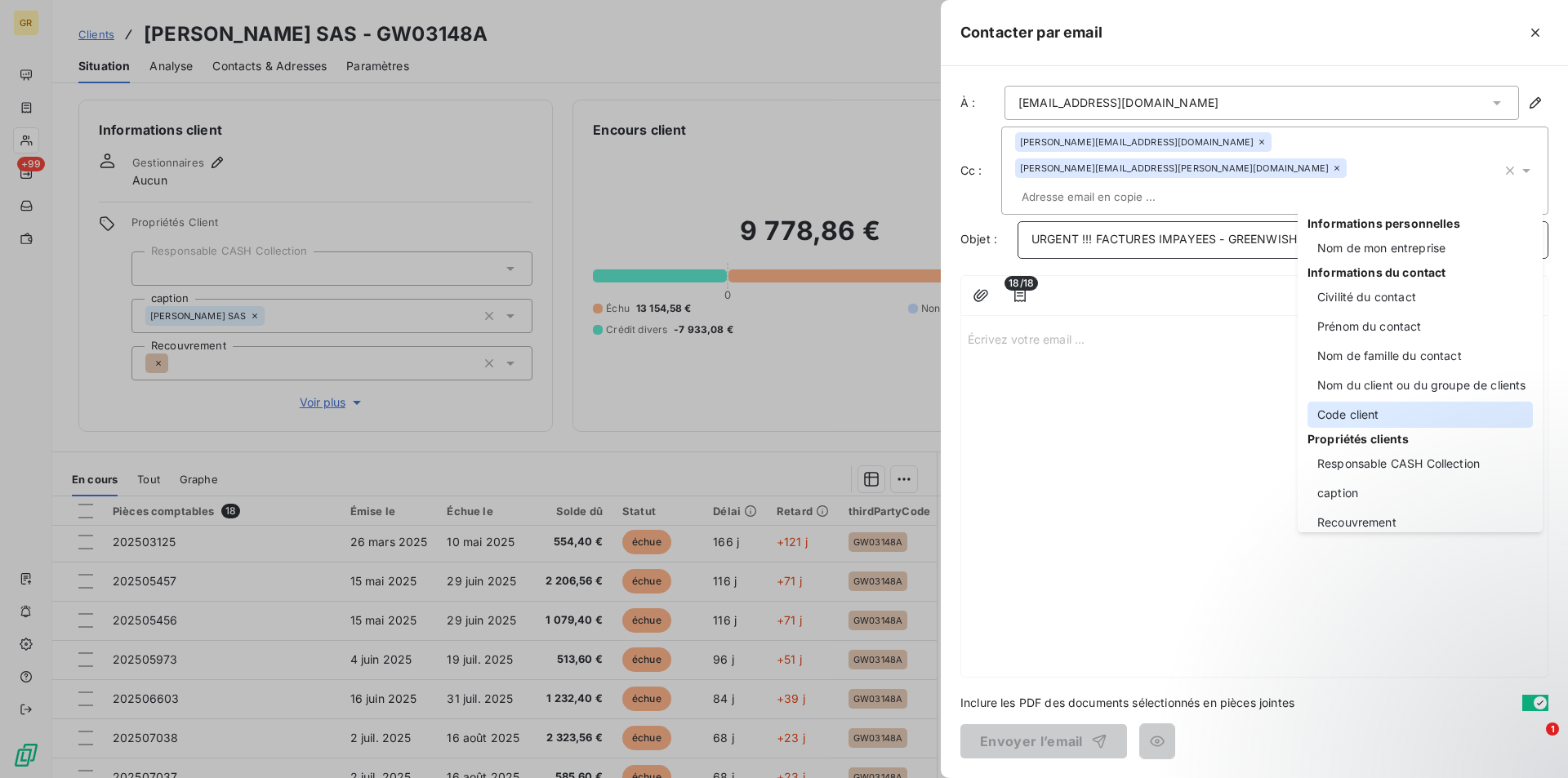
drag, startPoint x: 1337, startPoint y: 412, endPoint x: 1330, endPoint y: 404, distance: 10.6
click at [1337, 413] on div "Code client" at bounding box center [1420, 414] width 225 height 26
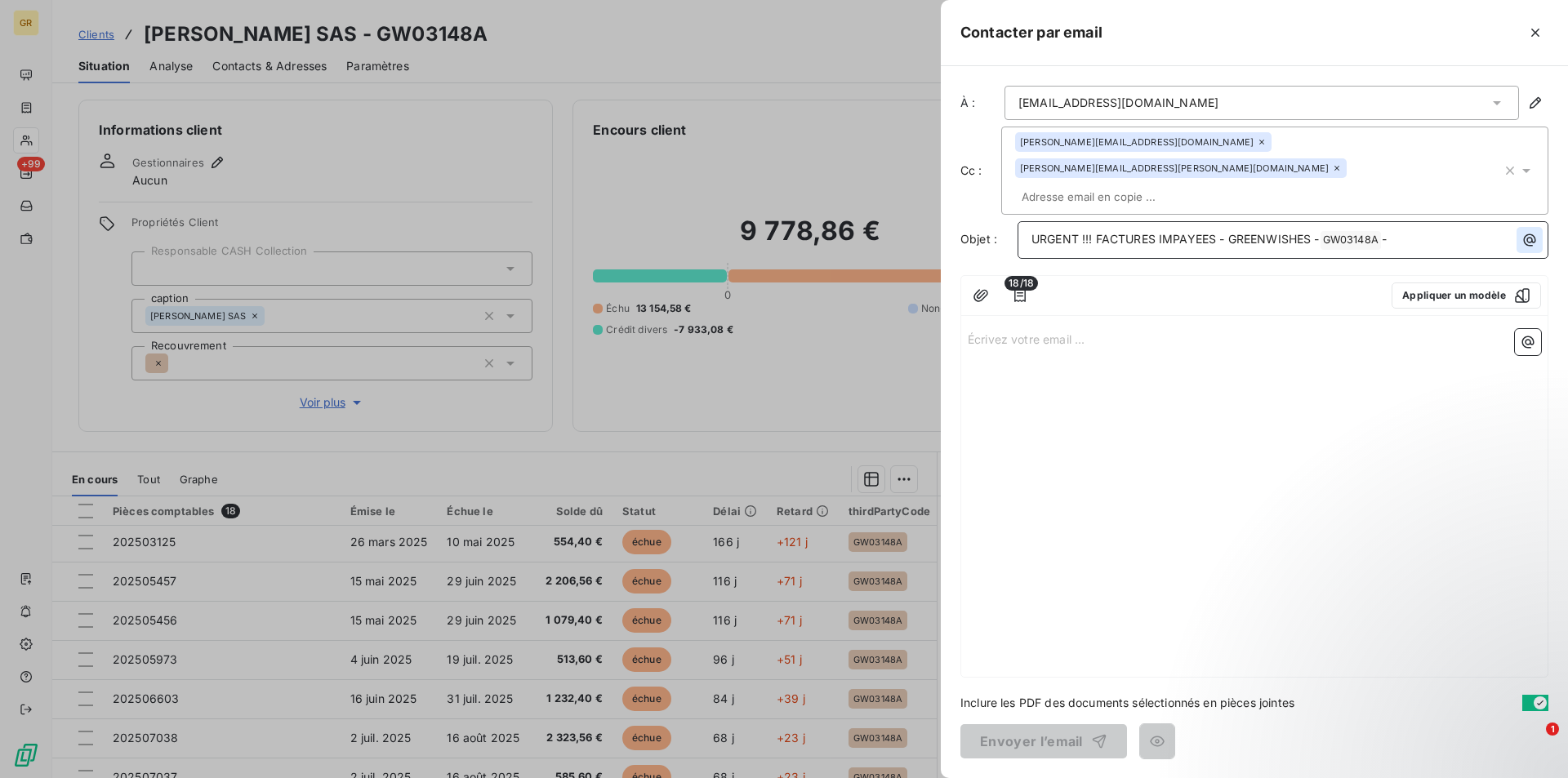
click at [1531, 234] on icon "button" at bounding box center [1530, 240] width 12 height 12
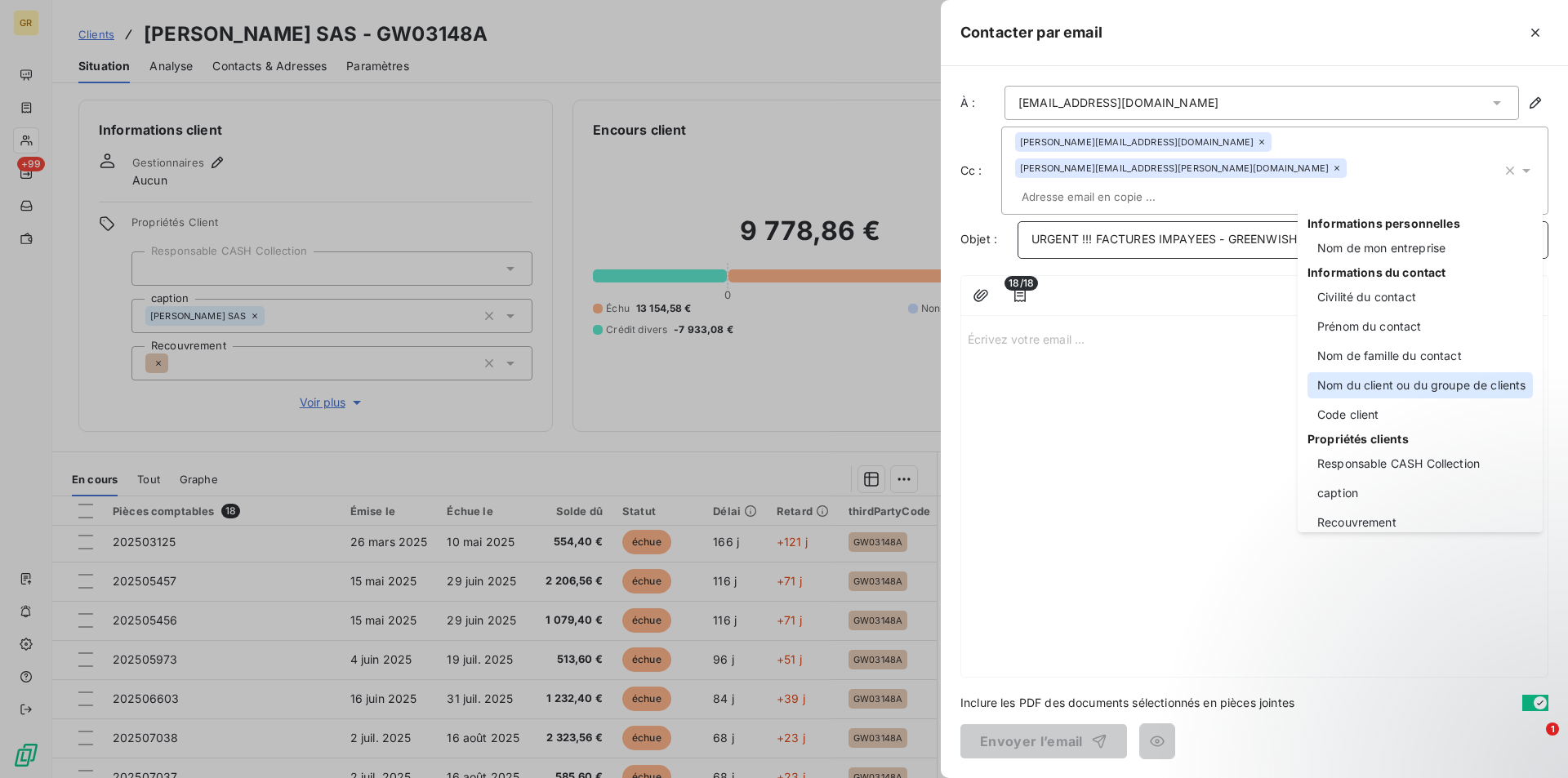
click at [1384, 383] on div "Nom du client ou du groupe de clients" at bounding box center [1420, 385] width 225 height 26
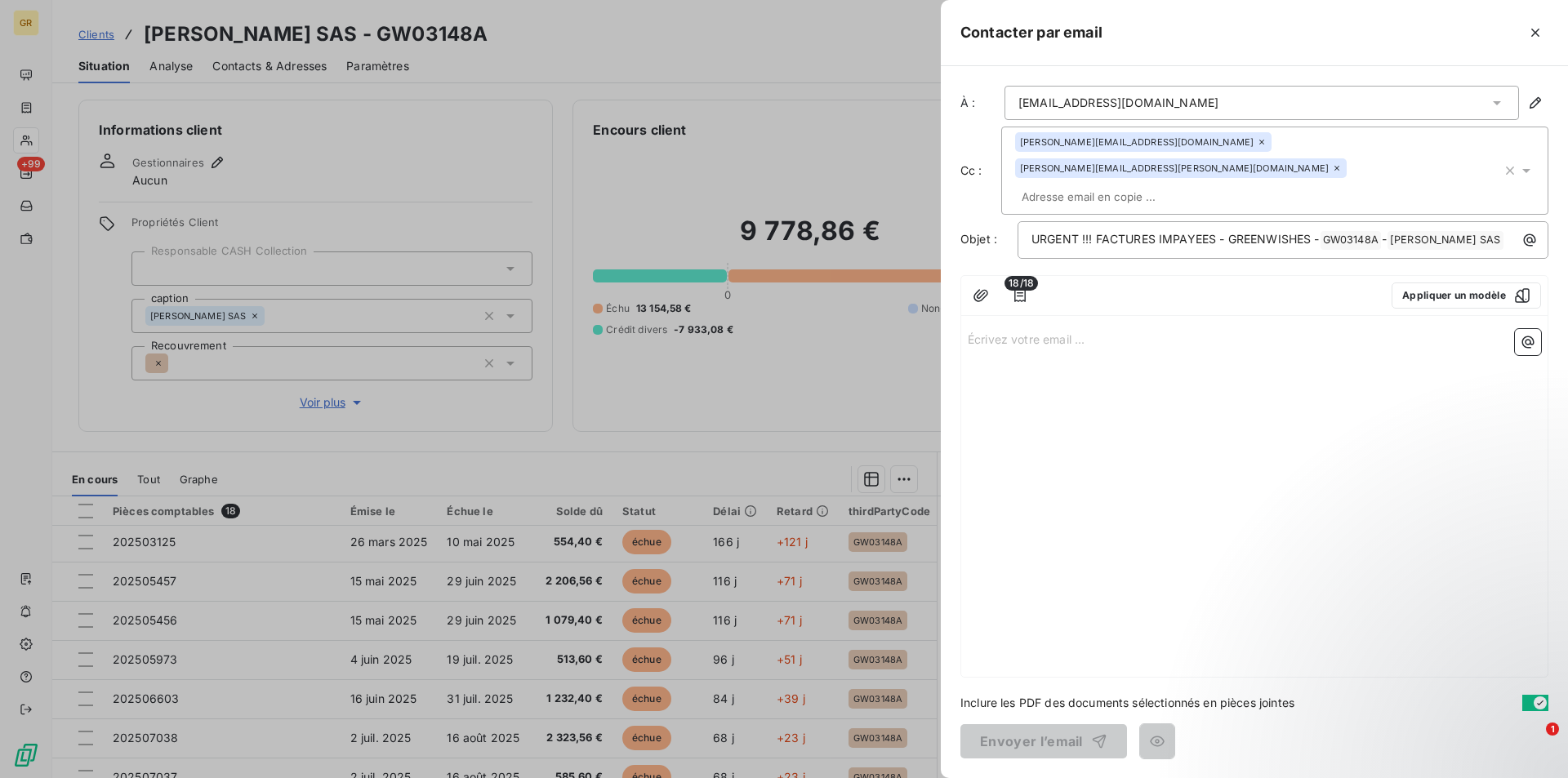
click at [1002, 329] on p "Écrivez votre email ... ﻿" at bounding box center [1254, 338] width 573 height 19
click at [1006, 366] on p "﻿" at bounding box center [1254, 376] width 573 height 19
click at [1008, 337] on div "Bonjour, ﻿ ﻿" at bounding box center [1254, 500] width 586 height 354
click at [987, 366] on p "﻿" at bounding box center [1254, 376] width 573 height 19
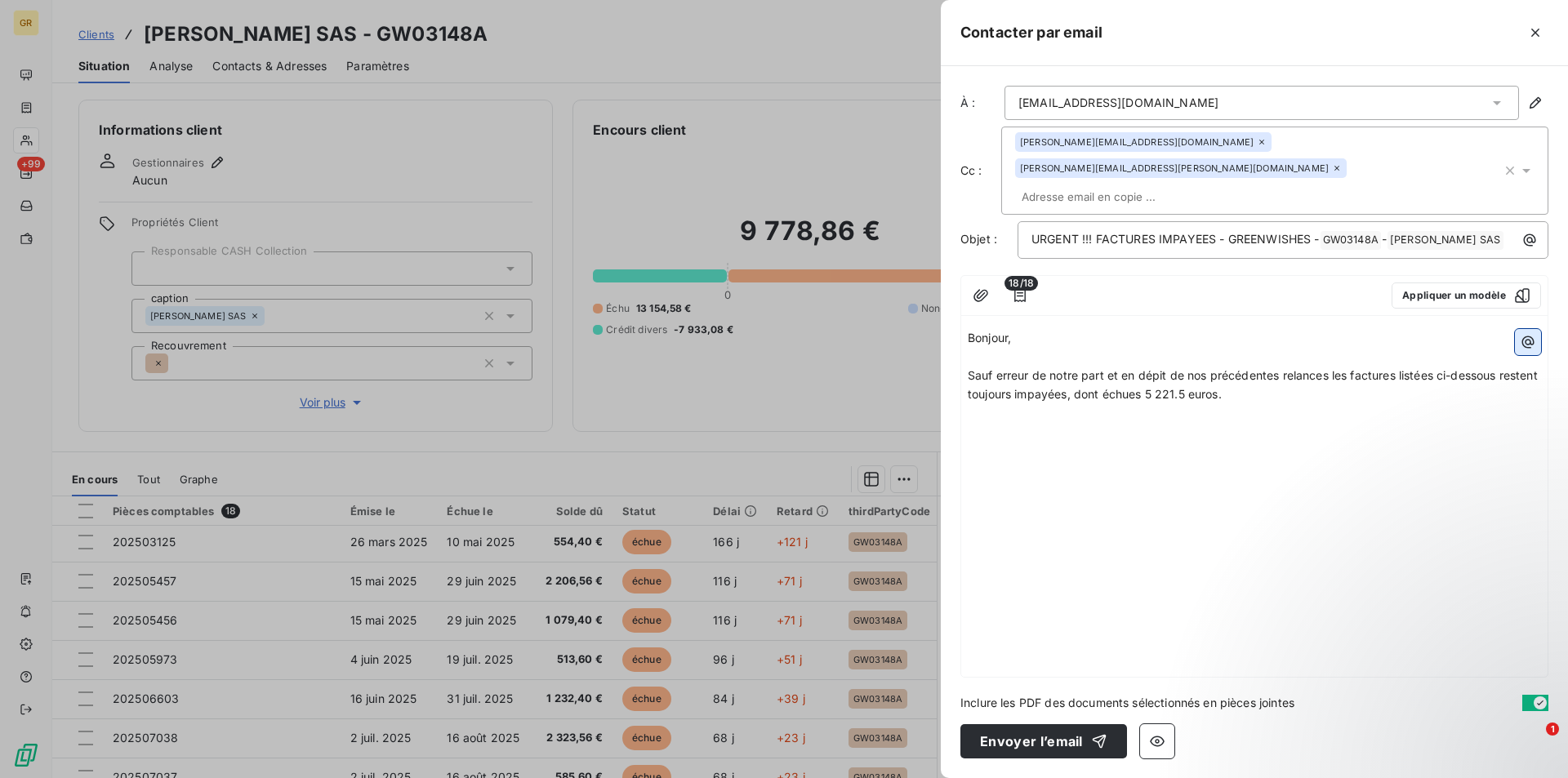
click at [1532, 334] on icon "button" at bounding box center [1527, 342] width 16 height 16
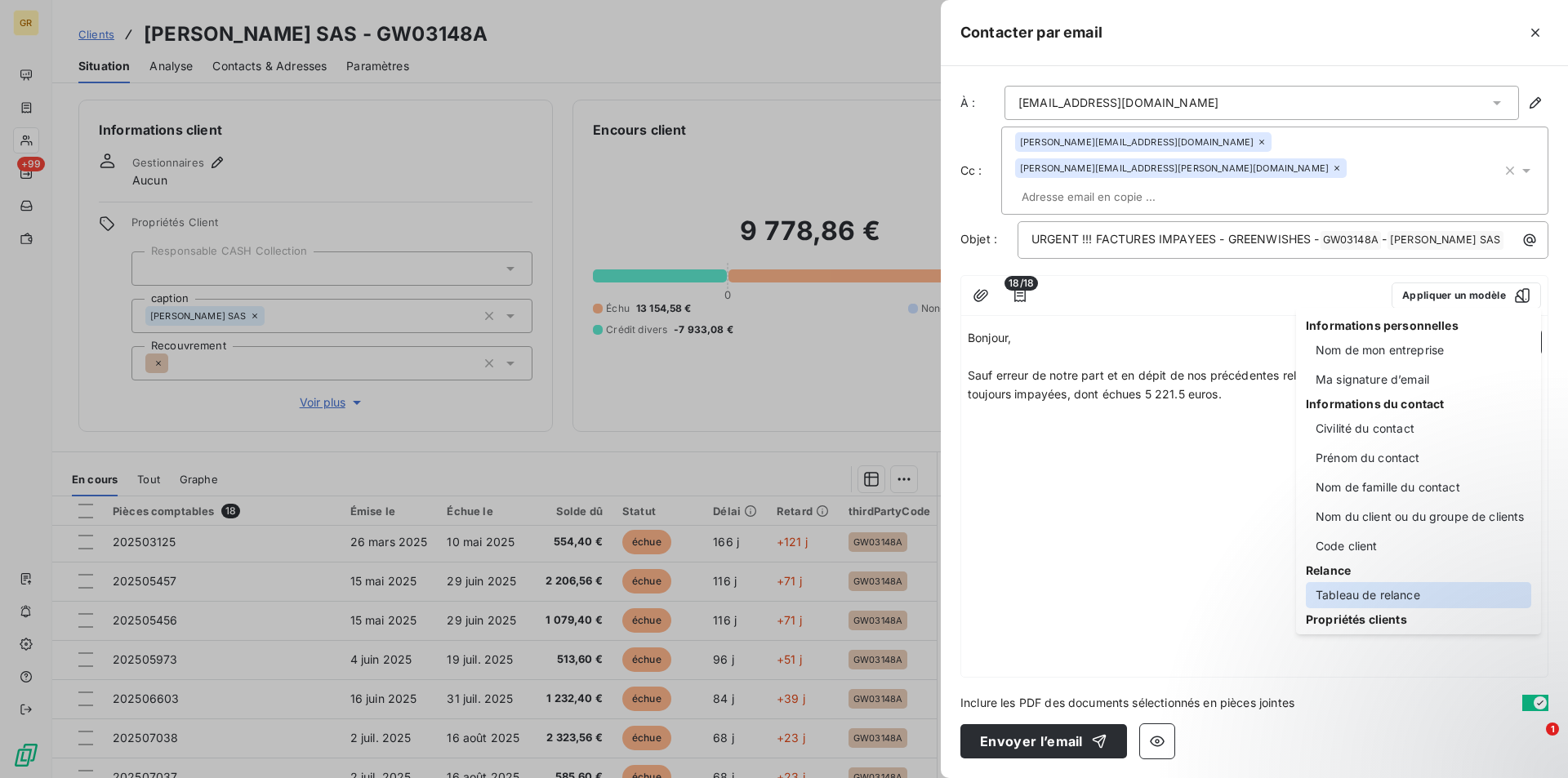
click at [1373, 590] on div "Tableau de relance" at bounding box center [1419, 595] width 225 height 26
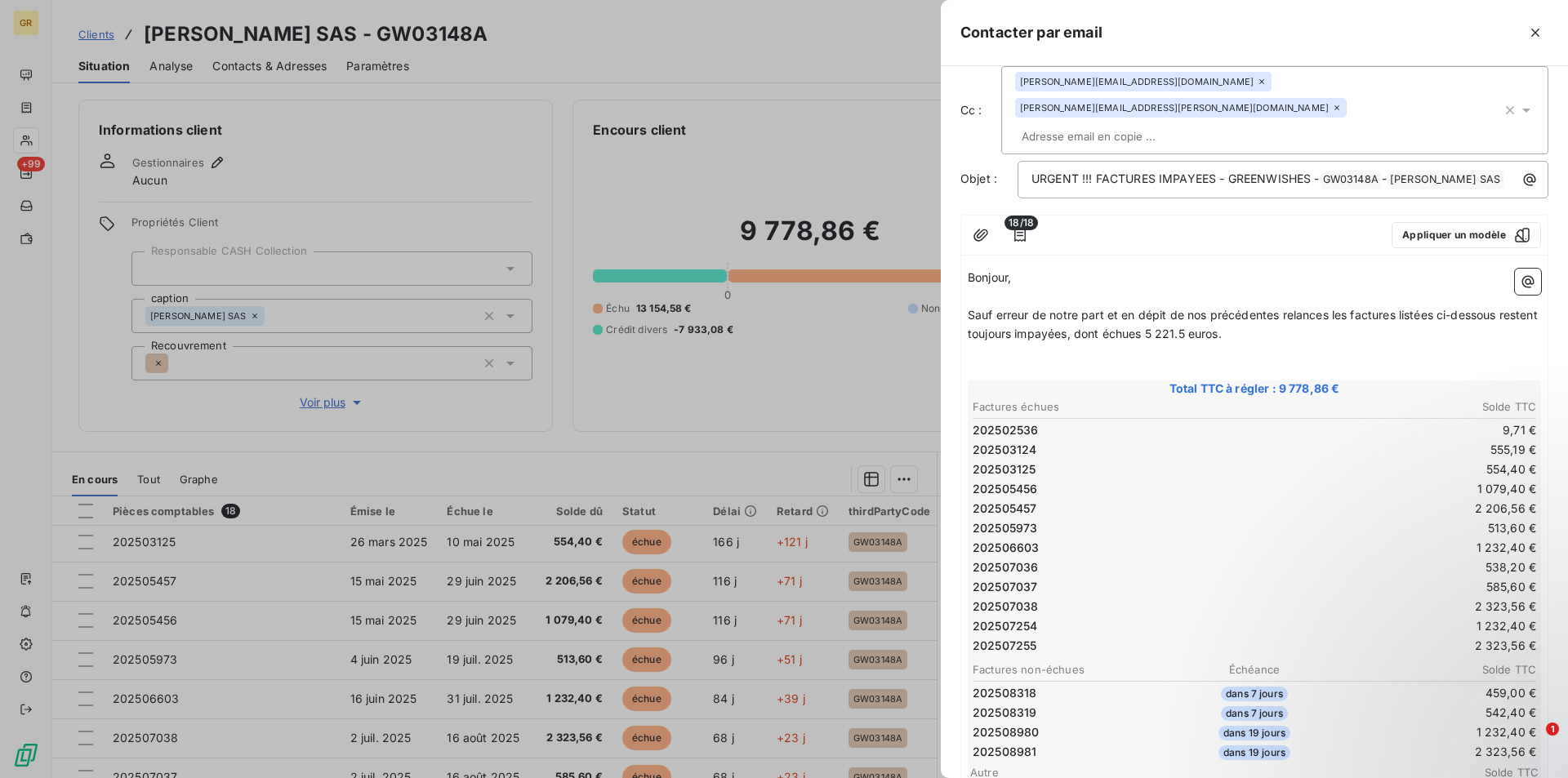
scroll to position [163, 0]
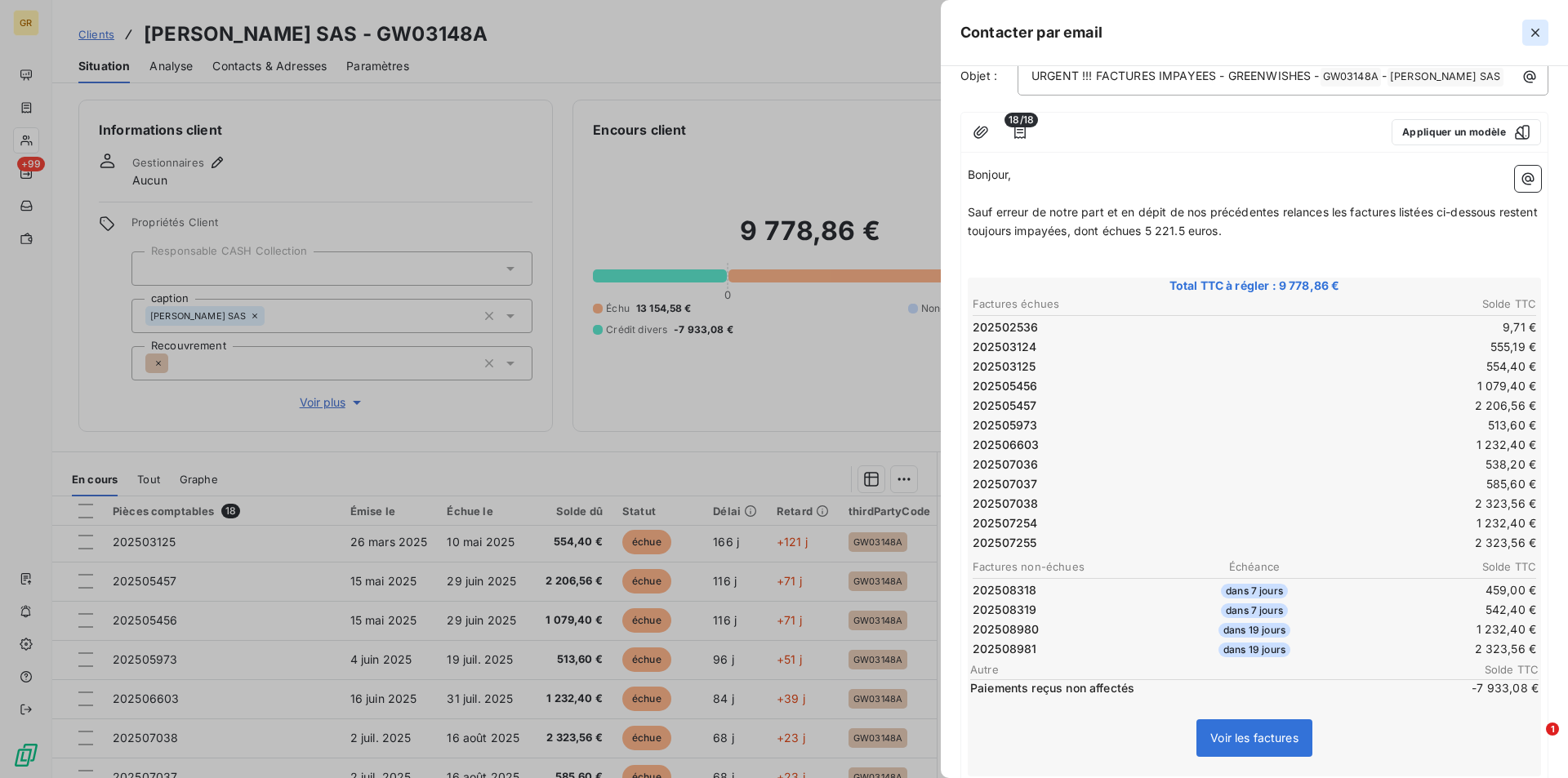
click at [1533, 28] on icon "button" at bounding box center [1535, 32] width 16 height 16
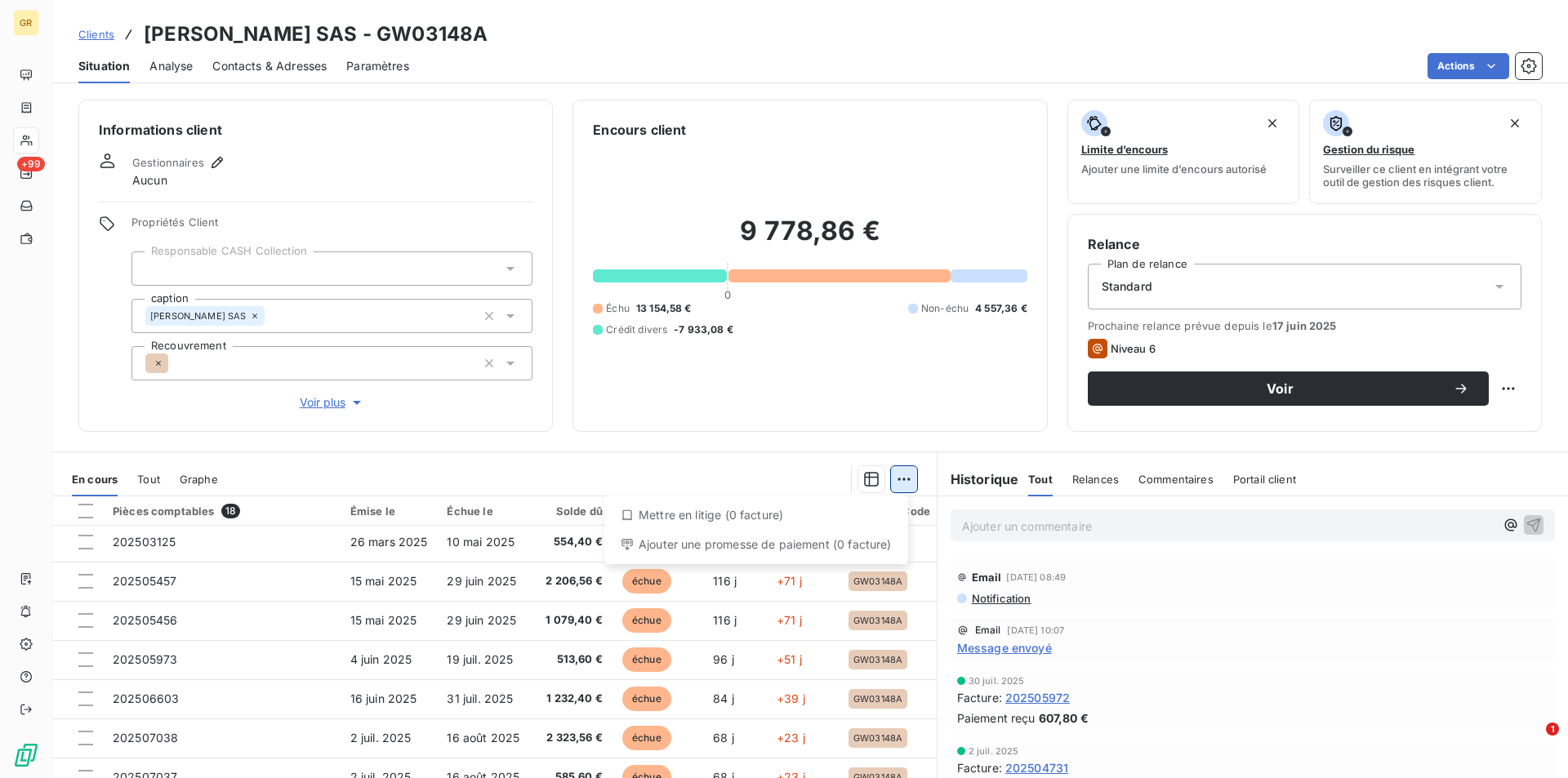
click at [898, 483] on html "GR +99 Clients AZZEDINE ALAIA SAS - GW03148A Situation Analyse Contacts & Adres…" at bounding box center [784, 389] width 1568 height 778
click at [30, 110] on html "GR +99 Clients AZZEDINE ALAIA SAS - GW03148A Situation Analyse Contacts & Adres…" at bounding box center [784, 389] width 1568 height 778
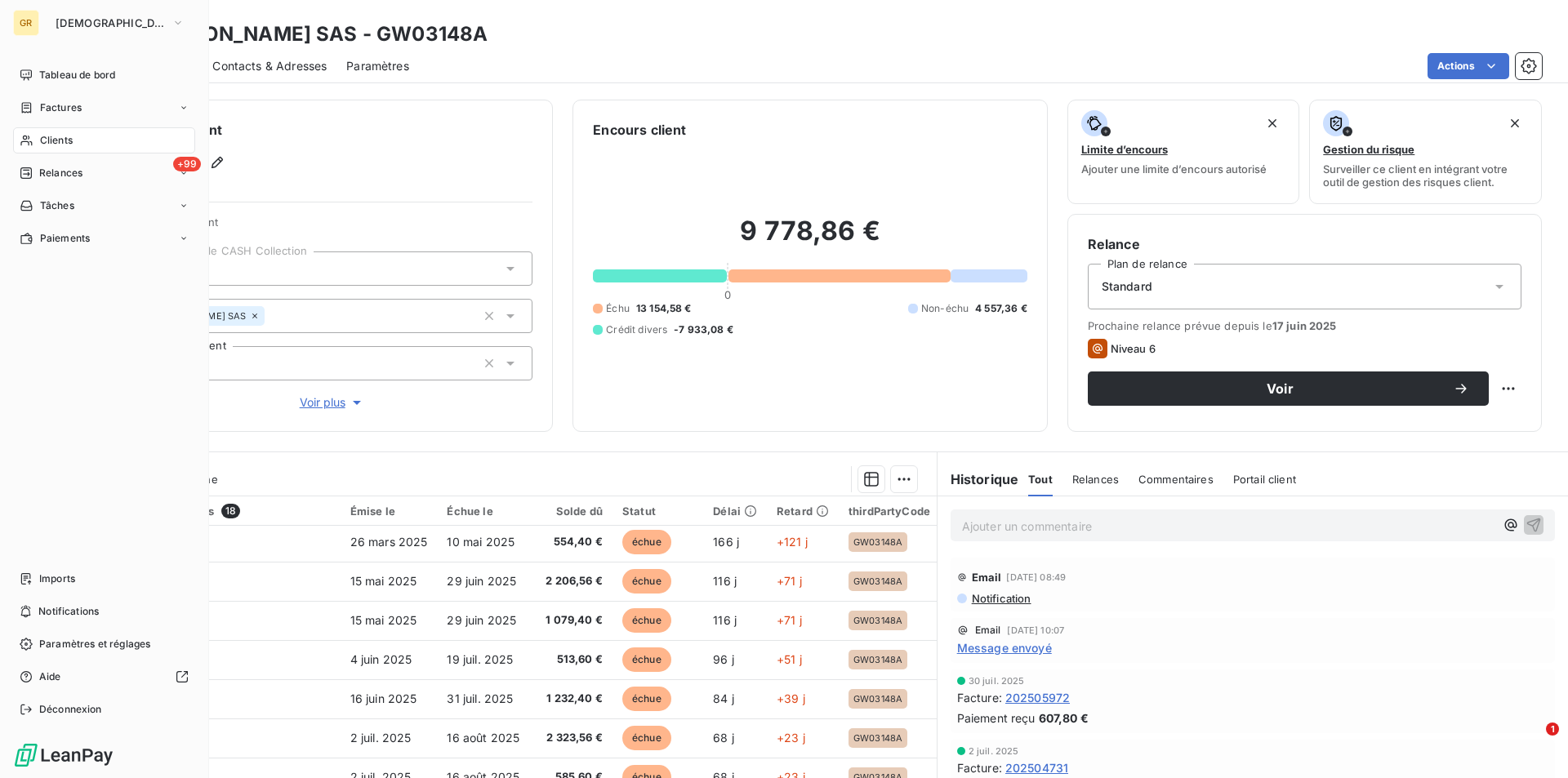
click at [49, 135] on span "Clients" at bounding box center [56, 140] width 32 height 15
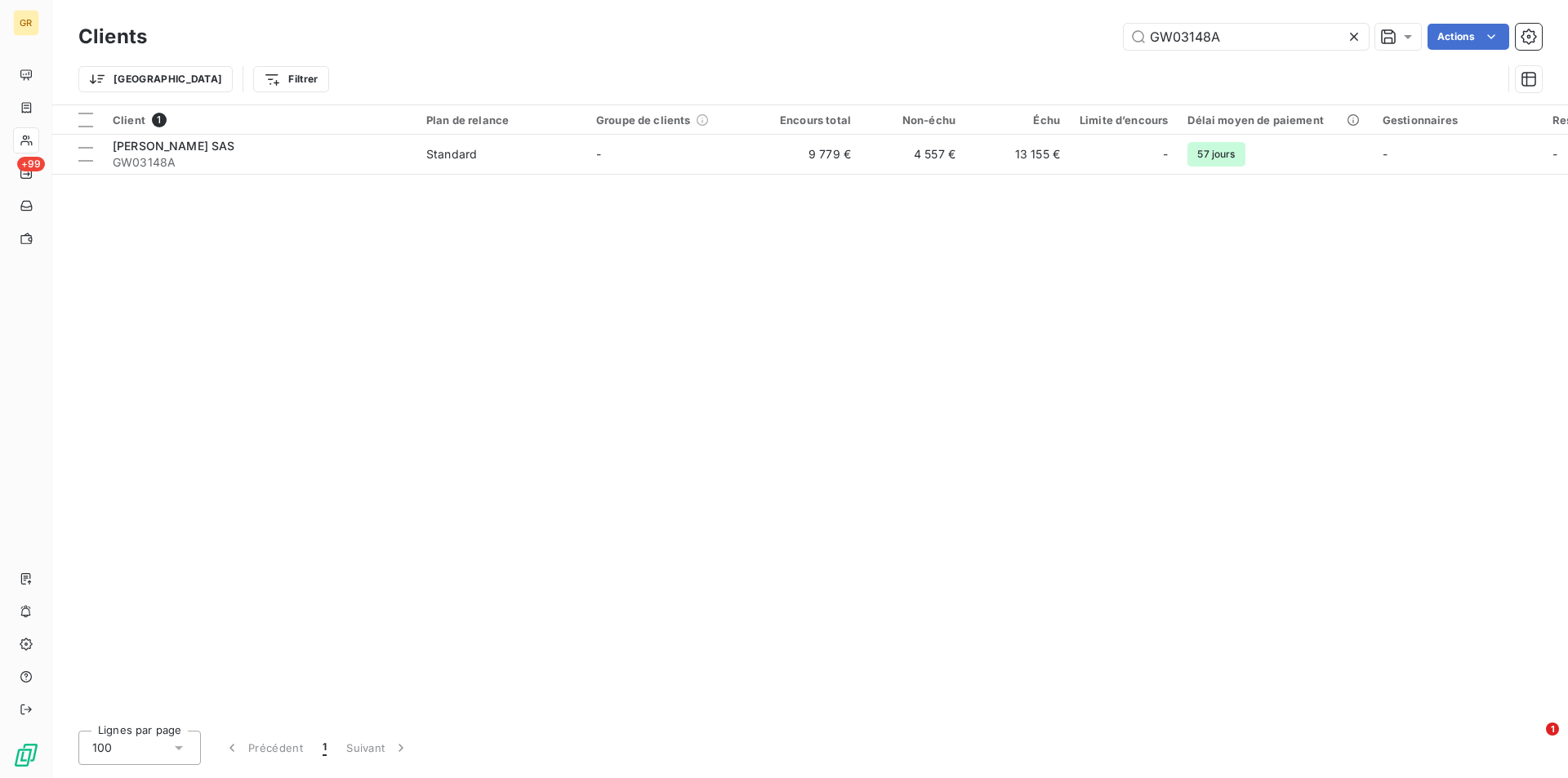
drag, startPoint x: 1215, startPoint y: 39, endPoint x: 1033, endPoint y: 44, distance: 182.1
click at [1036, 42] on div "GW03148A Actions" at bounding box center [854, 37] width 1375 height 26
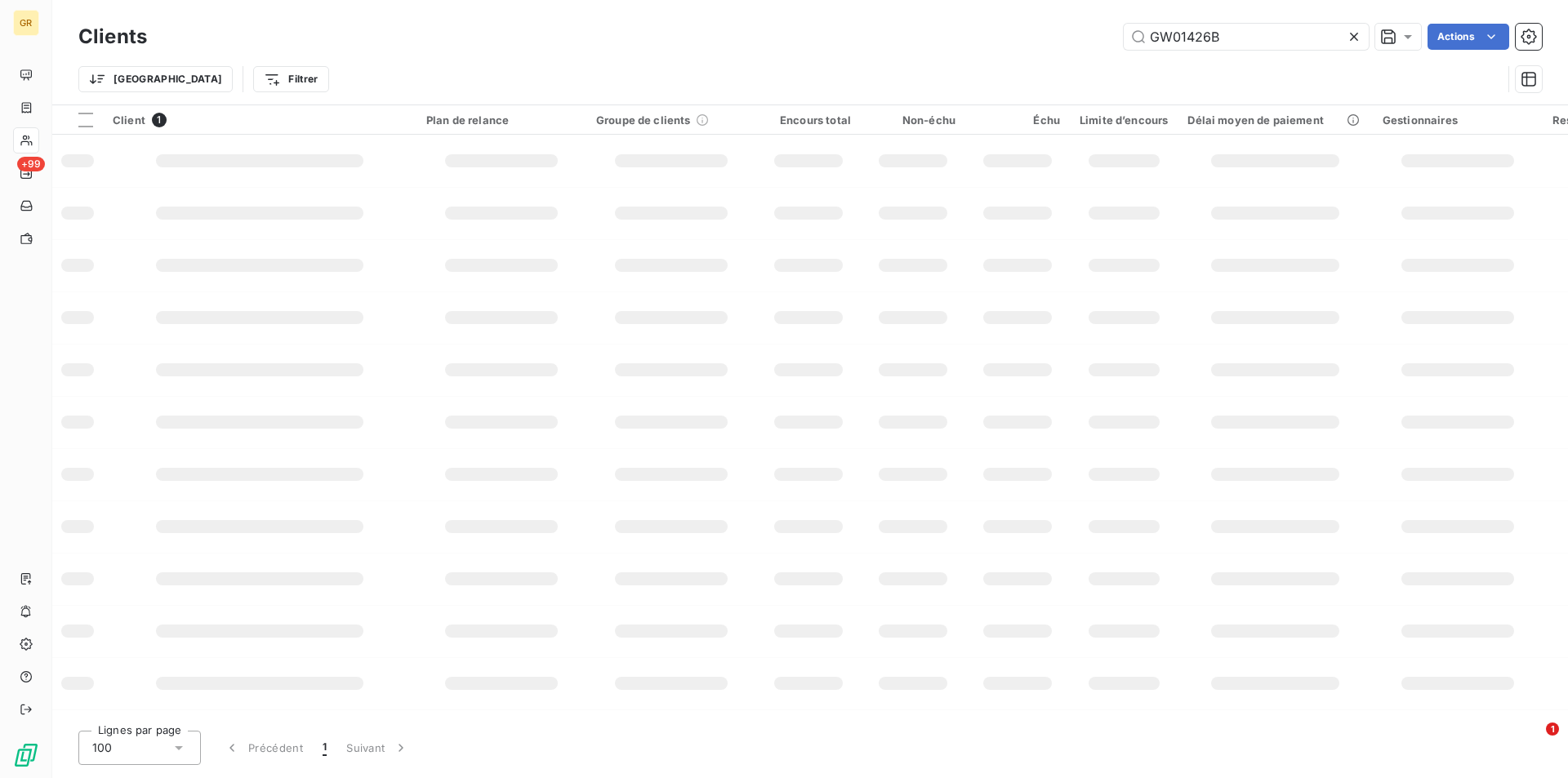
type input "GW01426B"
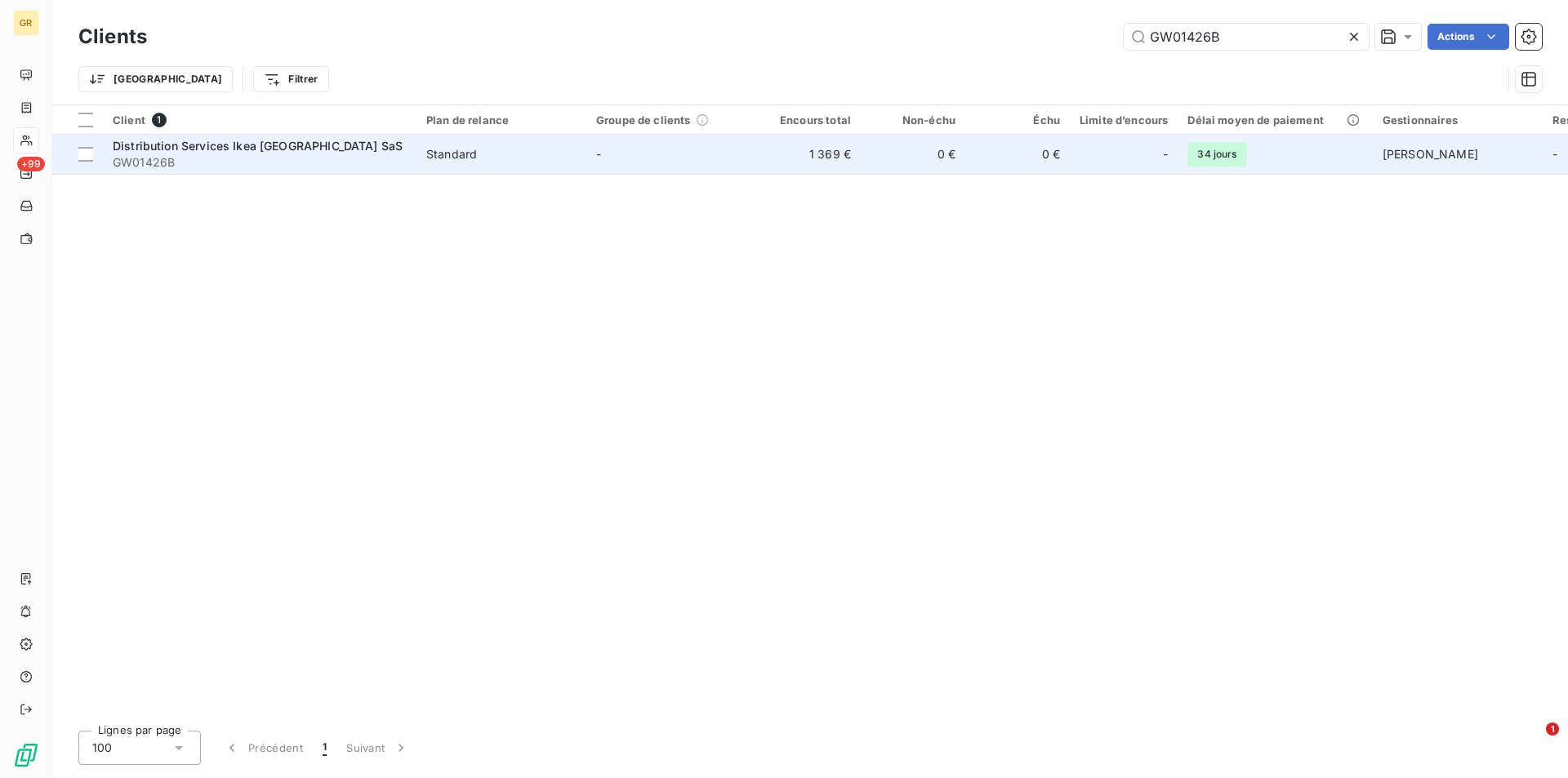
click at [599, 151] on span "-" at bounding box center [599, 154] width 5 height 14
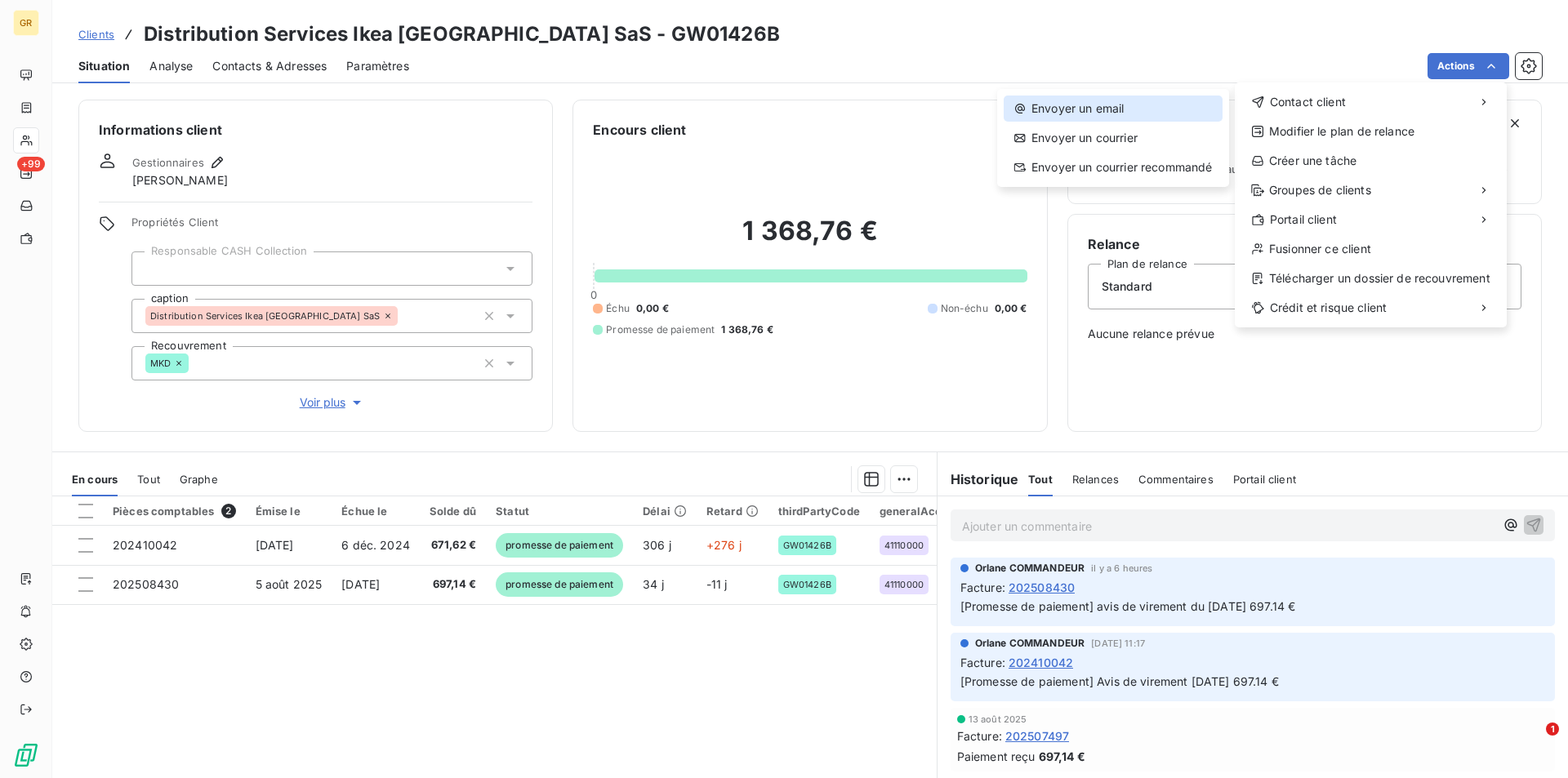
click at [1062, 104] on div "Envoyer un email" at bounding box center [1113, 108] width 219 height 26
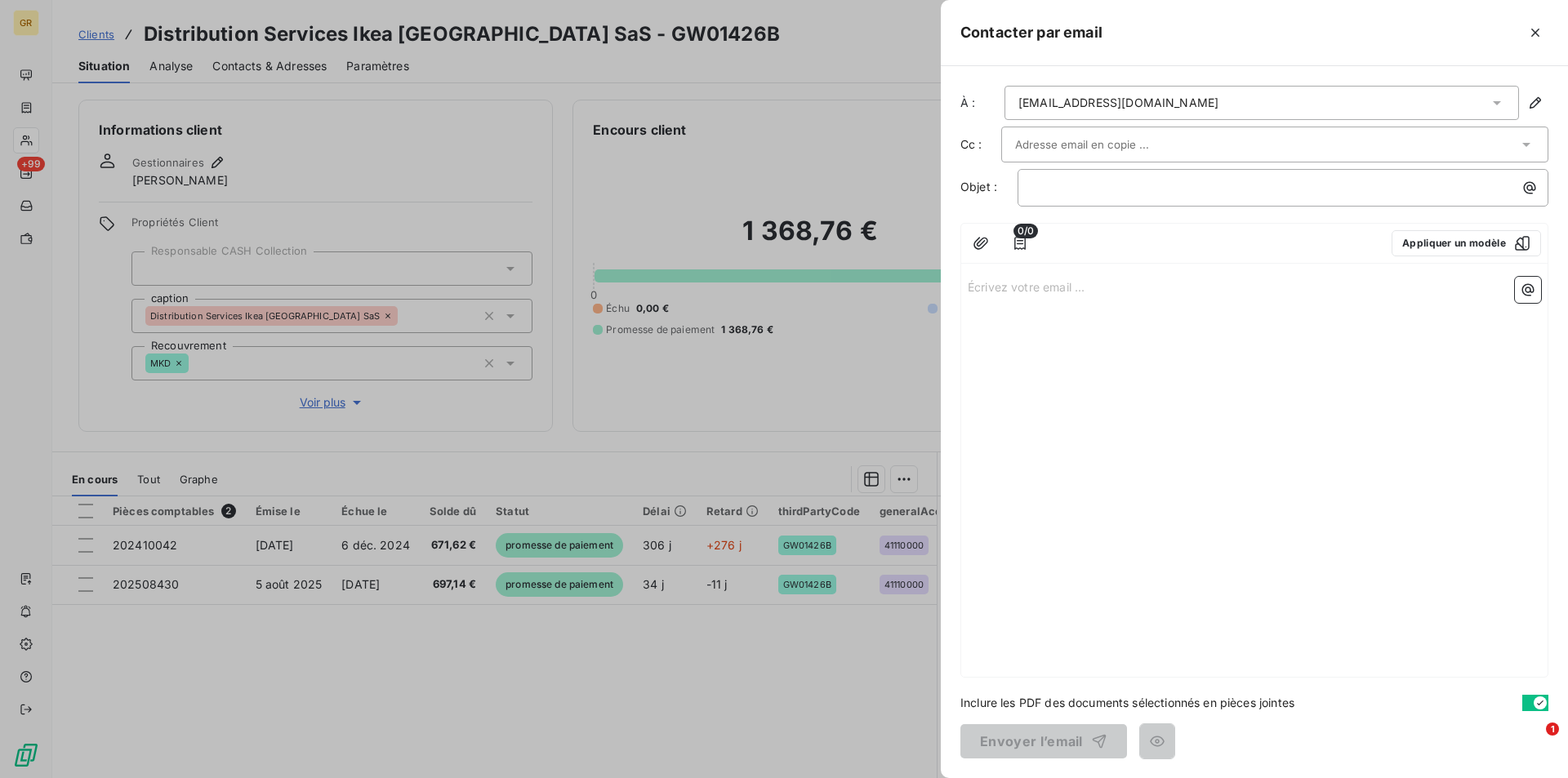
click at [1085, 149] on input "text" at bounding box center [1103, 144] width 176 height 25
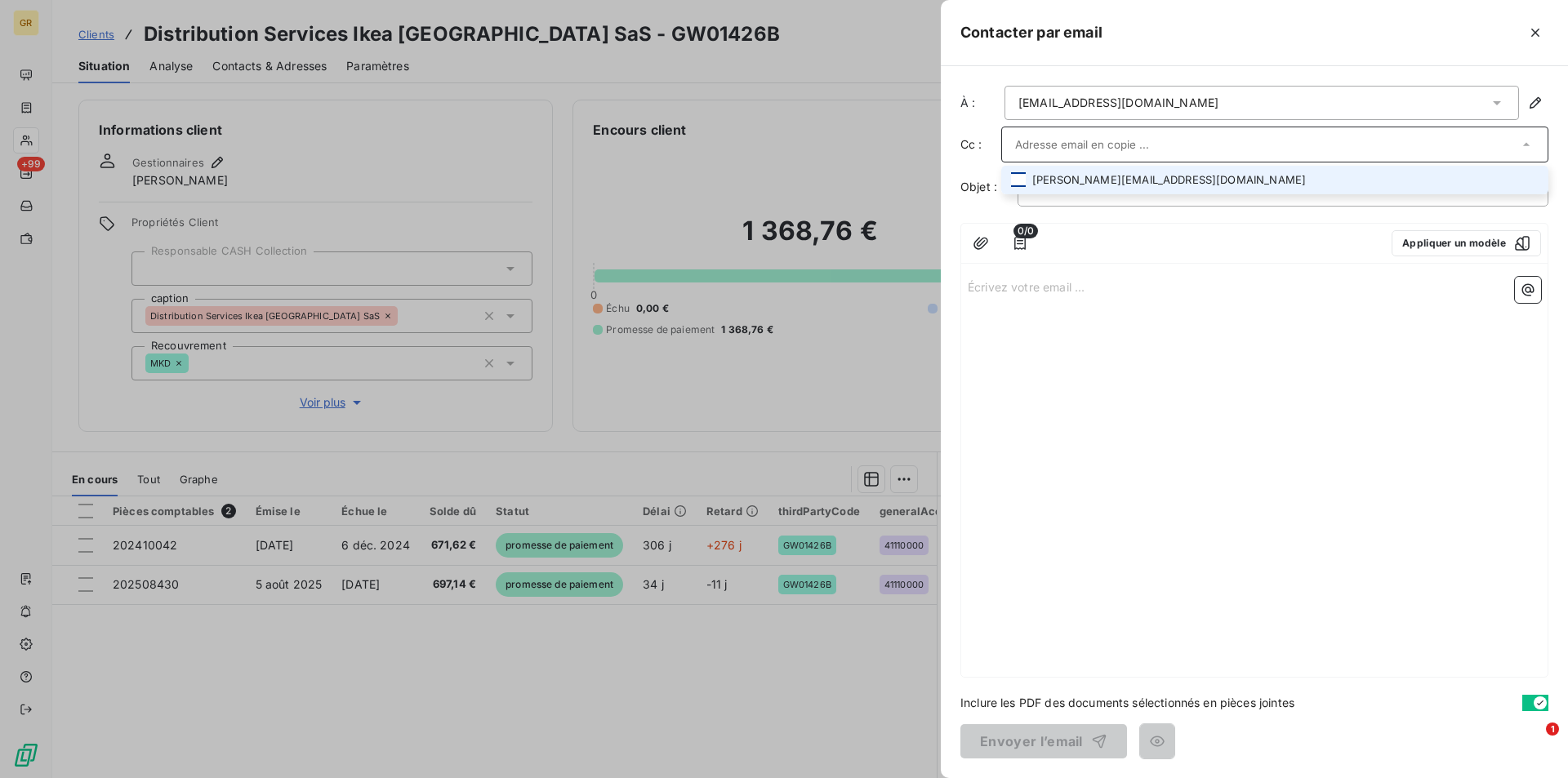
click at [1019, 181] on div at bounding box center [1018, 179] width 15 height 15
click at [1191, 187] on li "charlie.huet@ingka.ikea.com" at bounding box center [1274, 181] width 547 height 28
drag, startPoint x: 1021, startPoint y: 180, endPoint x: 1173, endPoint y: 265, distance: 174.2
click at [1022, 180] on div at bounding box center [1018, 179] width 15 height 15
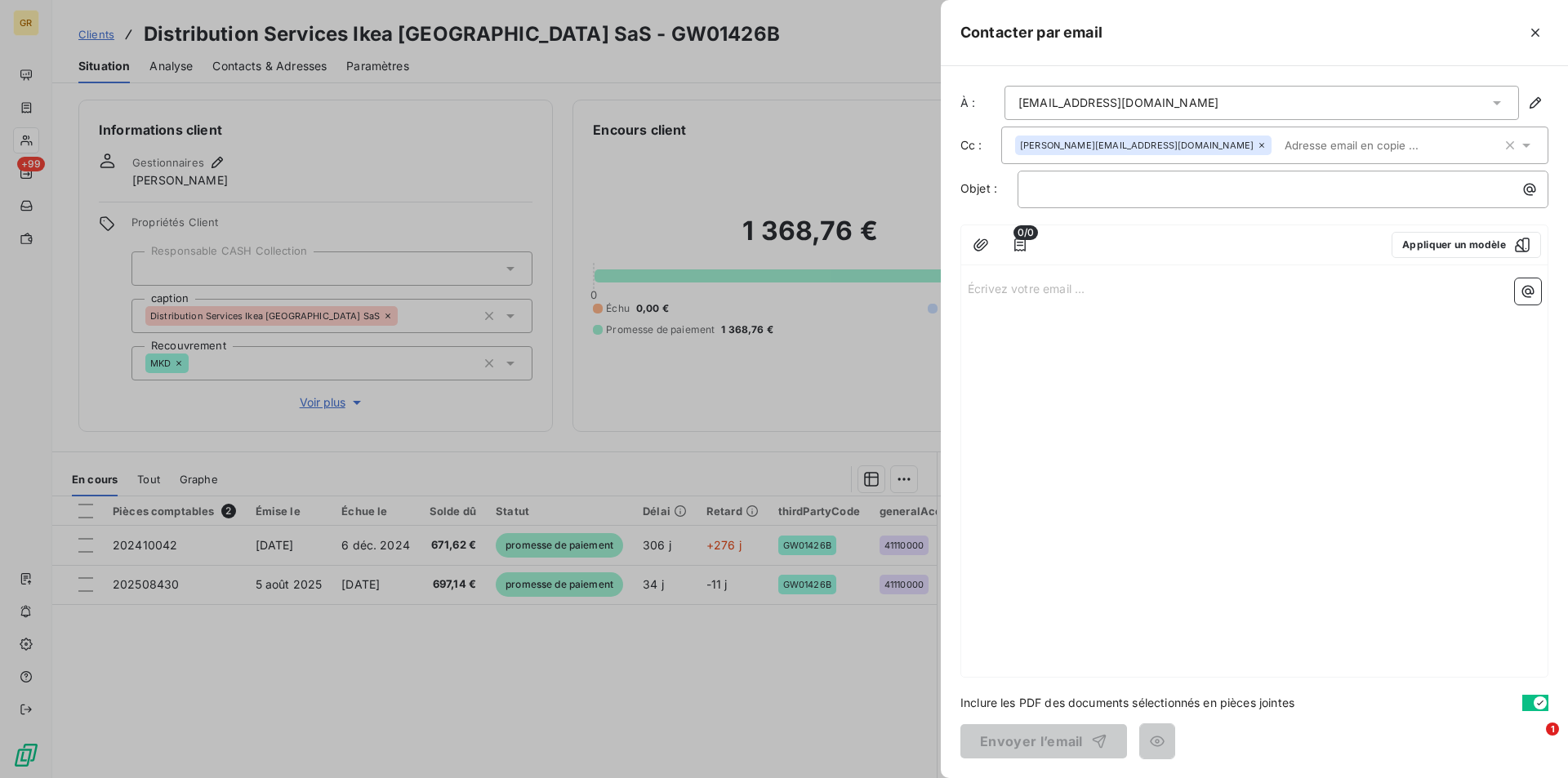
click at [1201, 295] on p "Écrivez votre email ... ﻿" at bounding box center [1254, 288] width 573 height 19
click at [1149, 193] on p "﻿" at bounding box center [1287, 189] width 512 height 19
click at [1533, 194] on icon "button" at bounding box center [1529, 189] width 16 height 16
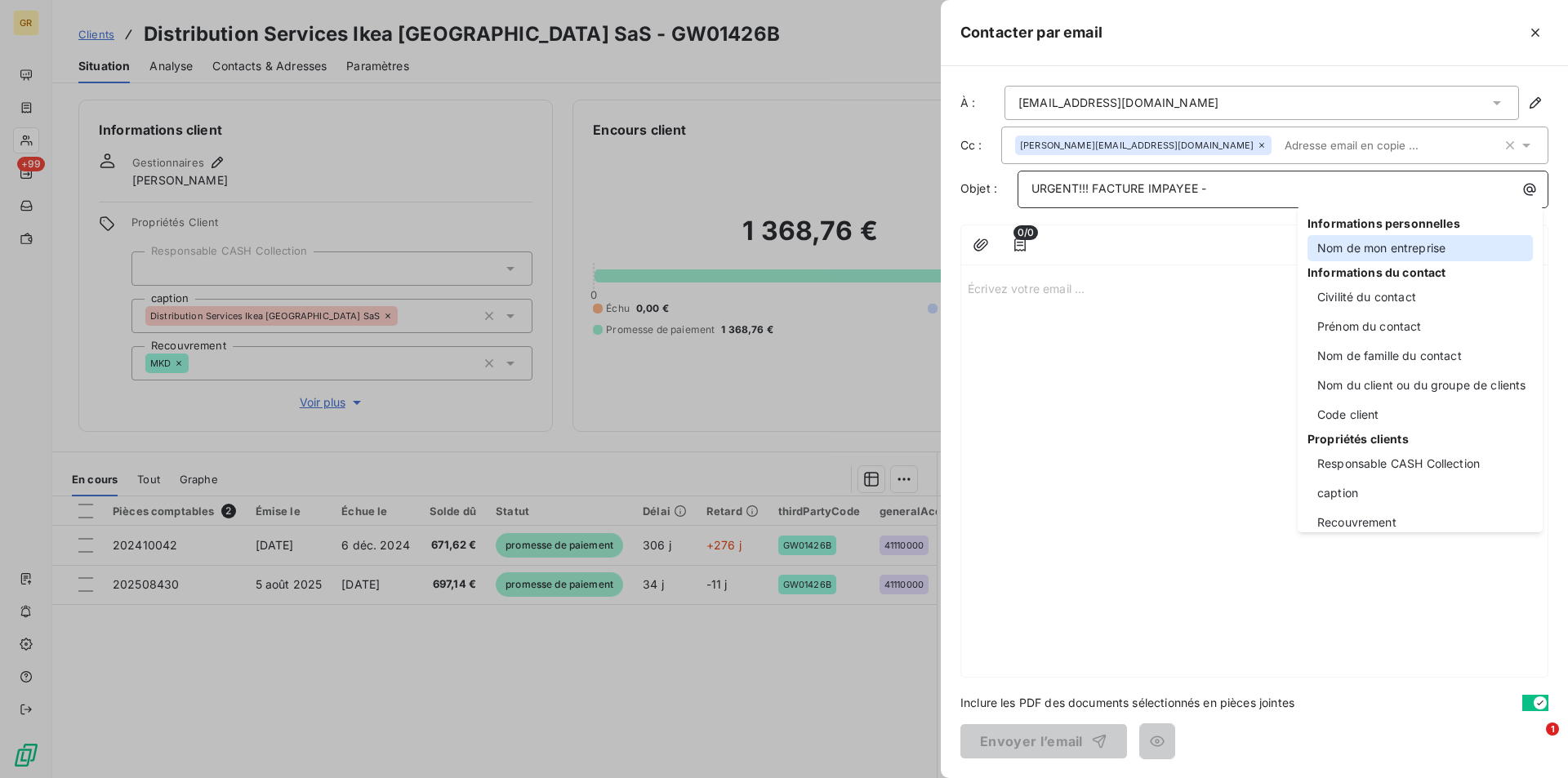
click at [1356, 249] on div "Nom de mon entreprise" at bounding box center [1420, 248] width 225 height 26
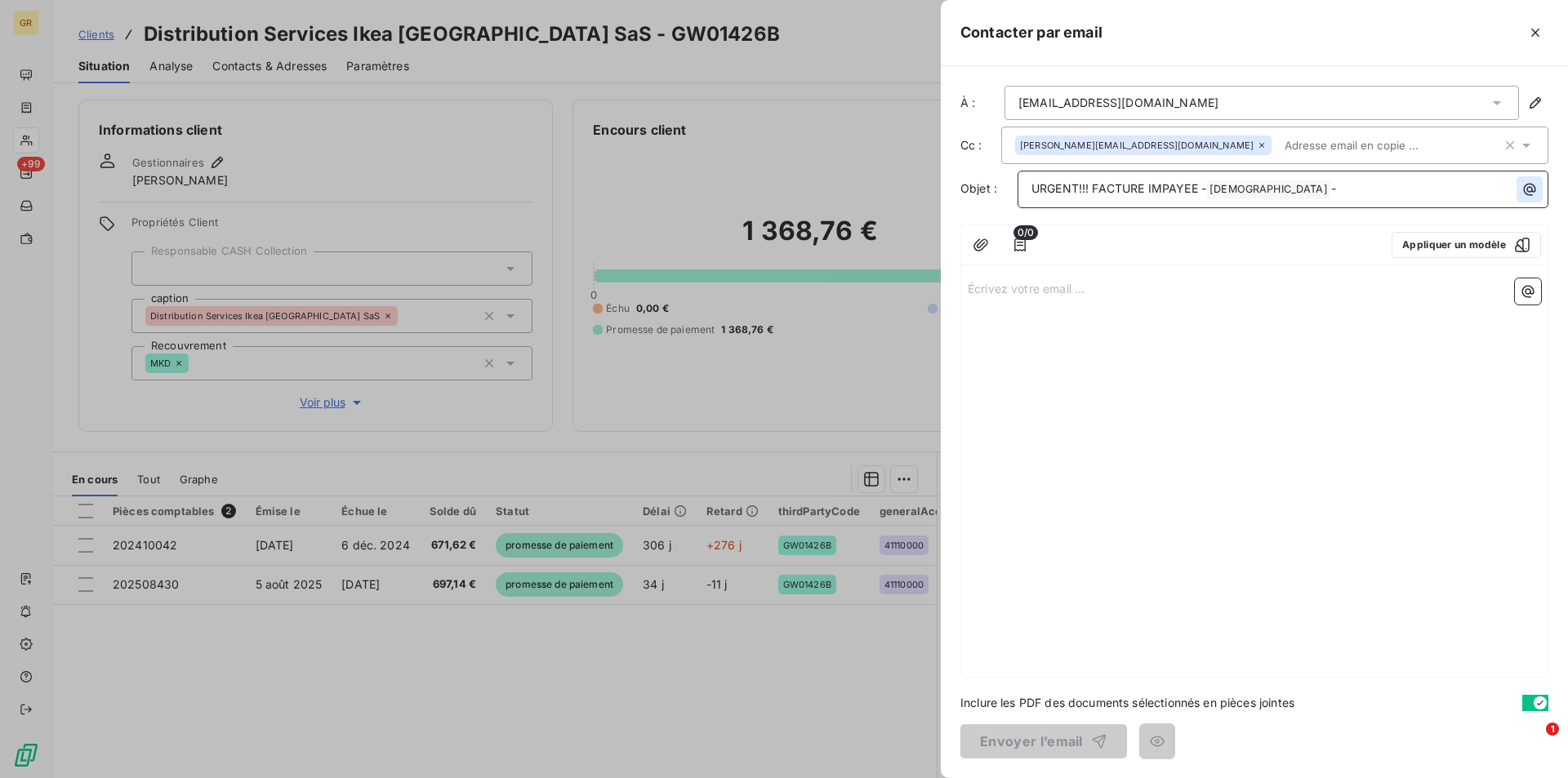
click at [1530, 188] on icon "button" at bounding box center [1529, 189] width 16 height 16
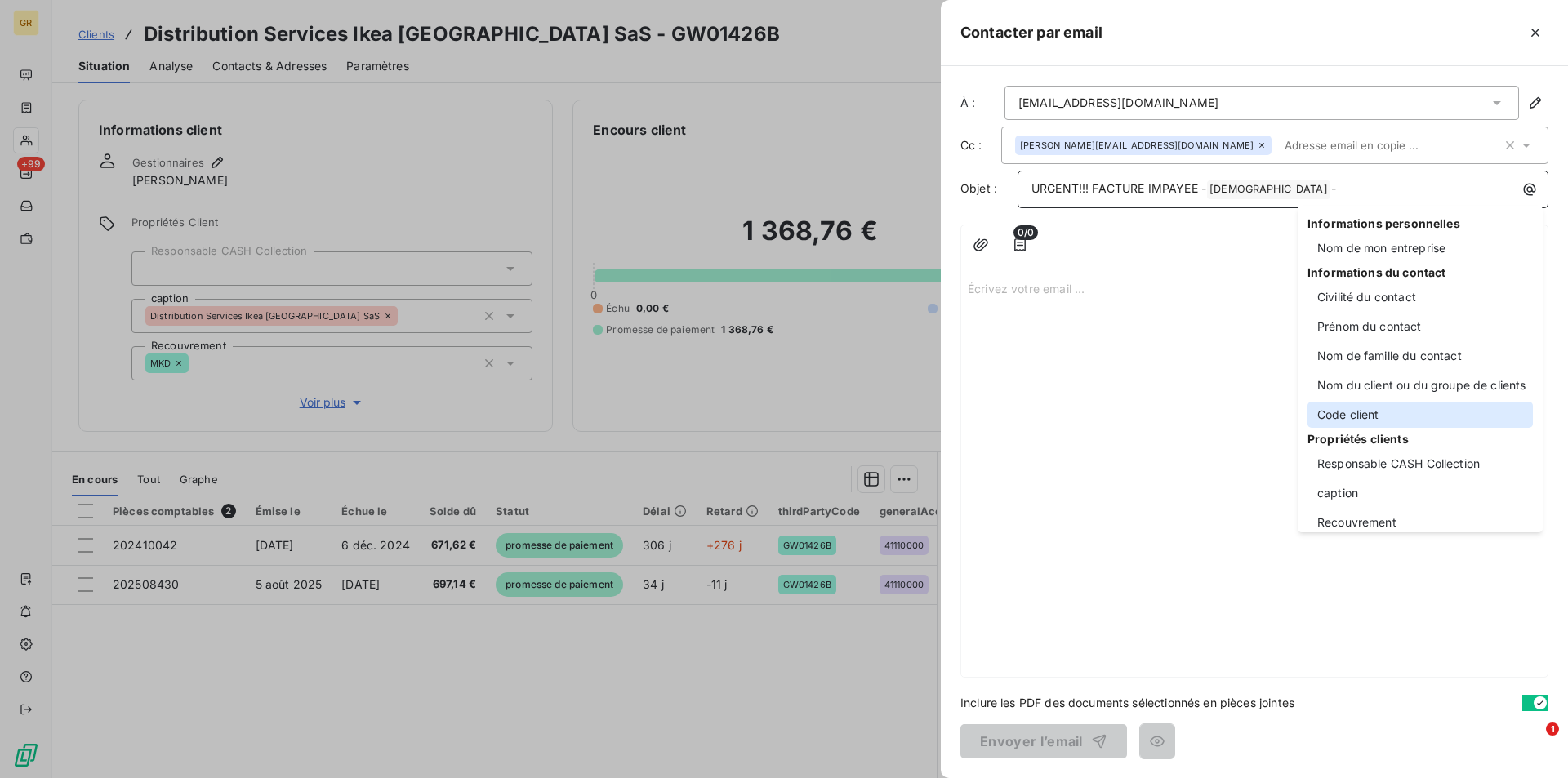
click at [1348, 410] on div "Code client" at bounding box center [1420, 414] width 225 height 26
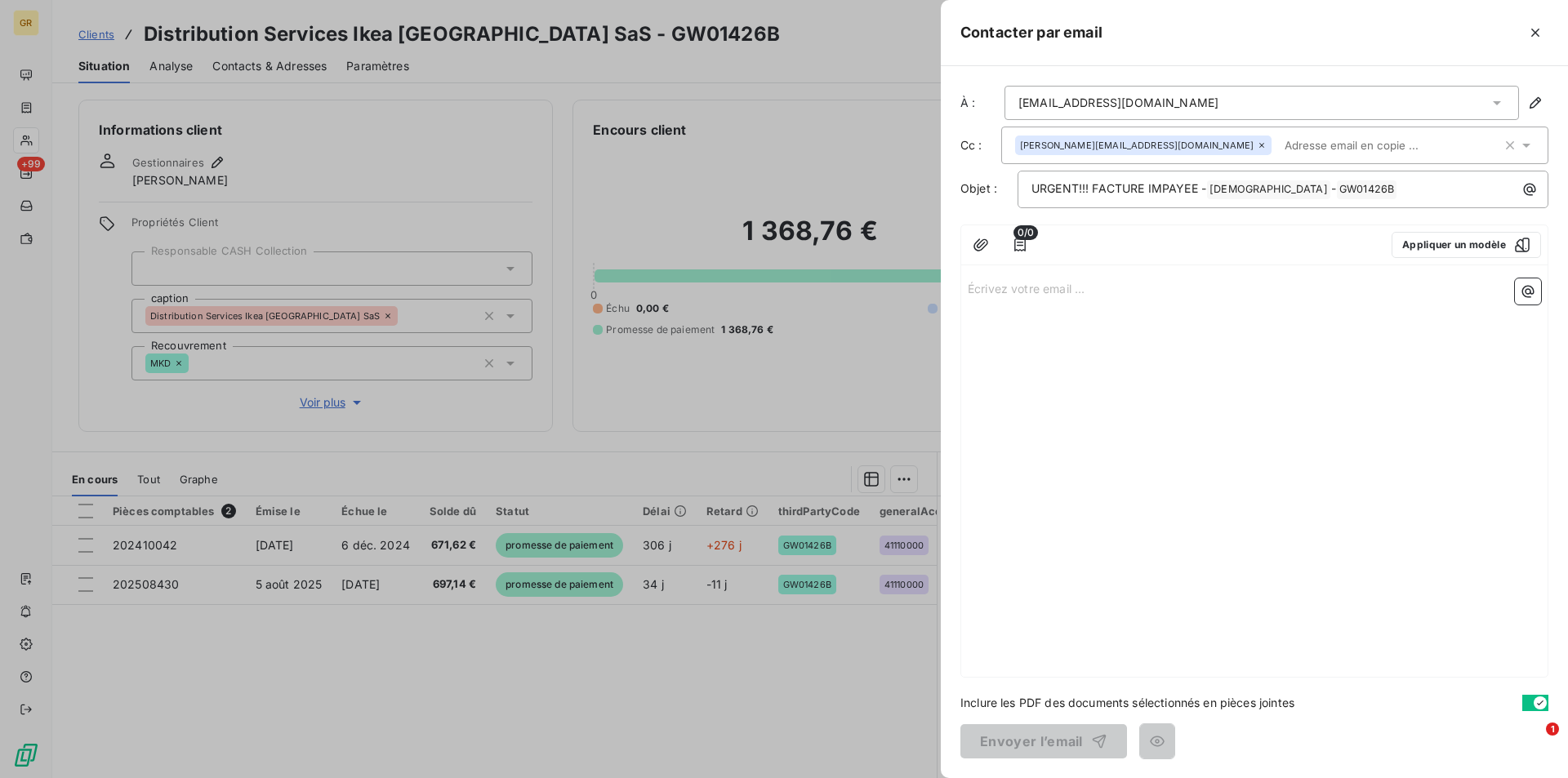
click at [1050, 289] on p "Écrivez votre email ... ﻿" at bounding box center [1254, 288] width 573 height 19
click at [1530, 29] on icon "button" at bounding box center [1535, 32] width 16 height 16
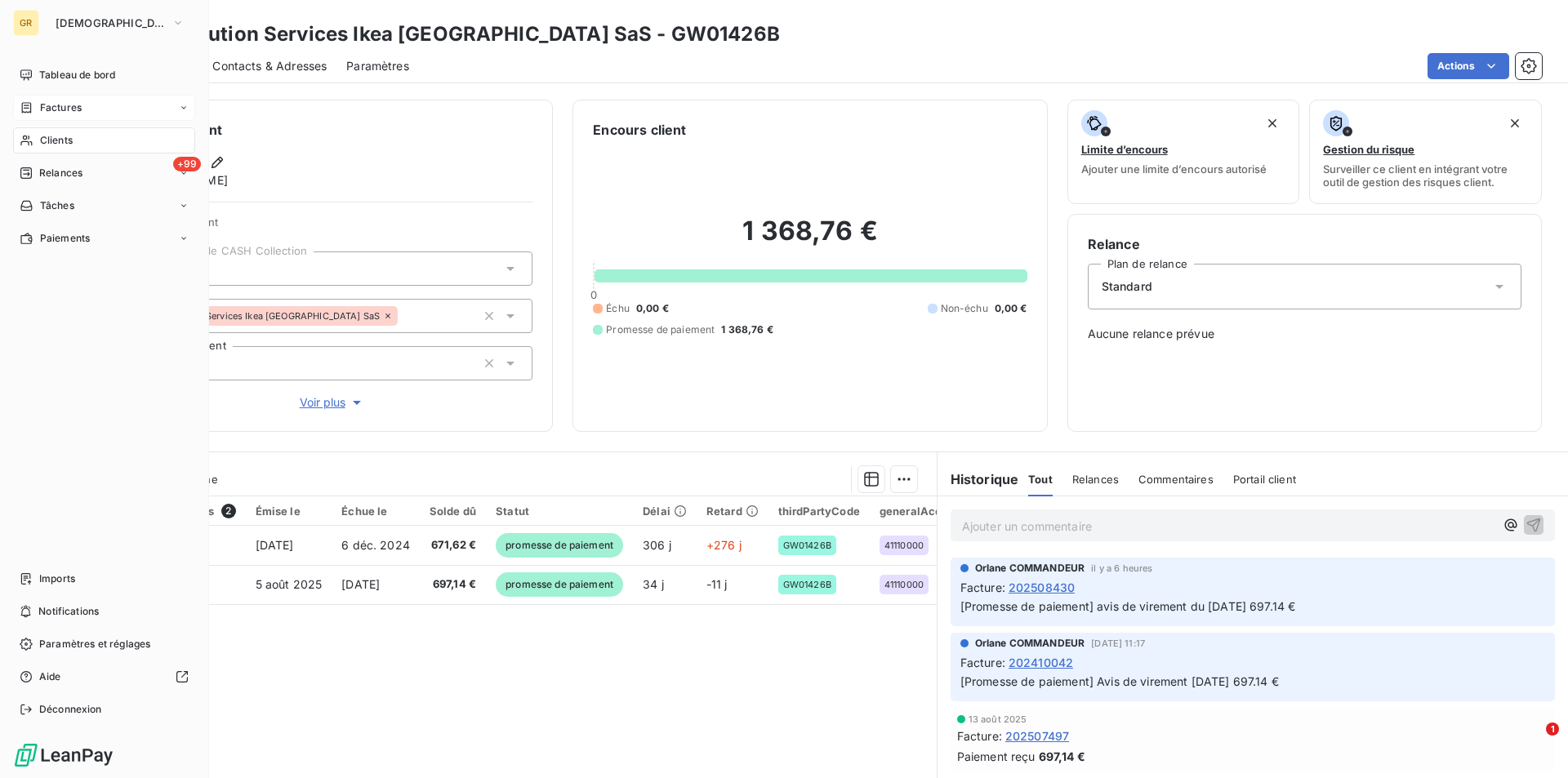
click at [72, 105] on span "Factures" at bounding box center [61, 108] width 42 height 15
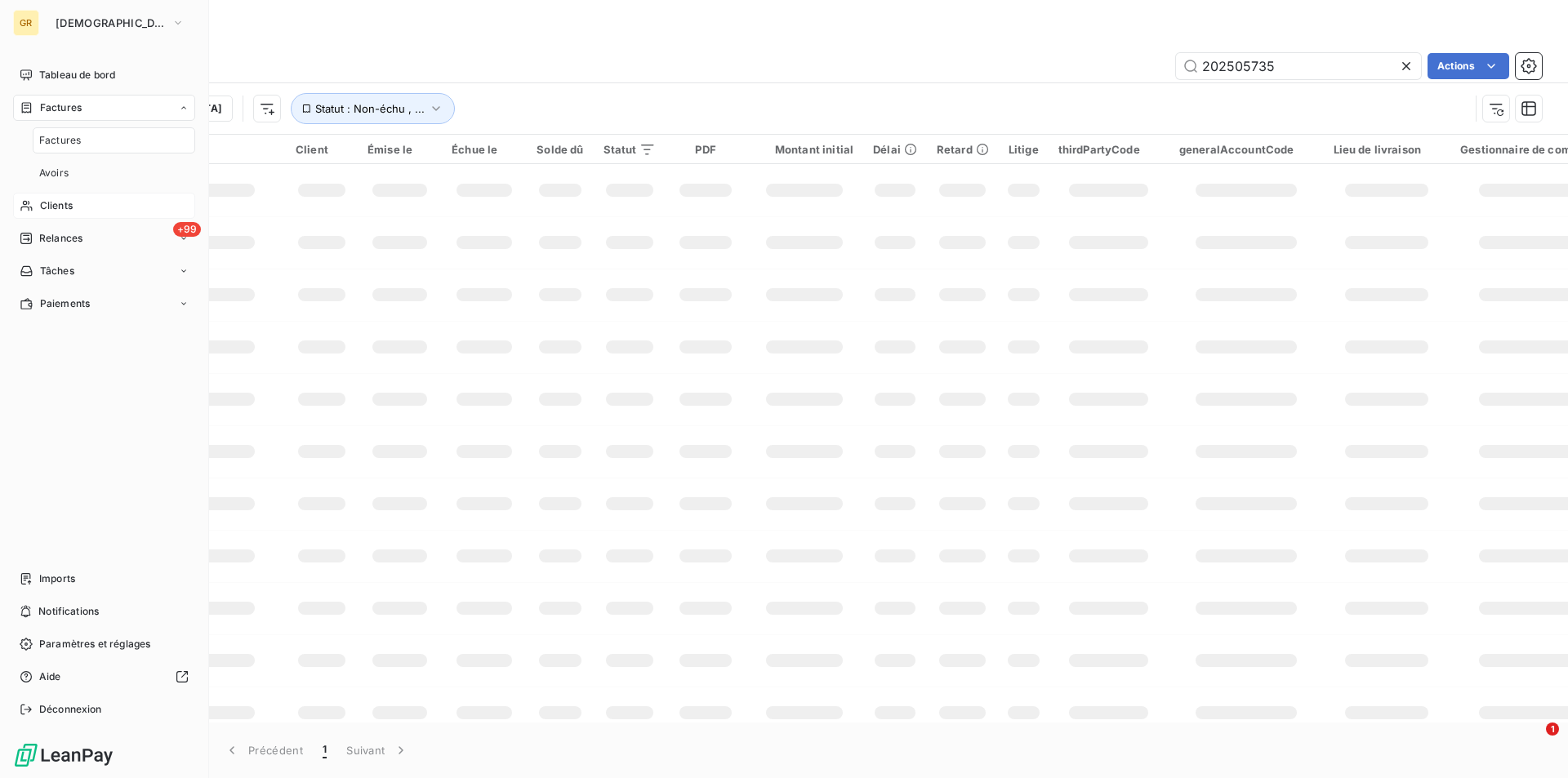
click at [48, 137] on span "Factures" at bounding box center [60, 140] width 42 height 15
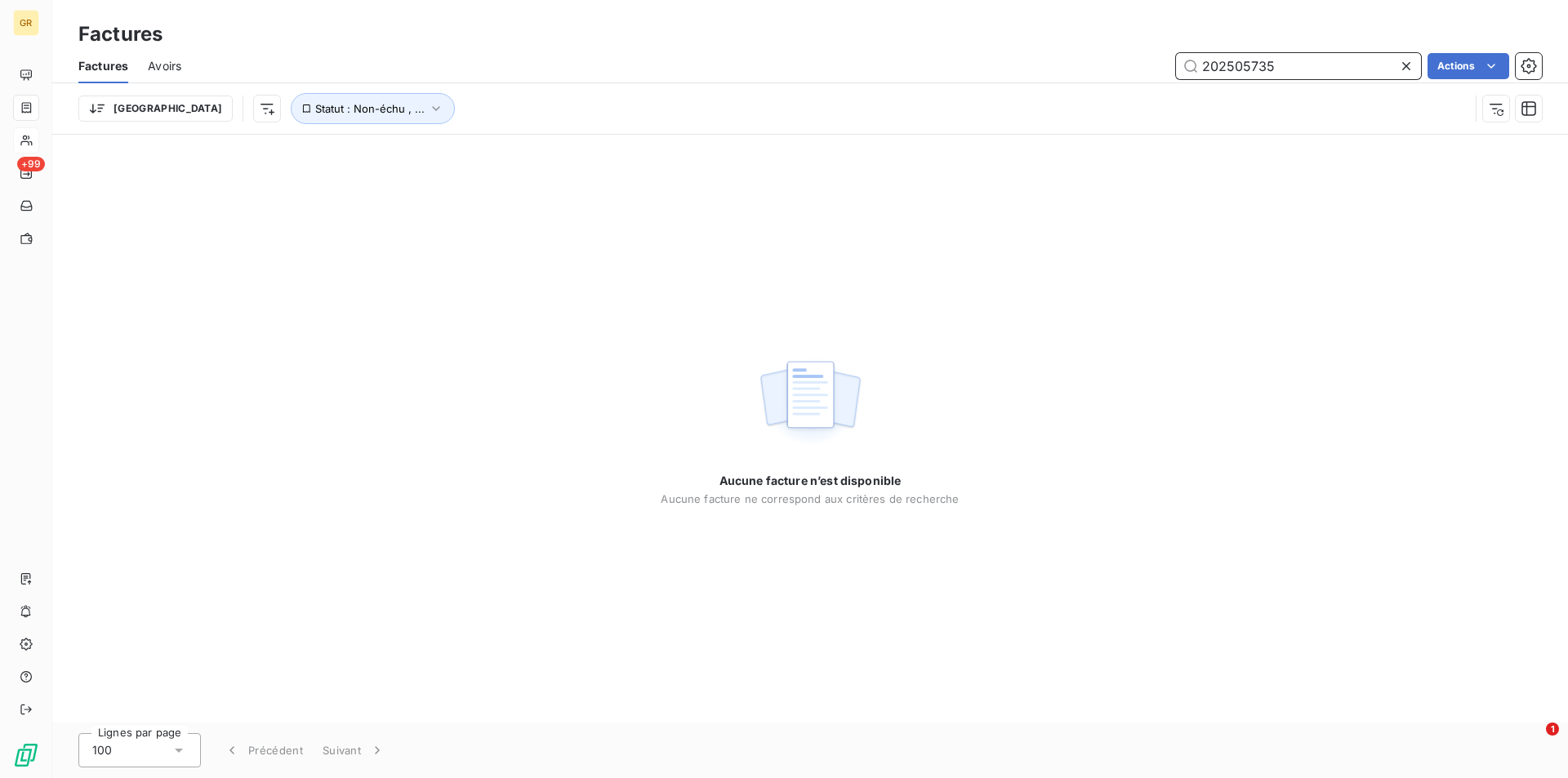
drag, startPoint x: 1280, startPoint y: 66, endPoint x: 1143, endPoint y: 74, distance: 137.2
click at [1143, 74] on div "202505735 Actions" at bounding box center [871, 66] width 1341 height 26
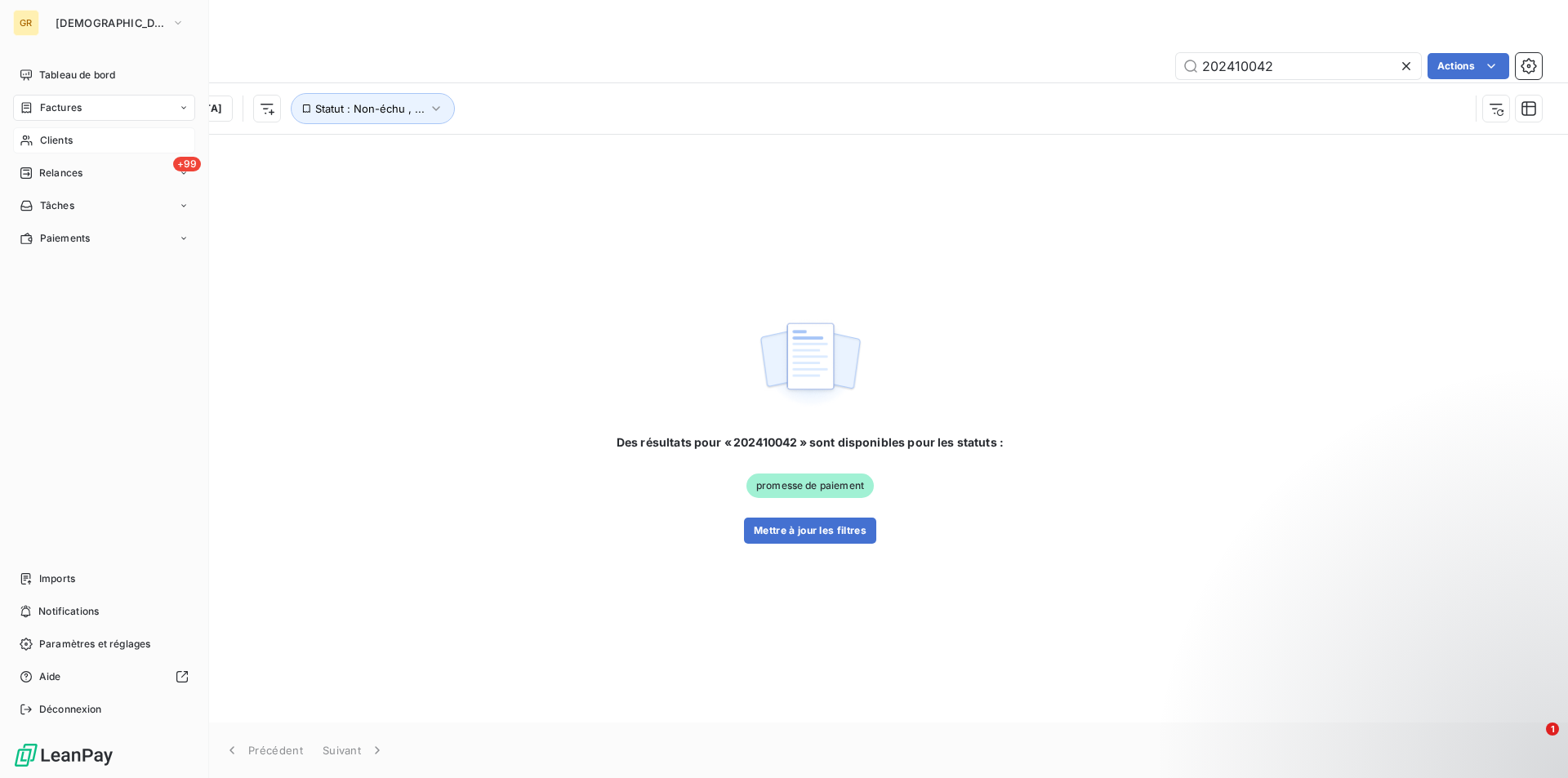
click at [67, 100] on div "Factures" at bounding box center [103, 108] width 182 height 26
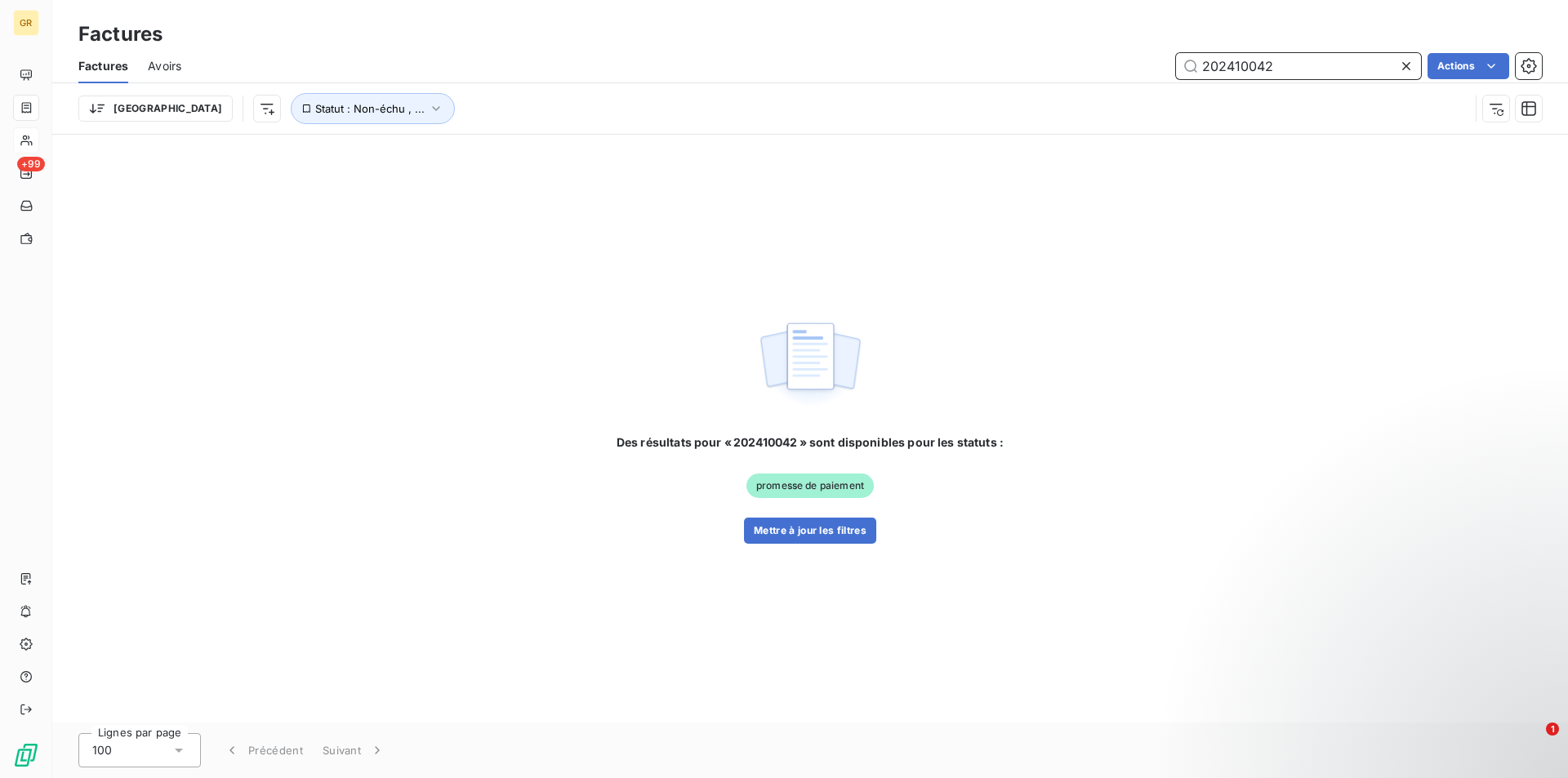
drag, startPoint x: 1210, startPoint y: 64, endPoint x: 1120, endPoint y: 64, distance: 90.0
click at [1120, 64] on div "202410042 Actions" at bounding box center [871, 66] width 1341 height 26
drag, startPoint x: 1318, startPoint y: 56, endPoint x: 1094, endPoint y: 56, distance: 224.0
click at [1094, 56] on div "202410042 Actions" at bounding box center [871, 66] width 1341 height 26
paste input "GW01691A"
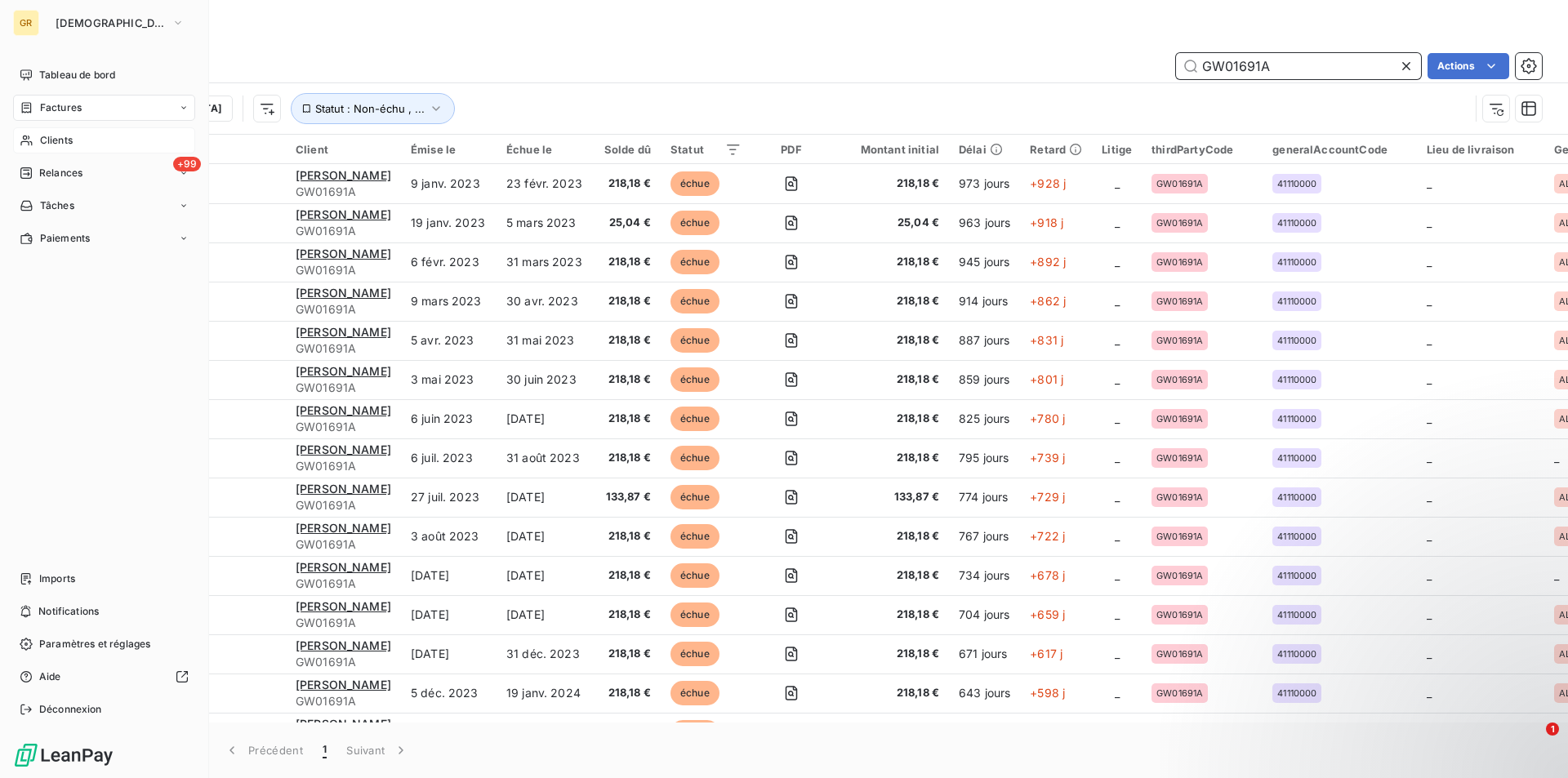
type input "GW01691A"
click at [56, 134] on span "Clients" at bounding box center [56, 140] width 32 height 15
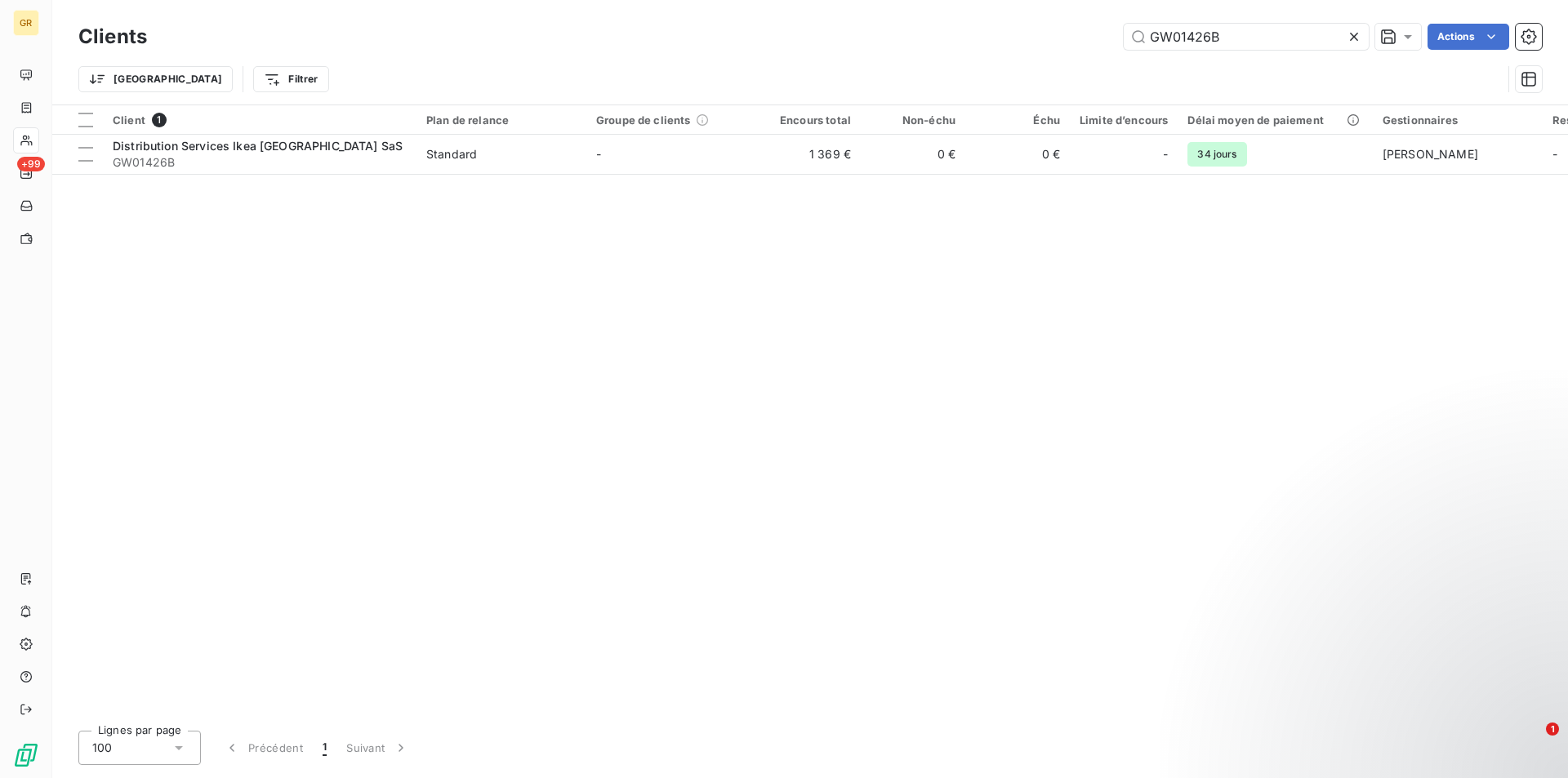
drag, startPoint x: 1236, startPoint y: 34, endPoint x: 1050, endPoint y: 37, distance: 186.0
click at [1050, 37] on div "GW01426B Actions" at bounding box center [854, 37] width 1375 height 26
type input "GW01691A"
click at [1238, 44] on input "GW01691A" at bounding box center [1246, 37] width 245 height 26
click at [333, 158] on html "GR +99 Clients GW01691A Actions Trier Filtrer Client 1 Plan de relance Groupe d…" at bounding box center [784, 389] width 1568 height 778
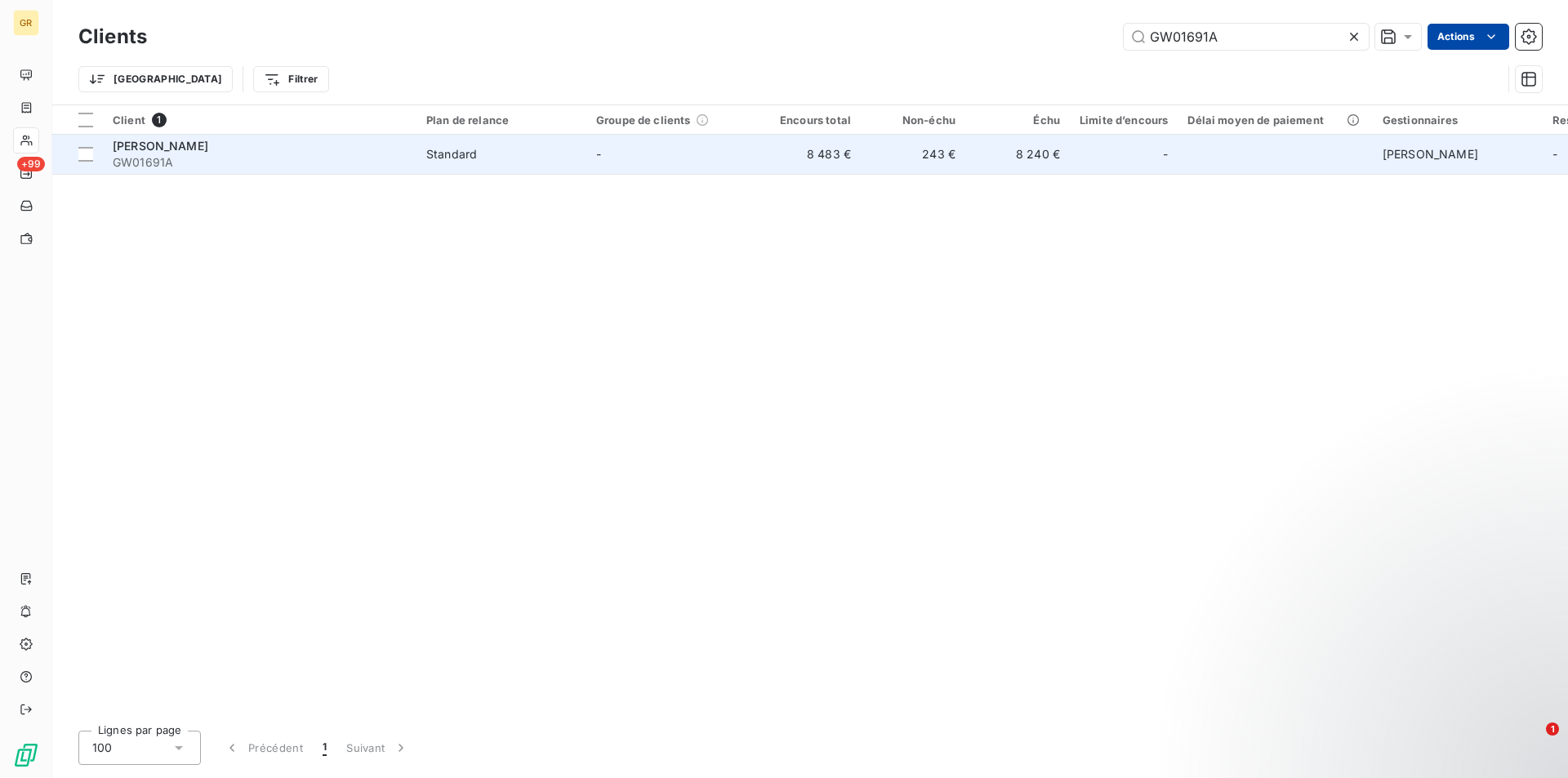
click at [251, 158] on span "GW01691A" at bounding box center [260, 162] width 294 height 16
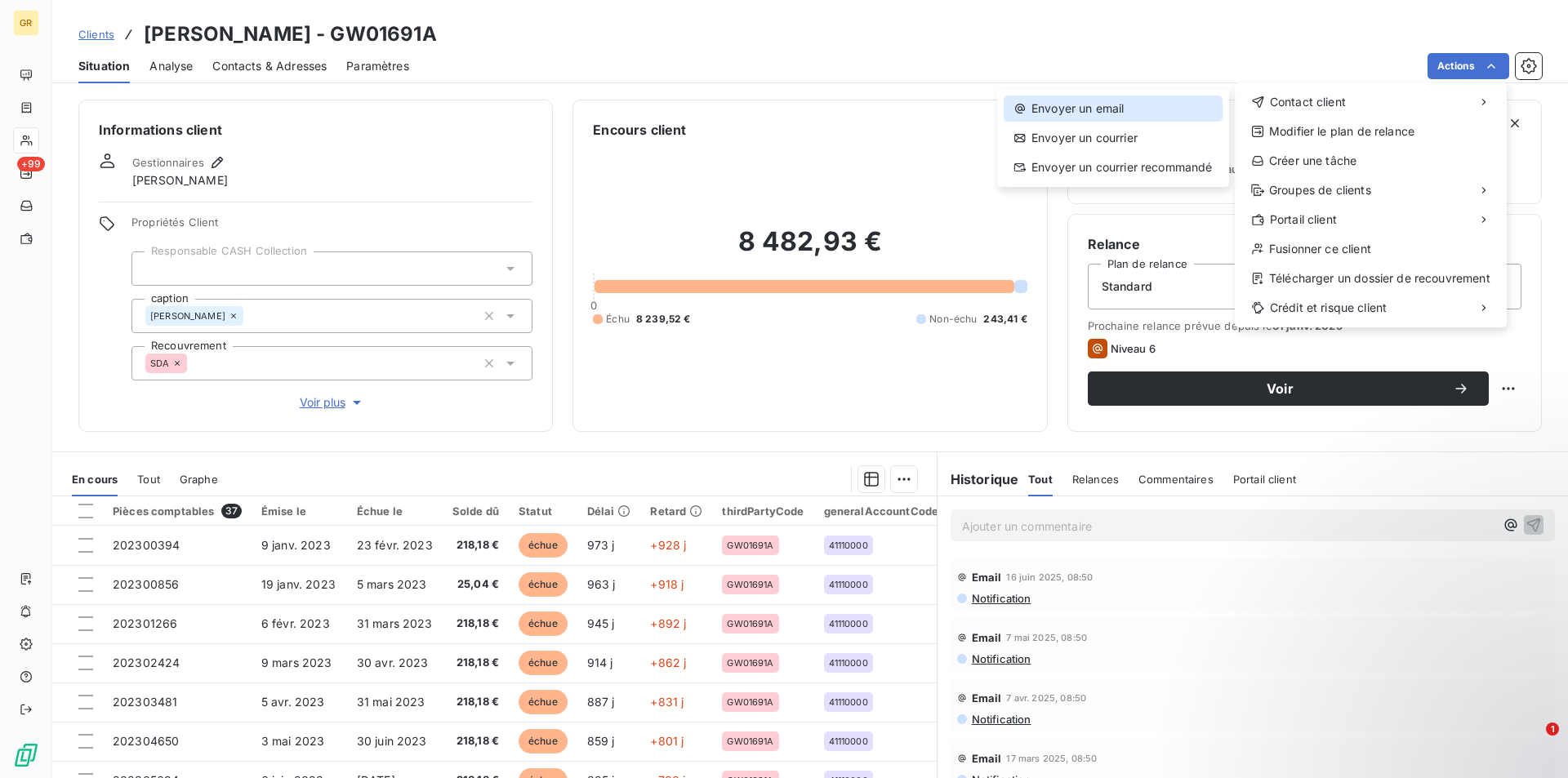
click at [1091, 102] on div "Envoyer un email" at bounding box center [1113, 108] width 219 height 26
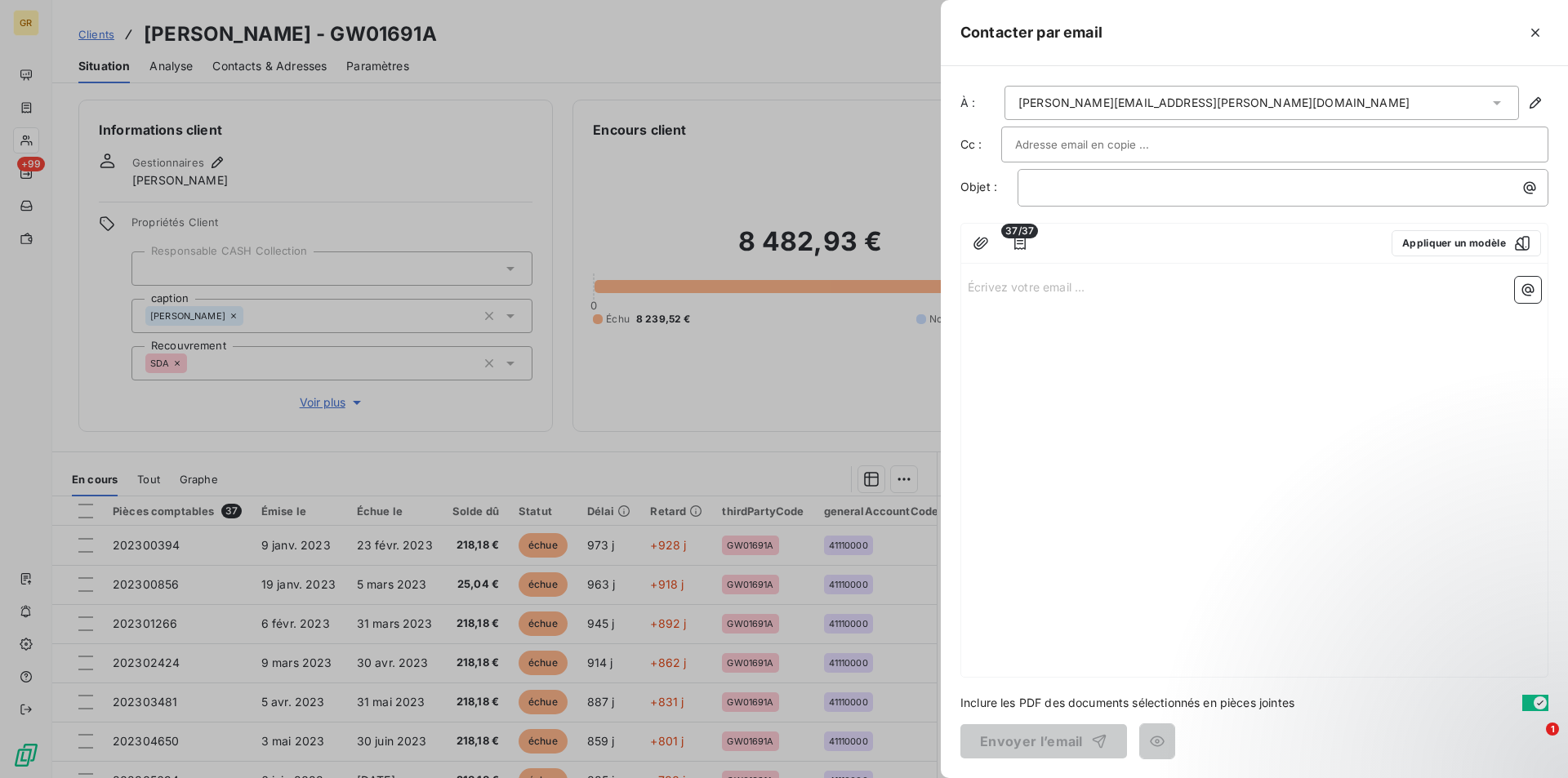
click at [1092, 146] on input "text" at bounding box center [1103, 144] width 176 height 25
click at [1093, 145] on input "text" at bounding box center [1274, 144] width 519 height 25
click at [1149, 191] on p "﻿" at bounding box center [1287, 187] width 512 height 19
click at [1518, 180] on button "button" at bounding box center [1529, 188] width 26 height 26
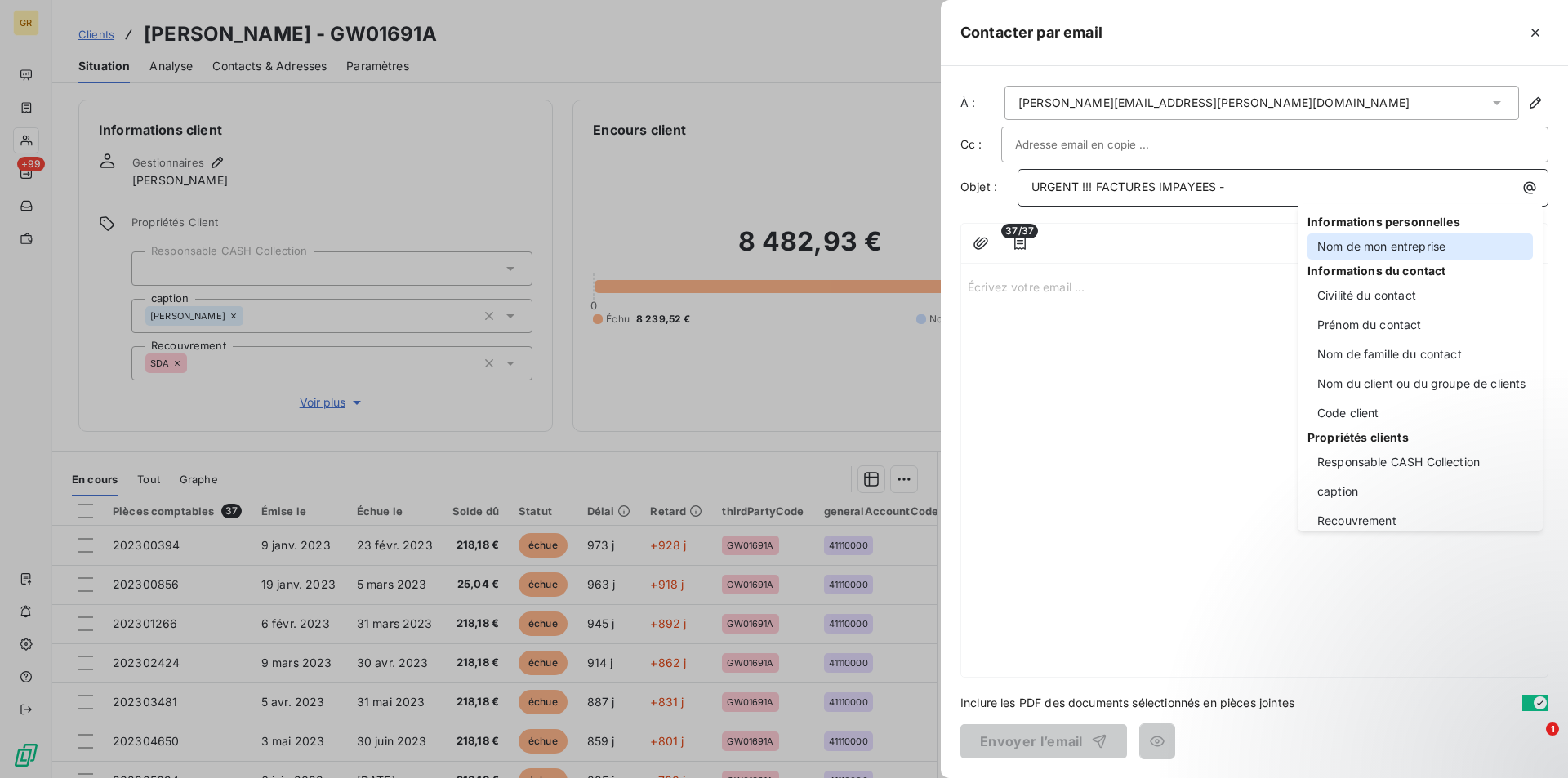
click at [1378, 250] on div "Nom de mon entreprise" at bounding box center [1420, 246] width 225 height 26
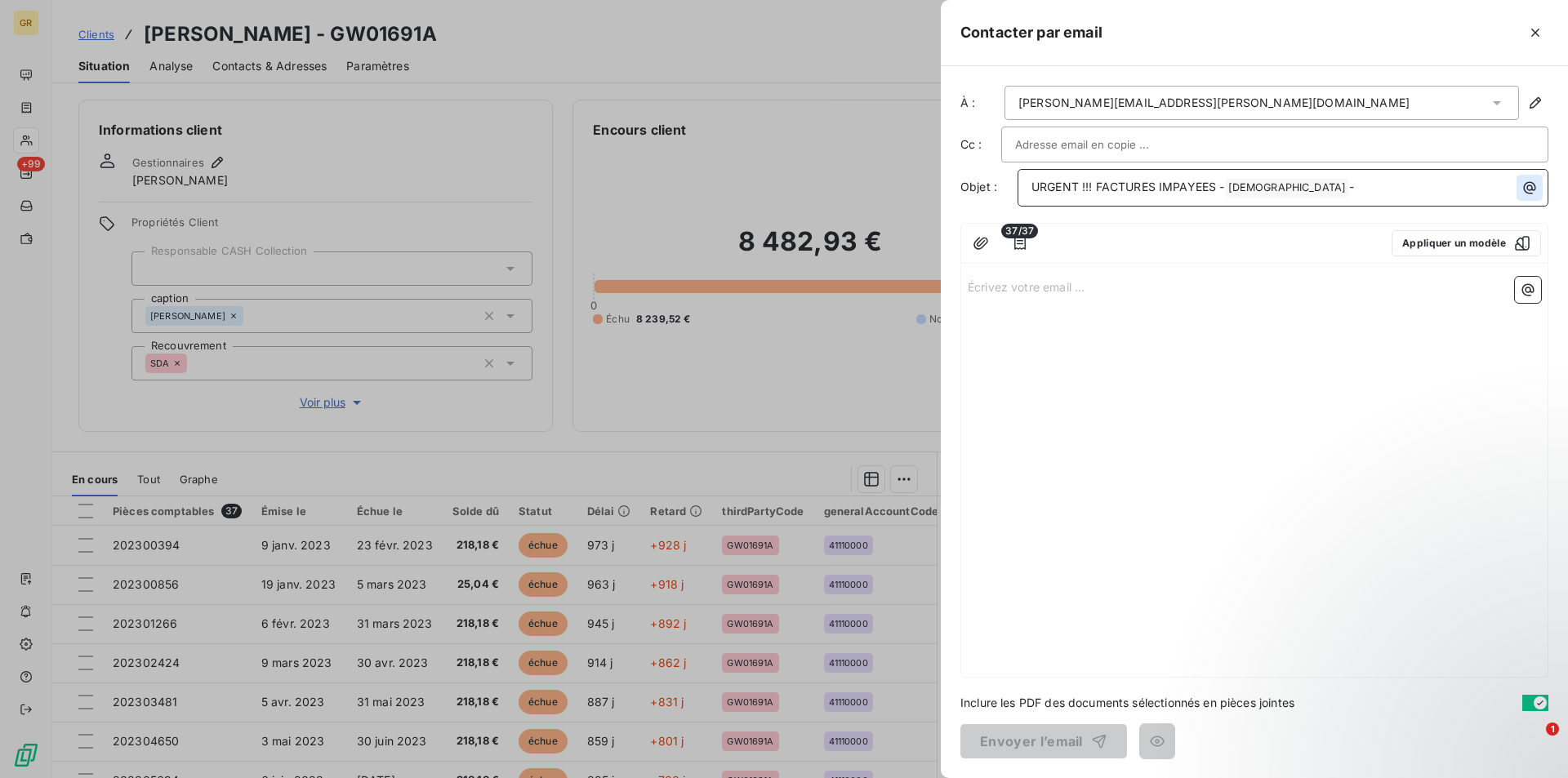
click at [1530, 196] on icon "button" at bounding box center [1529, 187] width 16 height 16
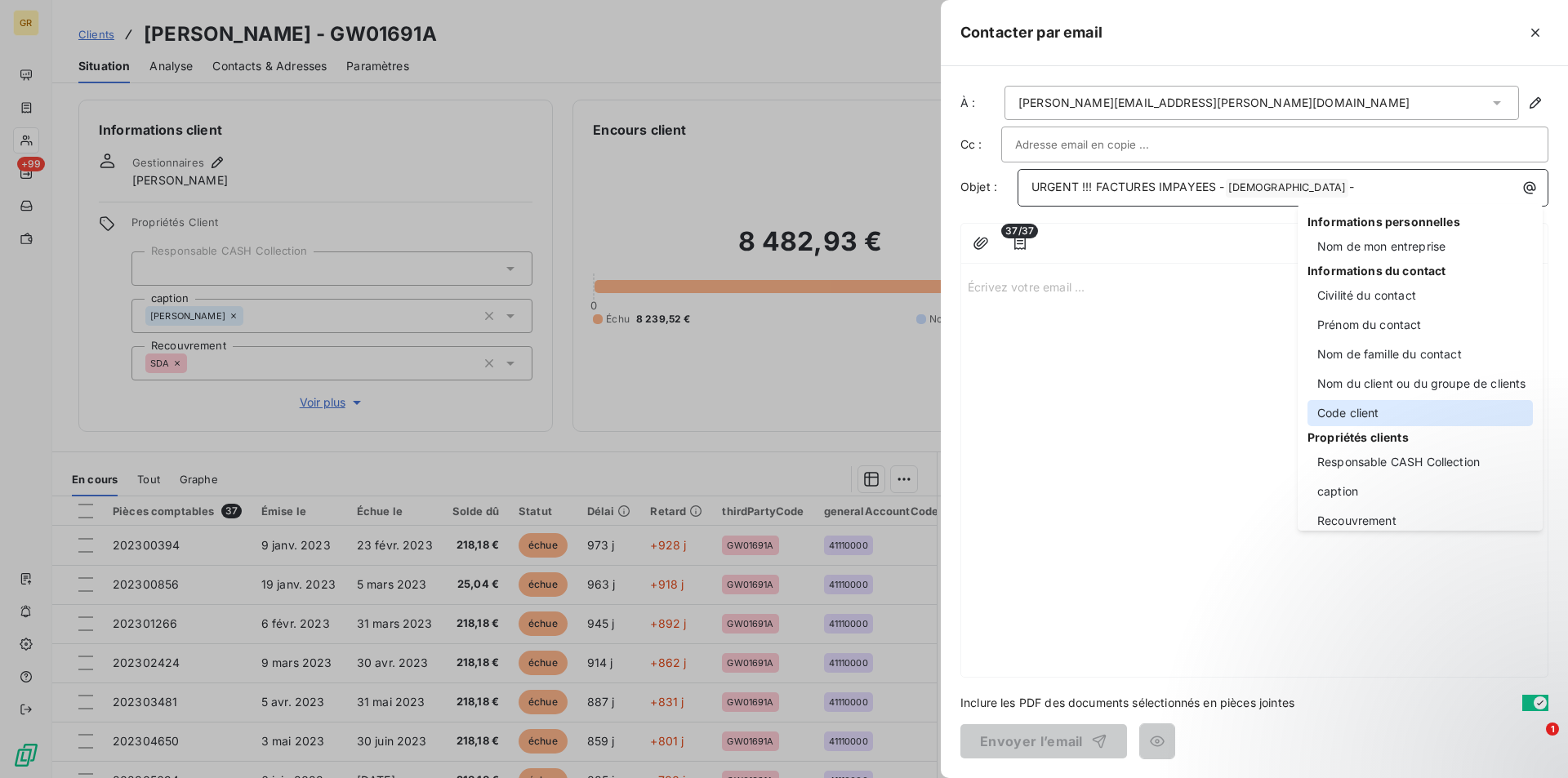
click at [1353, 418] on div "Code client" at bounding box center [1420, 412] width 225 height 26
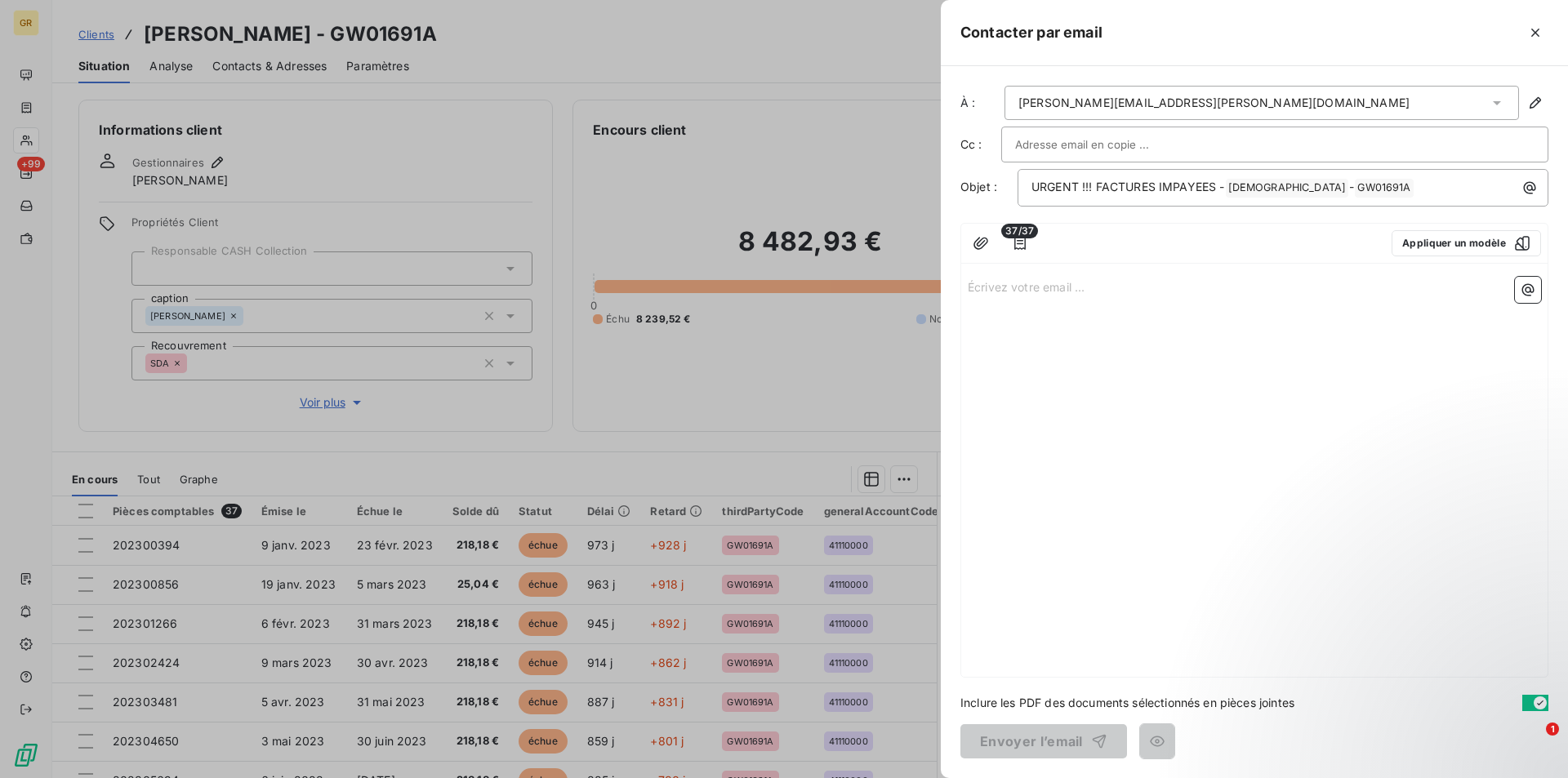
click at [988, 287] on p "Écrivez votre email ... ﻿" at bounding box center [1254, 286] width 573 height 19
click at [976, 320] on p "﻿" at bounding box center [1254, 324] width 573 height 19
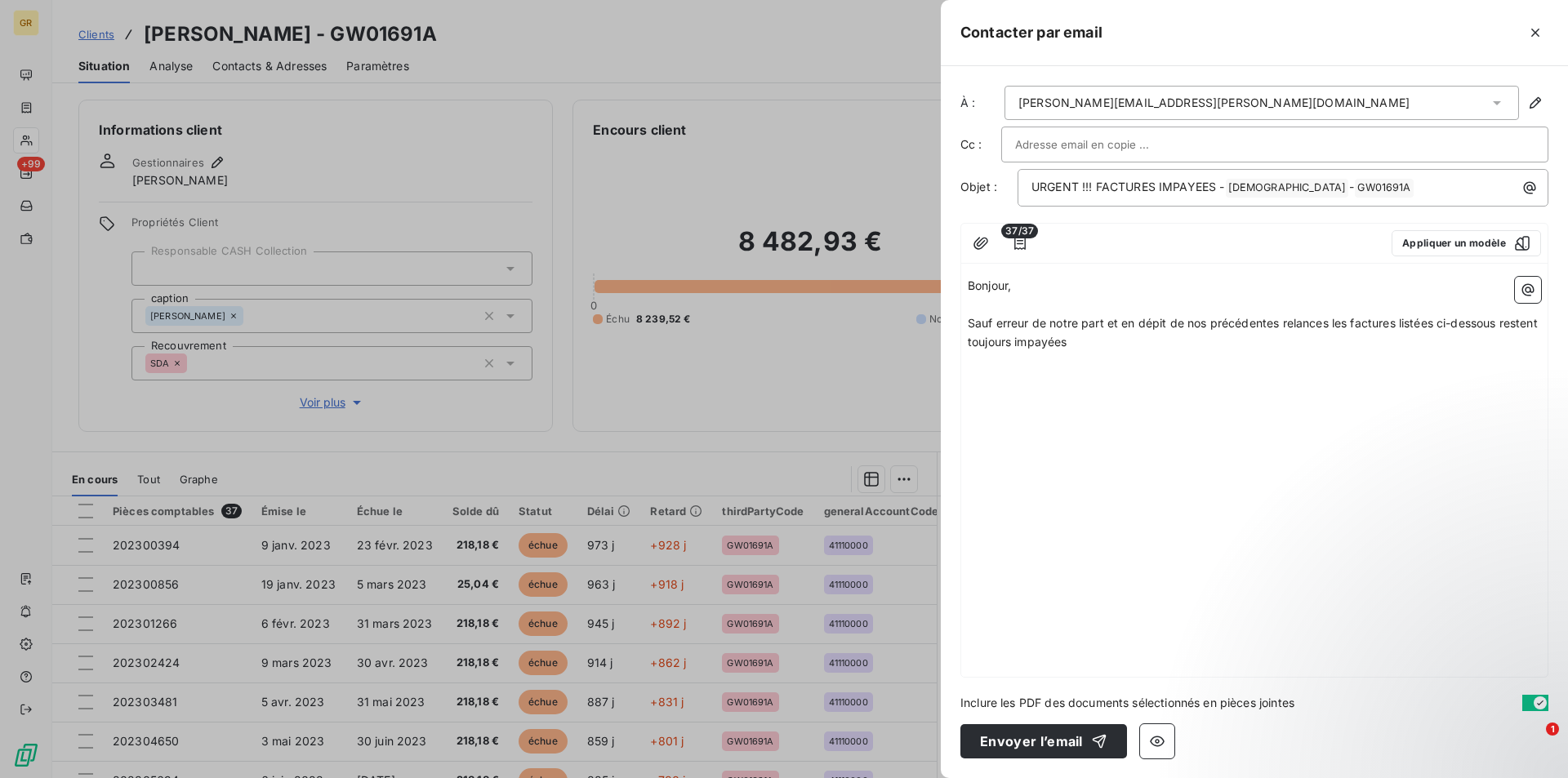
click at [1136, 348] on p "Sauf erreur de notre part et en dépit de nos précédentes relances les factures …" at bounding box center [1254, 333] width 573 height 38
click at [1535, 295] on icon "button" at bounding box center [1527, 290] width 16 height 16
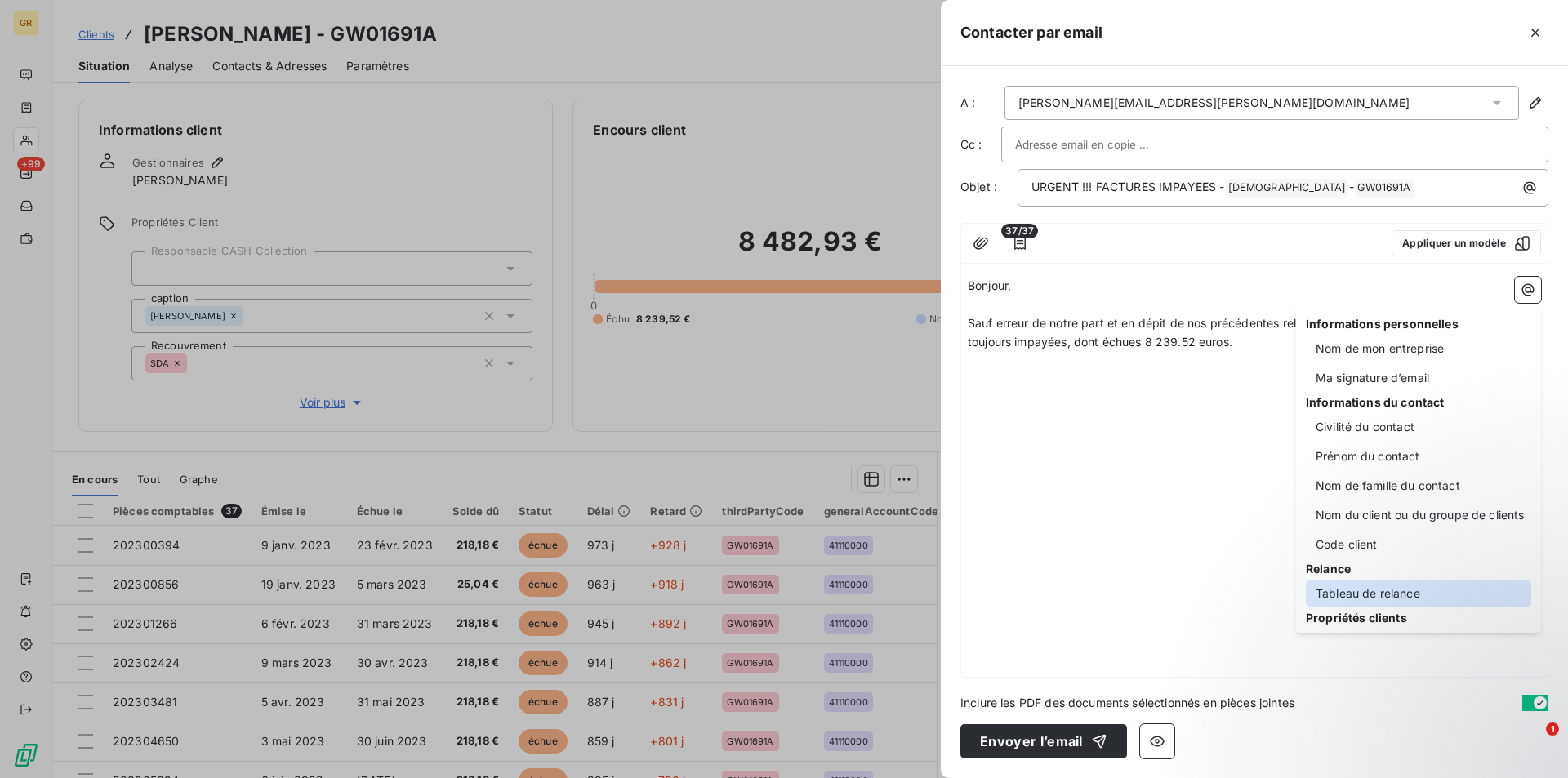
click at [1385, 602] on div "Tableau de relance" at bounding box center [1419, 594] width 225 height 26
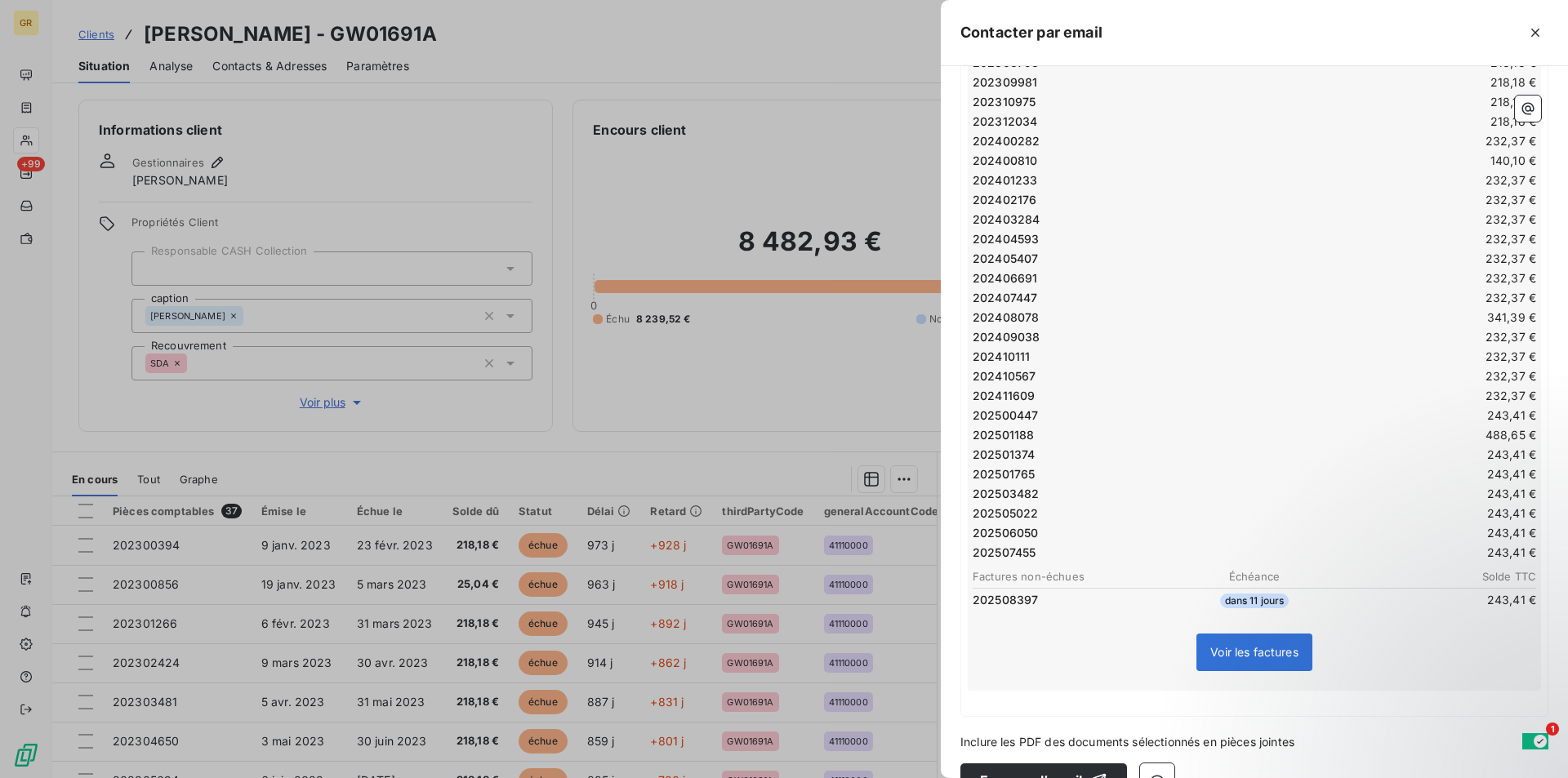
scroll to position [611, 0]
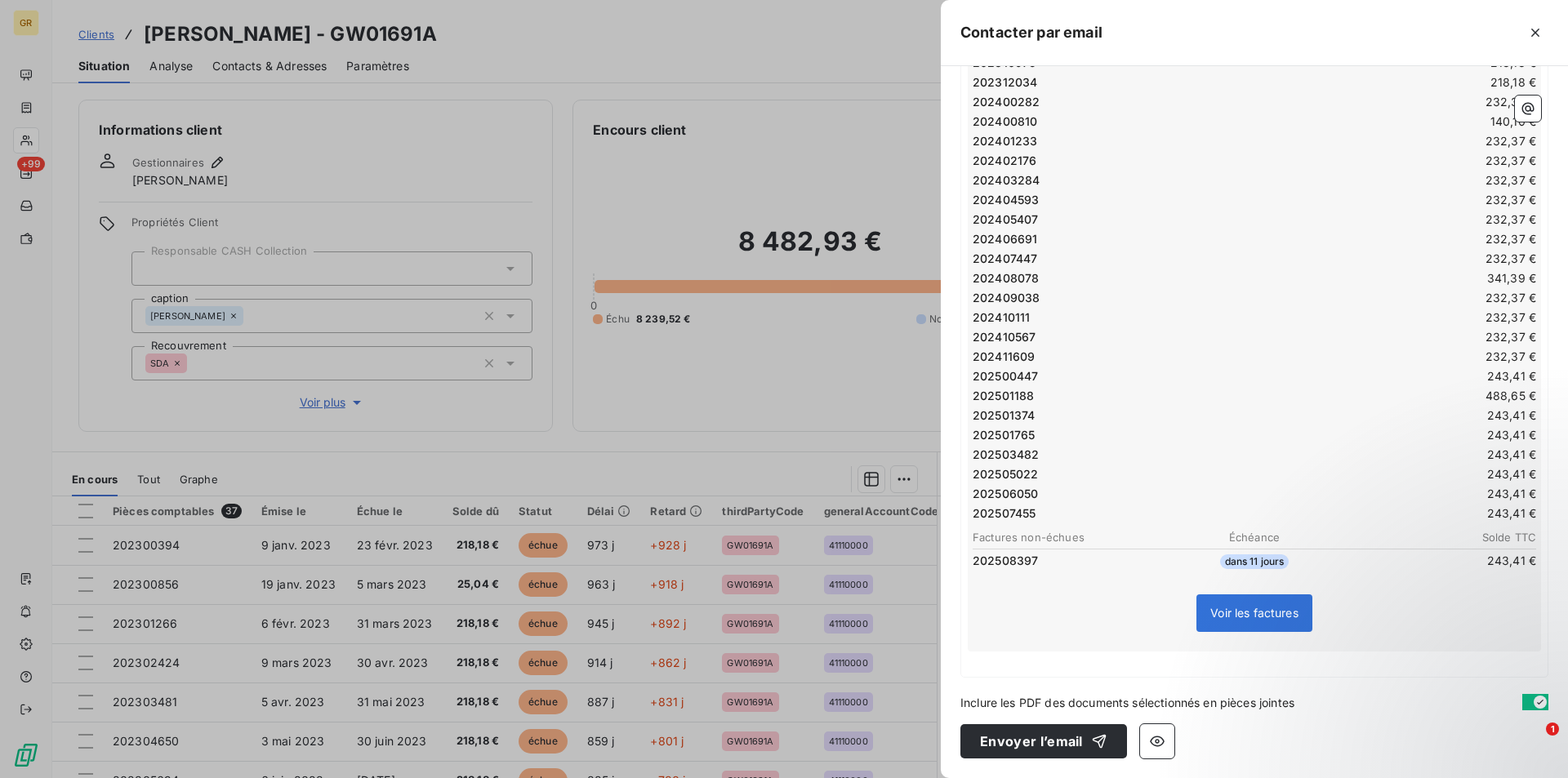
click at [1023, 662] on p "﻿" at bounding box center [1254, 661] width 573 height 19
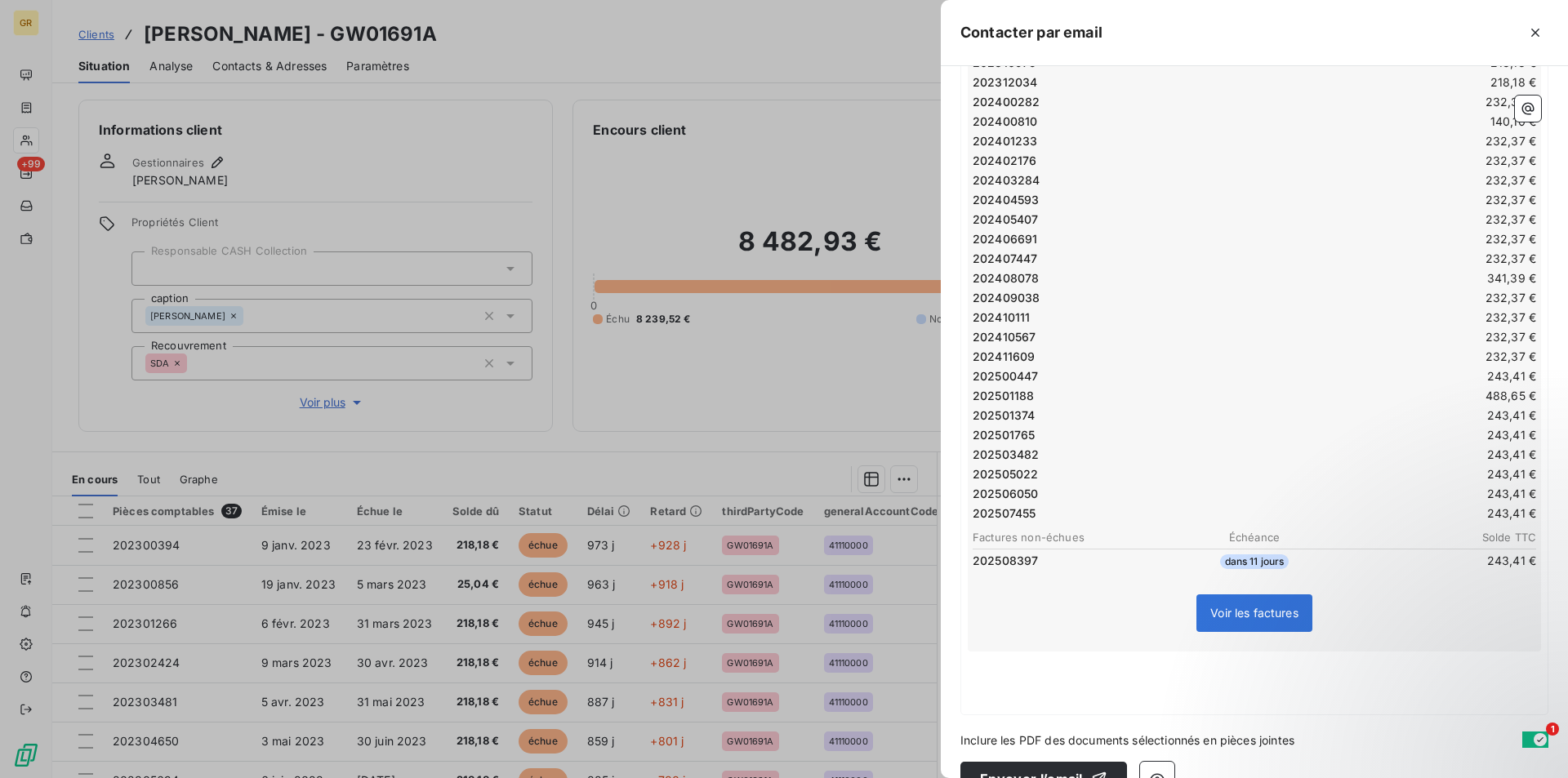
click at [999, 687] on p "﻿" at bounding box center [1254, 680] width 573 height 19
click at [1031, 687] on p "﻿" at bounding box center [1254, 680] width 573 height 19
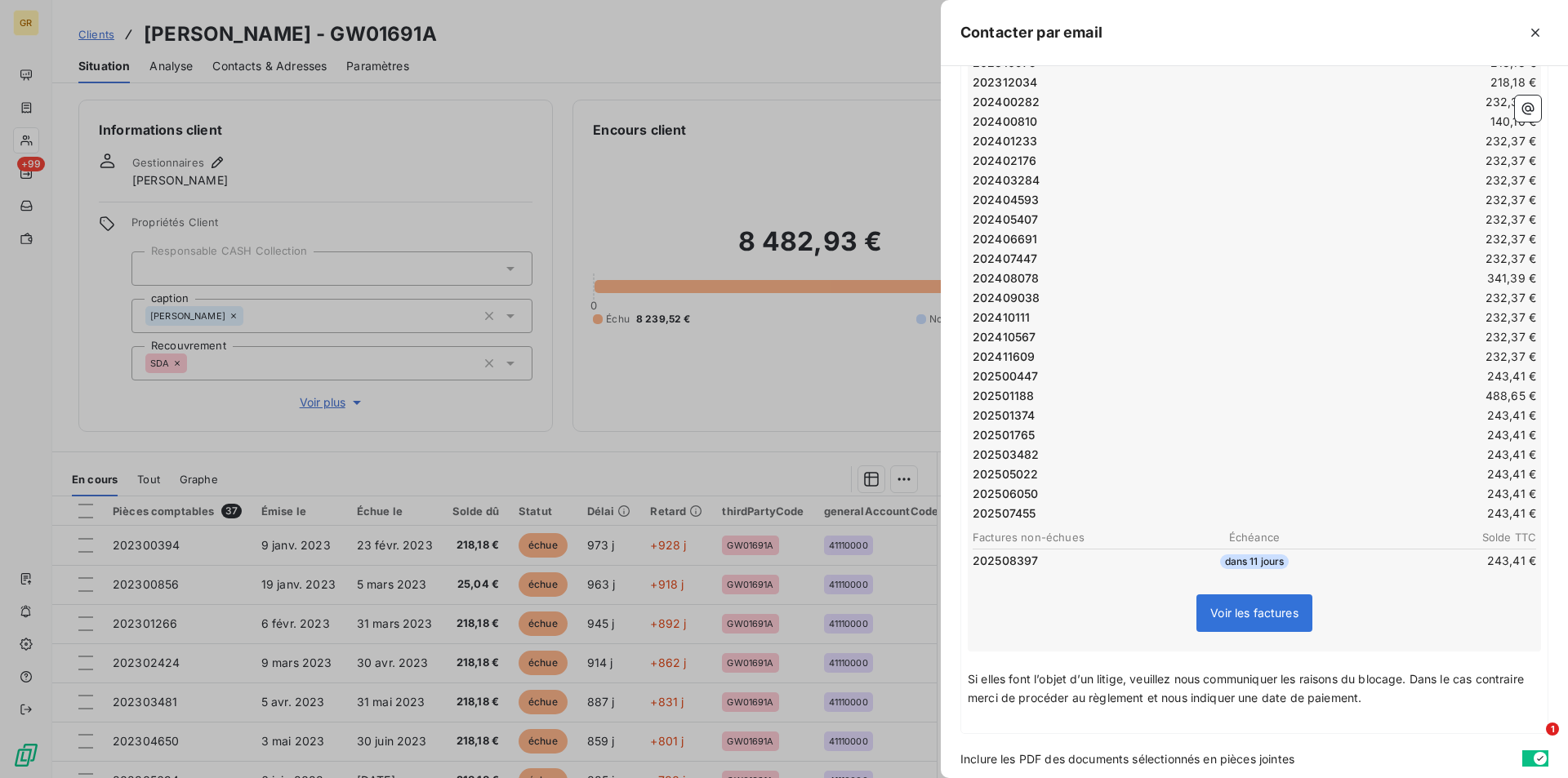
click at [1423, 704] on p "Si elles font l’objet d’un litige, veuillez nous communiquer les raisons du blo…" at bounding box center [1254, 689] width 573 height 38
click at [1440, 699] on p "Si elles font l’objet d’un litige, veuillez nous communiquer les raisons du blo…" at bounding box center [1254, 689] width 573 height 38
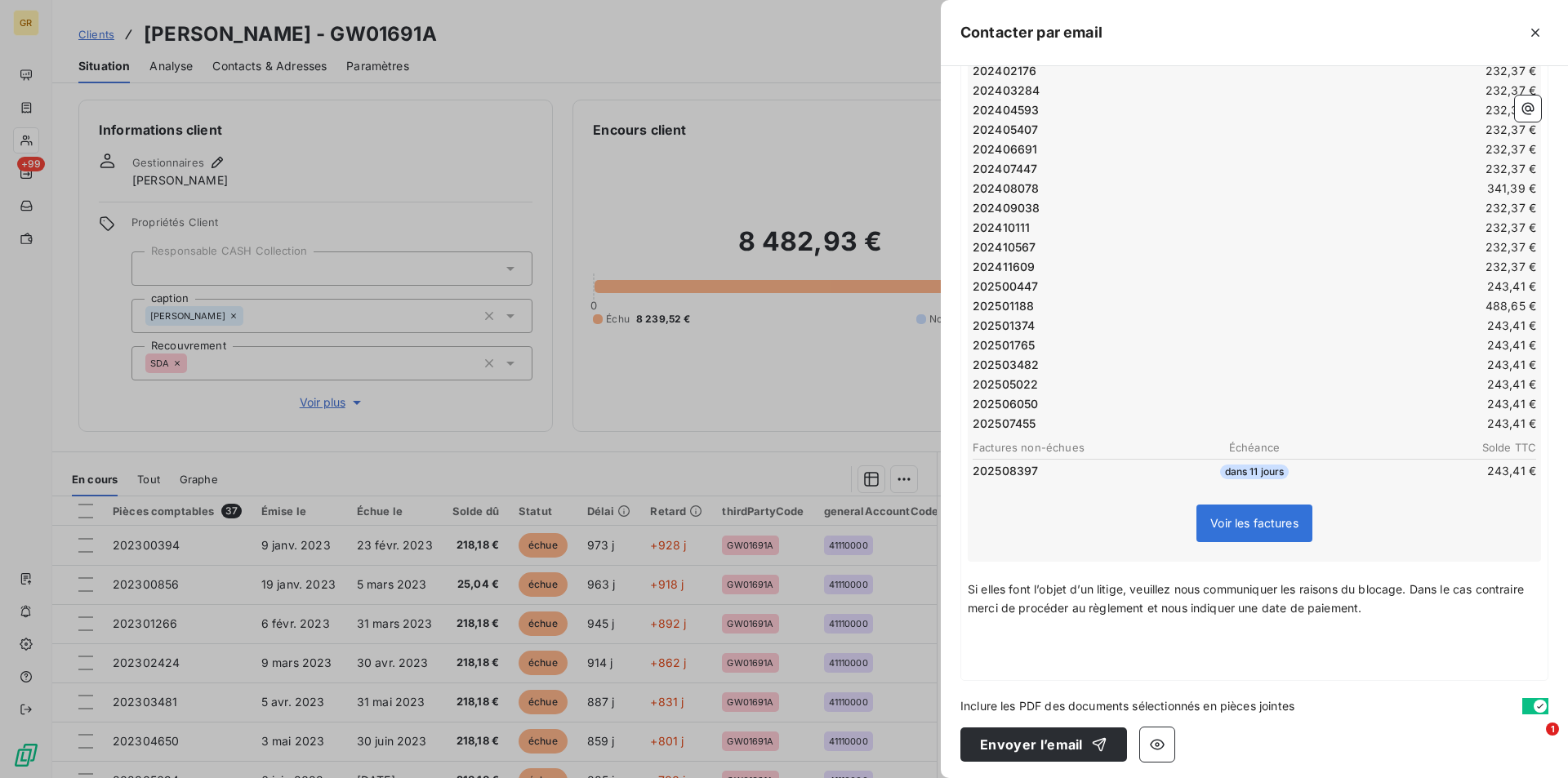
scroll to position [704, 0]
click at [1199, 607] on span "Si elles font l’objet d’un litige, veuillez nous communiquer les raisons du blo…" at bounding box center [1247, 595] width 559 height 32
click at [1424, 604] on p "Si elles font l’objet d’un litige, veuillez nous communiquer les raisons du blo…" at bounding box center [1254, 596] width 573 height 38
click at [1289, 605] on span "Si elles font l’objet d’un litige, veuillez nous communiquer les raisons du blo…" at bounding box center [1247, 595] width 559 height 32
click at [980, 641] on p "﻿" at bounding box center [1254, 643] width 573 height 19
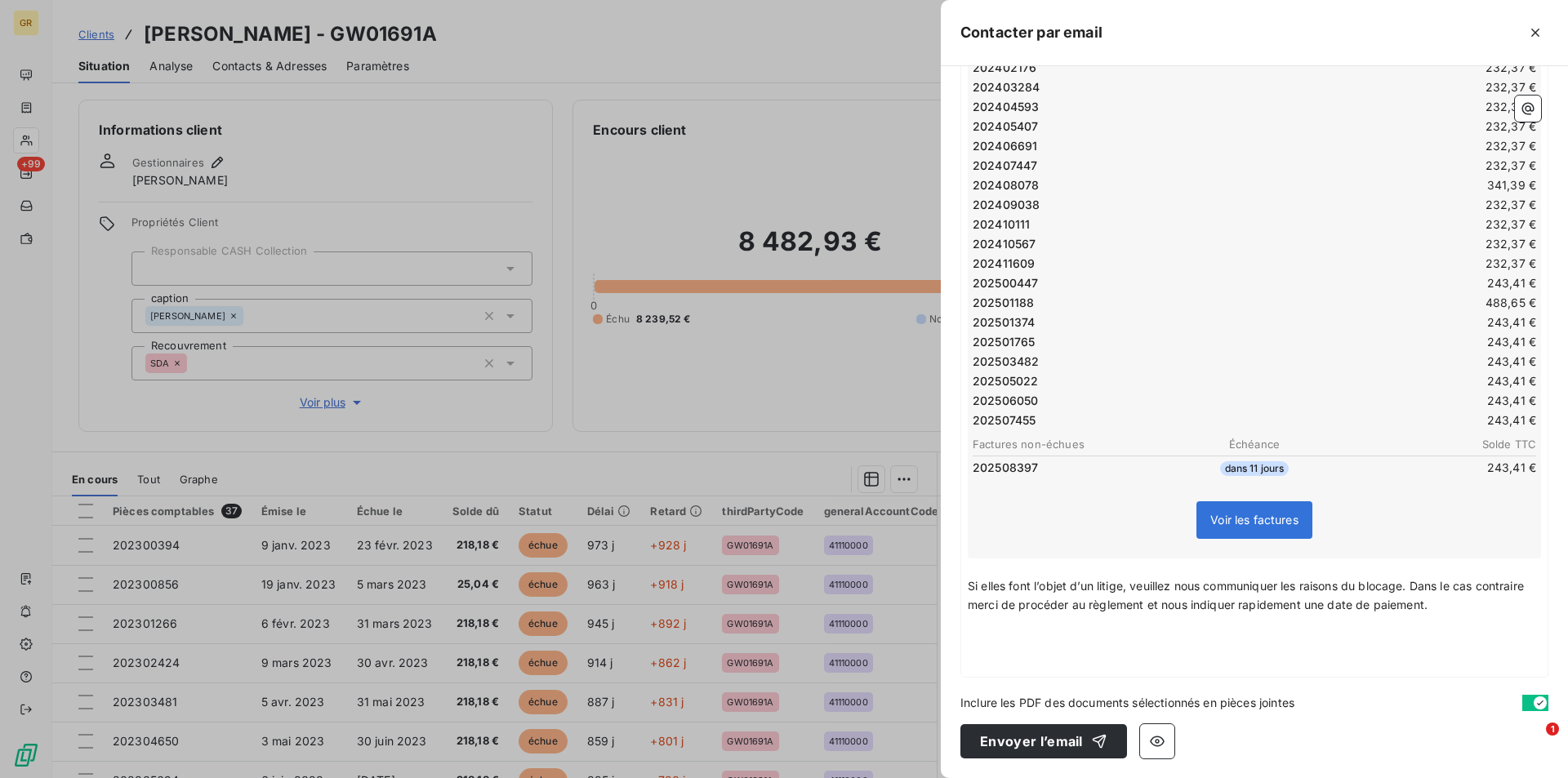
click at [987, 644] on p "﻿" at bounding box center [1254, 643] width 573 height 19
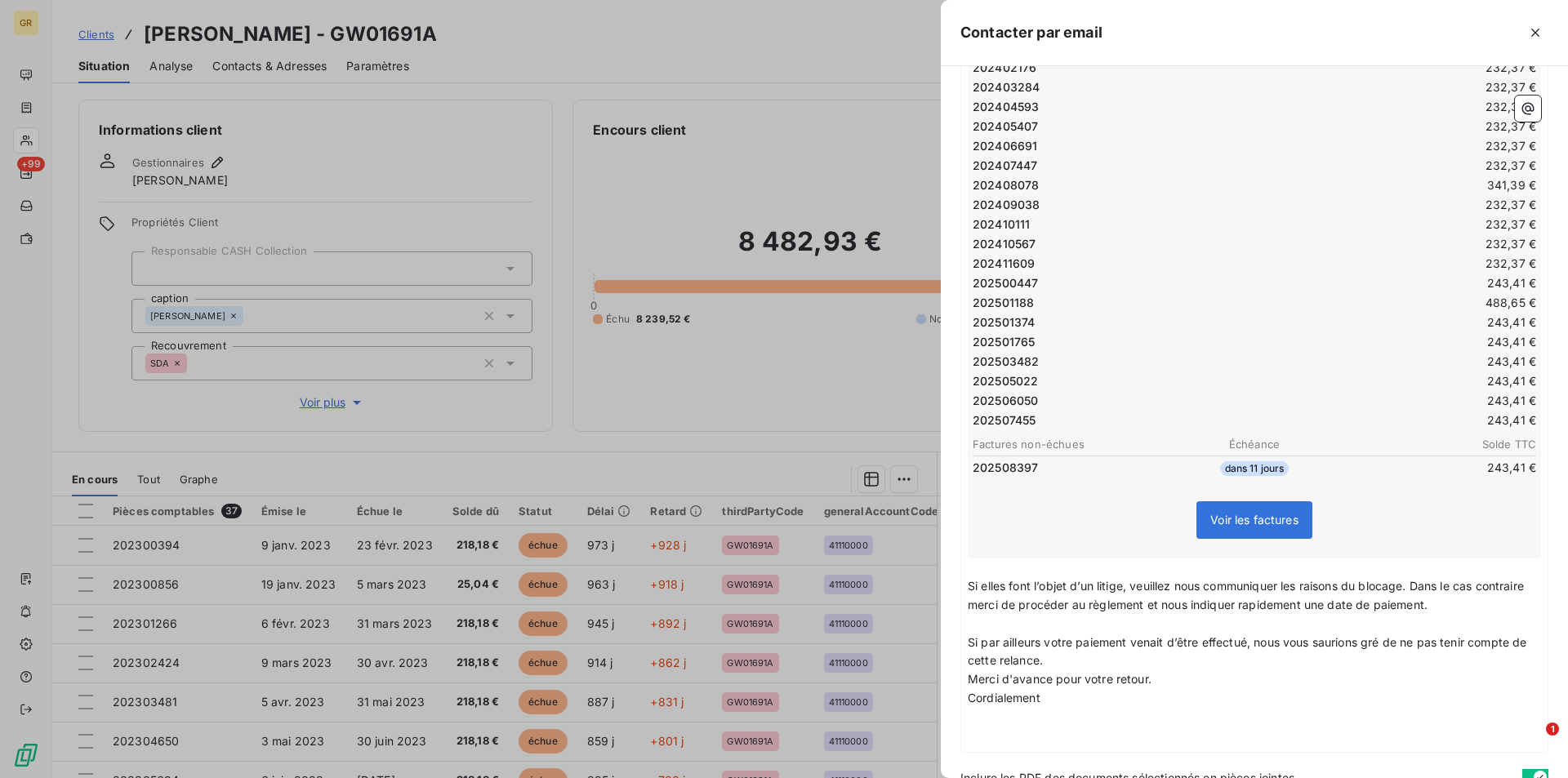
click at [1068, 664] on p "Si par ailleurs votre paiement venait d’être effectué, nous vous saurions gré d…" at bounding box center [1254, 652] width 573 height 38
drag, startPoint x: 1164, startPoint y: 699, endPoint x: 948, endPoint y: 693, distance: 216.1
click at [953, 693] on div "À : liparit.simonyan@sf-khaghani.fr Cc : Objet : URGENT !!! FACTURES IMPAYEES -…" at bounding box center [1254, 422] width 627 height 712
click at [1073, 667] on p "Si par ailleurs votre paiement venait d’être effectué, nous vous saurions gré d…" at bounding box center [1254, 652] width 573 height 38
click at [1072, 666] on p "Si par ailleurs votre paiement venait d’être effectué, nous vous saurions gré d…" at bounding box center [1254, 652] width 573 height 38
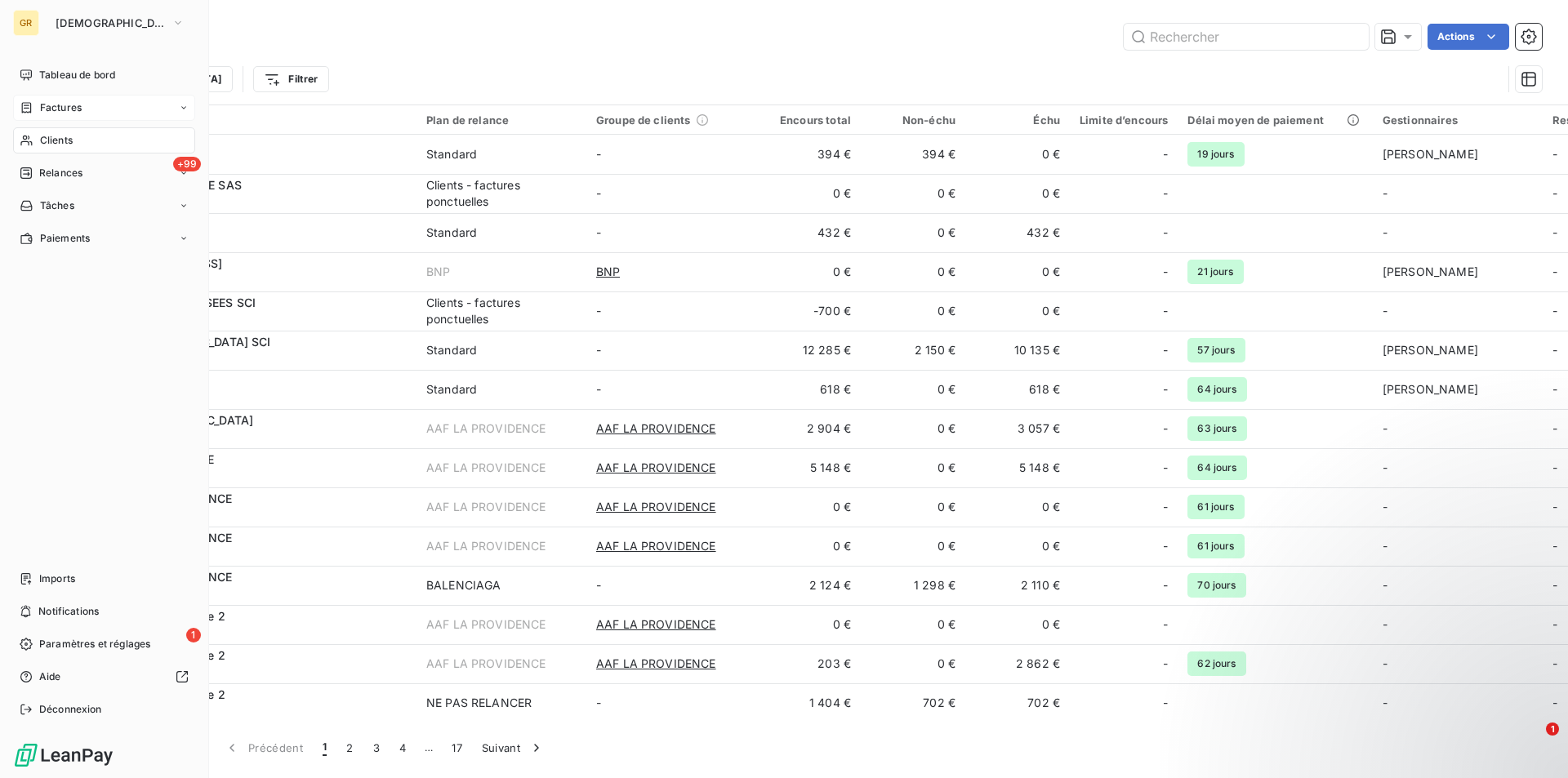
click at [66, 108] on span "Factures" at bounding box center [61, 108] width 42 height 15
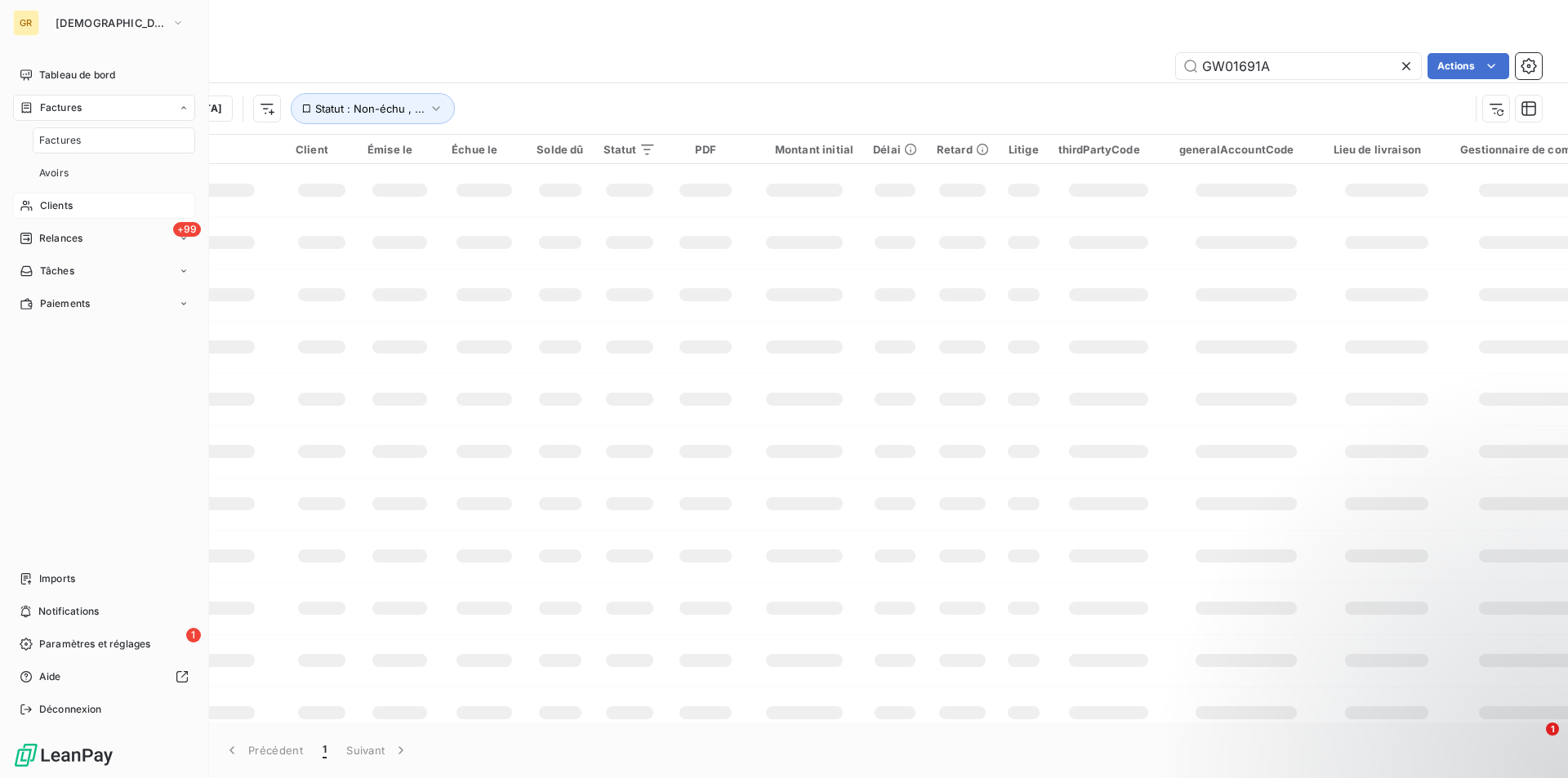
click at [66, 207] on span "Clients" at bounding box center [56, 205] width 32 height 15
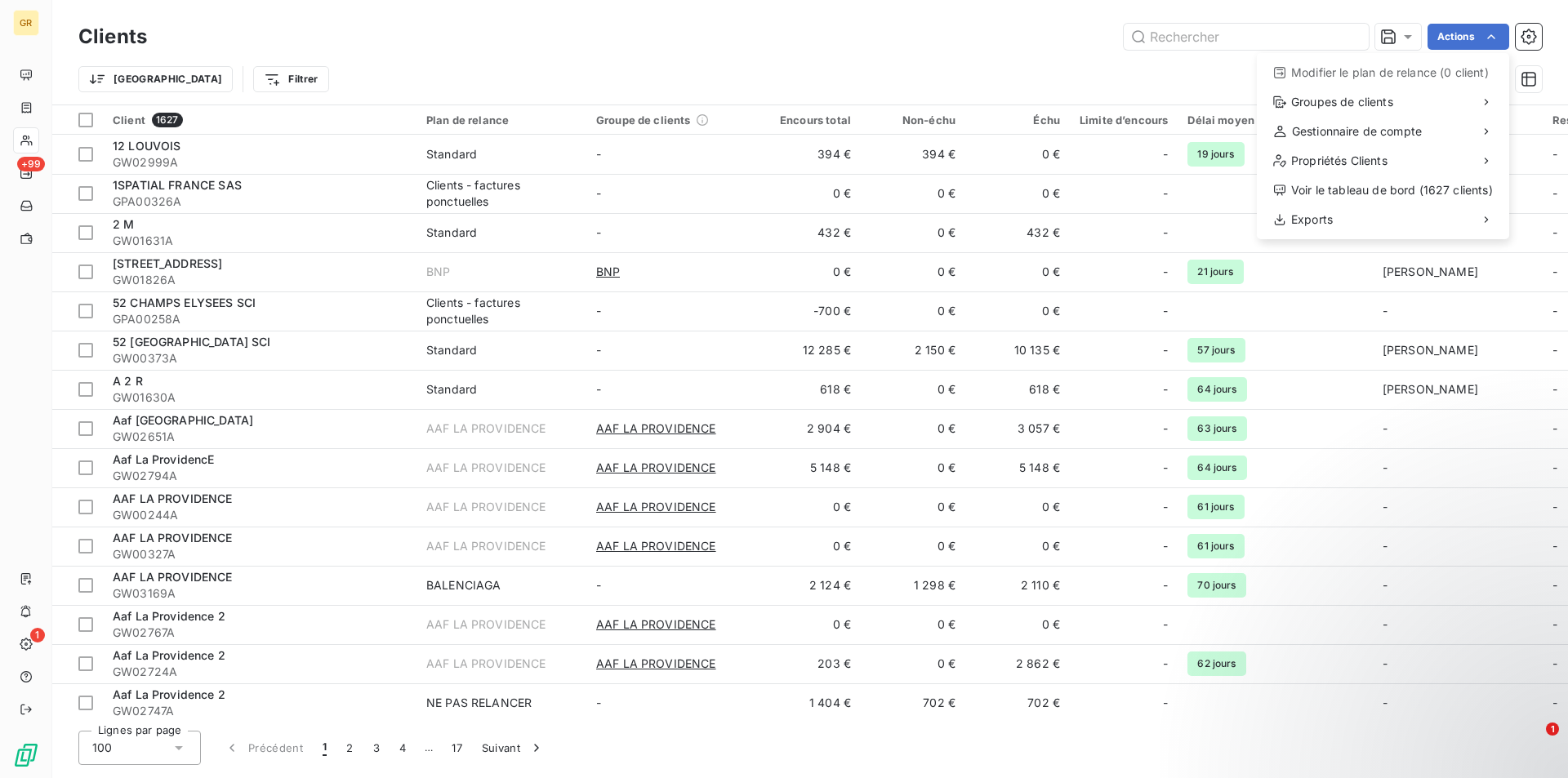
click at [30, 118] on html "GR +99 1 Clients Actions Modifier le plan de relance (0 client) Groupes de clie…" at bounding box center [784, 389] width 1568 height 778
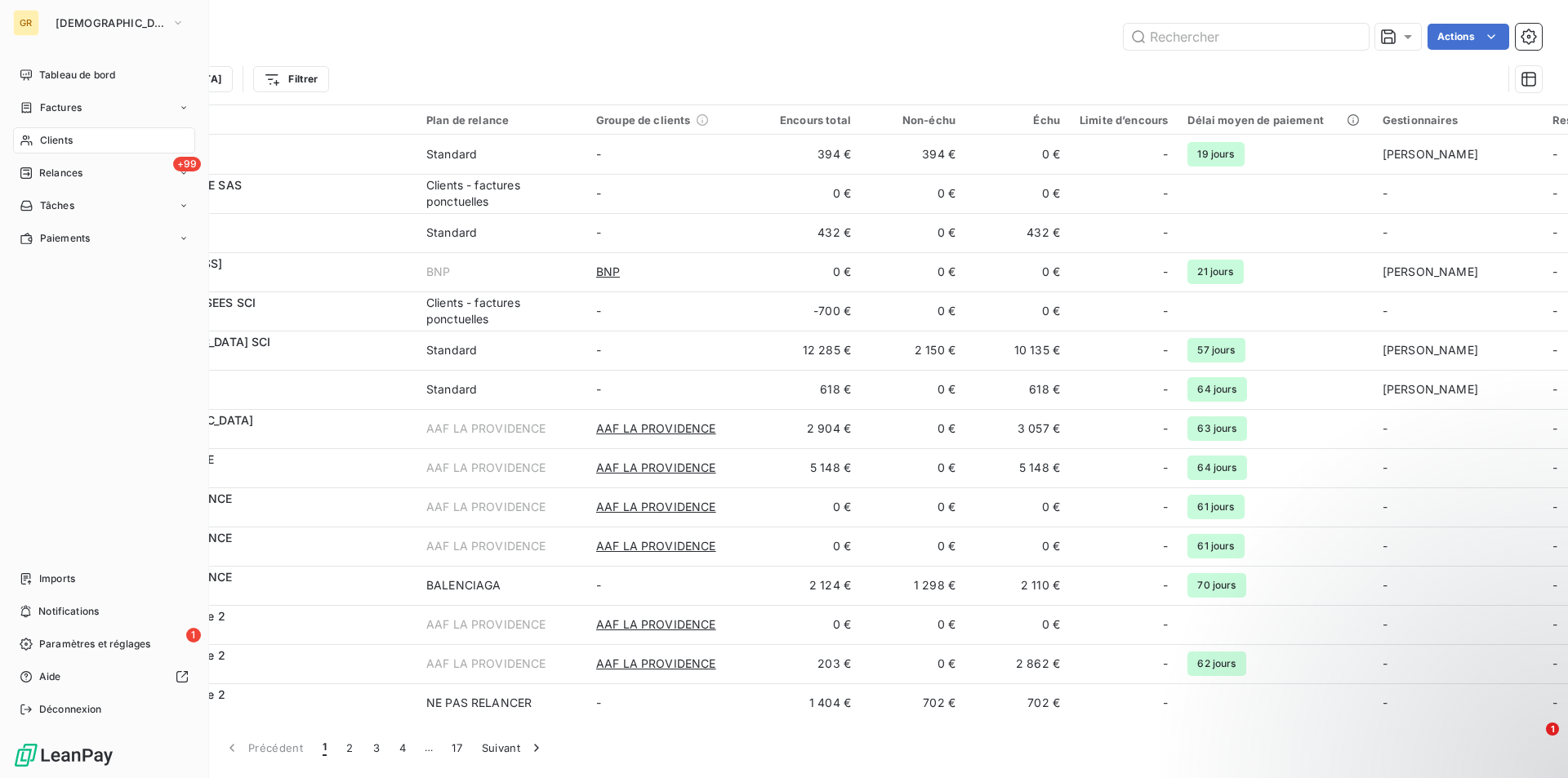
click at [57, 138] on span "Clients" at bounding box center [56, 140] width 32 height 15
click at [78, 140] on div "Clients" at bounding box center [103, 140] width 182 height 26
click at [75, 140] on div "Clients" at bounding box center [103, 140] width 182 height 26
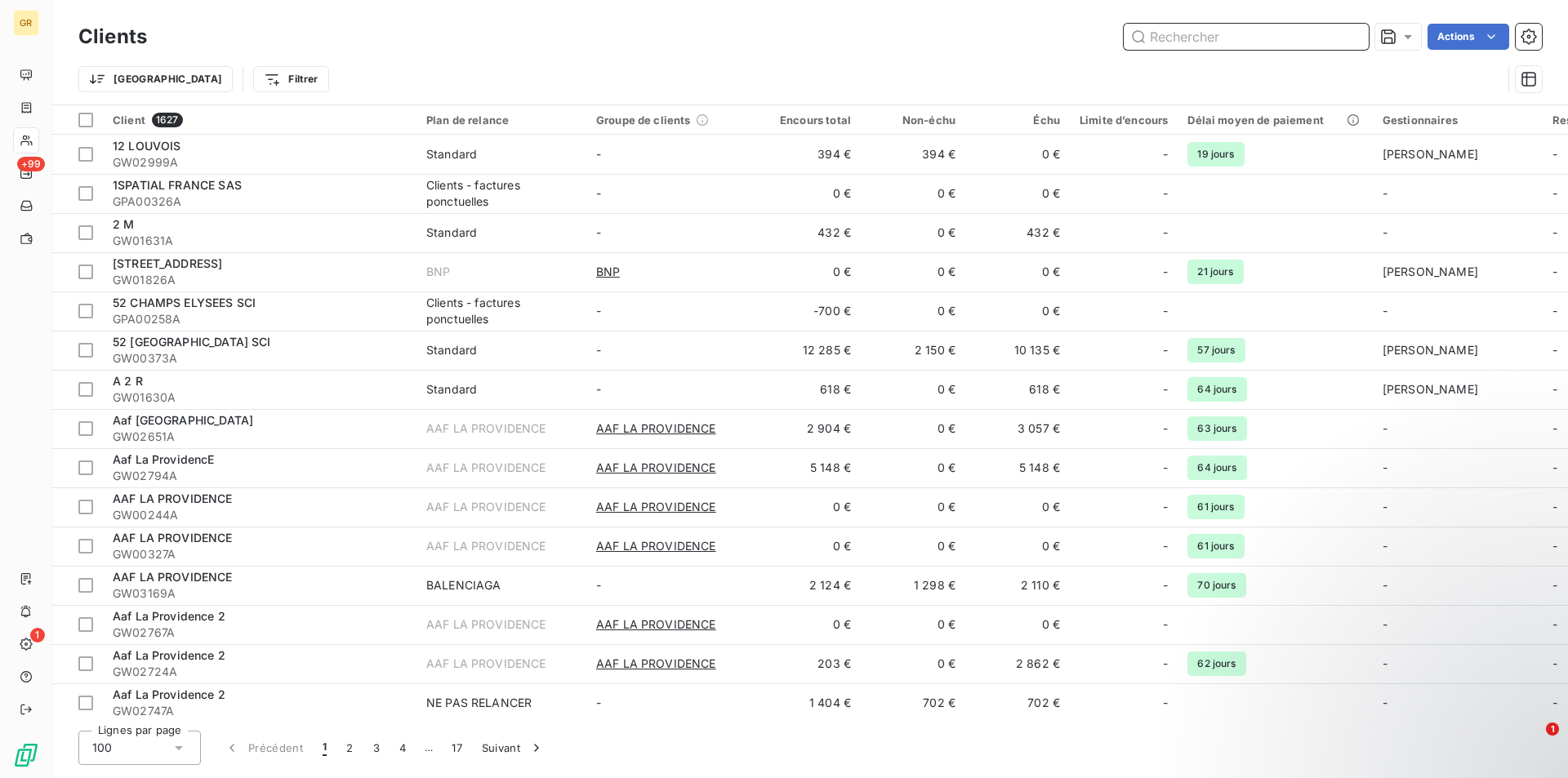
click at [1211, 38] on input "text" at bounding box center [1246, 37] width 245 height 26
paste input "[EMAIL_ADDRESS][DOMAIN_NAME]"
type input "[EMAIL_ADDRESS][DOMAIN_NAME]"
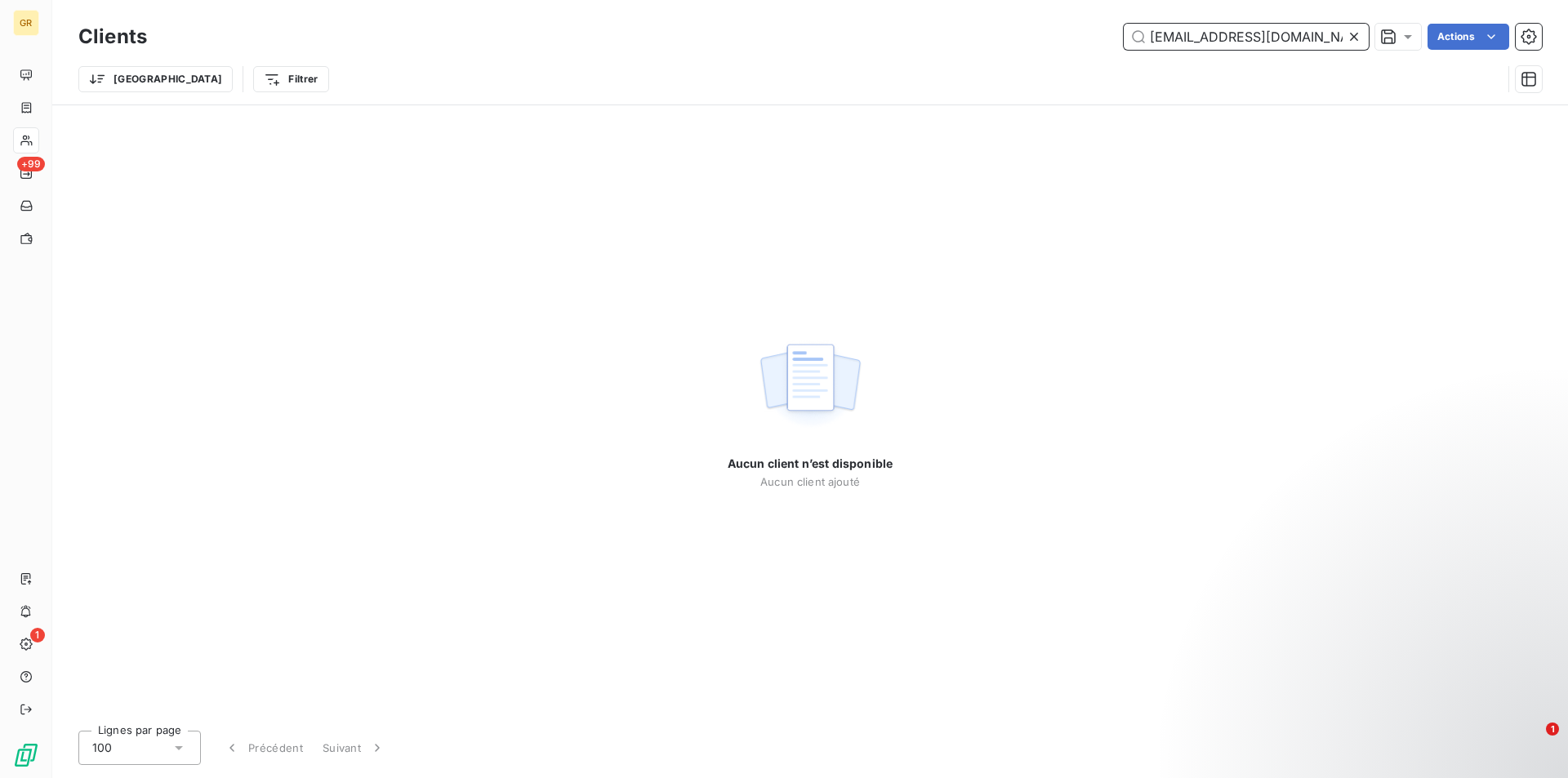
drag, startPoint x: 1269, startPoint y: 35, endPoint x: 1111, endPoint y: 67, distance: 161.2
click at [1111, 67] on div "Clients [EMAIL_ADDRESS][DOMAIN_NAME] Actions Trier Filtrer" at bounding box center [810, 61] width 1463 height 85
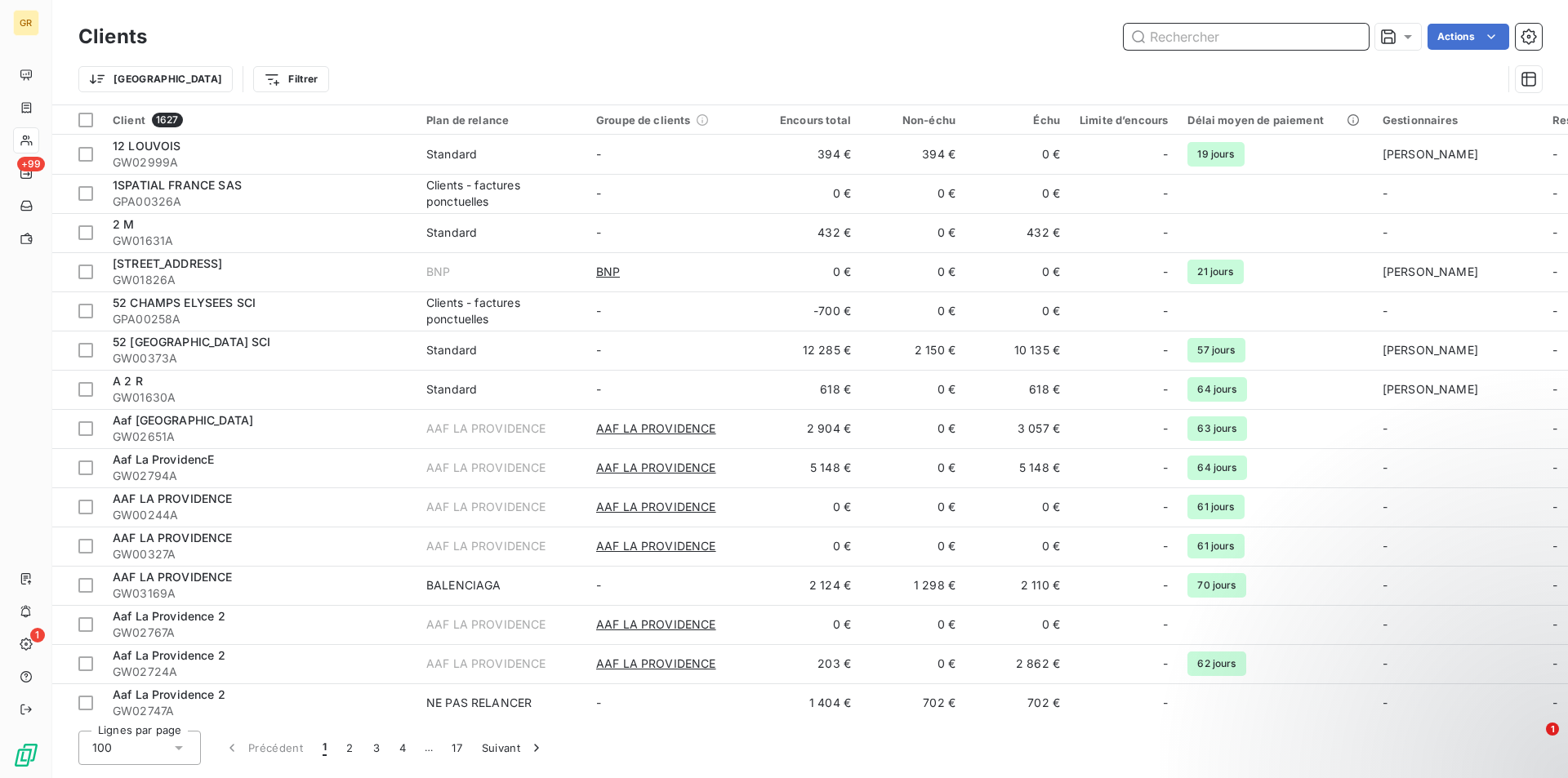
click at [1254, 41] on input "text" at bounding box center [1246, 37] width 245 height 26
paste input "GW01691A"
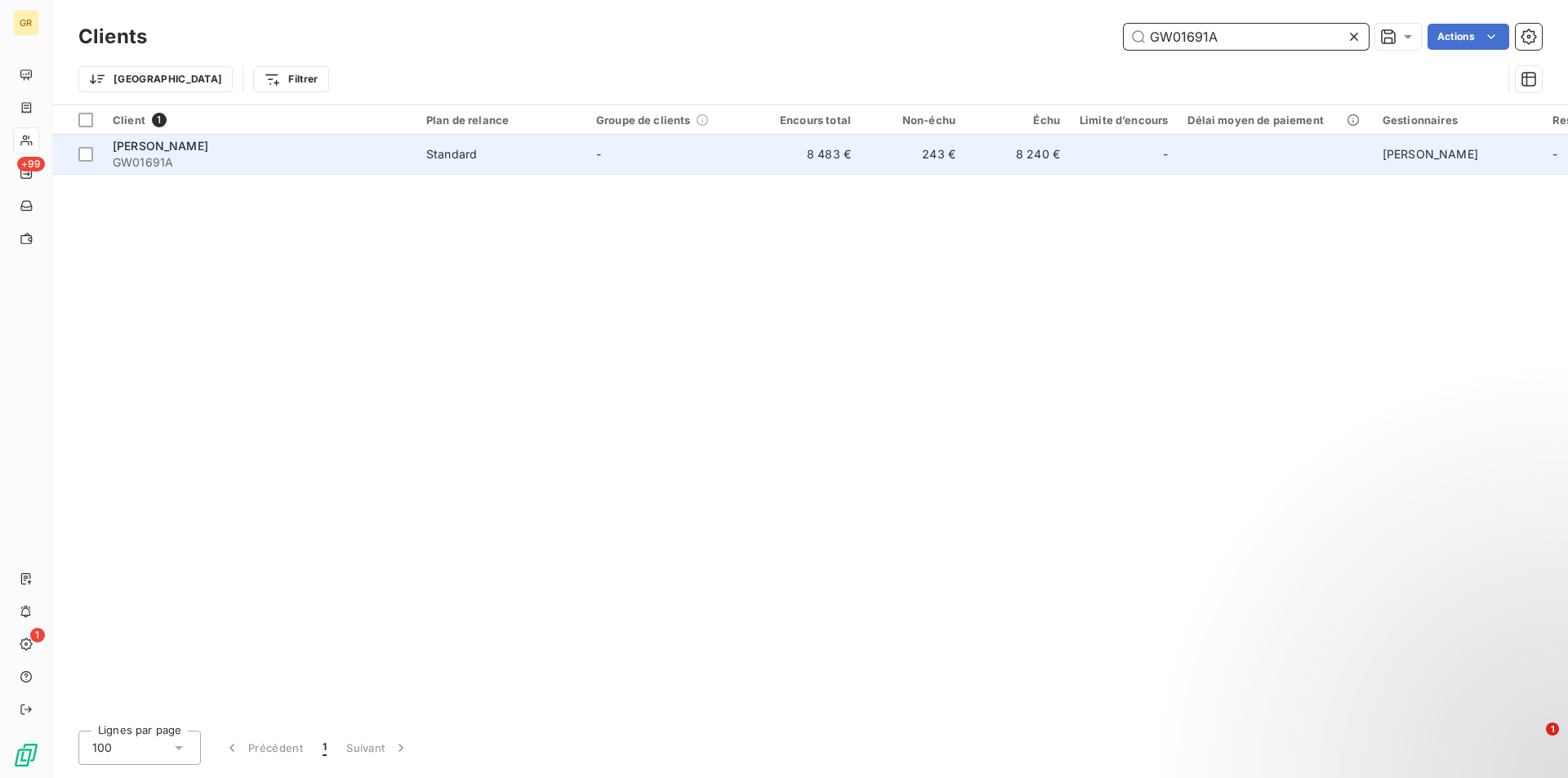
type input "GW01691A"
click at [524, 164] on td "Standard" at bounding box center [501, 155] width 170 height 39
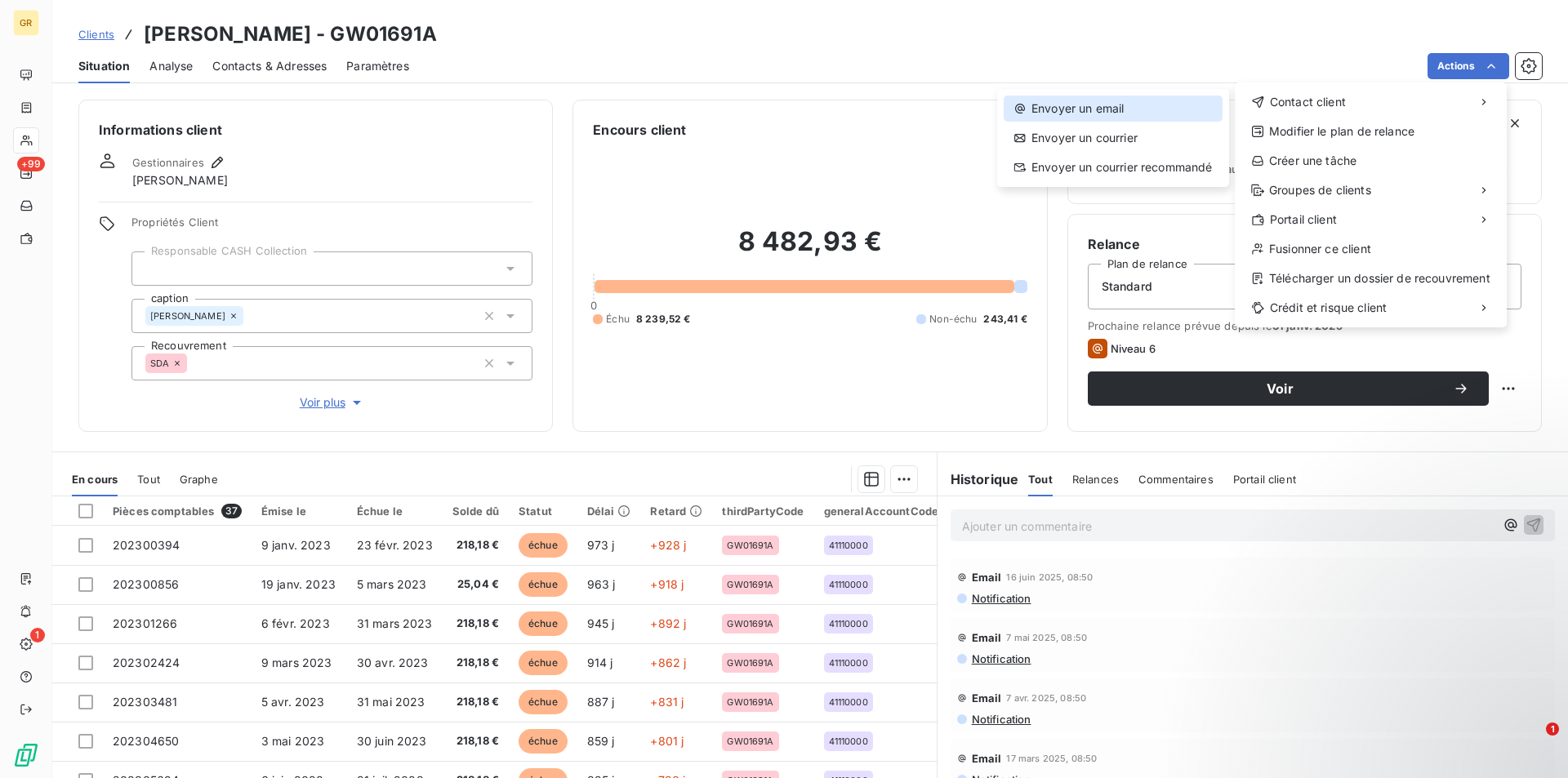
click at [1084, 112] on div "Envoyer un email" at bounding box center [1113, 108] width 219 height 26
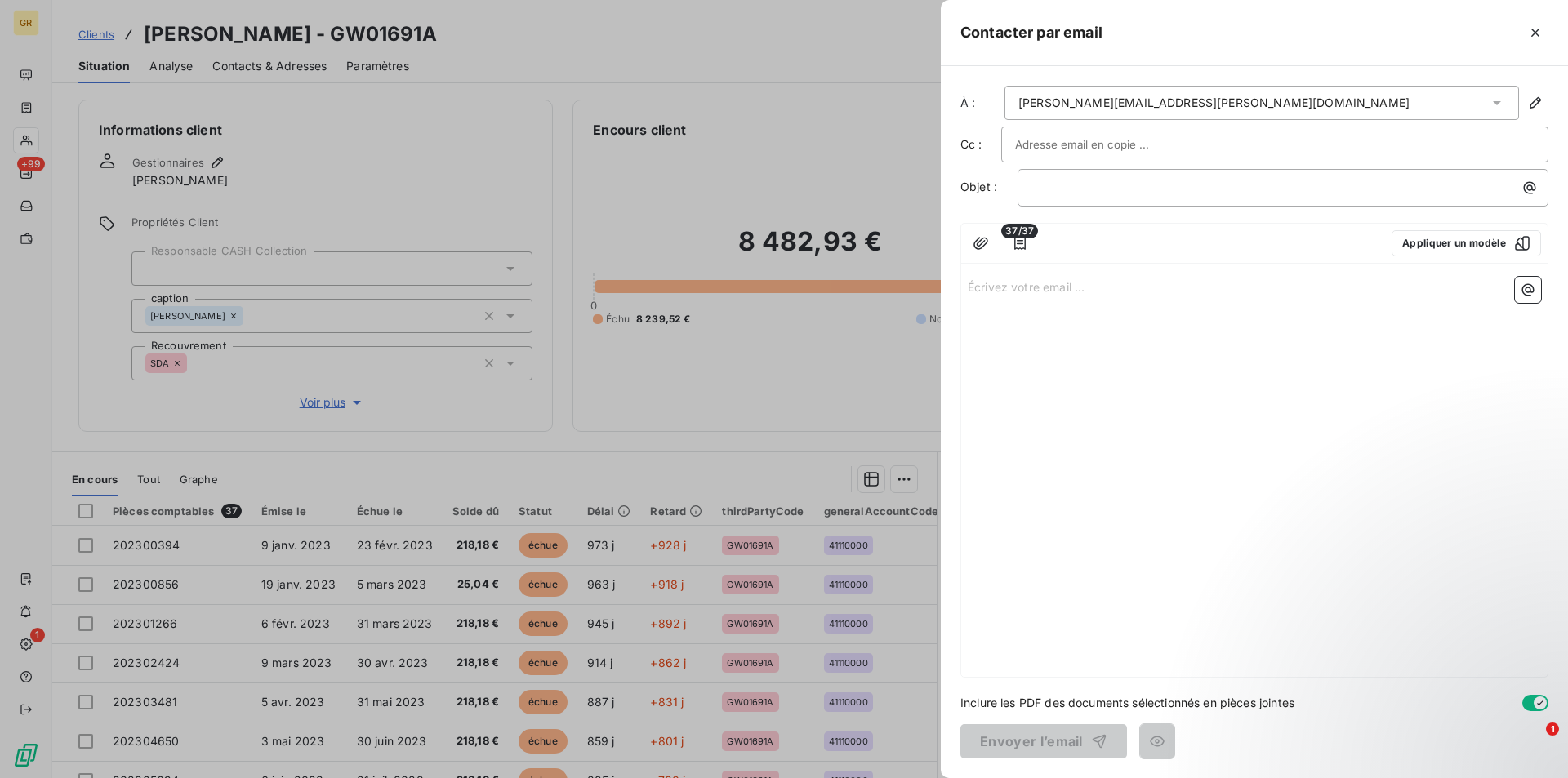
click at [1088, 147] on input "text" at bounding box center [1103, 144] width 176 height 25
click at [1143, 132] on div at bounding box center [1274, 144] width 547 height 36
click at [1132, 138] on input "text" at bounding box center [1274, 144] width 519 height 25
click at [1129, 145] on input "text" at bounding box center [1103, 144] width 176 height 25
paste input "[EMAIL_ADDRESS][DOMAIN_NAME]"
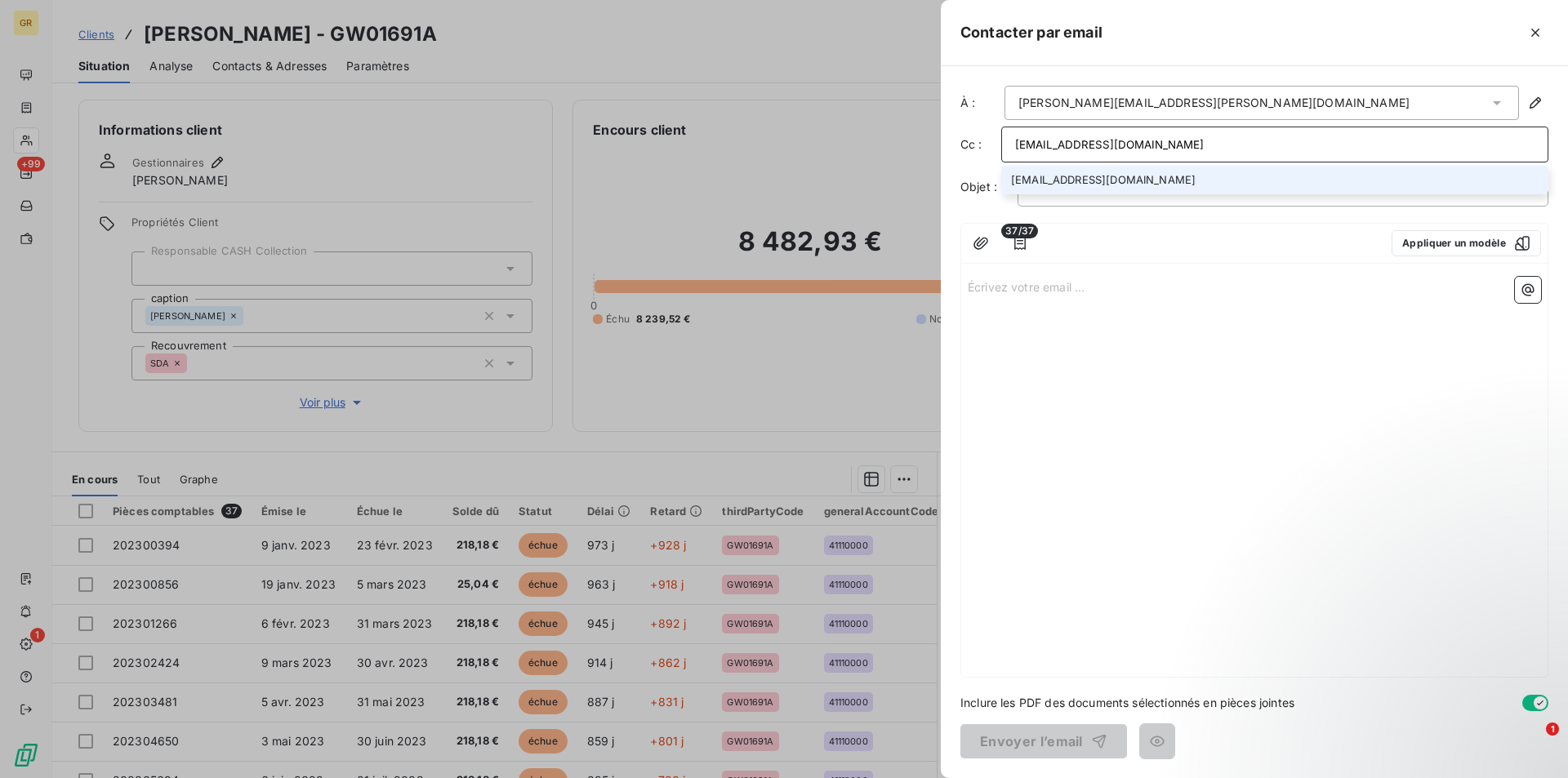
type input "[EMAIL_ADDRESS][DOMAIN_NAME]"
drag, startPoint x: 1094, startPoint y: 177, endPoint x: 1091, endPoint y: 195, distance: 18.2
click at [1094, 177] on li "[EMAIL_ADDRESS][DOMAIN_NAME]" at bounding box center [1274, 179] width 547 height 28
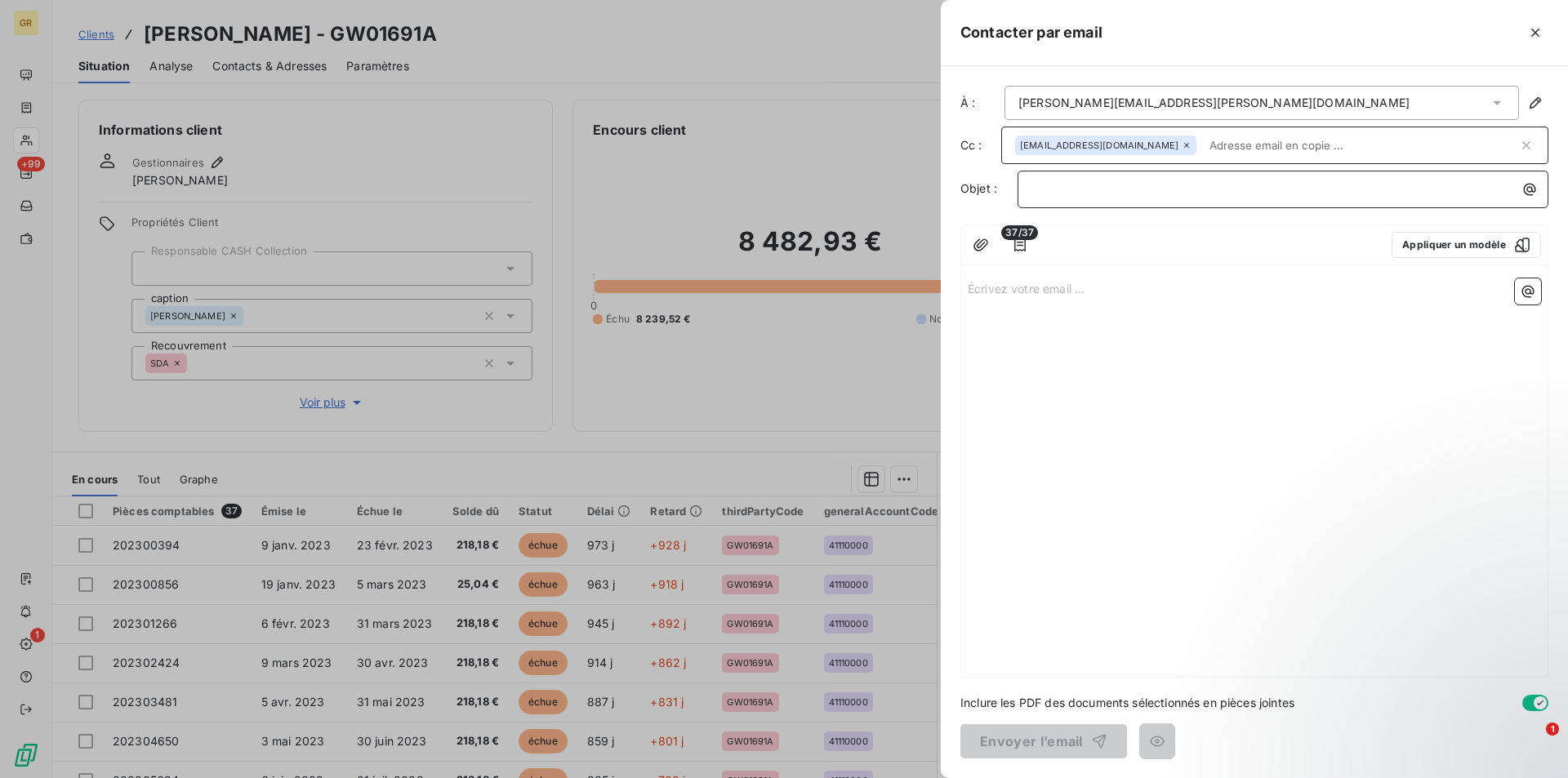
click at [1132, 191] on p "﻿" at bounding box center [1287, 189] width 512 height 19
click at [1528, 190] on icon "button" at bounding box center [1529, 189] width 16 height 16
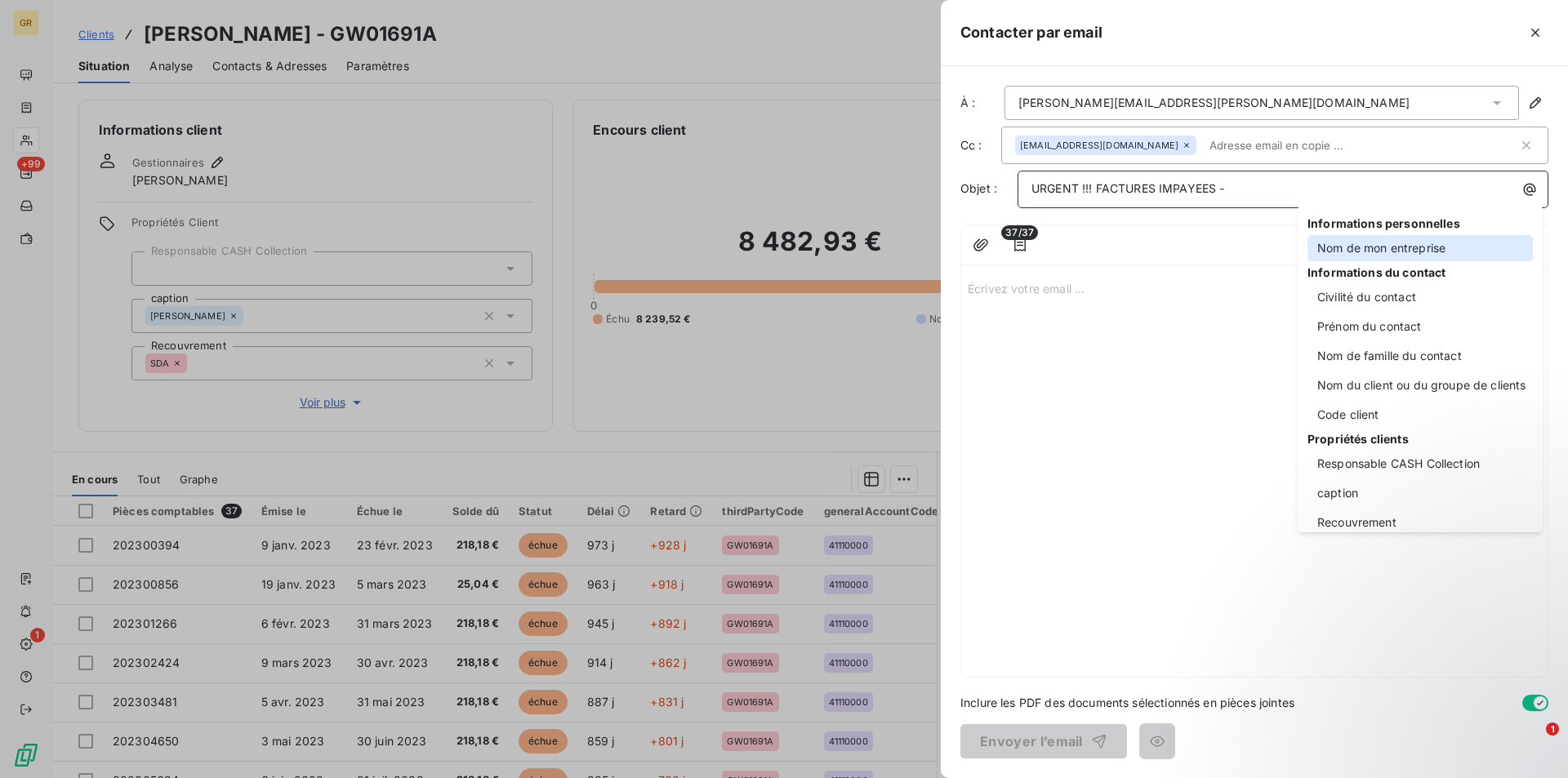
click at [1363, 244] on div "Nom de mon entreprise" at bounding box center [1420, 248] width 225 height 26
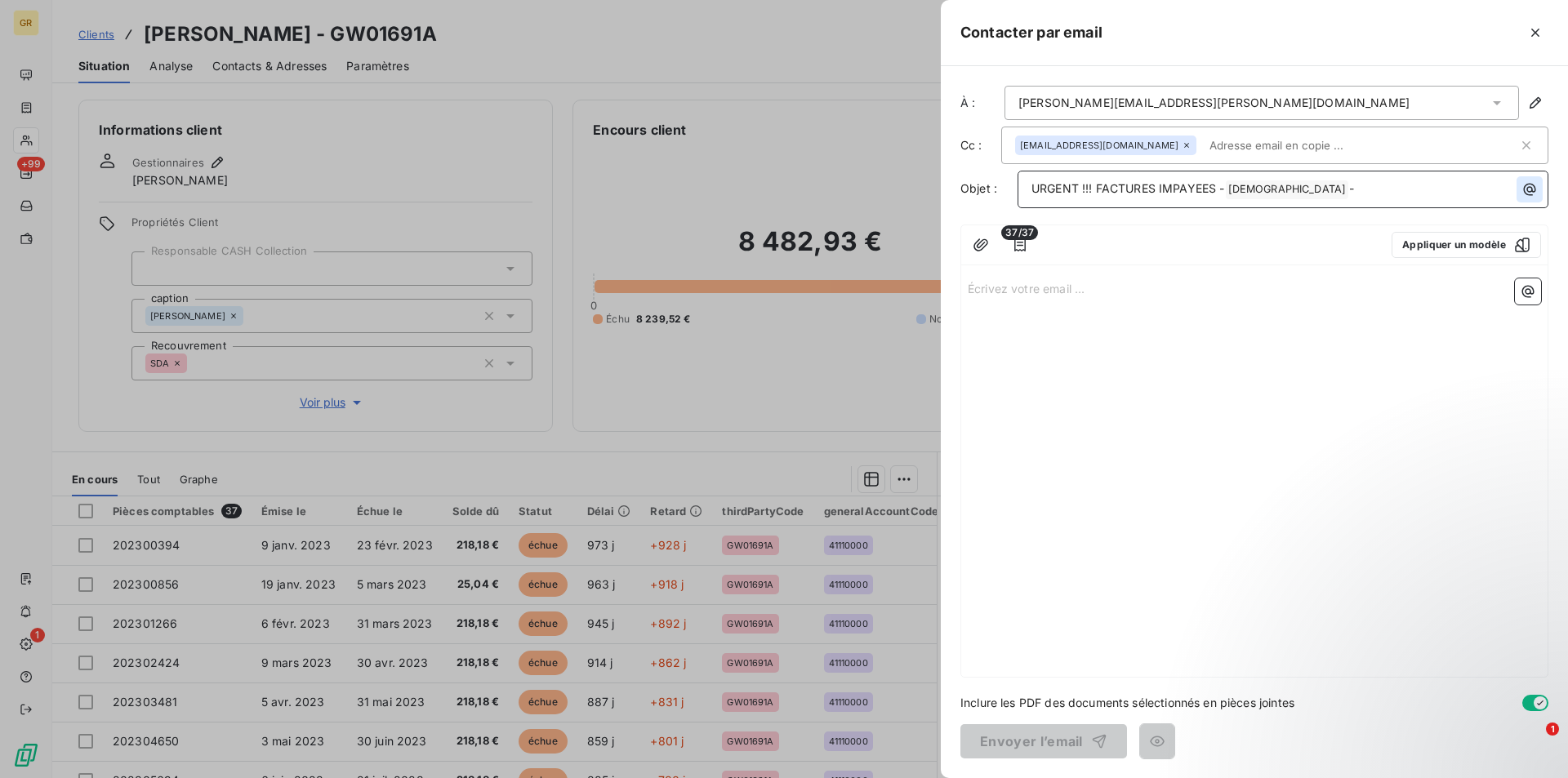
click at [1523, 193] on icon "button" at bounding box center [1529, 189] width 16 height 16
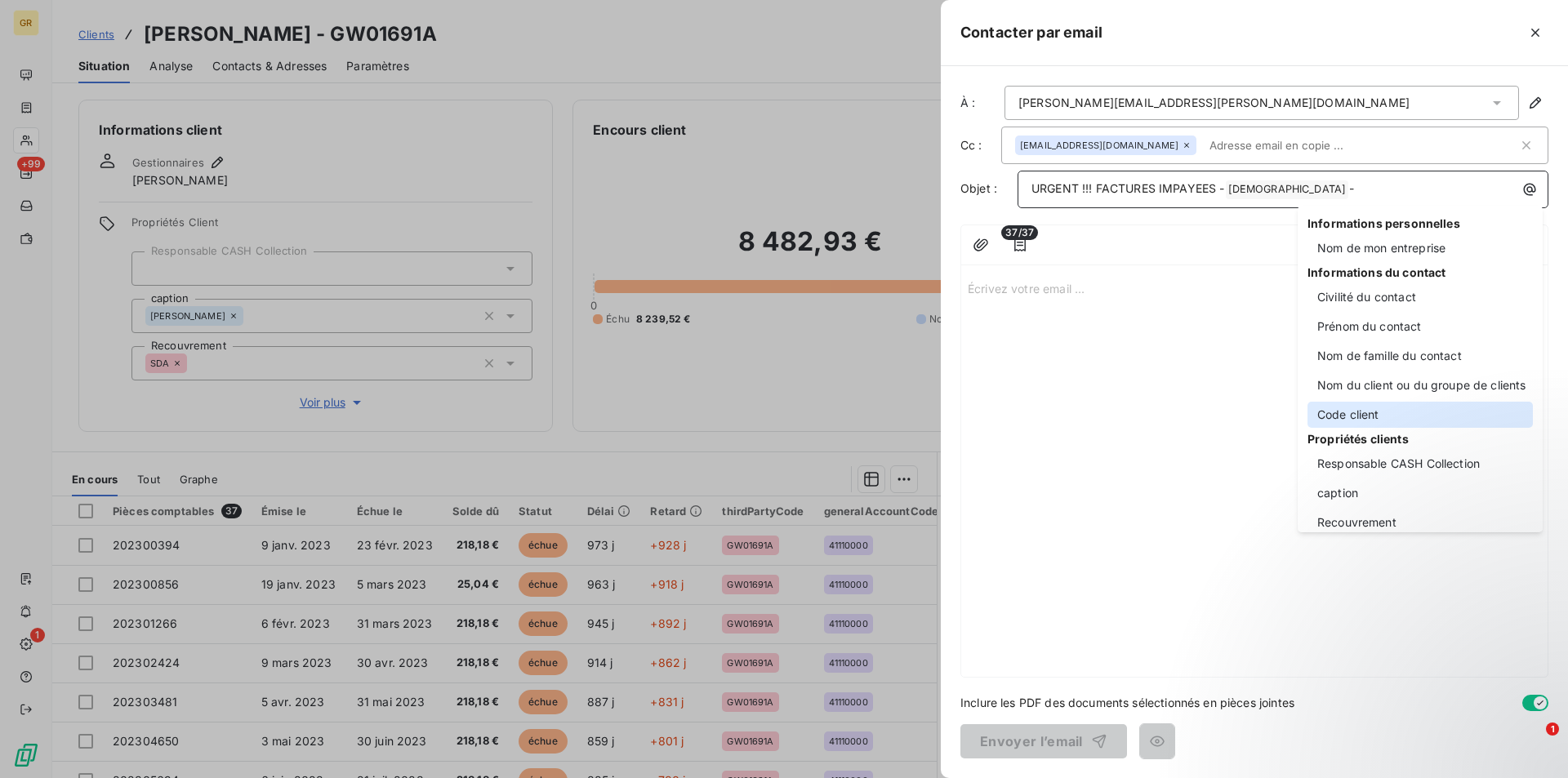
click at [1372, 412] on div "Code client" at bounding box center [1420, 414] width 225 height 26
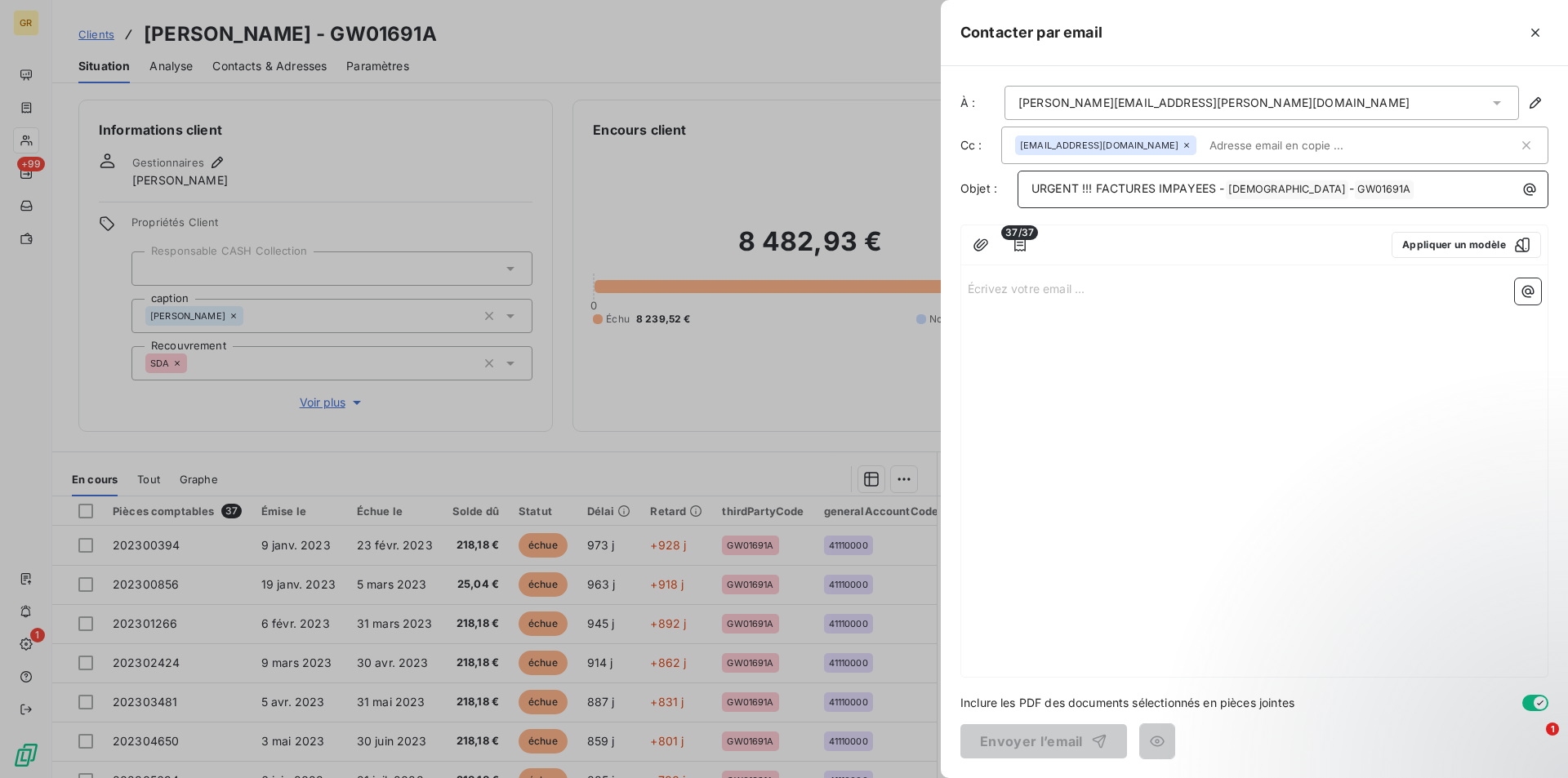
click at [1053, 286] on p "Écrivez votre email ... ﻿" at bounding box center [1254, 288] width 573 height 19
click at [1002, 327] on p "﻿" at bounding box center [1254, 325] width 573 height 19
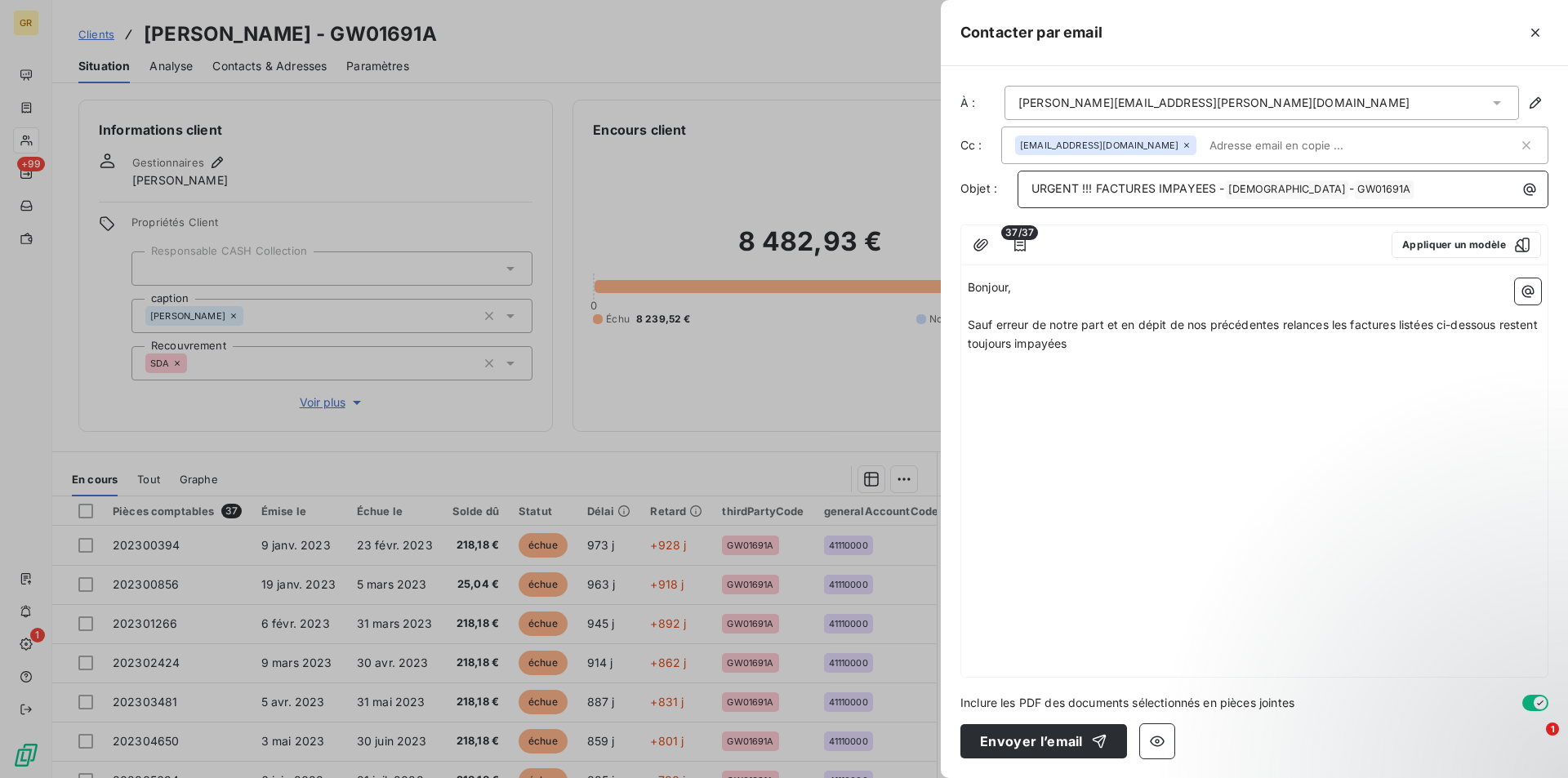
click at [1121, 342] on p "Sauf erreur de notre part et en dépit de nos précédentes relances les factures …" at bounding box center [1254, 335] width 573 height 38
click at [1202, 348] on p "Sauf erreur de notre part et en dépit de nos précédentes relances les factures …" at bounding box center [1254, 335] width 573 height 38
click at [1529, 295] on icon "button" at bounding box center [1527, 291] width 16 height 16
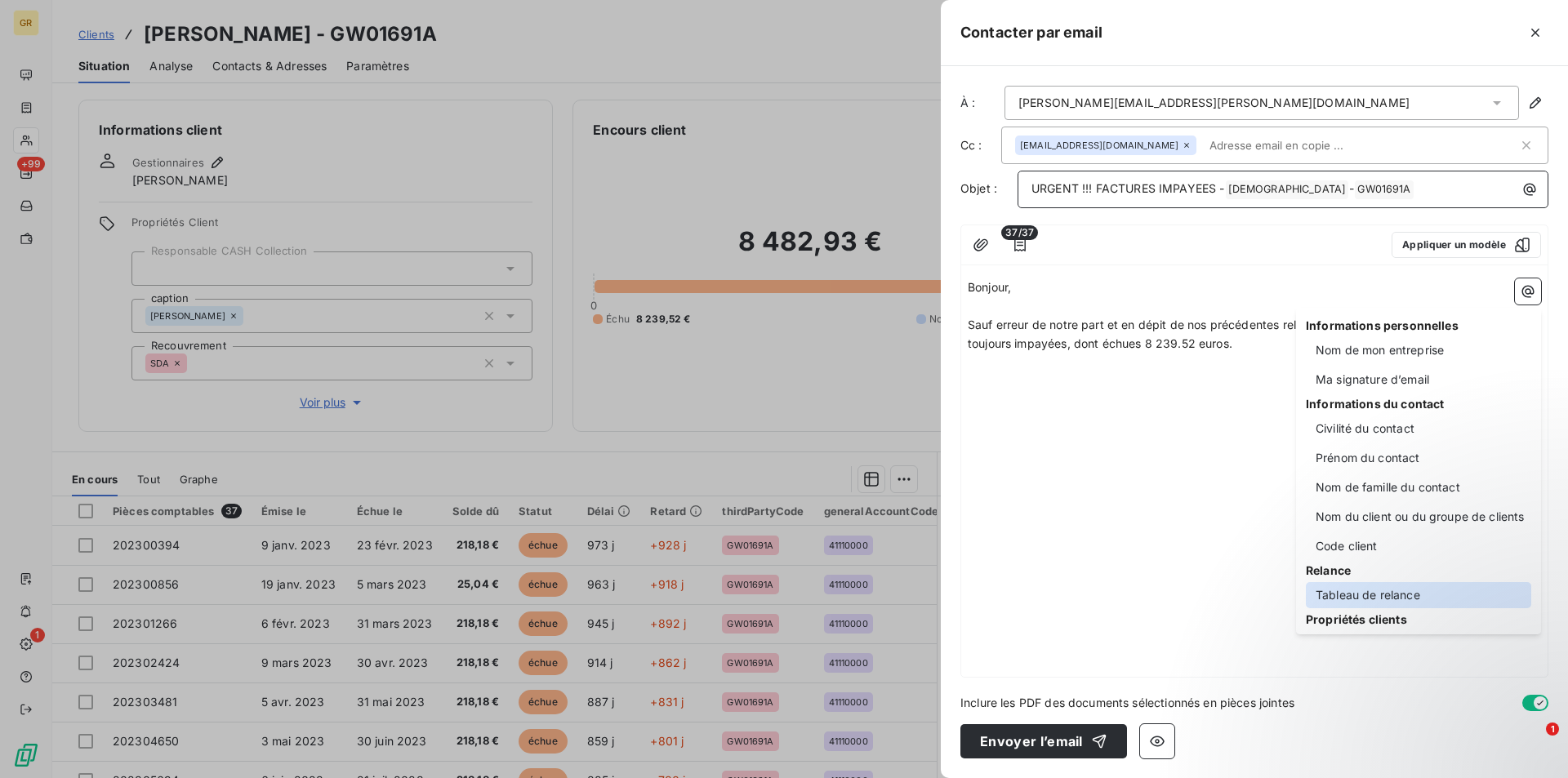
click at [1335, 600] on div "Tableau de relance" at bounding box center [1419, 595] width 225 height 26
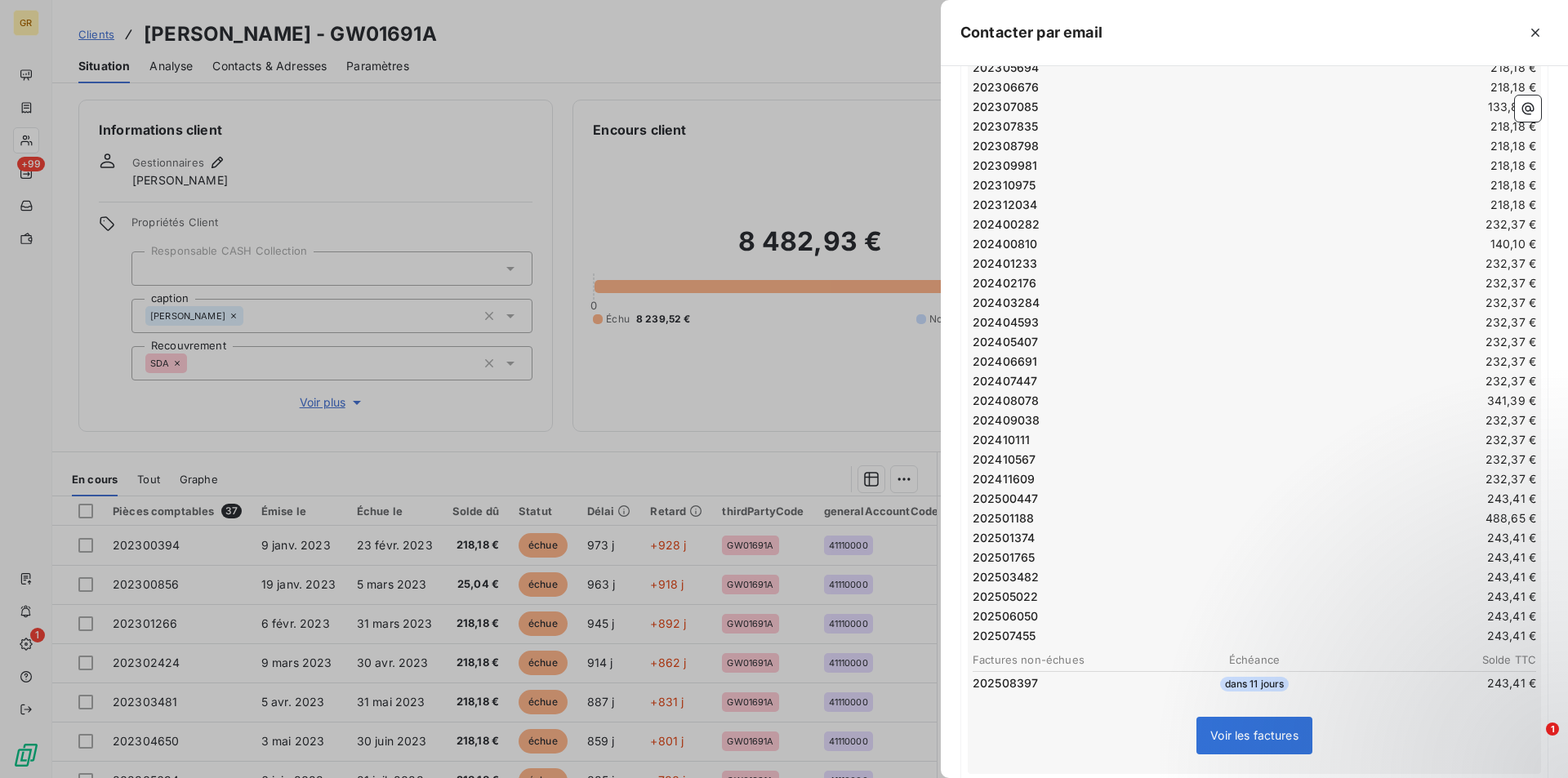
scroll to position [612, 0]
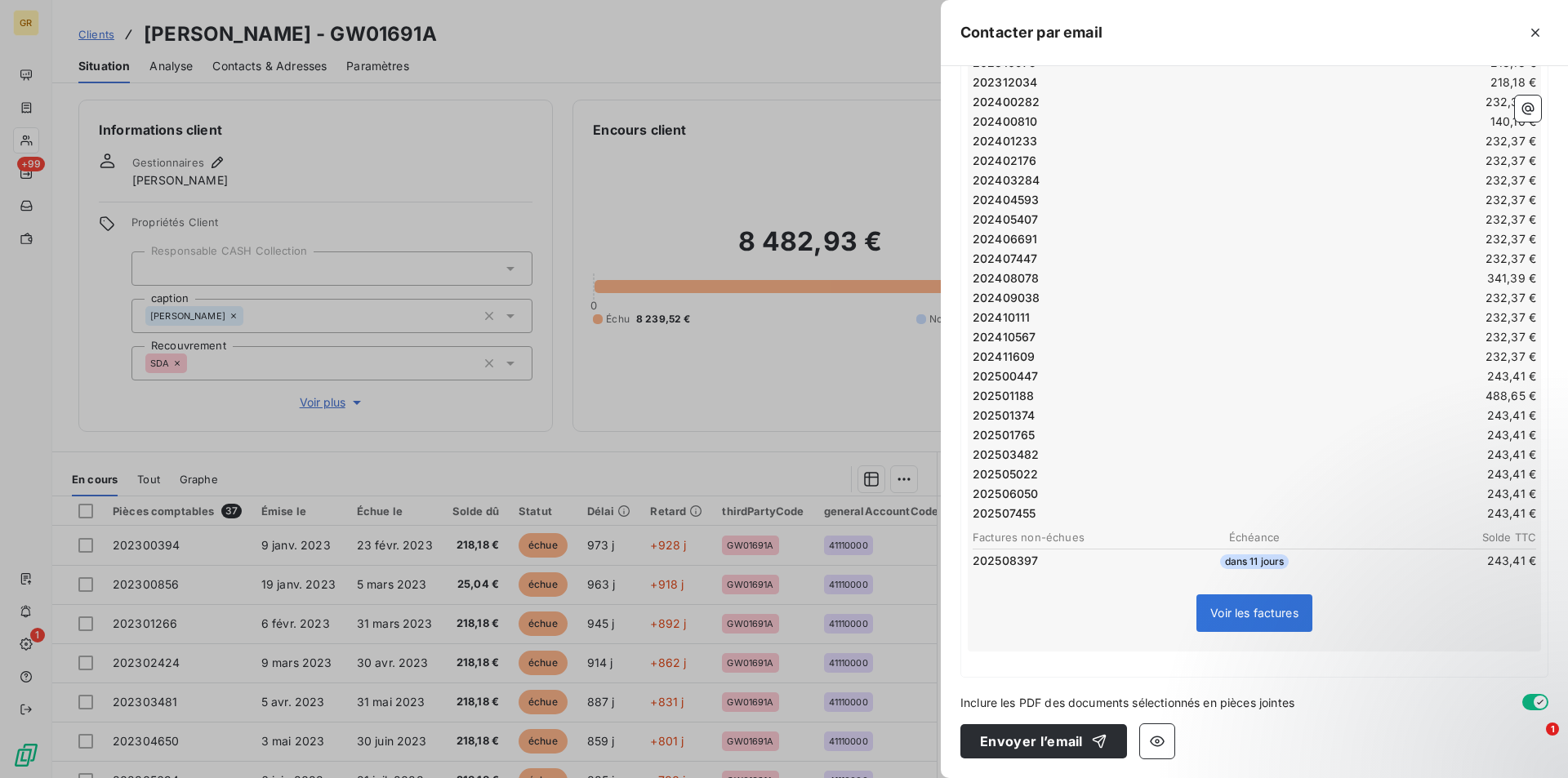
click at [1006, 663] on p "﻿" at bounding box center [1254, 661] width 573 height 19
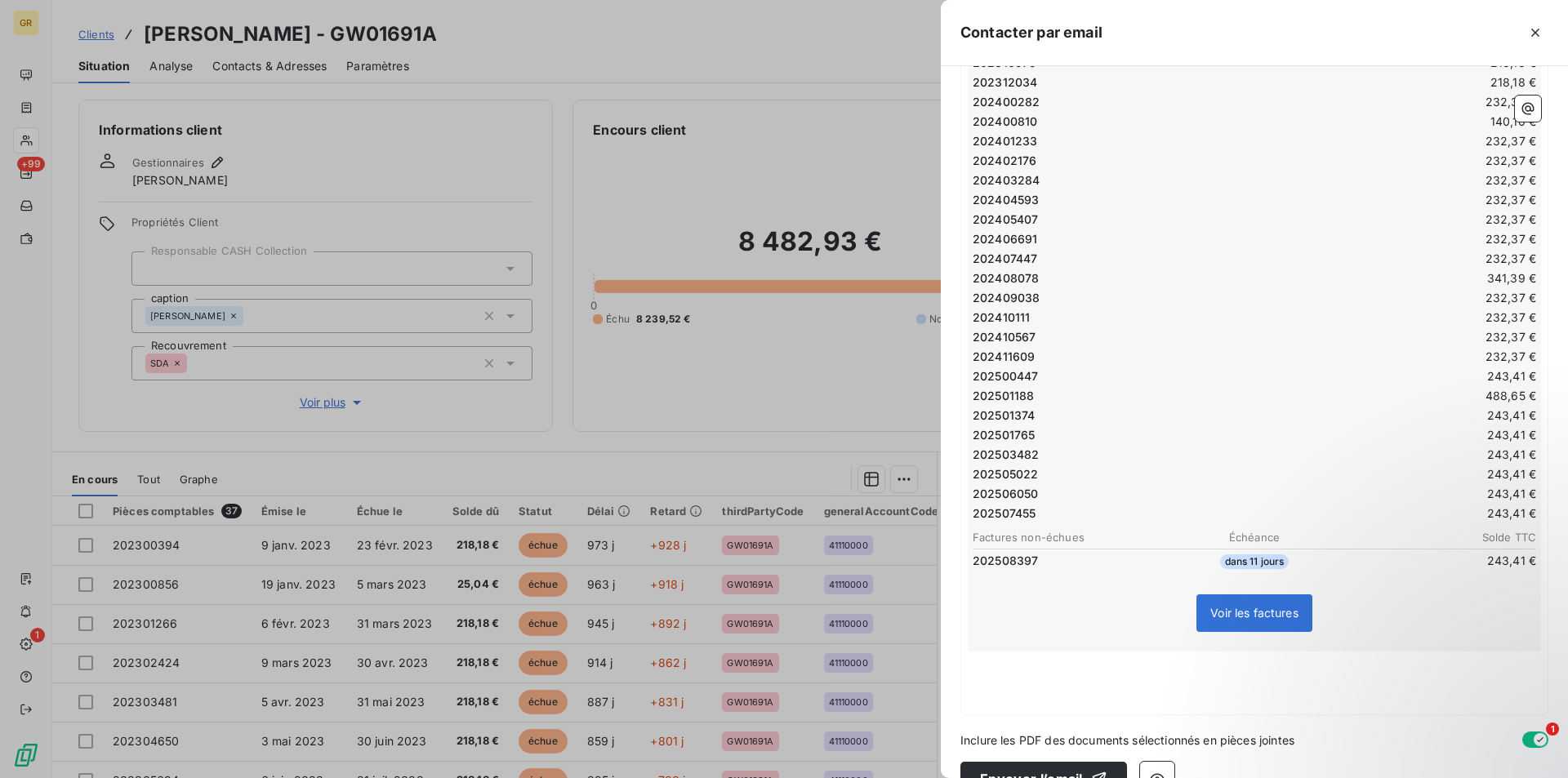
click at [1040, 676] on p "﻿" at bounding box center [1254, 680] width 573 height 19
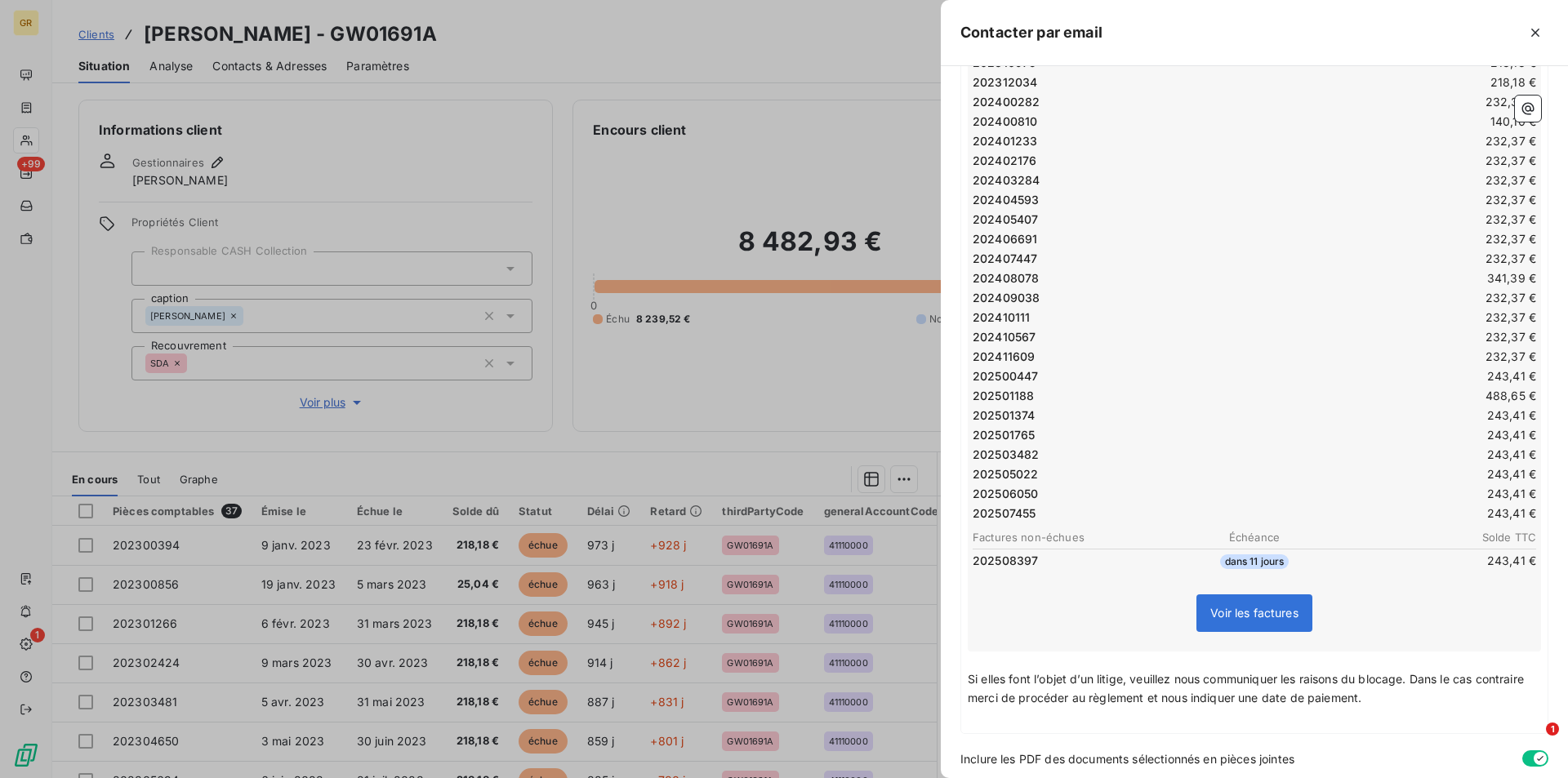
click at [1286, 699] on span "Si elles font l’objet d’un litige, veuillez nous communiquer les raisons du blo…" at bounding box center [1247, 688] width 559 height 32
click at [1290, 699] on span "Si elles font l’objet d’un litige, veuillez nous communiquer les raisons du blo…" at bounding box center [1247, 688] width 559 height 32
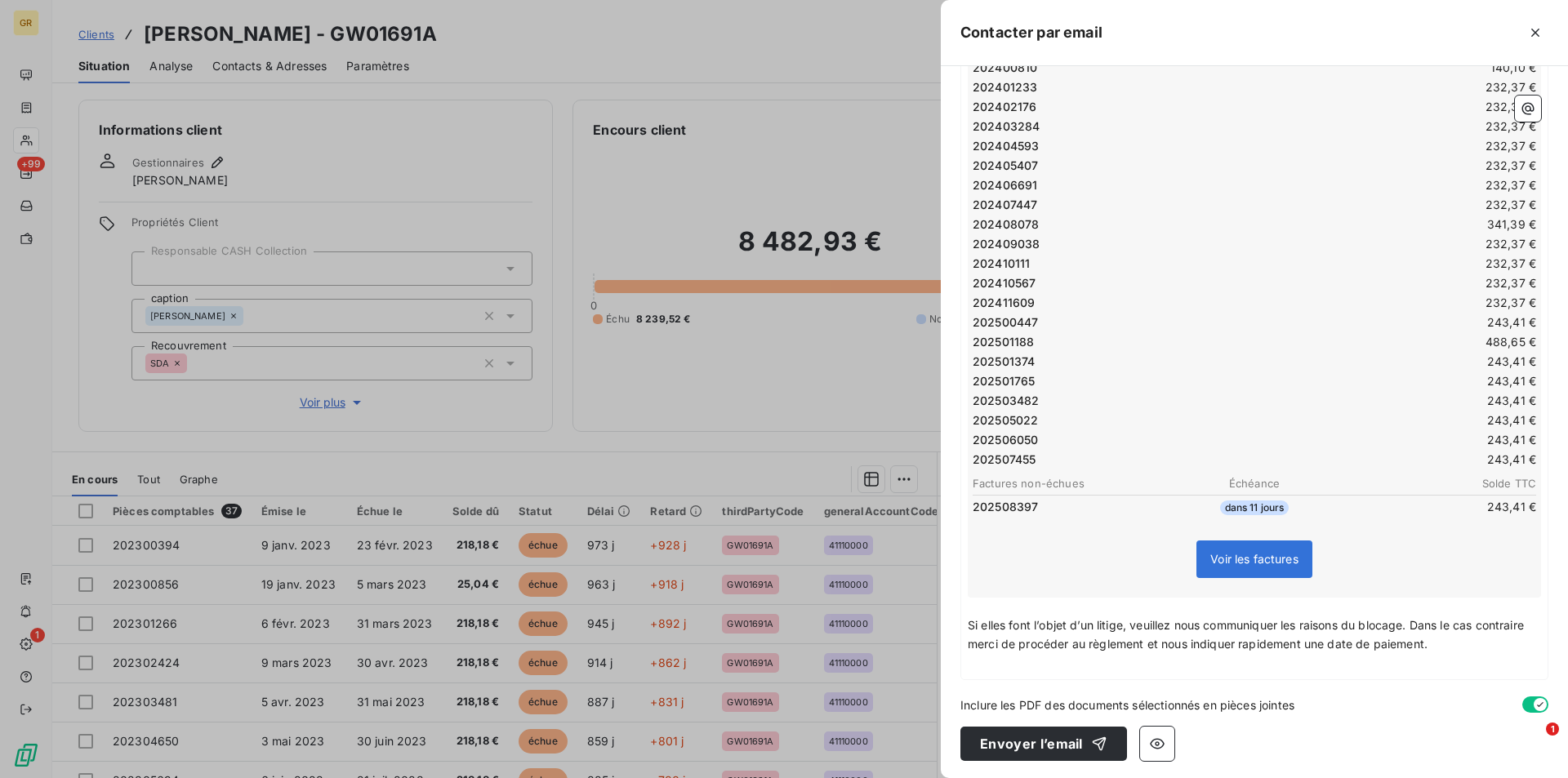
scroll to position [669, 0]
click at [1493, 648] on p "Si elles font l’objet d’un litige, veuillez nous communiquer les raisons du blo…" at bounding box center [1254, 633] width 573 height 38
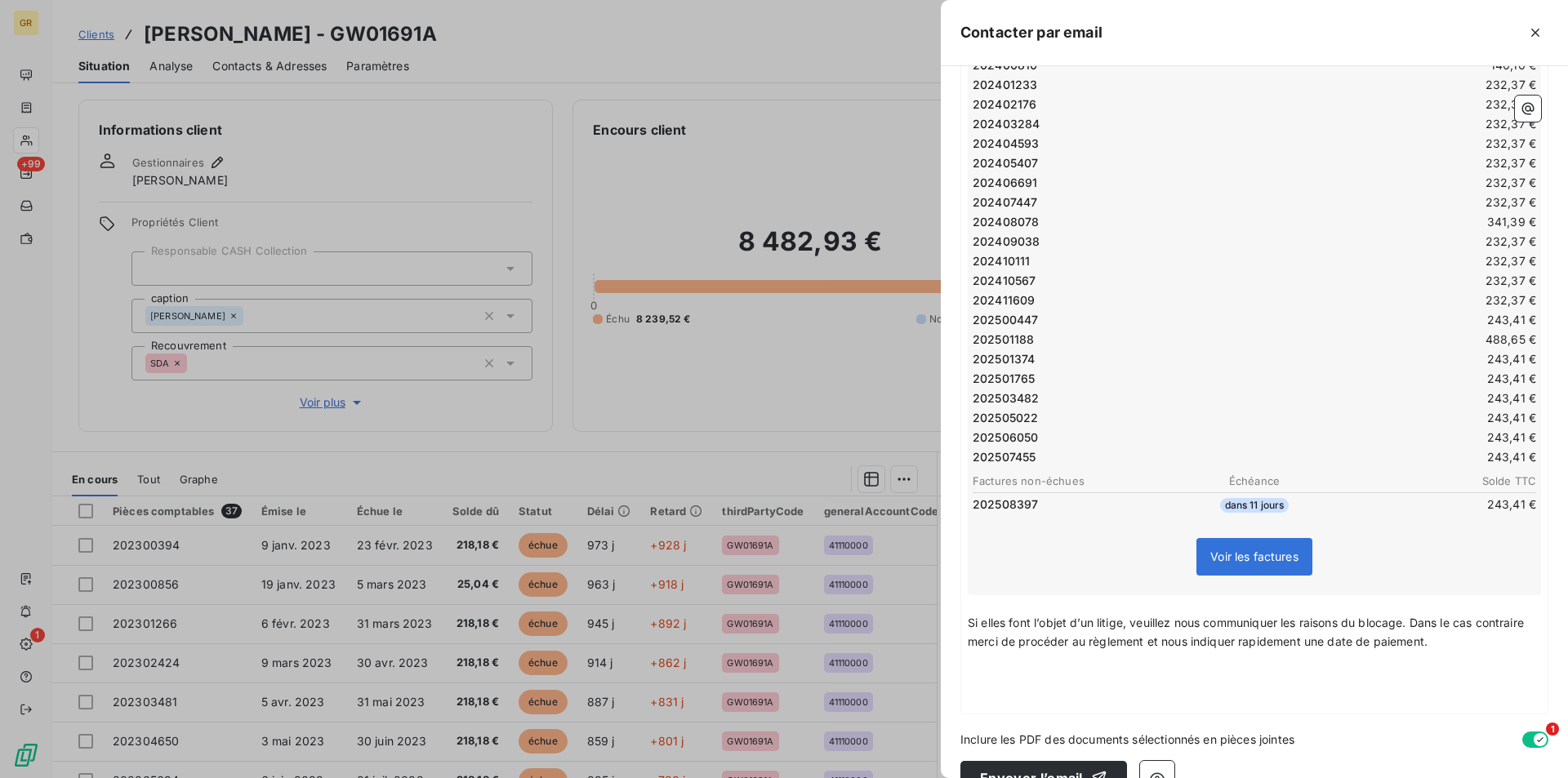
click at [987, 685] on p "﻿" at bounding box center [1254, 680] width 573 height 19
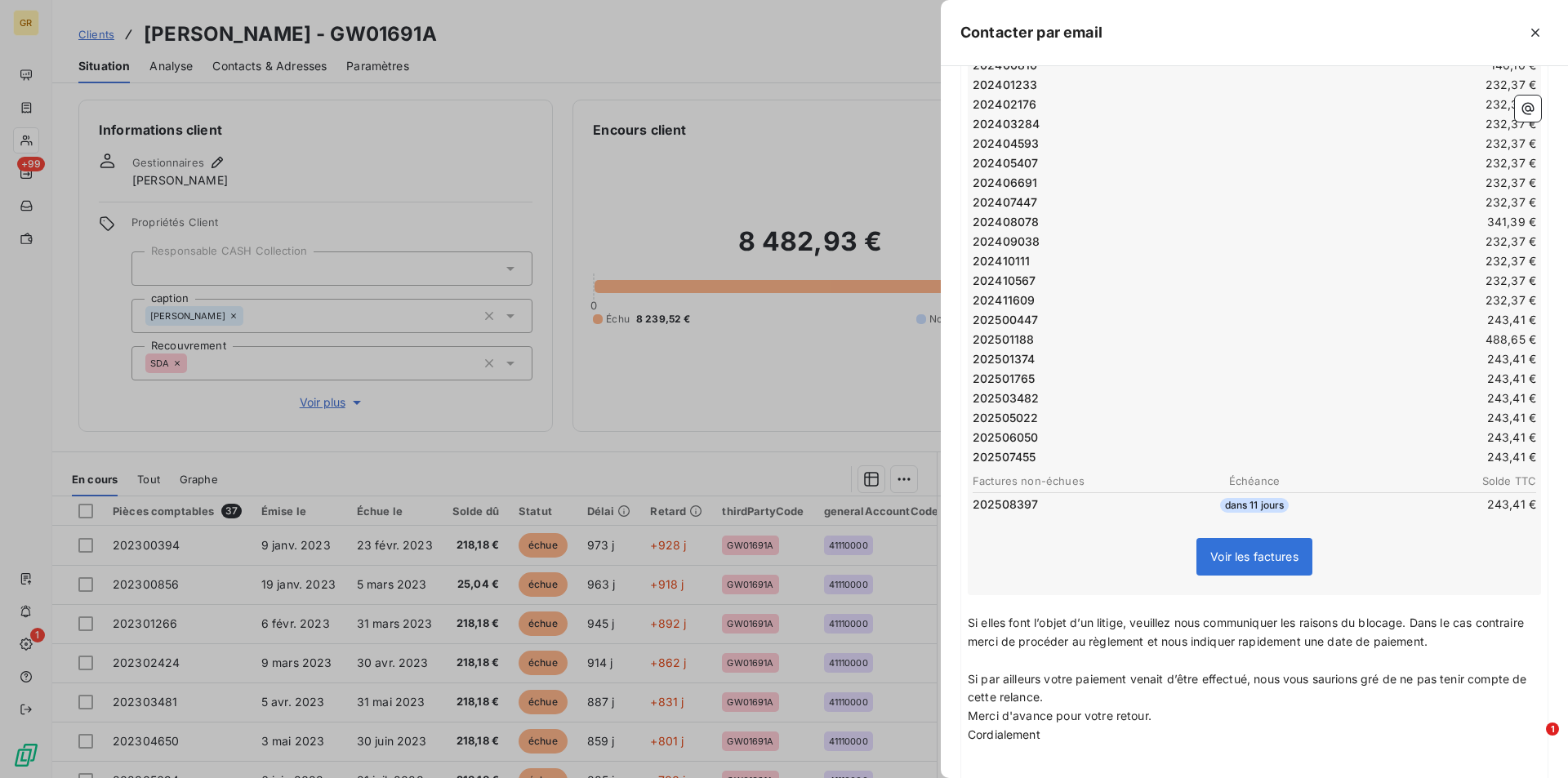
click at [1089, 701] on p "Si par ailleurs votre paiement venait d’être effectué, nous vous saurions gré d…" at bounding box center [1254, 689] width 573 height 38
drag, startPoint x: 1179, startPoint y: 740, endPoint x: 955, endPoint y: 734, distance: 224.1
click at [955, 734] on div "À : [PERSON_NAME][EMAIL_ADDRESS][PERSON_NAME][DOMAIN_NAME] Cc : [DOMAIN_NAME][E…" at bounding box center [1254, 422] width 627 height 712
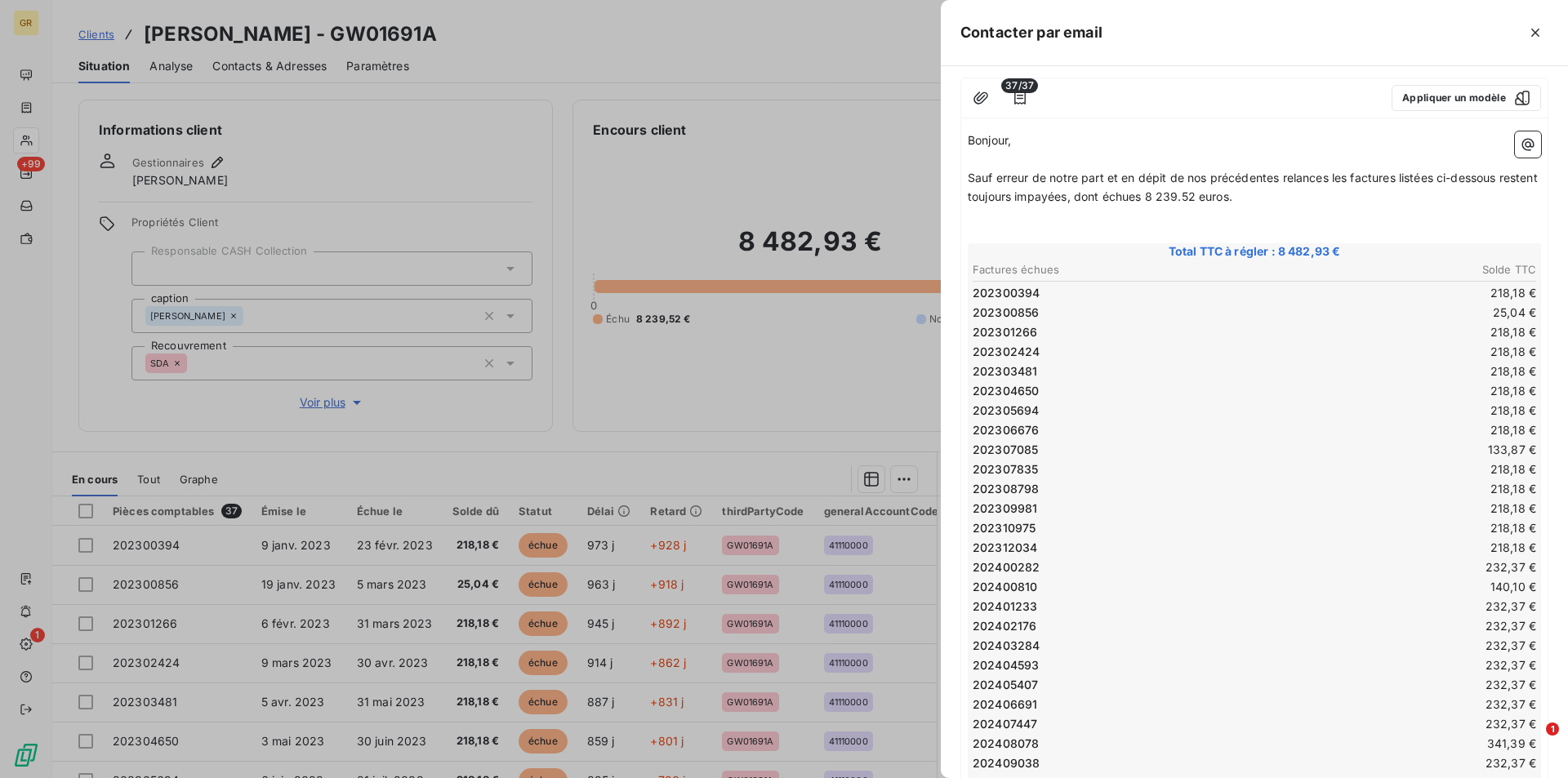
scroll to position [0, 0]
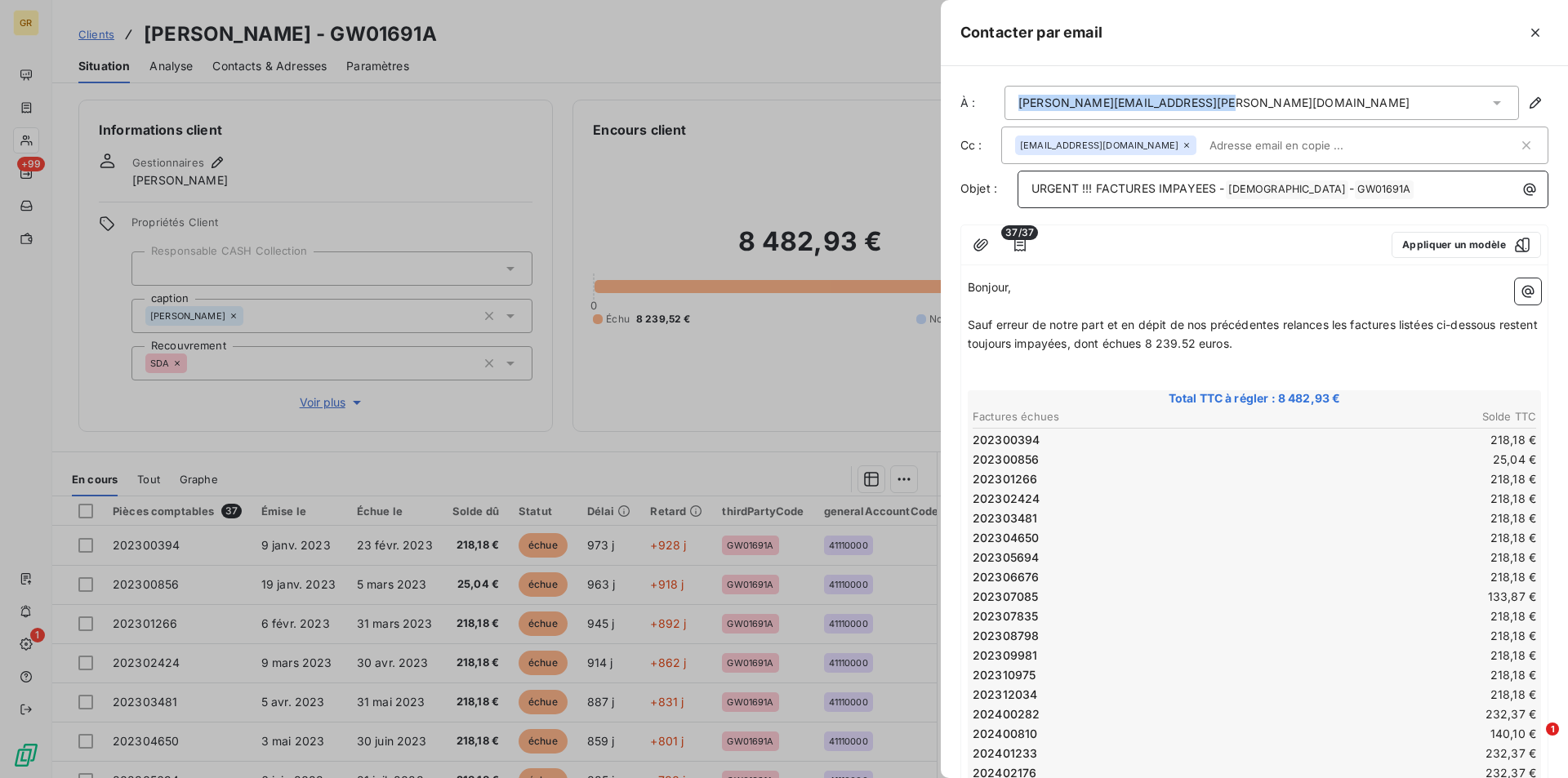
drag, startPoint x: 1207, startPoint y: 103, endPoint x: 1015, endPoint y: 92, distance: 192.3
click at [1005, 92] on div "[PERSON_NAME][EMAIL_ADDRESS][PERSON_NAME][DOMAIN_NAME]" at bounding box center [1261, 102] width 514 height 34
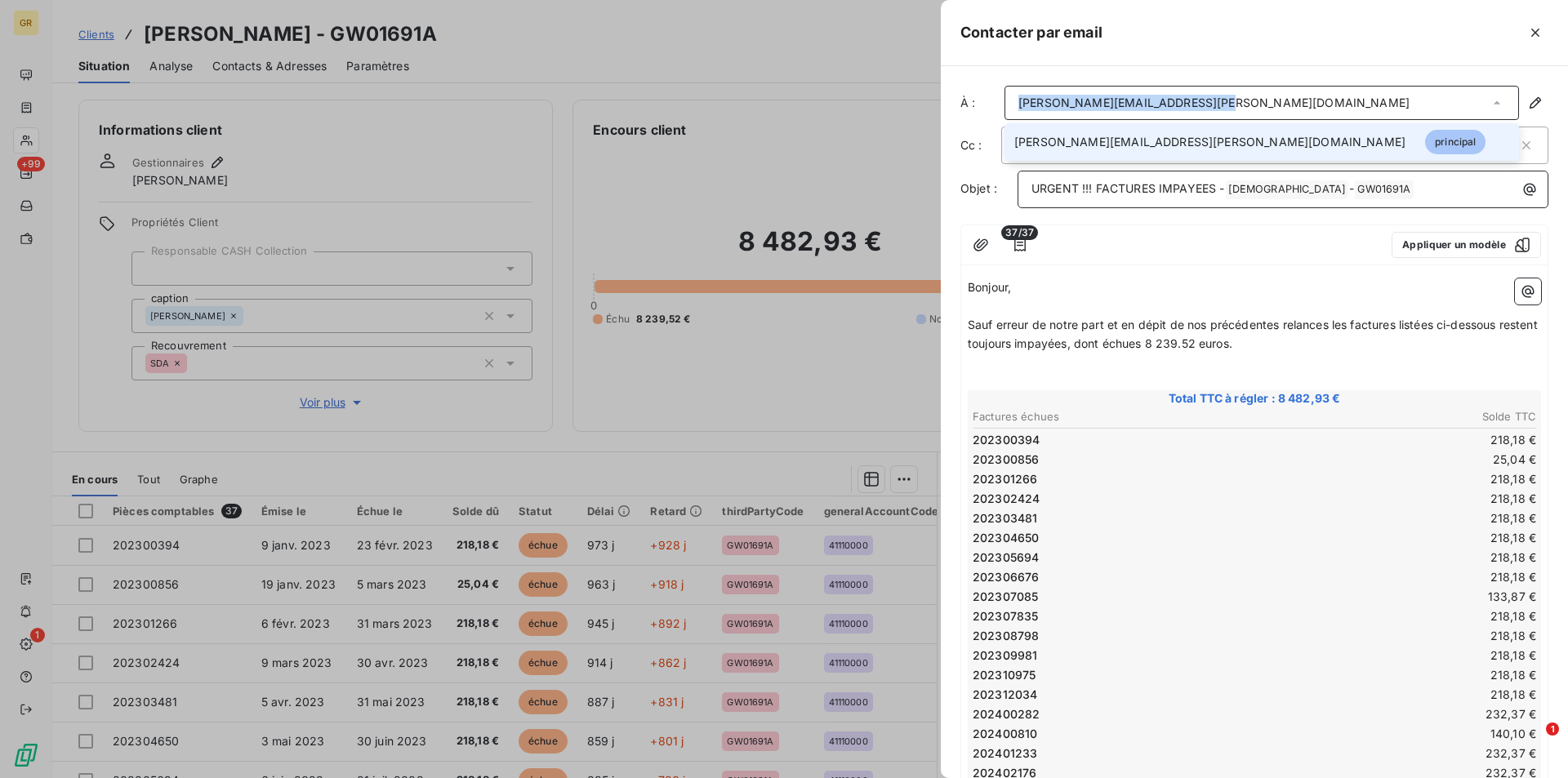
copy div "[PERSON_NAME][EMAIL_ADDRESS][PERSON_NAME][DOMAIN_NAME]"
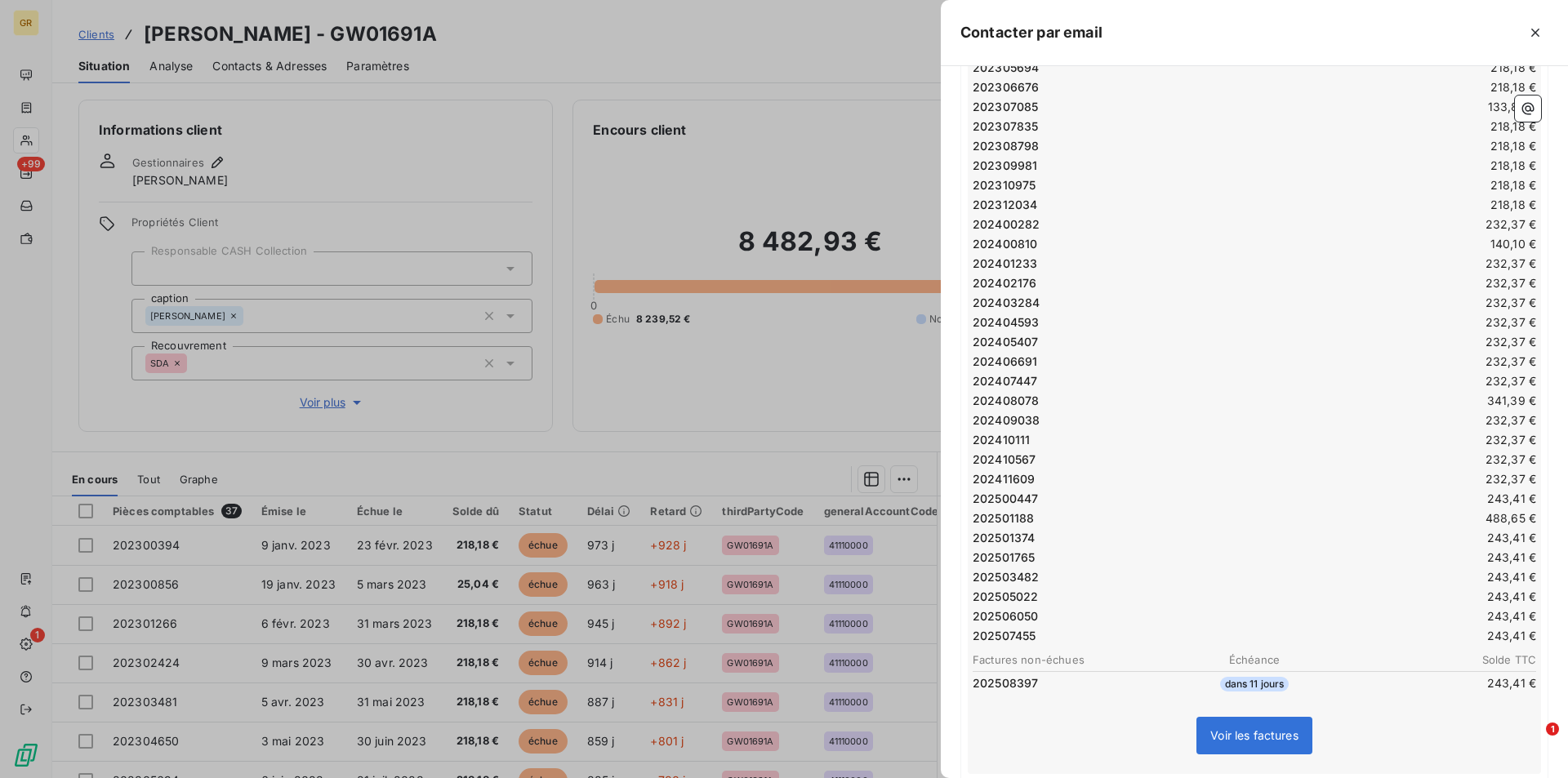
scroll to position [799, 0]
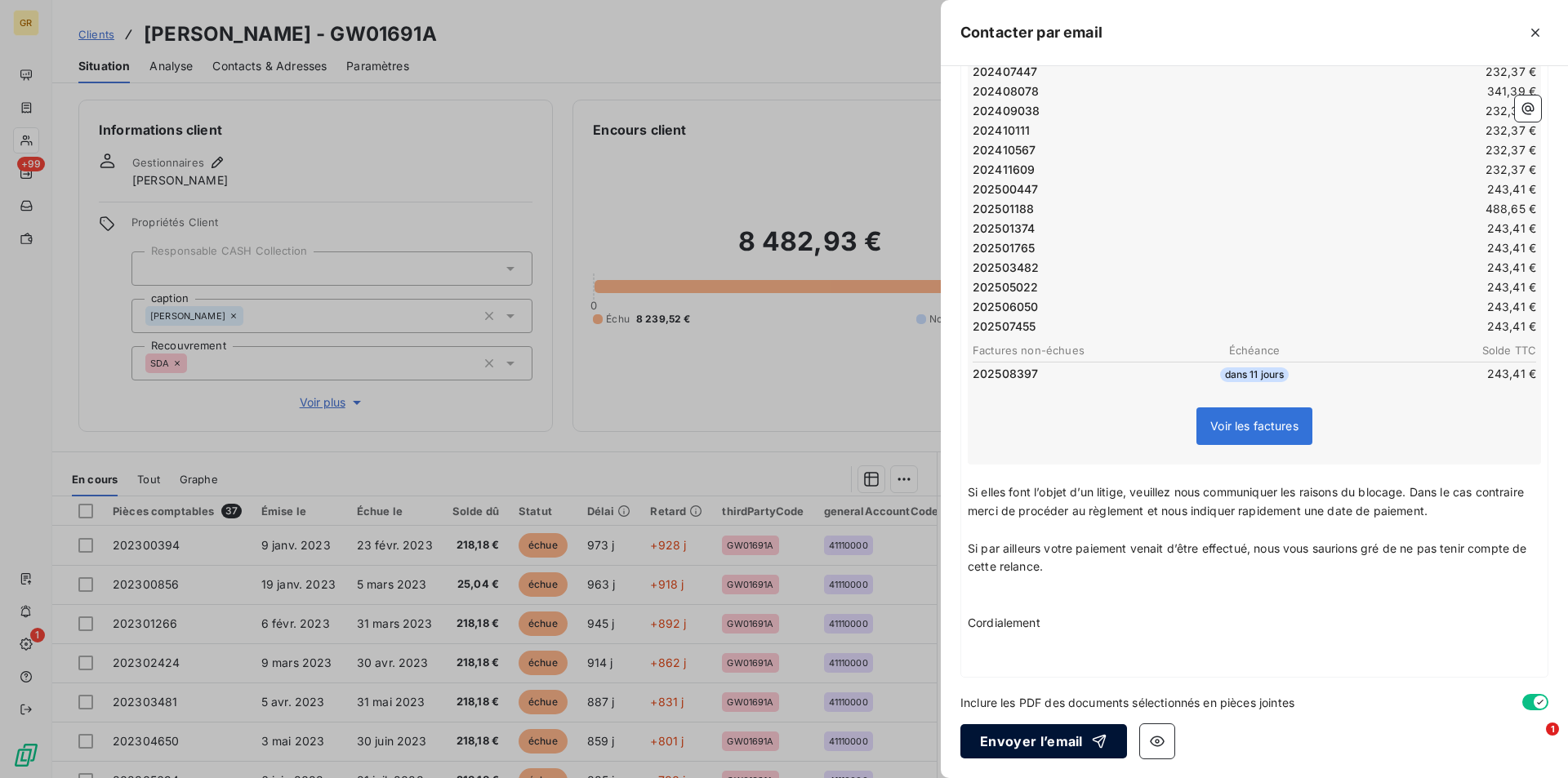
click at [1051, 746] on button "Envoyer l’email" at bounding box center [1043, 741] width 167 height 34
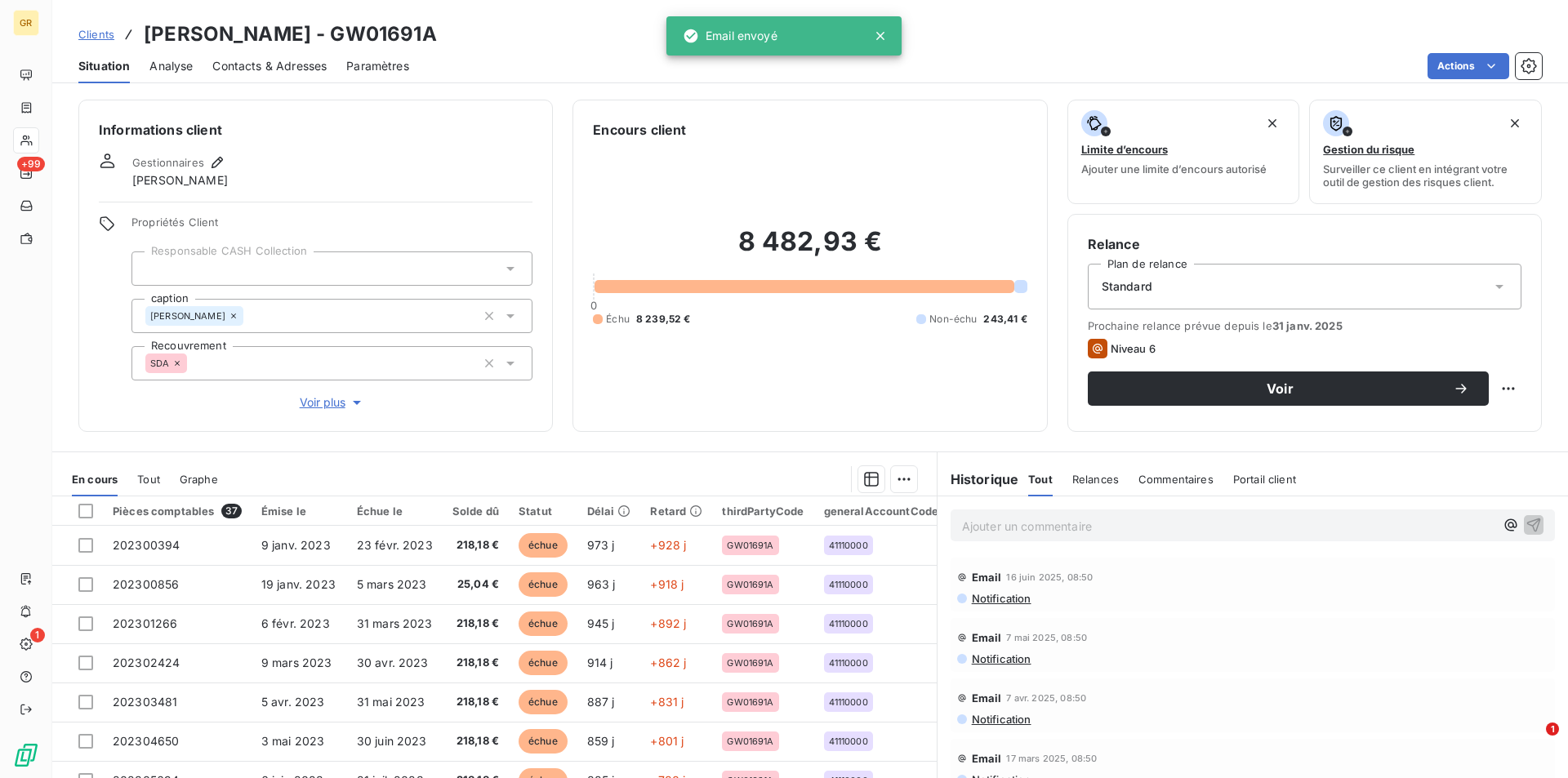
click at [258, 67] on span "Contacts & Adresses" at bounding box center [270, 66] width 114 height 16
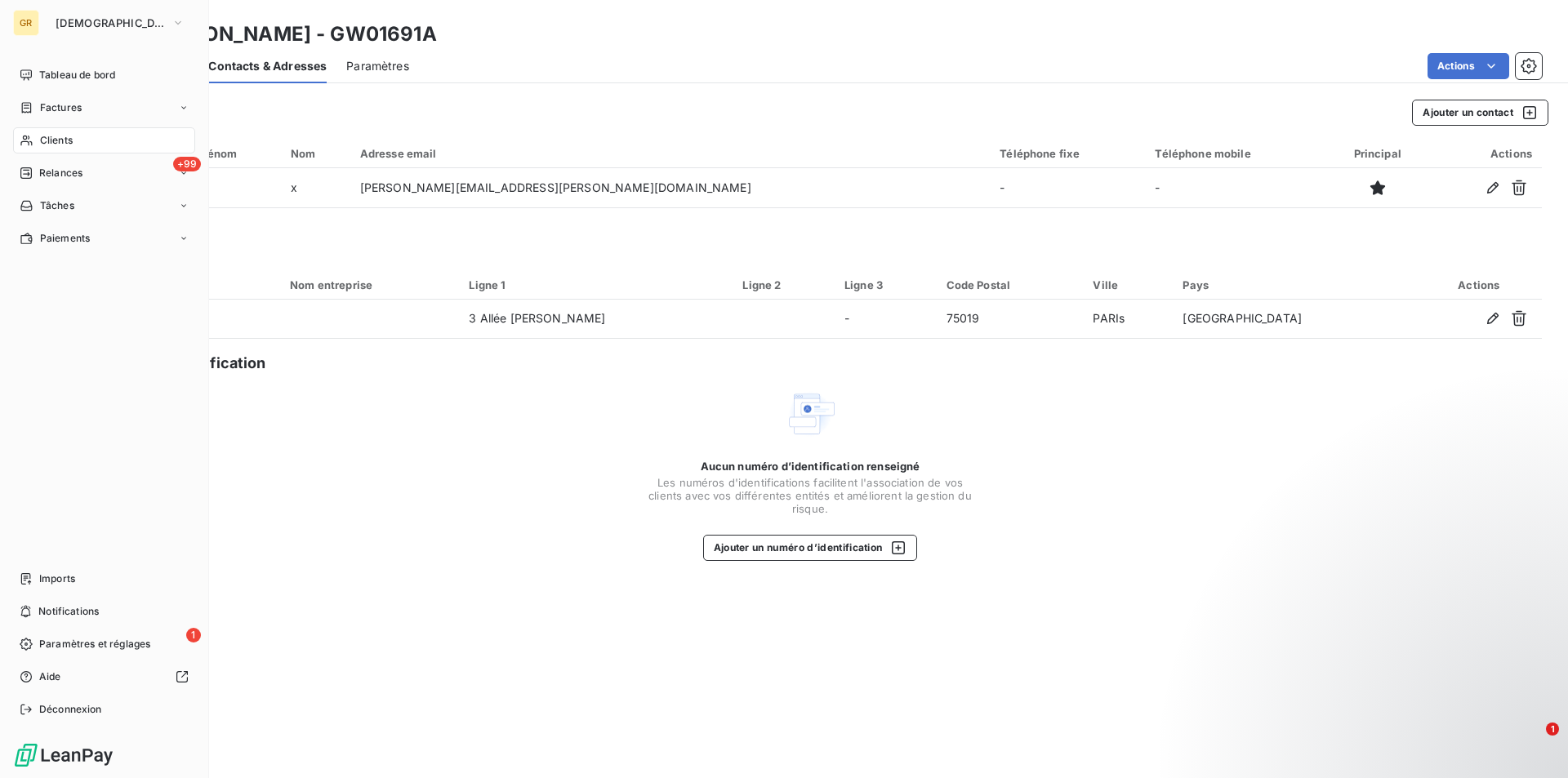
click at [50, 137] on span "Clients" at bounding box center [56, 140] width 32 height 15
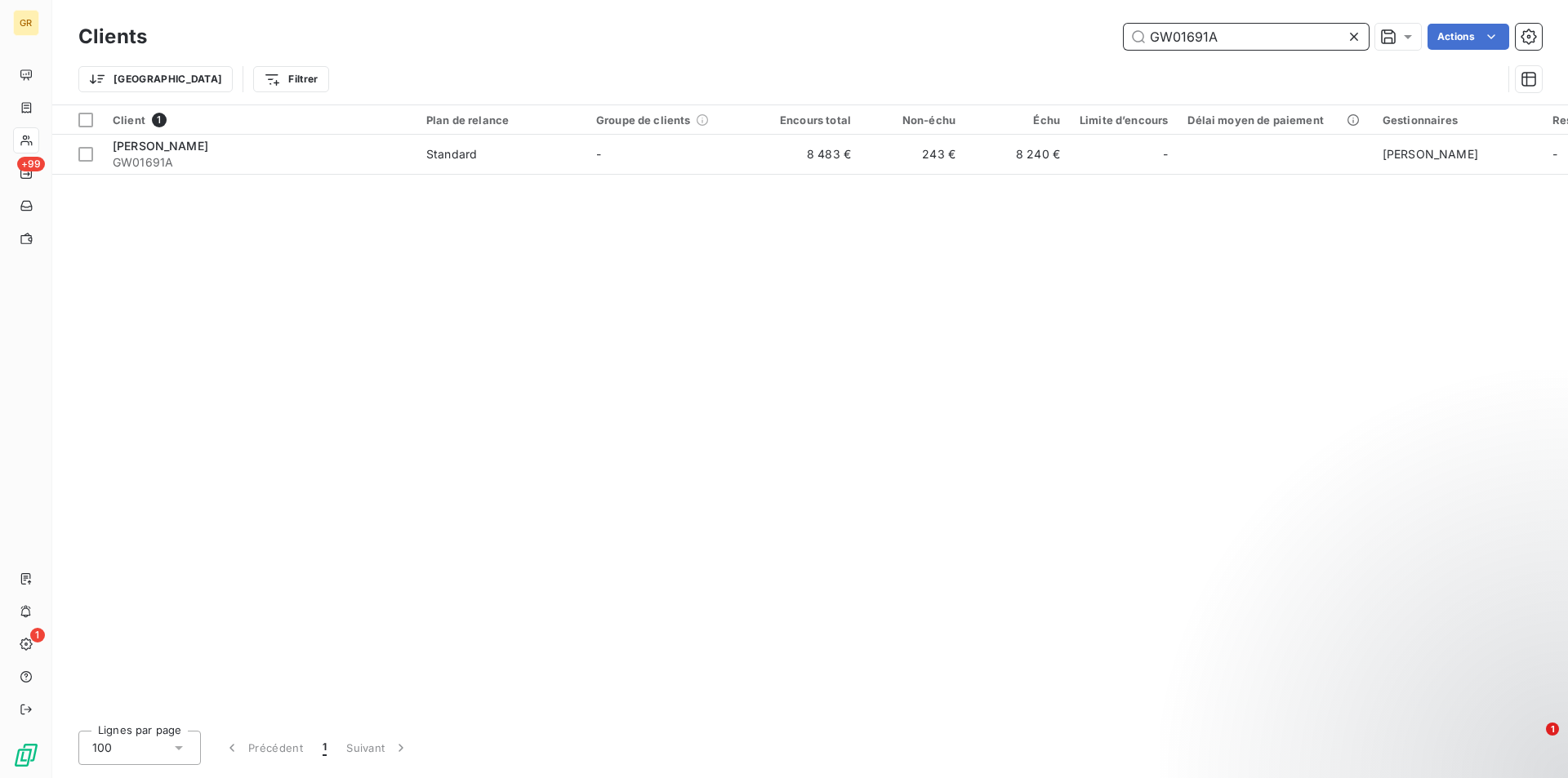
click at [1254, 46] on input "GW01691A" at bounding box center [1246, 37] width 245 height 26
drag, startPoint x: 1026, startPoint y: 29, endPoint x: 1003, endPoint y: 40, distance: 25.5
click at [1014, 37] on div "GW01691A Actions" at bounding box center [854, 37] width 1375 height 26
paste input "940"
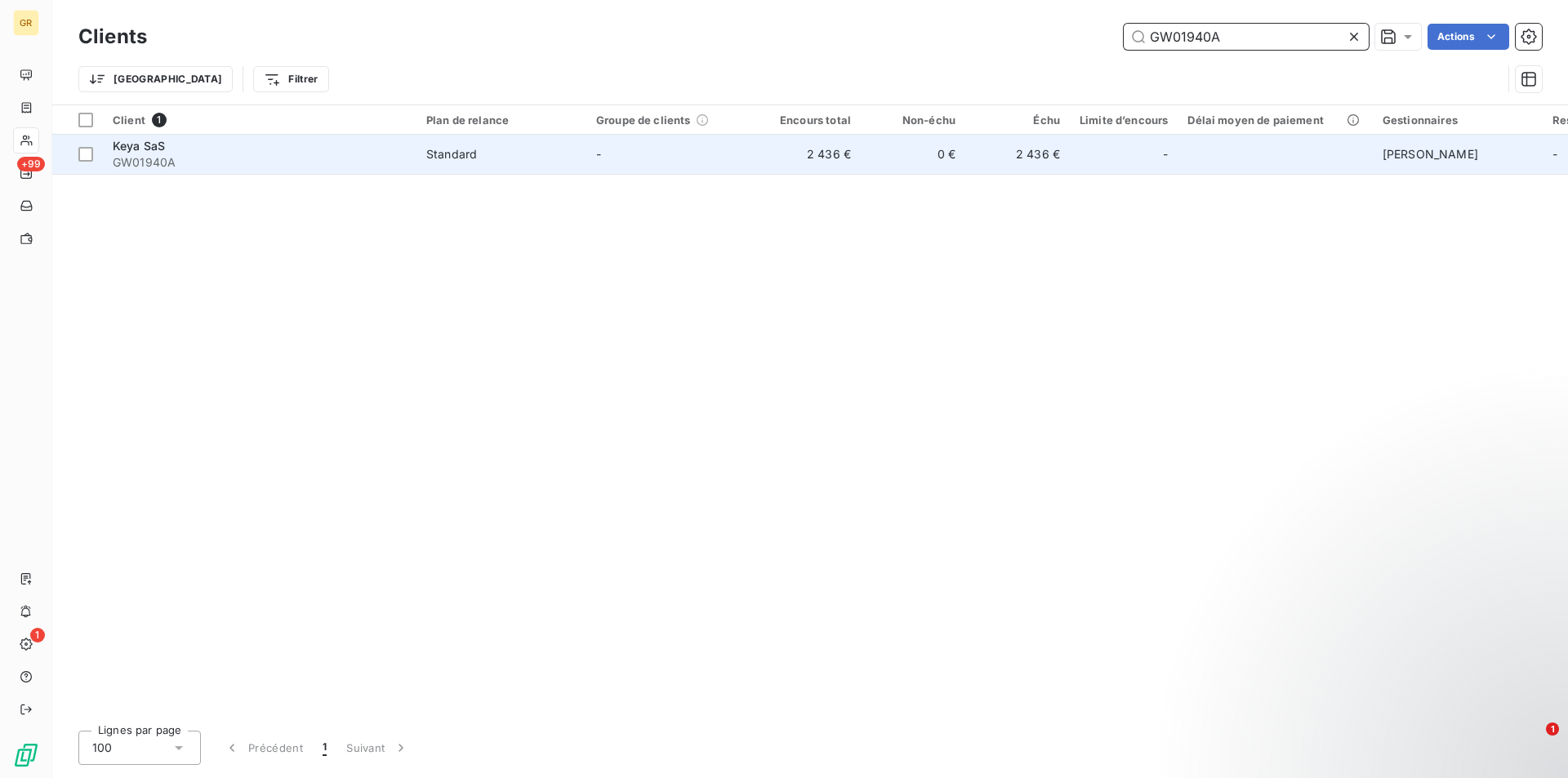
type input "GW01940A"
click at [274, 155] on span "GW01940A" at bounding box center [260, 162] width 294 height 16
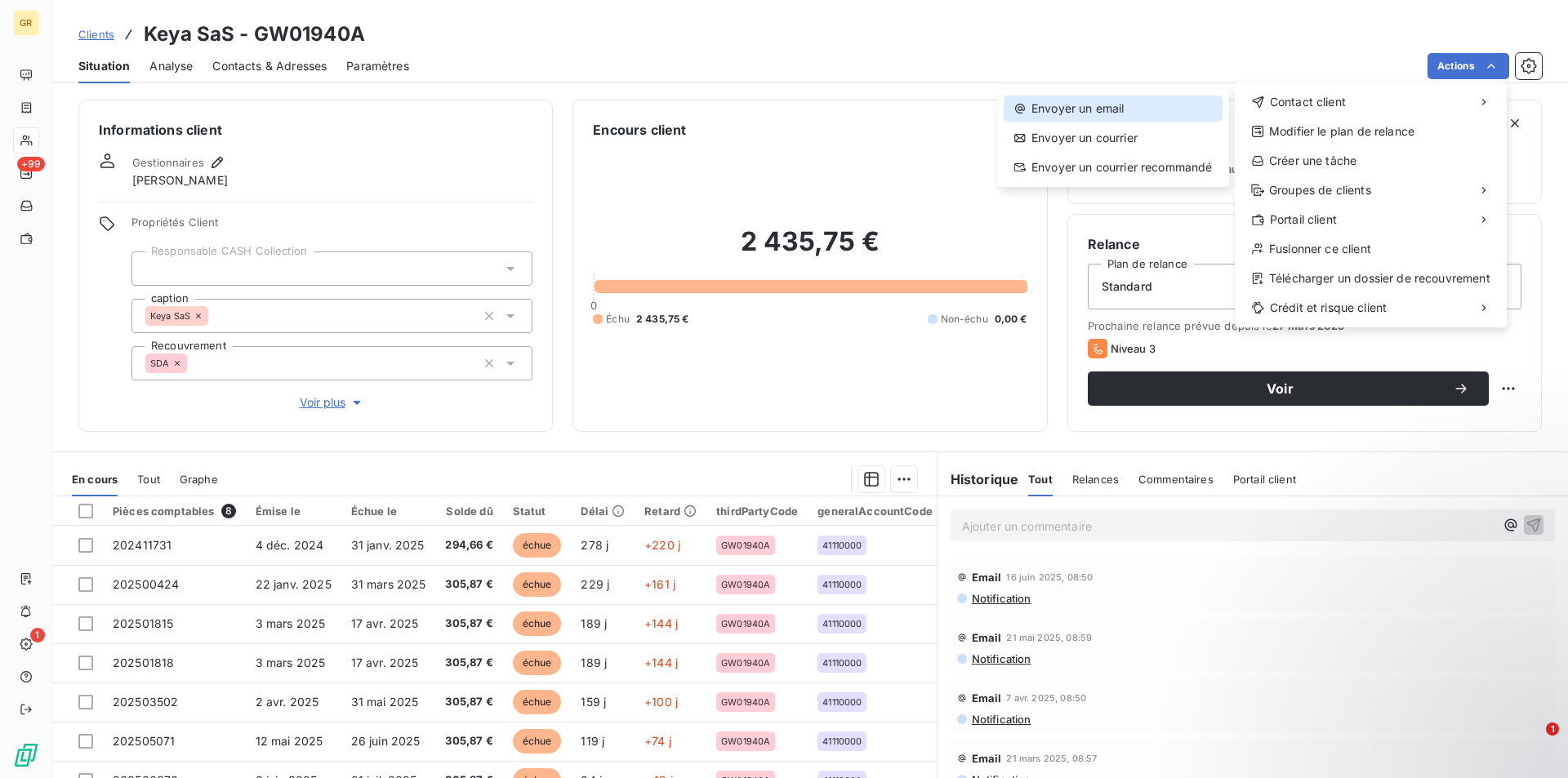
click at [1113, 104] on div "Envoyer un email" at bounding box center [1113, 108] width 219 height 26
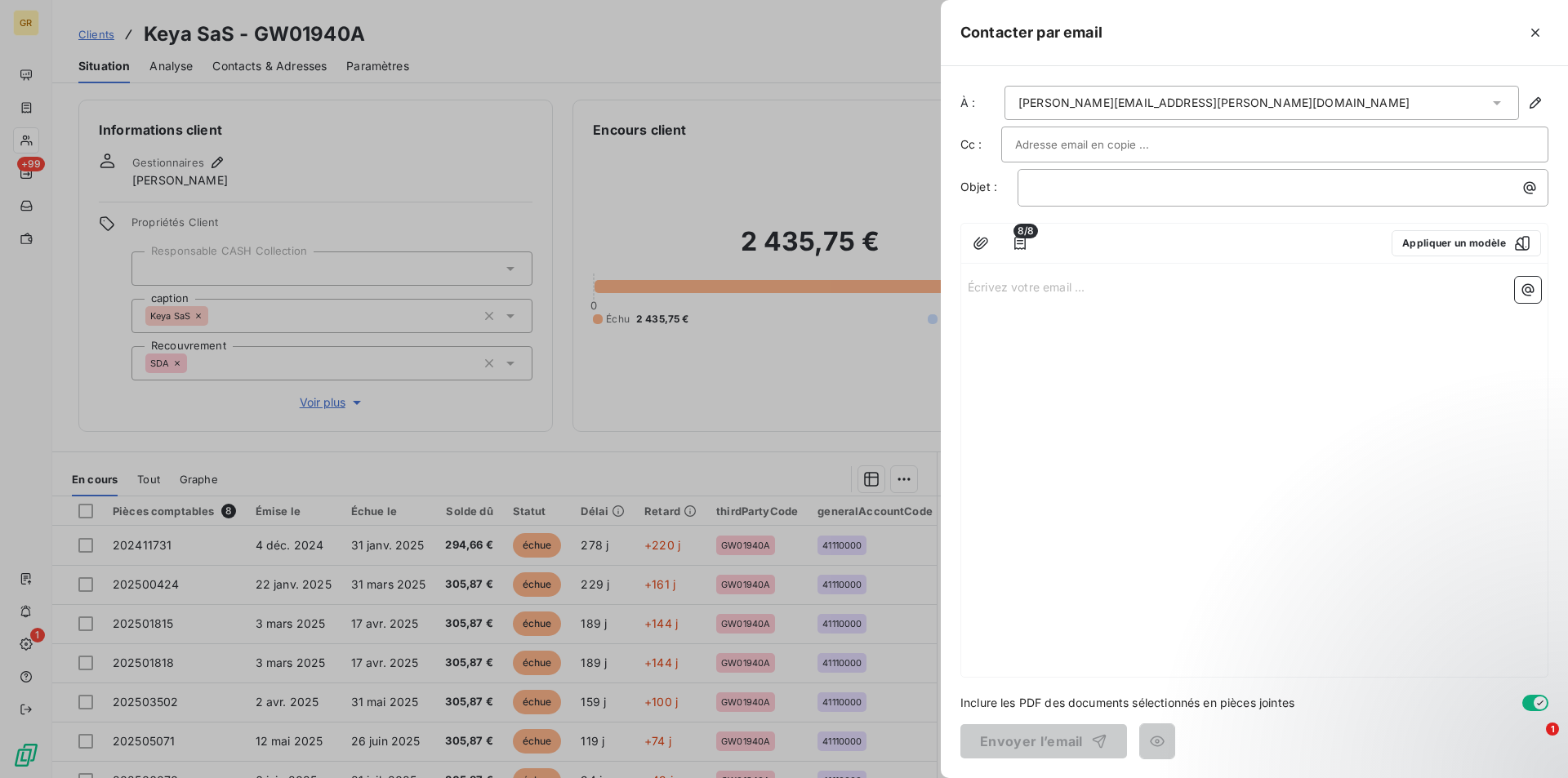
click at [1107, 140] on input "text" at bounding box center [1103, 144] width 176 height 25
click at [1536, 36] on icon "button" at bounding box center [1535, 32] width 16 height 16
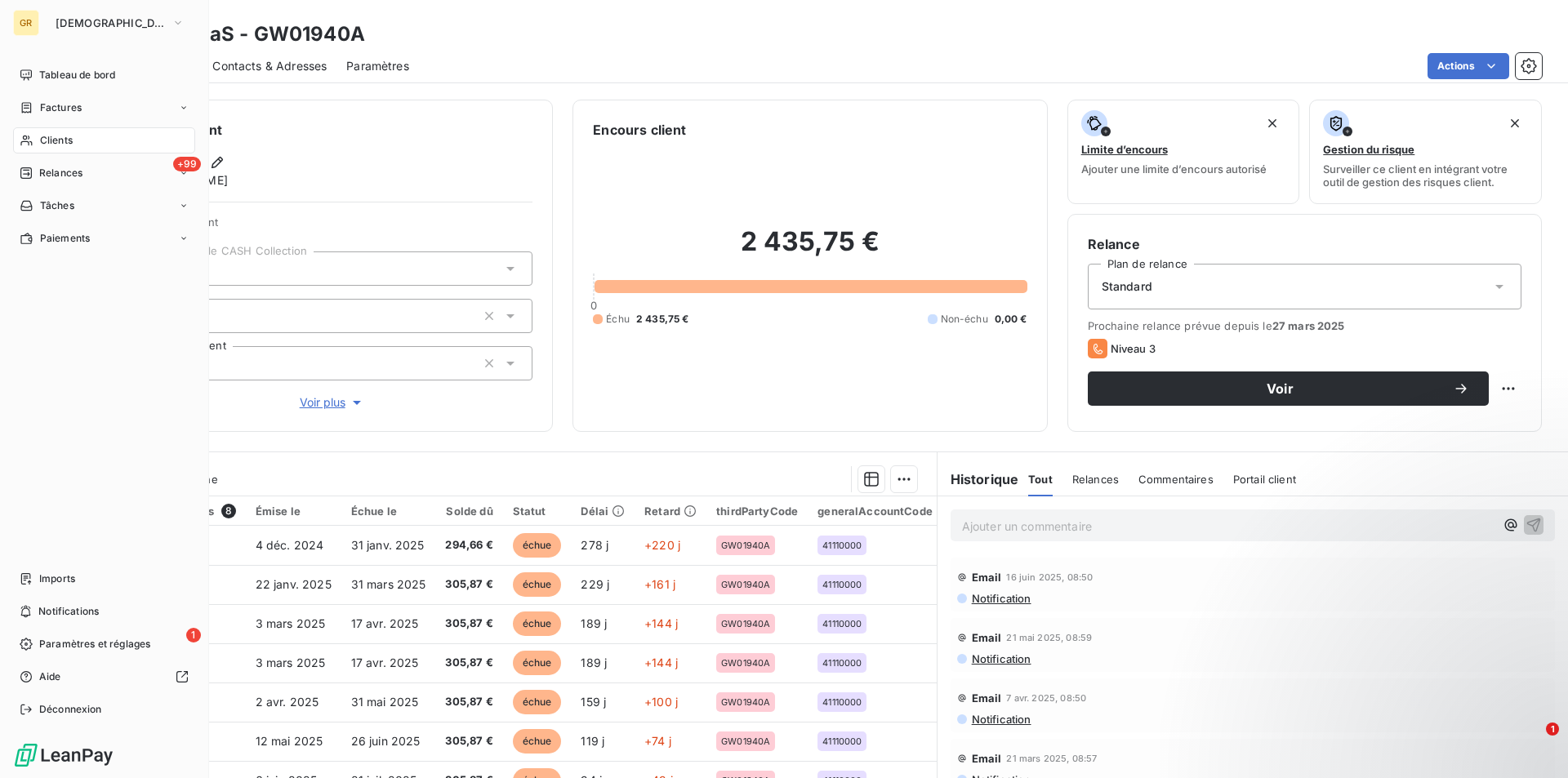
click at [36, 139] on div "Clients" at bounding box center [103, 140] width 182 height 26
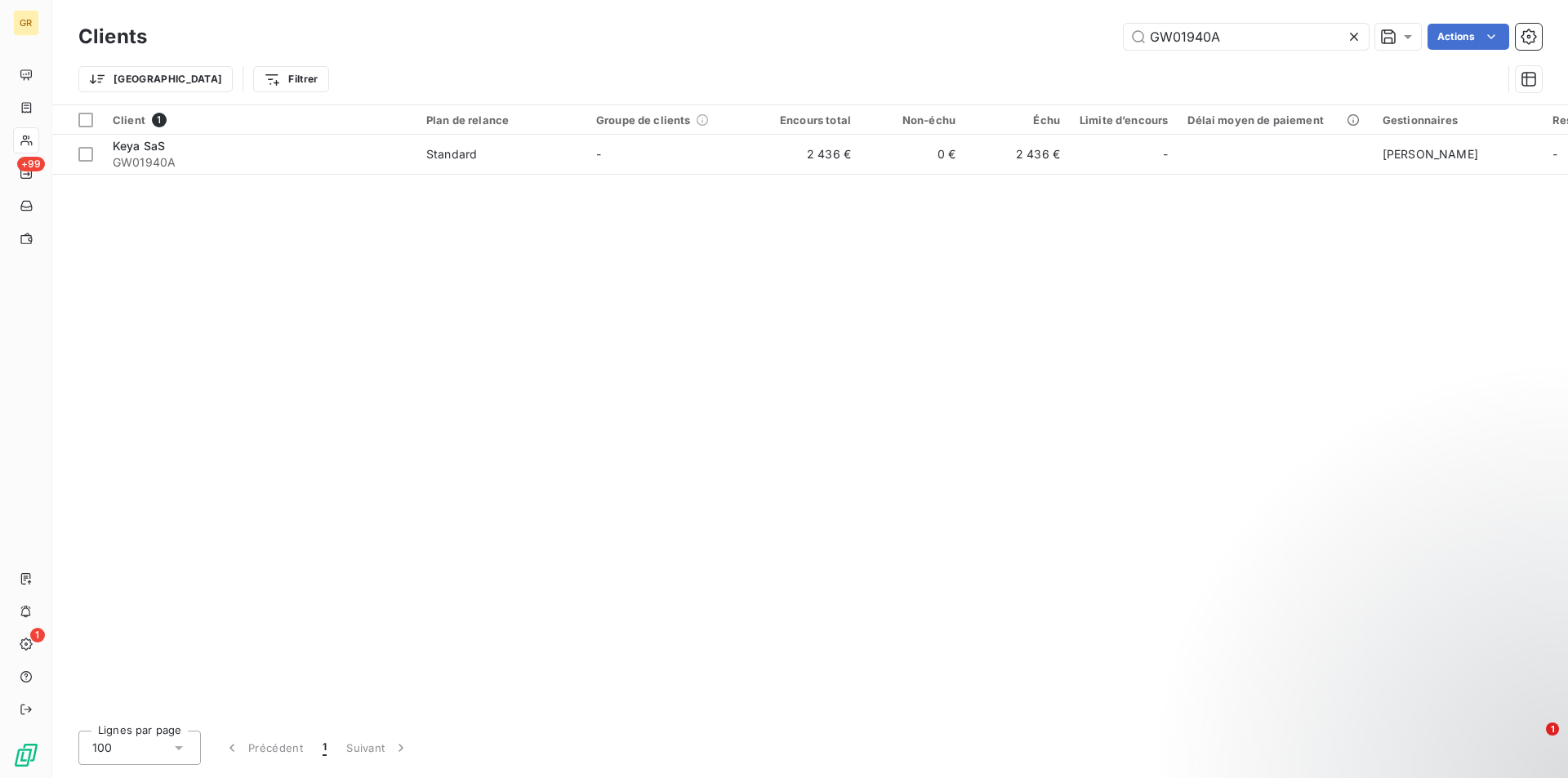
drag, startPoint x: 1249, startPoint y: 33, endPoint x: 986, endPoint y: 57, distance: 264.1
click at [989, 56] on div "Clients GW01940A Actions Trier Filtrer" at bounding box center [810, 61] width 1463 height 85
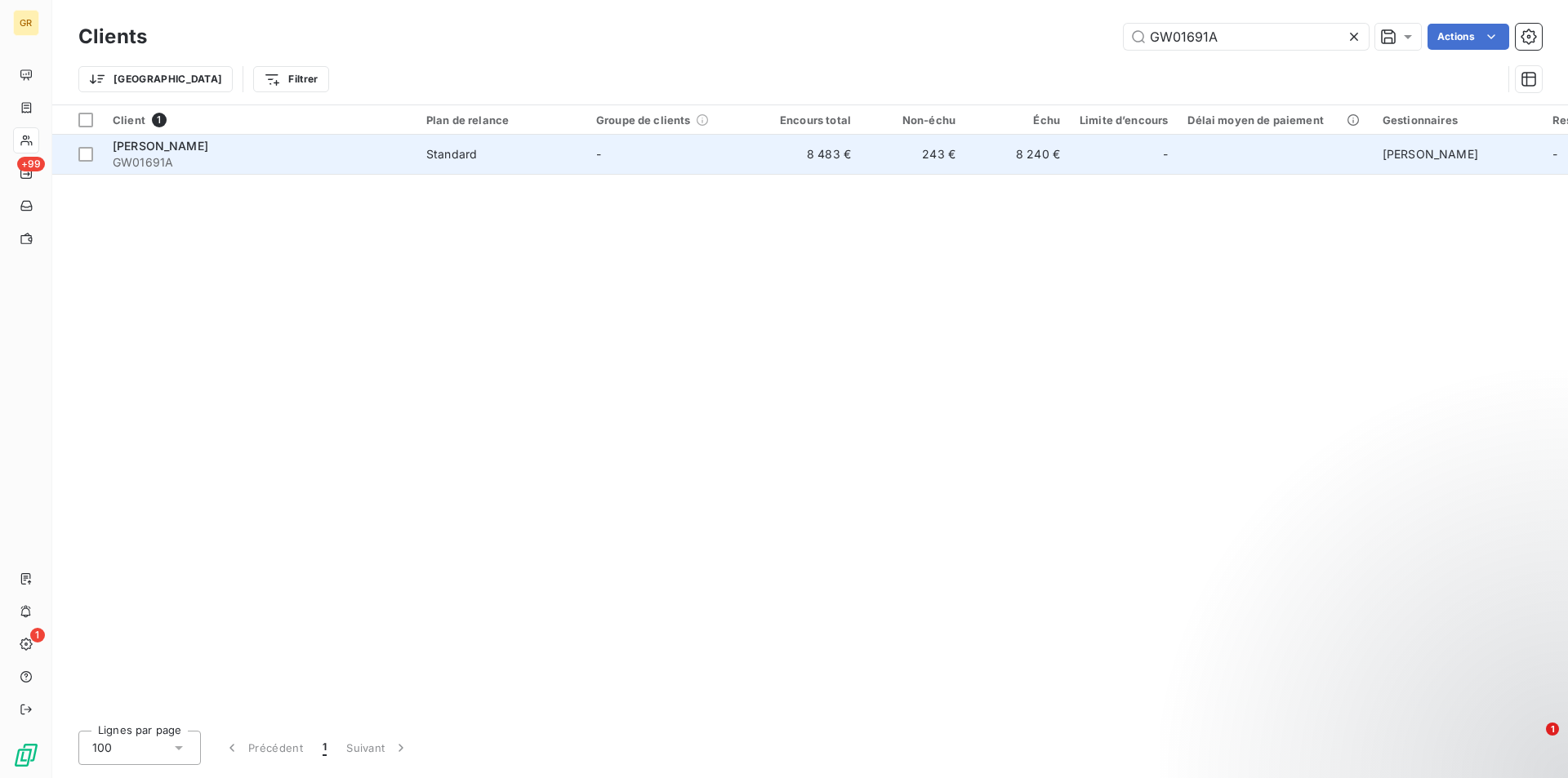
type input "GW01691A"
click at [282, 170] on span "GW01691A" at bounding box center [260, 162] width 294 height 16
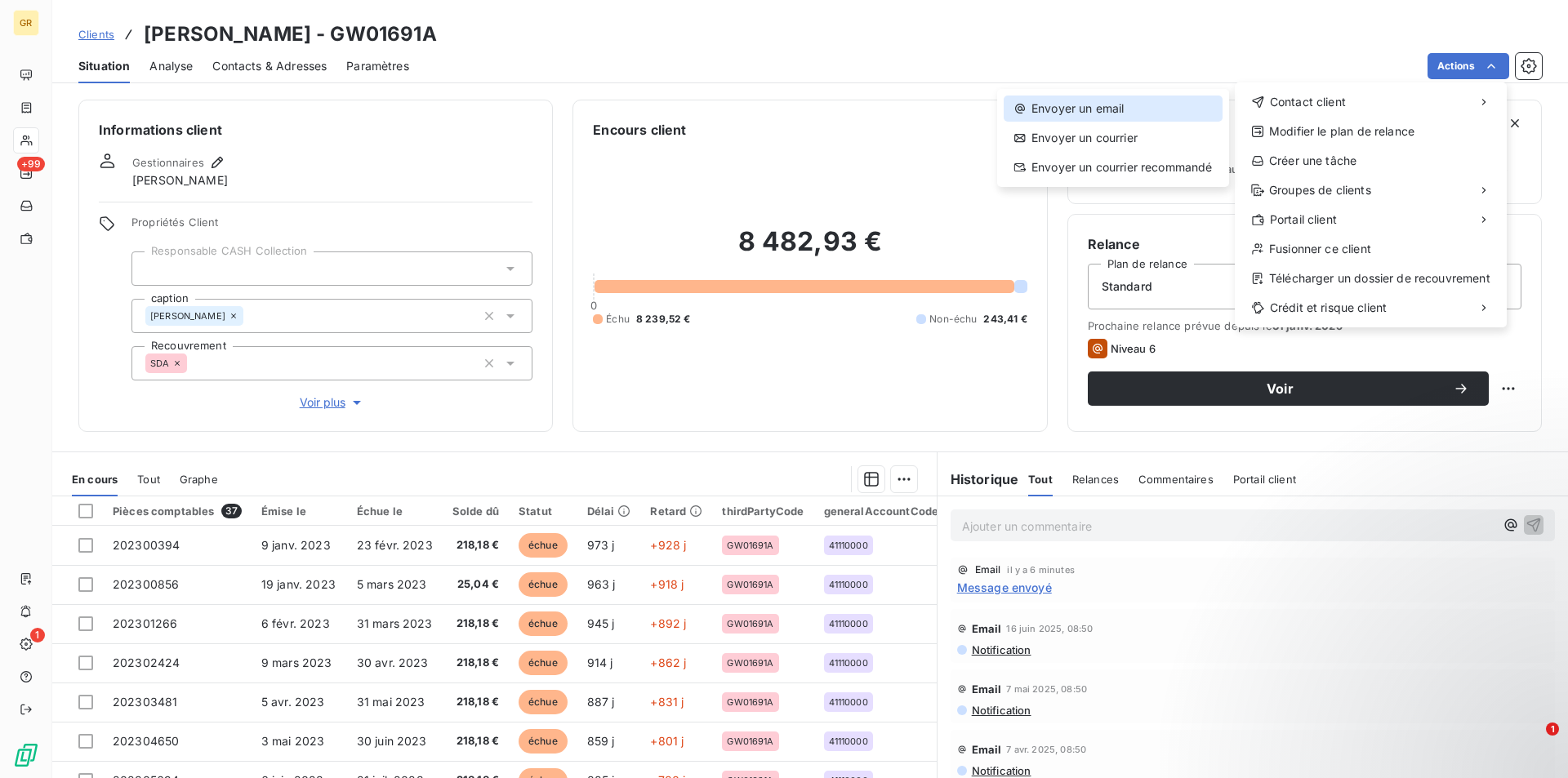
click at [1128, 102] on div "Envoyer un email" at bounding box center [1113, 108] width 219 height 26
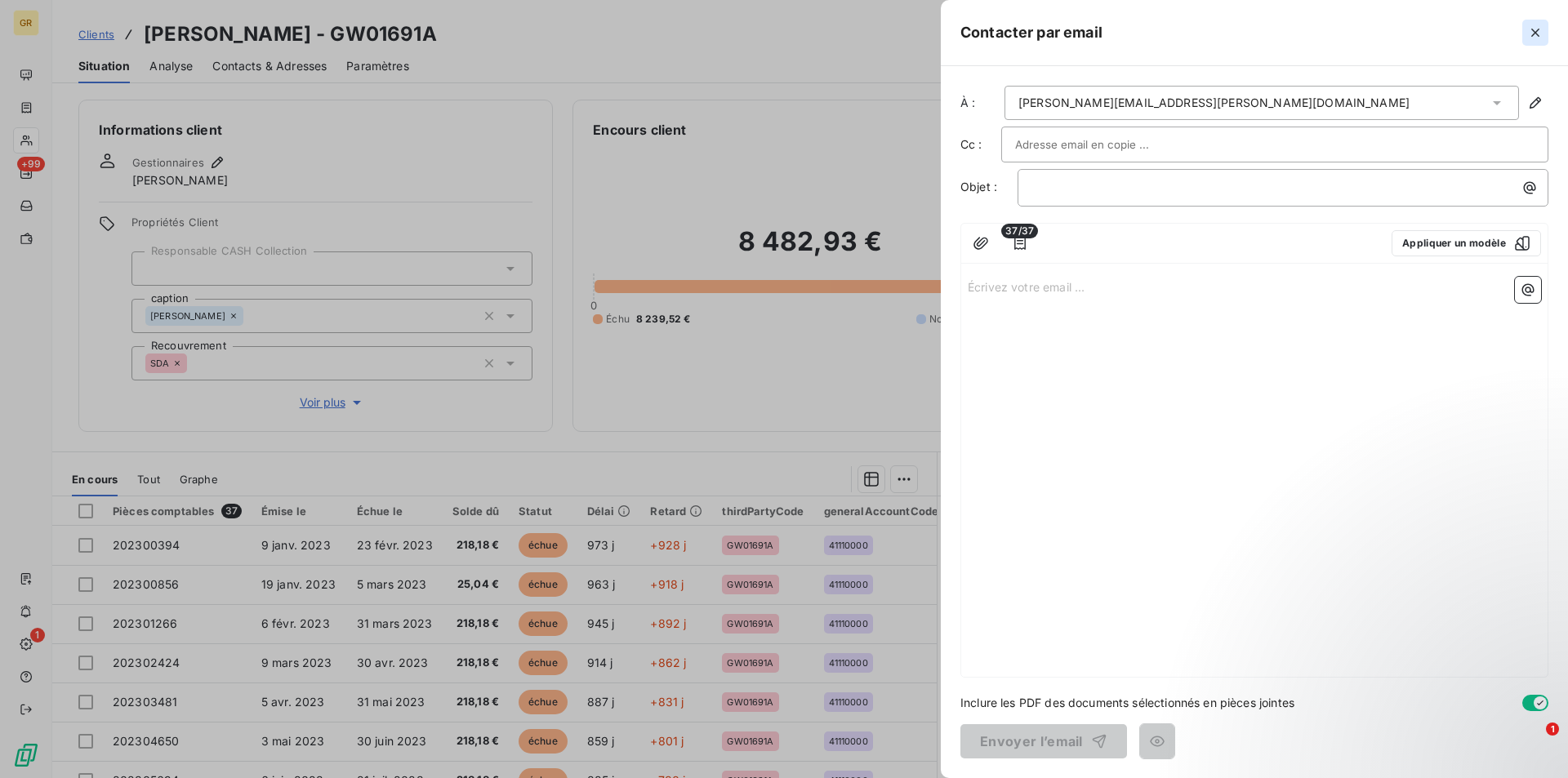
click at [1533, 36] on icon "button" at bounding box center [1536, 32] width 9 height 9
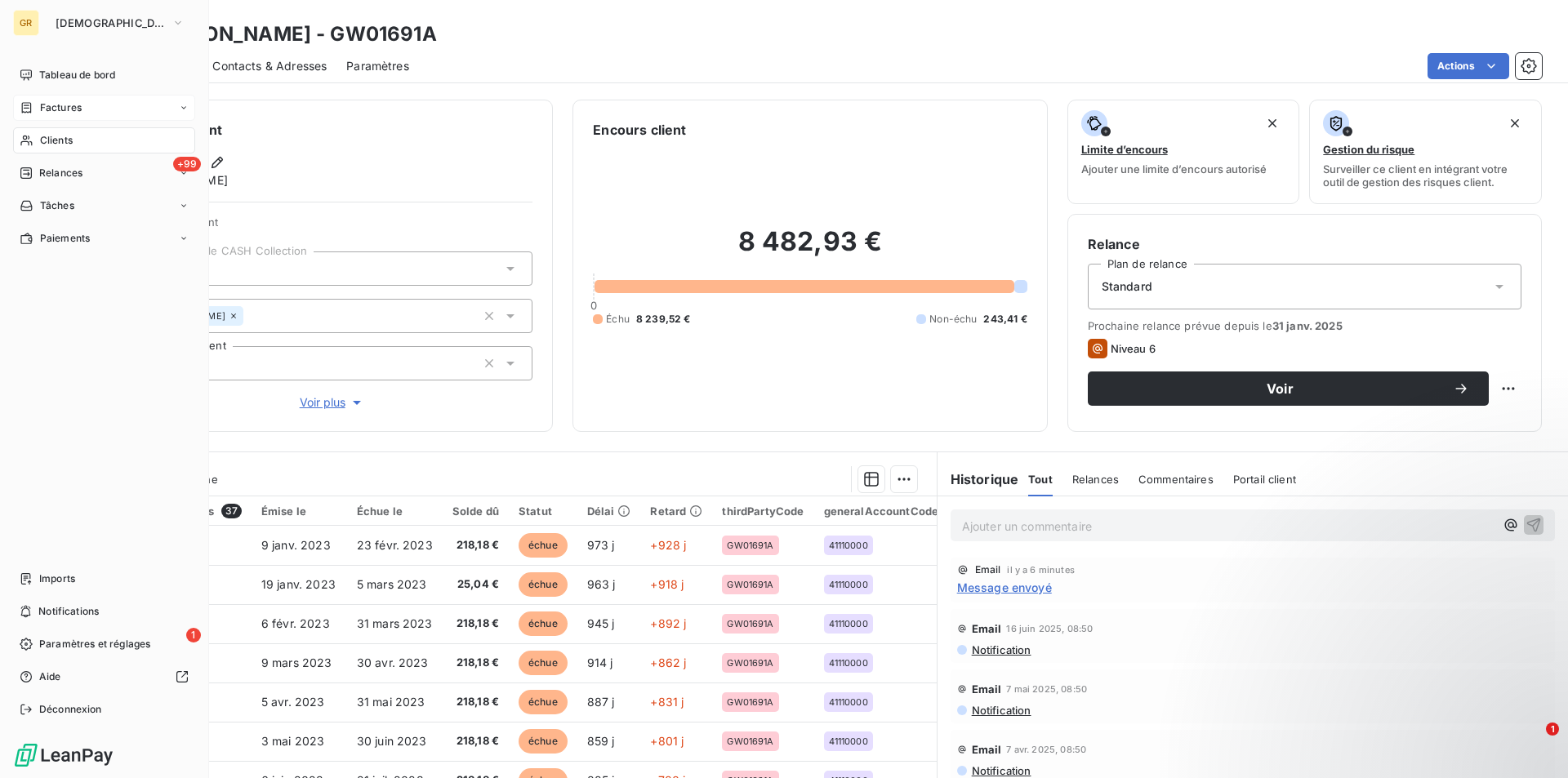
click at [71, 109] on span "Factures" at bounding box center [61, 108] width 42 height 15
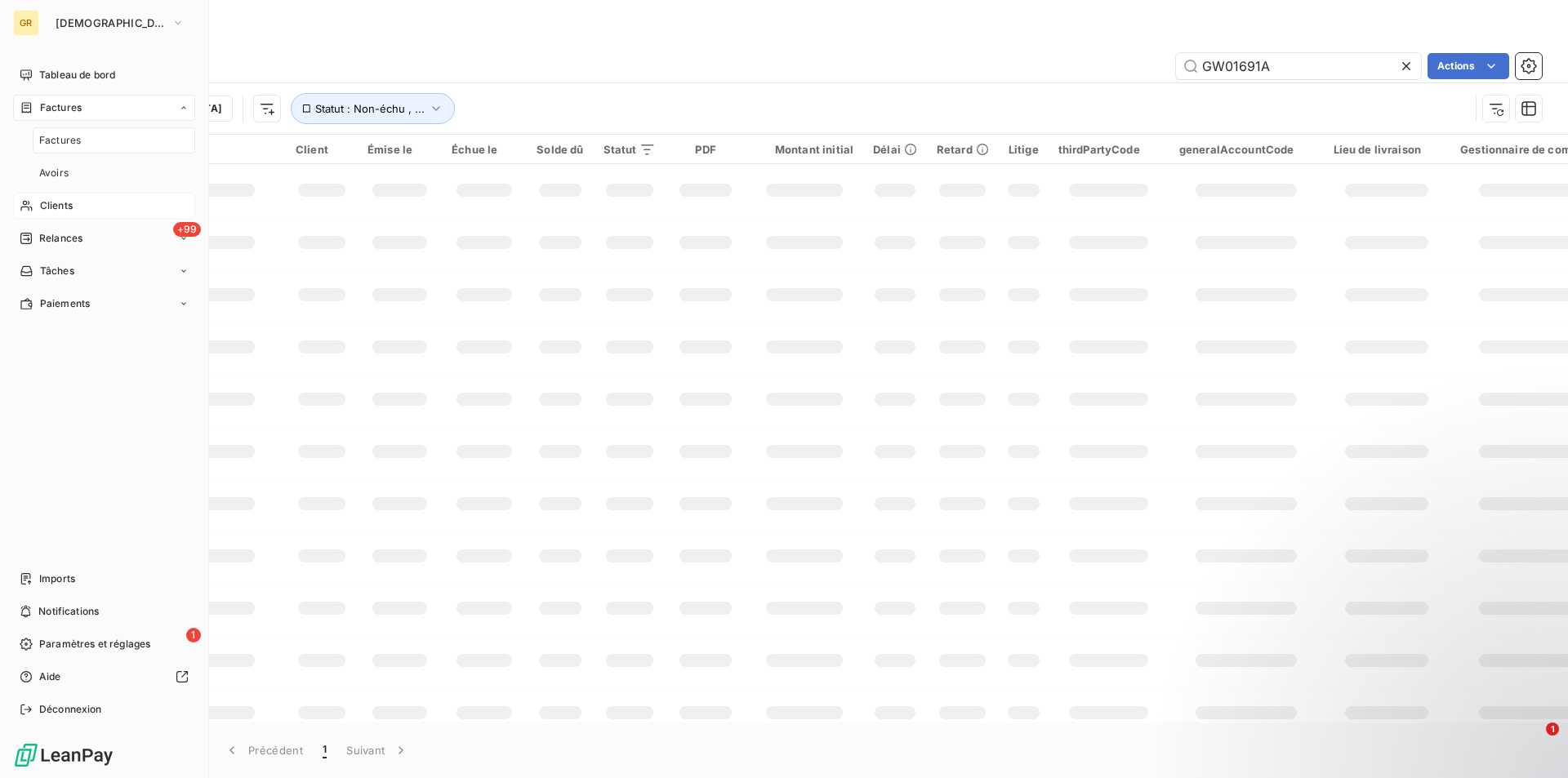
click at [62, 205] on span "Clients" at bounding box center [56, 205] width 32 height 15
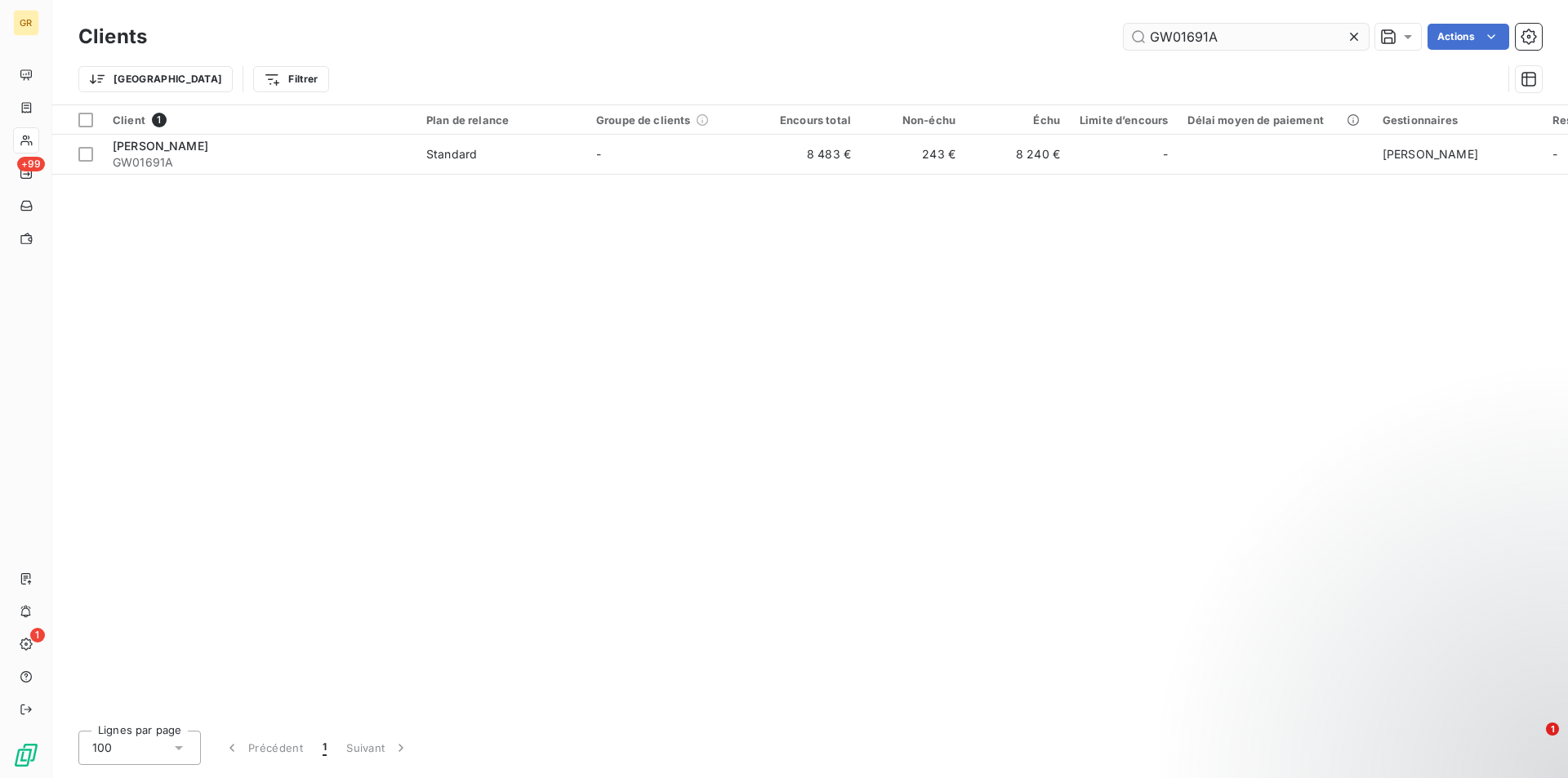
click at [1282, 46] on input "GW01691A" at bounding box center [1246, 37] width 245 height 26
drag, startPoint x: 1274, startPoint y: 44, endPoint x: 996, endPoint y: 29, distance: 278.4
click at [996, 29] on div "GW01691A Actions" at bounding box center [854, 37] width 1375 height 26
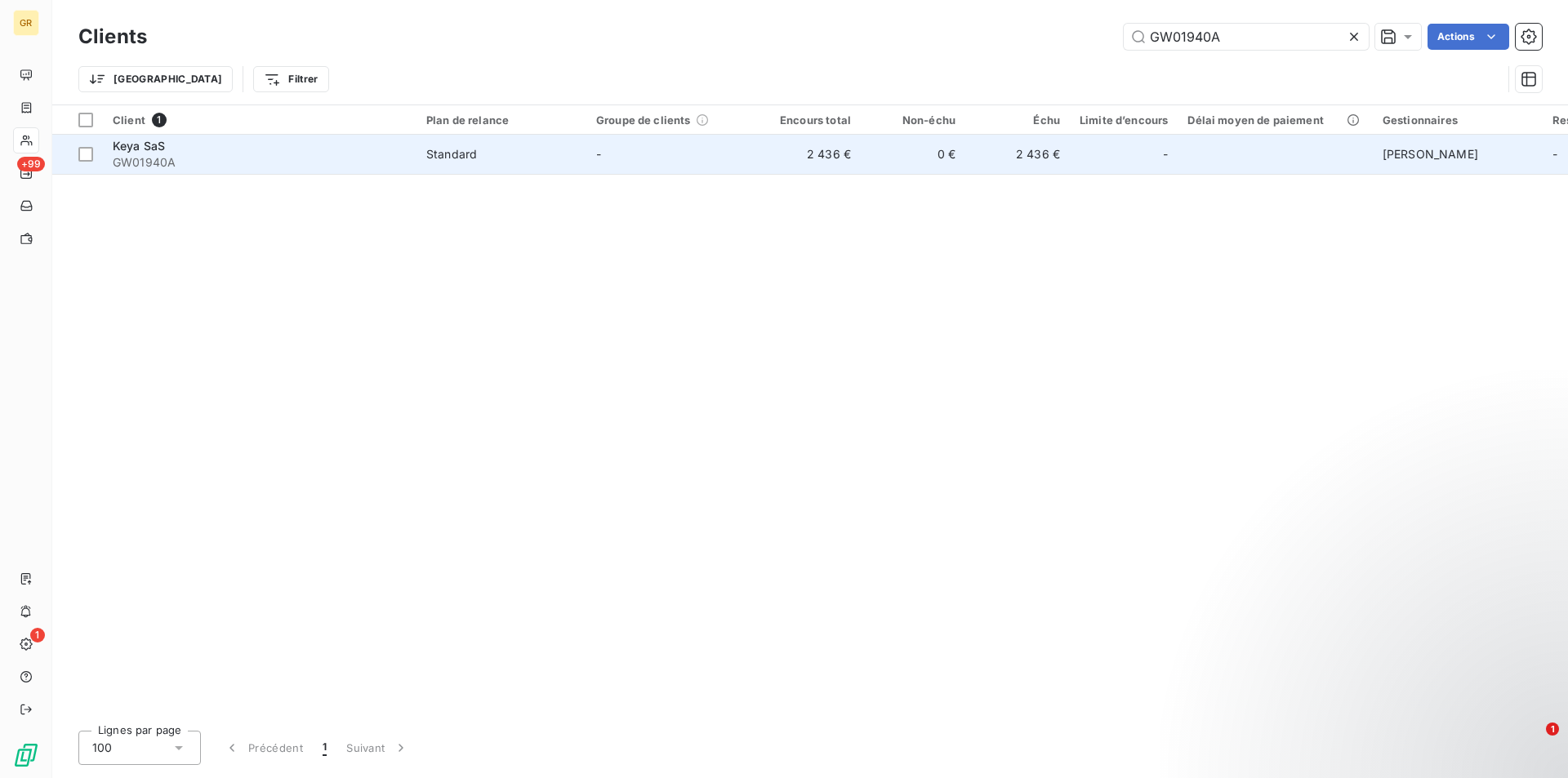
type input "GW01940A"
click at [435, 160] on div "Standard" at bounding box center [451, 154] width 50 height 16
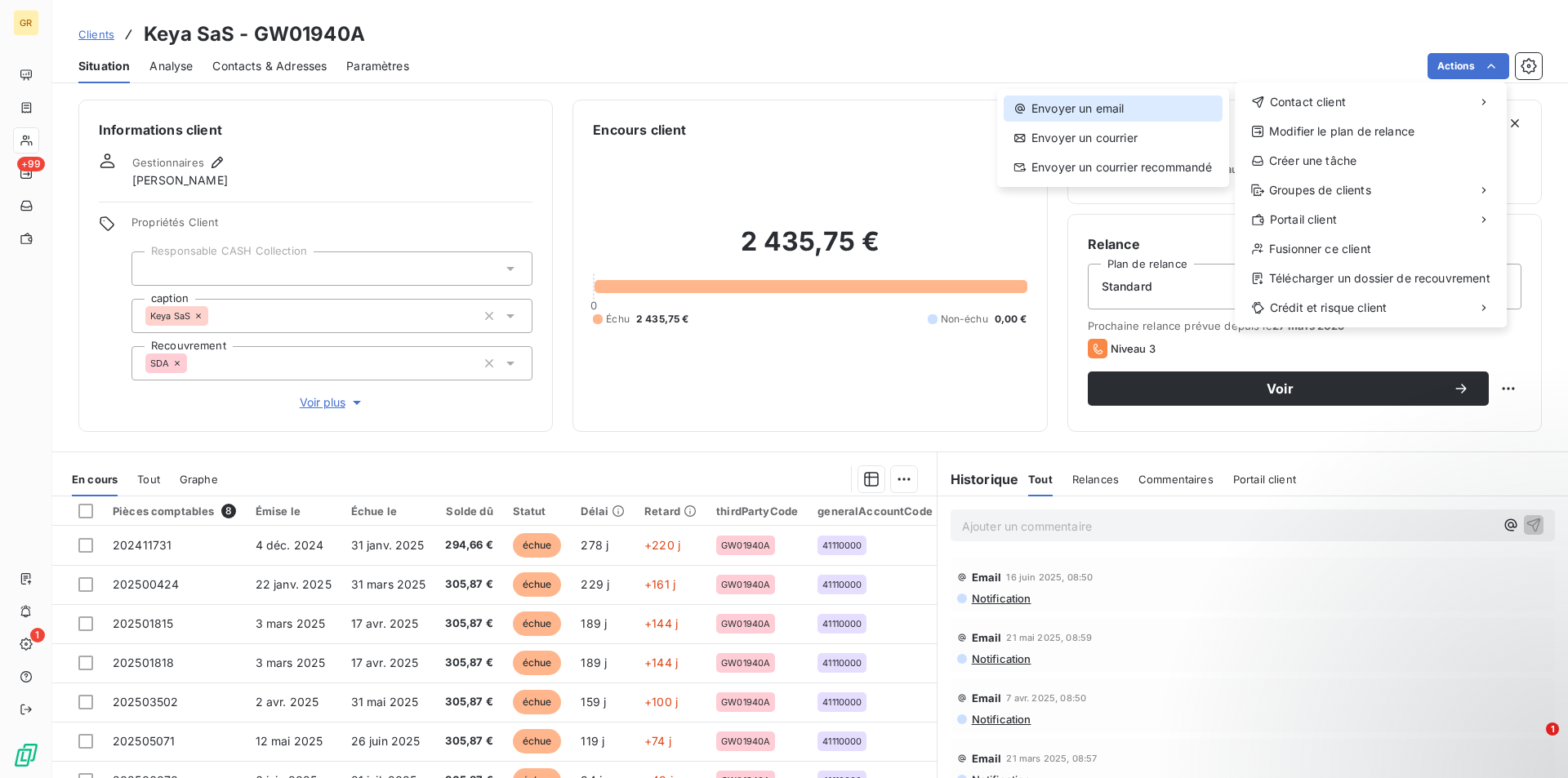
click at [1092, 105] on div "Envoyer un email" at bounding box center [1113, 108] width 219 height 26
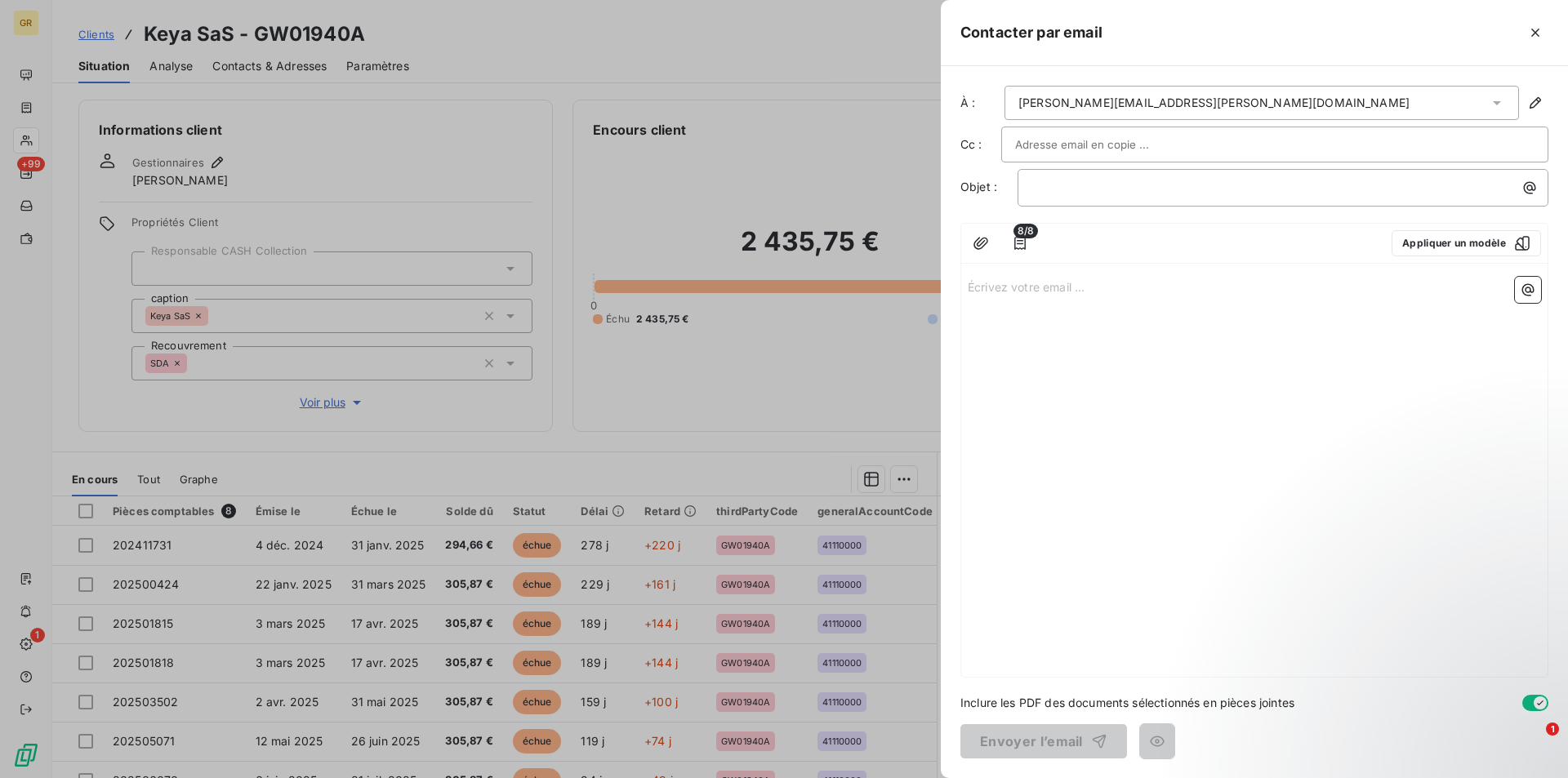
click at [1106, 136] on input "text" at bounding box center [1103, 144] width 176 height 25
click at [1132, 195] on p "﻿" at bounding box center [1287, 187] width 512 height 19
click at [1532, 190] on icon "button" at bounding box center [1530, 188] width 12 height 12
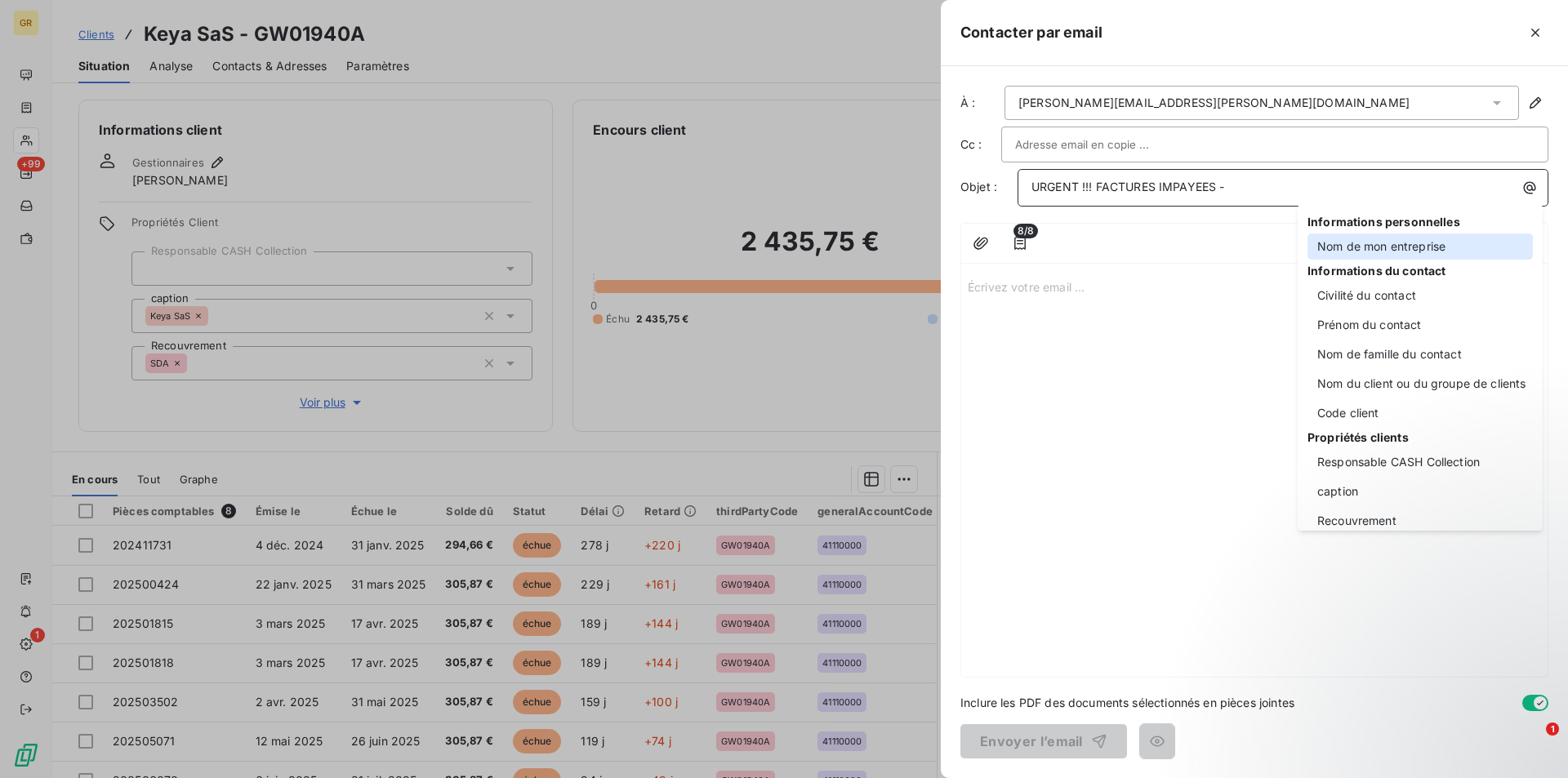
click at [1386, 243] on div "Nom de mon entreprise" at bounding box center [1420, 246] width 225 height 26
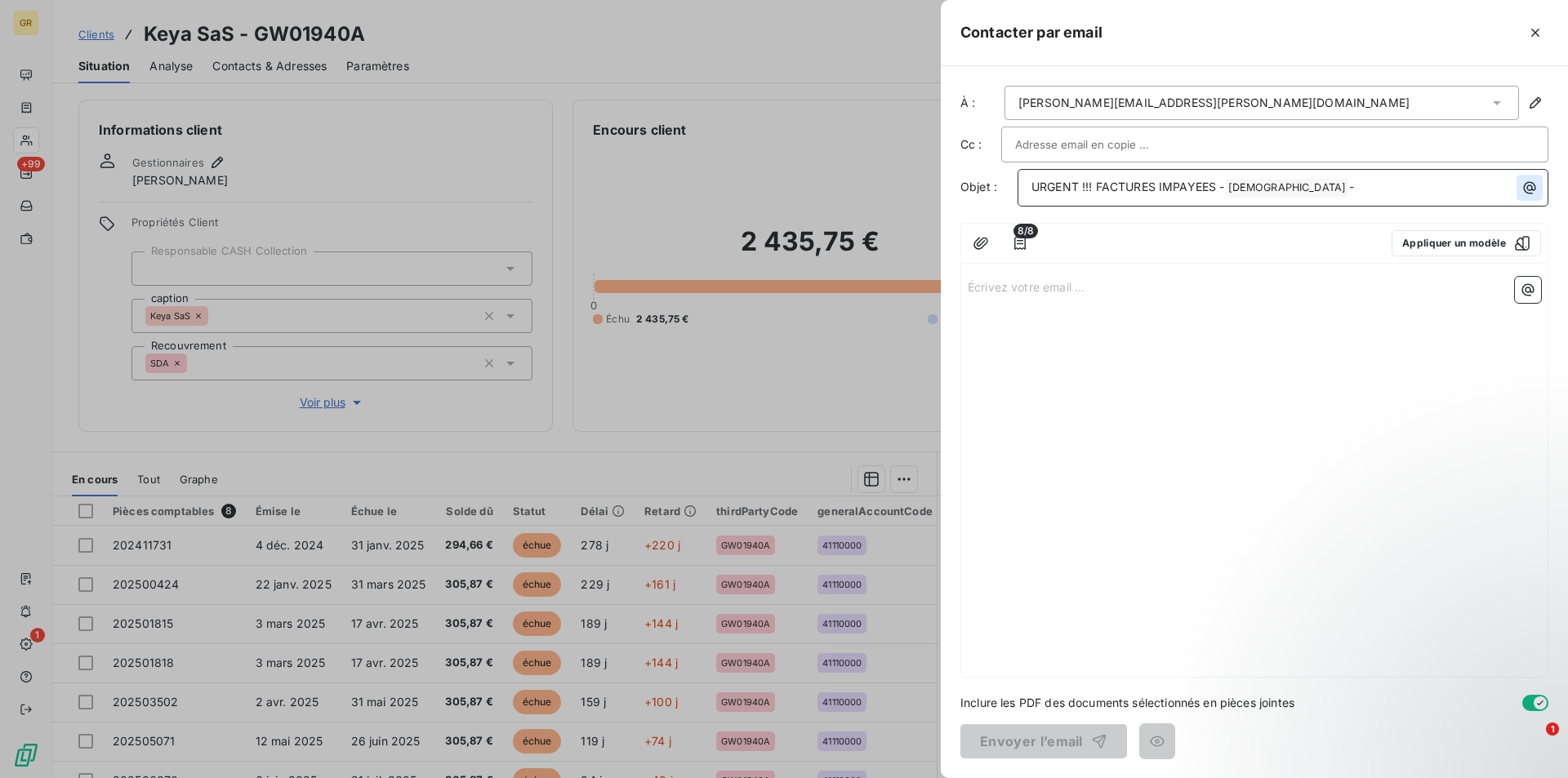
click at [1530, 191] on icon "button" at bounding box center [1529, 187] width 16 height 16
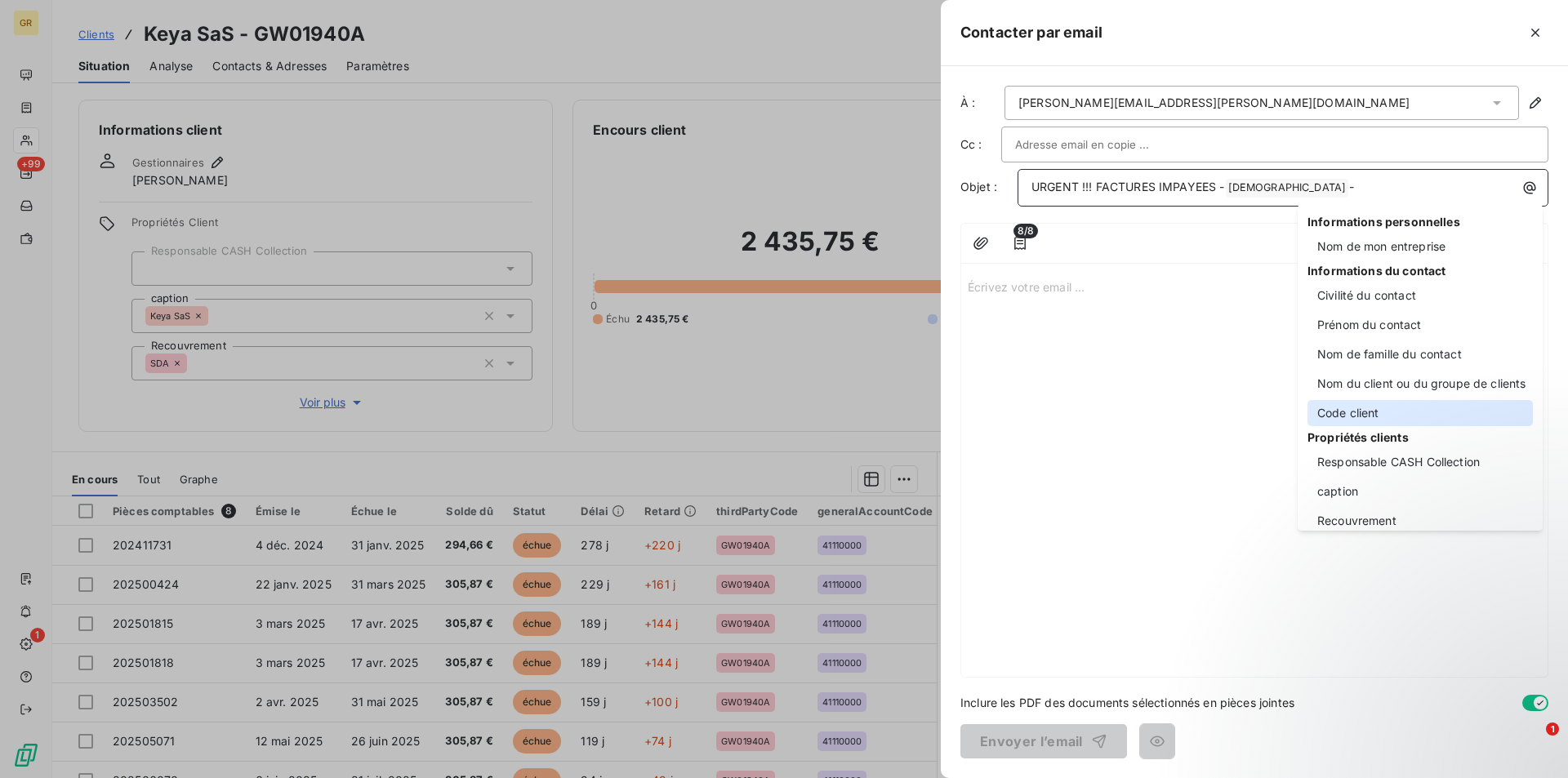
click at [1354, 408] on div "Code client" at bounding box center [1420, 412] width 225 height 26
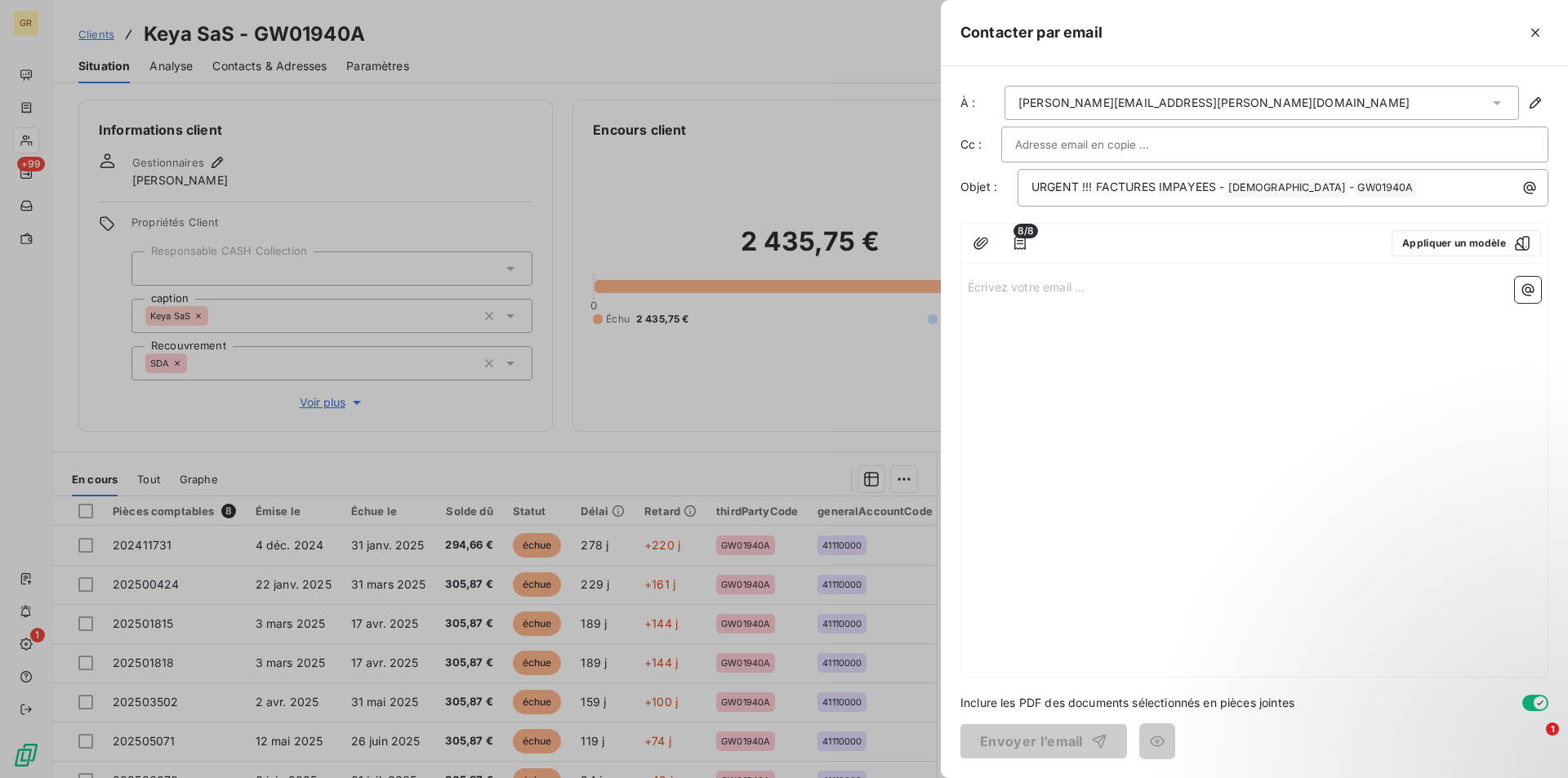
click at [1032, 281] on p "Écrivez votre email ... ﻿" at bounding box center [1254, 286] width 573 height 19
click at [986, 318] on p "﻿" at bounding box center [1254, 324] width 573 height 19
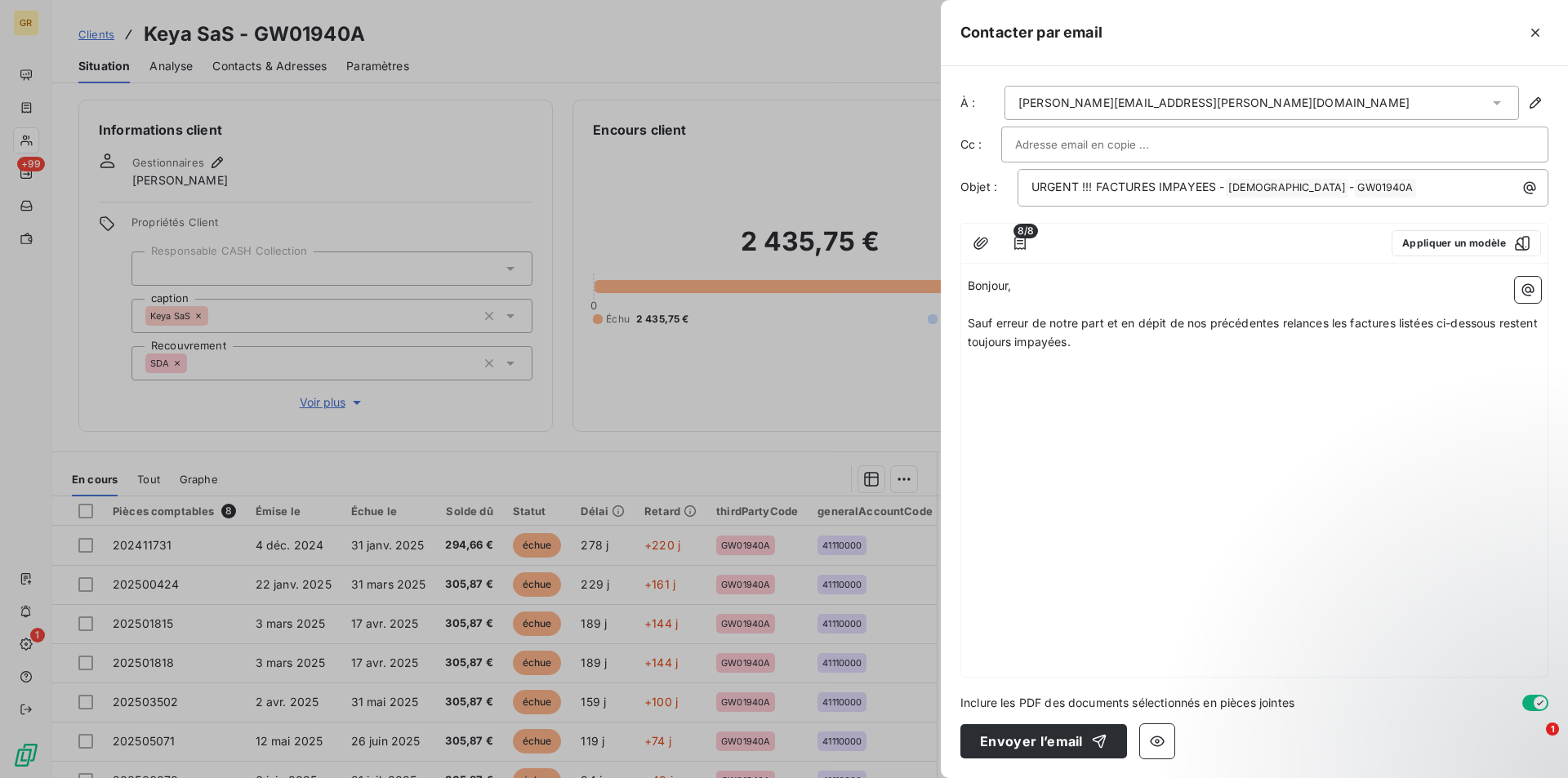
click at [1531, 295] on icon "button" at bounding box center [1527, 290] width 16 height 16
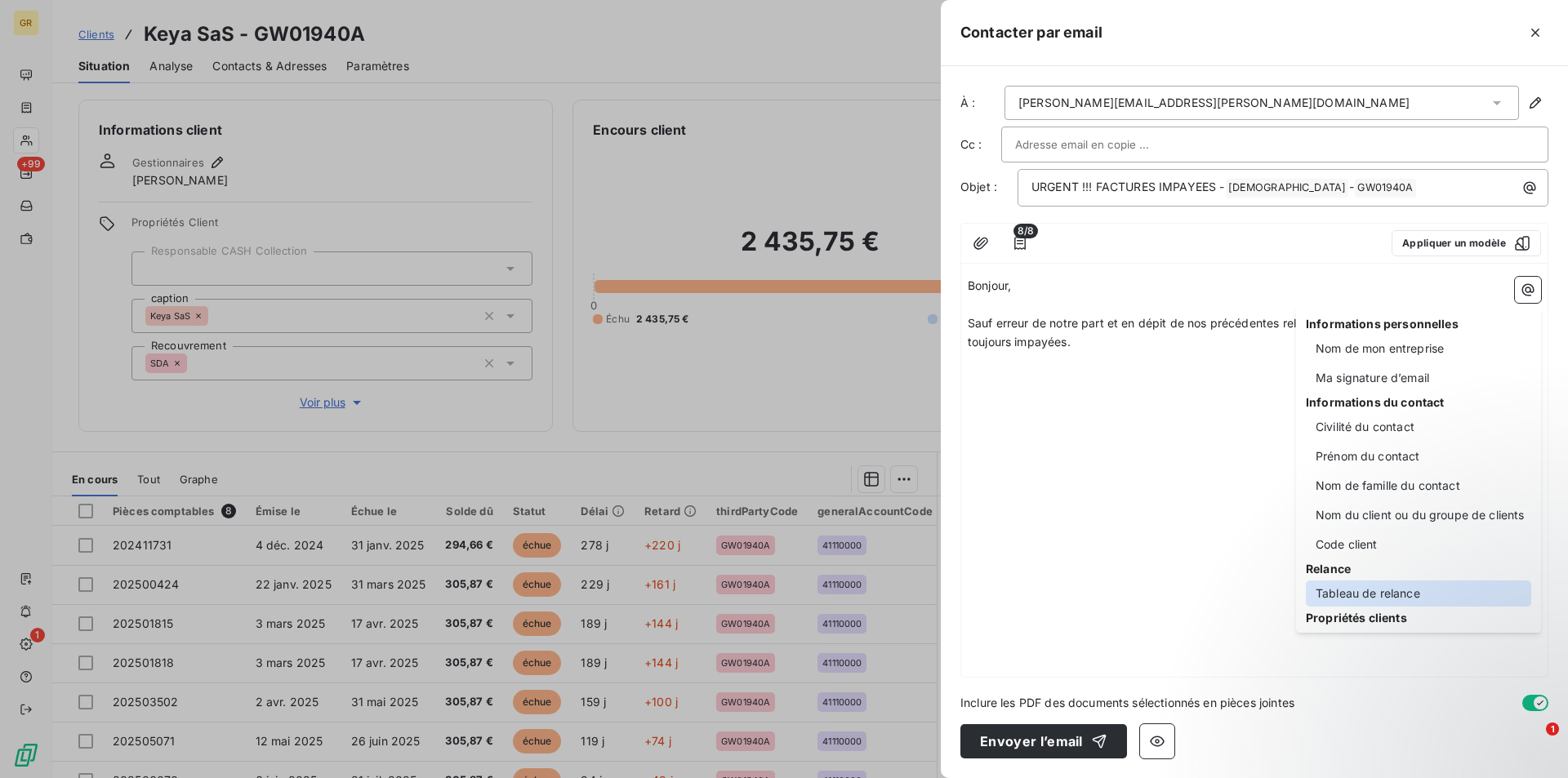
click at [1348, 590] on div "Tableau de relance" at bounding box center [1419, 594] width 225 height 26
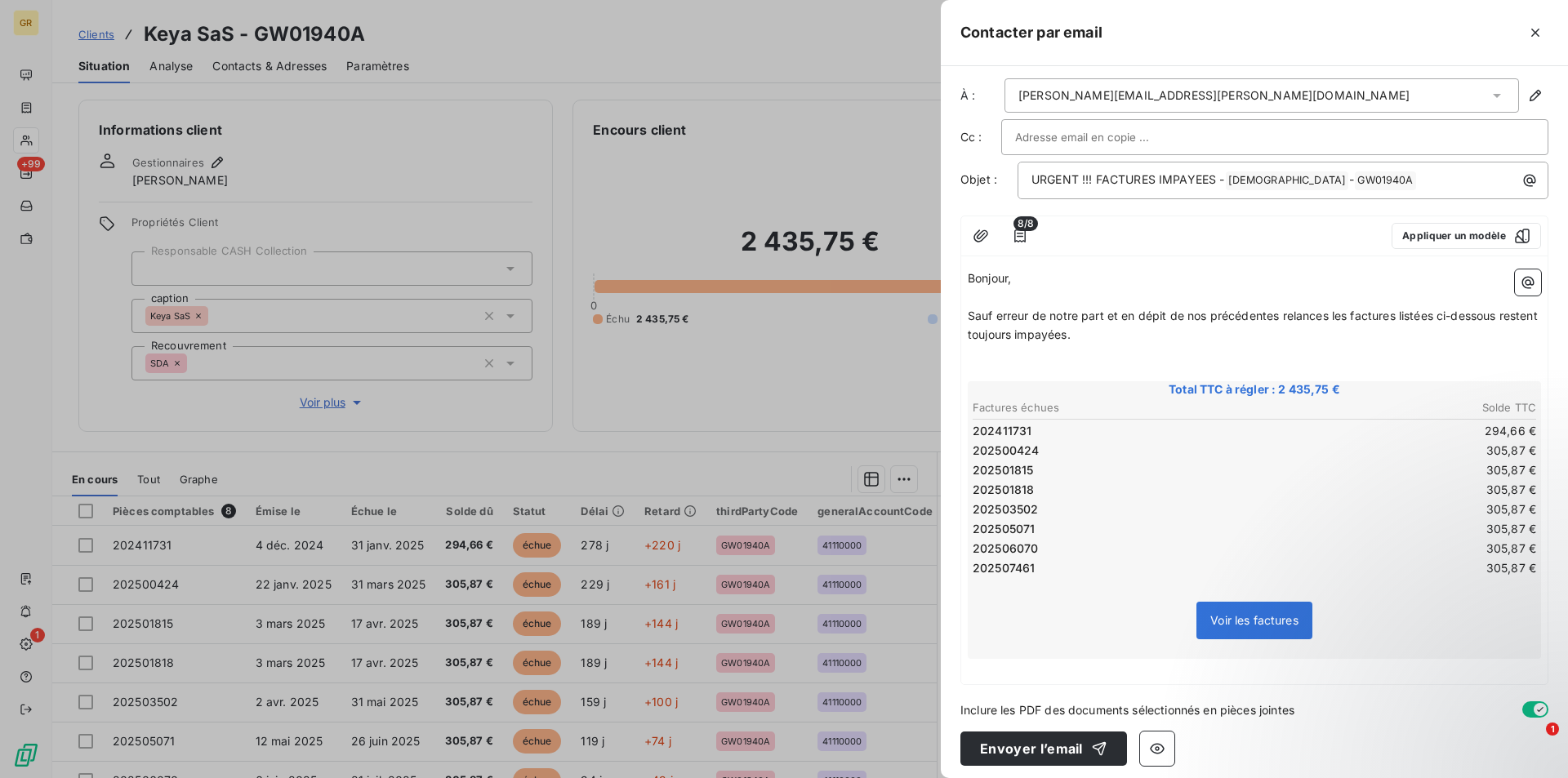
scroll to position [15, 0]
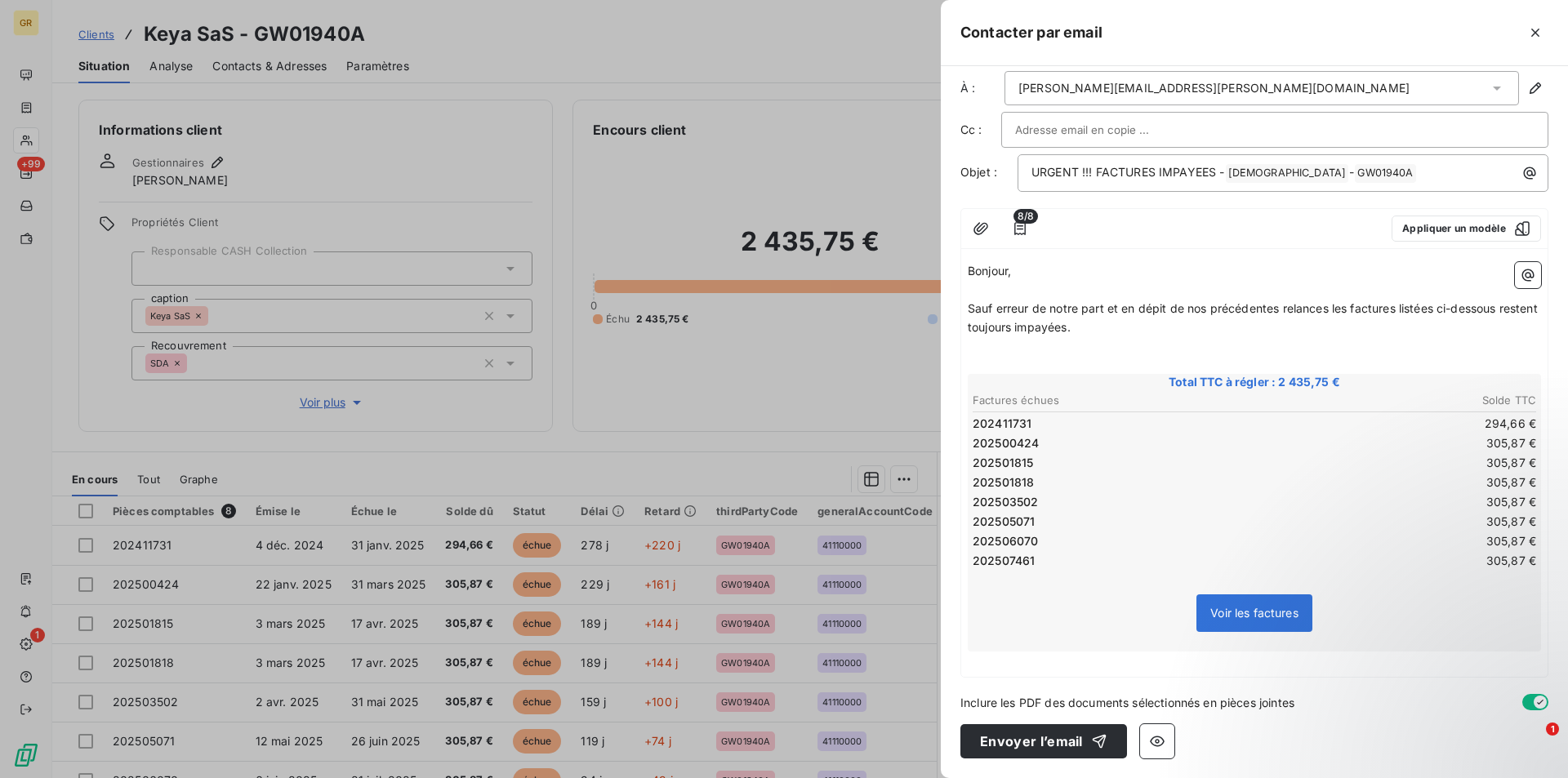
click at [1042, 662] on p "﻿" at bounding box center [1254, 661] width 573 height 19
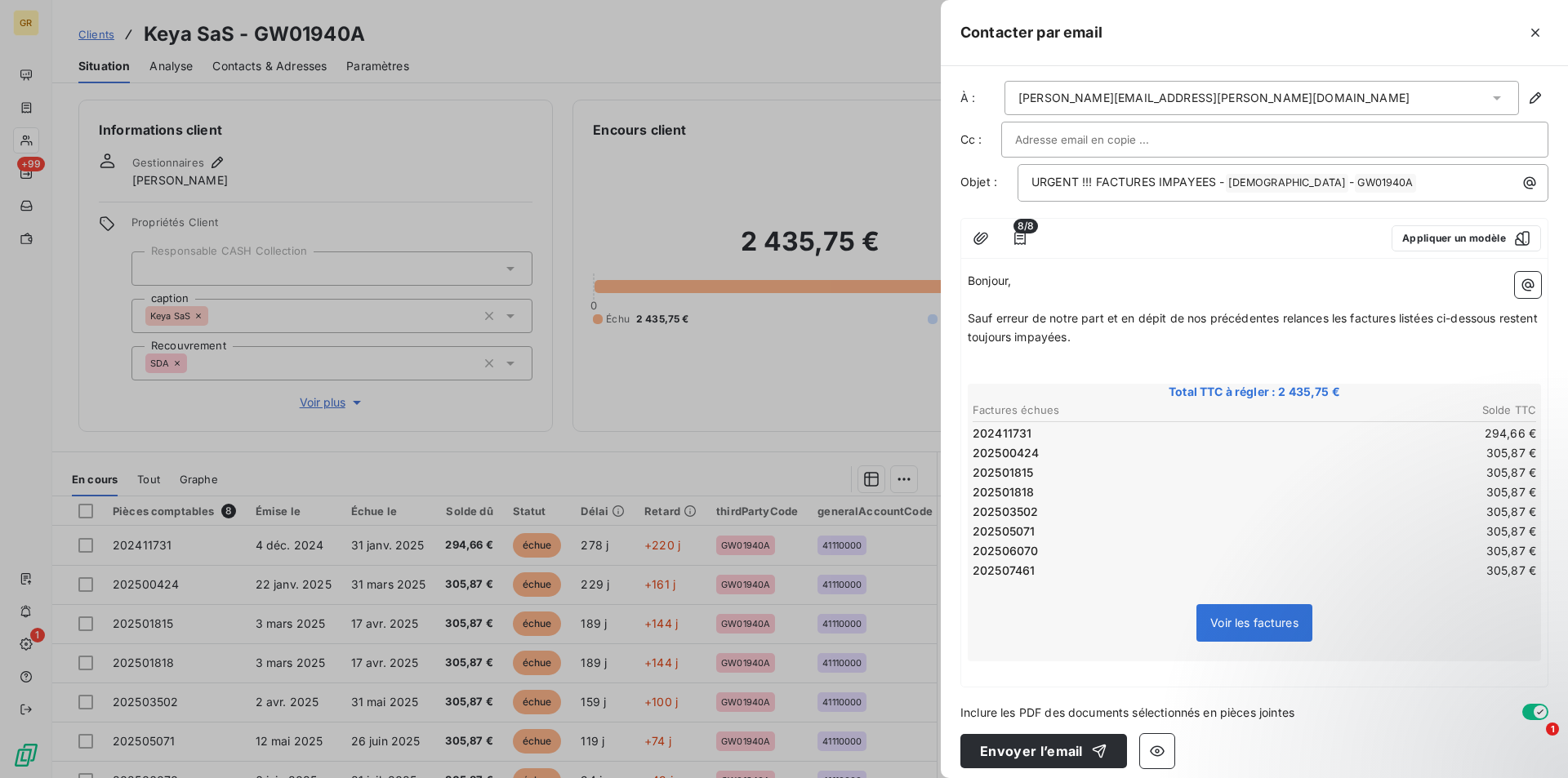
scroll to position [0, 0]
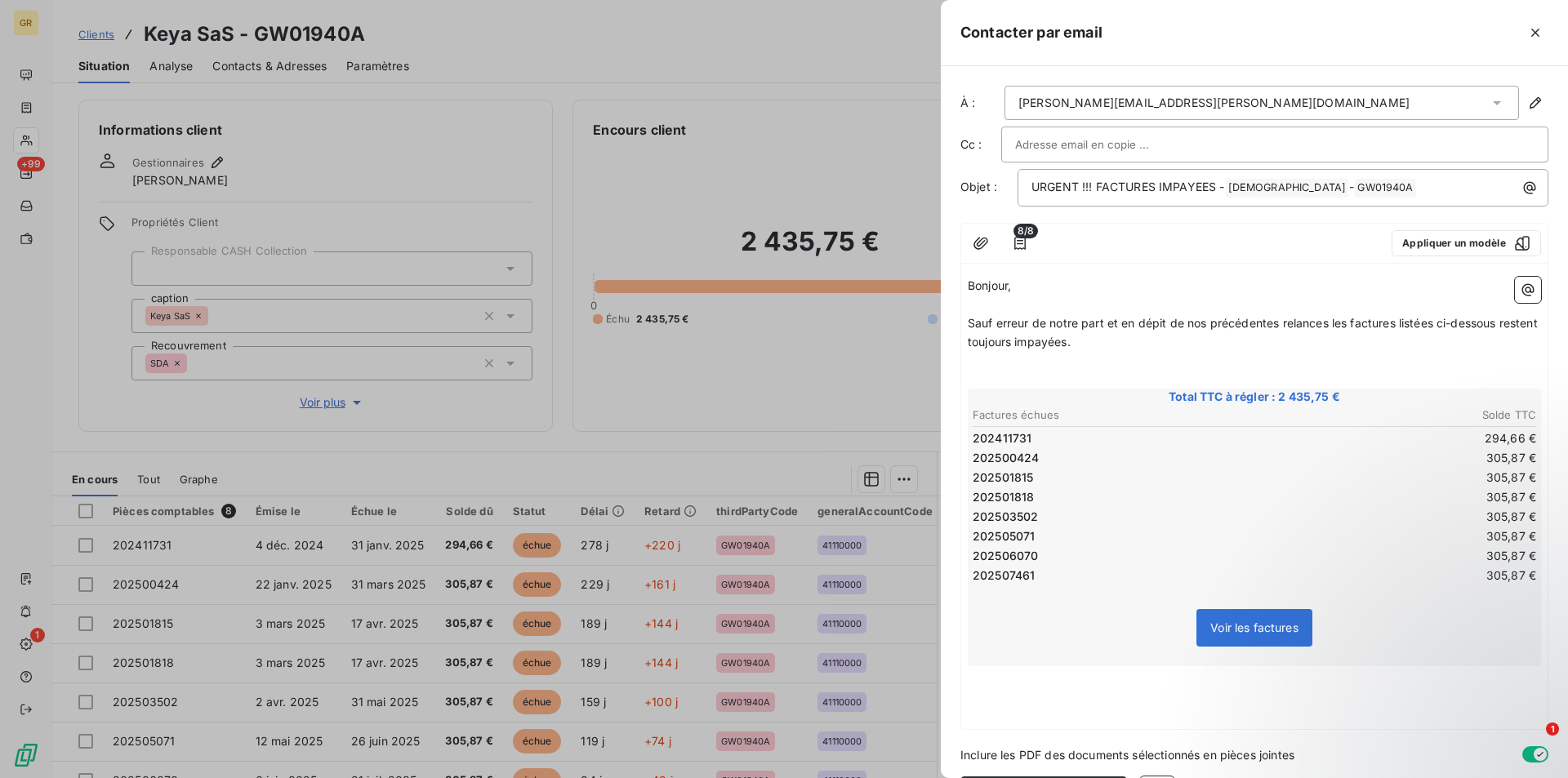
click at [1021, 704] on p "﻿" at bounding box center [1254, 713] width 573 height 19
click at [980, 685] on p "﻿" at bounding box center [1254, 694] width 573 height 19
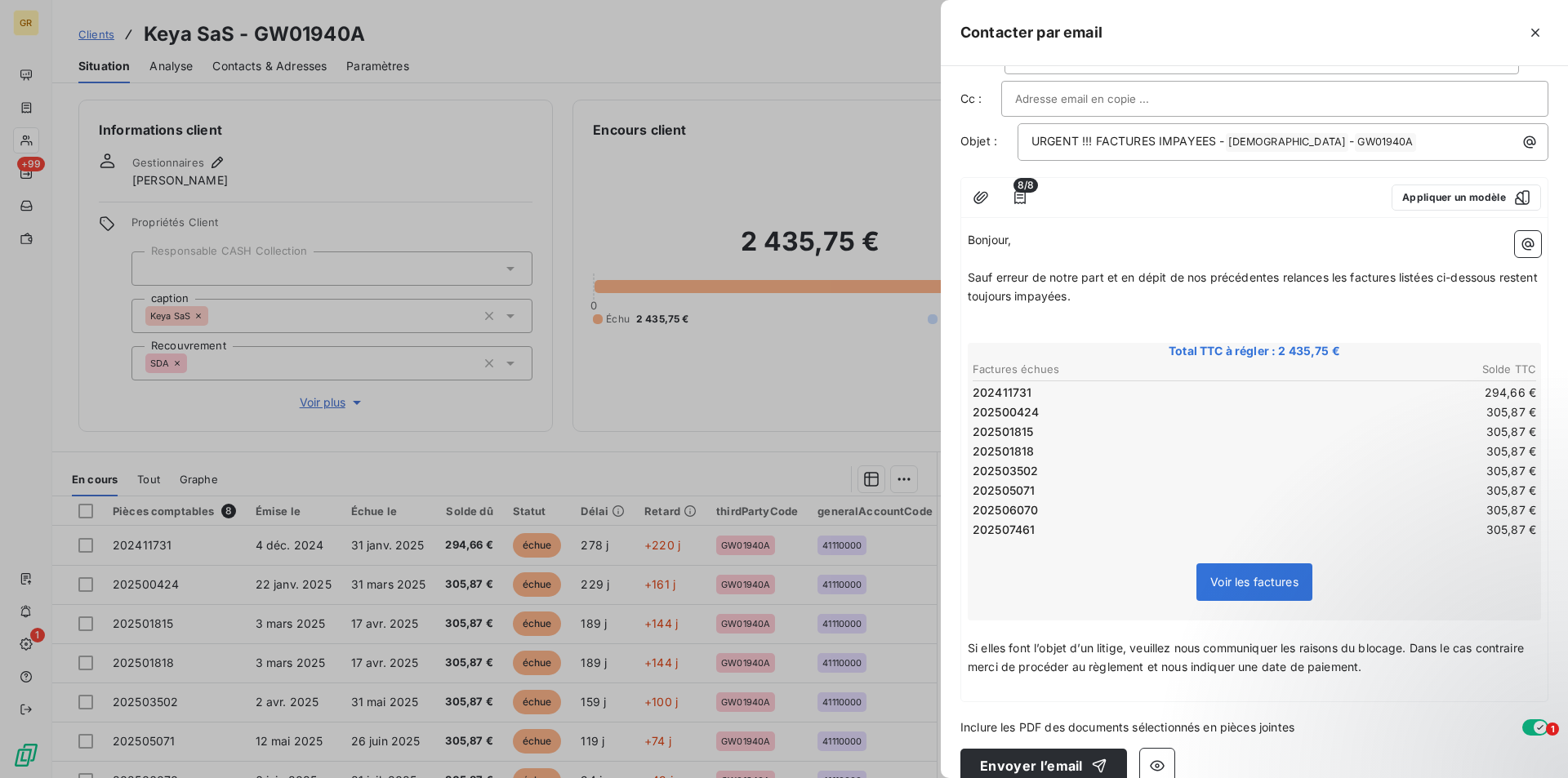
scroll to position [70, 0]
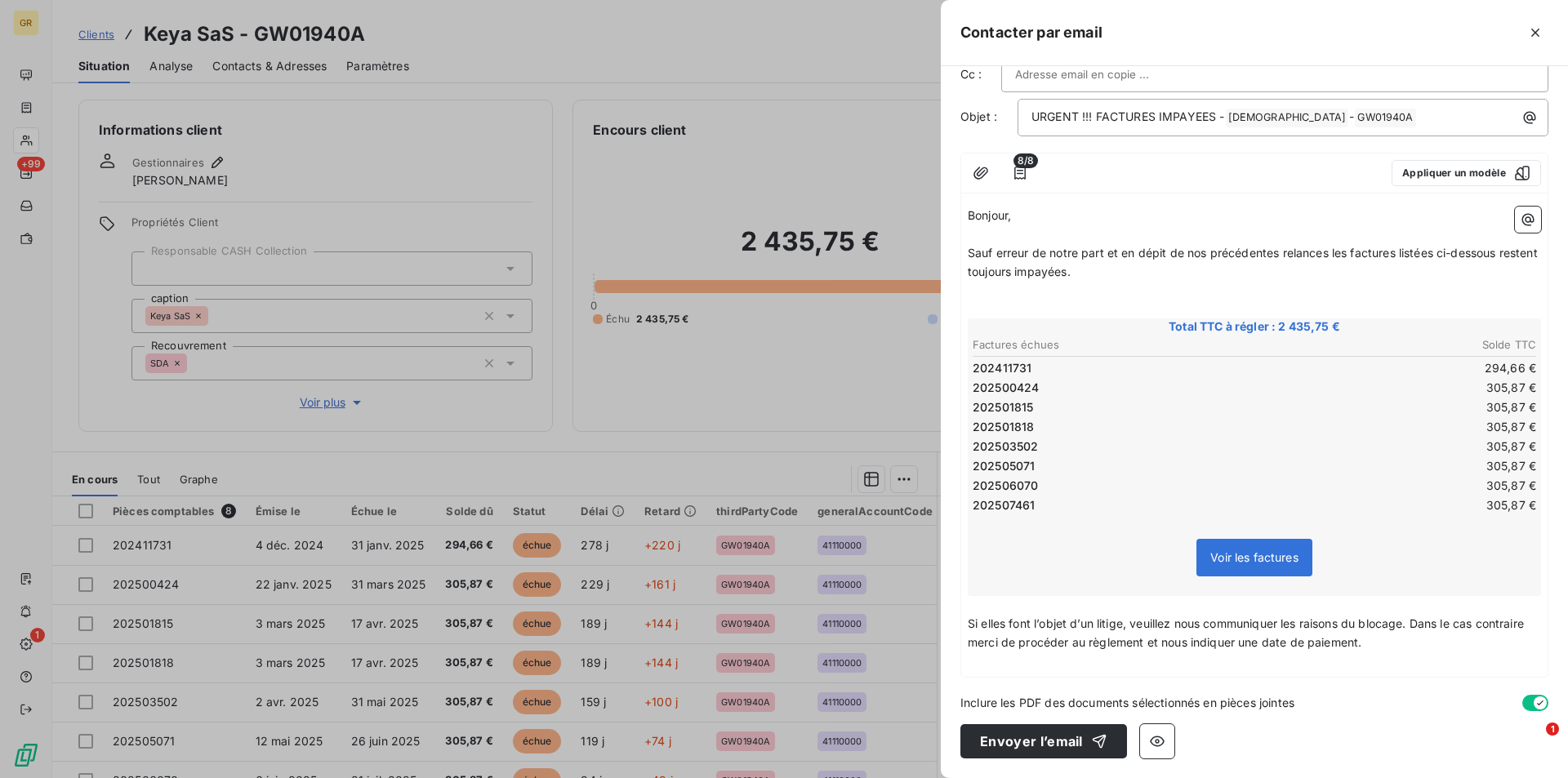
click at [1291, 643] on span "Si elles font l’objet d’un litige, veuillez nous communiquer les raisons du blo…" at bounding box center [1247, 633] width 559 height 32
click at [989, 668] on p "﻿" at bounding box center [1254, 662] width 573 height 19
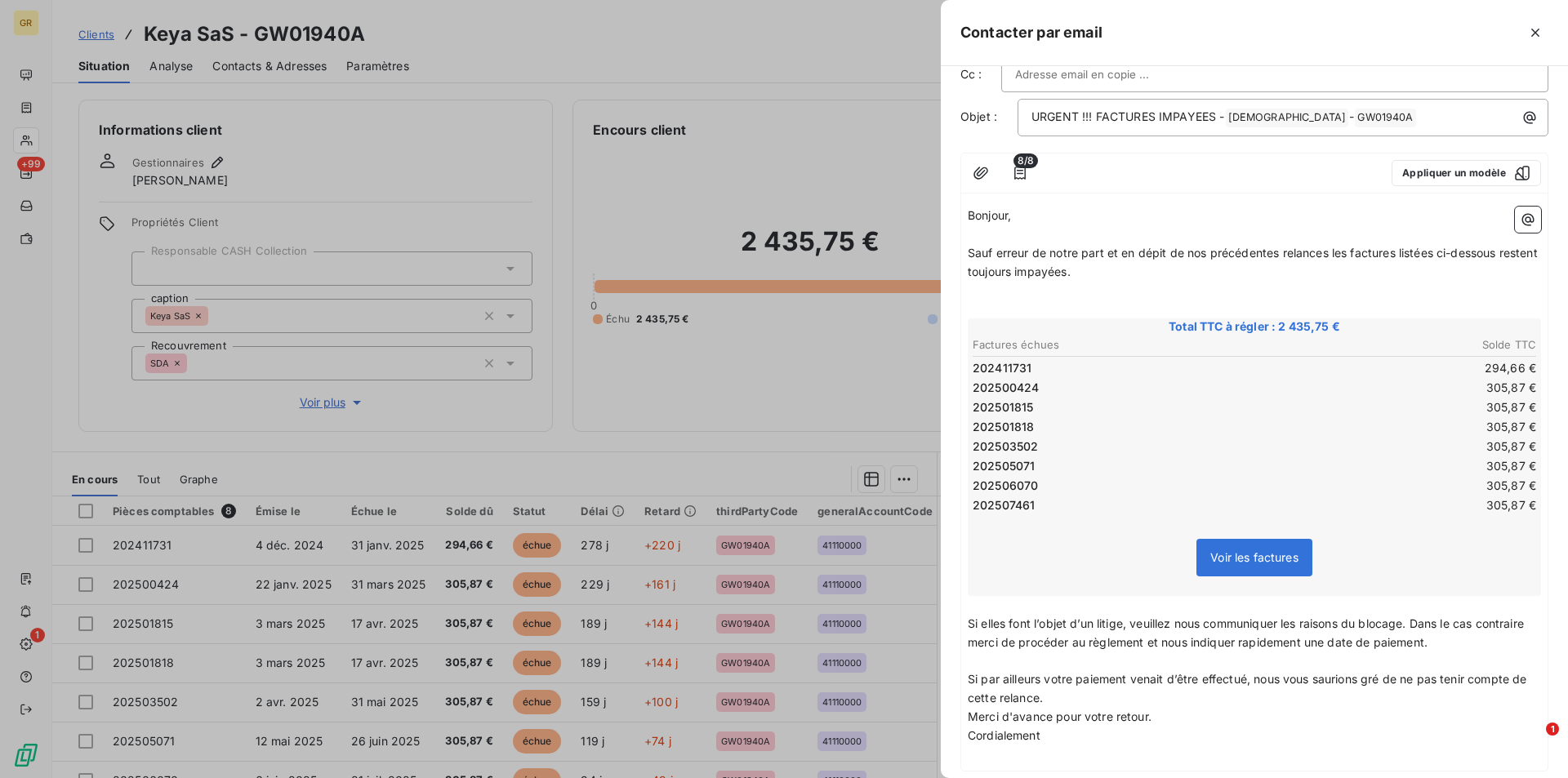
click at [1066, 691] on p "Si par ailleurs votre paiement venait d’être effectué, nous vous saurions gré d…" at bounding box center [1254, 689] width 573 height 38
drag, startPoint x: 1097, startPoint y: 737, endPoint x: 941, endPoint y: 729, distance: 156.2
click at [941, 729] on div "À : [PERSON_NAME][EMAIL_ADDRESS][PERSON_NAME][DOMAIN_NAME] Cc : Objet : URGENT …" at bounding box center [1254, 422] width 627 height 712
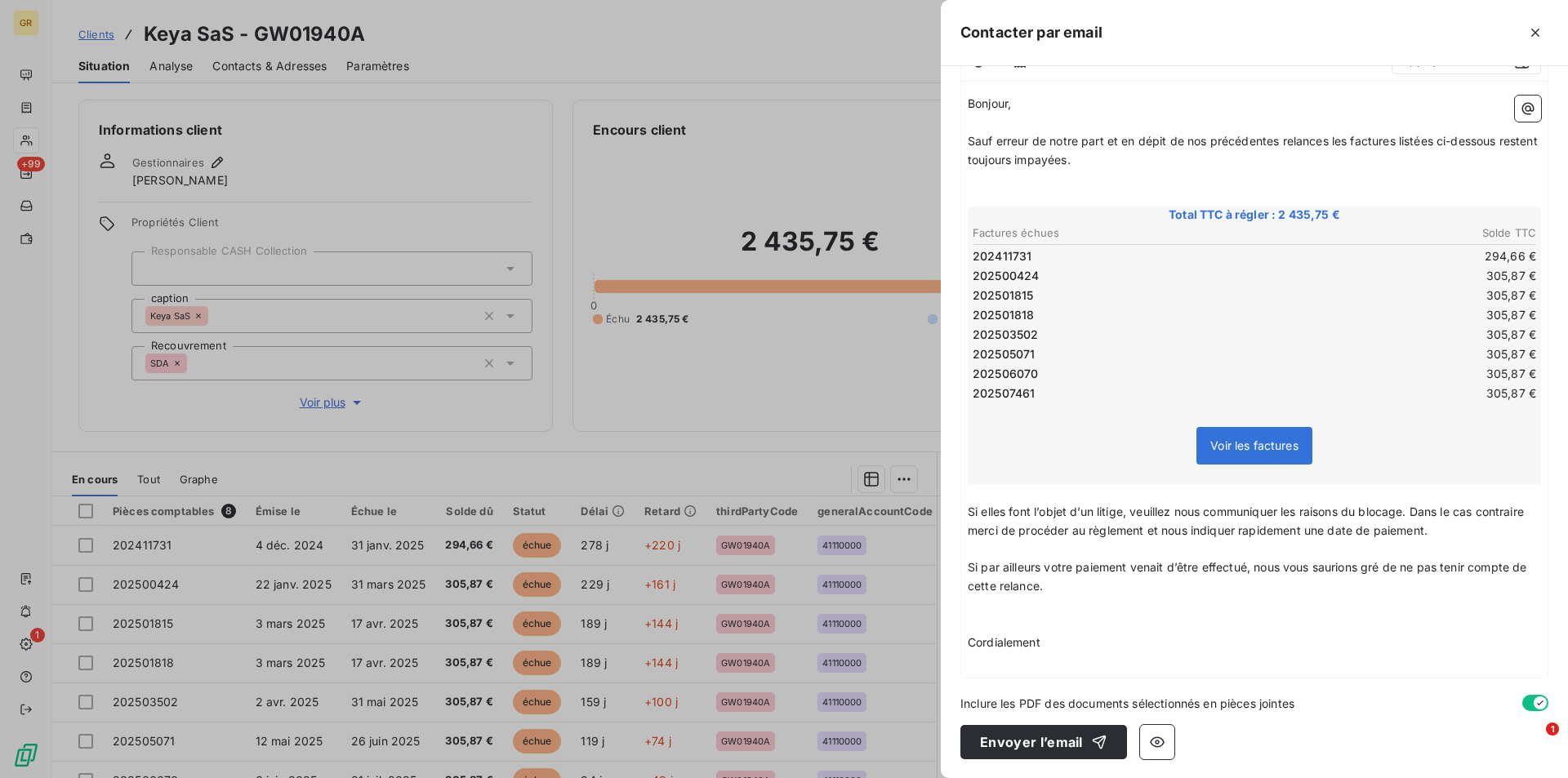
scroll to position [183, 0]
click at [1035, 751] on button "Envoyer l’email" at bounding box center [1043, 741] width 167 height 34
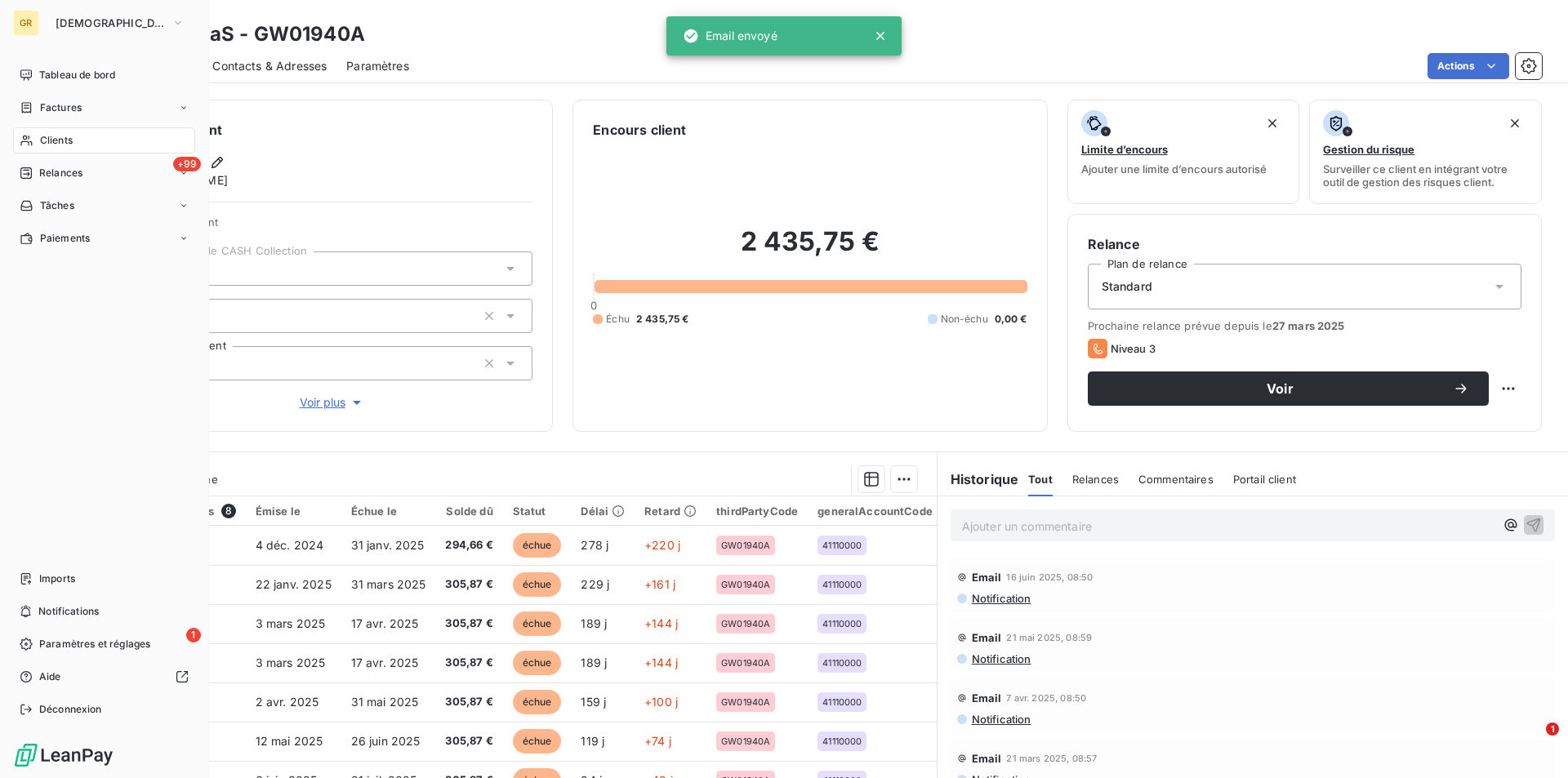
click at [50, 140] on span "Clients" at bounding box center [56, 140] width 32 height 15
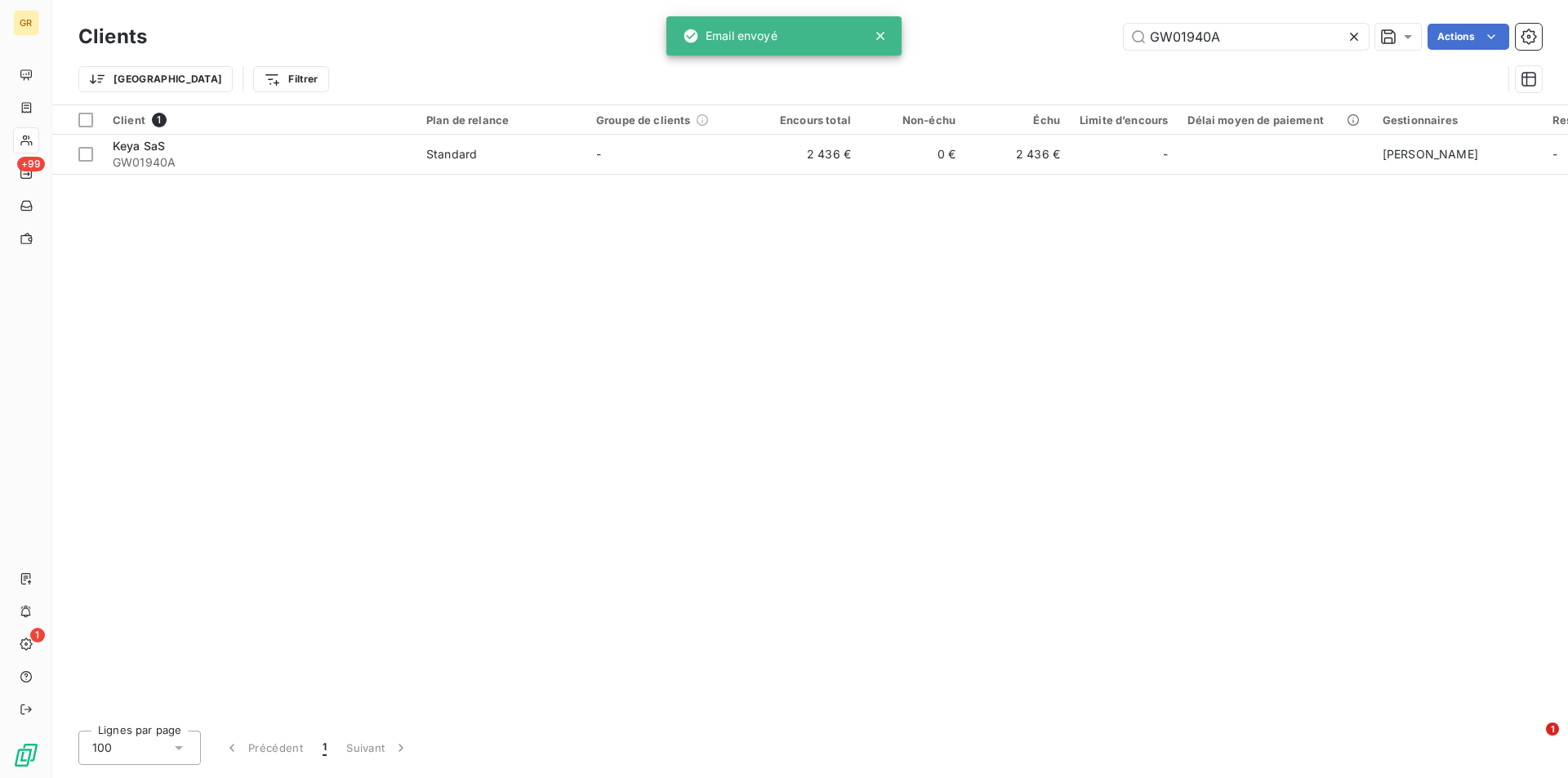
drag, startPoint x: 1125, startPoint y: 30, endPoint x: 1001, endPoint y: 32, distance: 124.0
click at [1002, 32] on div "GW01940A Actions" at bounding box center [854, 37] width 1375 height 26
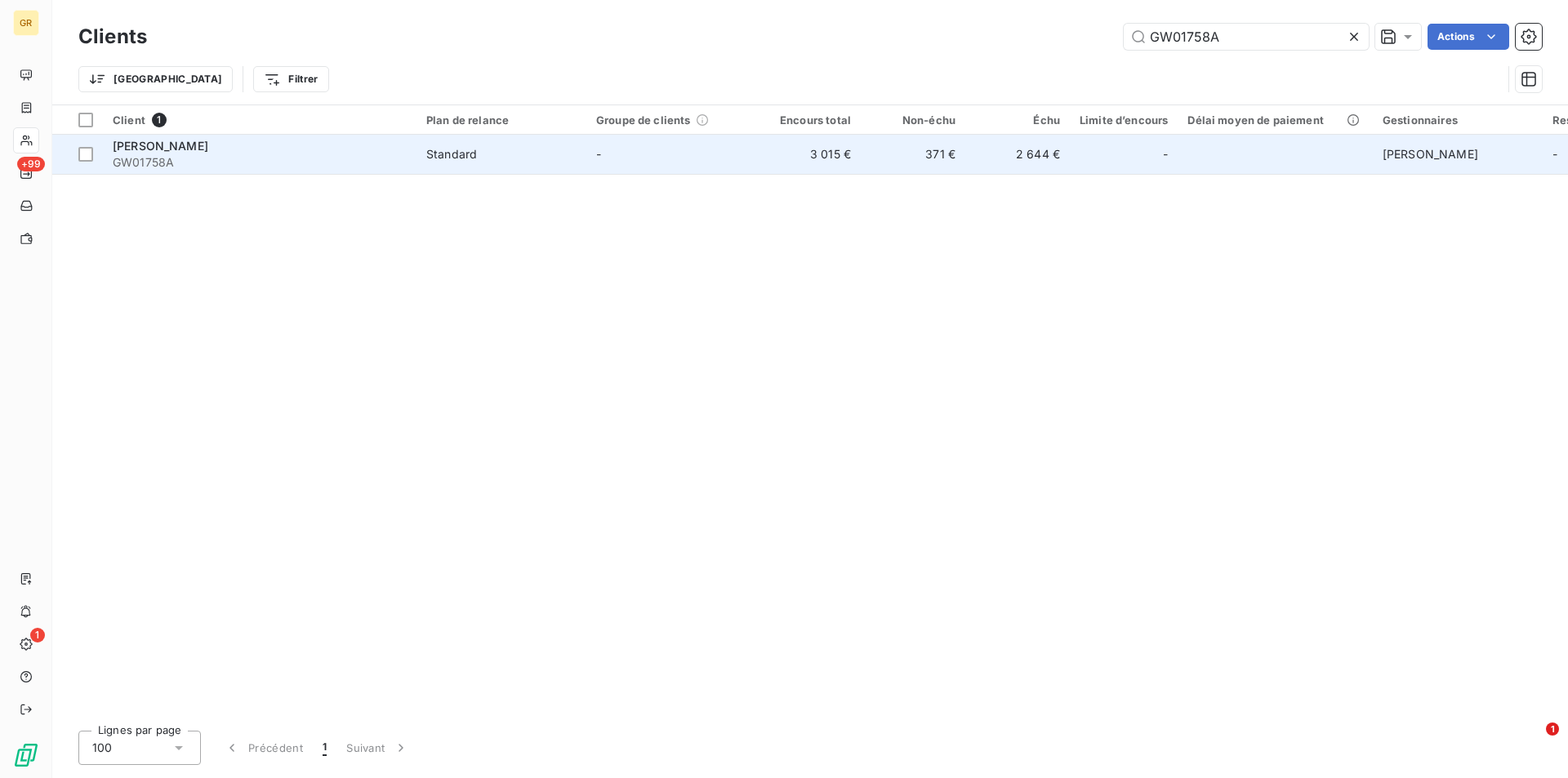
type input "GW01758A"
click at [342, 146] on div "[PERSON_NAME]" at bounding box center [260, 146] width 294 height 16
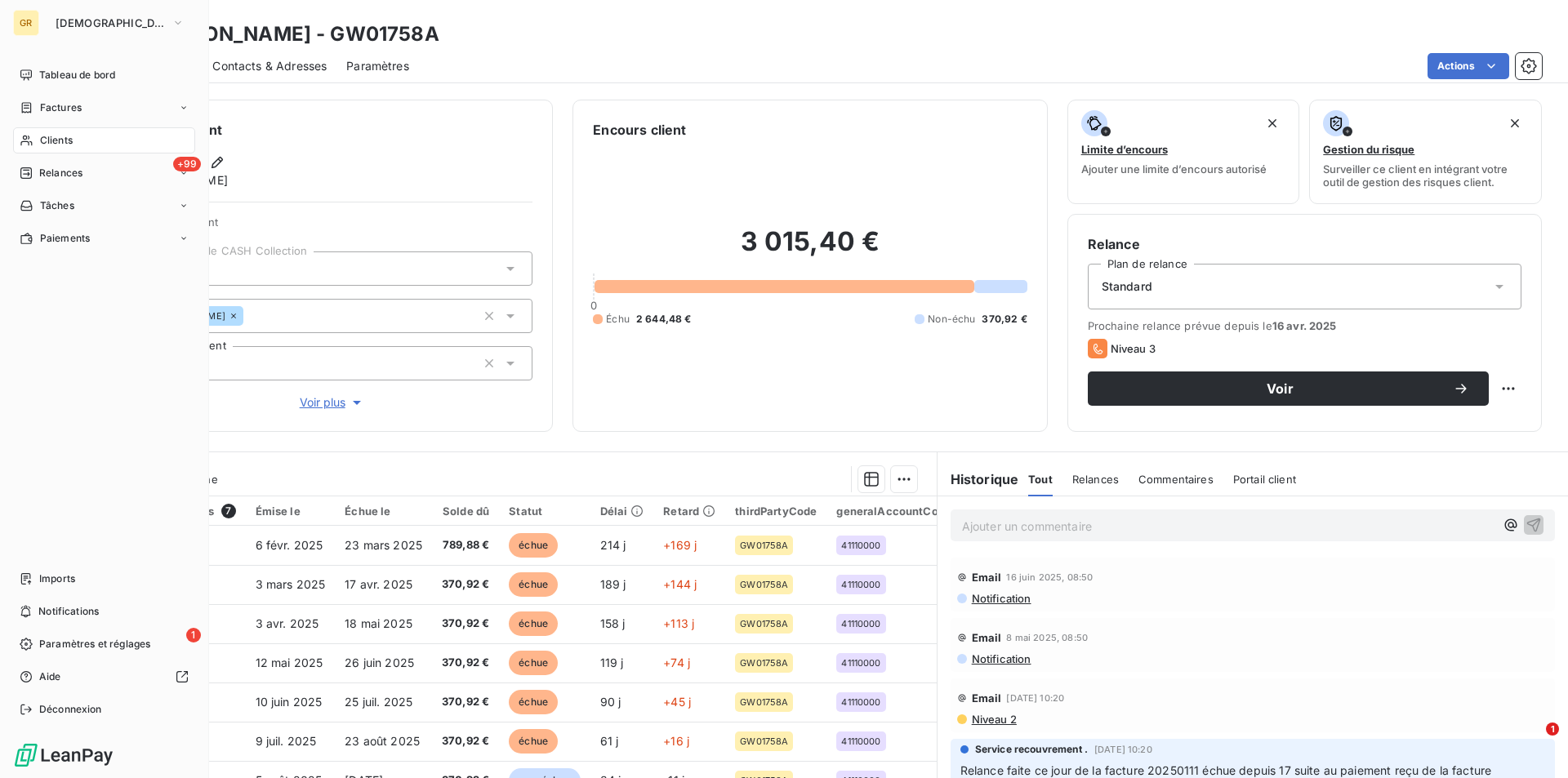
click at [63, 128] on div "Clients" at bounding box center [103, 140] width 182 height 26
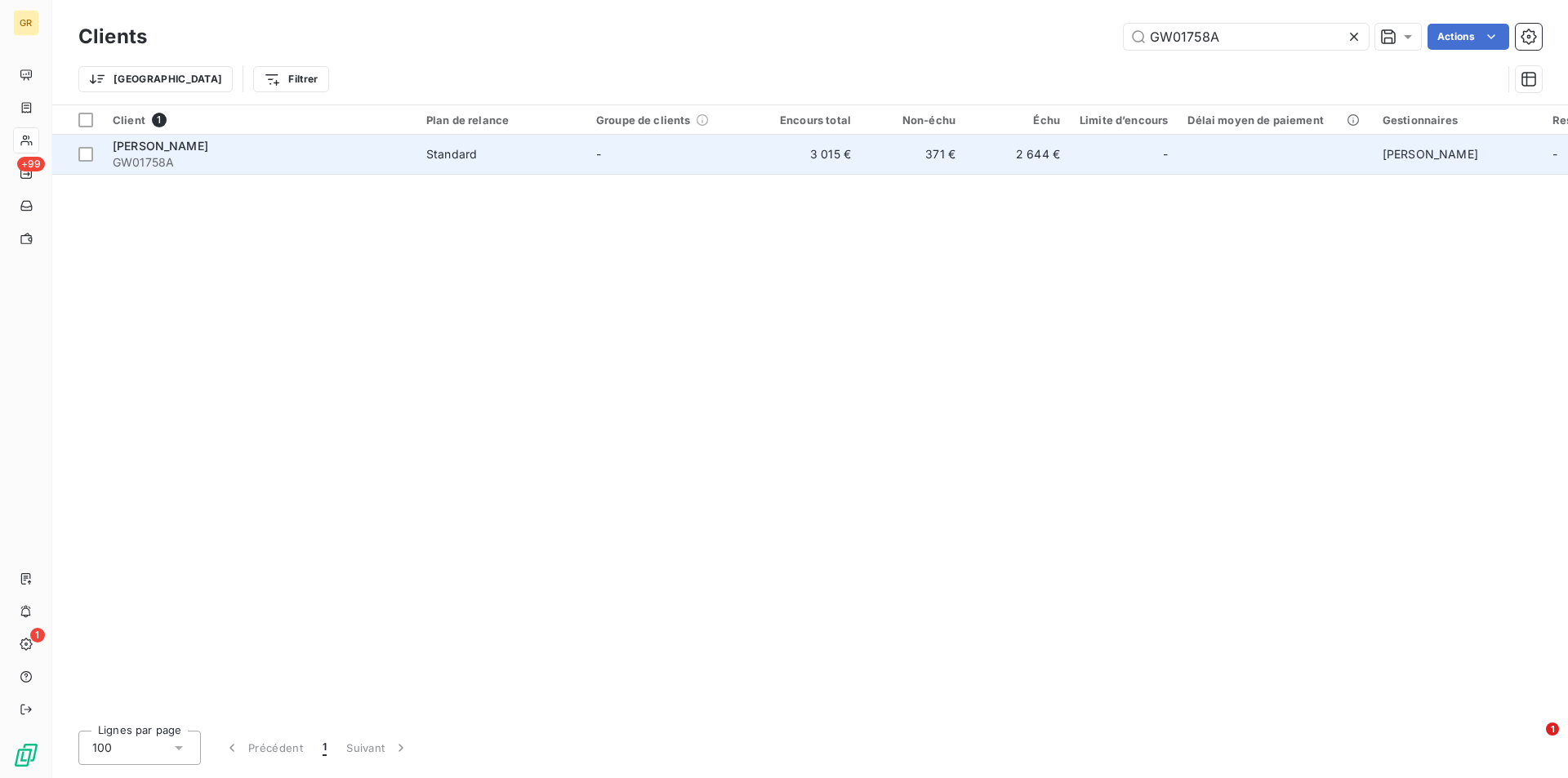
click at [249, 155] on span "GW01758A" at bounding box center [260, 162] width 294 height 16
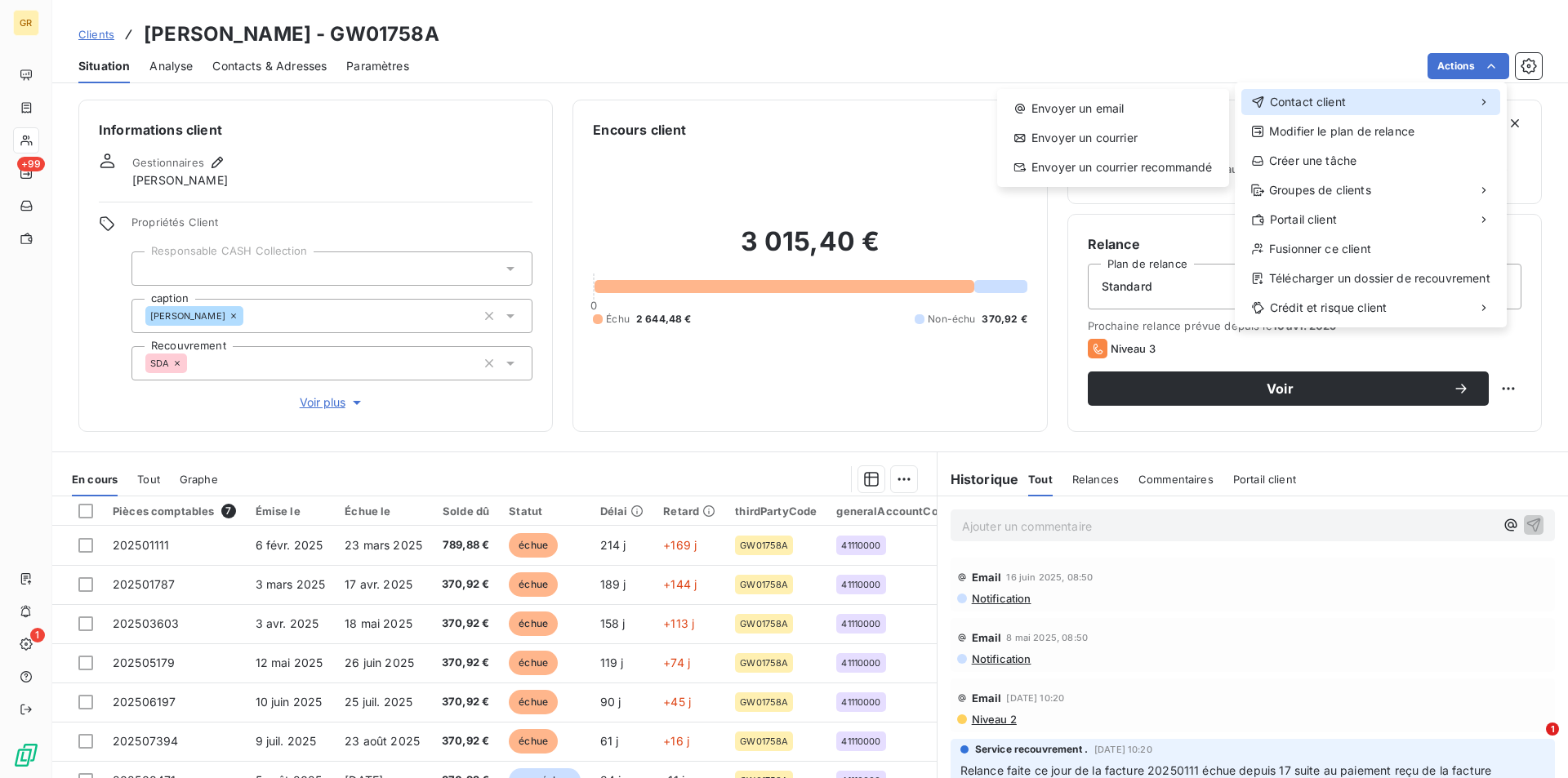
click at [1330, 92] on div "Contact client" at bounding box center [1370, 102] width 259 height 26
click at [1066, 103] on div "Envoyer un email" at bounding box center [1113, 108] width 219 height 26
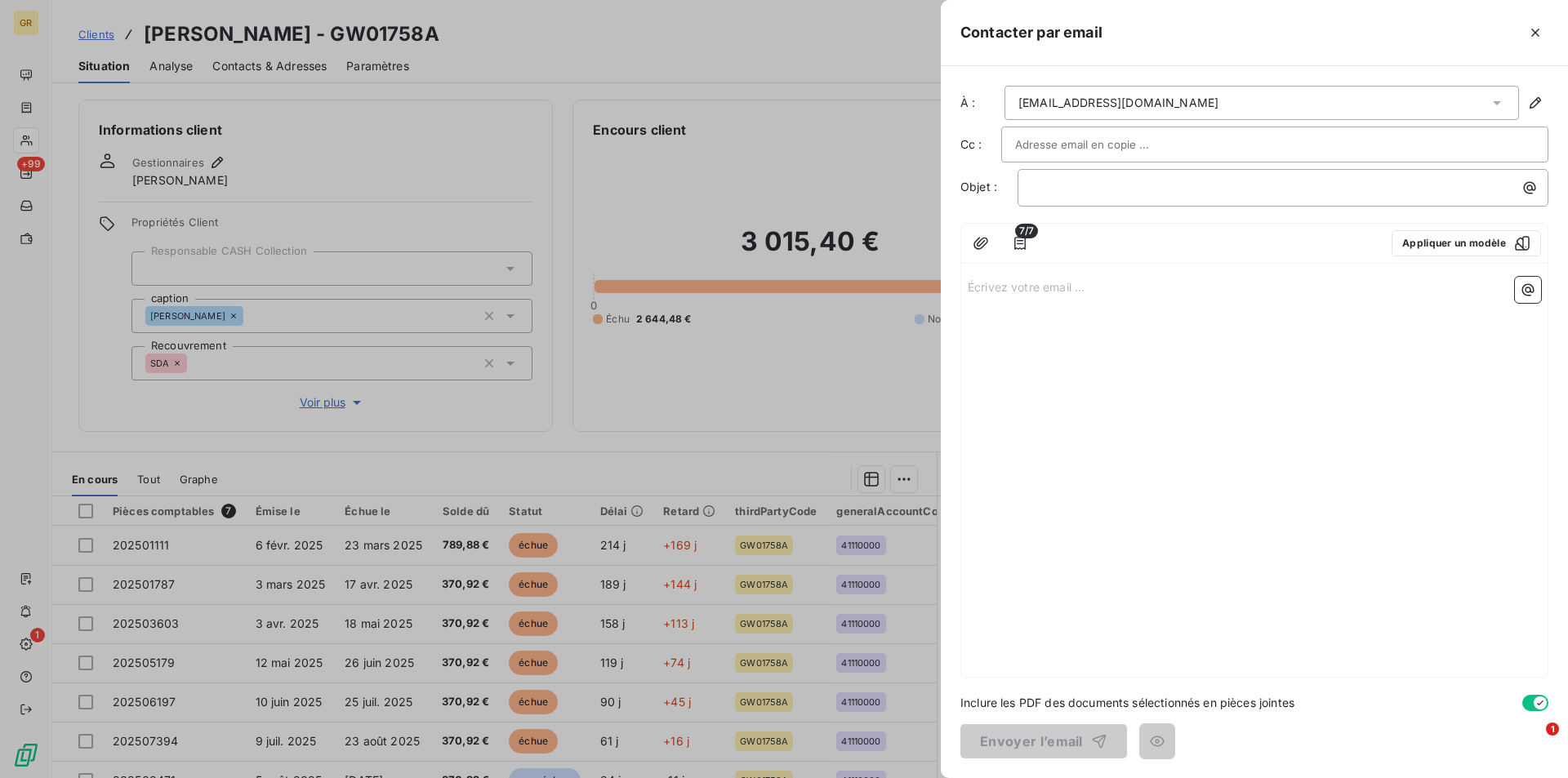
click at [1072, 149] on input "text" at bounding box center [1103, 144] width 176 height 25
click at [1108, 145] on input "text" at bounding box center [1274, 144] width 519 height 25
click at [1100, 196] on p "﻿" at bounding box center [1287, 187] width 512 height 19
click at [1537, 191] on button "button" at bounding box center [1529, 188] width 26 height 26
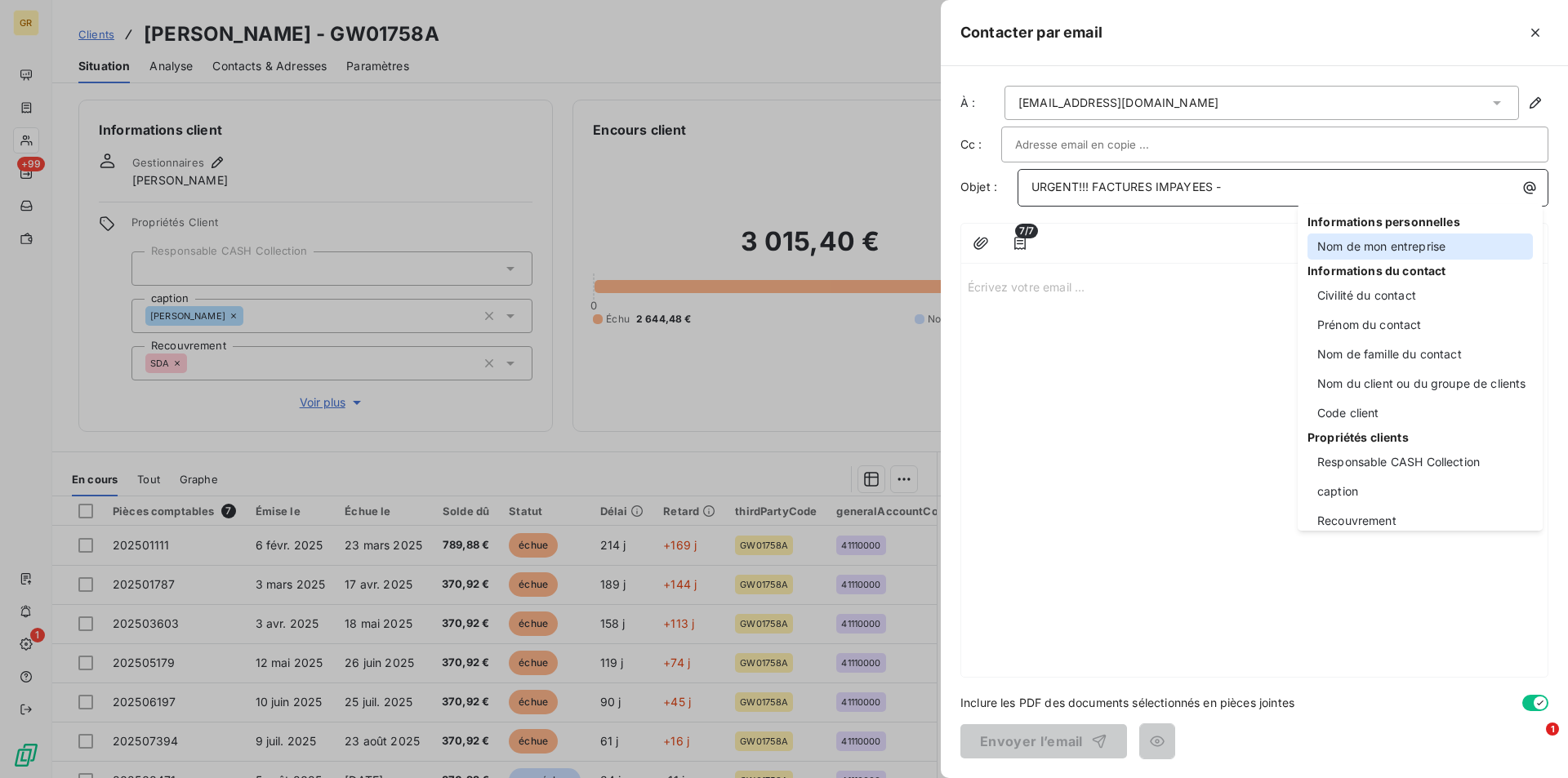
click at [1349, 243] on div "Nom de mon entreprise" at bounding box center [1420, 246] width 225 height 26
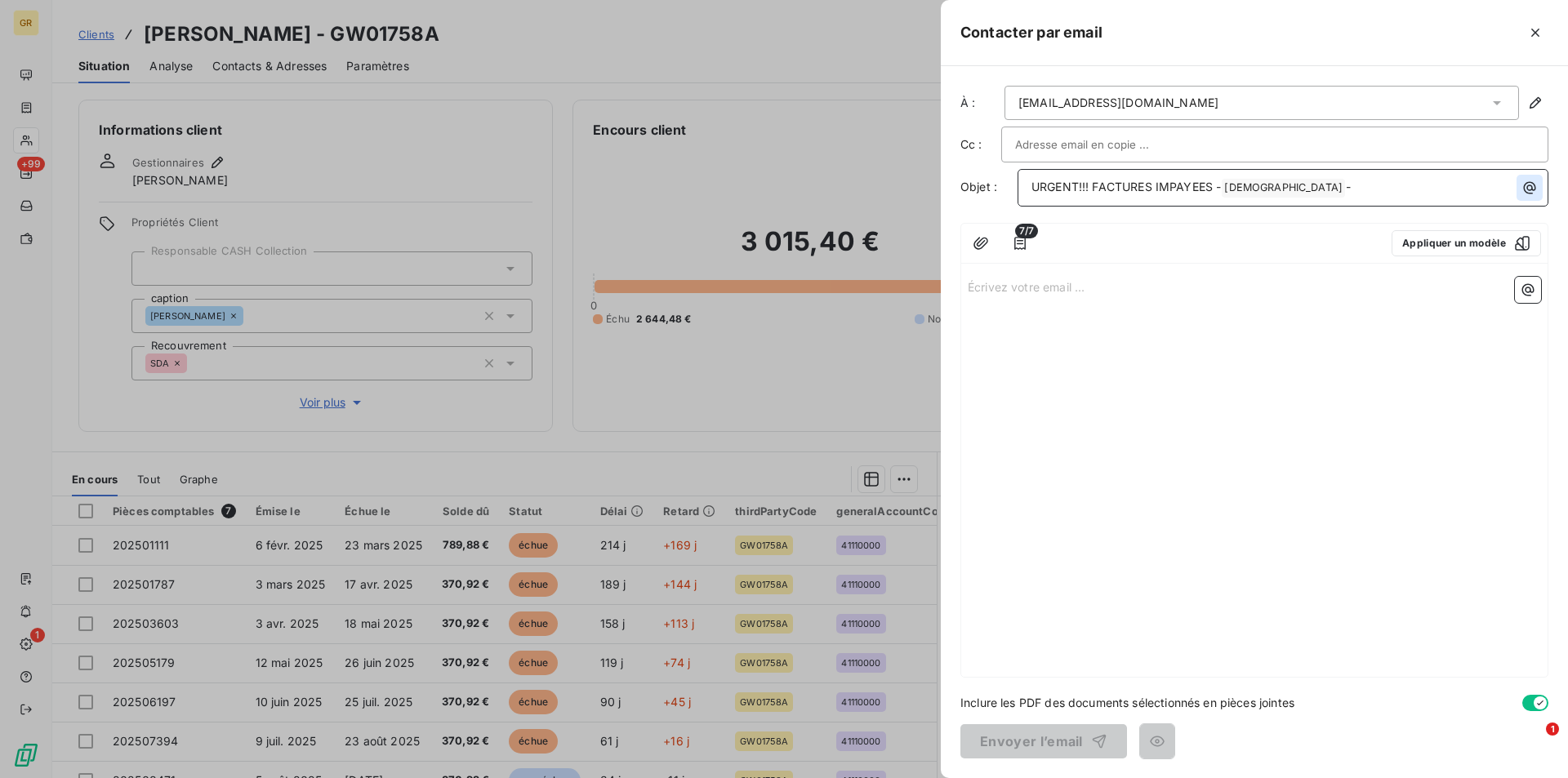
click at [1531, 187] on icon "button" at bounding box center [1529, 187] width 16 height 16
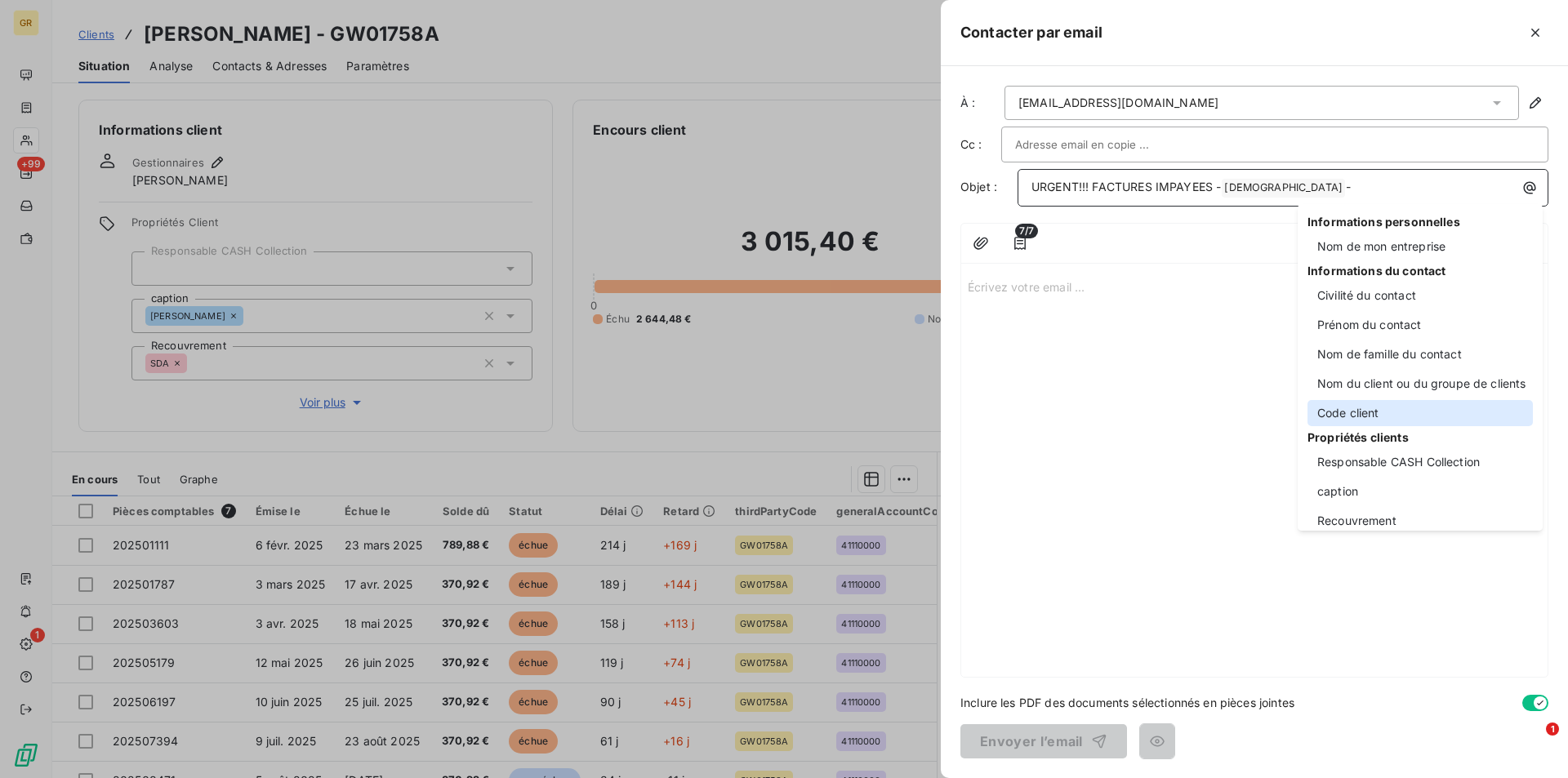
click at [1365, 409] on div "Code client" at bounding box center [1420, 412] width 225 height 26
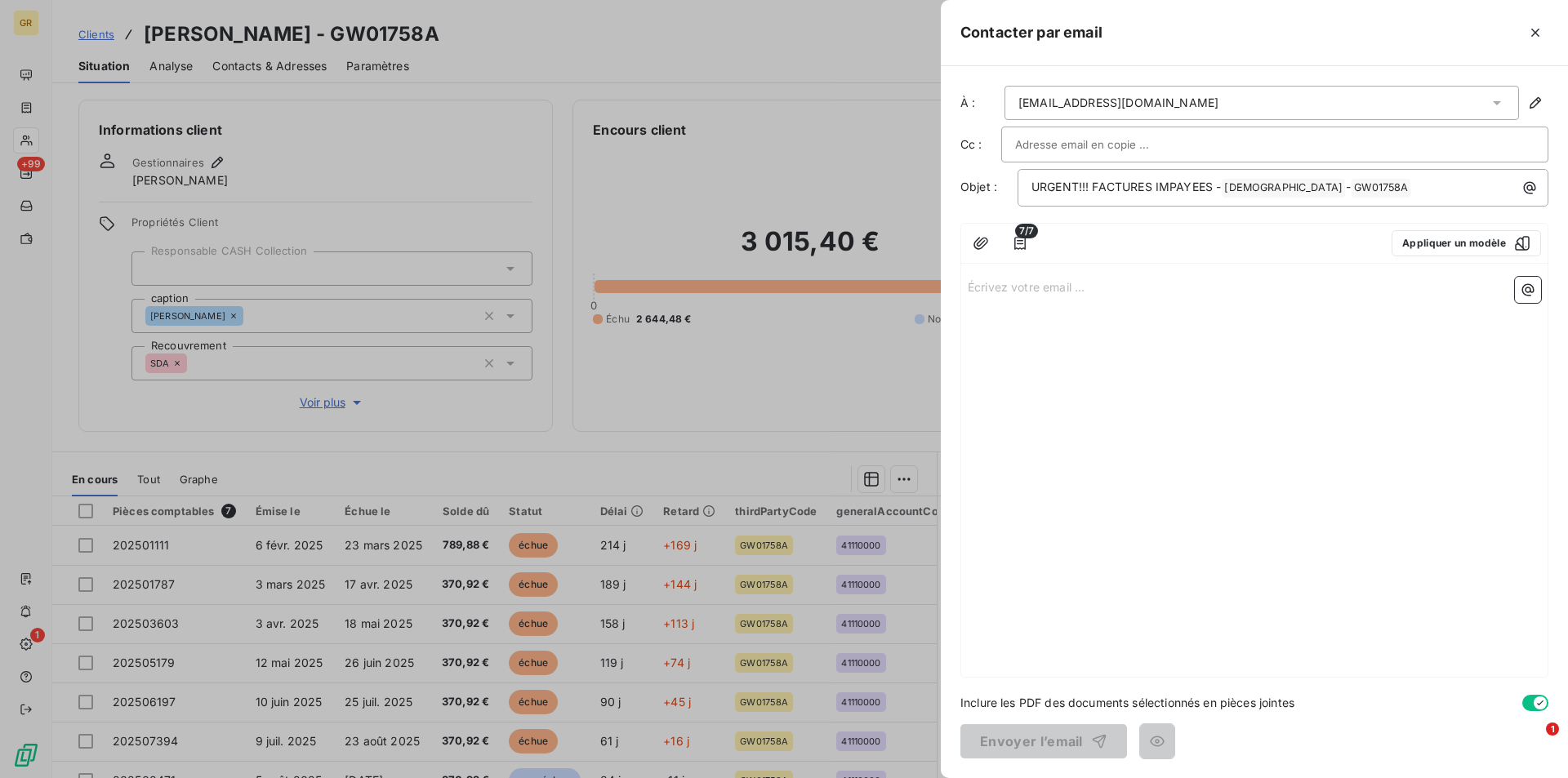
click at [1063, 285] on p "Écrivez votre email ... ﻿" at bounding box center [1254, 286] width 573 height 19
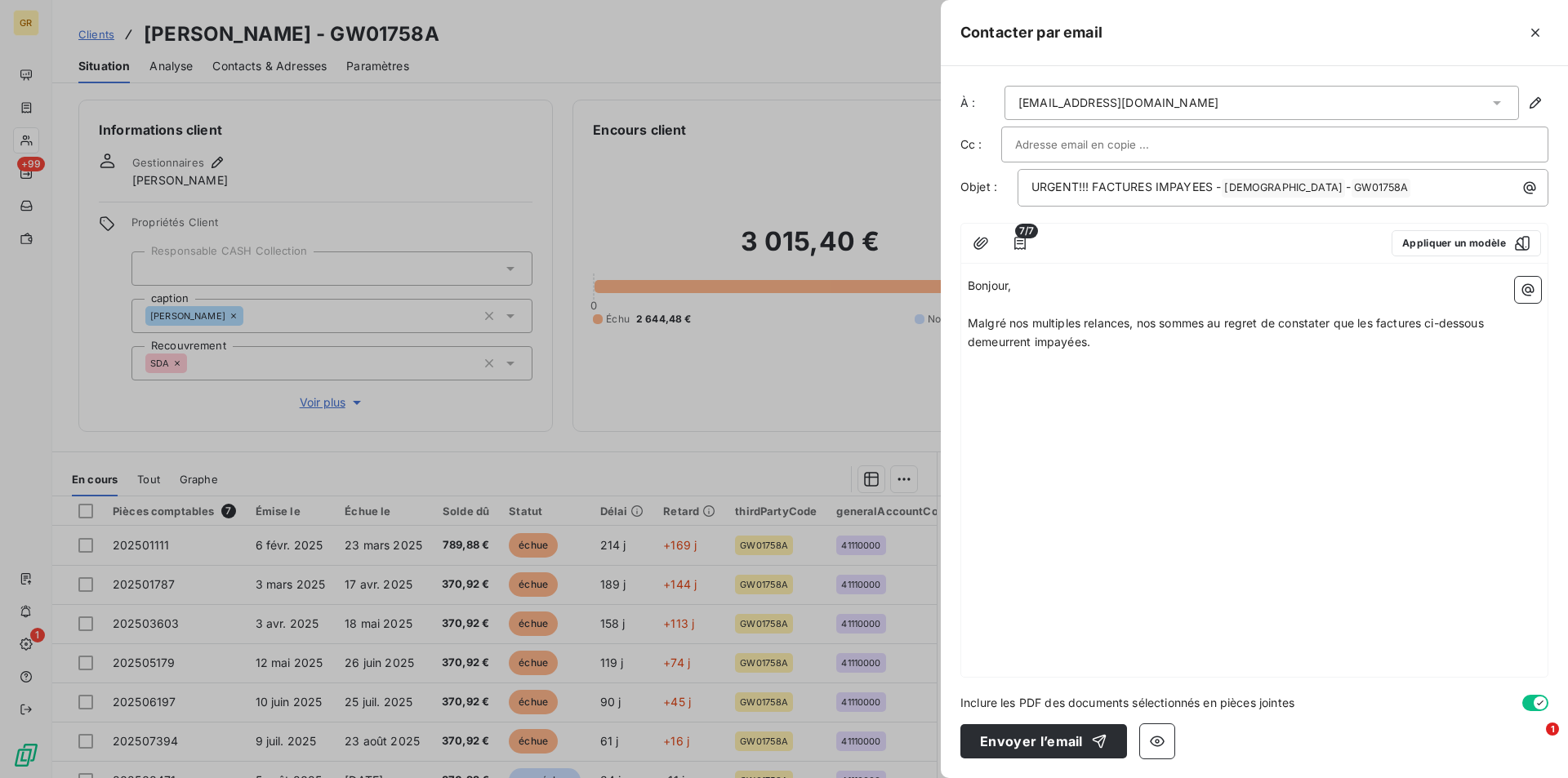
click at [1050, 384] on div "Bonjour, ﻿ Malgré nos multiples relances, nos sommes au regret de constater que…" at bounding box center [1254, 473] width 586 height 407
click at [1090, 333] on p "Malgré nos multiples relances, nos sommes au regret de constater que les factur…" at bounding box center [1254, 333] width 573 height 38
click at [1533, 284] on icon "button" at bounding box center [1527, 290] width 16 height 16
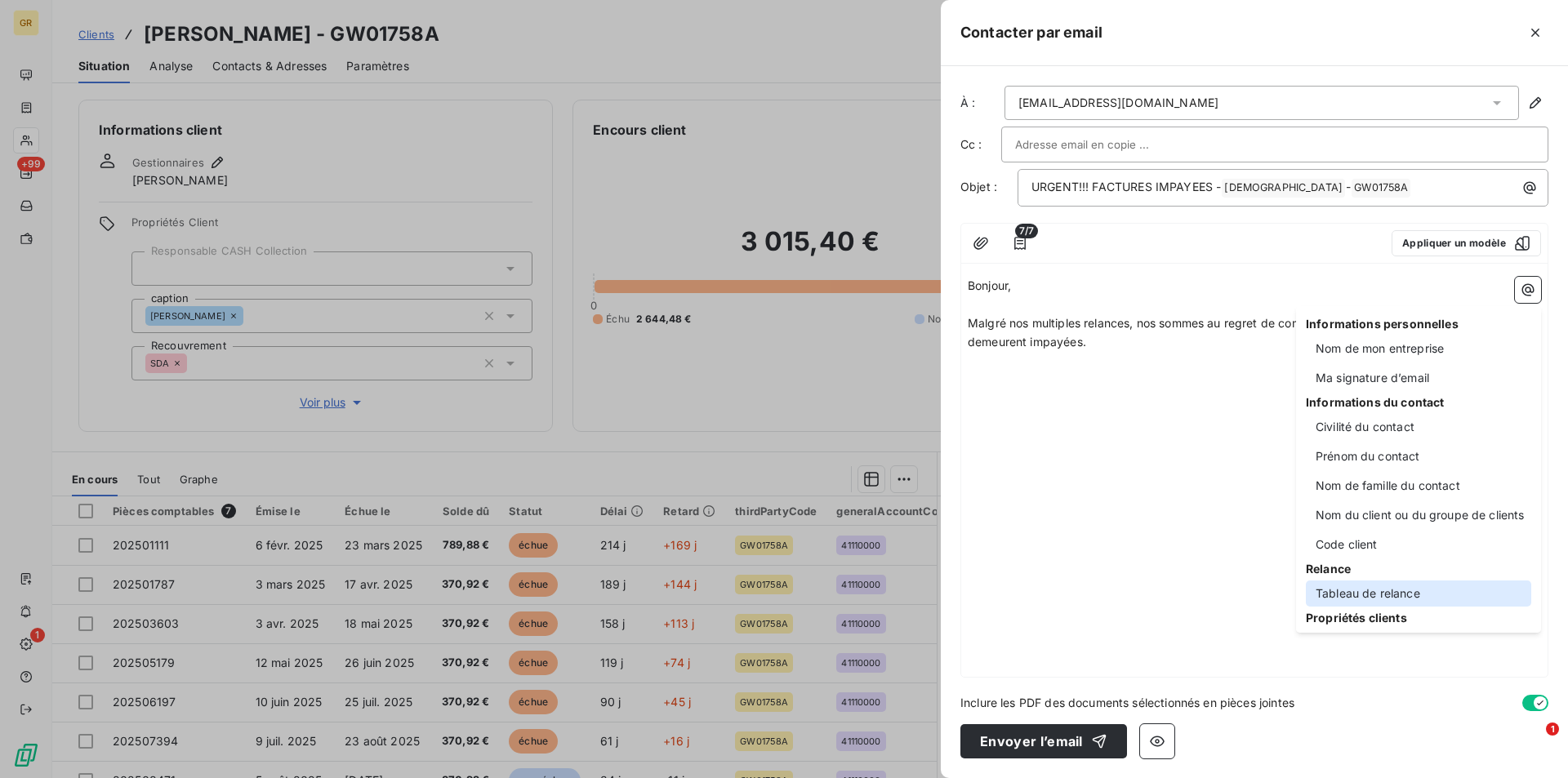
click at [1381, 586] on div "Tableau de relance" at bounding box center [1419, 594] width 225 height 26
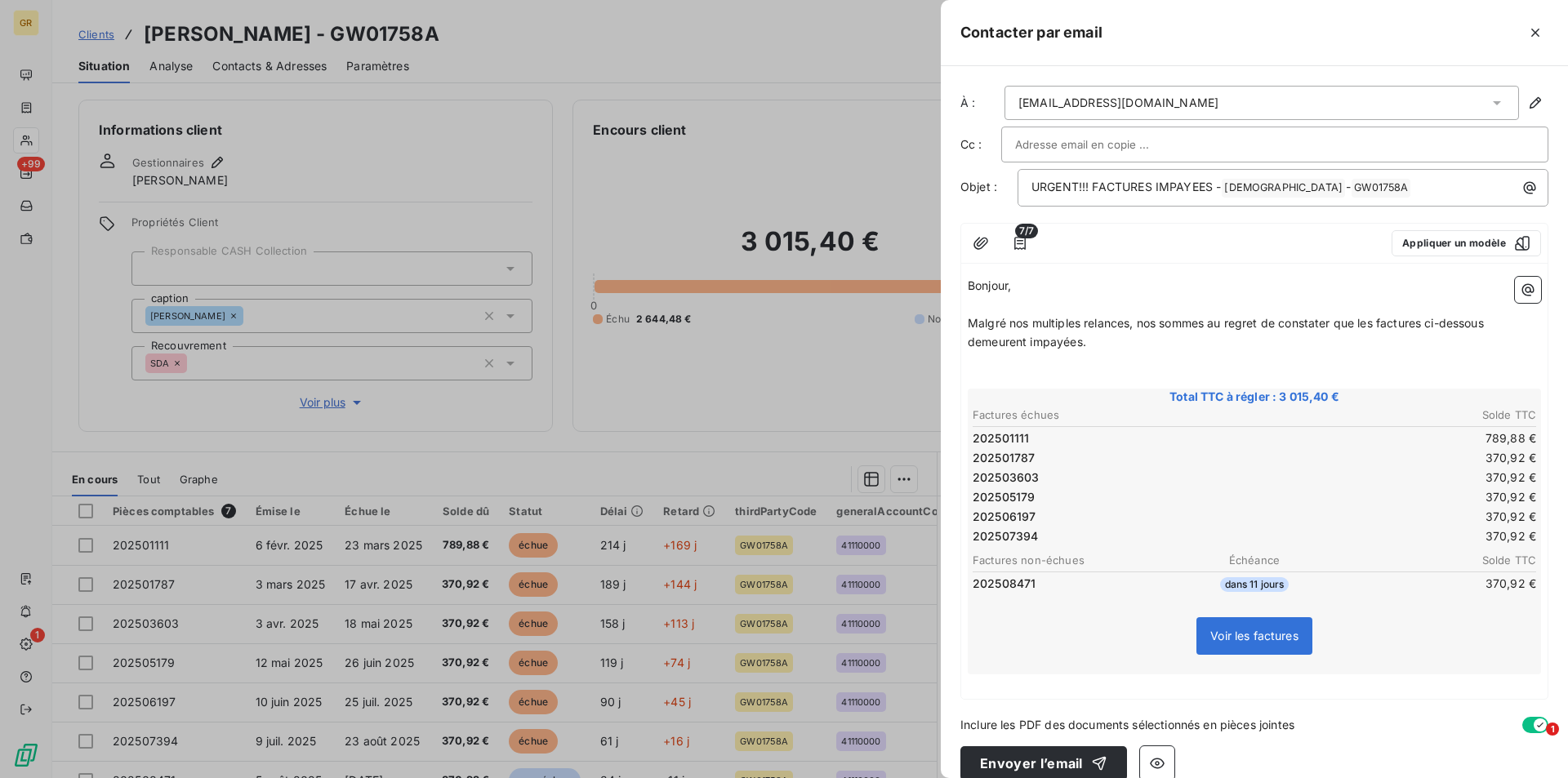
scroll to position [22, 0]
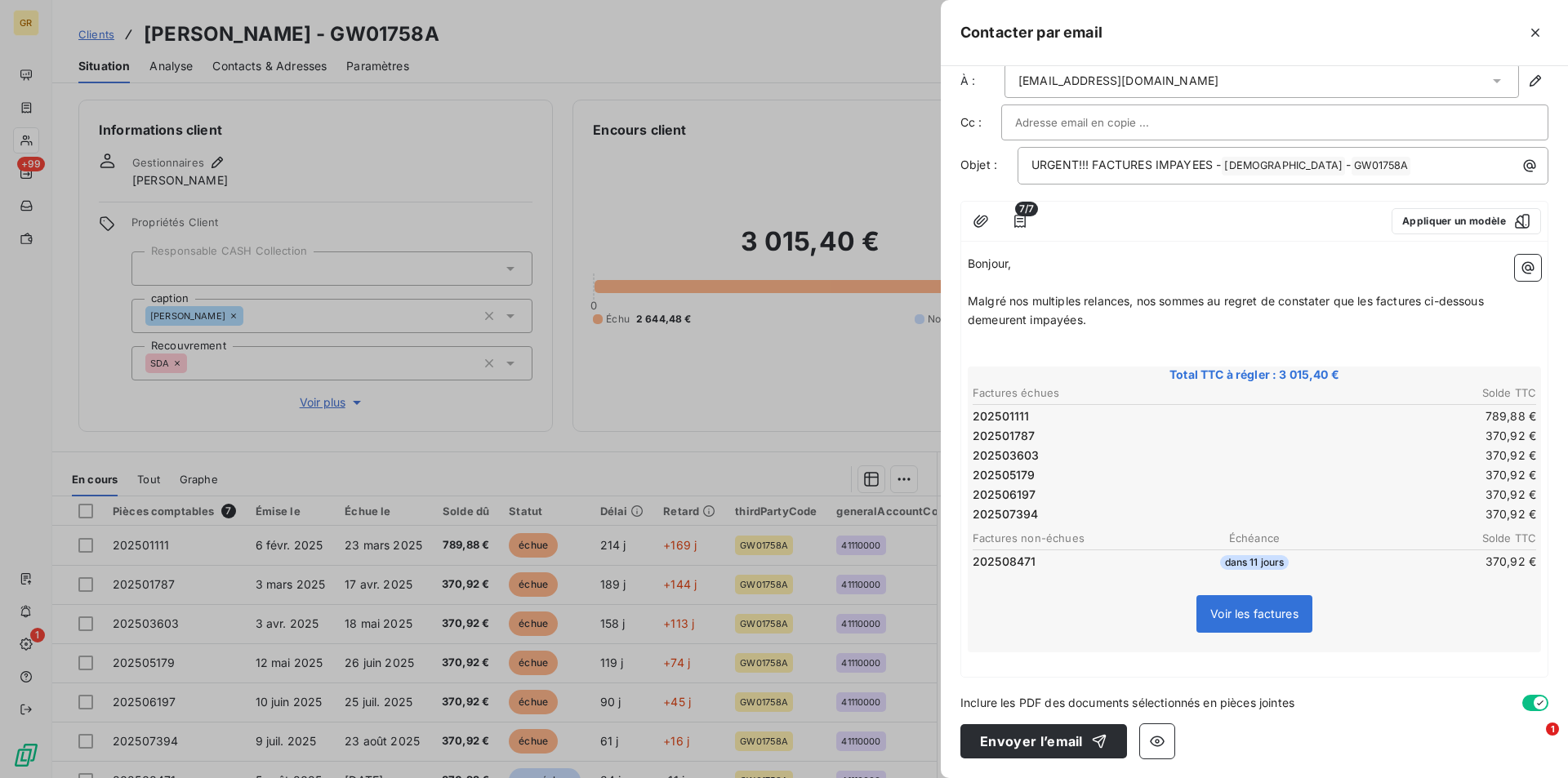
click at [1030, 674] on div "Bonjour, ﻿ Malgré nos multiples relances, nos sommes au regret de constater que…" at bounding box center [1254, 463] width 586 height 429
click at [1031, 660] on p "﻿" at bounding box center [1254, 662] width 573 height 19
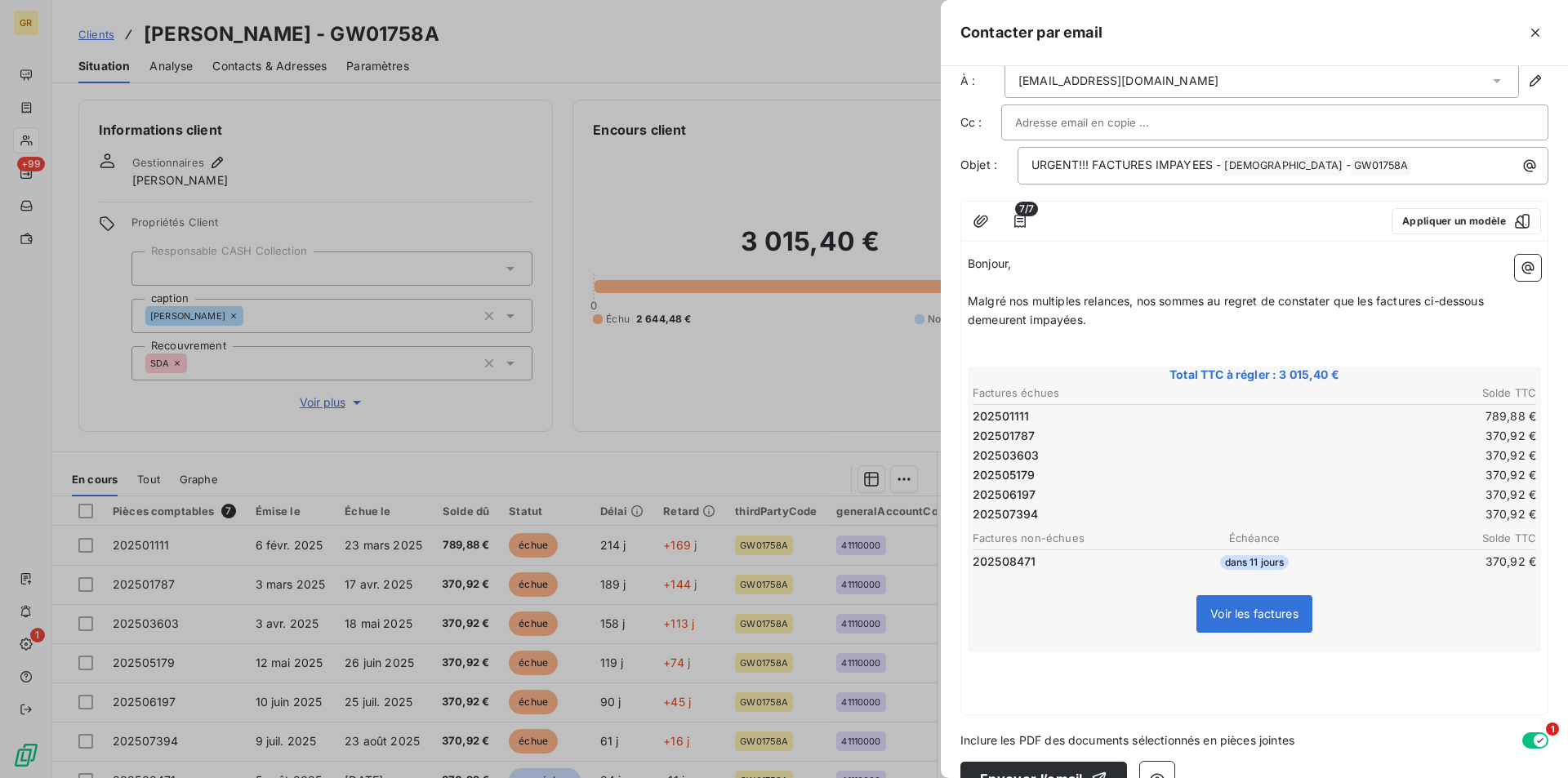
click at [984, 661] on p "﻿" at bounding box center [1254, 662] width 573 height 19
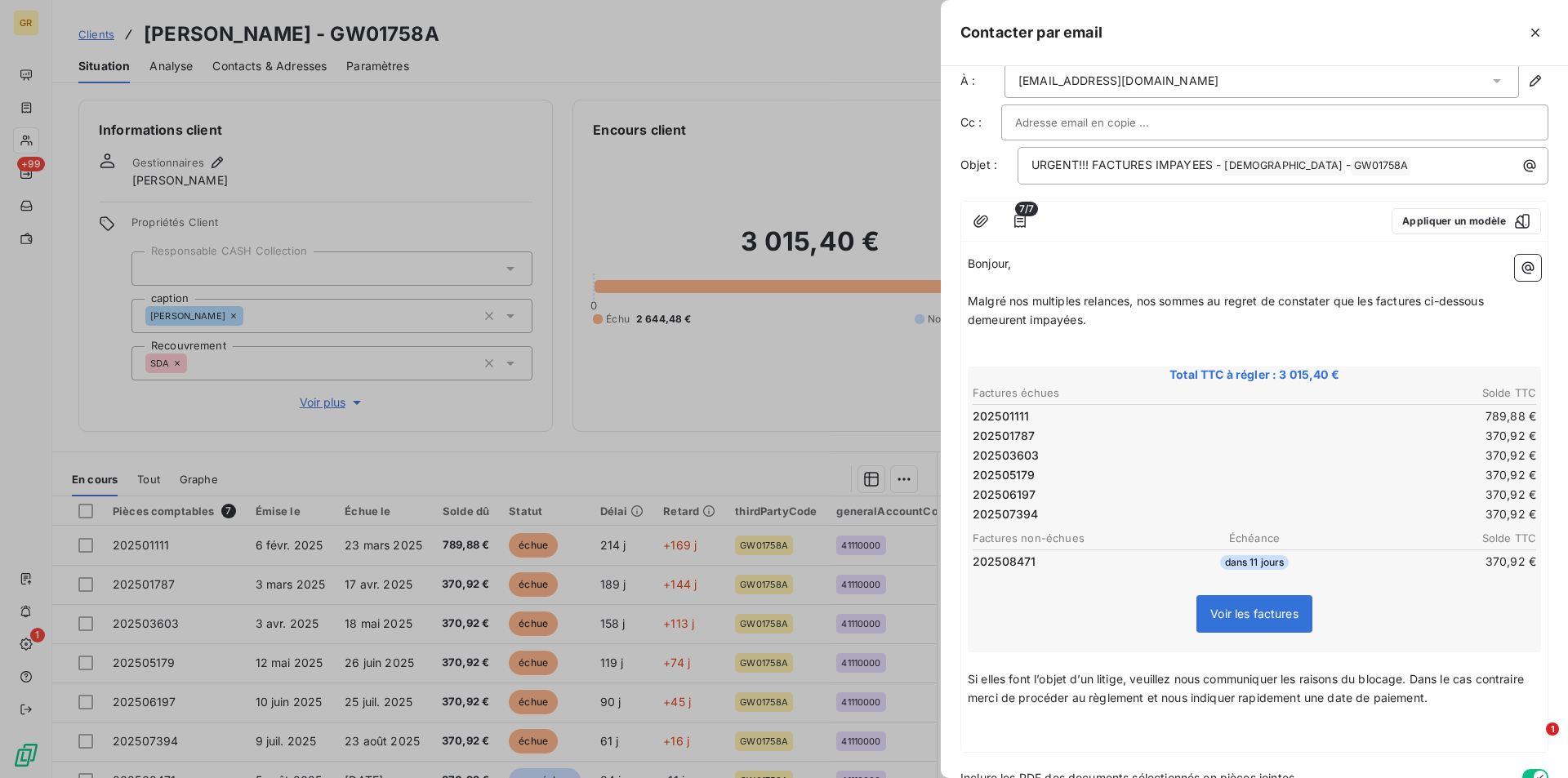
click at [1039, 744] on p "﻿" at bounding box center [1254, 736] width 573 height 19
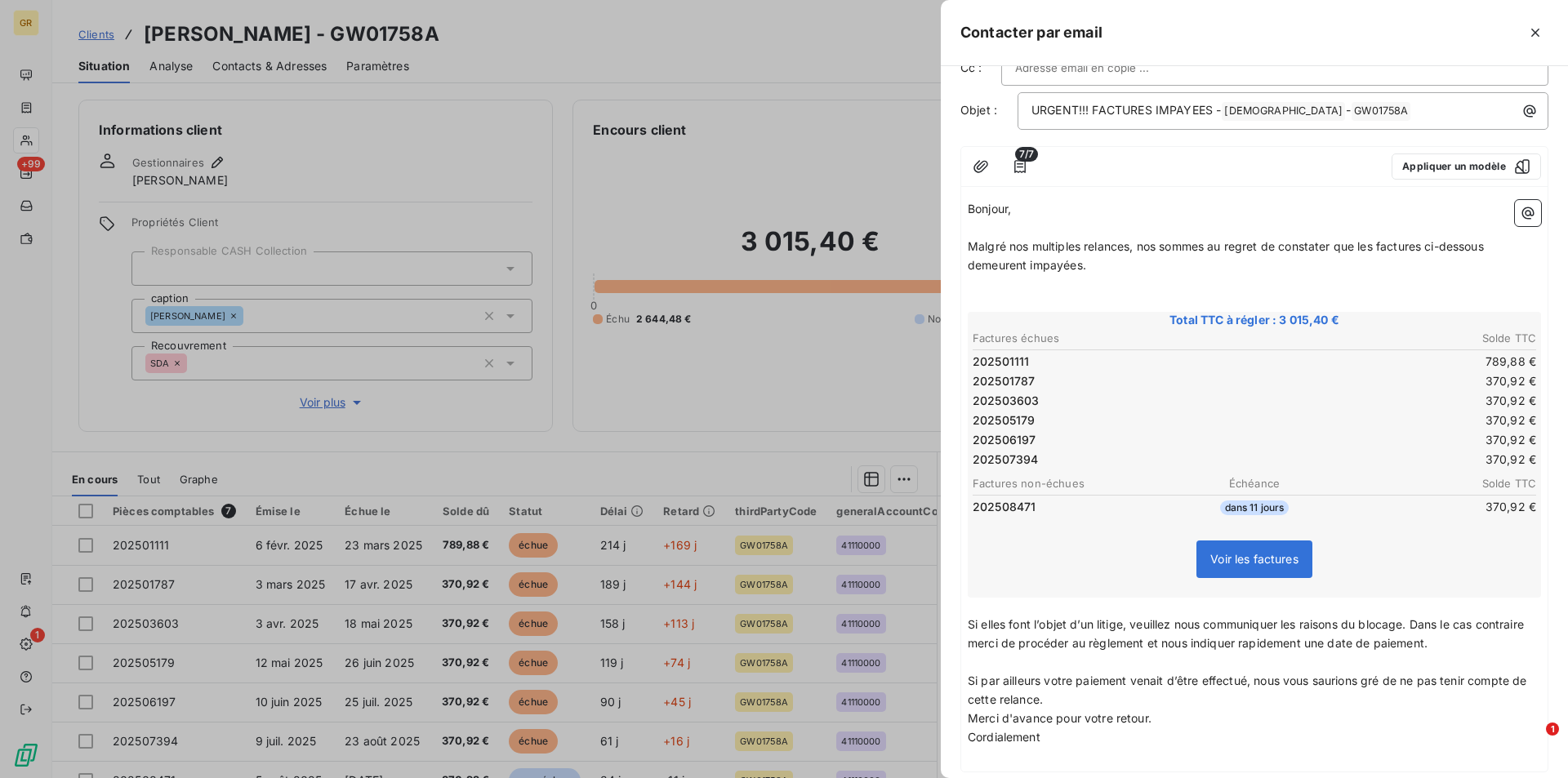
scroll to position [172, 0]
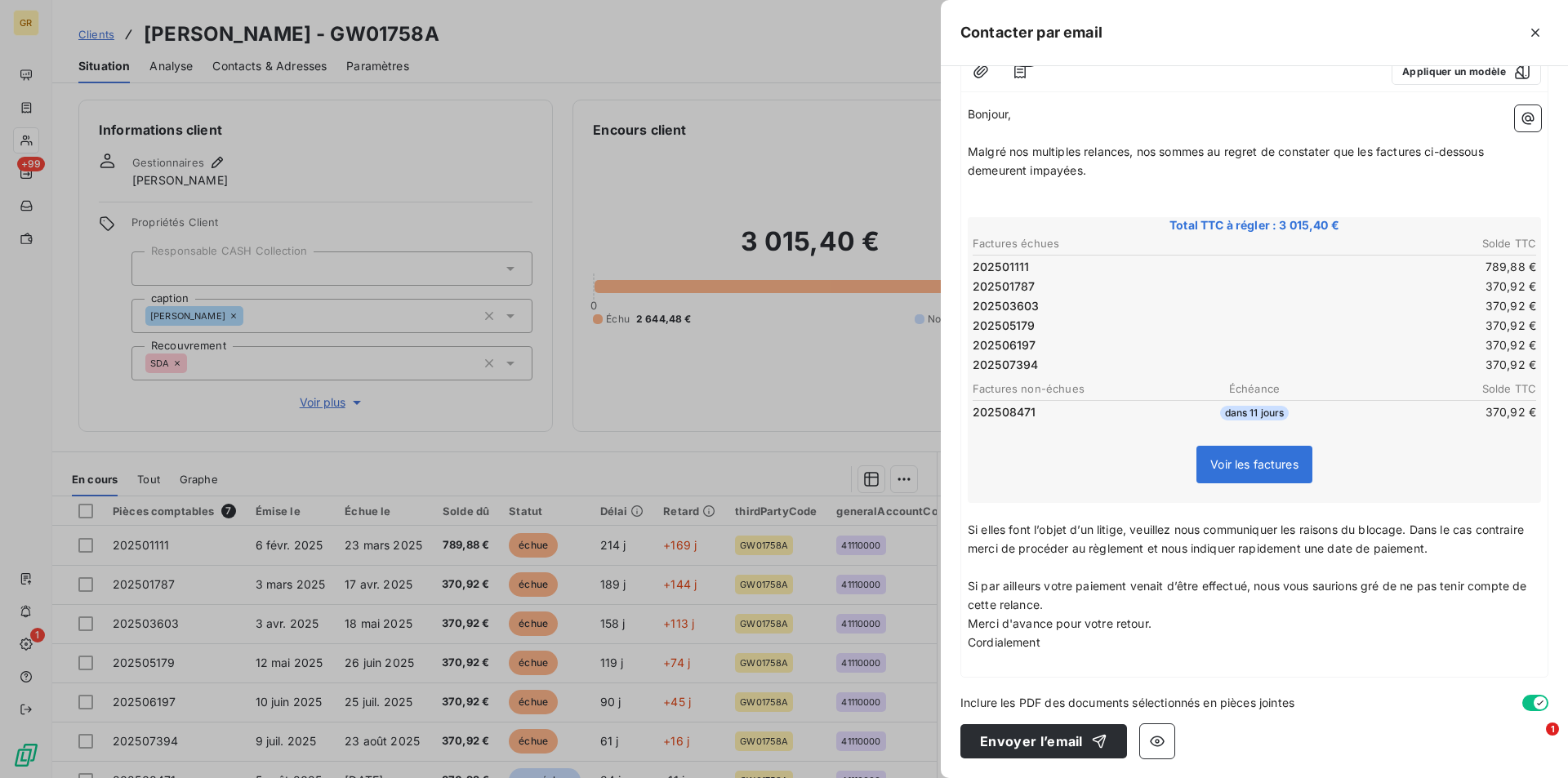
click at [1093, 615] on p "Merci d'avance pour votre retour." at bounding box center [1254, 624] width 573 height 19
click at [1068, 605] on p "Si par ailleurs votre paiement venait d’être effectué, nous vous saurions gré d…" at bounding box center [1254, 596] width 573 height 38
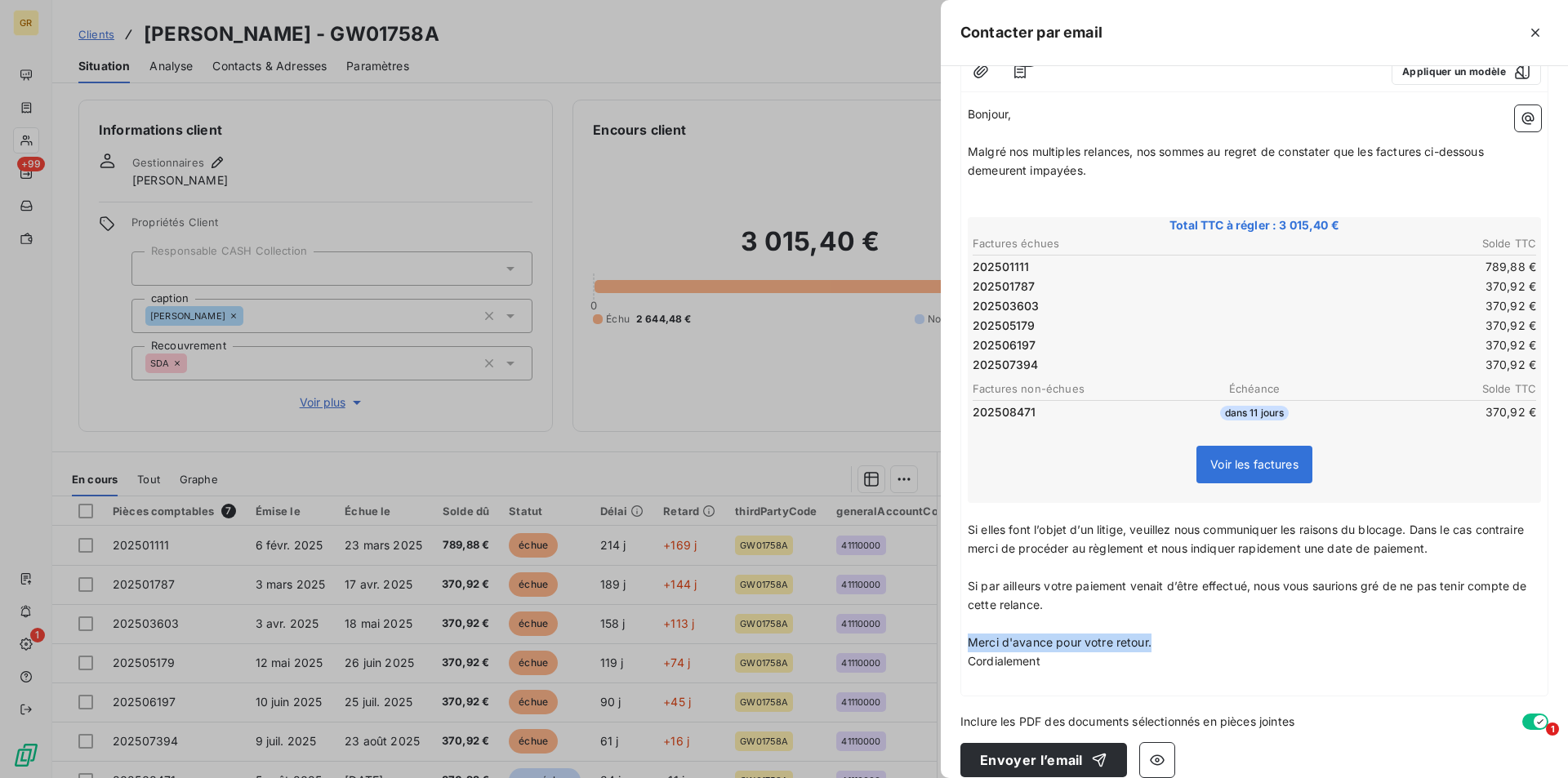
drag, startPoint x: 1062, startPoint y: 642, endPoint x: 972, endPoint y: 640, distance: 90.0
click at [972, 640] on p "Merci d'avance pour votre retour." at bounding box center [1254, 643] width 573 height 19
click at [1056, 757] on button "Envoyer l’email" at bounding box center [1043, 760] width 167 height 34
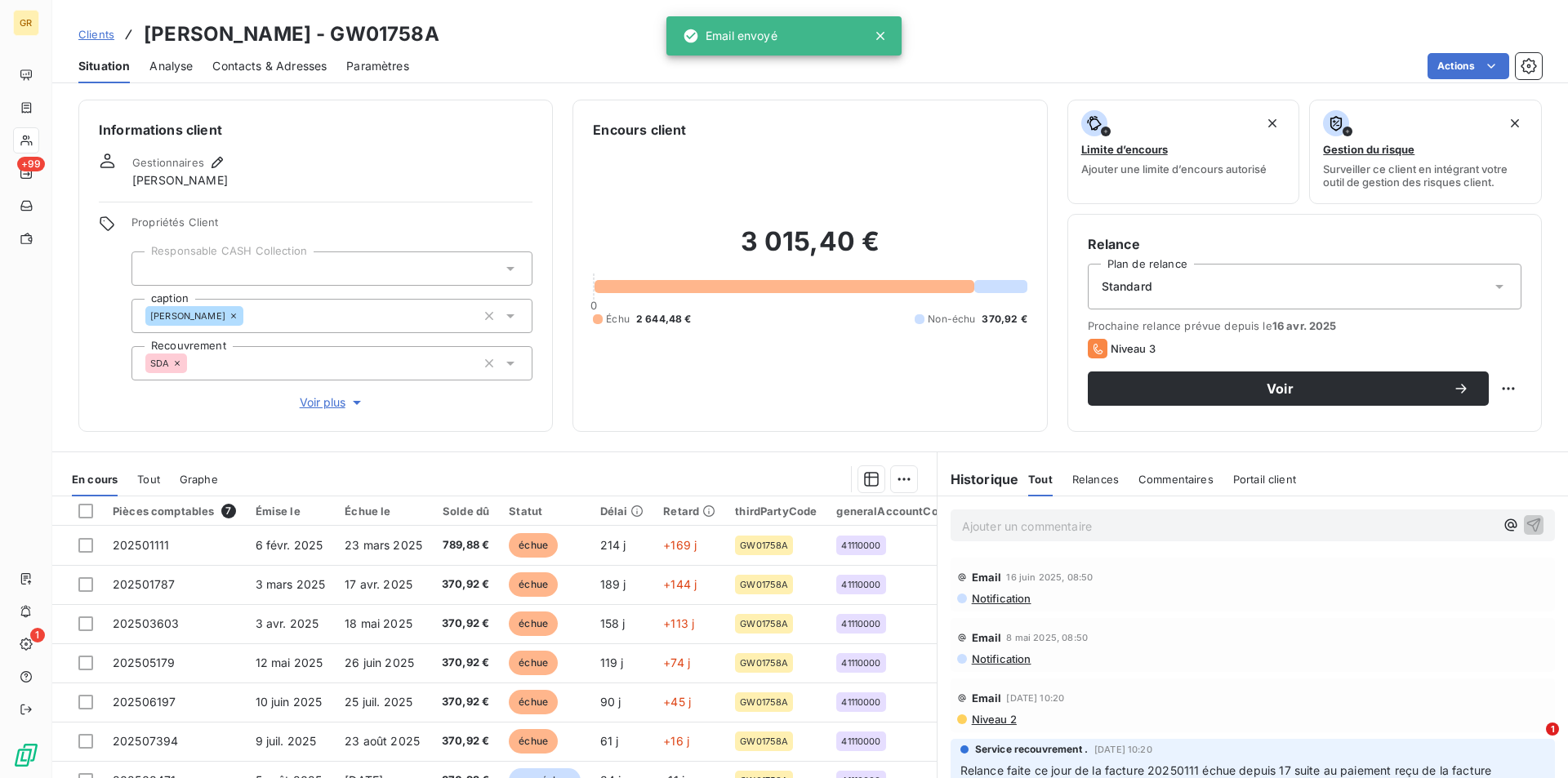
drag, startPoint x: 255, startPoint y: 64, endPoint x: 267, endPoint y: 70, distance: 13.4
click at [255, 64] on span "Contacts & Adresses" at bounding box center [270, 66] width 114 height 16
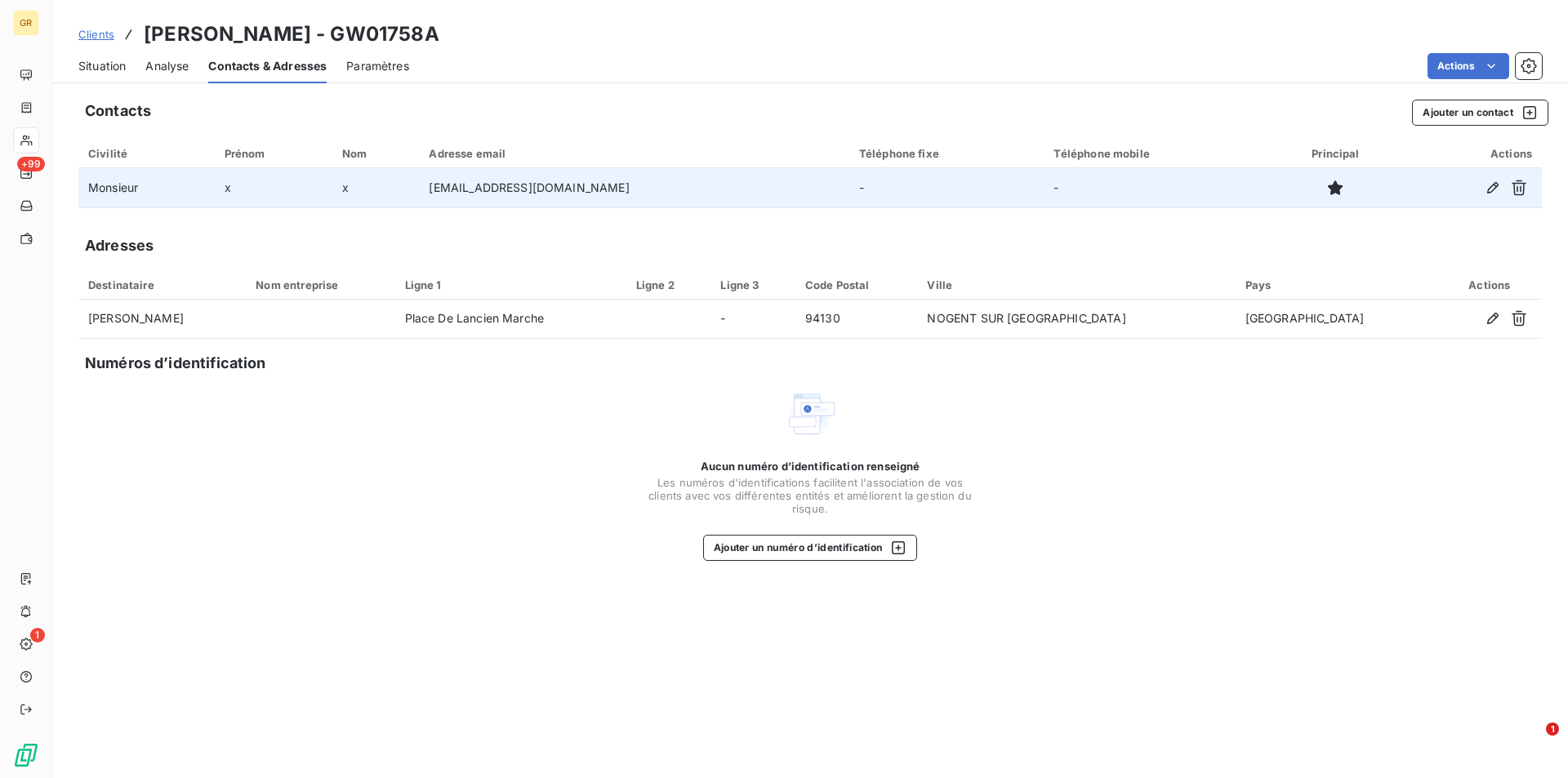
drag, startPoint x: 657, startPoint y: 187, endPoint x: 425, endPoint y: 191, distance: 232.0
click at [425, 191] on td "[EMAIL_ADDRESS][DOMAIN_NAME]" at bounding box center [633, 188] width 430 height 39
copy td "[EMAIL_ADDRESS][DOMAIN_NAME]"
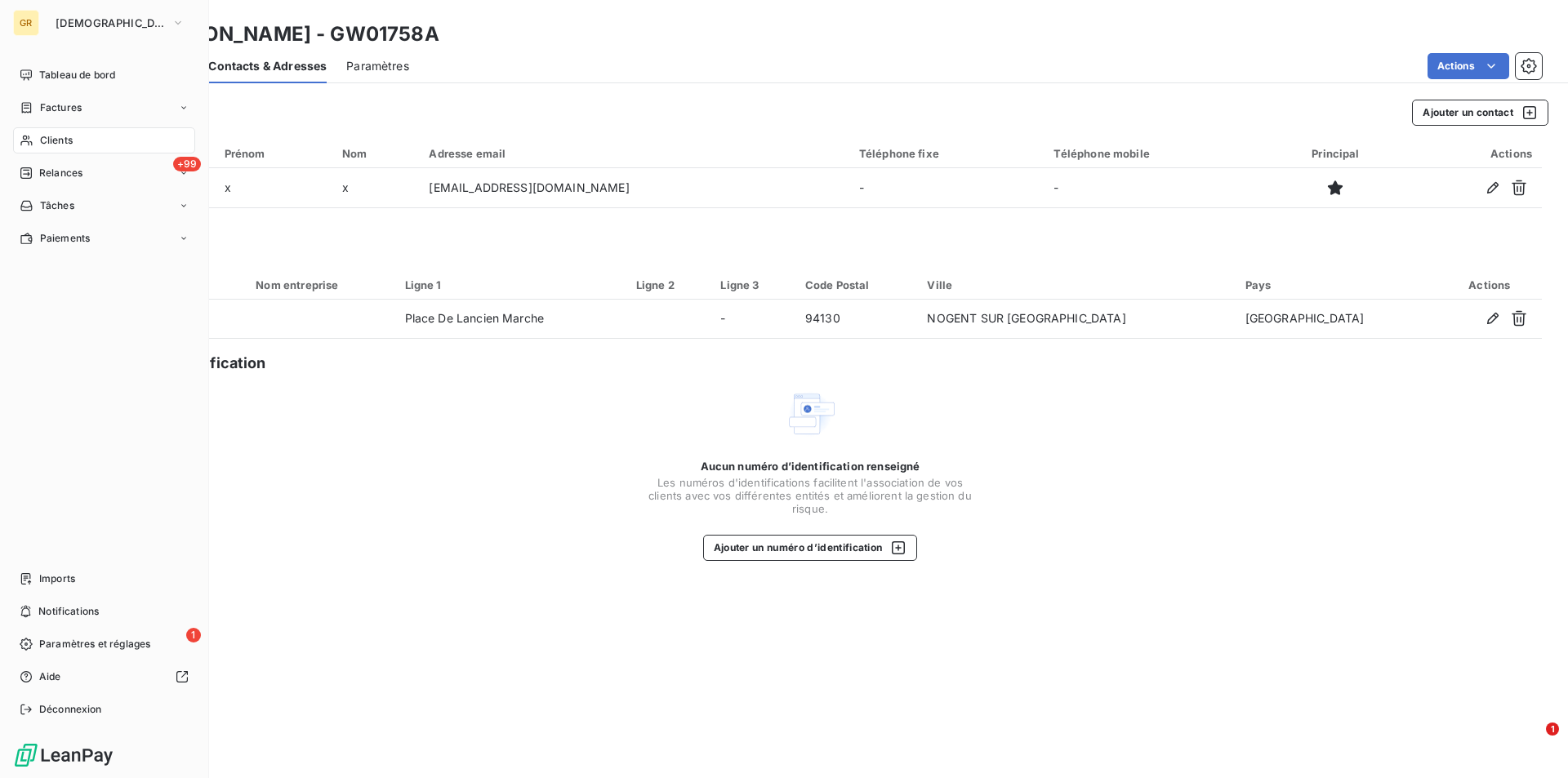
click at [66, 135] on span "Clients" at bounding box center [56, 140] width 32 height 15
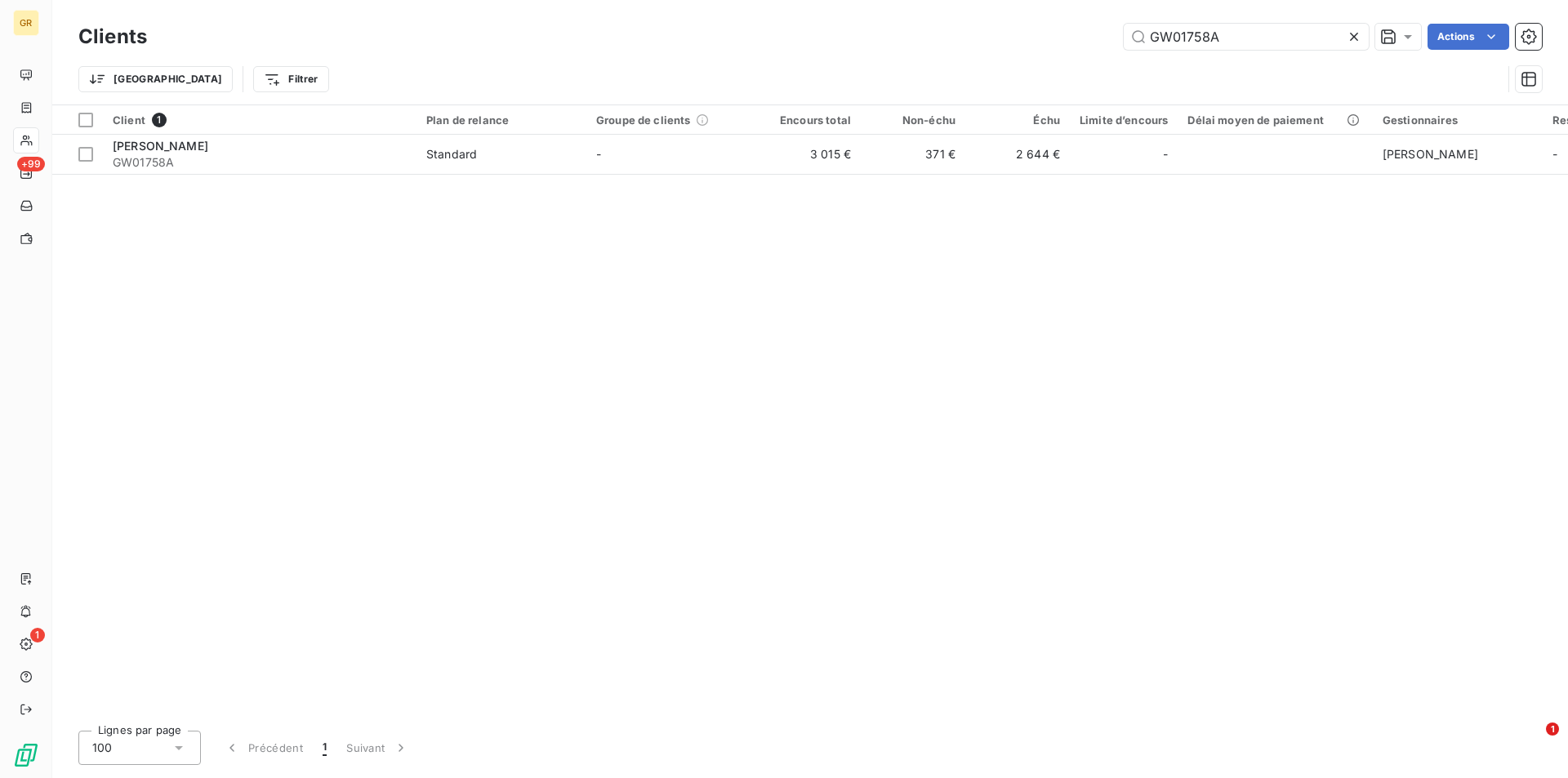
drag, startPoint x: 1046, startPoint y: 34, endPoint x: 906, endPoint y: 36, distance: 140.0
click at [907, 34] on div "GW01758A Actions" at bounding box center [854, 37] width 1375 height 26
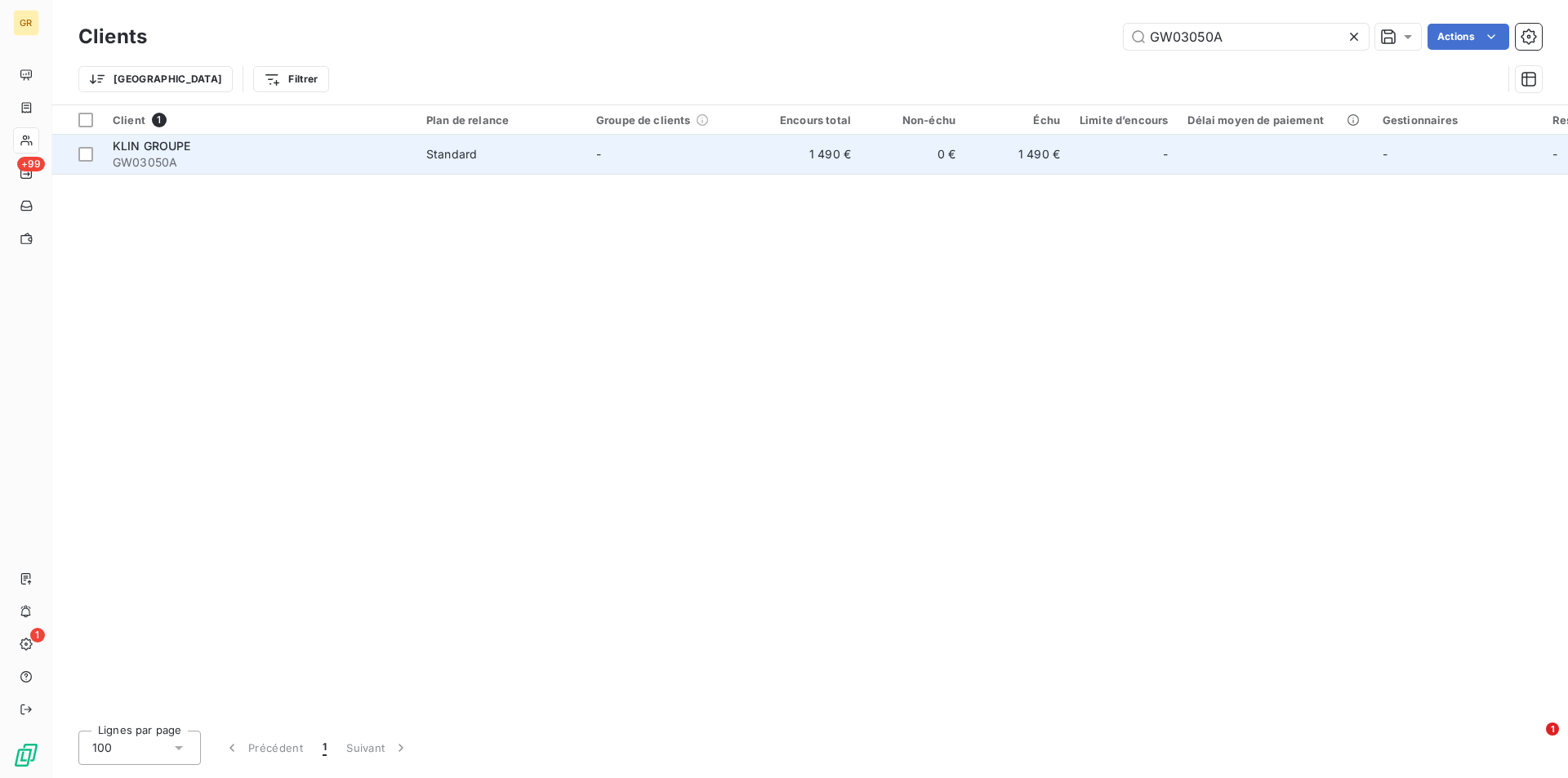
type input "GW03050A"
click at [394, 158] on span "GW03050A" at bounding box center [260, 162] width 294 height 16
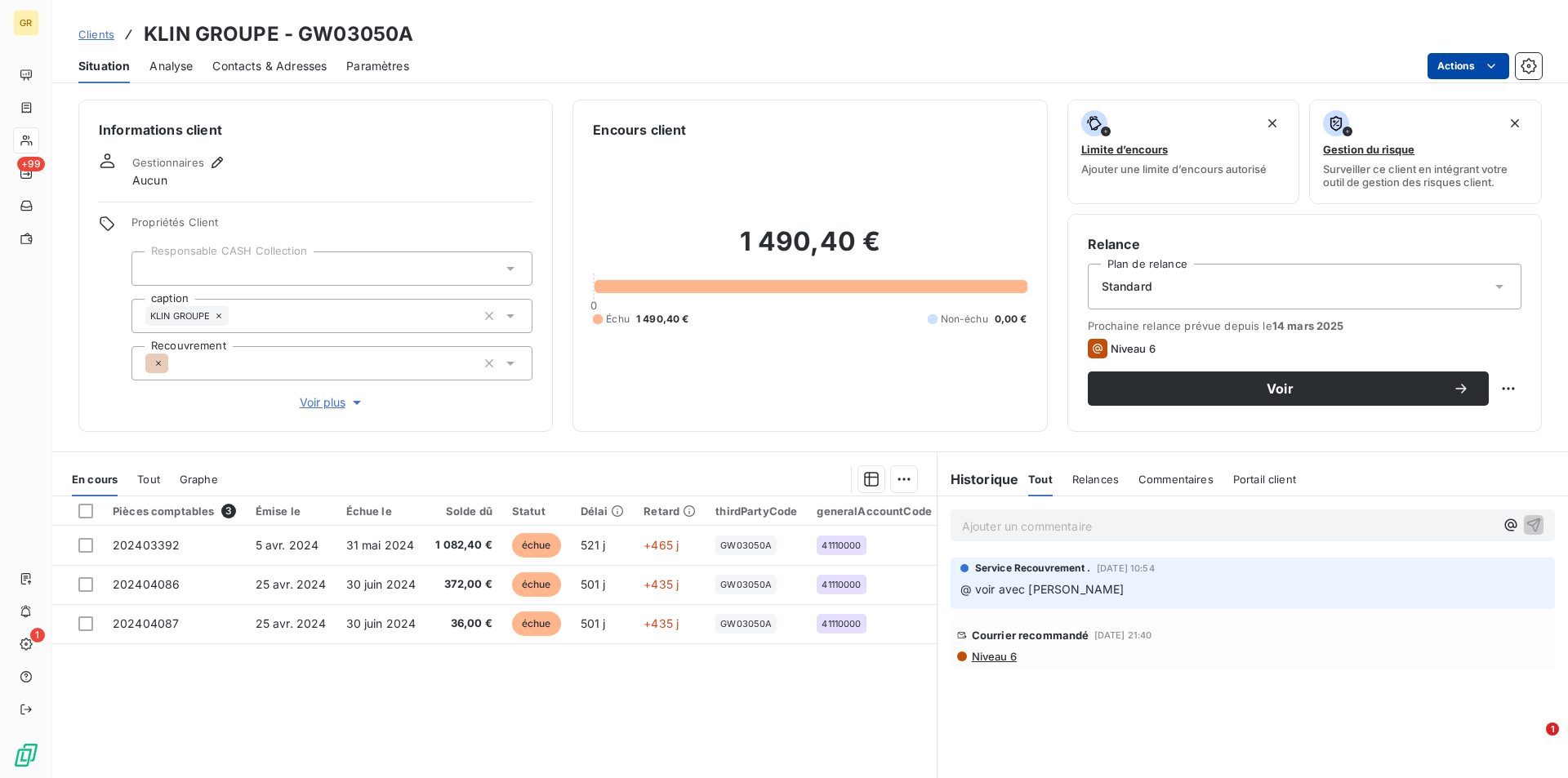
click at [1481, 65] on html "GR +99 1 Clients KLIN GROUPE - GW03050A Situation Analyse Contacts & Adresses P…" at bounding box center [784, 389] width 1568 height 778
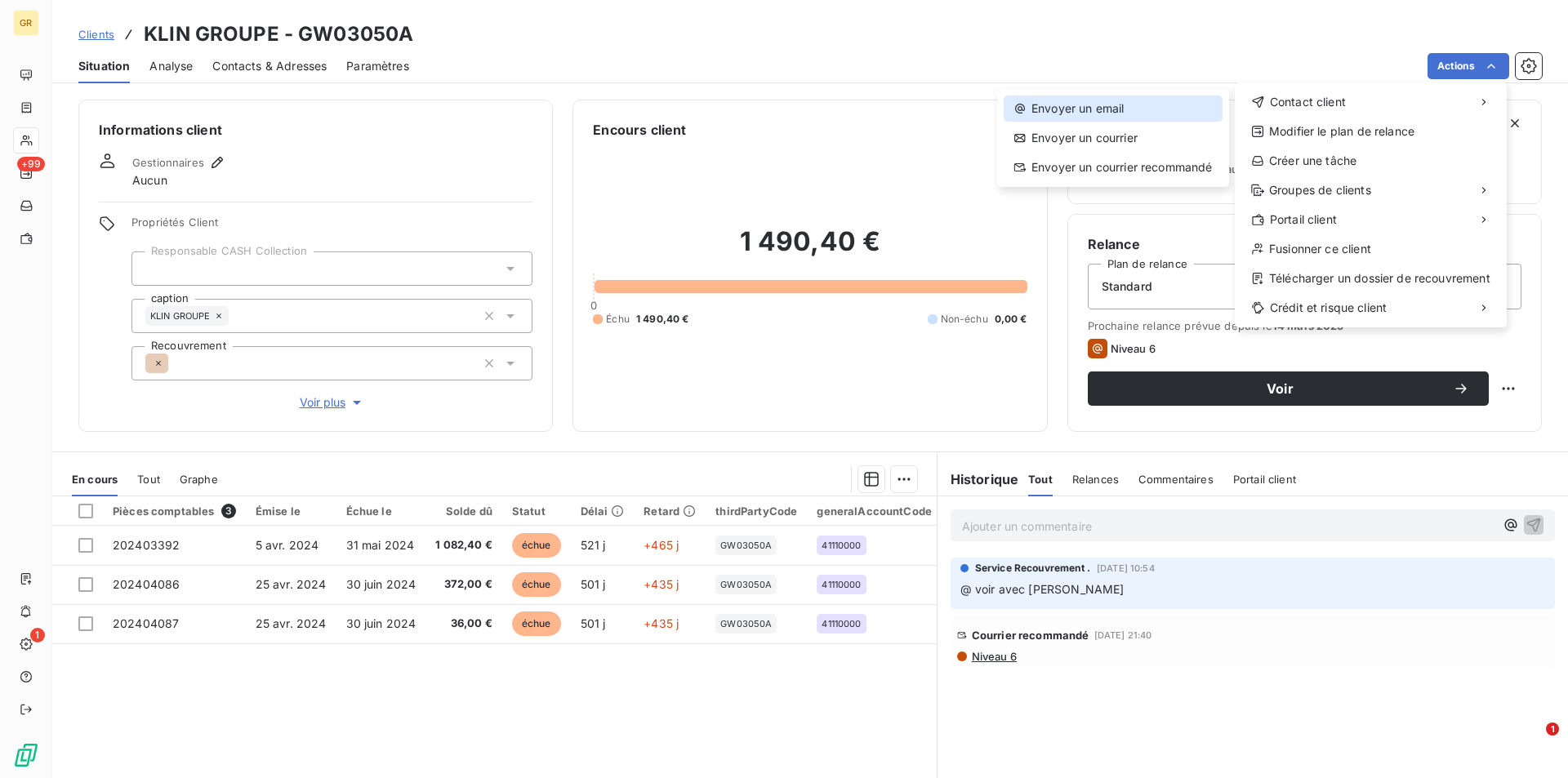
click at [1079, 108] on div "Envoyer un email" at bounding box center [1113, 108] width 219 height 26
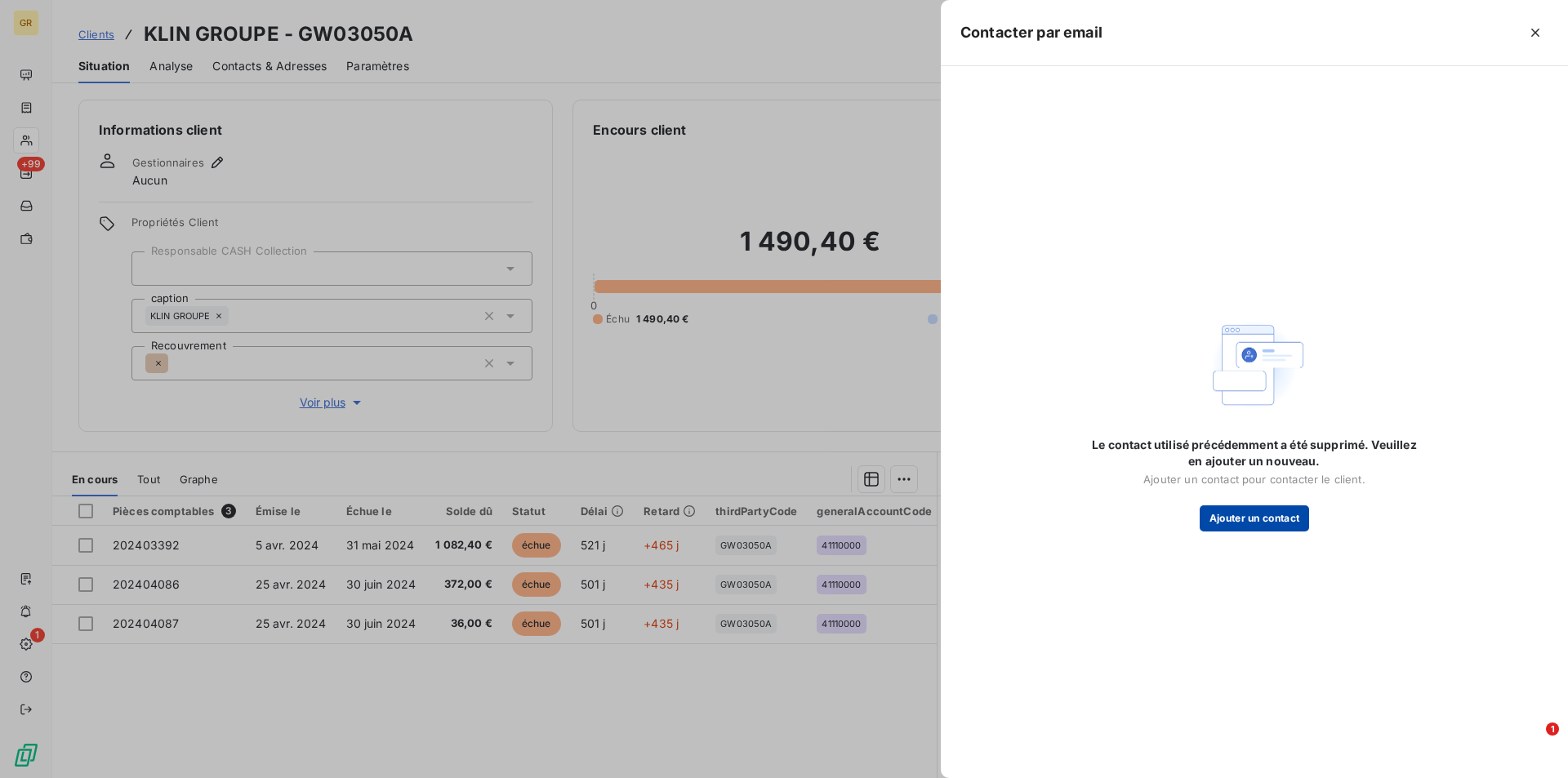
click at [1255, 518] on button "Ajouter un contact" at bounding box center [1254, 518] width 110 height 26
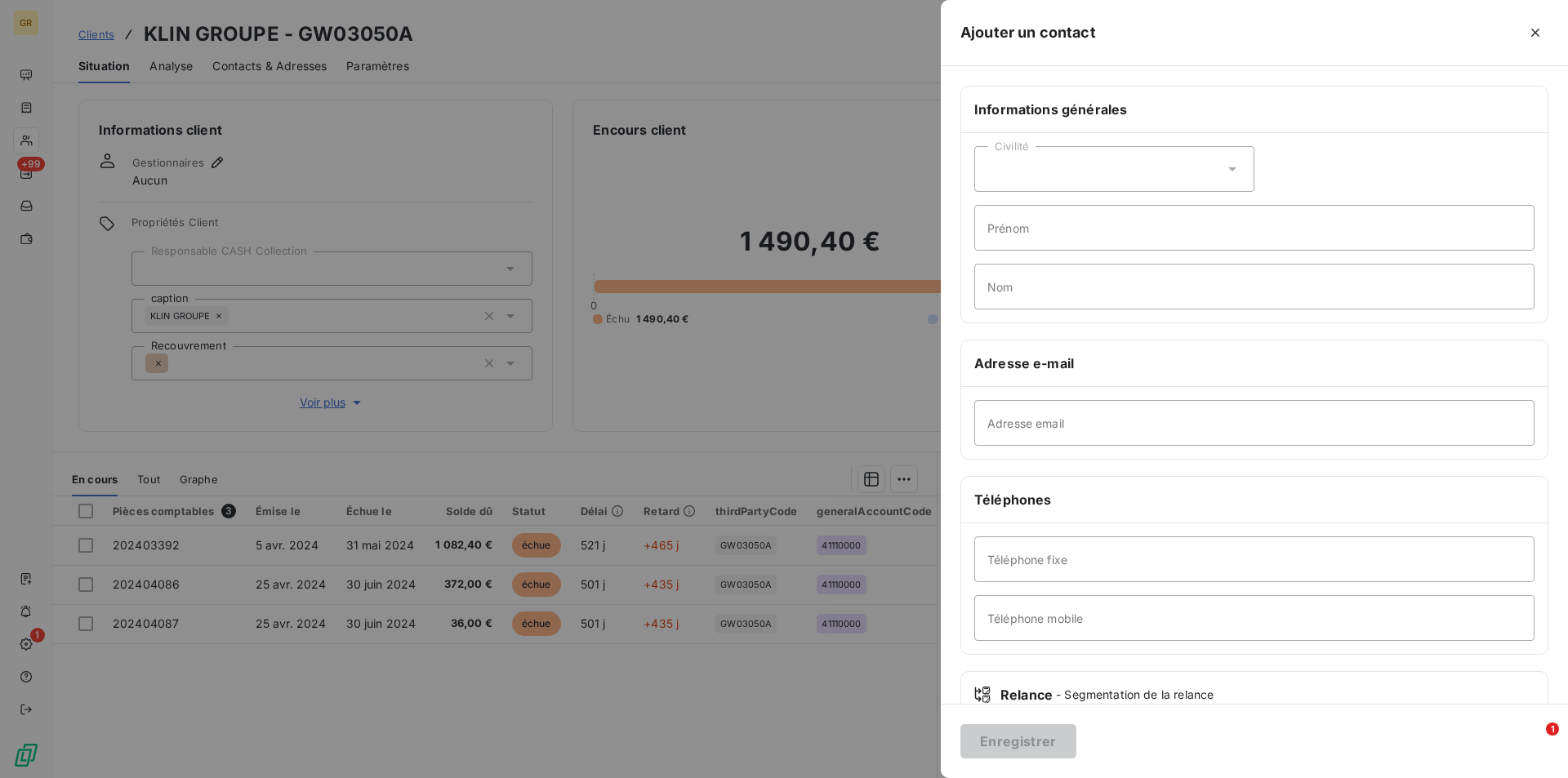
click at [1073, 178] on div "Civilité" at bounding box center [1115, 169] width 280 height 46
click at [1054, 214] on li "Madame" at bounding box center [1115, 210] width 280 height 29
click at [1057, 232] on input "Prénom" at bounding box center [1255, 228] width 560 height 46
type input "Neuphtalie"
click at [1043, 289] on input "Nom" at bounding box center [1255, 287] width 560 height 46
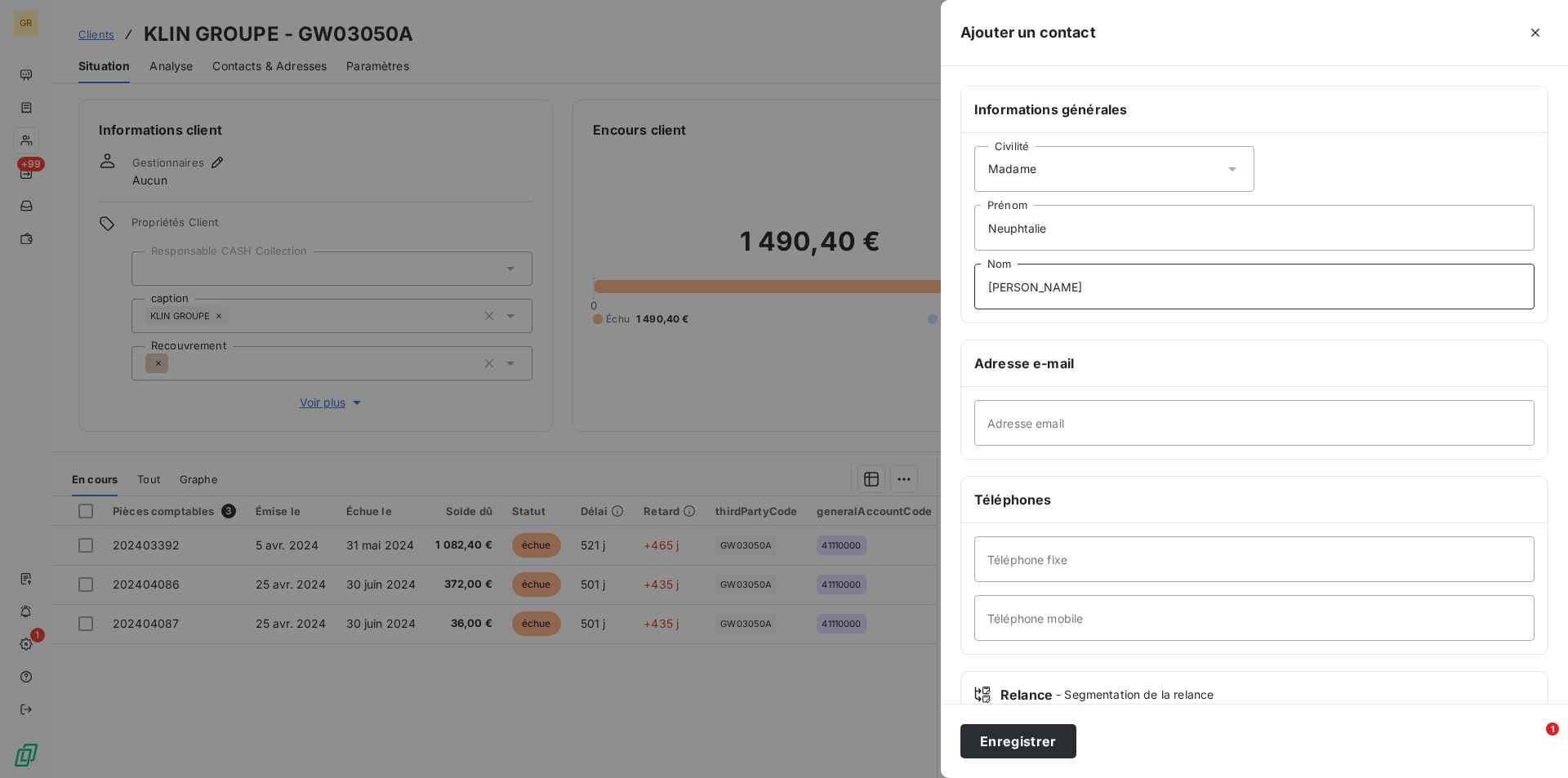
type input "[PERSON_NAME]"
click at [1088, 427] on input "Adresse email" at bounding box center [1255, 423] width 560 height 46
click at [1074, 407] on input "Adresse email" at bounding box center [1255, 423] width 560 height 46
paste input "[EMAIL_ADDRESS][DOMAIN_NAME]"
type input "[EMAIL_ADDRESS][DOMAIN_NAME]"
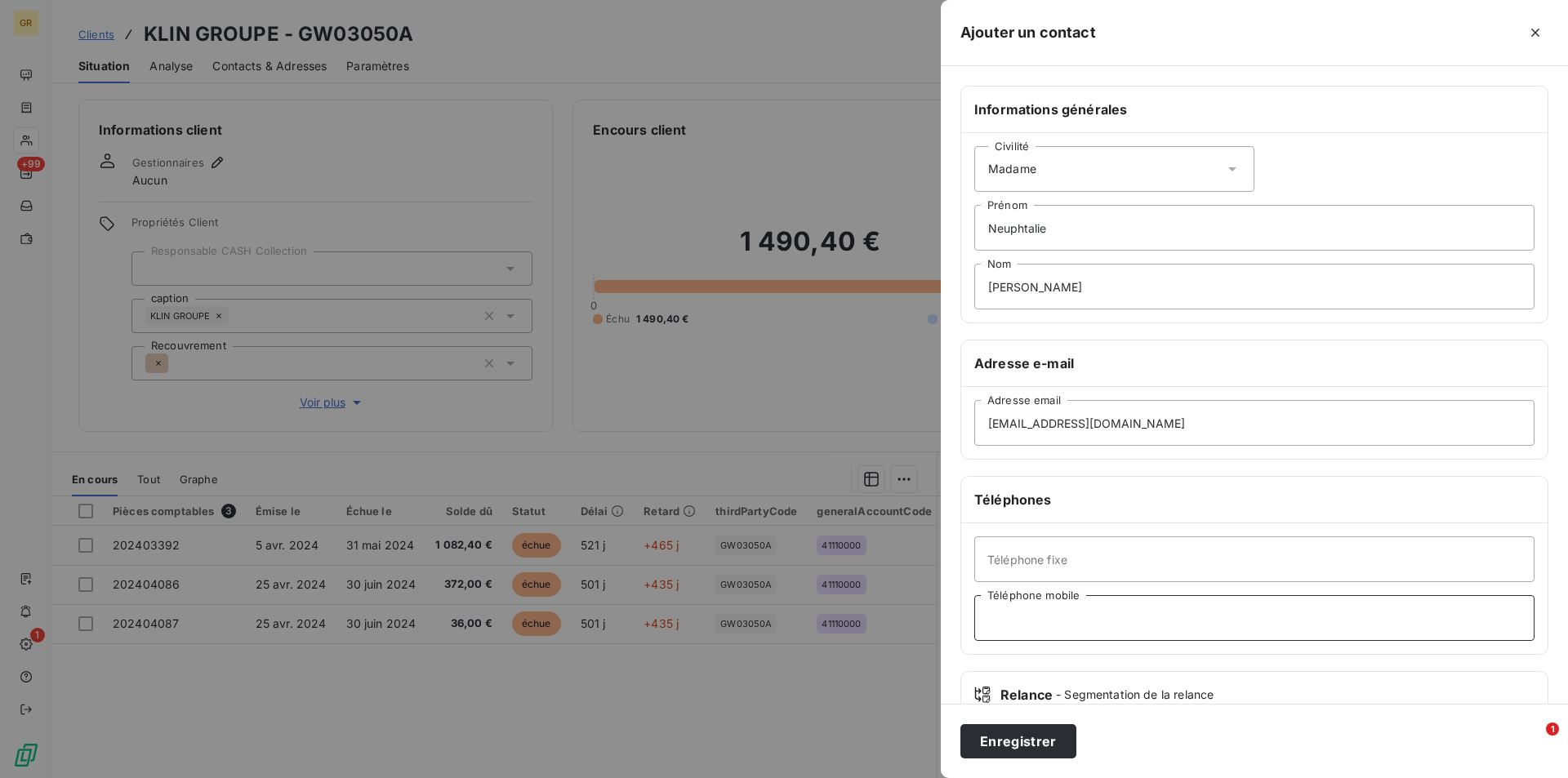
drag, startPoint x: 1081, startPoint y: 634, endPoint x: 1106, endPoint y: 623, distance: 27.3
click at [1081, 634] on input "Téléphone mobile" at bounding box center [1255, 618] width 560 height 46
click at [1153, 609] on input "Téléphone mobile" at bounding box center [1255, 618] width 560 height 46
paste input "06 69 45 89 24"
type input "06 69 45 89 24"
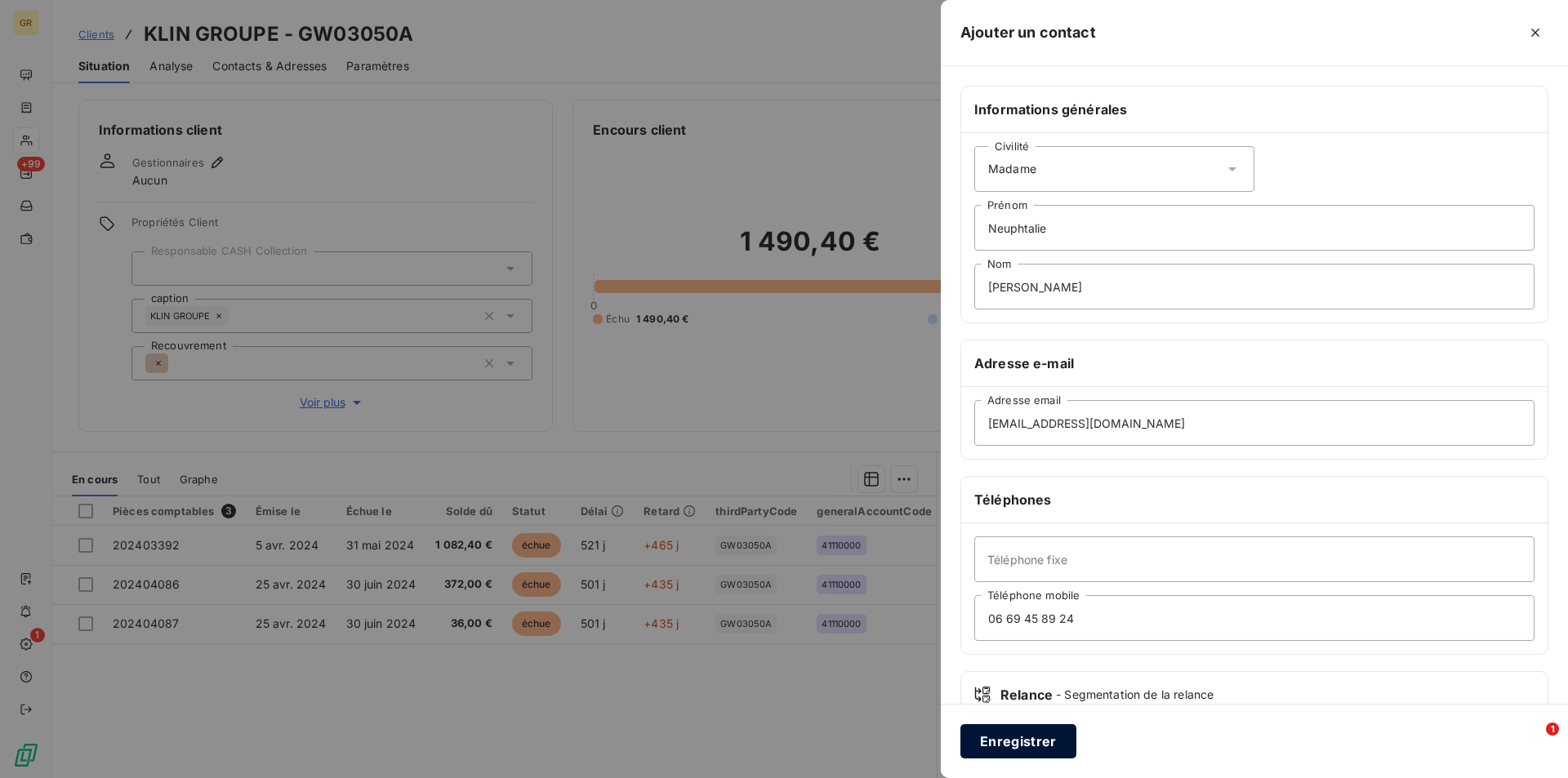
drag, startPoint x: 1016, startPoint y: 752, endPoint x: 1026, endPoint y: 752, distance: 10.0
click at [1017, 752] on button "Enregistrer" at bounding box center [1018, 741] width 116 height 34
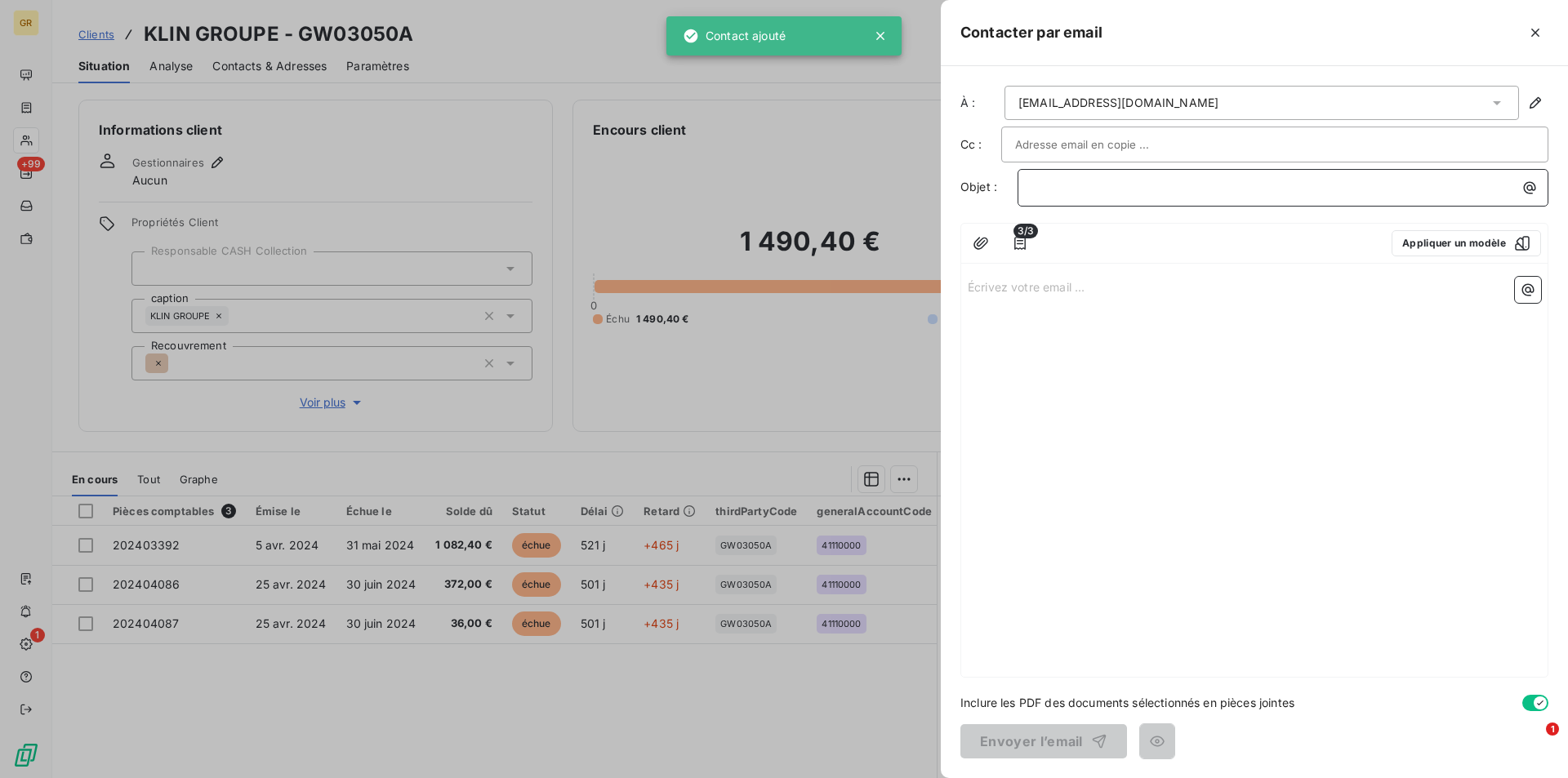
click at [1107, 196] on p "﻿" at bounding box center [1287, 187] width 512 height 19
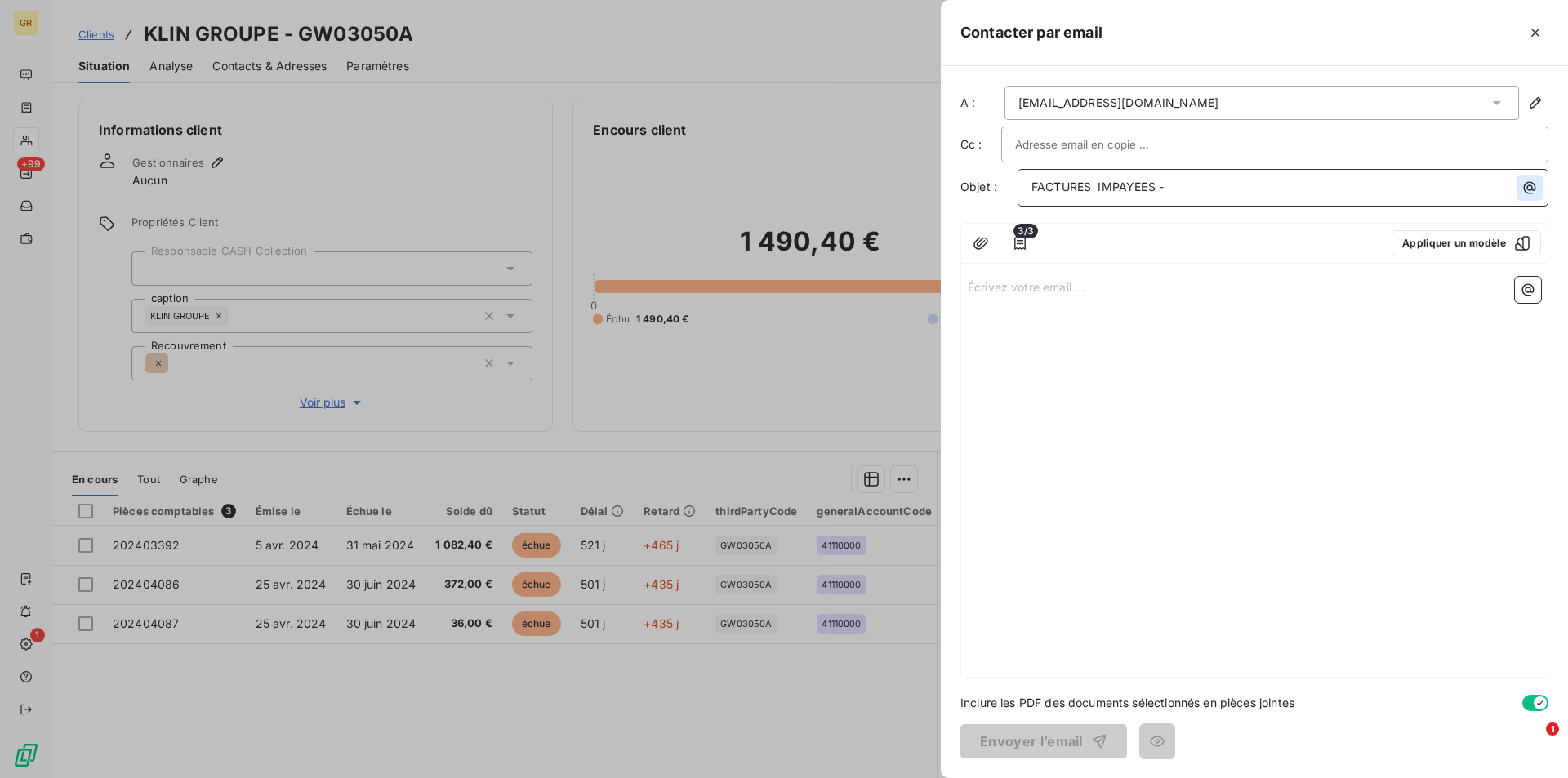
click at [1528, 183] on icon "button" at bounding box center [1530, 188] width 12 height 12
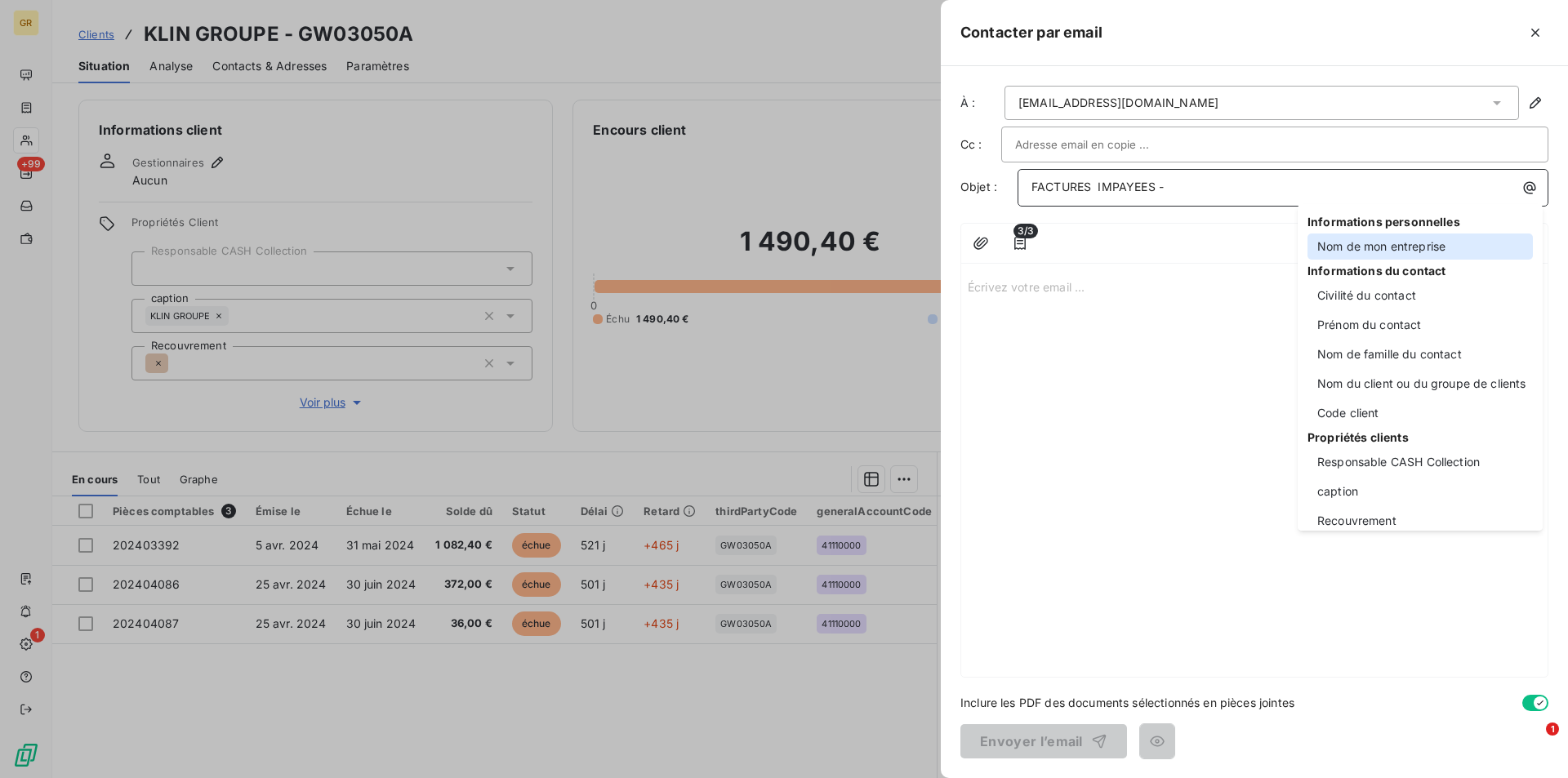
click at [1354, 234] on div "Nom de mon entreprise" at bounding box center [1420, 246] width 225 height 26
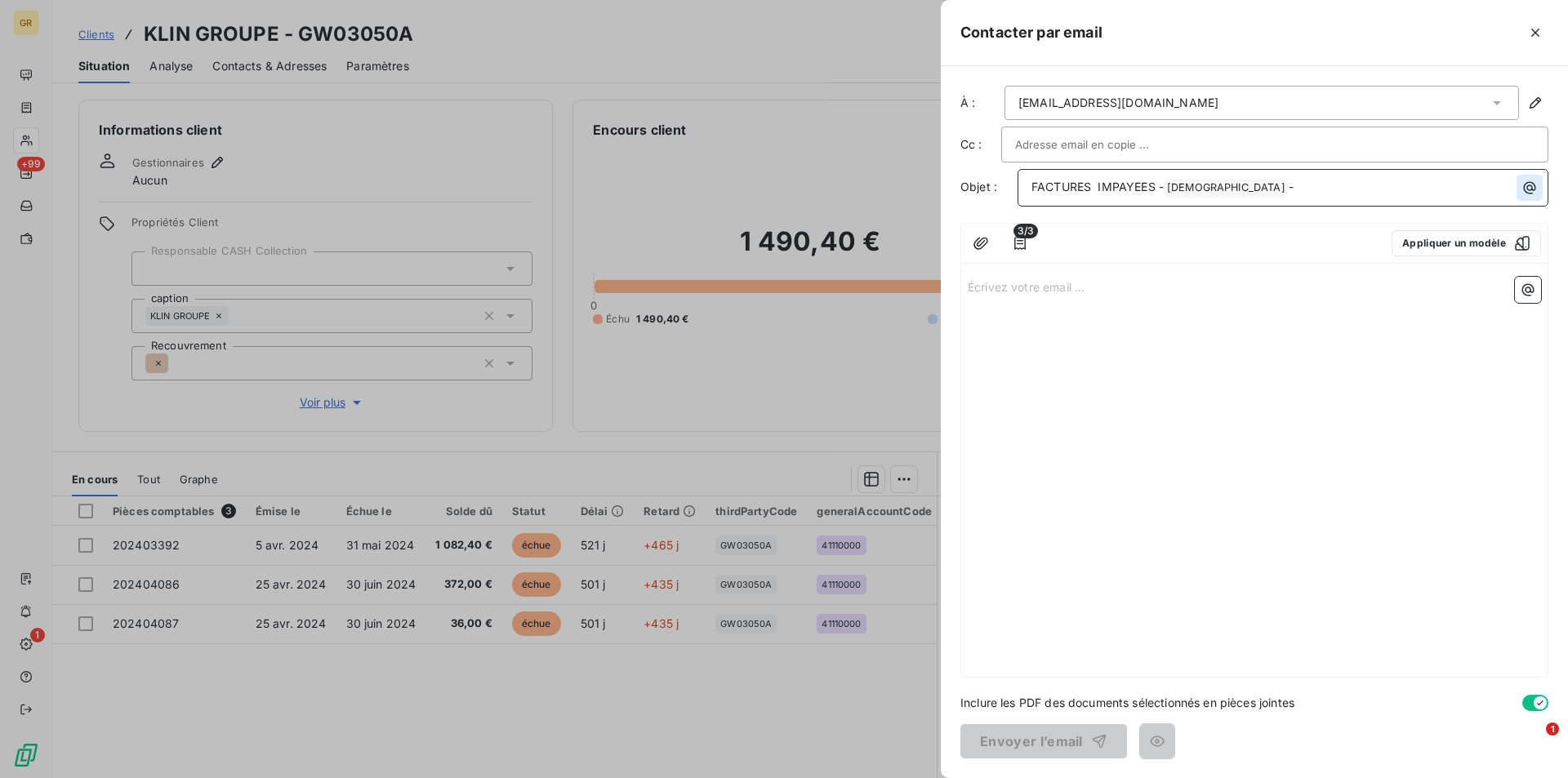
click at [1533, 191] on icon "button" at bounding box center [1529, 187] width 16 height 16
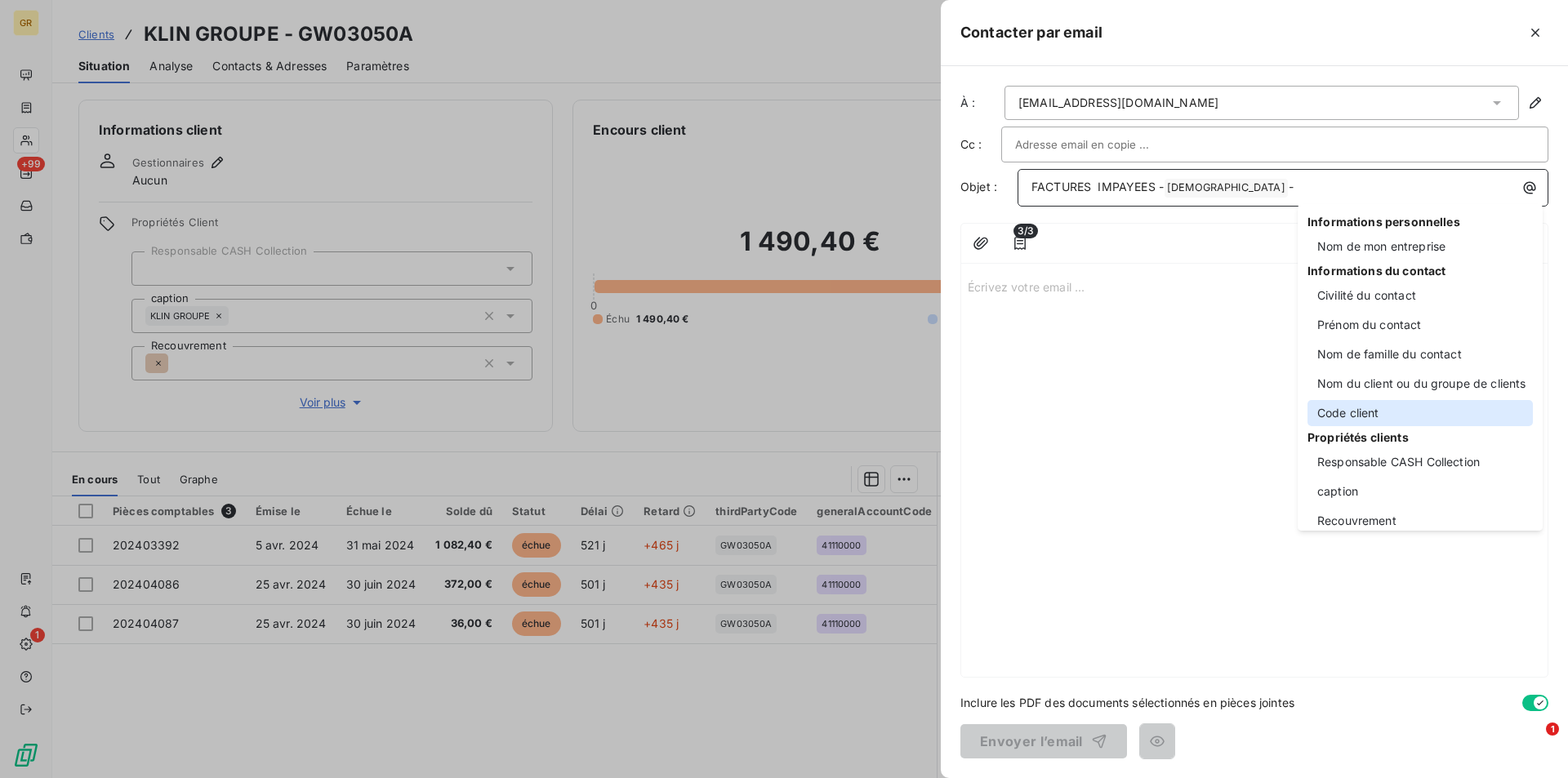
click at [1367, 402] on div "Code client" at bounding box center [1420, 412] width 225 height 26
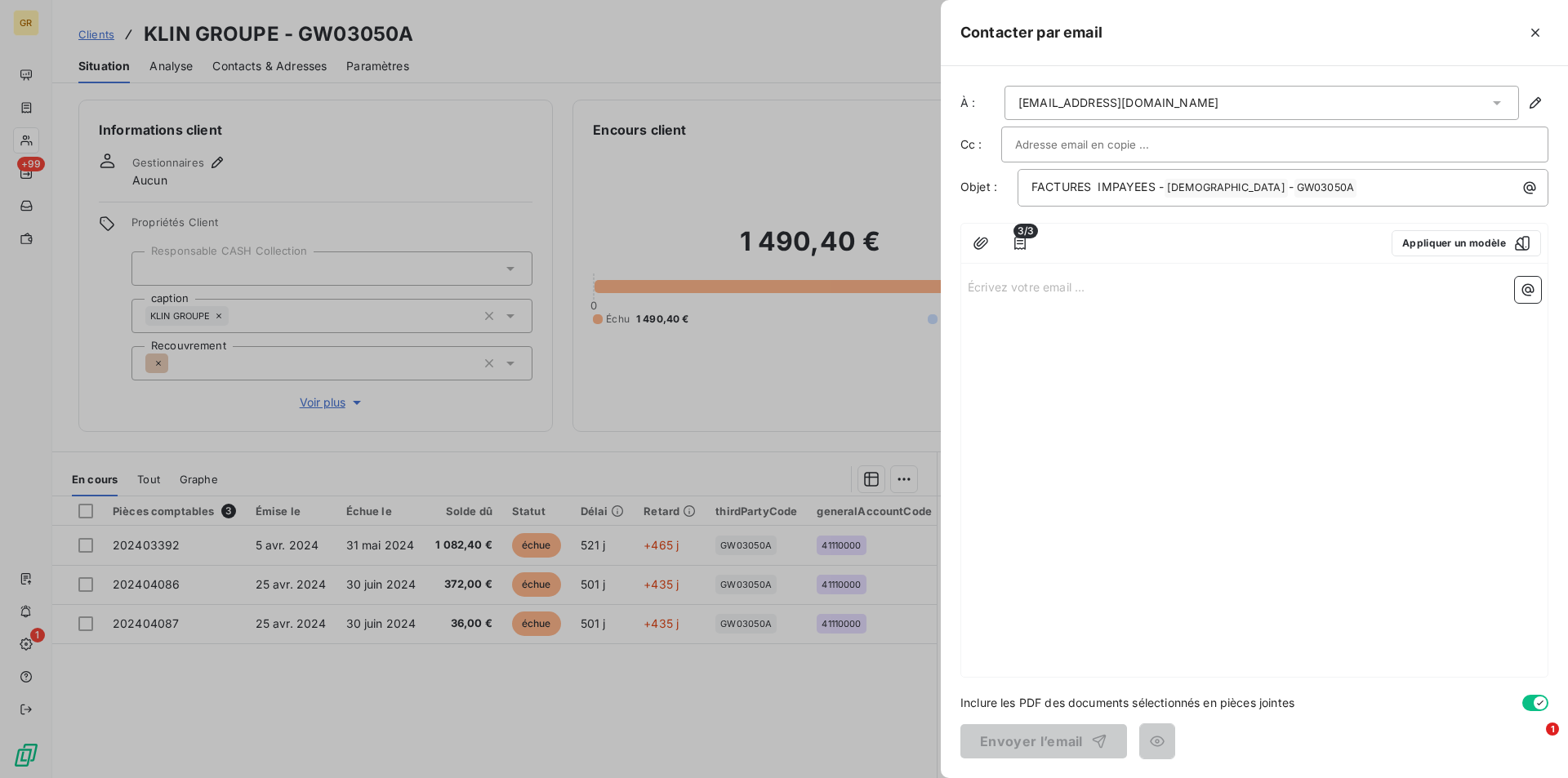
click at [1002, 322] on div "Écrivez votre email ... ﻿" at bounding box center [1254, 473] width 586 height 407
click at [1018, 282] on p "Écrivez votre email ... ﻿" at bounding box center [1254, 286] width 573 height 19
click at [974, 313] on p "﻿" at bounding box center [1254, 305] width 573 height 19
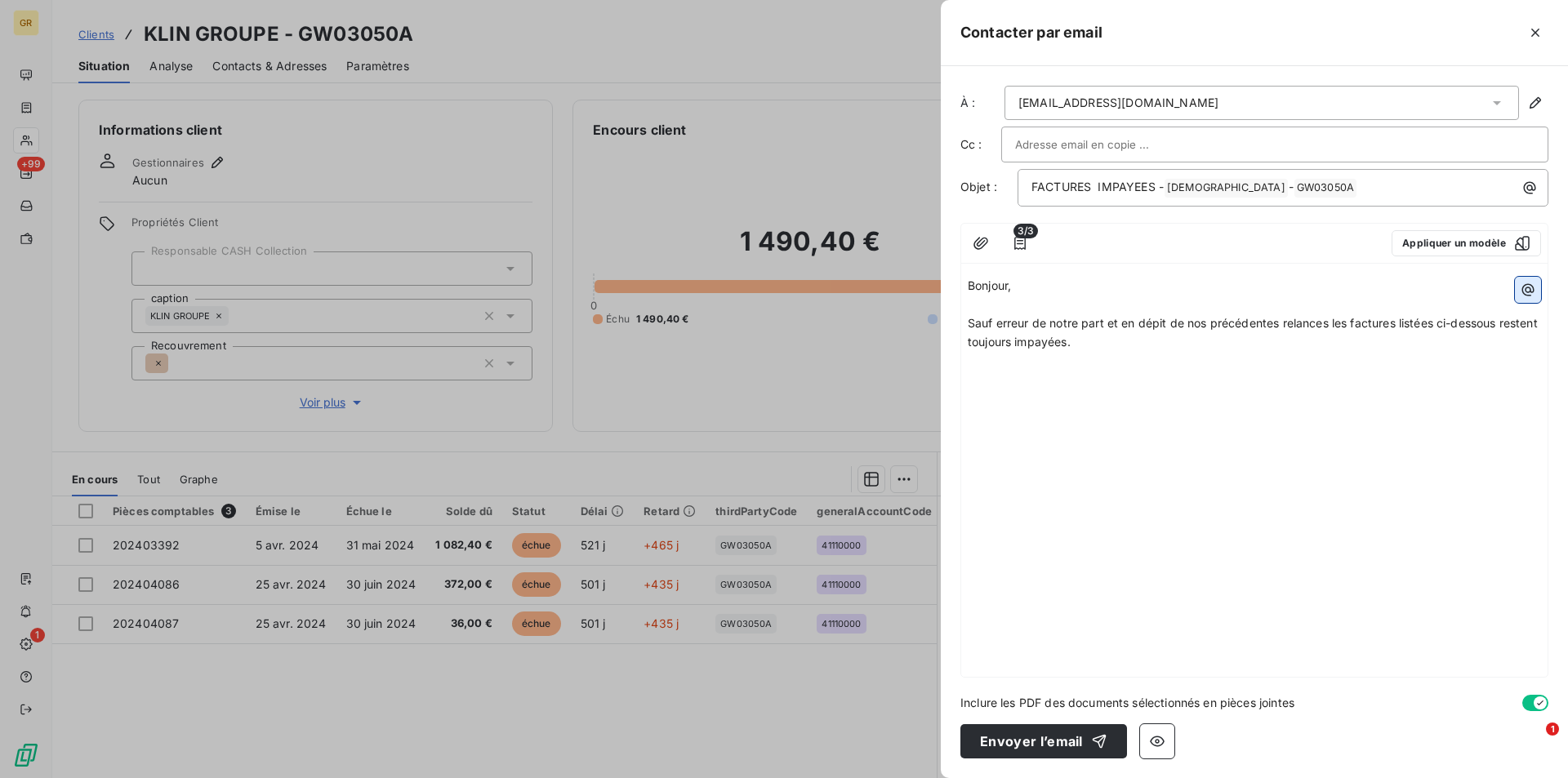
click at [1526, 285] on icon "button" at bounding box center [1528, 290] width 12 height 12
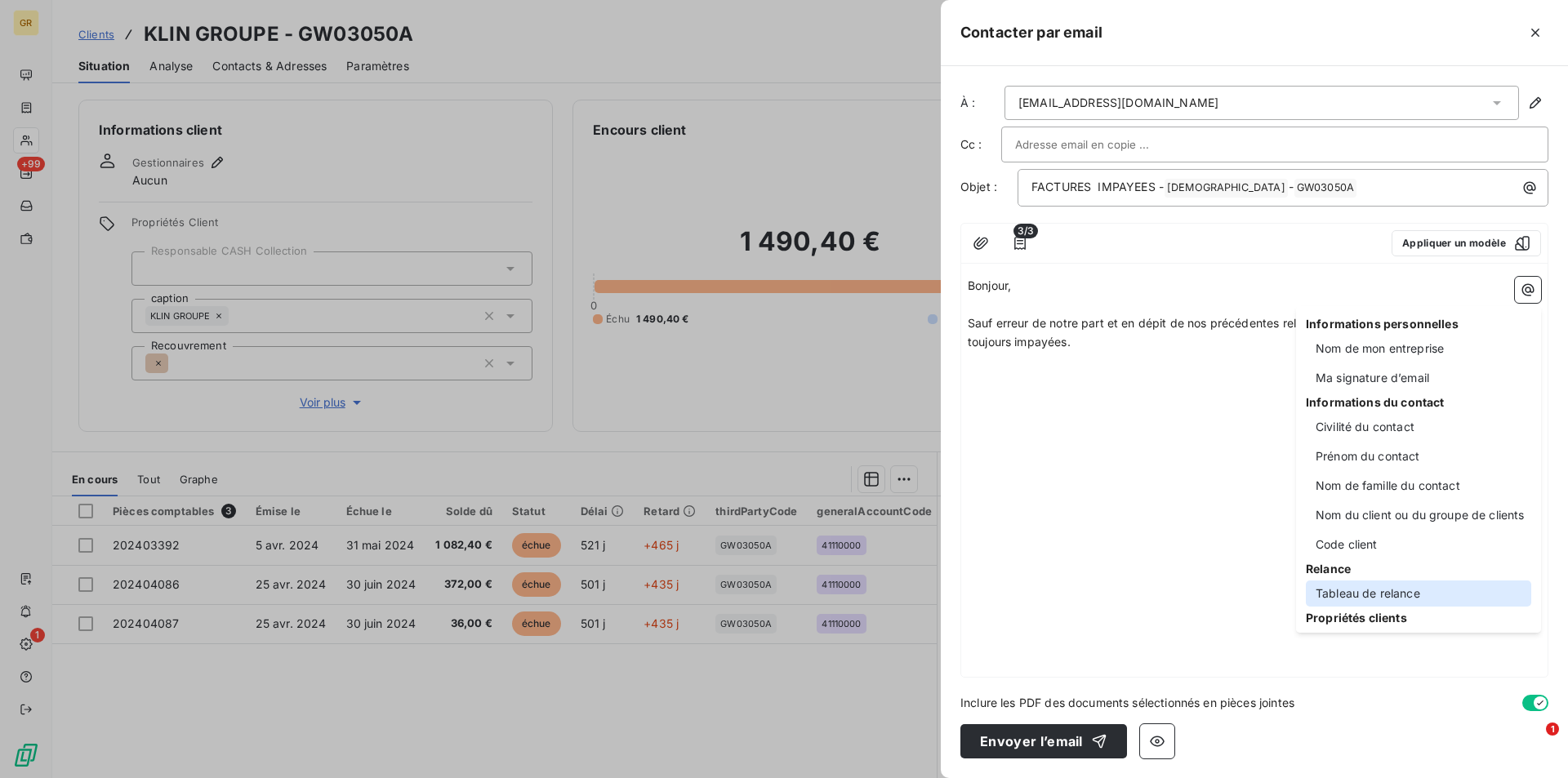
click at [1359, 590] on div "Tableau de relance" at bounding box center [1419, 594] width 225 height 26
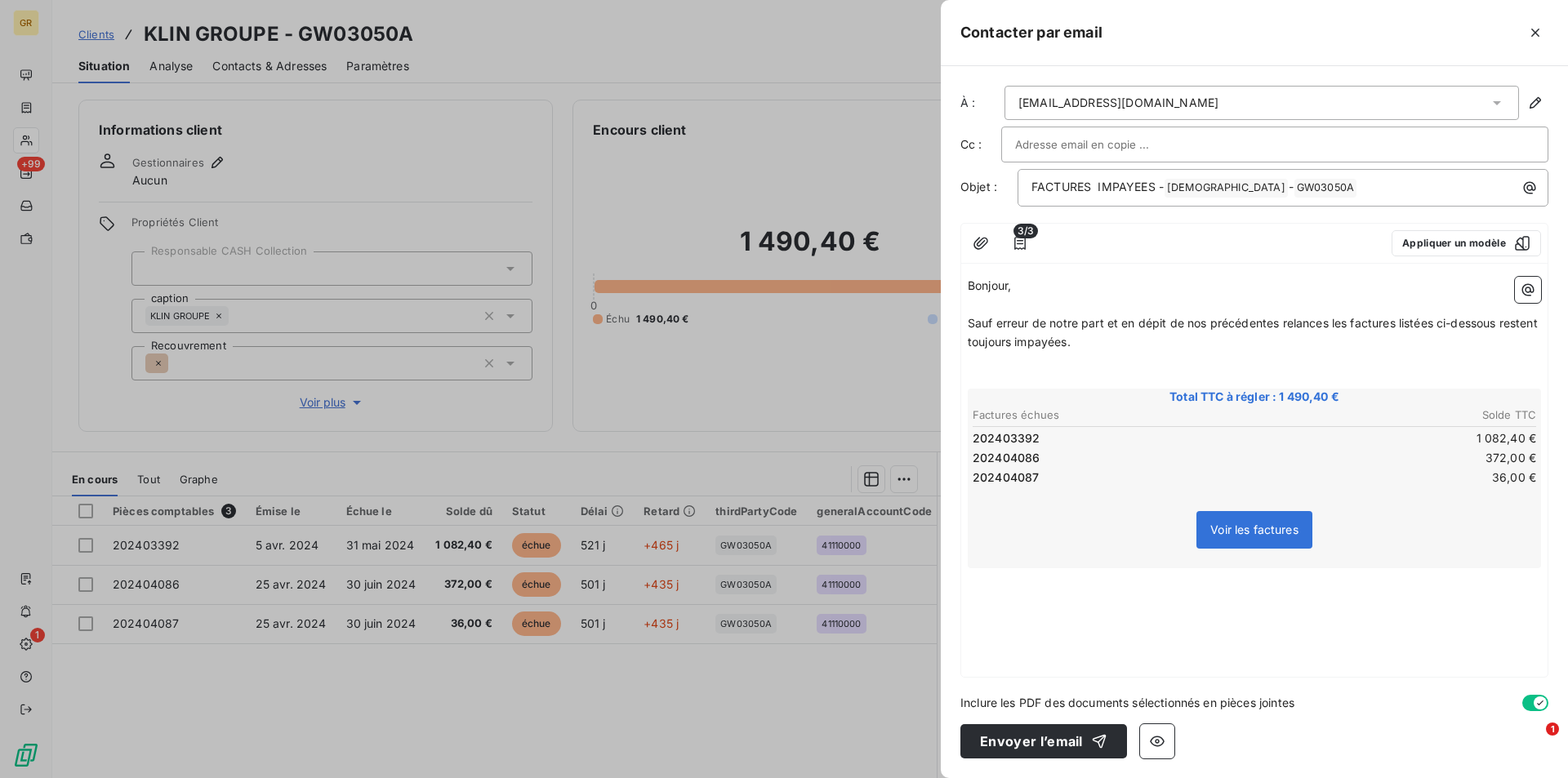
click at [987, 587] on p "﻿" at bounding box center [1254, 596] width 573 height 19
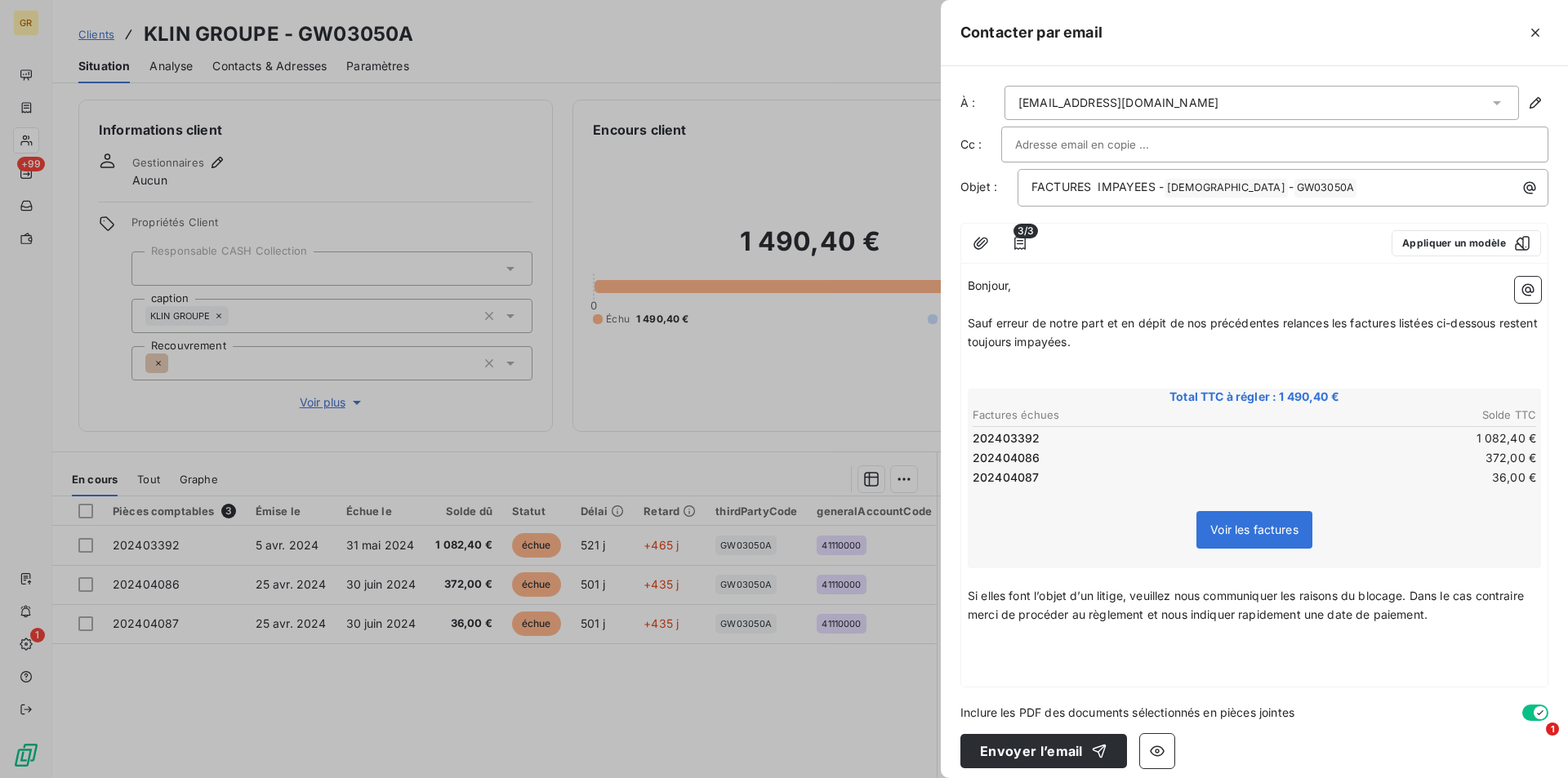
click at [1002, 661] on p "﻿" at bounding box center [1254, 670] width 573 height 19
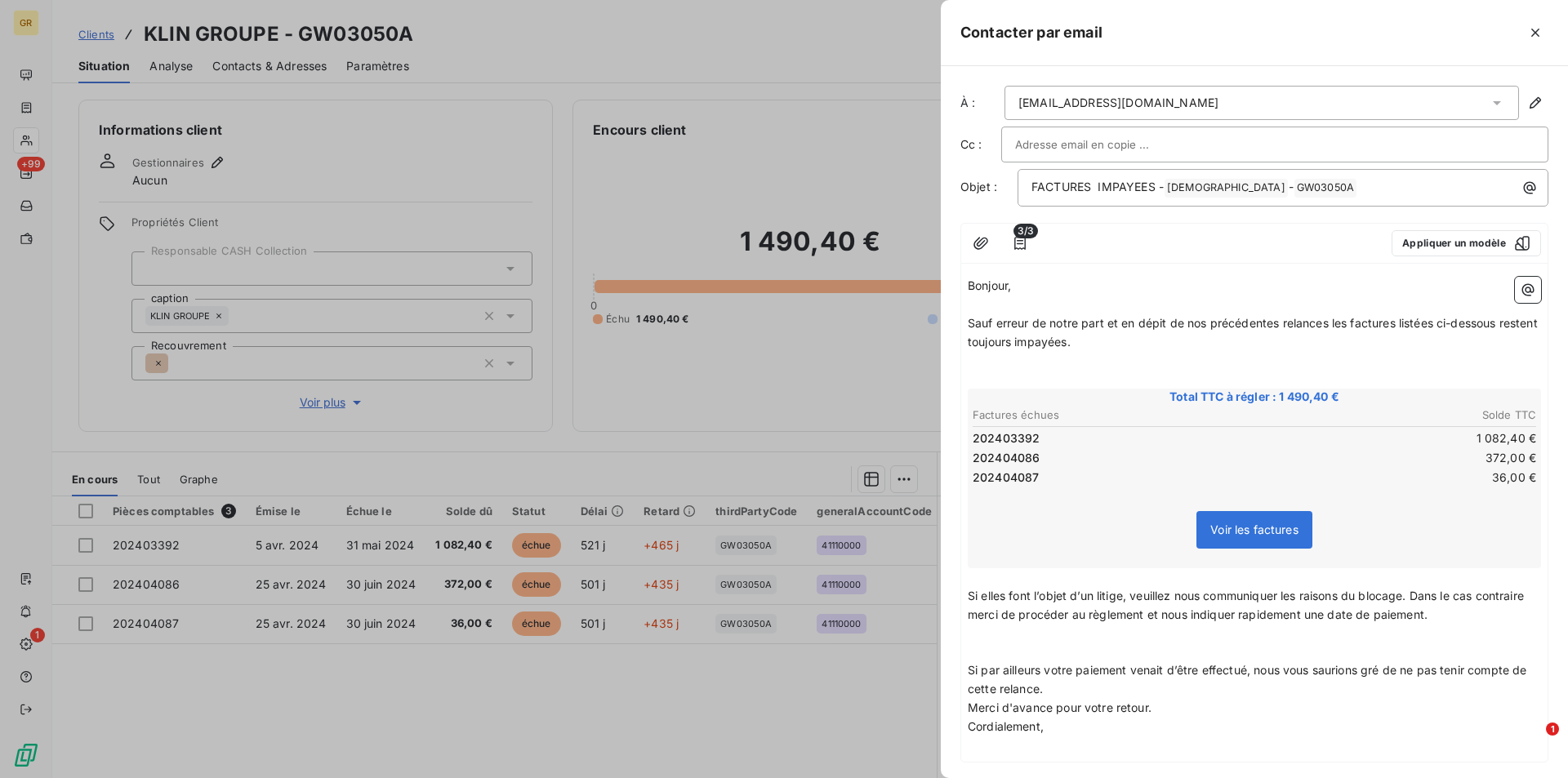
click at [1080, 693] on p "Si par ailleurs votre paiement venait d’être effectué, nous vous saurions gré d…" at bounding box center [1254, 680] width 573 height 38
drag, startPoint x: 1108, startPoint y: 742, endPoint x: 967, endPoint y: 733, distance: 141.3
click at [967, 733] on div "Bonjour, ﻿ Sauf erreur de notre part et en dépit de nos précédentes relances le…" at bounding box center [1254, 525] width 586 height 511
click at [977, 656] on p "﻿" at bounding box center [1254, 652] width 573 height 19
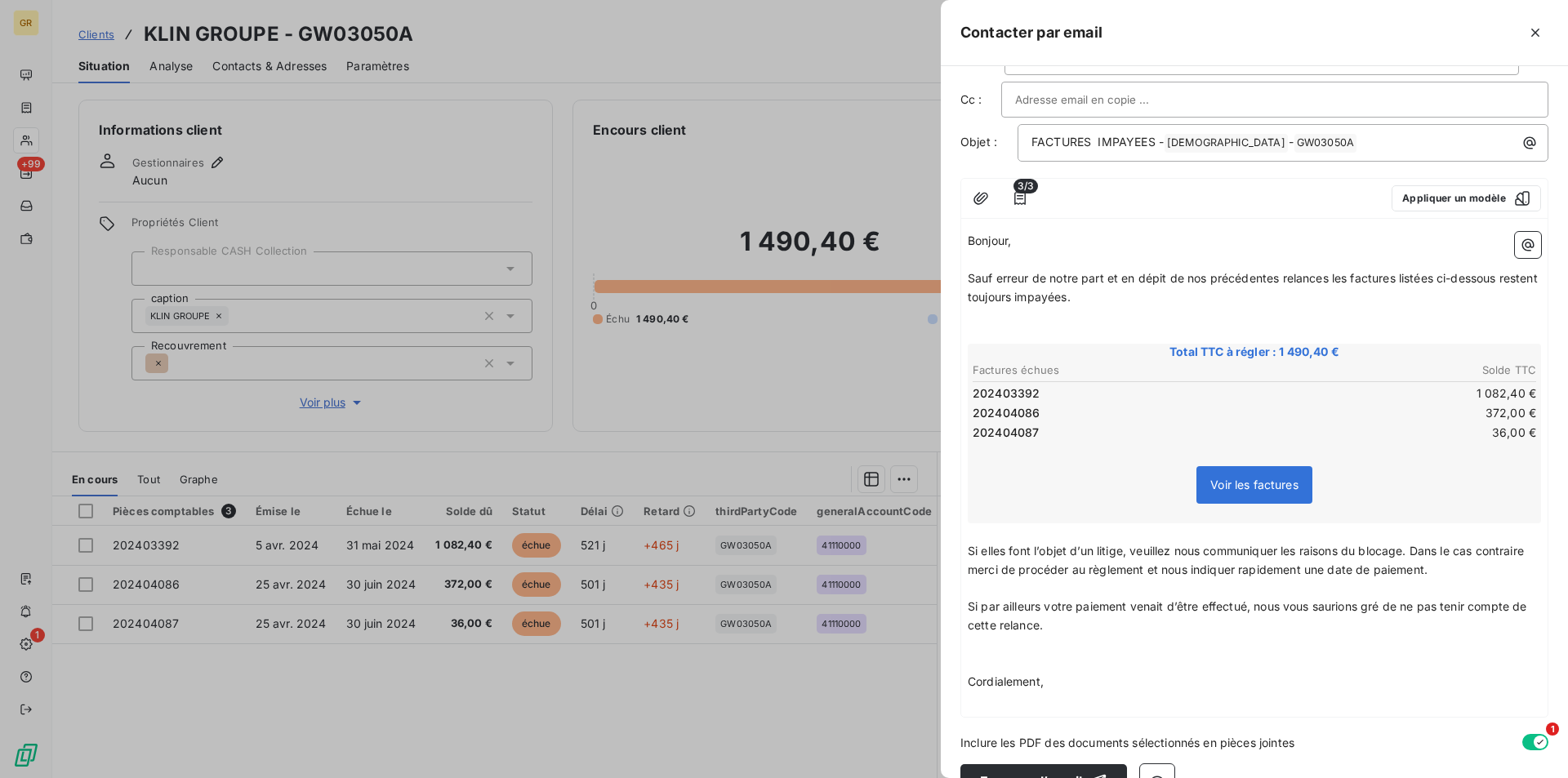
scroll to position [85, 0]
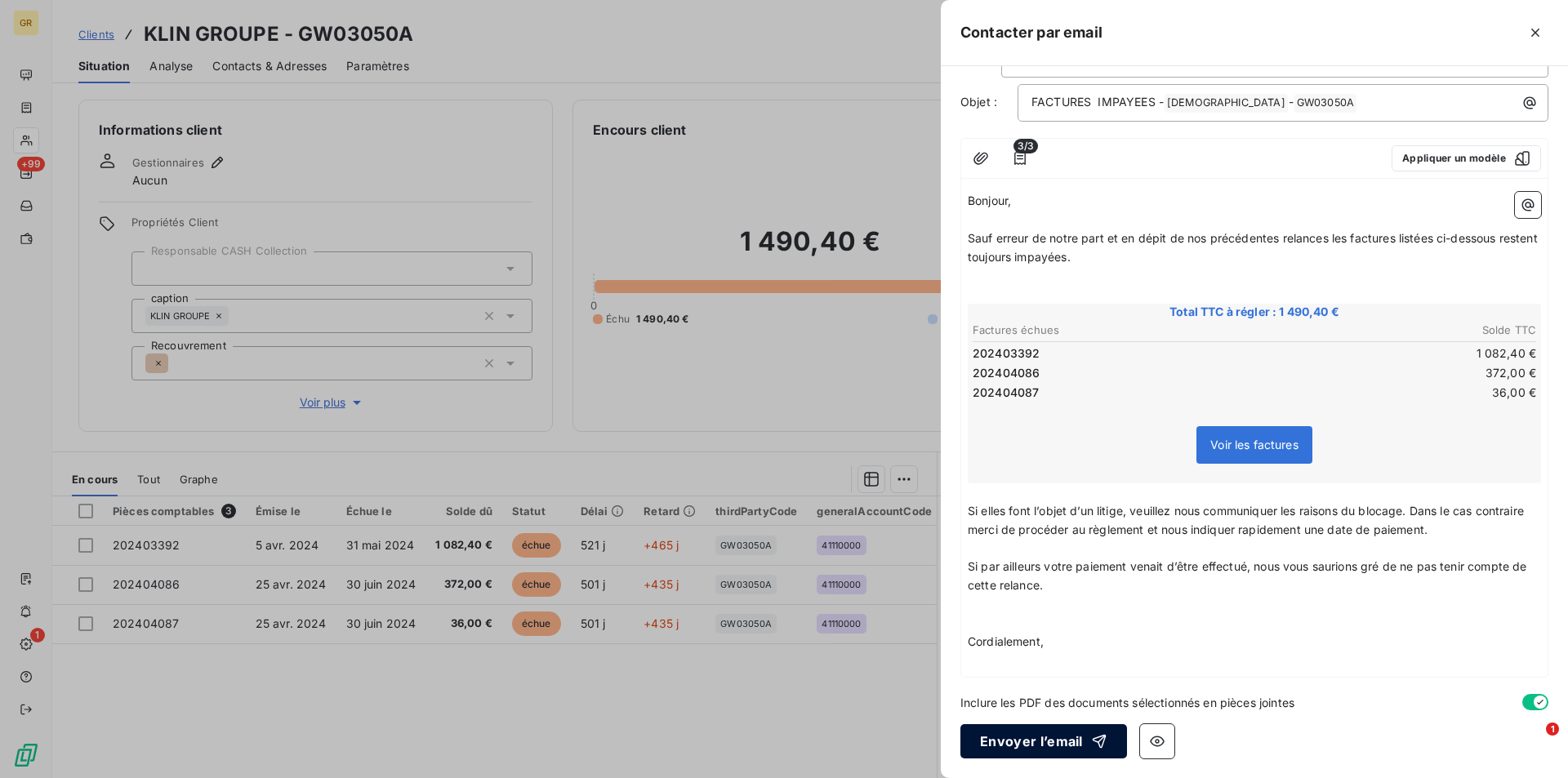
click at [1035, 739] on button "Envoyer l’email" at bounding box center [1043, 741] width 167 height 34
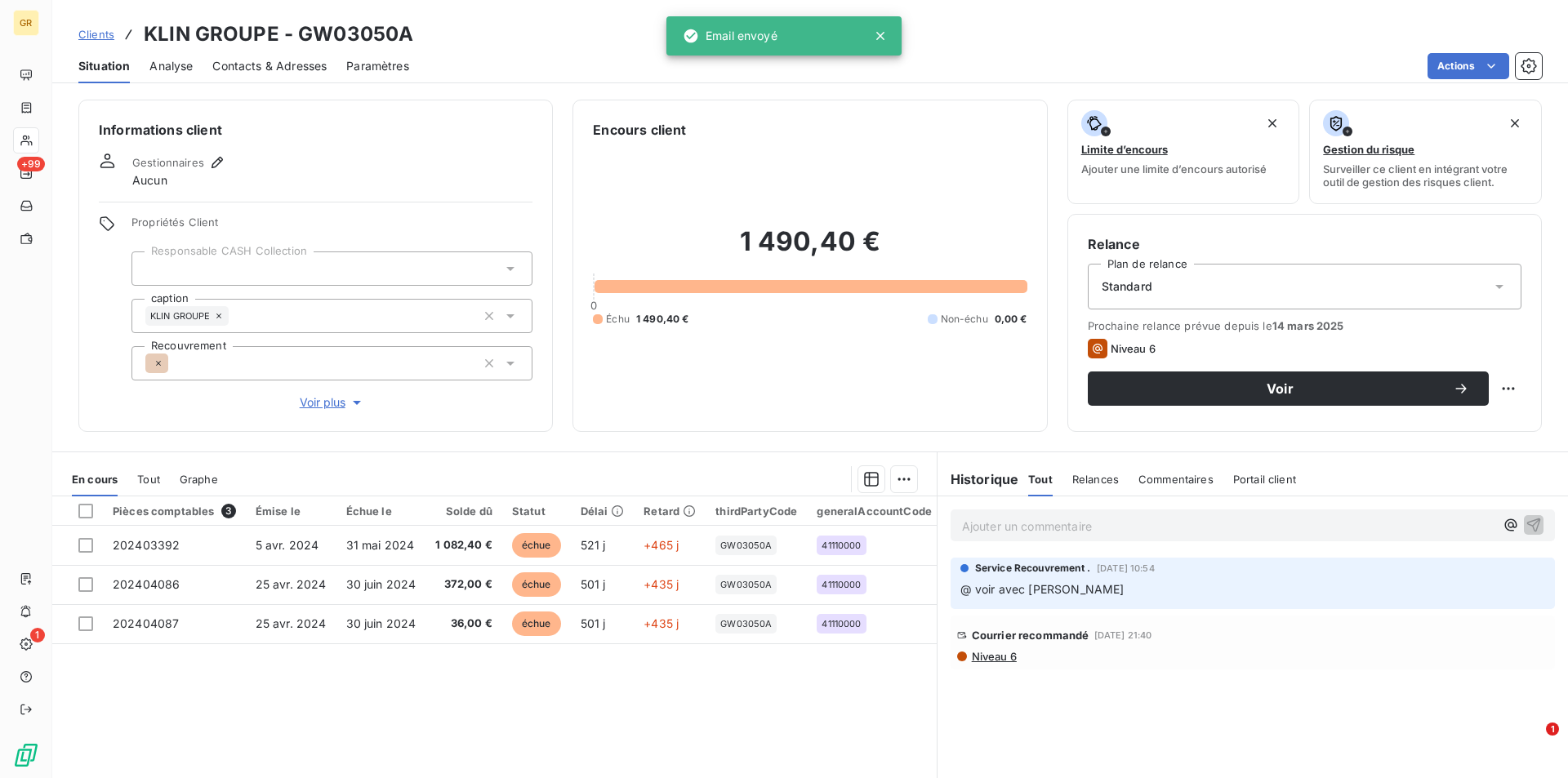
click at [254, 61] on span "Contacts & Adresses" at bounding box center [270, 66] width 114 height 16
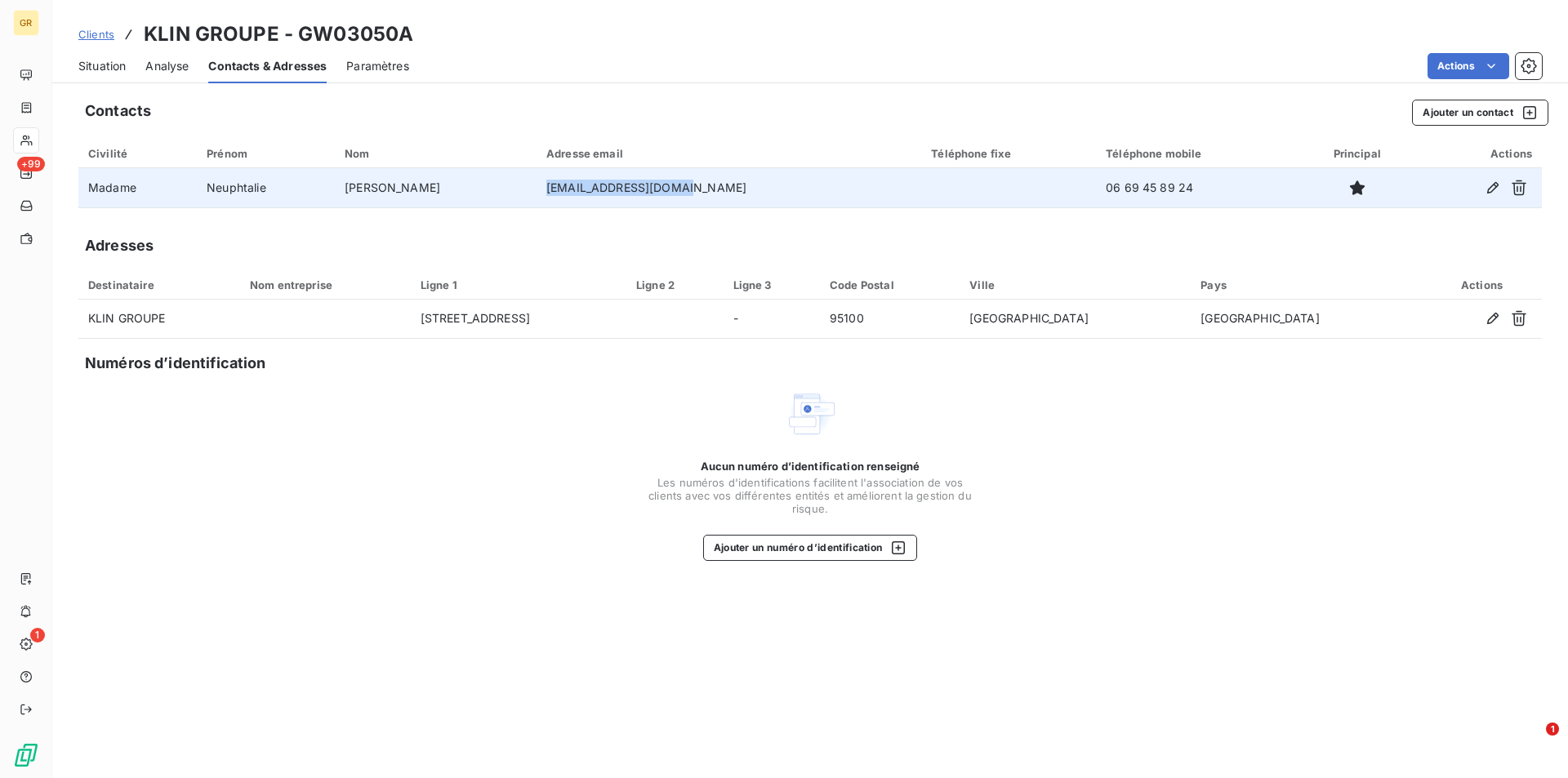
drag, startPoint x: 693, startPoint y: 189, endPoint x: 546, endPoint y: 193, distance: 147.1
click at [546, 193] on td "[EMAIL_ADDRESS][DOMAIN_NAME]" at bounding box center [728, 188] width 384 height 39
copy td "[EMAIL_ADDRESS][DOMAIN_NAME]"
drag, startPoint x: 1143, startPoint y: 190, endPoint x: 1028, endPoint y: 199, distance: 115.4
click at [1028, 199] on tr "Madame [PERSON_NAME] [PERSON_NAME] [EMAIL_ADDRESS][DOMAIN_NAME] [PHONE_NUMBER]" at bounding box center [810, 188] width 1463 height 39
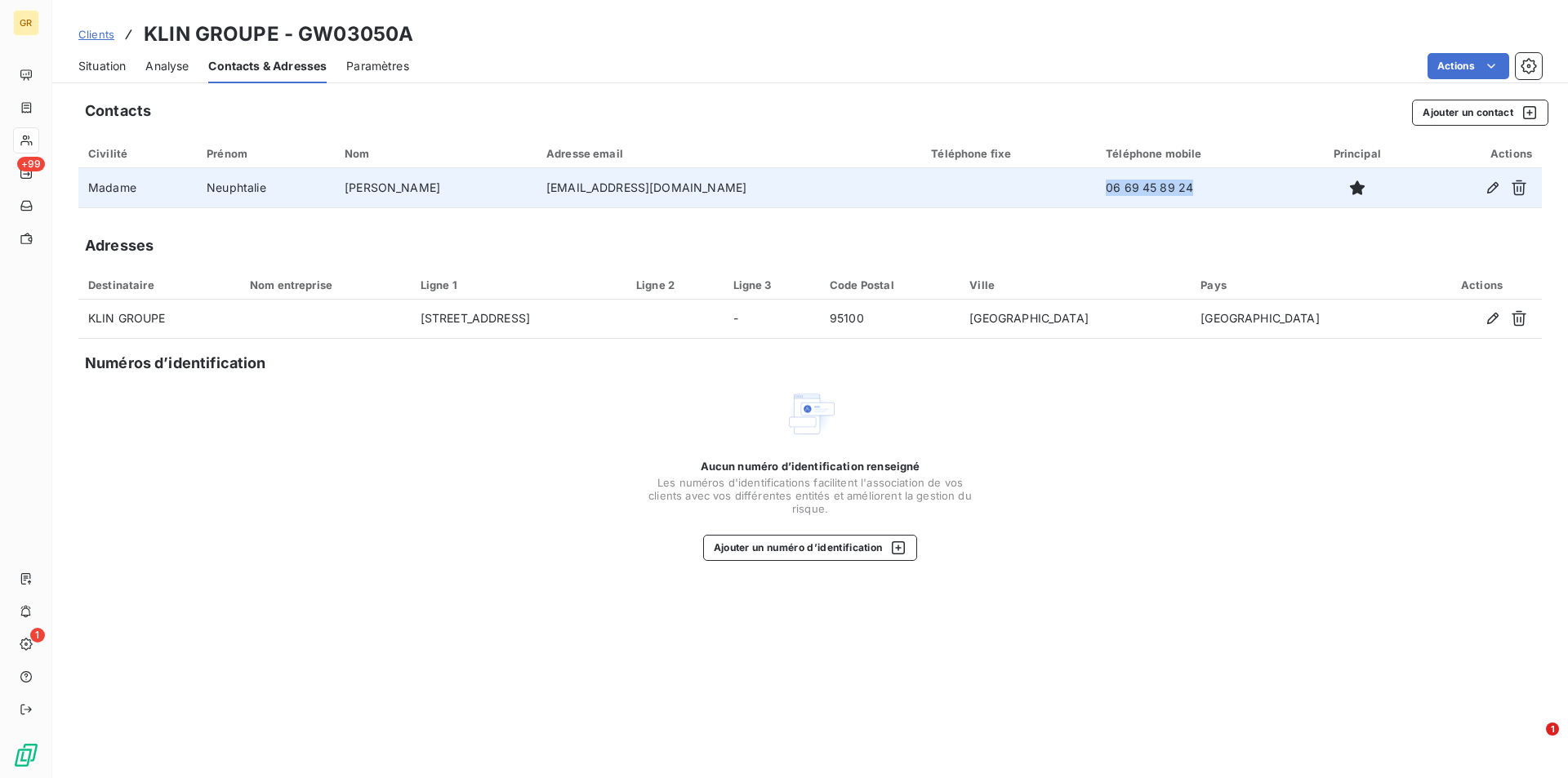
copy tr "06 69 45 89 24"
